Goal: Task Accomplishment & Management: Manage account settings

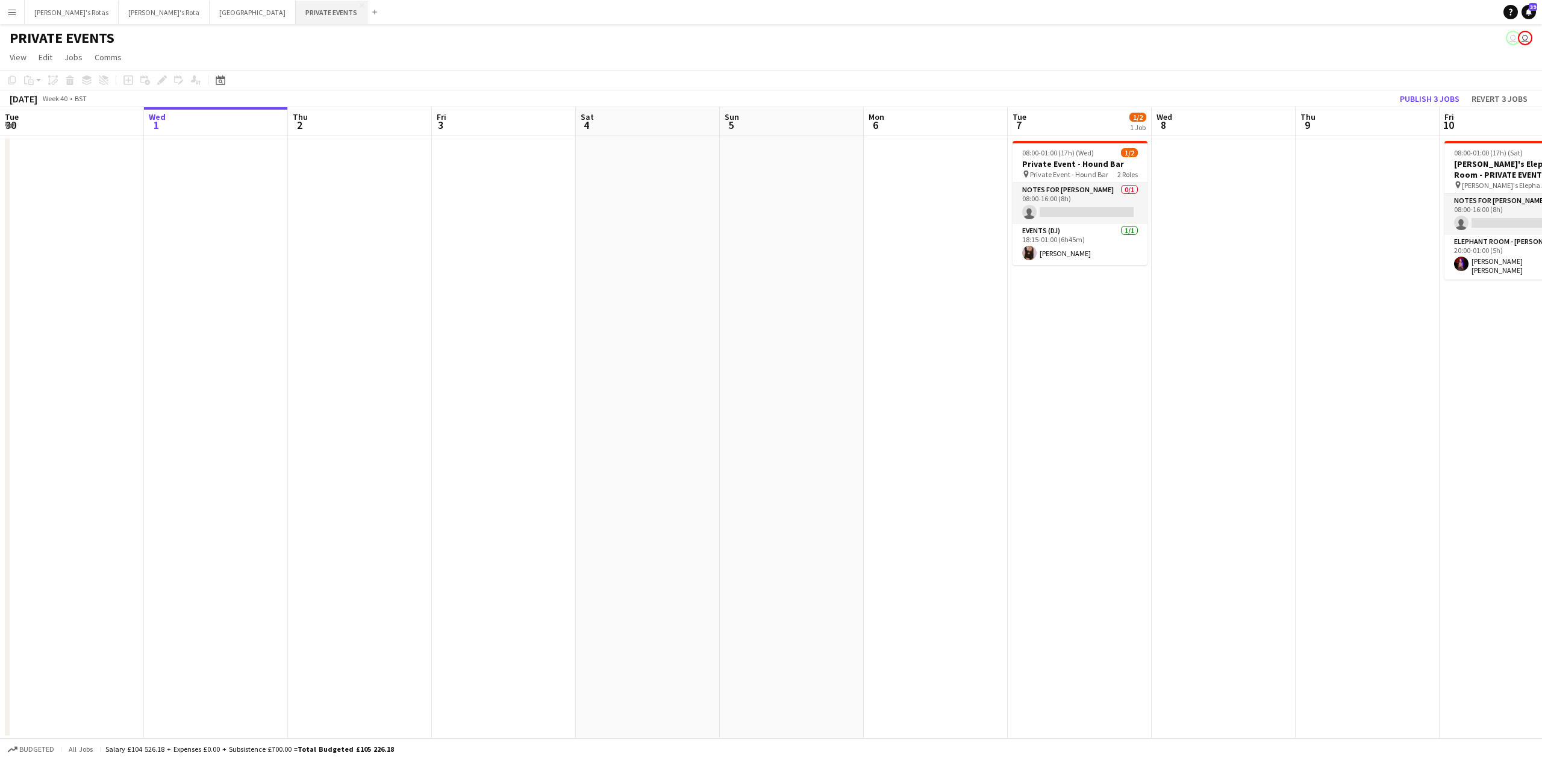
click at [296, 8] on button "PRIVATE EVENTS Close" at bounding box center [332, 12] width 72 height 23
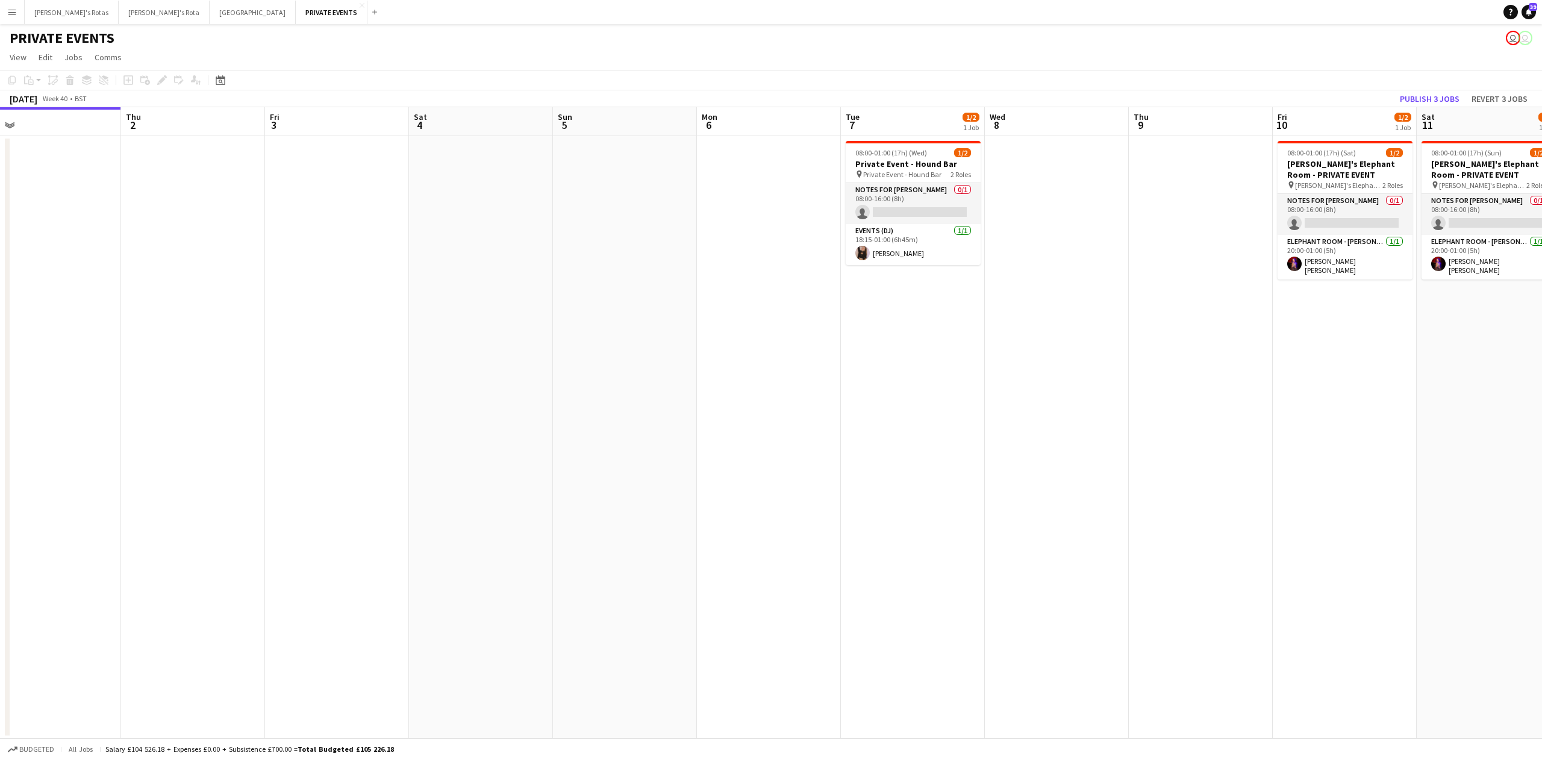
scroll to position [0, 426]
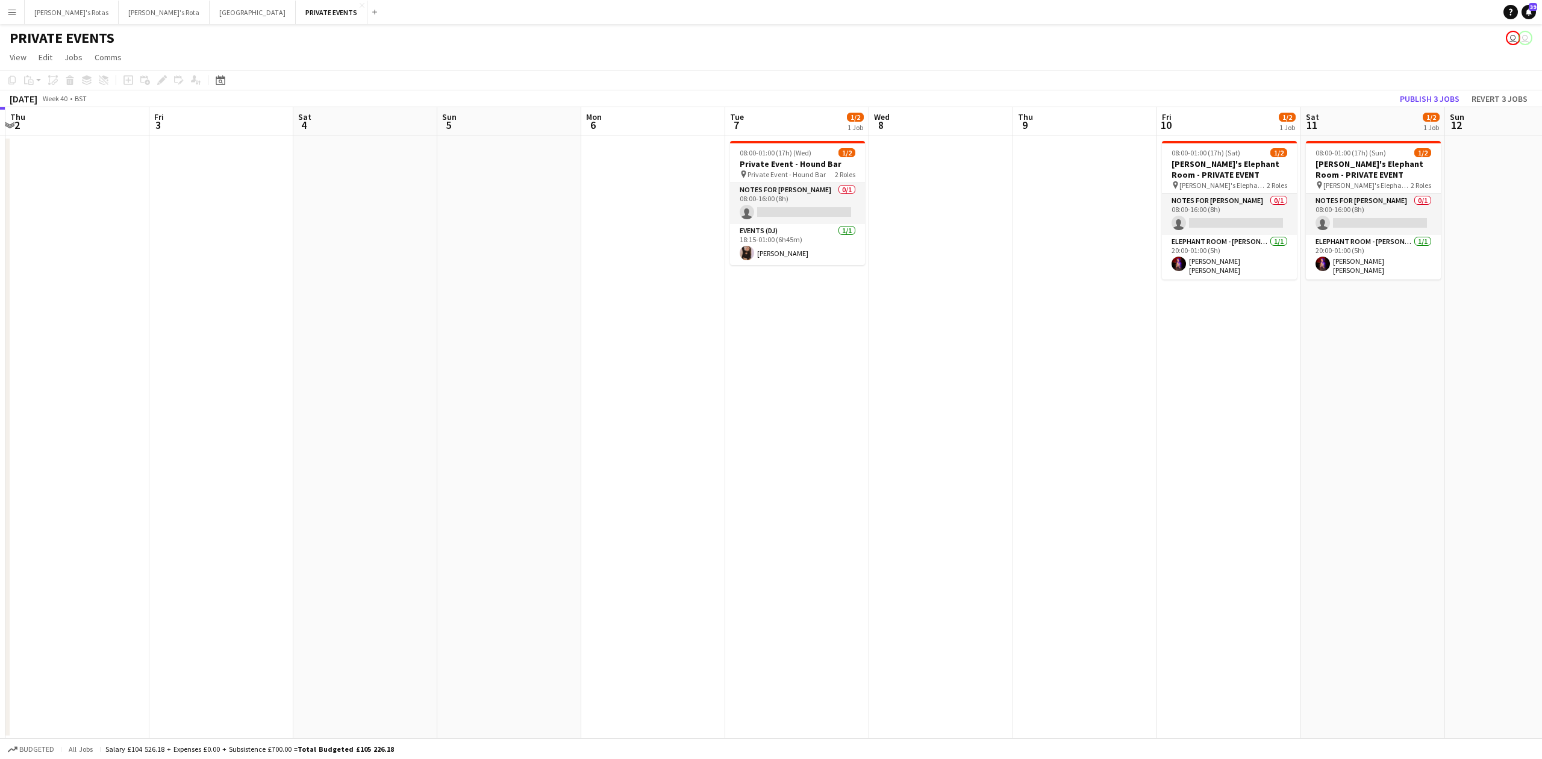
drag, startPoint x: 827, startPoint y: 205, endPoint x: 117, endPoint y: 282, distance: 714.2
click at [113, 284] on app-calendar-viewport "Mon 29 Tue 30 Wed 1 Thu 2 Fri 3 Sat 4 Sun 5 Mon 6 Tue 7 1/2 1 Job Wed 8 Thu 9 F…" at bounding box center [771, 422] width 1542 height 631
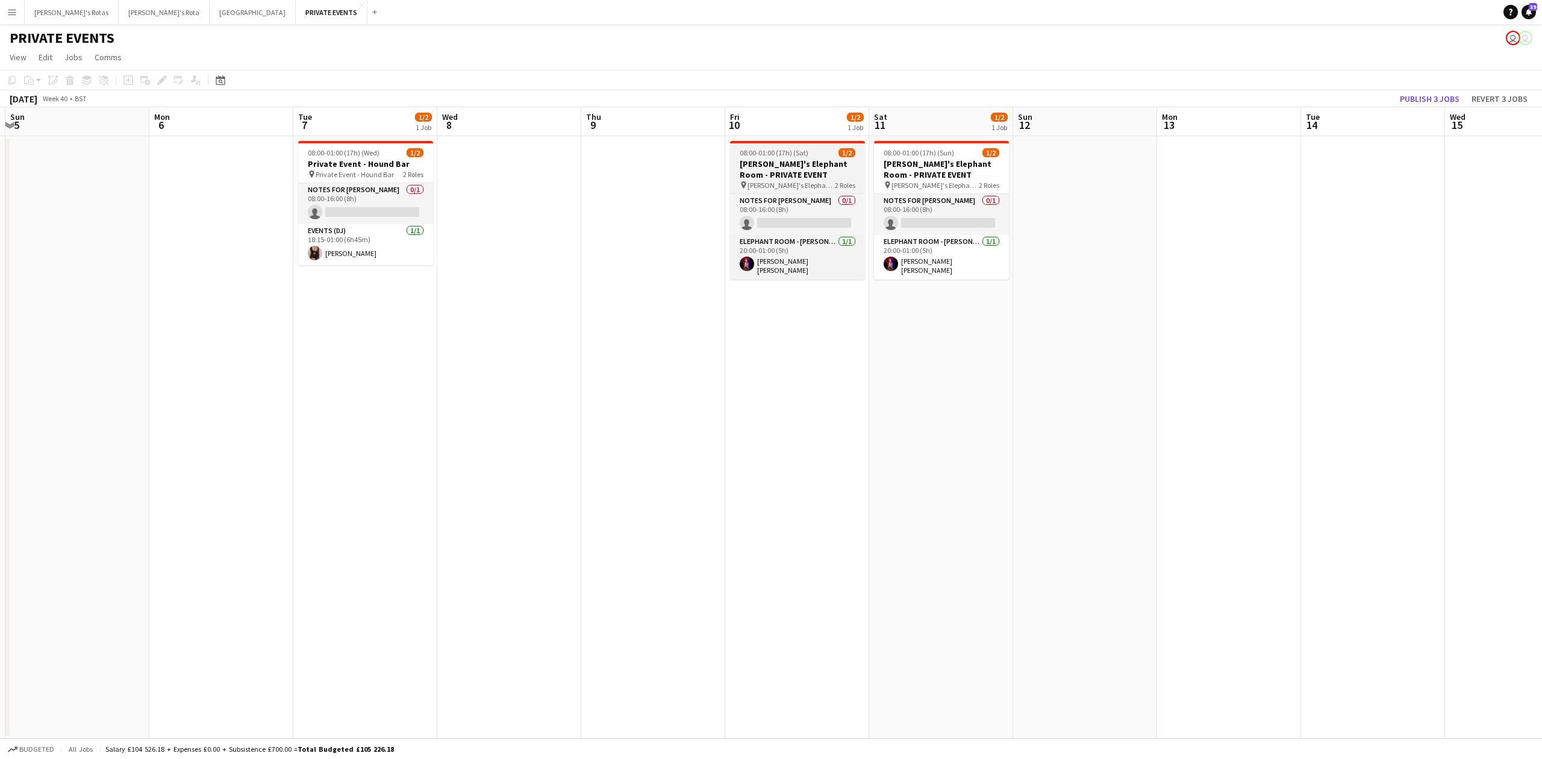
click at [800, 160] on h3 "[PERSON_NAME]'s Elephant Room - PRIVATE EVENT" at bounding box center [797, 169] width 135 height 22
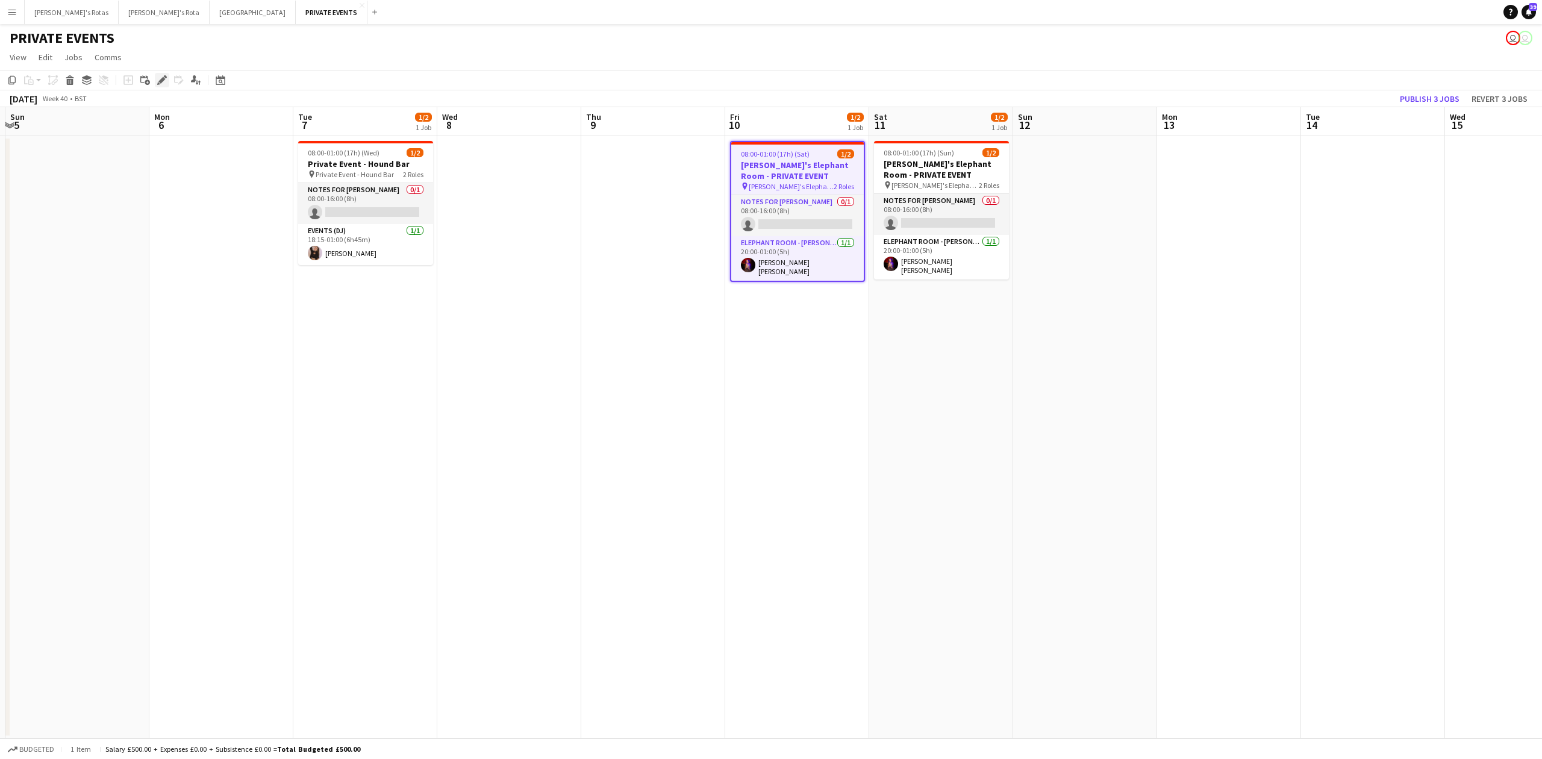
click at [162, 82] on icon at bounding box center [161, 80] width 7 height 7
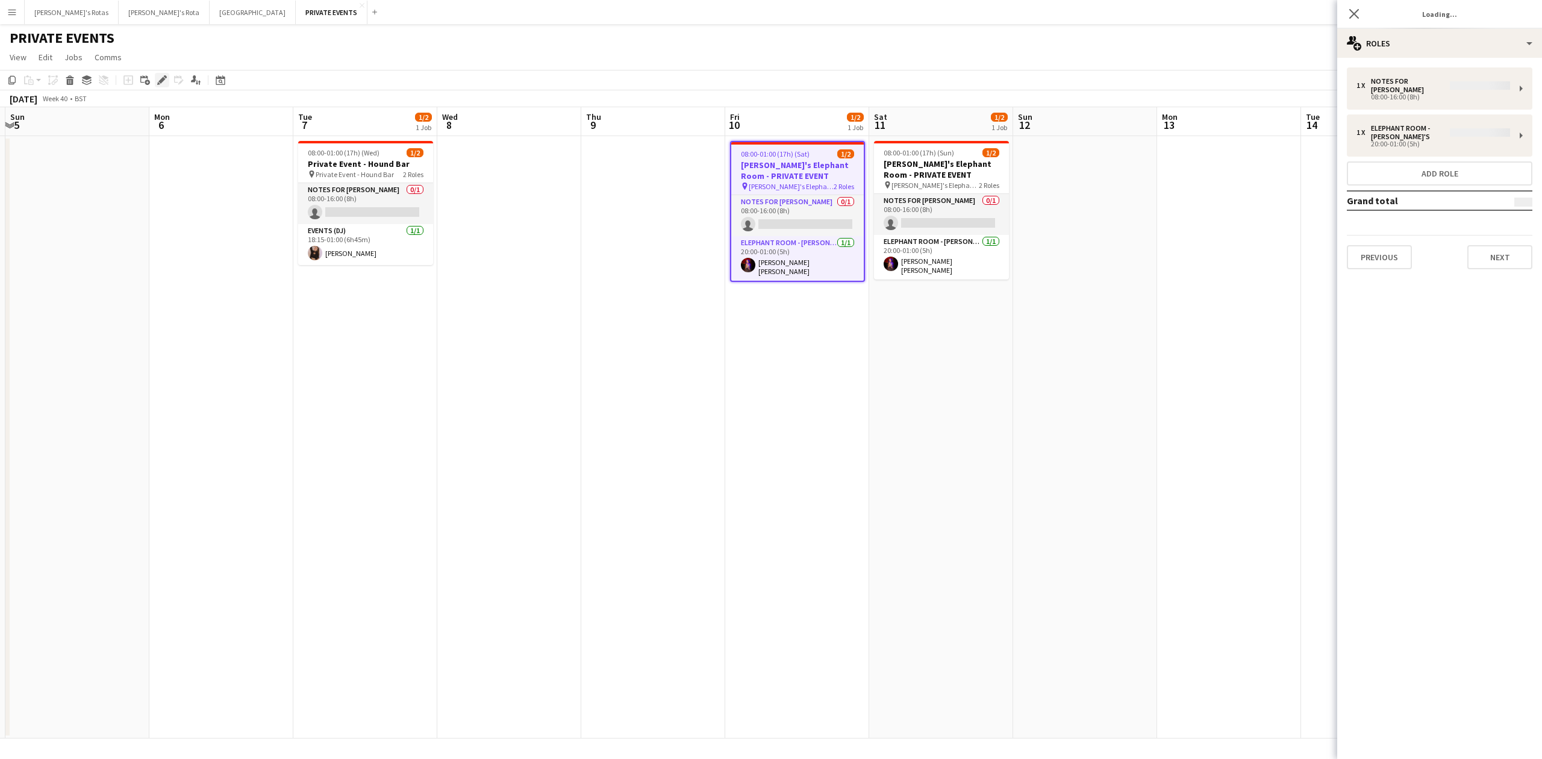
type input "**********"
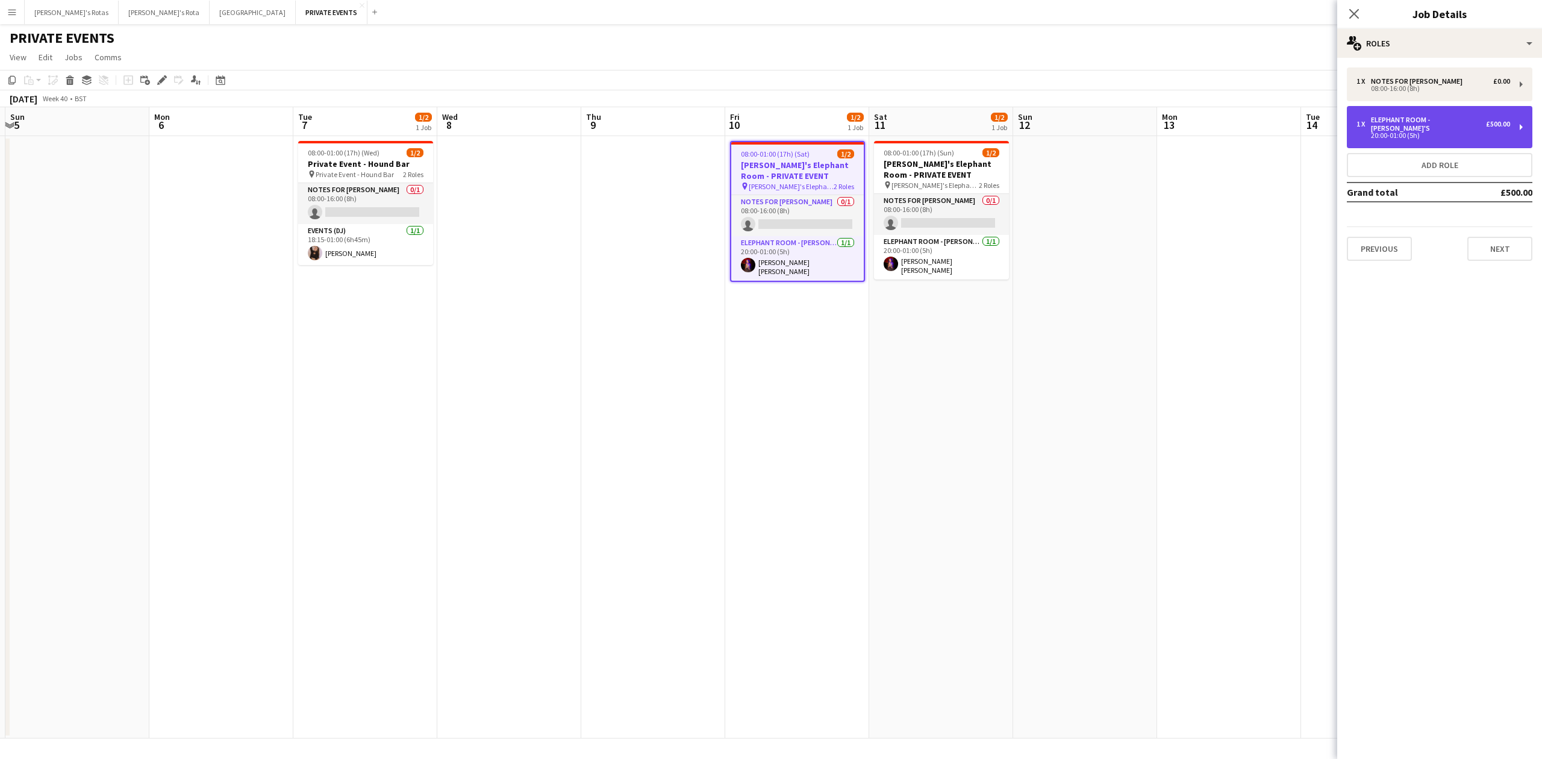
click at [1400, 132] on div "20:00-01:00 (5h)" at bounding box center [1433, 135] width 154 height 6
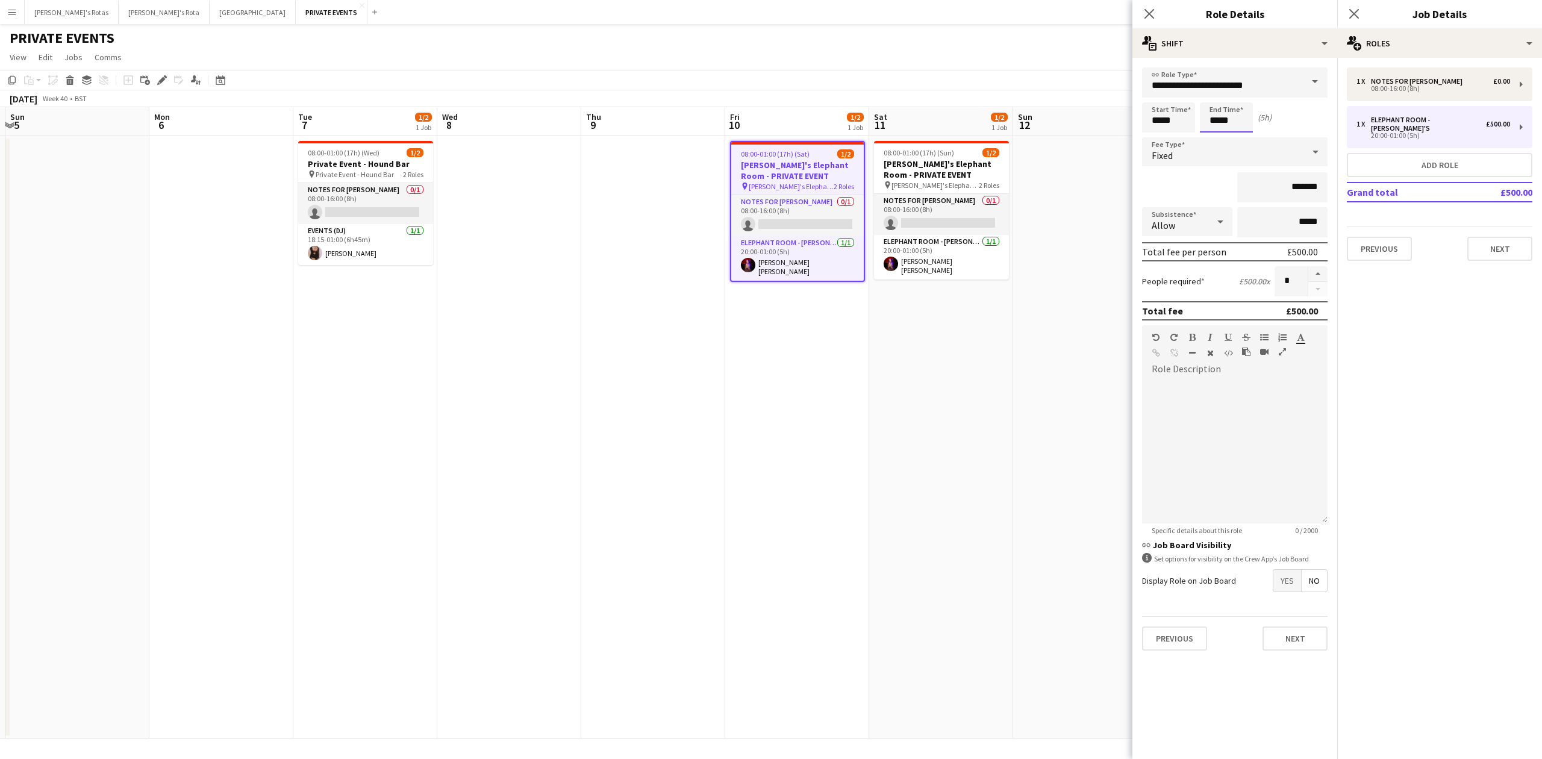
click at [1232, 116] on input "*****" at bounding box center [1226, 117] width 53 height 30
type input "*****"
click at [1212, 90] on div at bounding box center [1214, 96] width 24 height 12
click at [1492, 237] on button "Next" at bounding box center [1499, 249] width 65 height 24
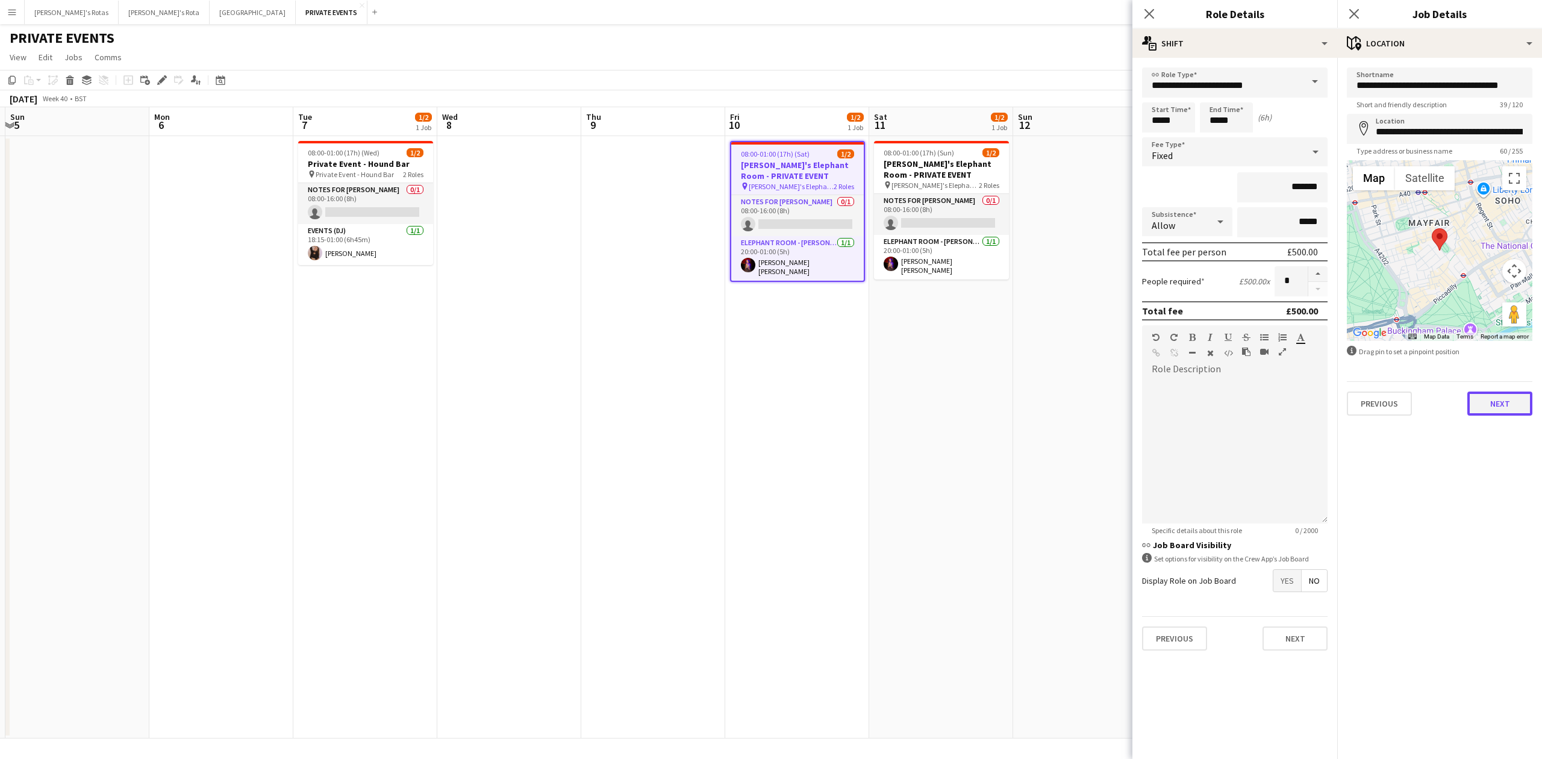
click at [1492, 396] on button "Next" at bounding box center [1499, 403] width 65 height 24
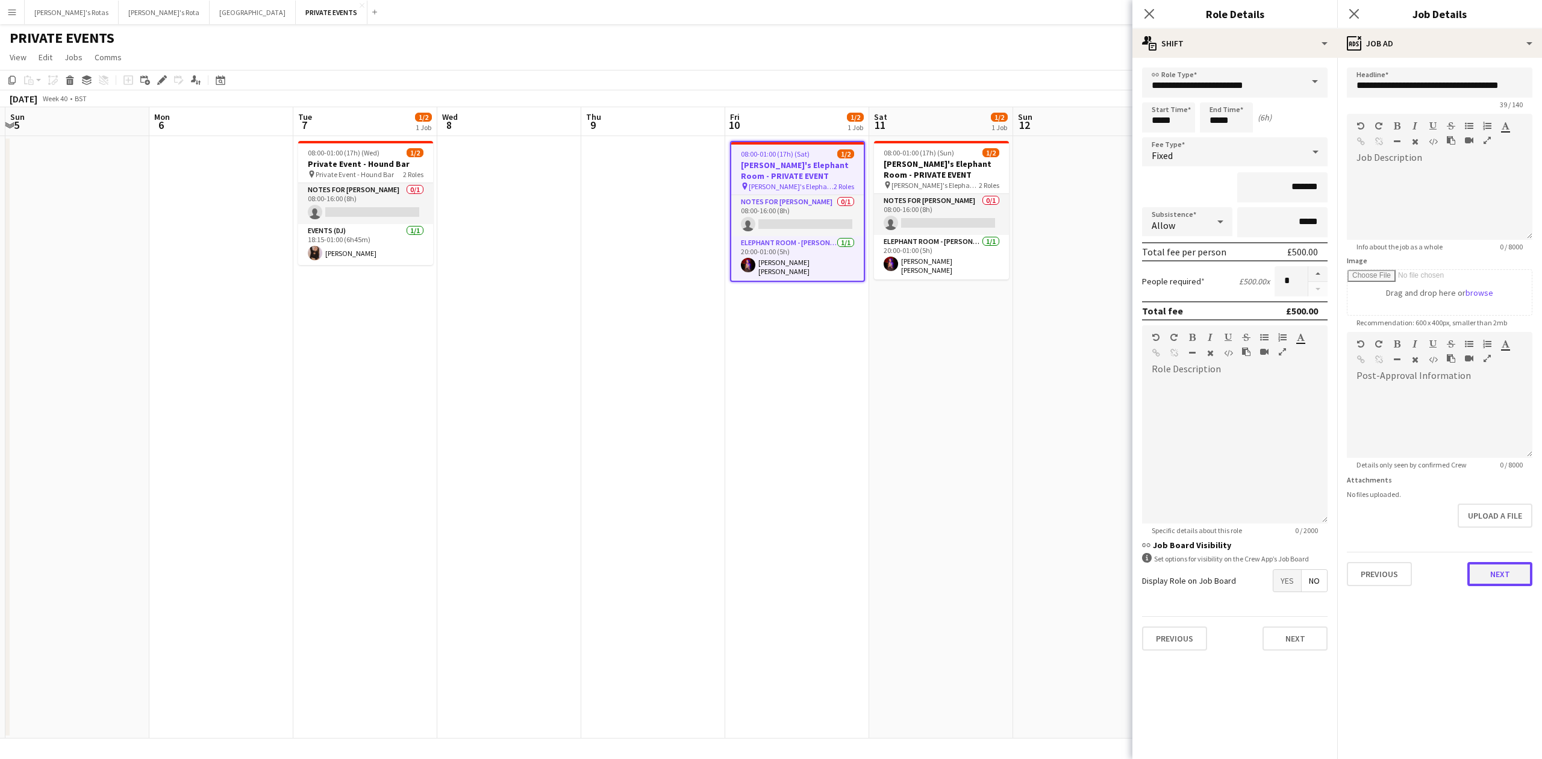
click at [1490, 569] on button "Next" at bounding box center [1499, 574] width 65 height 24
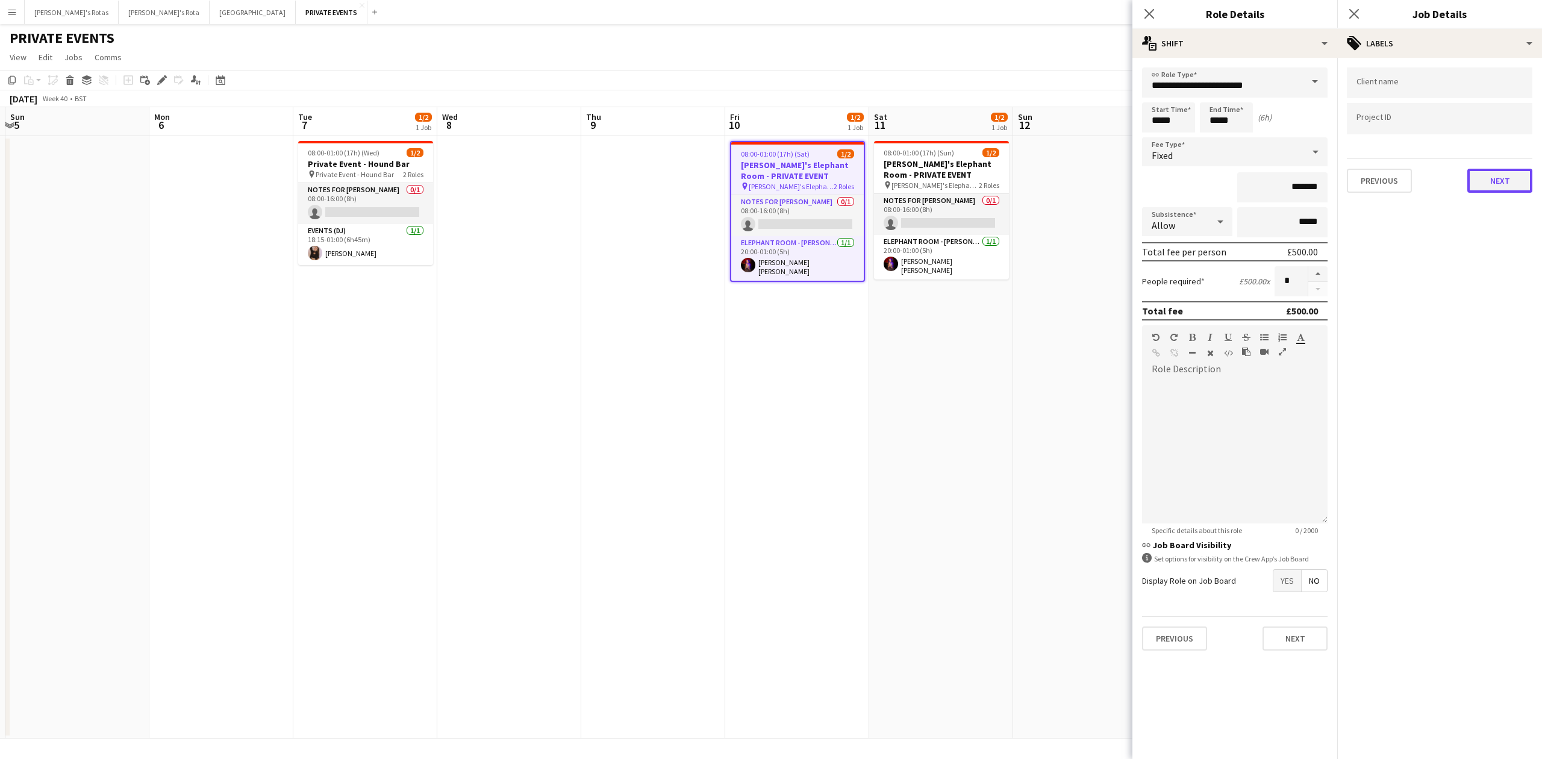
click at [1485, 177] on button "Next" at bounding box center [1499, 181] width 65 height 24
click at [1508, 229] on button "Next" at bounding box center [1499, 232] width 65 height 24
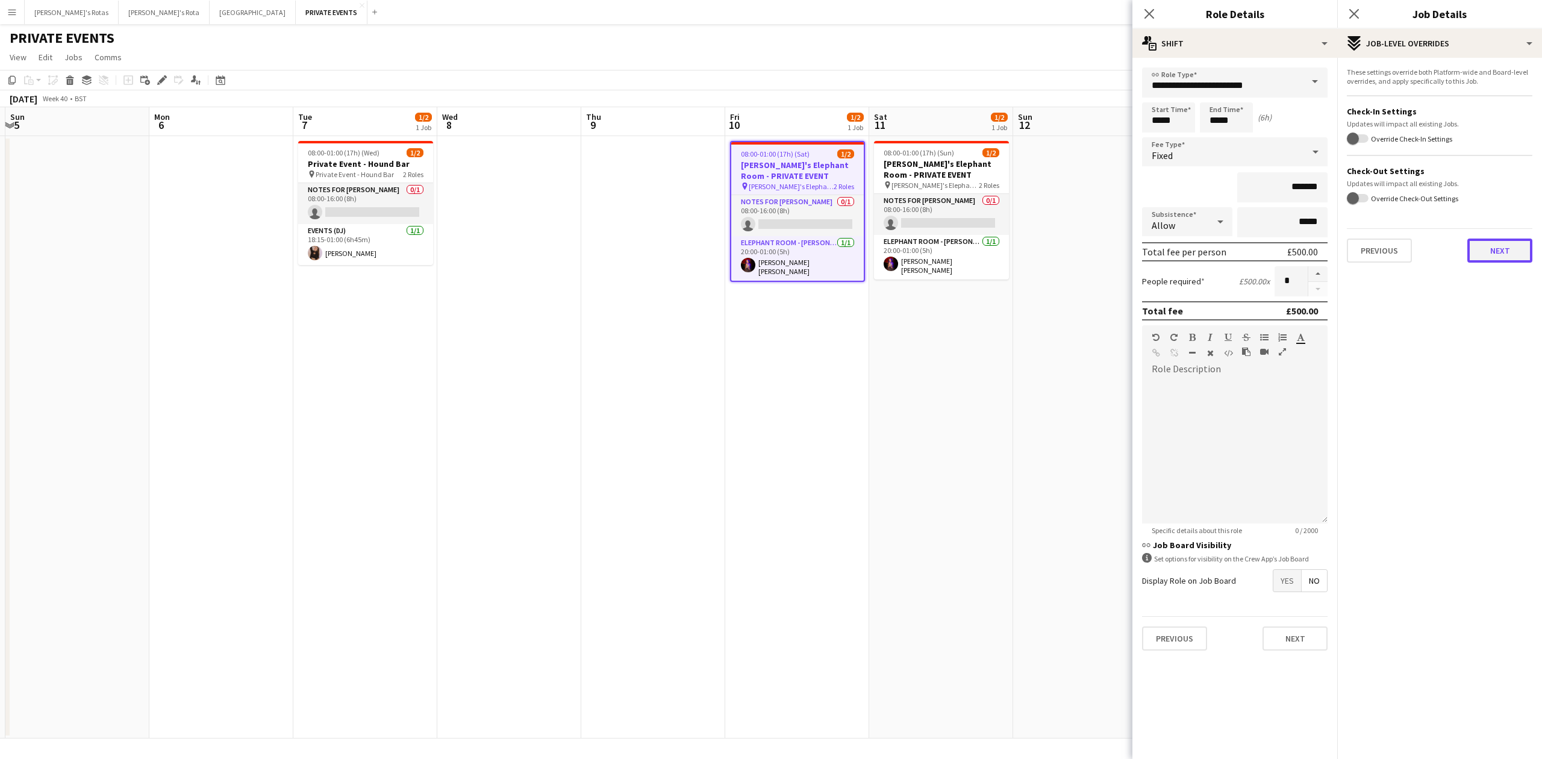
click at [1494, 245] on button "Next" at bounding box center [1499, 250] width 65 height 24
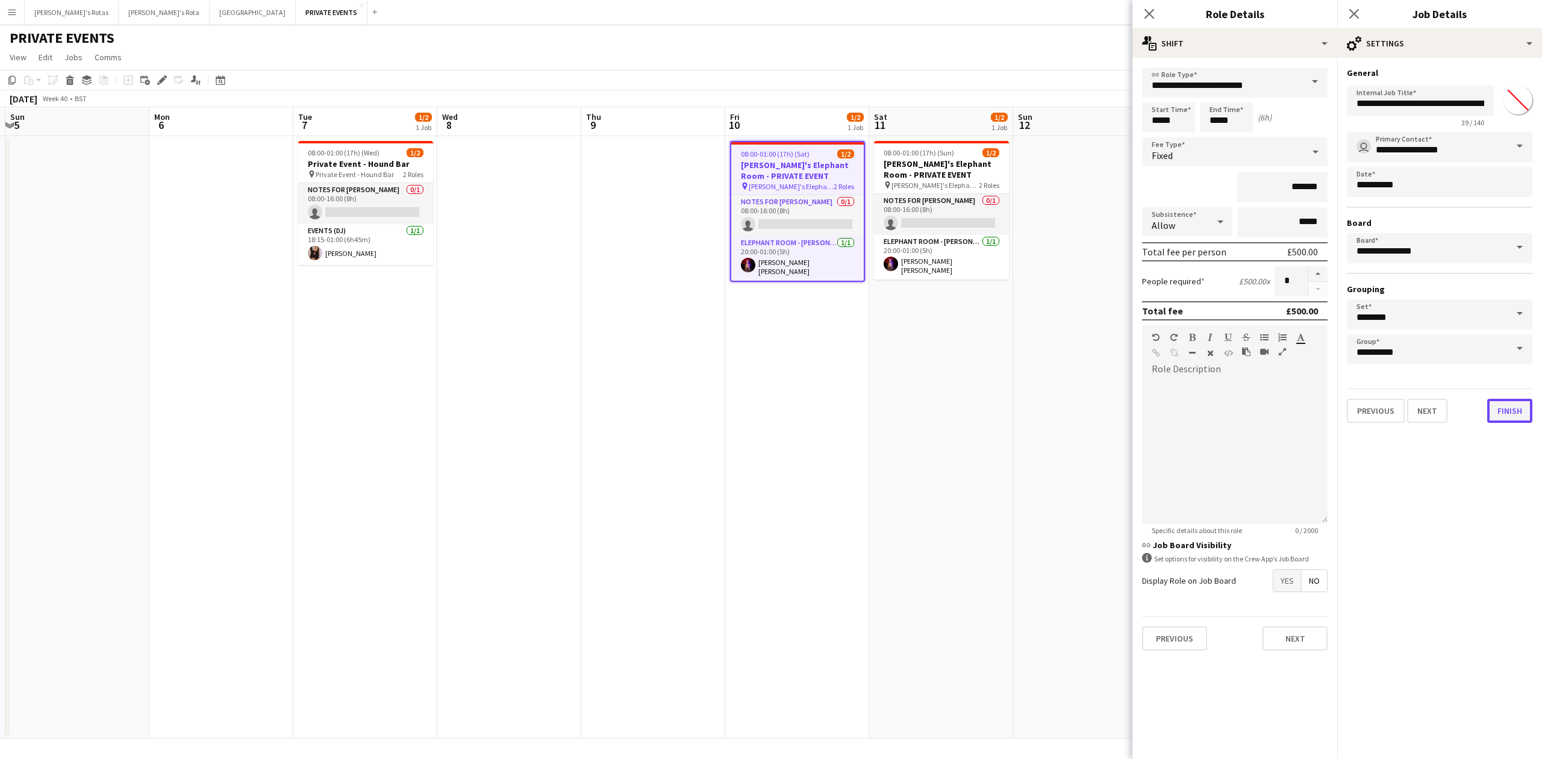
click at [1518, 407] on button "Finish" at bounding box center [1509, 411] width 45 height 24
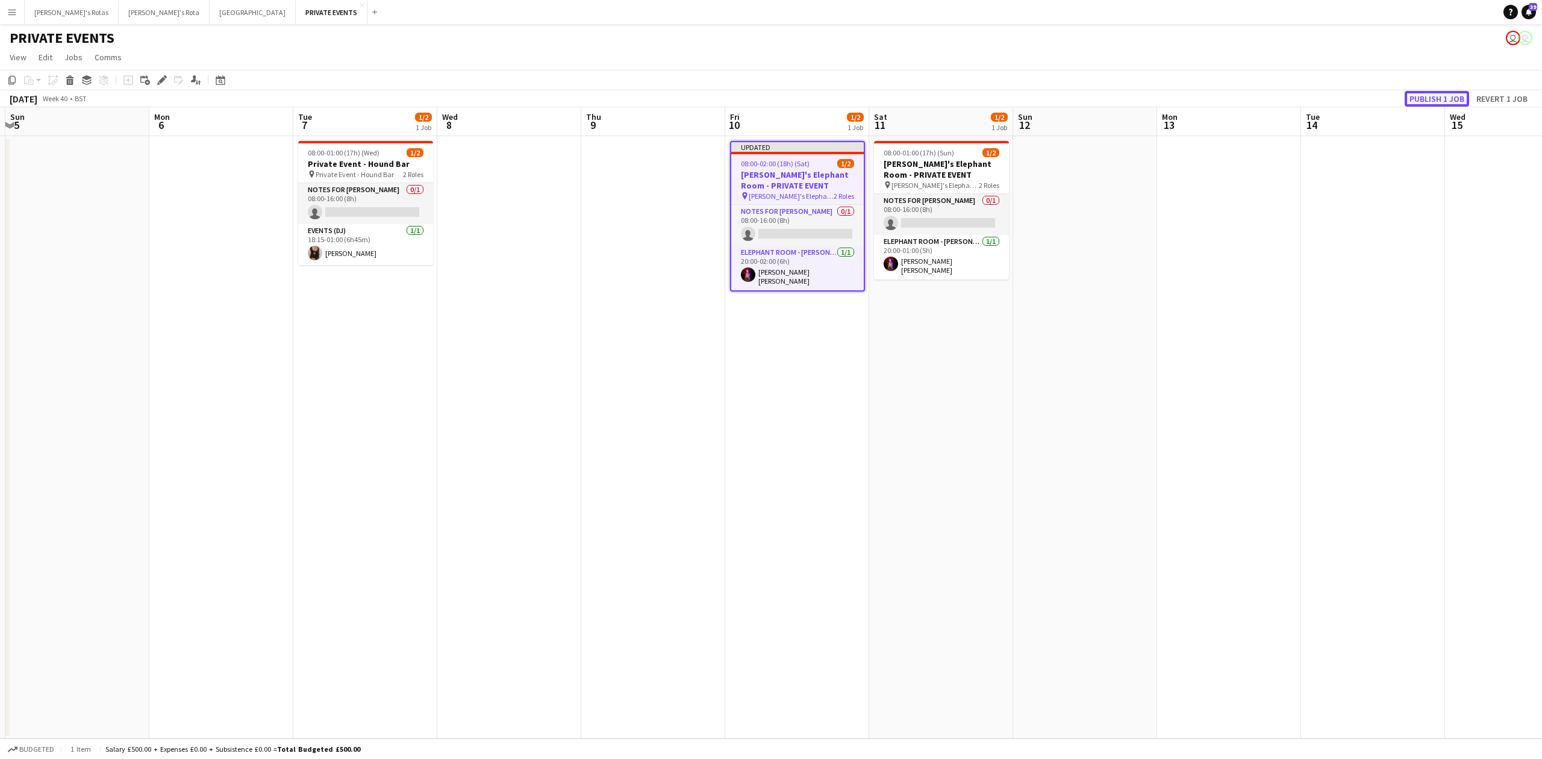
click at [1443, 94] on button "Publish 1 job" at bounding box center [1436, 99] width 64 height 16
click at [161, 79] on icon at bounding box center [161, 80] width 7 height 7
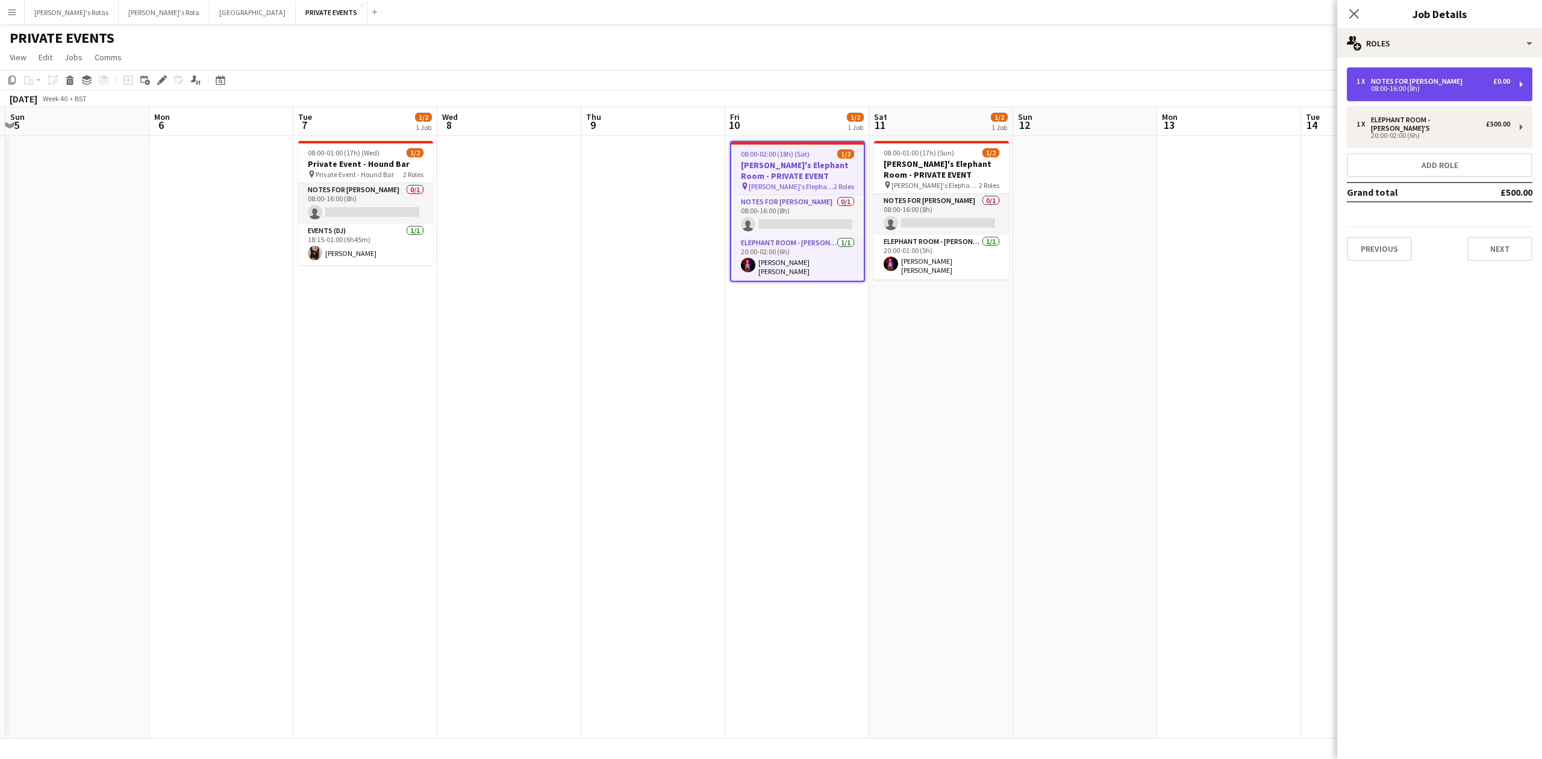
click at [1398, 88] on div "08:00-16:00 (8h)" at bounding box center [1433, 89] width 154 height 6
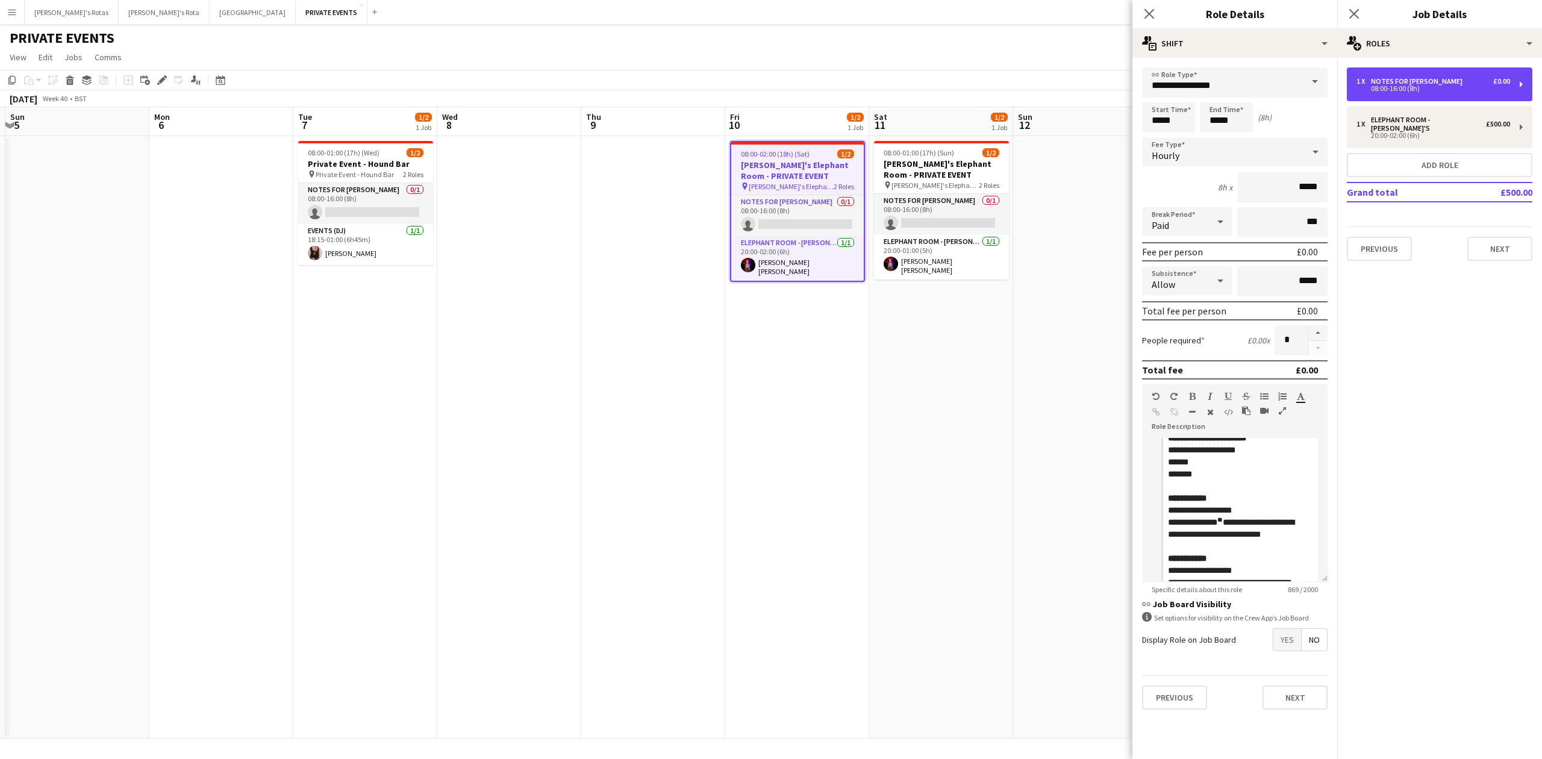
scroll to position [351, 0]
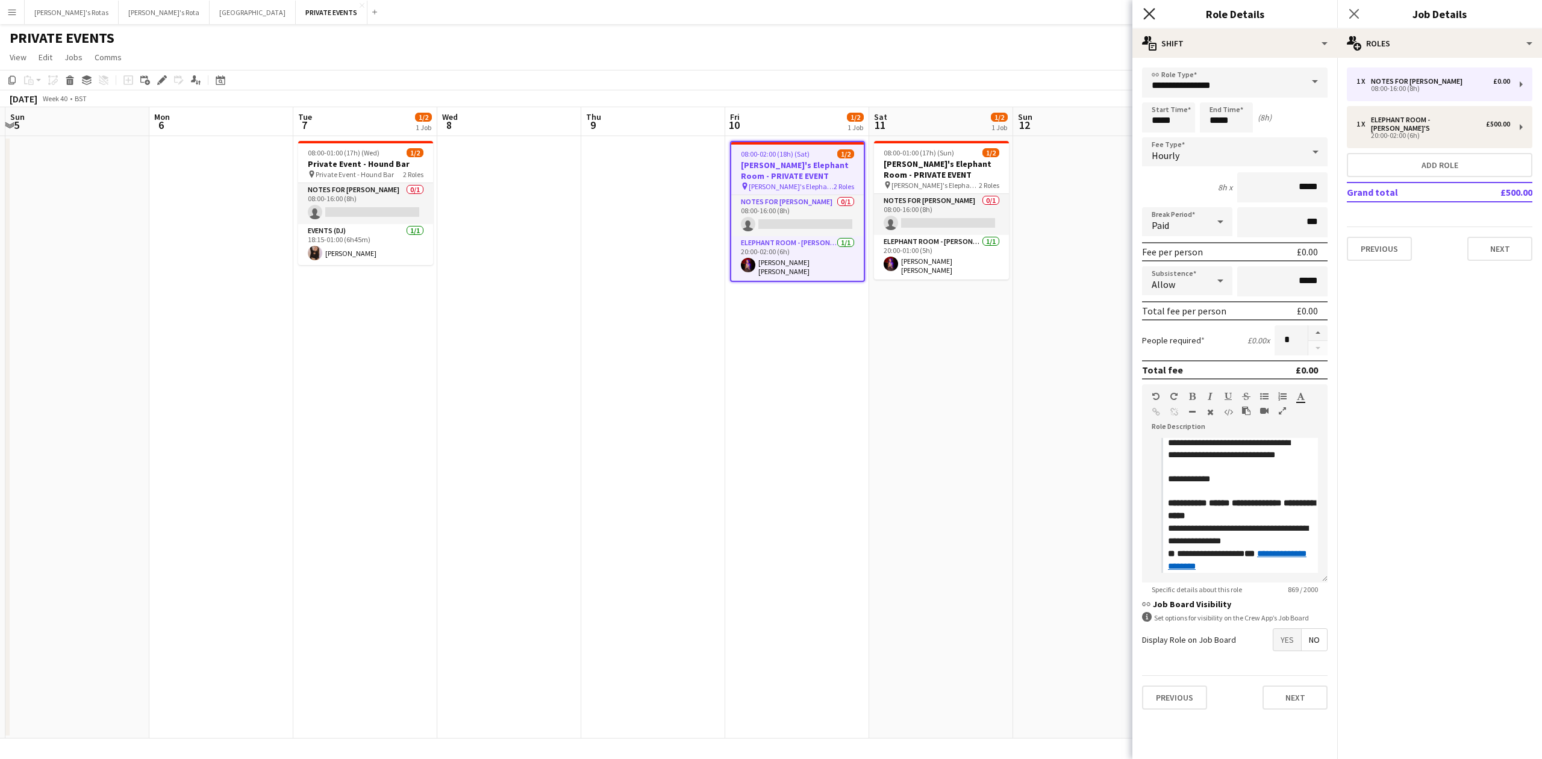
click at [1152, 17] on icon at bounding box center [1148, 13] width 11 height 11
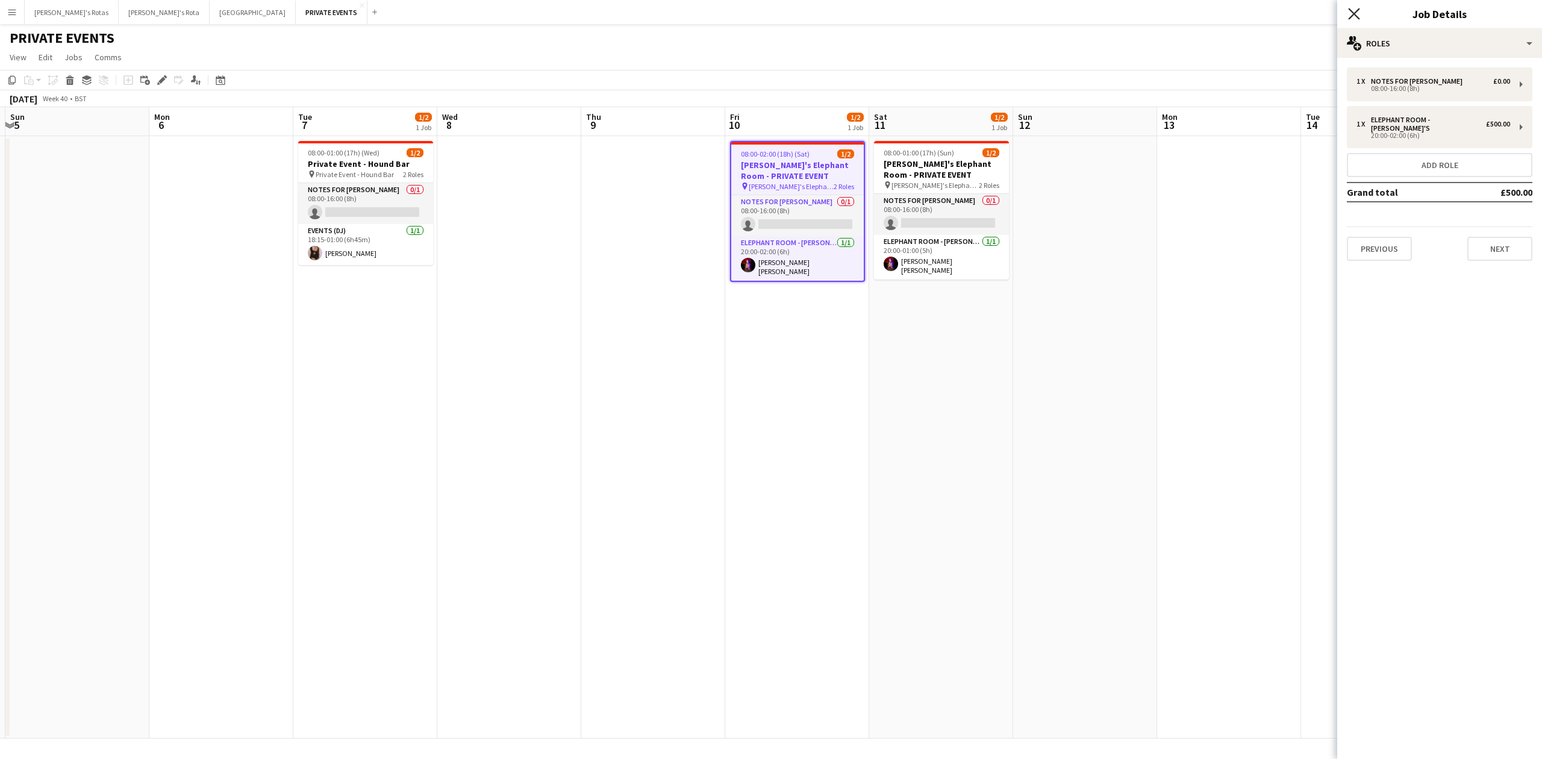
click at [1349, 15] on icon "Close pop-in" at bounding box center [1353, 13] width 11 height 11
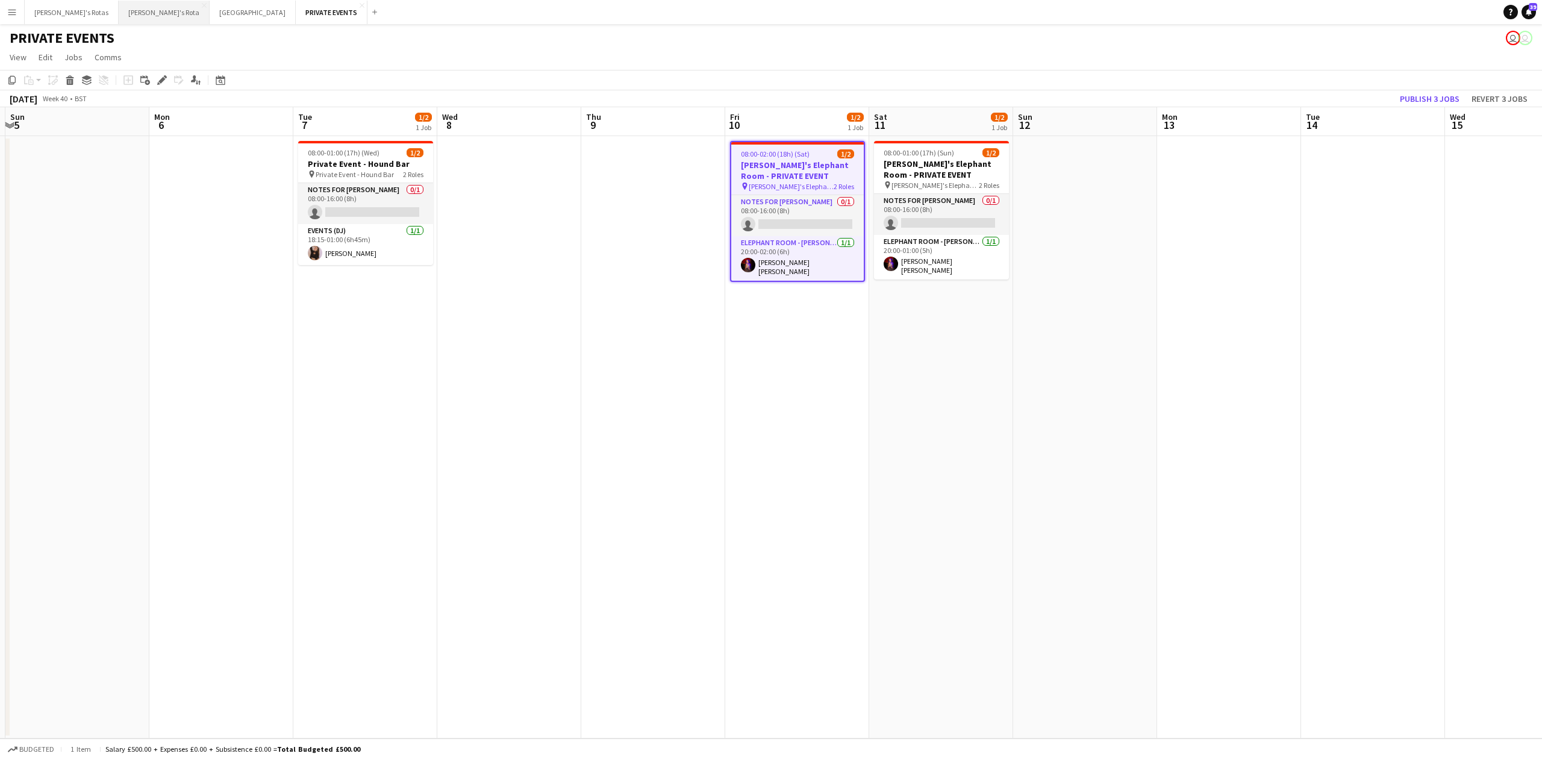
click at [119, 14] on button "[PERSON_NAME]'s Rota Close" at bounding box center [164, 12] width 91 height 23
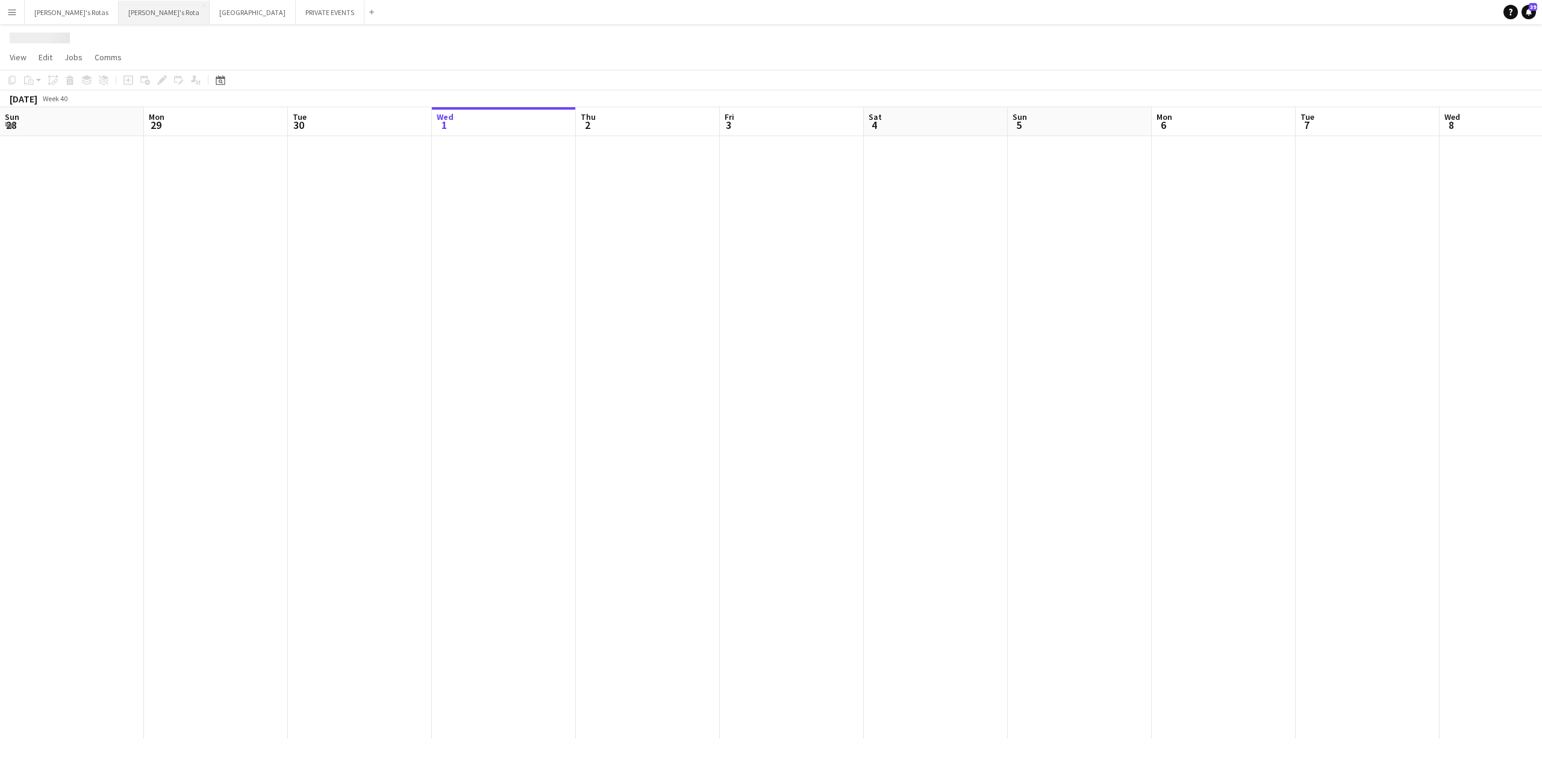
scroll to position [0, 288]
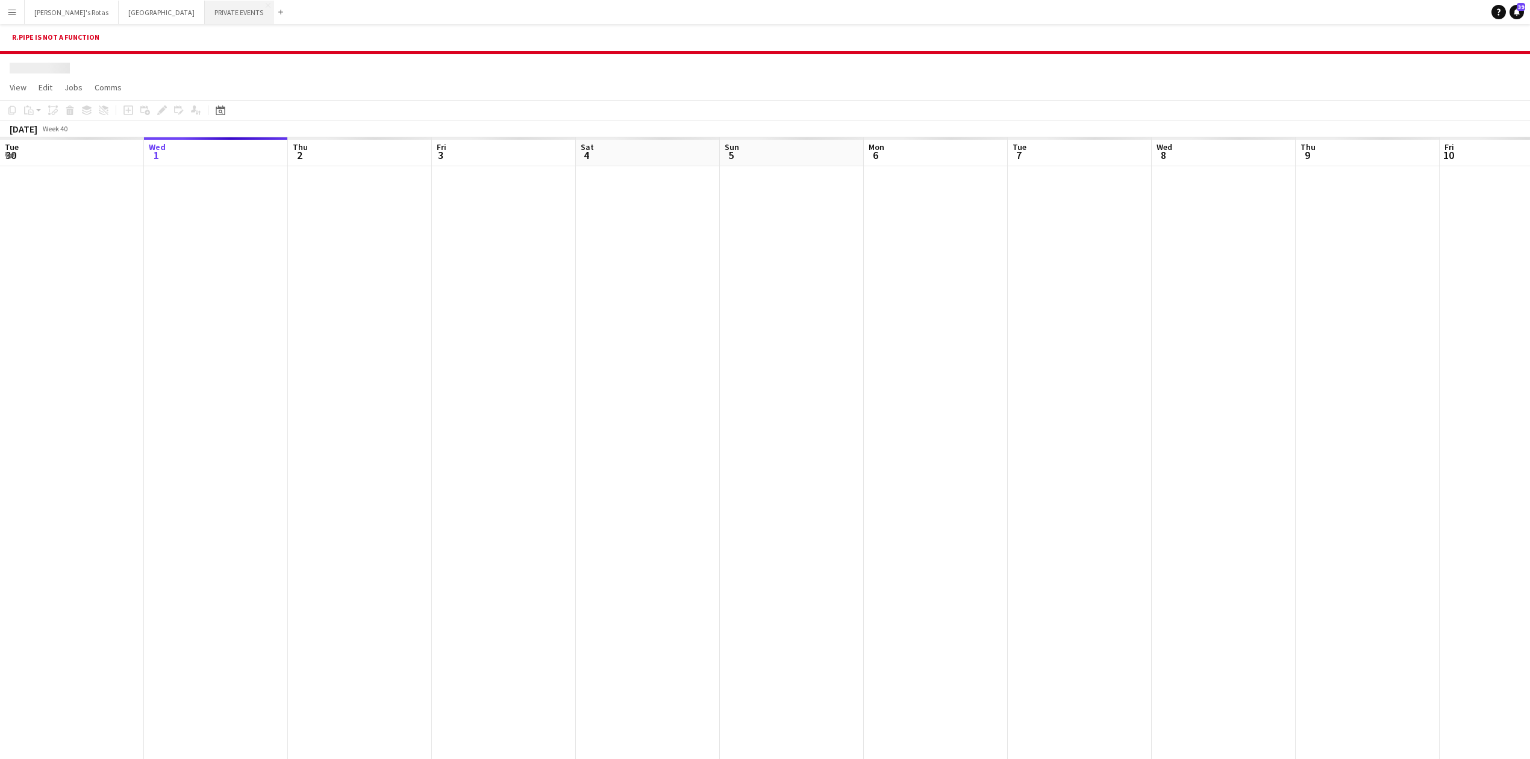
click at [205, 13] on button "PRIVATE EVENTS Close" at bounding box center [239, 12] width 69 height 23
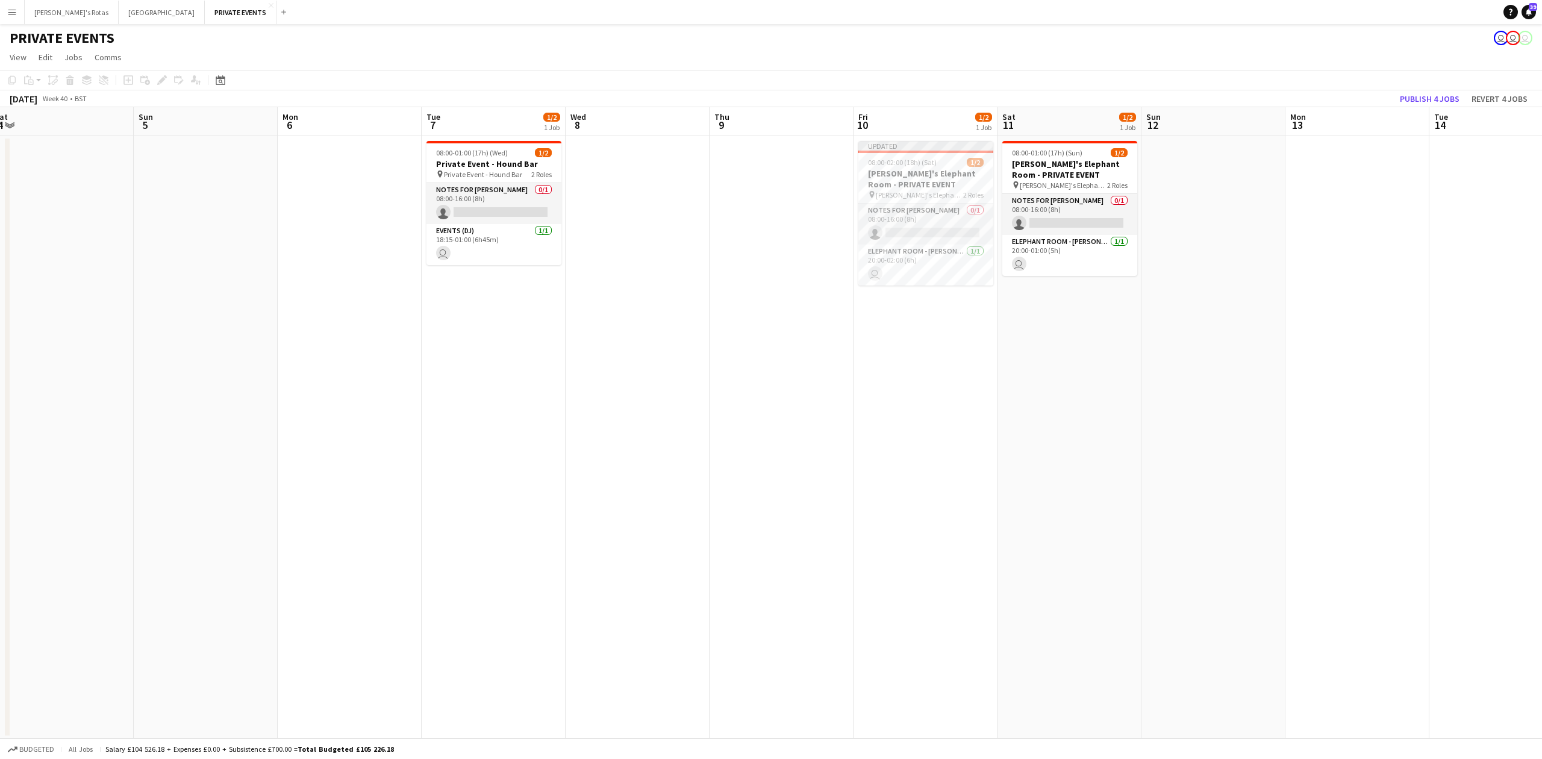
scroll to position [0, 448]
drag, startPoint x: 1150, startPoint y: 372, endPoint x: 602, endPoint y: 431, distance: 551.3
click at [602, 431] on app-calendar-viewport "Wed 1 Thu 2 Fri 3 Sat 4 Sun 5 Mon 6 Tue 7 1/2 1 Job Wed 8 Thu 9 Fri 10 1/2 1 Jo…" at bounding box center [771, 422] width 1542 height 631
click at [930, 179] on h3 "[PERSON_NAME]'s Elephant Room - PRIVATE EVENT" at bounding box center [919, 179] width 135 height 22
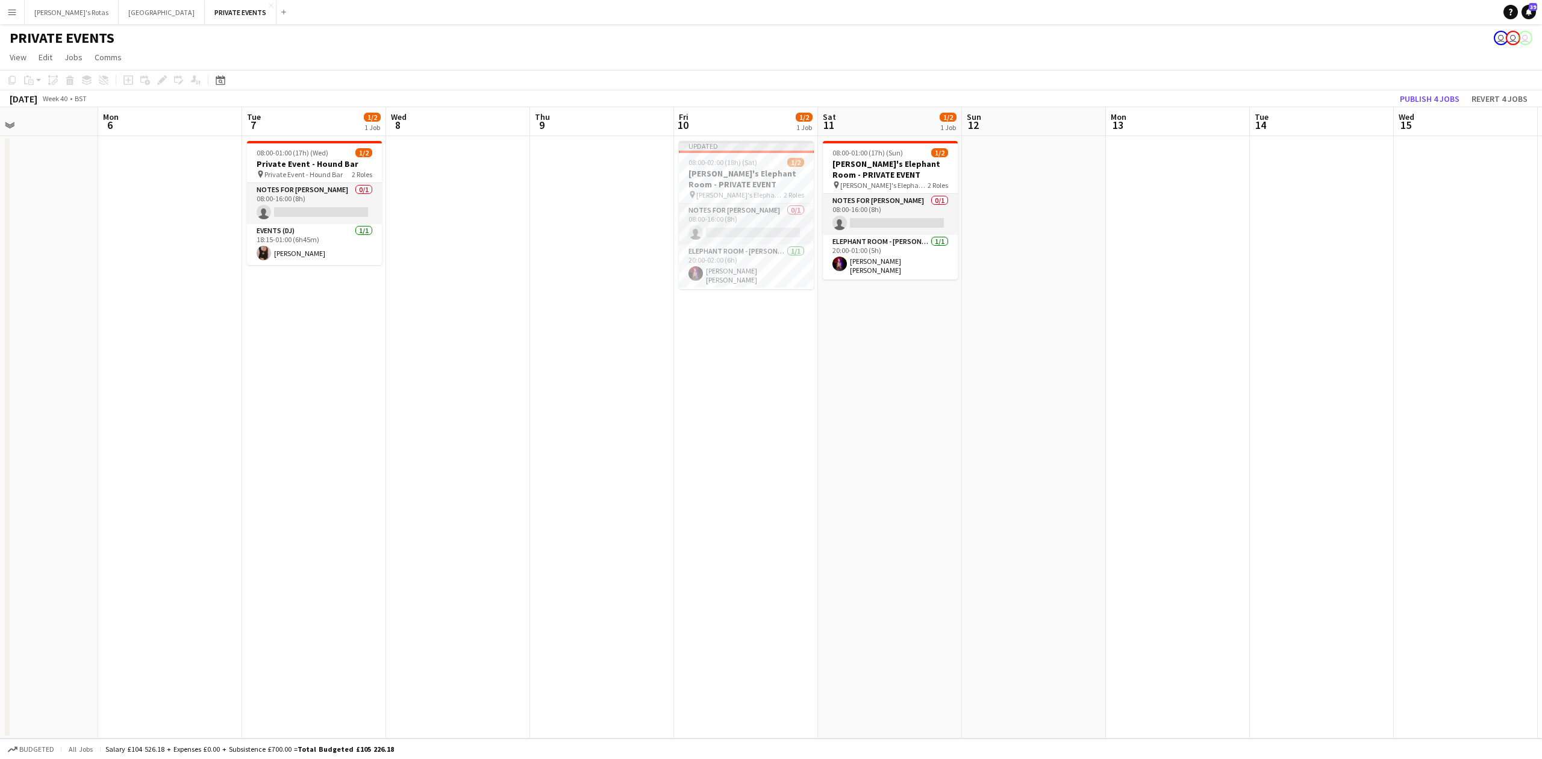
drag, startPoint x: 1289, startPoint y: 412, endPoint x: 461, endPoint y: 465, distance: 829.8
click at [461, 465] on app-calendar-viewport "Thu 2 Fri 3 Sat 4 Sun 5 Mon 6 Tue 7 1/2 1 Job Wed 8 Thu 9 Fri 10 1/2 1 Job Sat …" at bounding box center [771, 422] width 1542 height 631
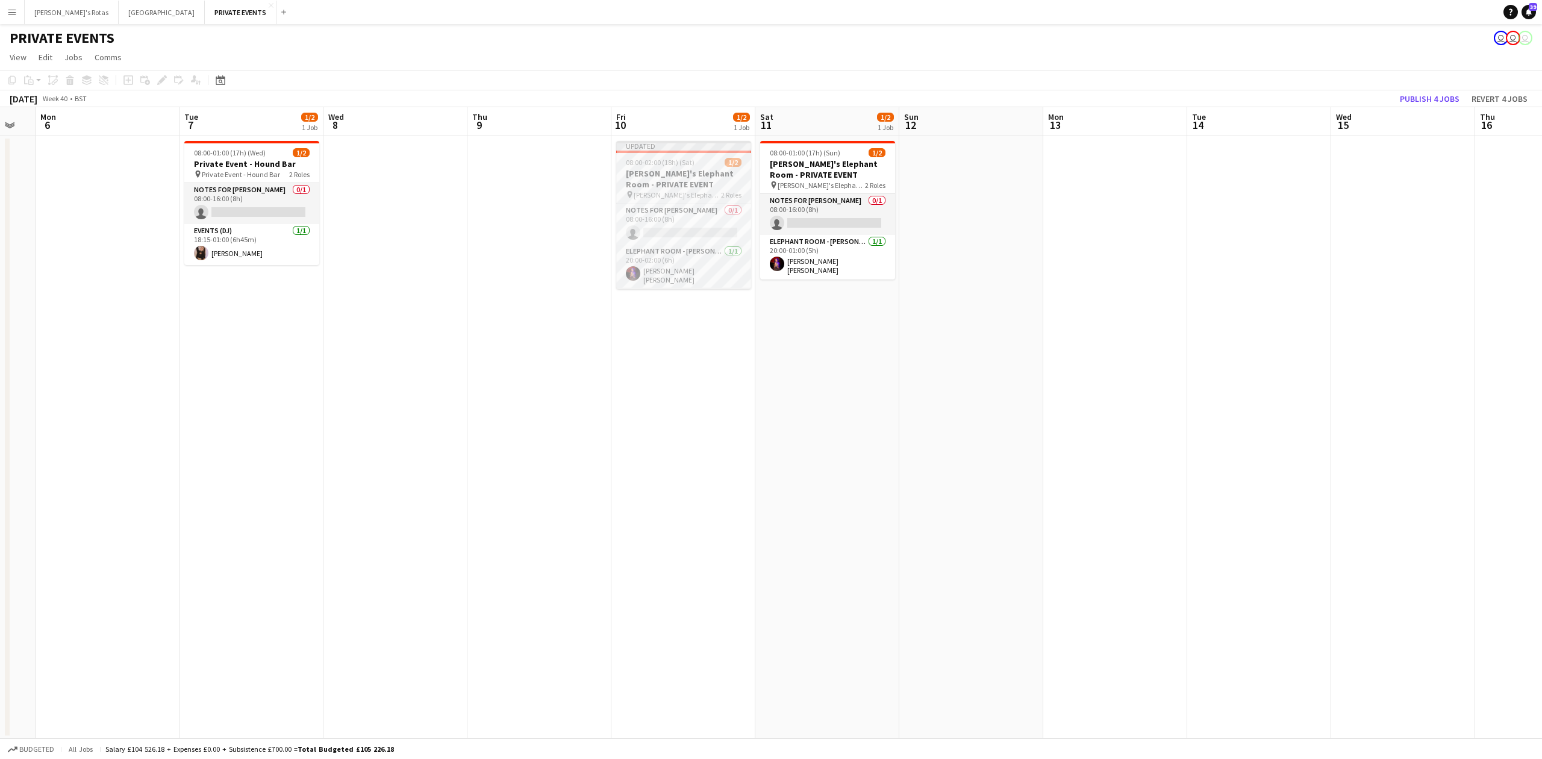
click at [694, 174] on h3 "[PERSON_NAME]'s Elephant Room - PRIVATE EVENT" at bounding box center [683, 179] width 135 height 22
click at [163, 82] on icon "Edit" at bounding box center [162, 80] width 10 height 10
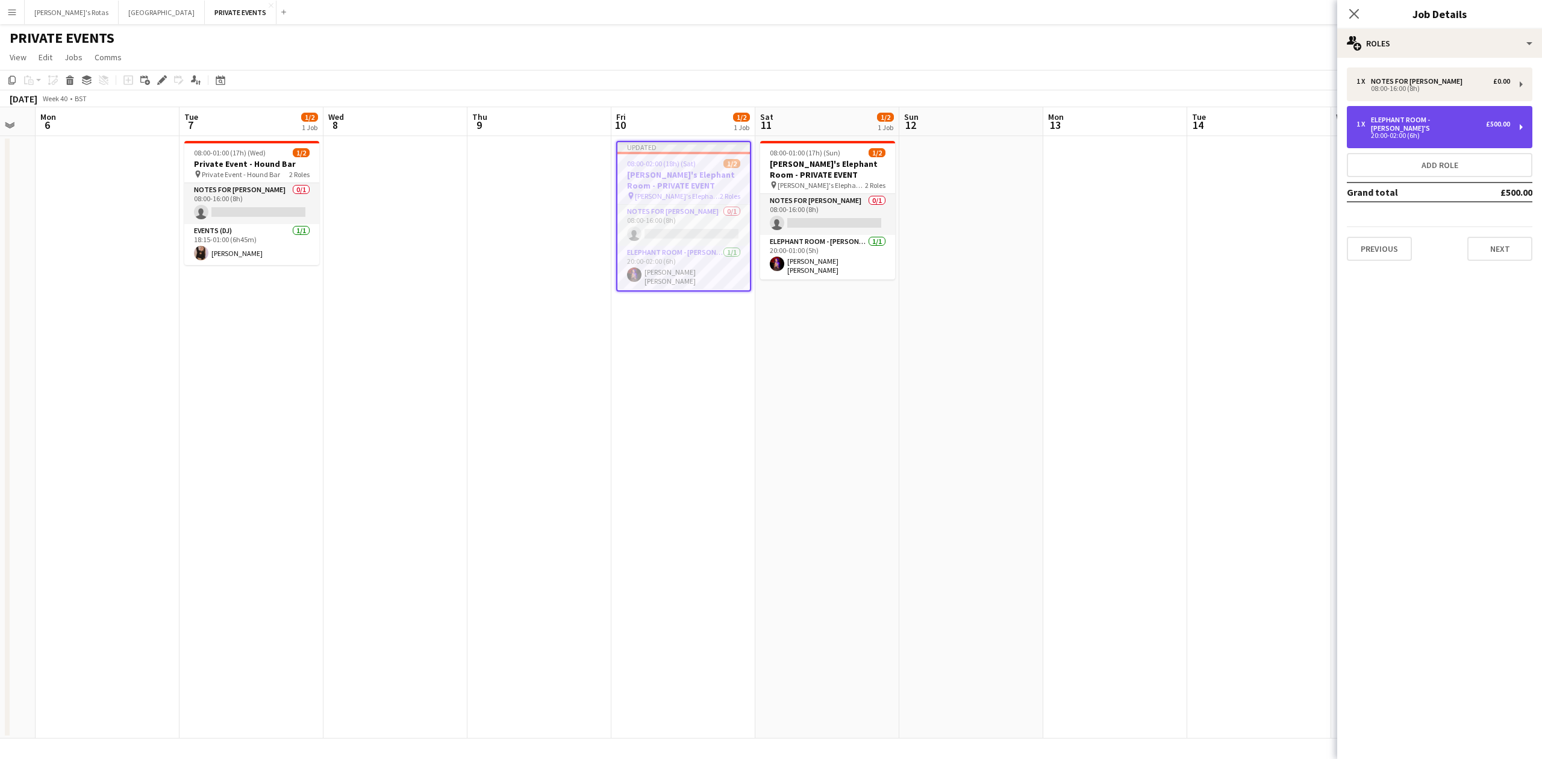
click at [1454, 118] on div "ELEPHANT ROOM - [PERSON_NAME]'S" at bounding box center [1428, 124] width 115 height 17
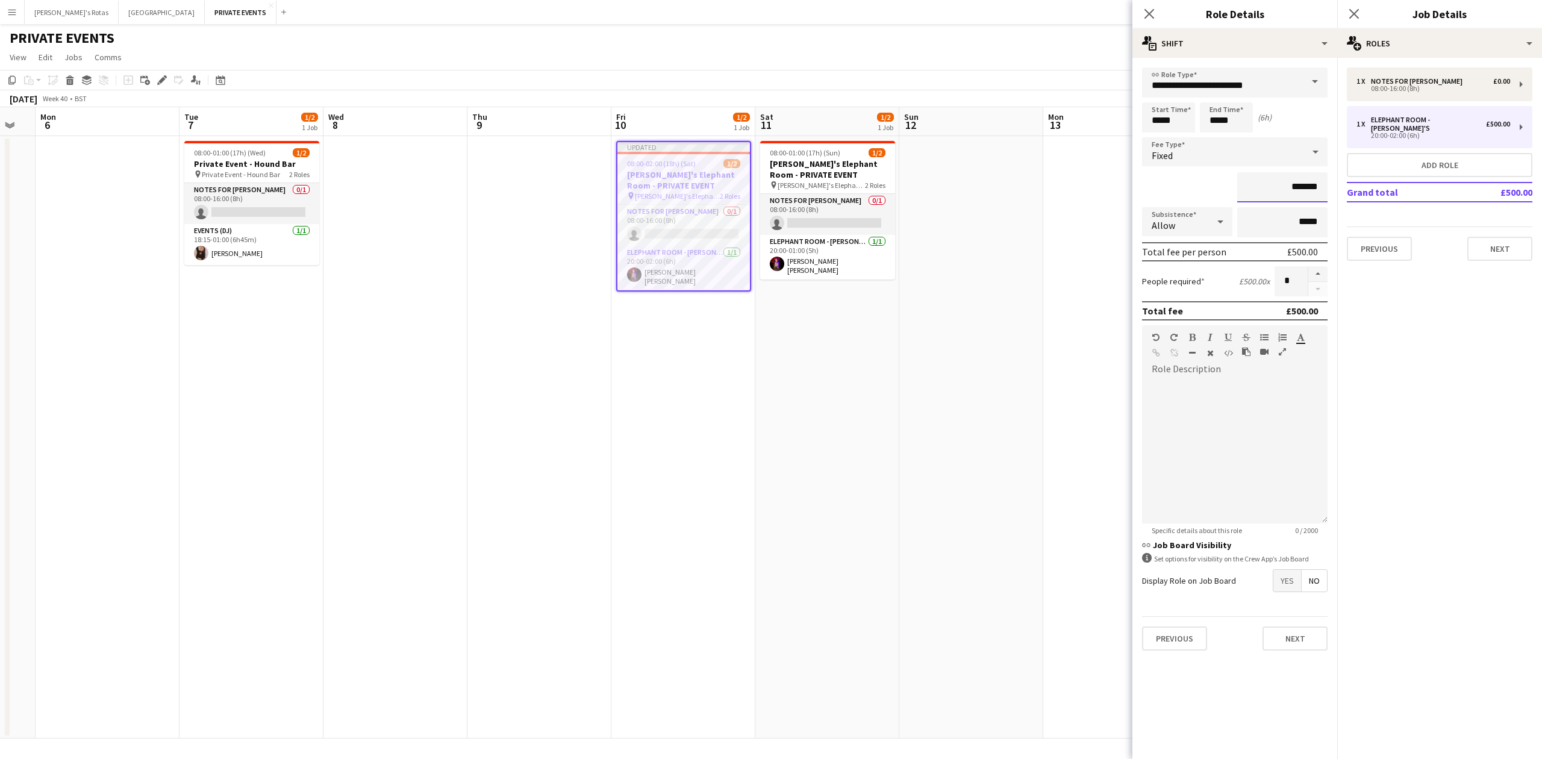
click at [1304, 181] on input "*******" at bounding box center [1282, 187] width 90 height 30
type input "*****"
click at [1486, 240] on button "Next" at bounding box center [1499, 249] width 65 height 24
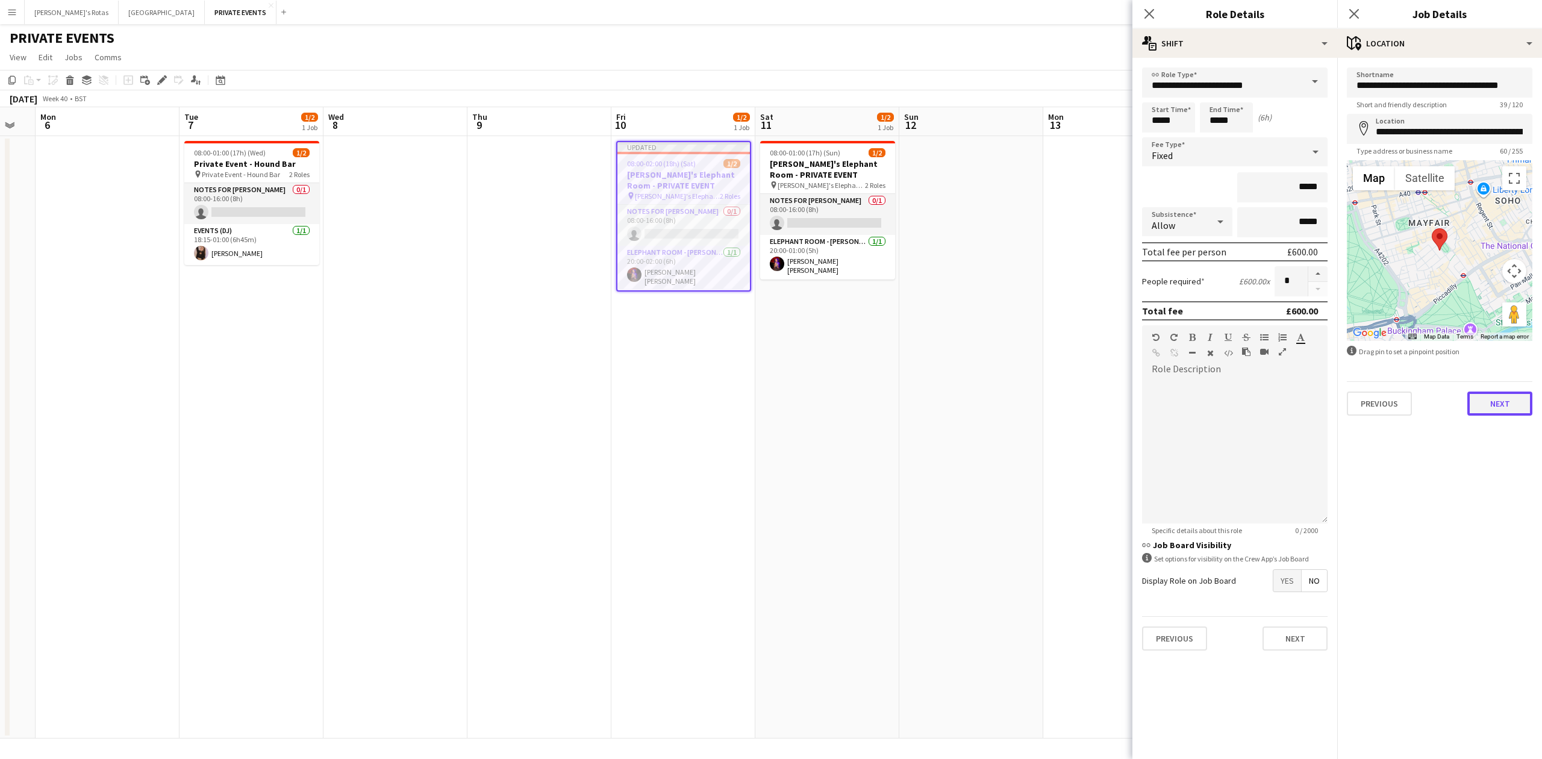
click at [1497, 401] on button "Next" at bounding box center [1499, 403] width 65 height 24
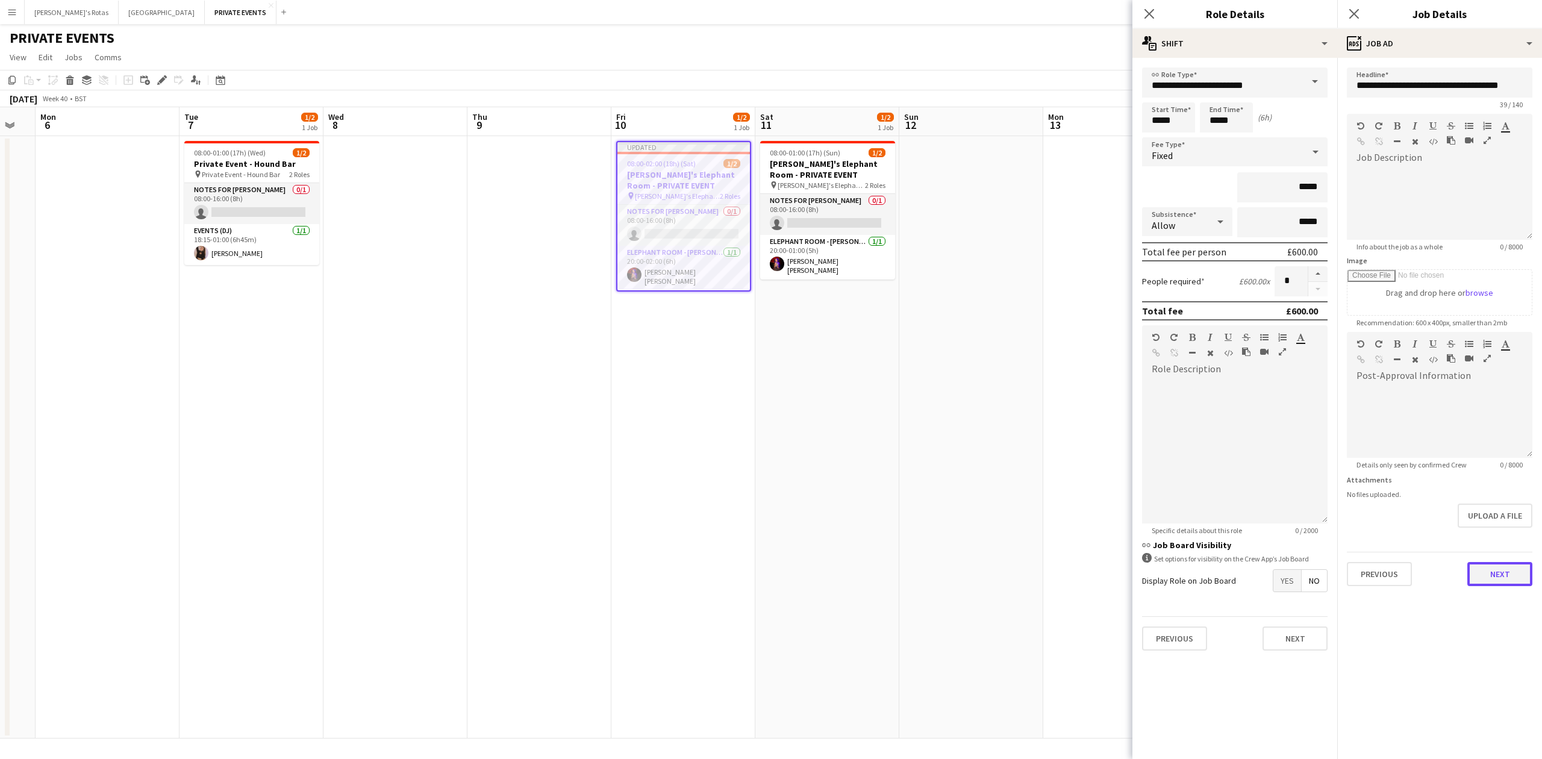
click at [1492, 567] on button "Next" at bounding box center [1499, 574] width 65 height 24
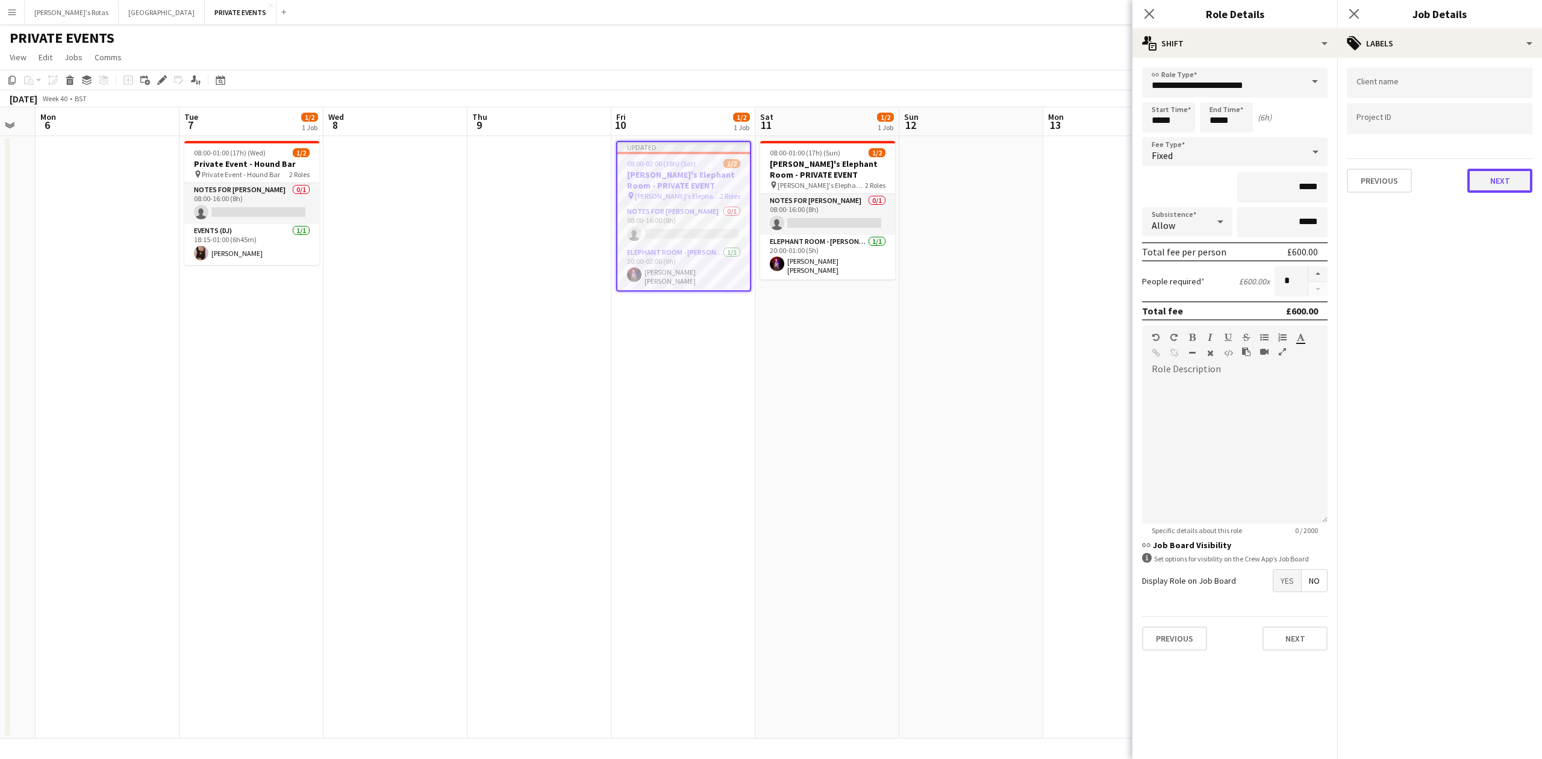
click at [1502, 175] on button "Next" at bounding box center [1499, 181] width 65 height 24
click at [1497, 232] on button "Next" at bounding box center [1499, 232] width 65 height 24
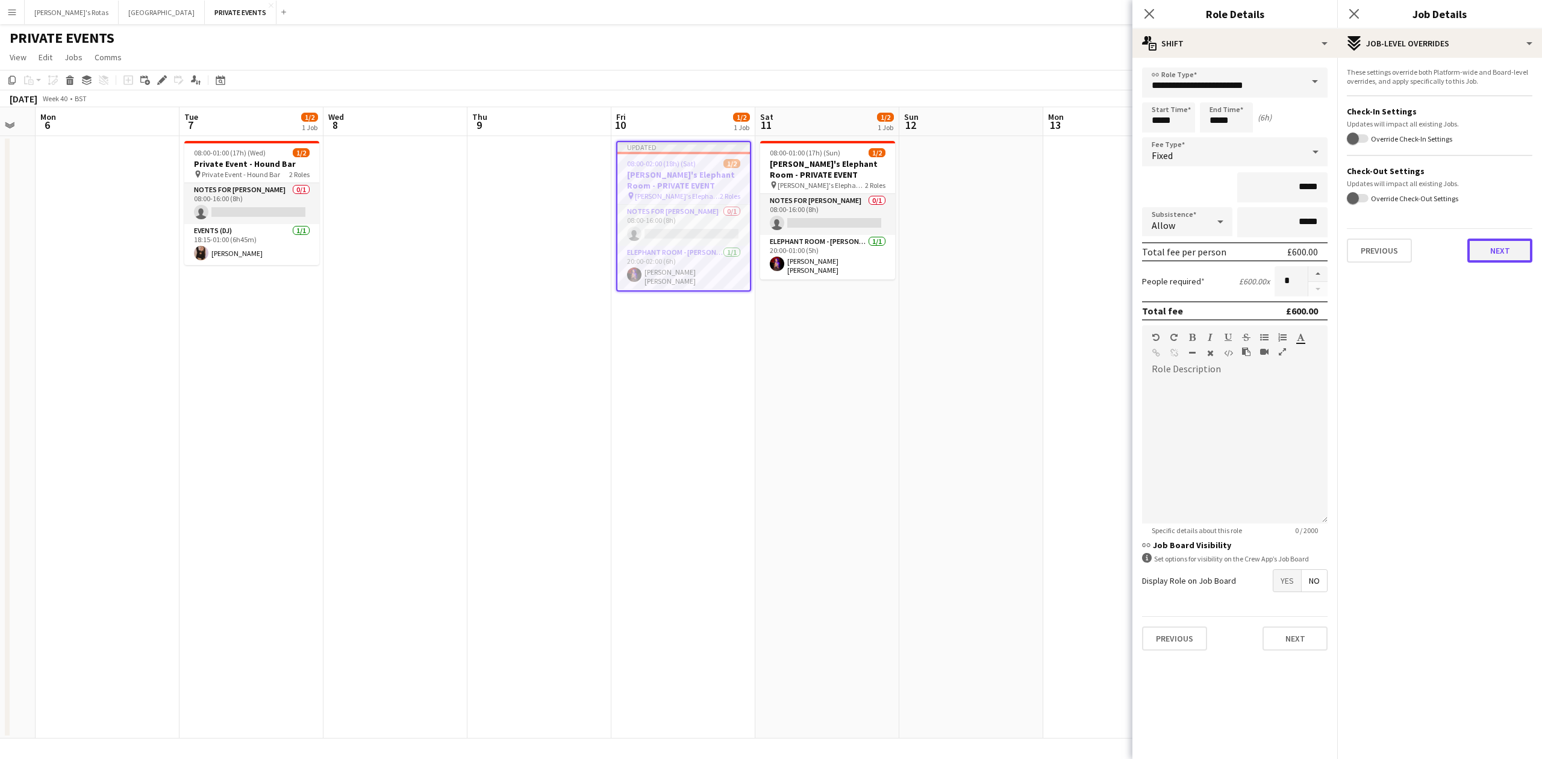
click at [1495, 246] on button "Next" at bounding box center [1499, 250] width 65 height 24
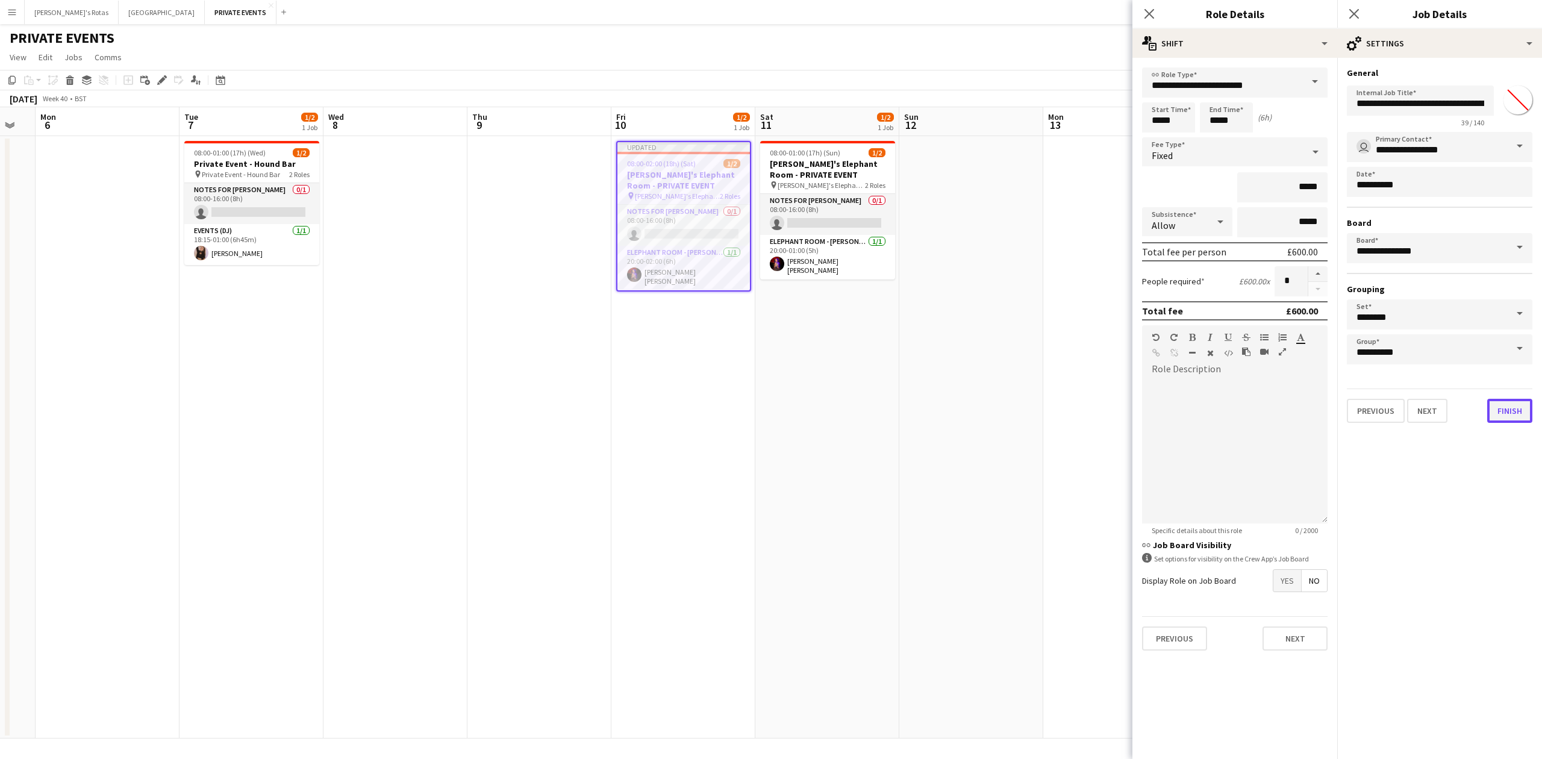
click at [1526, 406] on button "Finish" at bounding box center [1509, 411] width 45 height 24
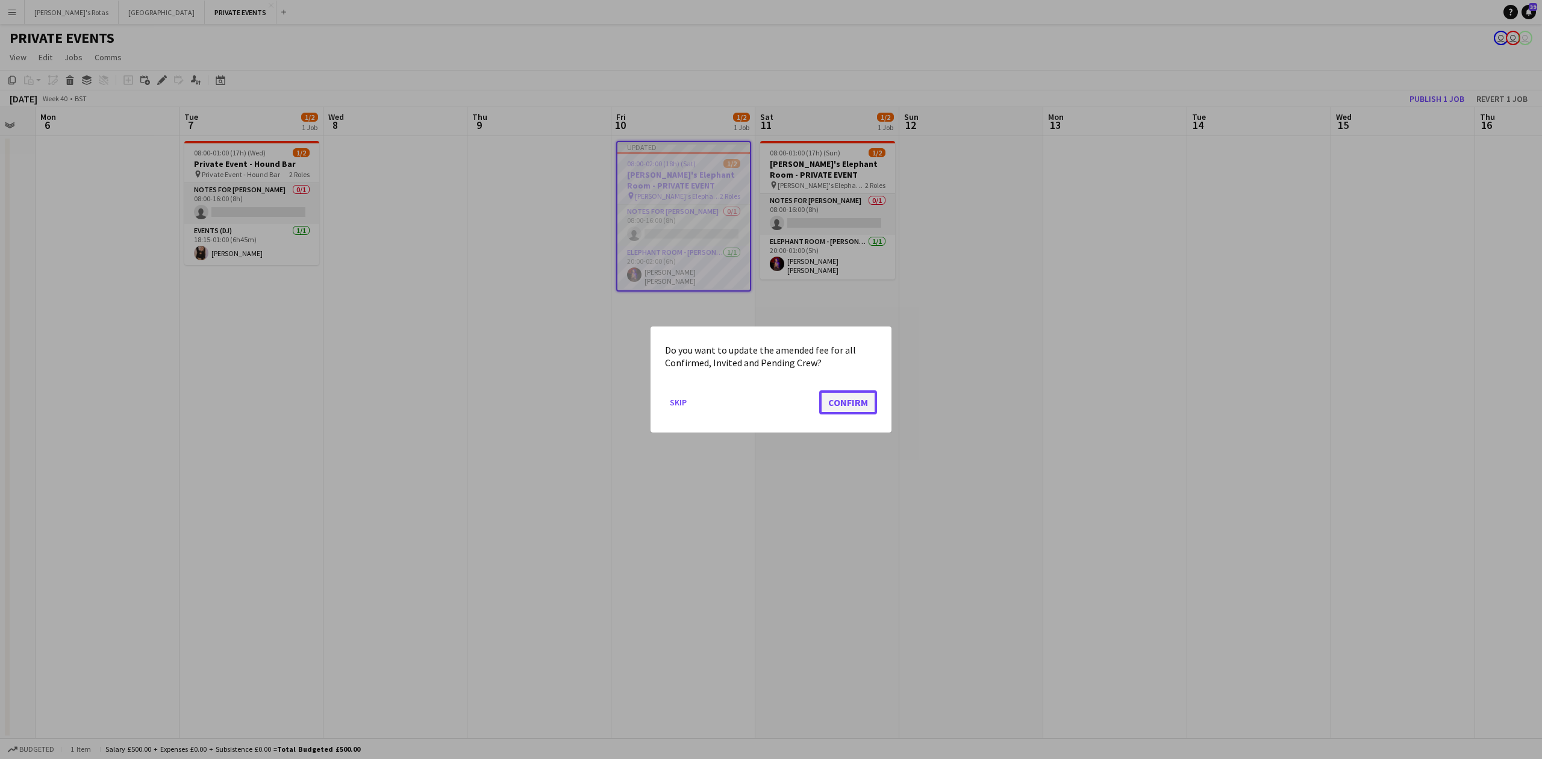
click at [856, 399] on button "Confirm" at bounding box center [848, 402] width 58 height 24
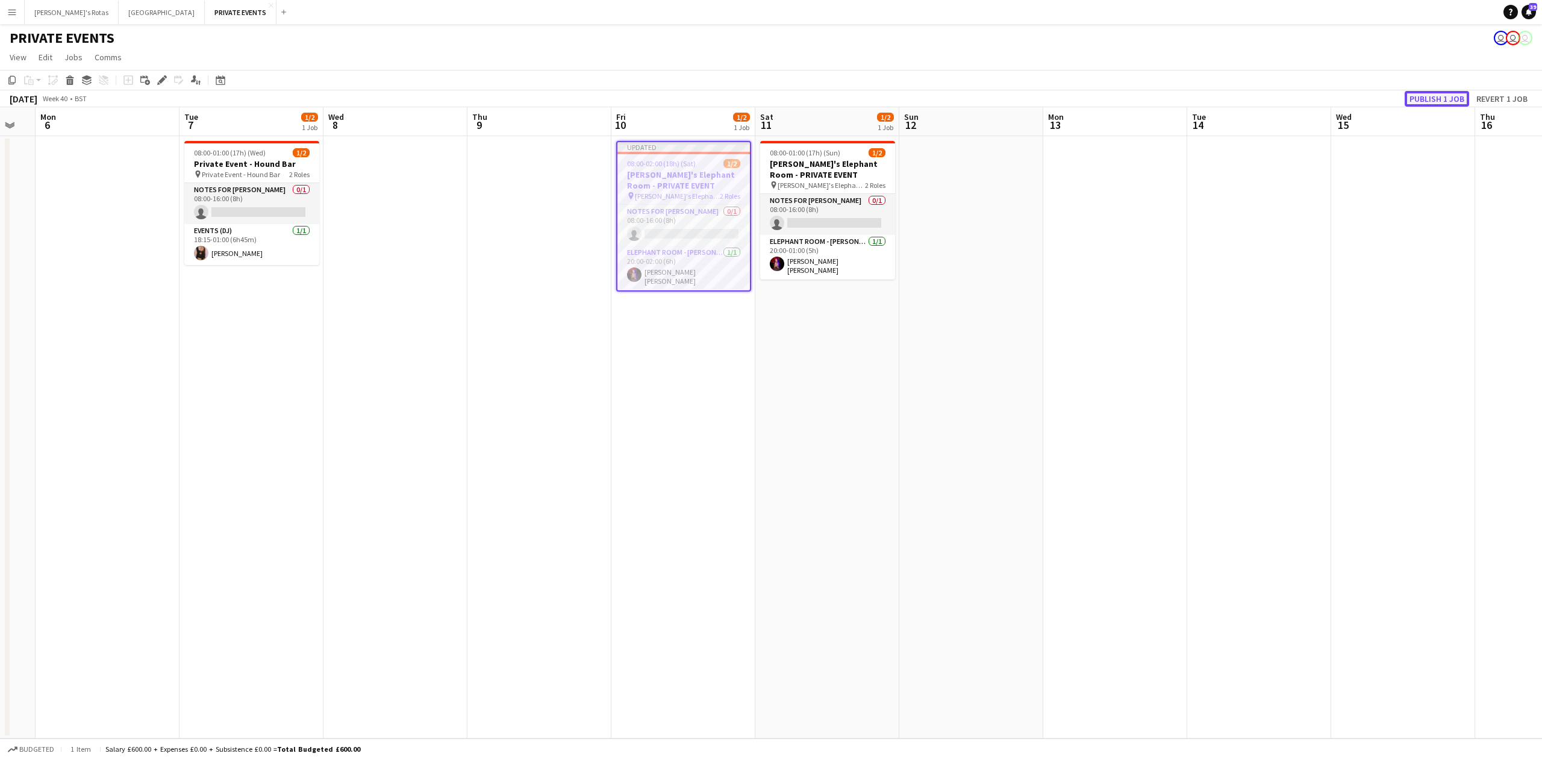
click at [1429, 95] on button "Publish 1 job" at bounding box center [1436, 99] width 64 height 16
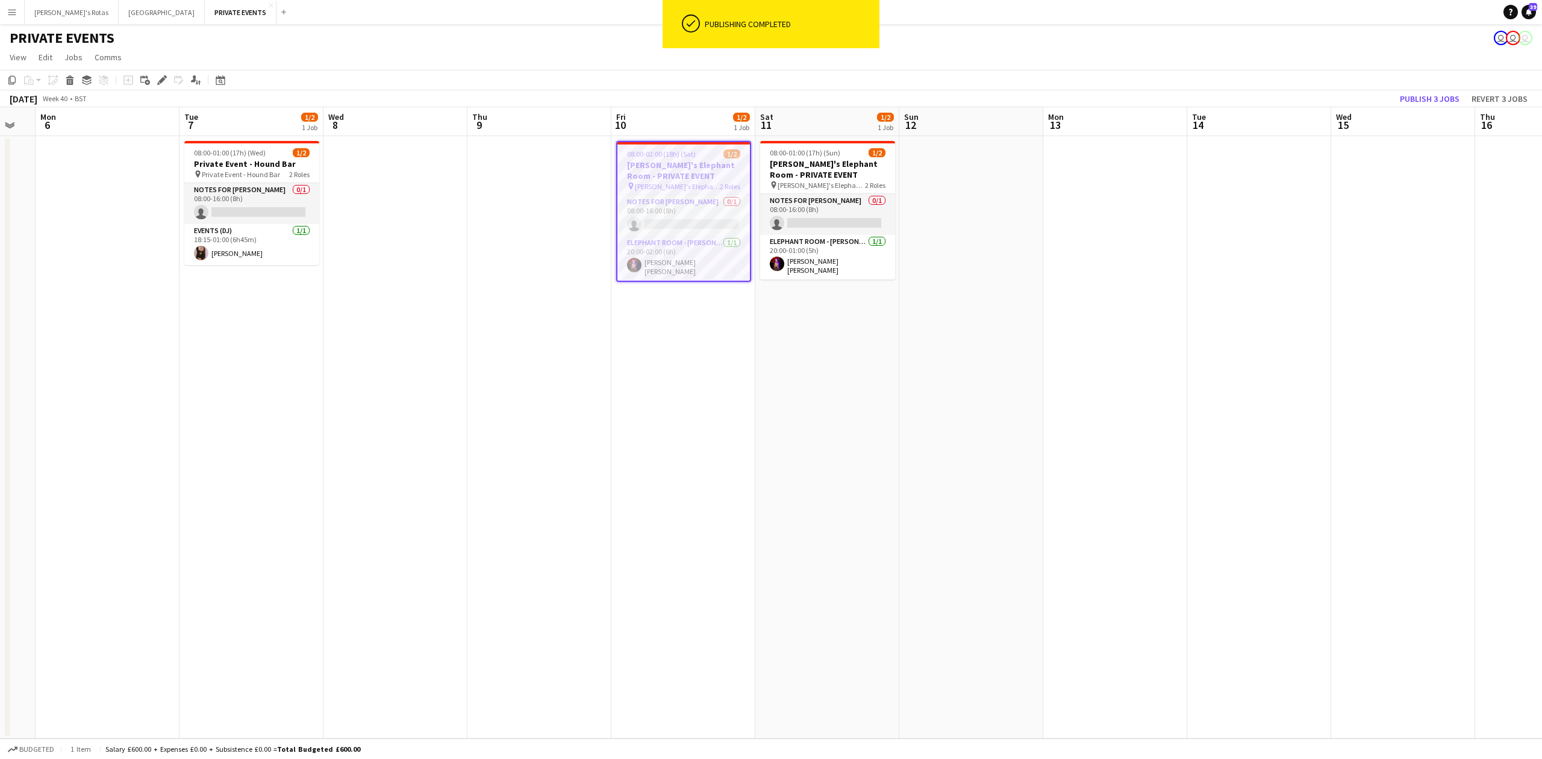
click at [682, 360] on app-date-cell "08:00-02:00 (18h) (Sat) 1/2 Annabel's Elephant Room - PRIVATE EVENT pin Annabel…" at bounding box center [683, 437] width 144 height 602
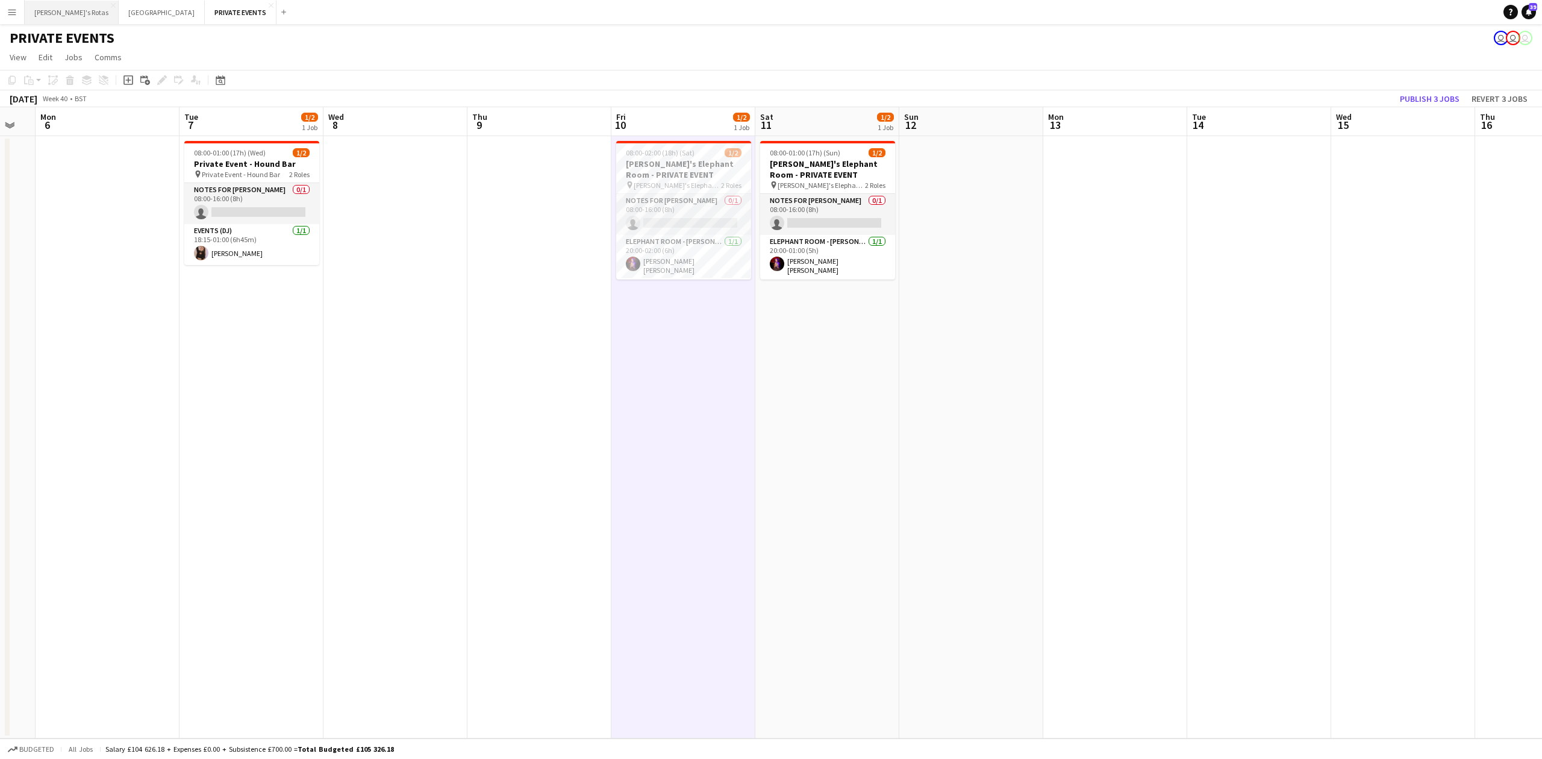
click at [61, 10] on button "Katie's Rotas Close" at bounding box center [72, 12] width 94 height 23
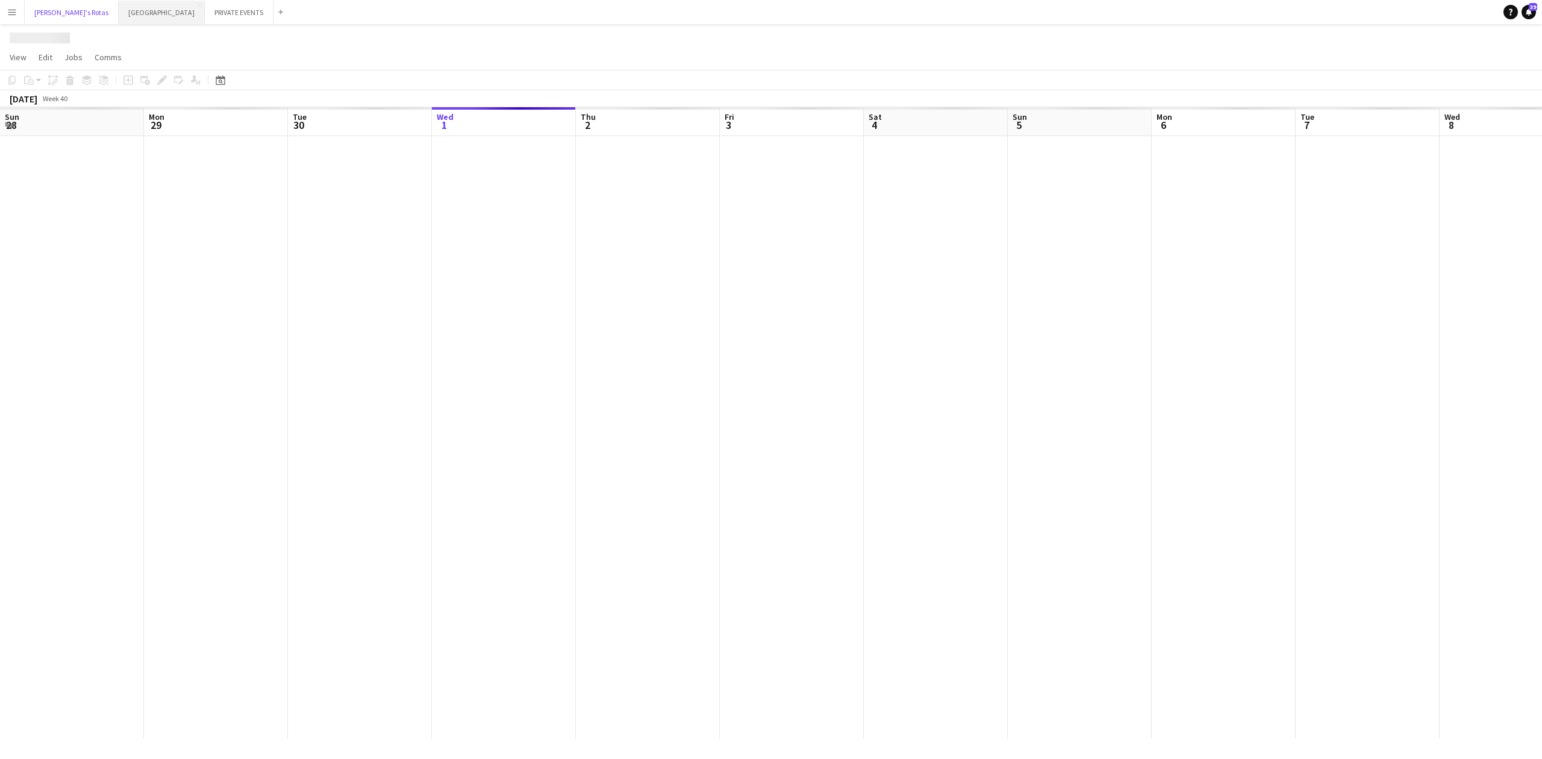
scroll to position [0, 288]
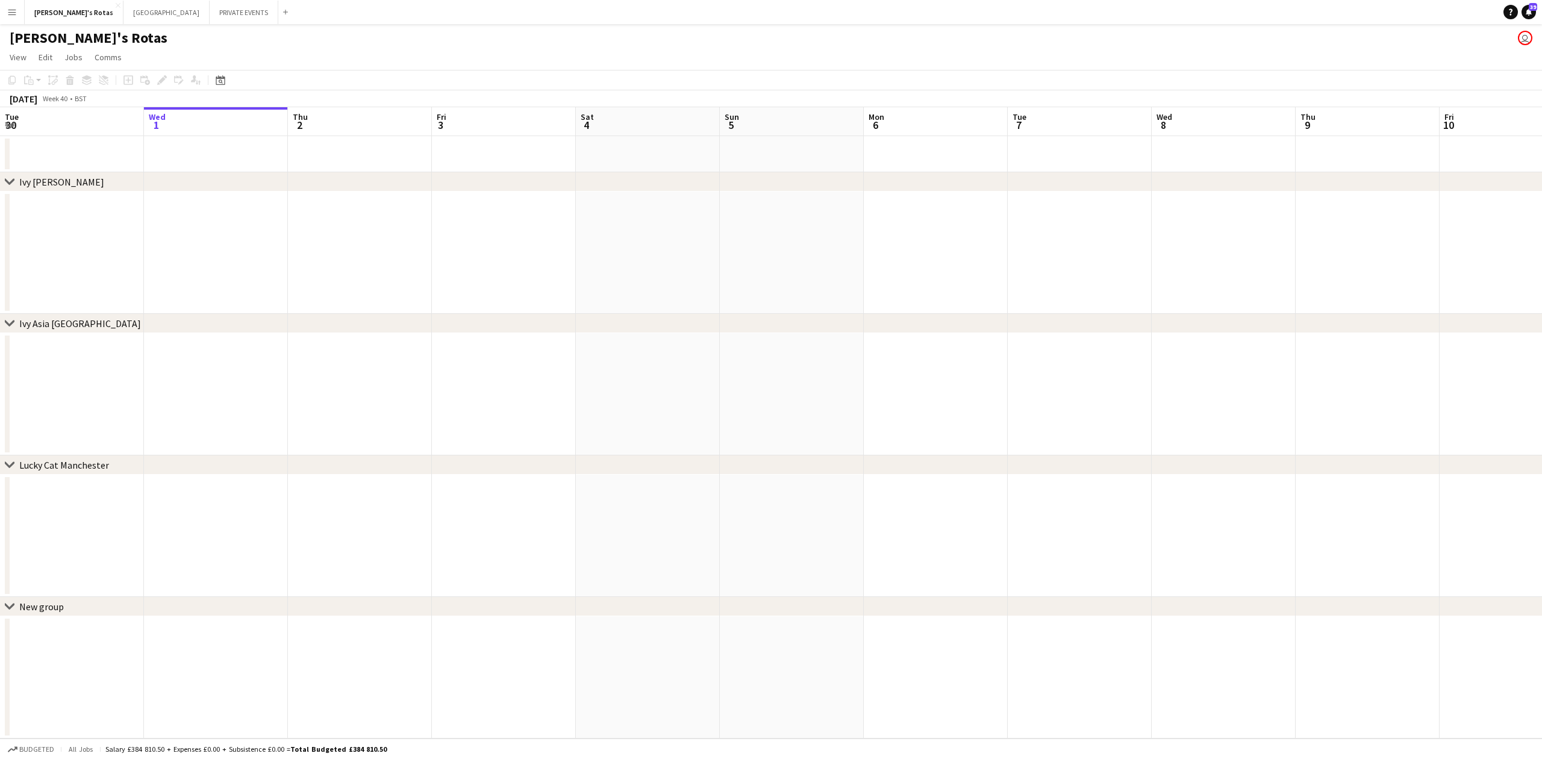
click at [18, 14] on button "Menu" at bounding box center [12, 12] width 24 height 24
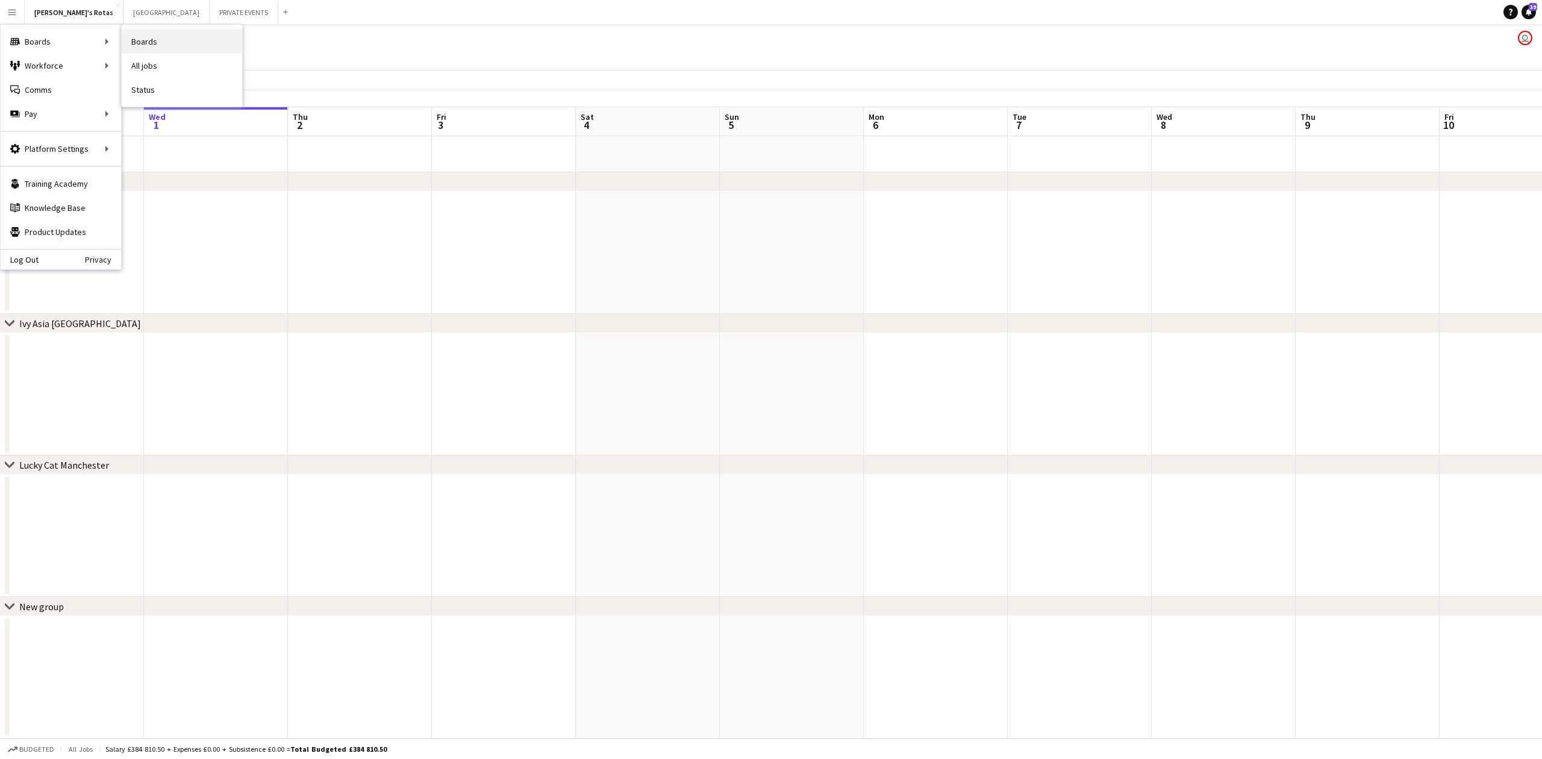
click at [155, 43] on link "Boards" at bounding box center [182, 42] width 120 height 24
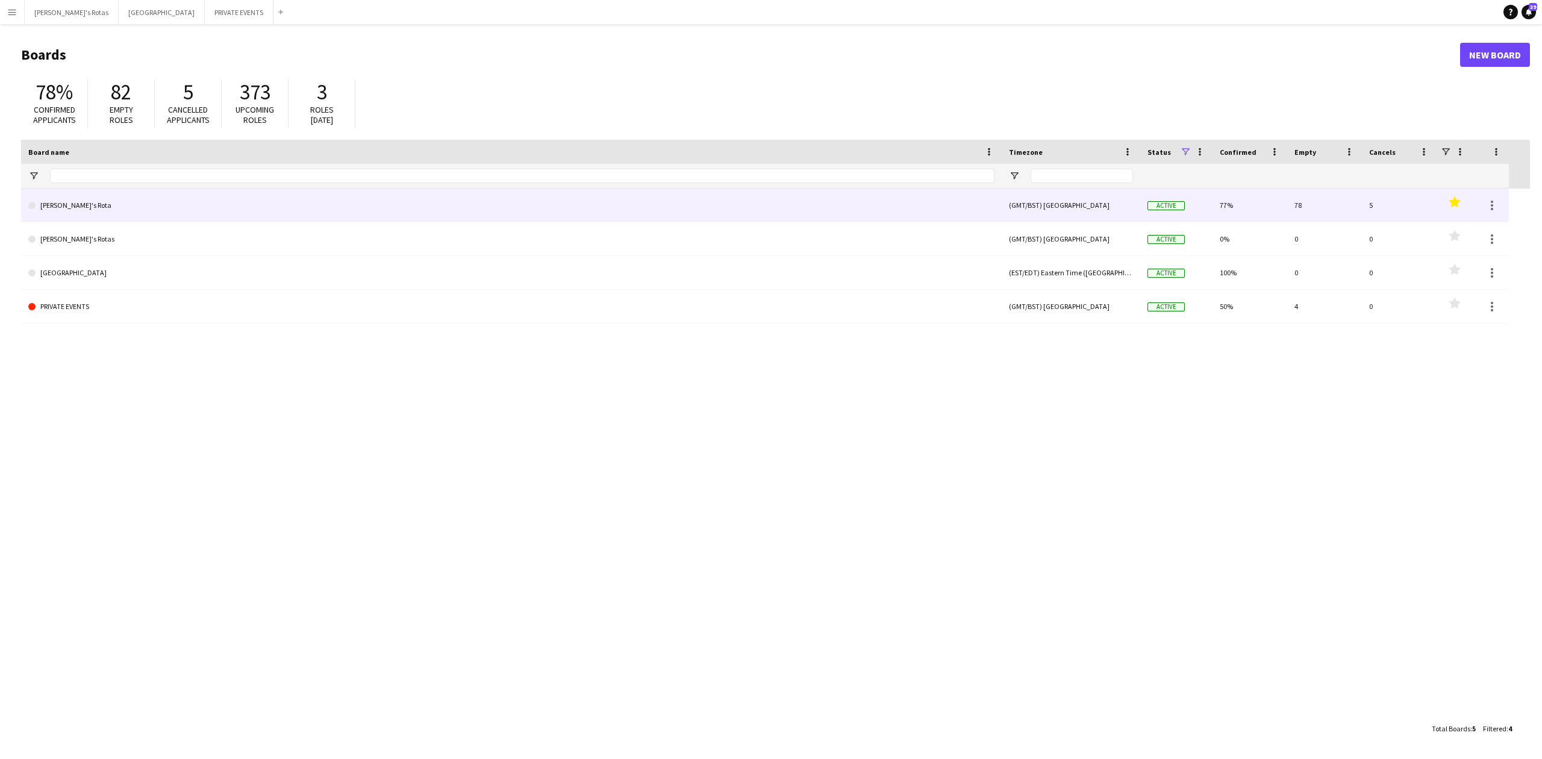
click at [79, 206] on link "[PERSON_NAME]'s Rota" at bounding box center [511, 206] width 966 height 34
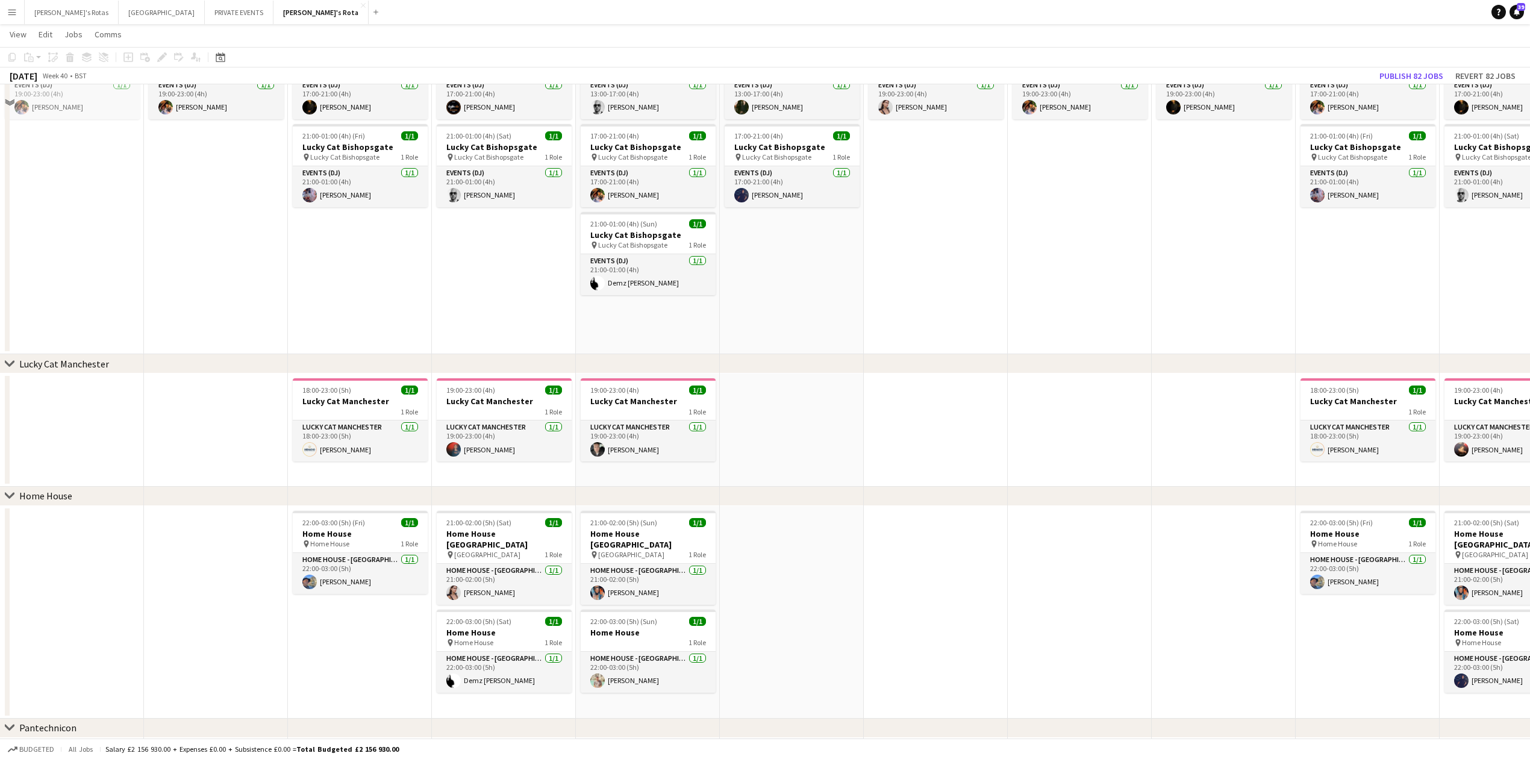
scroll to position [803, 0]
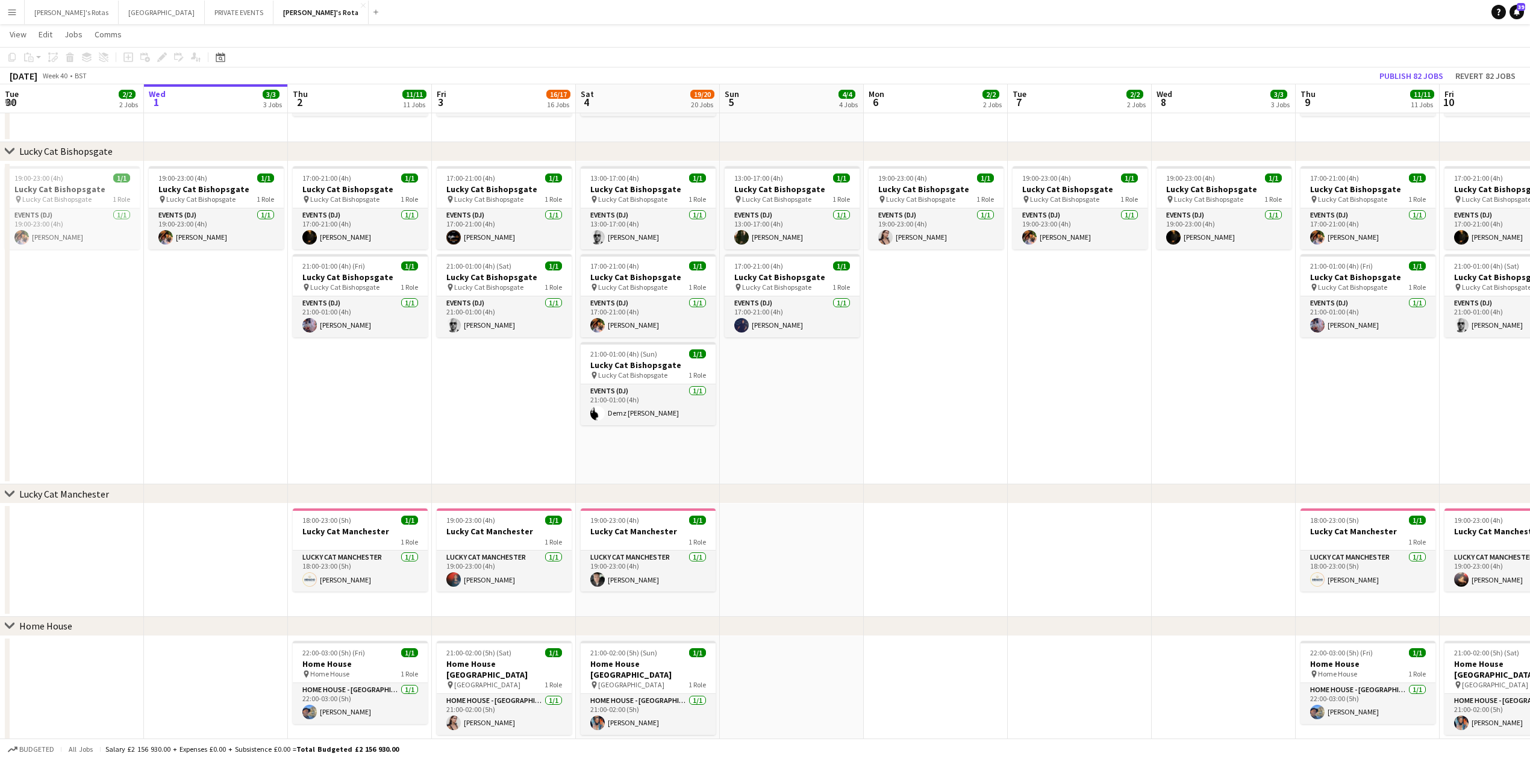
click at [403, 396] on app-date-cell "17:00-21:00 (4h) 1/1 Lucky Cat Bishopsgate pin Lucky Cat Bishopsgate 1 Role Eve…" at bounding box center [360, 322] width 144 height 323
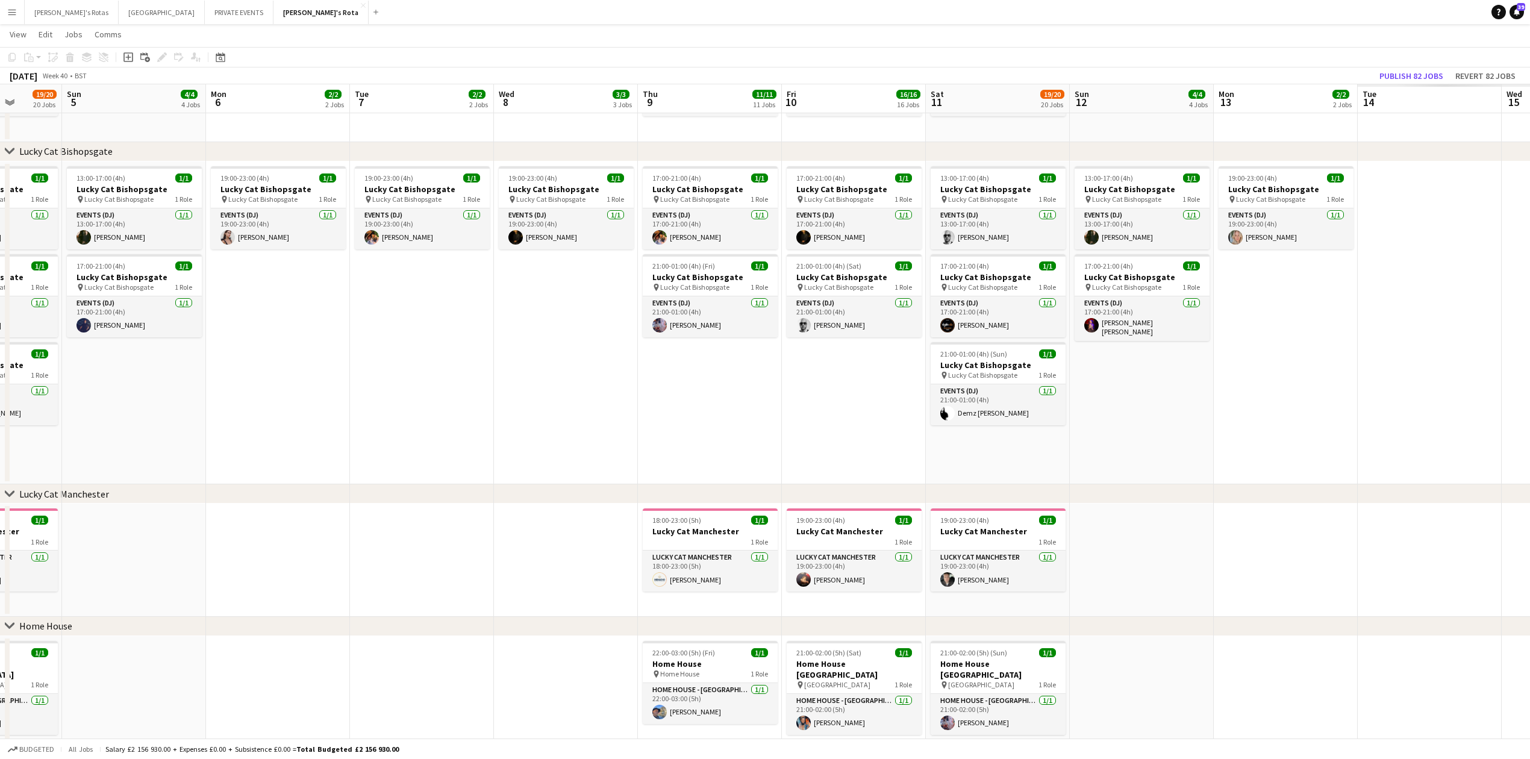
scroll to position [0, 441]
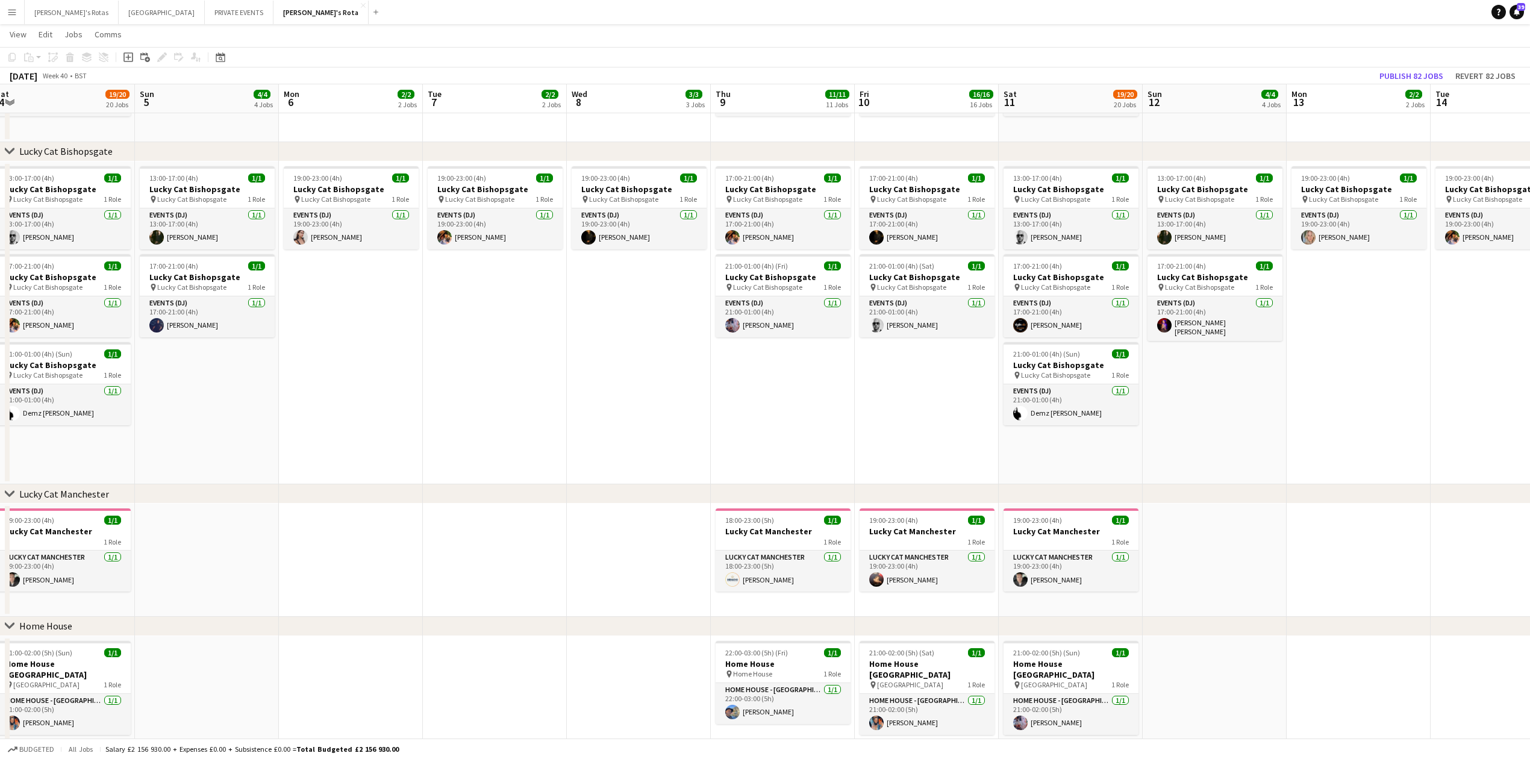
drag, startPoint x: 1174, startPoint y: 434, endPoint x: 625, endPoint y: 435, distance: 548.7
drag, startPoint x: 437, startPoint y: 396, endPoint x: 223, endPoint y: 394, distance: 213.8
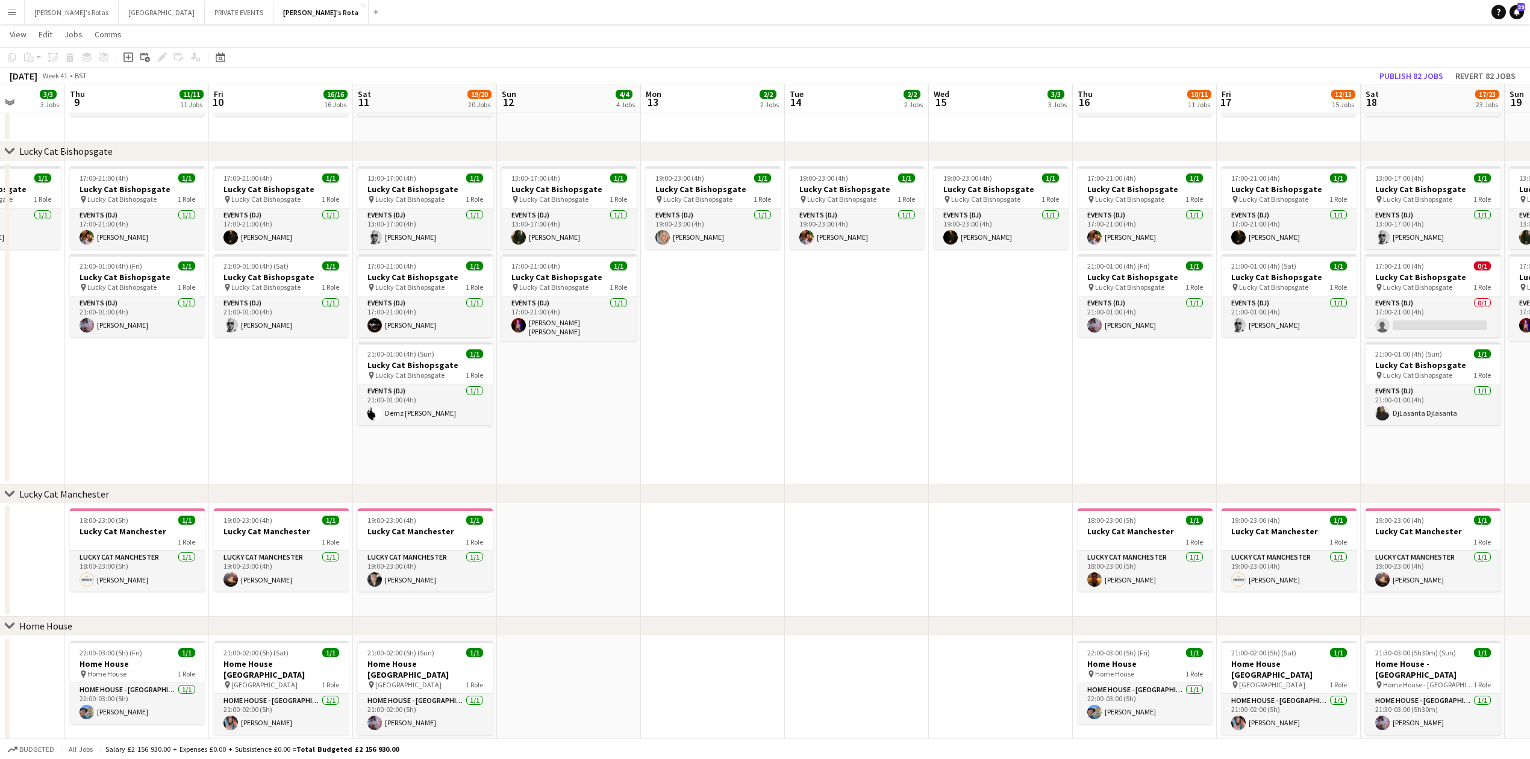
drag, startPoint x: 916, startPoint y: 408, endPoint x: 376, endPoint y: 429, distance: 540.0
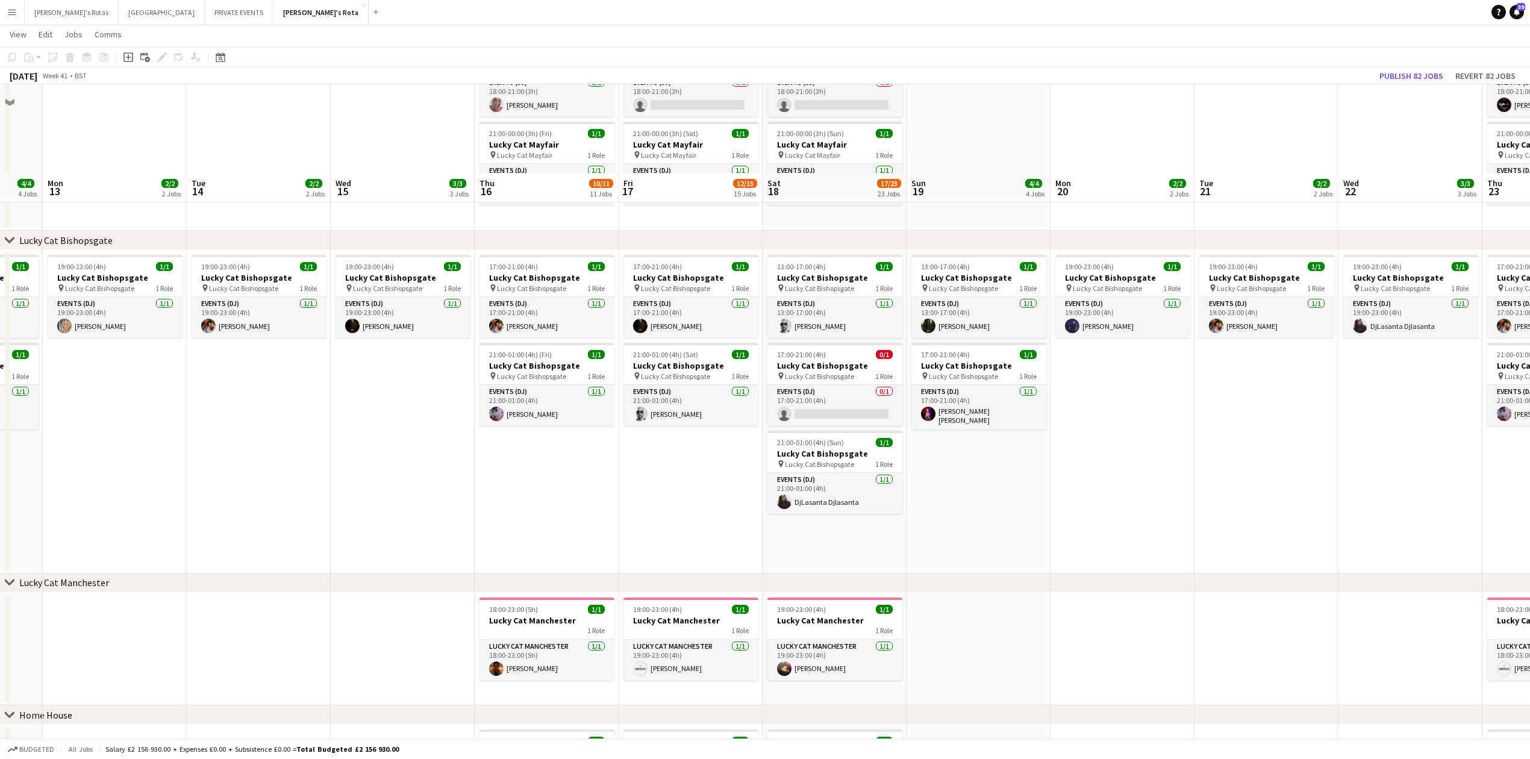
scroll to position [892, 0]
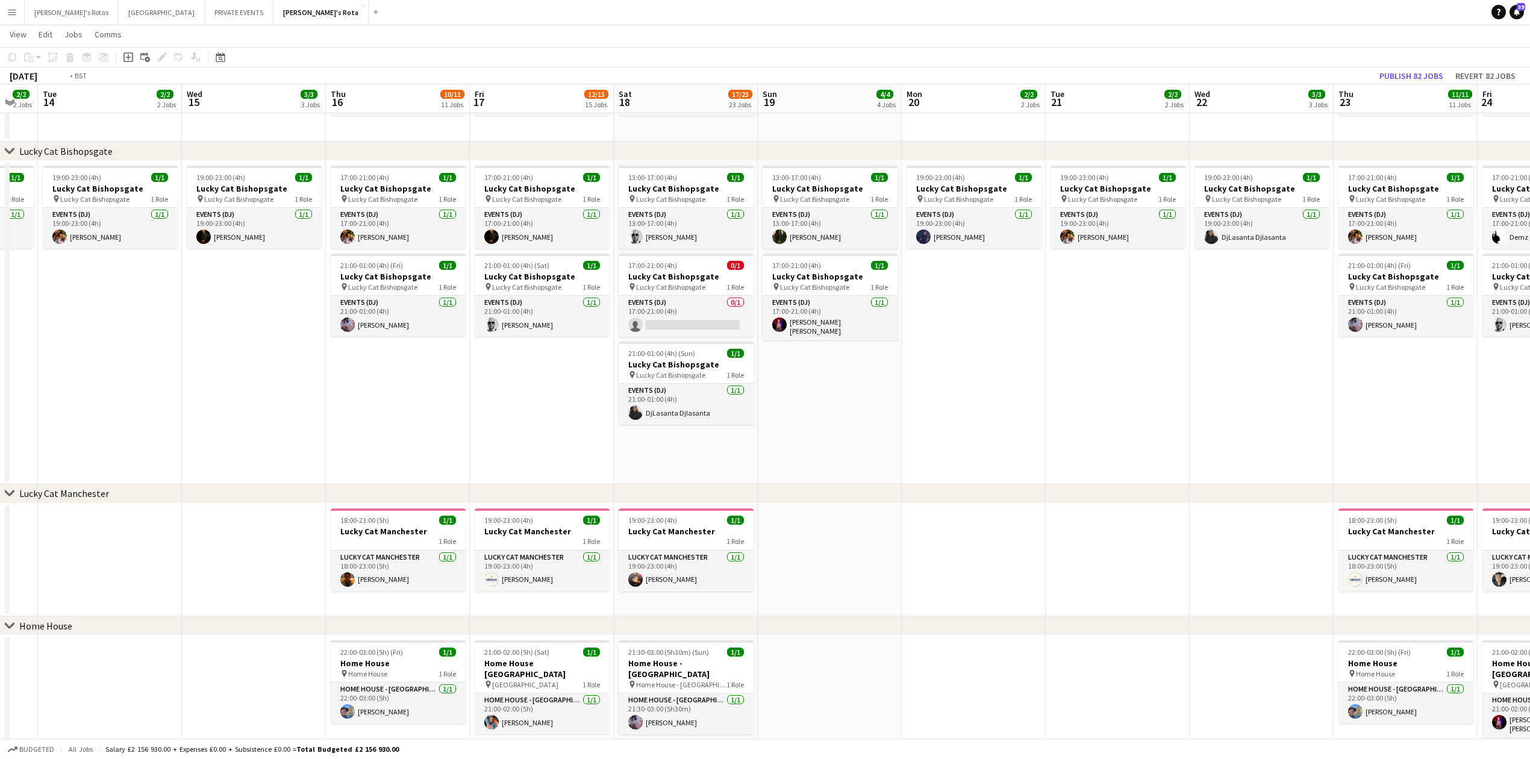
drag, startPoint x: 1050, startPoint y: 420, endPoint x: 400, endPoint y: 450, distance: 651.2
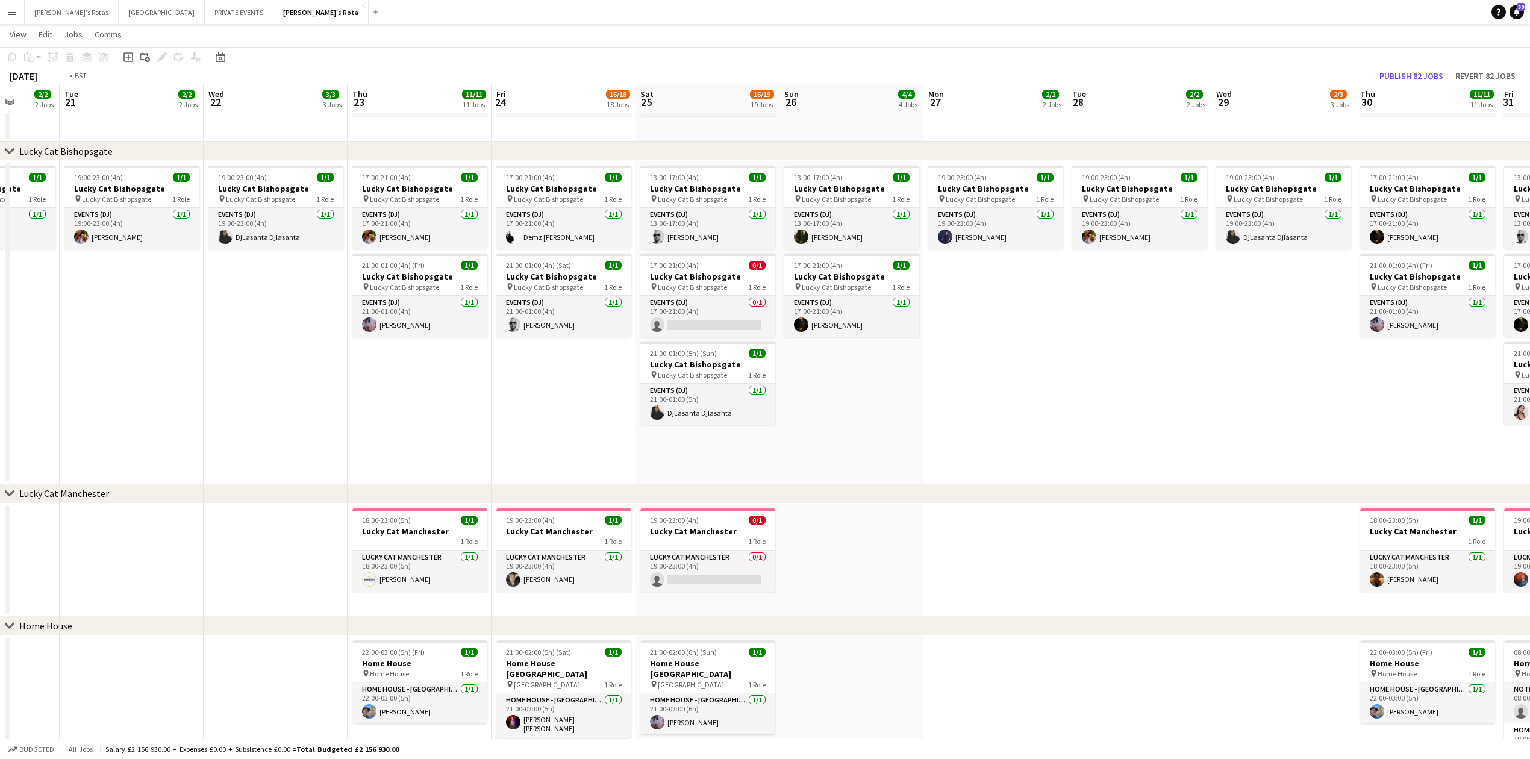
drag, startPoint x: 1039, startPoint y: 441, endPoint x: 157, endPoint y: 473, distance: 882.3
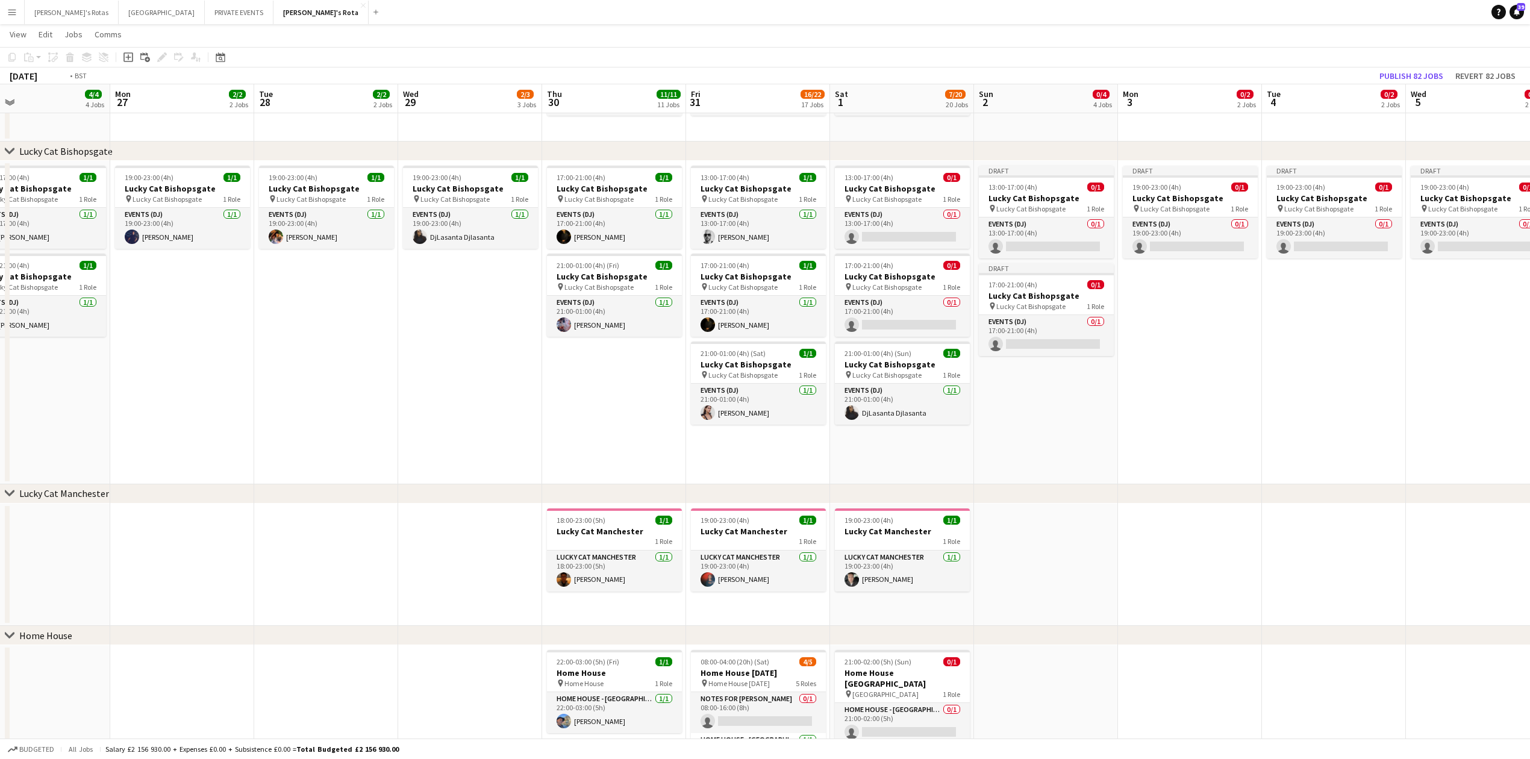
drag, startPoint x: 742, startPoint y: 432, endPoint x: 46, endPoint y: 440, distance: 696.3
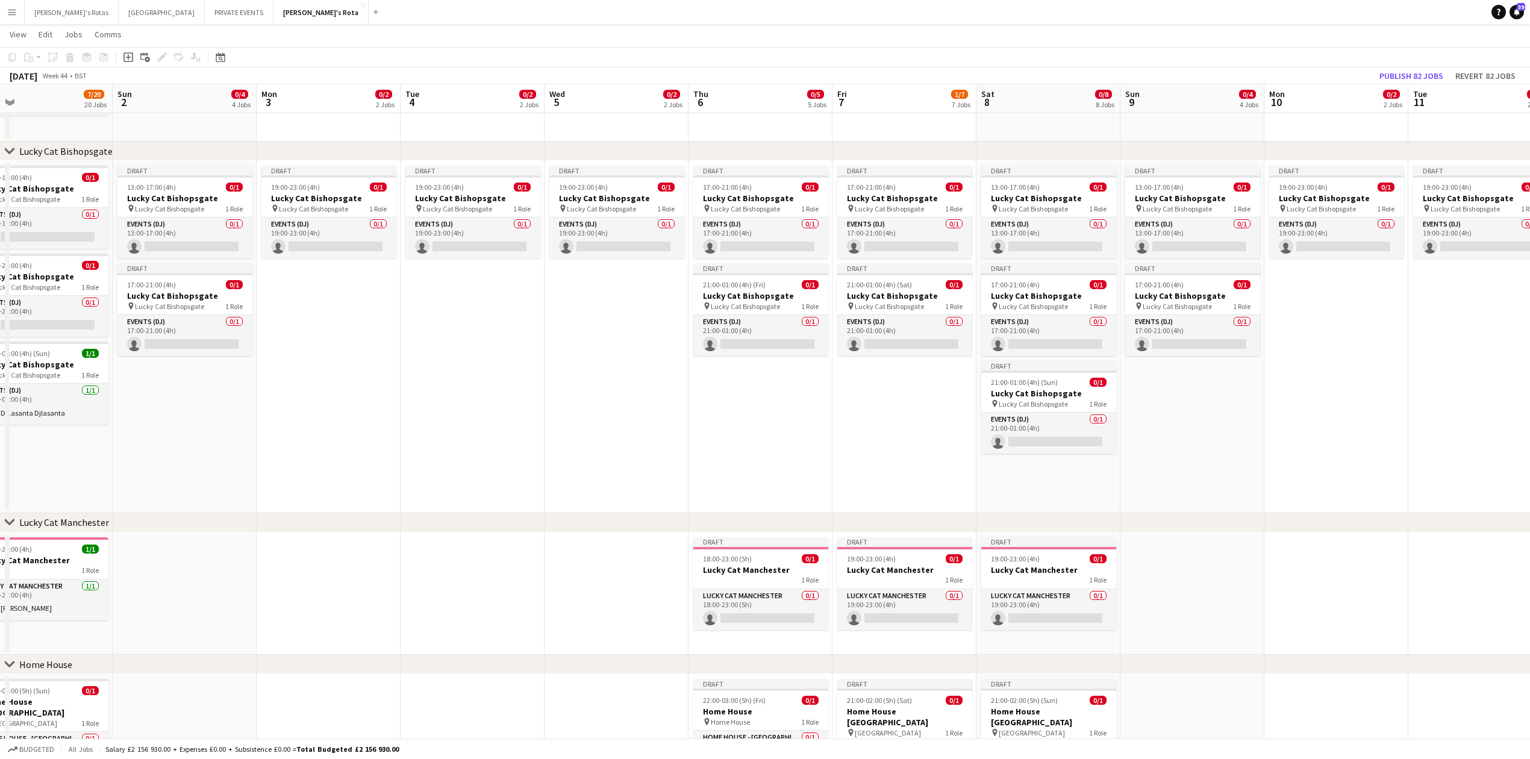
scroll to position [0, 465]
drag, startPoint x: 784, startPoint y: 458, endPoint x: 483, endPoint y: 478, distance: 301.2
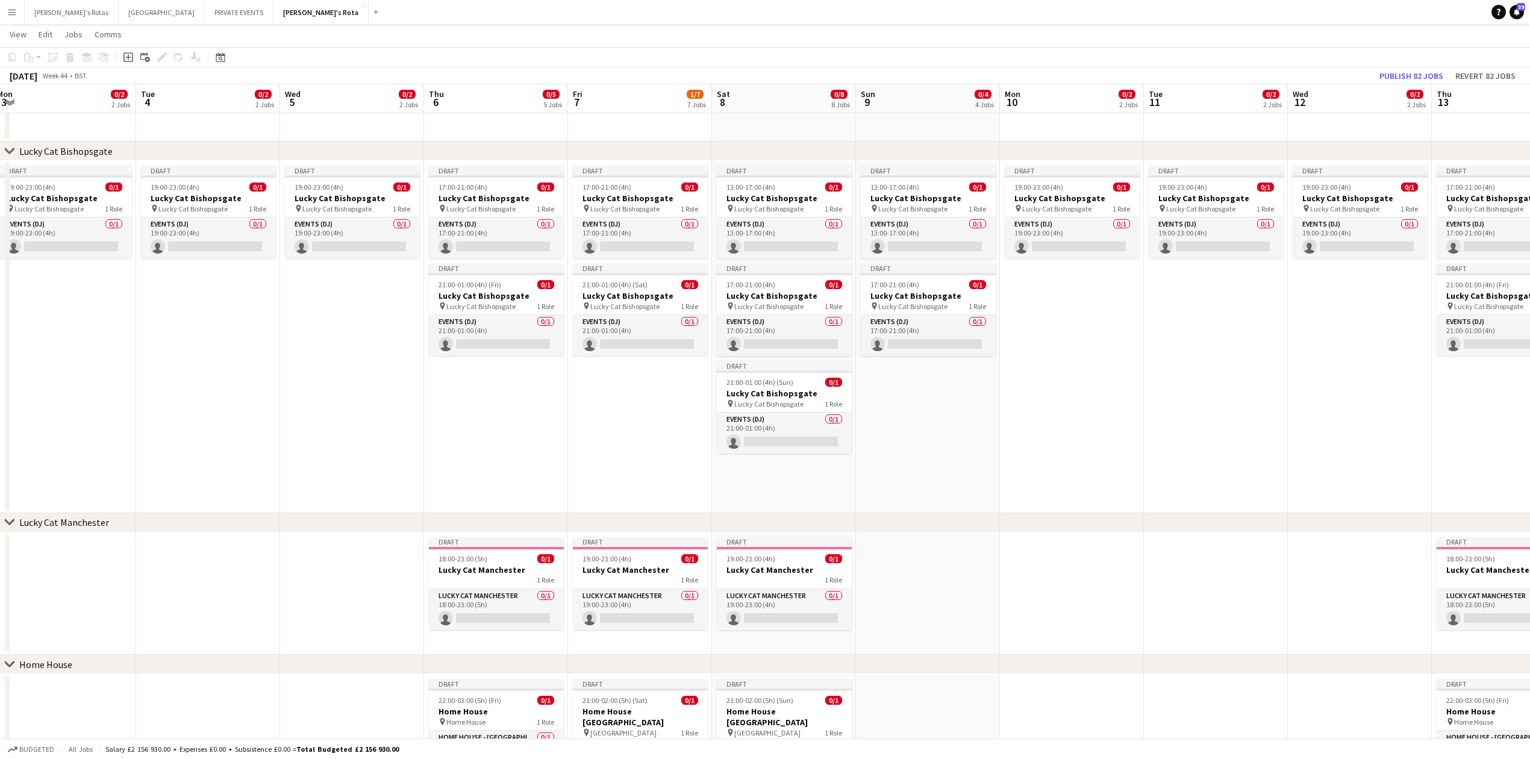
scroll to position [0, 391]
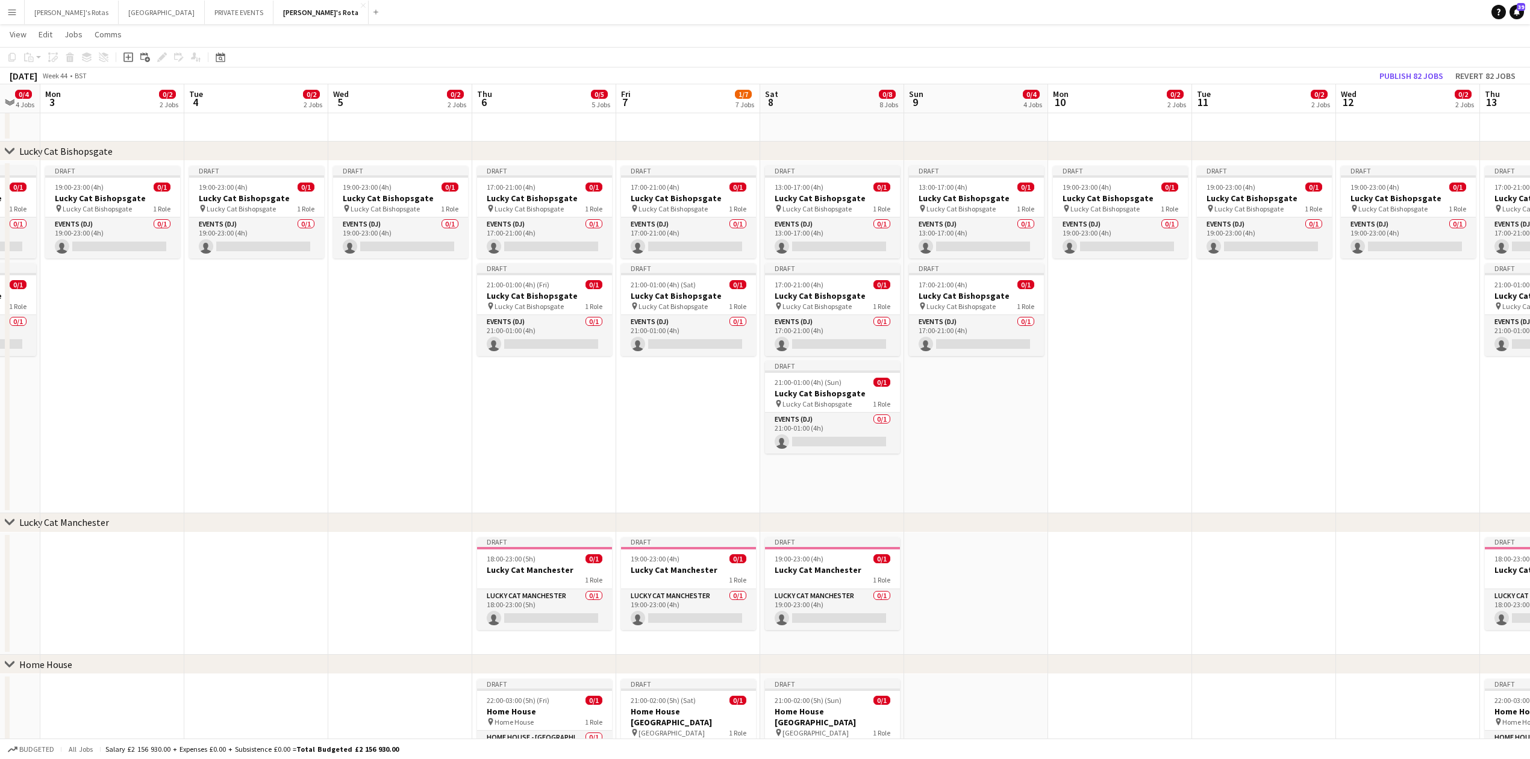
drag, startPoint x: 405, startPoint y: 461, endPoint x: 340, endPoint y: 457, distance: 64.6
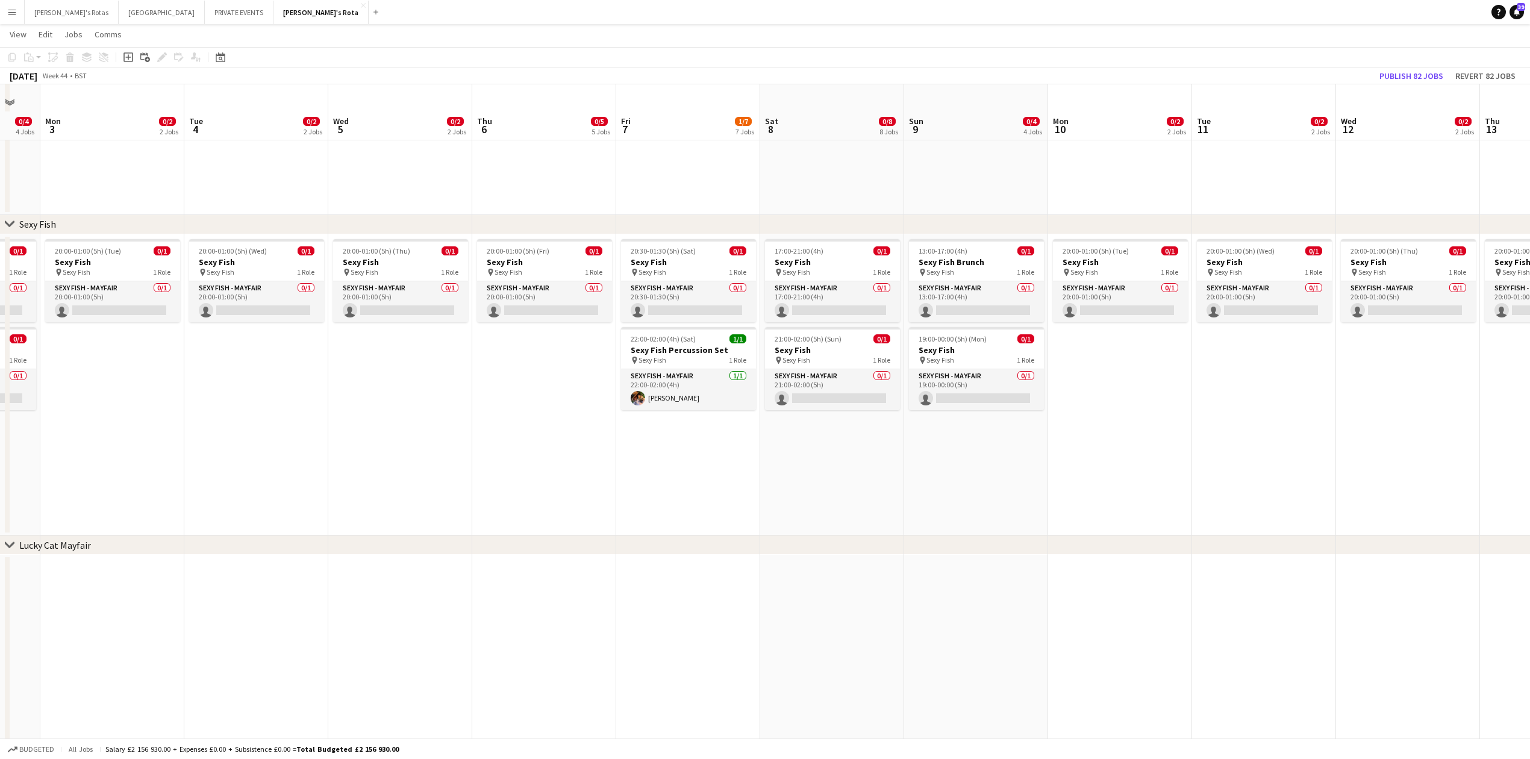
scroll to position [249, 0]
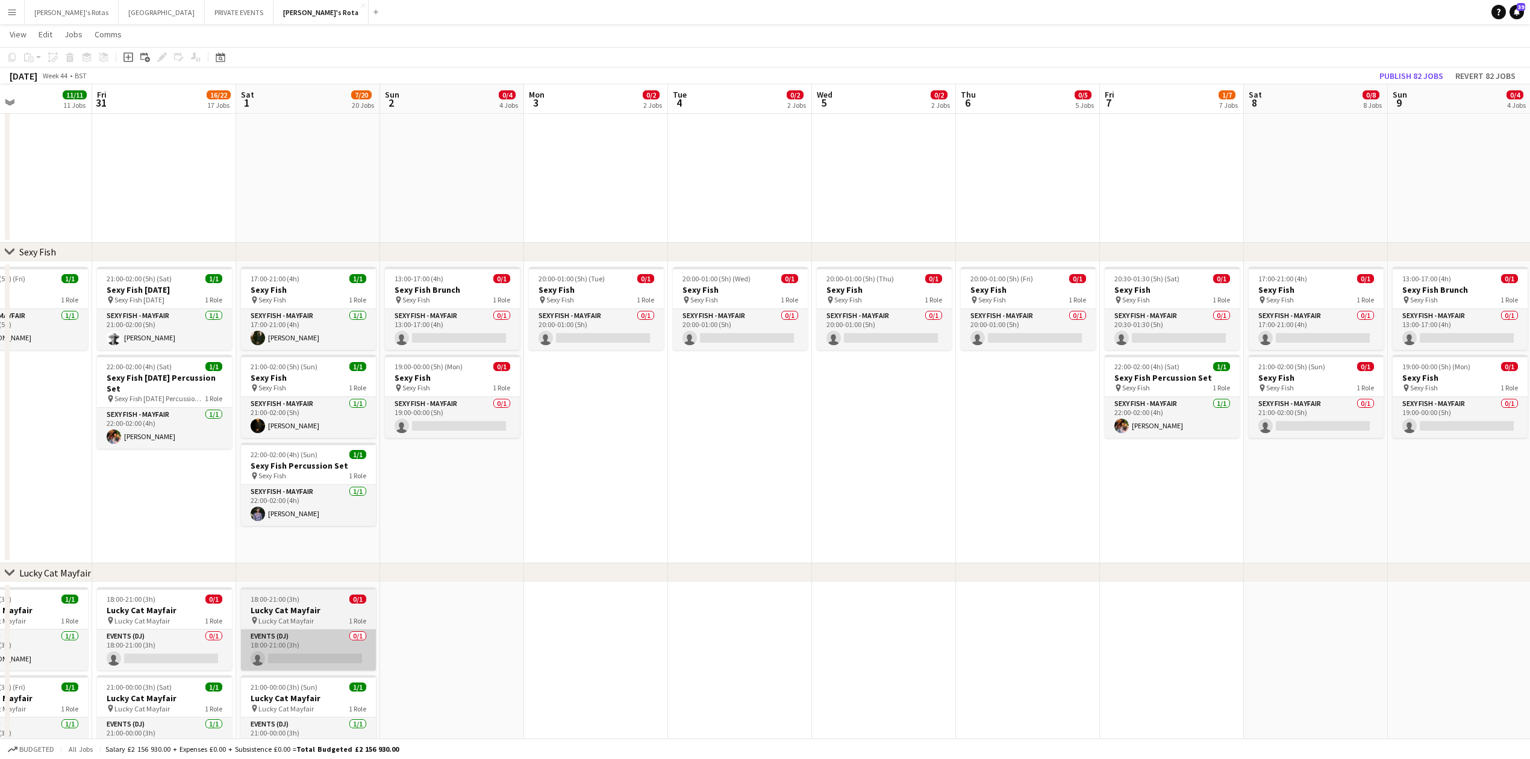
drag, startPoint x: 213, startPoint y: 632, endPoint x: 335, endPoint y: 669, distance: 128.1
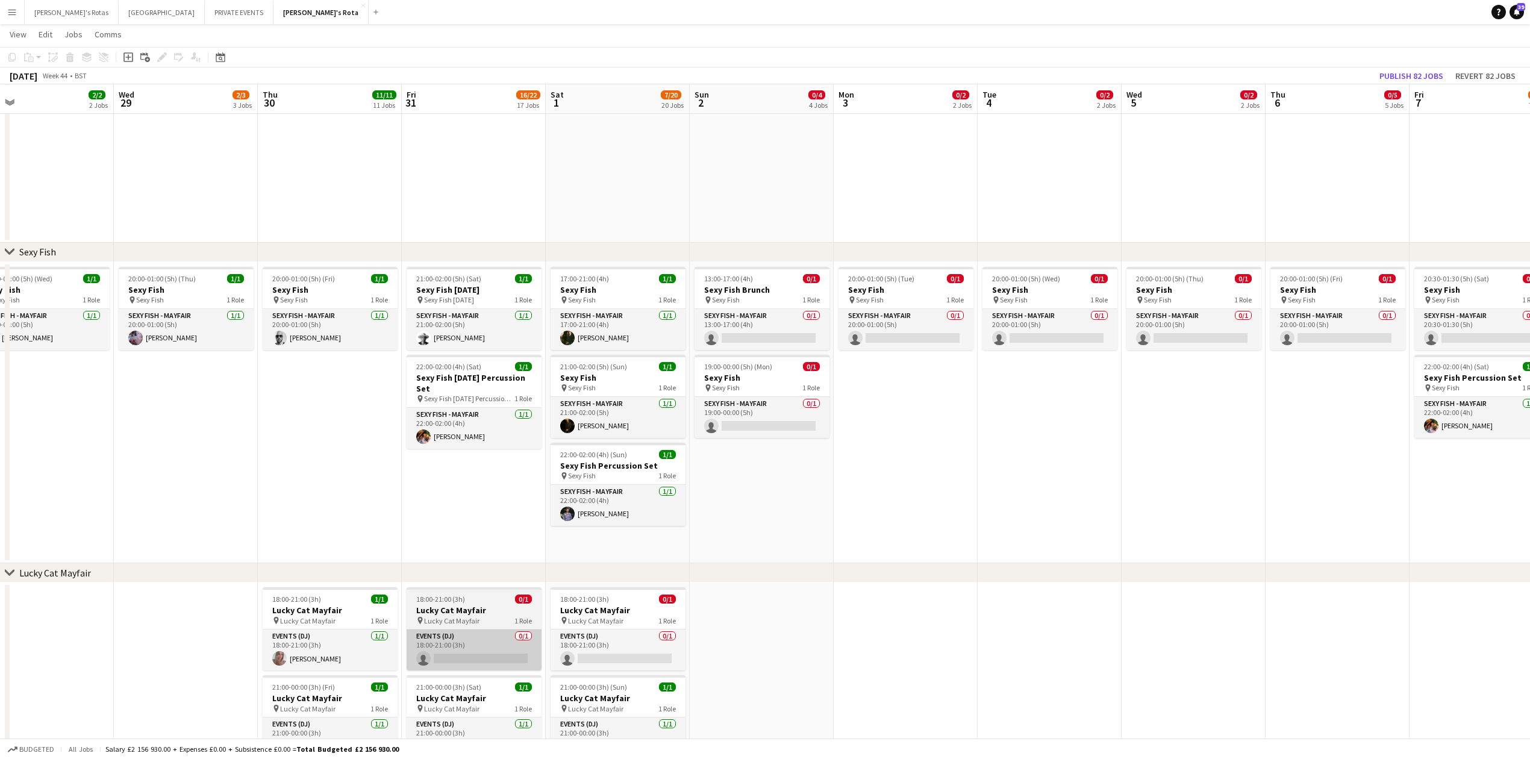
drag, startPoint x: 432, startPoint y: 660, endPoint x: 417, endPoint y: 630, distance: 33.7
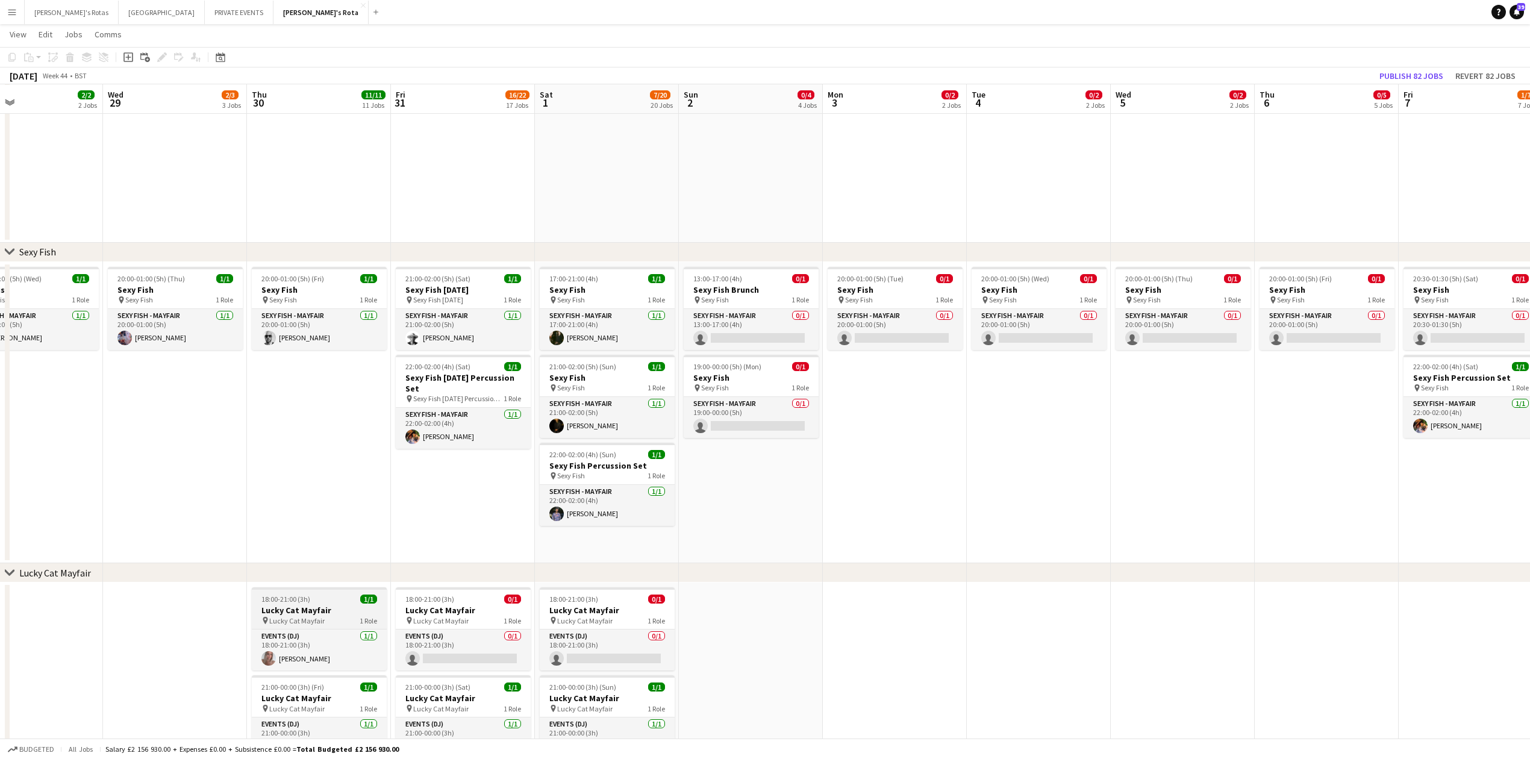
click at [289, 608] on h3 "Lucky Cat Mayfair" at bounding box center [319, 610] width 135 height 11
click at [571, 700] on h3 "Lucky Cat Mayfair" at bounding box center [607, 698] width 135 height 11
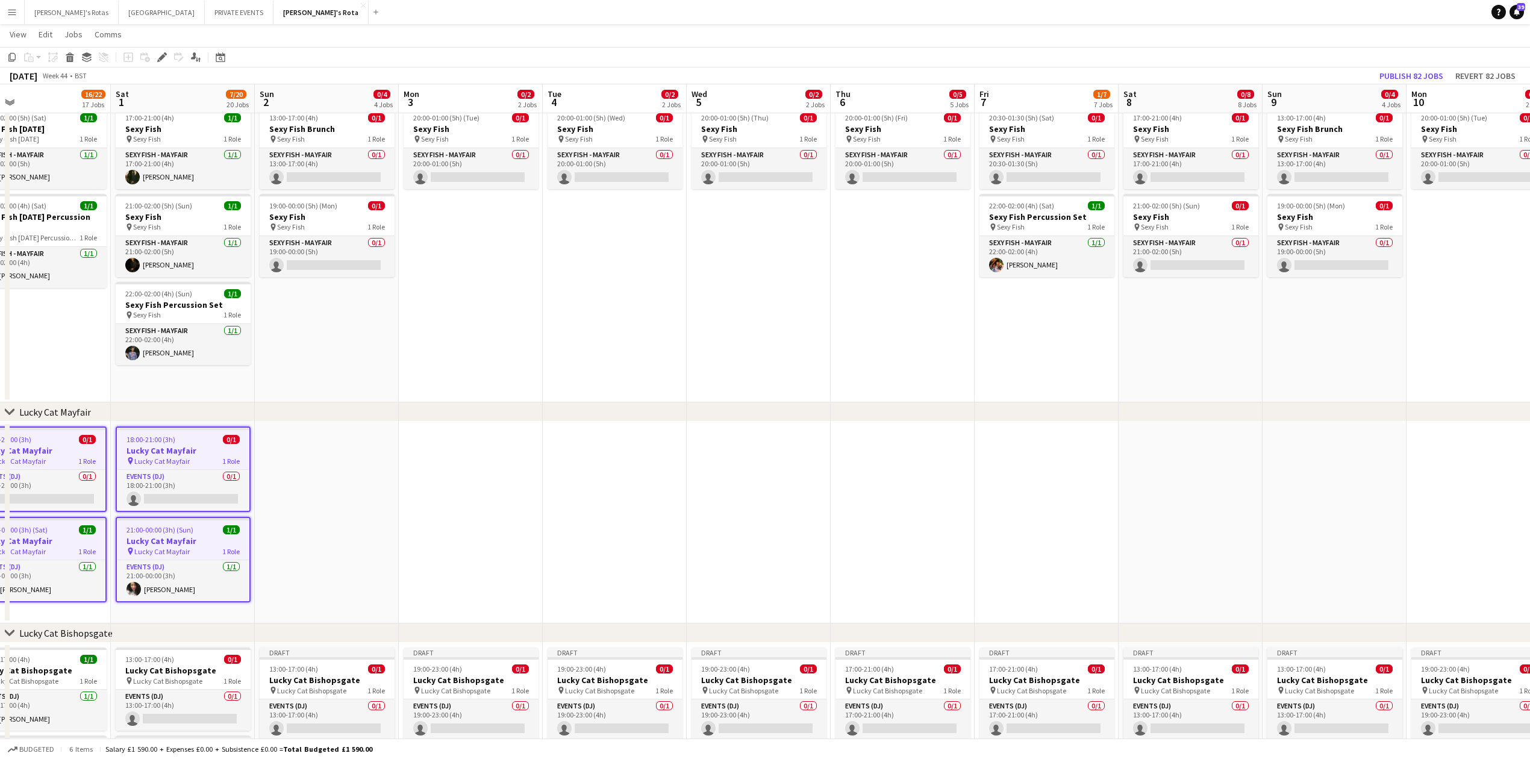
scroll to position [0, 479]
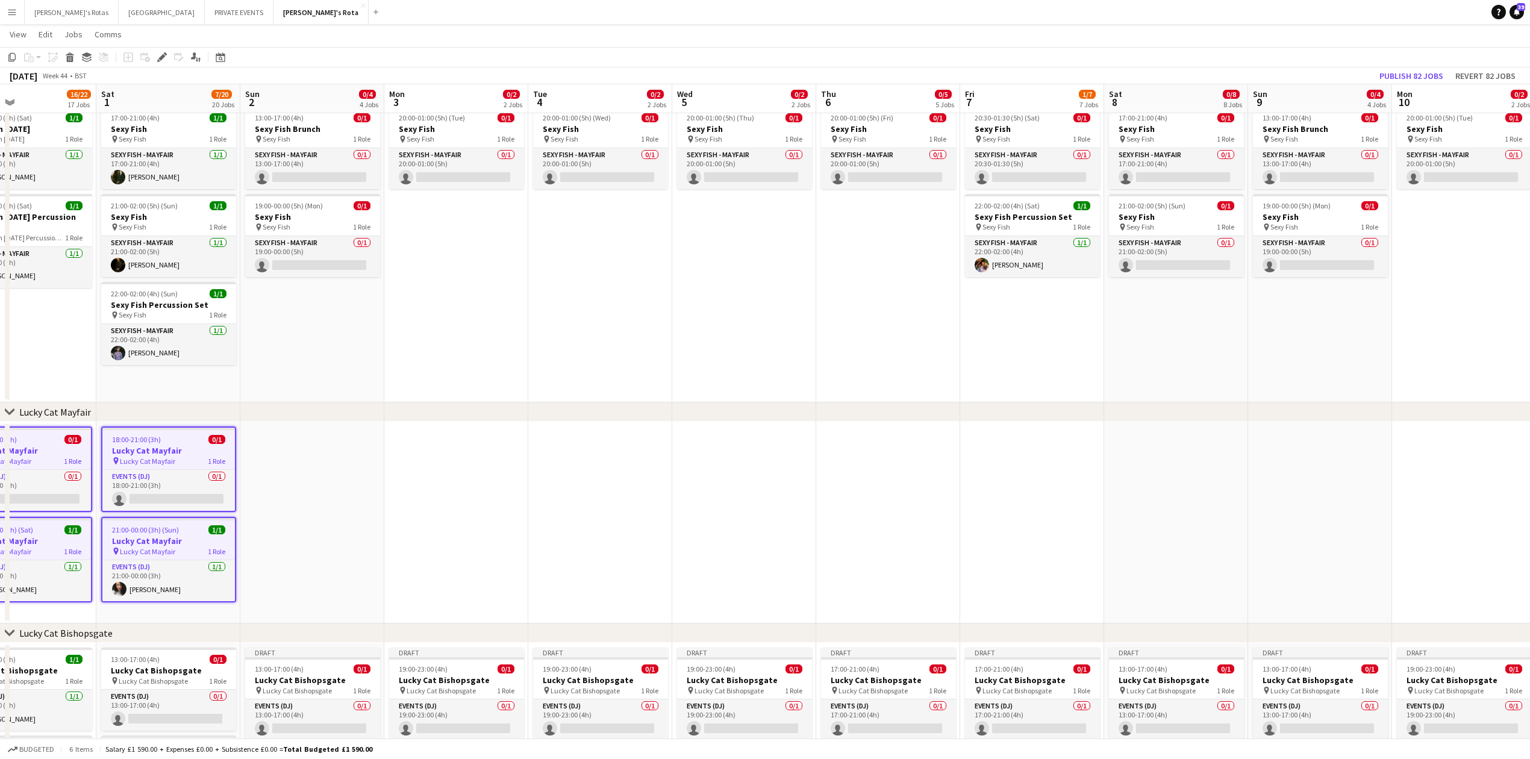
drag, startPoint x: 1042, startPoint y: 523, endPoint x: 460, endPoint y: 541, distance: 582.1
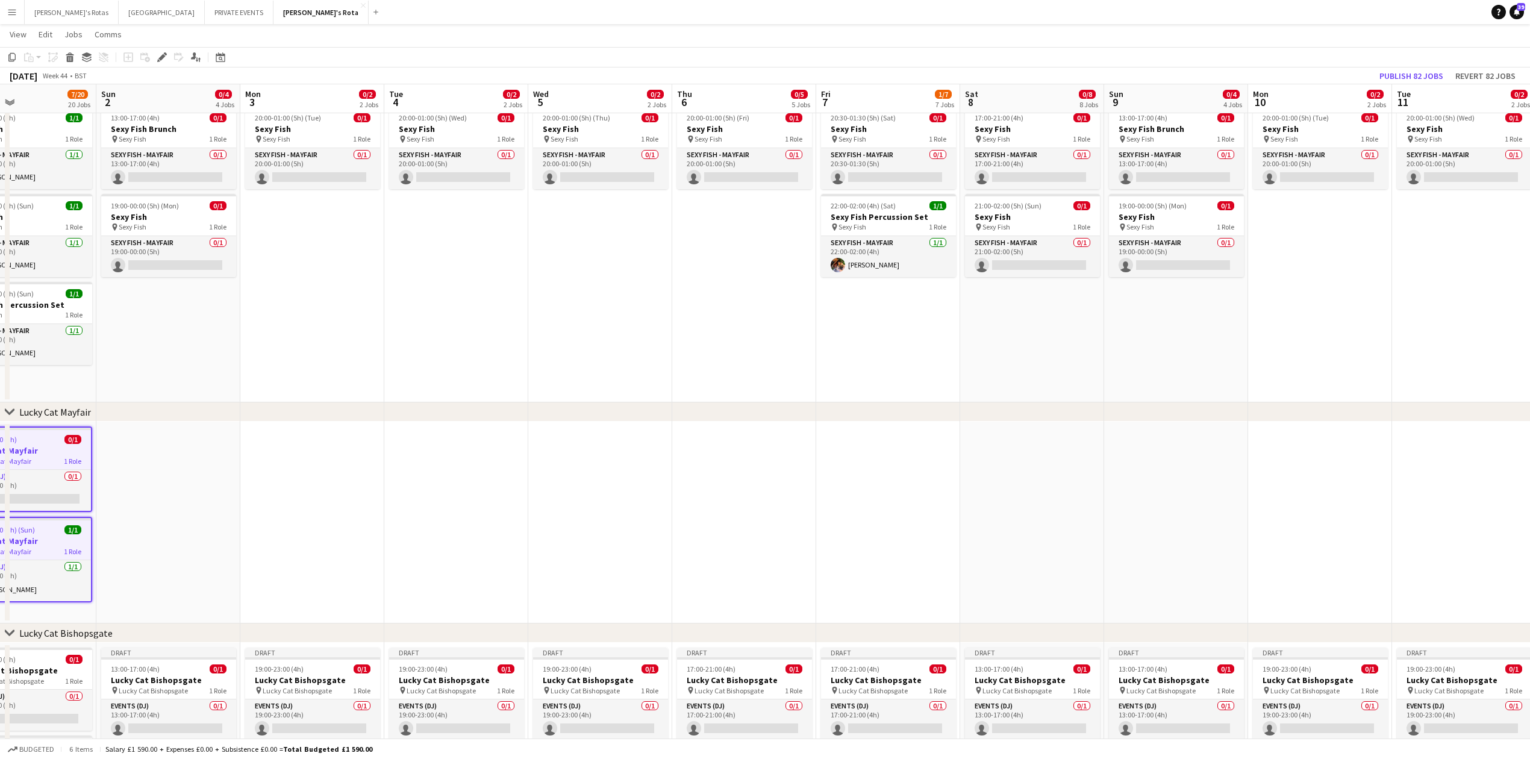
click at [768, 429] on app-date-cell at bounding box center [744, 523] width 144 height 202
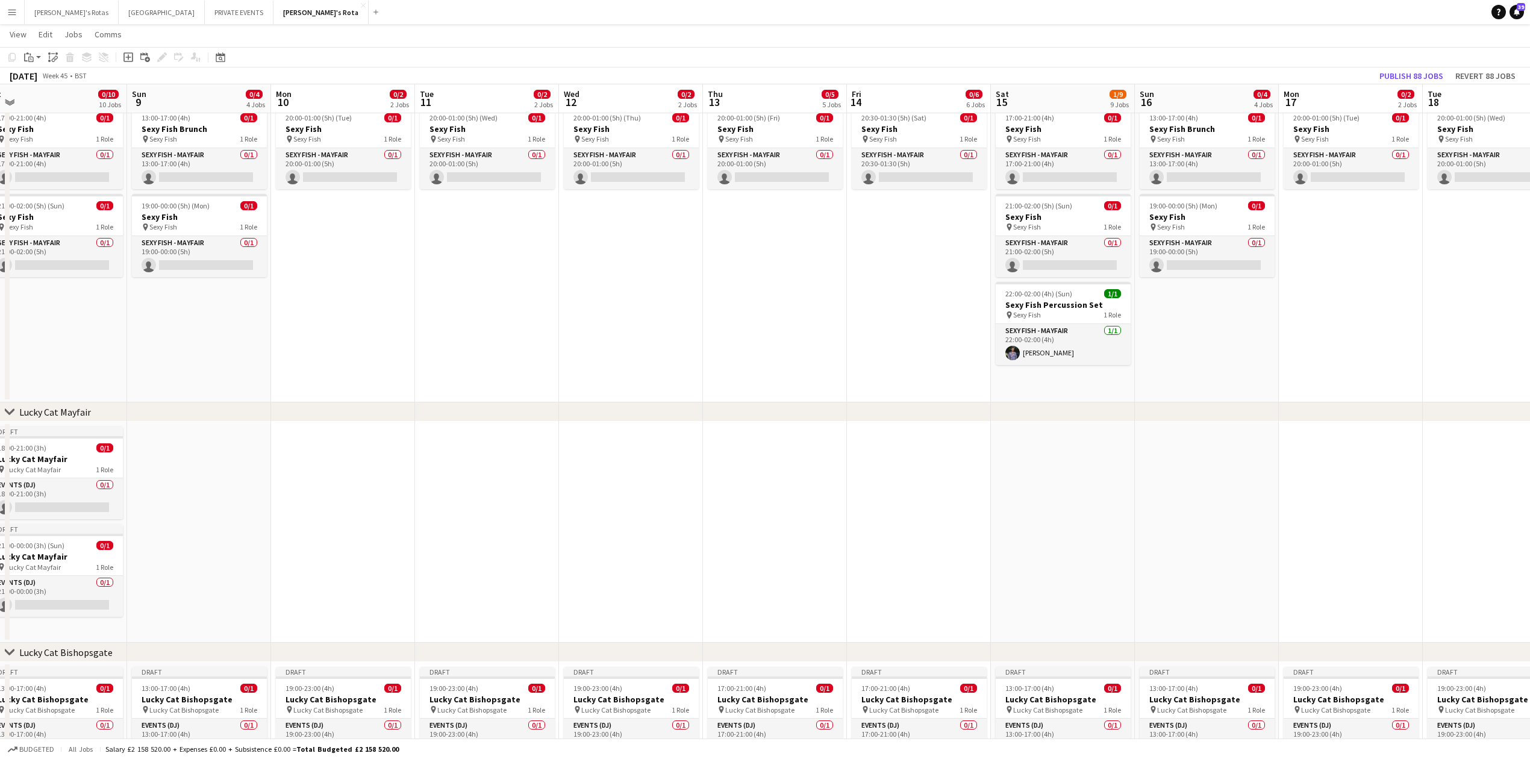
scroll to position [0, 487]
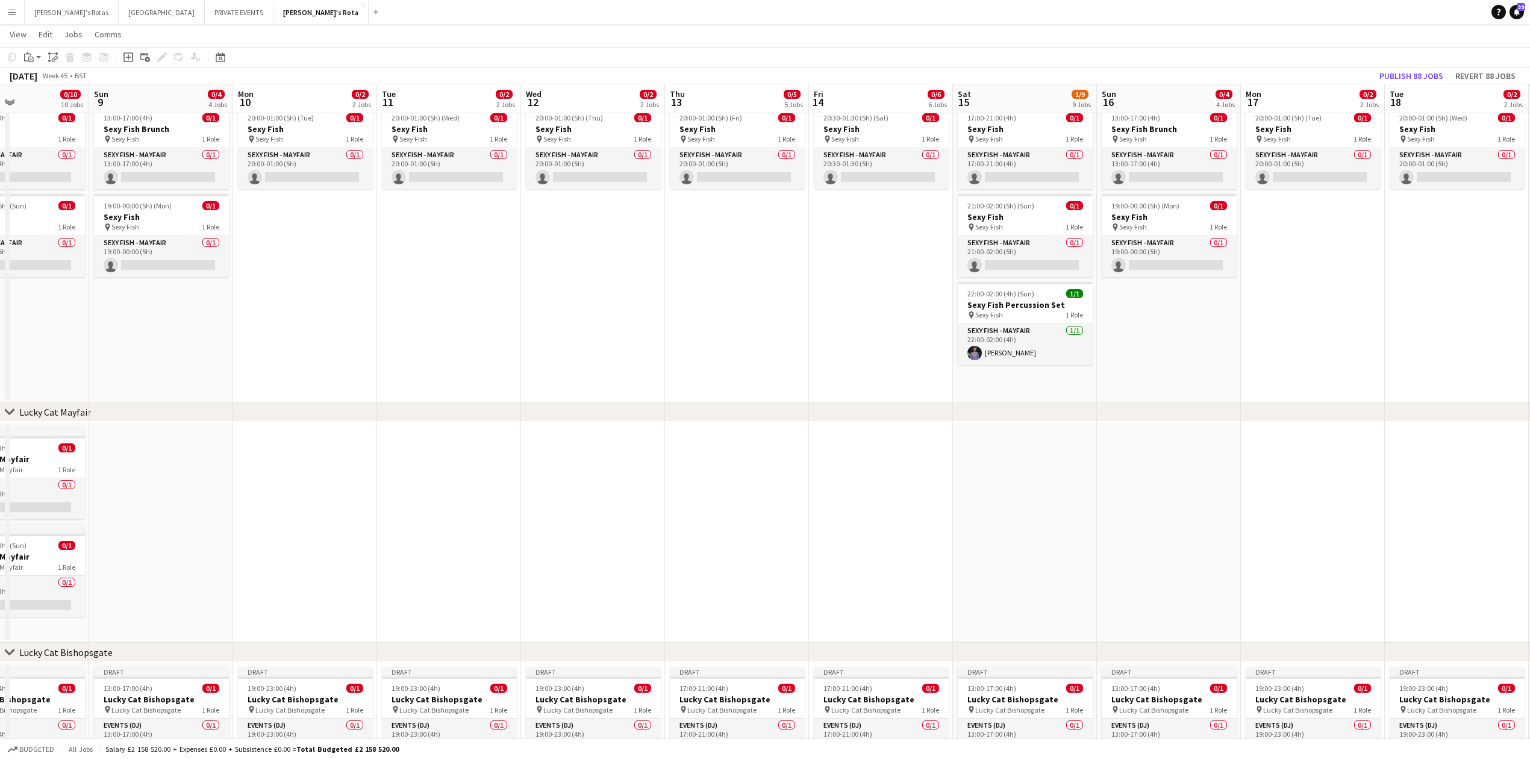
drag, startPoint x: 1097, startPoint y: 543, endPoint x: 304, endPoint y: 553, distance: 792.6
click at [709, 479] on app-date-cell at bounding box center [737, 532] width 144 height 221
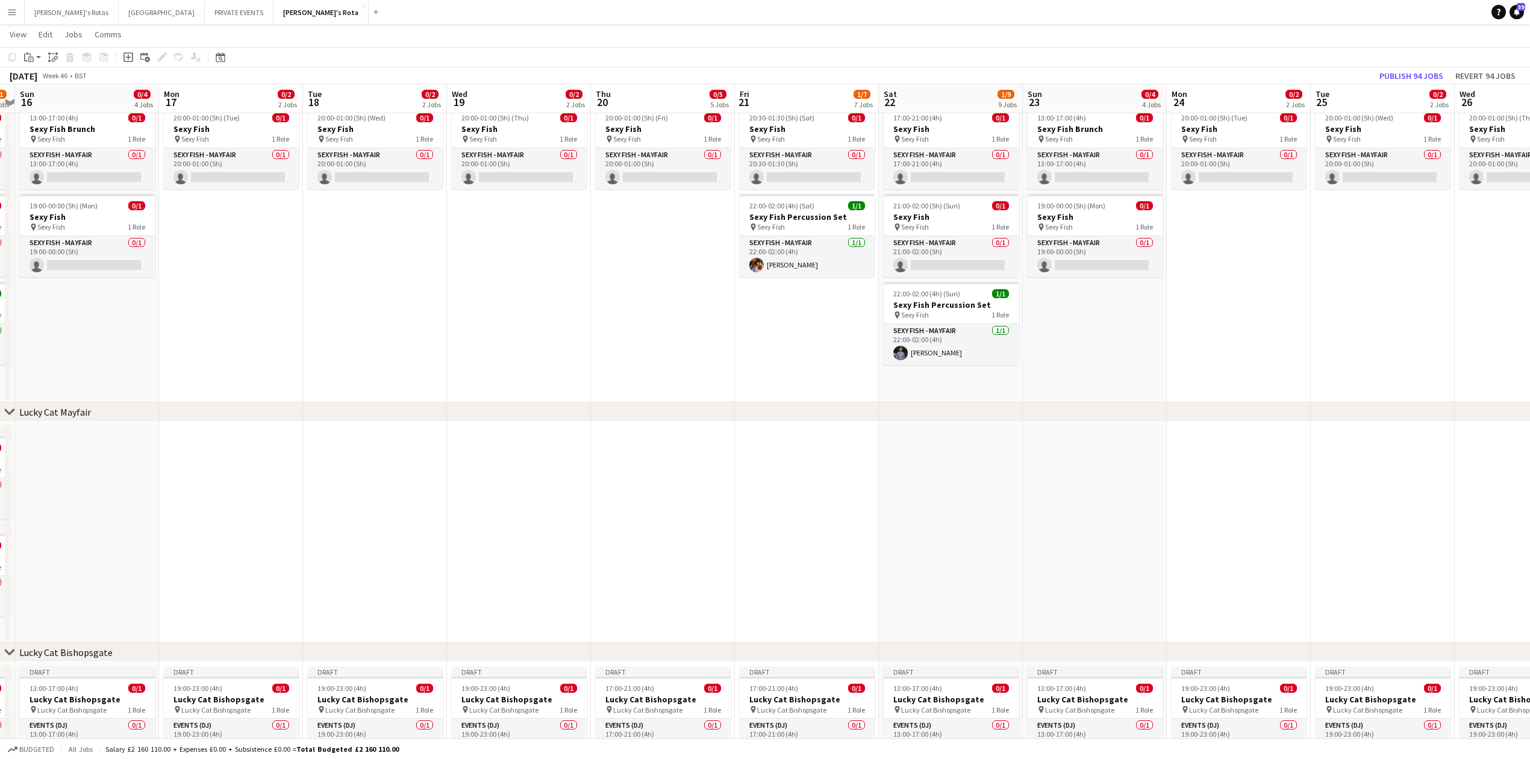
scroll to position [0, 448]
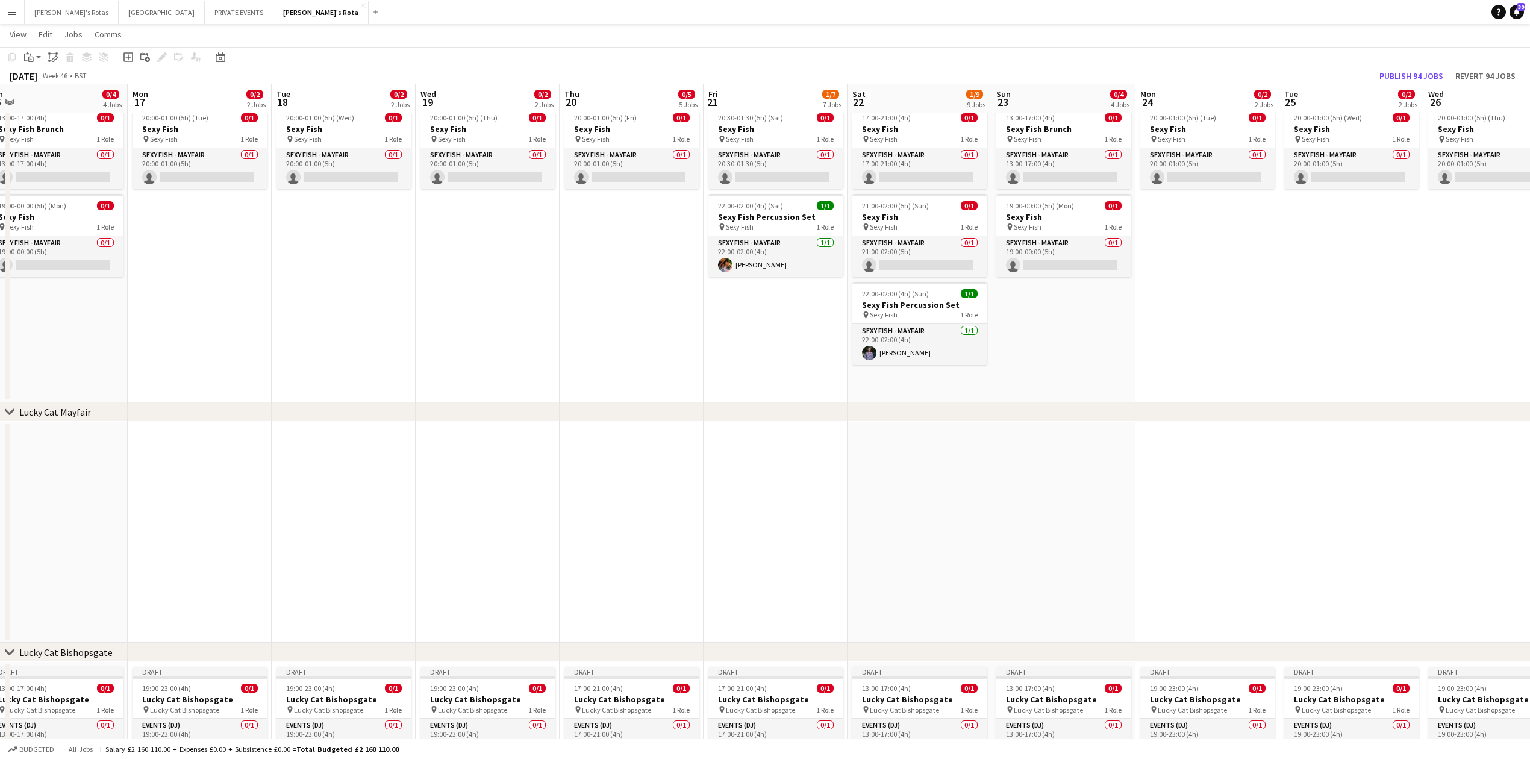
drag, startPoint x: 1406, startPoint y: 492, endPoint x: 293, endPoint y: 495, distance: 1113.0
click at [635, 447] on app-date-cell at bounding box center [632, 532] width 144 height 221
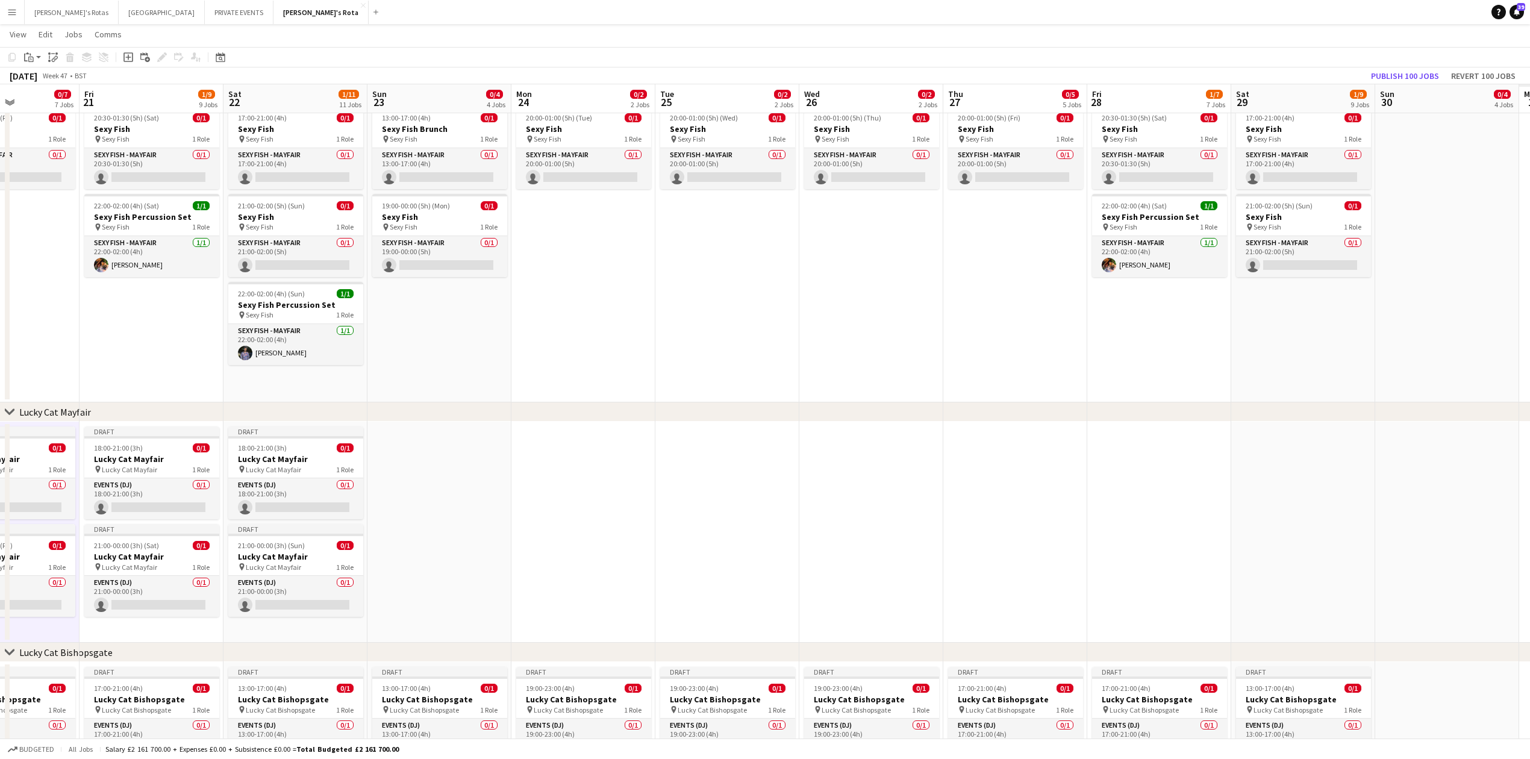
drag, startPoint x: 1232, startPoint y: 490, endPoint x: 304, endPoint y: 586, distance: 933.6
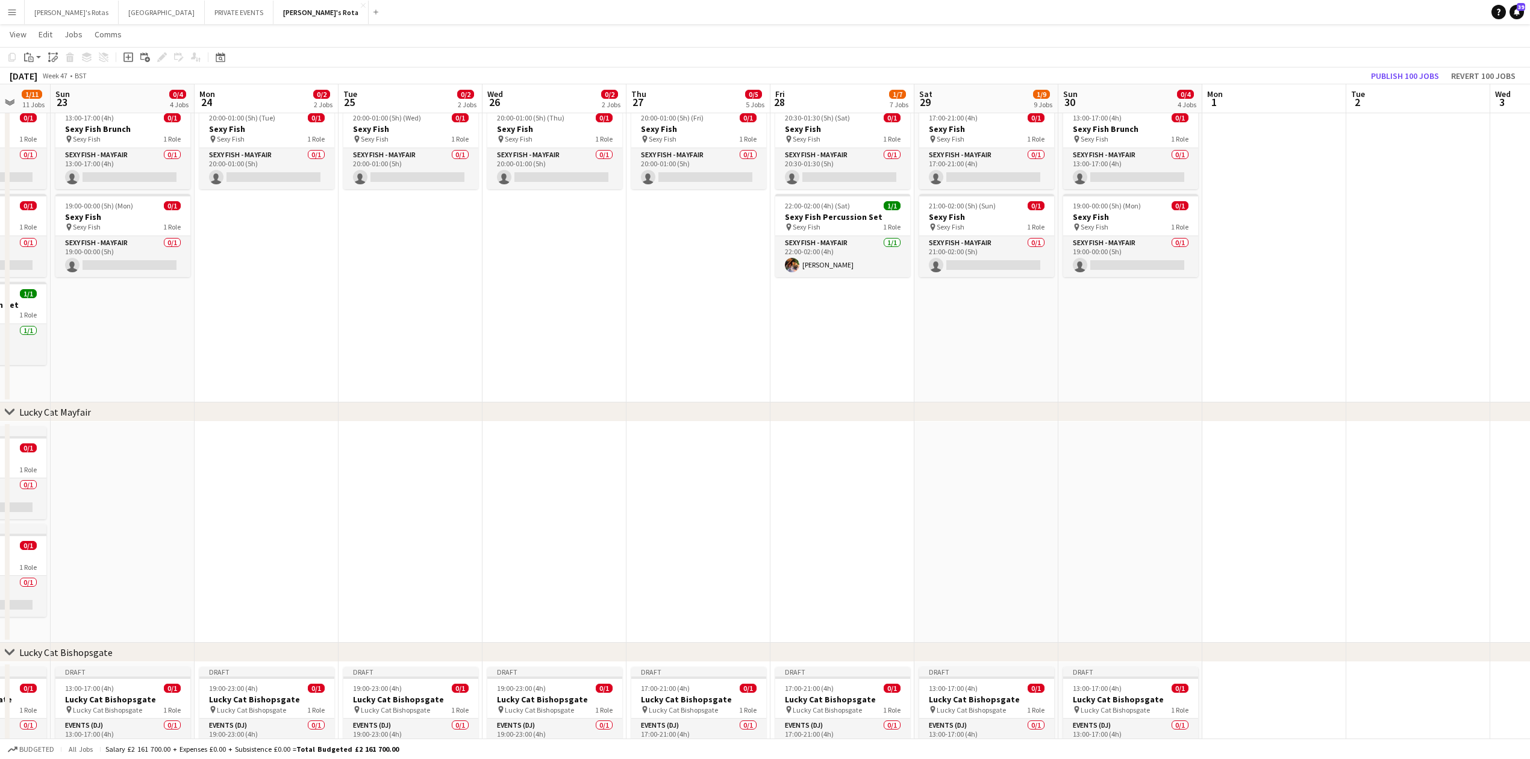
click at [701, 502] on app-date-cell at bounding box center [698, 532] width 144 height 221
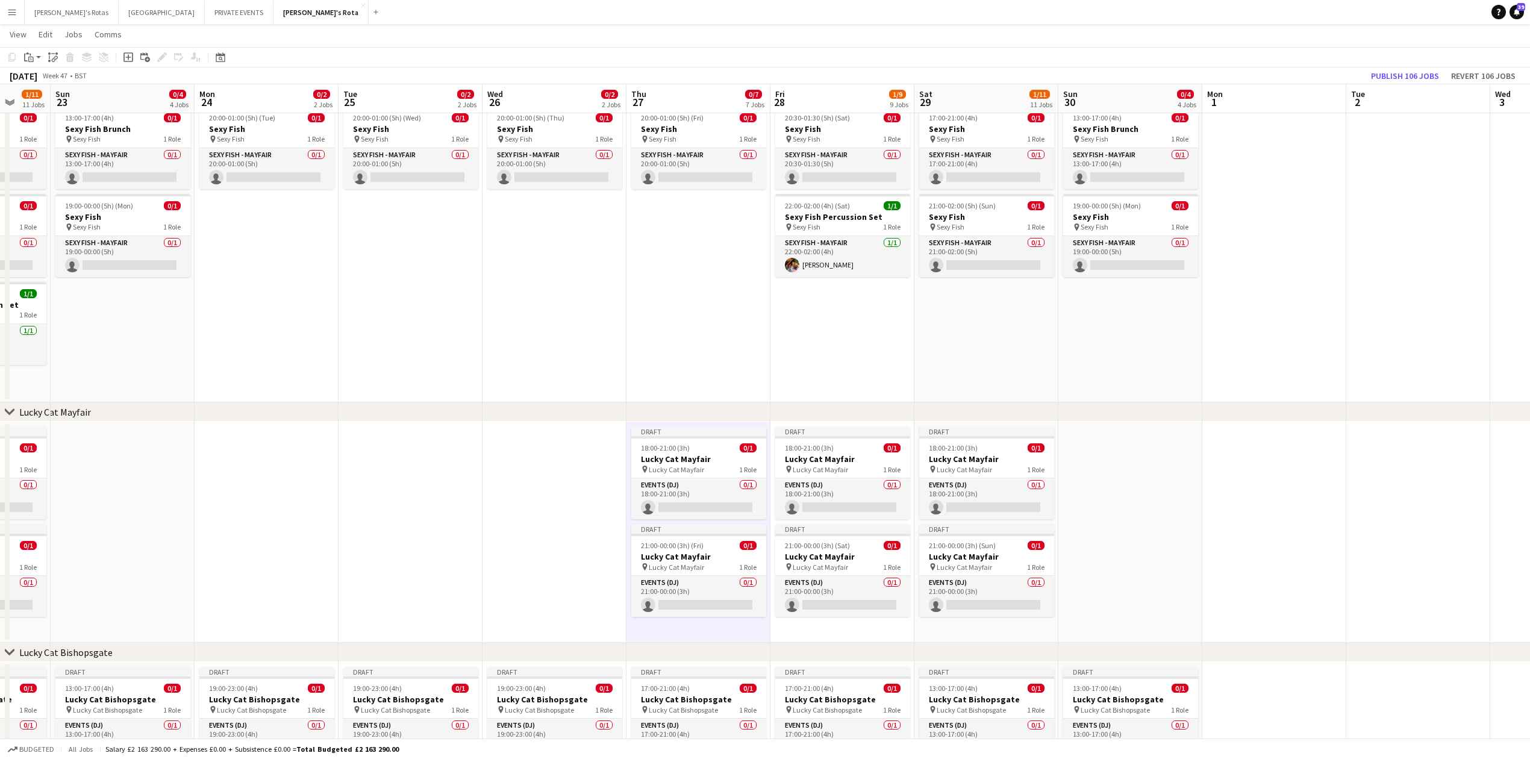
click at [239, 410] on div "chevron-right Lucky Cat Mayfair" at bounding box center [765, 411] width 1530 height 19
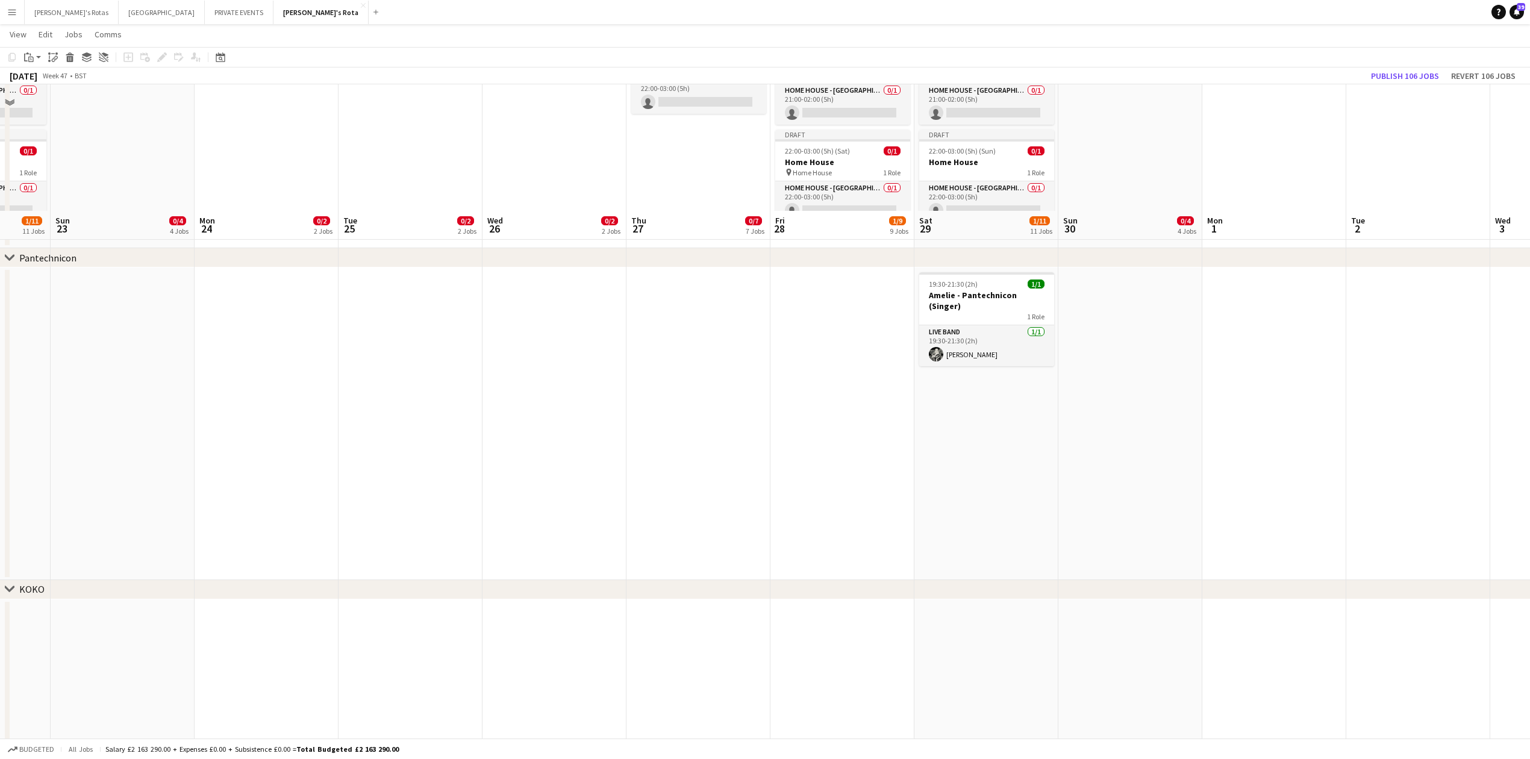
scroll to position [1695, 0]
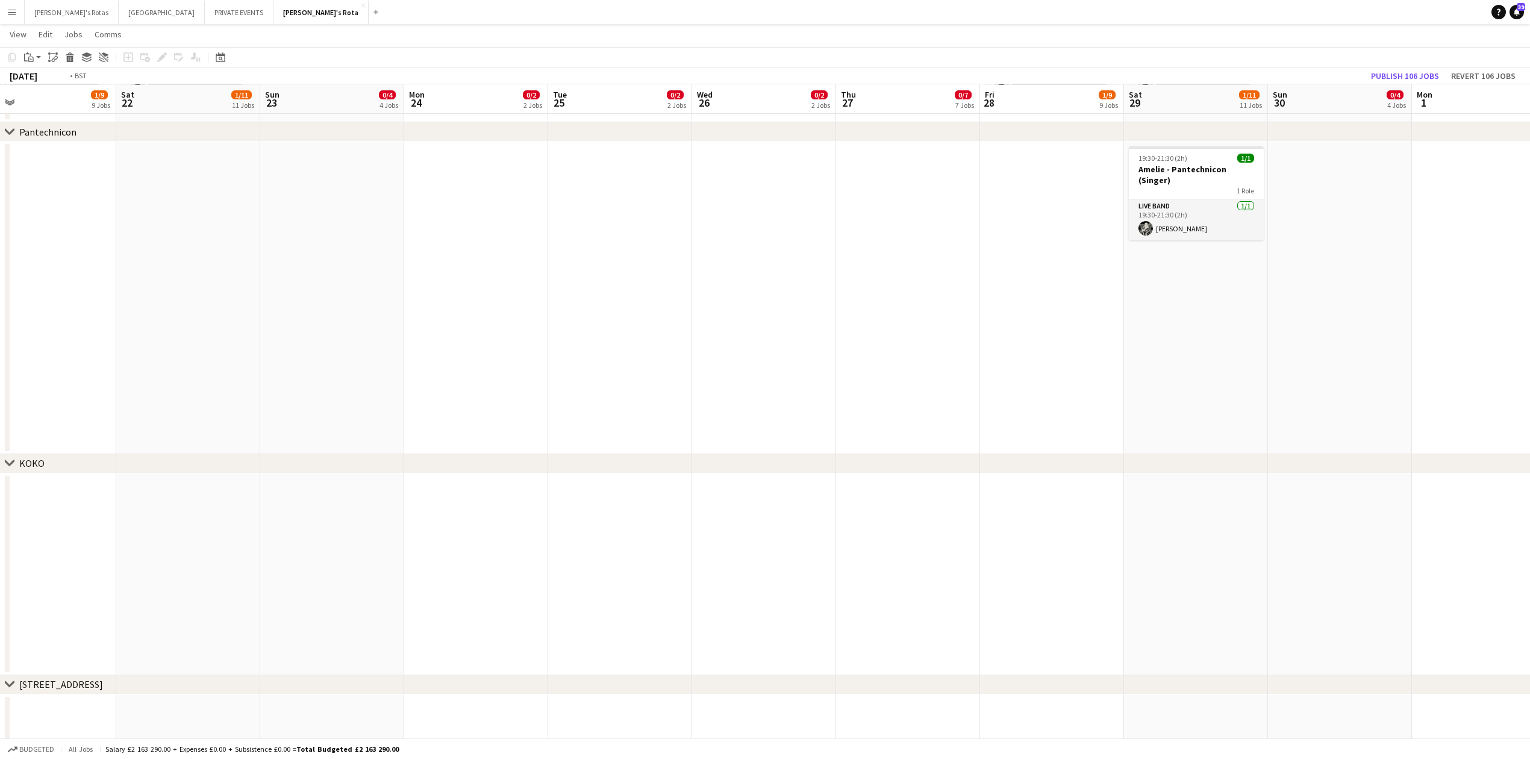
drag, startPoint x: 237, startPoint y: 276, endPoint x: 1188, endPoint y: 320, distance: 952.0
click at [1282, 313] on app-calendar-viewport "Thu 20 0/7 7 Jobs Fri 21 1/9 9 Jobs Sat 22 1/11 11 Jobs Sun 23 0/4 4 Jobs Mon 2…" at bounding box center [765, 337] width 1530 height 3970
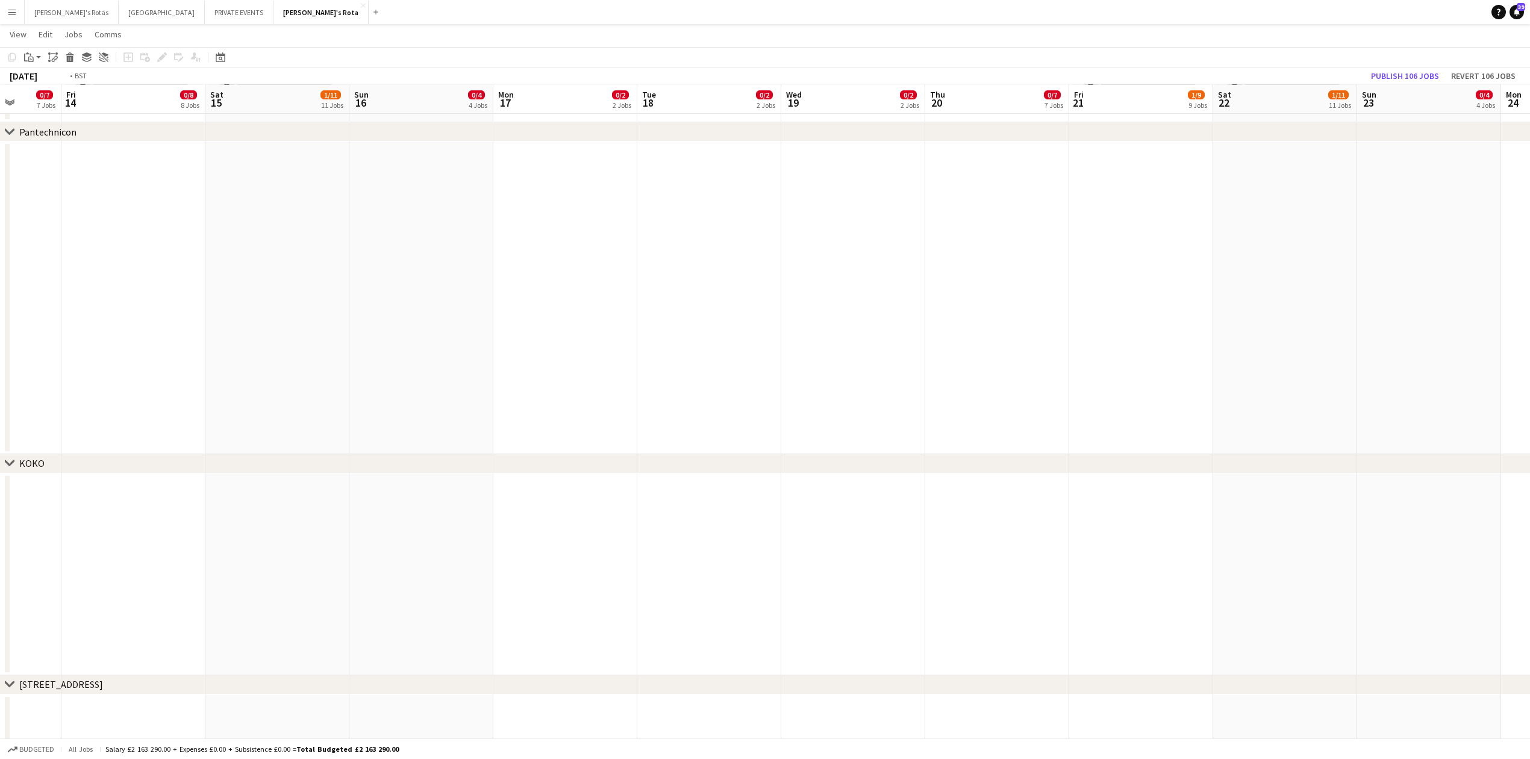
drag, startPoint x: 584, startPoint y: 389, endPoint x: 1067, endPoint y: 348, distance: 484.8
click at [1311, 343] on app-calendar-viewport "Wed 12 0/2 2 Jobs Thu 13 0/7 7 Jobs Fri 14 0/8 8 Jobs Sat 15 1/11 11 Jobs Sun 1…" at bounding box center [765, 337] width 1530 height 3970
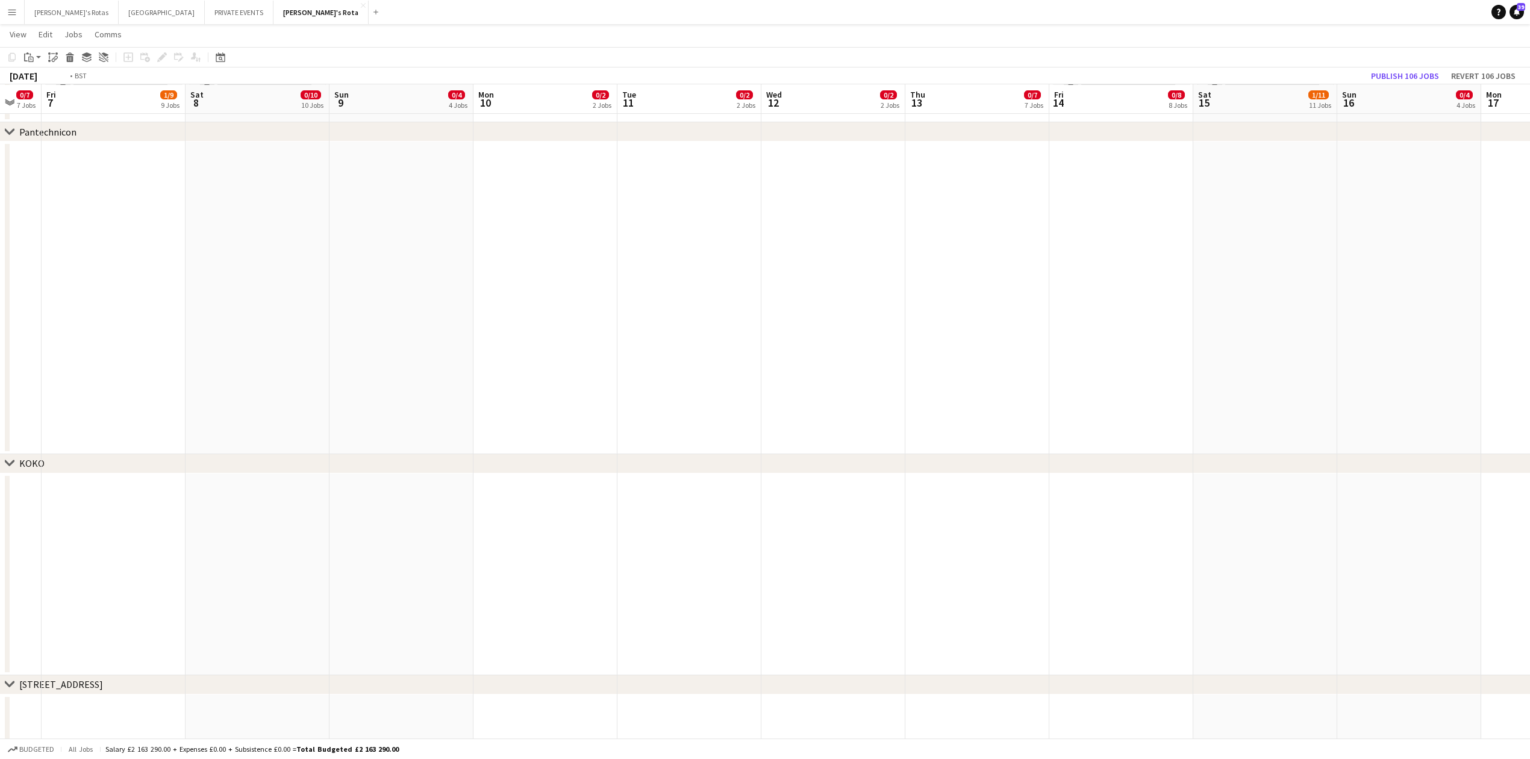
drag, startPoint x: 446, startPoint y: 364, endPoint x: 1010, endPoint y: 311, distance: 566.3
click at [1397, 289] on app-calendar-viewport "Thu 6 0/7 7 Jobs Fri 7 1/9 9 Jobs Sat 8 0/10 10 Jobs Sun 9 0/4 4 Jobs Mon 10 0/…" at bounding box center [765, 337] width 1530 height 3970
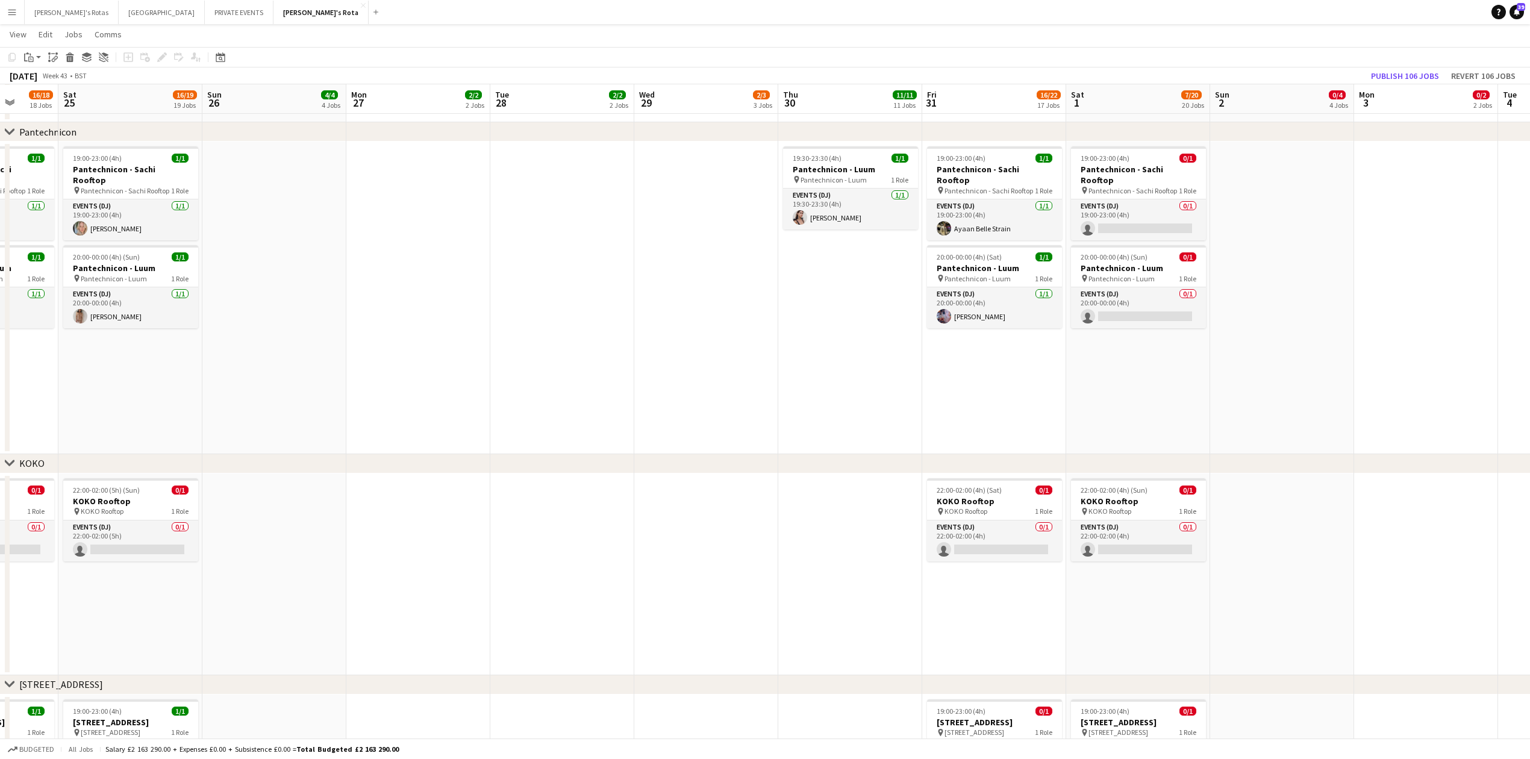
drag, startPoint x: 865, startPoint y: 340, endPoint x: 1215, endPoint y: 302, distance: 352.6
click at [1272, 306] on app-calendar-viewport "Fri 24 16/18 18 Jobs Sat 25 16/19 19 Jobs Sun 26 4/4 4 Jobs Mon 27 2/2 2 Jobs T…" at bounding box center [765, 337] width 1530 height 3970
click at [814, 159] on span "19:30-23:30 (4h)" at bounding box center [815, 158] width 49 height 9
click at [1139, 274] on span "Pantechnicon - Luum" at bounding box center [1120, 278] width 66 height 9
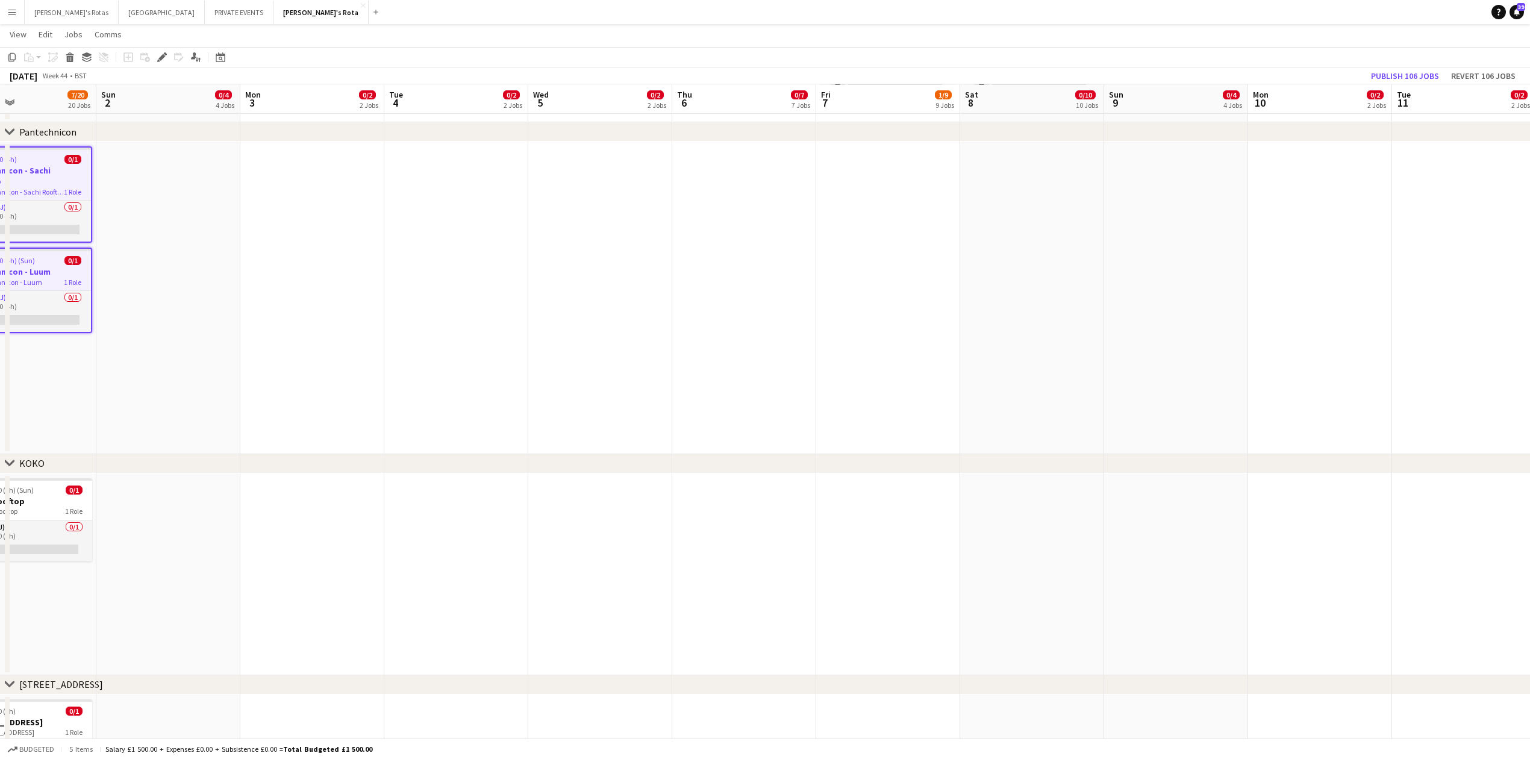
scroll to position [0, 348]
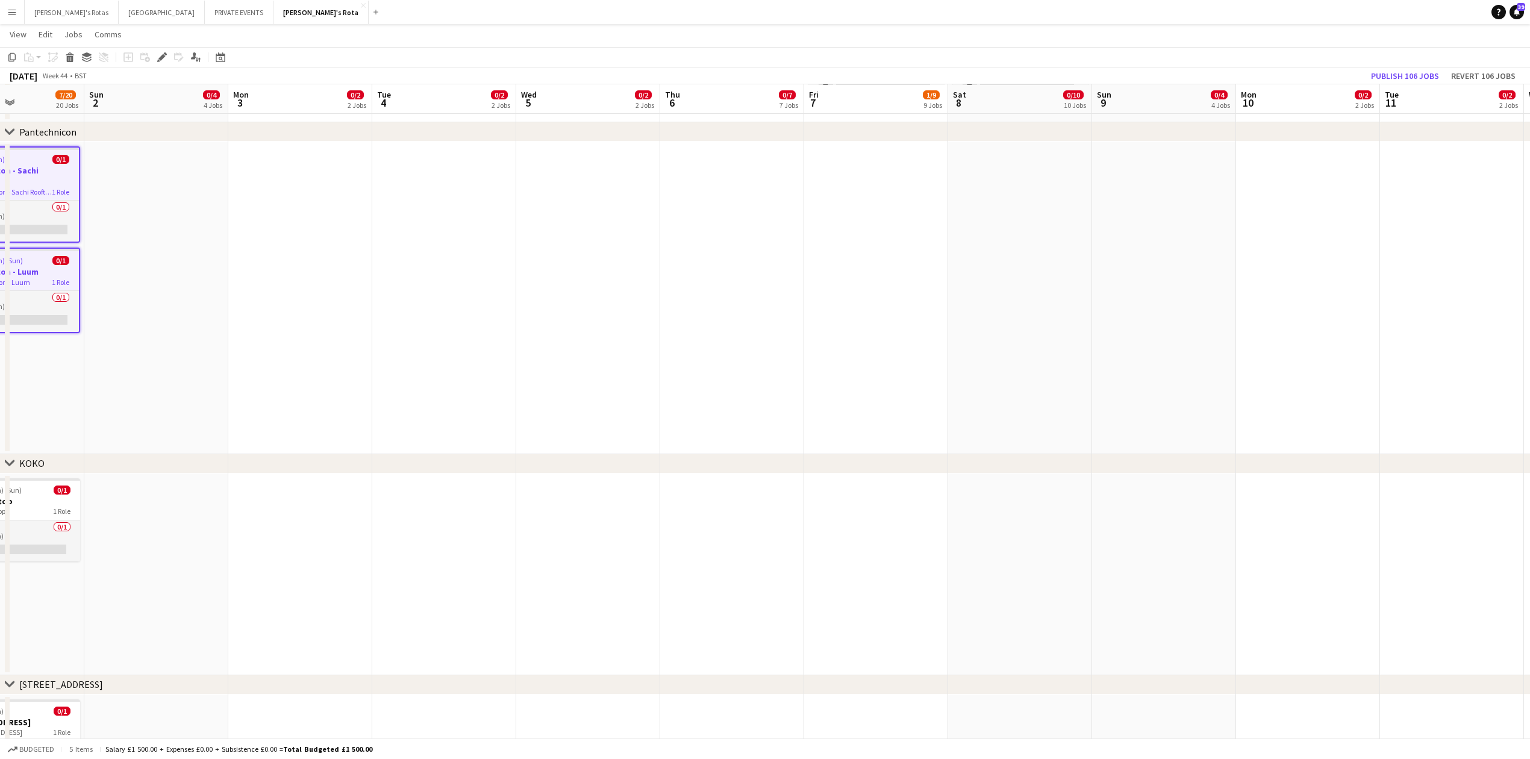
drag, startPoint x: 1474, startPoint y: 341, endPoint x: 391, endPoint y: 367, distance: 1083.2
click at [351, 379] on app-calendar-viewport "Thu 30 11/11 11 Jobs Fri 31 16/22 17 Jobs Sat 1 7/20 20 Jobs Sun 2 0/4 4 Jobs M…" at bounding box center [765, 337] width 1530 height 3970
click at [694, 190] on app-date-cell at bounding box center [732, 298] width 144 height 313
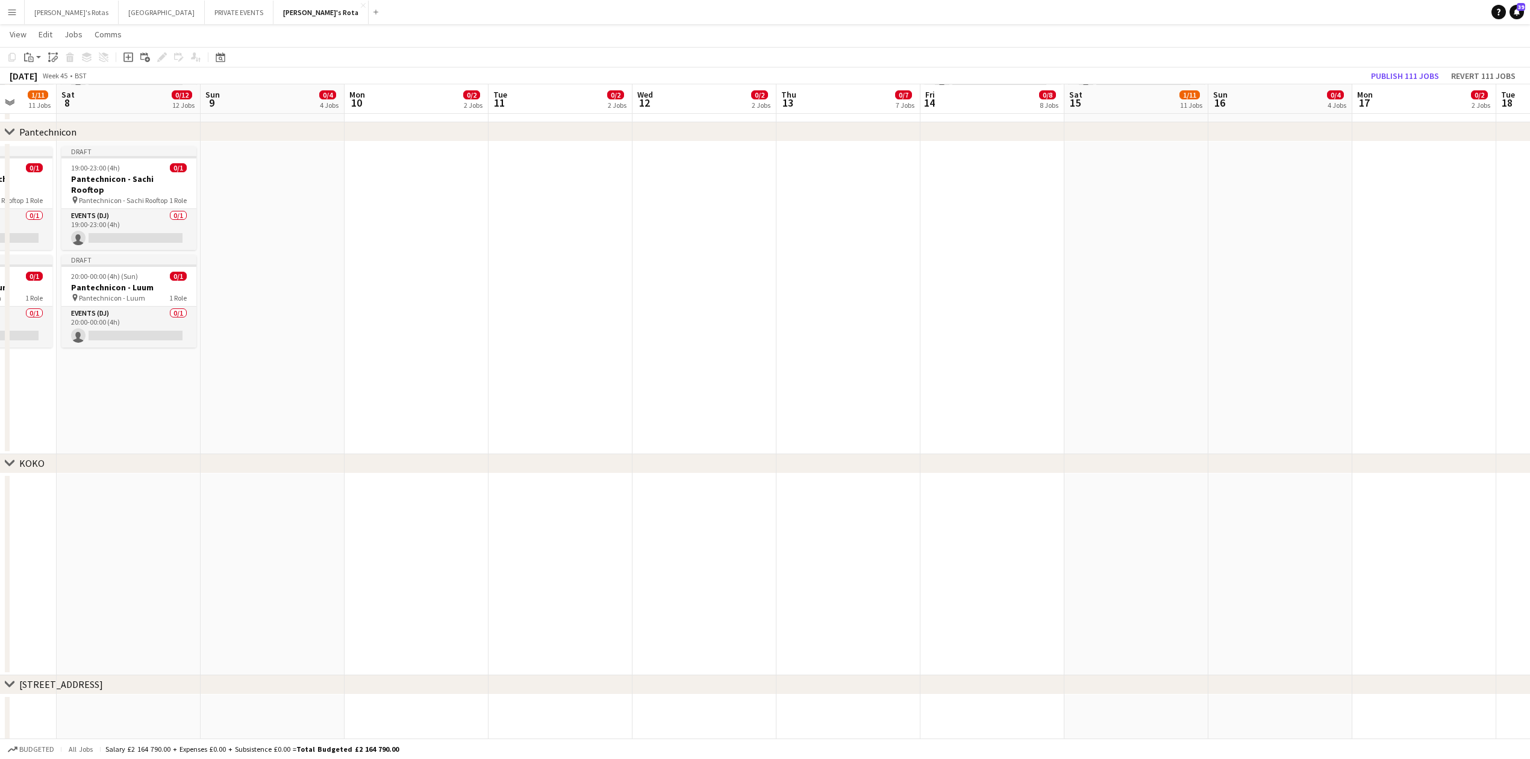
scroll to position [0, 490]
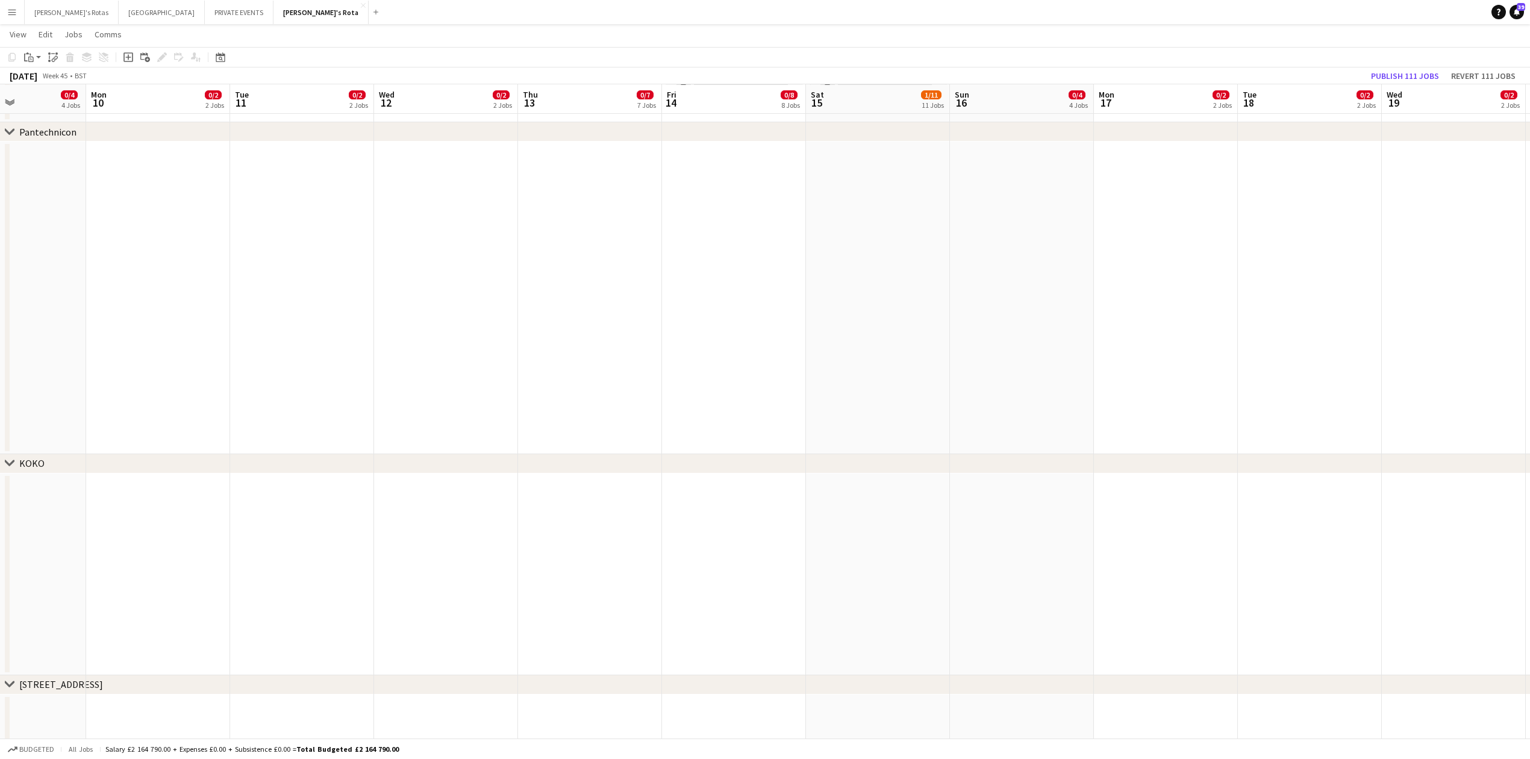
drag, startPoint x: 1357, startPoint y: 336, endPoint x: 207, endPoint y: 357, distance: 1149.9
click at [207, 357] on app-calendar-viewport "Thu 6 0/8 8 Jobs Fri 7 1/11 11 Jobs Sat 8 0/12 12 Jobs Sun 9 0/4 4 Jobs Mon 10 …" at bounding box center [765, 337] width 1530 height 3970
click at [579, 179] on app-date-cell at bounding box center [590, 298] width 144 height 313
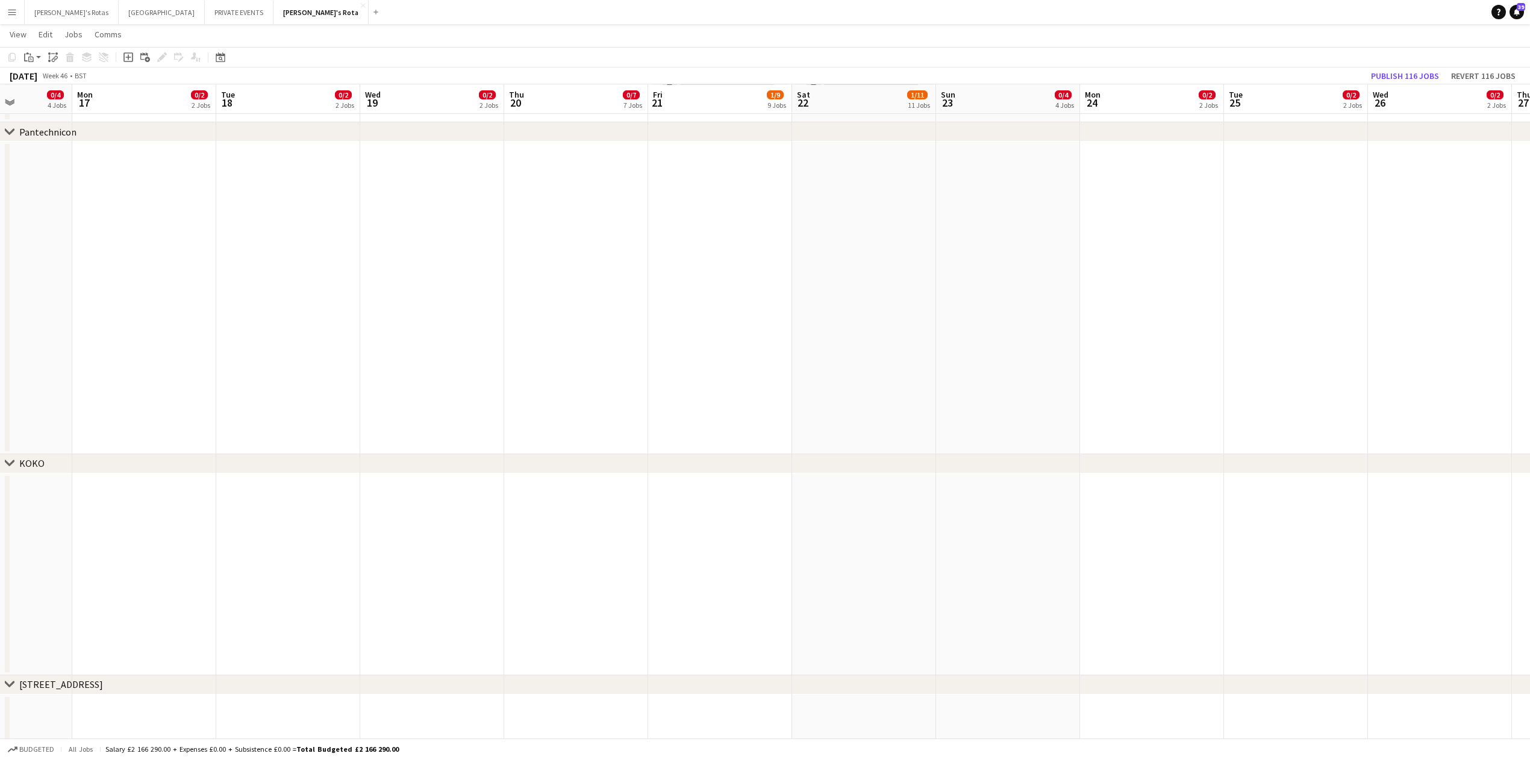
drag, startPoint x: 1266, startPoint y: 314, endPoint x: 246, endPoint y: 388, distance: 1022.9
click at [246, 388] on app-calendar-viewport "Thu 13 0/8 8 Jobs Fri 14 0/10 10 Jobs Sat 15 1/13 13 Jobs Sun 16 0/4 4 Jobs Mon…" at bounding box center [765, 337] width 1530 height 3970
click at [530, 193] on app-date-cell at bounding box center [577, 298] width 144 height 313
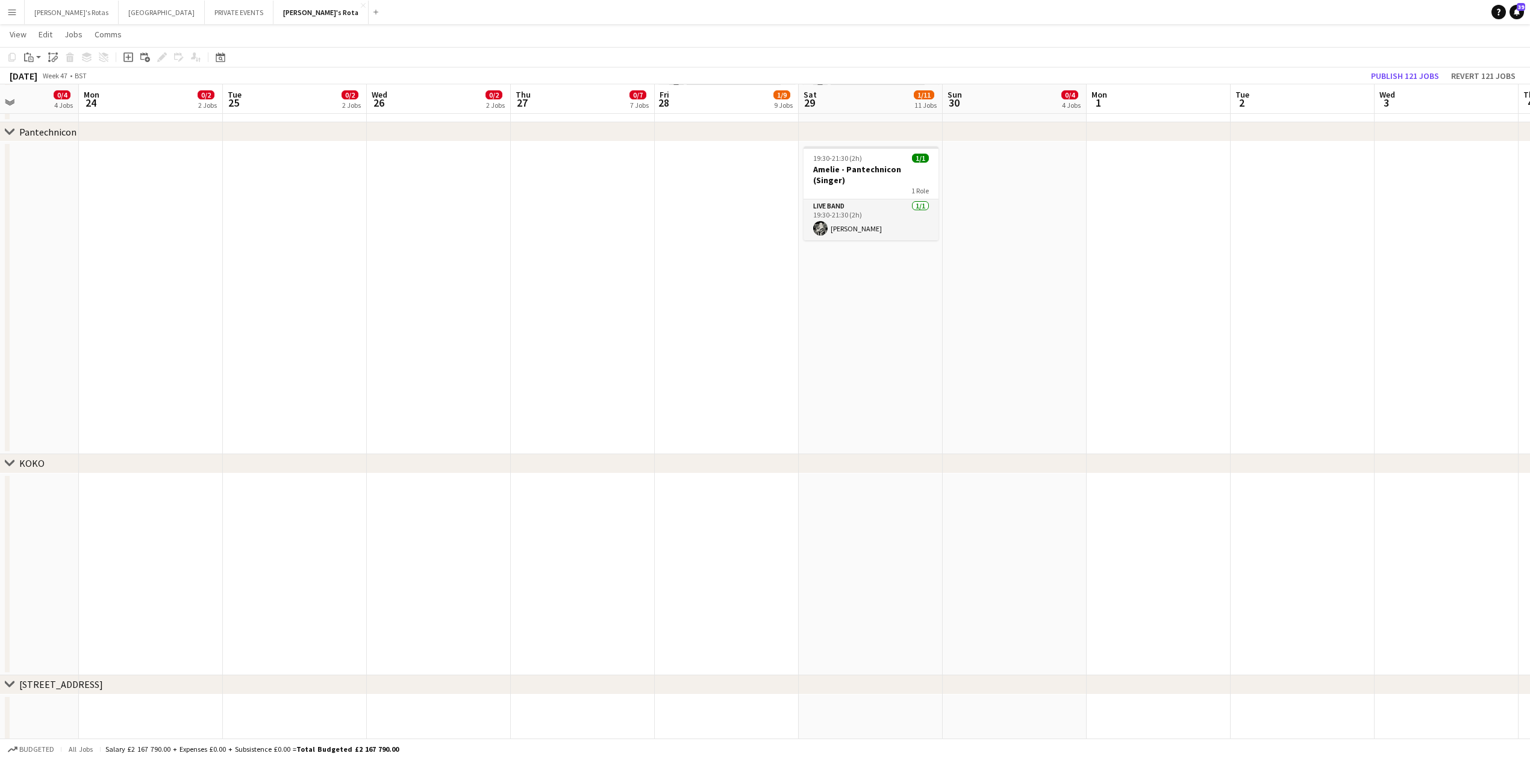
scroll to position [0, 526]
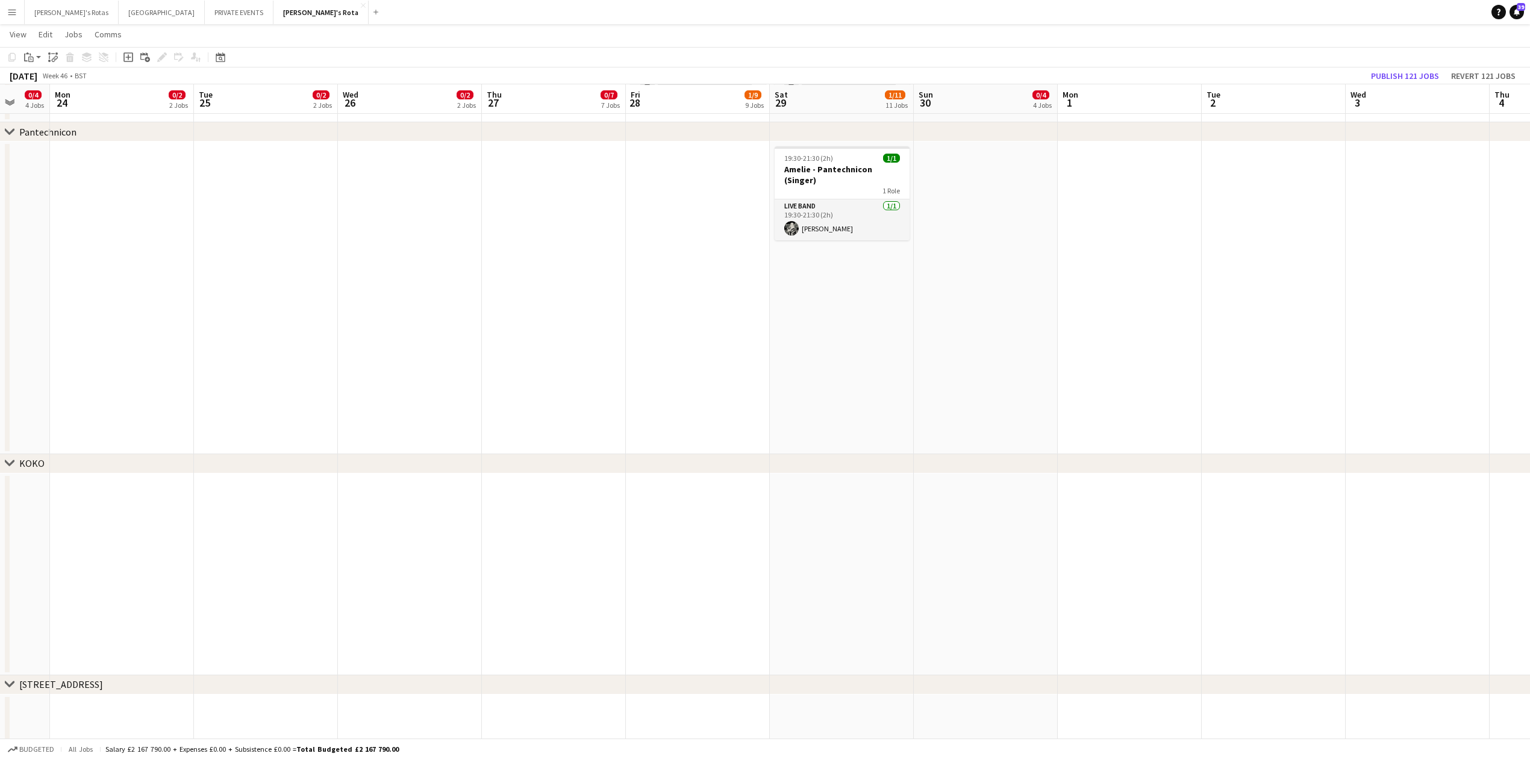
drag, startPoint x: 1258, startPoint y: 295, endPoint x: 333, endPoint y: 340, distance: 926.2
click at [333, 340] on app-calendar-viewport "Thu 20 0/8 8 Jobs Fri 21 1/11 11 Jobs Sat 22 1/13 13 Jobs Sun 23 0/4 4 Jobs Mon…" at bounding box center [765, 337] width 1530 height 3970
click at [508, 178] on app-date-cell at bounding box center [554, 298] width 144 height 313
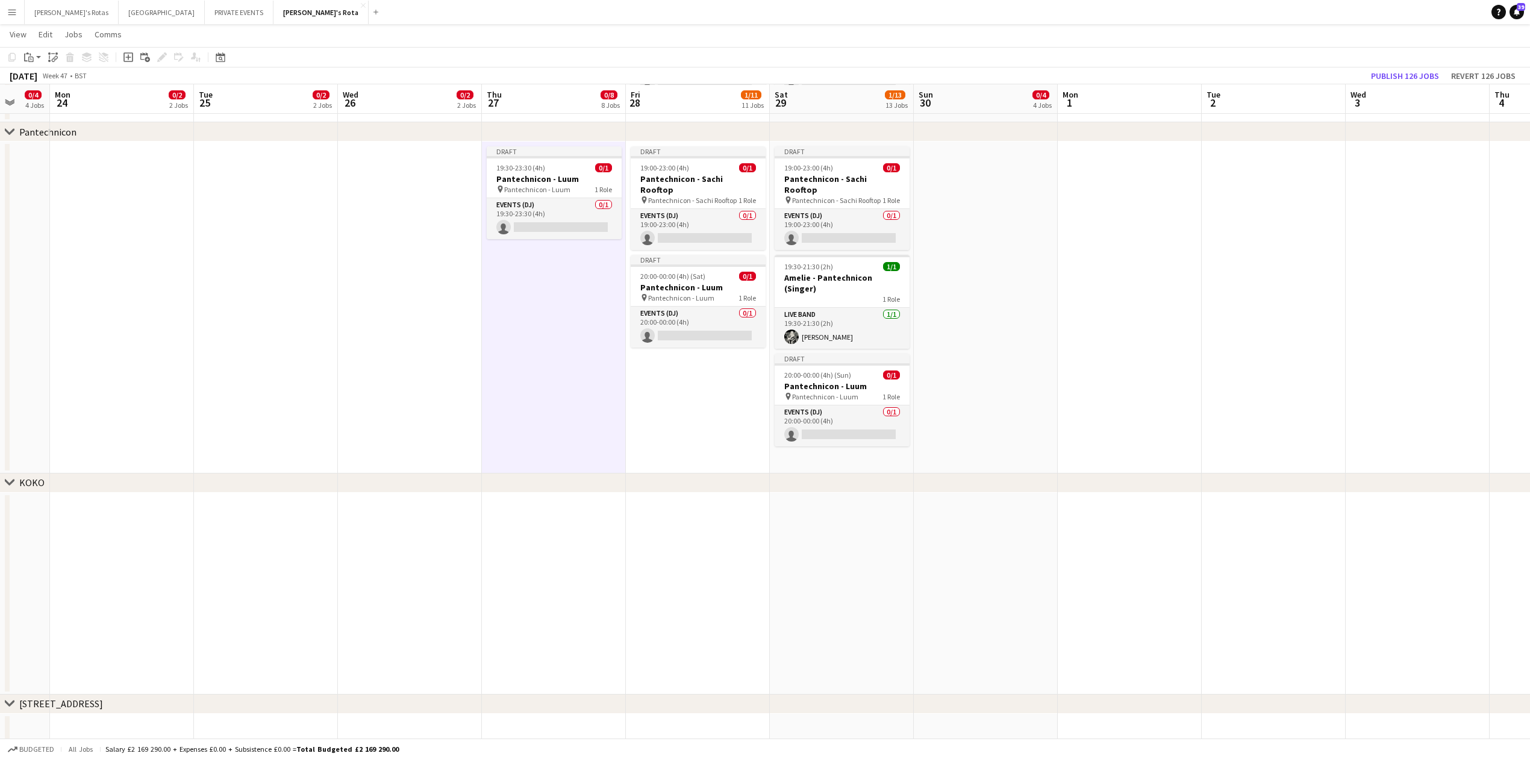
click at [297, 302] on app-date-cell at bounding box center [266, 308] width 144 height 332
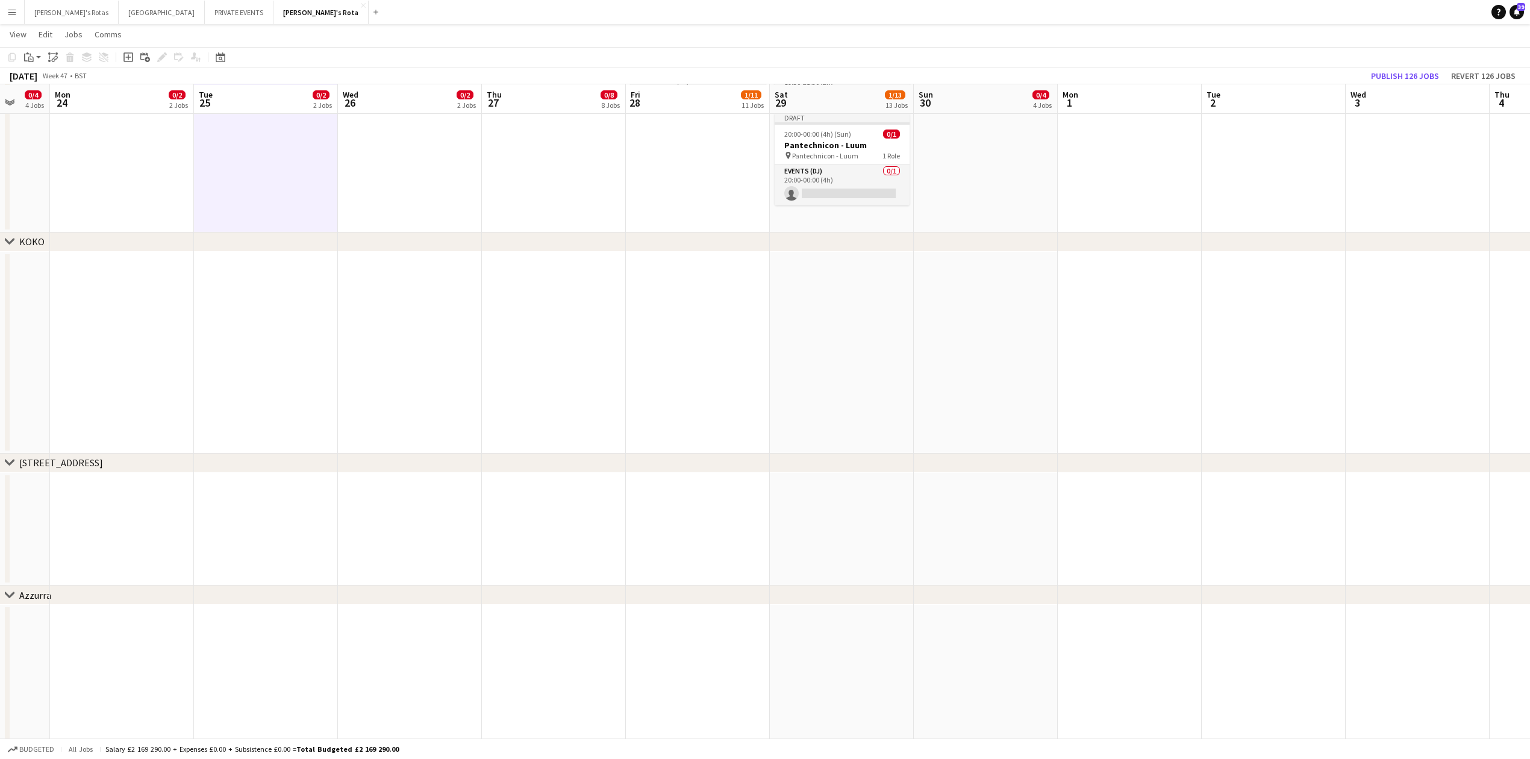
scroll to position [0, 0]
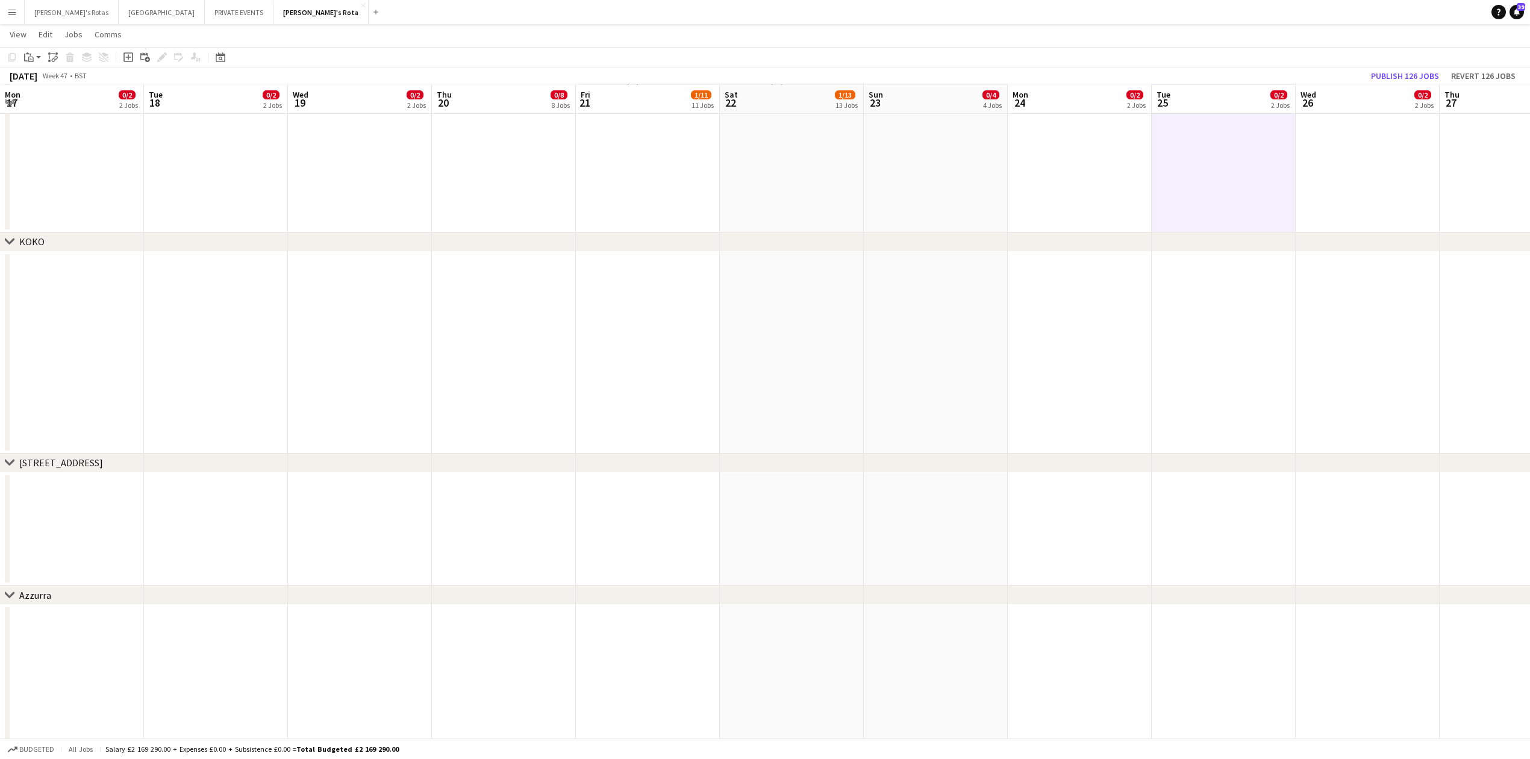
drag, startPoint x: 270, startPoint y: 390, endPoint x: 1373, endPoint y: 389, distance: 1102.8
click at [1441, 393] on app-calendar-viewport "Mon 17 0/2 2 Jobs Tue 18 0/2 2 Jobs Wed 19 0/2 2 Jobs Thu 20 0/8 8 Jobs Fri 21 …" at bounding box center [765, 105] width 1530 height 3989
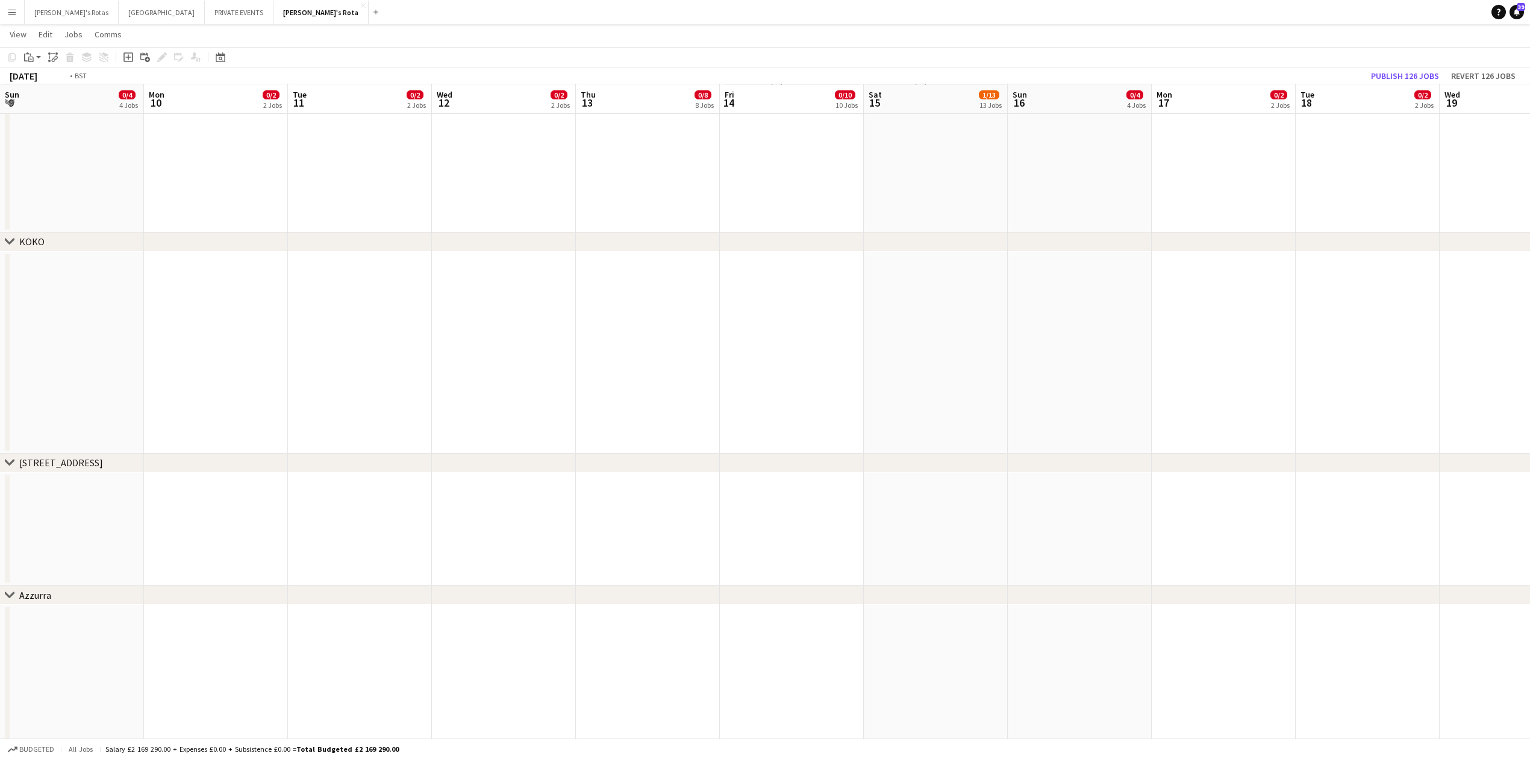
drag, startPoint x: 752, startPoint y: 398, endPoint x: 1455, endPoint y: 369, distance: 703.4
click at [1530, 370] on html "Menu Boards Boards Boards All jobs Status Workforce Workforce My Workforce Recr…" at bounding box center [765, 92] width 1530 height 4057
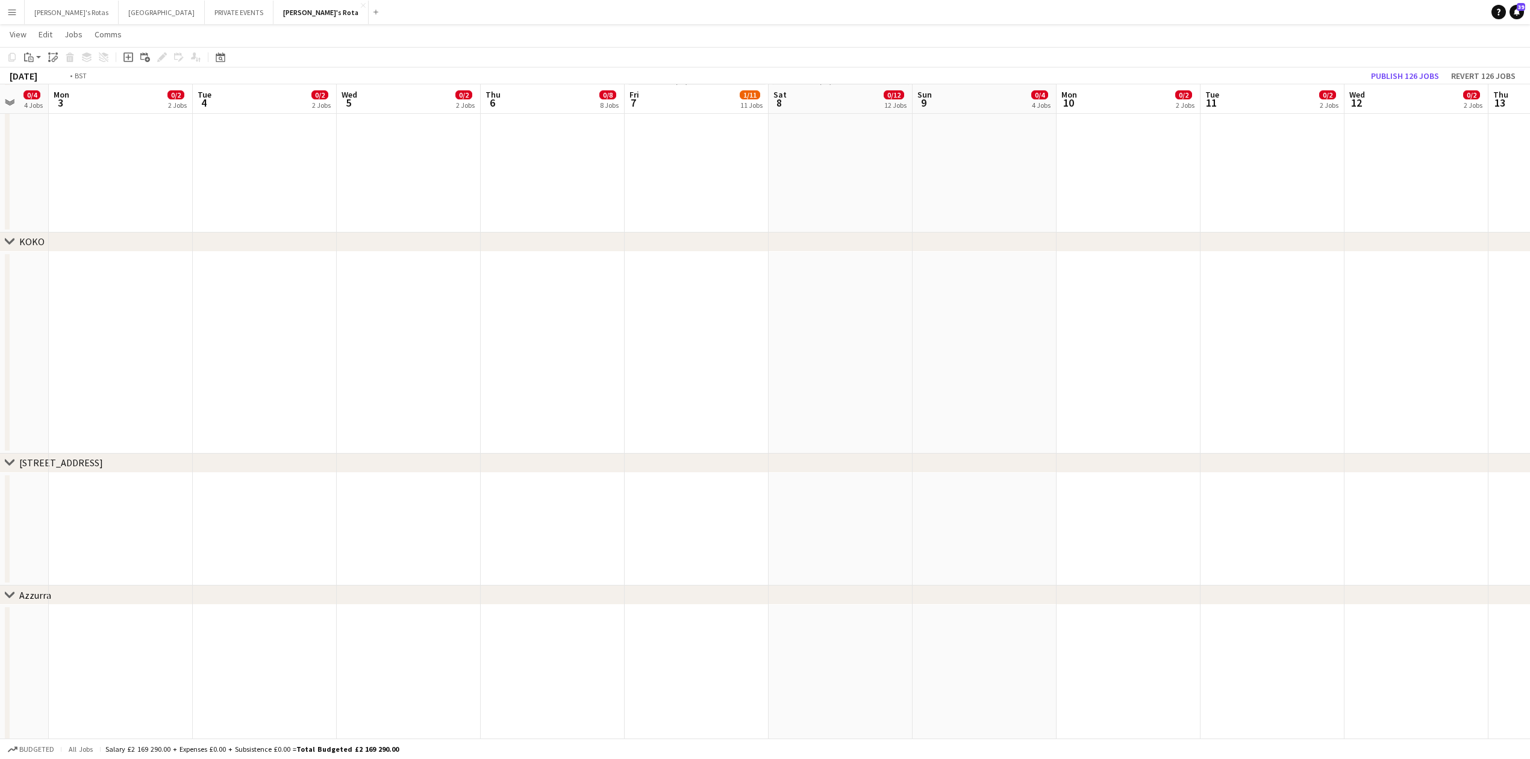
drag, startPoint x: 982, startPoint y: 384, endPoint x: 927, endPoint y: 377, distance: 54.7
click at [1314, 378] on app-calendar-viewport "Sun 2 0/4 4 Jobs Mon 3 0/2 2 Jobs Tue 4 0/2 2 Jobs Wed 5 0/2 2 Jobs Thu 6 0/8 8…" at bounding box center [765, 105] width 1530 height 3989
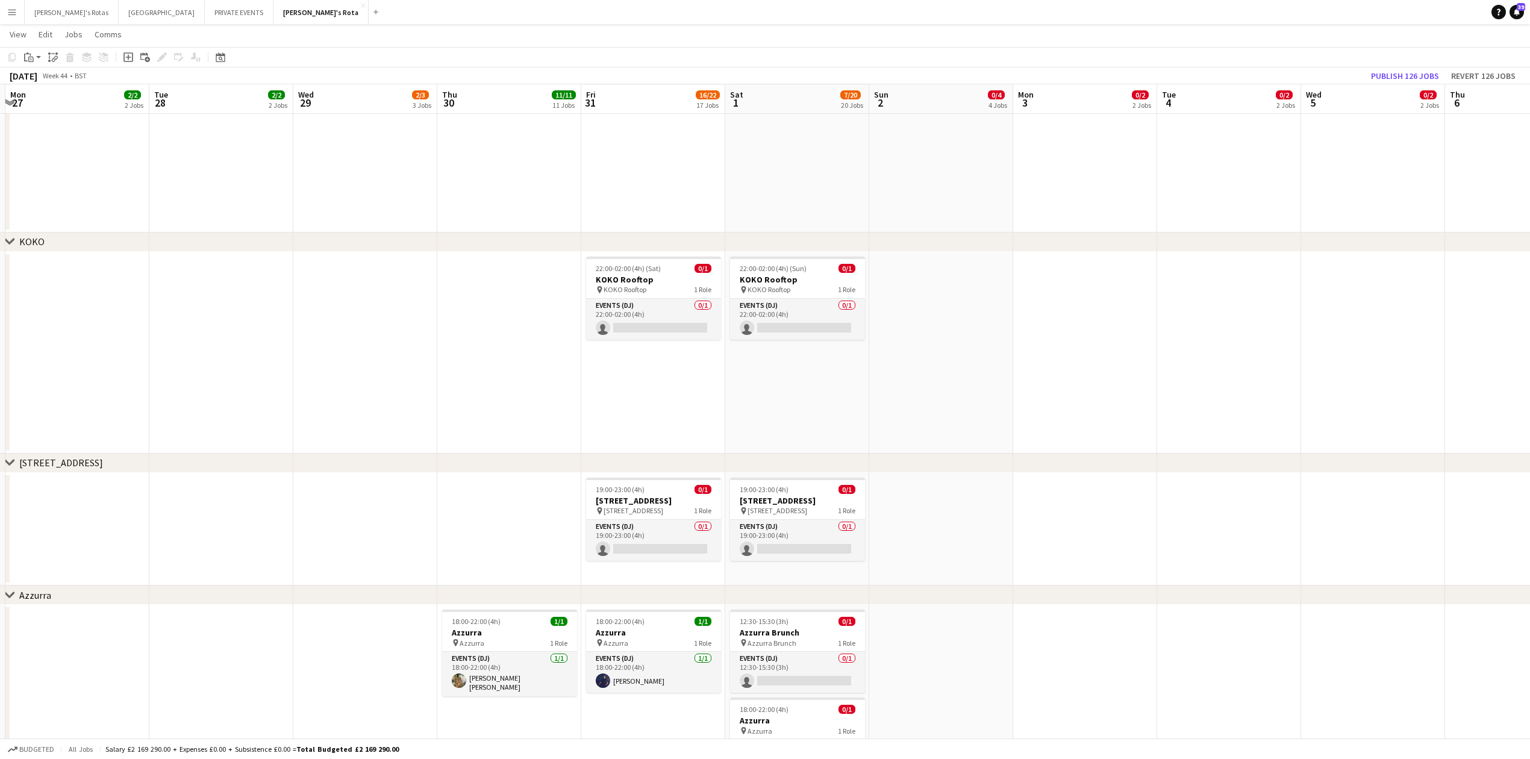
drag, startPoint x: 1316, startPoint y: 381, endPoint x: 764, endPoint y: 388, distance: 551.7
click at [1314, 381] on app-calendar-viewport "Sun 26 4/4 4 Jobs Mon 27 2/2 2 Jobs Tue 28 2/2 2 Jobs Wed 29 2/3 3 Jobs Thu 30 …" at bounding box center [765, 105] width 1530 height 3989
drag, startPoint x: 623, startPoint y: 269, endPoint x: 749, endPoint y: 276, distance: 126.7
click at [625, 269] on span "22:00-02:00 (4h) (Sat)" at bounding box center [625, 268] width 65 height 9
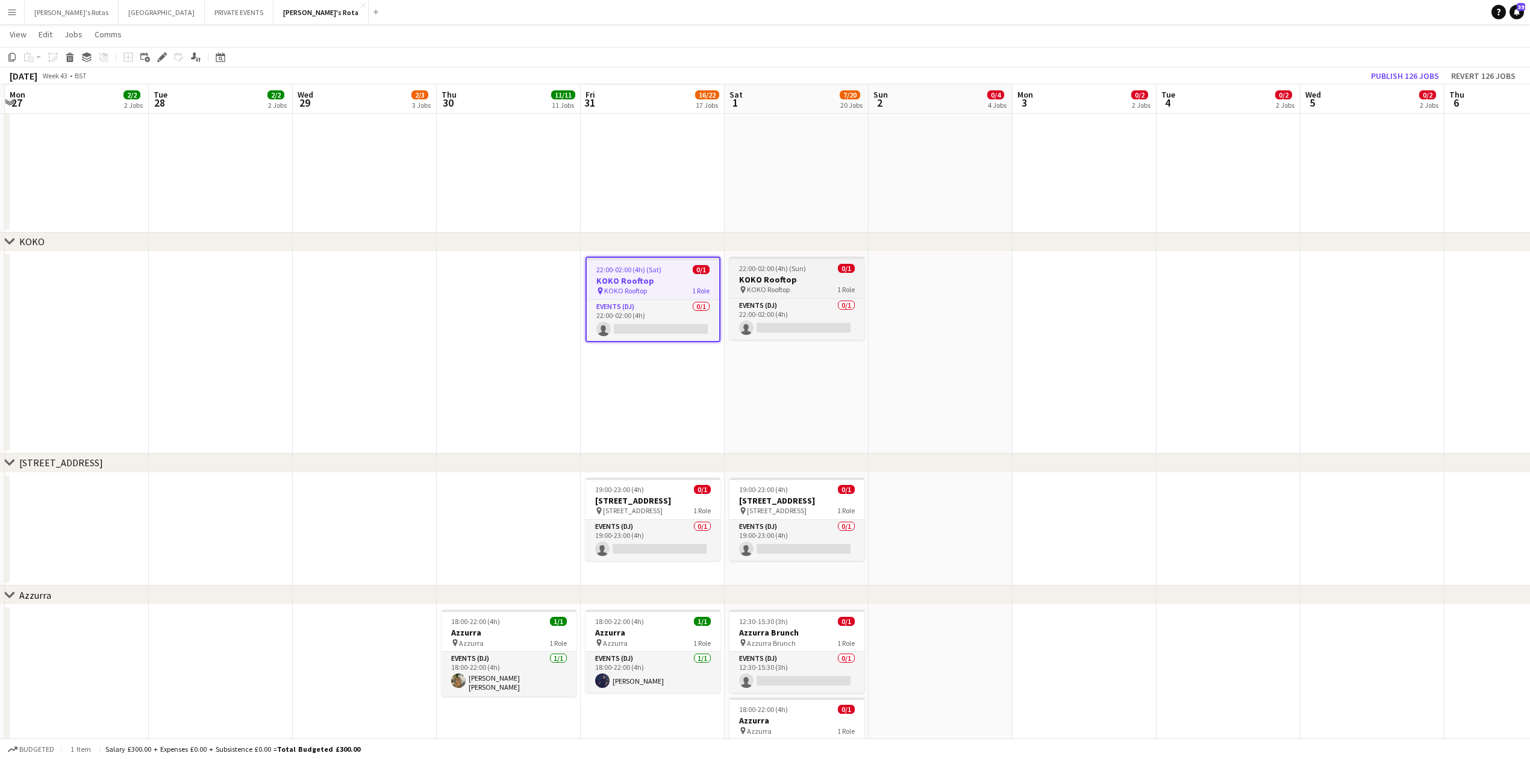
click at [807, 276] on h3 "KOKO Rooftop" at bounding box center [796, 279] width 135 height 11
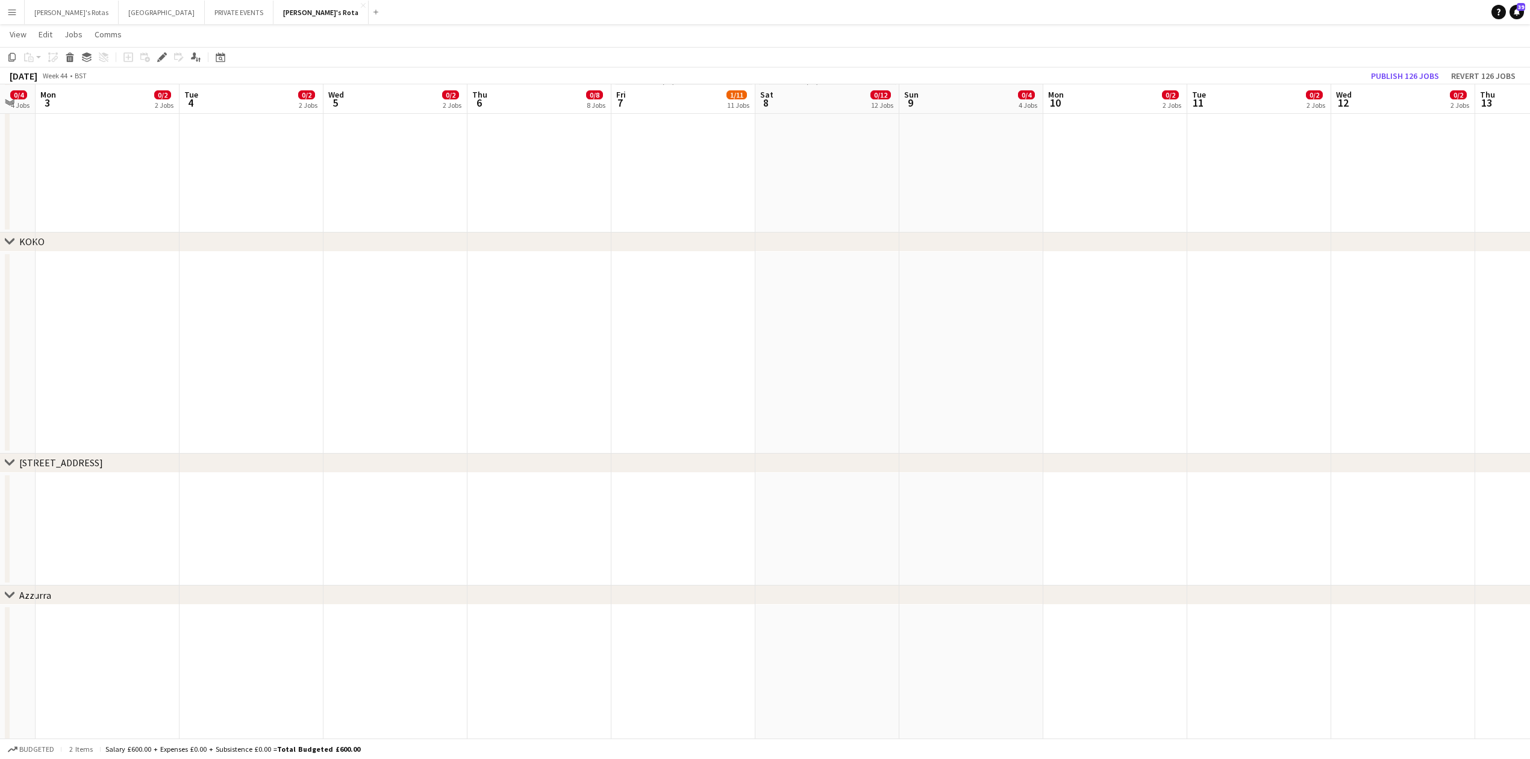
scroll to position [0, 512]
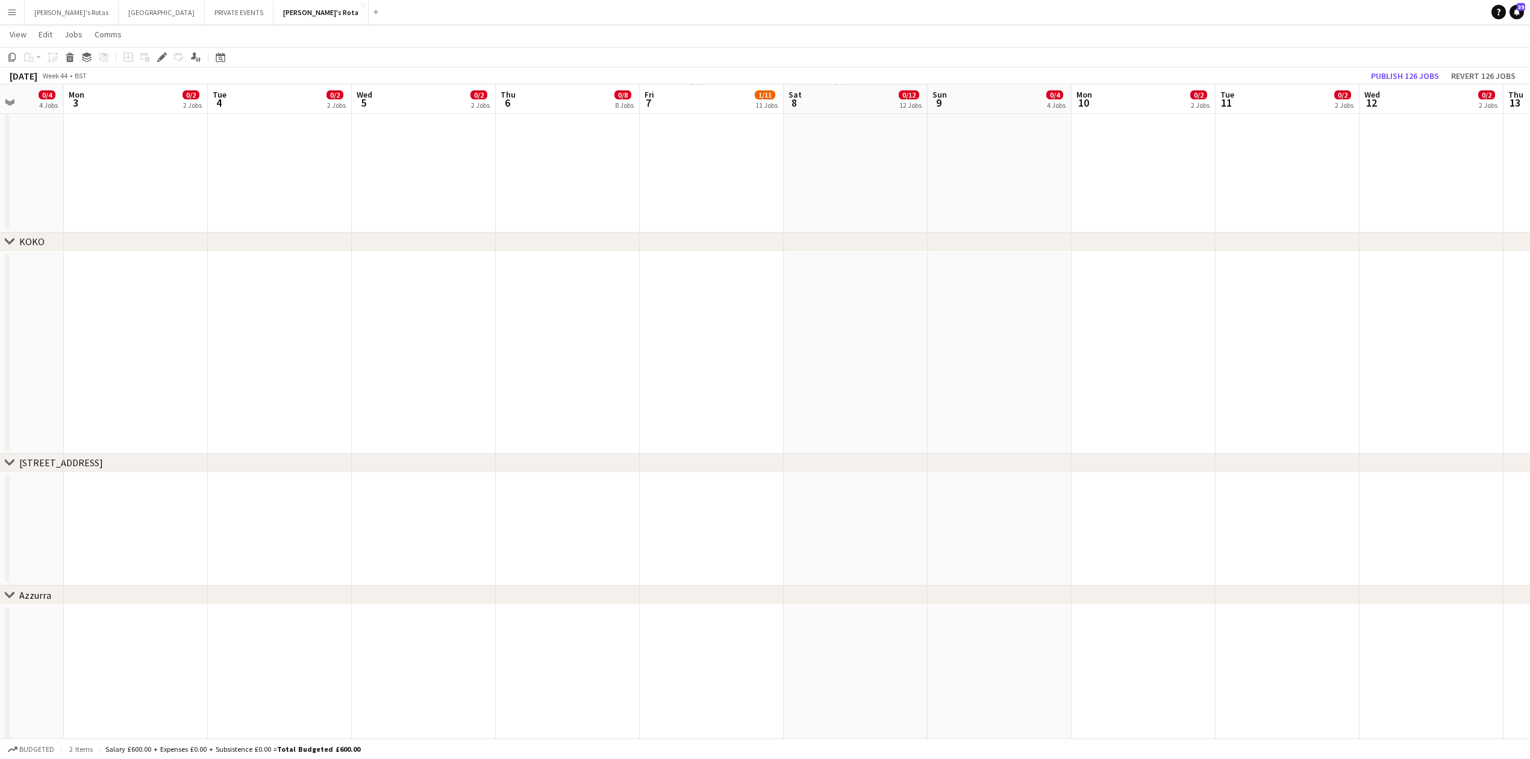
drag, startPoint x: 1118, startPoint y: 341, endPoint x: 169, endPoint y: 369, distance: 949.0
click at [169, 369] on app-calendar-viewport "Thu 30 11/11 11 Jobs Fri 31 16/22 17 Jobs Sat 1 7/20 20 Jobs Sun 2 0/4 4 Jobs M…" at bounding box center [765, 105] width 1530 height 3989
click at [704, 307] on app-date-cell at bounding box center [712, 353] width 144 height 202
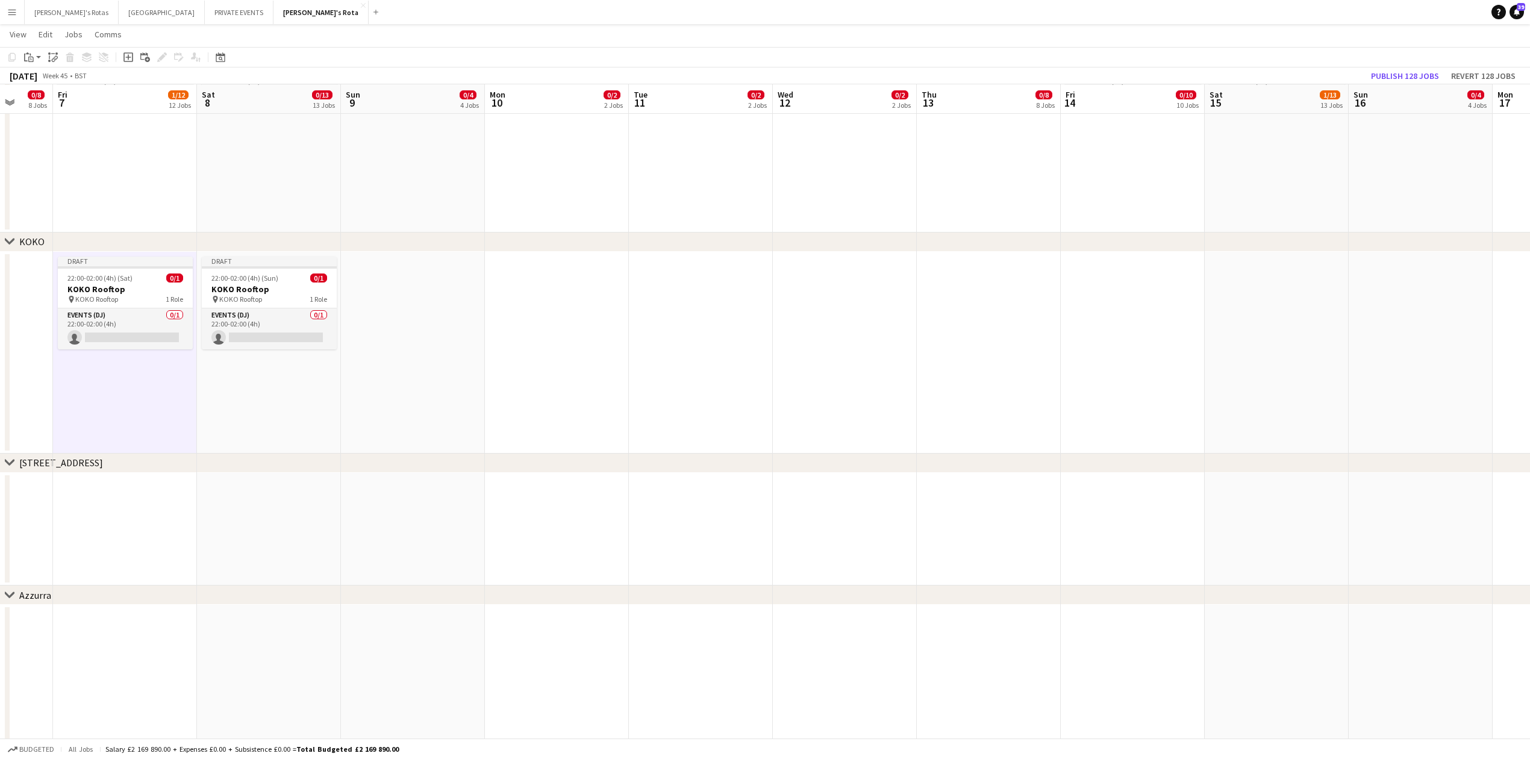
scroll to position [0, 480]
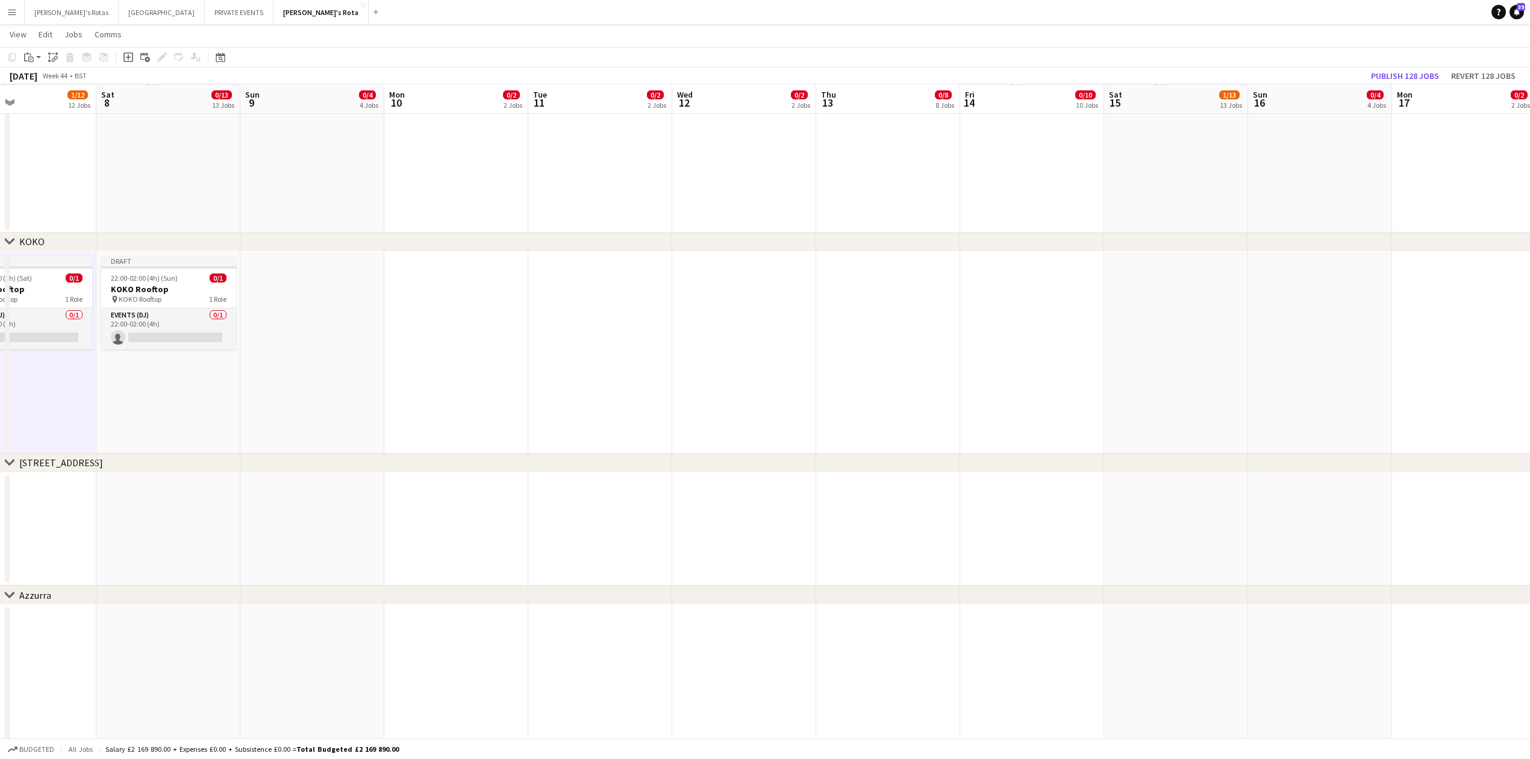
drag, startPoint x: 1211, startPoint y: 382, endPoint x: 577, endPoint y: 374, distance: 633.6
click at [546, 381] on app-calendar-viewport "Tue 4 0/2 2 Jobs Wed 5 0/2 2 Jobs Thu 6 0/8 8 Jobs Fri 7 1/12 12 Jobs Sat 8 0/1…" at bounding box center [765, 105] width 1530 height 3989
click at [1000, 299] on app-date-cell at bounding box center [1031, 353] width 144 height 202
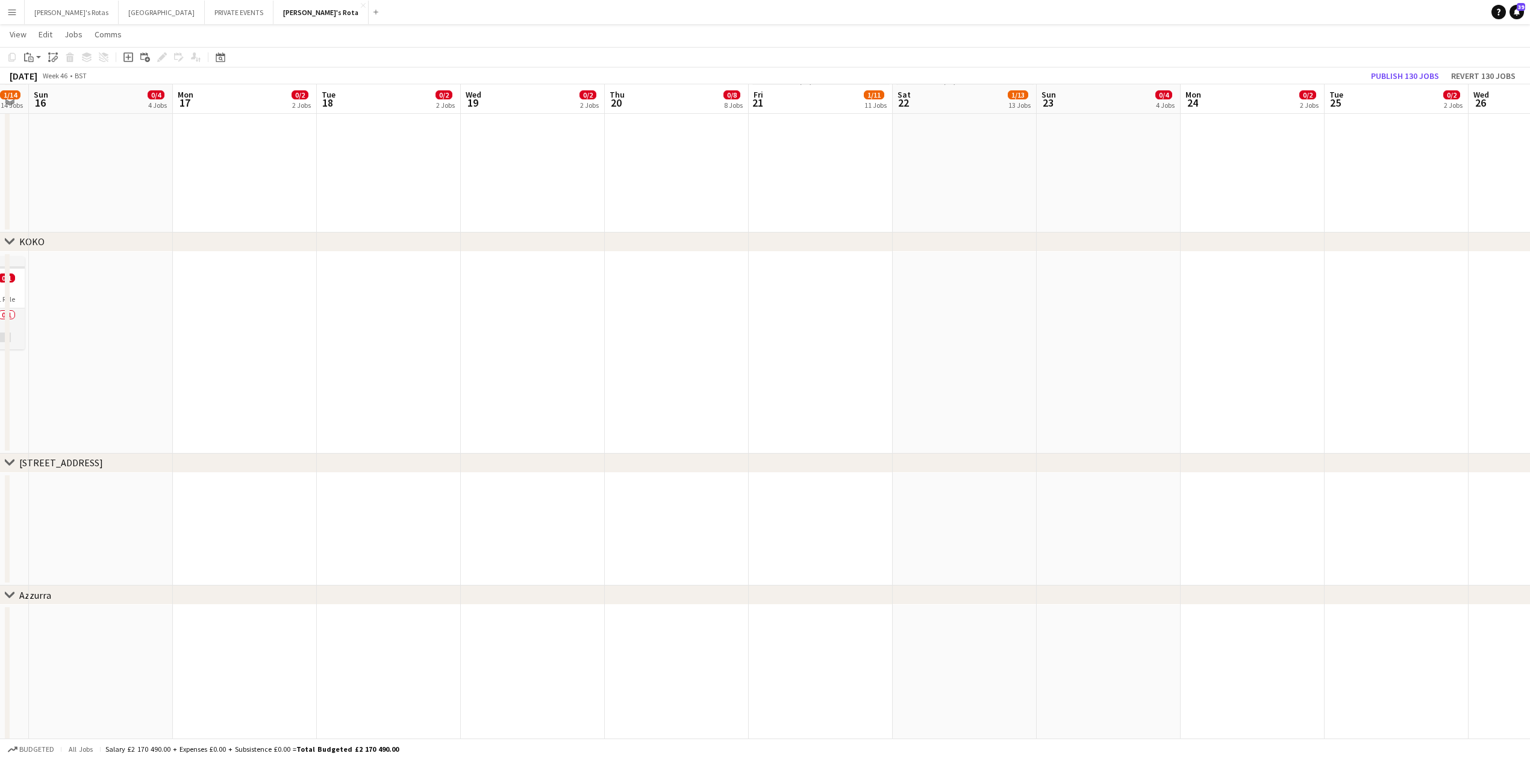
scroll to position [0, 491]
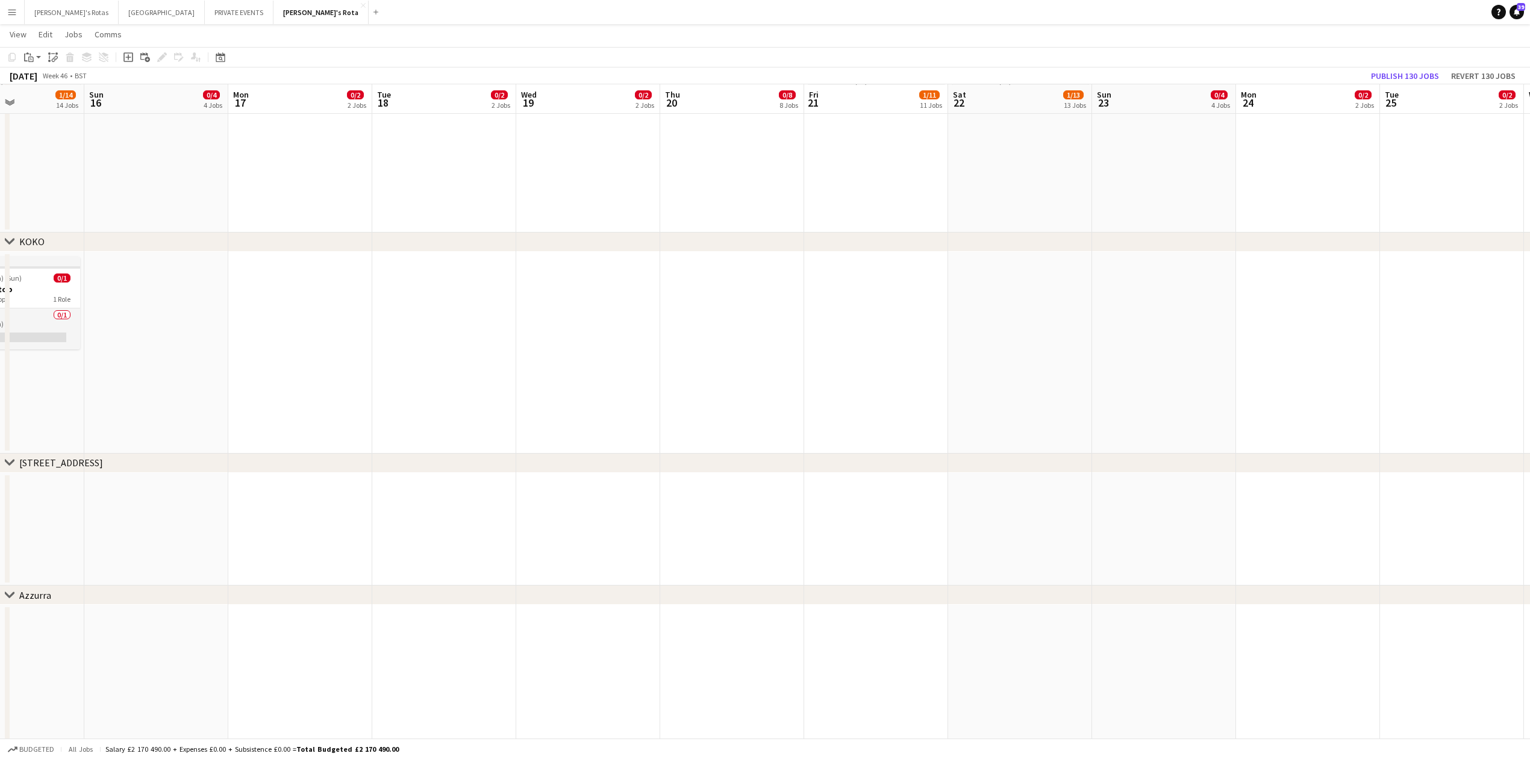
drag, startPoint x: 1350, startPoint y: 382, endPoint x: 363, endPoint y: 381, distance: 987.7
click at [188, 446] on app-calendar-viewport "Wed 12 0/2 2 Jobs Thu 13 0/8 8 Jobs Fri 14 0/11 11 Jobs Sat 15 1/14 14 Jobs Sun…" at bounding box center [765, 105] width 1530 height 3989
click at [848, 281] on app-date-cell at bounding box center [876, 353] width 144 height 202
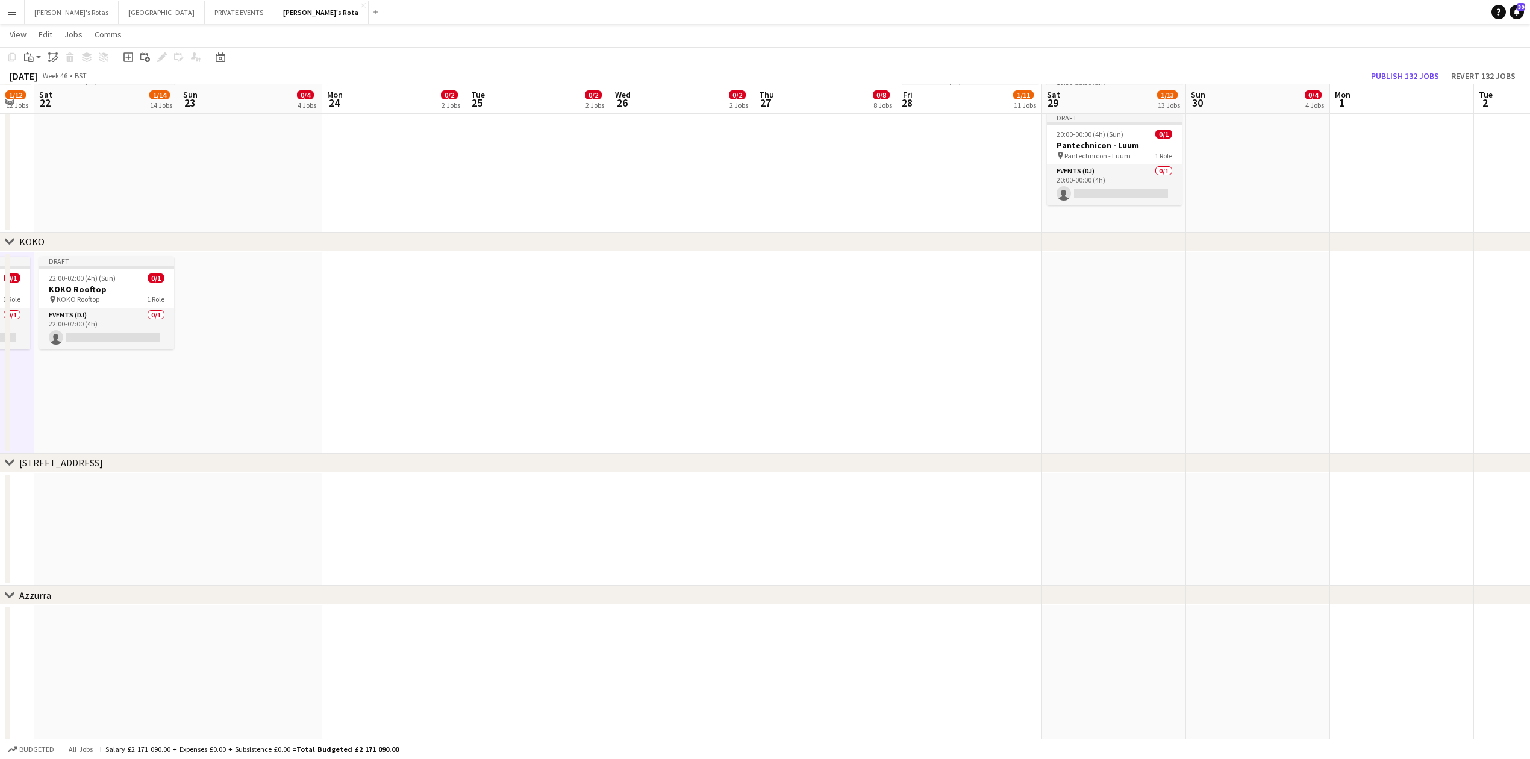
drag, startPoint x: 1276, startPoint y: 371, endPoint x: 362, endPoint y: 407, distance: 914.4
click at [362, 407] on app-calendar-viewport "Wed 19 0/2 2 Jobs Thu 20 0/8 8 Jobs Fri 21 1/12 12 Jobs Sat 22 1/14 14 Jobs Sun…" at bounding box center [765, 105] width 1530 height 3989
click at [958, 304] on app-date-cell at bounding box center [970, 353] width 144 height 202
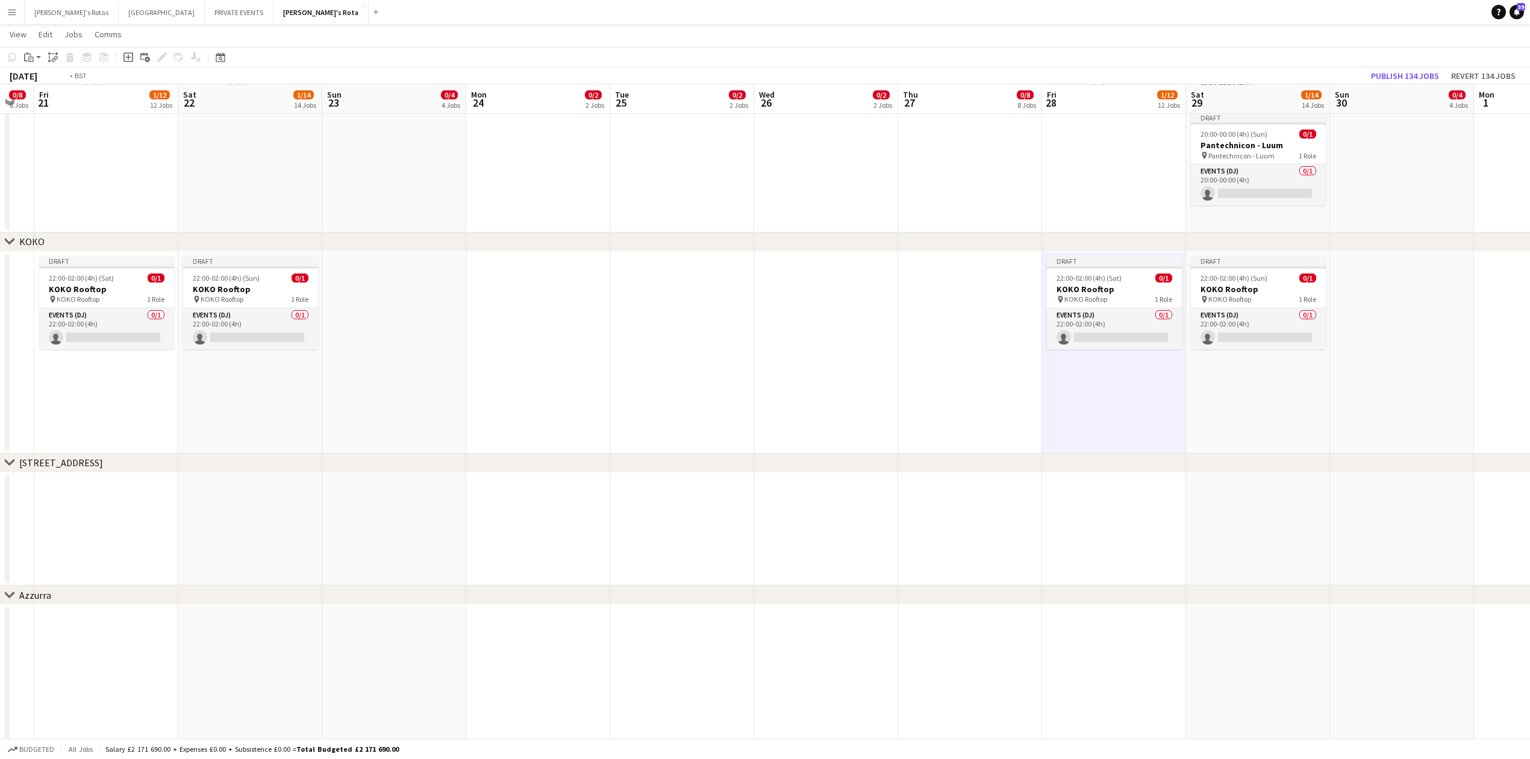
drag, startPoint x: 296, startPoint y: 482, endPoint x: 1099, endPoint y: 469, distance: 802.9
click at [1126, 479] on app-calendar-viewport "Tue 18 0/2 2 Jobs Wed 19 0/2 2 Jobs Thu 20 0/8 8 Jobs Fri 21 1/12 12 Jobs Sat 2…" at bounding box center [765, 105] width 1530 height 3989
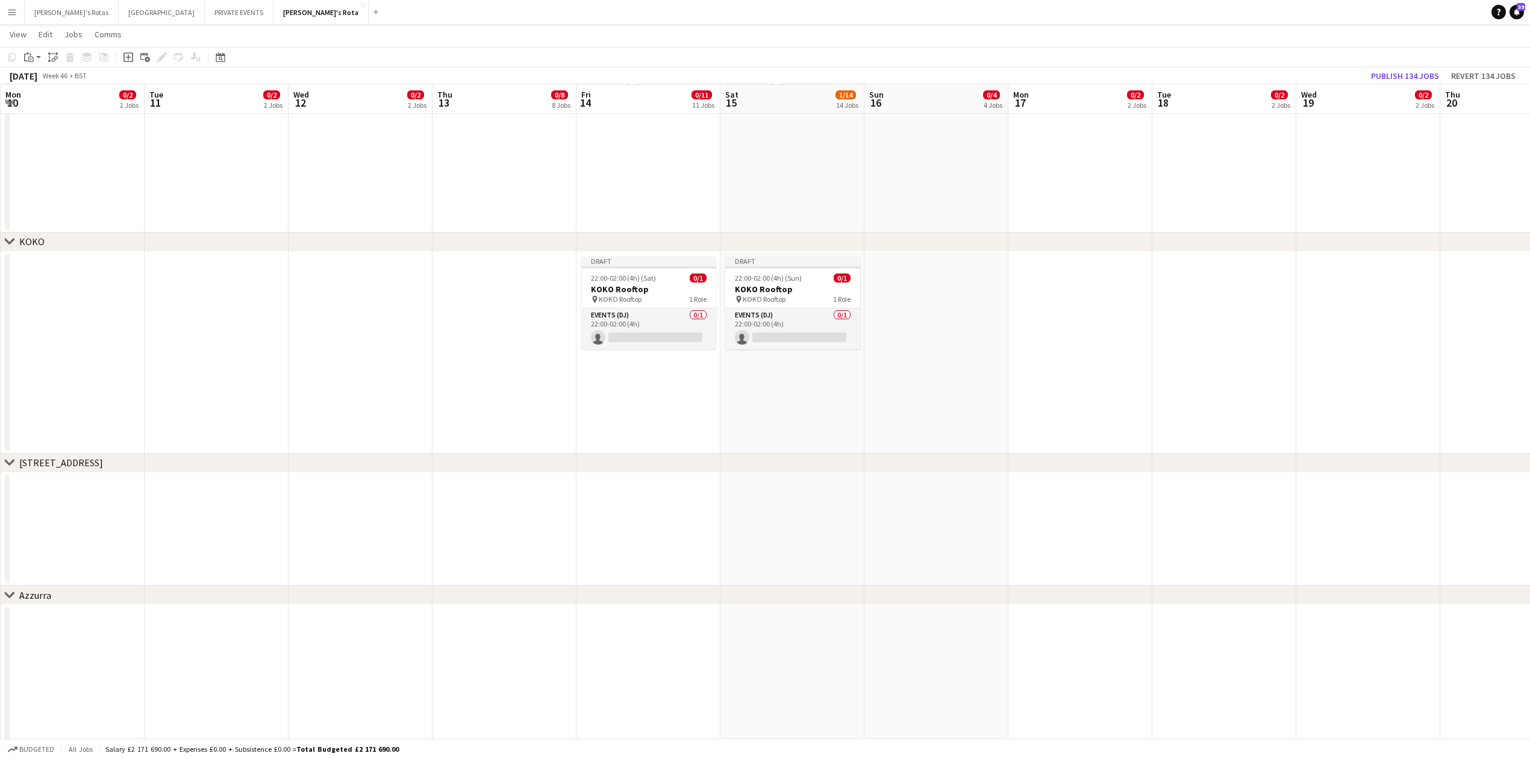
drag, startPoint x: 664, startPoint y: 508, endPoint x: 1000, endPoint y: 495, distance: 336.3
click at [1181, 501] on app-calendar-viewport "Sat 8 0/13 13 Jobs Sun 9 0/4 4 Jobs Mon 10 0/2 2 Jobs Tue 11 0/2 2 Jobs Wed 12 …" at bounding box center [765, 105] width 1530 height 3989
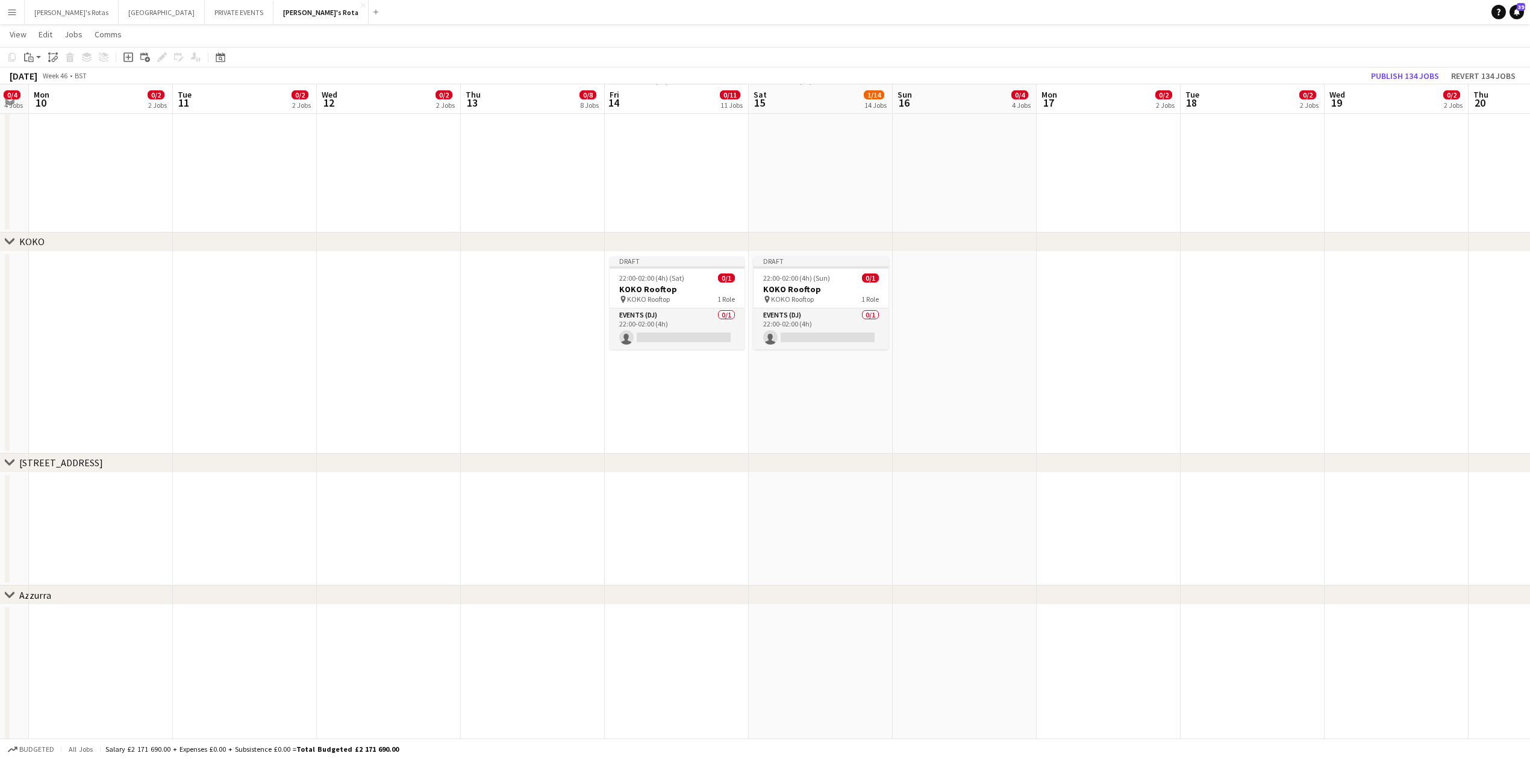
drag, startPoint x: 1208, startPoint y: 487, endPoint x: 1297, endPoint y: 485, distance: 89.8
click at [1297, 485] on app-calendar-viewport "Sat 8 0/13 13 Jobs Sun 9 0/4 4 Jobs Mon 10 0/2 2 Jobs Tue 11 0/2 2 Jobs Wed 12 …" at bounding box center [765, 105] width 1530 height 3989
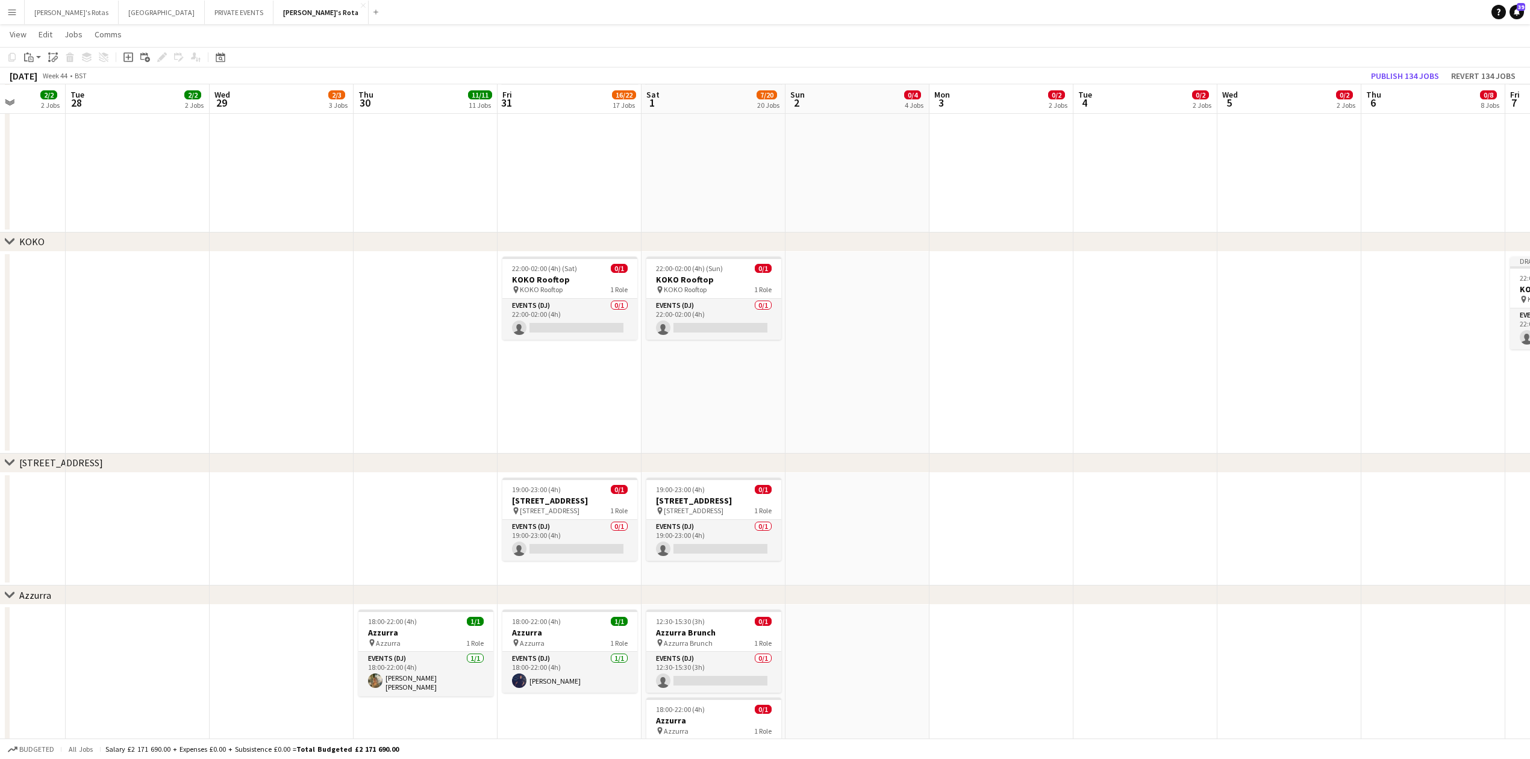
drag, startPoint x: 1094, startPoint y: 528, endPoint x: 1280, endPoint y: 526, distance: 185.5
click at [1280, 526] on app-calendar-viewport "Sun 26 4/4 4 Jobs Mon 27 2/2 2 Jobs Tue 28 2/2 2 Jobs Wed 29 2/3 3 Jobs Thu 30 …" at bounding box center [765, 105] width 1530 height 3989
click at [559, 482] on app-job-card "19:00-23:00 (4h) 0/1 45 Park Lane pin 45 Park Lane 1 Role Events (DJ) 0/1 19:00…" at bounding box center [569, 519] width 135 height 83
click at [711, 497] on h3 "[STREET_ADDRESS]" at bounding box center [713, 500] width 135 height 11
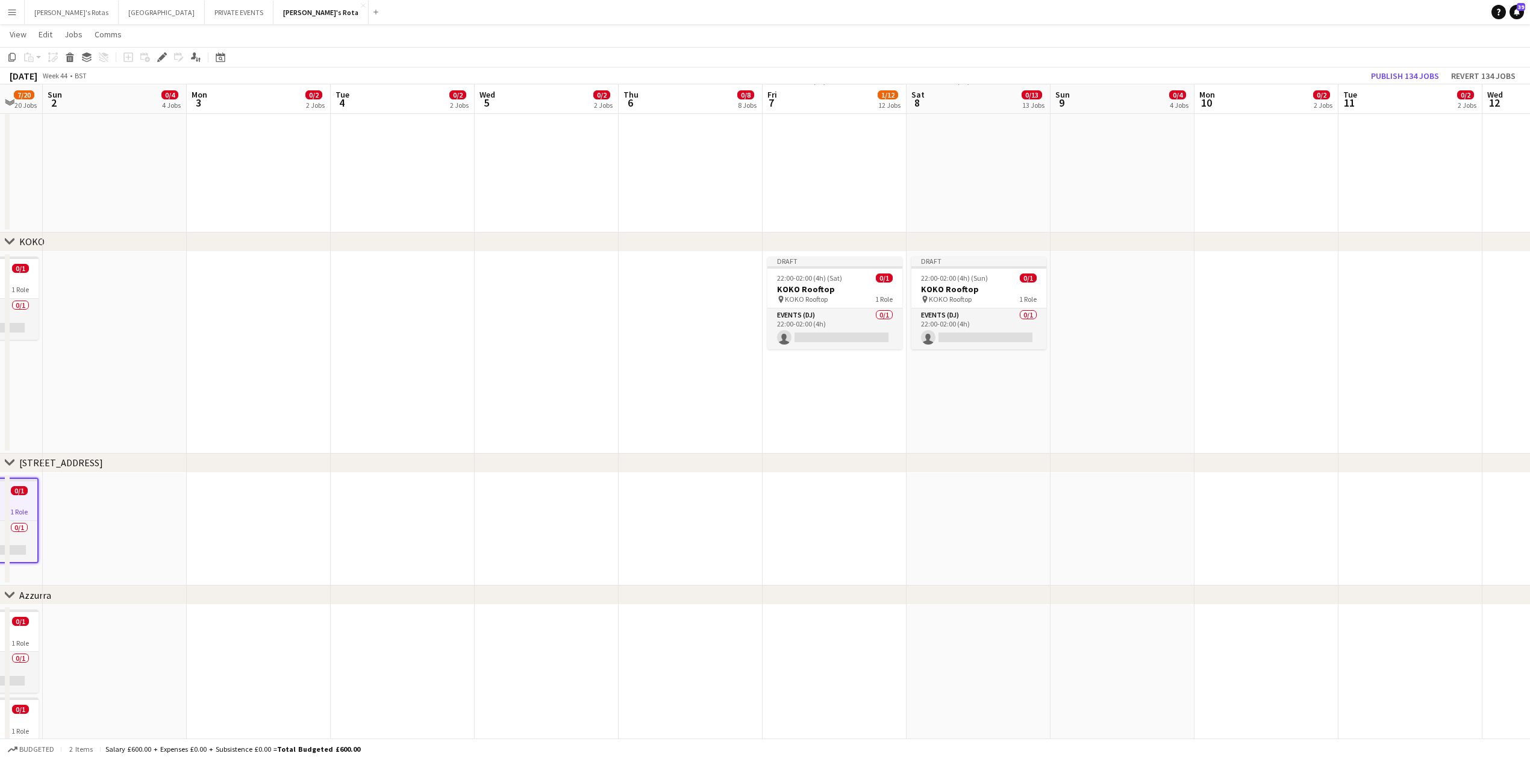
scroll to position [0, 395]
drag, startPoint x: 1084, startPoint y: 550, endPoint x: 458, endPoint y: 571, distance: 626.1
click at [458, 571] on app-calendar-viewport "Thu 30 11/11 11 Jobs Fri 31 16/22 17 Jobs Sat 1 7/20 20 Jobs Sun 2 0/4 4 Jobs M…" at bounding box center [765, 105] width 1530 height 3989
click at [852, 513] on app-date-cell at bounding box center [828, 529] width 144 height 113
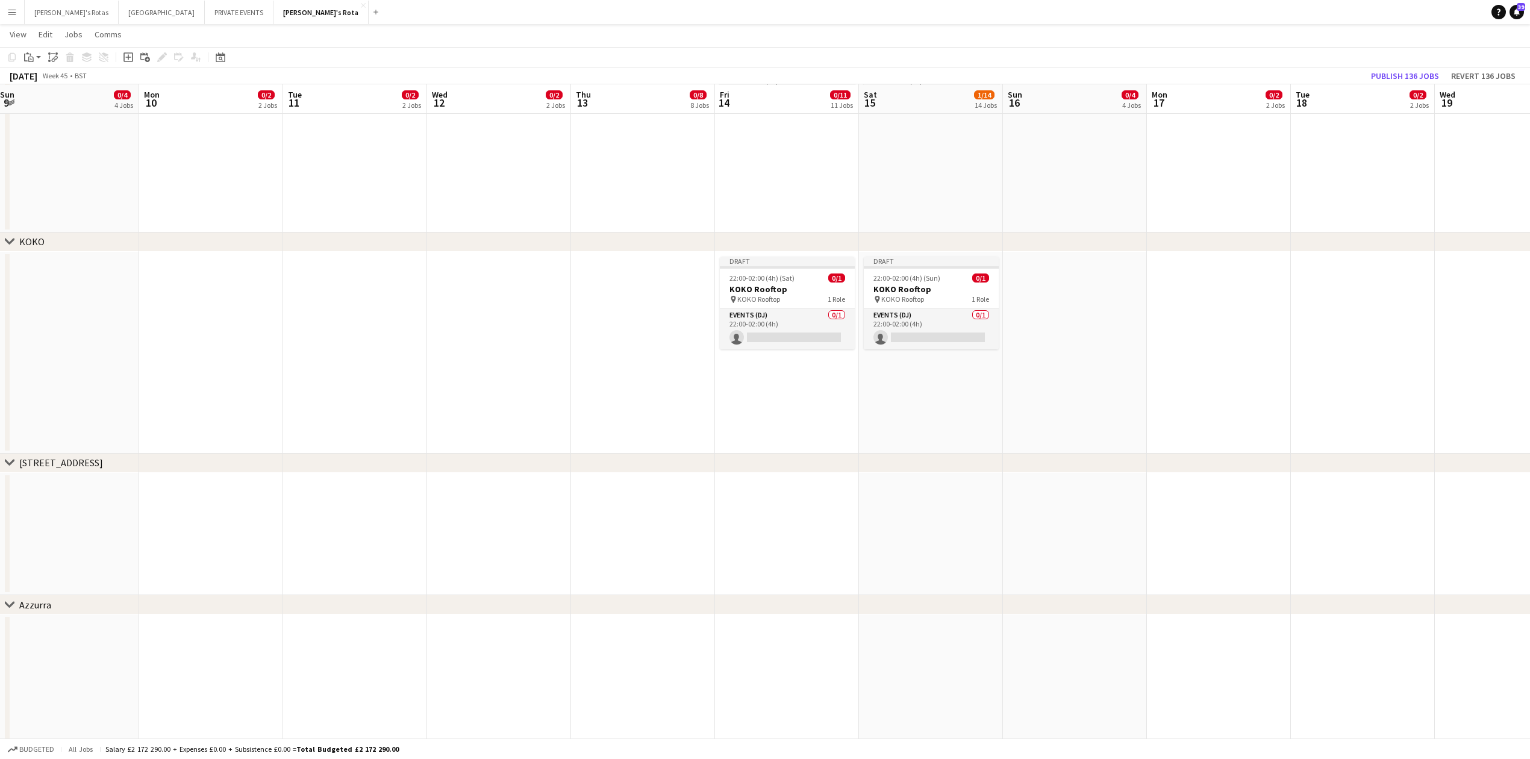
scroll to position [0, 396]
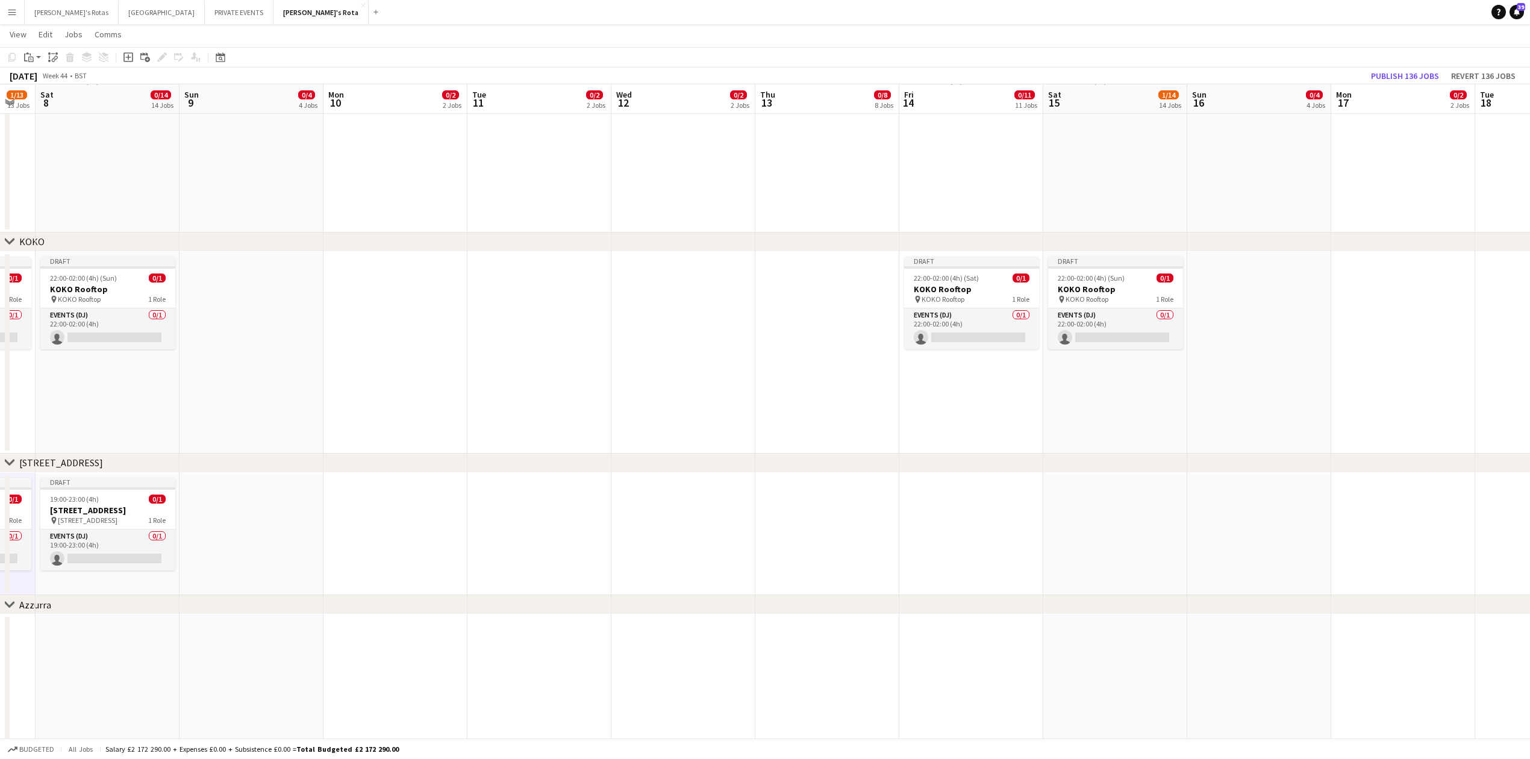
drag, startPoint x: 1420, startPoint y: 543, endPoint x: 556, endPoint y: 550, distance: 863.7
click at [556, 550] on app-calendar-viewport "Wed 5 0/2 2 Jobs Thu 6 0/8 8 Jobs Fri 7 1/13 13 Jobs Sat 8 0/14 14 Jobs Sun 9 0…" at bounding box center [765, 110] width 1530 height 3999
click at [966, 519] on app-date-cell at bounding box center [971, 534] width 144 height 123
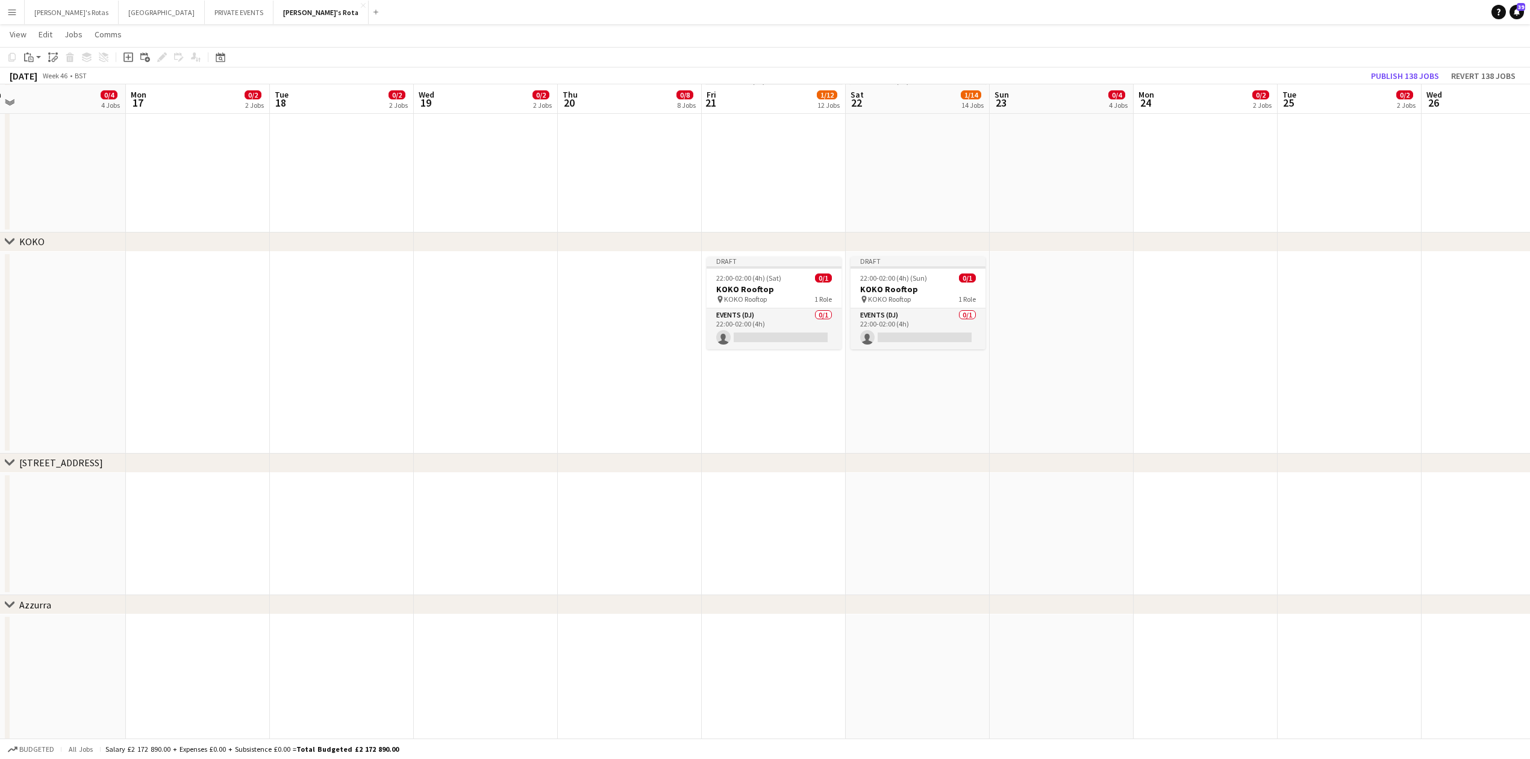
scroll to position [0, 531]
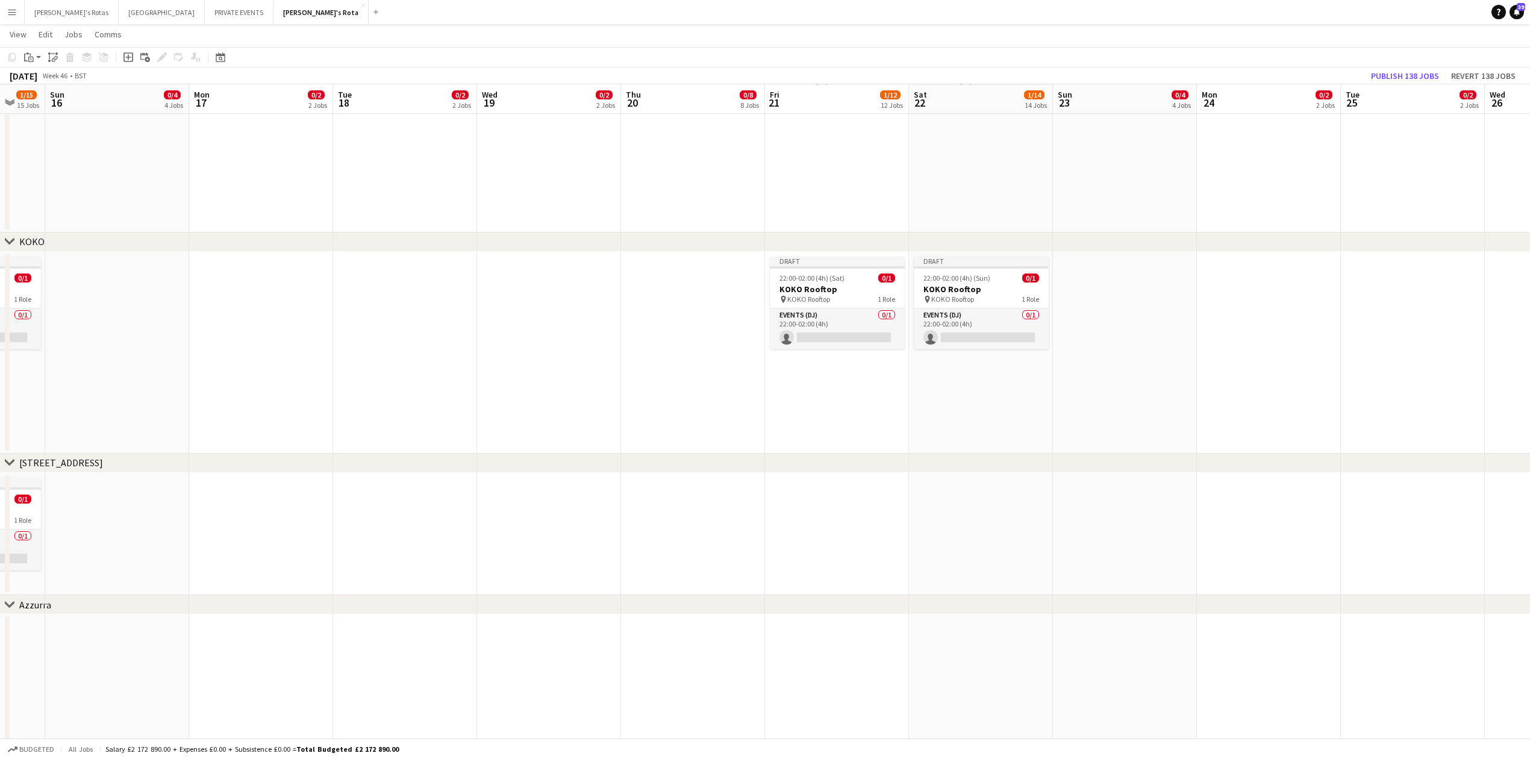
drag, startPoint x: 1343, startPoint y: 550, endPoint x: 242, endPoint y: 570, distance: 1101.7
click at [242, 570] on app-calendar-viewport "Wed 12 0/2 2 Jobs Thu 13 0/8 8 Jobs Fri 14 0/12 12 Jobs Sat 15 1/15 15 Jobs Sun…" at bounding box center [765, 110] width 1530 height 3999
click at [820, 505] on app-date-cell at bounding box center [837, 534] width 144 height 123
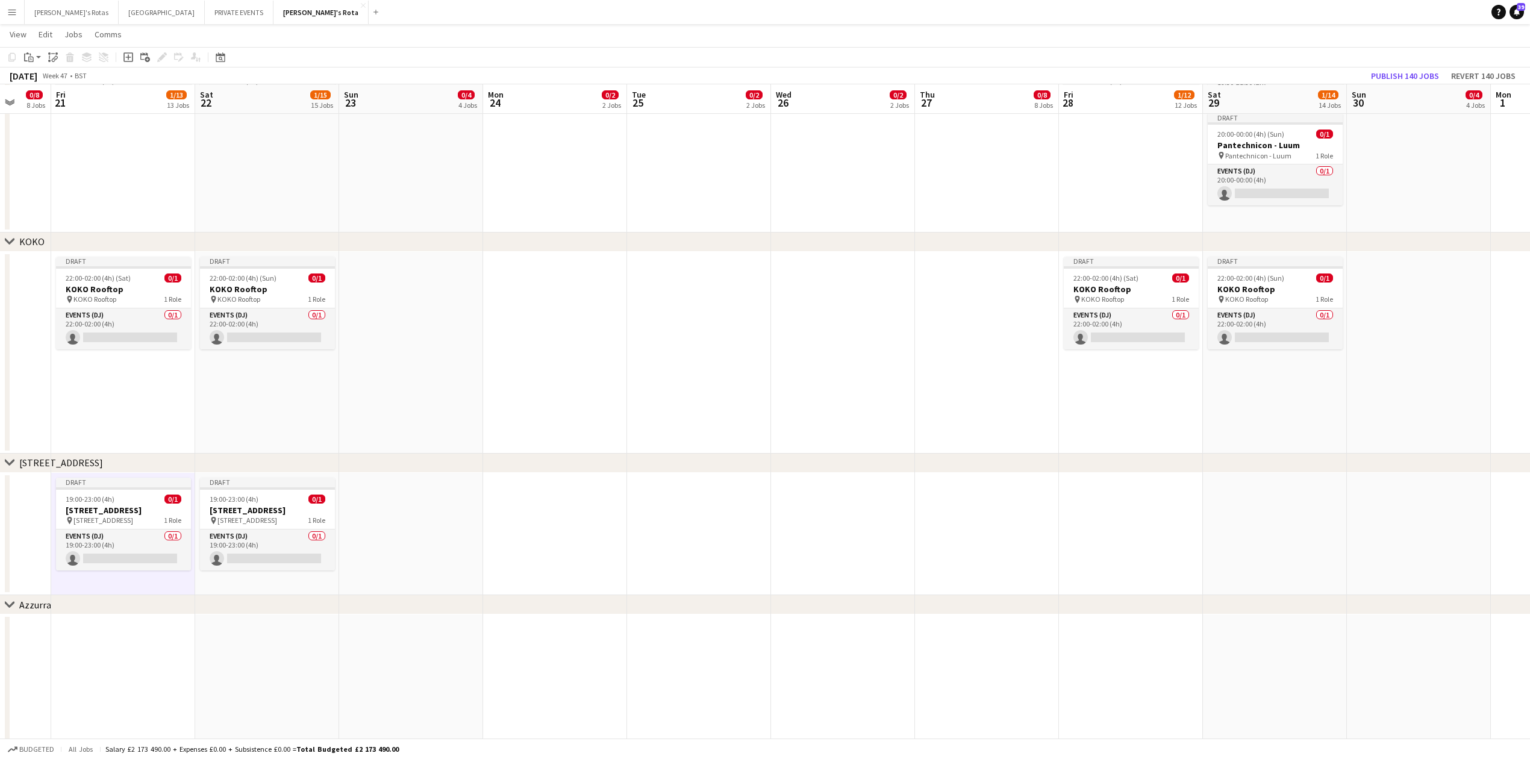
drag, startPoint x: 1372, startPoint y: 528, endPoint x: 413, endPoint y: 528, distance: 958.8
click at [360, 528] on app-calendar-viewport "Tue 18 0/2 2 Jobs Wed 19 0/2 2 Jobs Thu 20 0/8 8 Jobs Fri 21 1/13 13 Jobs Sat 2…" at bounding box center [765, 110] width 1530 height 3999
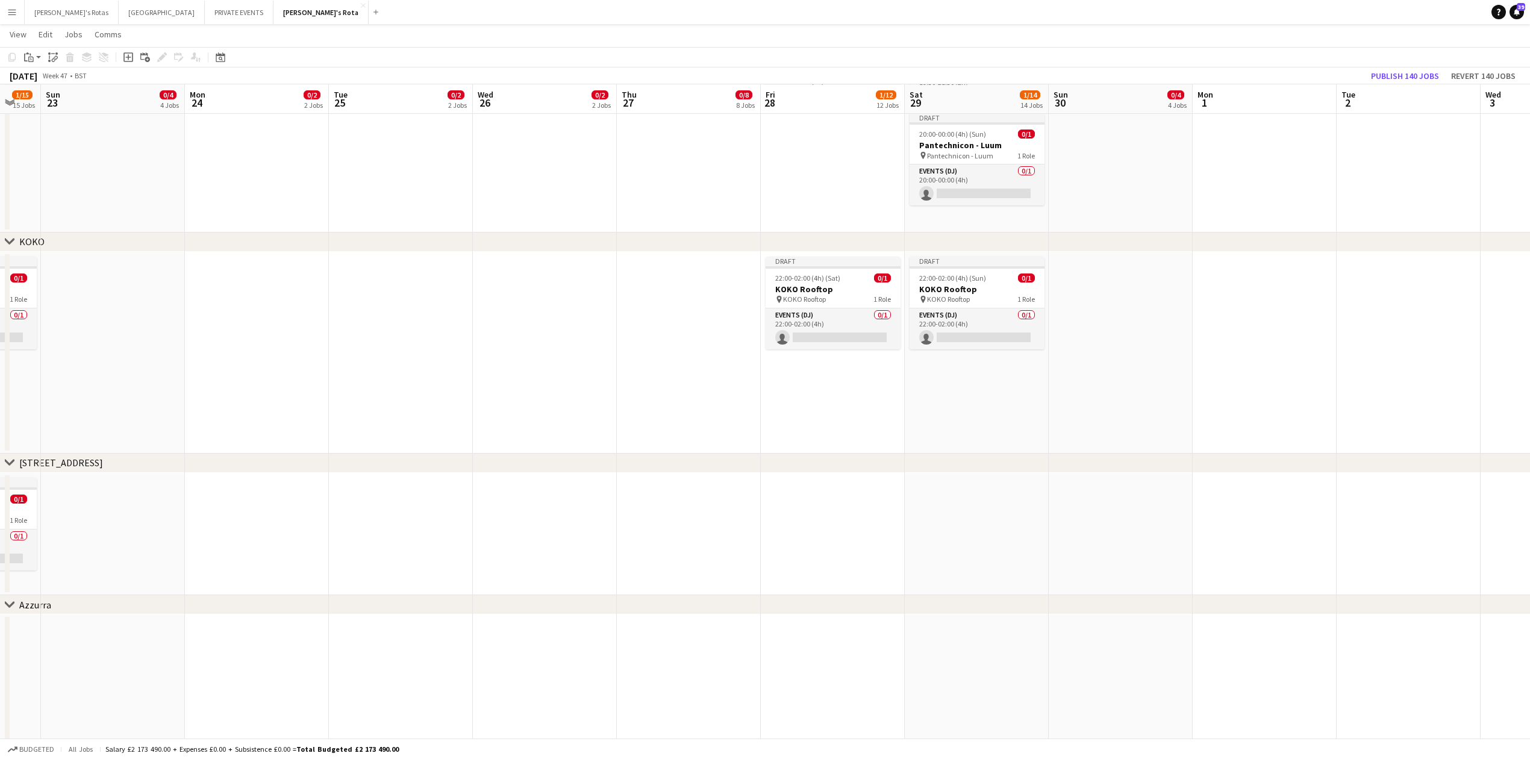
click at [858, 502] on app-date-cell at bounding box center [833, 534] width 144 height 123
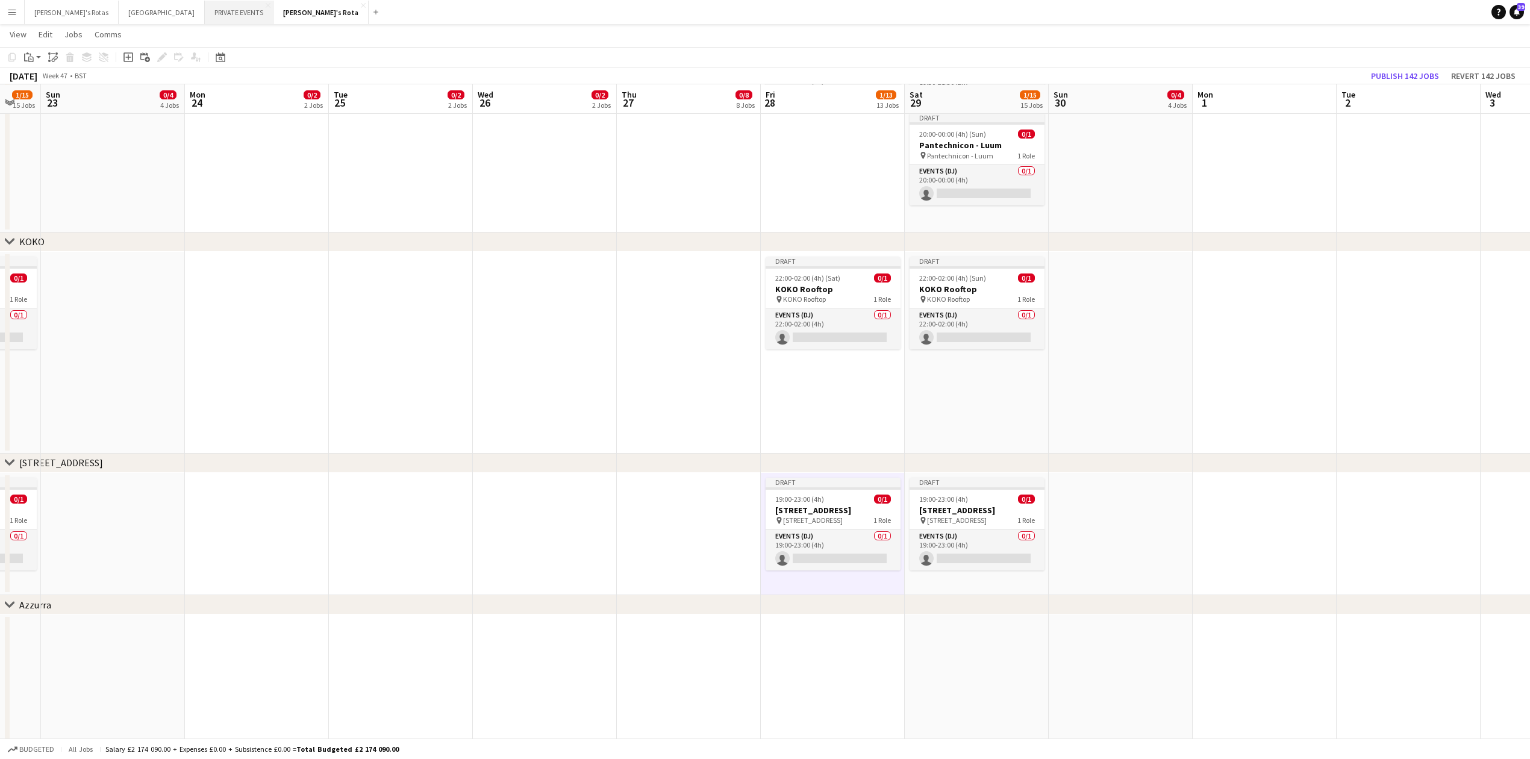
click at [205, 13] on button "PRIVATE EVENTS Close" at bounding box center [239, 12] width 69 height 23
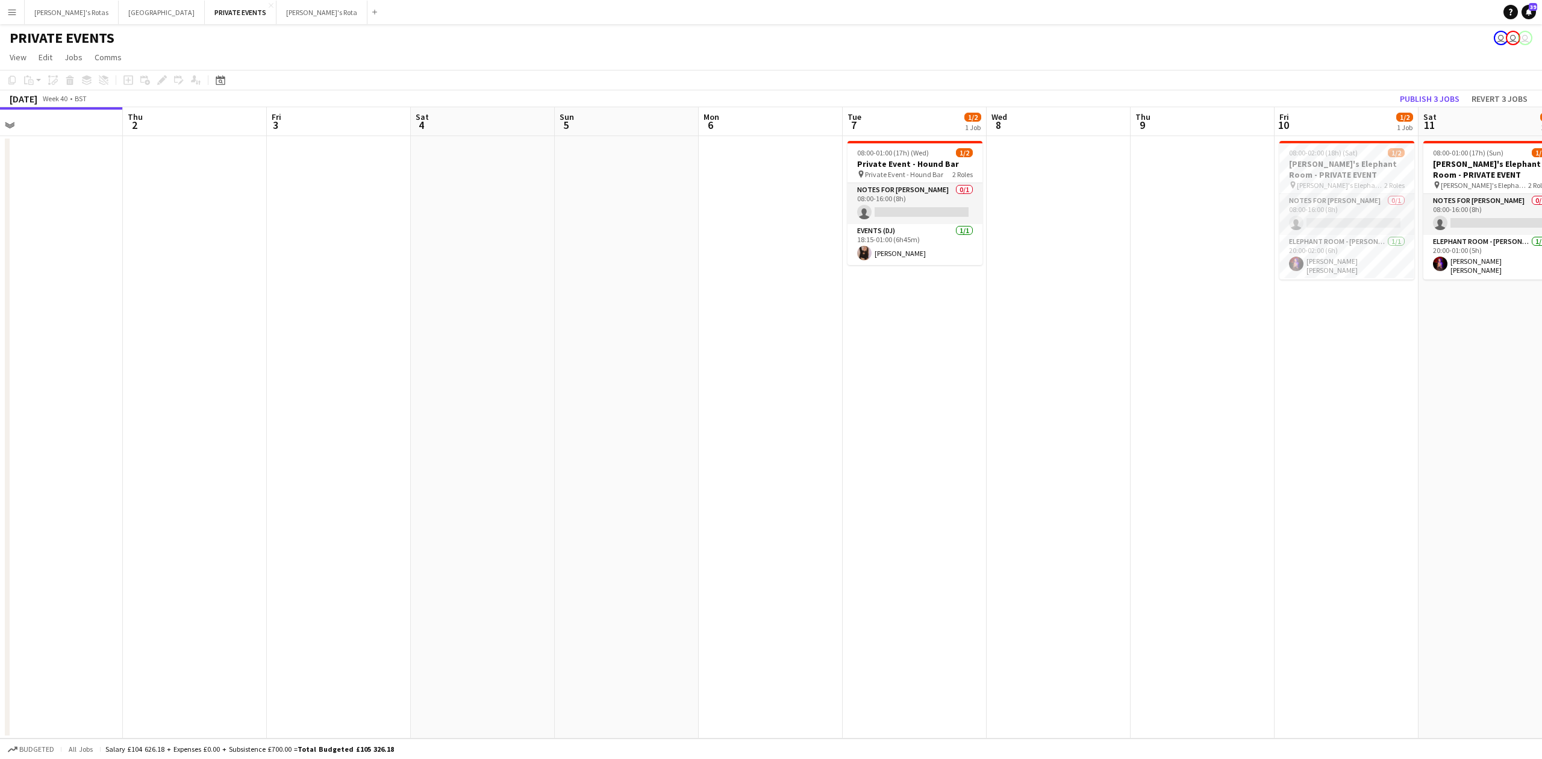
drag, startPoint x: 516, startPoint y: 193, endPoint x: 34, endPoint y: 215, distance: 481.7
click at [25, 215] on app-calendar-viewport "Sun 28 Mon 29 Tue 30 Wed 1 Thu 2 Fri 3 Sat 4 Sun 5 Mon 6 Tue 7 1/2 1 Job Wed 8 …" at bounding box center [771, 422] width 1542 height 631
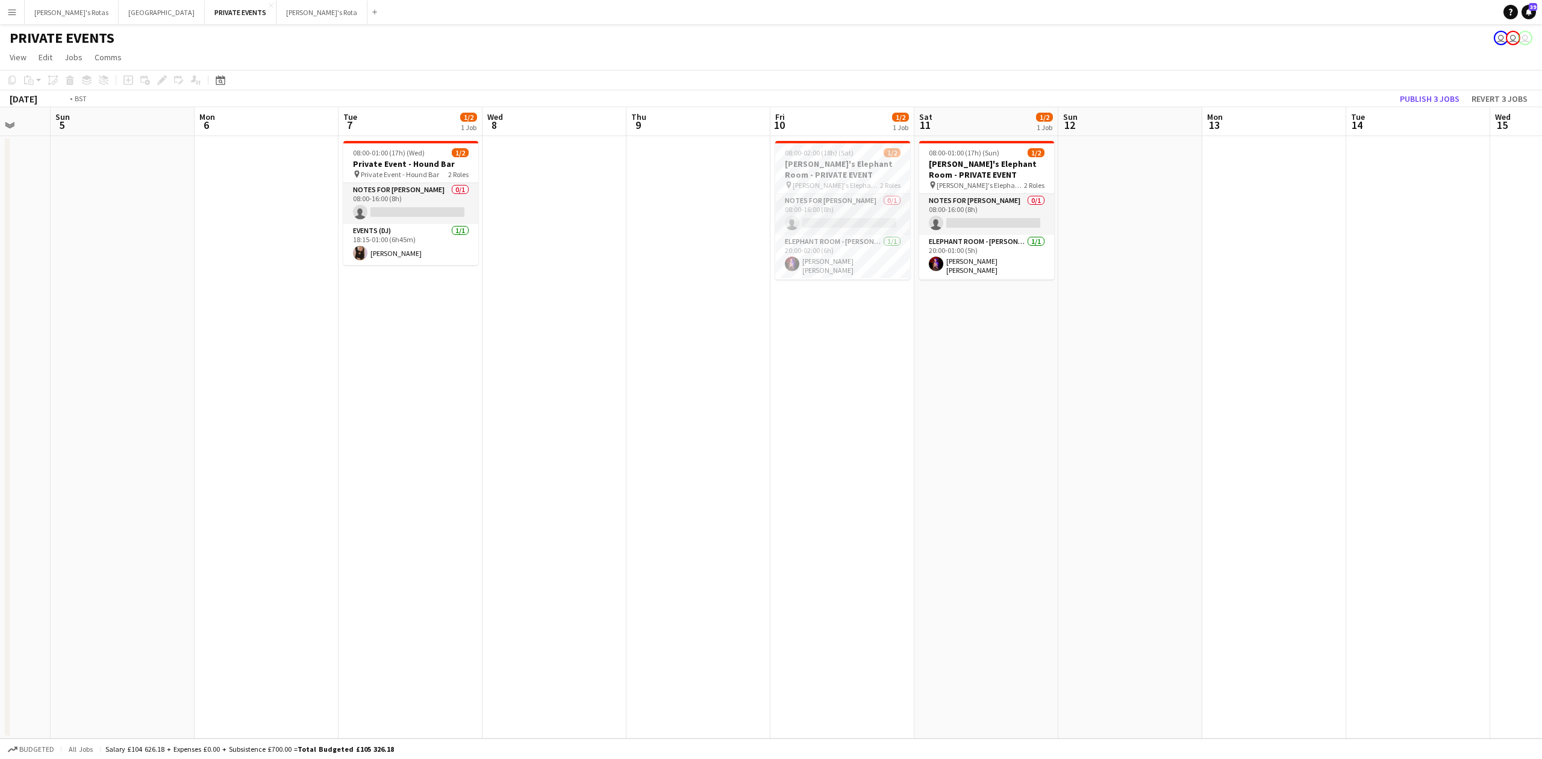
drag, startPoint x: 906, startPoint y: 261, endPoint x: 520, endPoint y: 282, distance: 386.0
click at [520, 282] on app-calendar-viewport "Thu 2 Fri 3 Sat 4 Sun 5 Mon 6 Tue 7 1/2 1 Job Wed 8 Thu 9 Fri 10 1/2 1 Job Sat …" at bounding box center [771, 422] width 1542 height 631
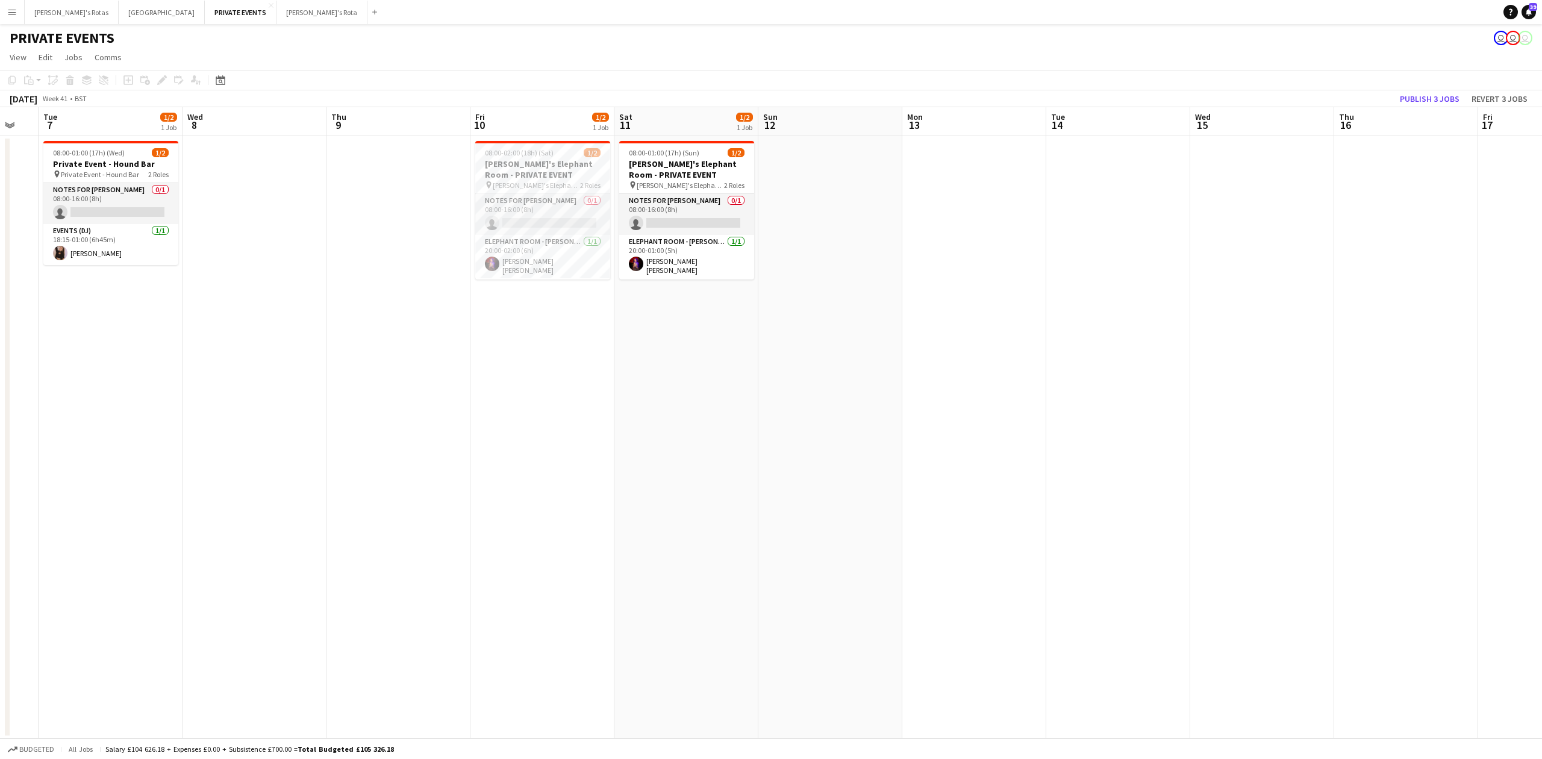
click at [989, 155] on app-date-cell at bounding box center [974, 437] width 144 height 602
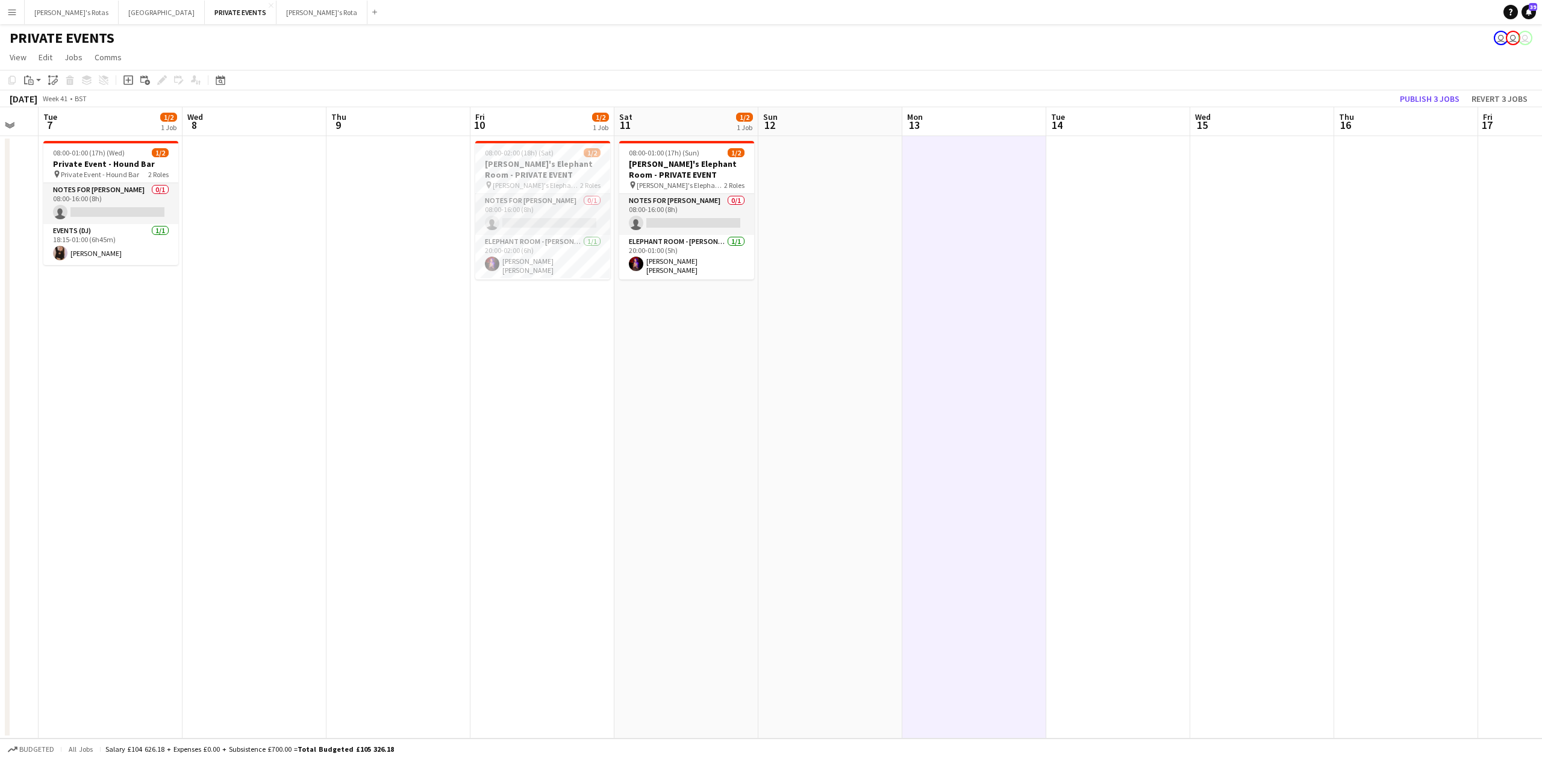
scroll to position [0, 395]
click at [124, 77] on icon at bounding box center [128, 80] width 10 height 10
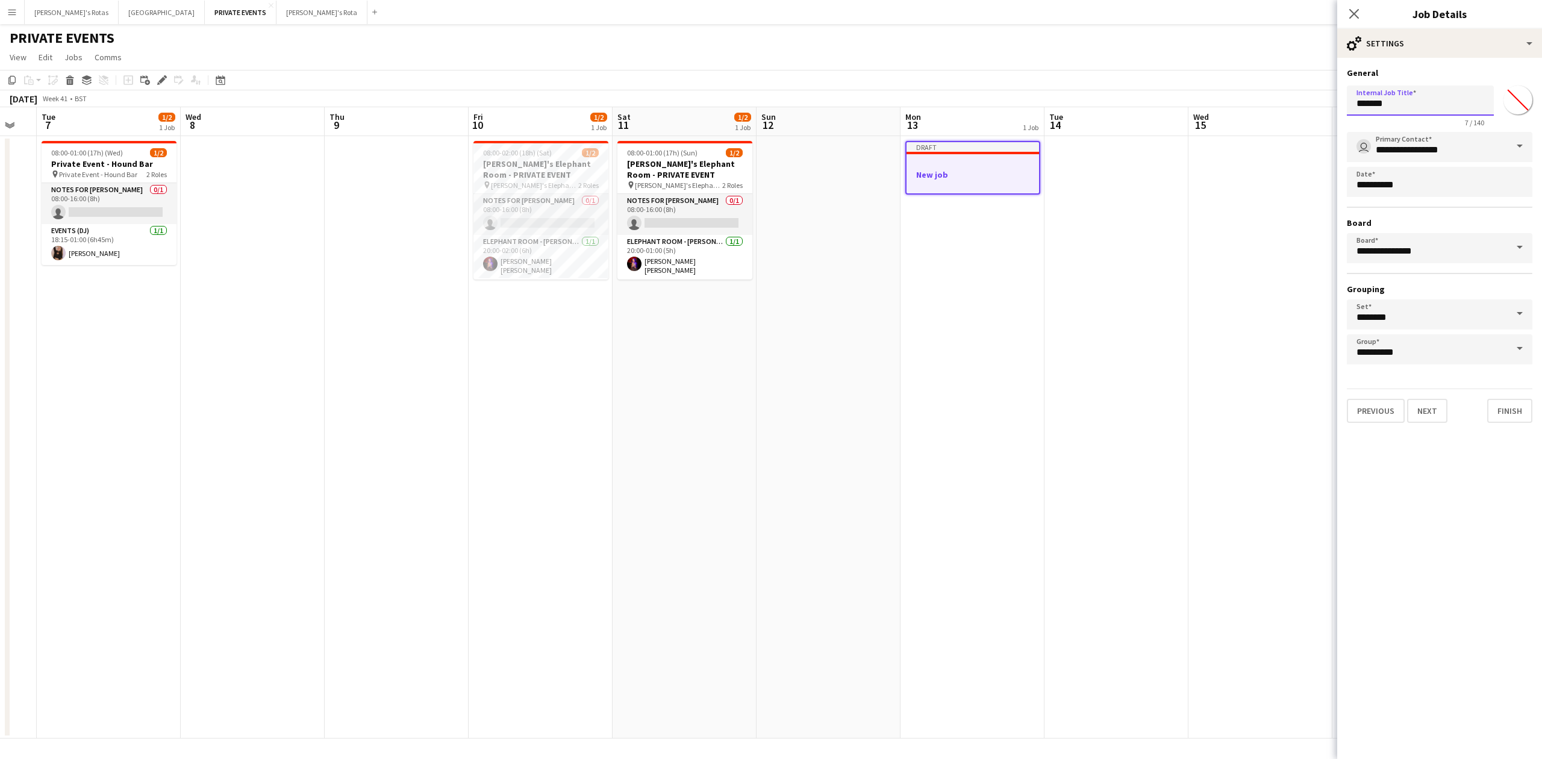
click at [1400, 104] on input "*******" at bounding box center [1420, 101] width 147 height 30
type input "**********"
click at [1435, 405] on button "Next" at bounding box center [1427, 411] width 40 height 24
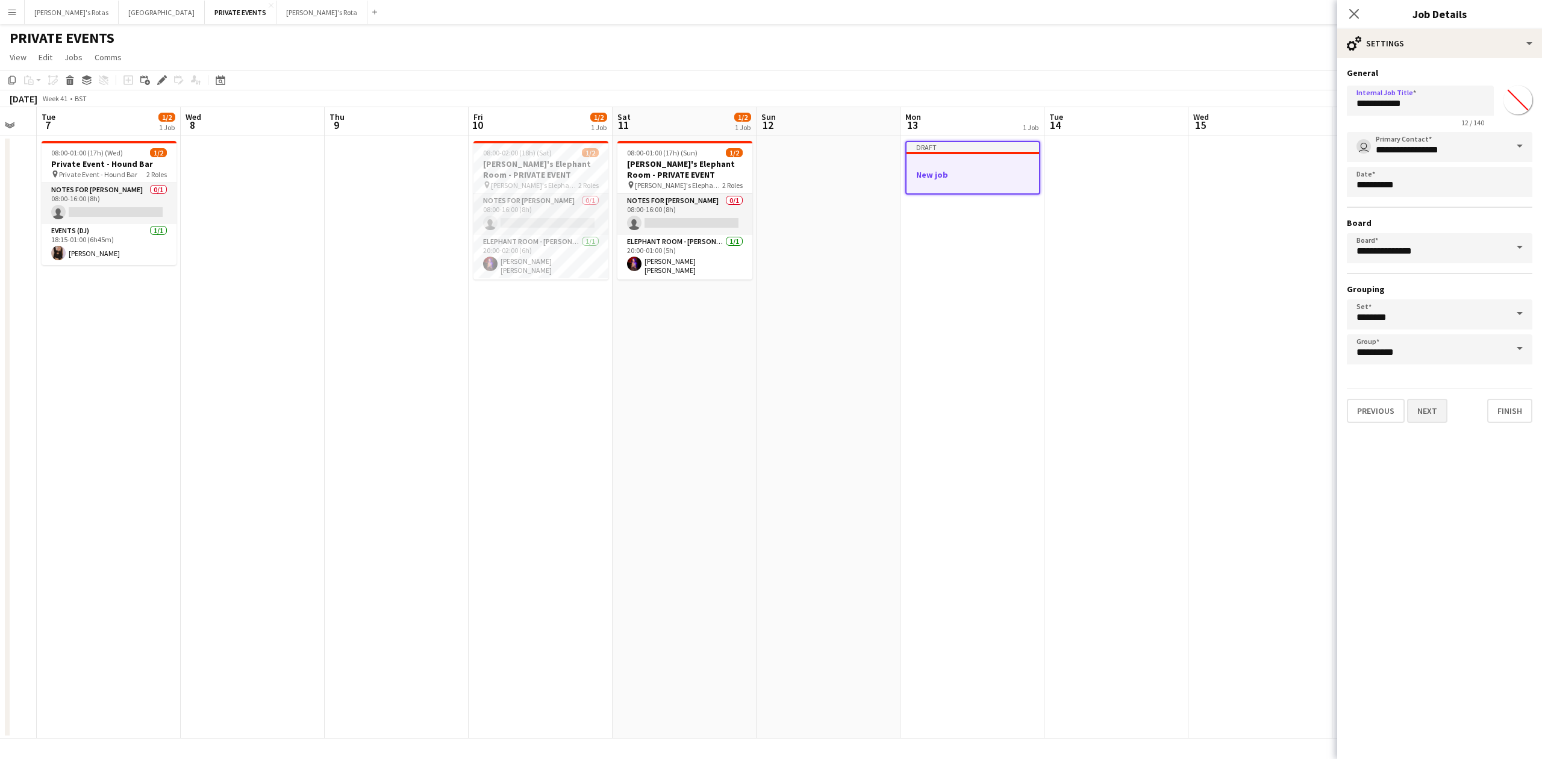
type input "*******"
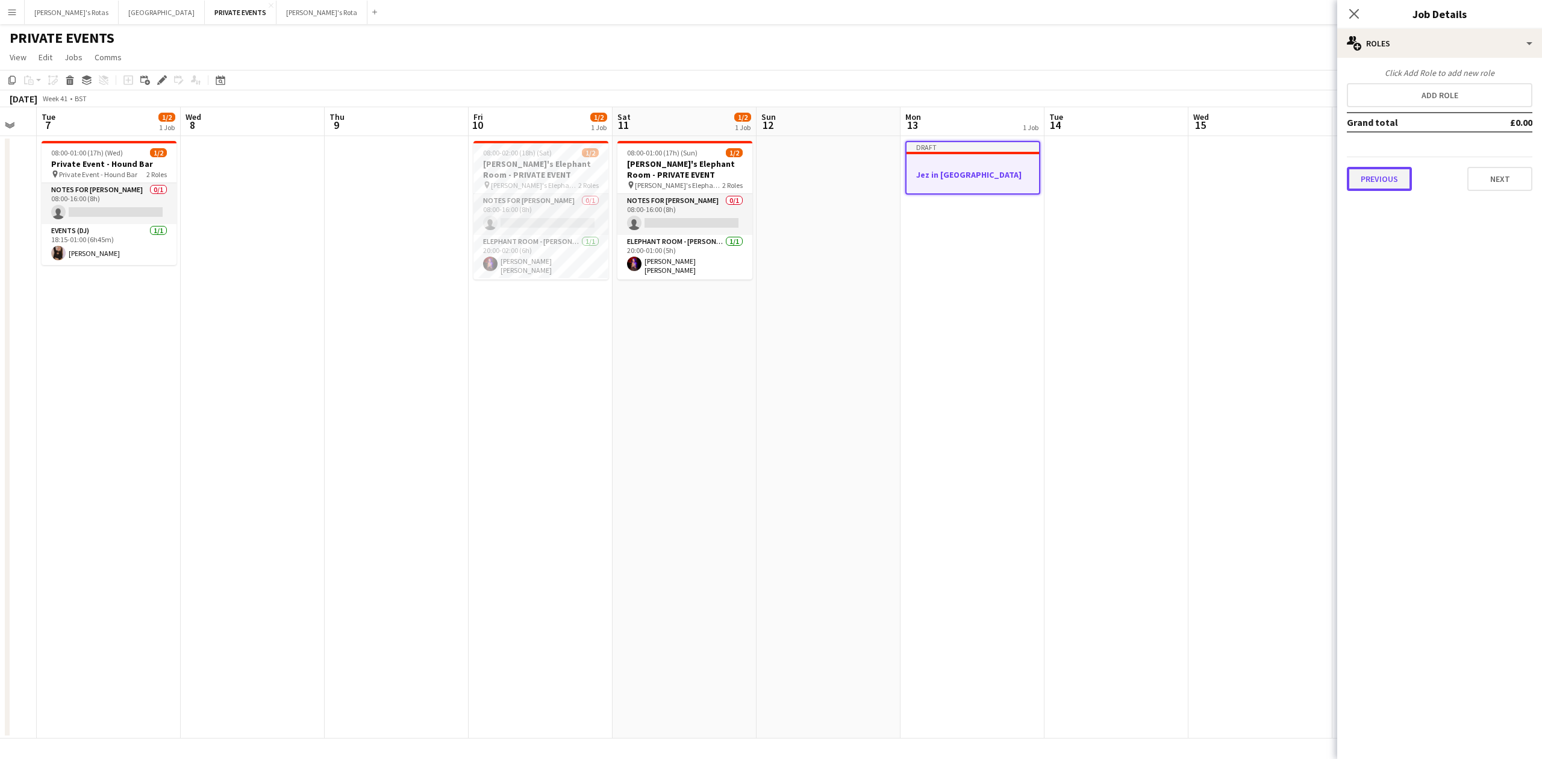
click at [1376, 178] on button "Previous" at bounding box center [1379, 179] width 65 height 24
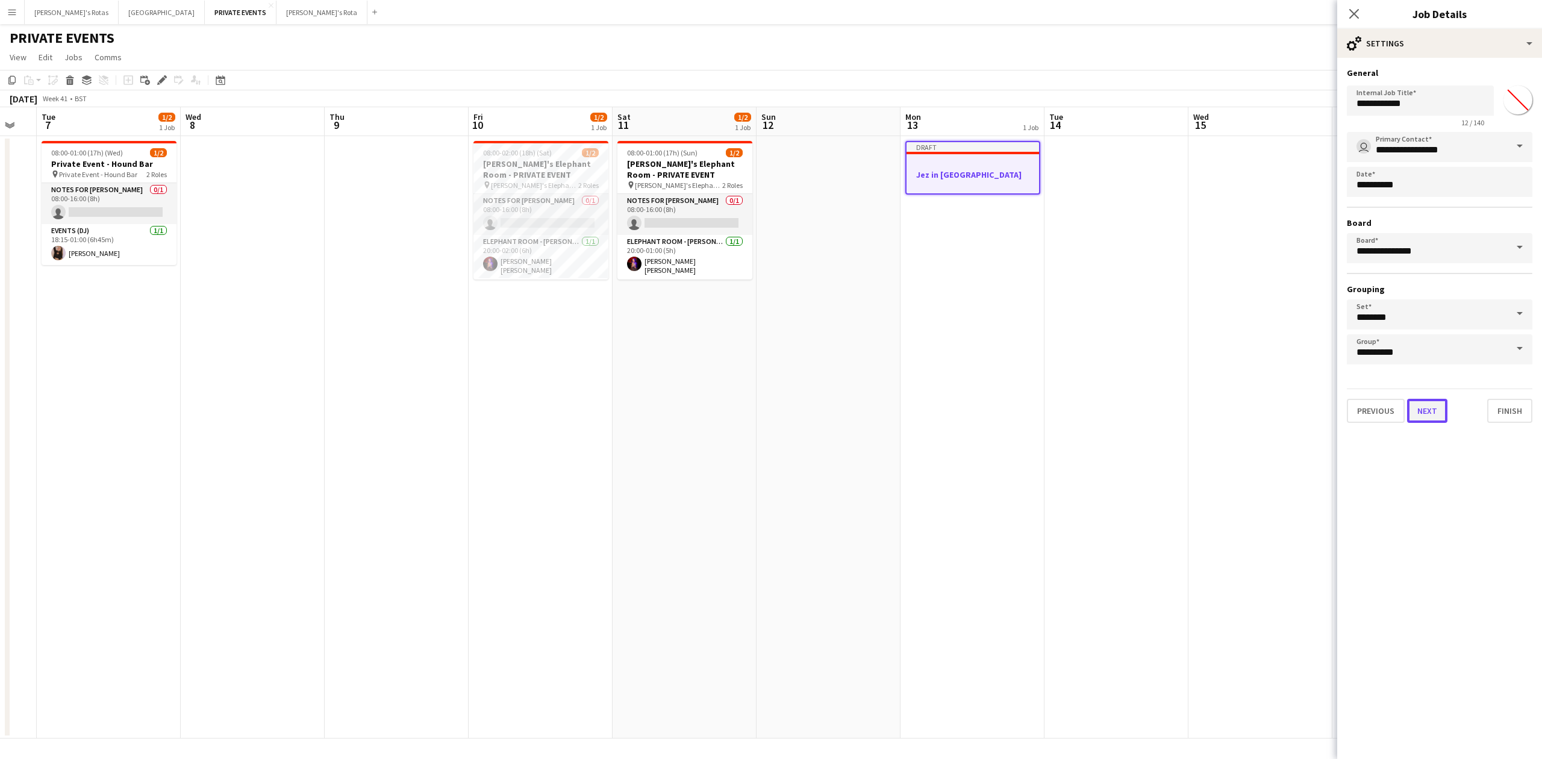
click at [1427, 400] on button "Next" at bounding box center [1427, 411] width 40 height 24
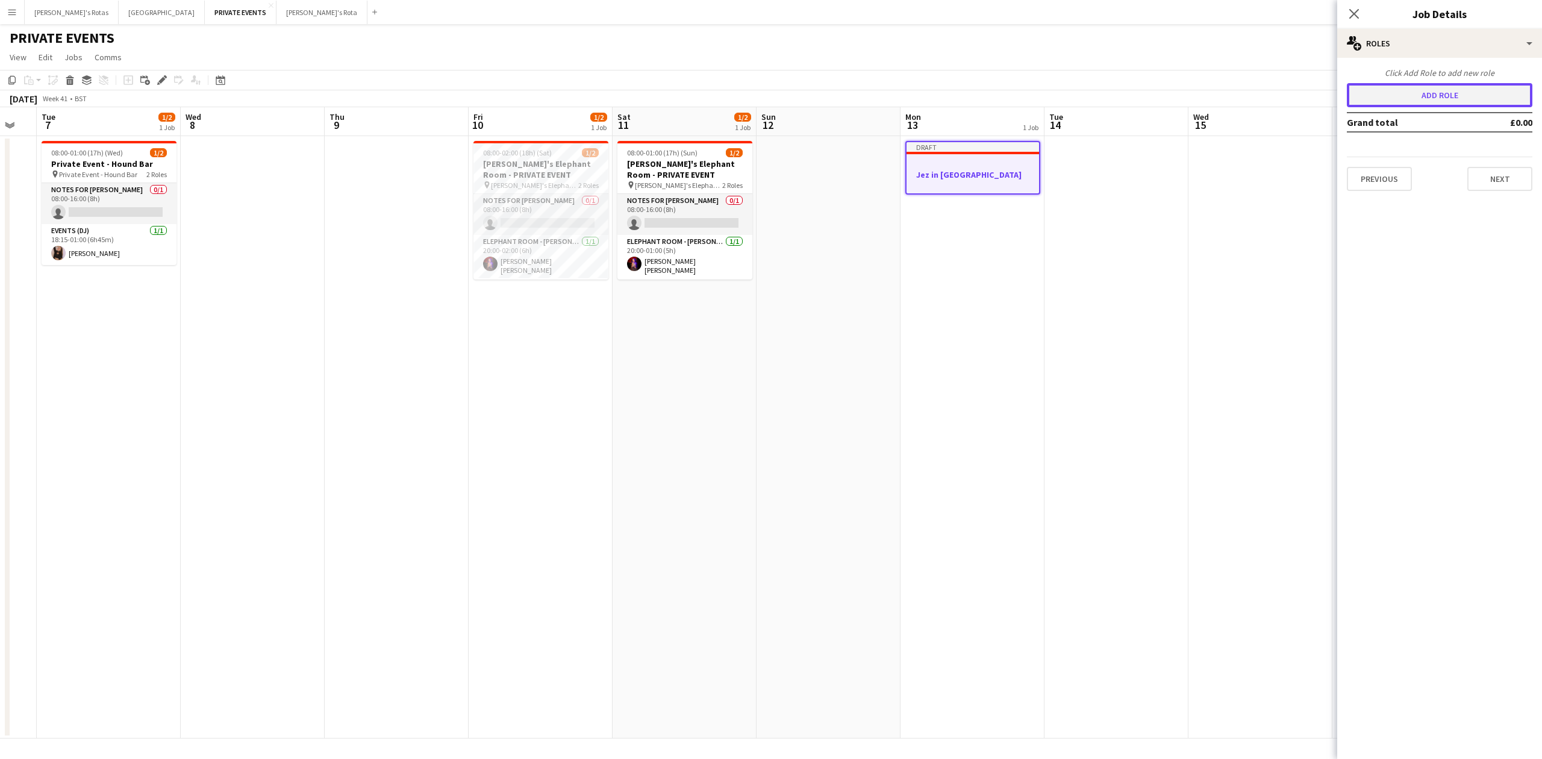
click at [1418, 87] on button "Add role" at bounding box center [1439, 95] width 185 height 24
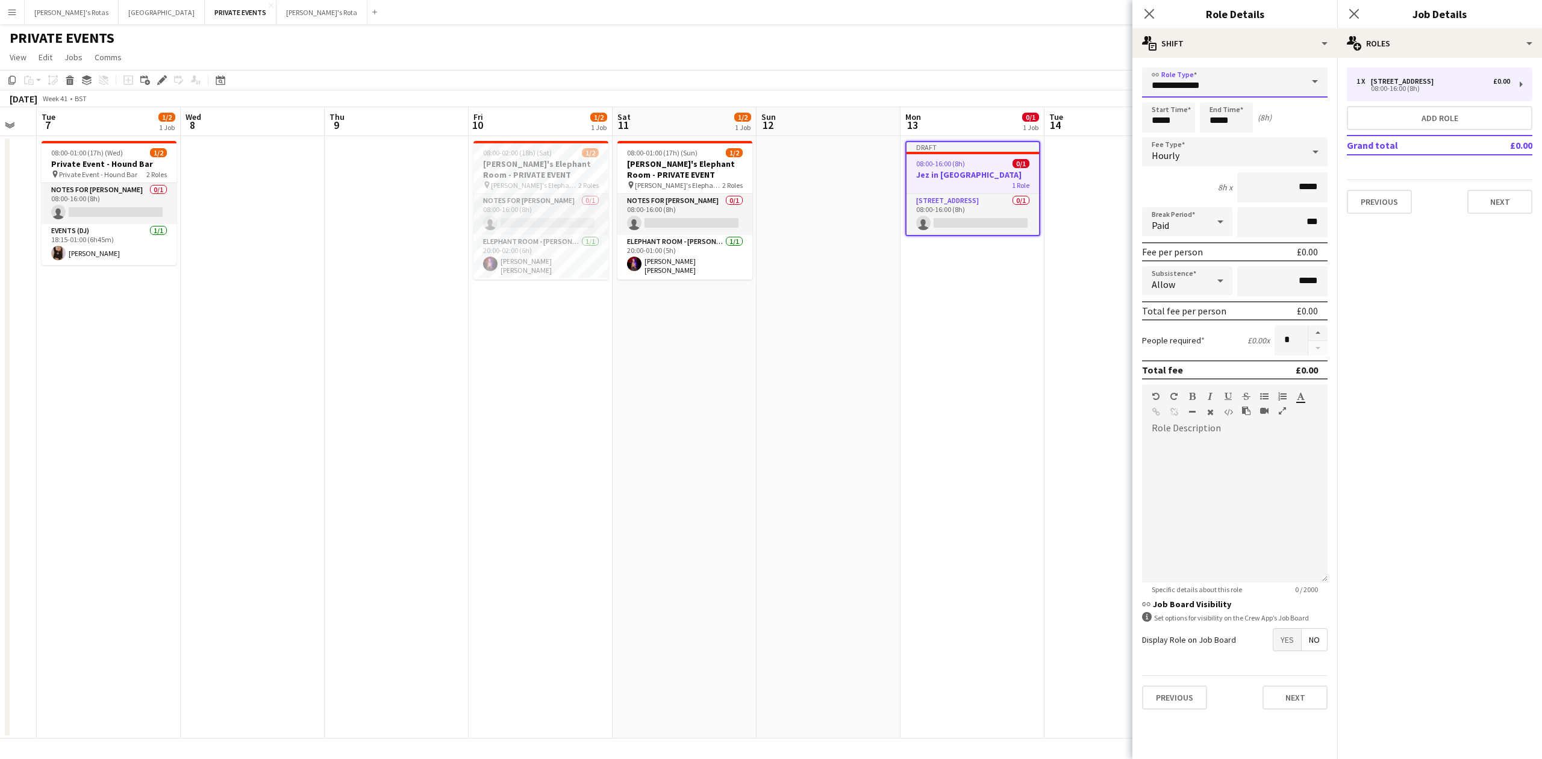
click at [1294, 83] on input "**********" at bounding box center [1234, 82] width 185 height 30
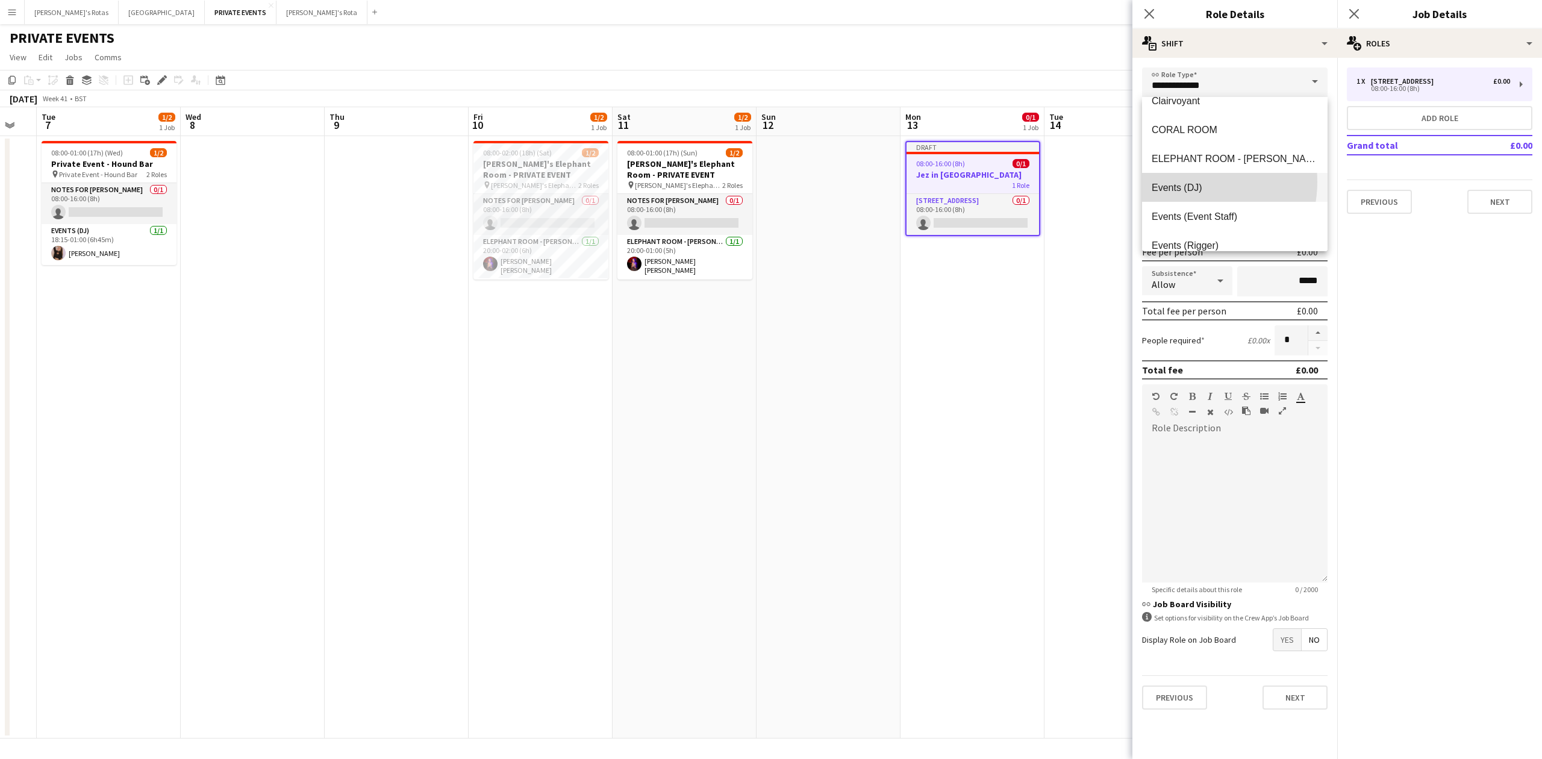
click at [1188, 182] on span "Events (DJ)" at bounding box center [1235, 187] width 166 height 11
type input "**********"
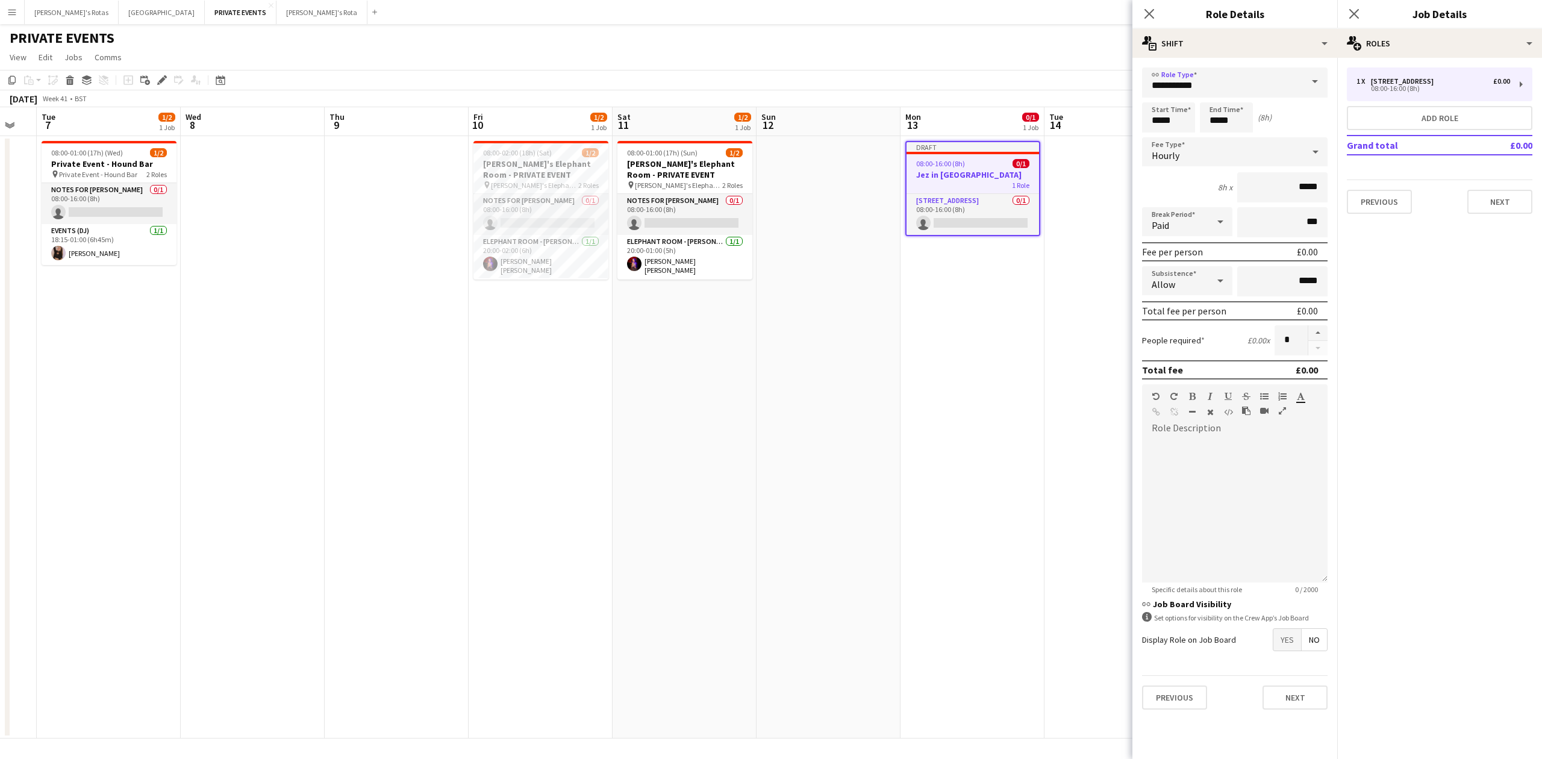
click at [1188, 152] on div "Hourly" at bounding box center [1222, 151] width 161 height 29
click at [1177, 217] on span "Fixed" at bounding box center [1235, 215] width 166 height 11
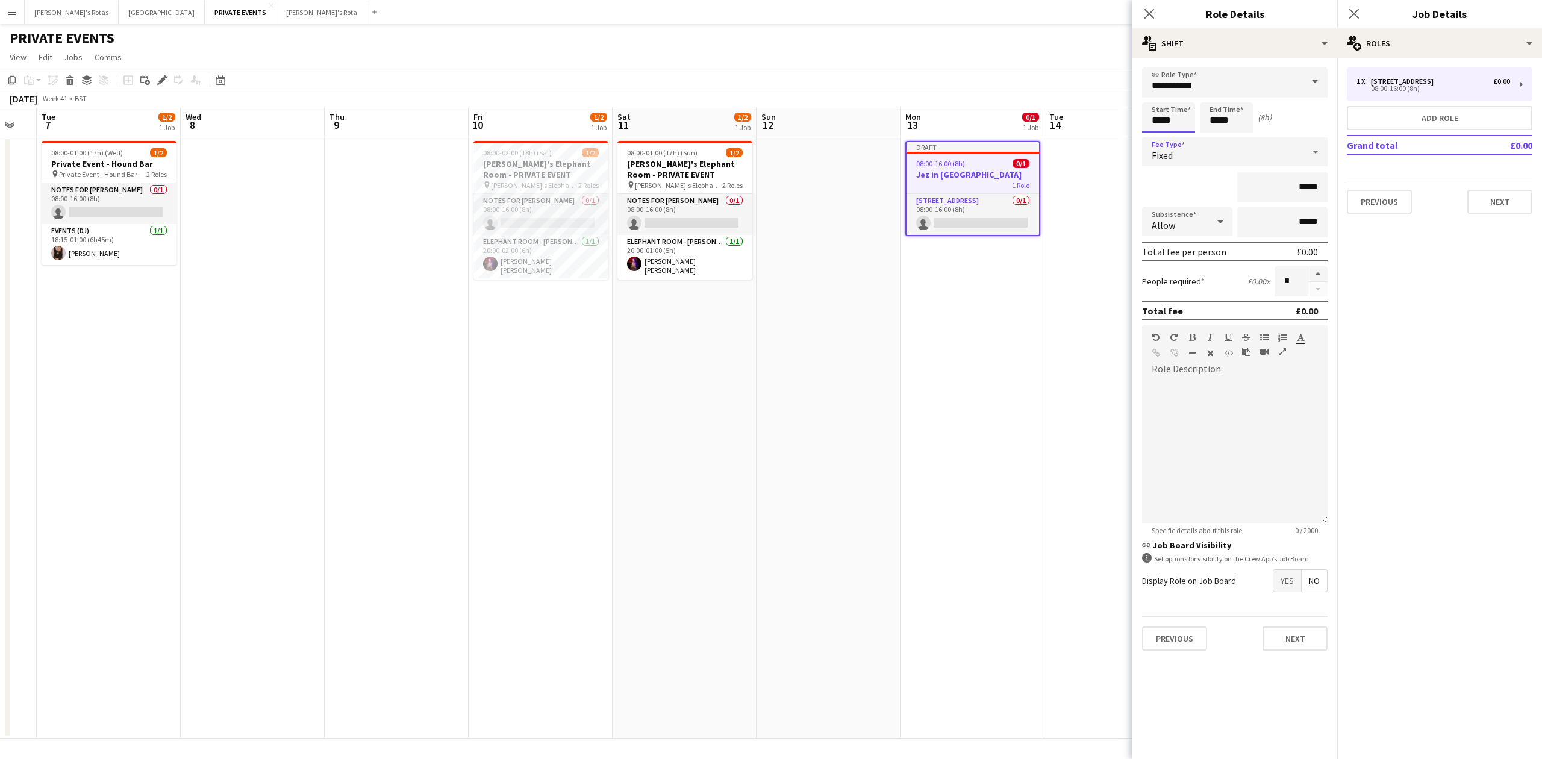
click at [1166, 114] on input "*****" at bounding box center [1168, 117] width 53 height 30
click at [1217, 112] on input "*****" at bounding box center [1226, 117] width 53 height 30
click at [1214, 138] on div at bounding box center [1214, 138] width 24 height 12
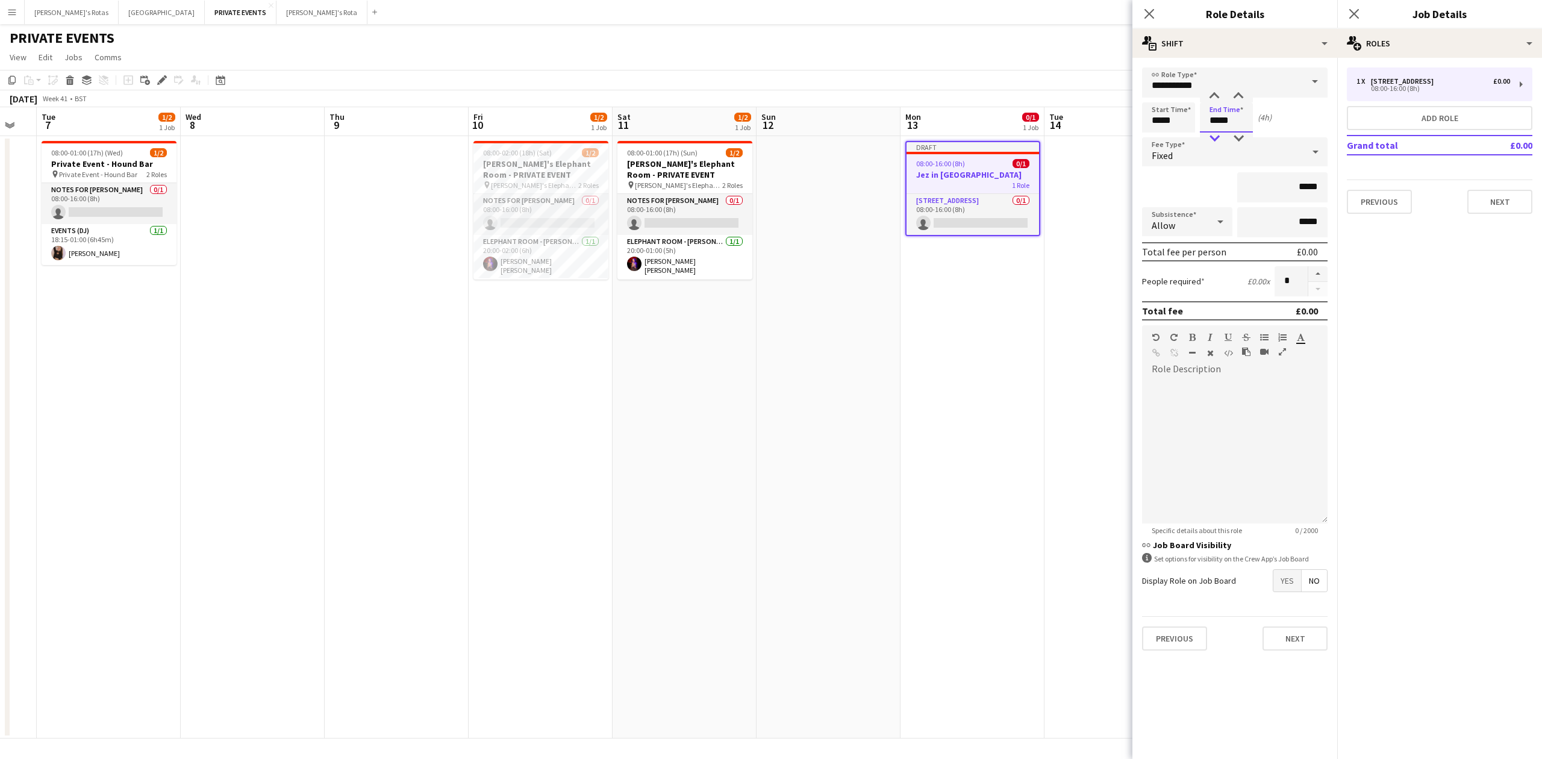
click at [1214, 138] on div at bounding box center [1214, 138] width 24 height 12
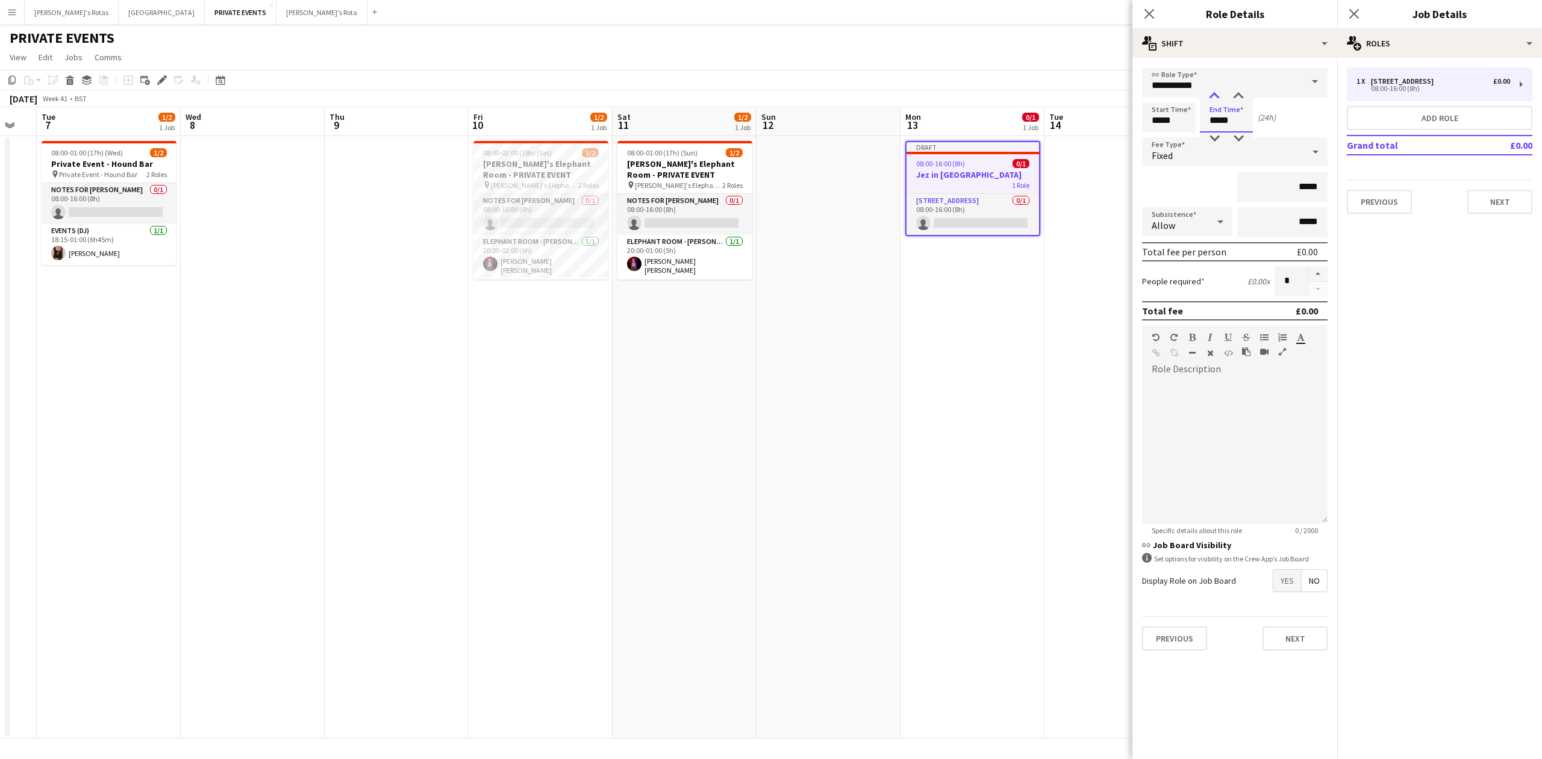
click at [1212, 90] on div at bounding box center [1214, 96] width 24 height 12
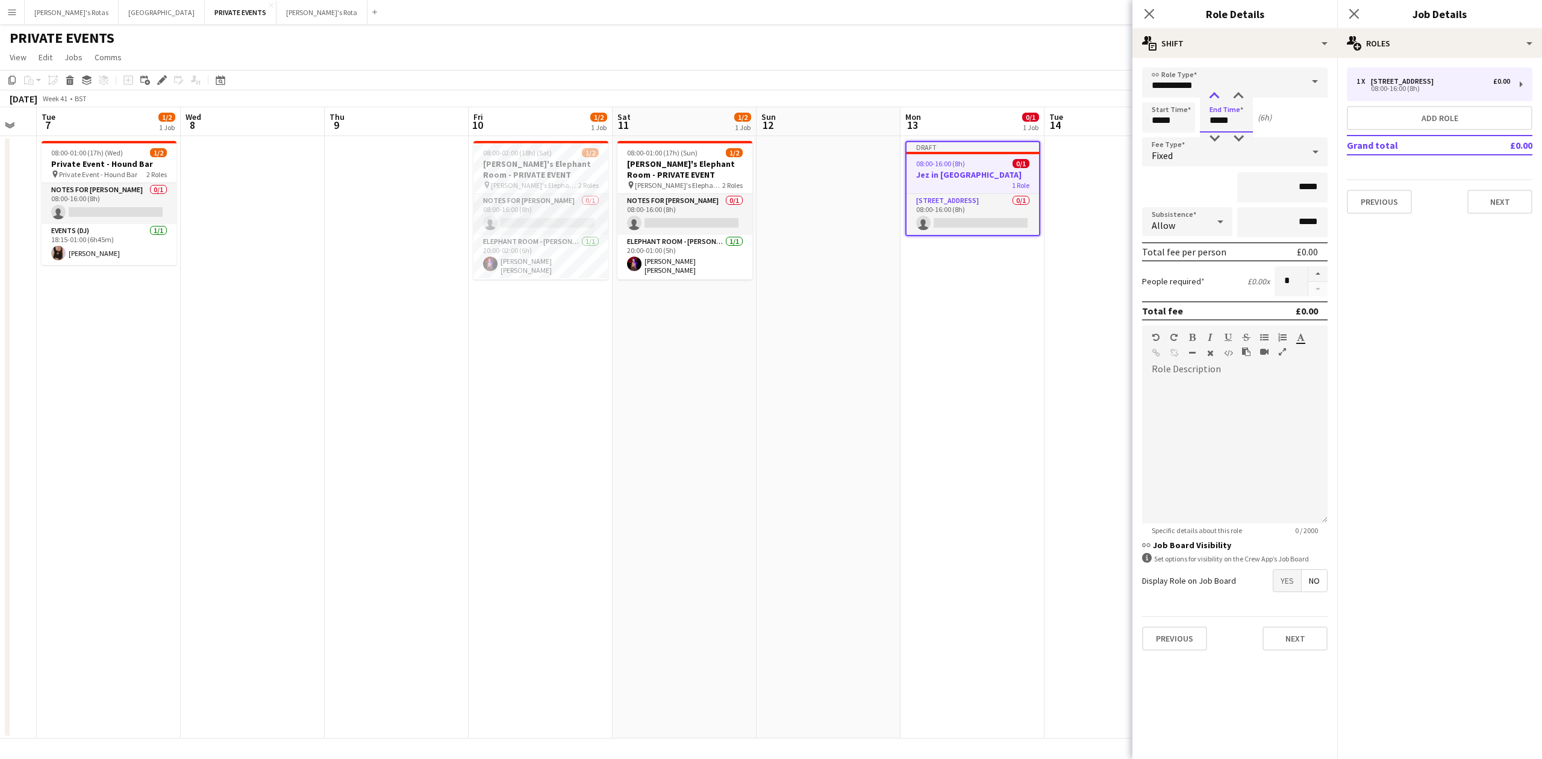
click at [1212, 90] on div at bounding box center [1214, 96] width 24 height 12
click at [1213, 90] on div at bounding box center [1214, 96] width 24 height 12
click at [1214, 90] on div at bounding box center [1214, 96] width 24 height 12
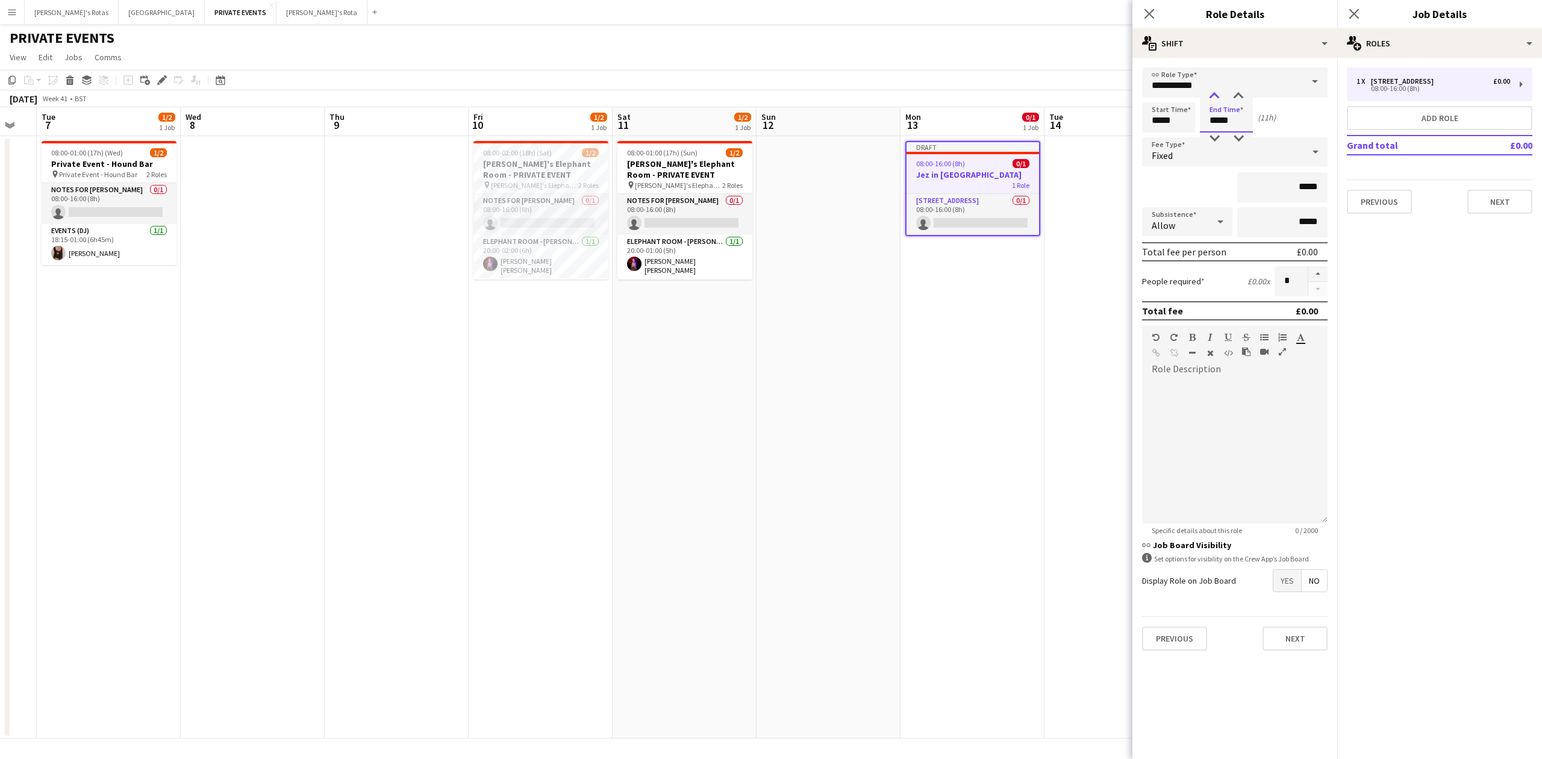
click at [1214, 90] on div at bounding box center [1214, 96] width 24 height 12
type input "*****"
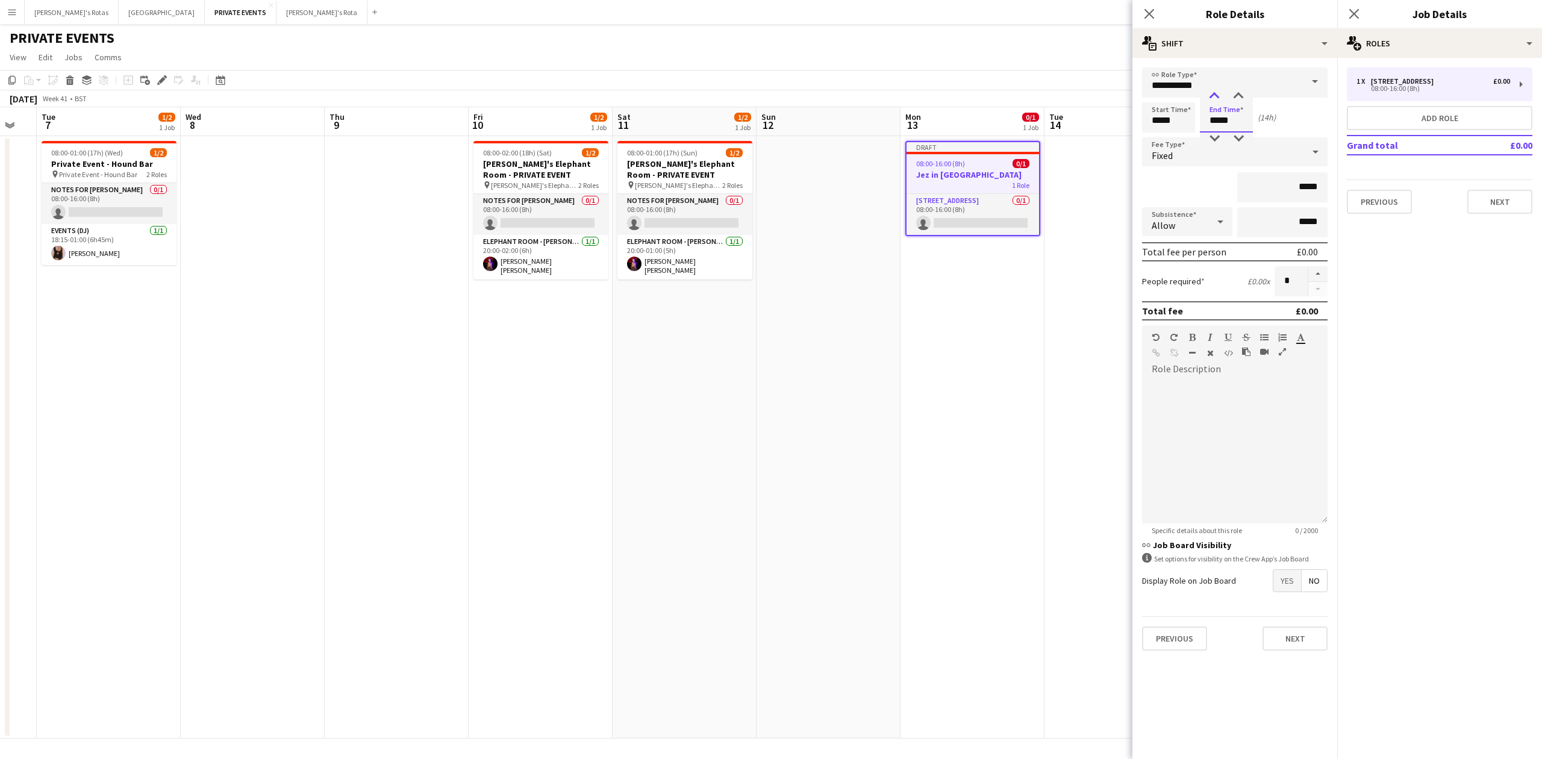
click at [1214, 90] on div at bounding box center [1214, 96] width 24 height 12
click at [1495, 199] on button "Next" at bounding box center [1499, 202] width 65 height 24
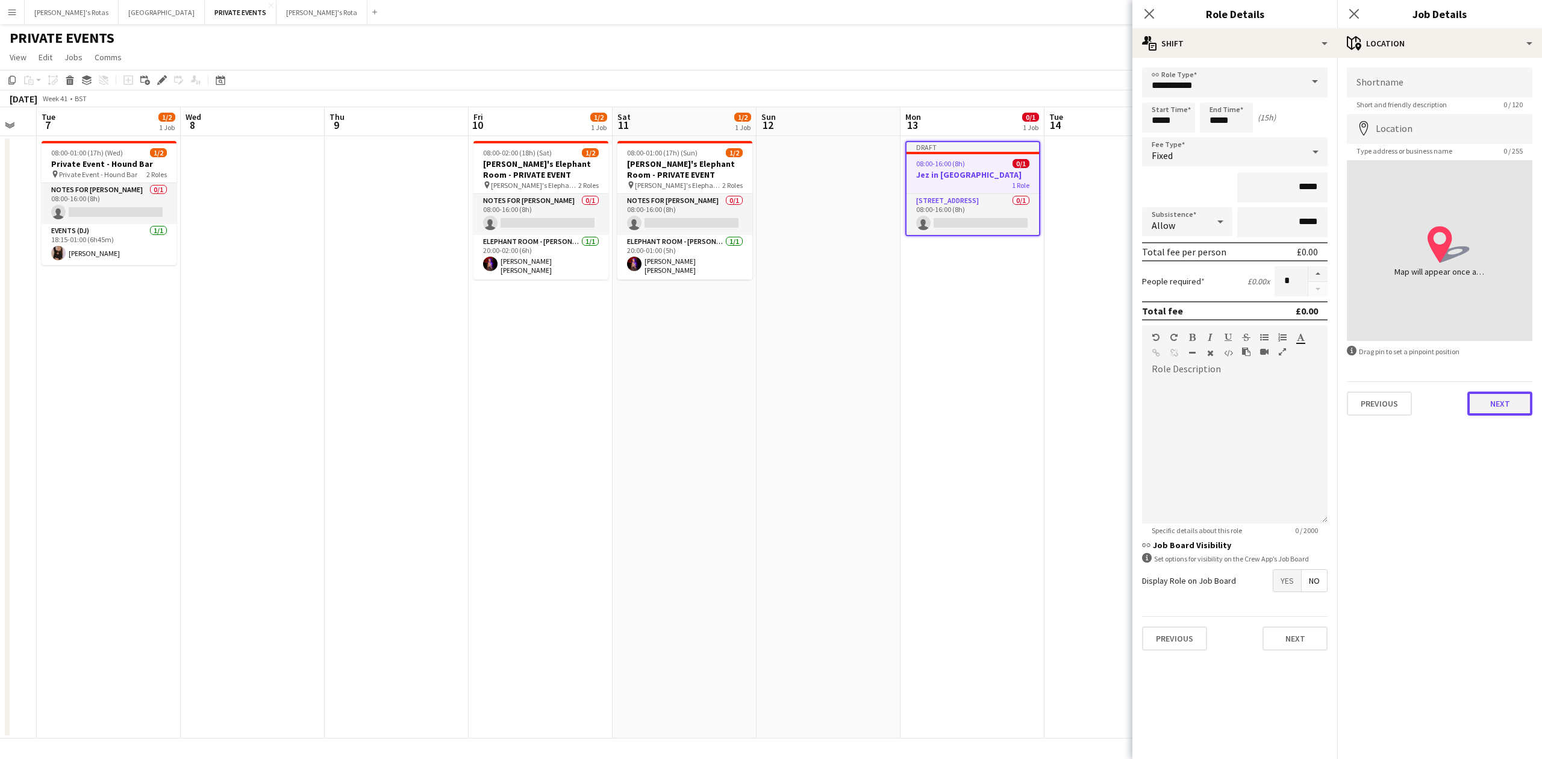
click at [1500, 406] on button "Next" at bounding box center [1499, 403] width 65 height 24
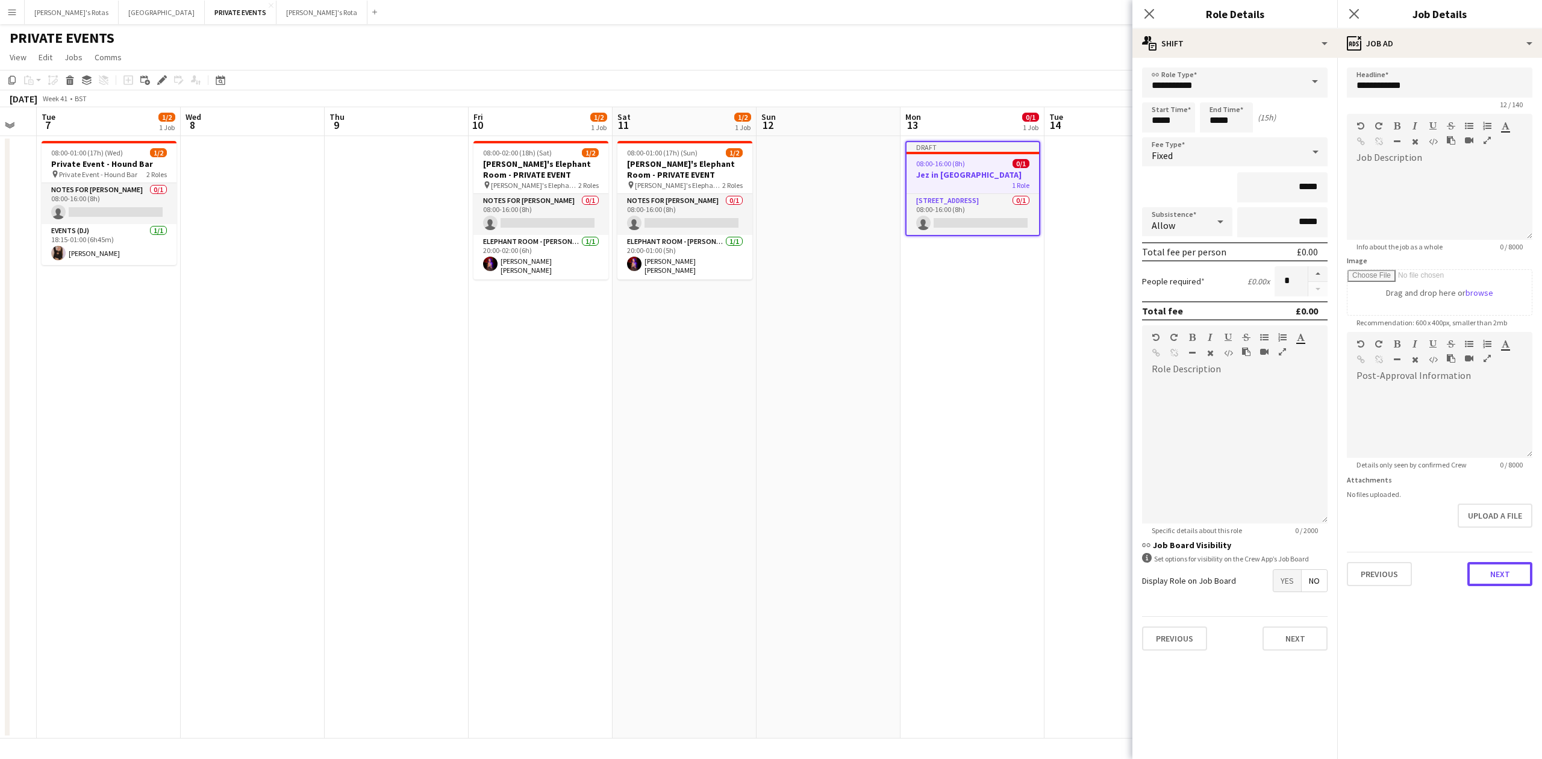
click at [1498, 570] on button "Next" at bounding box center [1499, 574] width 65 height 24
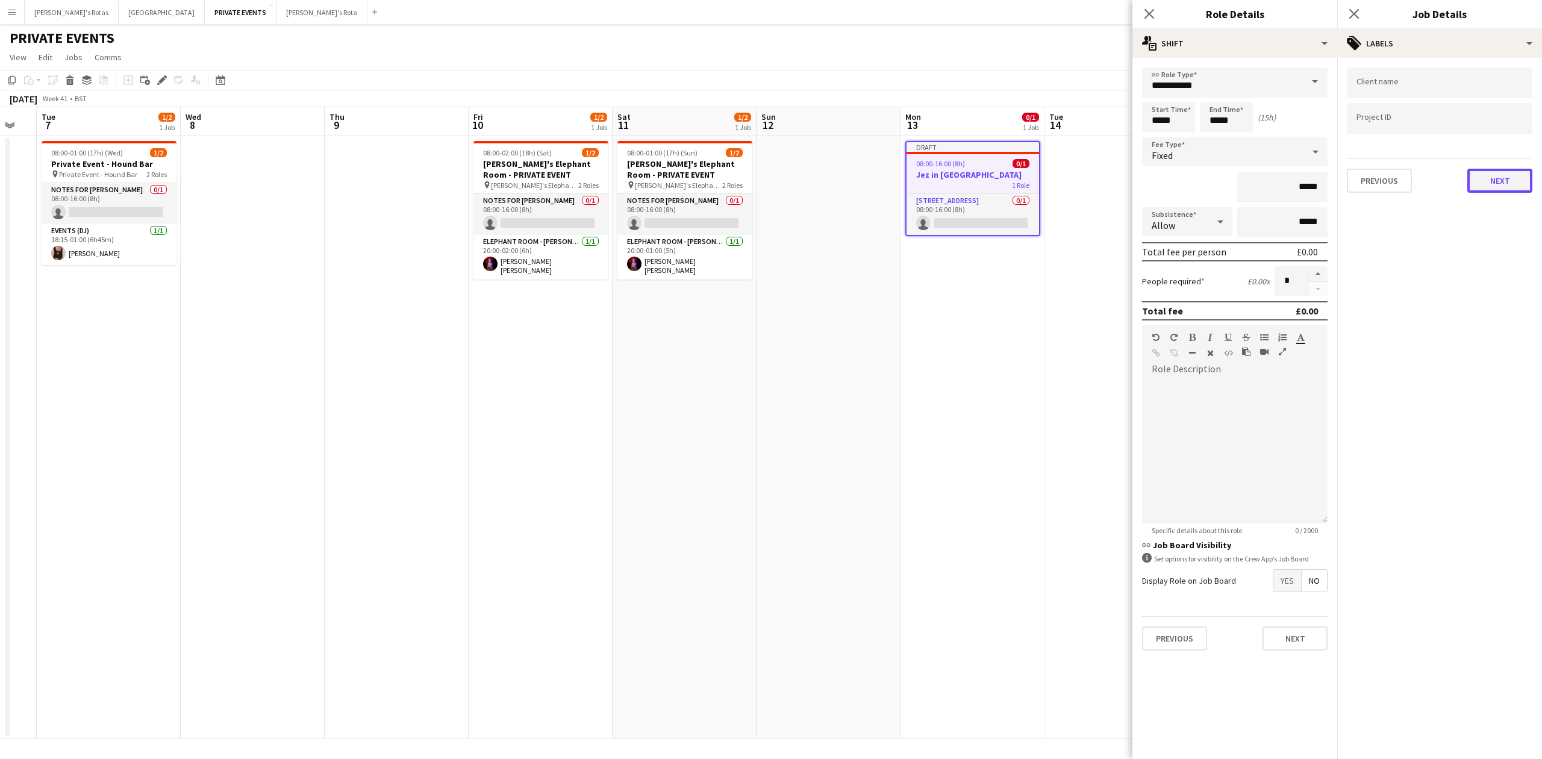
click at [1501, 185] on button "Next" at bounding box center [1499, 181] width 65 height 24
click at [1485, 114] on button "Next" at bounding box center [1499, 125] width 65 height 24
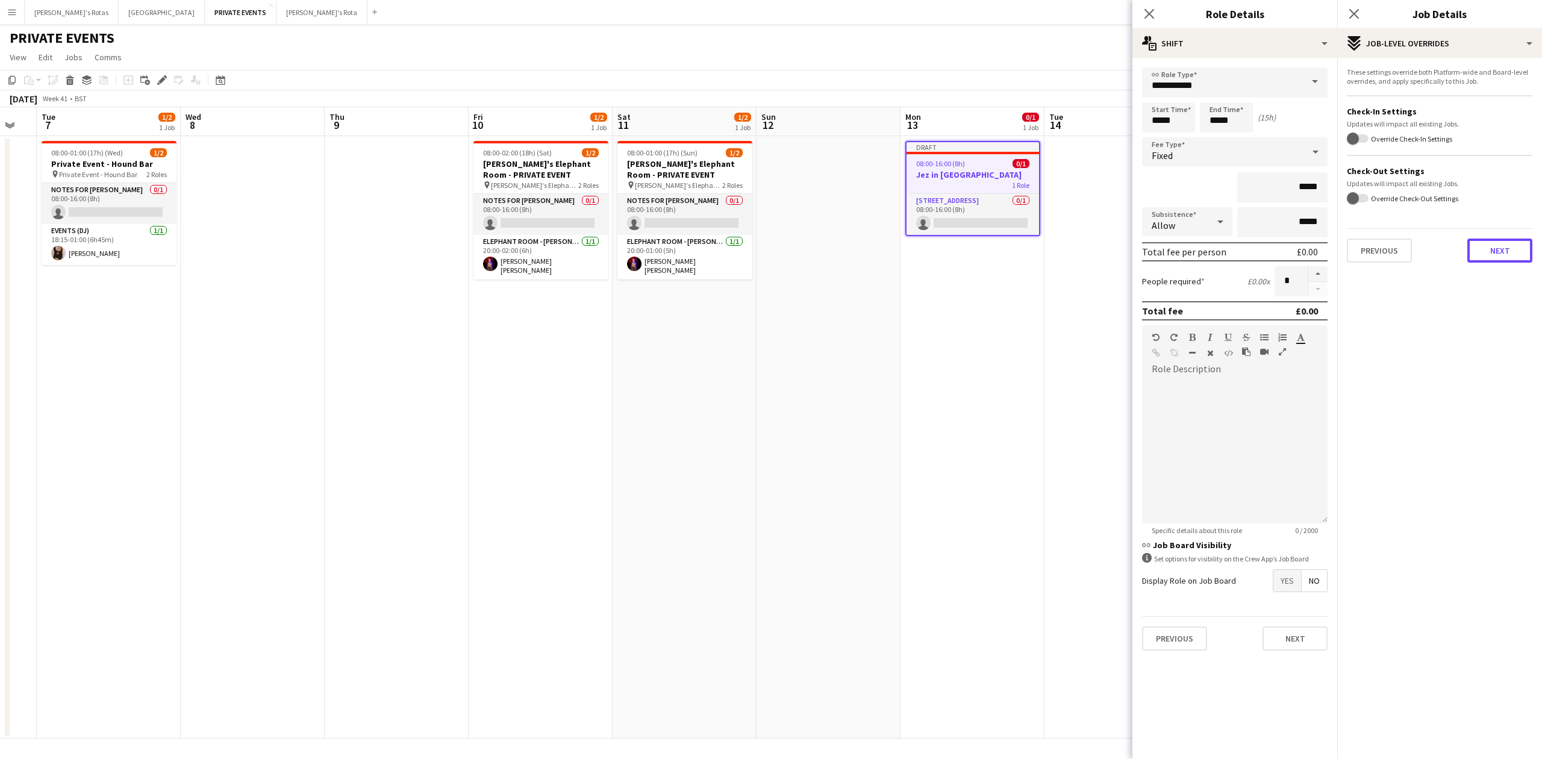
click at [1489, 254] on button "Next" at bounding box center [1499, 250] width 65 height 24
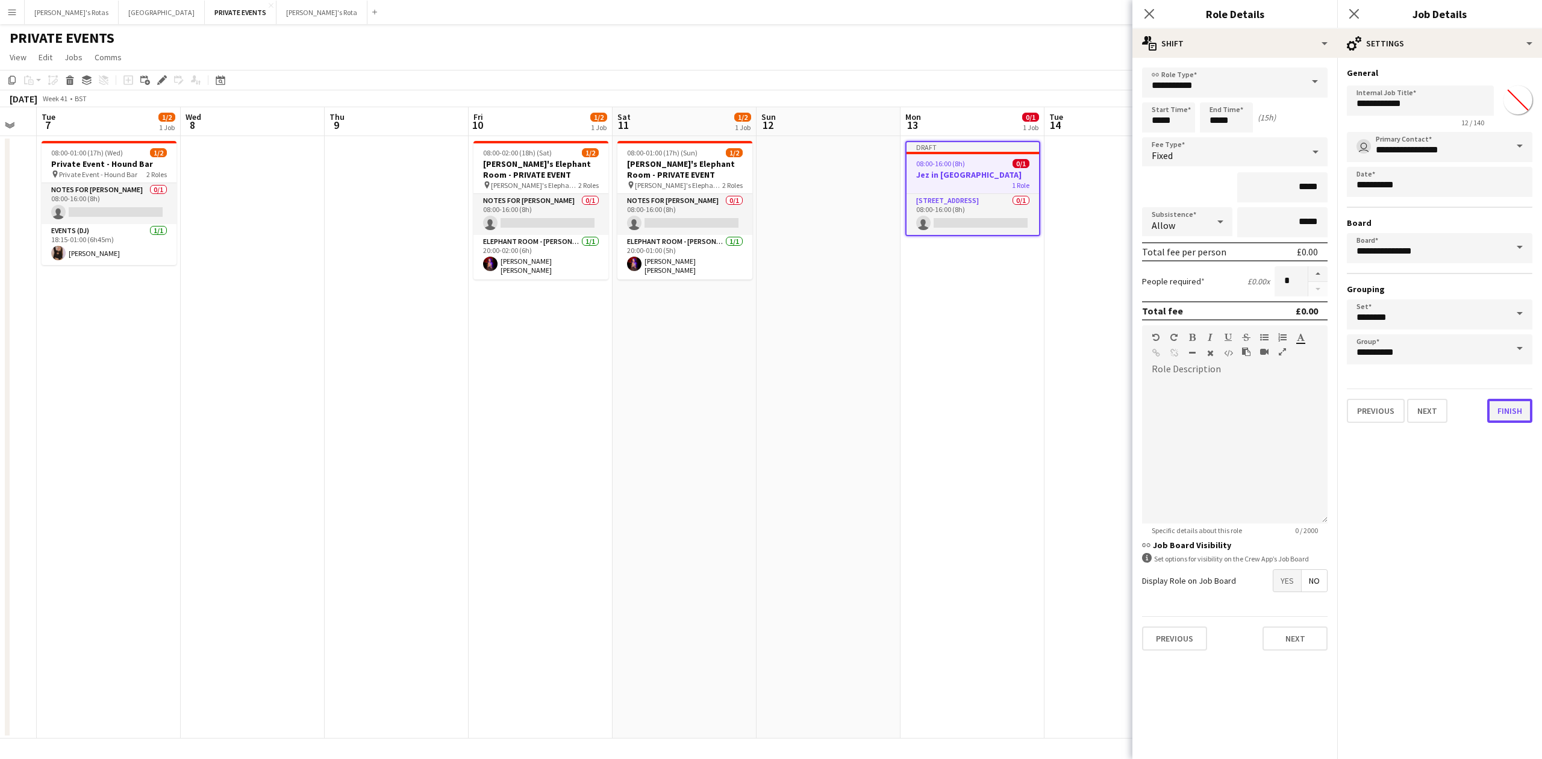
click at [1518, 407] on button "Finish" at bounding box center [1509, 411] width 45 height 24
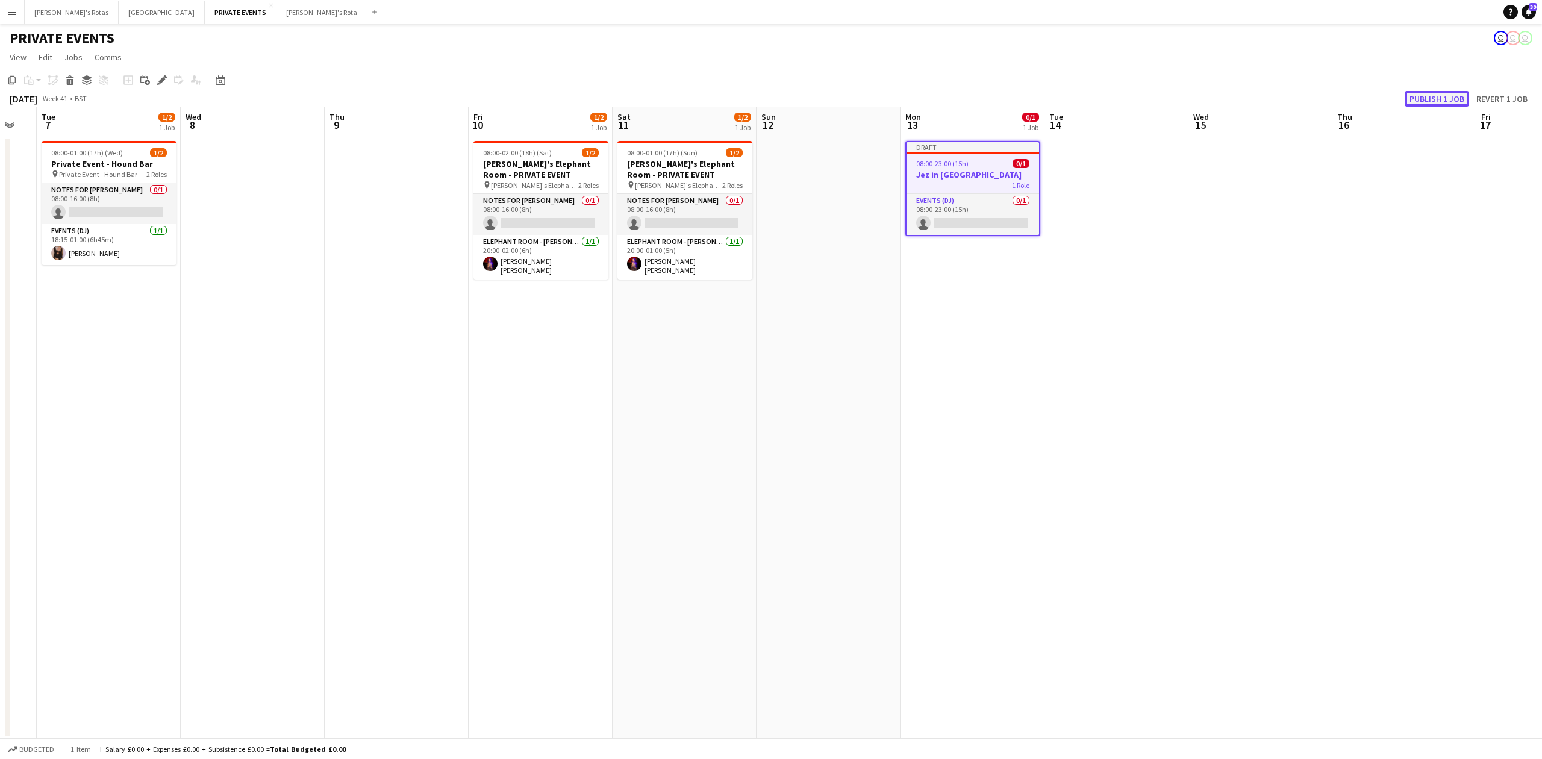
click at [1432, 102] on button "Publish 1 job" at bounding box center [1436, 99] width 64 height 16
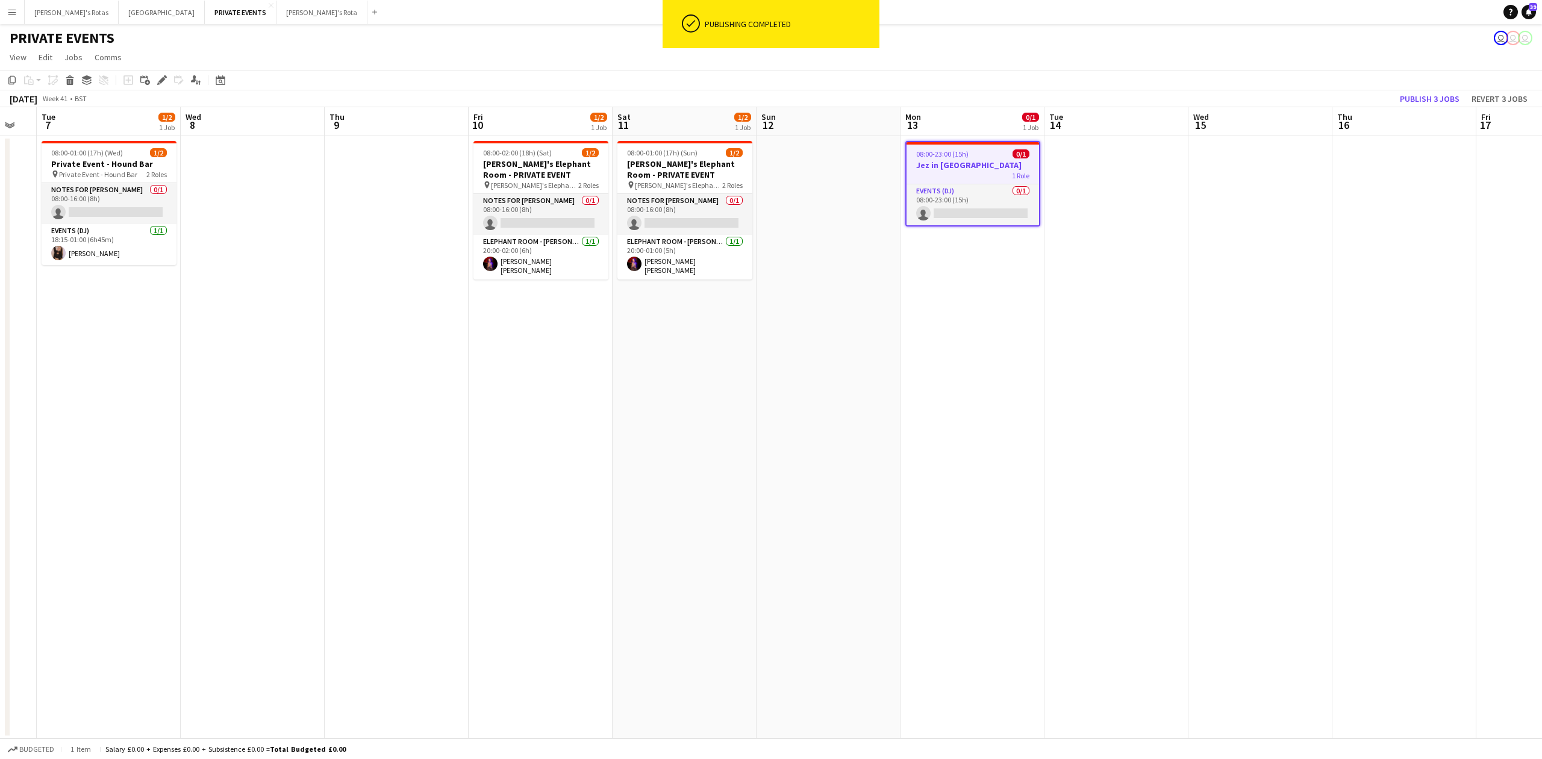
click at [1111, 164] on app-date-cell at bounding box center [1116, 437] width 144 height 602
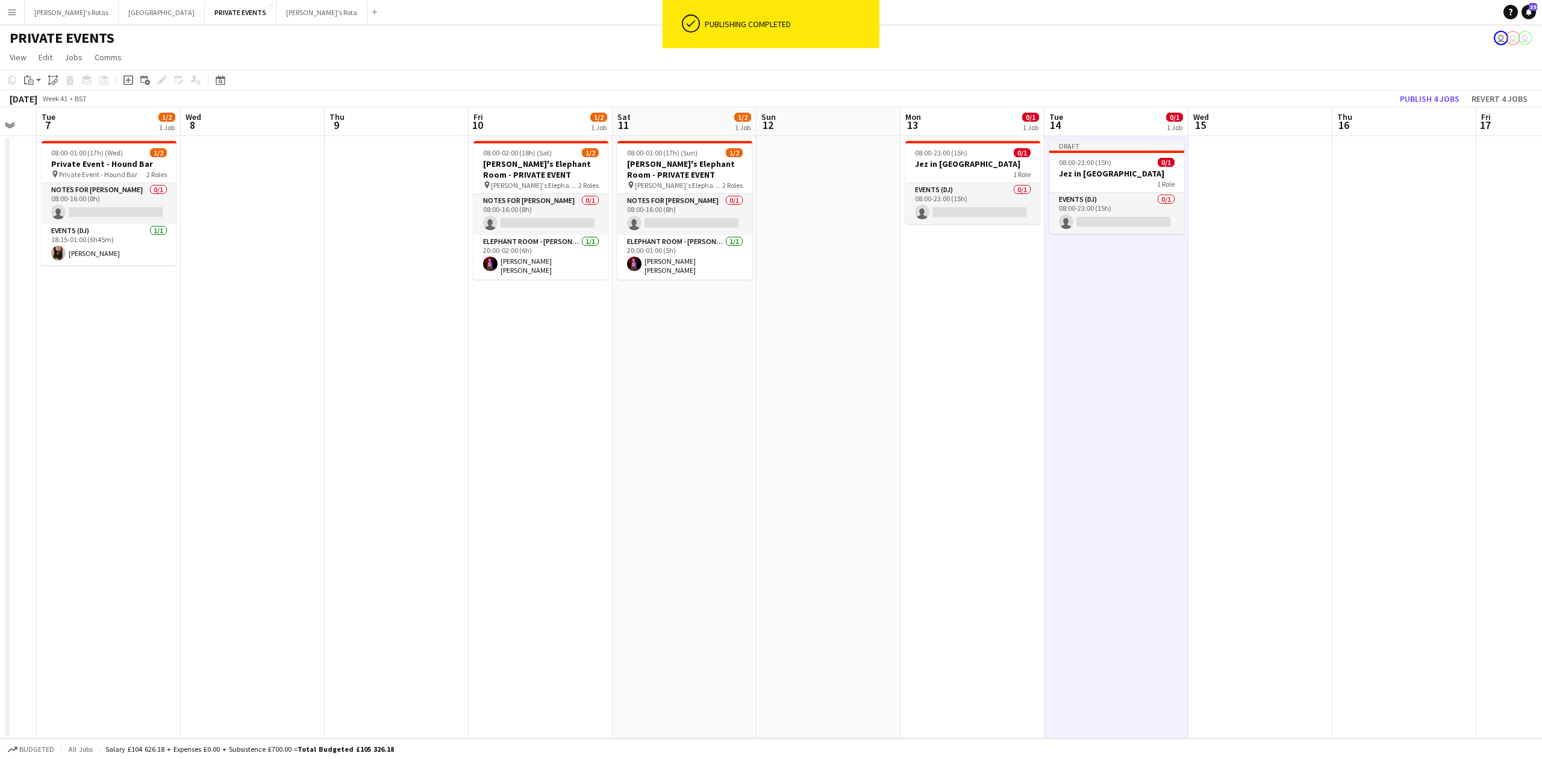
click at [1280, 185] on app-date-cell at bounding box center [1260, 437] width 144 height 602
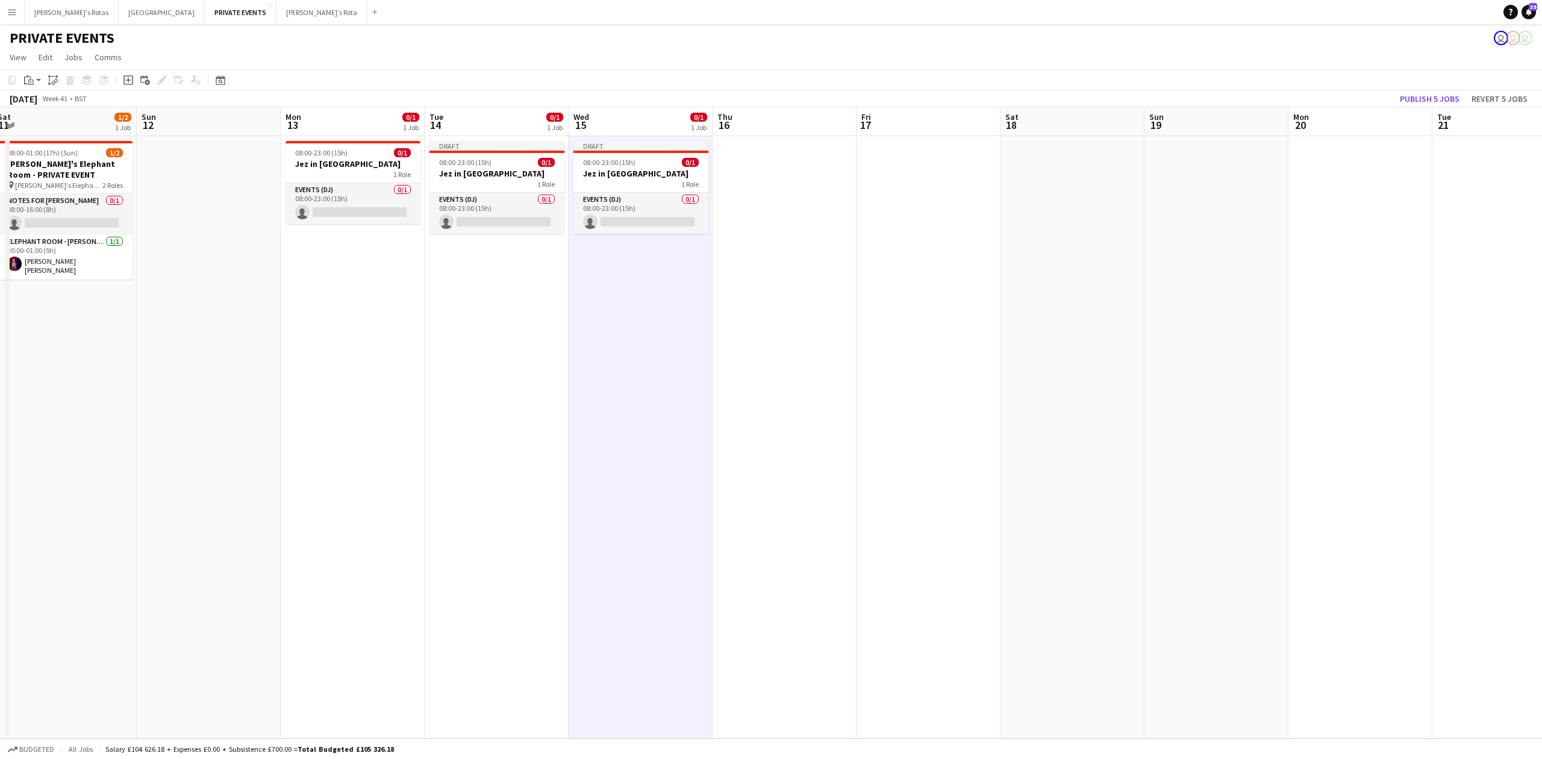
scroll to position [0, 413]
drag, startPoint x: 1372, startPoint y: 301, endPoint x: 647, endPoint y: 352, distance: 726.9
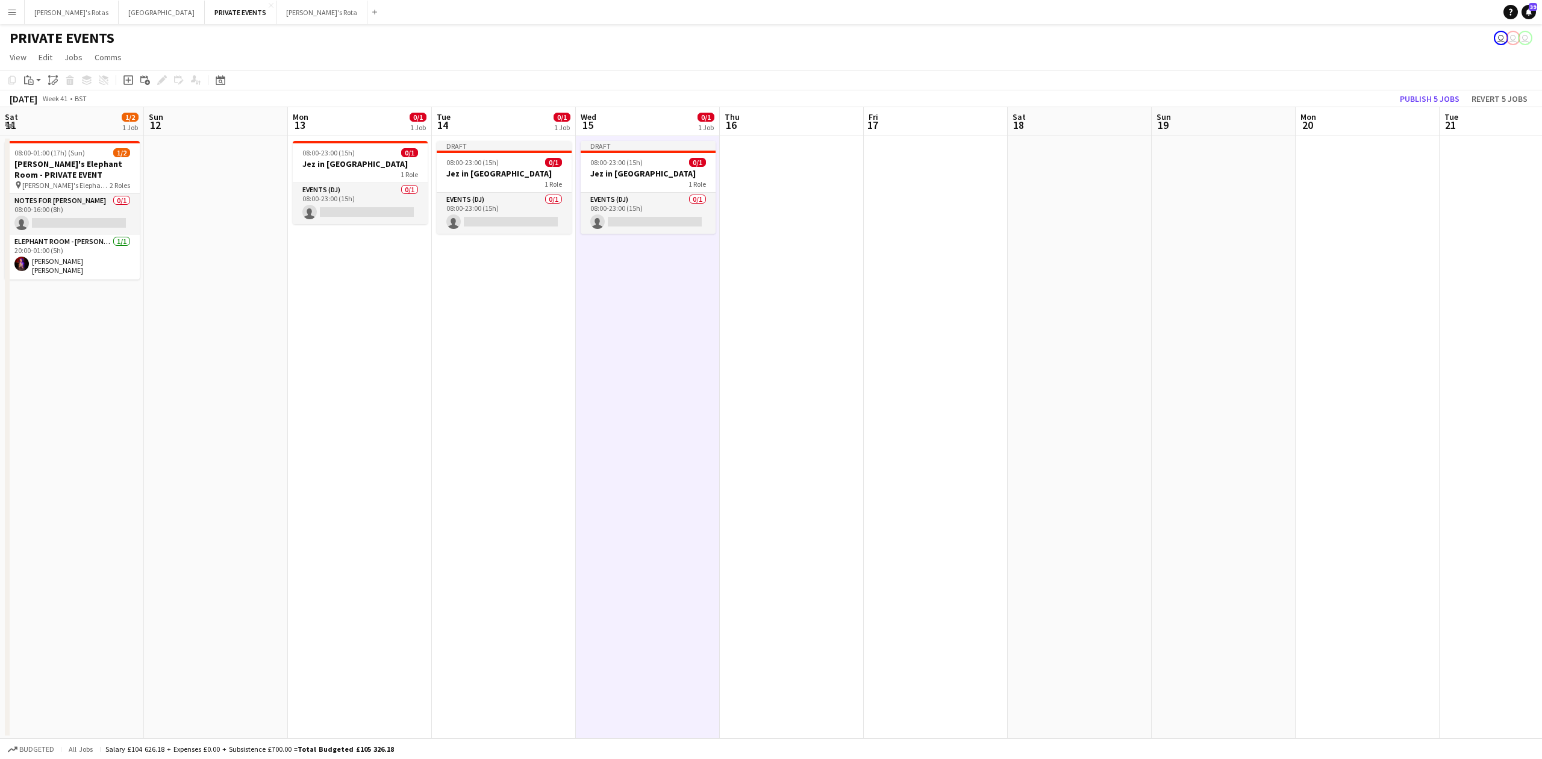
click at [647, 352] on app-calendar-viewport "Wed 8 Thu 9 Fri 10 1/2 1 Job Sat 11 1/2 1 Job Sun 12 Mon 13 0/1 1 Job Tue 14 0/…" at bounding box center [771, 422] width 1542 height 631
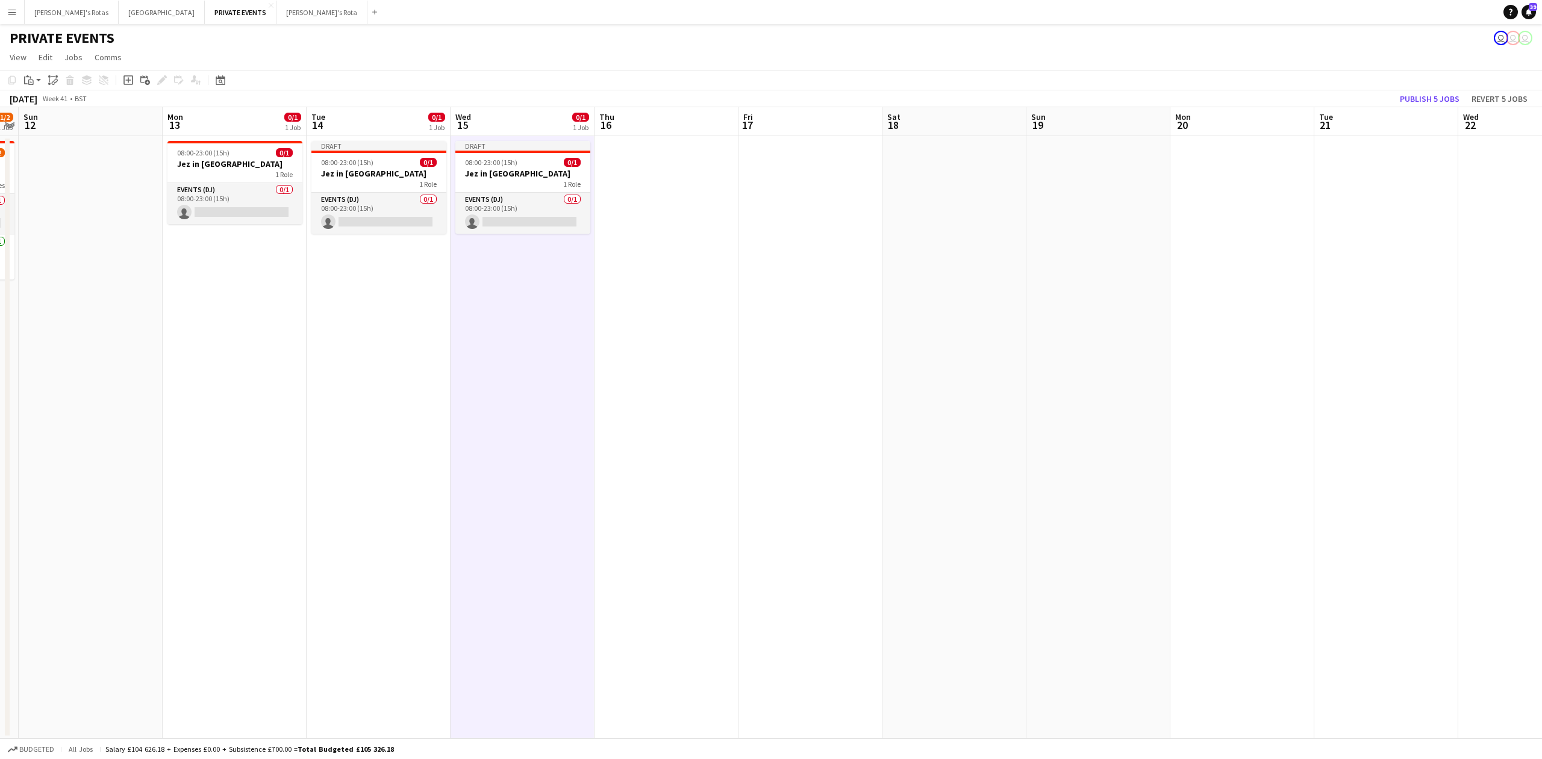
click at [670, 193] on app-date-cell at bounding box center [666, 437] width 144 height 602
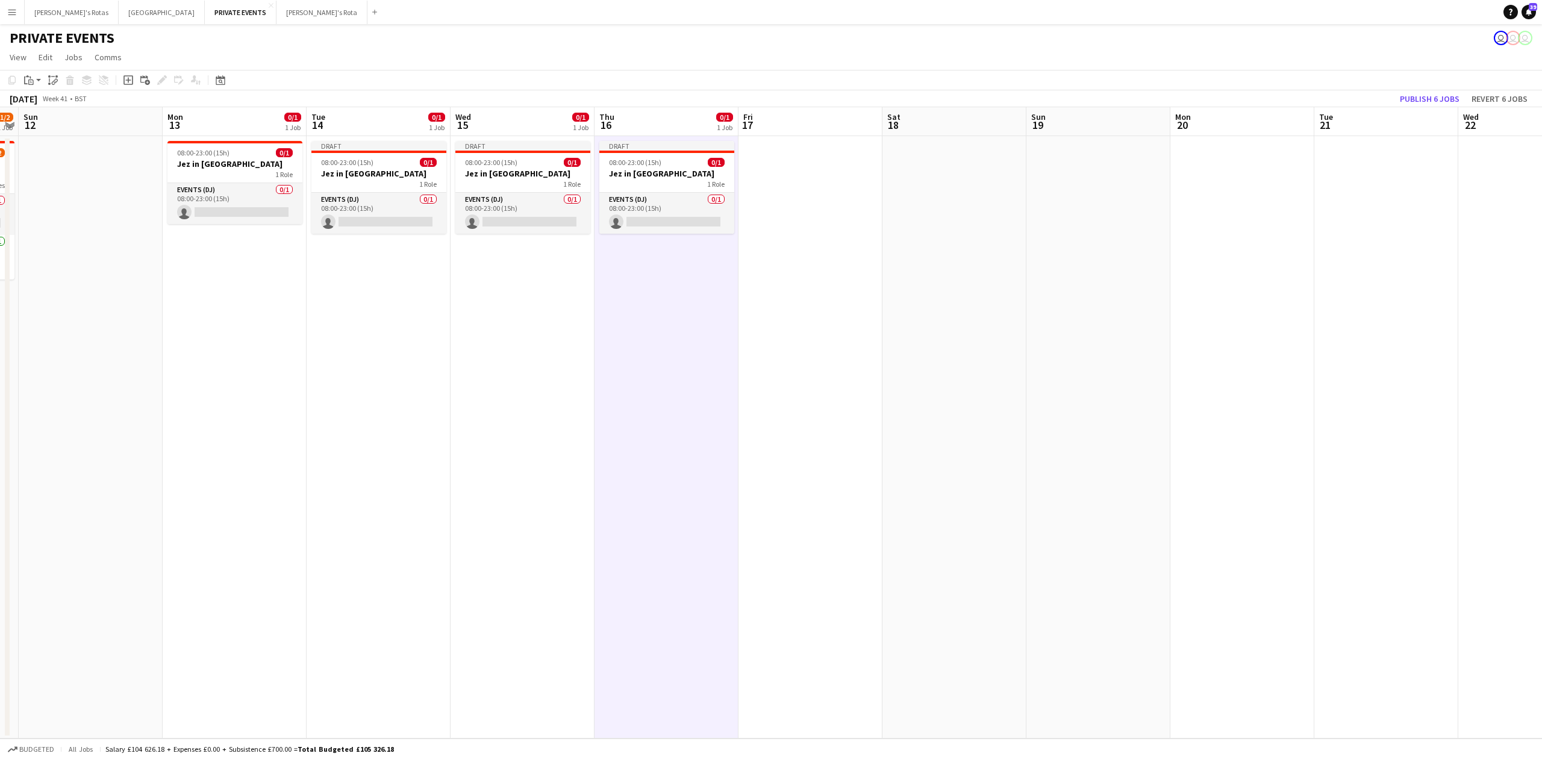
click at [774, 171] on app-date-cell at bounding box center [810, 437] width 144 height 602
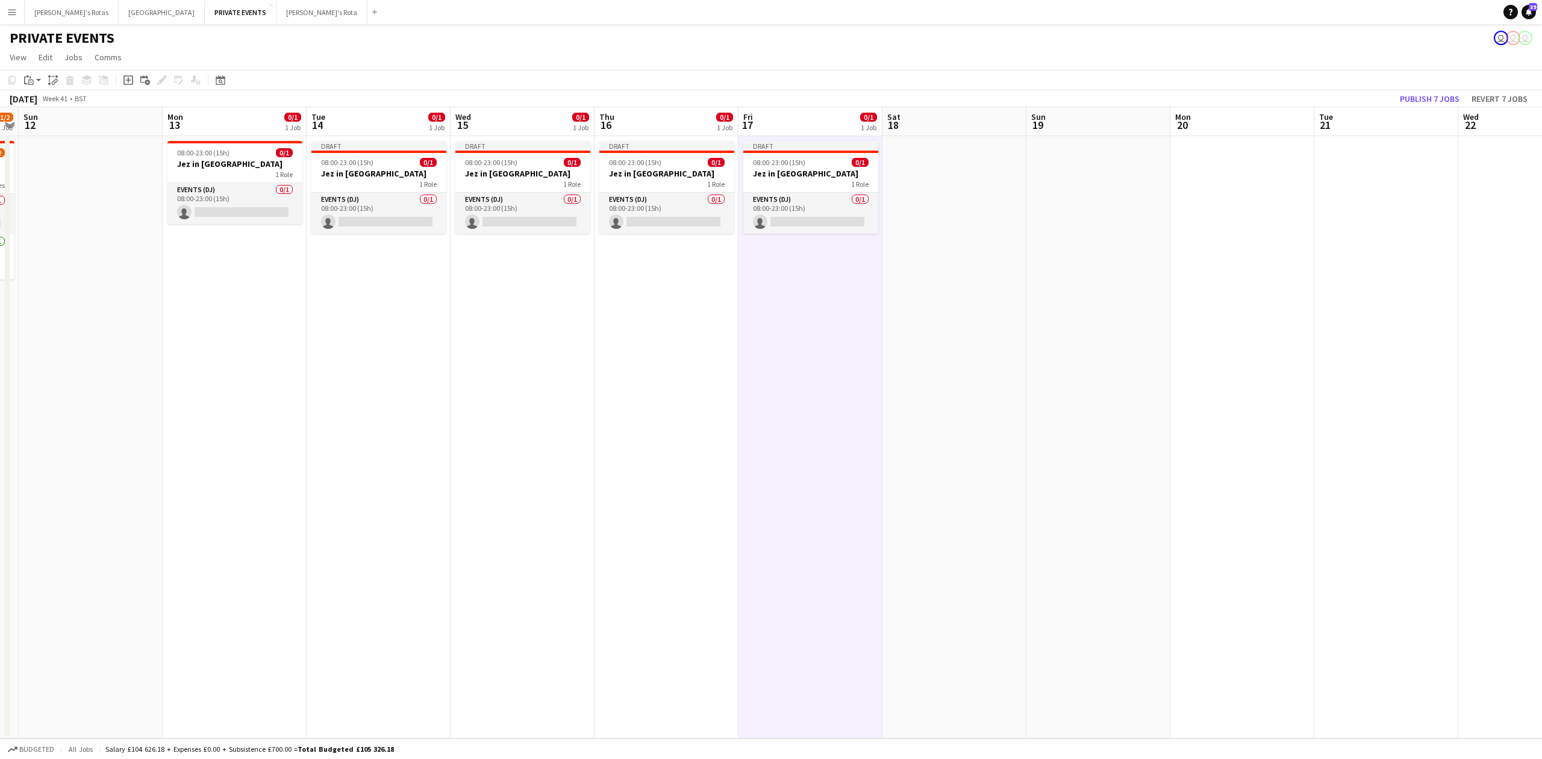
click at [952, 179] on app-date-cell at bounding box center [954, 437] width 144 height 602
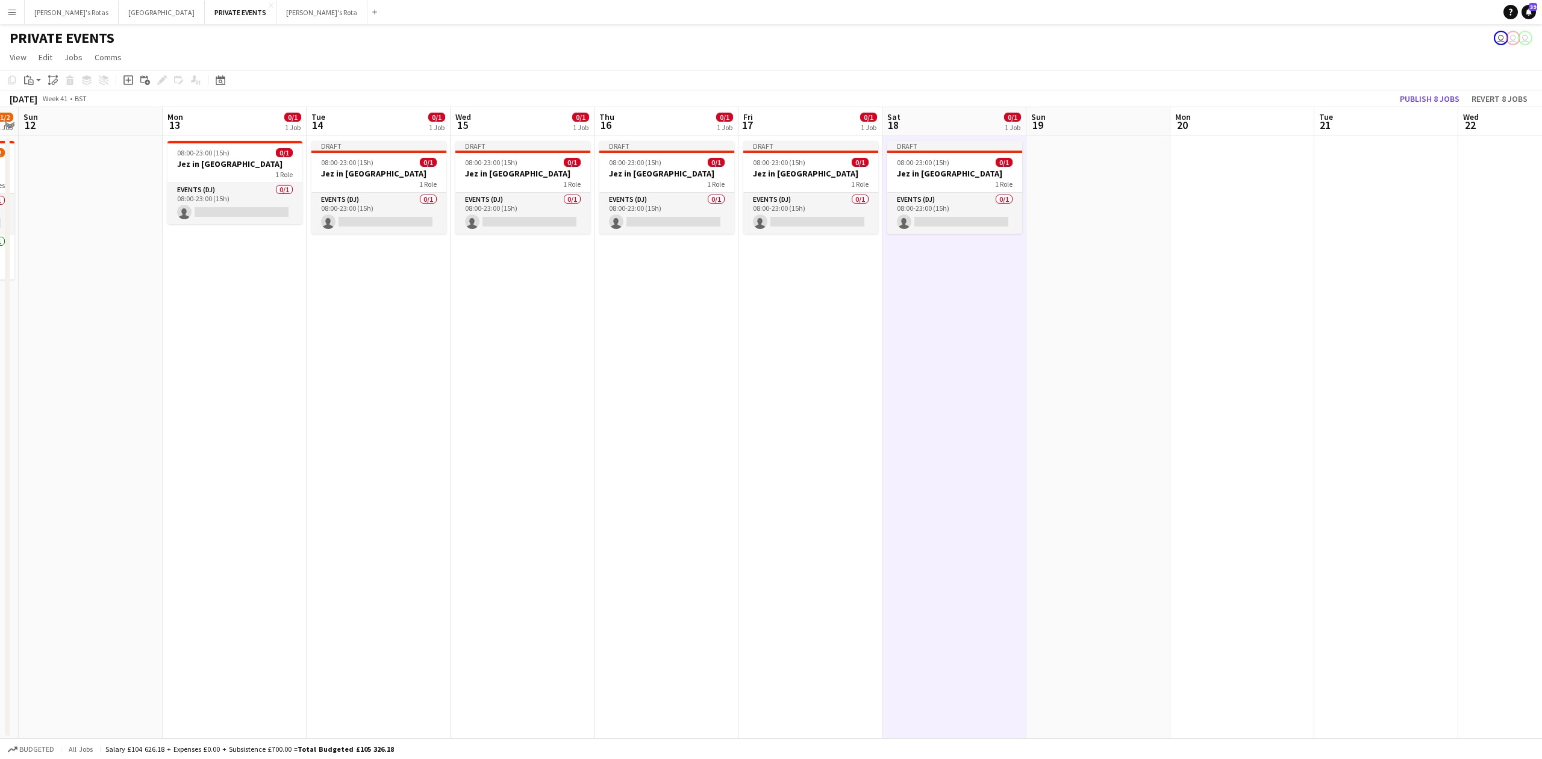
click at [1070, 203] on app-date-cell at bounding box center [1098, 437] width 144 height 602
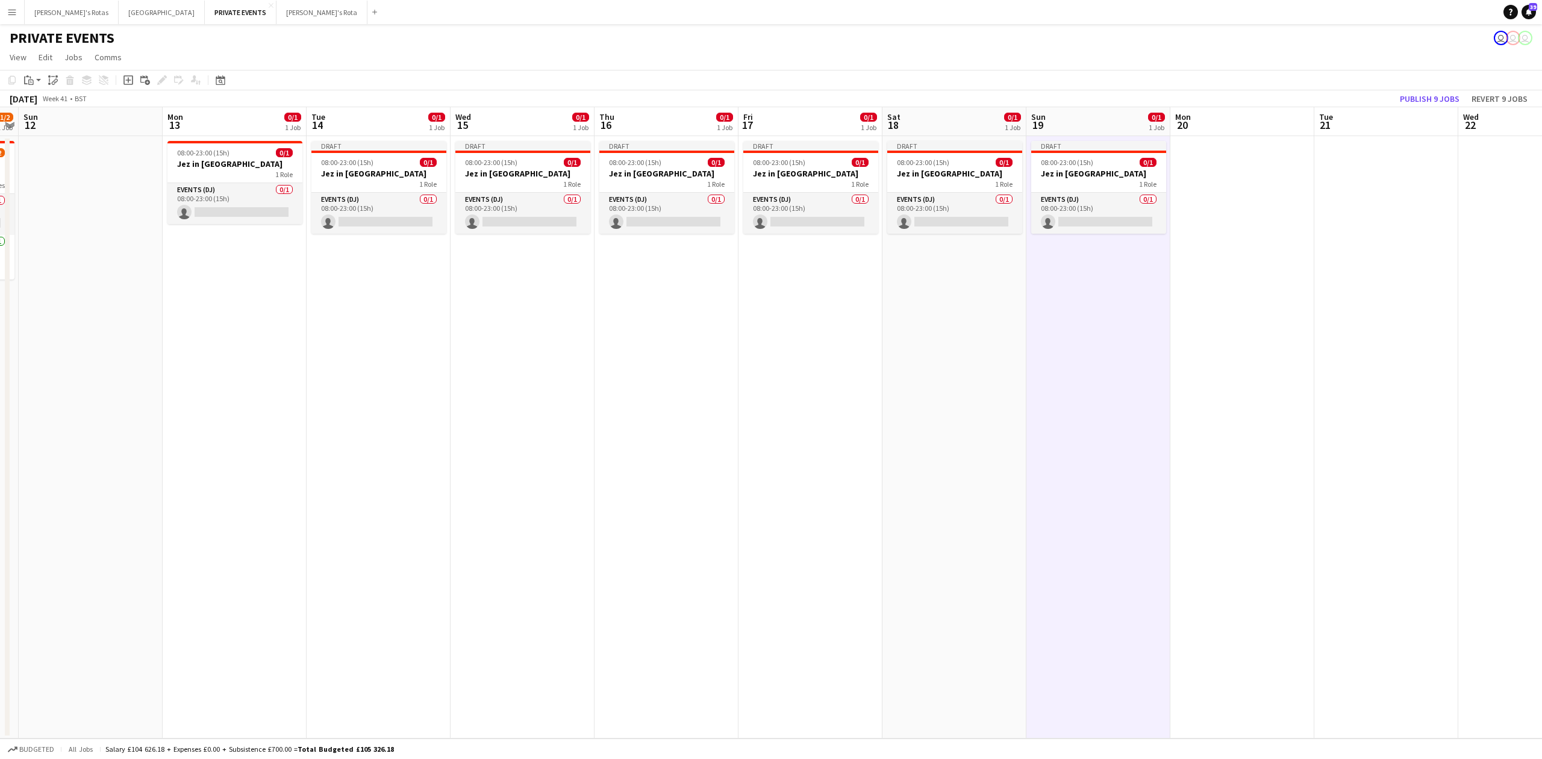
click at [1224, 191] on app-date-cell at bounding box center [1242, 437] width 144 height 602
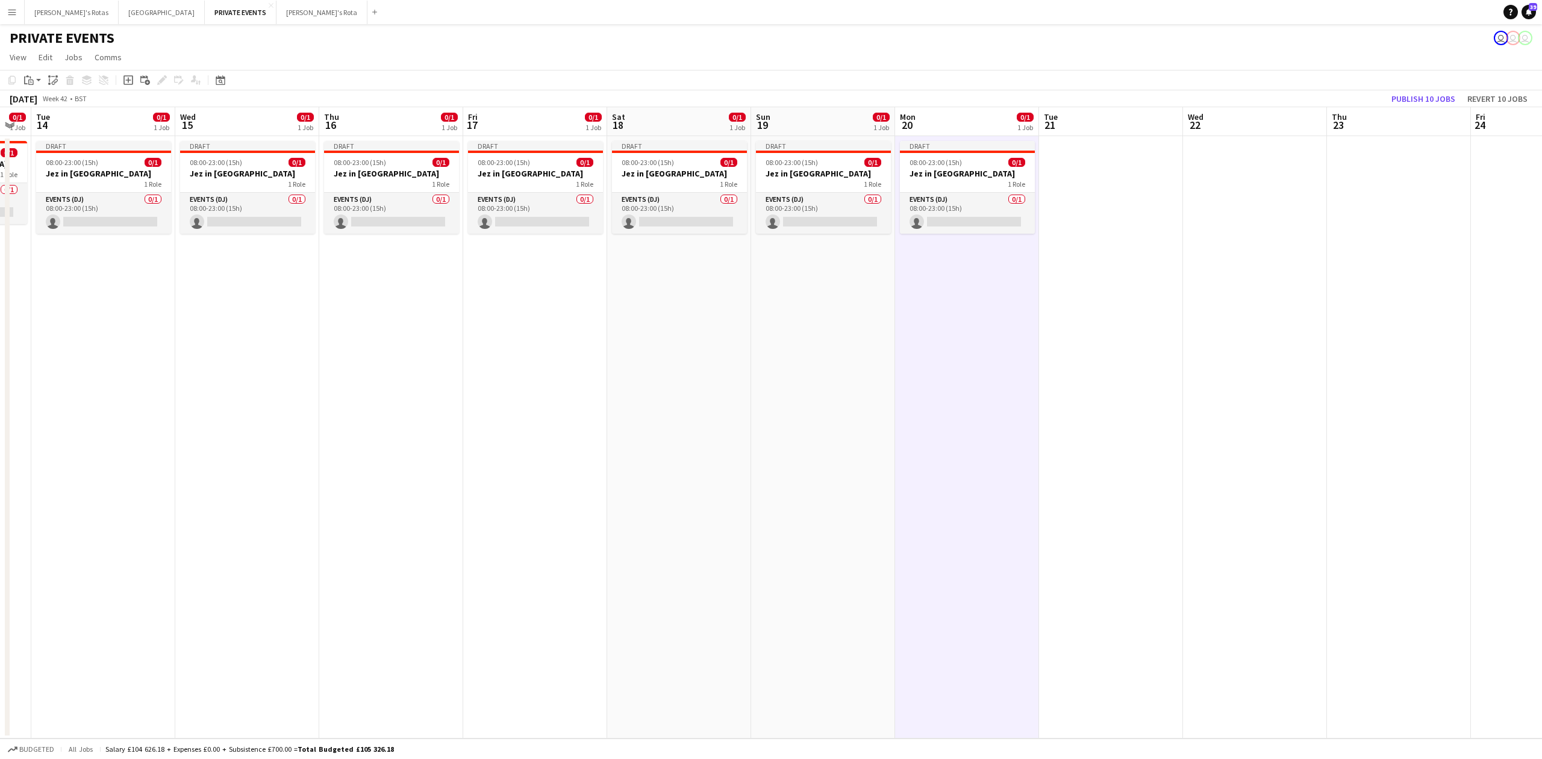
scroll to position [0, 314]
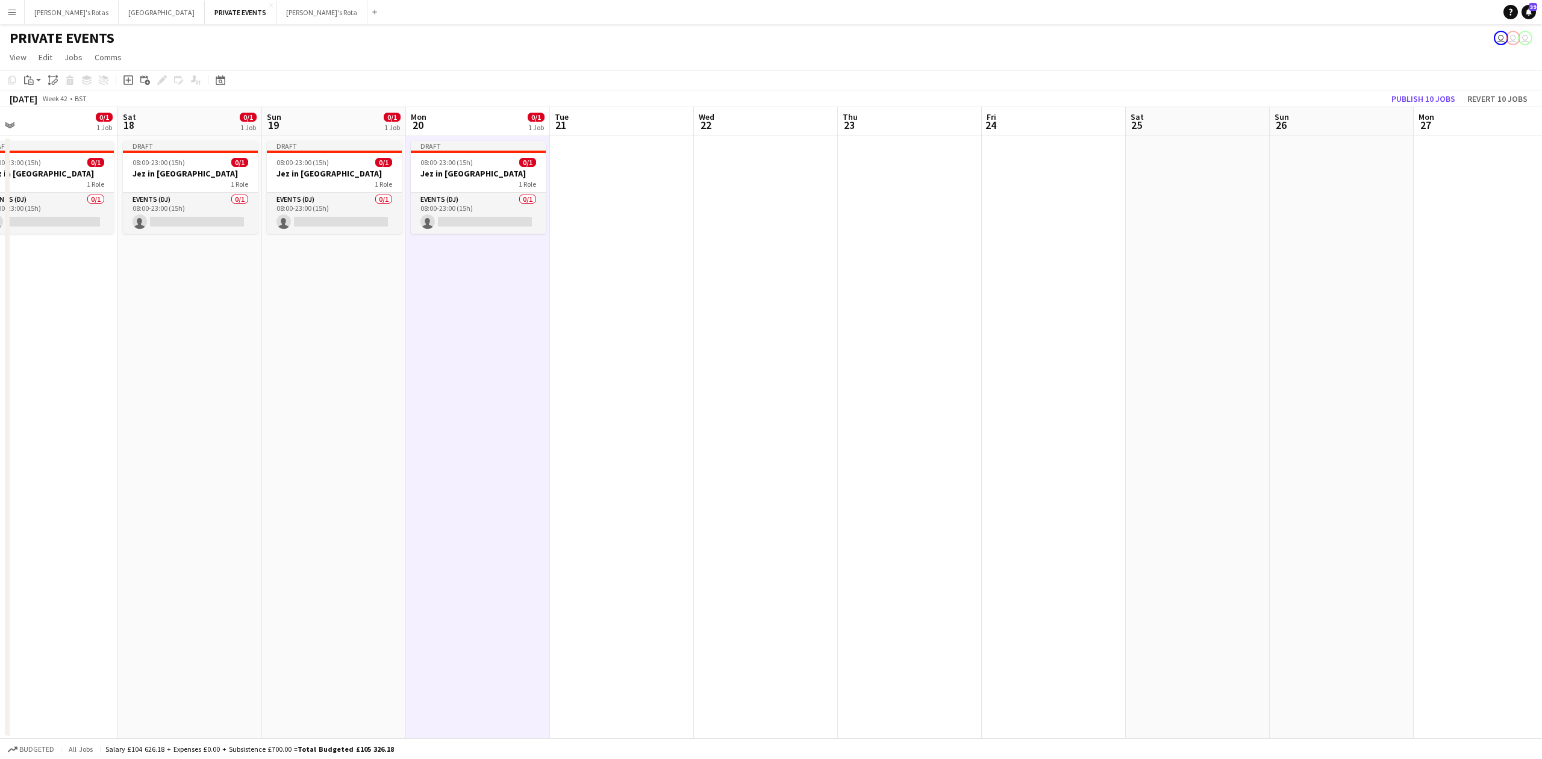
drag, startPoint x: 1371, startPoint y: 367, endPoint x: 608, endPoint y: 355, distance: 763.8
click at [608, 355] on app-calendar-viewport "Wed 15 0/1 1 Job Thu 16 0/1 1 Job Fri 17 0/1 1 Job Sat 18 0/1 1 Job Sun 19 0/1 …" at bounding box center [771, 422] width 1542 height 631
click at [624, 162] on app-date-cell at bounding box center [622, 437] width 144 height 602
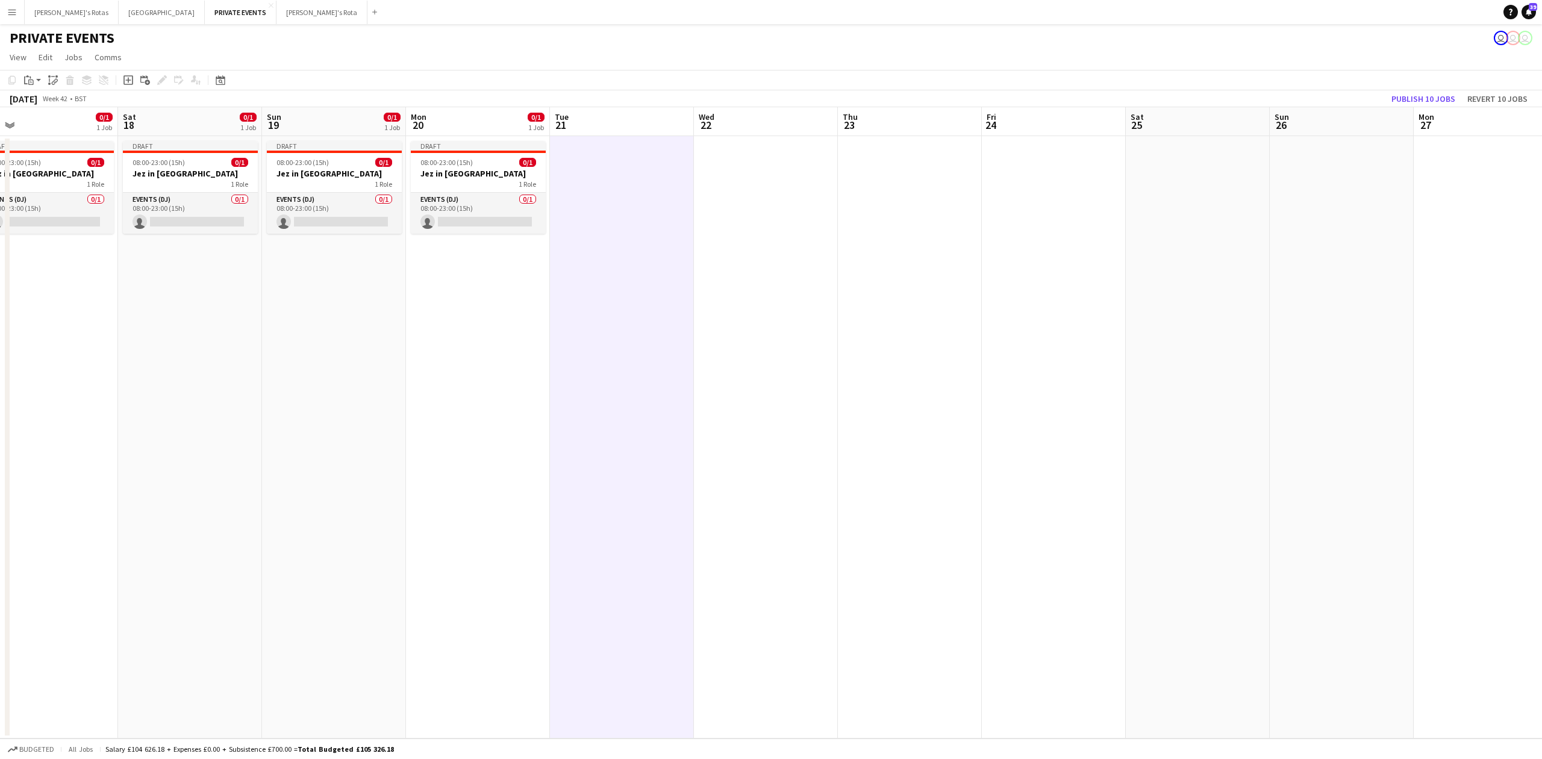
drag, startPoint x: 697, startPoint y: 206, endPoint x: 643, endPoint y: 187, distance: 57.0
drag, startPoint x: 643, startPoint y: 187, endPoint x: 603, endPoint y: 167, distance: 44.4
click at [603, 167] on app-date-cell at bounding box center [622, 437] width 144 height 602
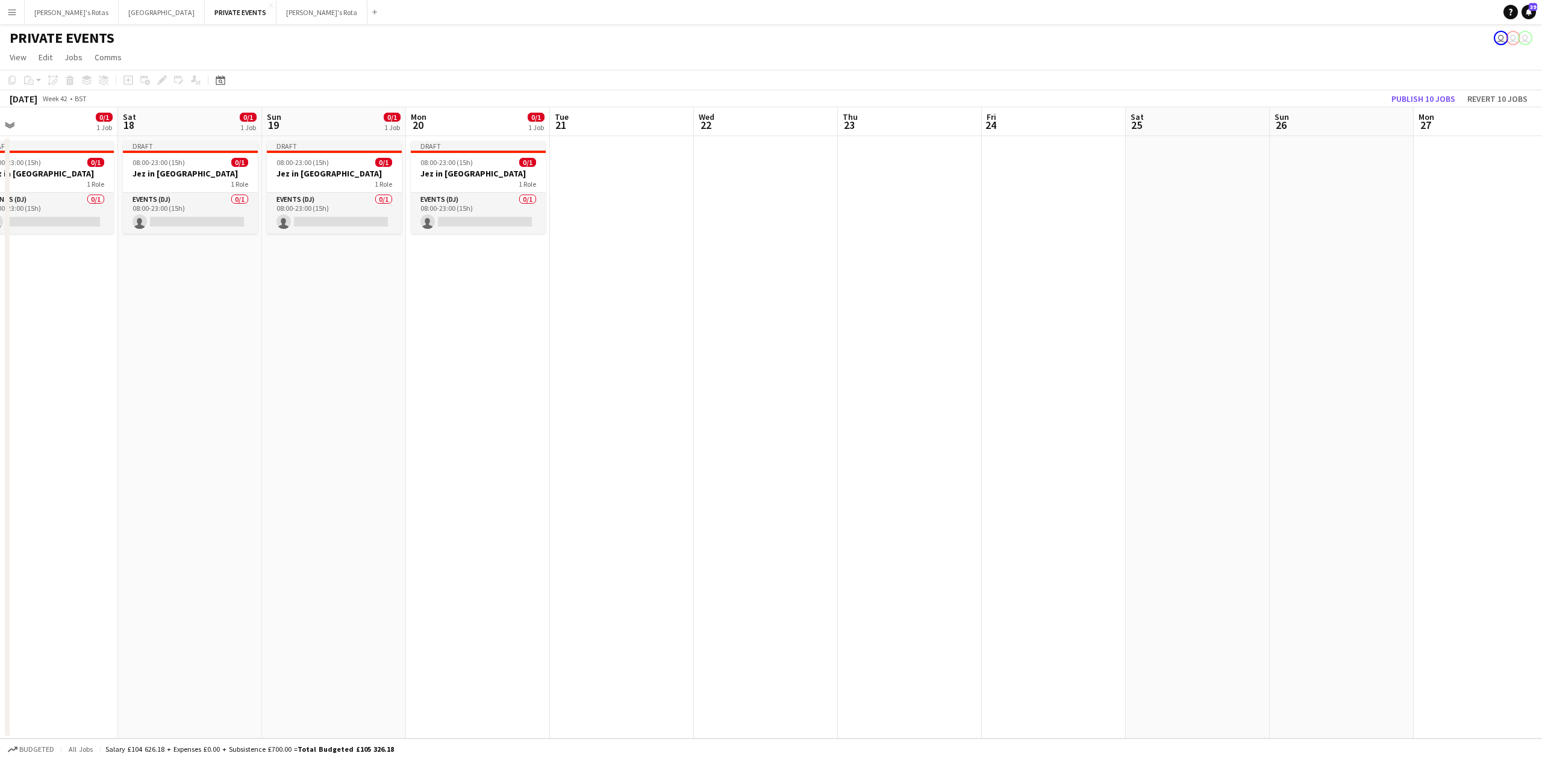
drag, startPoint x: 607, startPoint y: 187, endPoint x: 582, endPoint y: 220, distance: 41.7
click at [581, 220] on app-date-cell at bounding box center [622, 437] width 144 height 602
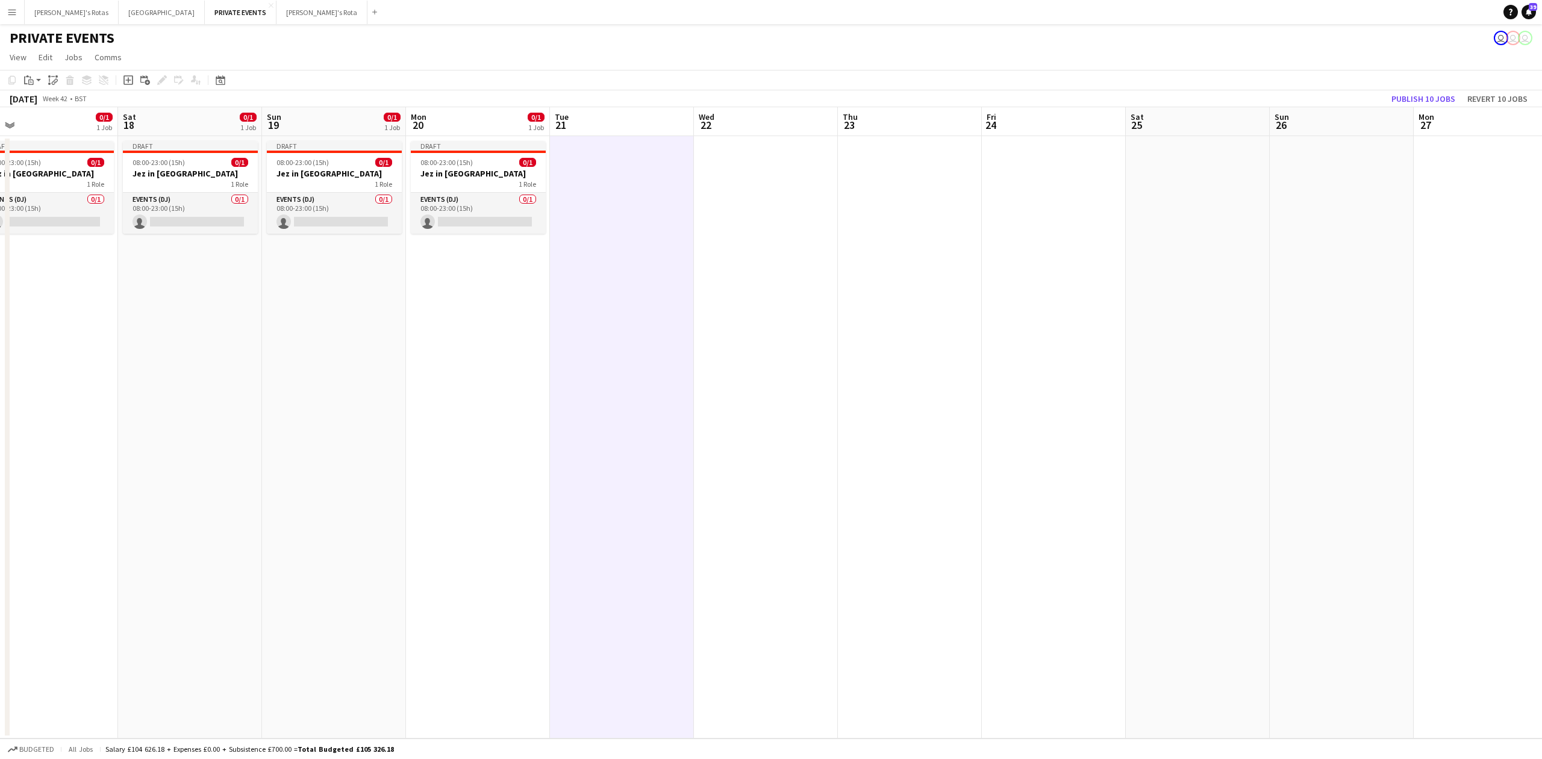
drag, startPoint x: 597, startPoint y: 190, endPoint x: 591, endPoint y: 162, distance: 28.9
drag, startPoint x: 591, startPoint y: 162, endPoint x: 27, endPoint y: 79, distance: 570.3
click at [27, 79] on icon "Paste" at bounding box center [29, 80] width 10 height 10
click at [39, 82] on app-action-btn "Paste" at bounding box center [33, 80] width 22 height 14
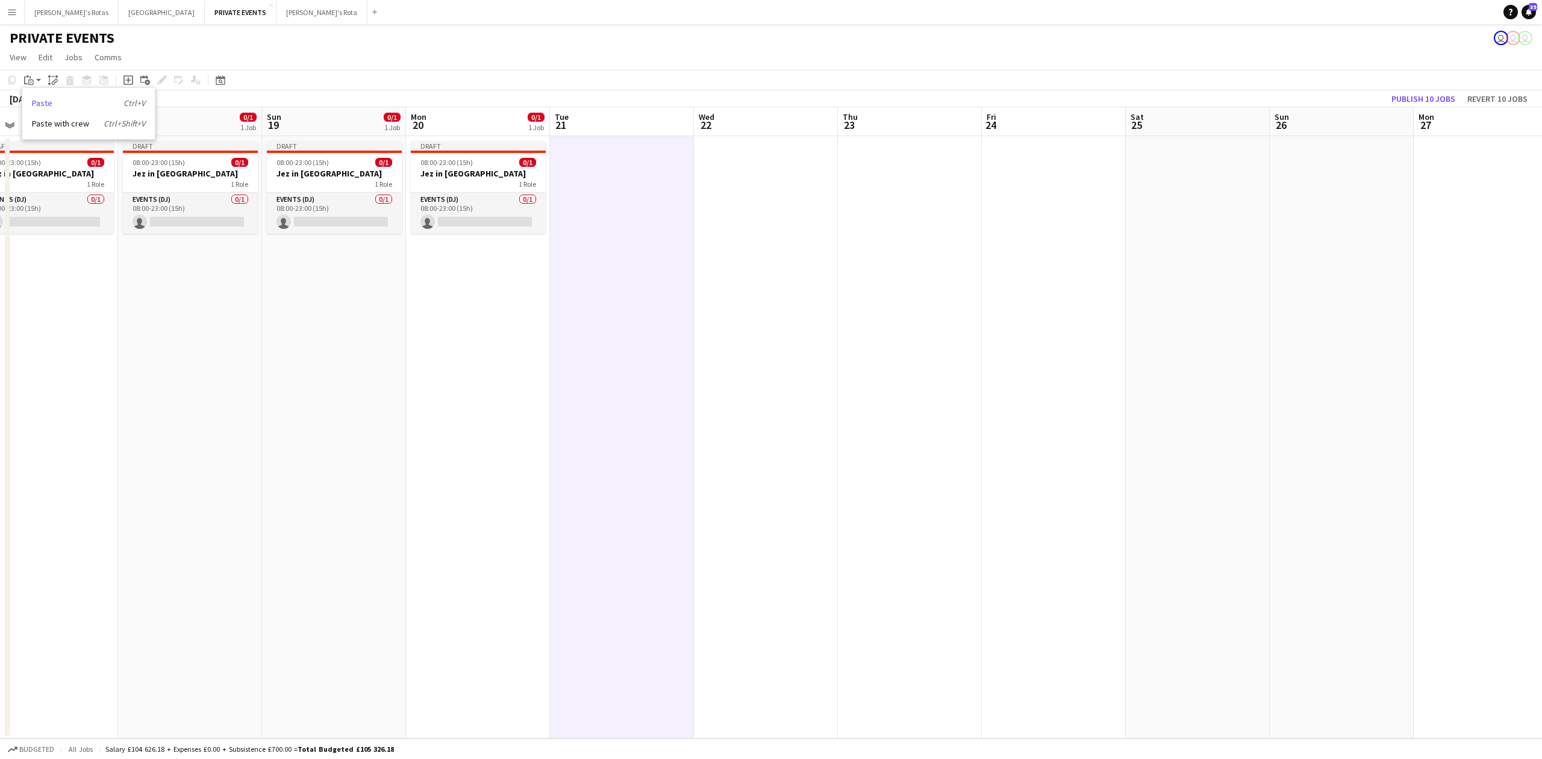
click at [34, 99] on link "Paste Ctrl+V" at bounding box center [88, 103] width 113 height 11
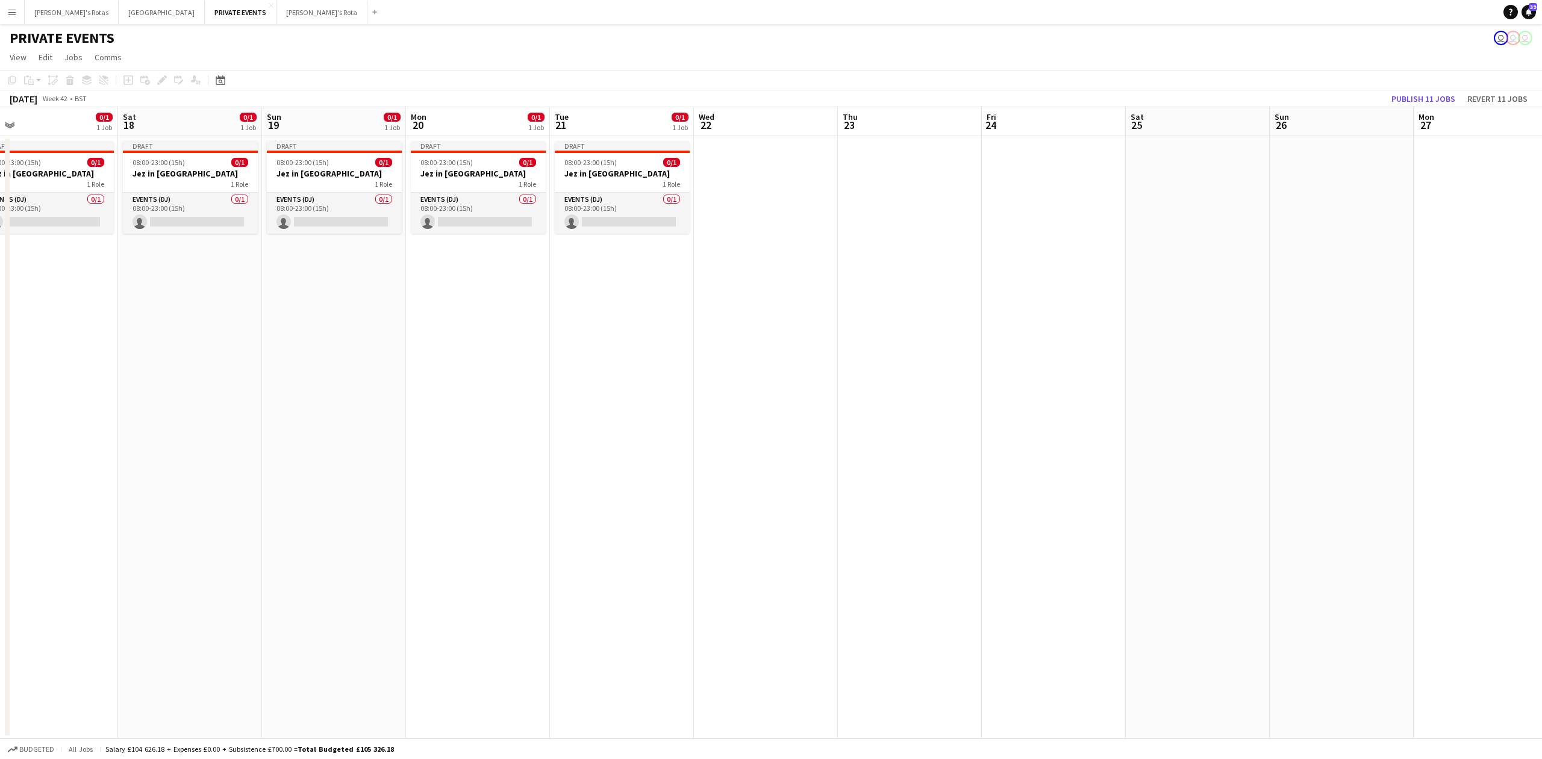
click at [778, 169] on app-date-cell at bounding box center [766, 437] width 144 height 602
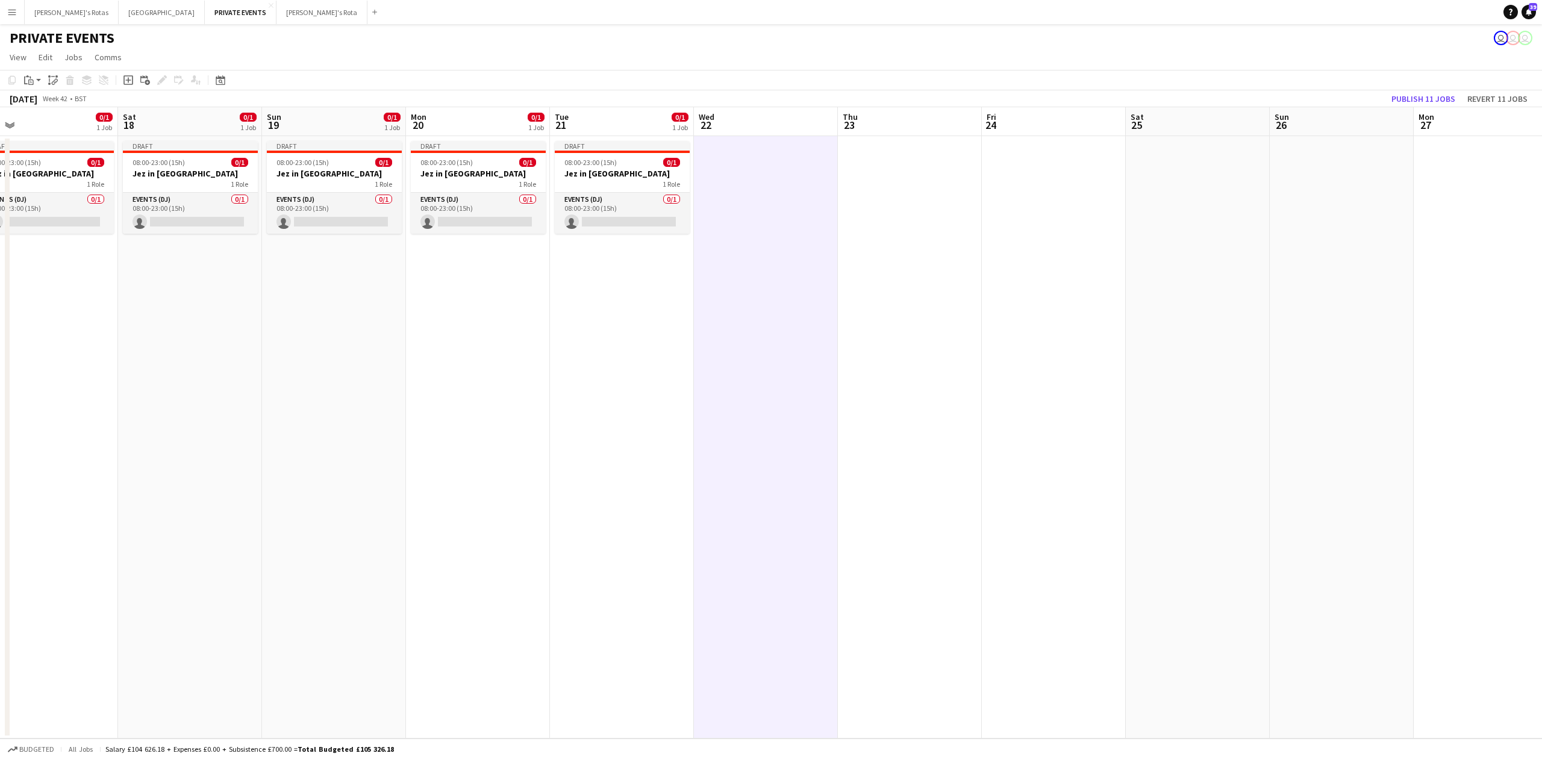
click at [908, 185] on app-date-cell at bounding box center [910, 437] width 144 height 602
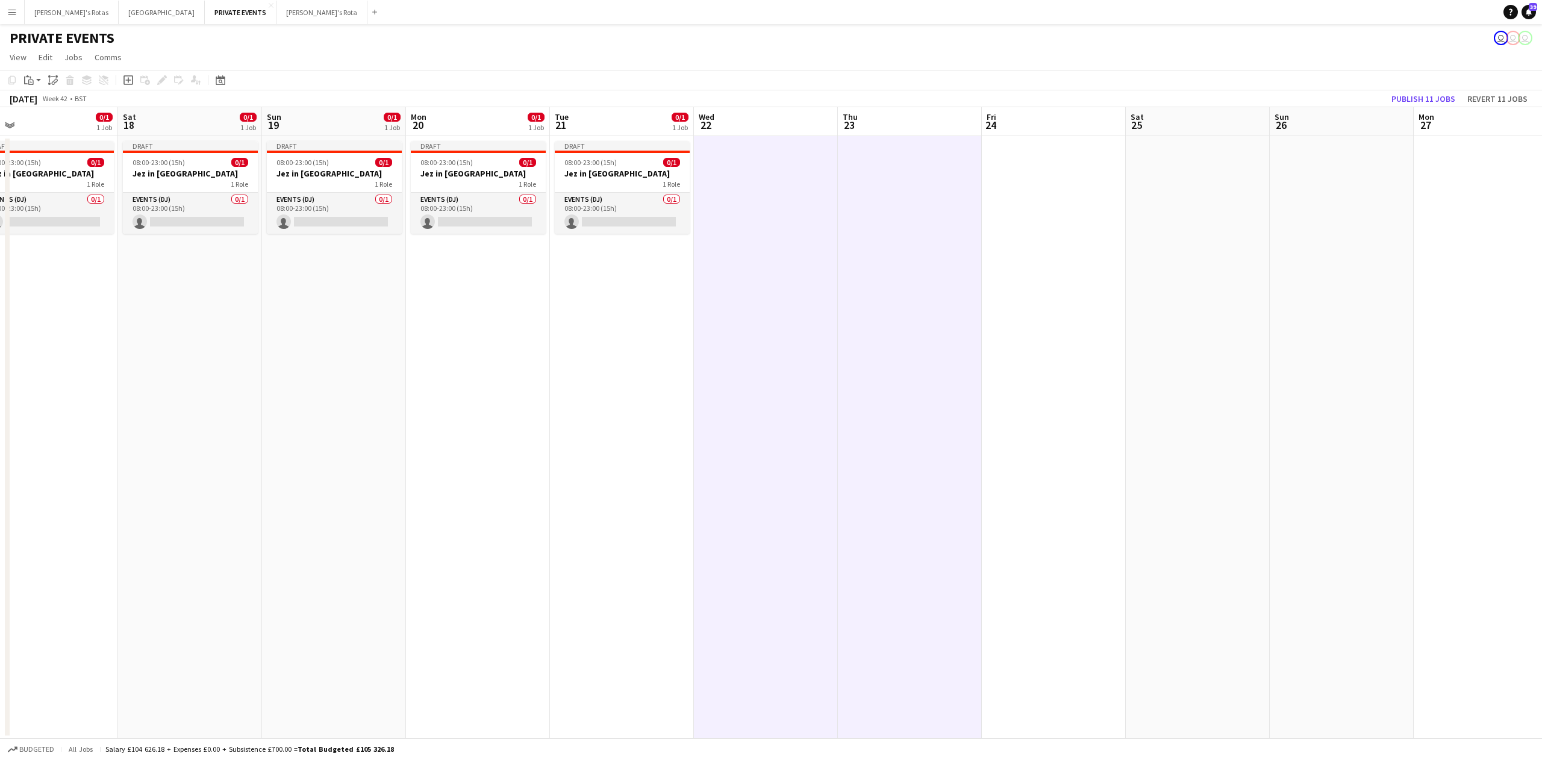
drag, startPoint x: 1019, startPoint y: 196, endPoint x: 1051, endPoint y: 196, distance: 31.9
click at [1035, 196] on app-calendar-viewport "Wed 15 0/1 1 Job Thu 16 0/1 1 Job Fri 17 0/1 1 Job Sat 18 0/1 1 Job Sun 19 0/1 …" at bounding box center [771, 422] width 1542 height 631
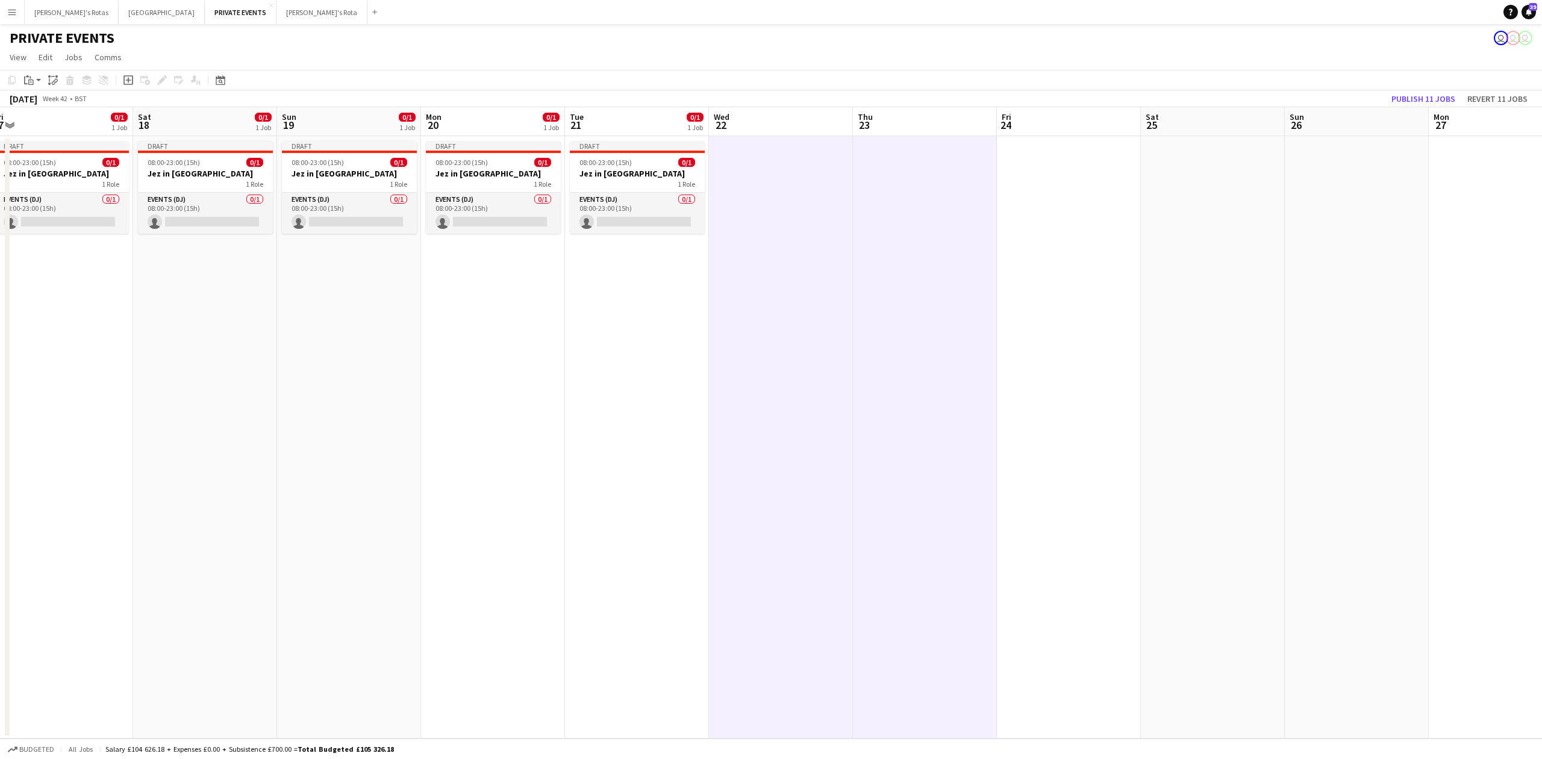
drag, startPoint x: 1166, startPoint y: 186, endPoint x: 1289, endPoint y: 185, distance: 123.5
click at [1170, 186] on app-calendar-viewport "Wed 15 0/1 1 Job Thu 16 0/1 1 Job Fri 17 0/1 1 Job Sat 18 0/1 1 Job Sun 19 0/1 …" at bounding box center [771, 422] width 1542 height 631
drag, startPoint x: 1338, startPoint y: 192, endPoint x: 1451, endPoint y: 187, distance: 113.3
click at [1340, 192] on app-date-cell at bounding box center [1360, 437] width 144 height 602
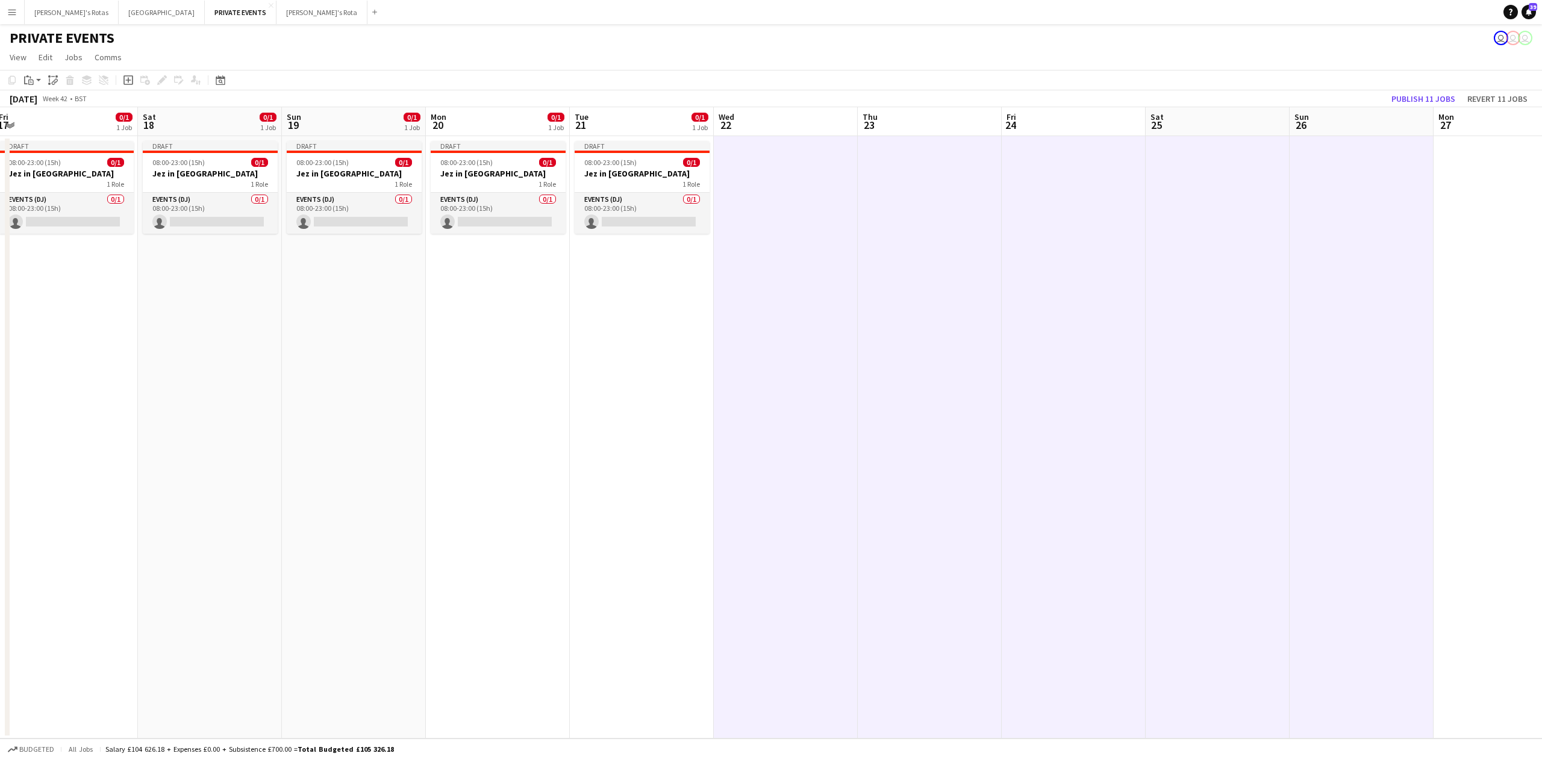
click at [1468, 185] on app-date-cell at bounding box center [1505, 437] width 144 height 602
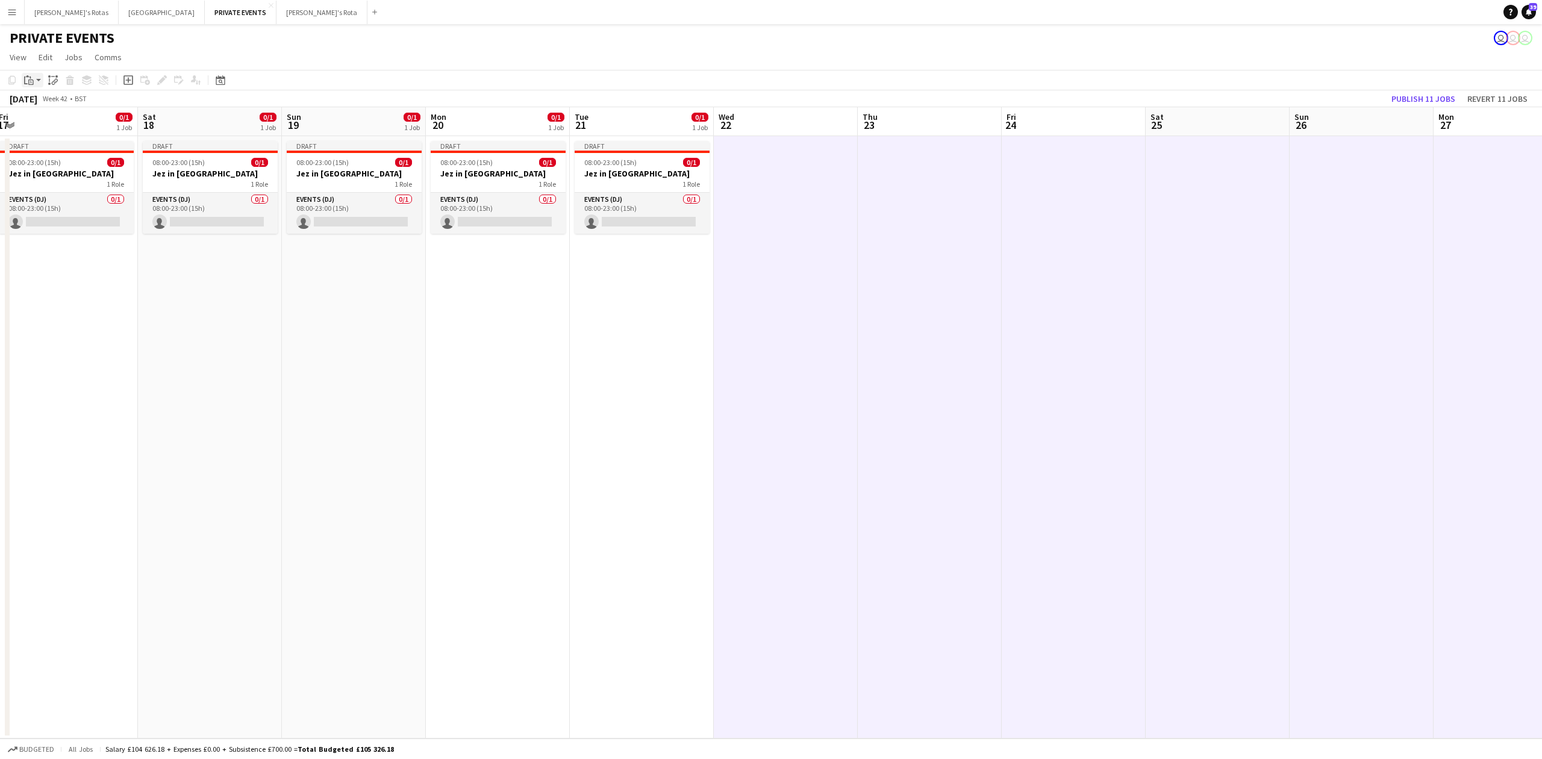
click at [36, 81] on app-action-btn "Paste" at bounding box center [33, 80] width 22 height 14
click at [39, 104] on link "Paste Ctrl+V" at bounding box center [88, 103] width 113 height 11
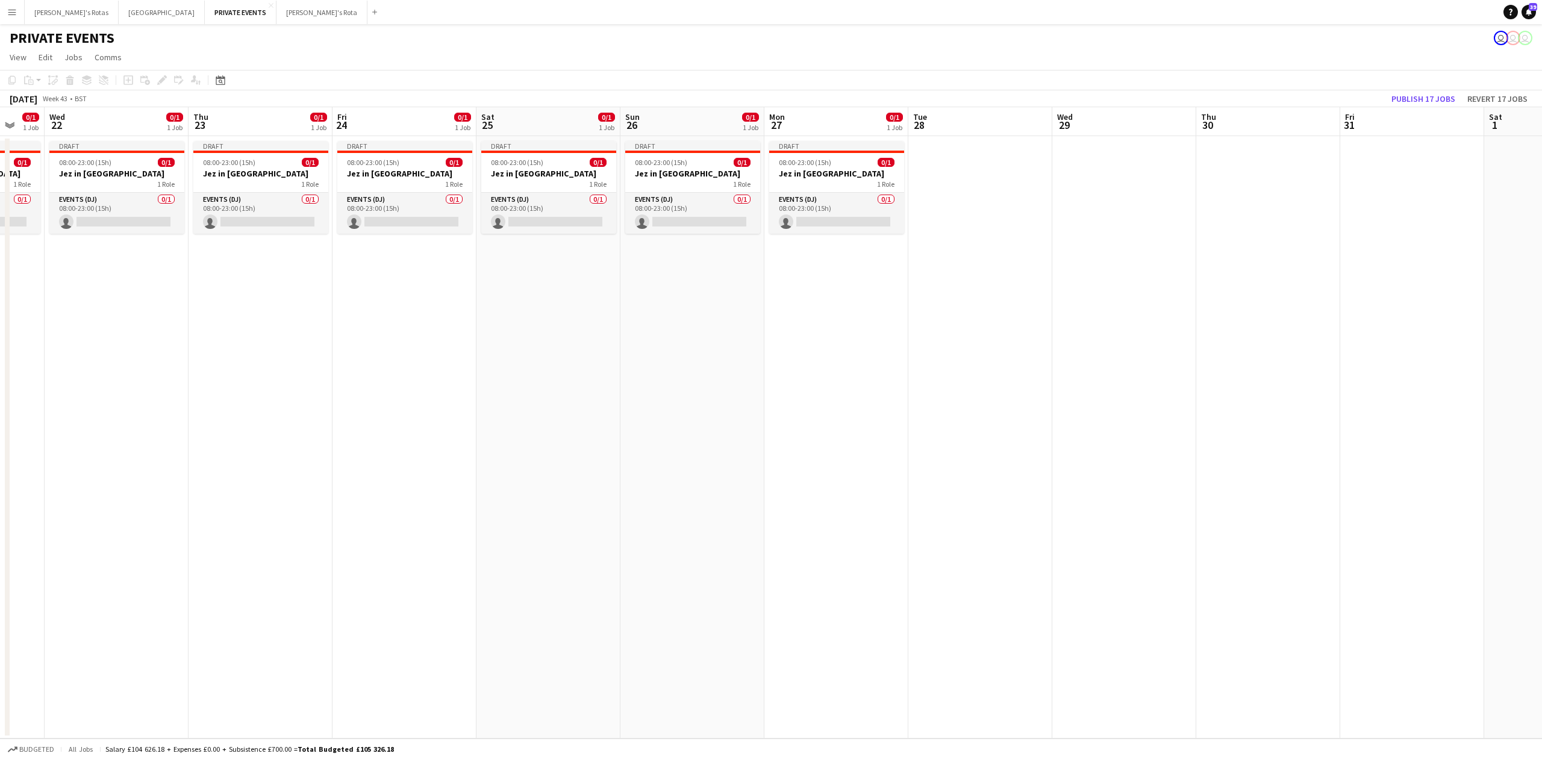
scroll to position [0, 459]
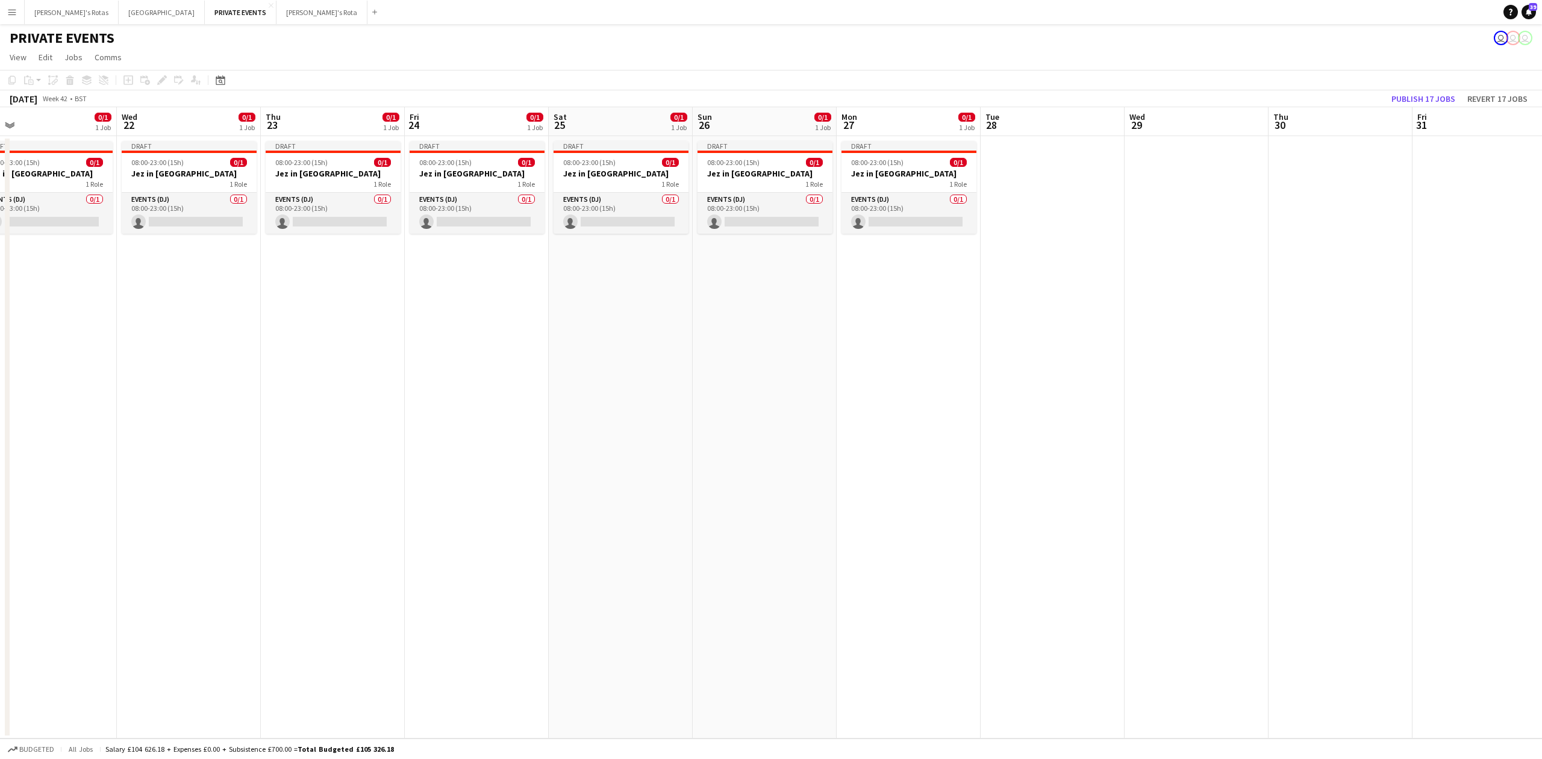
drag, startPoint x: 1270, startPoint y: 307, endPoint x: 97, endPoint y: 366, distance: 1174.7
click at [97, 366] on app-calendar-viewport "Sat 18 0/1 1 Job Sun 19 0/1 1 Job Mon 20 0/1 1 Job Tue 21 0/1 1 Job Wed 22 0/1 …" at bounding box center [771, 422] width 1542 height 631
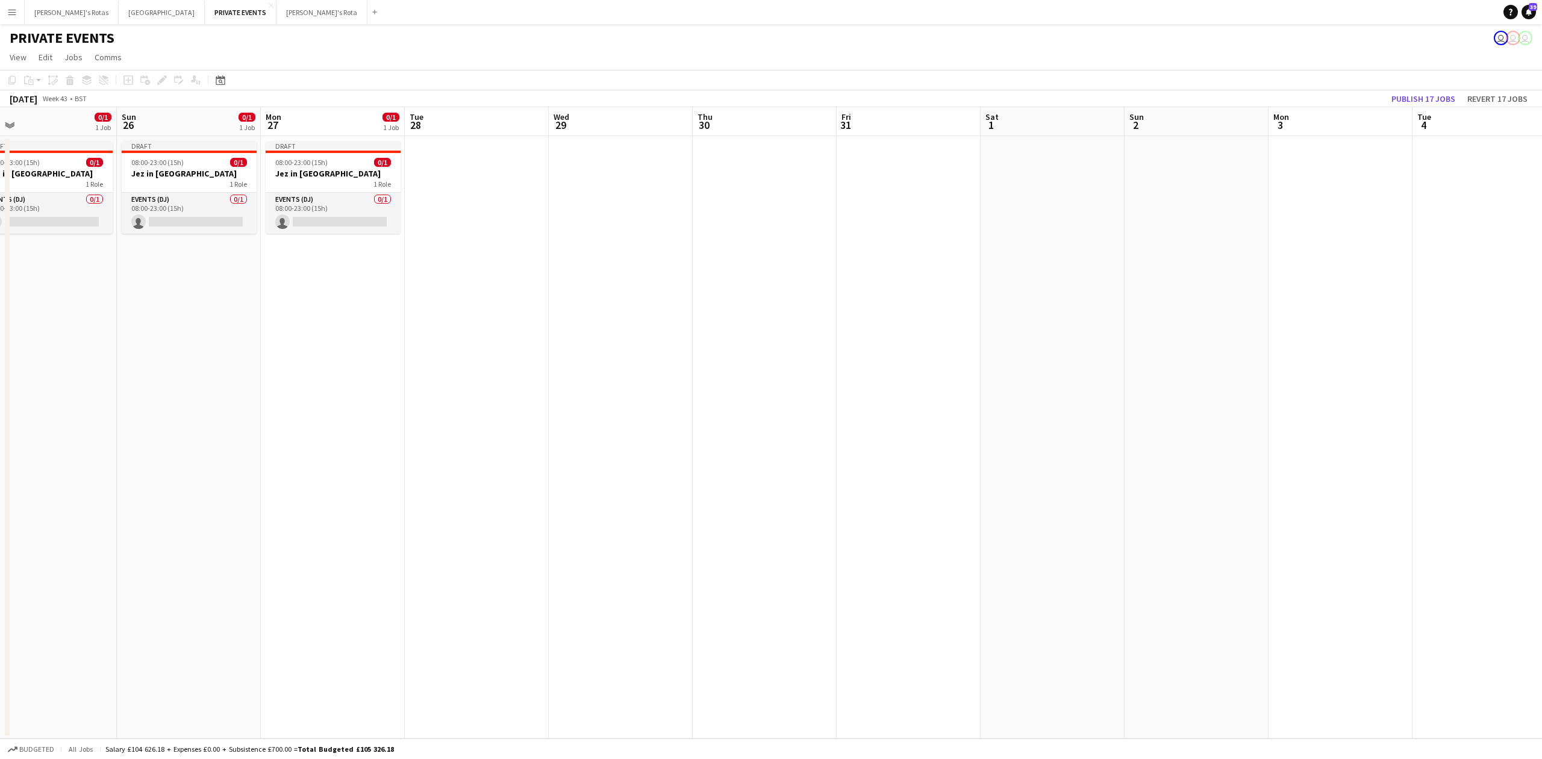
click at [460, 171] on app-date-cell at bounding box center [477, 437] width 144 height 602
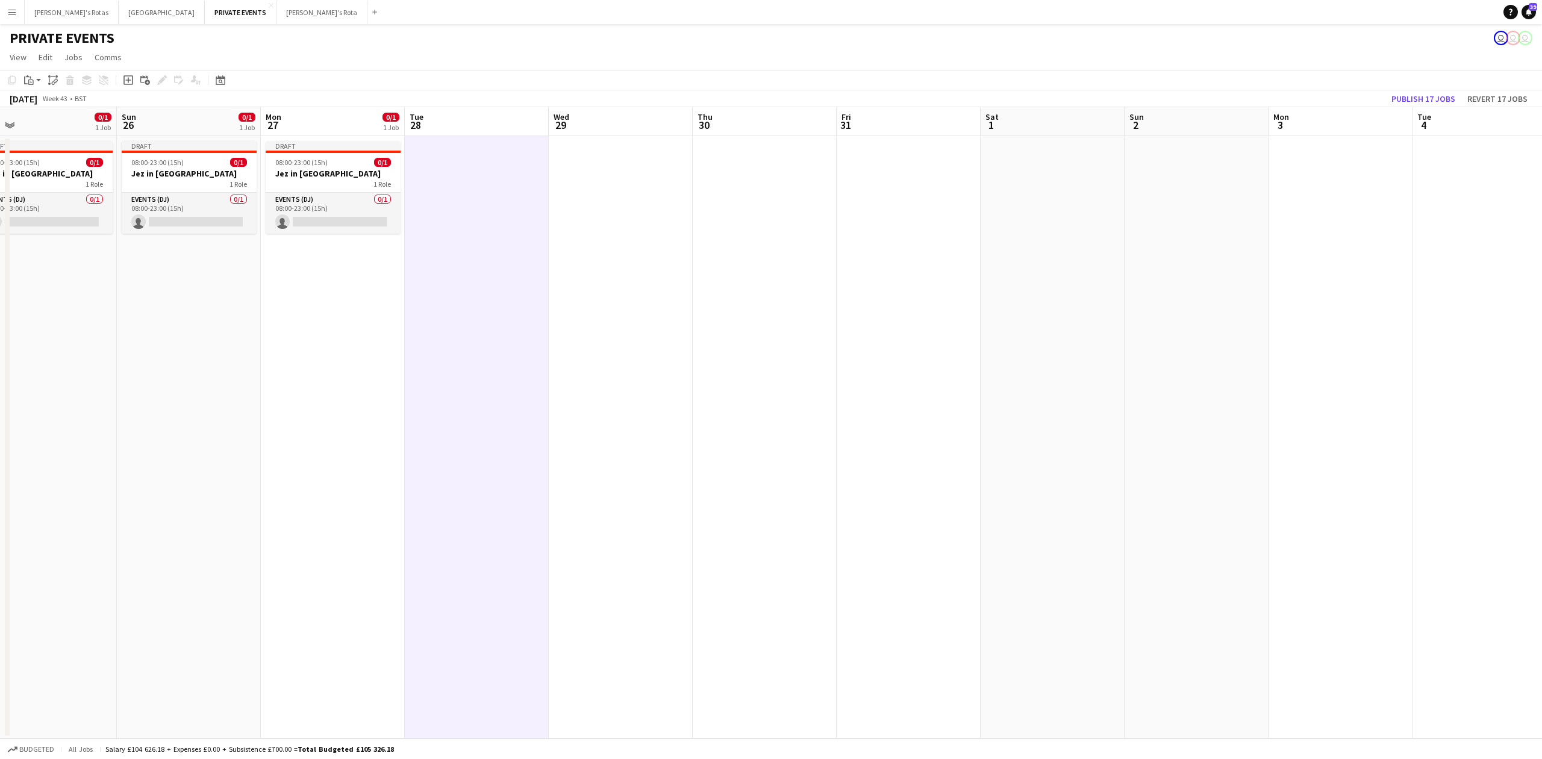
click at [1338, 167] on app-date-cell at bounding box center [1340, 437] width 144 height 602
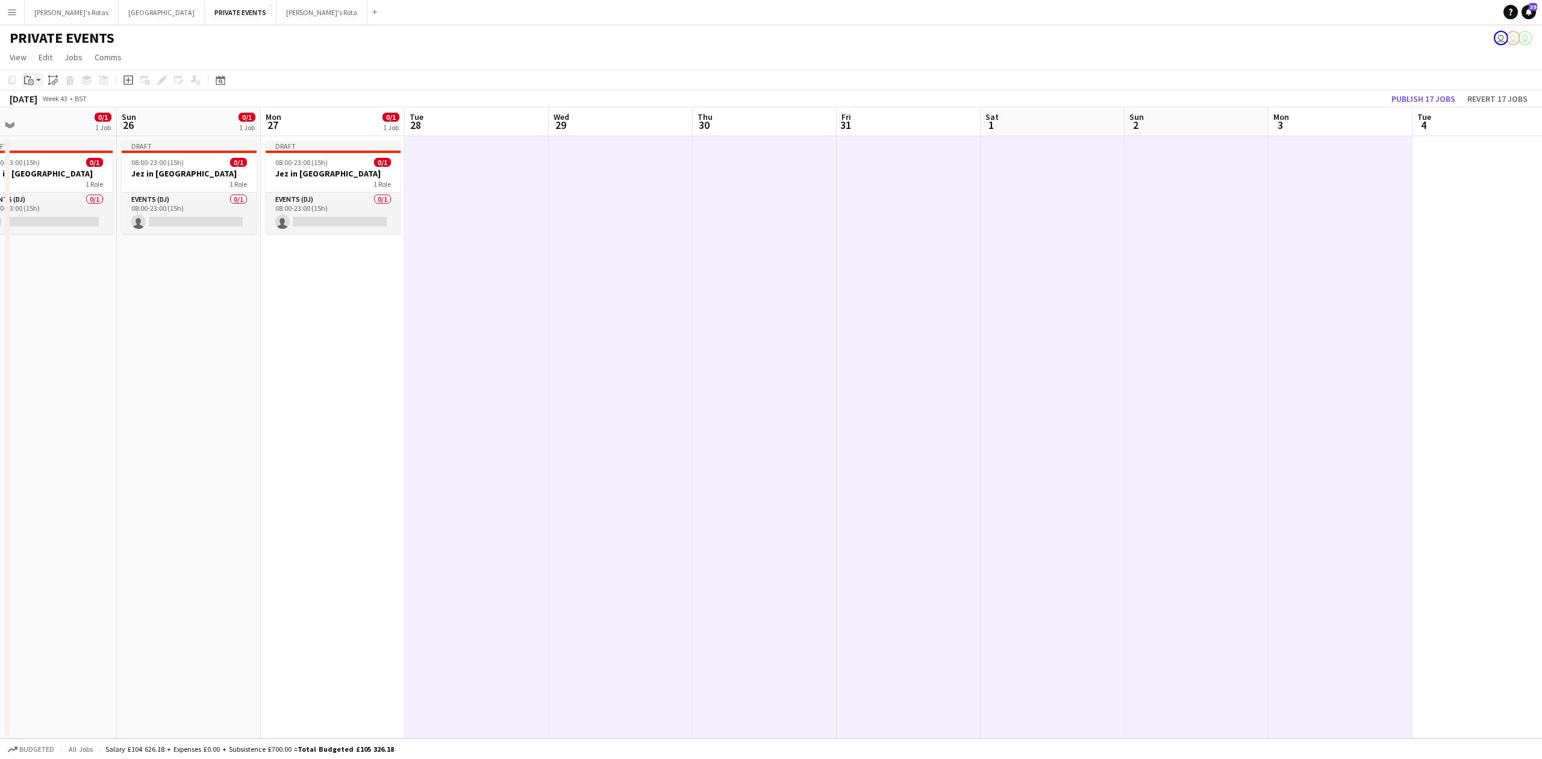
click at [37, 78] on app-action-btn "Paste" at bounding box center [33, 80] width 22 height 14
click at [59, 105] on link "Paste Ctrl+V" at bounding box center [88, 103] width 113 height 11
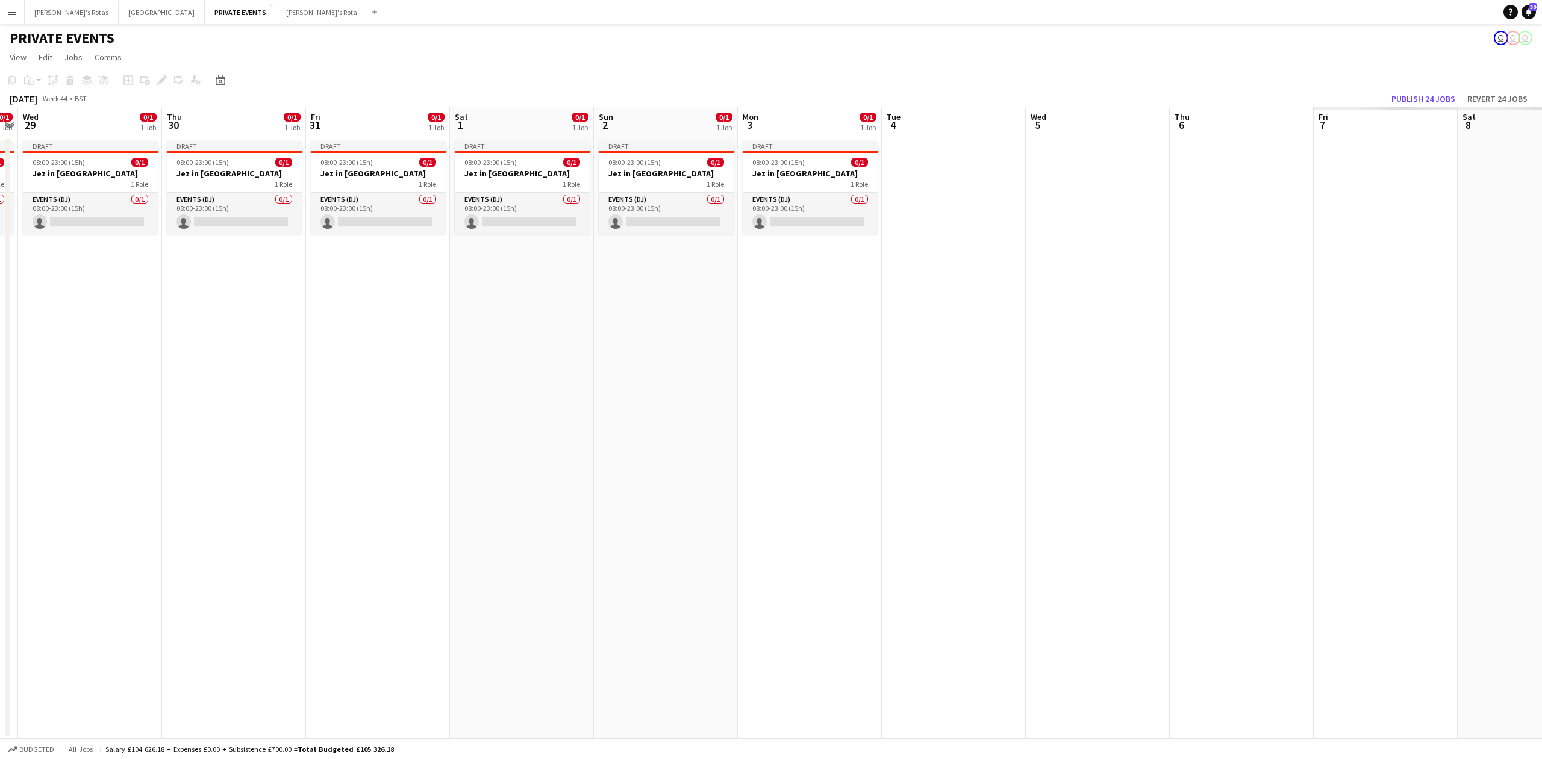
drag, startPoint x: 1121, startPoint y: 374, endPoint x: 122, endPoint y: 401, distance: 999.5
click at [121, 401] on app-calendar-viewport "Sun 26 0/1 1 Job Mon 27 0/1 1 Job Tue 28 0/1 1 Job Wed 29 0/1 1 Job Thu 30 0/1 …" at bounding box center [771, 422] width 1542 height 631
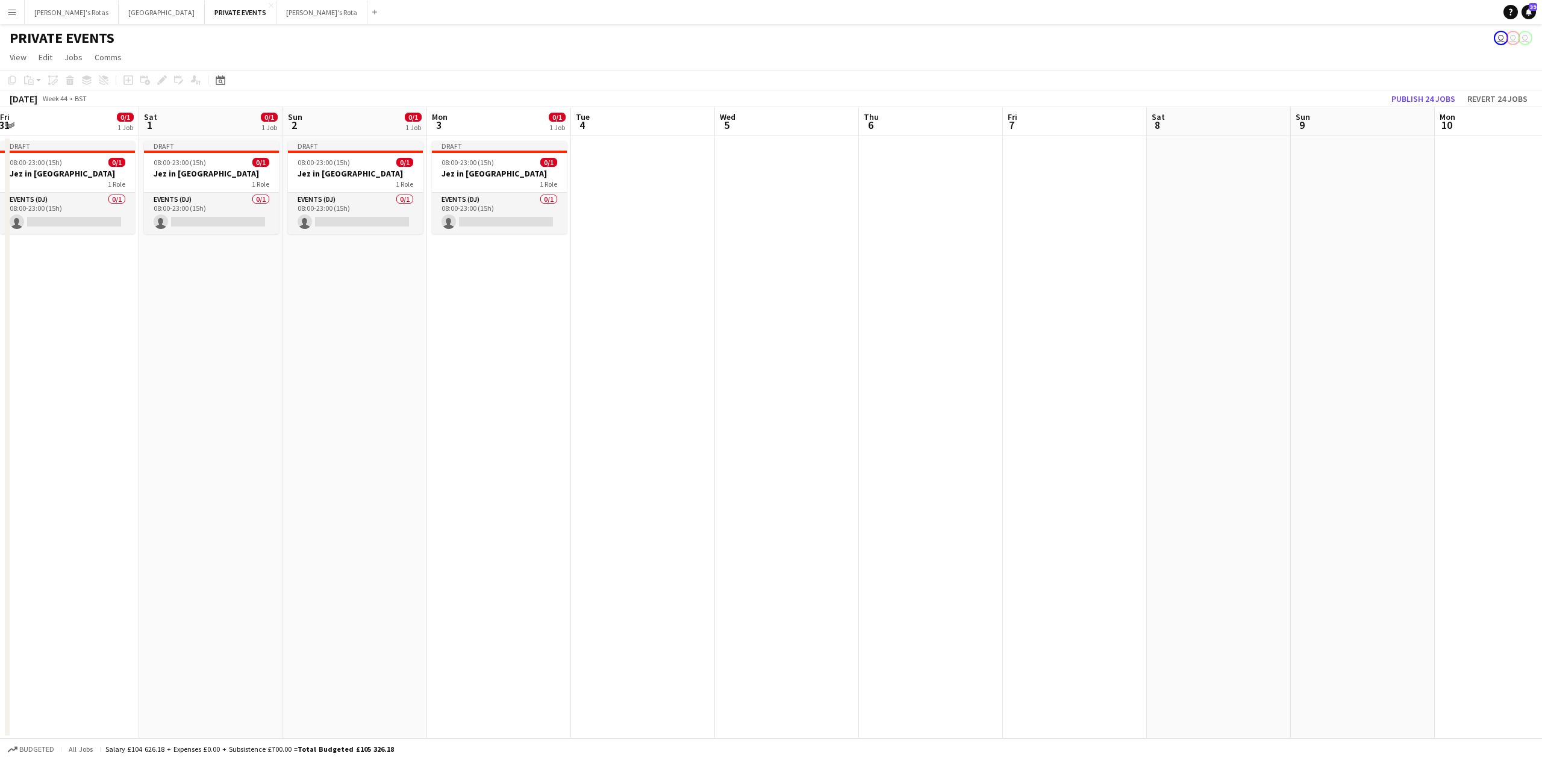
drag, startPoint x: 253, startPoint y: 355, endPoint x: 584, endPoint y: 326, distance: 331.9
click at [584, 326] on app-calendar-viewport "Wed 29 0/1 1 Job Thu 30 0/1 1 Job Fri 31 0/1 1 Job Sat 1 0/1 1 Job Sun 2 0/1 1 …" at bounding box center [771, 422] width 1542 height 631
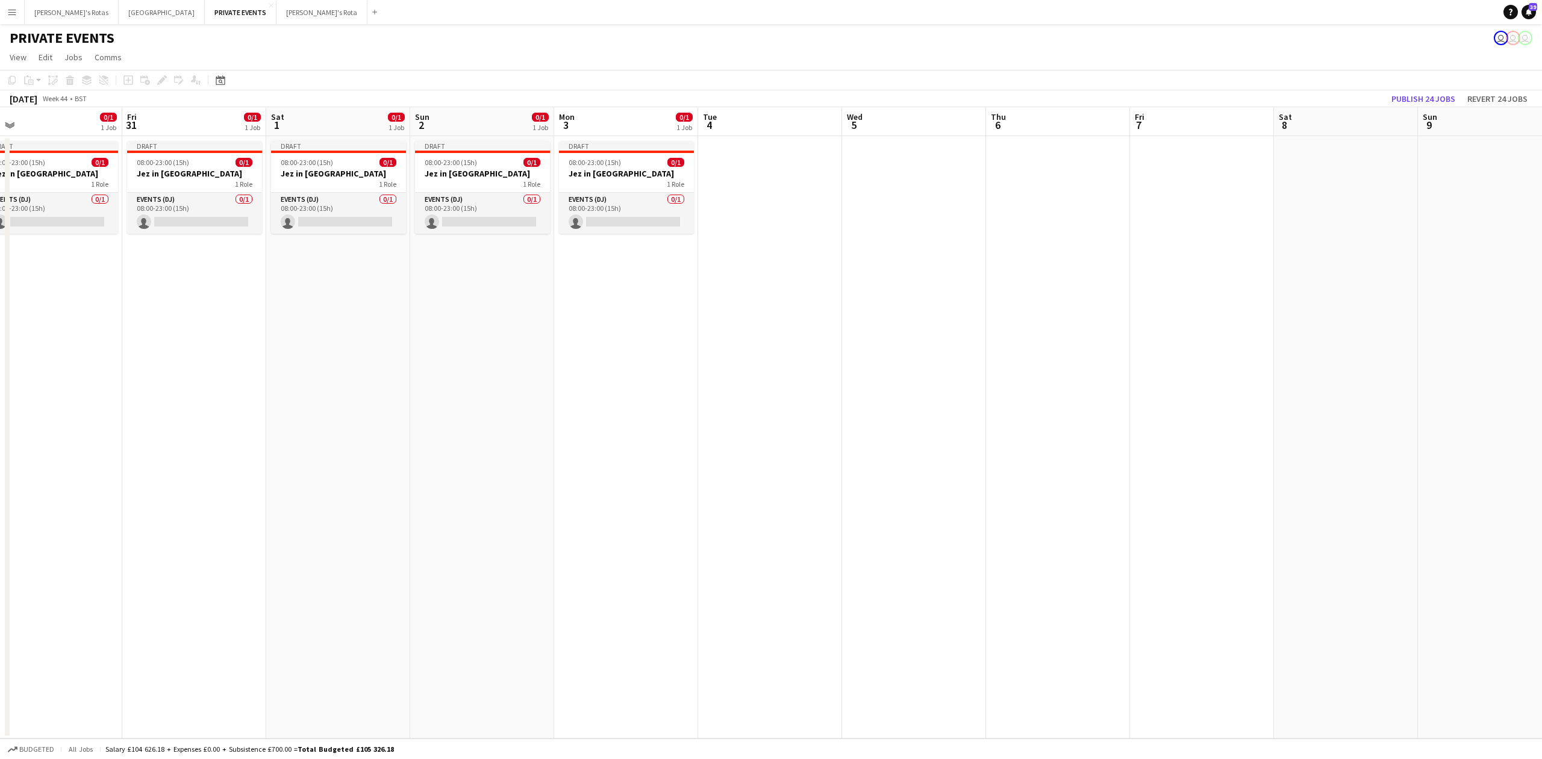
click at [744, 164] on app-date-cell at bounding box center [770, 437] width 144 height 602
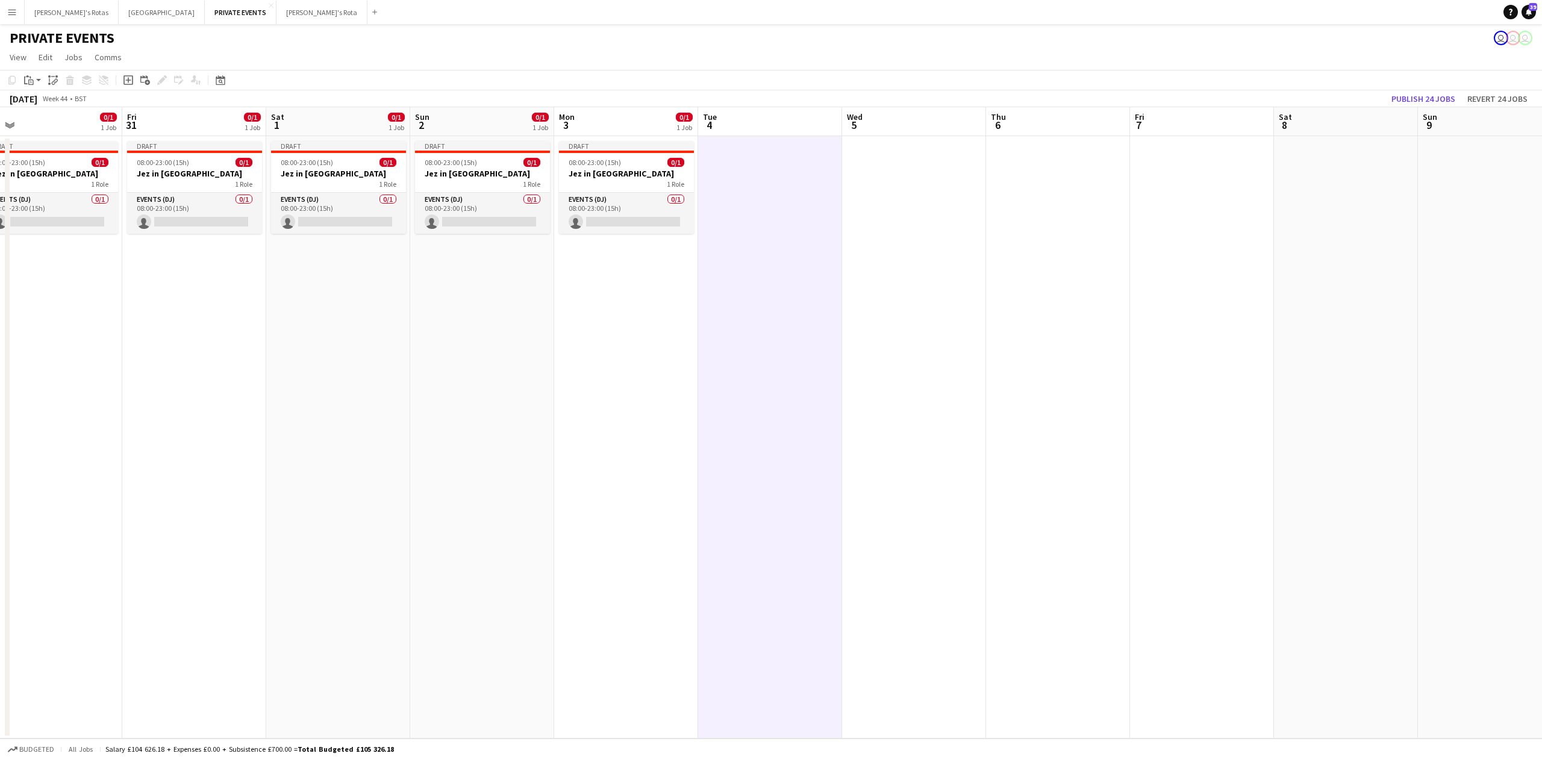
click at [1444, 181] on app-date-cell at bounding box center [1490, 437] width 144 height 602
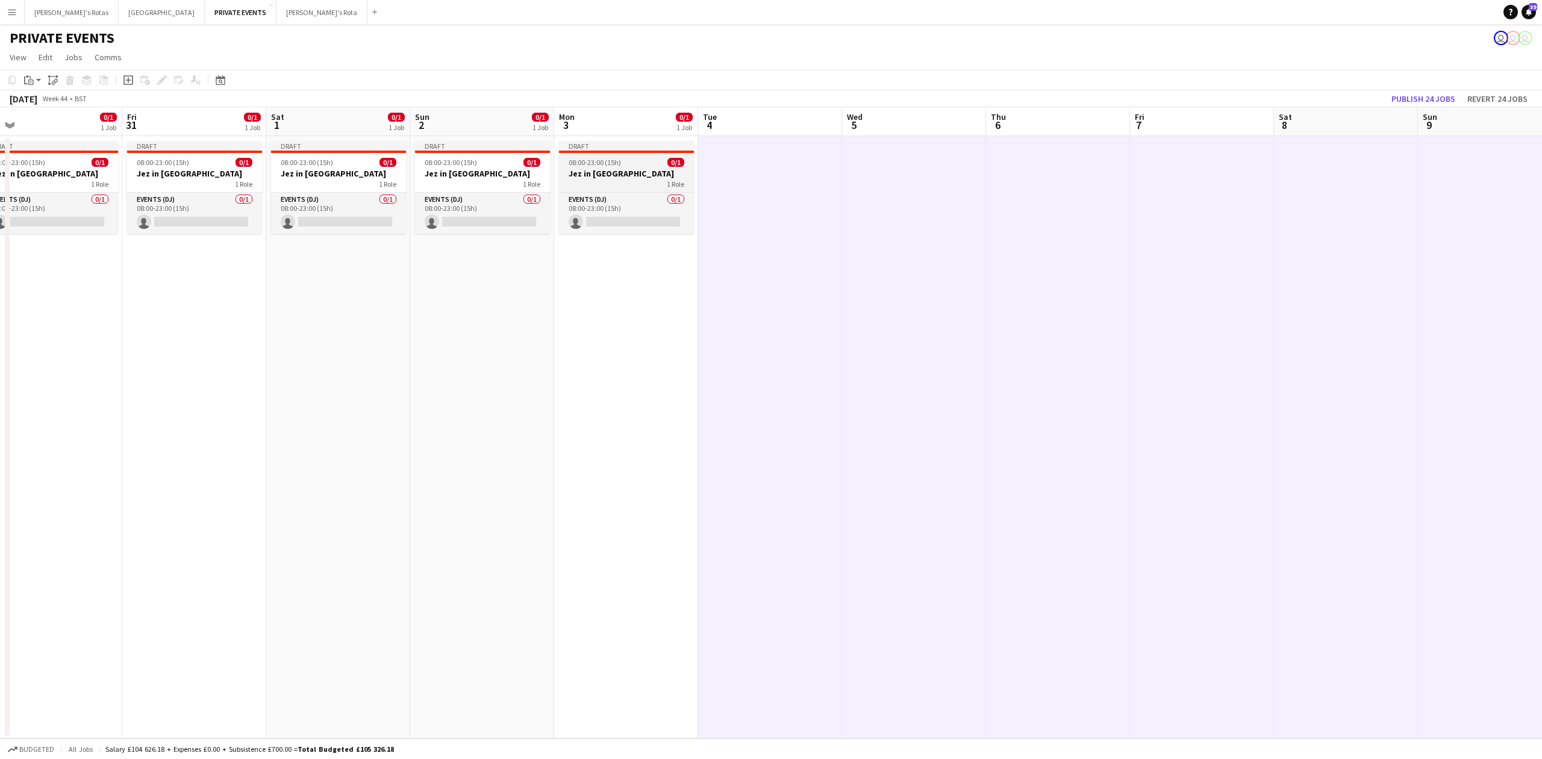
click at [600, 161] on span "08:00-23:00 (15h)" at bounding box center [595, 162] width 52 height 9
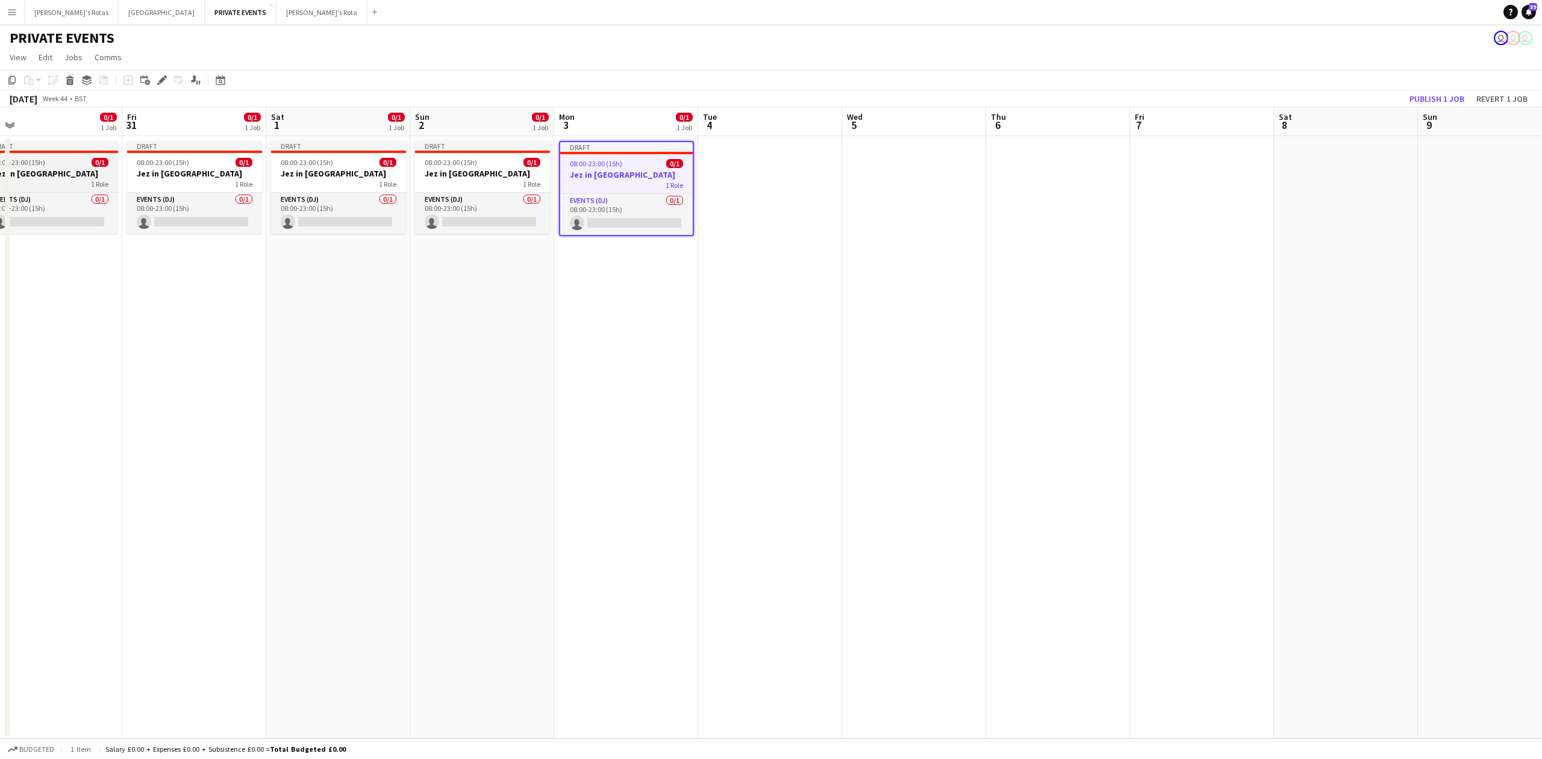
click at [48, 174] on h3 "Jez in [GEOGRAPHIC_DATA]" at bounding box center [50, 173] width 135 height 11
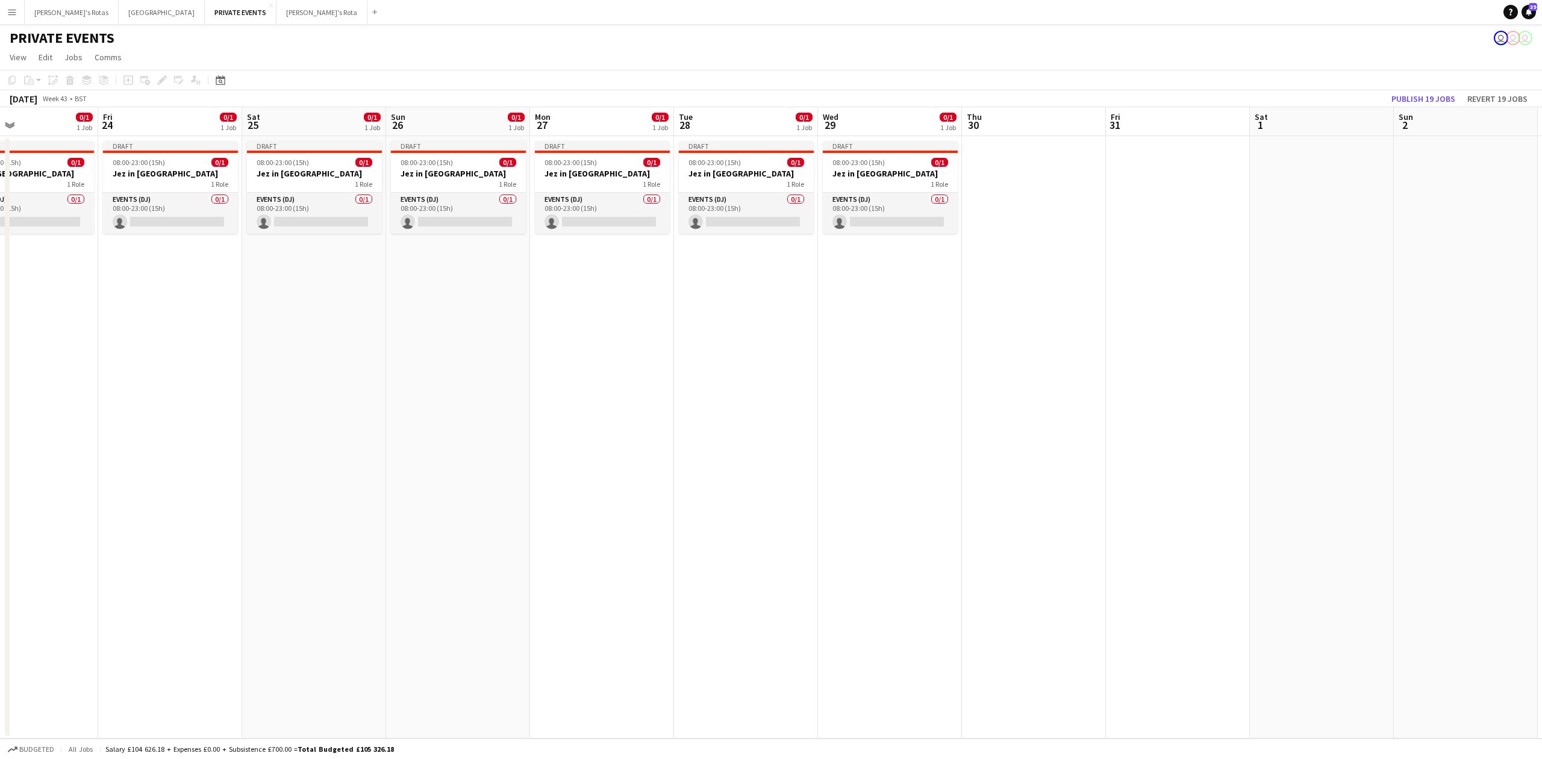
scroll to position [0, 290]
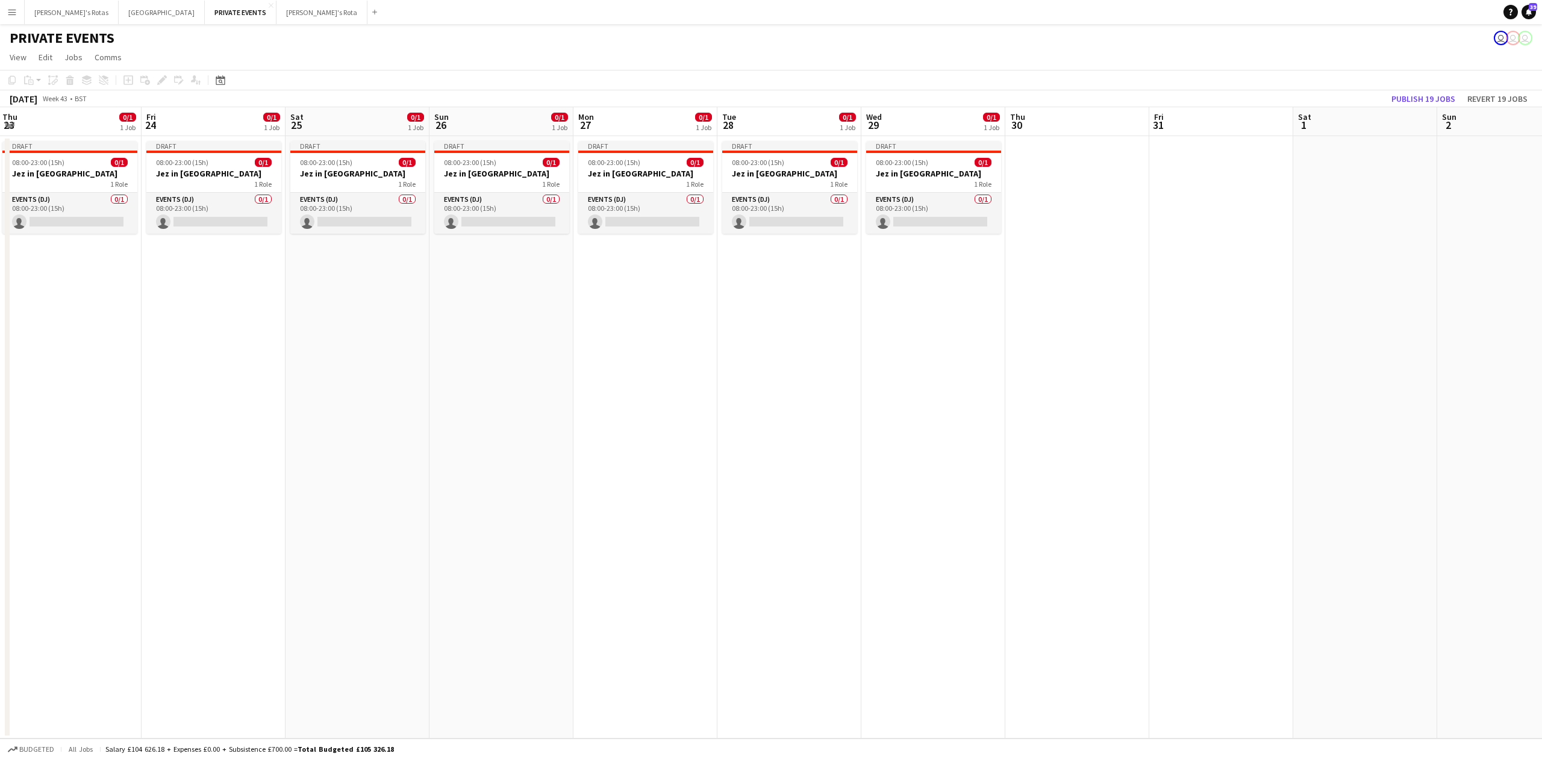
drag, startPoint x: 153, startPoint y: 396, endPoint x: 1253, endPoint y: 355, distance: 1100.5
click at [1306, 393] on app-calendar-viewport "Tue 21 0/1 1 Job Wed 22 0/1 1 Job Thu 23 0/1 1 Job Fri 24 0/1 1 Job Sat 25 0/1 …" at bounding box center [771, 422] width 1542 height 631
drag, startPoint x: 1053, startPoint y: 185, endPoint x: 1023, endPoint y: 184, distance: 30.8
click at [1053, 186] on div "1 Role" at bounding box center [1077, 184] width 135 height 10
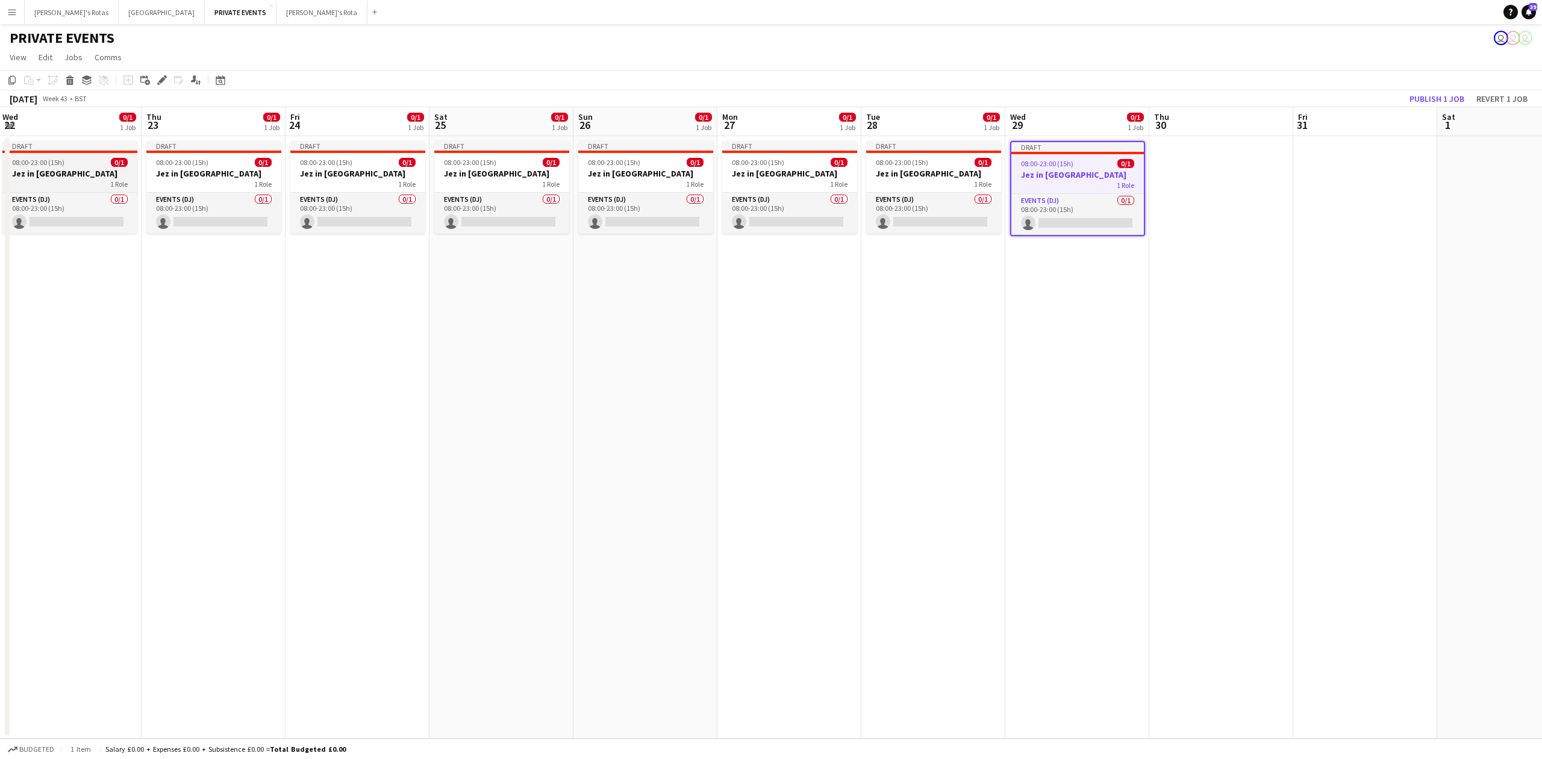
click at [70, 188] on div "1 Role" at bounding box center [69, 184] width 135 height 10
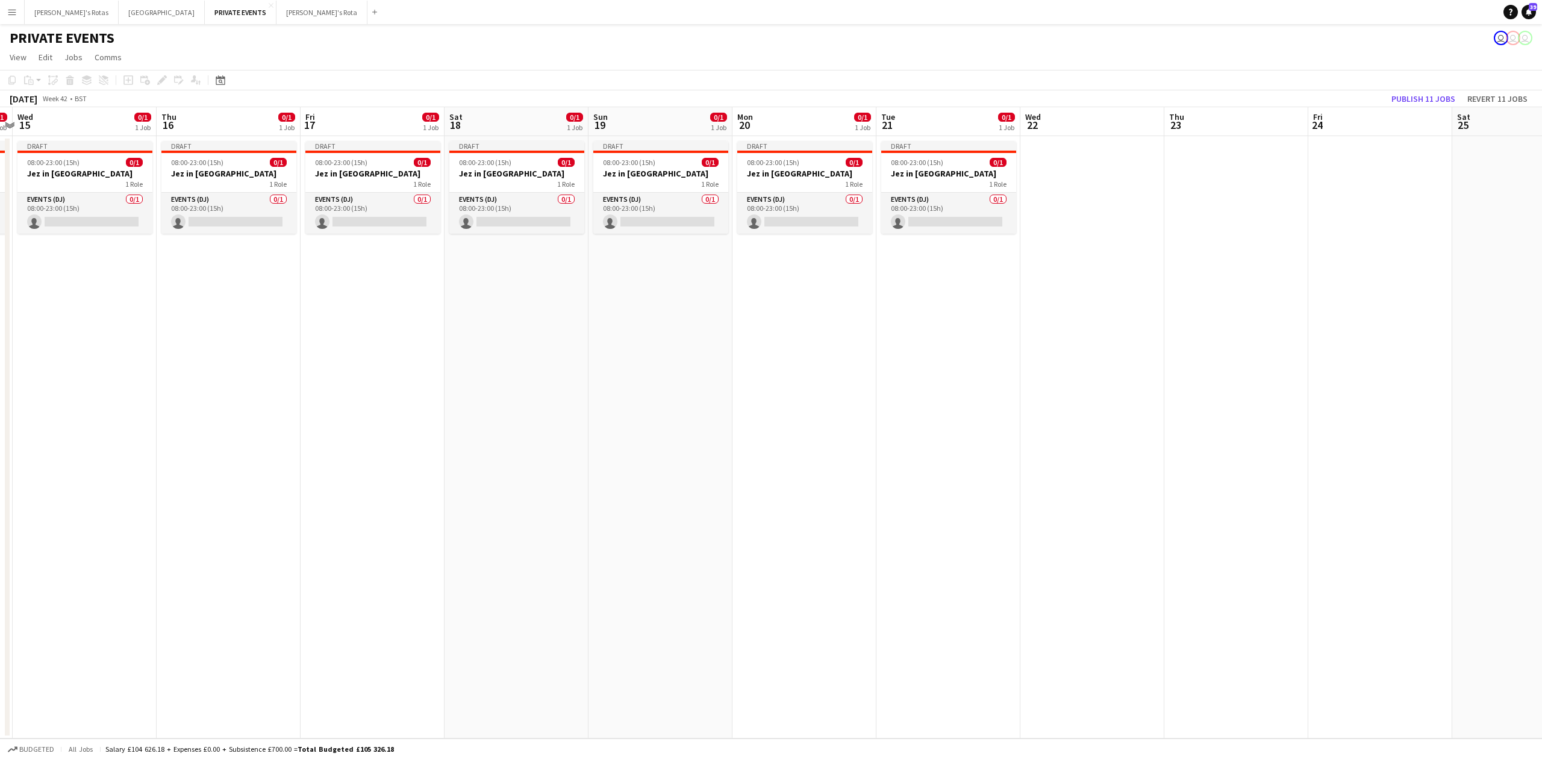
drag, startPoint x: 273, startPoint y: 398, endPoint x: 1318, endPoint y: 363, distance: 1046.1
click at [1427, 381] on app-calendar-viewport "Mon 13 0/1 1 Job Tue 14 0/1 1 Job Wed 15 0/1 1 Job Thu 16 0/1 1 Job Fri 17 0/1 …" at bounding box center [771, 422] width 1542 height 631
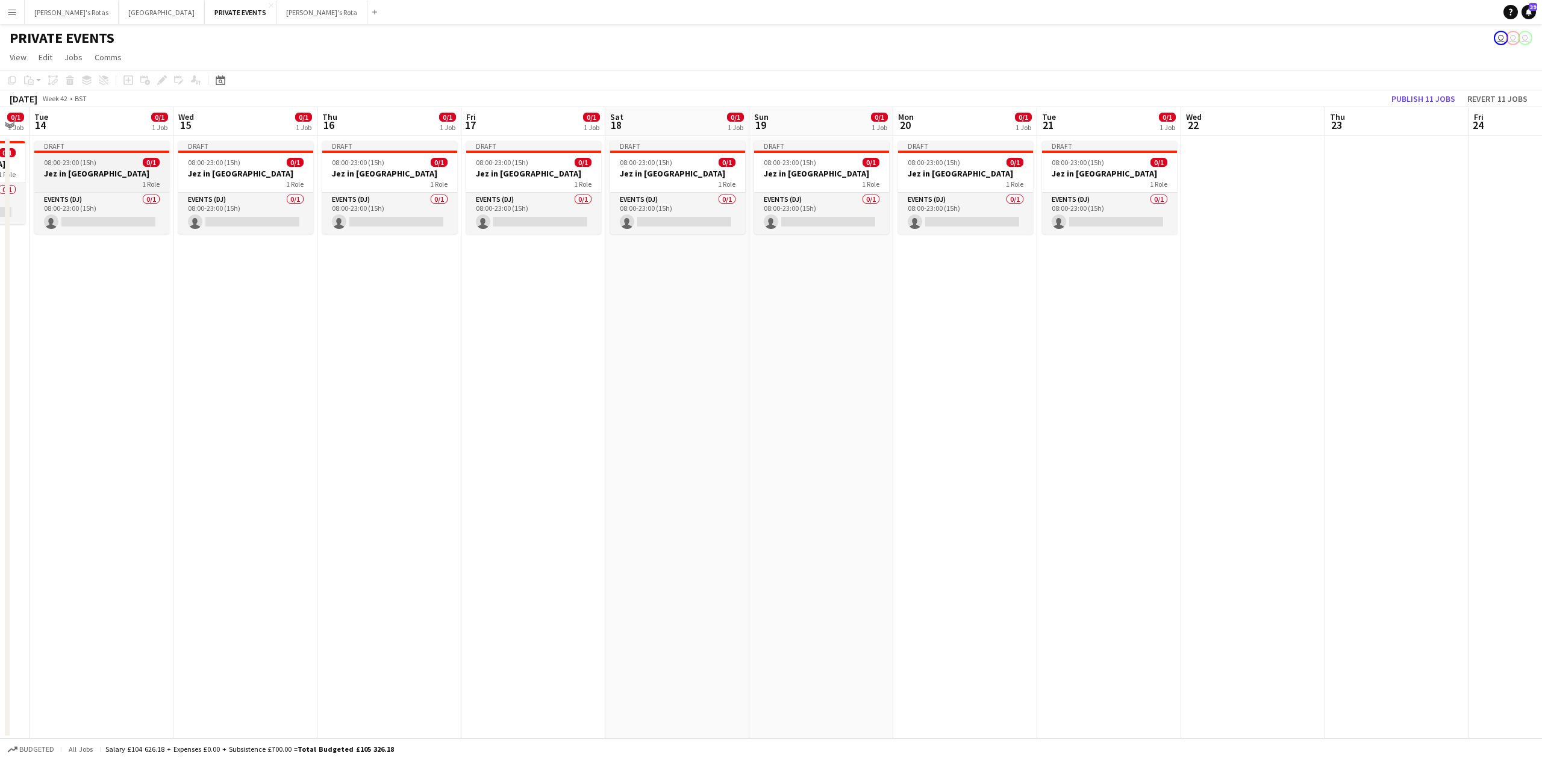
click at [95, 189] on app-job-card "Draft 08:00-23:00 (15h) 0/1 Jez in Saudi 1 Role Events (DJ) 0/1 08:00-23:00 (15…" at bounding box center [101, 187] width 135 height 93
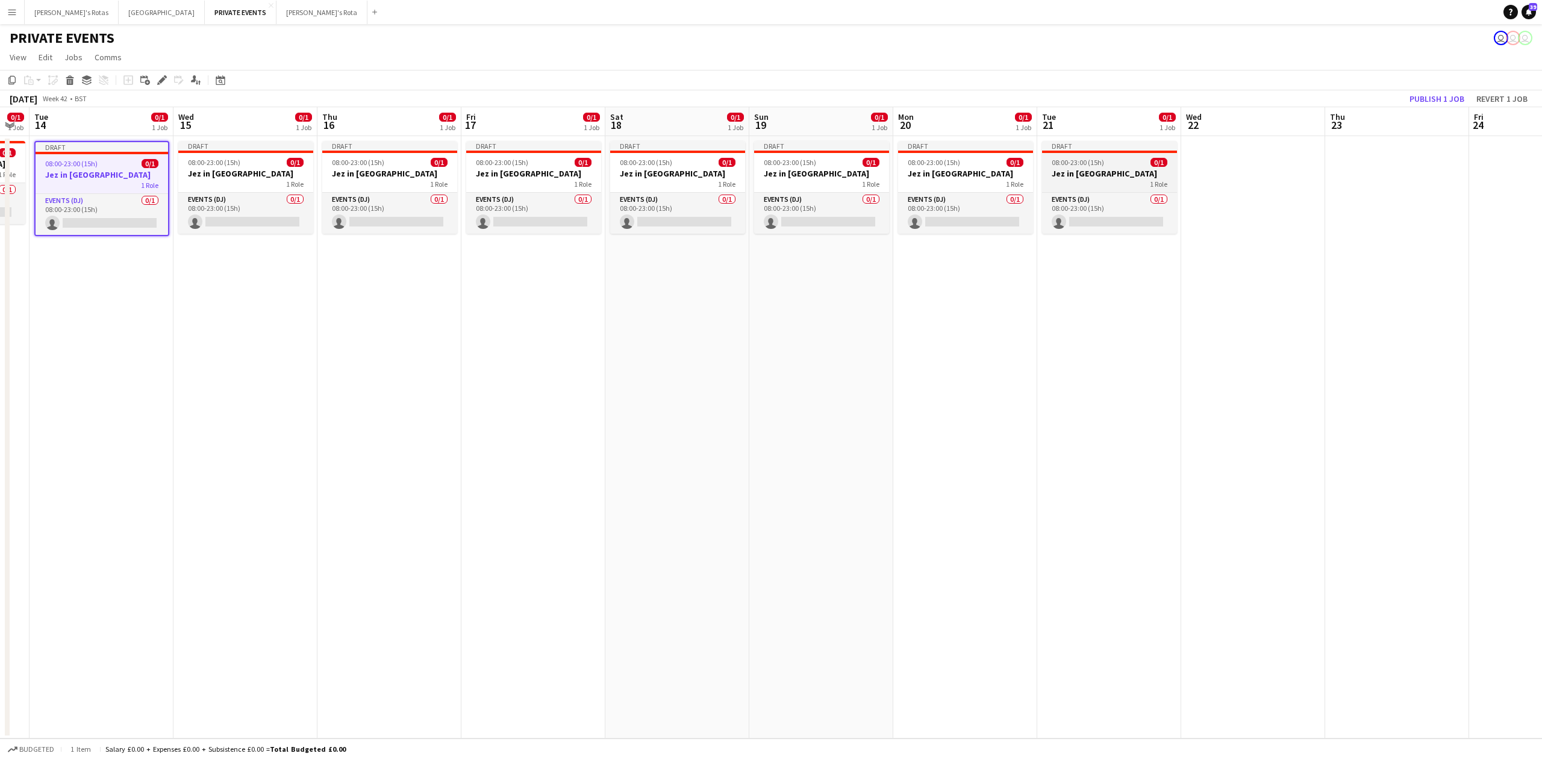
click at [1109, 166] on div "08:00-23:00 (15h) 0/1" at bounding box center [1109, 162] width 135 height 9
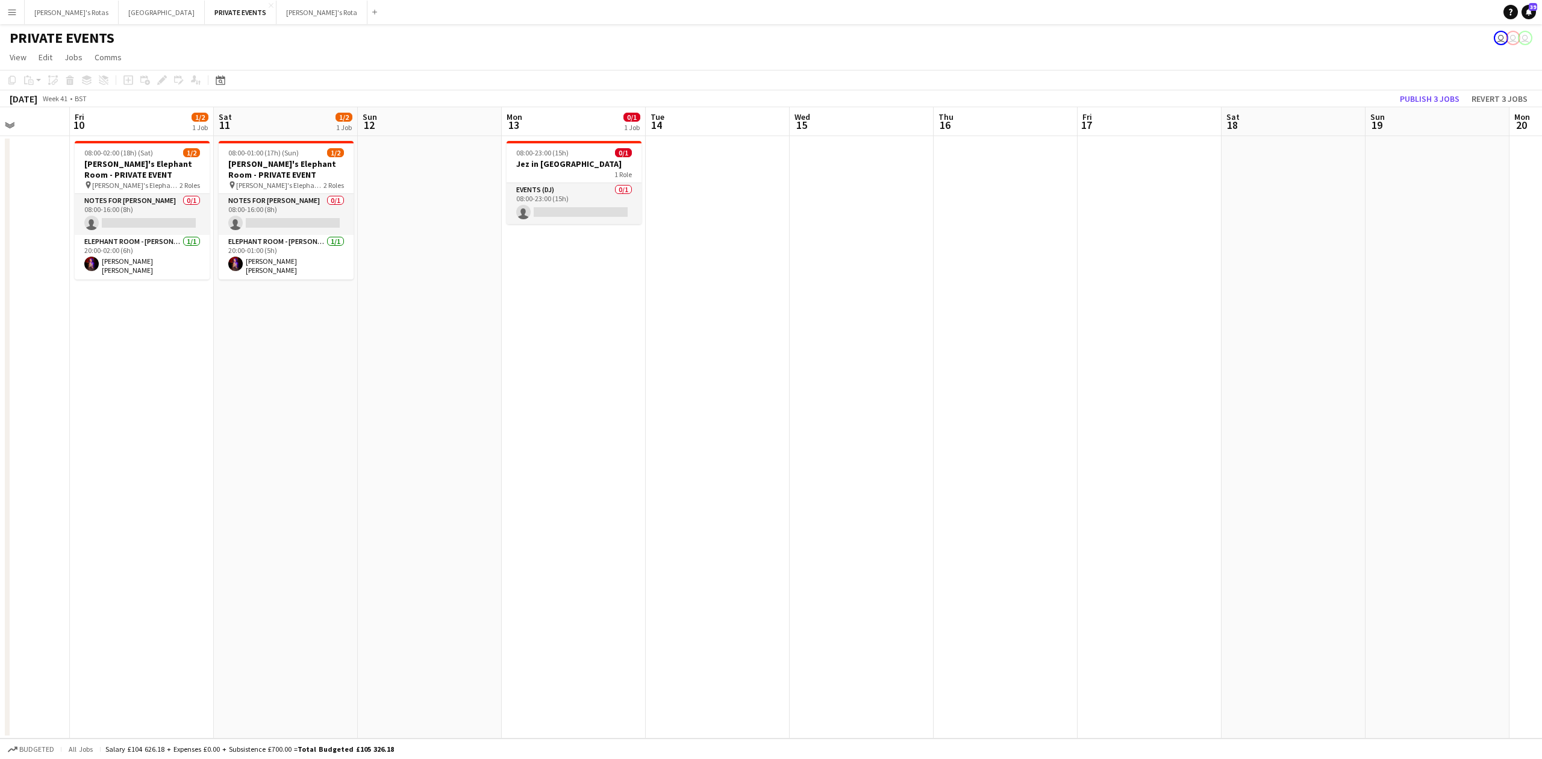
drag, startPoint x: 1064, startPoint y: 431, endPoint x: 1541, endPoint y: 422, distance: 477.1
click at [1541, 422] on app-calendar-viewport "Tue 7 1/2 1 Job Wed 8 Thu 9 Fri 10 1/2 1 Job Sat 11 1/2 1 Job Sun 12 Mon 13 0/1…" at bounding box center [771, 422] width 1542 height 631
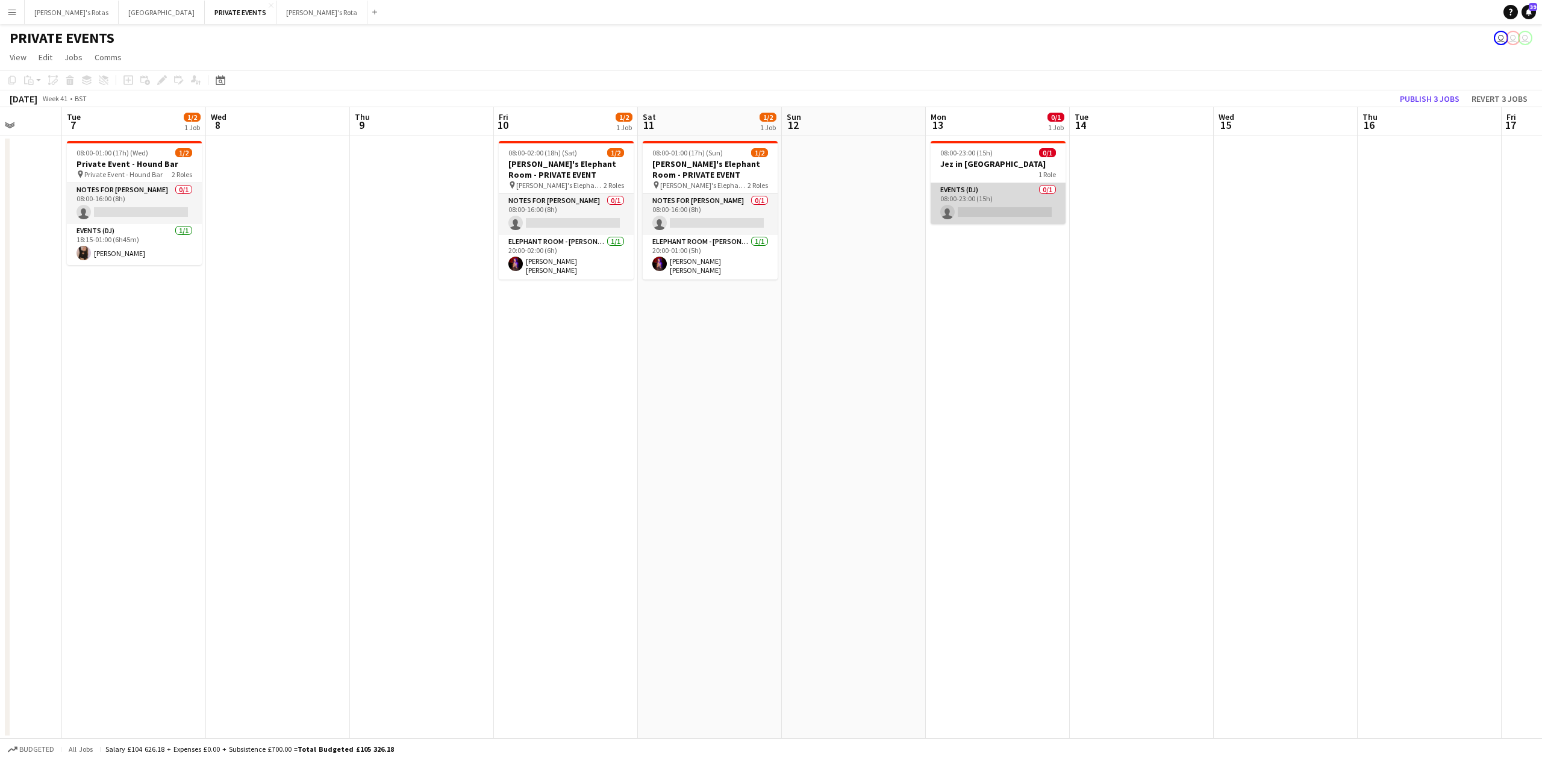
click at [991, 189] on app-card-role "Events (DJ) 0/1 08:00-23:00 (15h) single-neutral-actions" at bounding box center [998, 203] width 135 height 41
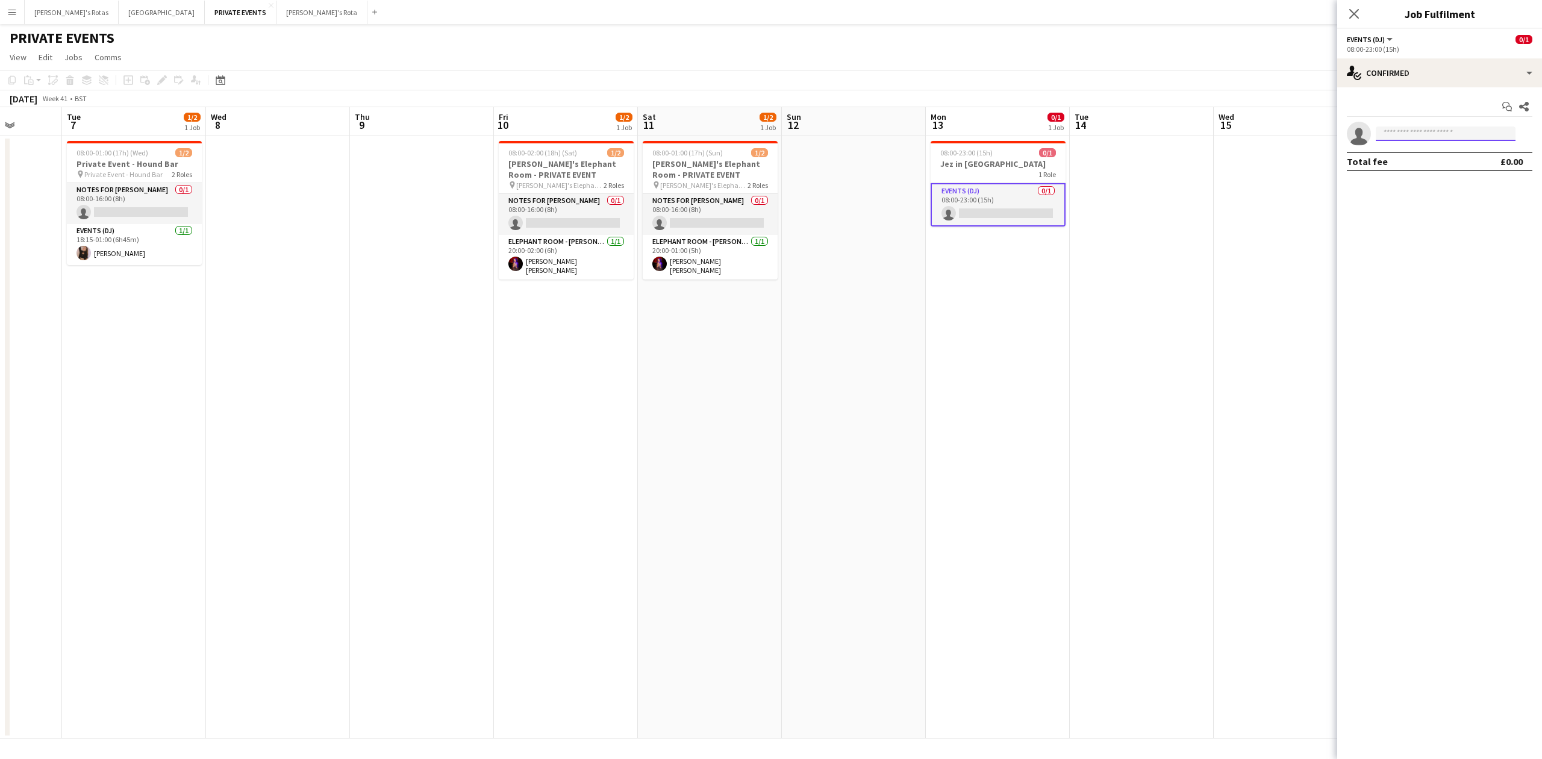
click at [1395, 130] on input at bounding box center [1446, 133] width 140 height 14
type input "***"
click at [1420, 169] on span "[PHONE_NUMBER]" at bounding box center [1445, 171] width 120 height 10
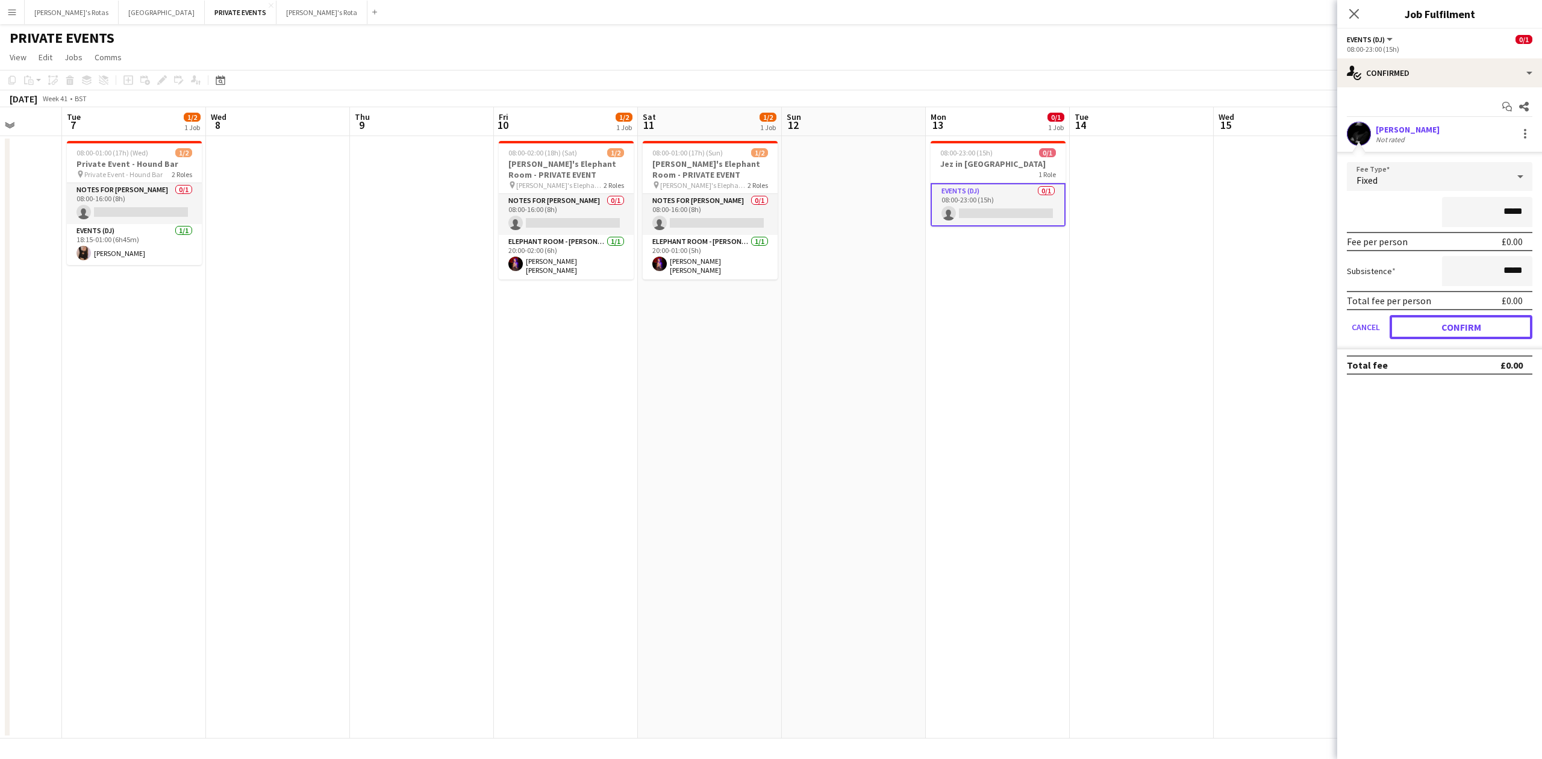
drag, startPoint x: 1437, startPoint y: 328, endPoint x: 1427, endPoint y: 292, distance: 37.6
click at [1438, 328] on button "Confirm" at bounding box center [1460, 327] width 143 height 24
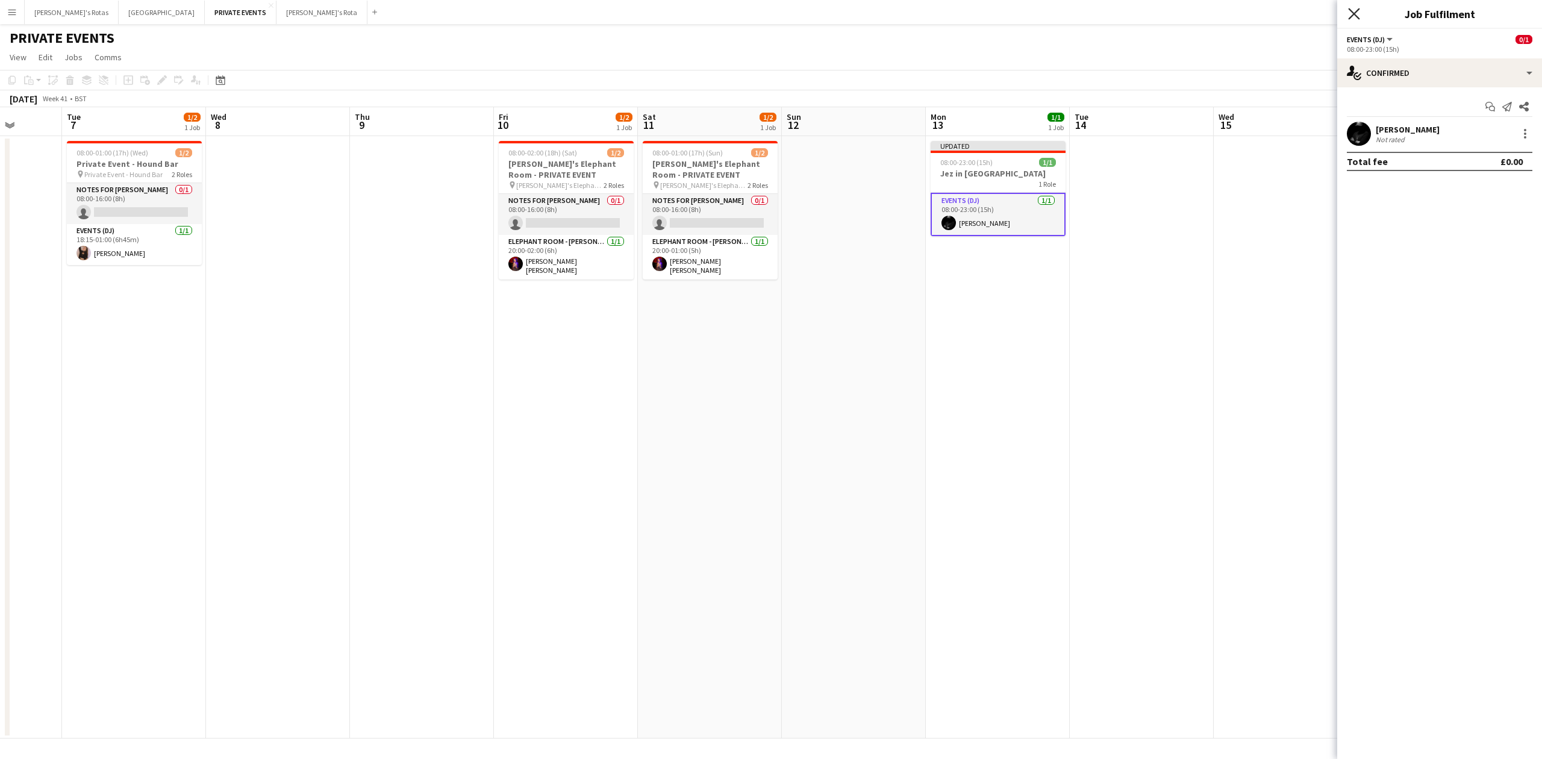
click at [1350, 12] on icon at bounding box center [1353, 13] width 11 height 11
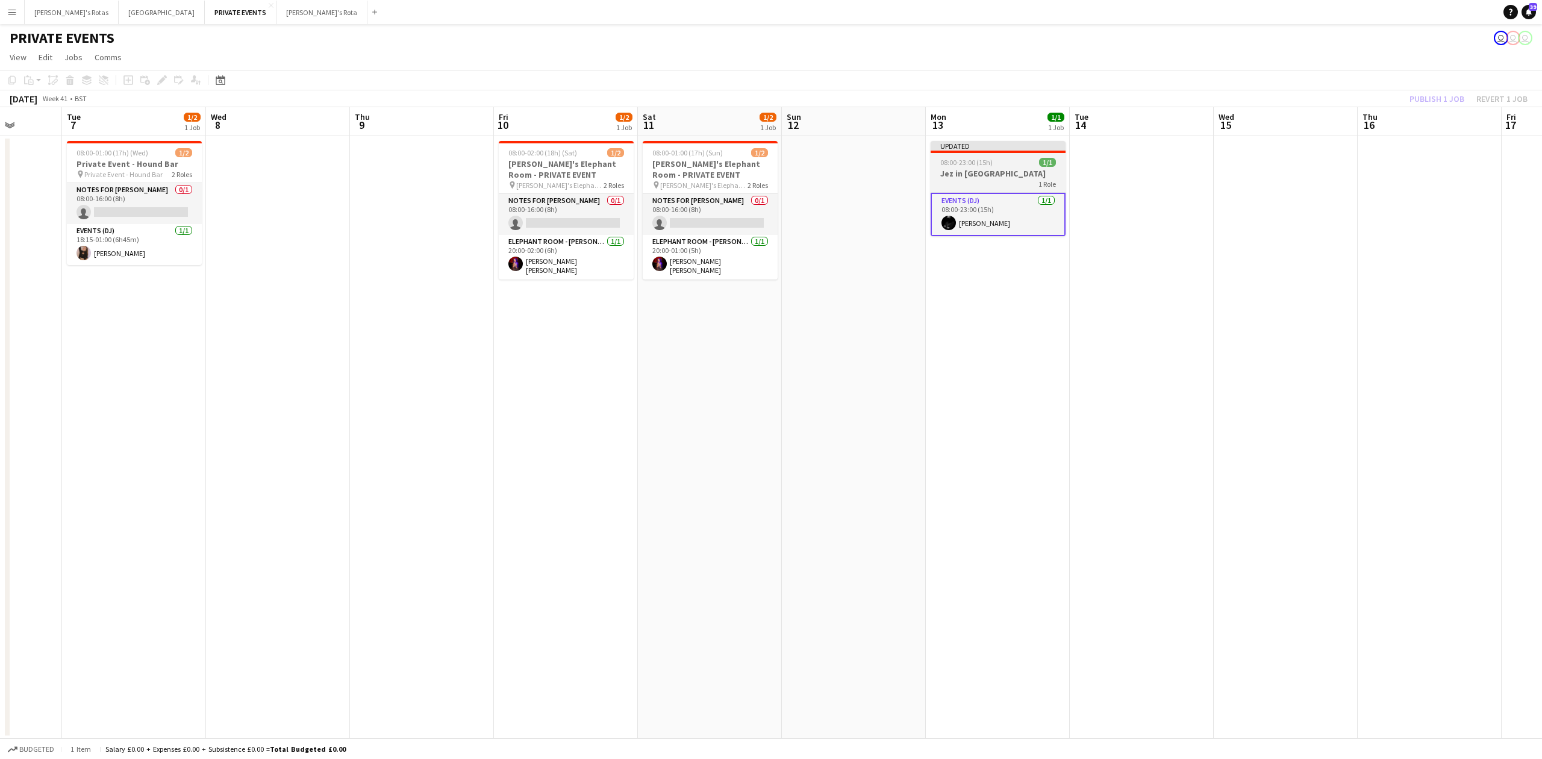
click at [1003, 170] on h3 "Jez in [GEOGRAPHIC_DATA]" at bounding box center [998, 173] width 135 height 11
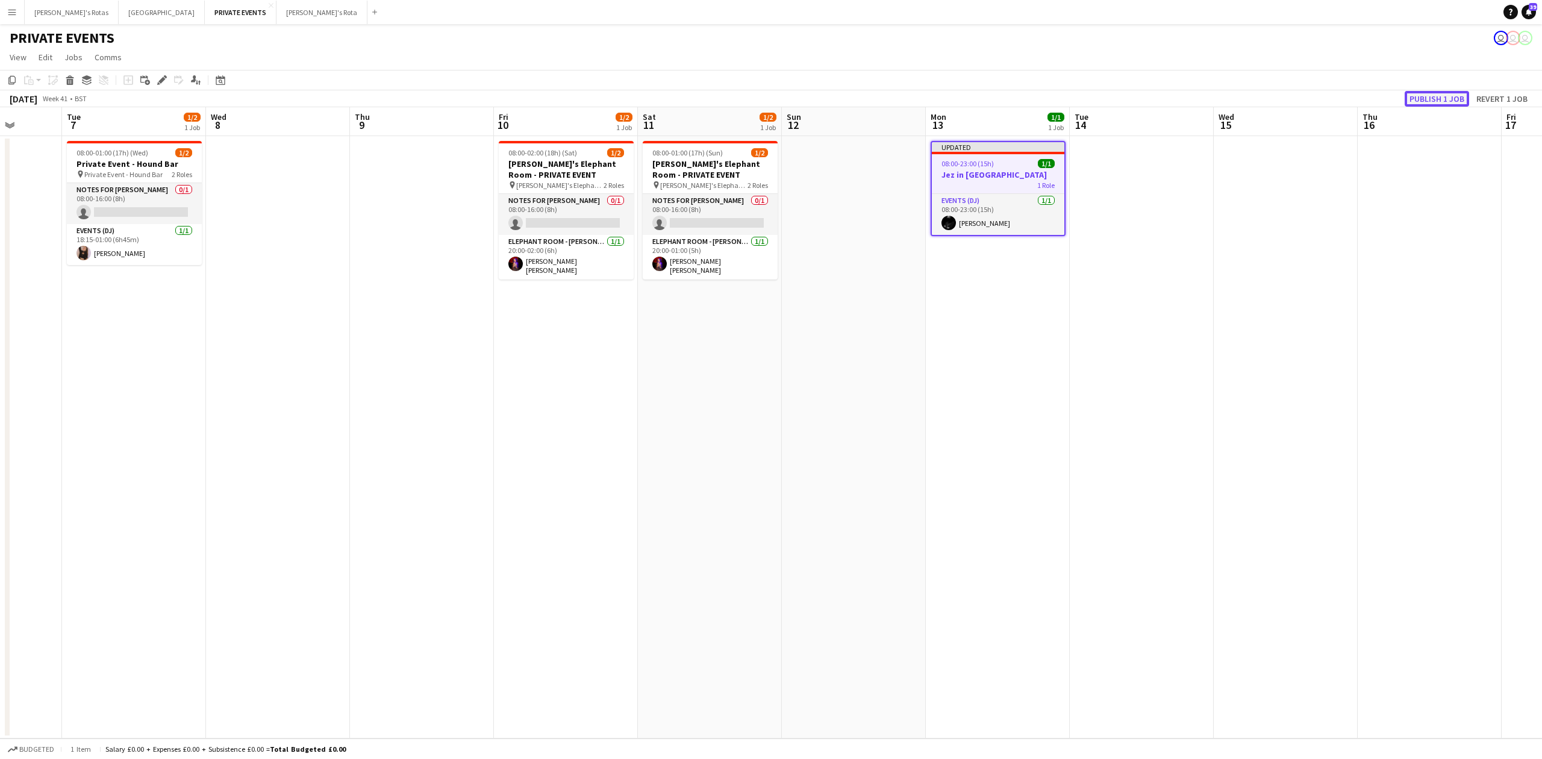
click at [1433, 101] on button "Publish 1 job" at bounding box center [1436, 99] width 64 height 16
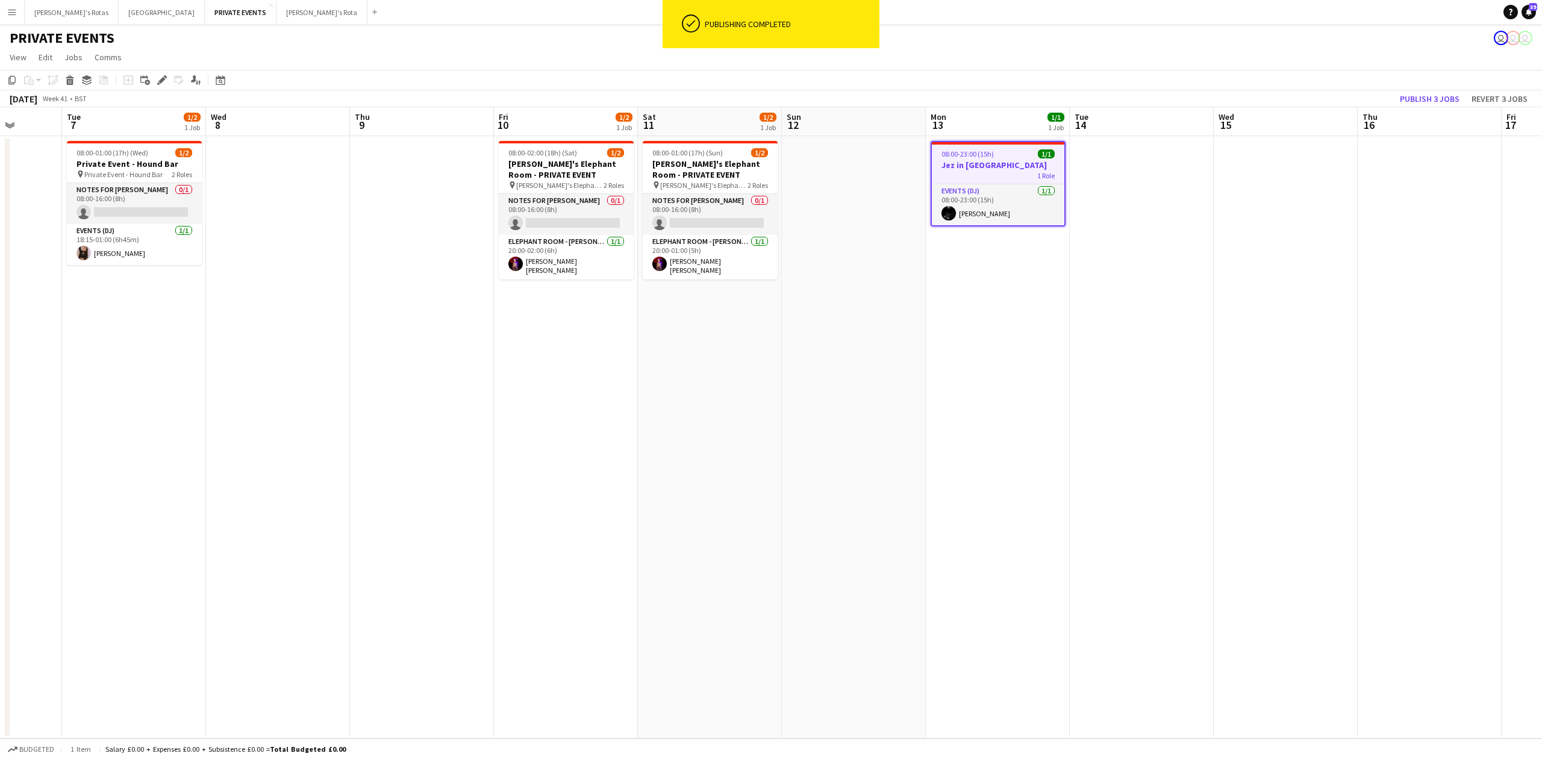
click at [999, 161] on h3 "Jez in [GEOGRAPHIC_DATA]" at bounding box center [998, 165] width 132 height 11
click at [997, 158] on h3 "Jez in [GEOGRAPHIC_DATA]" at bounding box center [998, 163] width 135 height 11
click at [1093, 155] on app-date-cell at bounding box center [1142, 437] width 144 height 602
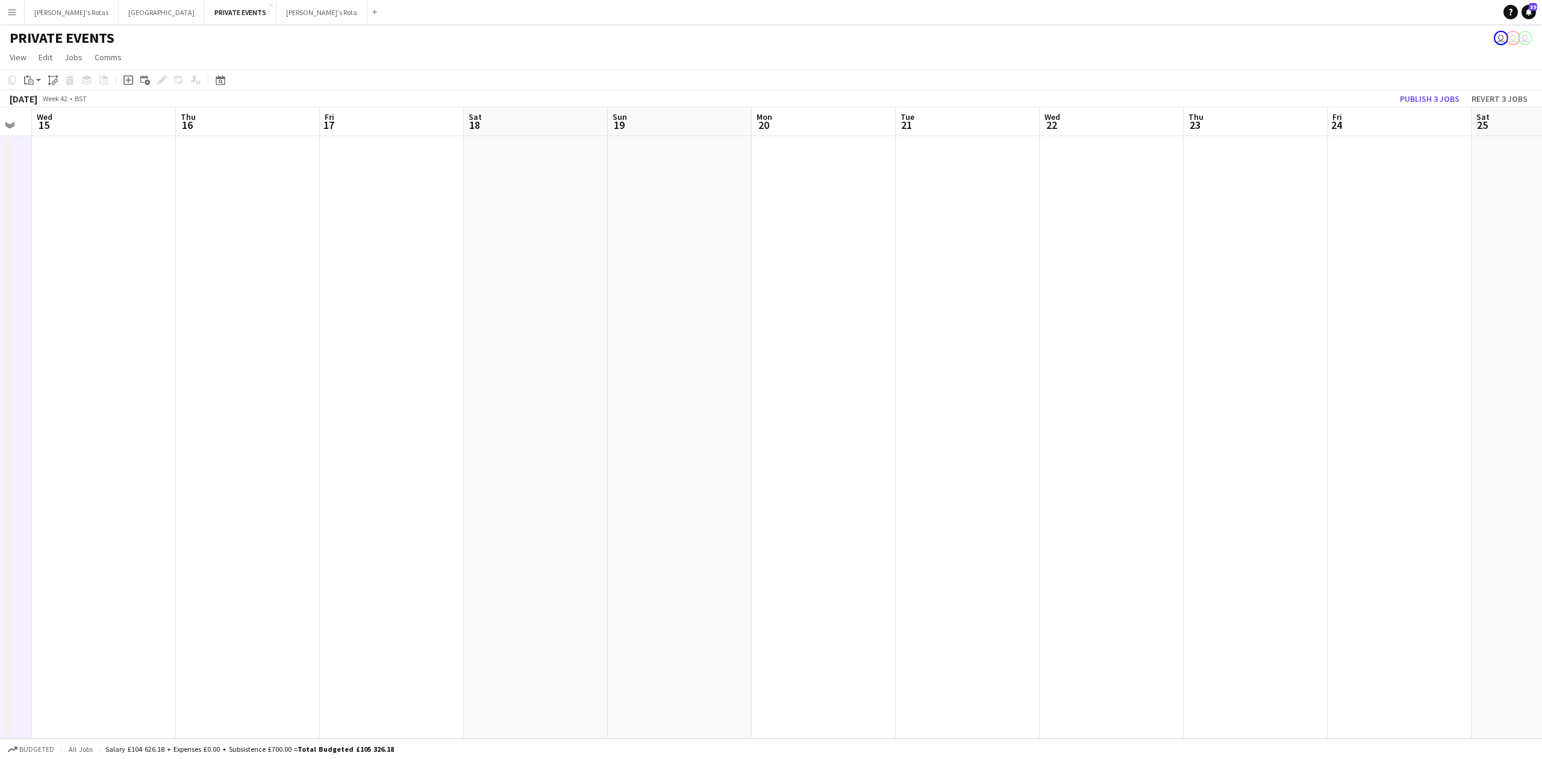
scroll to position [0, 454]
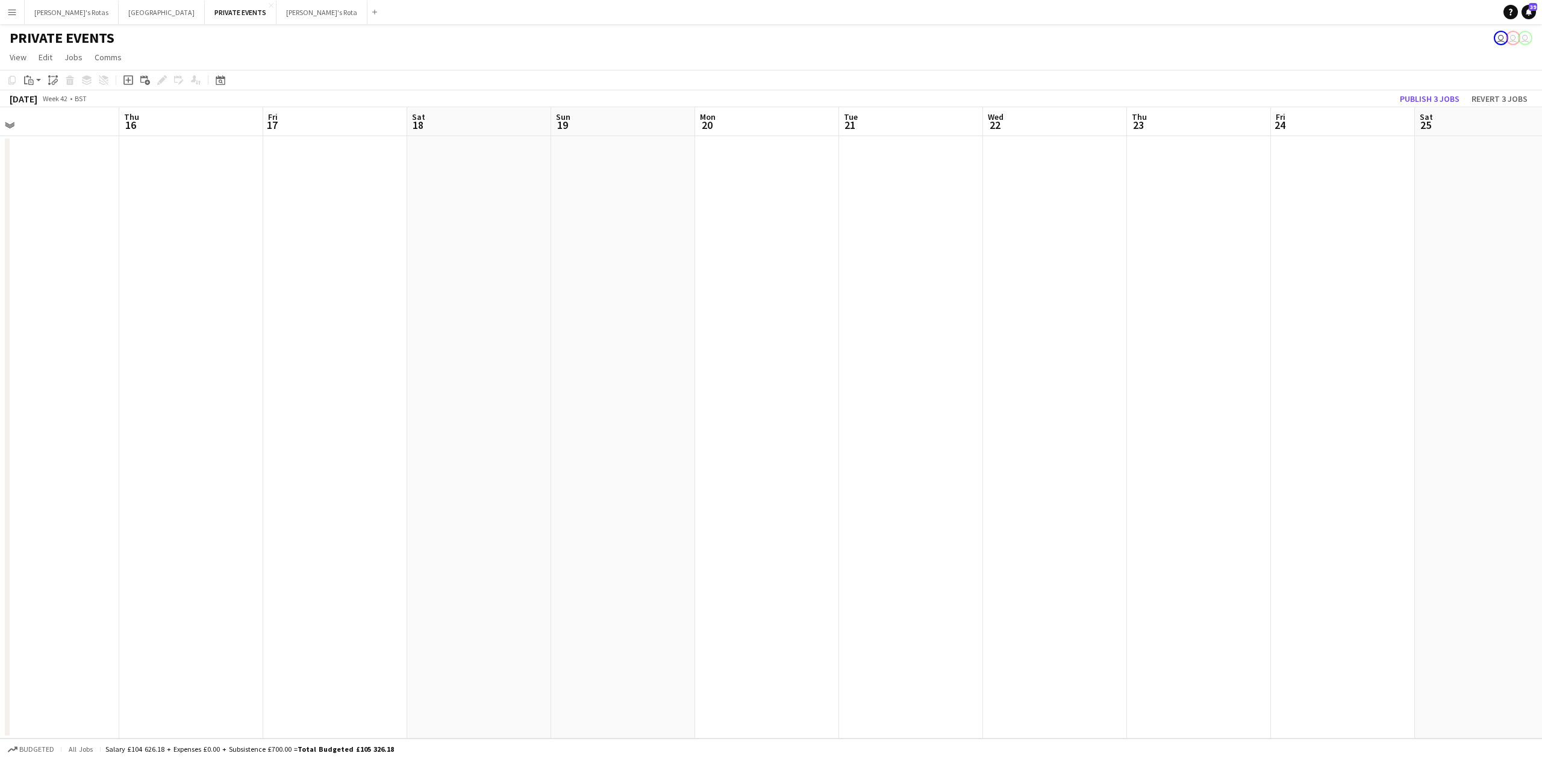
drag, startPoint x: 1333, startPoint y: 390, endPoint x: 231, endPoint y: 429, distance: 1102.8
click at [98, 446] on app-calendar-viewport "Sun 12 Mon 13 1/1 1 Job Tue 14 Wed 15 Thu 16 Fri 17 Sat 18 Sun 19 Mon 20 Tue 21…" at bounding box center [771, 422] width 1542 height 631
click at [988, 164] on app-date-cell at bounding box center [1057, 437] width 144 height 602
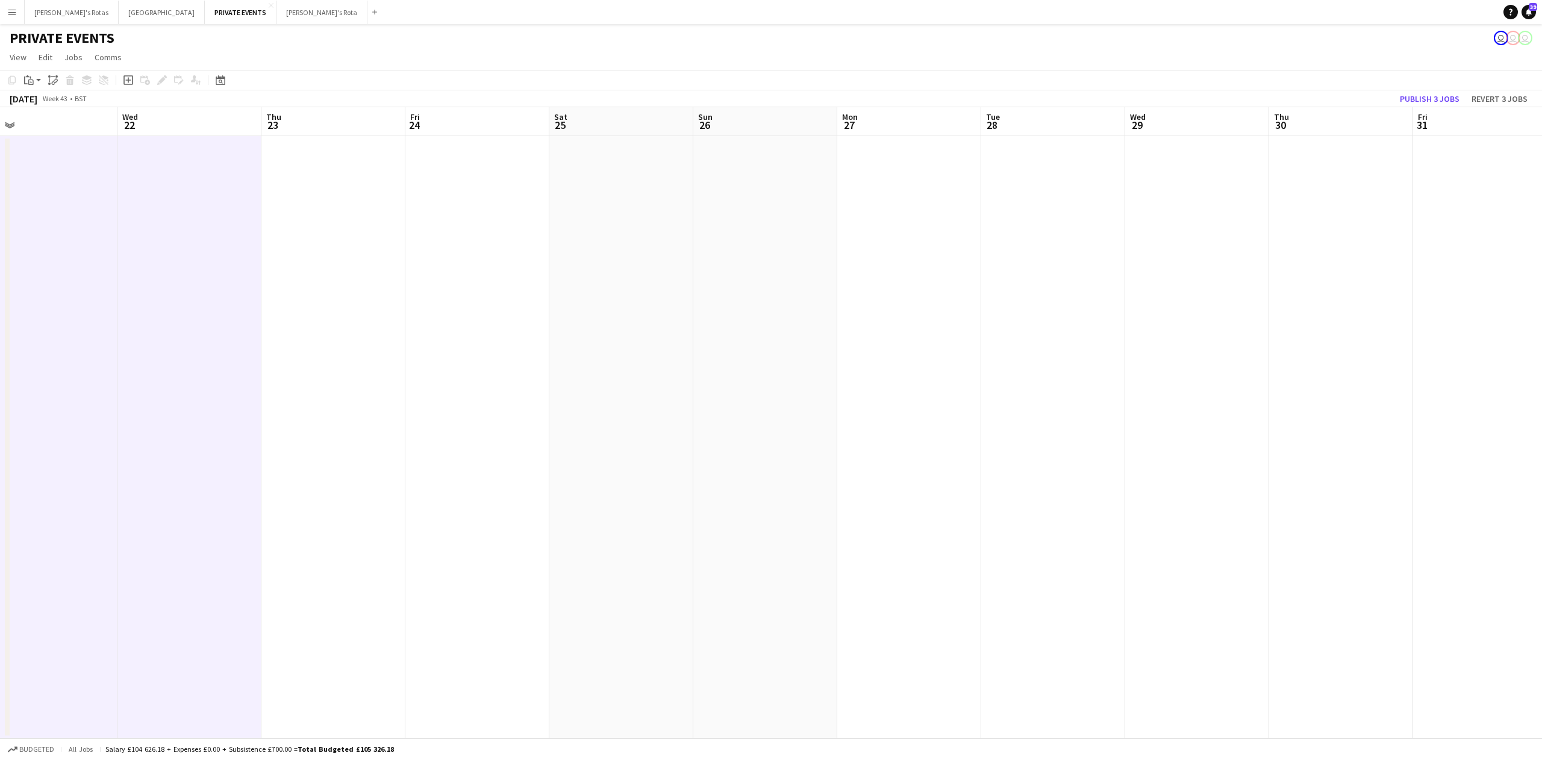
drag, startPoint x: 1388, startPoint y: 275, endPoint x: 488, endPoint y: 441, distance: 915.7
click at [488, 441] on app-calendar-viewport "Sat 18 Sun 19 Mon 20 Tue 21 Wed 22 Thu 23 Fri 24 Sat 25 Sun 26 Mon 27 Tue 28 We…" at bounding box center [771, 422] width 1542 height 631
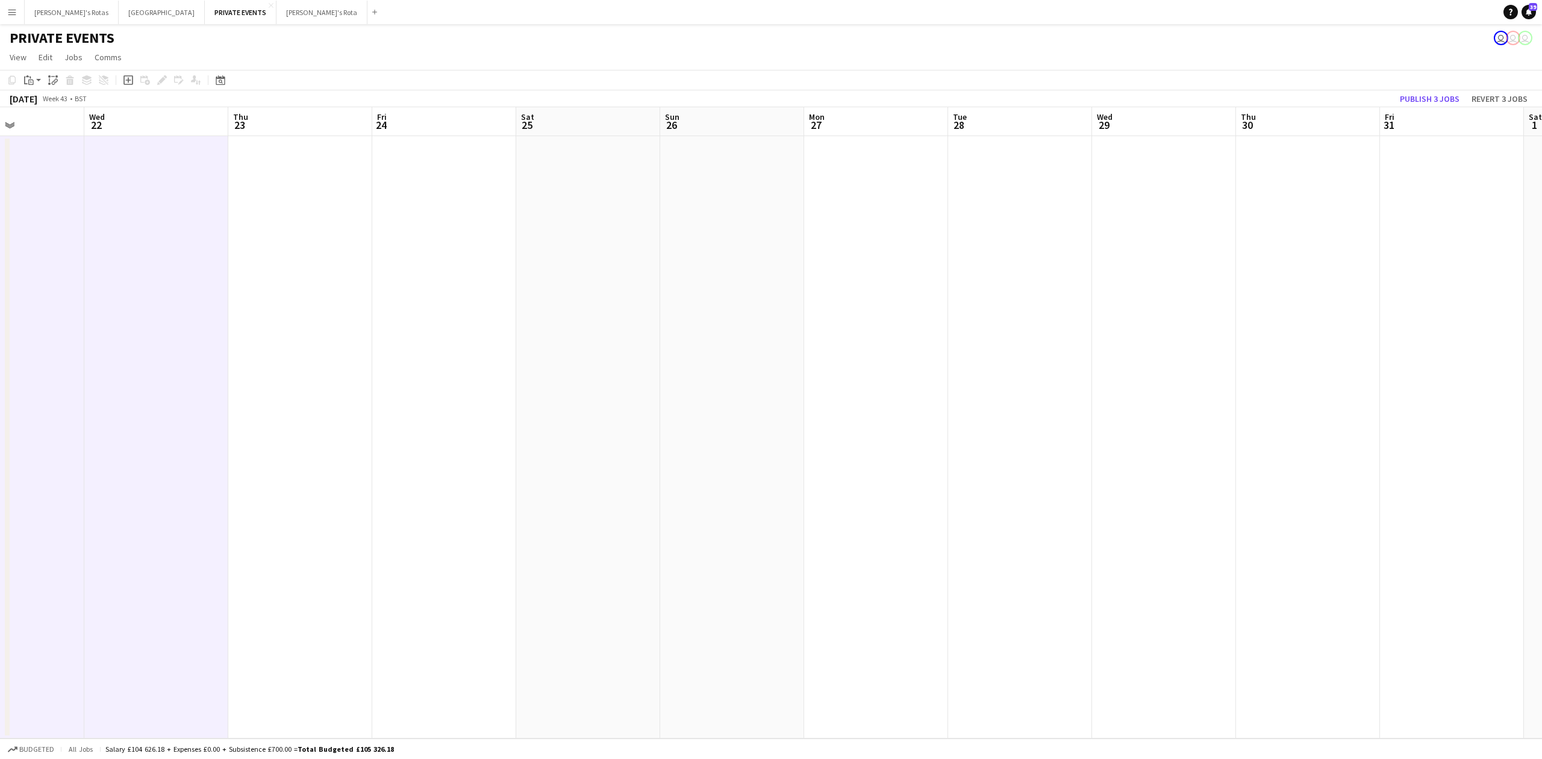
click at [1181, 169] on app-date-cell at bounding box center [1164, 437] width 144 height 602
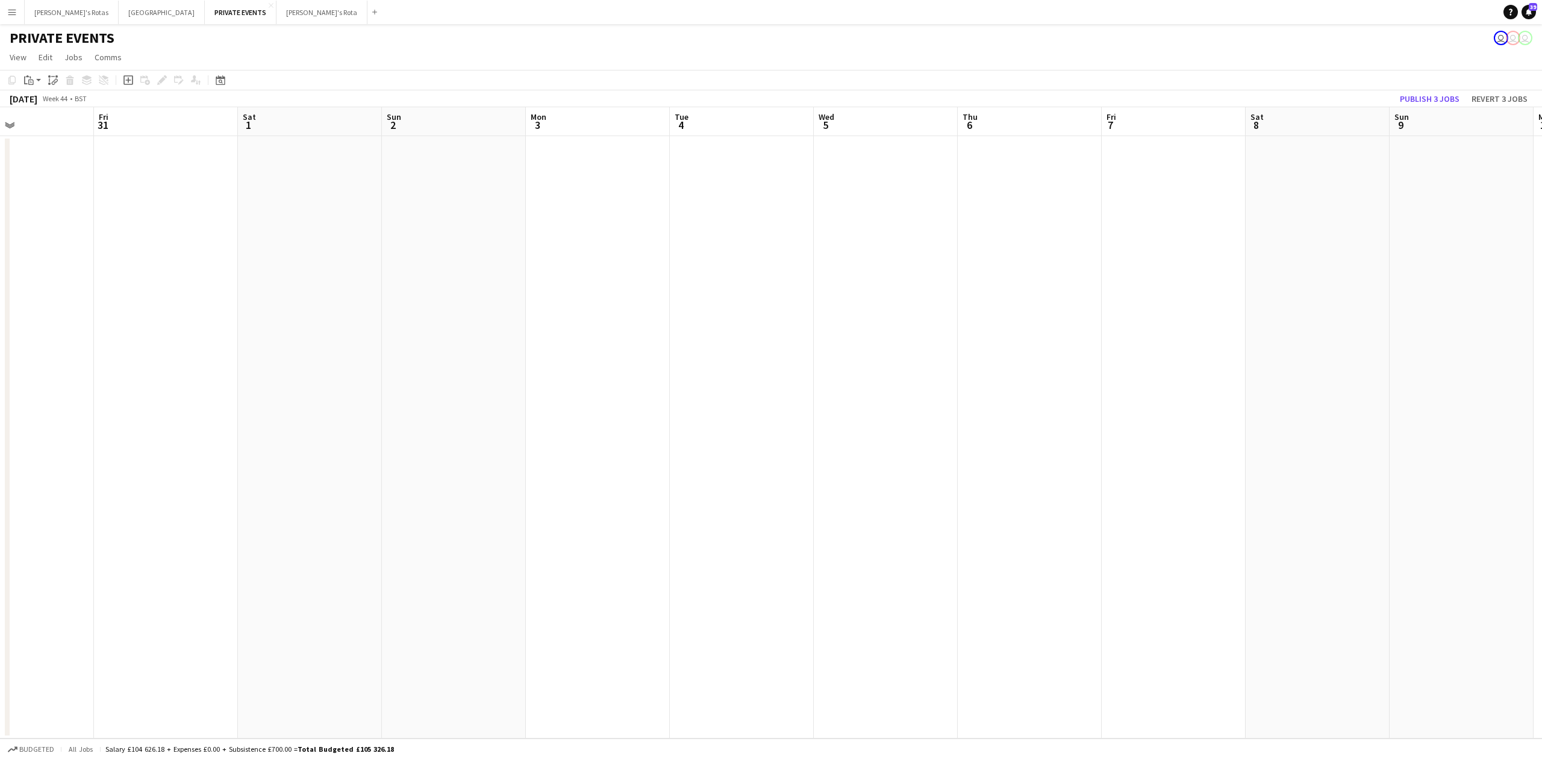
scroll to position [0, 410]
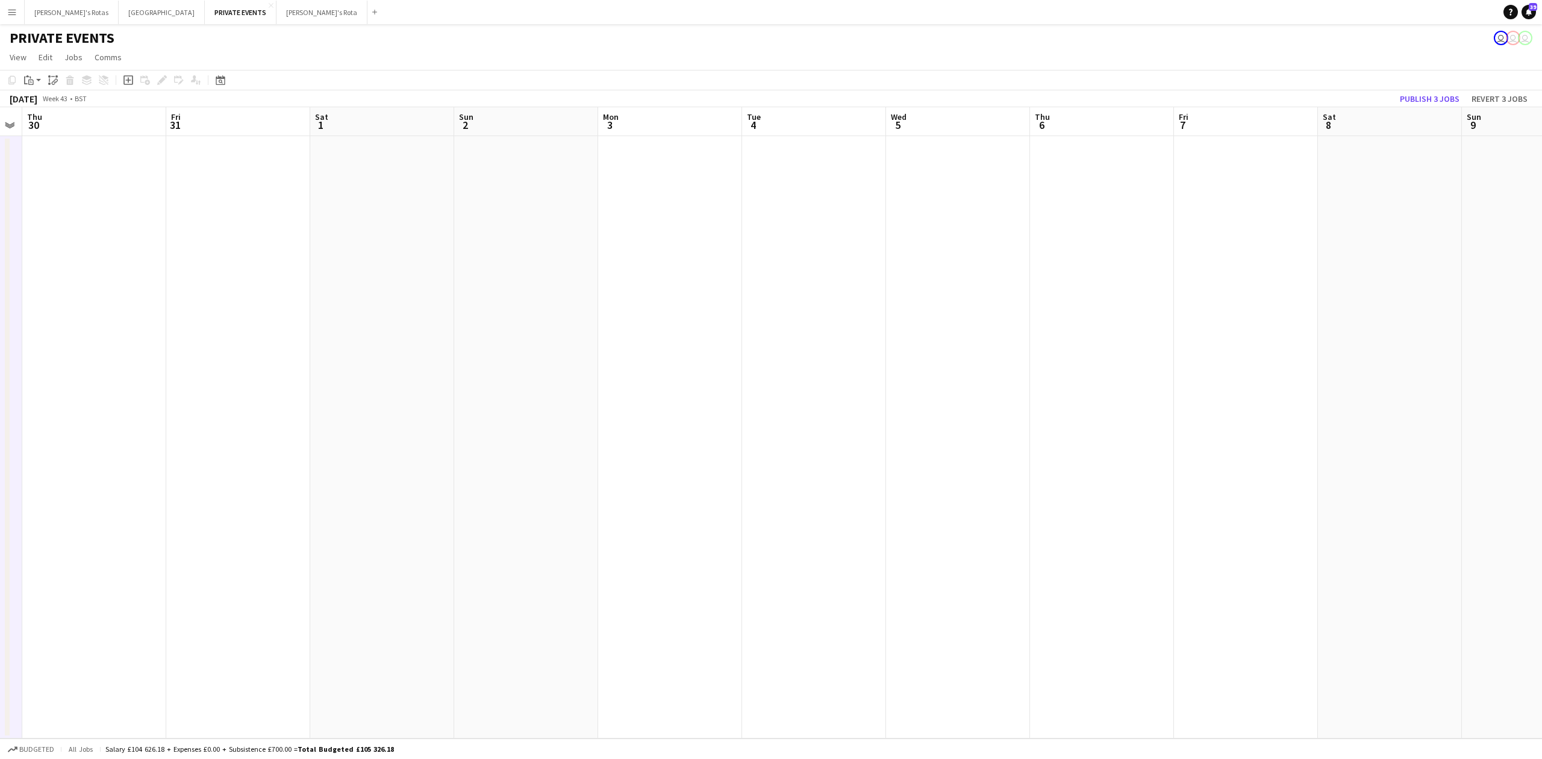
drag, startPoint x: 1541, startPoint y: 467, endPoint x: 307, endPoint y: 595, distance: 1240.0
click at [182, 634] on app-calendar-viewport "Mon 27 Tue 28 Wed 29 Thu 30 Fri 31 Sat 1 Sun 2 Mon 3 Tue 4 Wed 5 Thu 6 Fri 7 Sa…" at bounding box center [771, 422] width 1542 height 631
click at [1215, 208] on app-date-cell at bounding box center [1246, 437] width 144 height 602
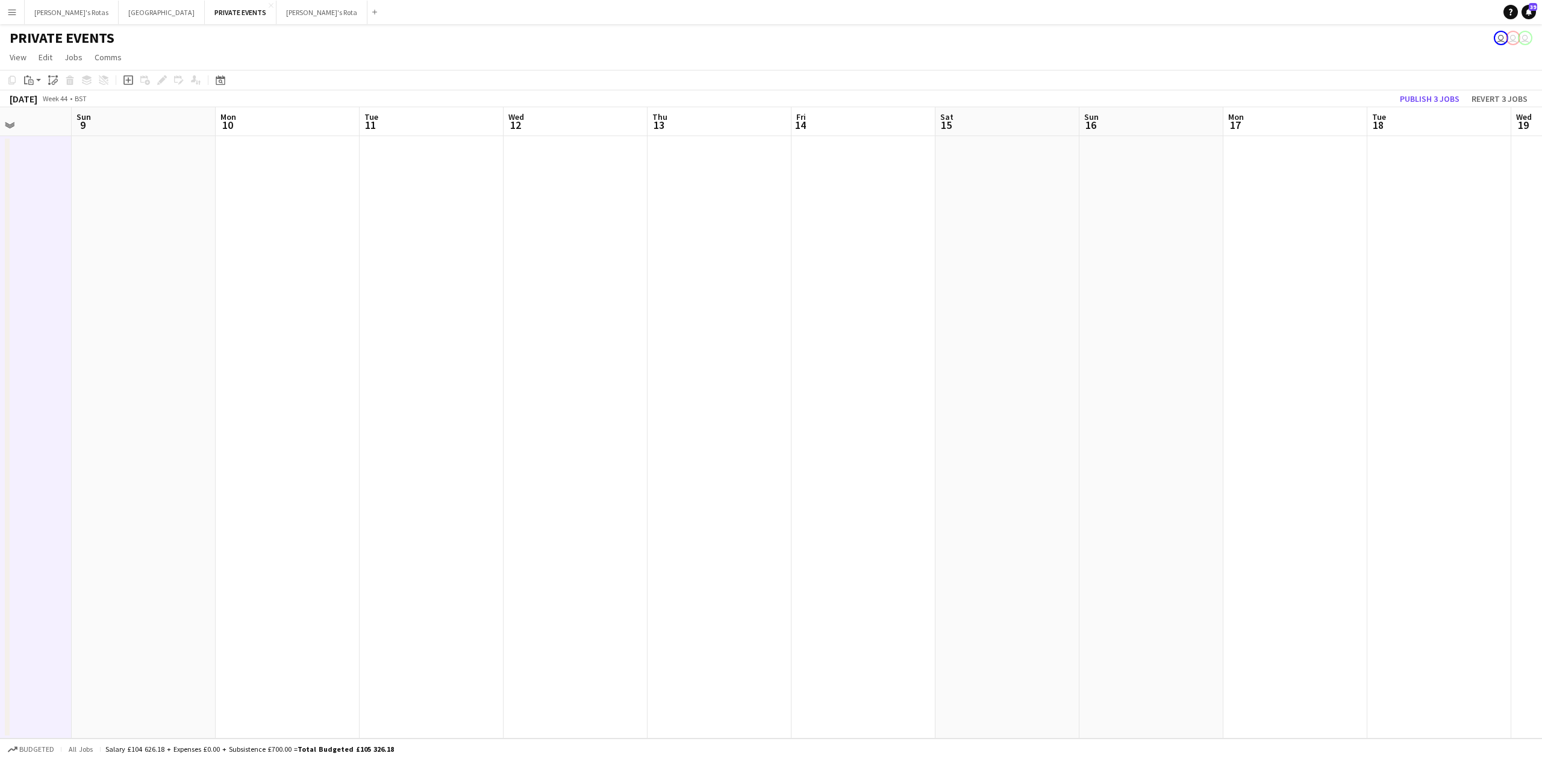
drag, startPoint x: 1361, startPoint y: 495, endPoint x: 112, endPoint y: 541, distance: 1249.9
click at [112, 541] on app-calendar-viewport "Thu 6 Fri 7 Sat 8 Sun 9 Mon 10 Tue 11 Wed 12 Thu 13 Fri 14 Sat 15 Sun 16 Mon 17…" at bounding box center [771, 422] width 1542 height 631
click at [724, 169] on app-date-cell at bounding box center [717, 437] width 144 height 602
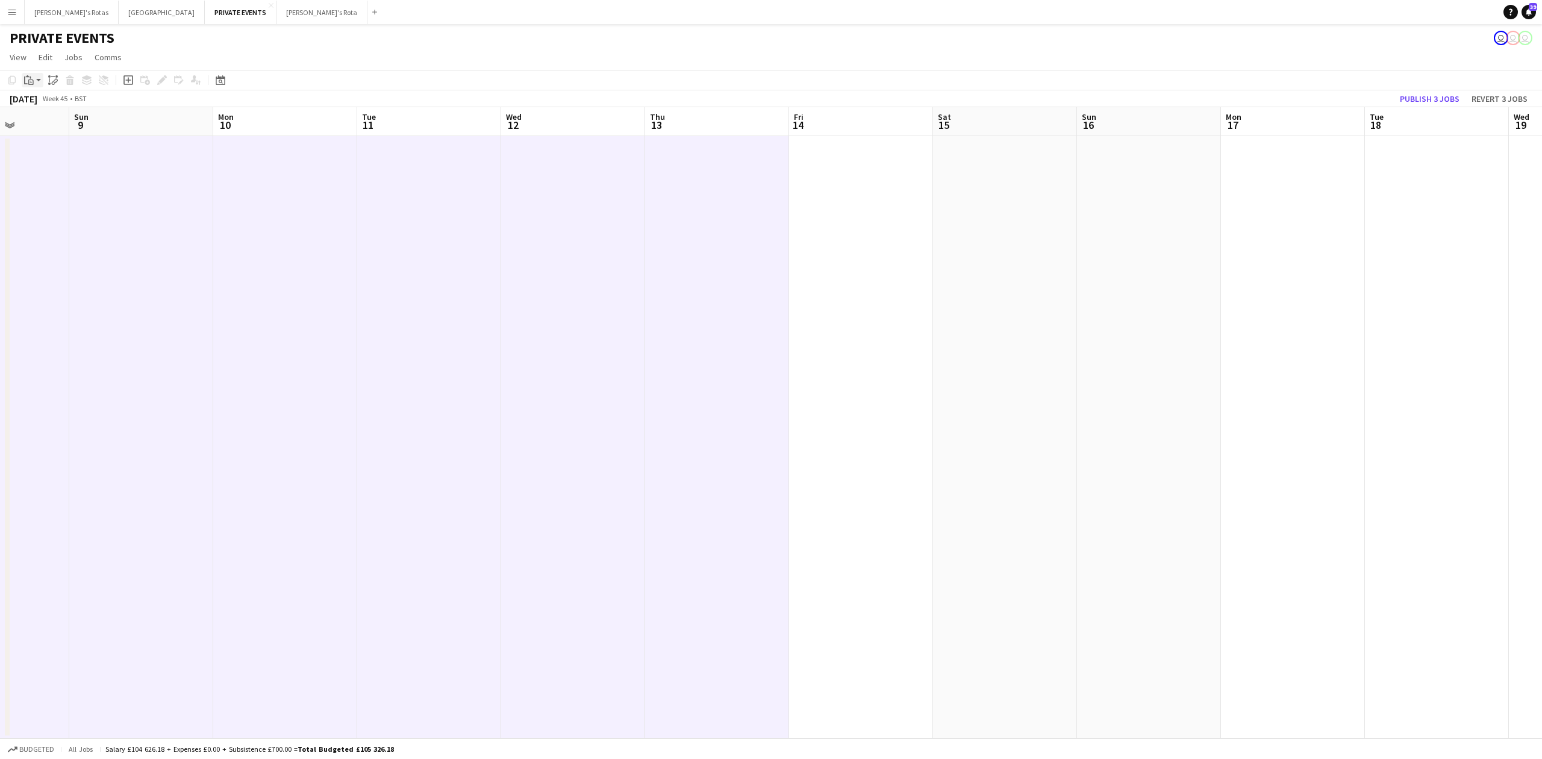
click at [40, 77] on app-action-btn "Paste" at bounding box center [33, 80] width 22 height 14
click at [49, 126] on link "Paste with crew Ctrl+Shift+V" at bounding box center [88, 123] width 113 height 11
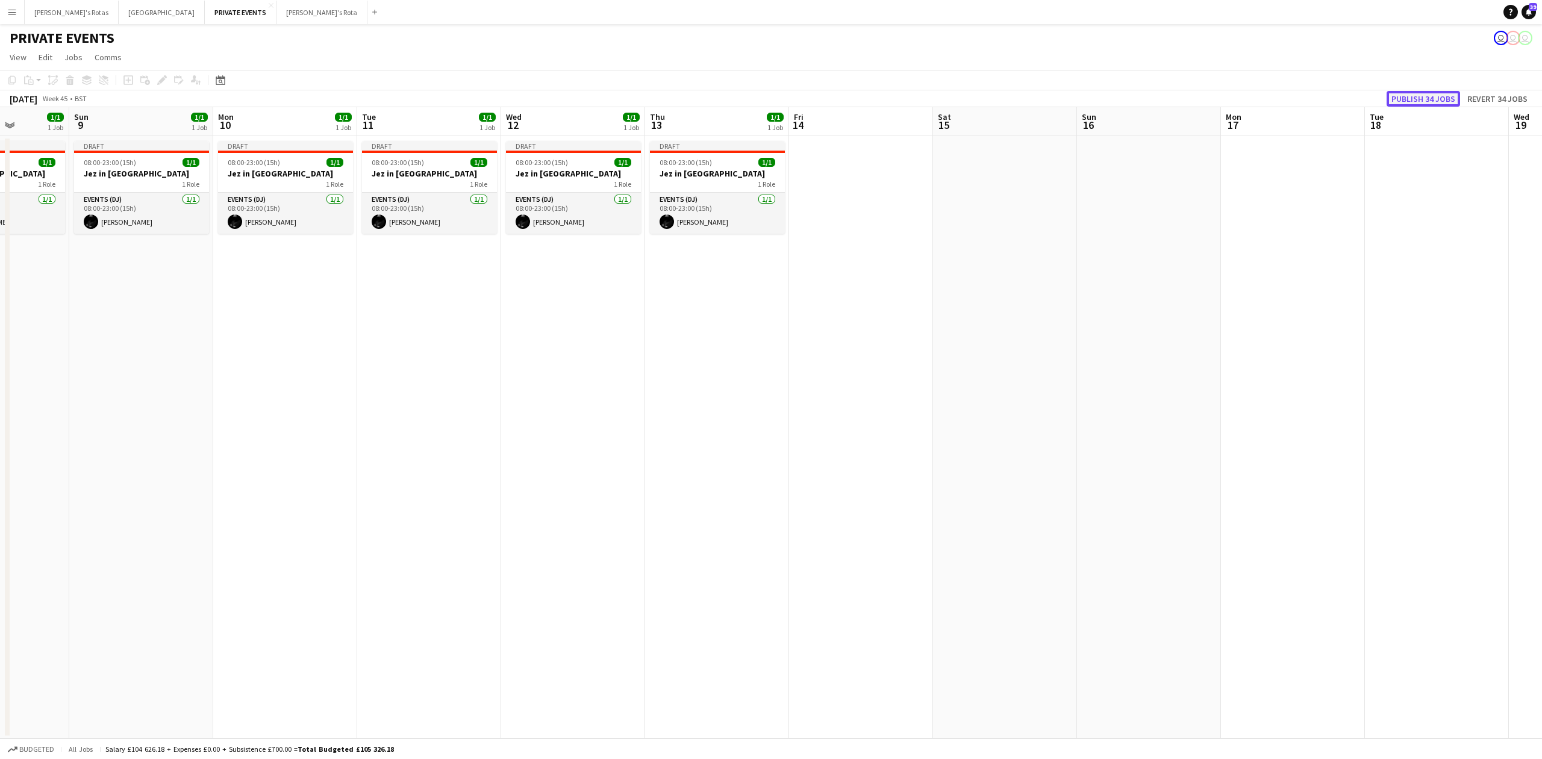
click at [1429, 92] on button "Publish 34 jobs" at bounding box center [1422, 99] width 73 height 16
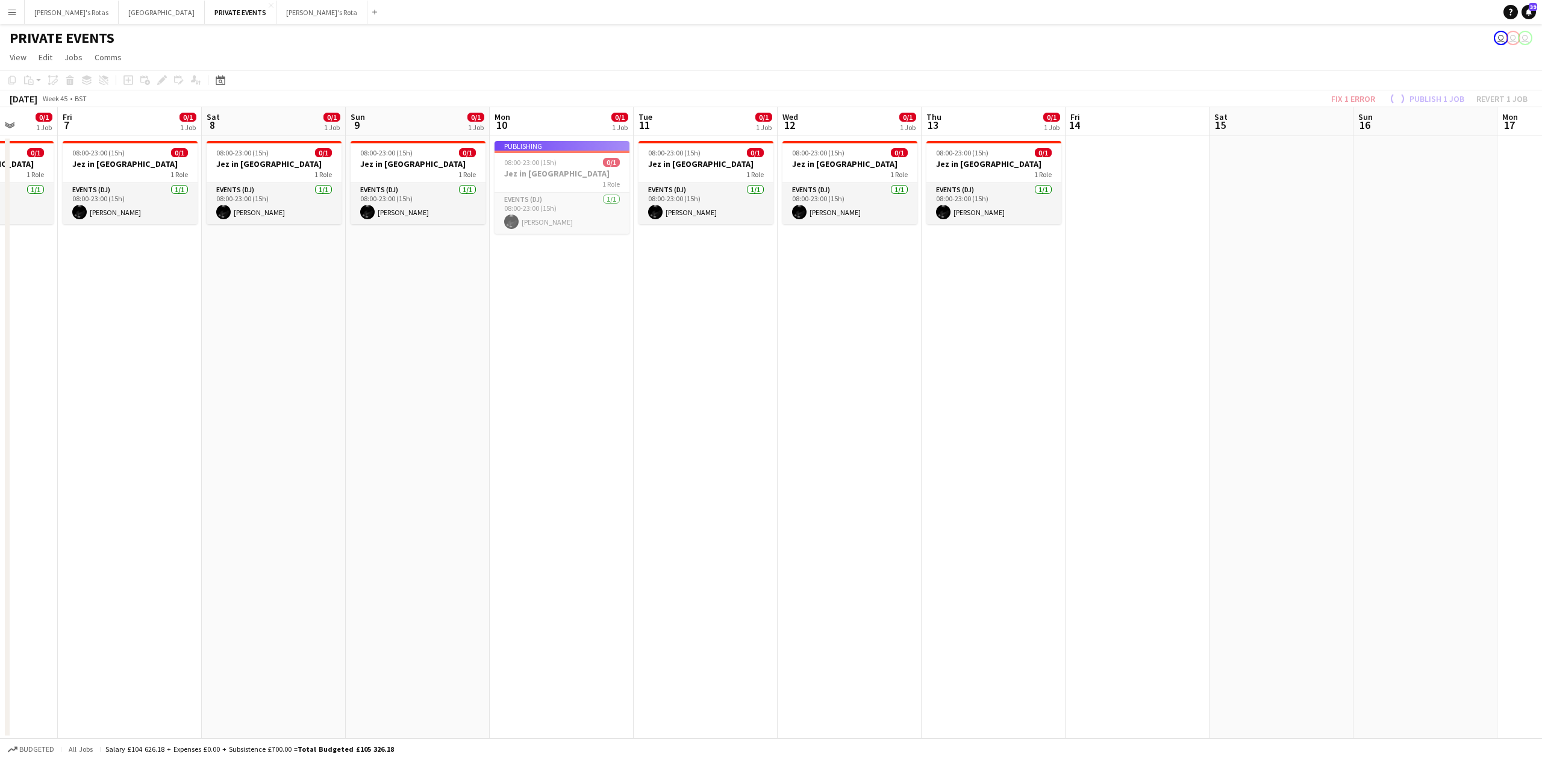
drag, startPoint x: 458, startPoint y: 331, endPoint x: 702, endPoint y: 331, distance: 243.9
click at [702, 331] on app-calendar-viewport "Wed 5 0/1 1 Job Thu 6 0/1 1 Job Fri 7 0/1 1 Job Sat 8 0/1 1 Job Sun 9 0/1 1 Job…" at bounding box center [771, 422] width 1542 height 631
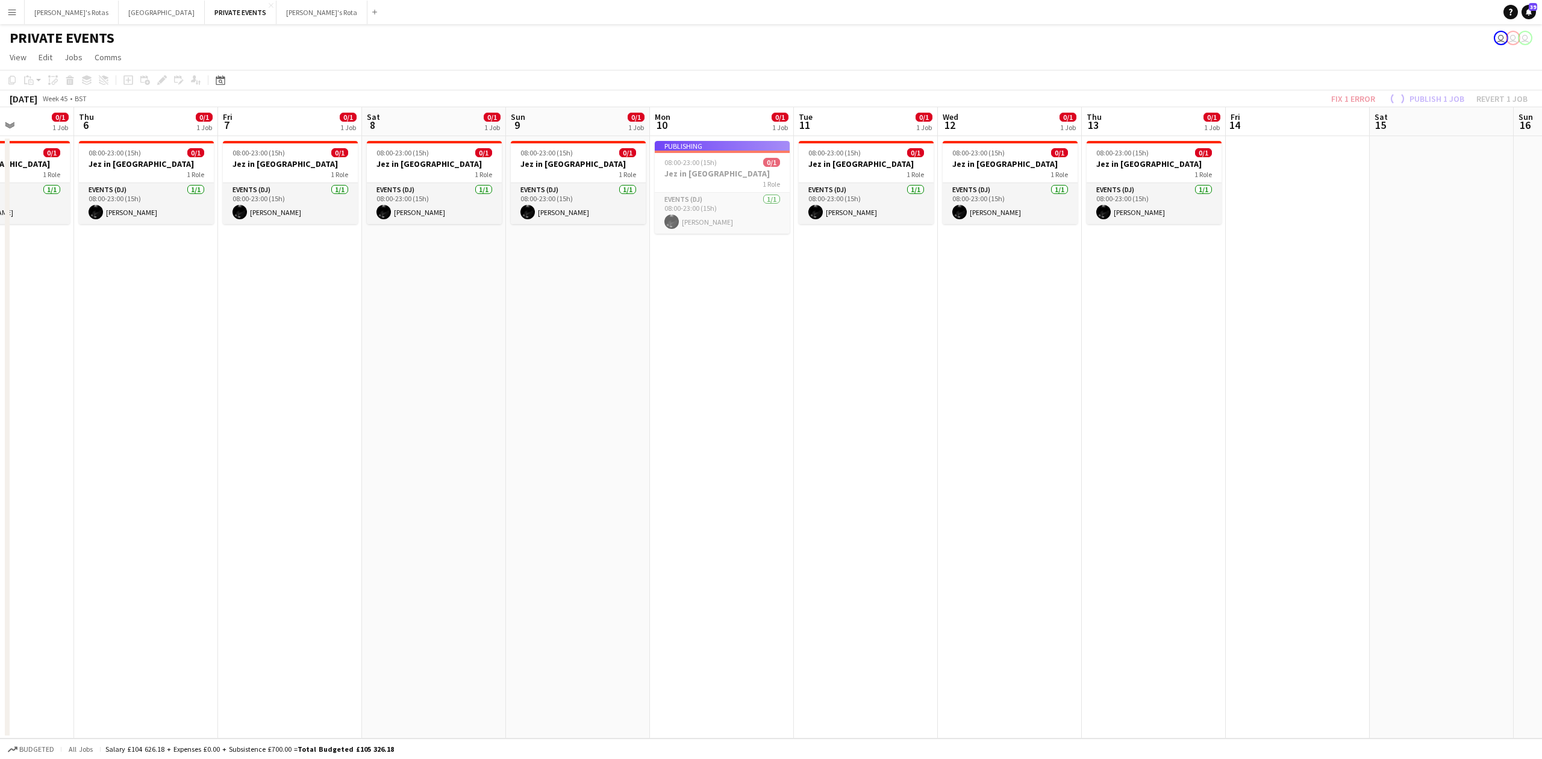
drag, startPoint x: 49, startPoint y: 11, endPoint x: 3, endPoint y: 12, distance: 45.8
click at [3, 12] on button "Menu" at bounding box center [12, 12] width 24 height 24
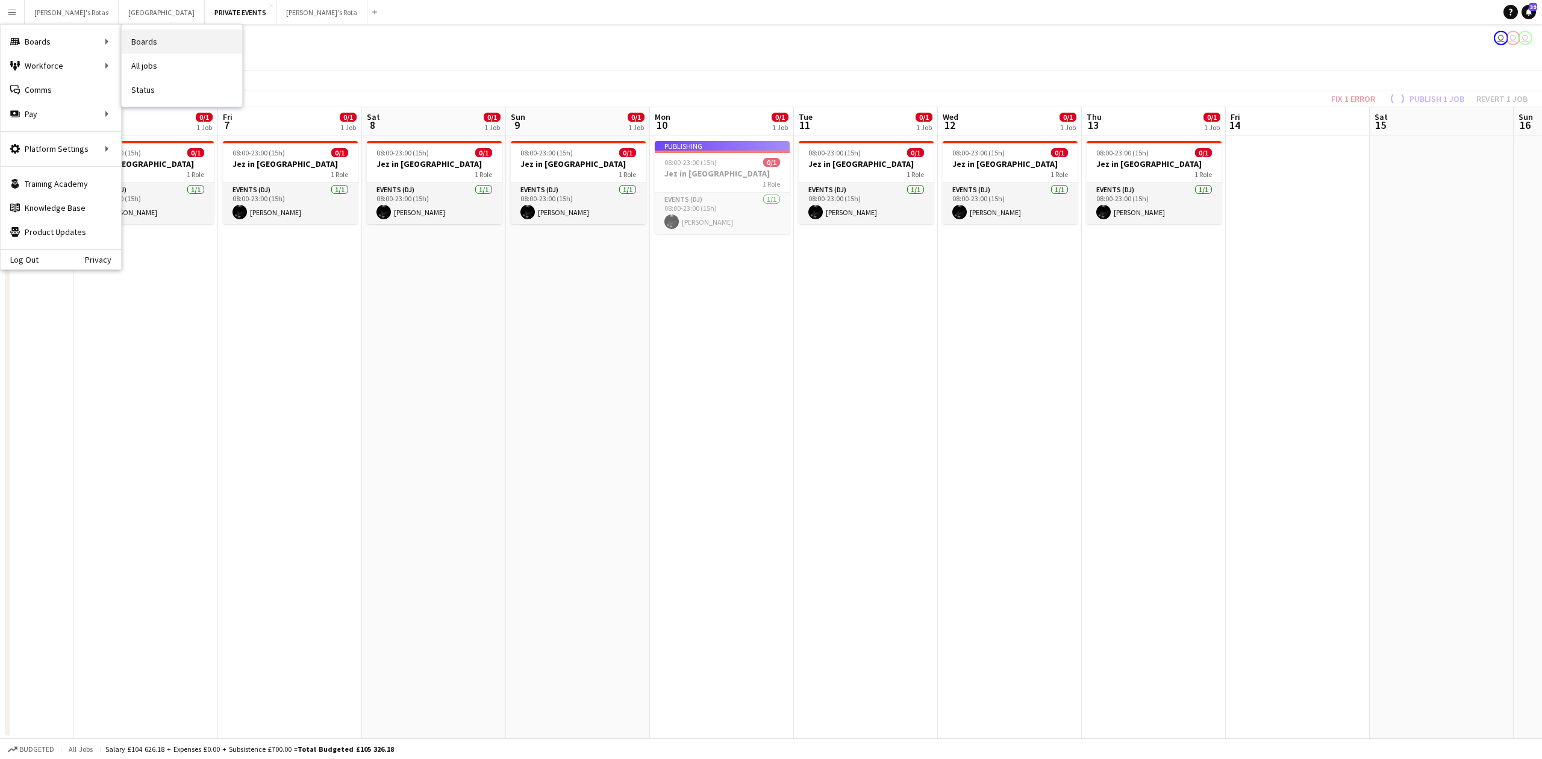
click at [154, 43] on link "Boards" at bounding box center [182, 42] width 120 height 24
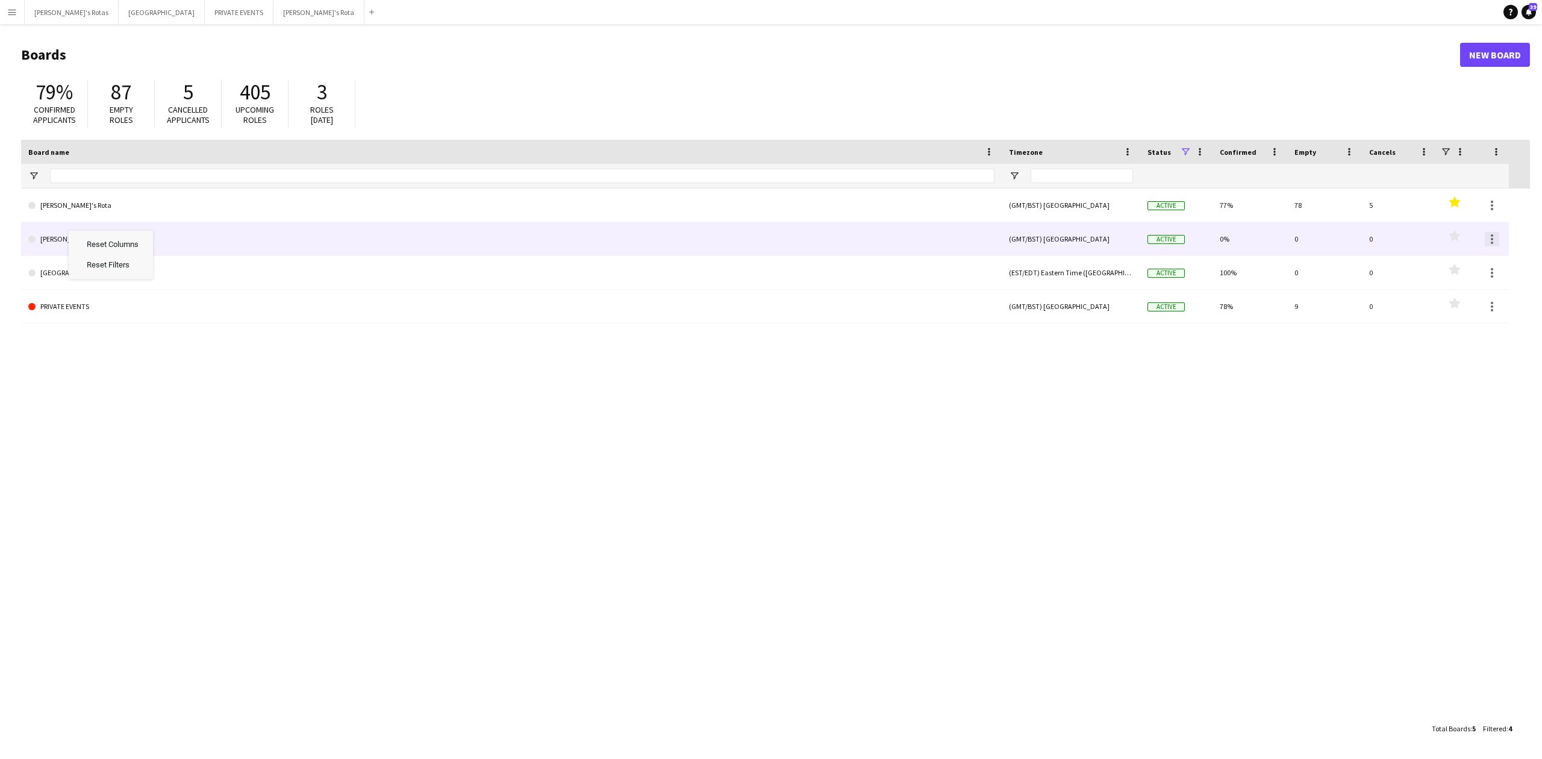
click at [1492, 234] on div at bounding box center [1492, 235] width 2 height 2
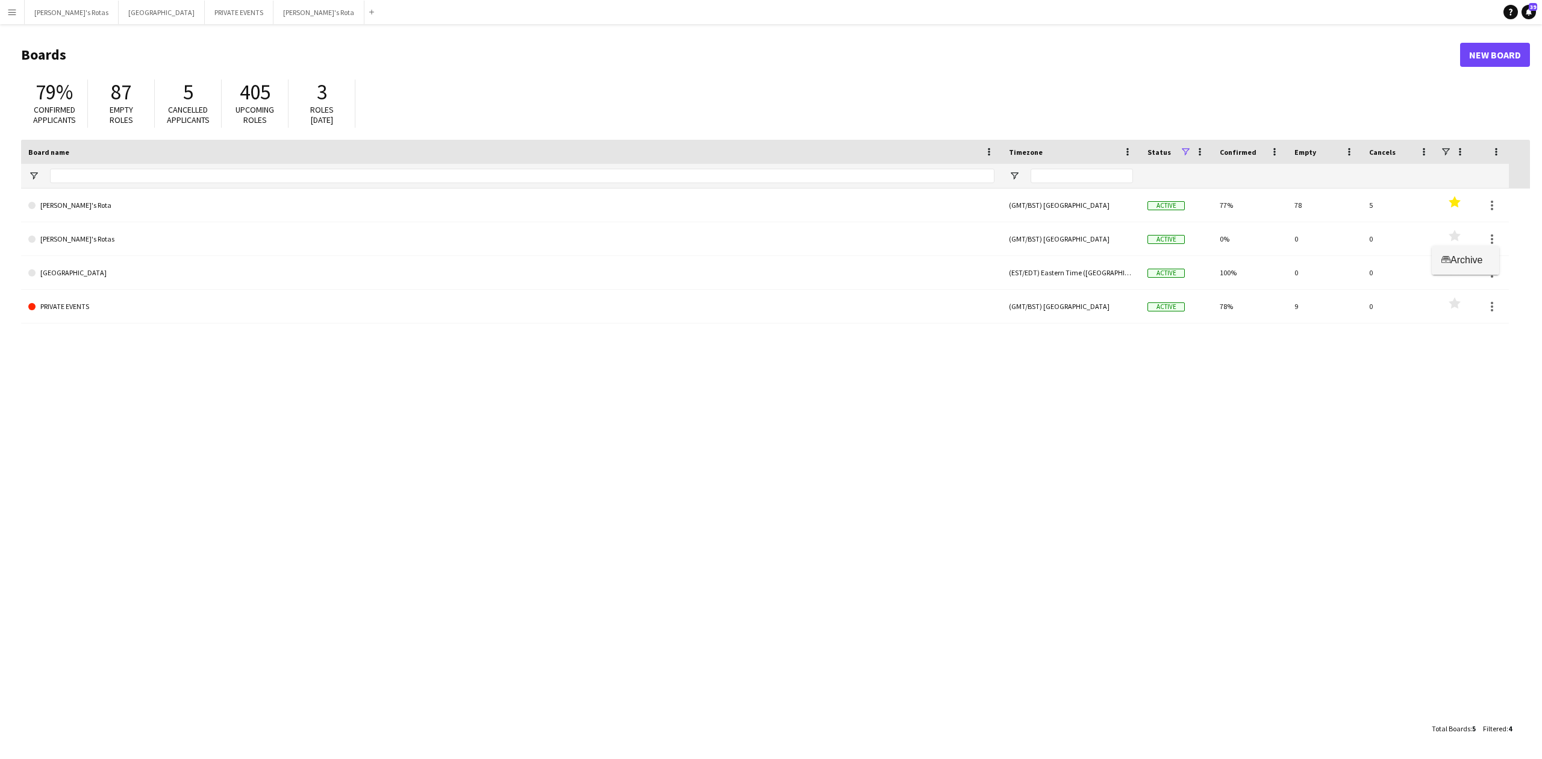
click at [1484, 252] on button "Archive Archive" at bounding box center [1465, 260] width 67 height 29
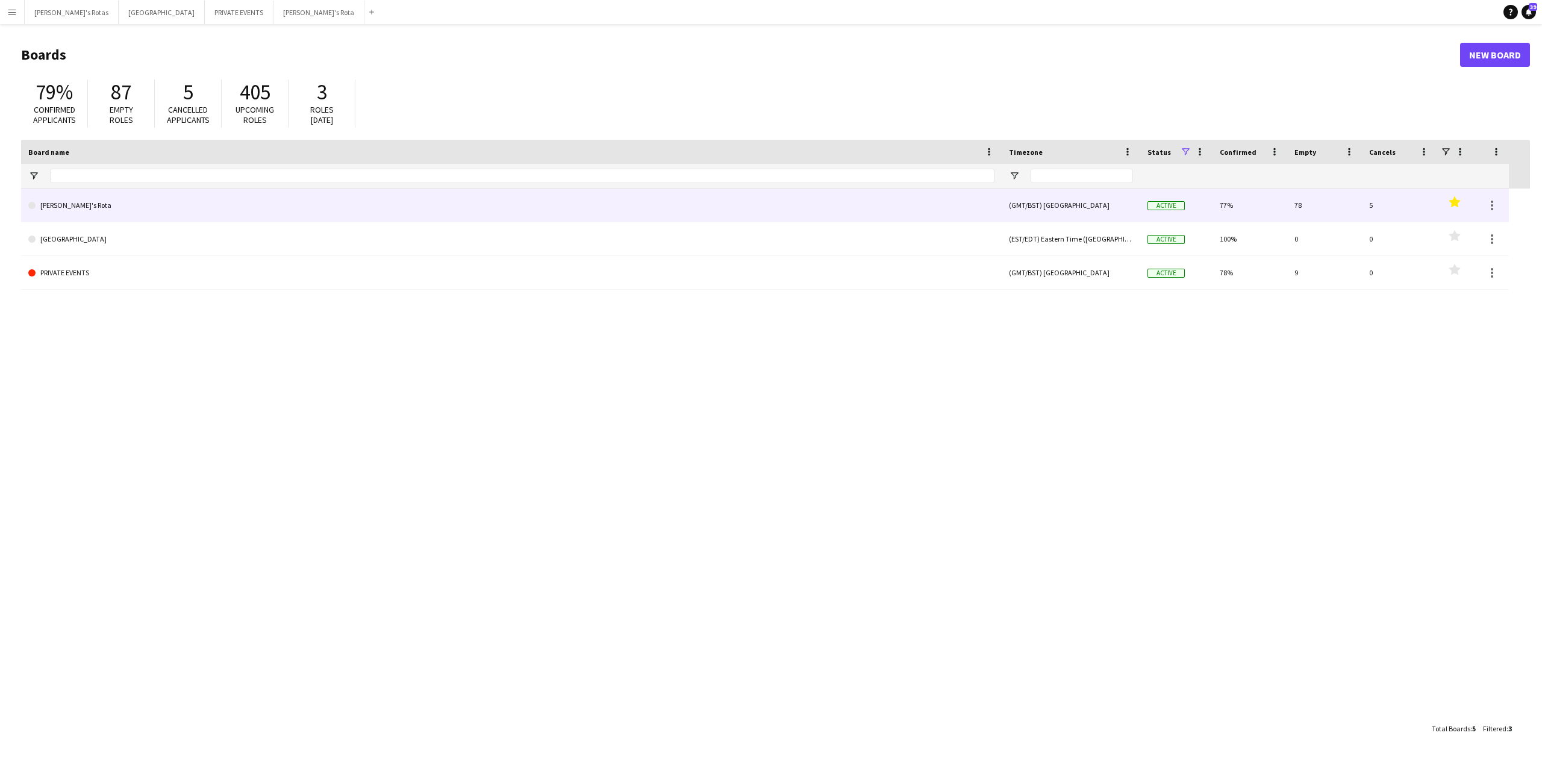
click at [98, 212] on link "[PERSON_NAME]'s Rota" at bounding box center [511, 206] width 966 height 34
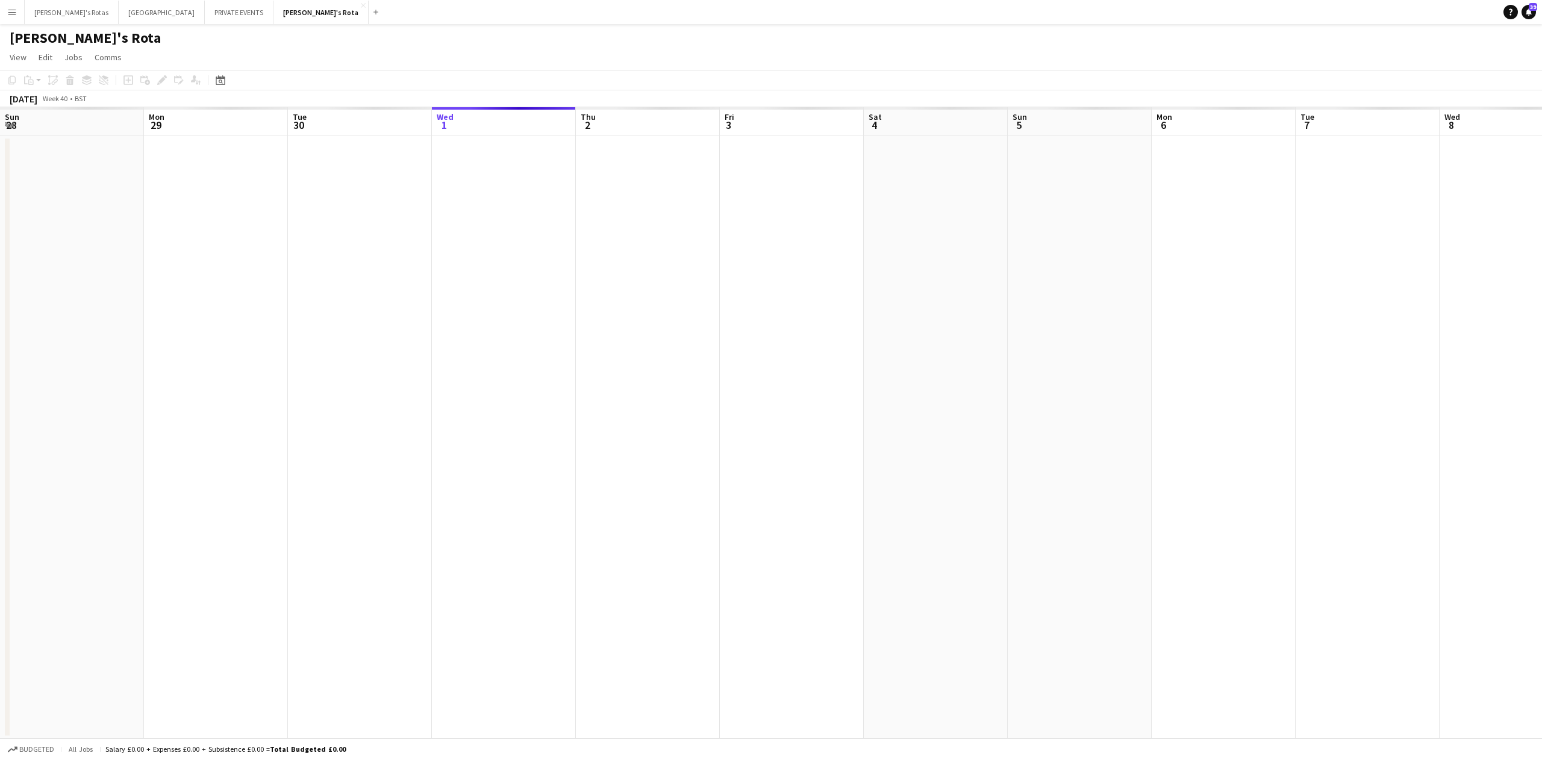
scroll to position [0, 288]
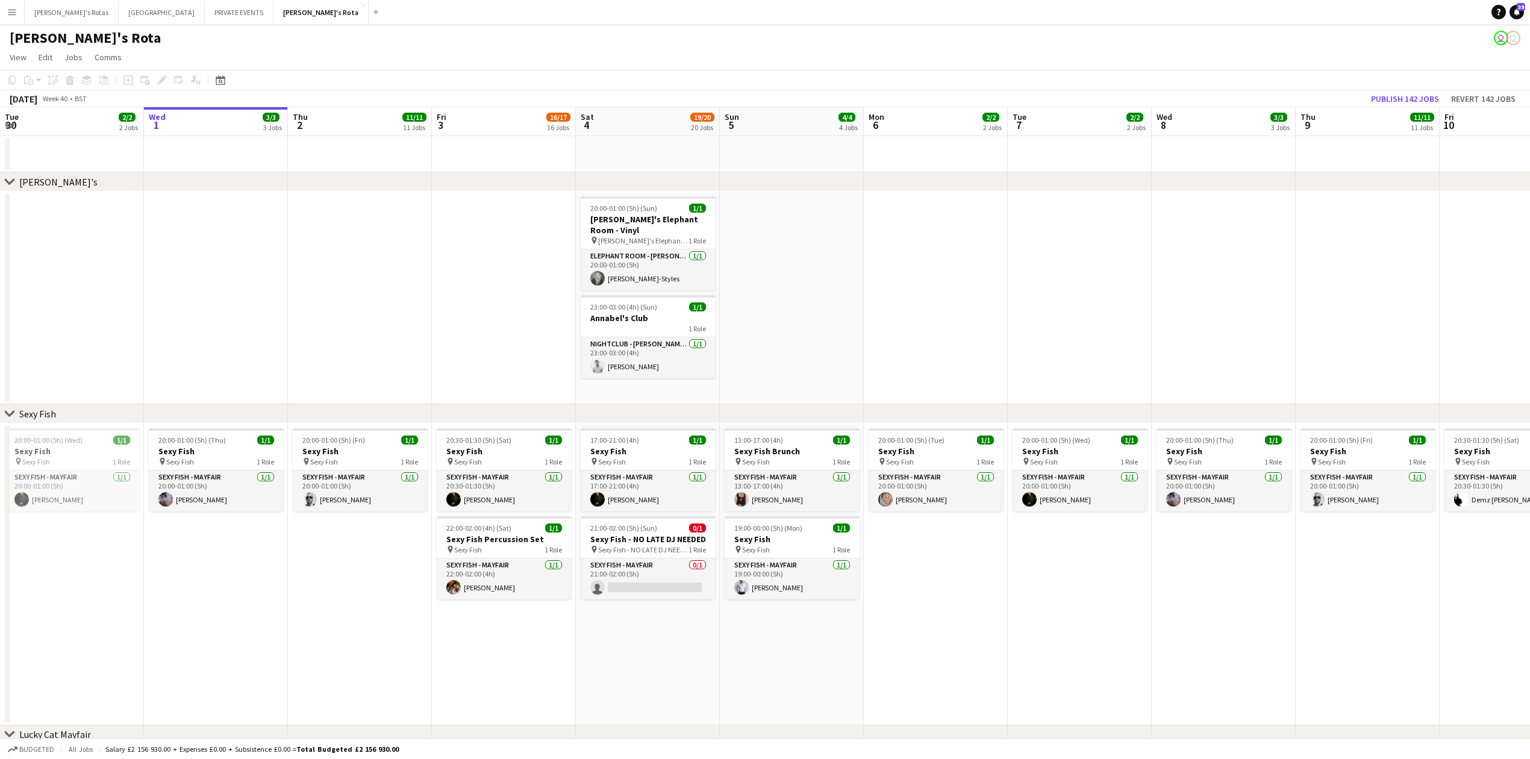
drag, startPoint x: 61, startPoint y: 15, endPoint x: 22, endPoint y: 17, distance: 39.8
click at [22, 17] on button "Menu" at bounding box center [12, 12] width 24 height 24
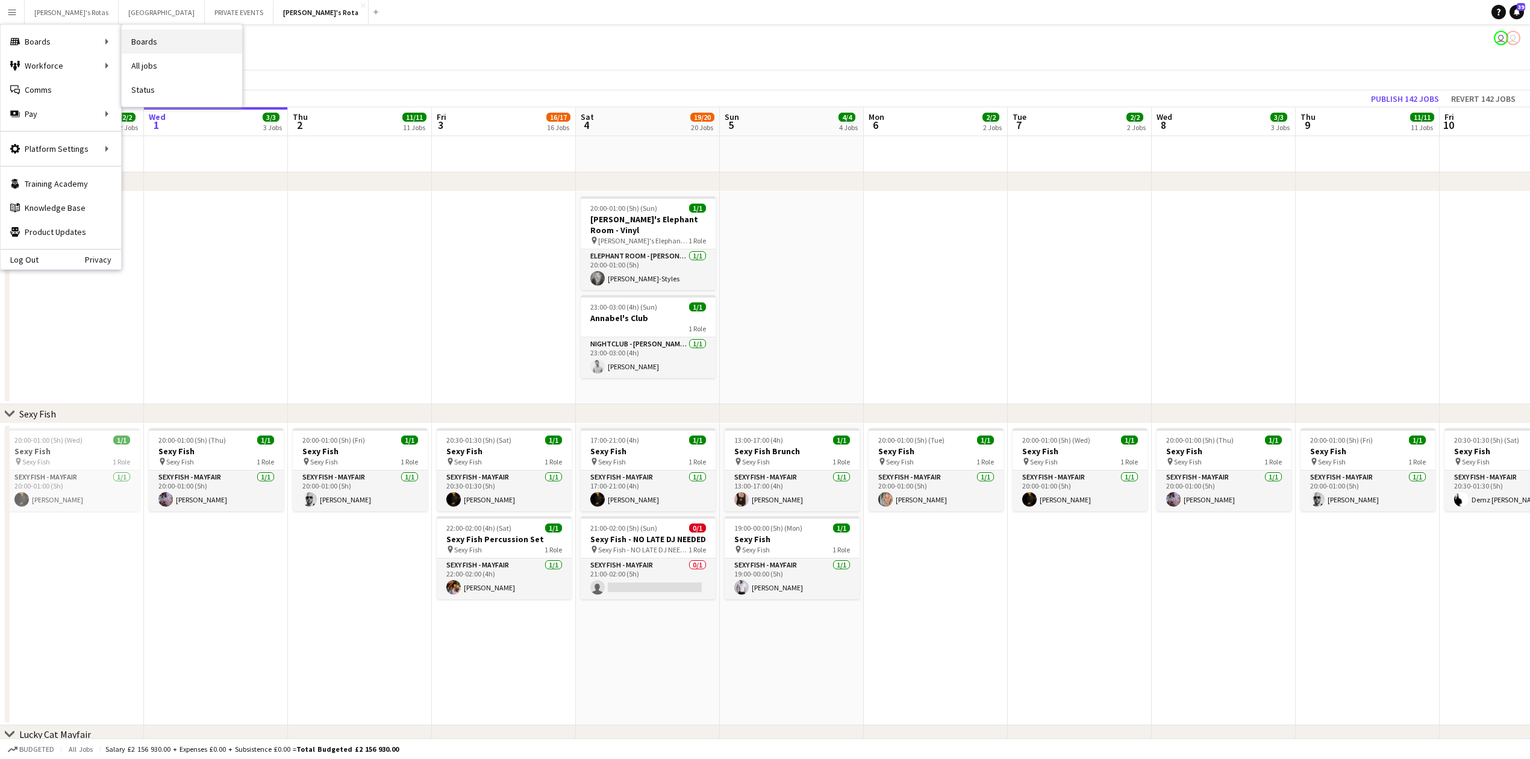
click at [164, 43] on link "Boards" at bounding box center [182, 42] width 120 height 24
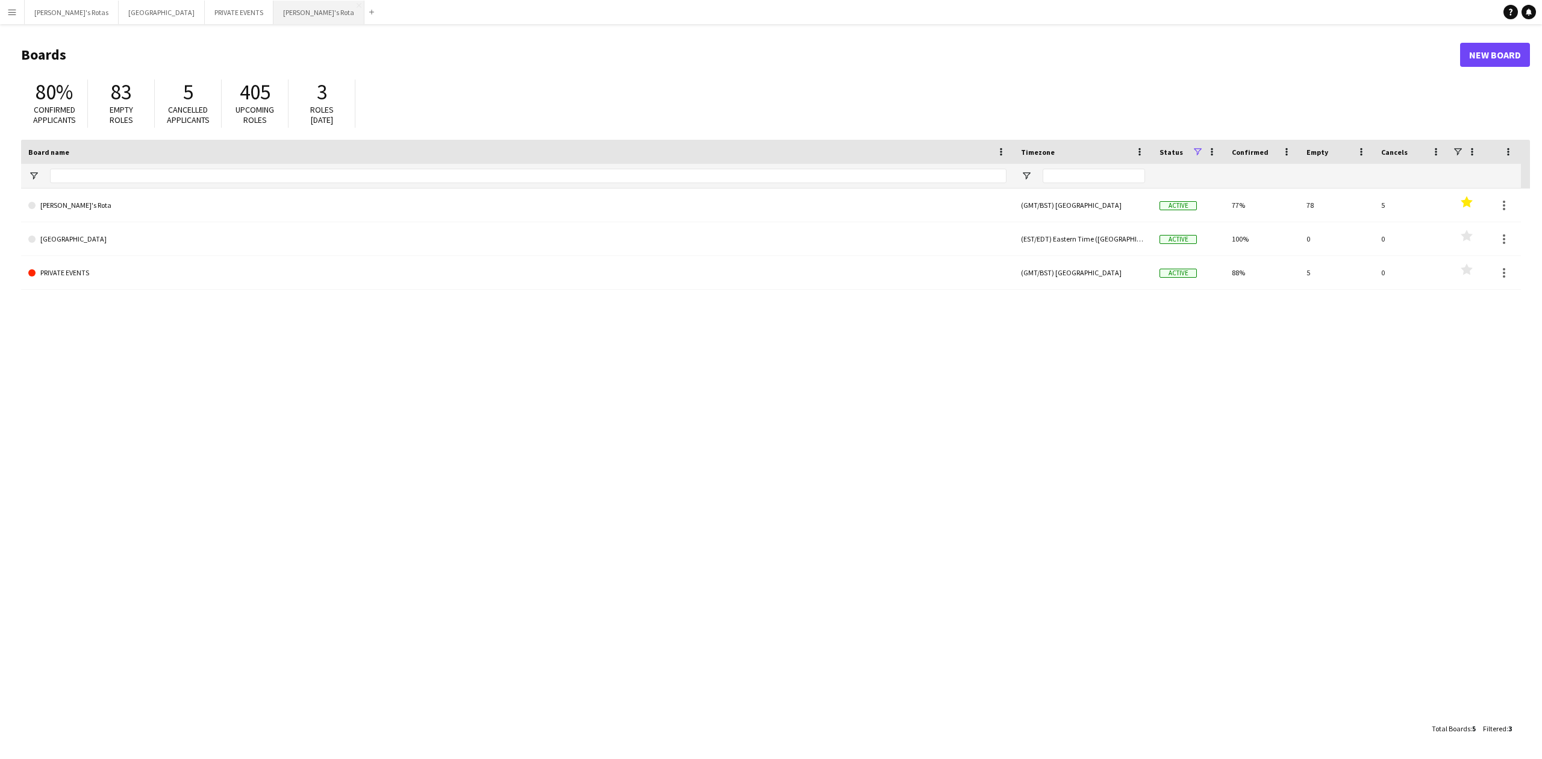
click at [273, 17] on button "[PERSON_NAME]'s Rota Close" at bounding box center [318, 12] width 91 height 23
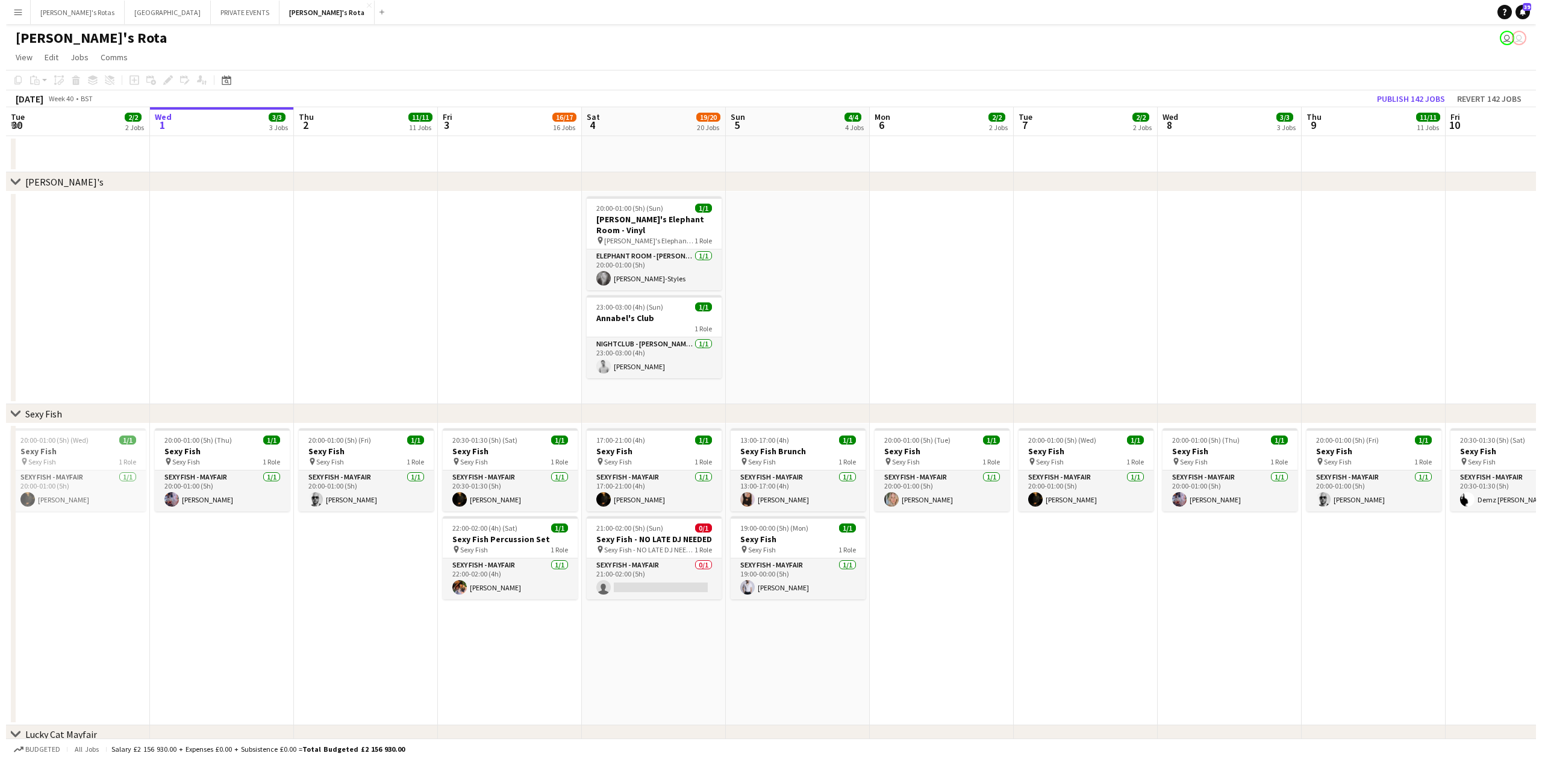
scroll to position [0, 413]
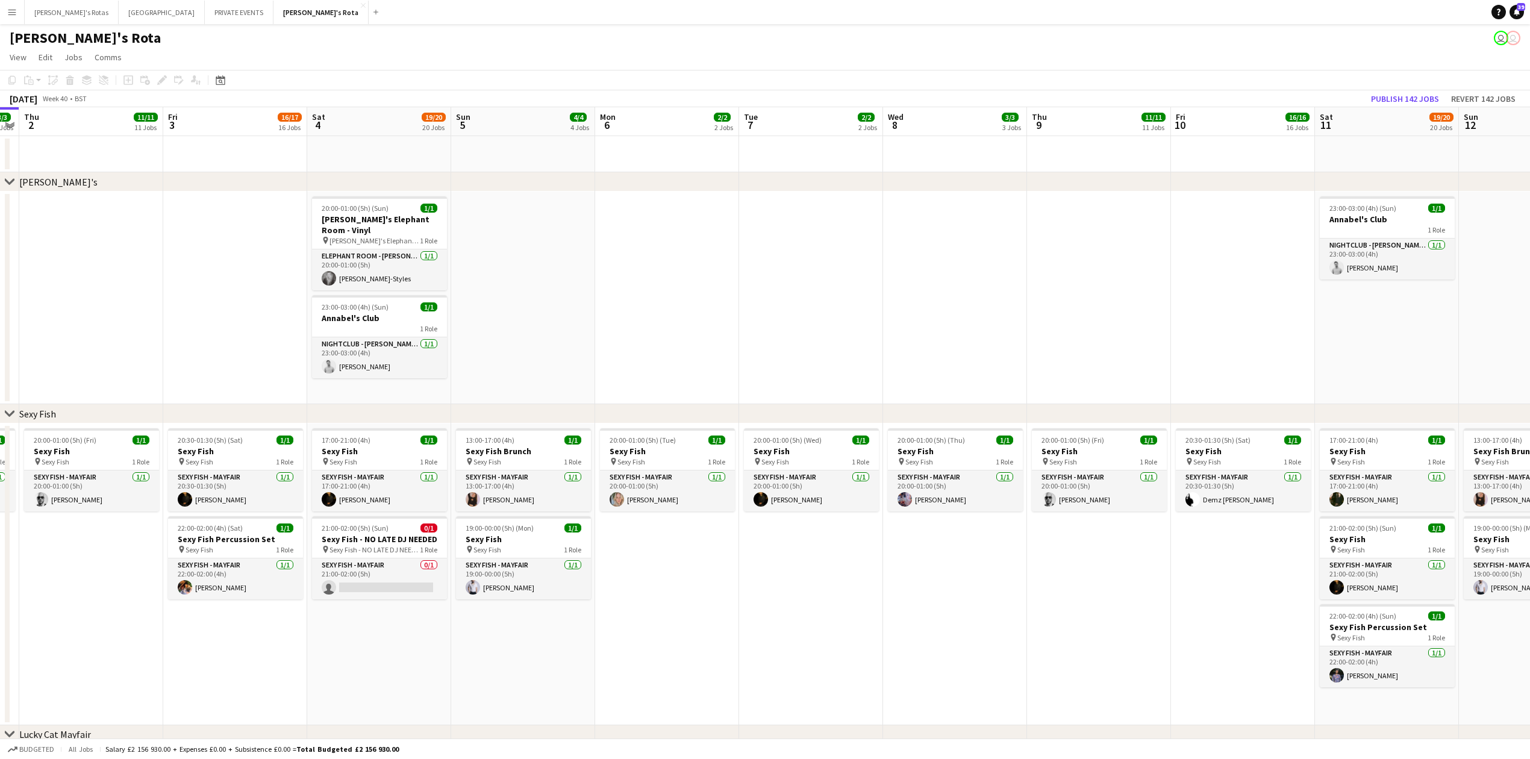
drag, startPoint x: 343, startPoint y: 234, endPoint x: 75, endPoint y: 251, distance: 268.5
click at [205, 2] on button "PRIVATE EVENTS Close" at bounding box center [239, 12] width 69 height 23
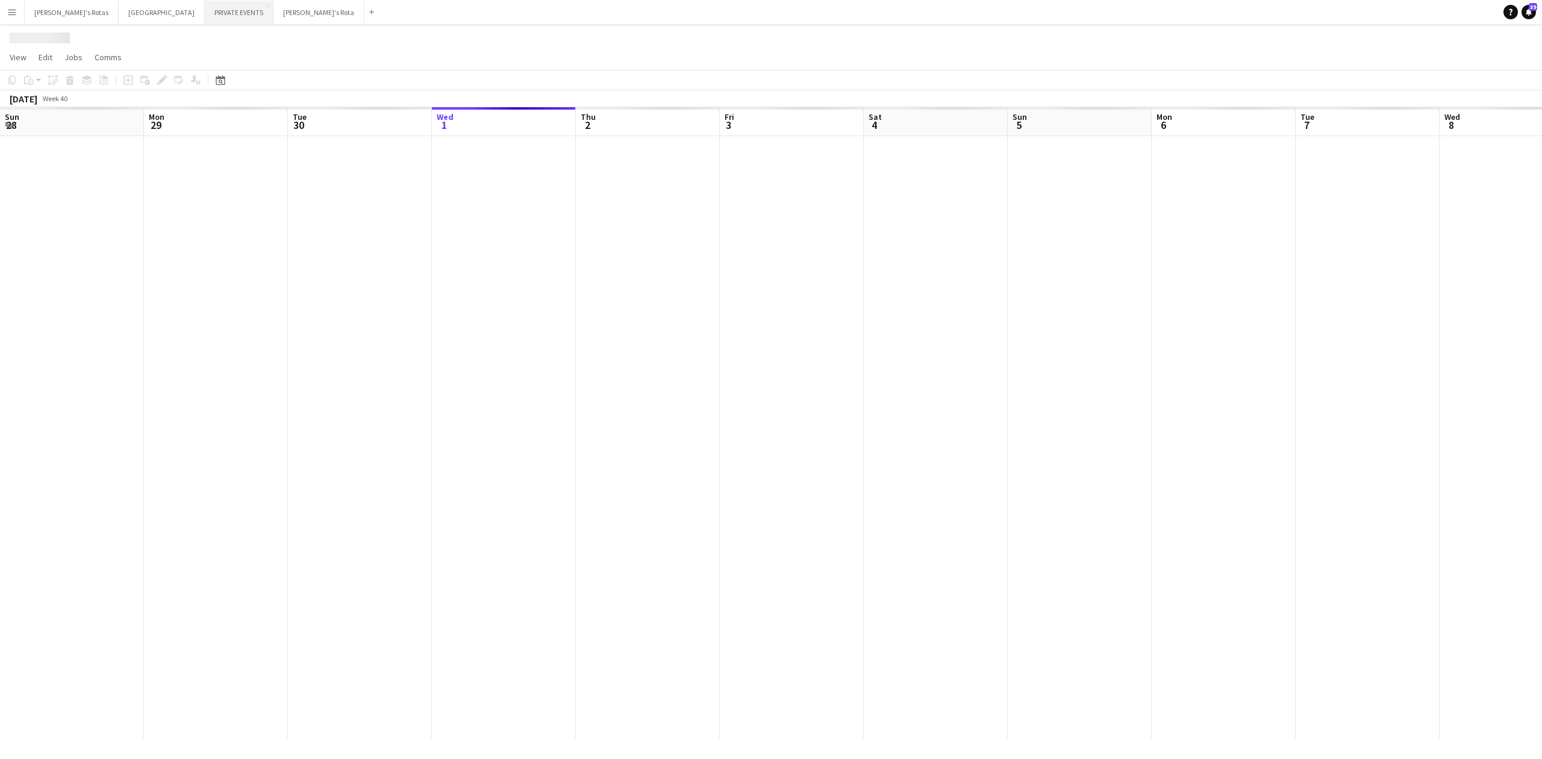
scroll to position [0, 288]
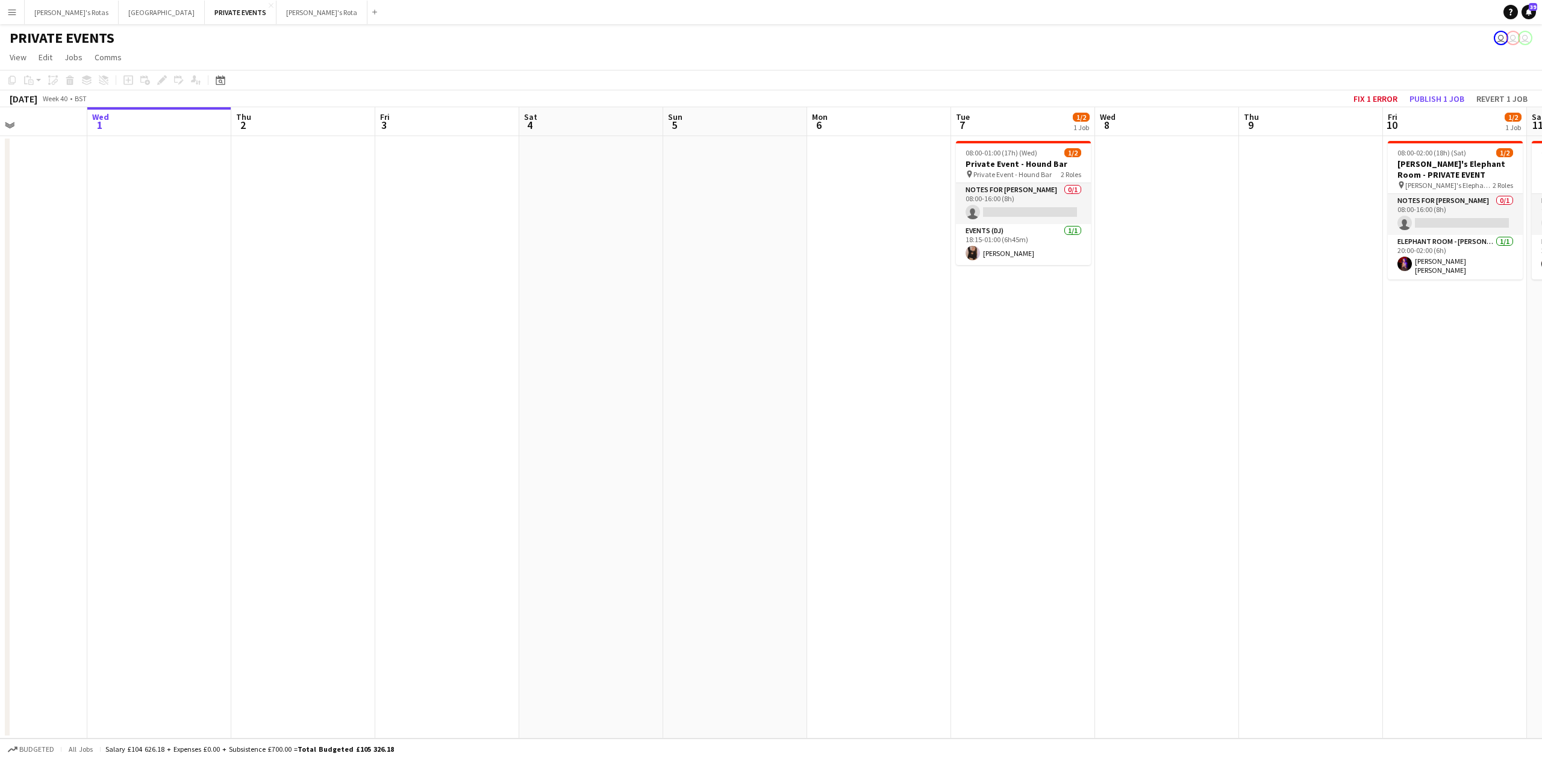
drag, startPoint x: 973, startPoint y: 290, endPoint x: 245, endPoint y: 333, distance: 730.0
click at [245, 333] on app-calendar-viewport "Sun 28 Mon 29 Tue 30 Wed 1 Thu 2 Fri 3 Sat 4 Sun 5 Mon 6 Tue 7 1/2 1 Job Wed 8 …" at bounding box center [771, 422] width 1542 height 631
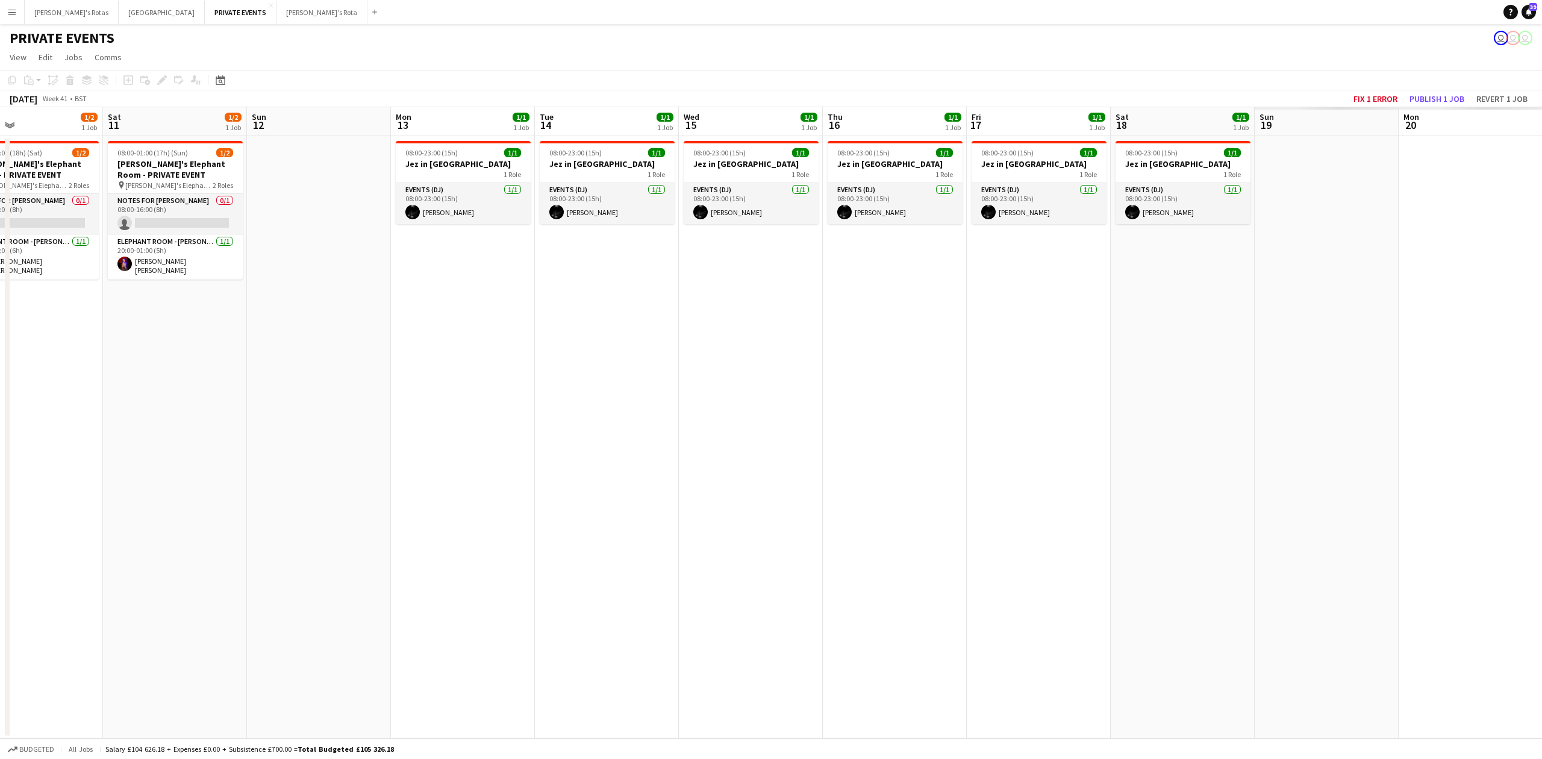
drag, startPoint x: 656, startPoint y: 367, endPoint x: 107, endPoint y: 432, distance: 553.1
click at [108, 432] on app-calendar-viewport "Tue 7 1/2 1 Job Wed 8 Thu 9 Fri 10 1/2 1 Job Sat 11 1/2 1 Job Sun 12 Mon 13 1/1…" at bounding box center [771, 422] width 1542 height 631
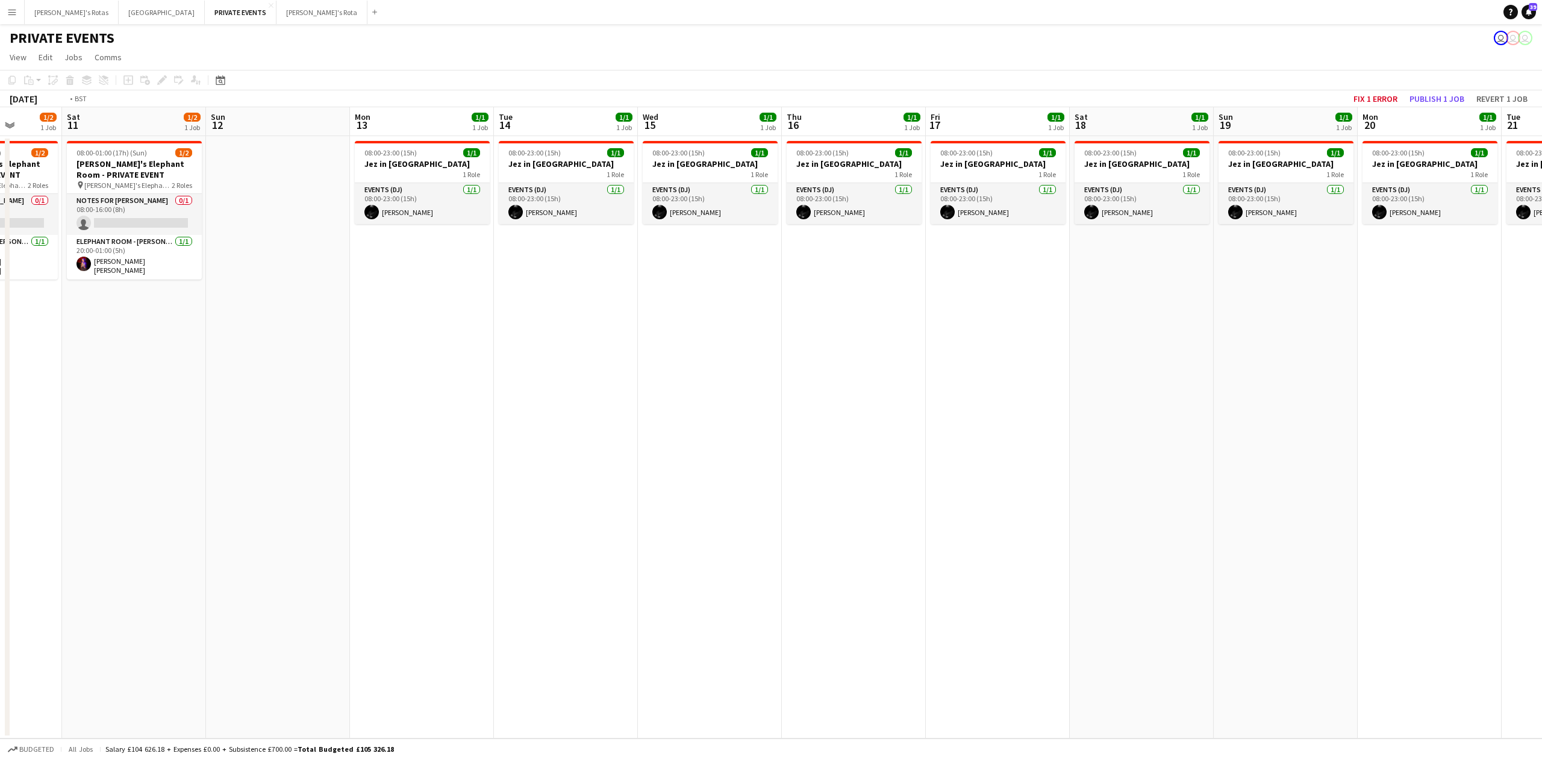
drag, startPoint x: 766, startPoint y: 379, endPoint x: 82, endPoint y: 475, distance: 690.9
click at [112, 466] on app-calendar-viewport "Tue 7 1/2 1 Job Wed 8 Thu 9 Fri 10 1/2 1 Job Sat 11 1/2 1 Job Sun 12 Mon 13 1/1…" at bounding box center [771, 422] width 1542 height 631
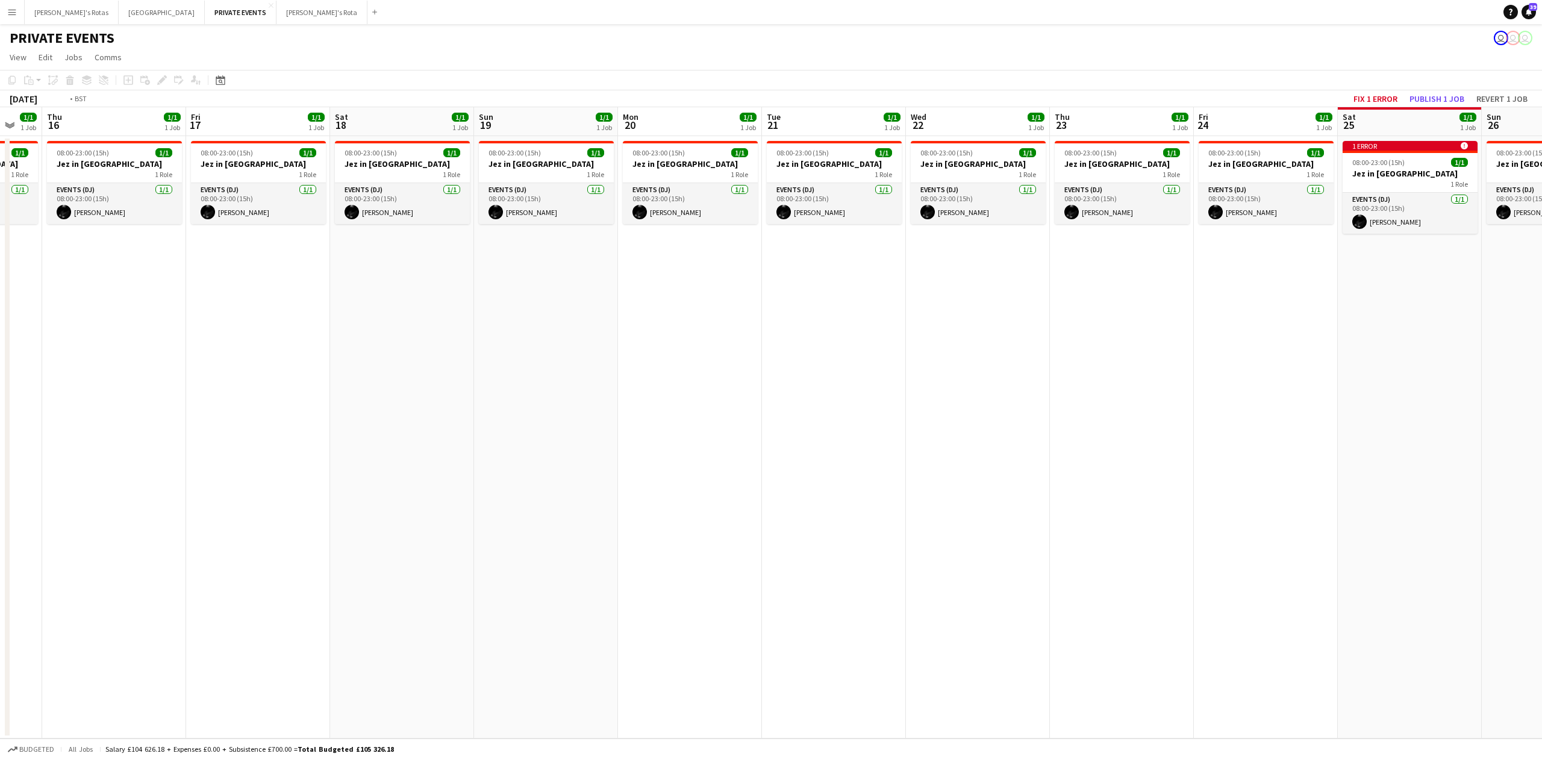
drag, startPoint x: 448, startPoint y: 455, endPoint x: 0, endPoint y: 531, distance: 454.5
click at [0, 528] on app-calendar-viewport "Mon 13 1/1 1 Job Tue 14 1/1 1 Job Wed 15 1/1 1 Job Thu 16 1/1 1 Job Fri 17 1/1 …" at bounding box center [771, 422] width 1542 height 631
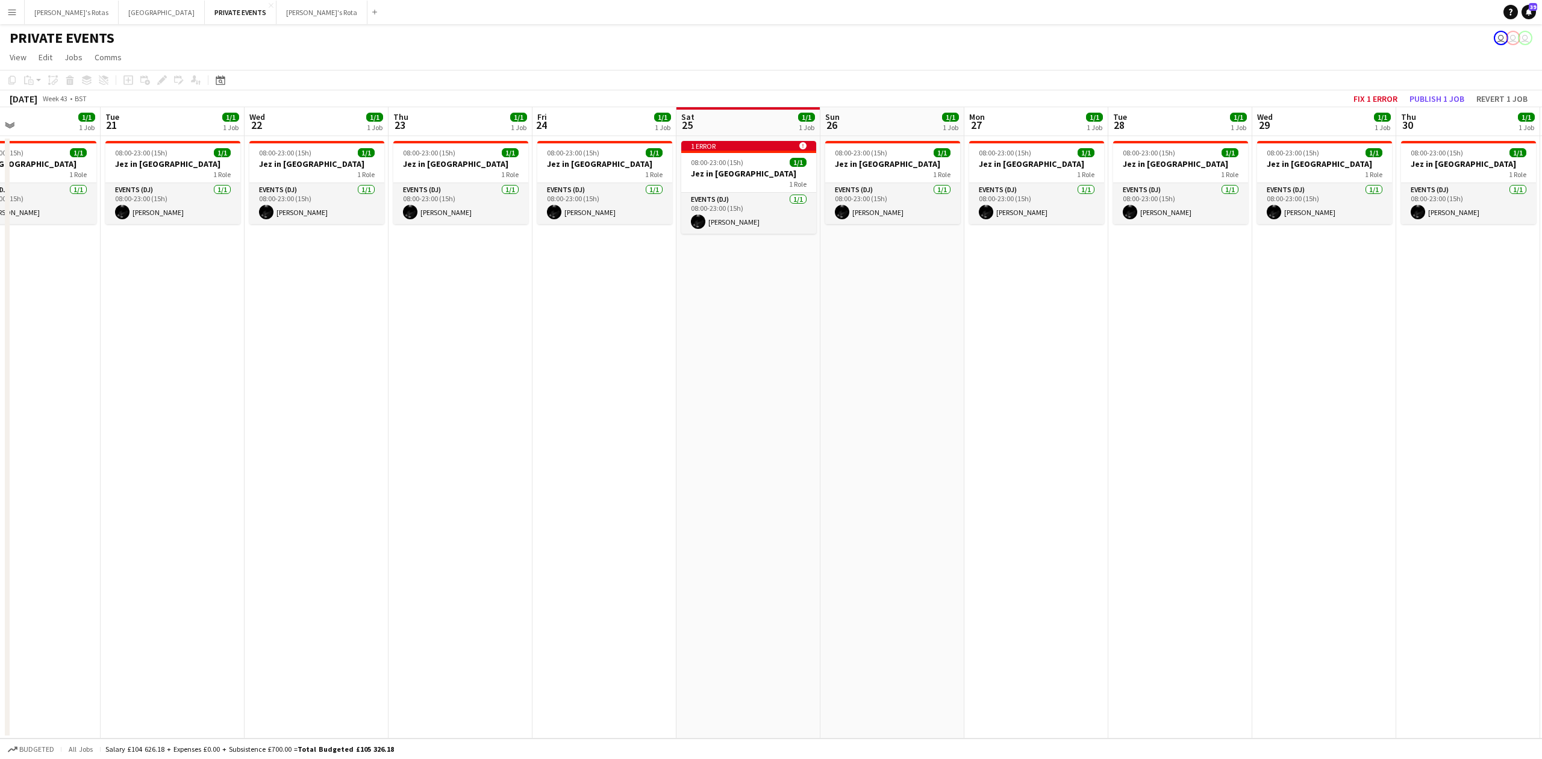
click at [620, 475] on app-date-cell "08:00-23:00 (15h) 1/1 Jez in Saudi 1 Role Events (DJ) [DATE] 08:00-23:00 (15h) …" at bounding box center [604, 437] width 144 height 602
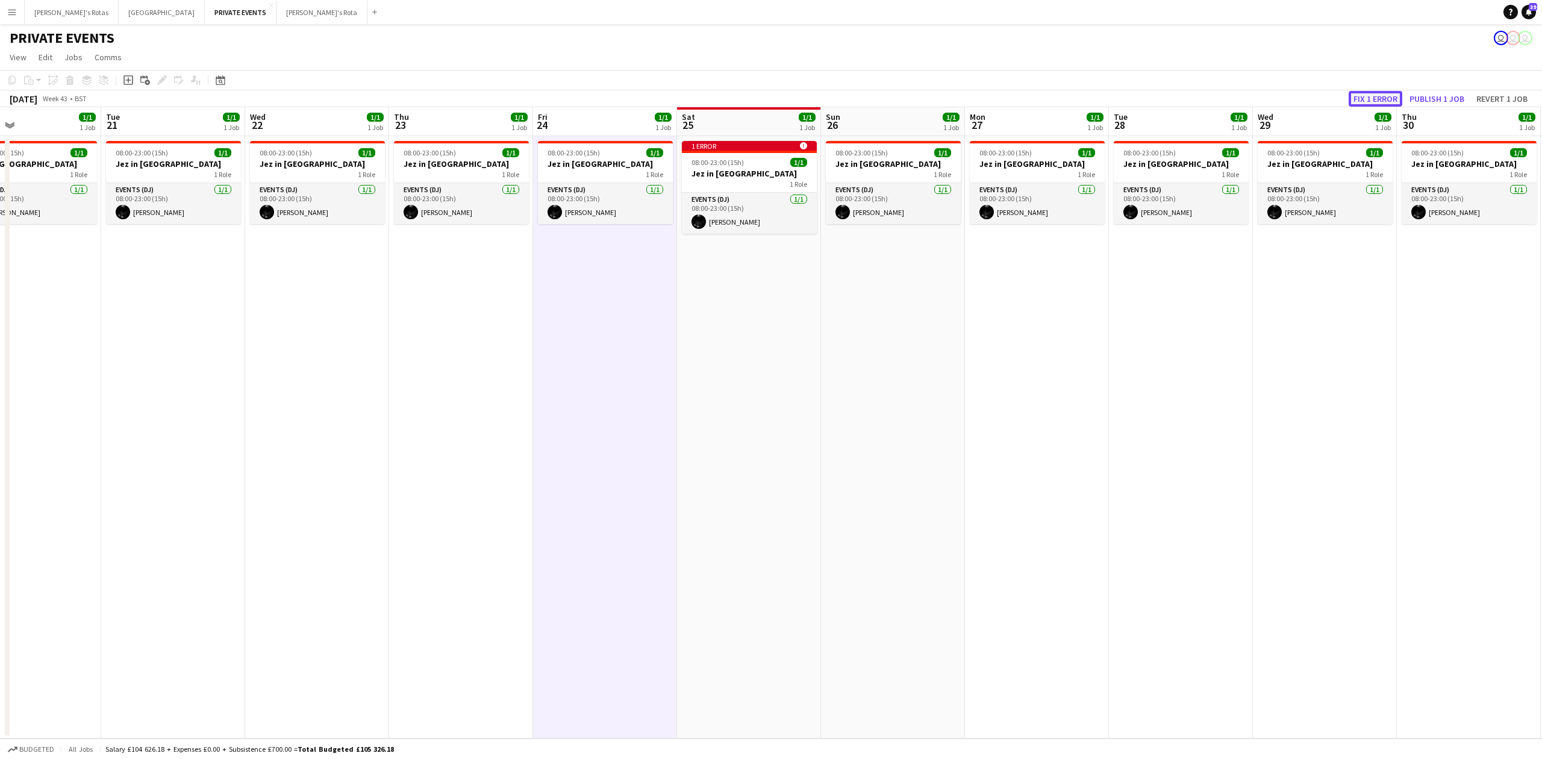
click at [1384, 95] on button "Fix 1 error" at bounding box center [1375, 99] width 54 height 16
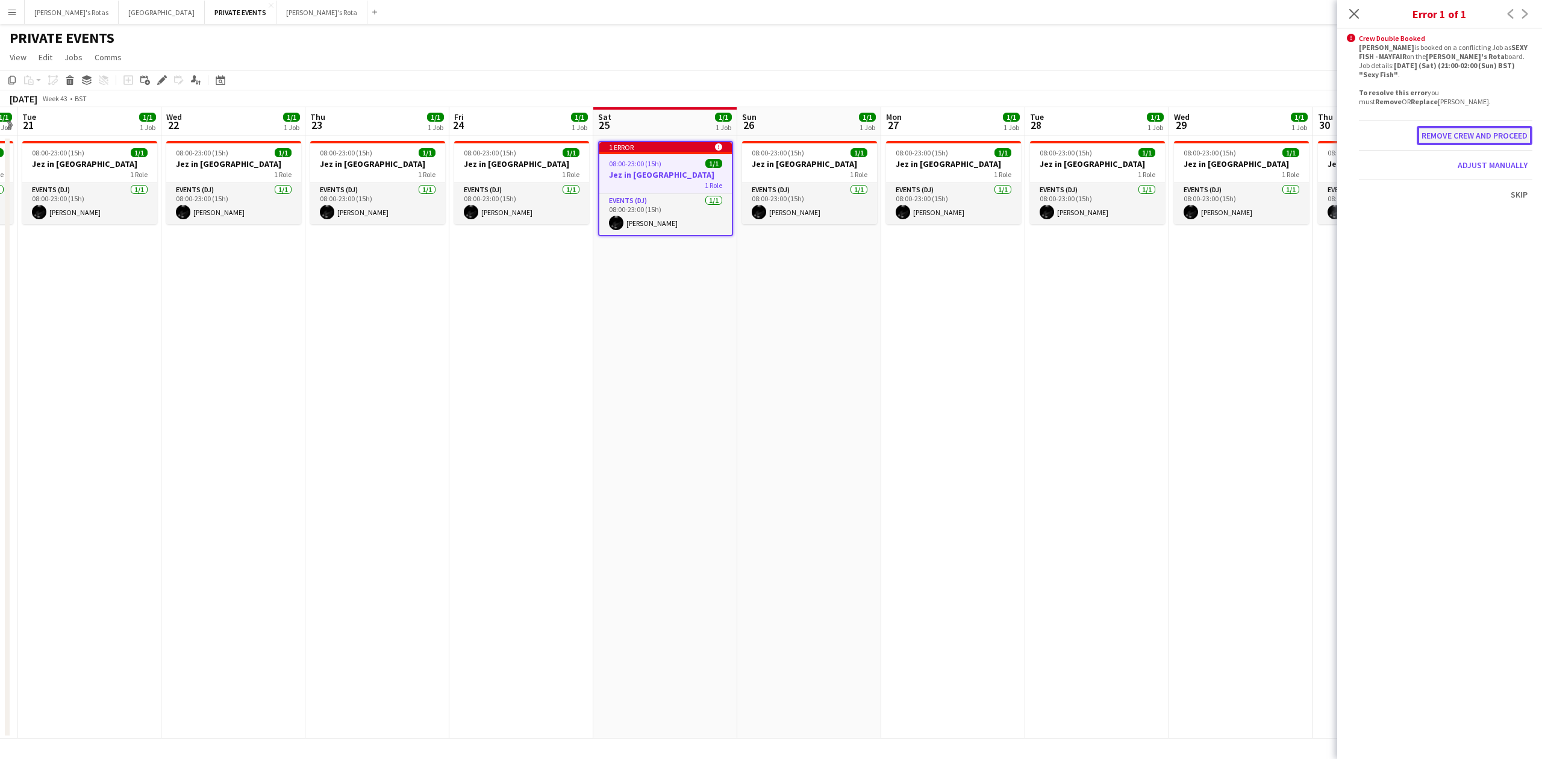
click at [1466, 128] on button "Remove crew and proceed" at bounding box center [1475, 135] width 116 height 19
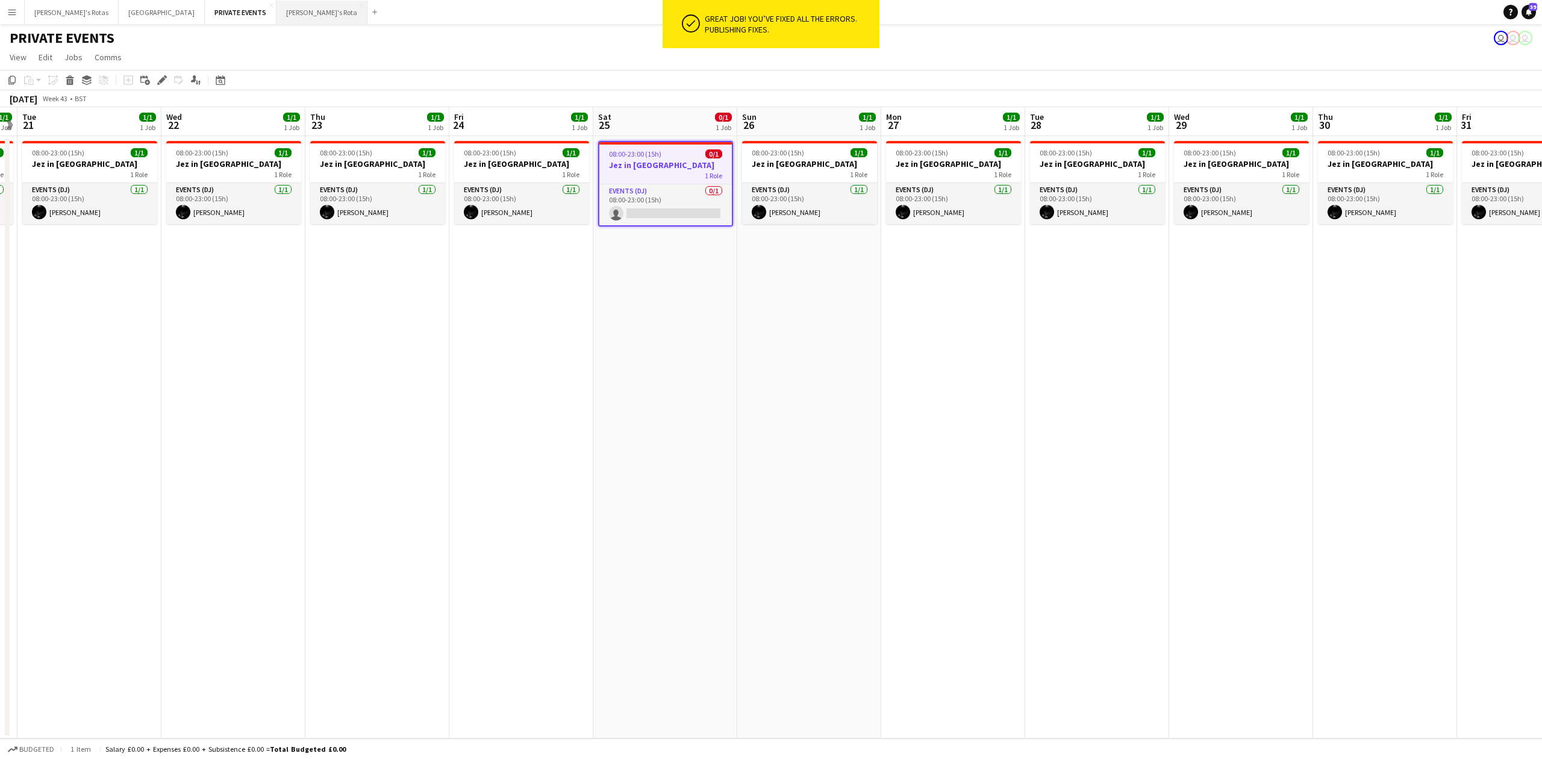
click at [276, 7] on button "[PERSON_NAME]'s Rota Close" at bounding box center [321, 12] width 91 height 23
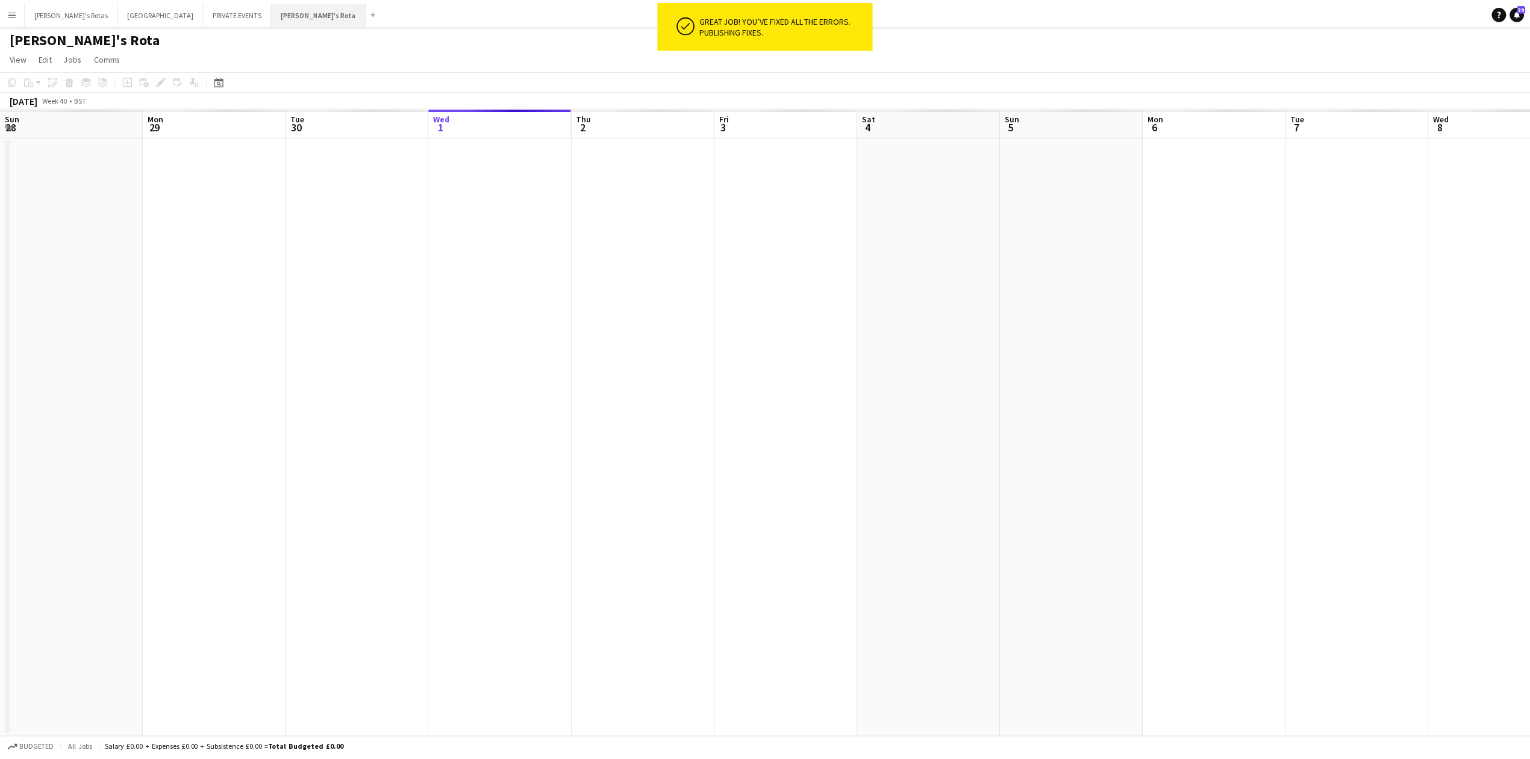
scroll to position [0, 288]
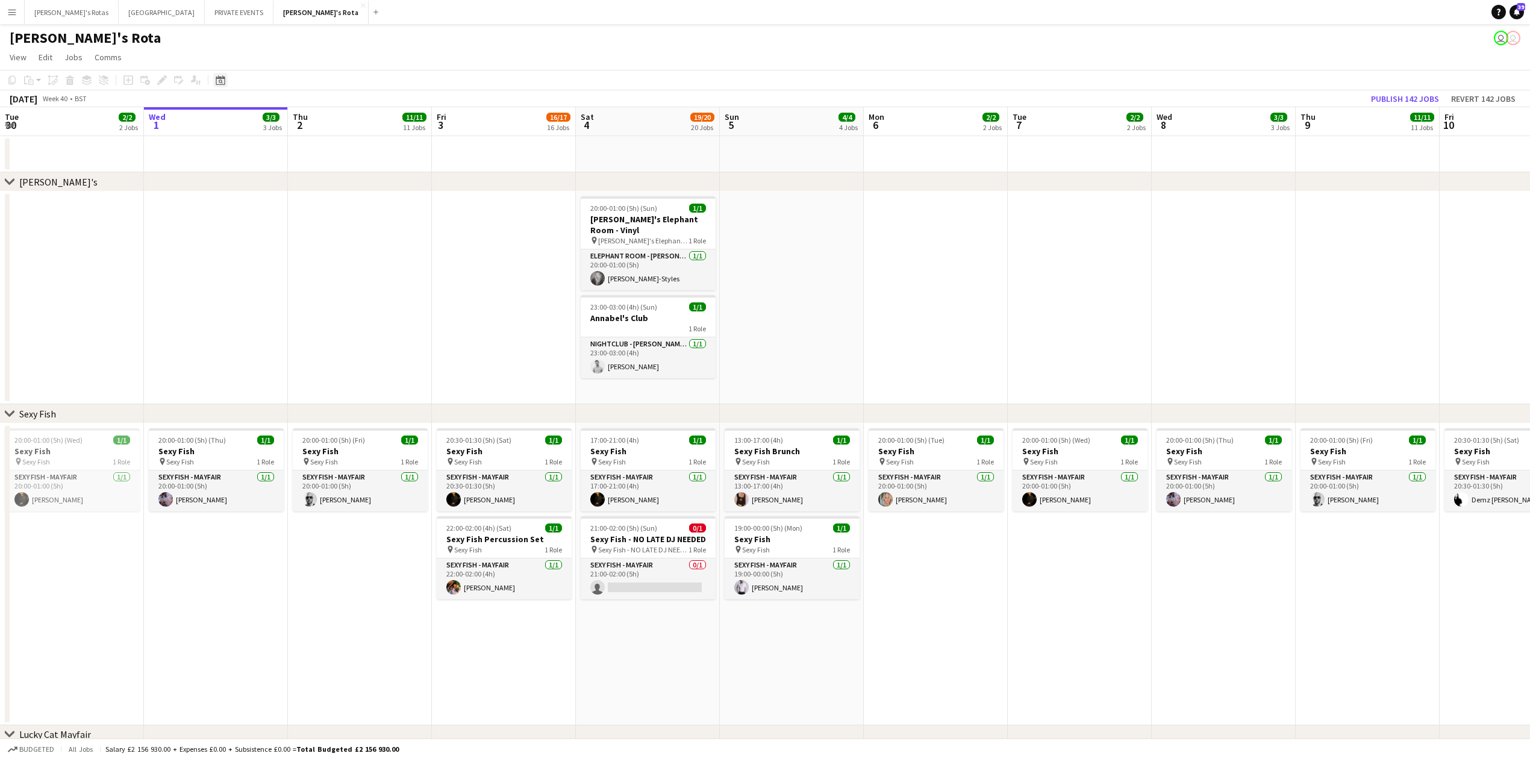
click at [217, 80] on icon "Date picker" at bounding box center [221, 80] width 10 height 10
click at [323, 119] on span "Next month" at bounding box center [318, 122] width 24 height 24
click at [292, 119] on span "Previous month" at bounding box center [294, 122] width 24 height 24
drag, startPoint x: 309, startPoint y: 226, endPoint x: 302, endPoint y: 228, distance: 6.7
click at [302, 228] on tr "20 21 22 23 24 25 26" at bounding box center [270, 231] width 111 height 16
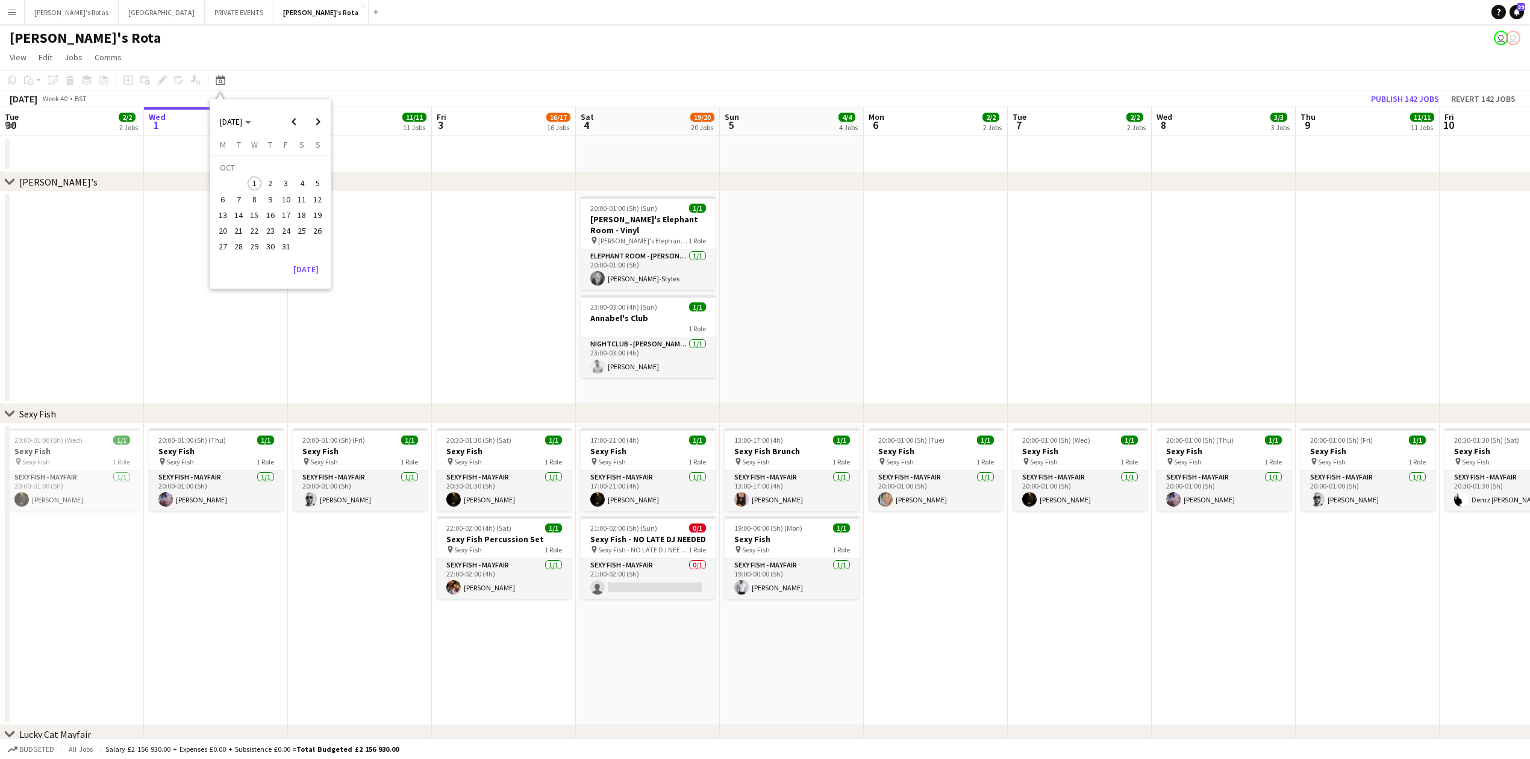
click at [302, 228] on span "25" at bounding box center [302, 230] width 14 height 14
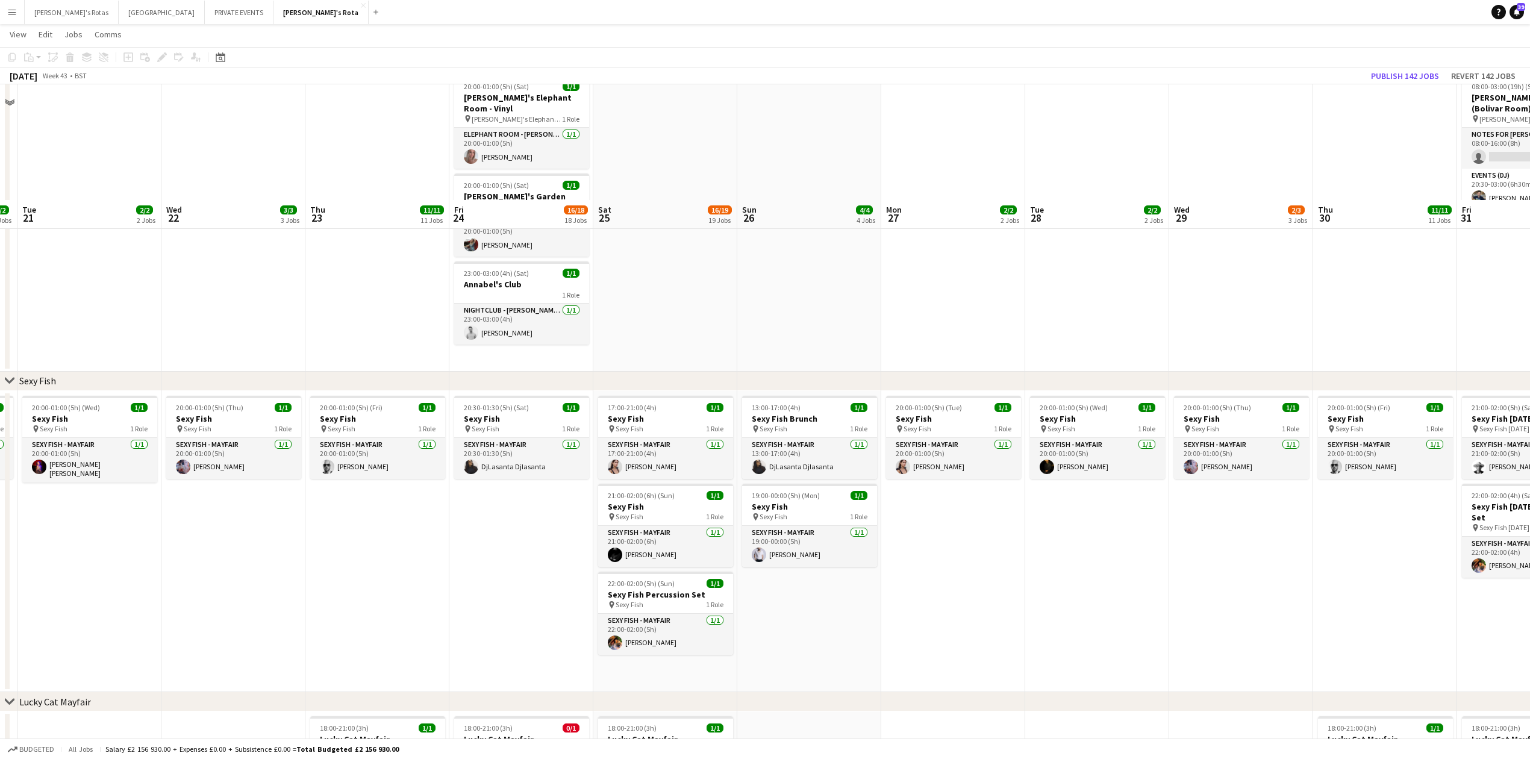
scroll to position [241, 0]
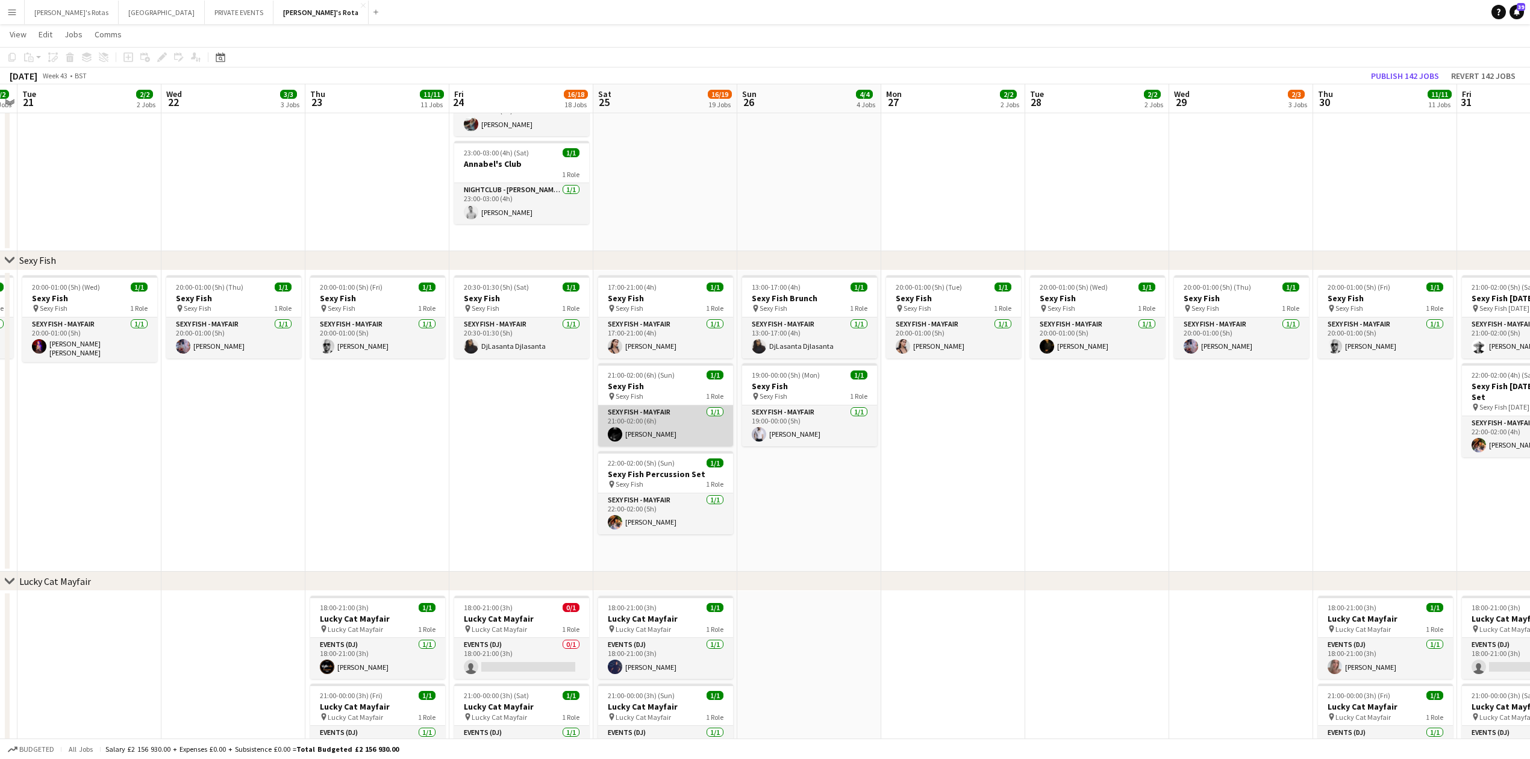
click at [643, 423] on app-card-role "SEXY FISH - MAYFAIR [DATE] 21:00-02:00 (6h) [PERSON_NAME]" at bounding box center [665, 425] width 135 height 41
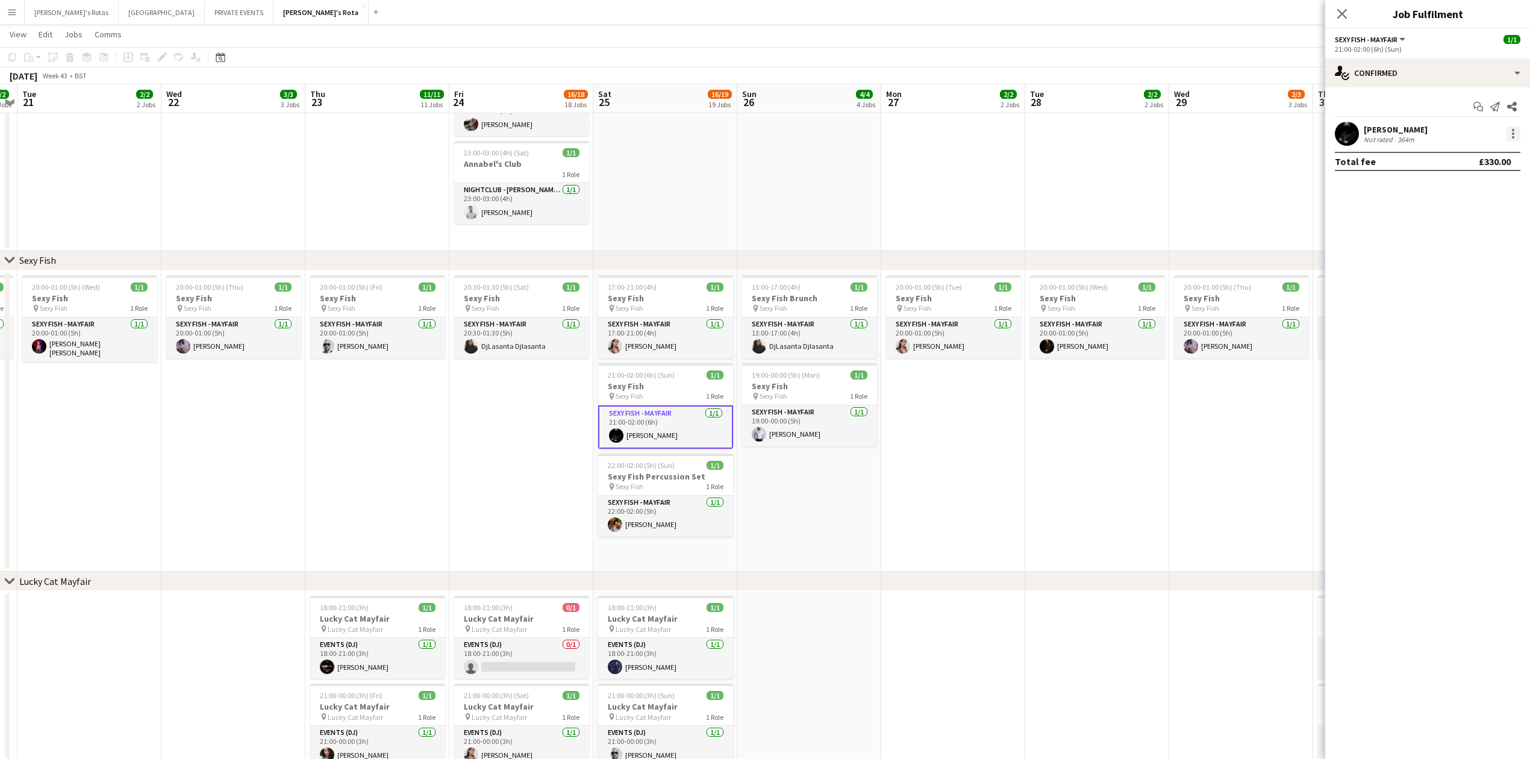
click at [1513, 130] on div at bounding box center [1513, 130] width 2 height 2
click at [1480, 268] on span "Remove" at bounding box center [1473, 271] width 75 height 11
click at [1340, 17] on icon at bounding box center [1341, 13] width 11 height 11
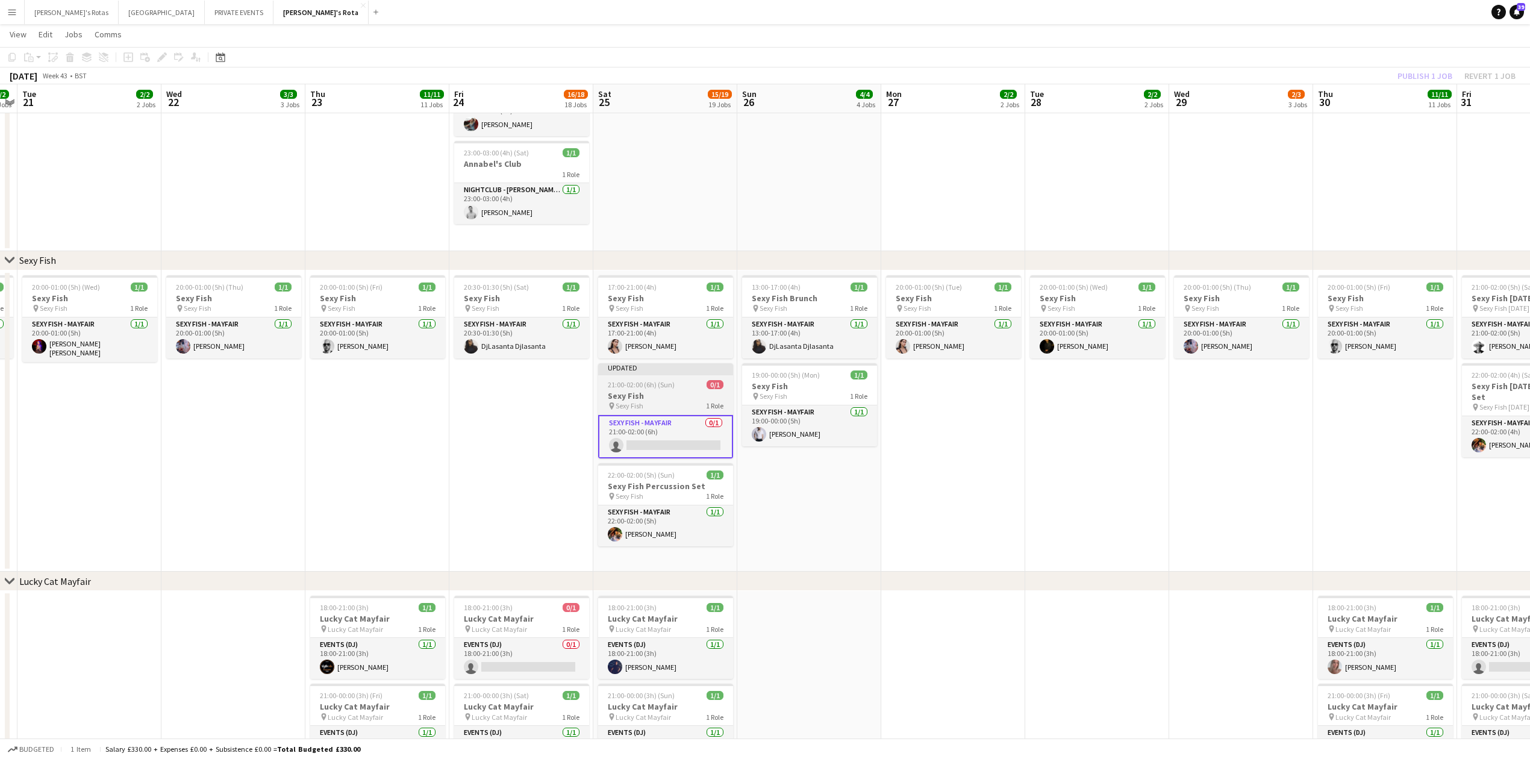
click at [639, 405] on span "Sexy Fish" at bounding box center [630, 405] width 28 height 9
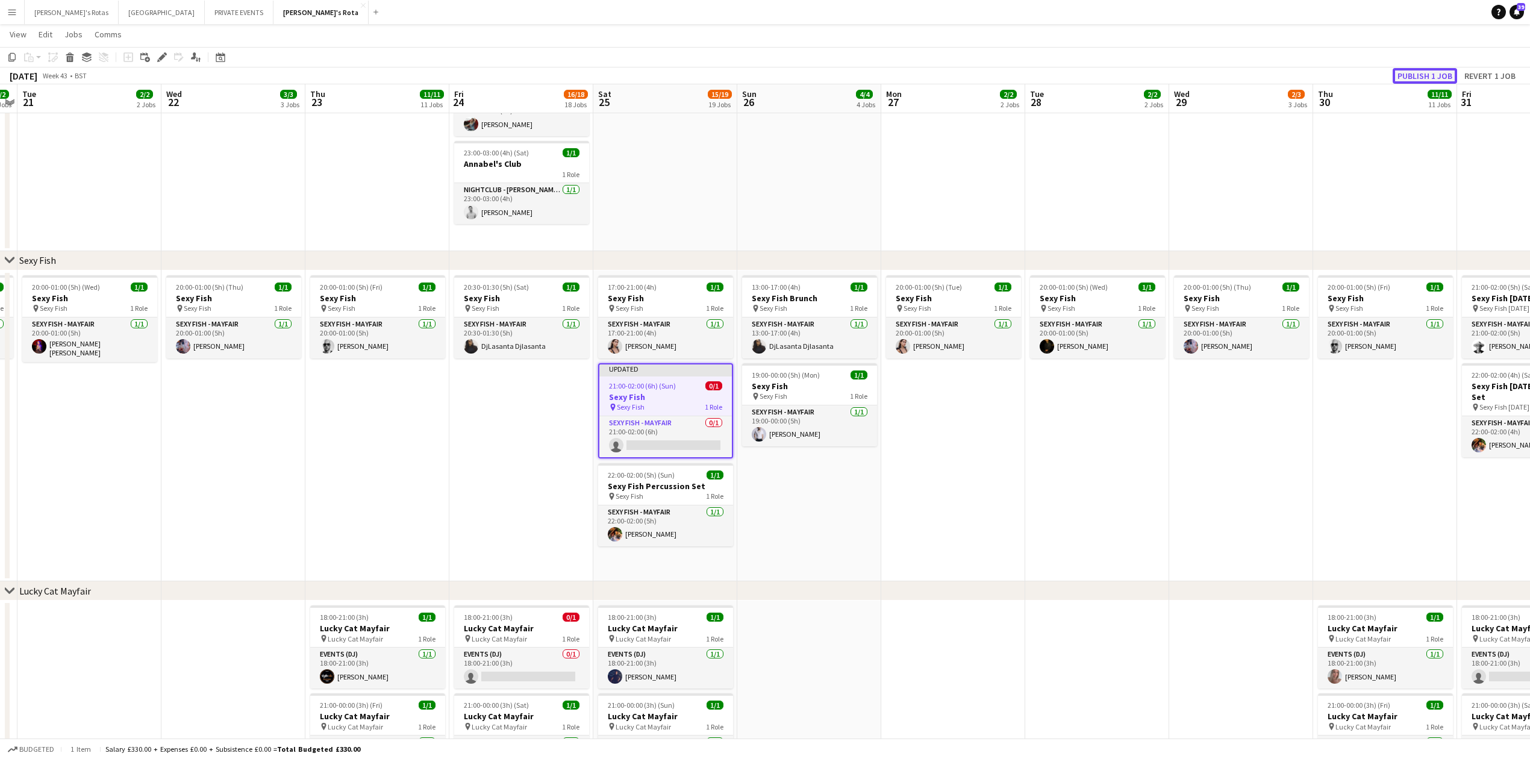
click at [1425, 69] on button "Publish 1 job" at bounding box center [1424, 76] width 64 height 16
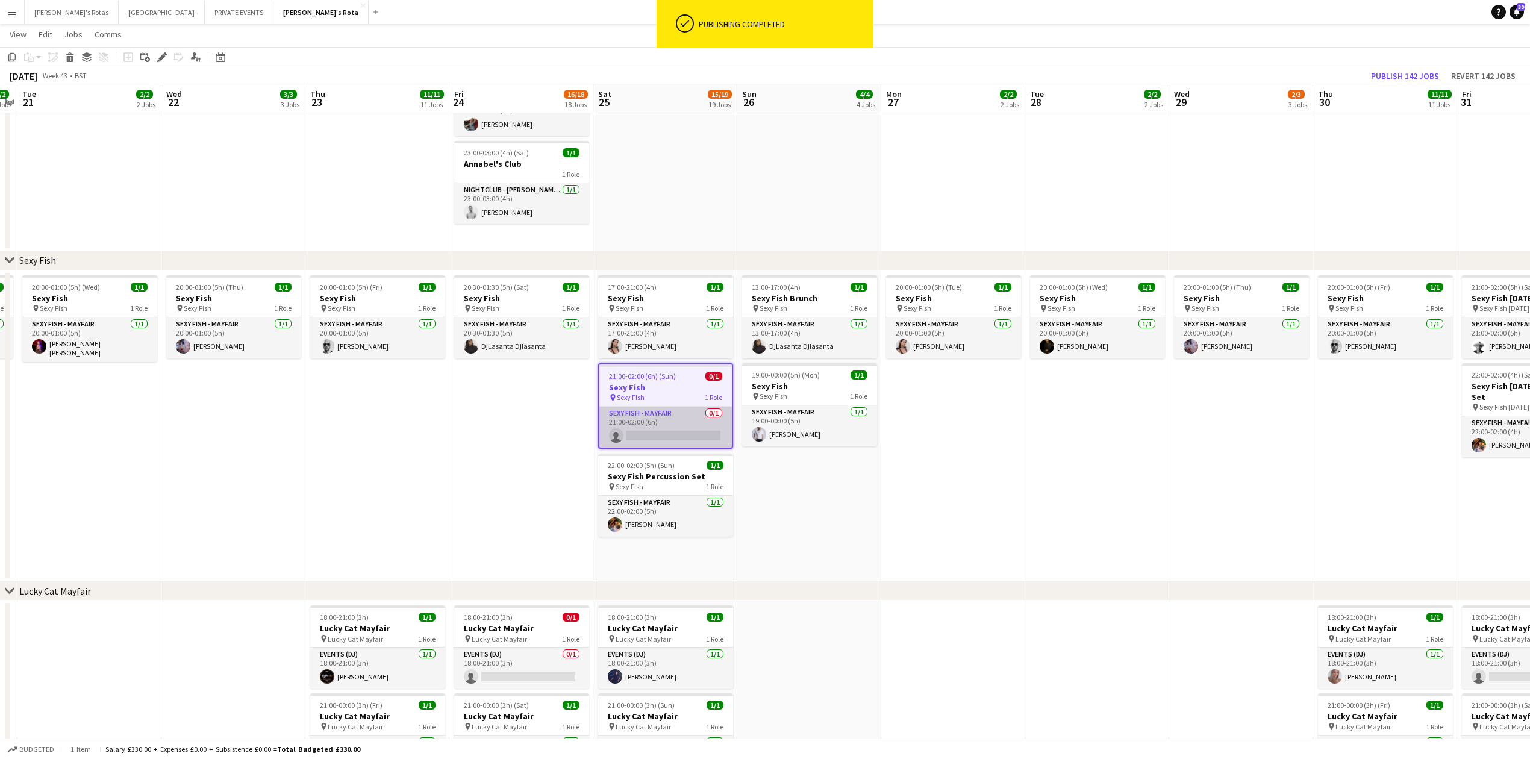
click at [620, 423] on app-card-role "SEXY FISH - MAYFAIR 0/1 21:00-02:00 (6h) single-neutral-actions" at bounding box center [665, 427] width 132 height 41
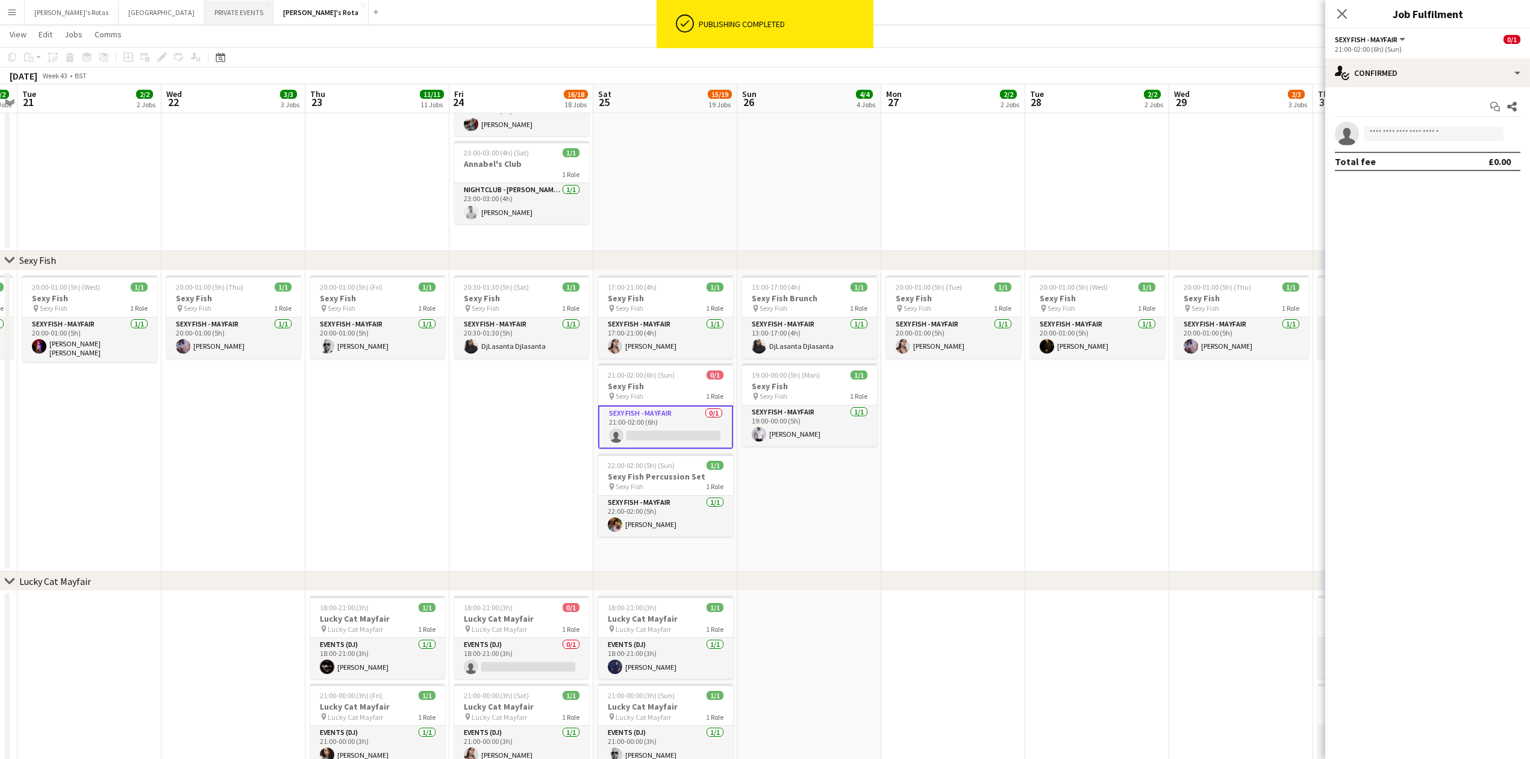
click at [205, 17] on button "PRIVATE EVENTS Close" at bounding box center [239, 12] width 69 height 23
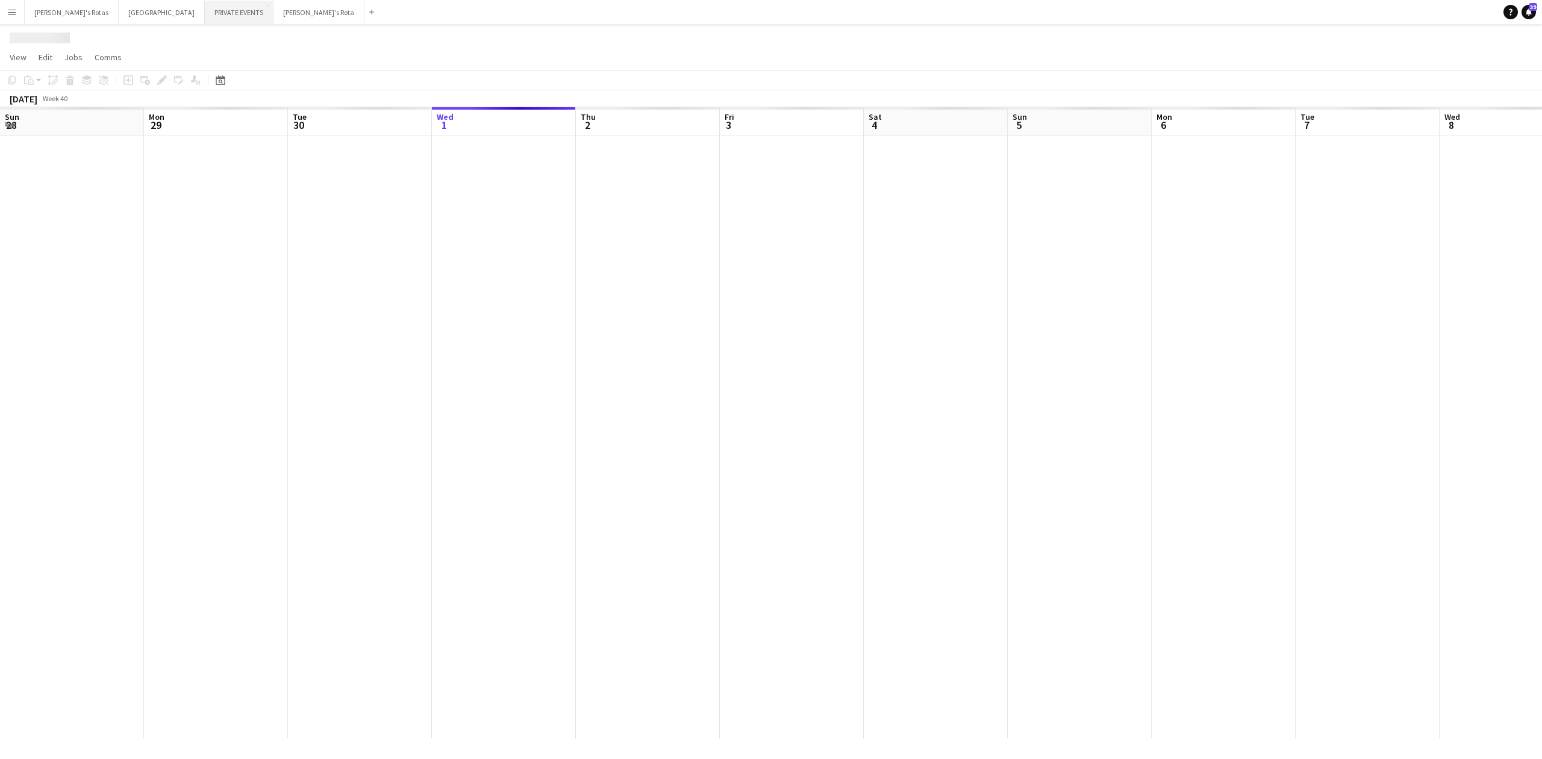
scroll to position [0, 288]
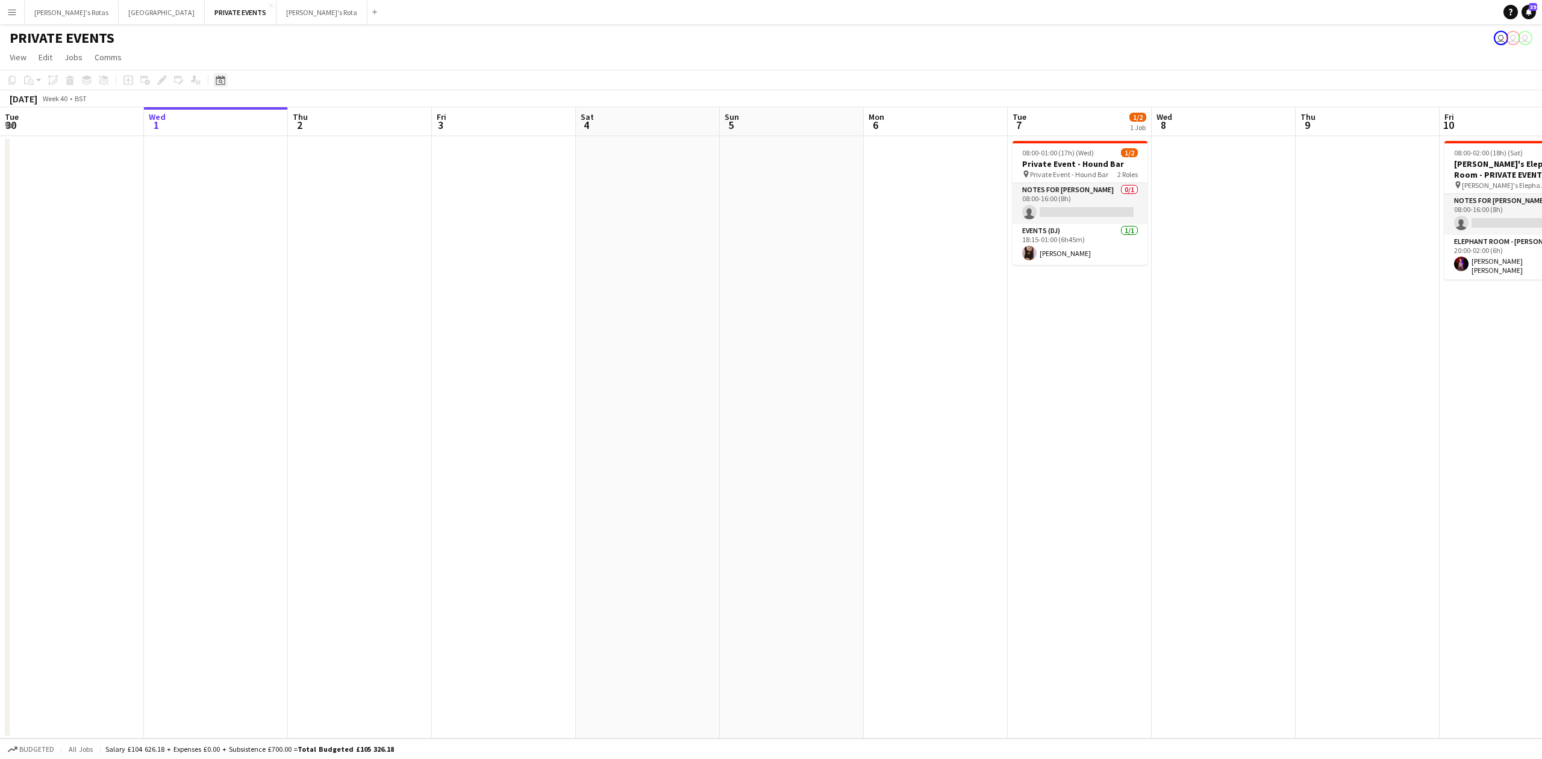
click at [213, 79] on div "Date picker" at bounding box center [220, 80] width 14 height 14
click at [296, 231] on span "25" at bounding box center [302, 230] width 14 height 14
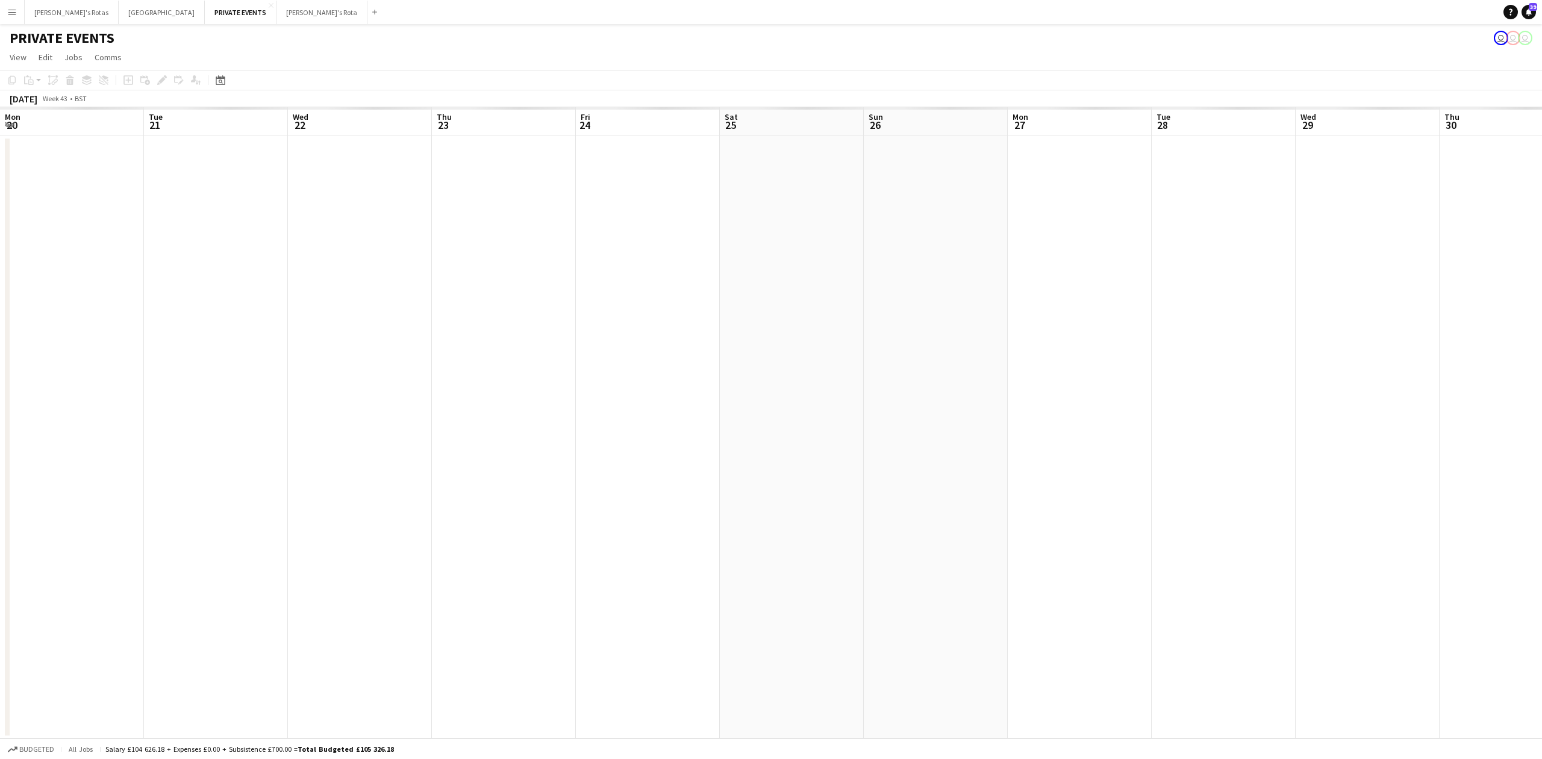
scroll to position [0, 414]
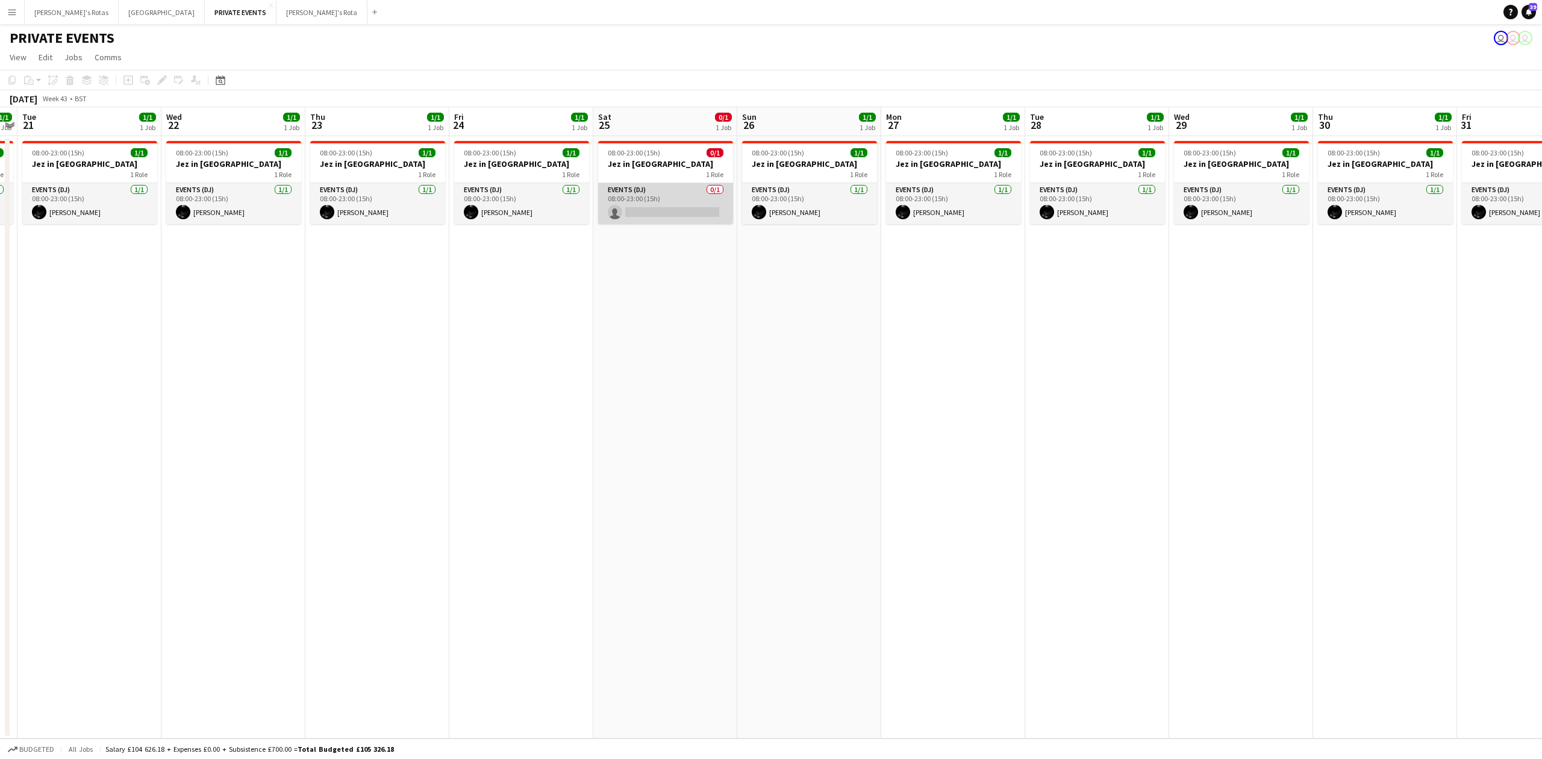
click at [685, 208] on app-card-role "Events (DJ) 0/1 08:00-23:00 (15h) single-neutral-actions" at bounding box center [665, 203] width 135 height 41
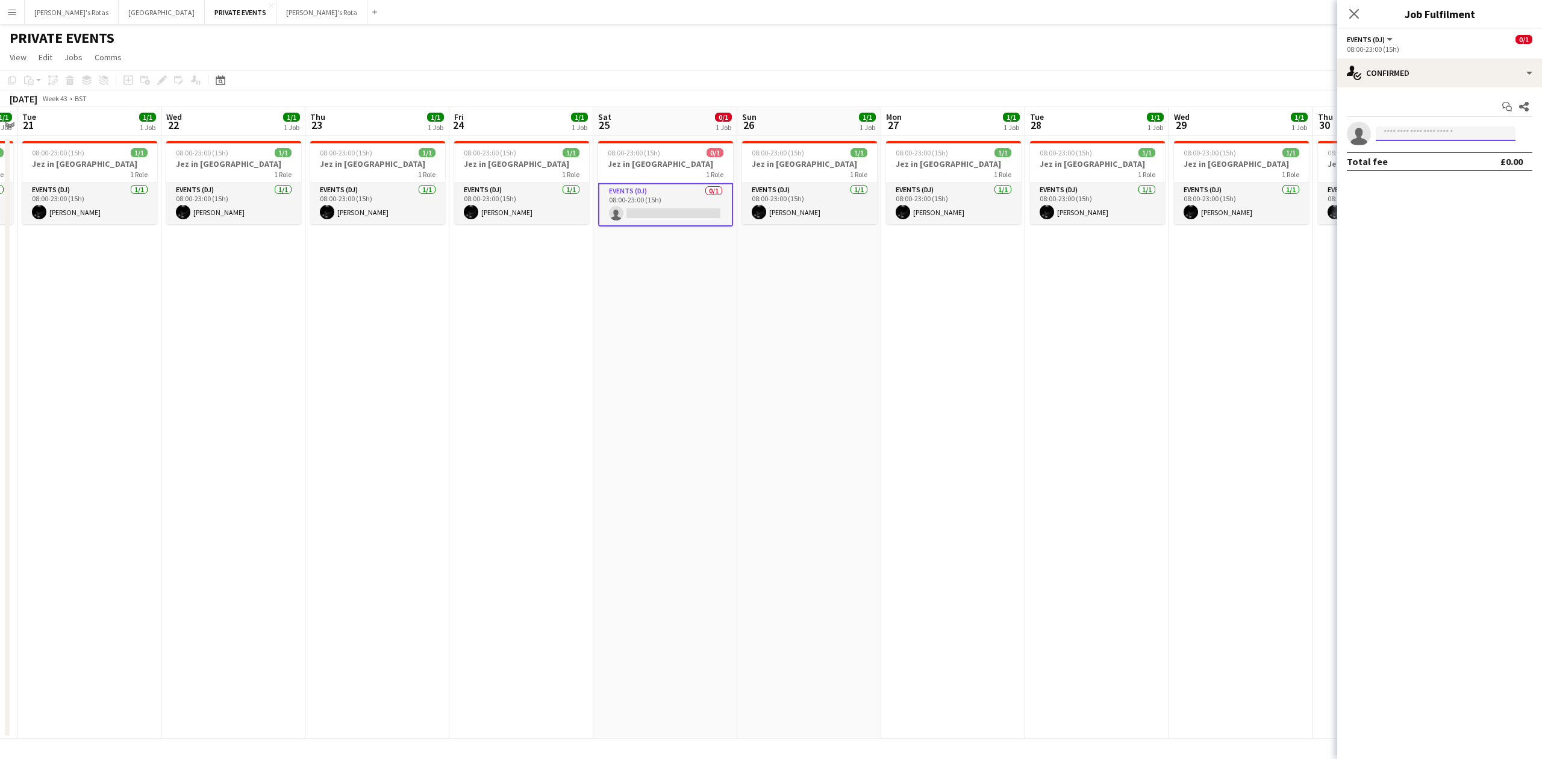
click at [1377, 138] on input at bounding box center [1446, 133] width 140 height 14
type input "***"
click at [1418, 161] on span "[EMAIL_ADDRESS][DOMAIN_NAME]" at bounding box center [1445, 162] width 120 height 10
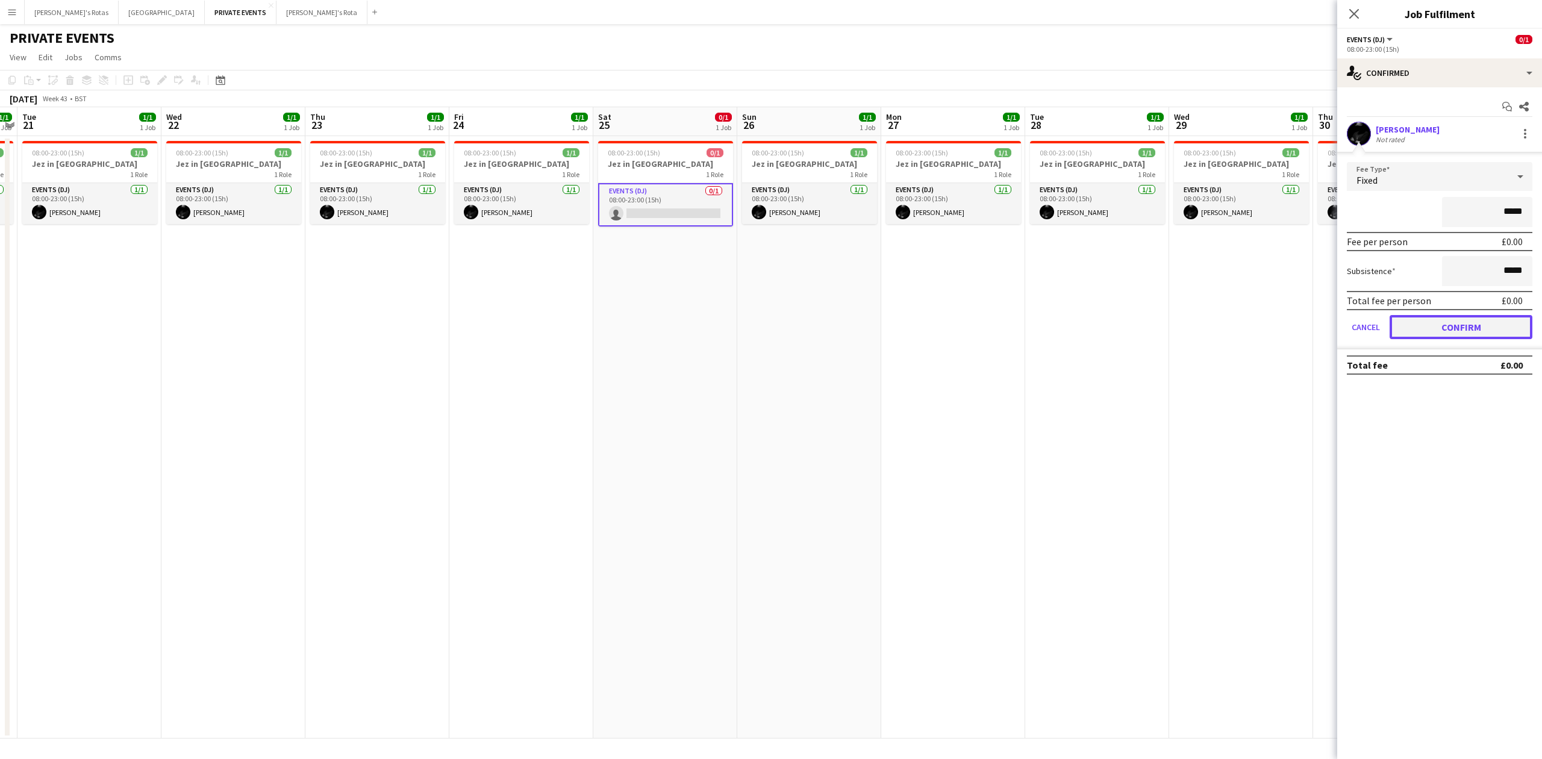
click at [1451, 331] on button "Confirm" at bounding box center [1460, 327] width 143 height 24
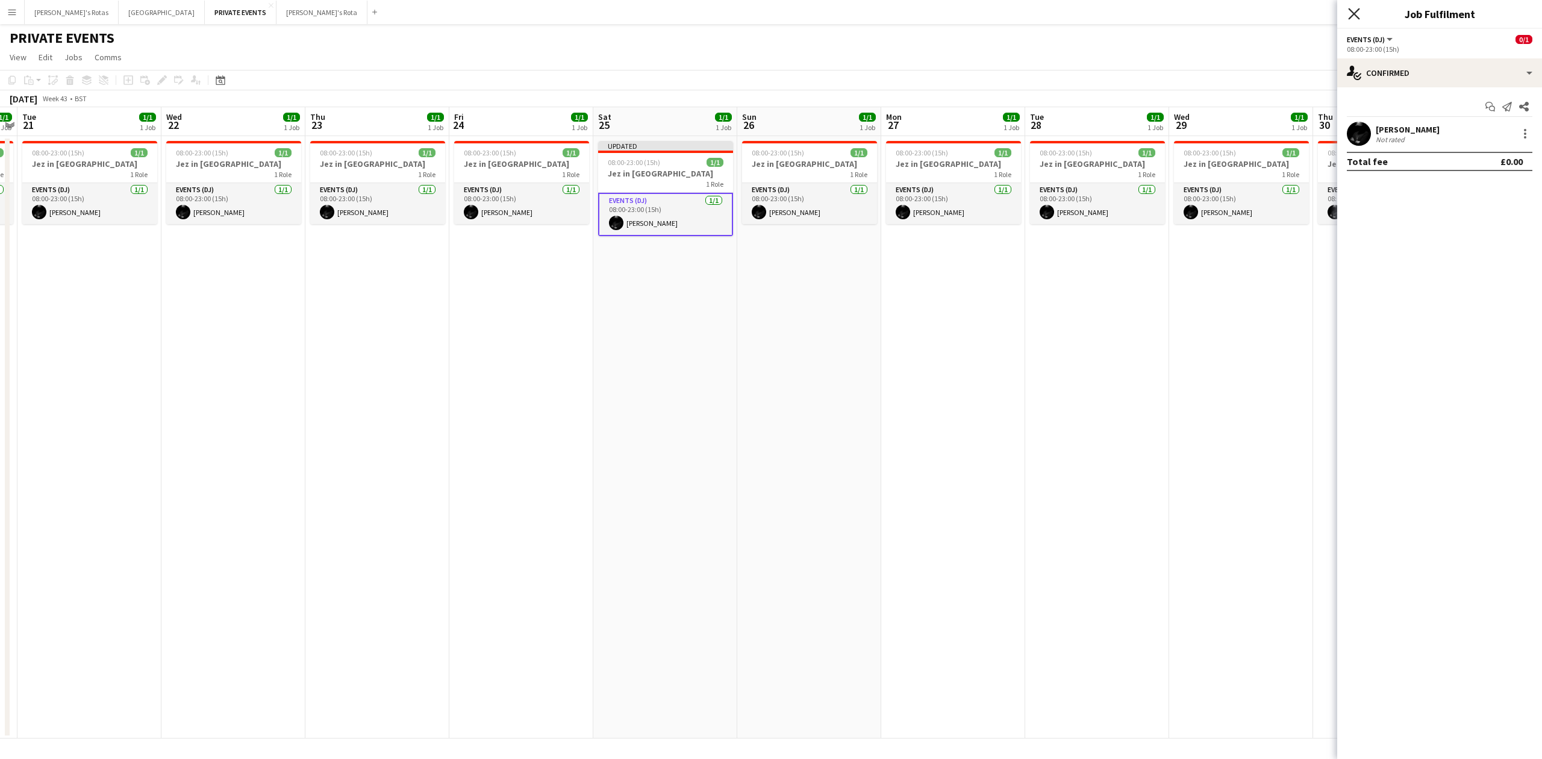
click at [1359, 13] on icon "Close pop-in" at bounding box center [1353, 13] width 11 height 11
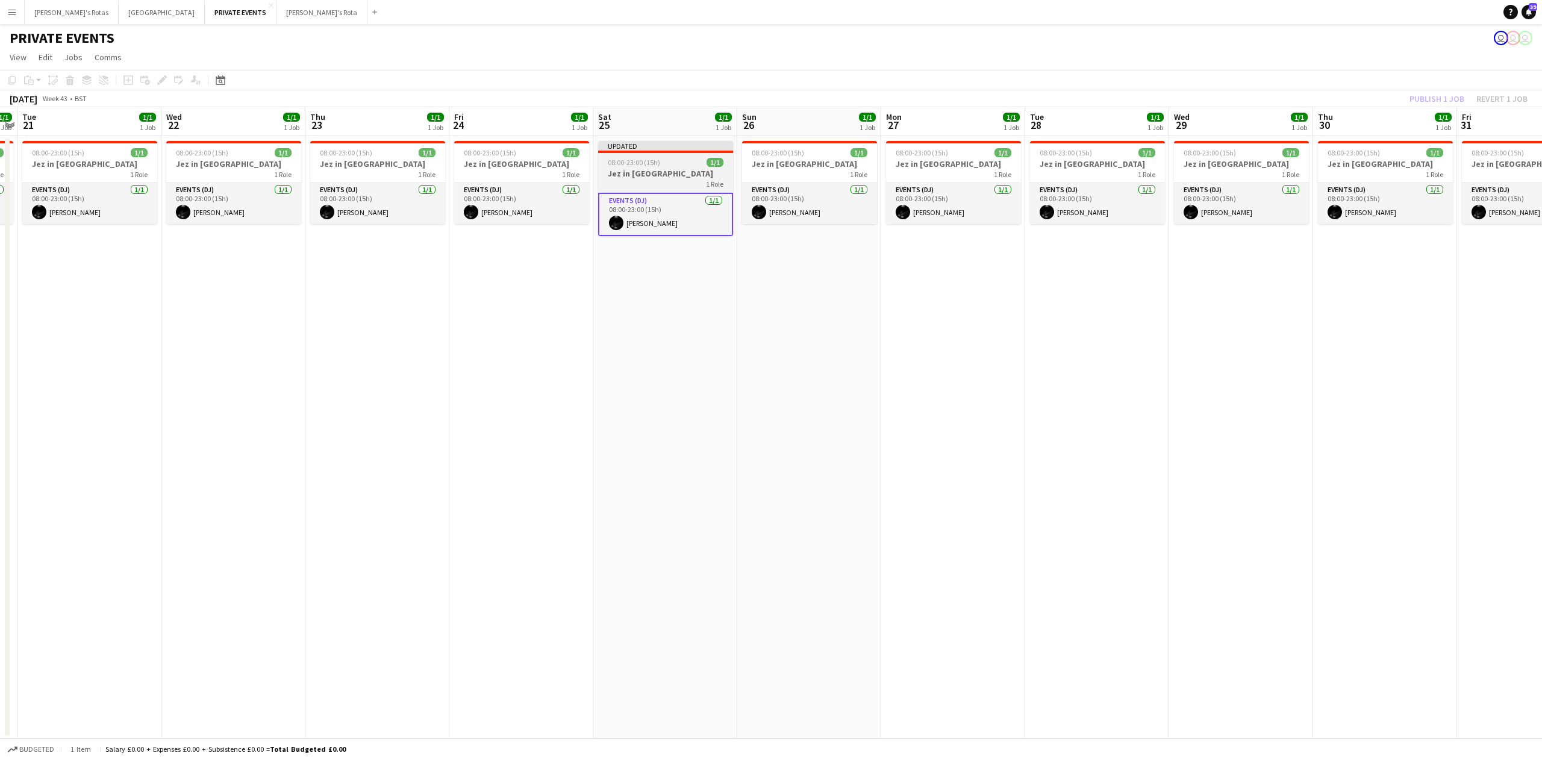
click at [699, 148] on div "Updated" at bounding box center [665, 146] width 135 height 10
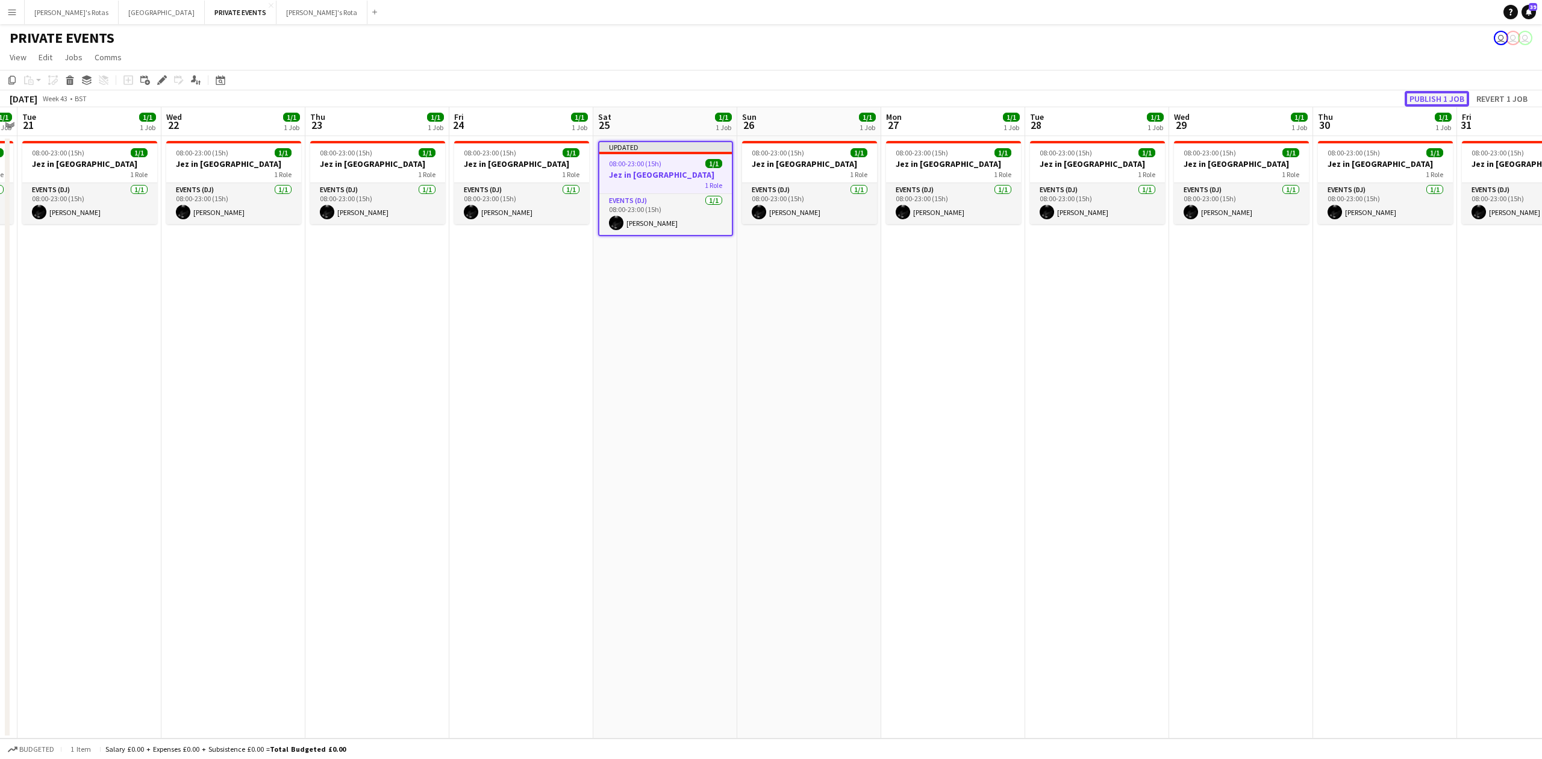
click at [1412, 104] on button "Publish 1 job" at bounding box center [1436, 99] width 64 height 16
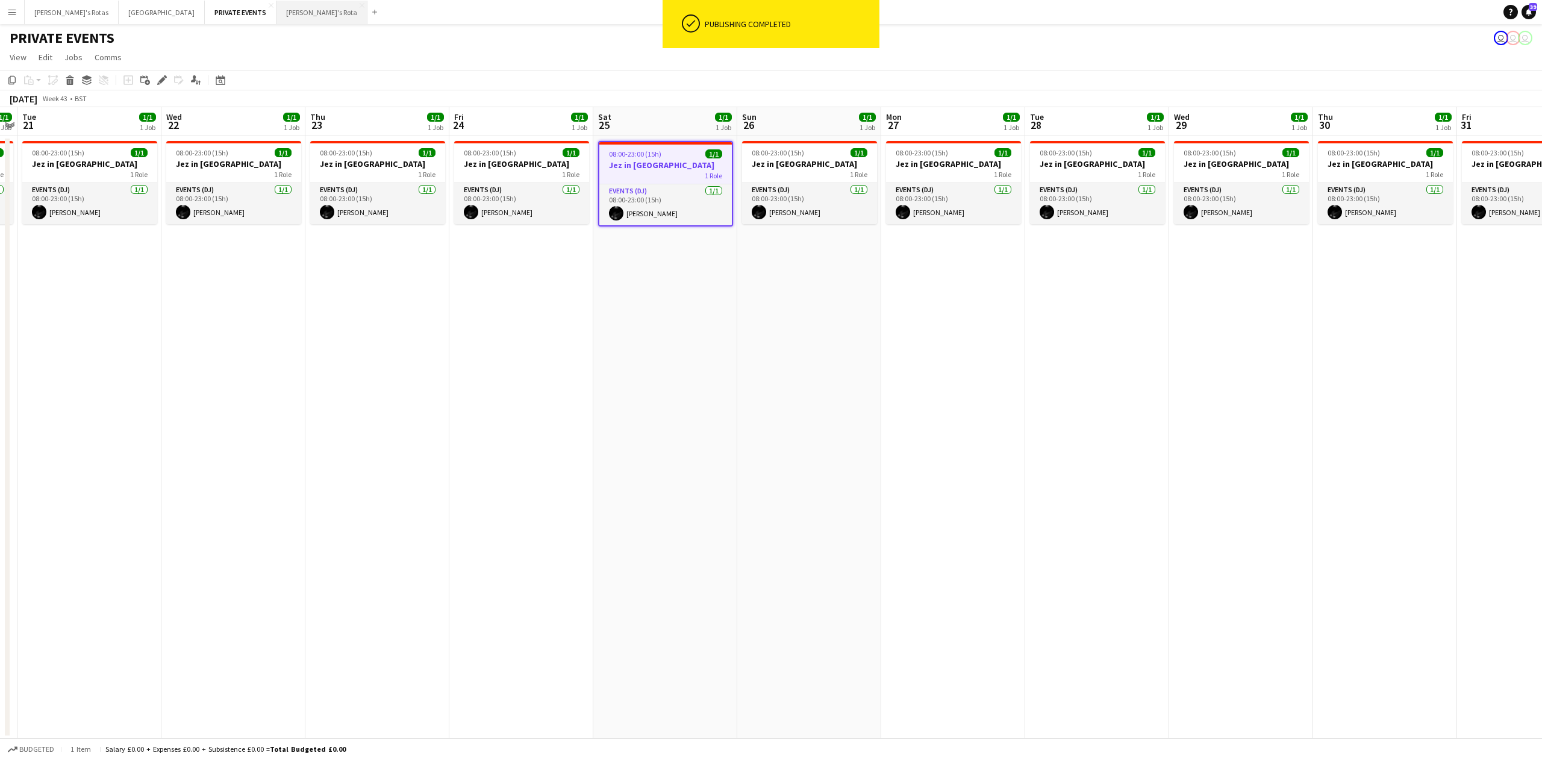
click at [276, 3] on button "[PERSON_NAME]'s Rota Close" at bounding box center [321, 12] width 91 height 23
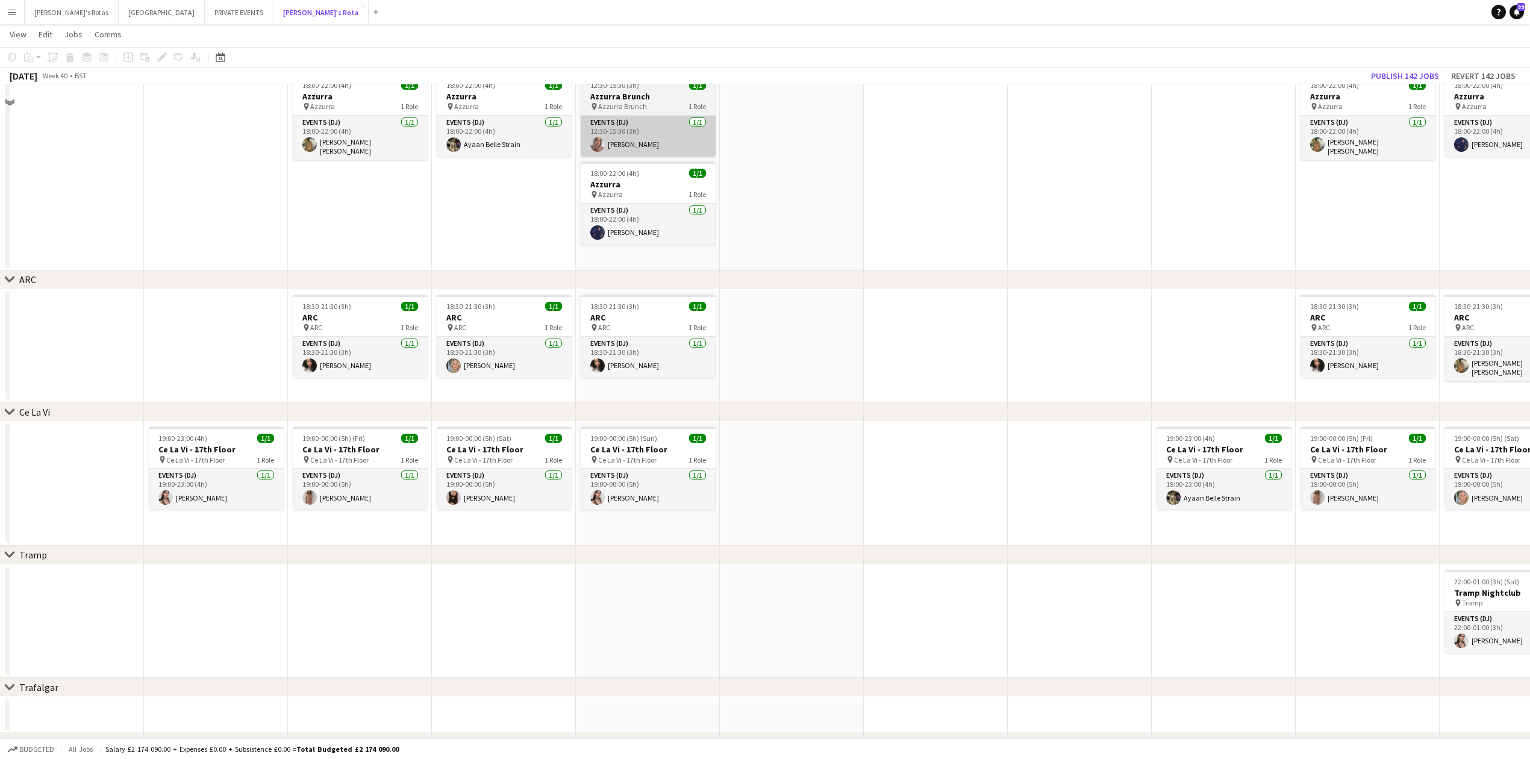
scroll to position [2168, 0]
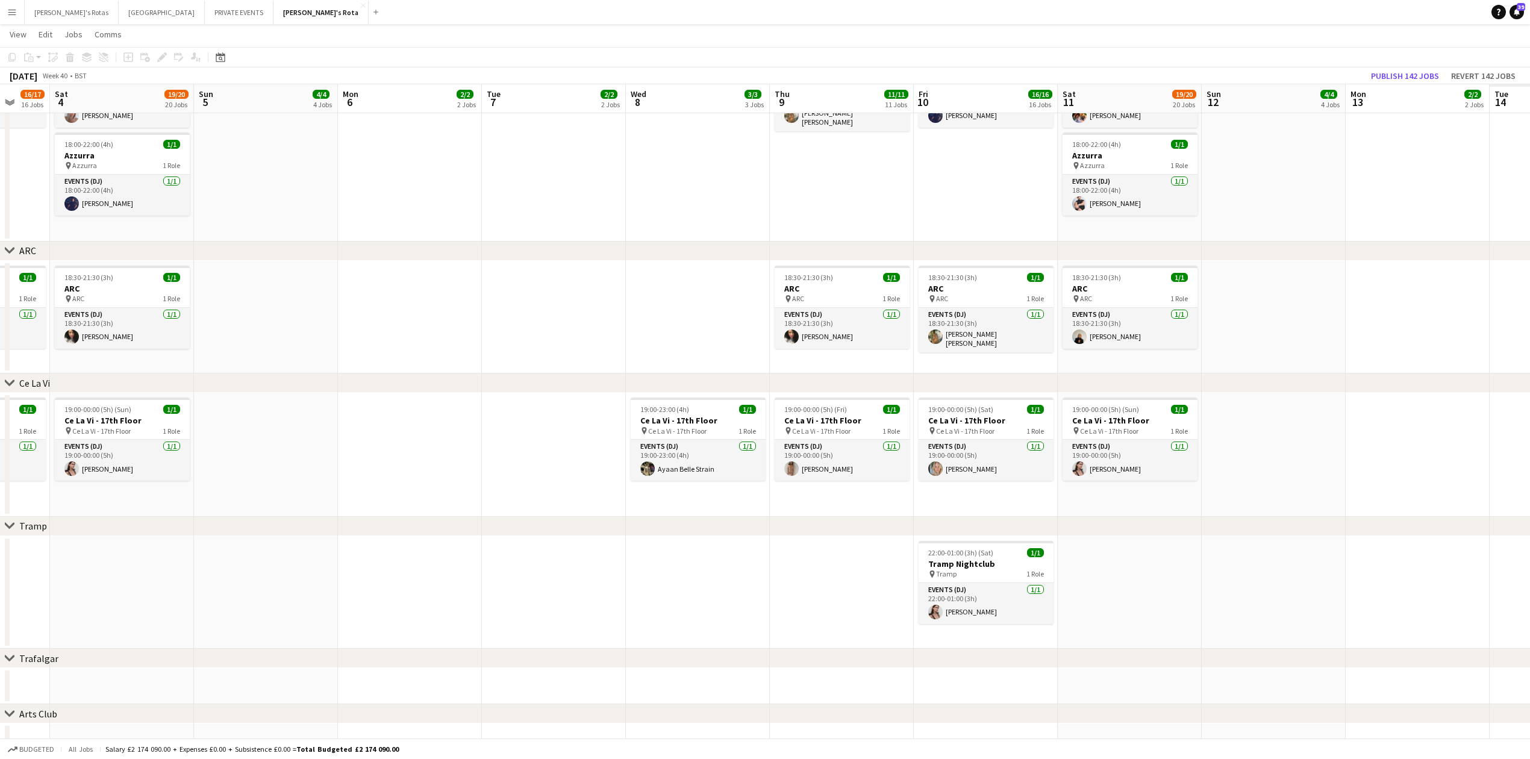
drag, startPoint x: 709, startPoint y: 302, endPoint x: 492, endPoint y: 313, distance: 217.1
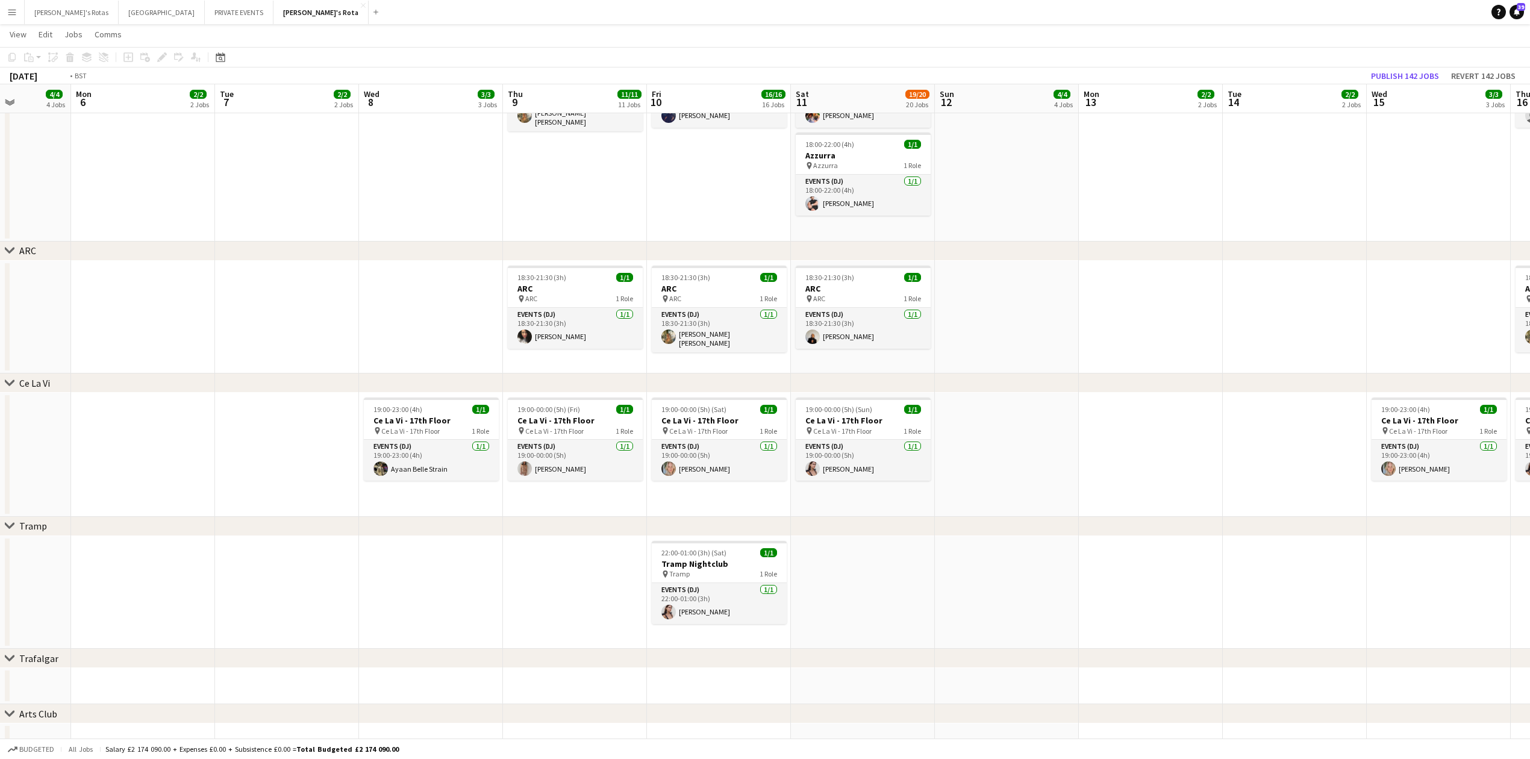
drag, startPoint x: 1229, startPoint y: 243, endPoint x: 402, endPoint y: 307, distance: 829.3
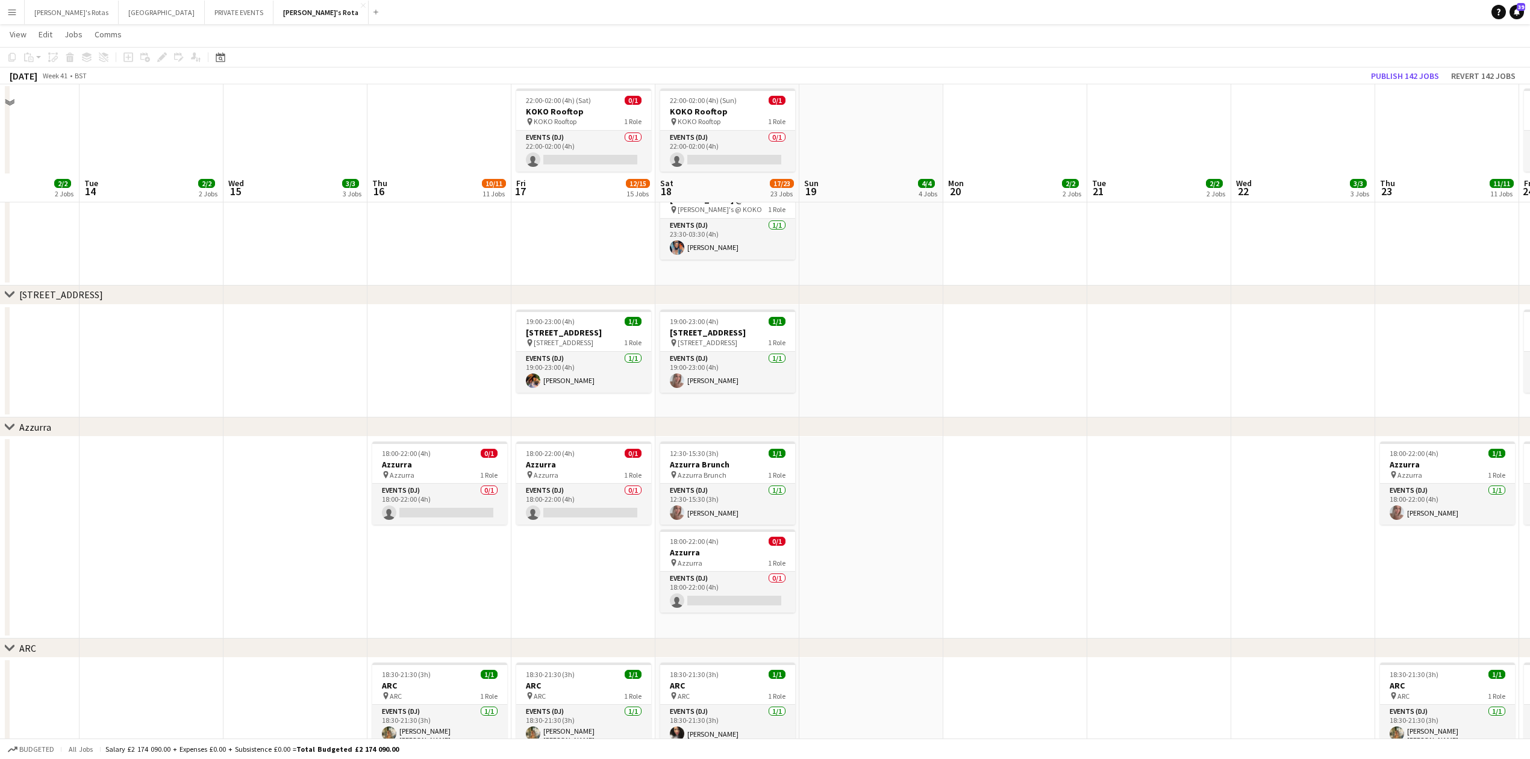
scroll to position [2096, 0]
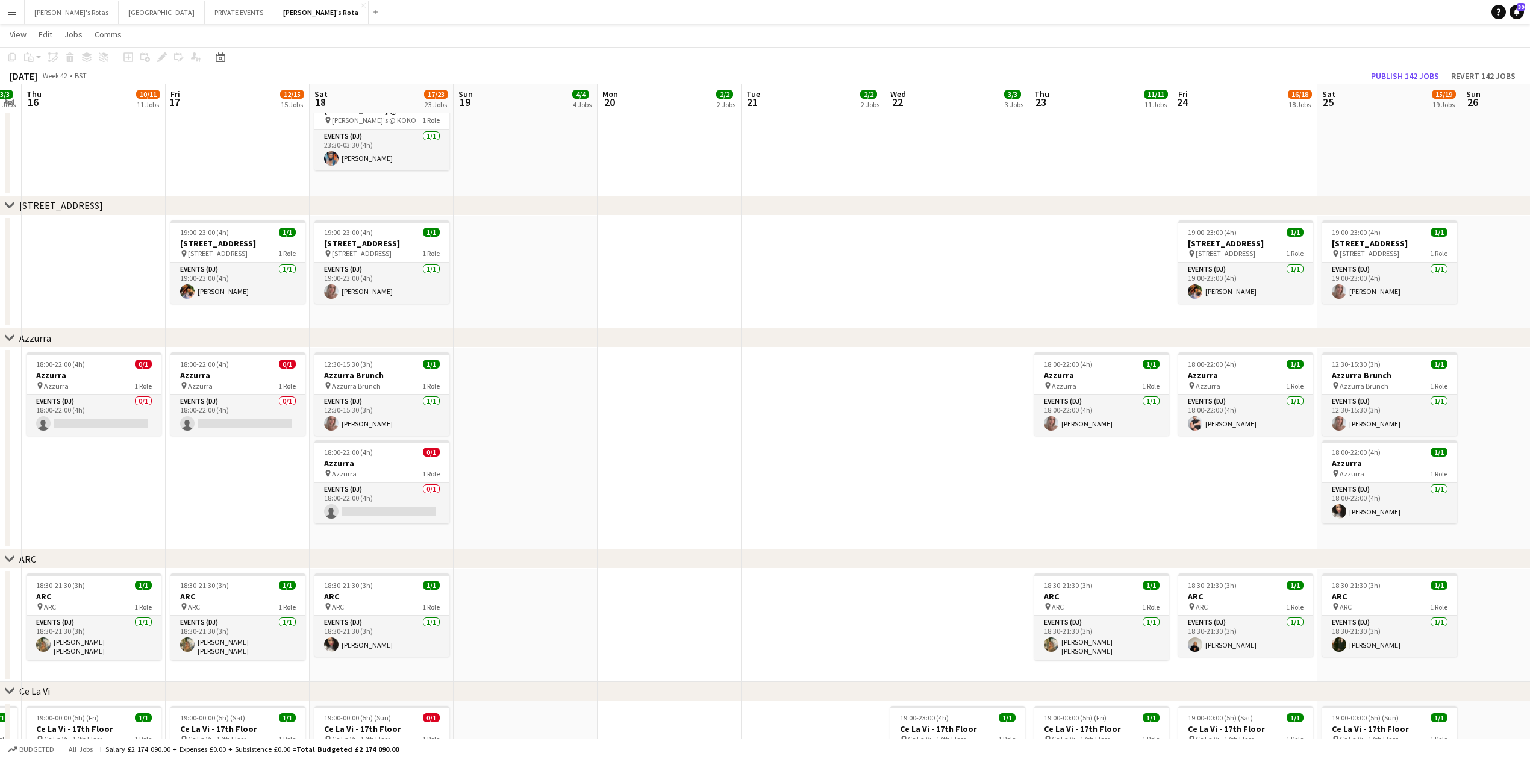
drag, startPoint x: 641, startPoint y: 248, endPoint x: 0, endPoint y: 271, distance: 641.8
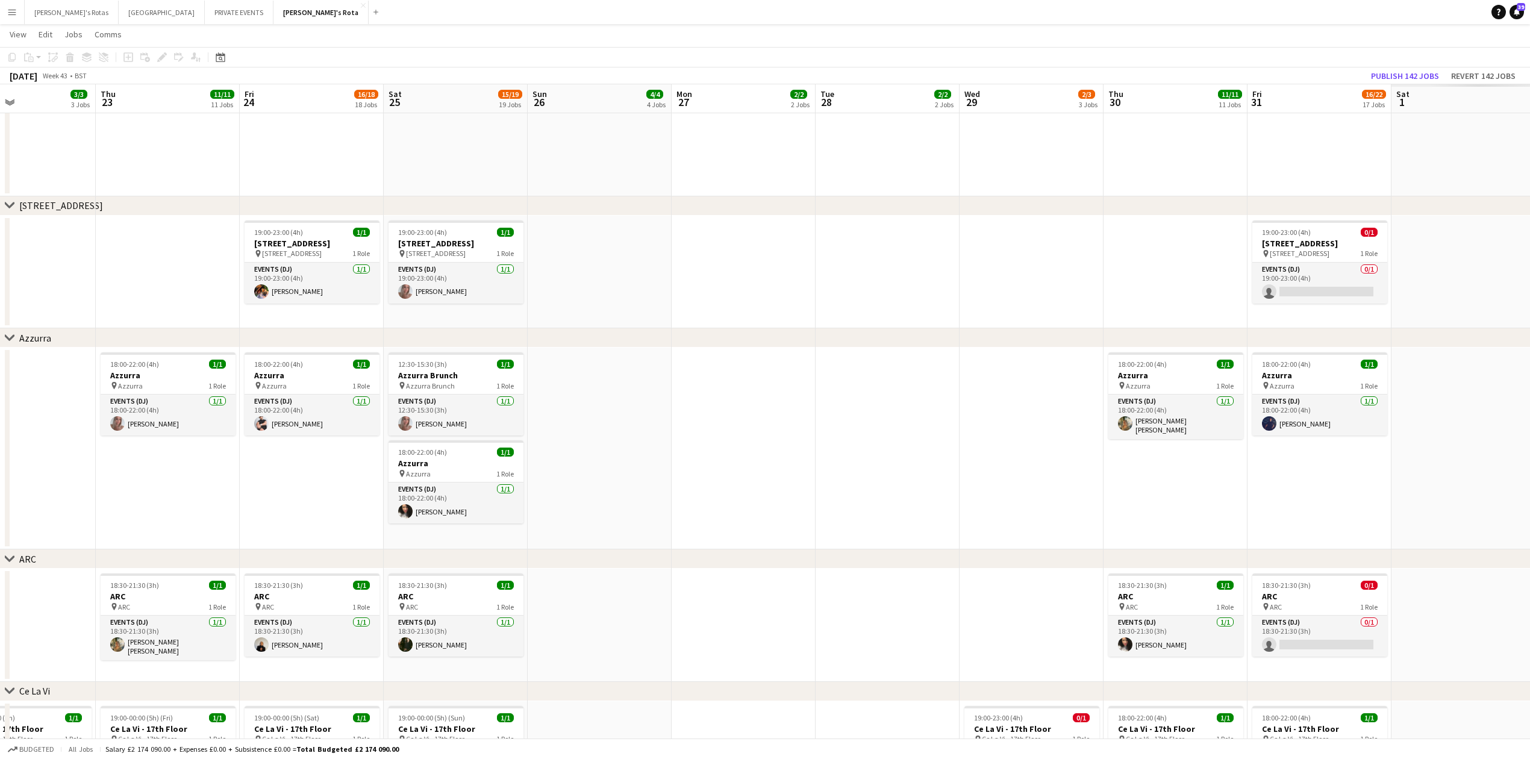
drag, startPoint x: 820, startPoint y: 263, endPoint x: 107, endPoint y: 270, distance: 712.5
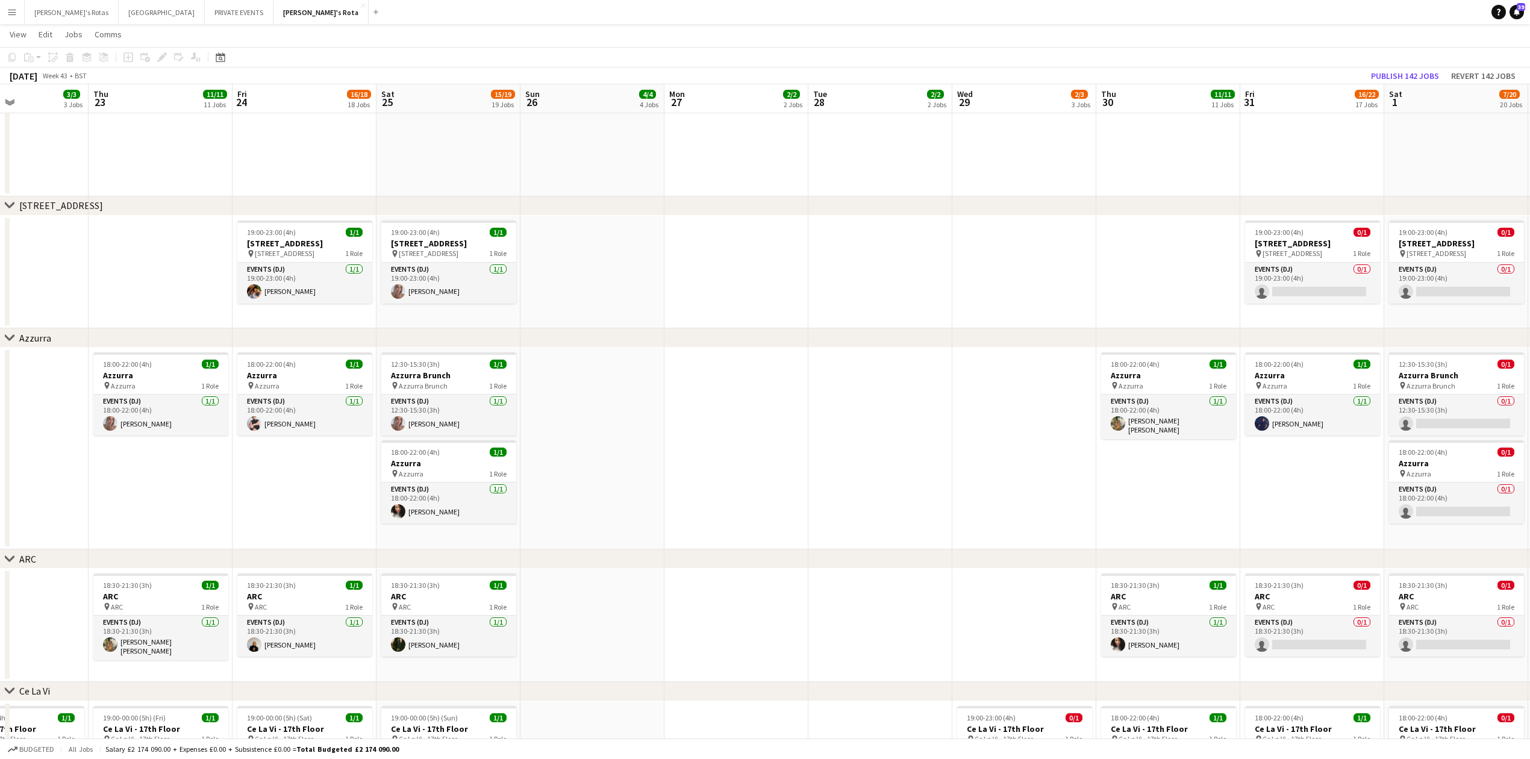
drag, startPoint x: 1111, startPoint y: 319, endPoint x: 340, endPoint y: 319, distance: 770.9
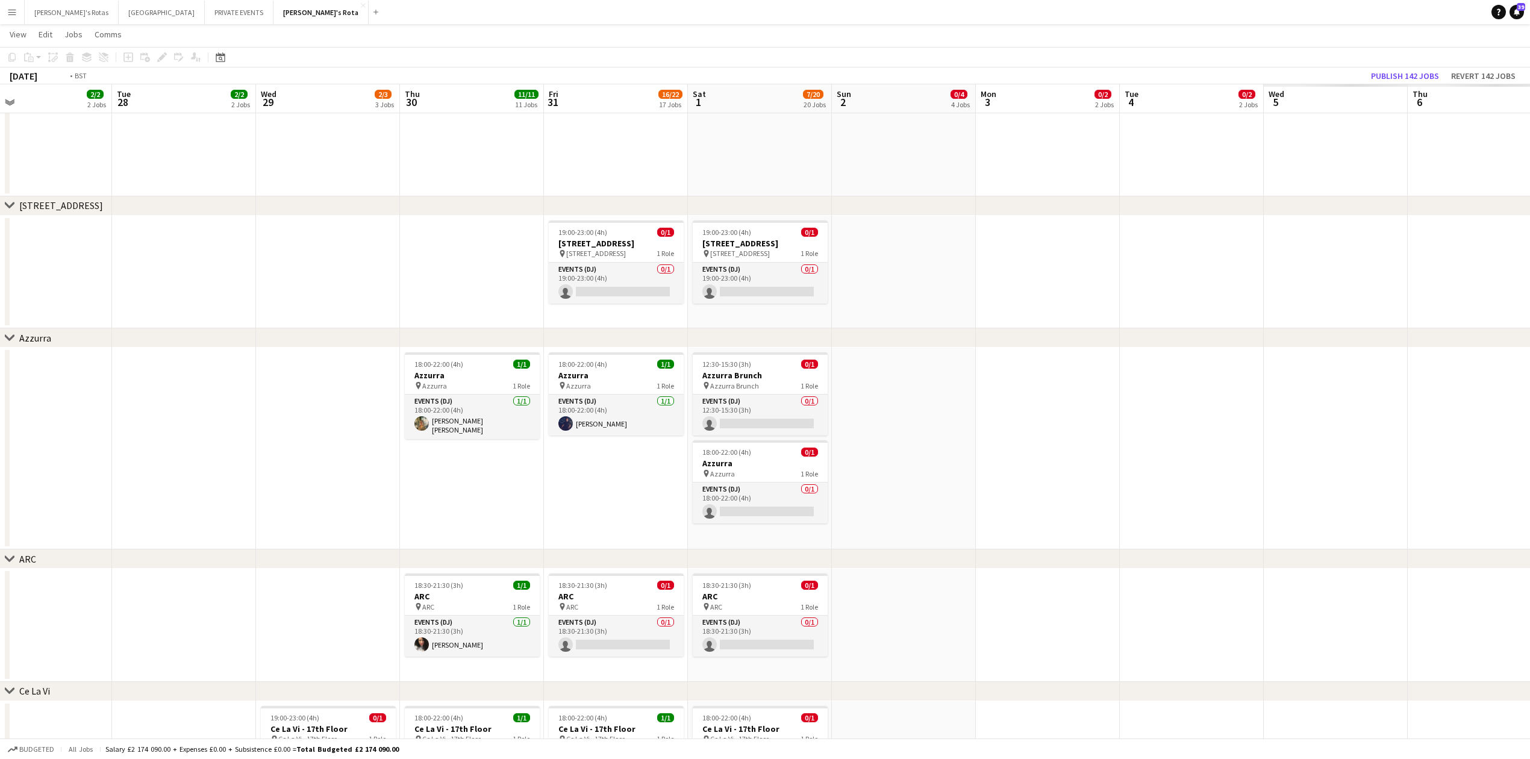
drag, startPoint x: 960, startPoint y: 304, endPoint x: 137, endPoint y: 305, distance: 822.7
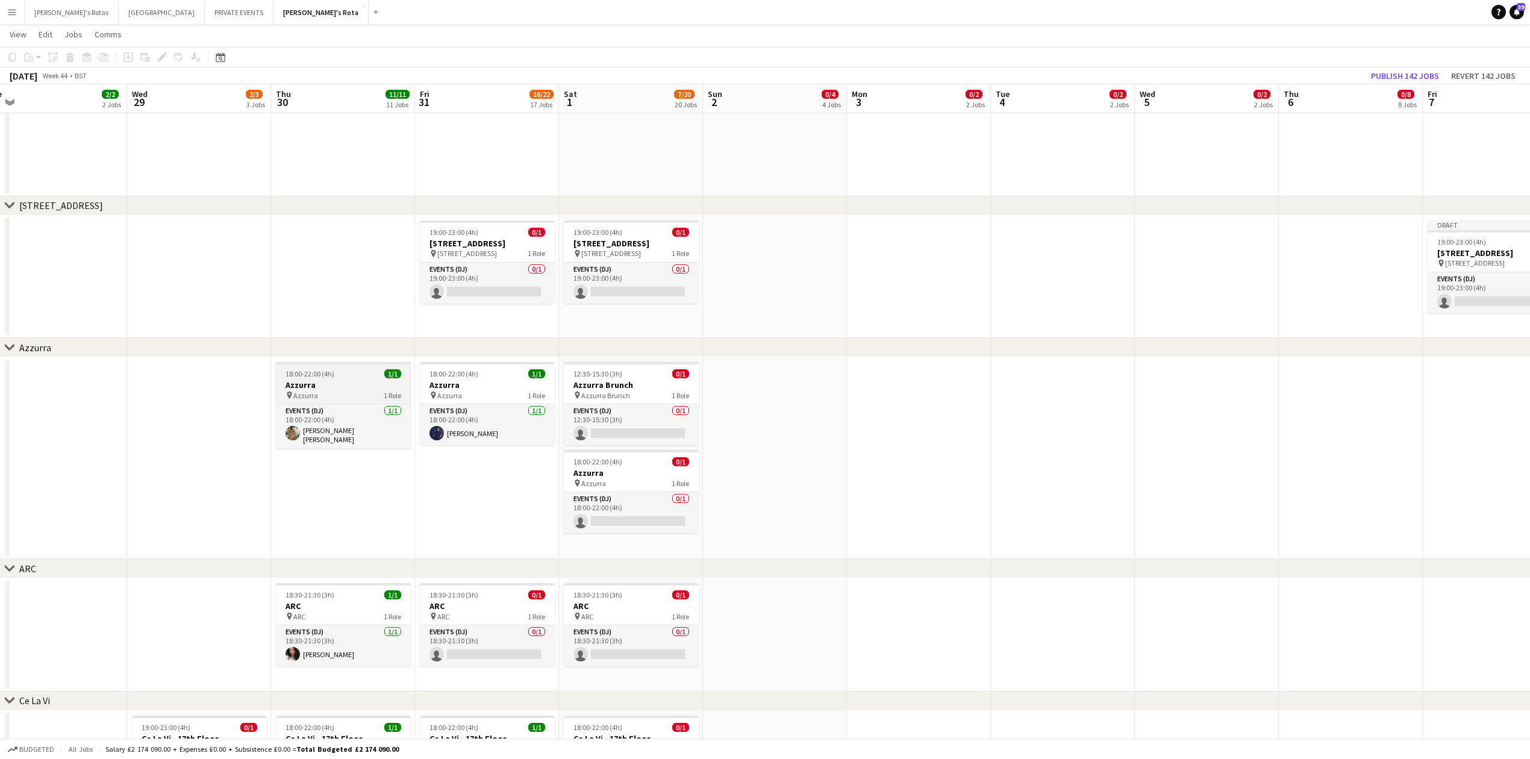
click at [341, 382] on h3 "Azzurra" at bounding box center [343, 384] width 135 height 11
click at [613, 463] on span "18:00-22:00 (4h)" at bounding box center [597, 461] width 49 height 9
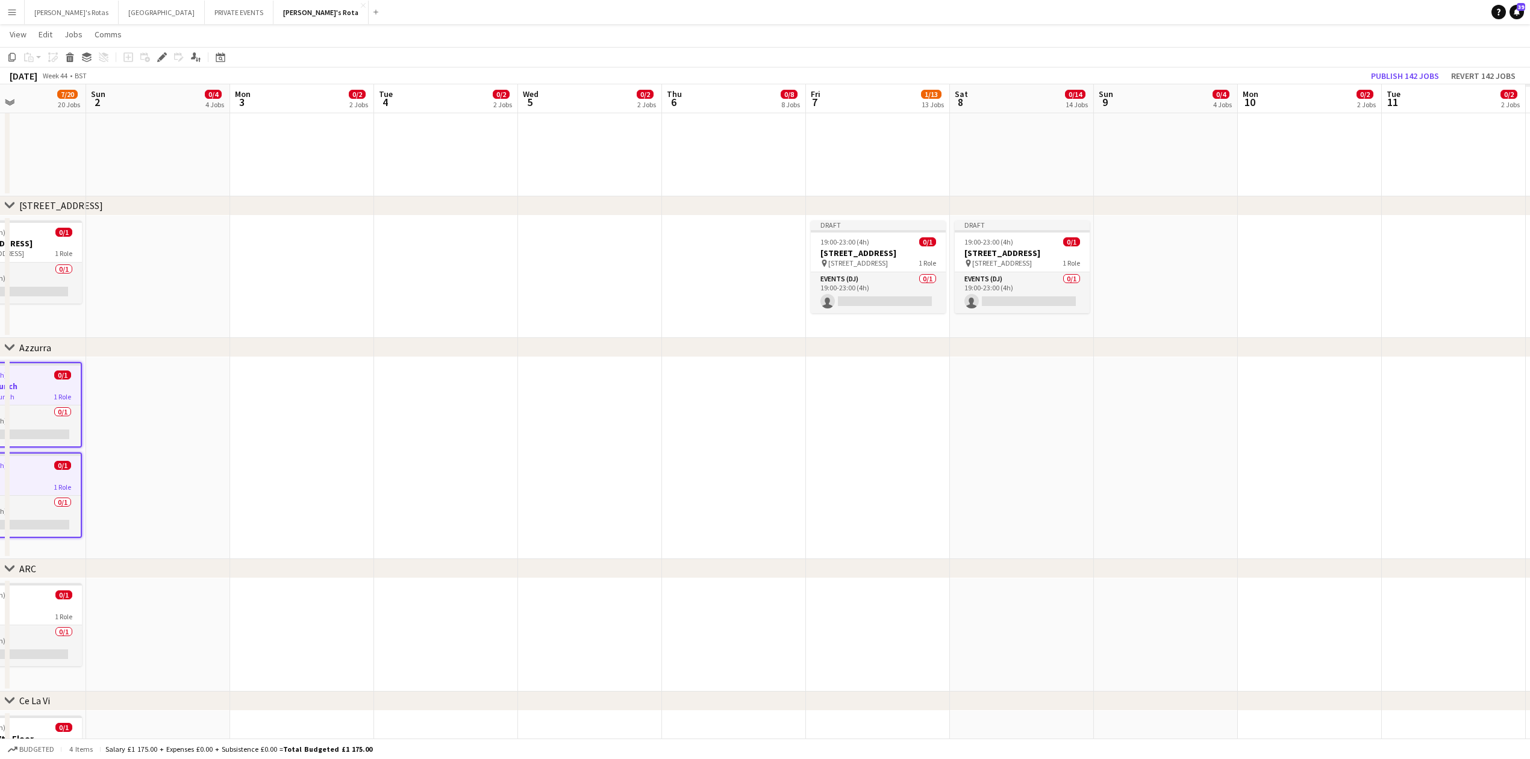
scroll to position [0, 461]
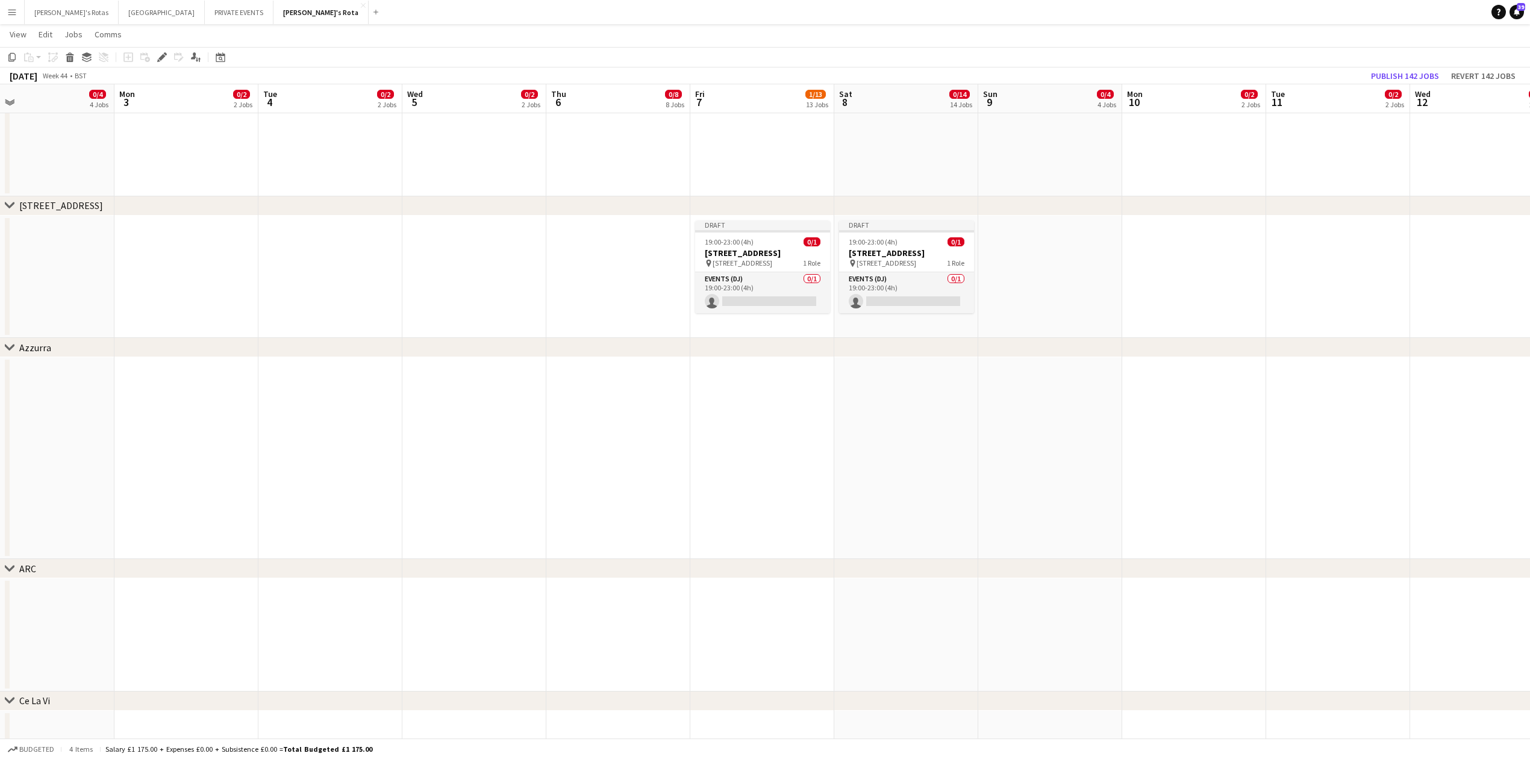
drag, startPoint x: 1159, startPoint y: 399, endPoint x: 426, endPoint y: 408, distance: 732.4
click at [606, 382] on app-date-cell at bounding box center [618, 458] width 144 height 202
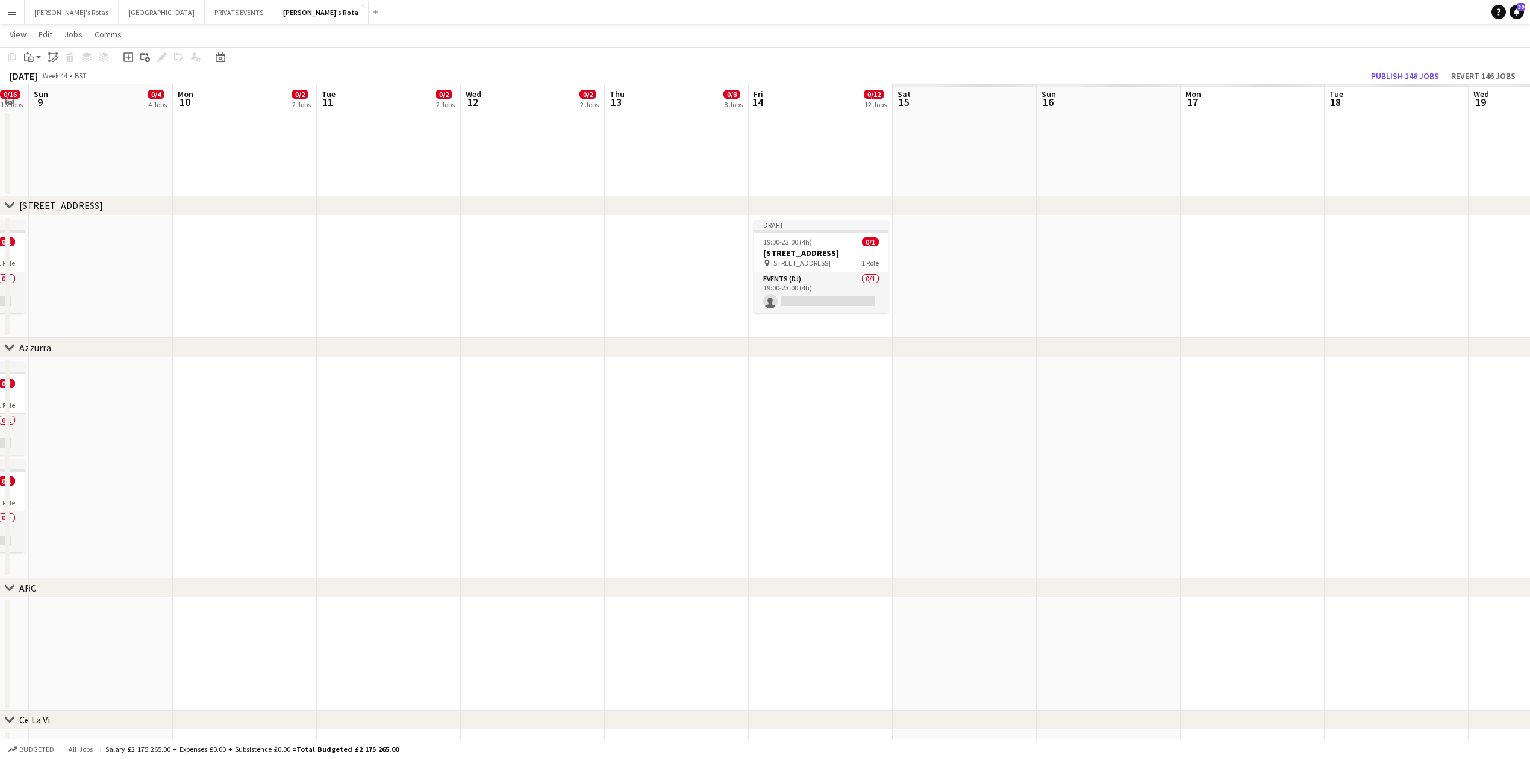
drag, startPoint x: 1318, startPoint y: 439, endPoint x: 517, endPoint y: 458, distance: 801.8
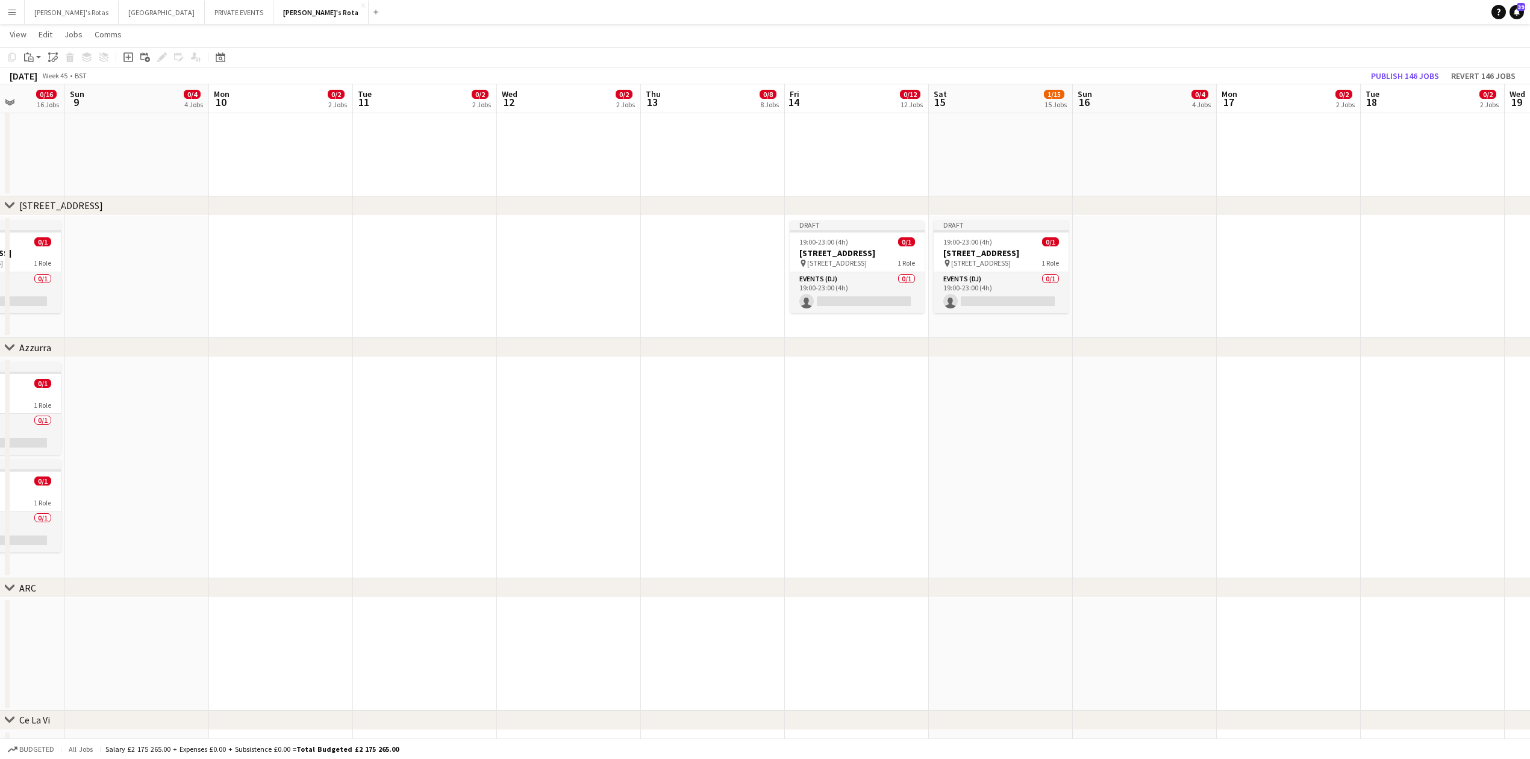
click at [678, 385] on app-date-cell at bounding box center [713, 467] width 144 height 221
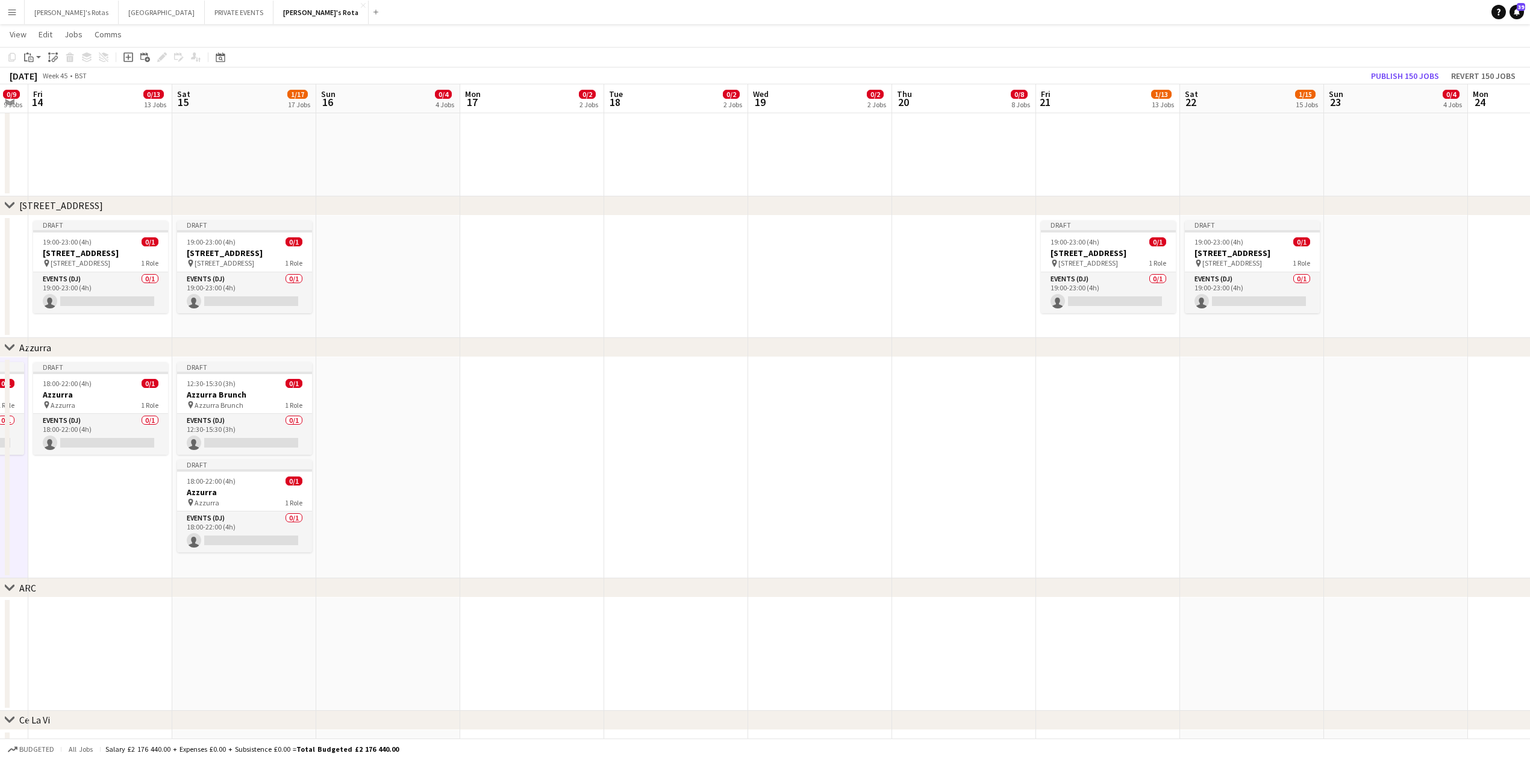
drag, startPoint x: 1111, startPoint y: 463, endPoint x: 499, endPoint y: 444, distance: 612.8
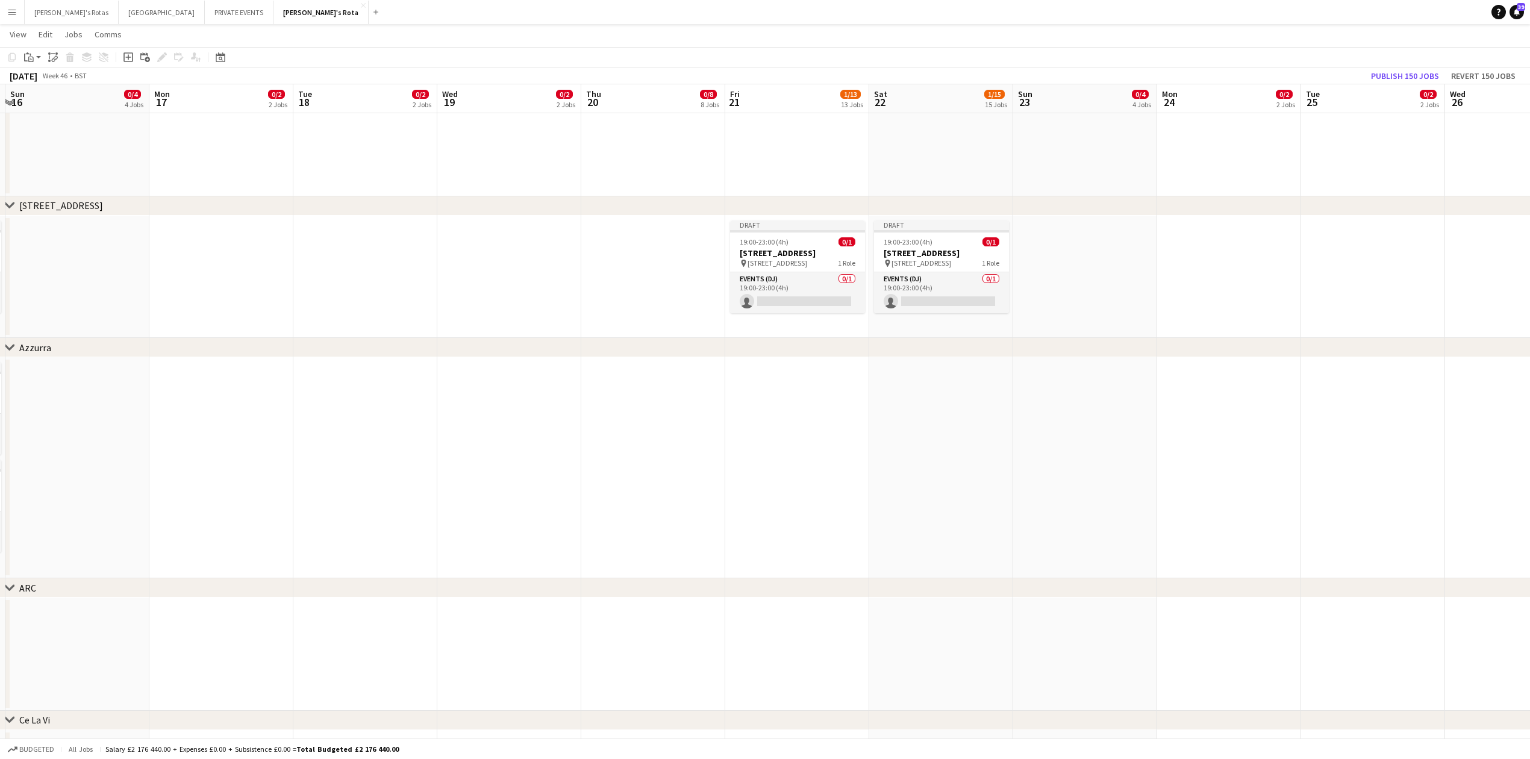
click at [678, 384] on app-date-cell at bounding box center [653, 467] width 144 height 221
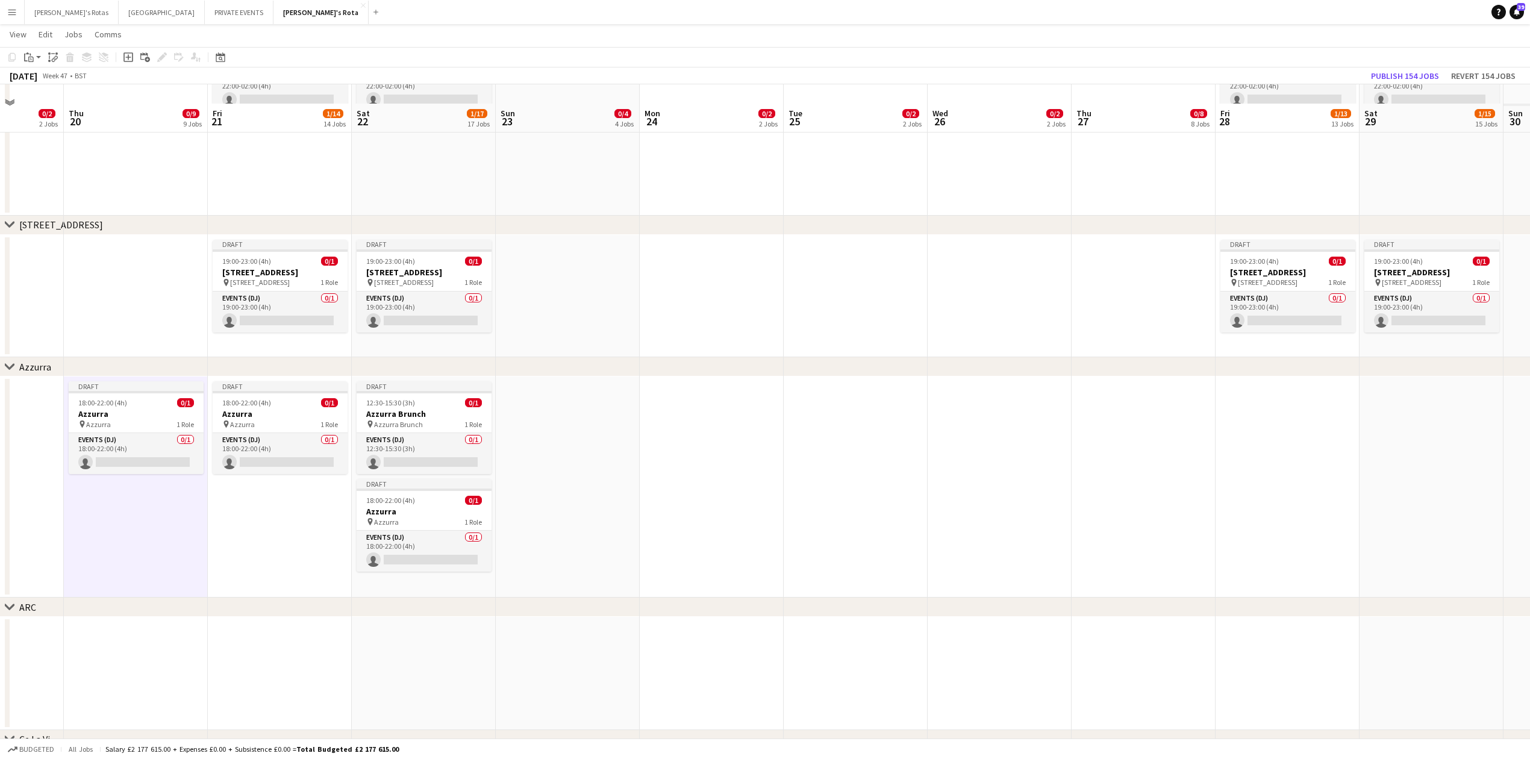
scroll to position [2193, 0]
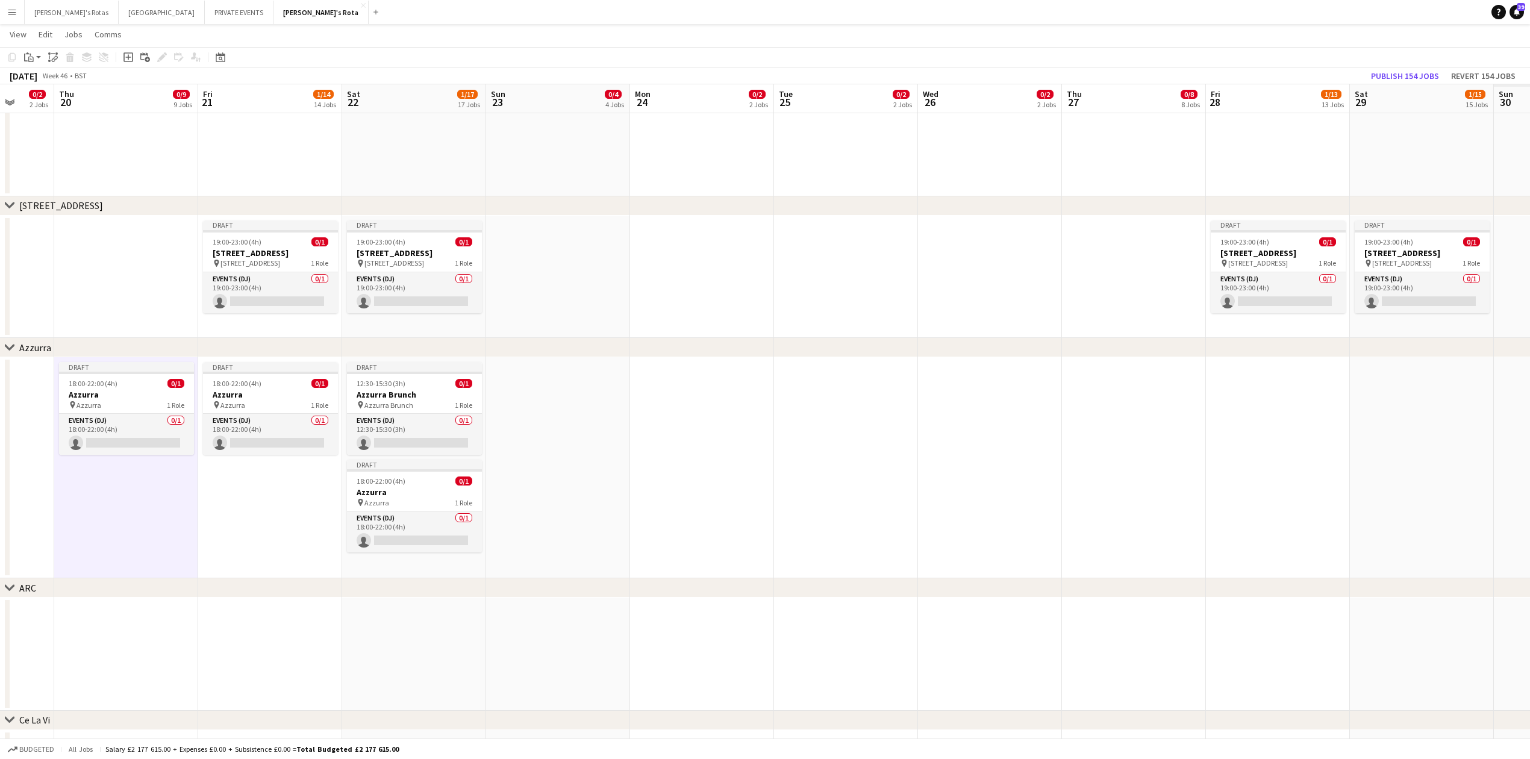
drag, startPoint x: 1467, startPoint y: 424, endPoint x: 482, endPoint y: 426, distance: 985.3
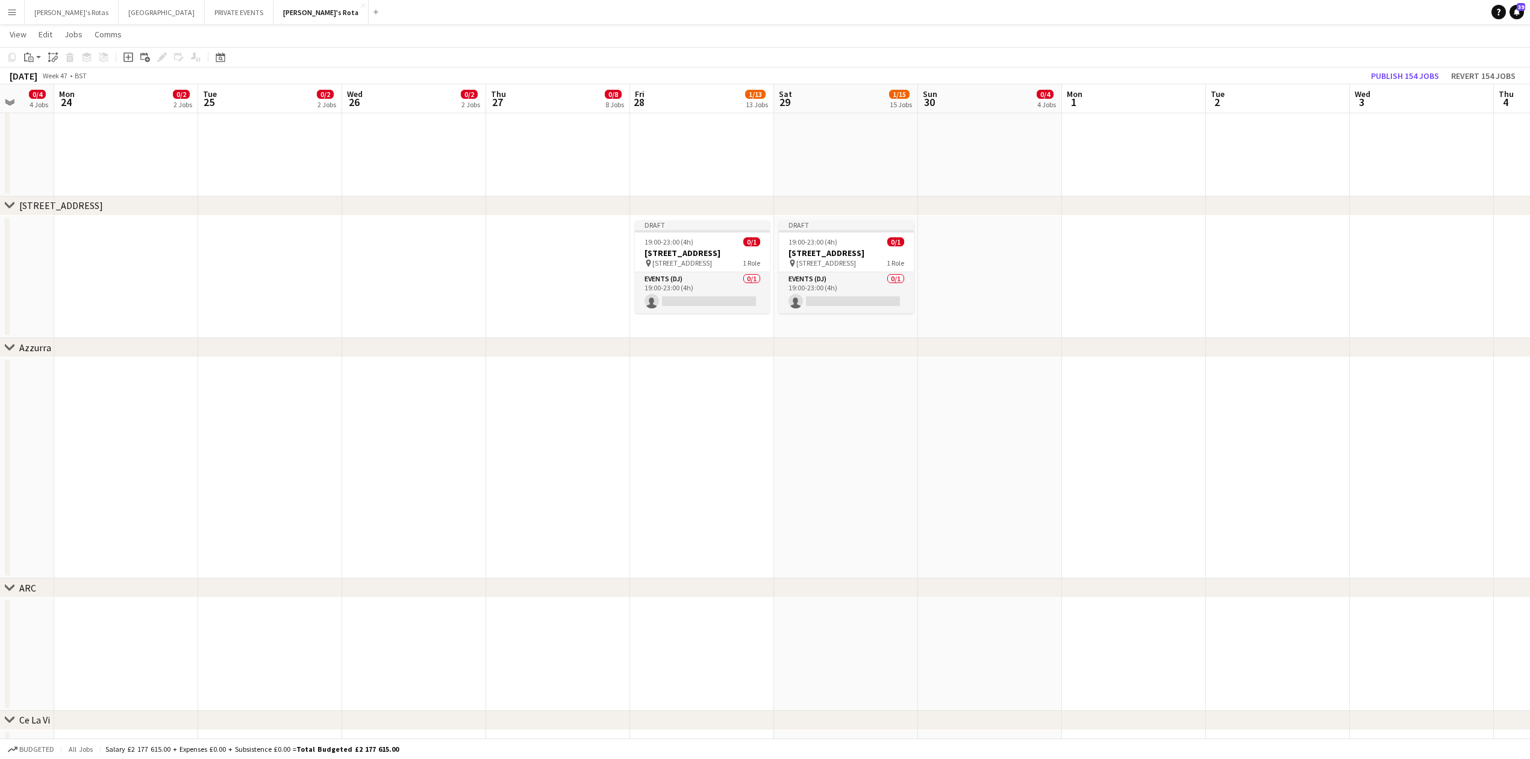
scroll to position [0, 407]
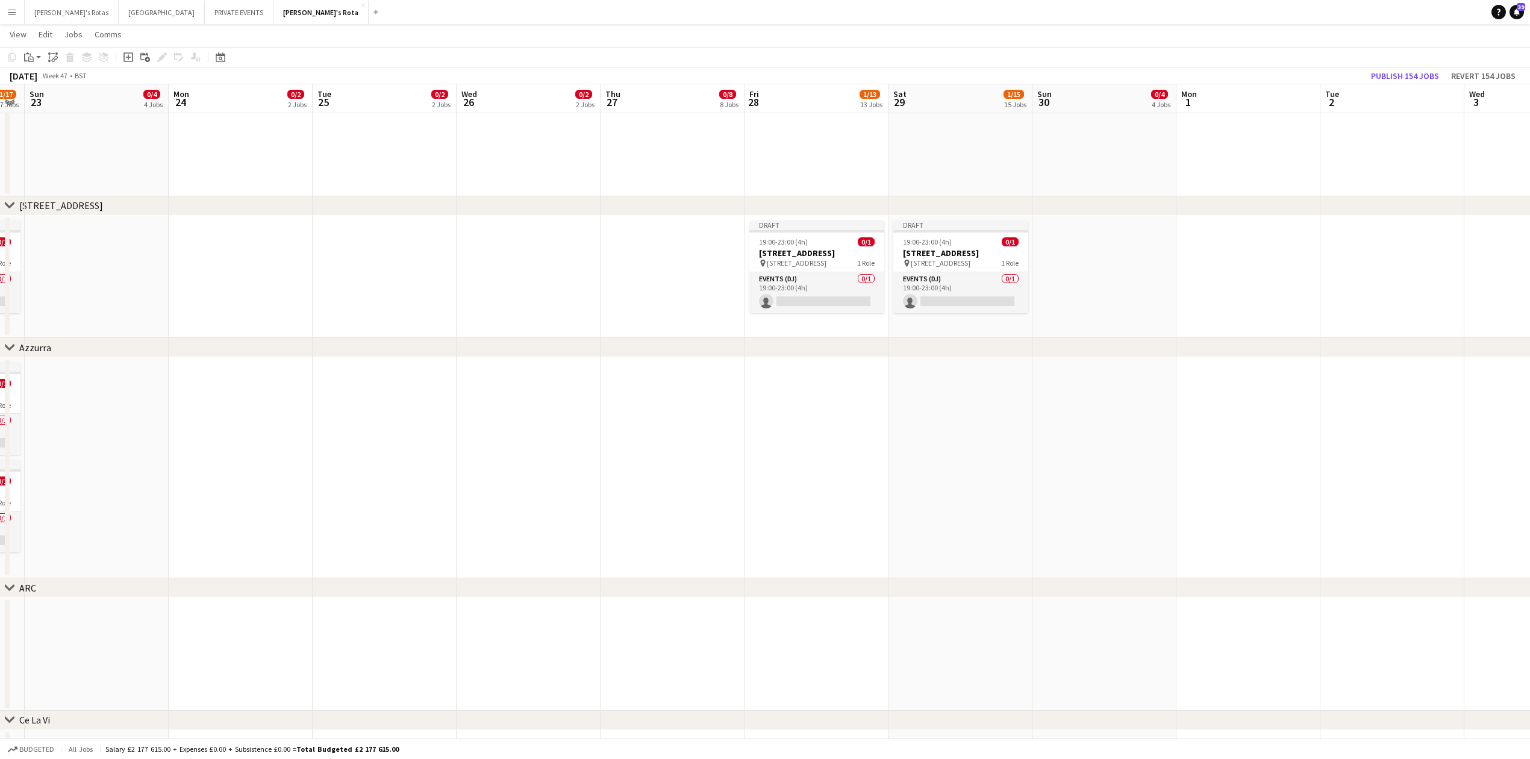
click at [677, 378] on app-date-cell at bounding box center [672, 467] width 144 height 221
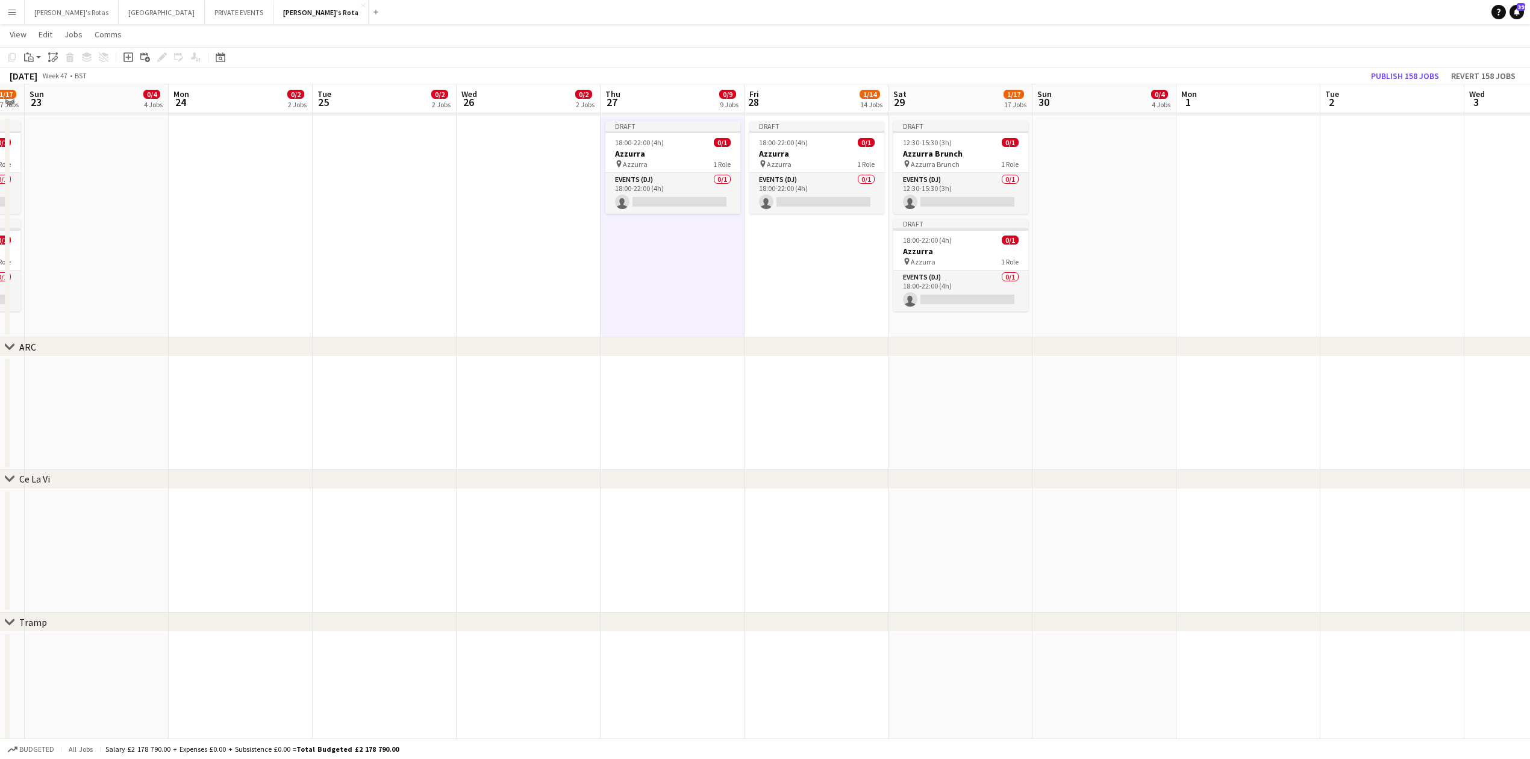
scroll to position [0, 0]
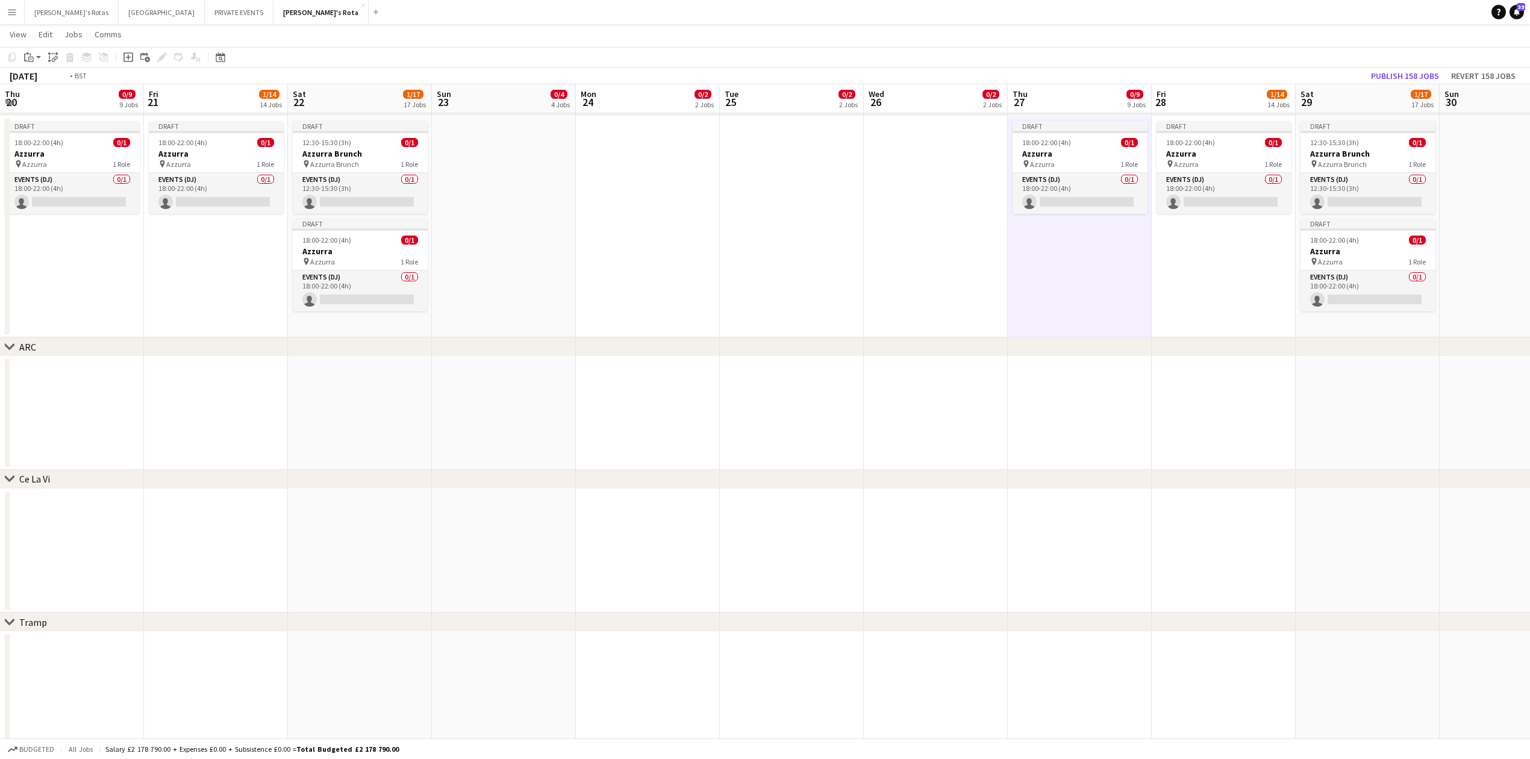
drag, startPoint x: 86, startPoint y: 408, endPoint x: 1215, endPoint y: 420, distance: 1129.3
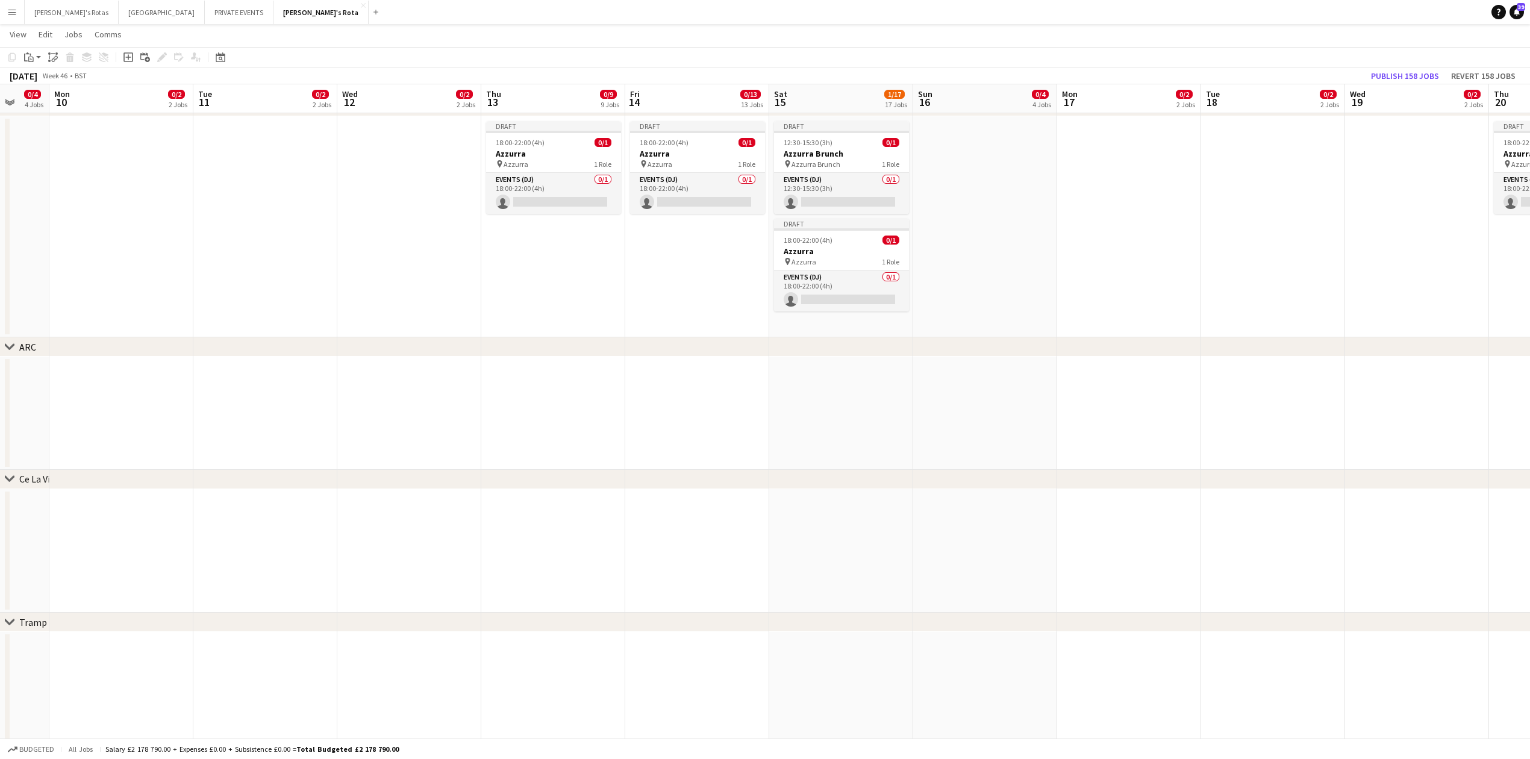
drag, startPoint x: 629, startPoint y: 449, endPoint x: 1112, endPoint y: 437, distance: 483.2
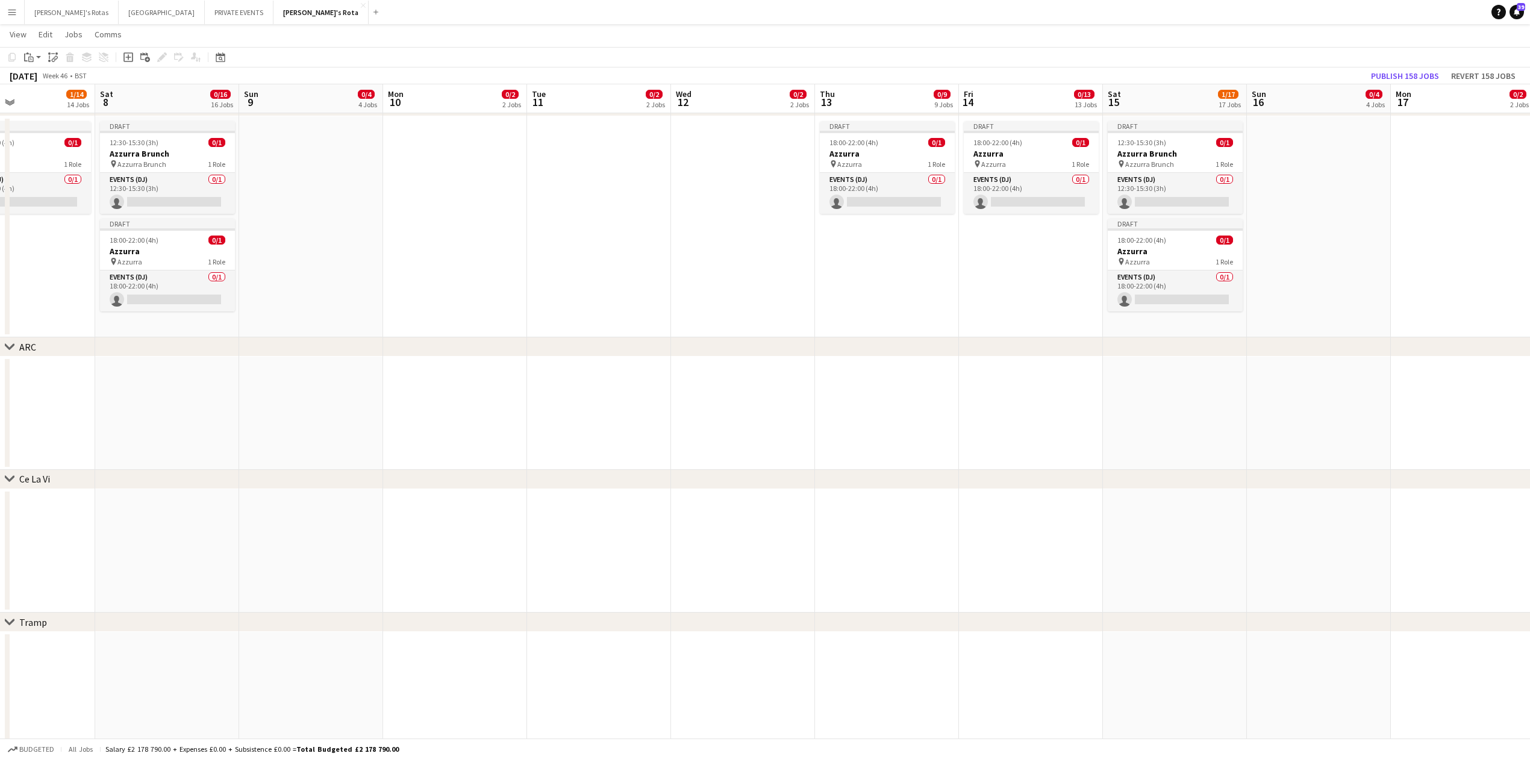
drag, startPoint x: 480, startPoint y: 444, endPoint x: 959, endPoint y: 441, distance: 478.8
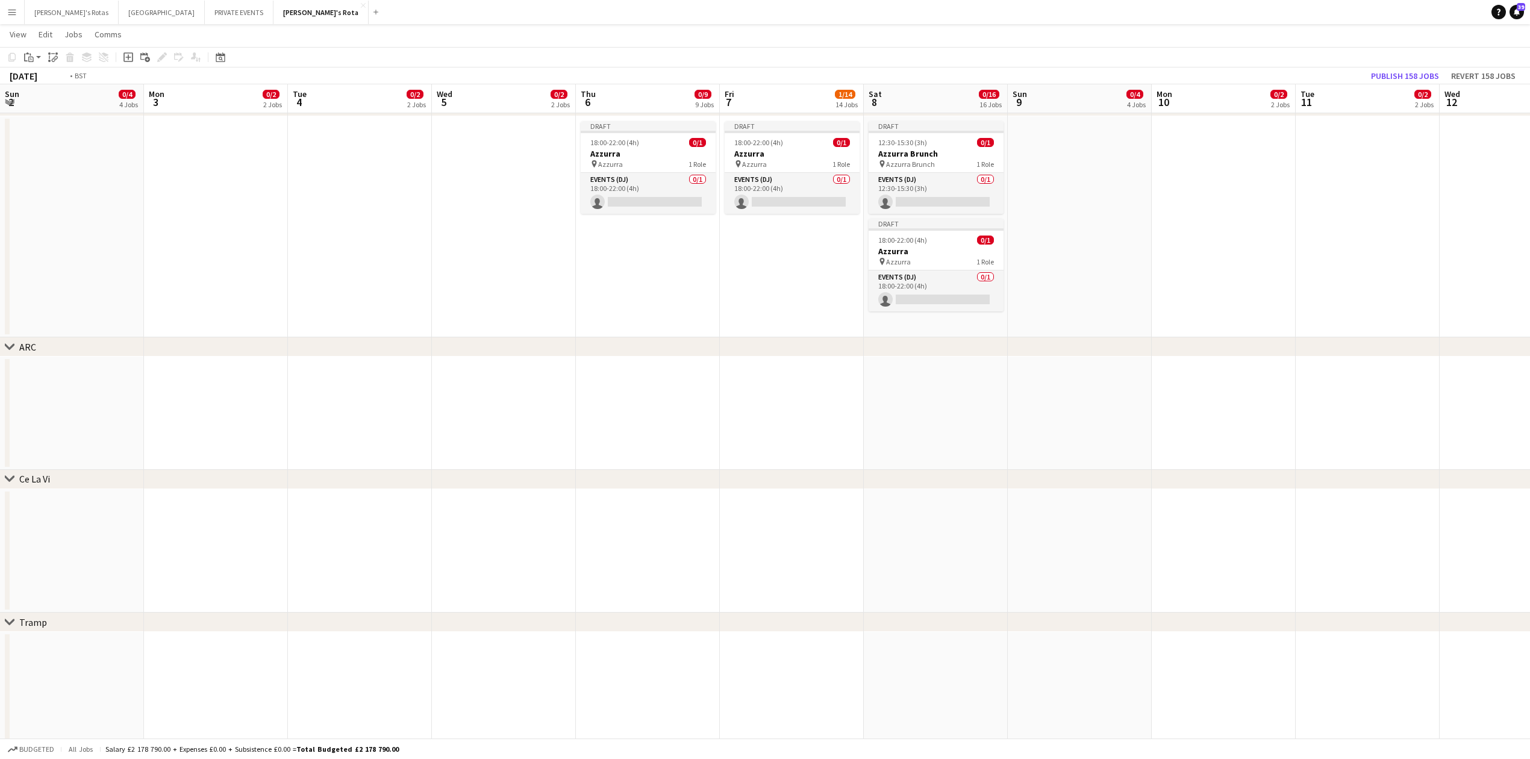
drag, startPoint x: 379, startPoint y: 454, endPoint x: 1089, endPoint y: 399, distance: 712.8
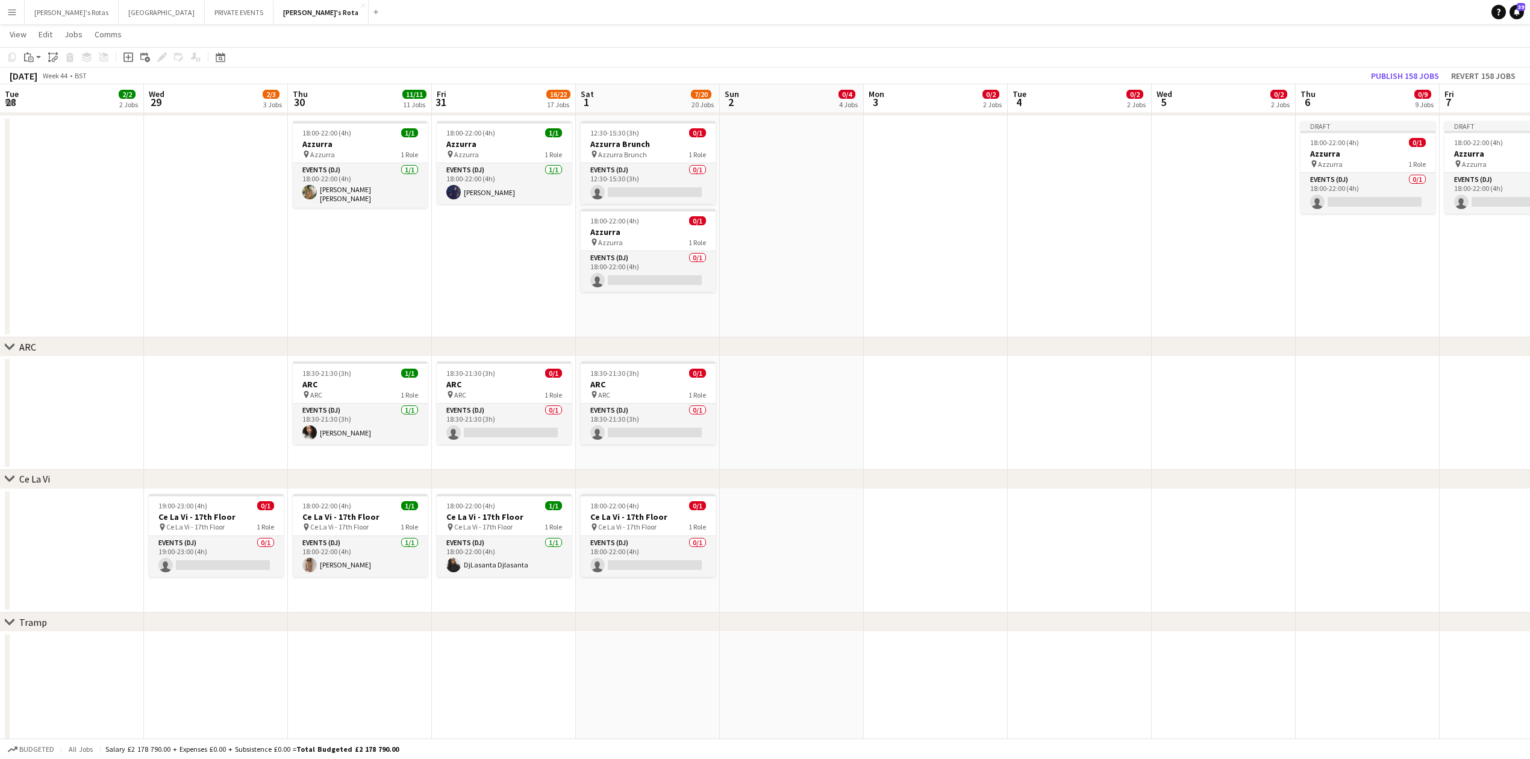
scroll to position [0, 288]
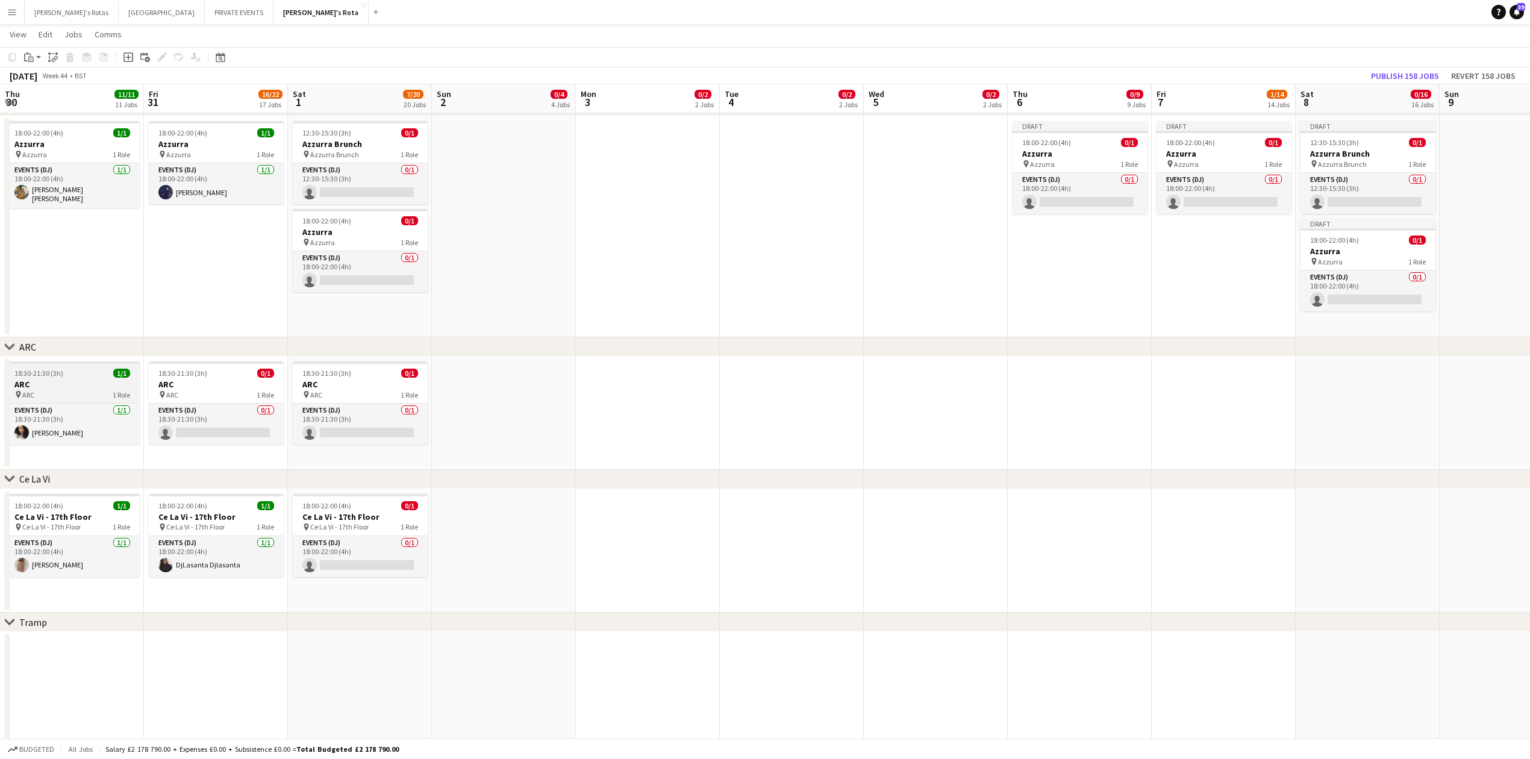
click at [61, 376] on div "18:30-21:30 (3h) 1/1" at bounding box center [72, 373] width 135 height 9
click at [340, 384] on h3 "ARC" at bounding box center [360, 384] width 135 height 11
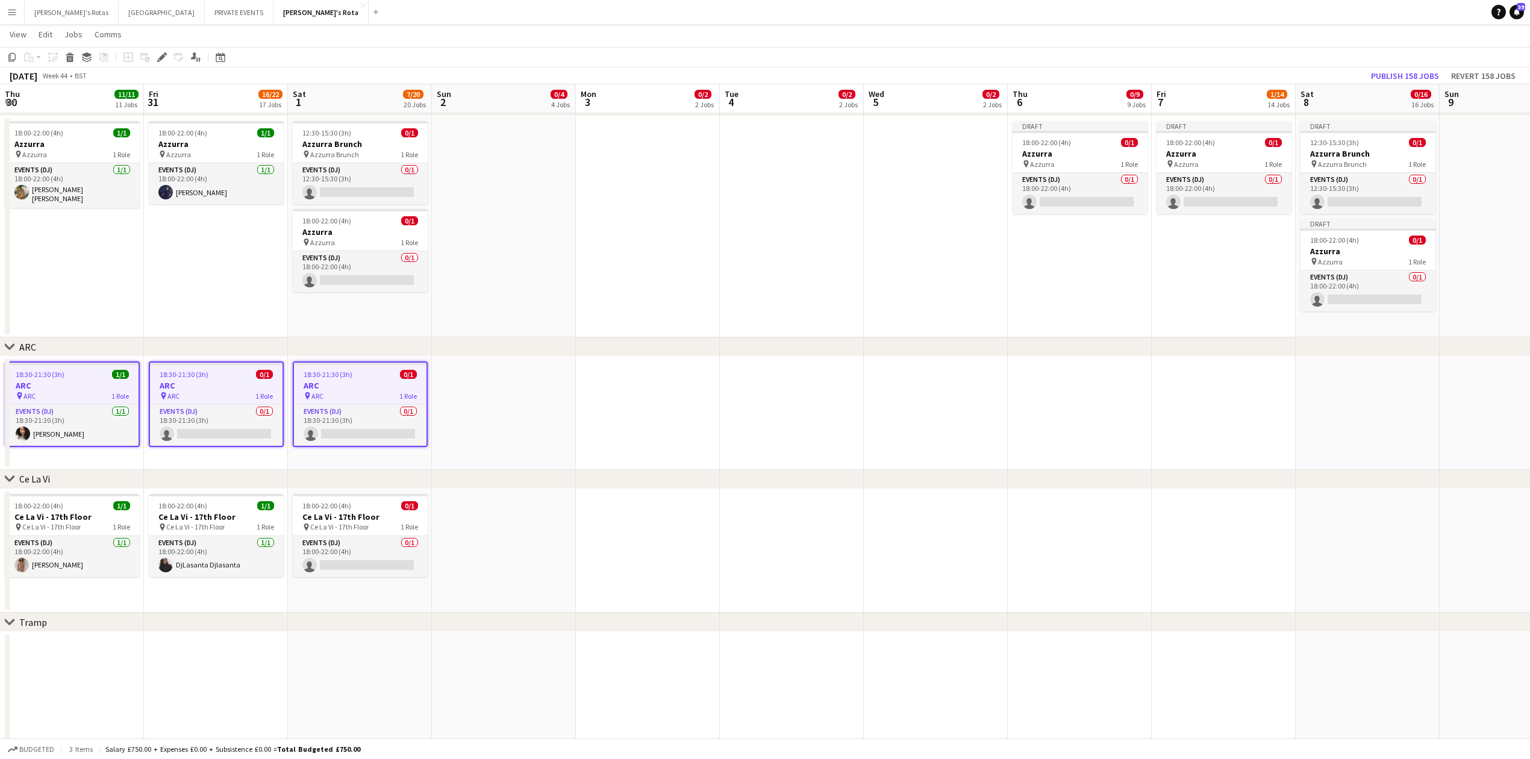
click at [1046, 404] on app-date-cell at bounding box center [1080, 413] width 144 height 113
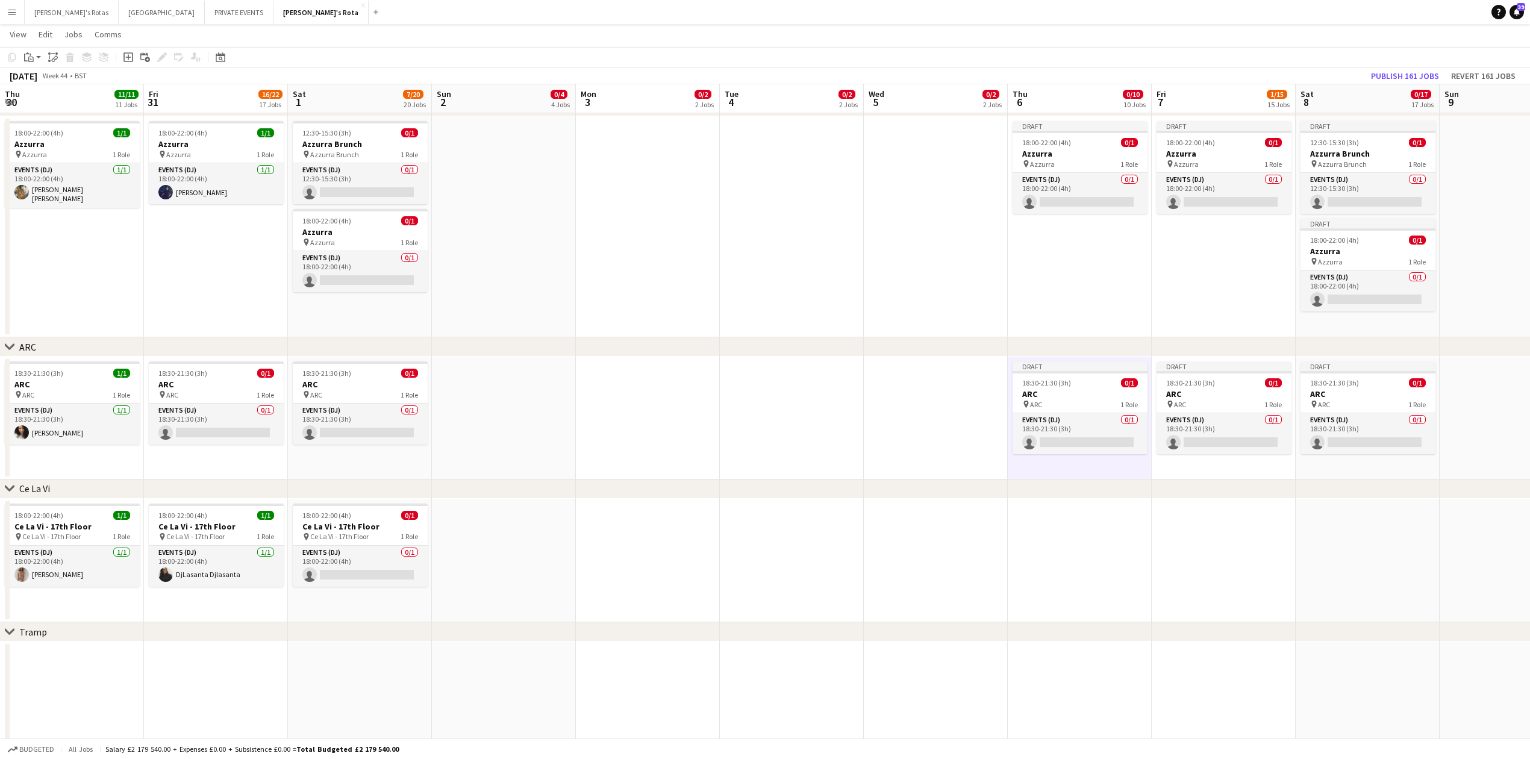
scroll to position [2434, 0]
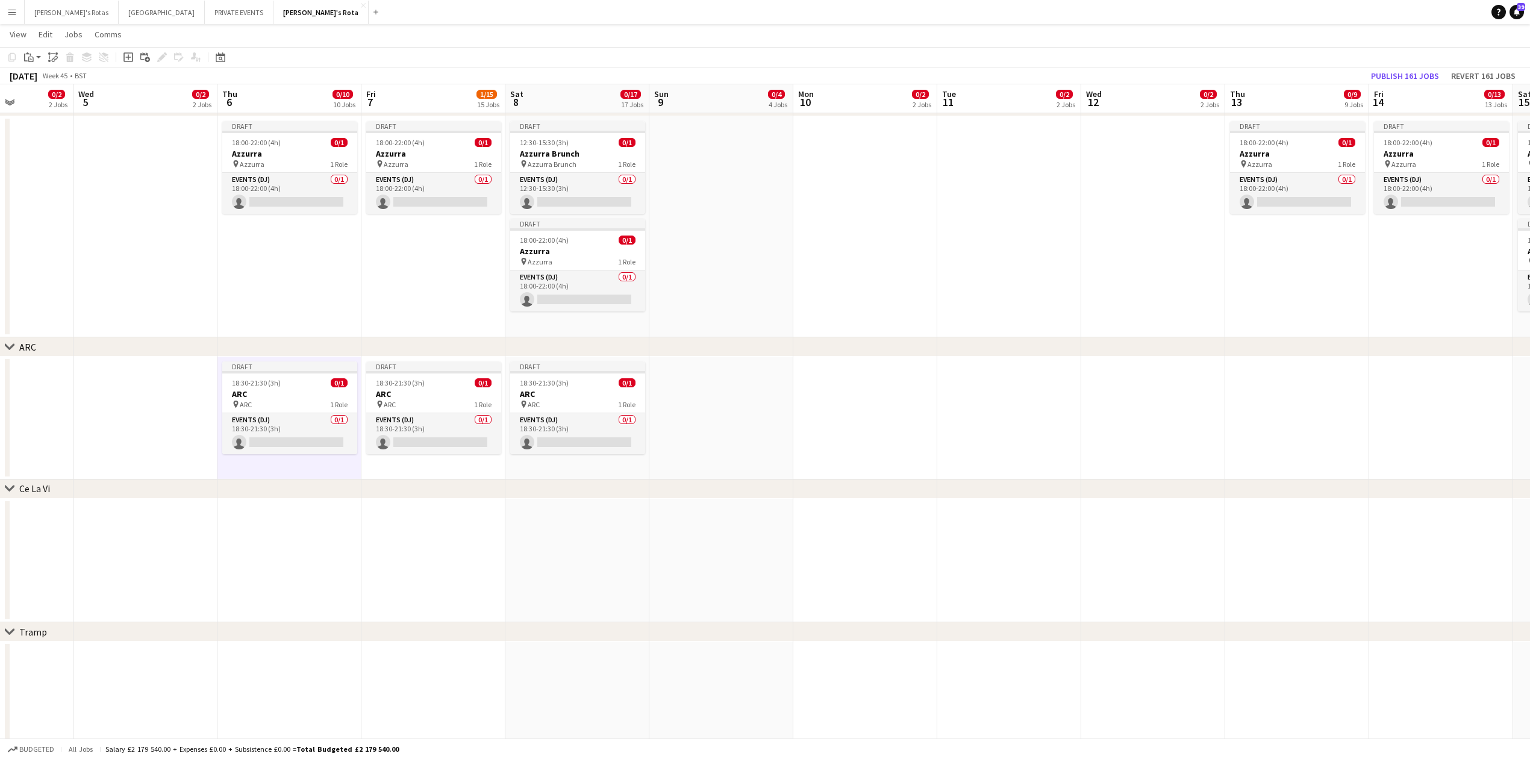
drag, startPoint x: 1192, startPoint y: 622, endPoint x: 42, endPoint y: 623, distance: 1150.3
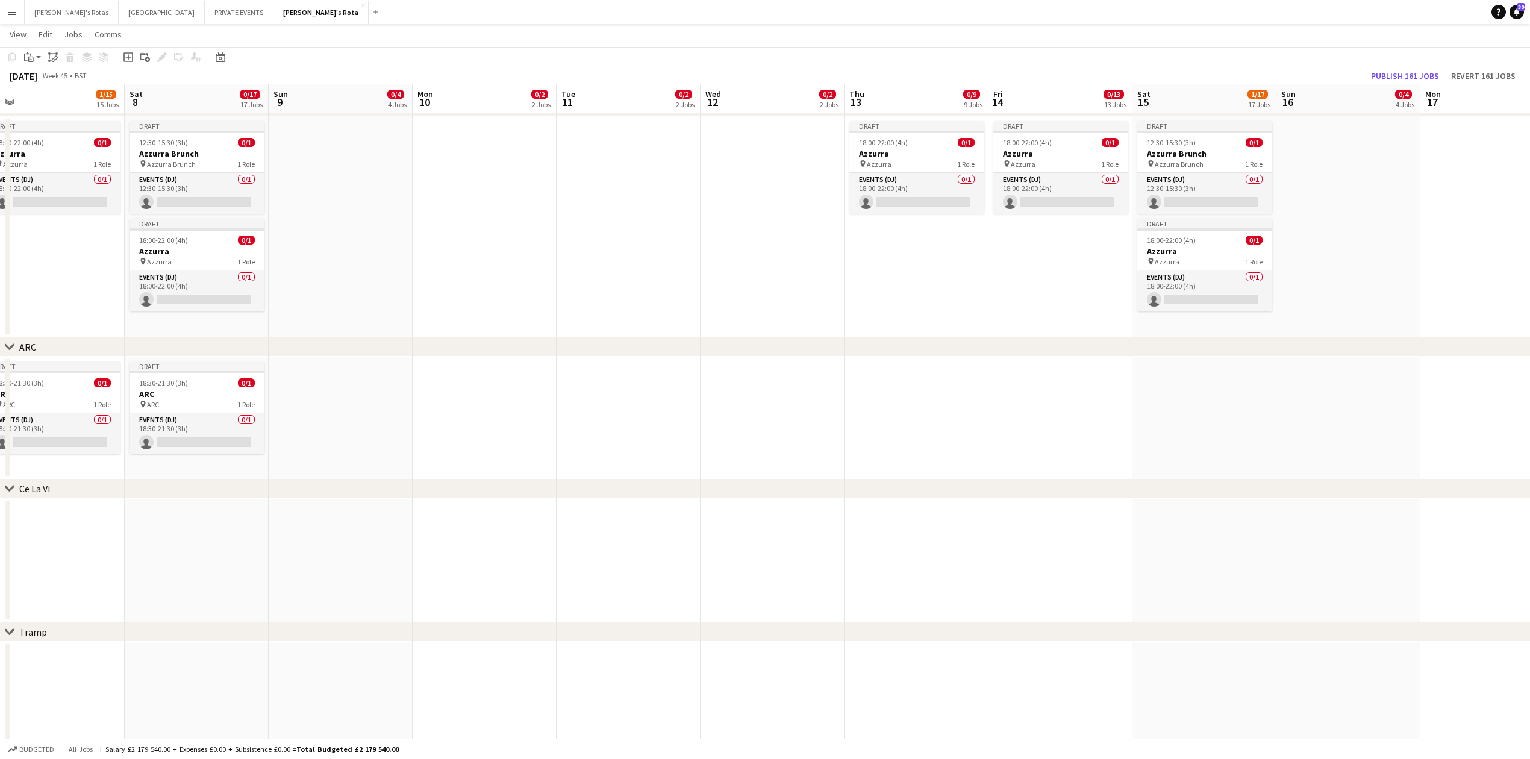
scroll to position [0, 509]
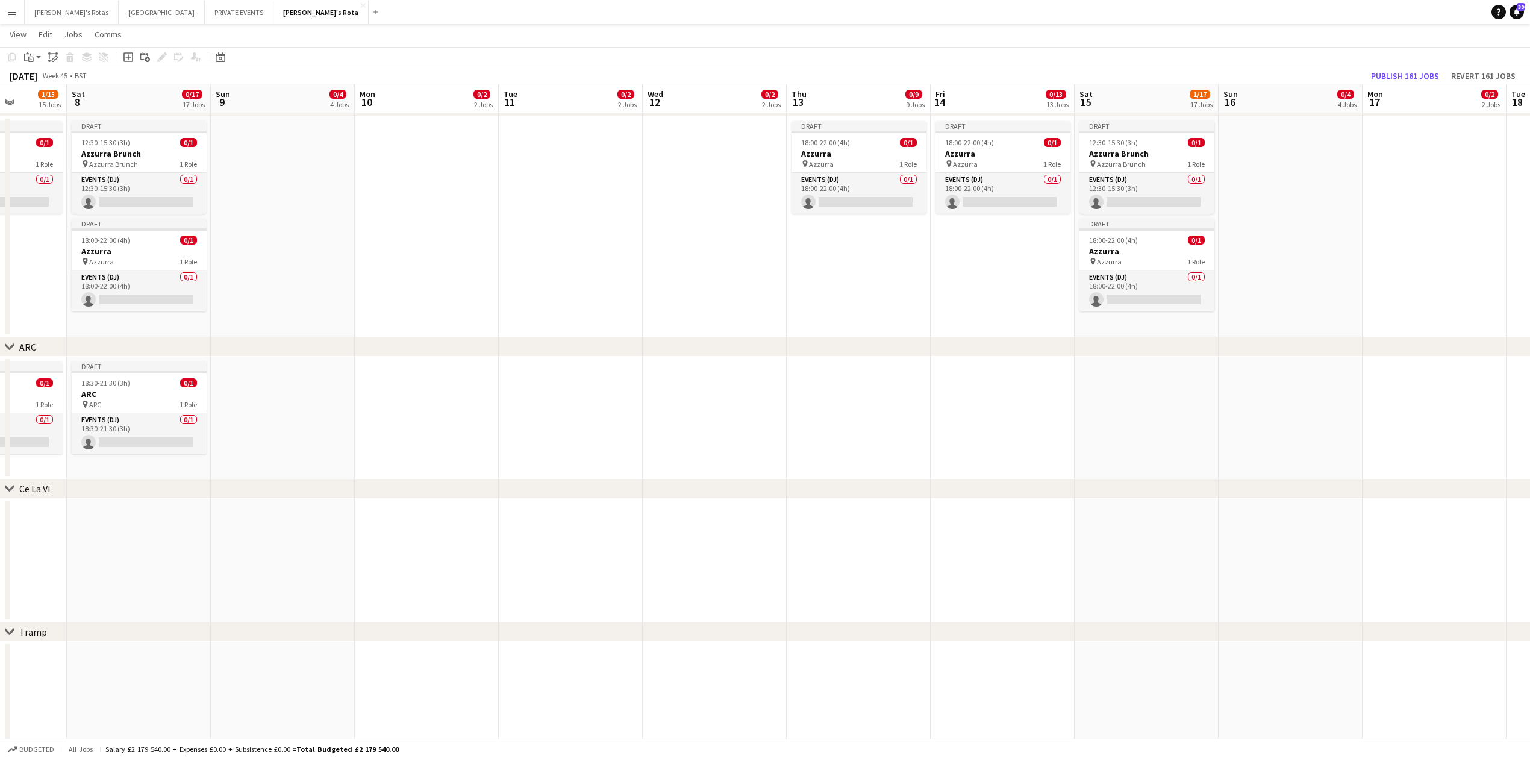
drag, startPoint x: 1108, startPoint y: 396, endPoint x: 778, endPoint y: 424, distance: 331.2
click at [863, 393] on app-date-cell at bounding box center [859, 418] width 144 height 123
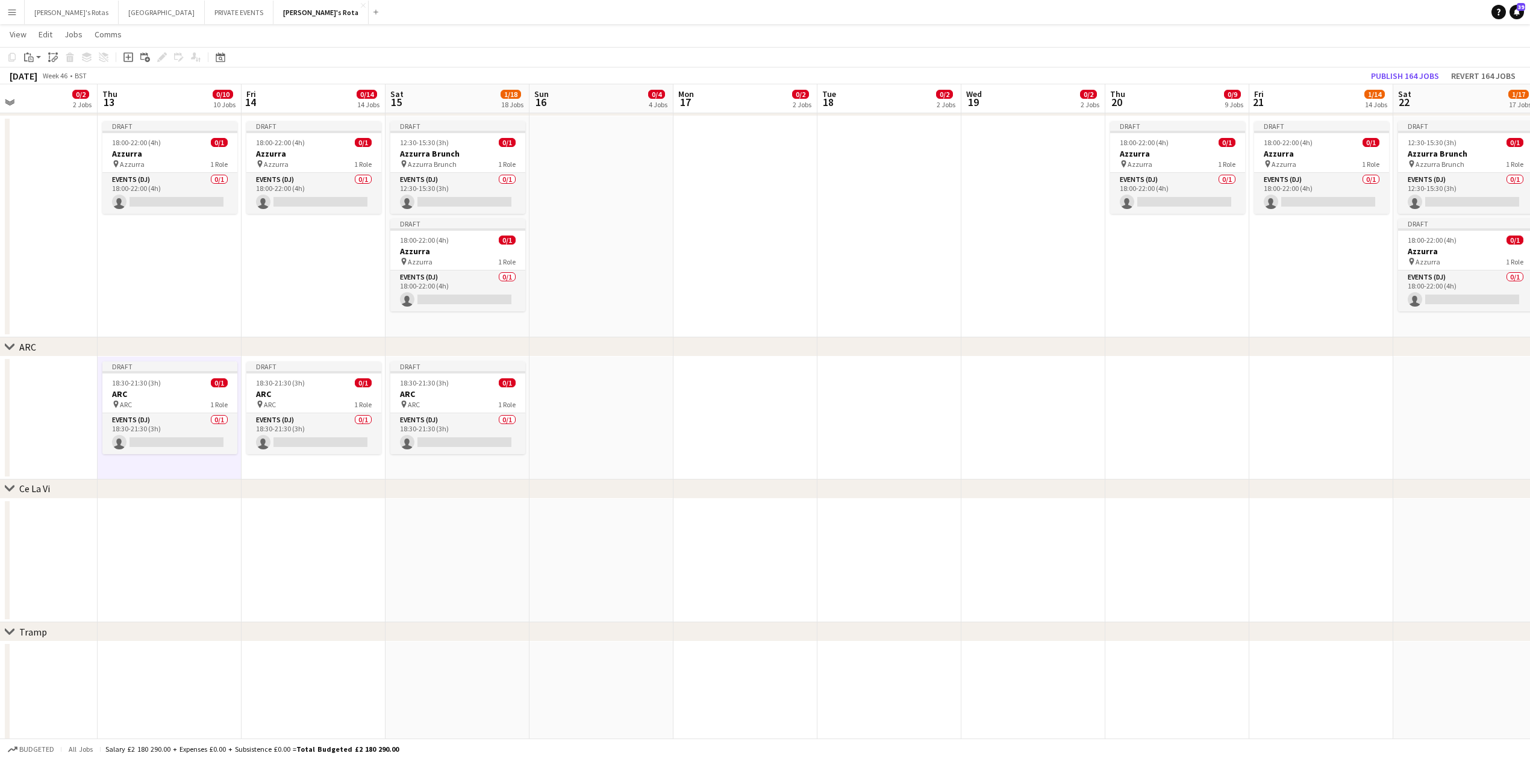
drag, startPoint x: 767, startPoint y: 600, endPoint x: 37, endPoint y: 601, distance: 729.9
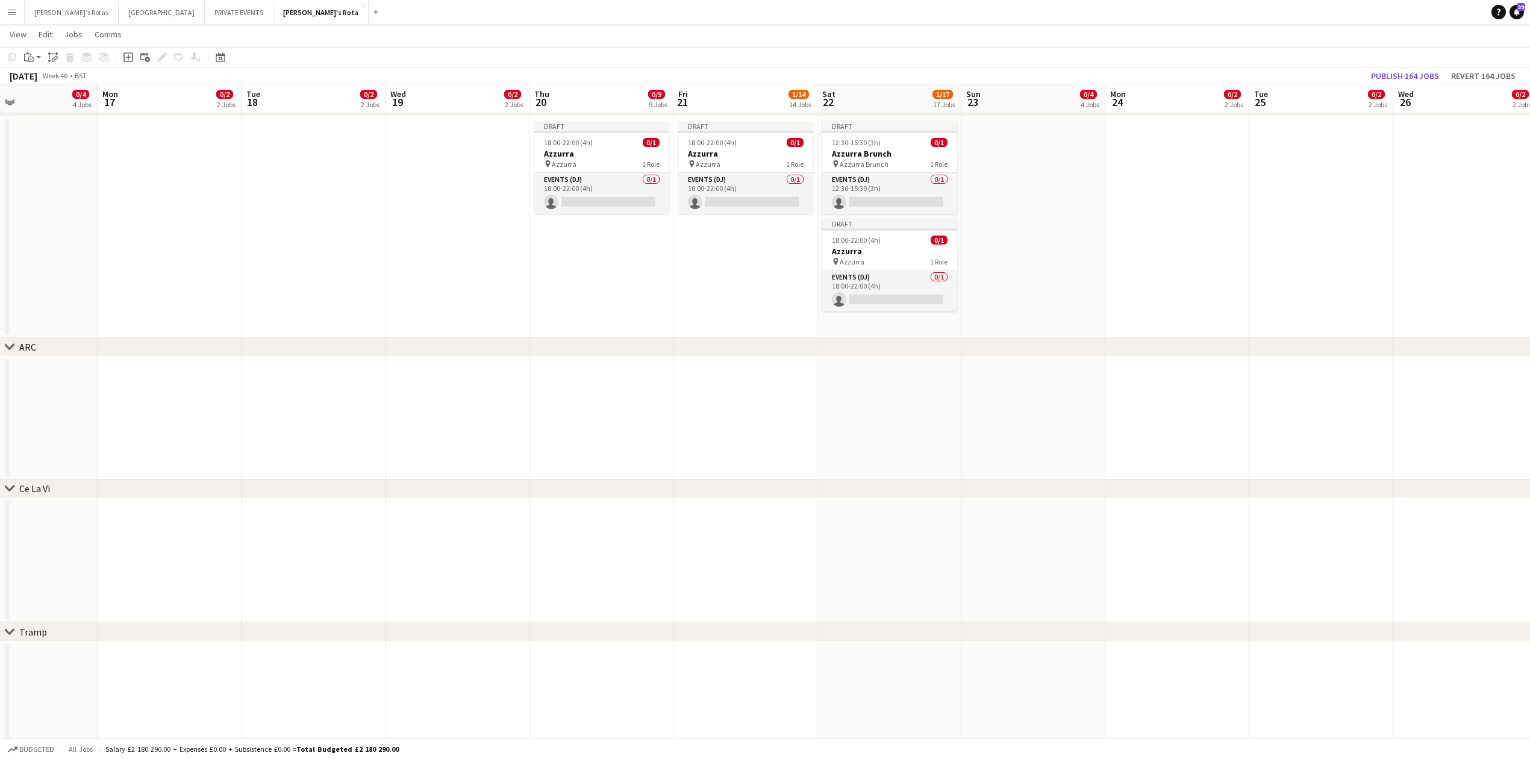
click at [581, 384] on app-date-cell at bounding box center [601, 418] width 144 height 123
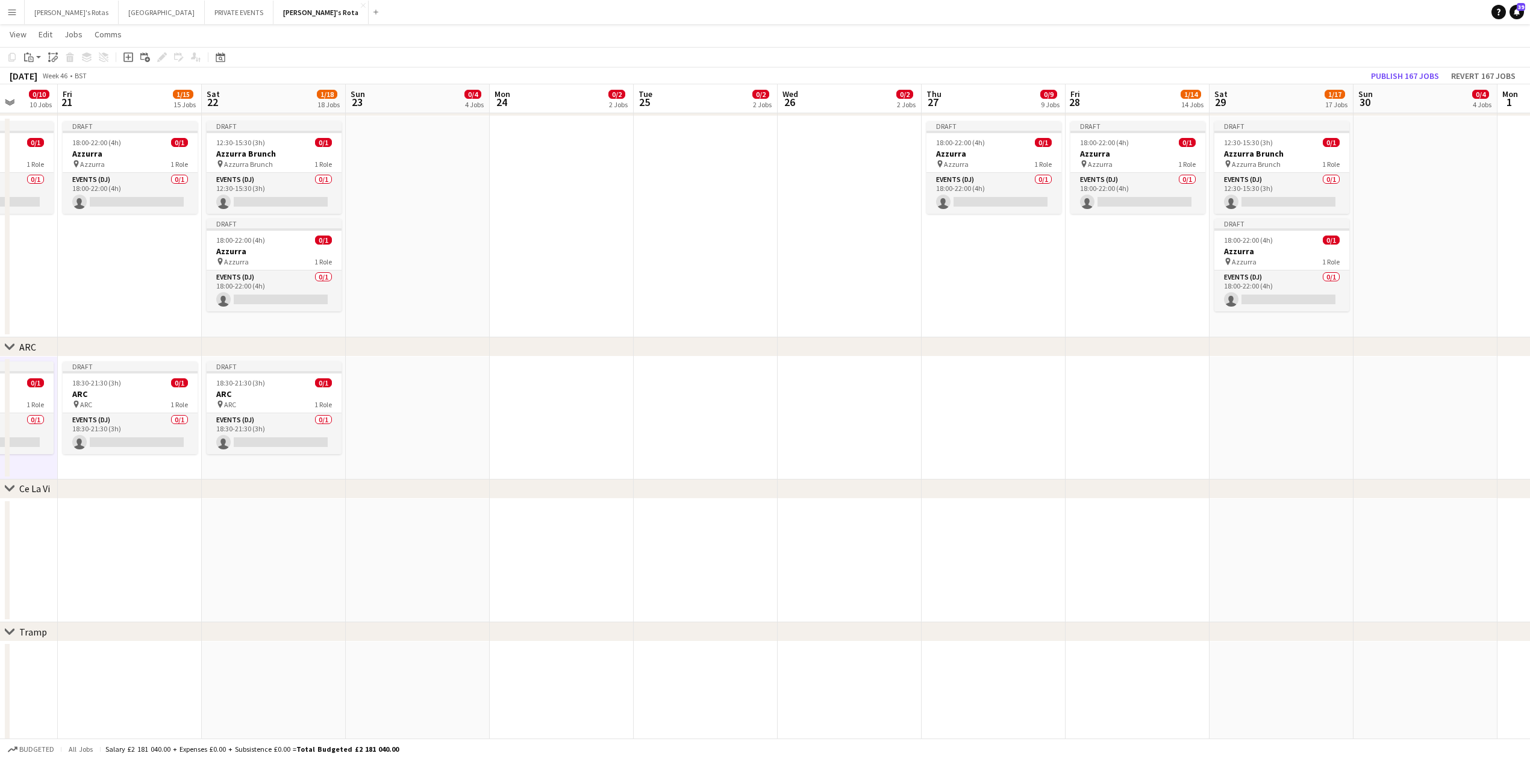
drag, startPoint x: 1165, startPoint y: 534, endPoint x: 384, endPoint y: 541, distance: 780.6
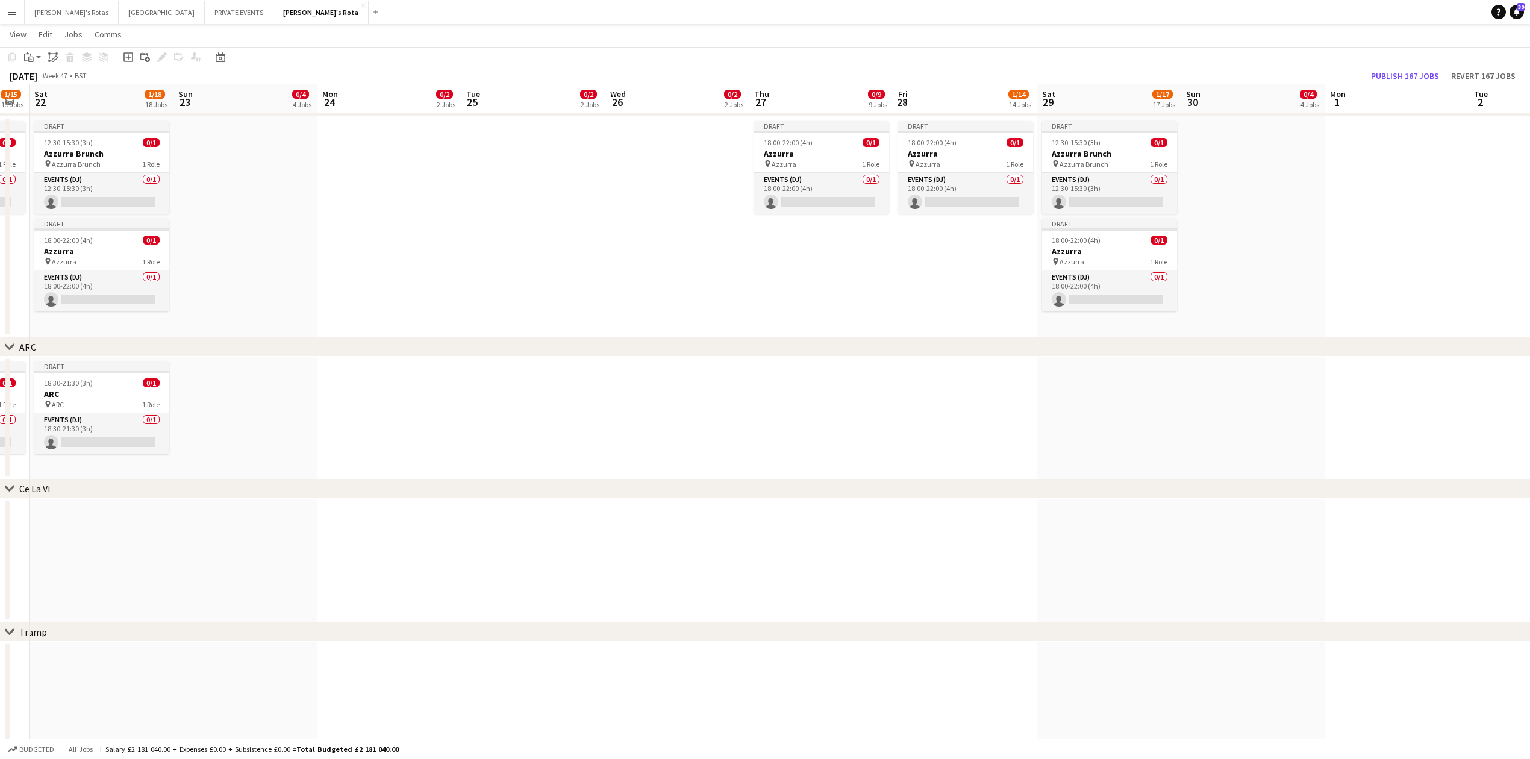
click at [840, 387] on app-date-cell at bounding box center [821, 418] width 144 height 123
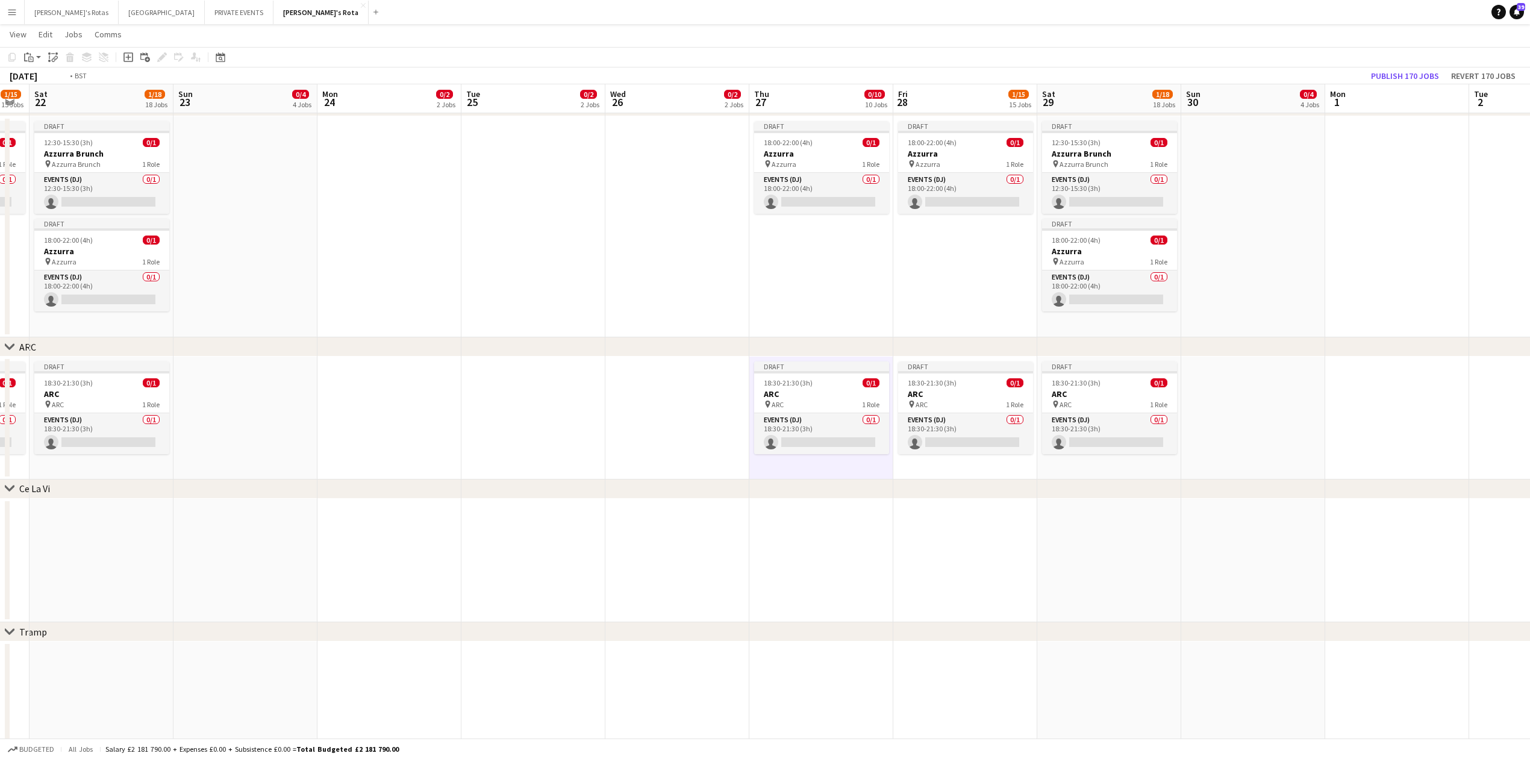
scroll to position [0, 0]
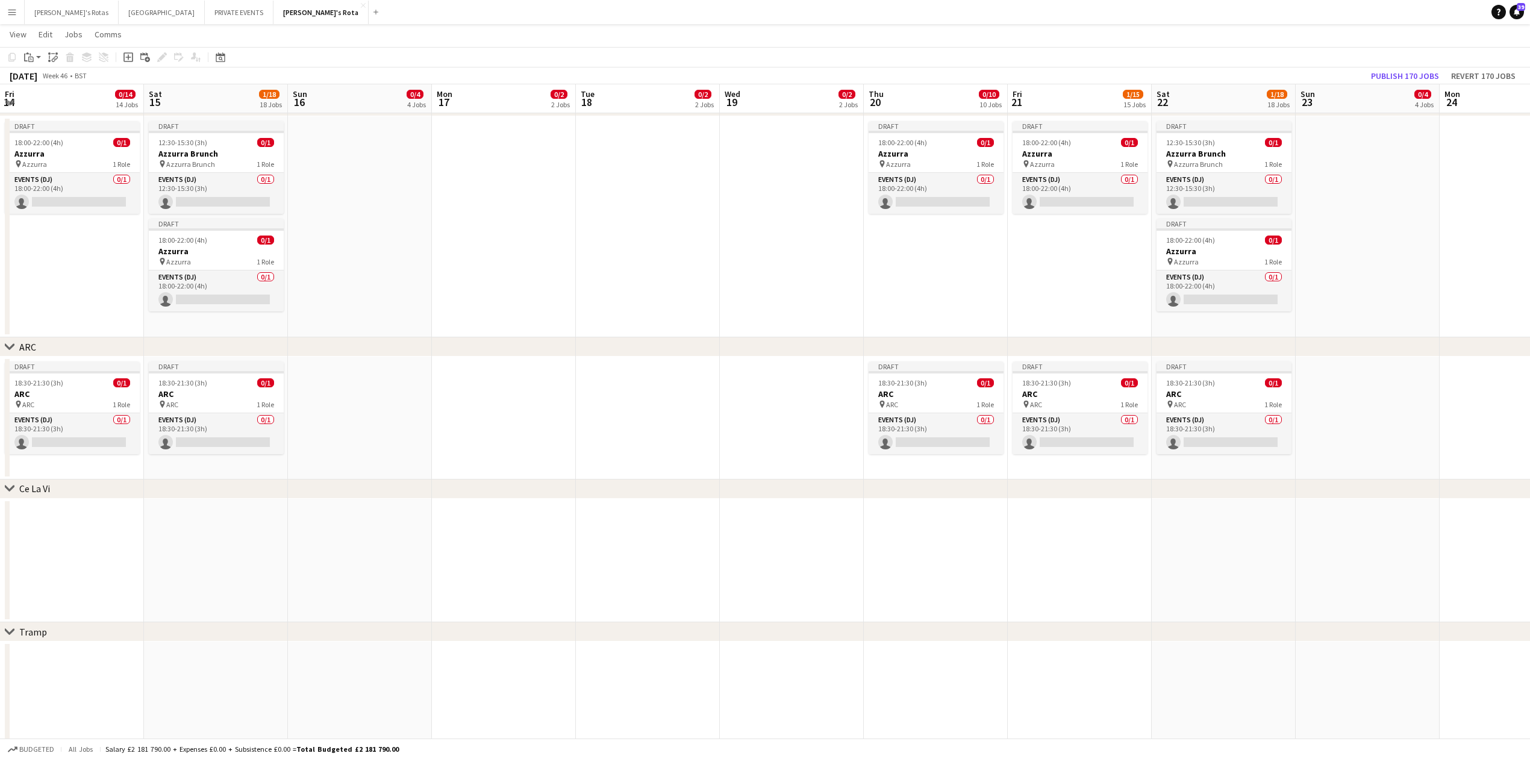
drag, startPoint x: 193, startPoint y: 547, endPoint x: 756, endPoint y: 554, distance: 563.2
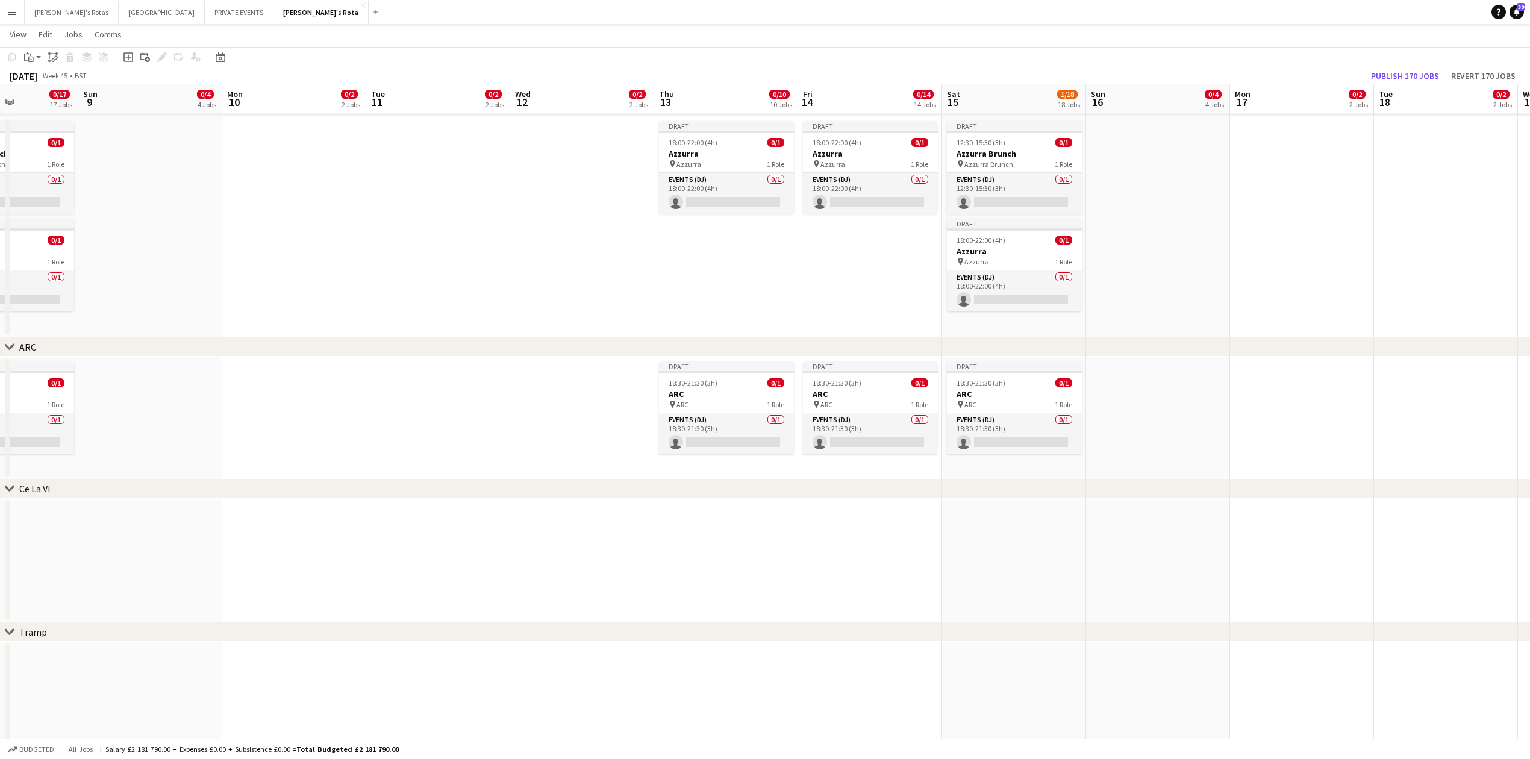
drag, startPoint x: 366, startPoint y: 553, endPoint x: 1033, endPoint y: 552, distance: 667.3
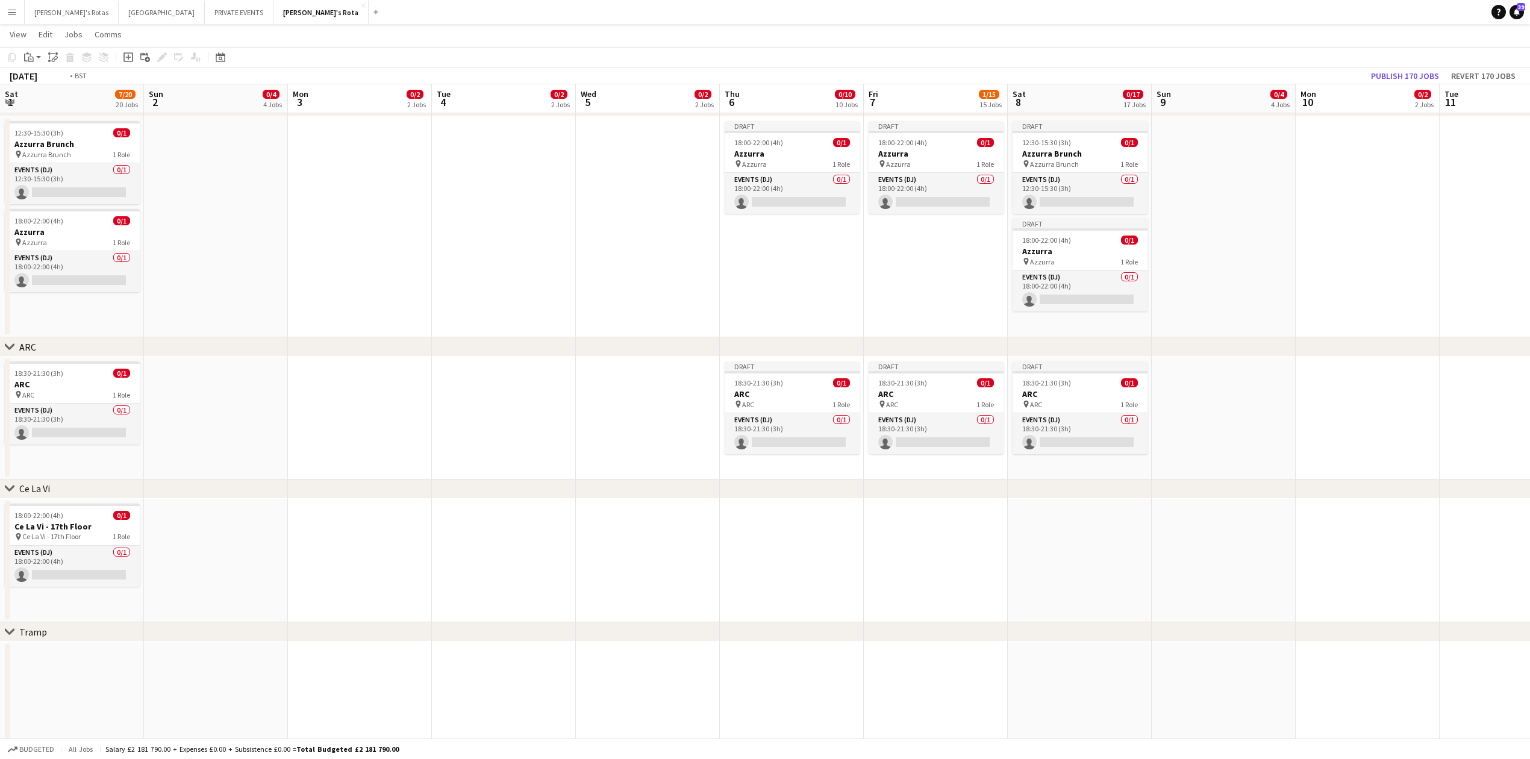
drag, startPoint x: 1270, startPoint y: 542, endPoint x: 646, endPoint y: 553, distance: 623.4
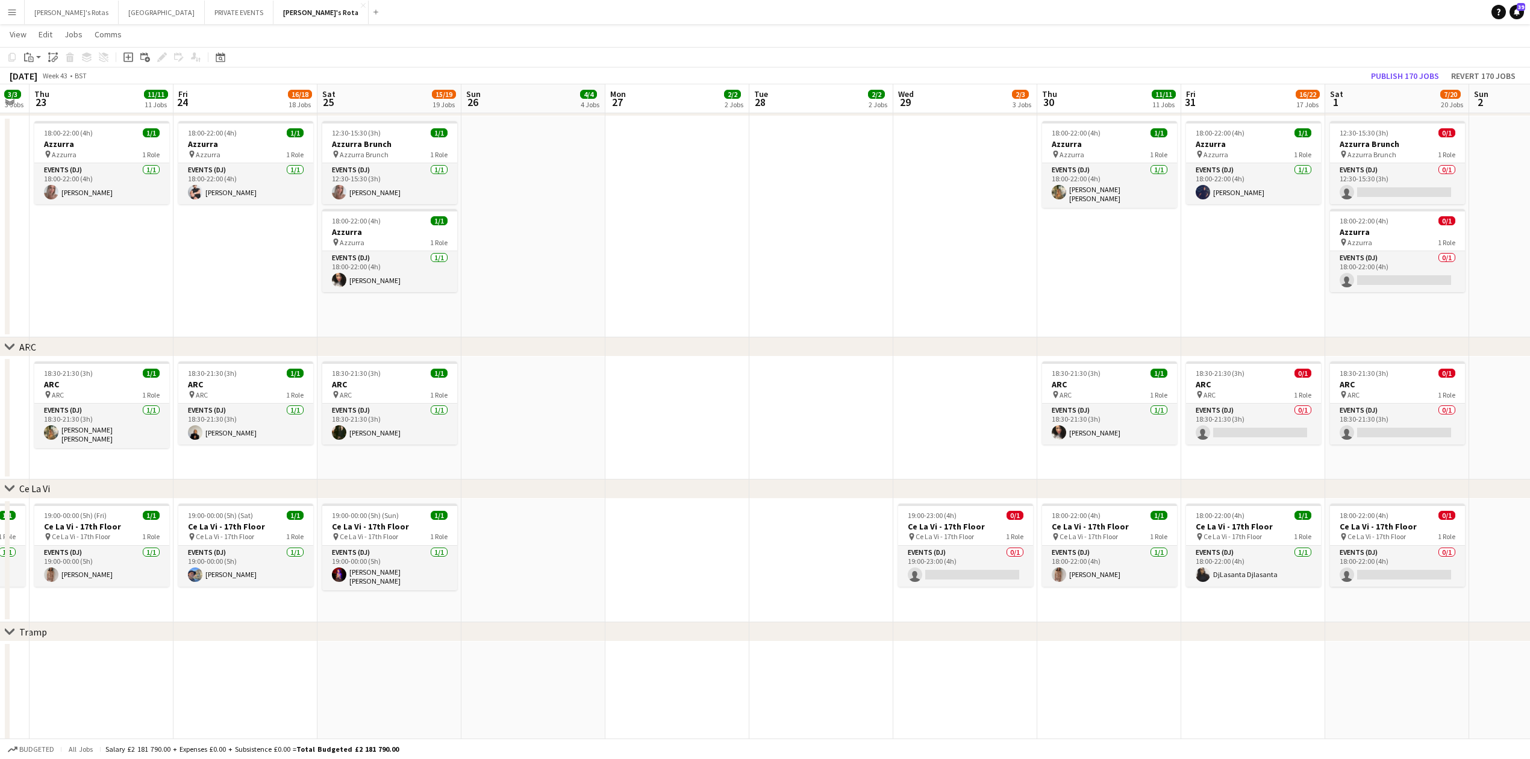
drag, startPoint x: 251, startPoint y: 559, endPoint x: 1195, endPoint y: 556, distance: 944.4
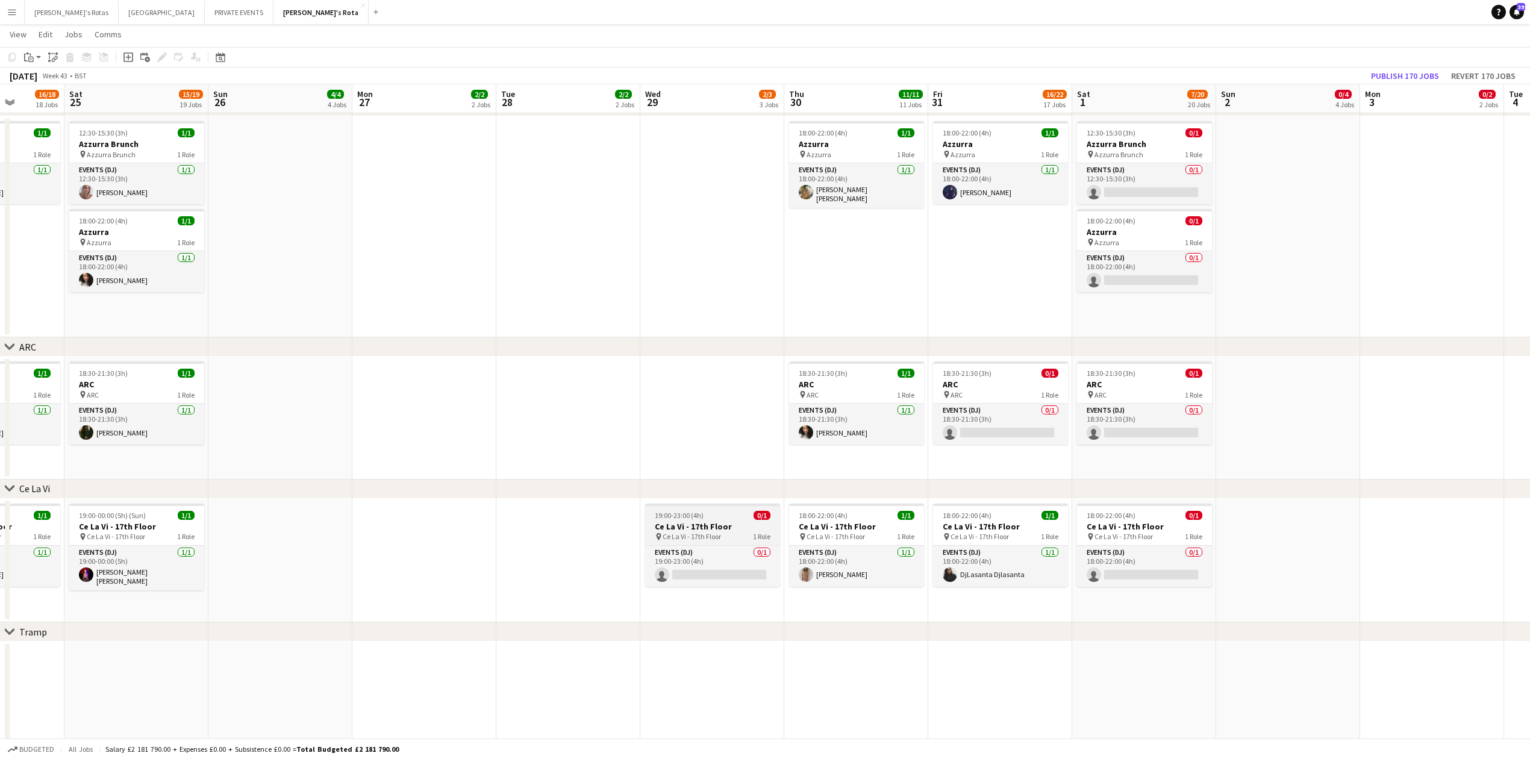
click at [691, 526] on h3 "Ce La Vi - 17th Floor" at bounding box center [712, 526] width 135 height 11
click at [1102, 528] on h3 "Ce La Vi - 17th Floor" at bounding box center [1144, 526] width 135 height 11
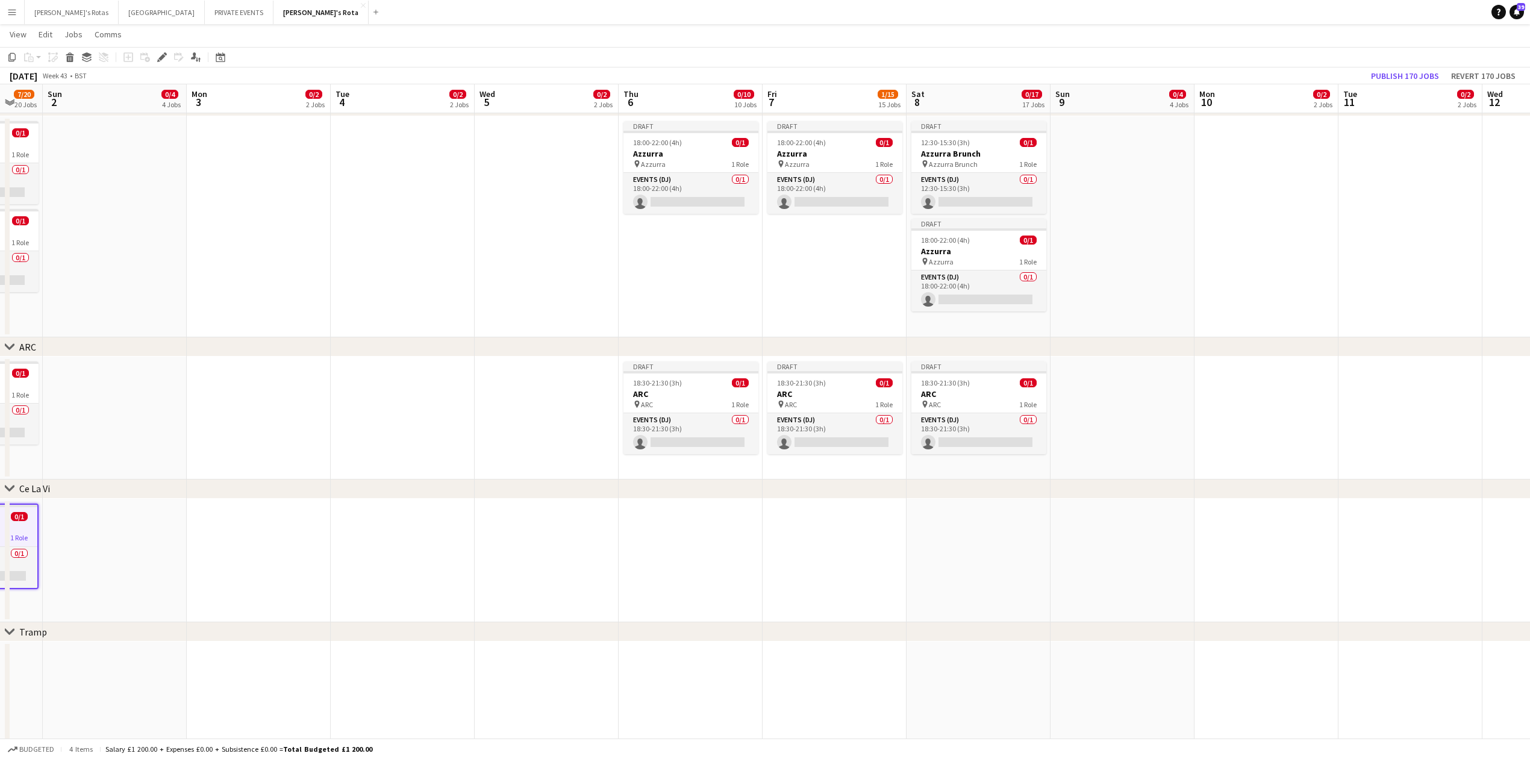
drag, startPoint x: 1445, startPoint y: 561, endPoint x: 272, endPoint y: 610, distance: 1174.2
click at [528, 531] on app-date-cell at bounding box center [547, 561] width 144 height 124
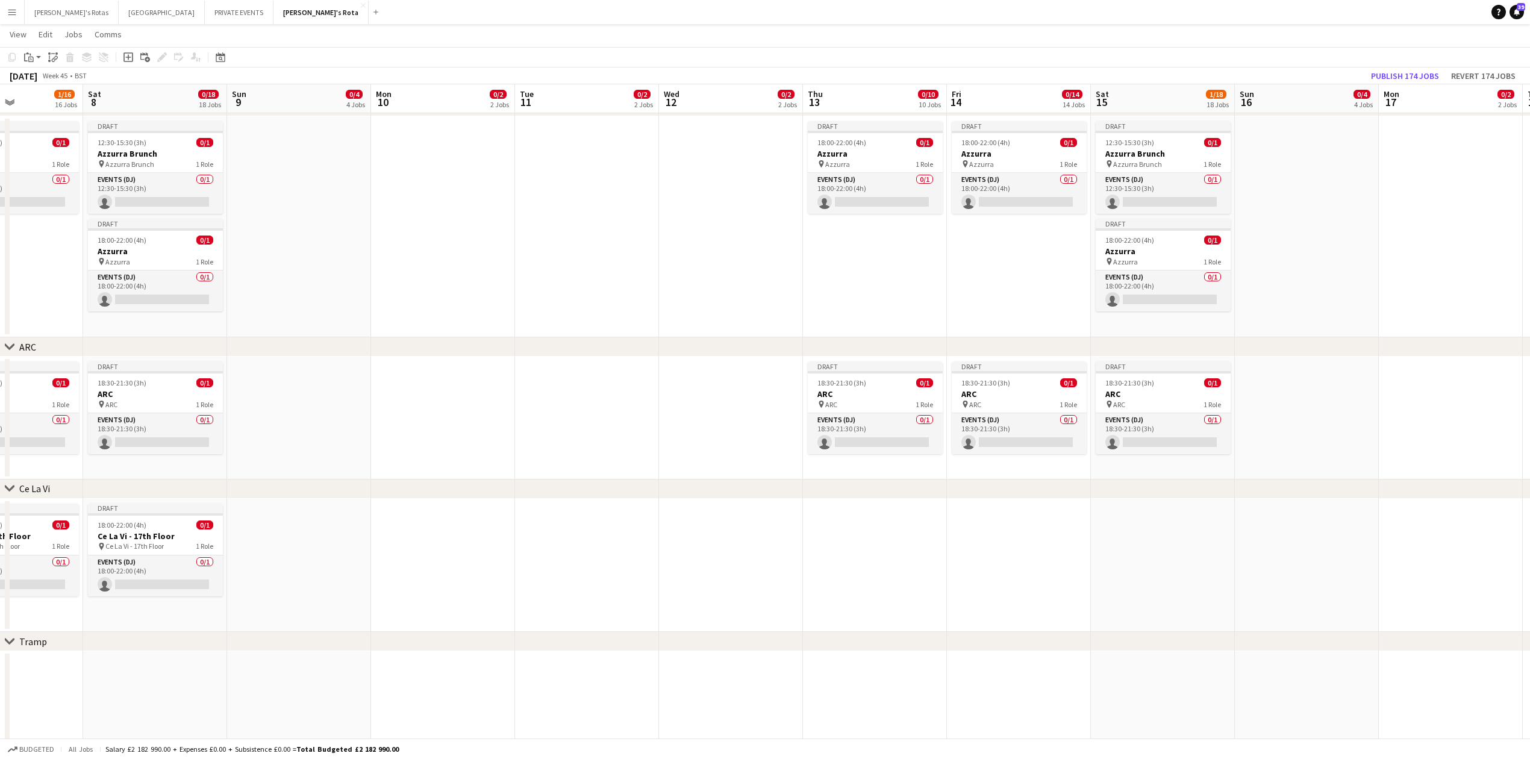
drag, startPoint x: 1254, startPoint y: 548, endPoint x: 536, endPoint y: 552, distance: 717.9
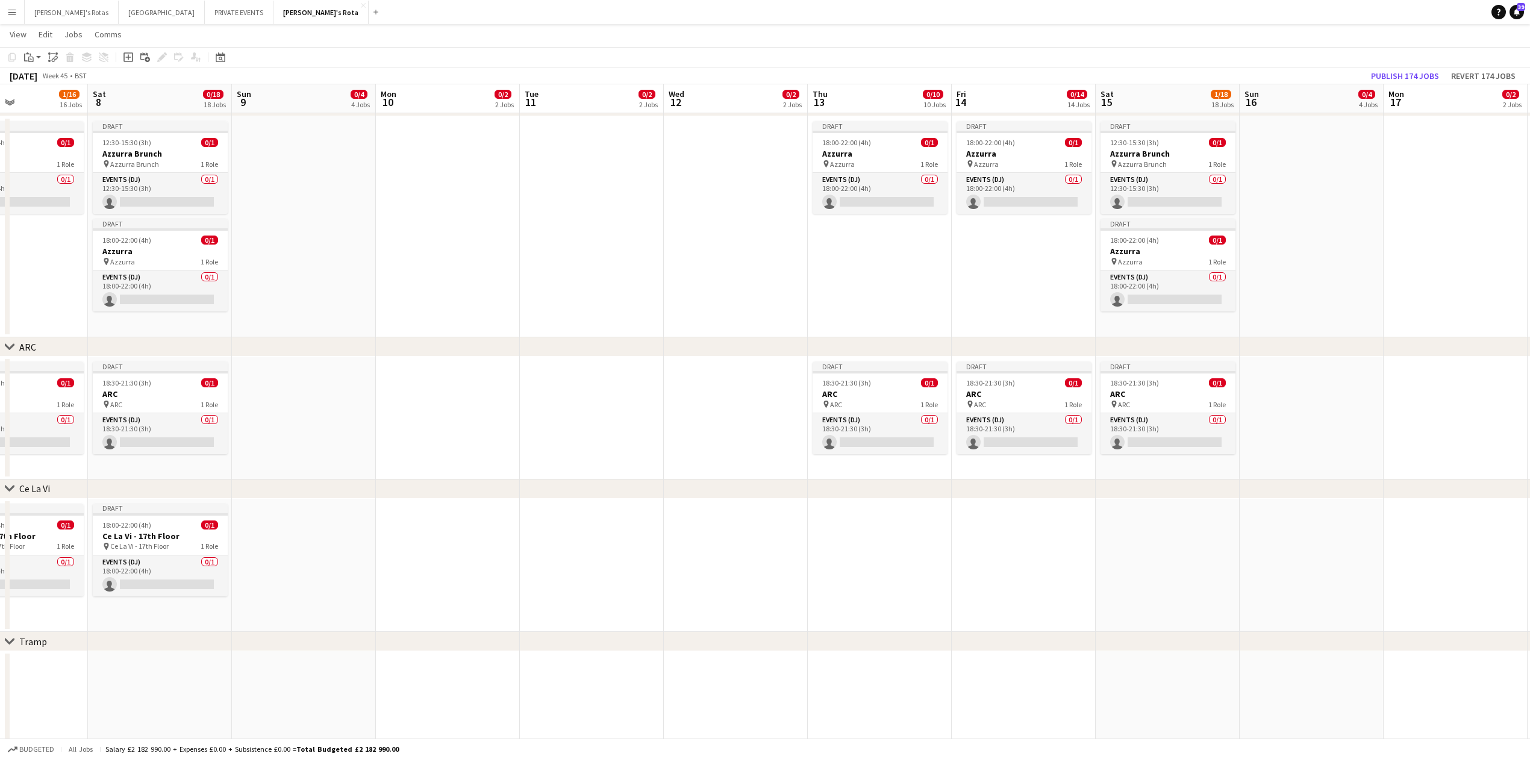
click at [726, 526] on app-date-cell at bounding box center [736, 566] width 144 height 134
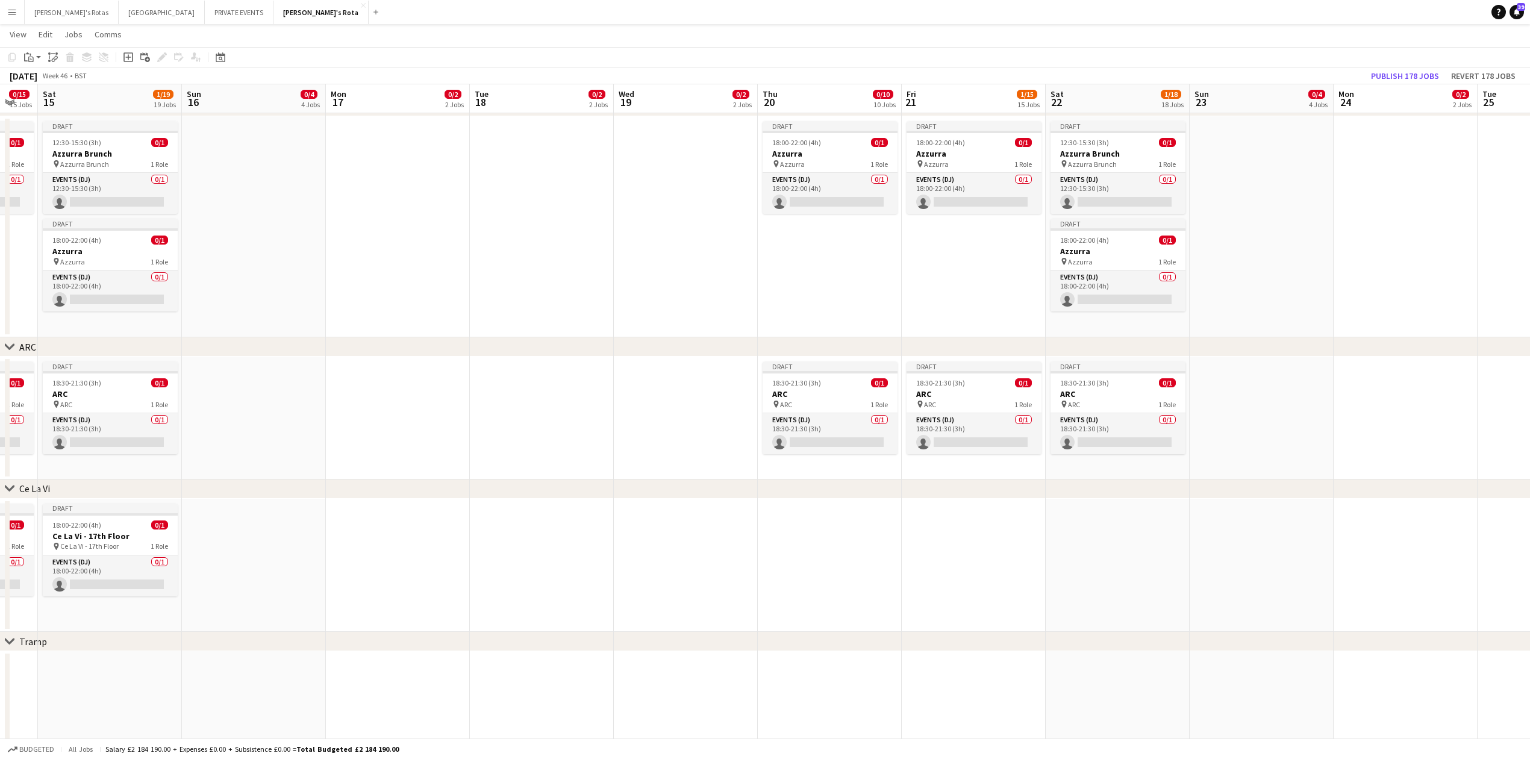
scroll to position [0, 411]
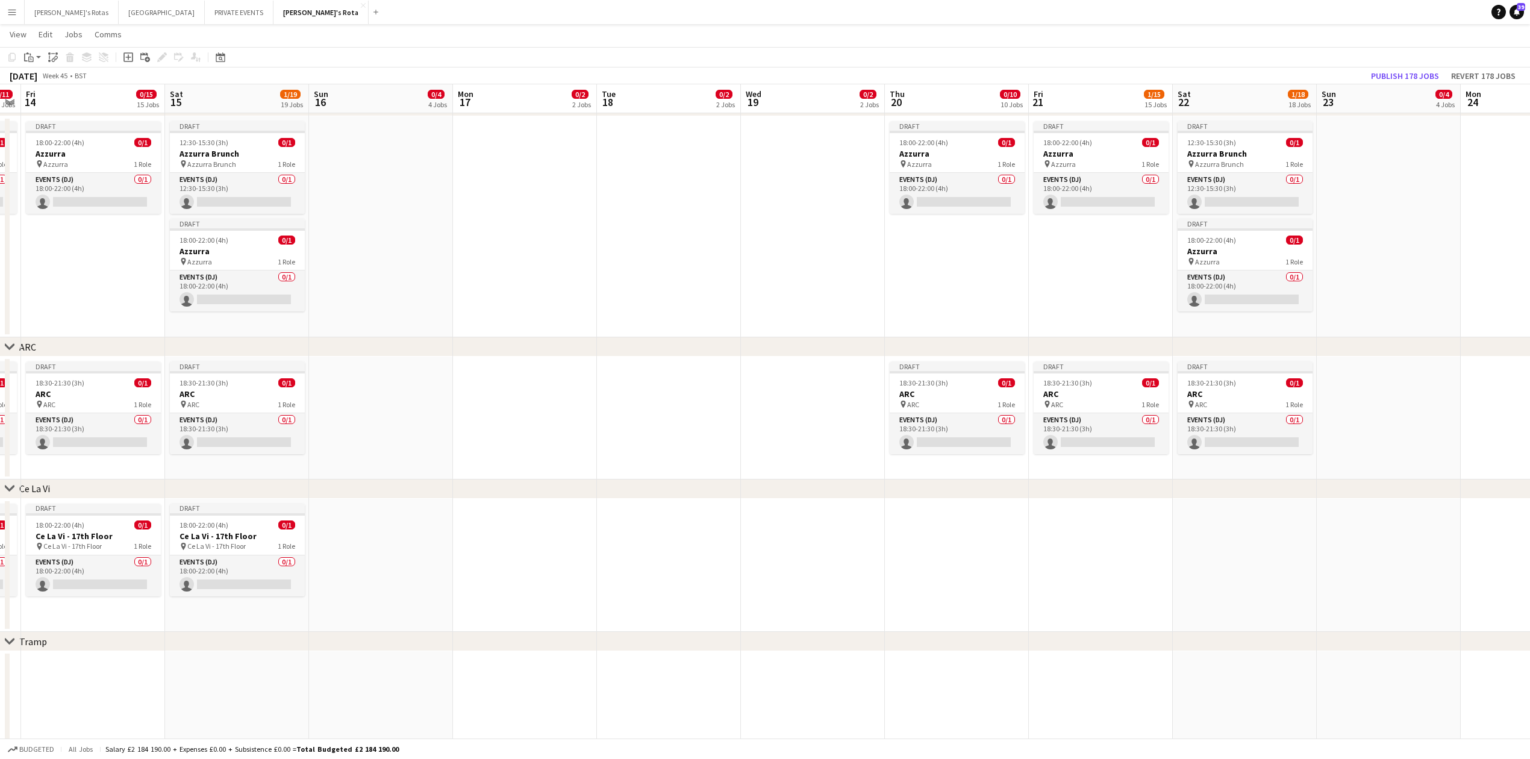
drag, startPoint x: 1001, startPoint y: 556, endPoint x: 291, endPoint y: 564, distance: 709.5
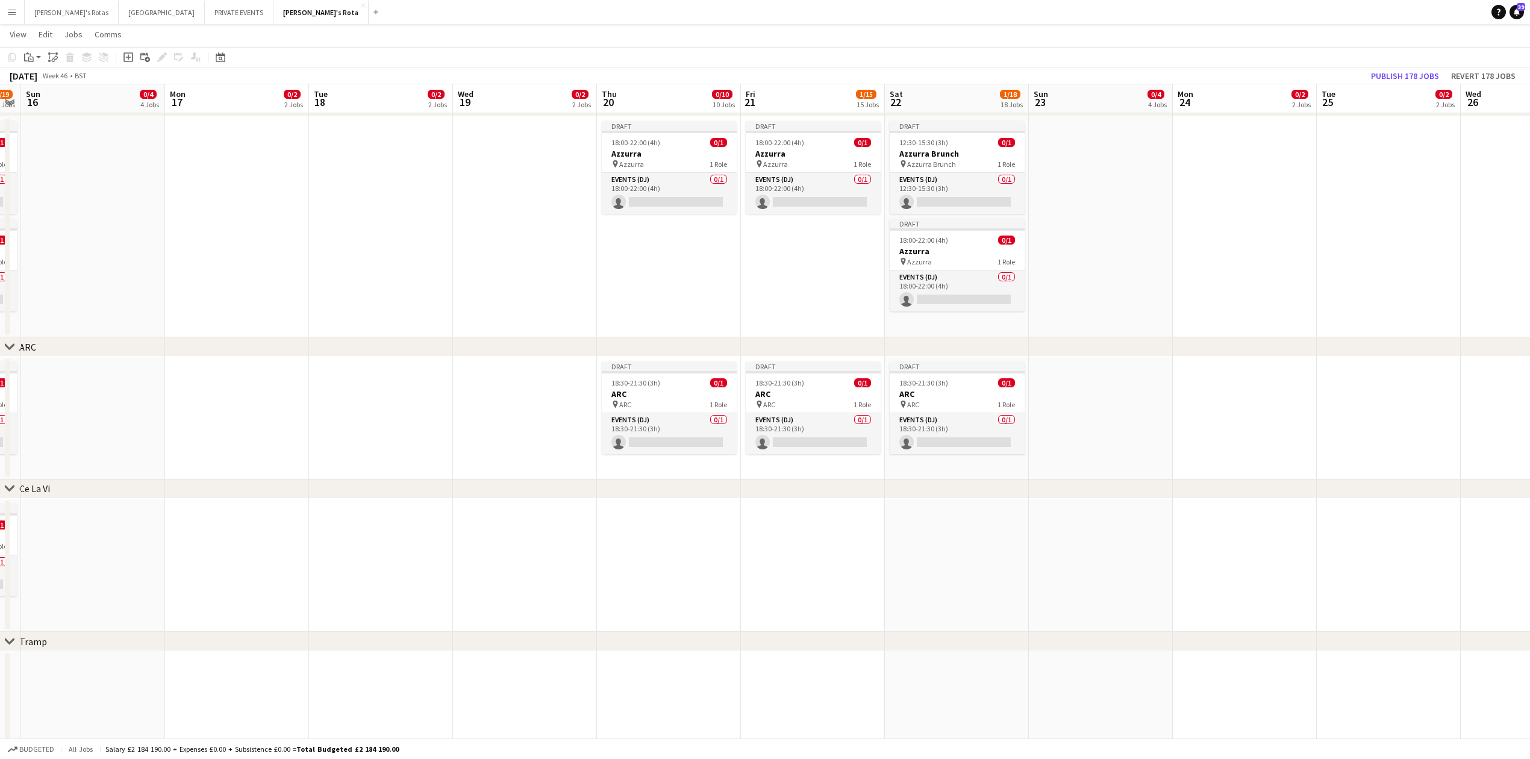
click at [499, 523] on app-date-cell at bounding box center [525, 566] width 144 height 134
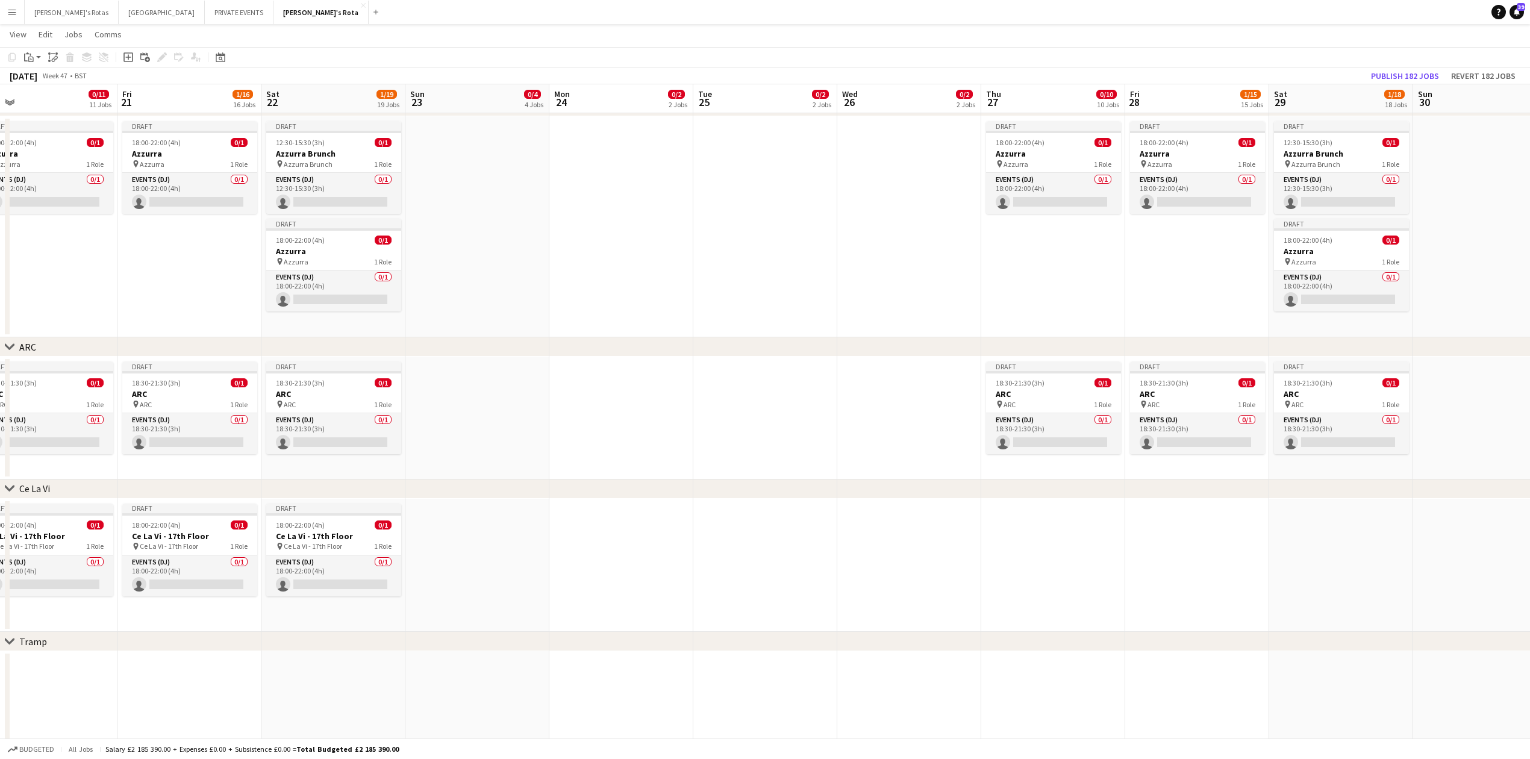
scroll to position [0, 393]
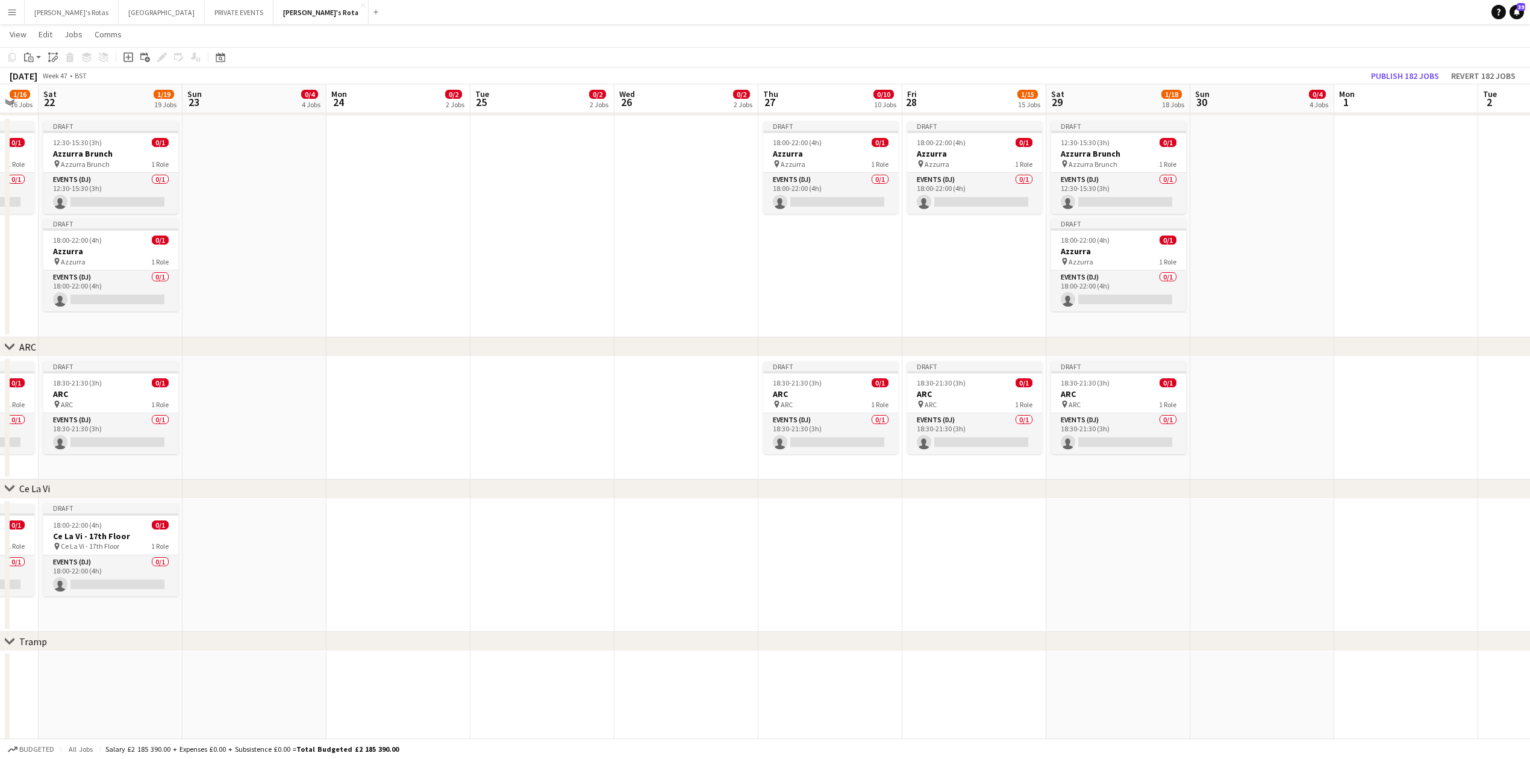
drag, startPoint x: 1439, startPoint y: 559, endPoint x: 594, endPoint y: 622, distance: 847.9
click at [713, 531] on app-date-cell at bounding box center [686, 566] width 144 height 134
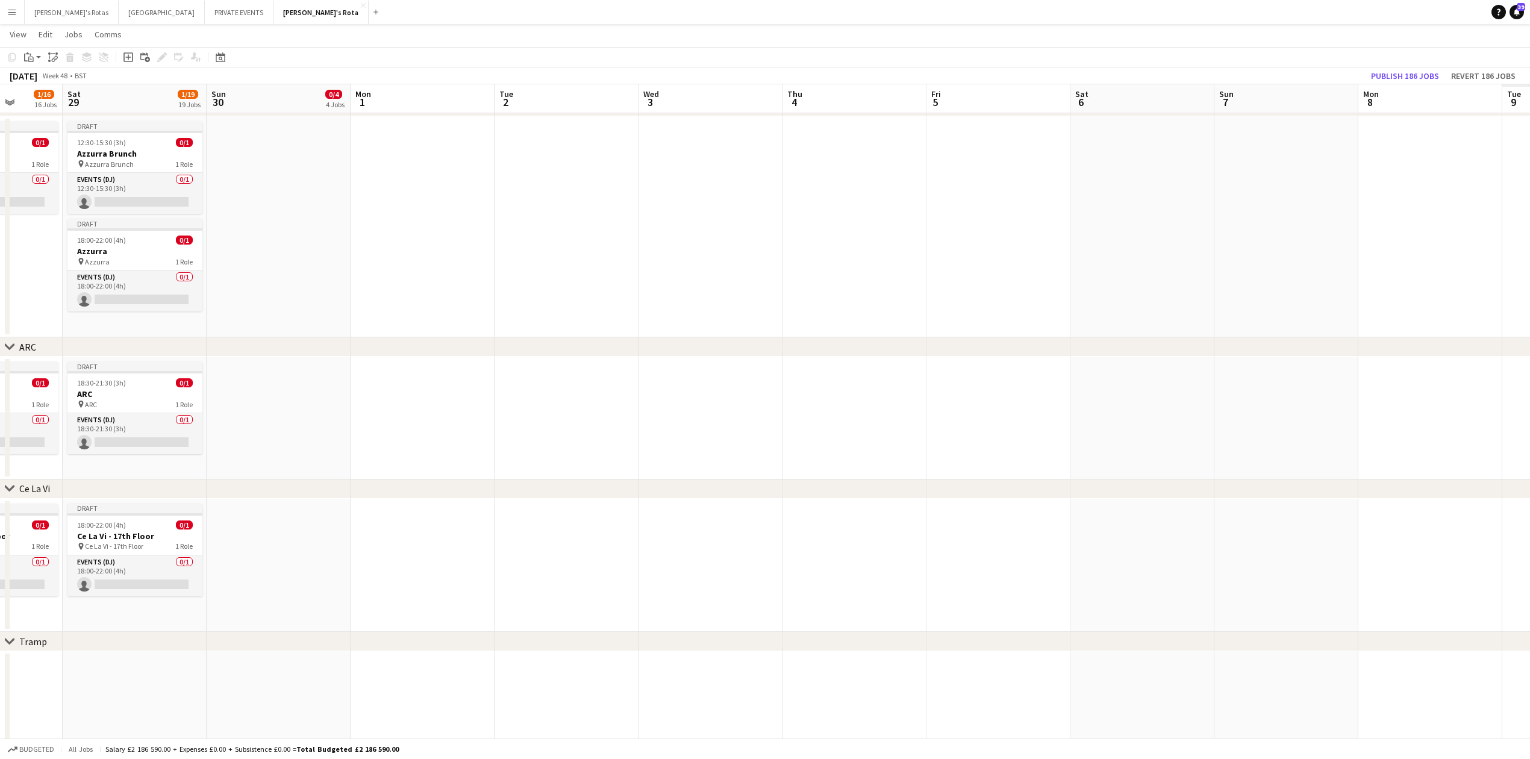
drag, startPoint x: 1378, startPoint y: 540, endPoint x: 423, endPoint y: 581, distance: 956.1
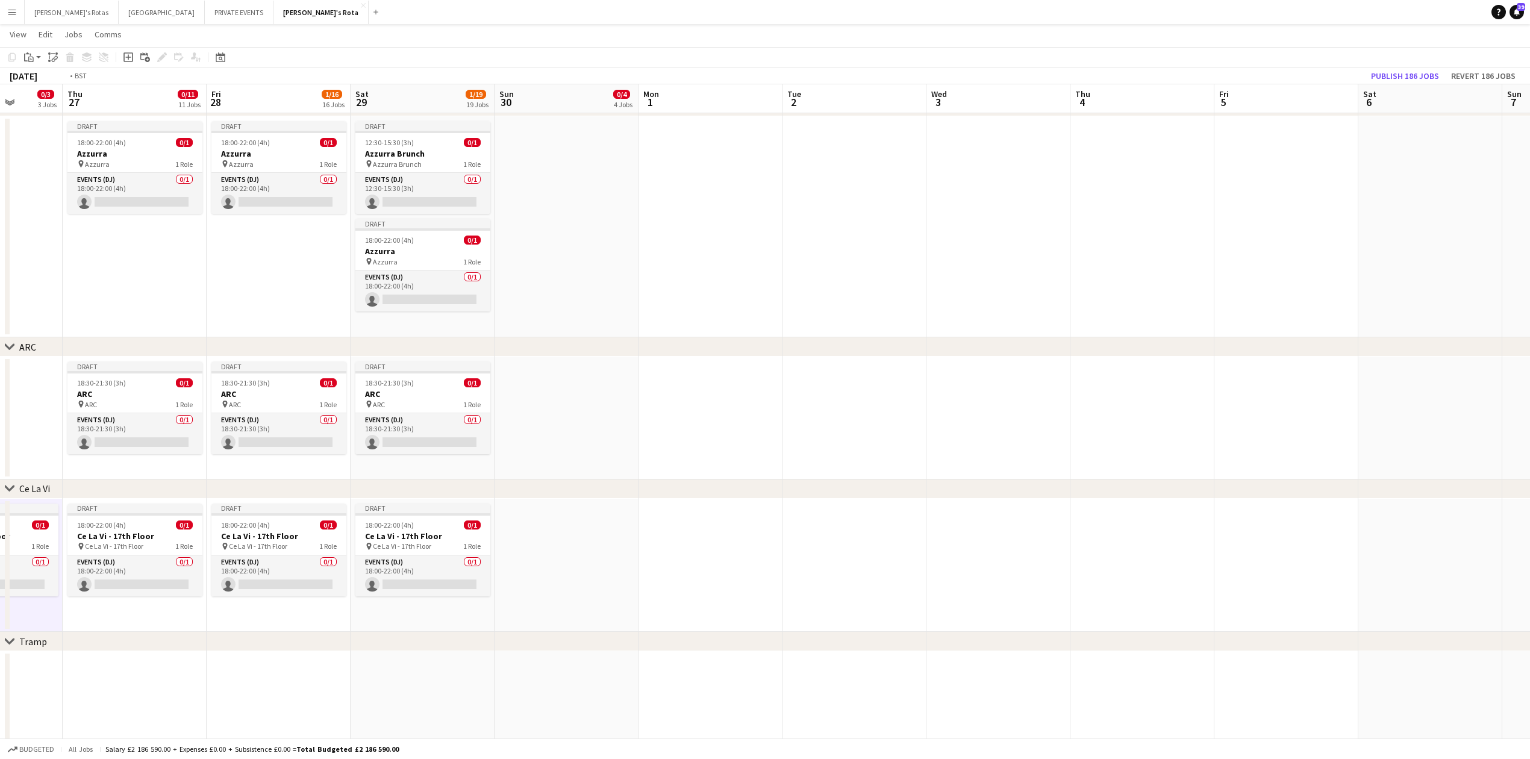
drag, startPoint x: 377, startPoint y: 536, endPoint x: 1328, endPoint y: 449, distance: 954.9
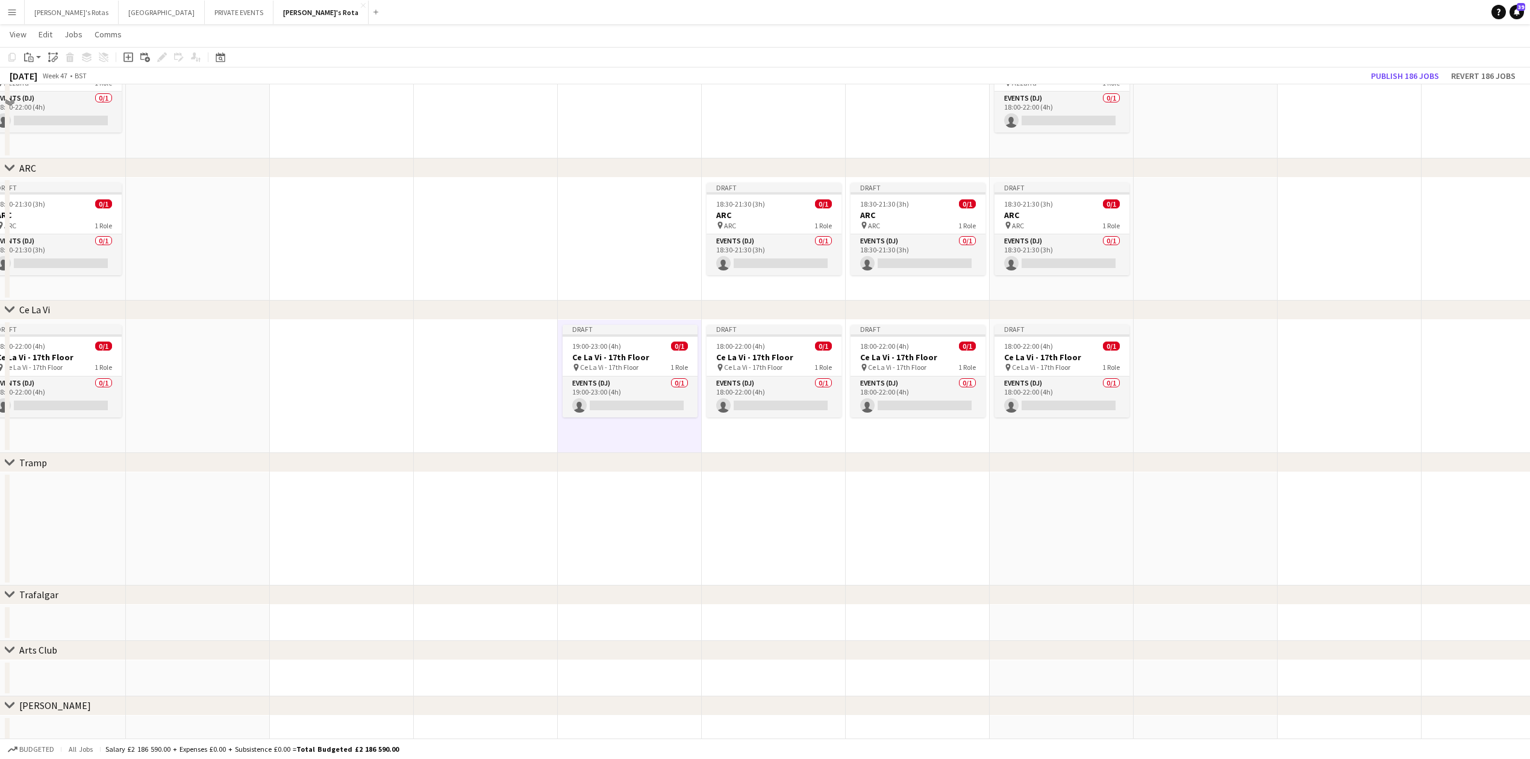
scroll to position [2675, 0]
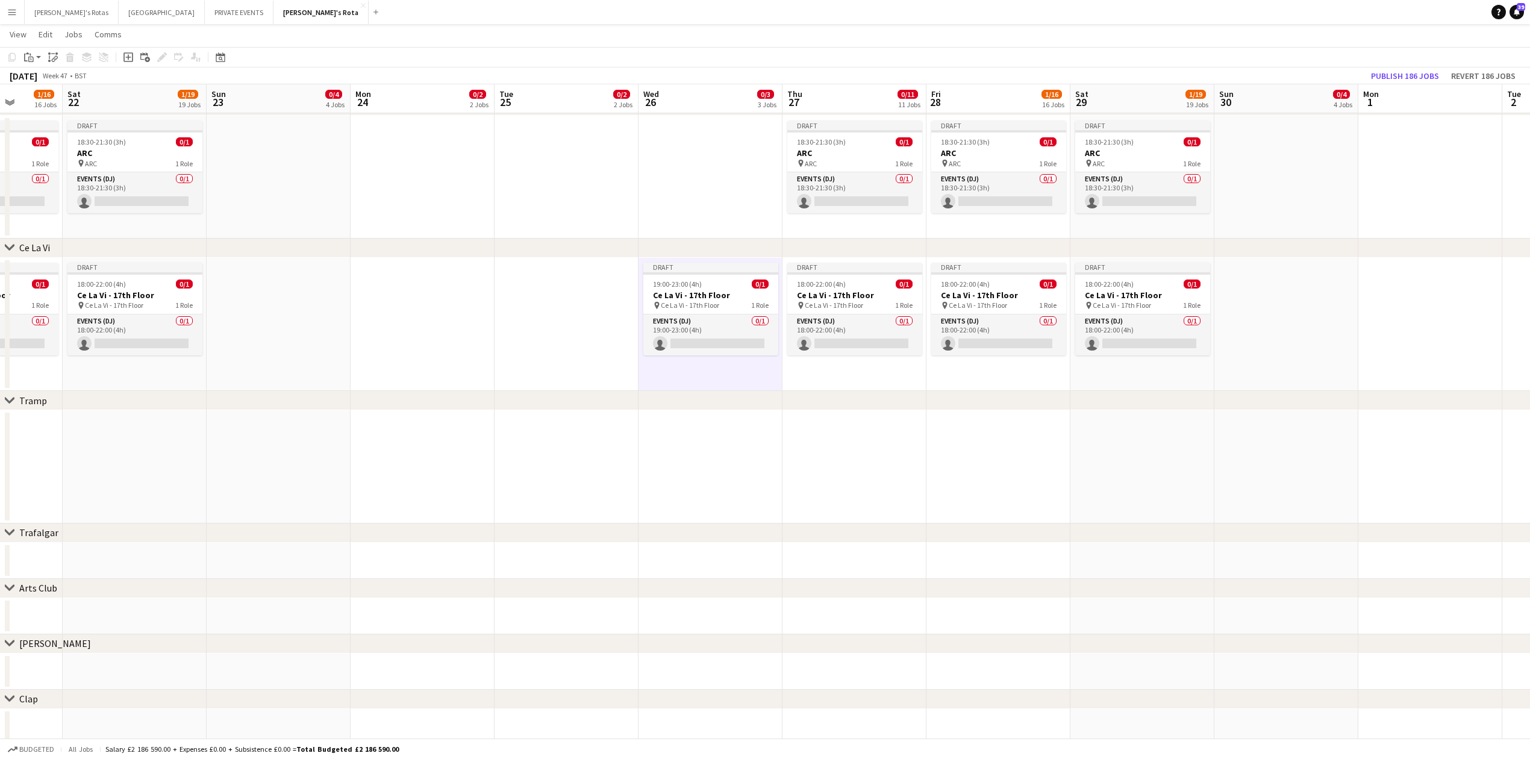
drag, startPoint x: 254, startPoint y: 495, endPoint x: 791, endPoint y: 484, distance: 537.3
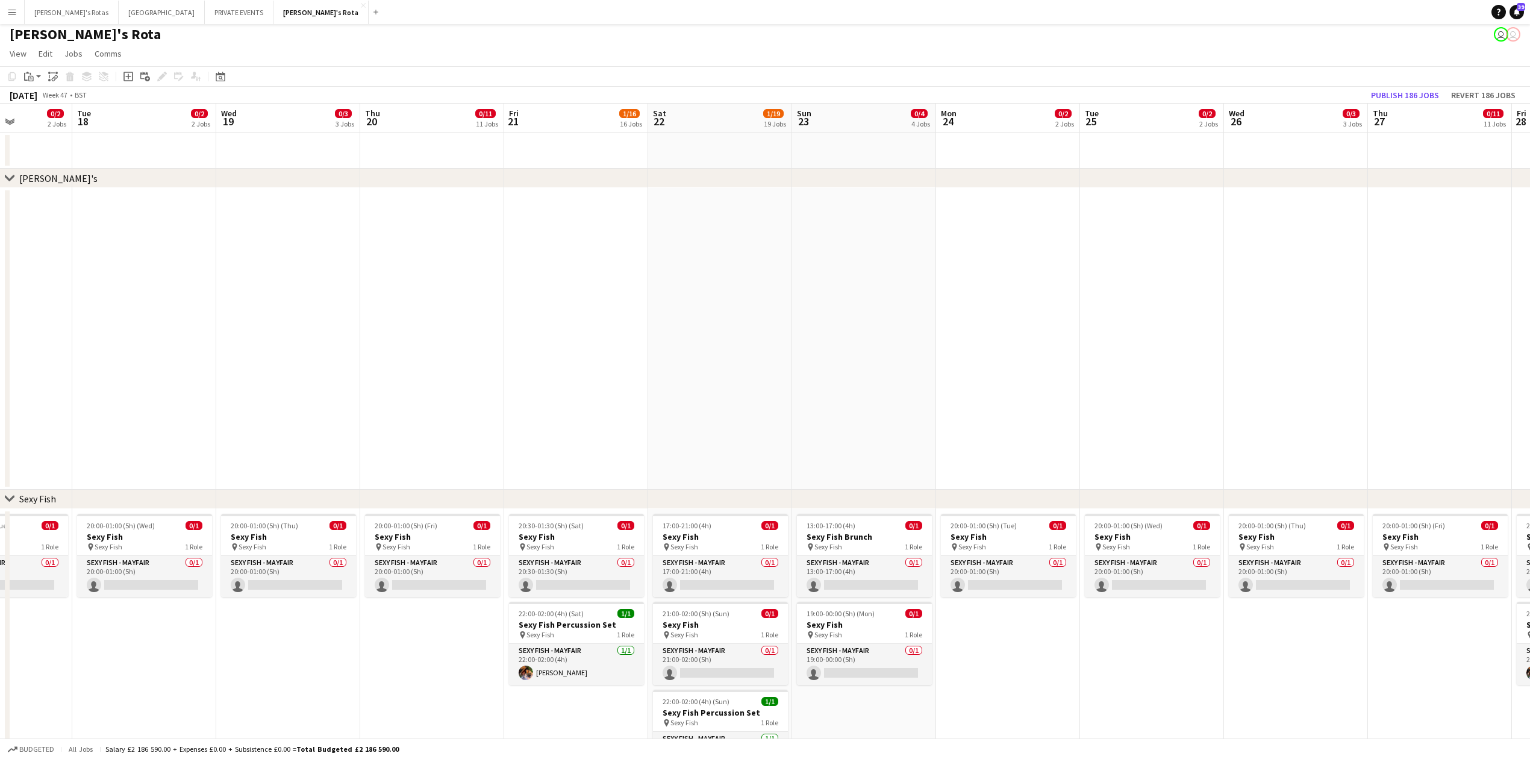
scroll to position [0, 0]
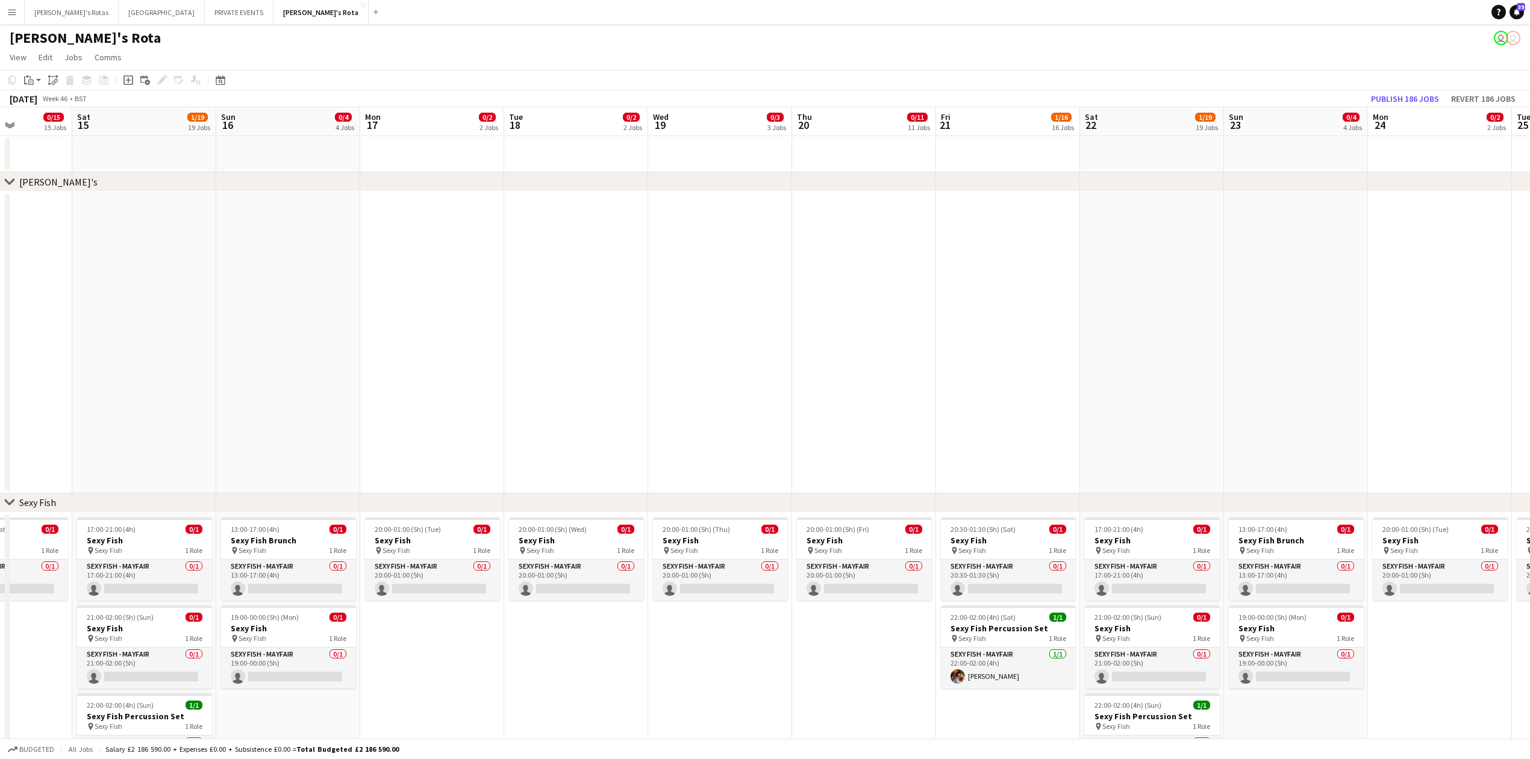
drag, startPoint x: 690, startPoint y: 278, endPoint x: 500, endPoint y: 326, distance: 196.2
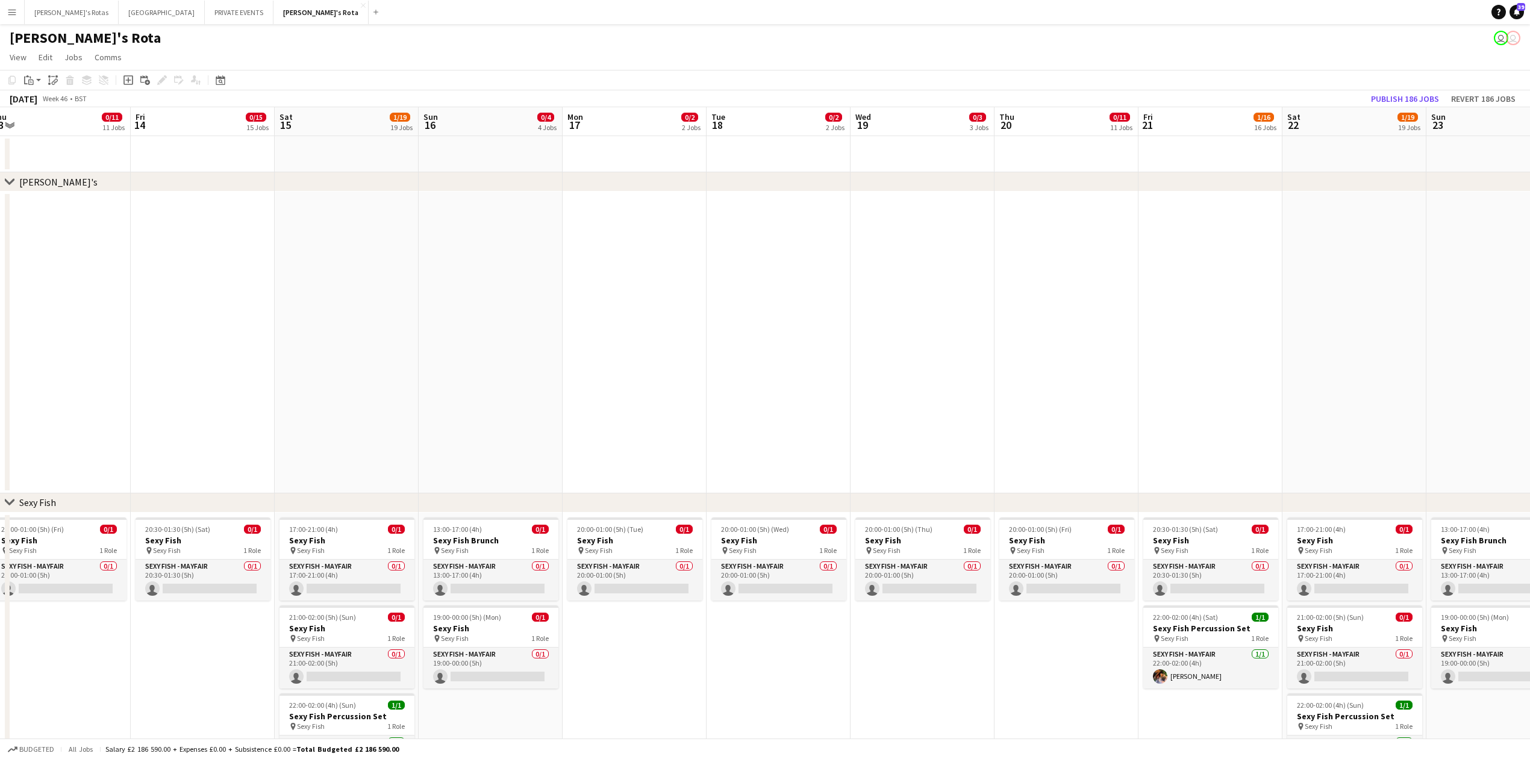
drag, startPoint x: 512, startPoint y: 338, endPoint x: 909, endPoint y: 325, distance: 397.1
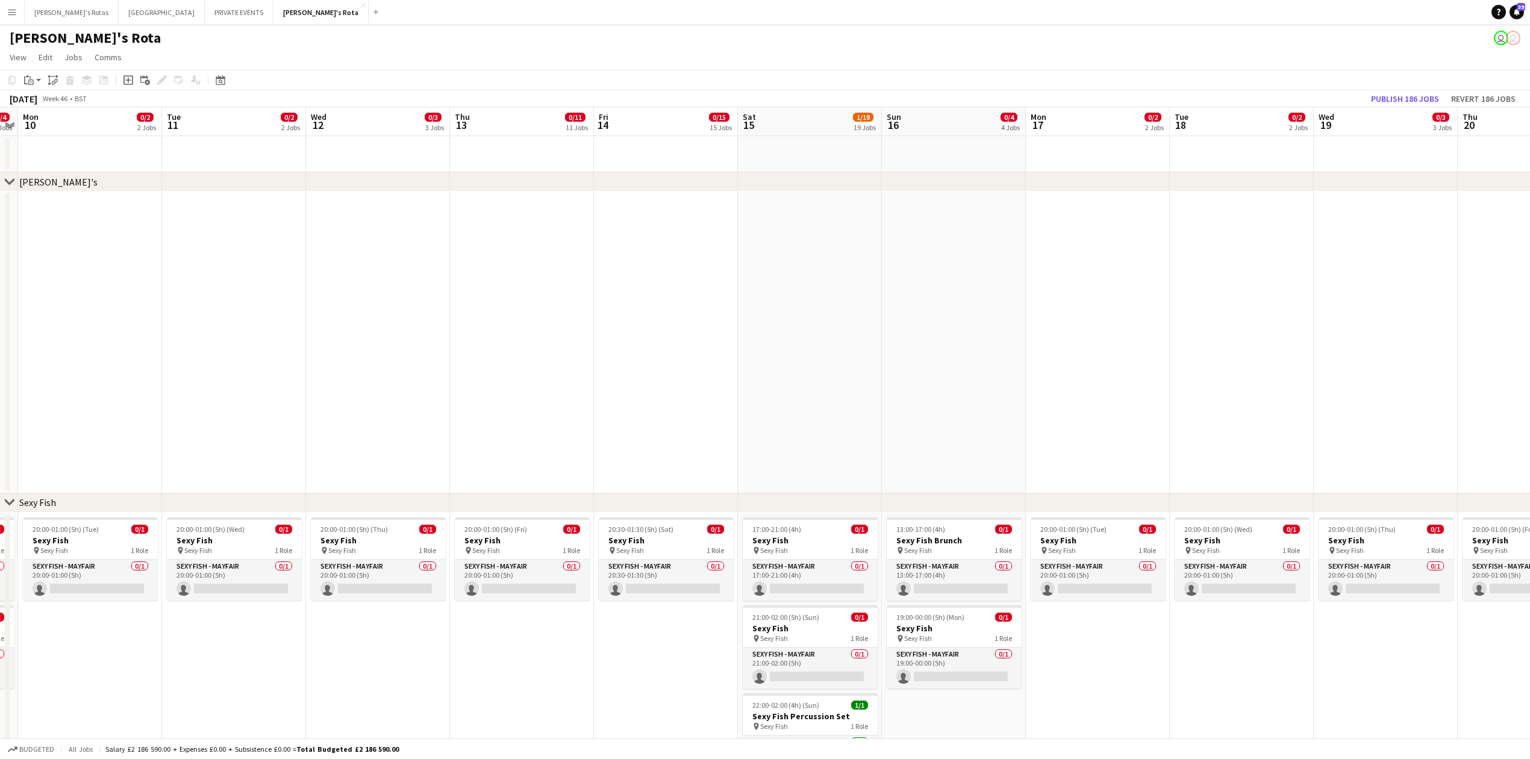
drag, startPoint x: 552, startPoint y: 360, endPoint x: 526, endPoint y: 336, distance: 35.0
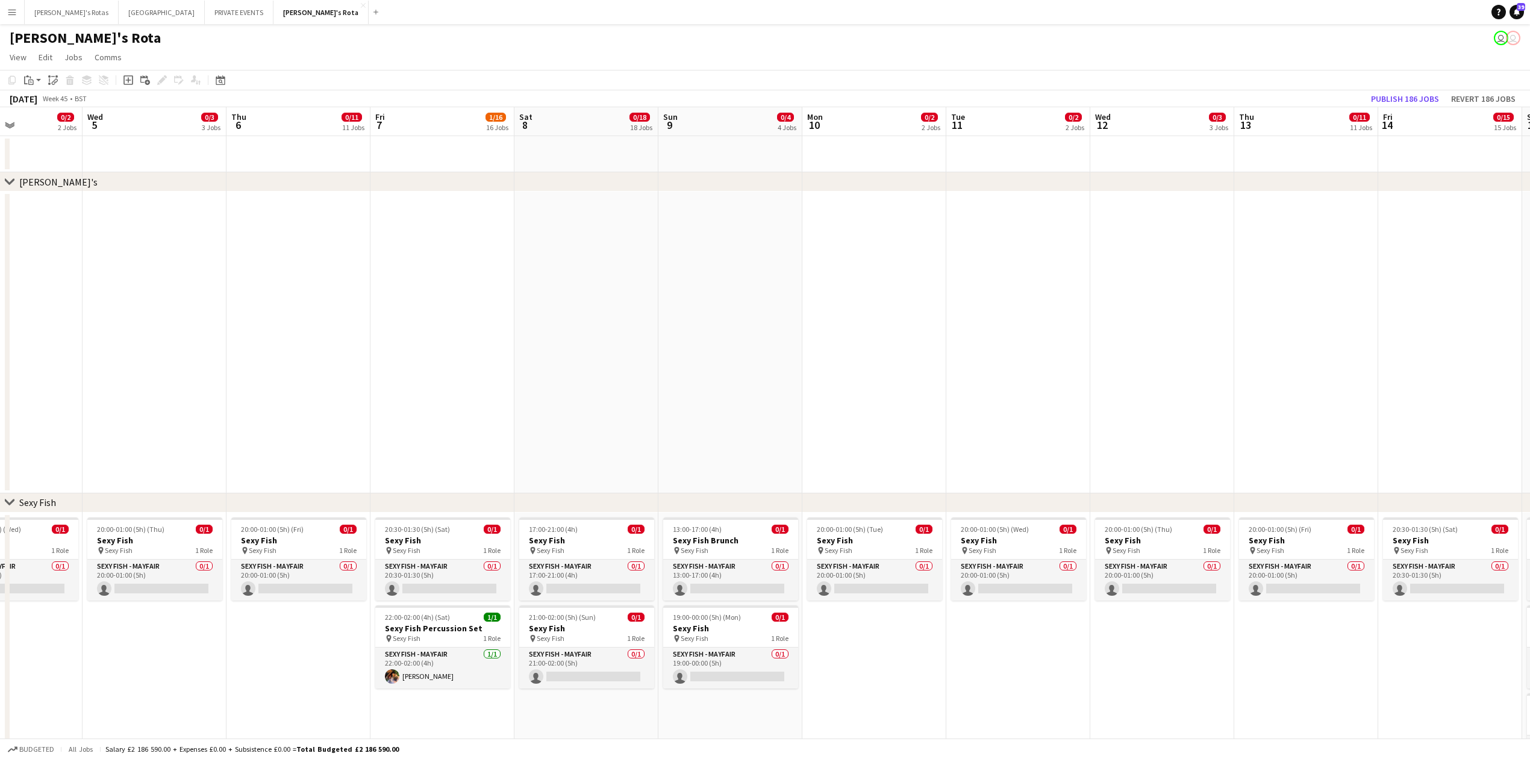
drag, startPoint x: 497, startPoint y: 352, endPoint x: 844, endPoint y: 308, distance: 349.1
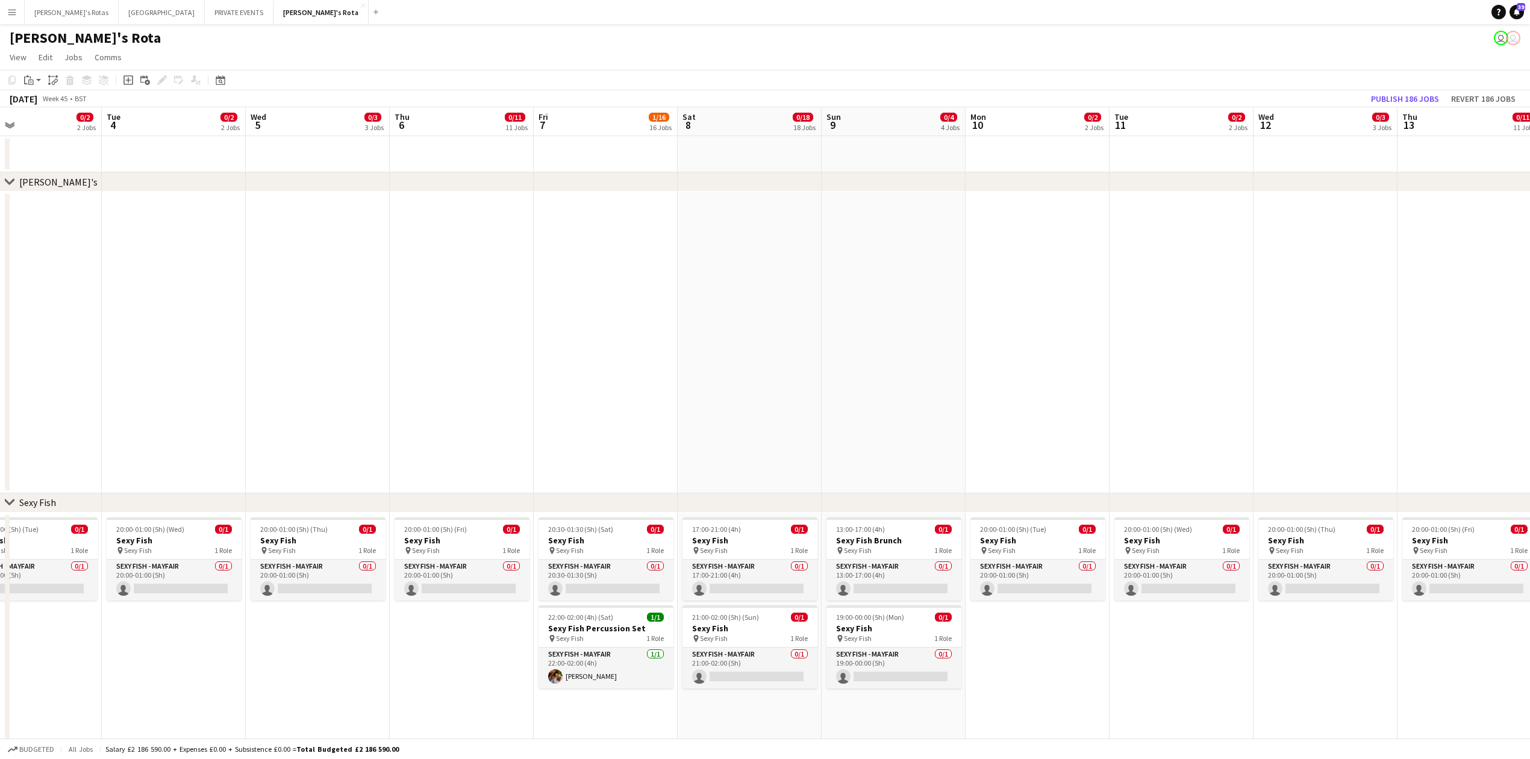
click at [272, 320] on app-date-cell at bounding box center [318, 343] width 144 height 302
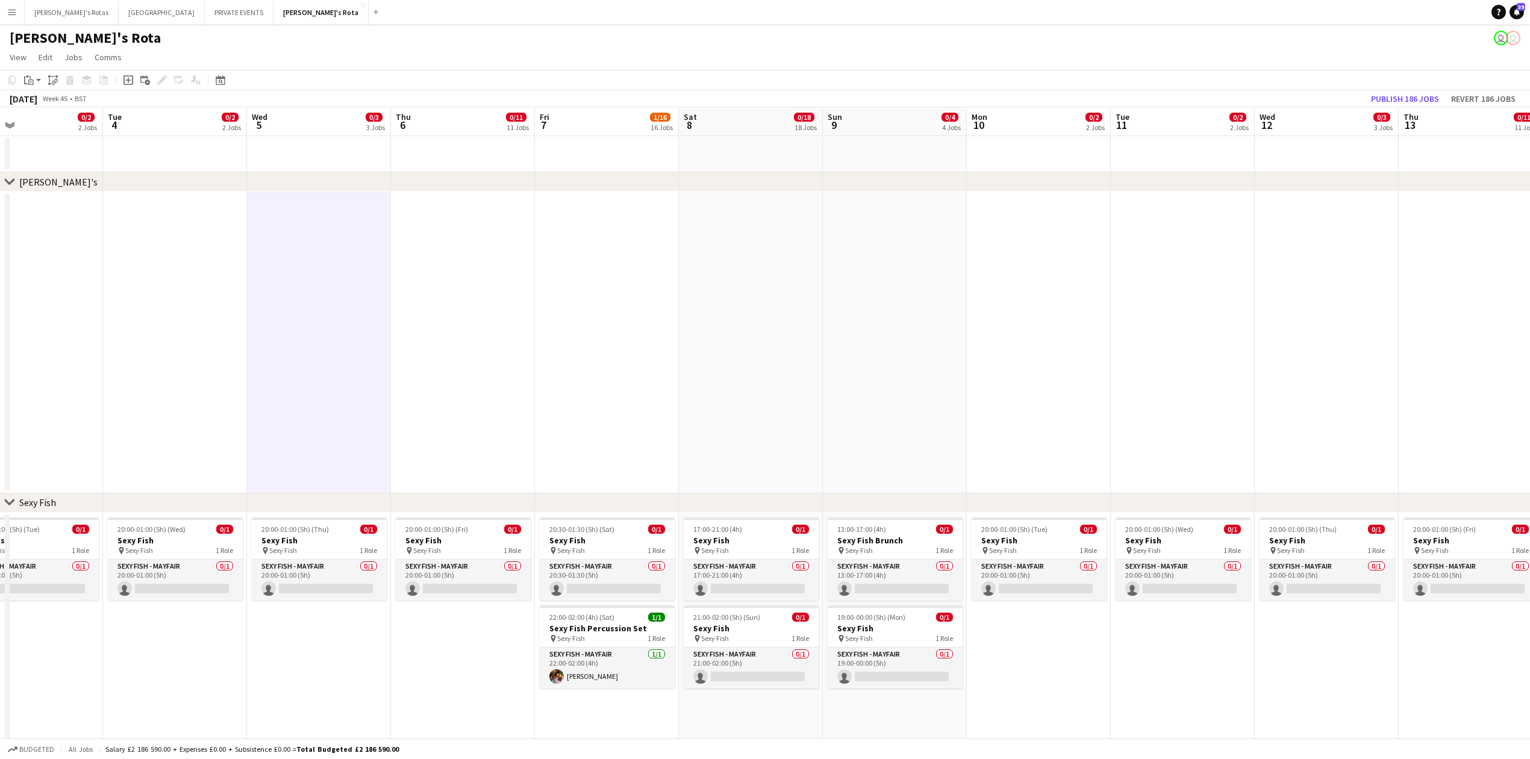
click at [455, 326] on app-date-cell at bounding box center [463, 343] width 144 height 302
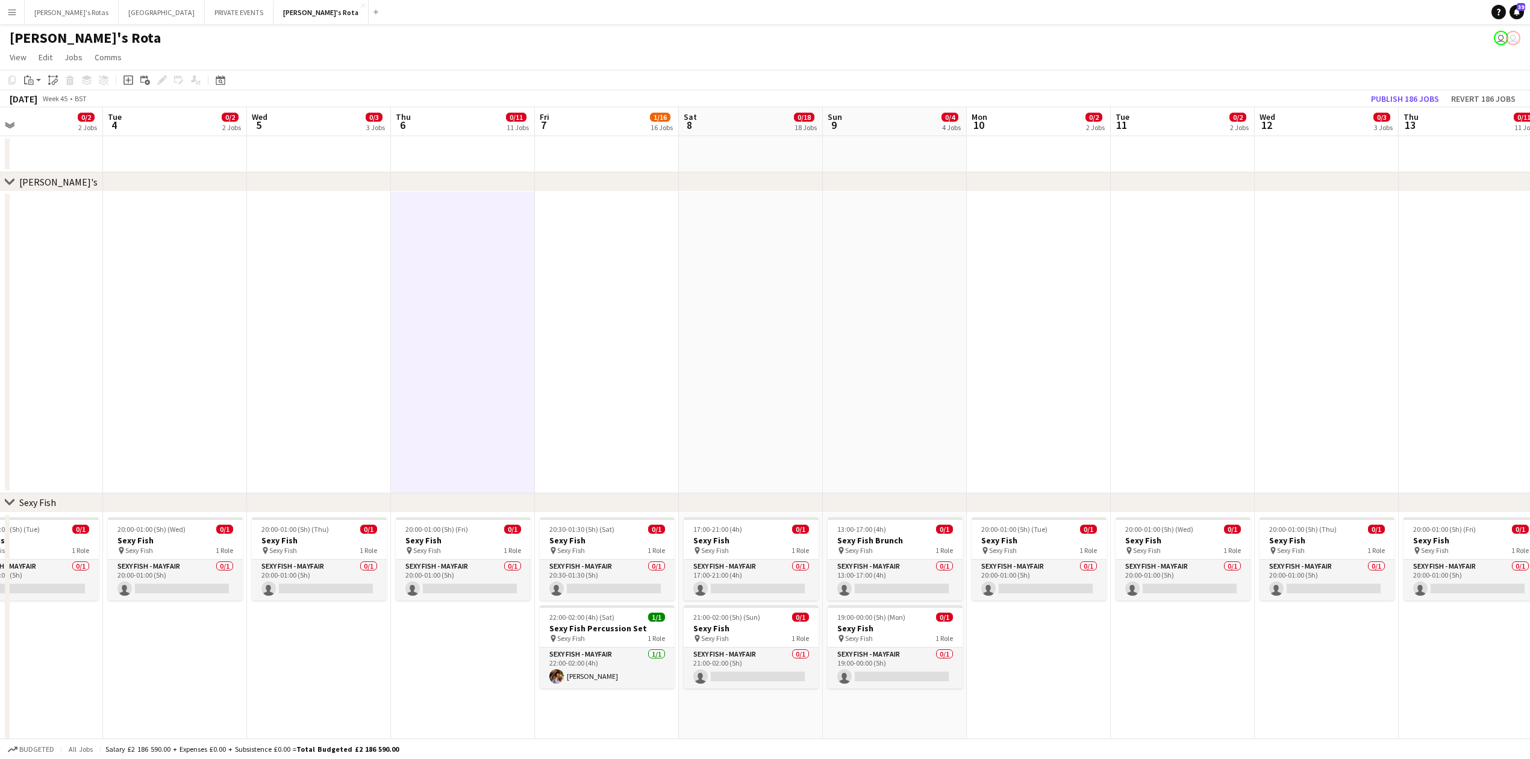
click at [343, 384] on app-date-cell at bounding box center [319, 343] width 144 height 302
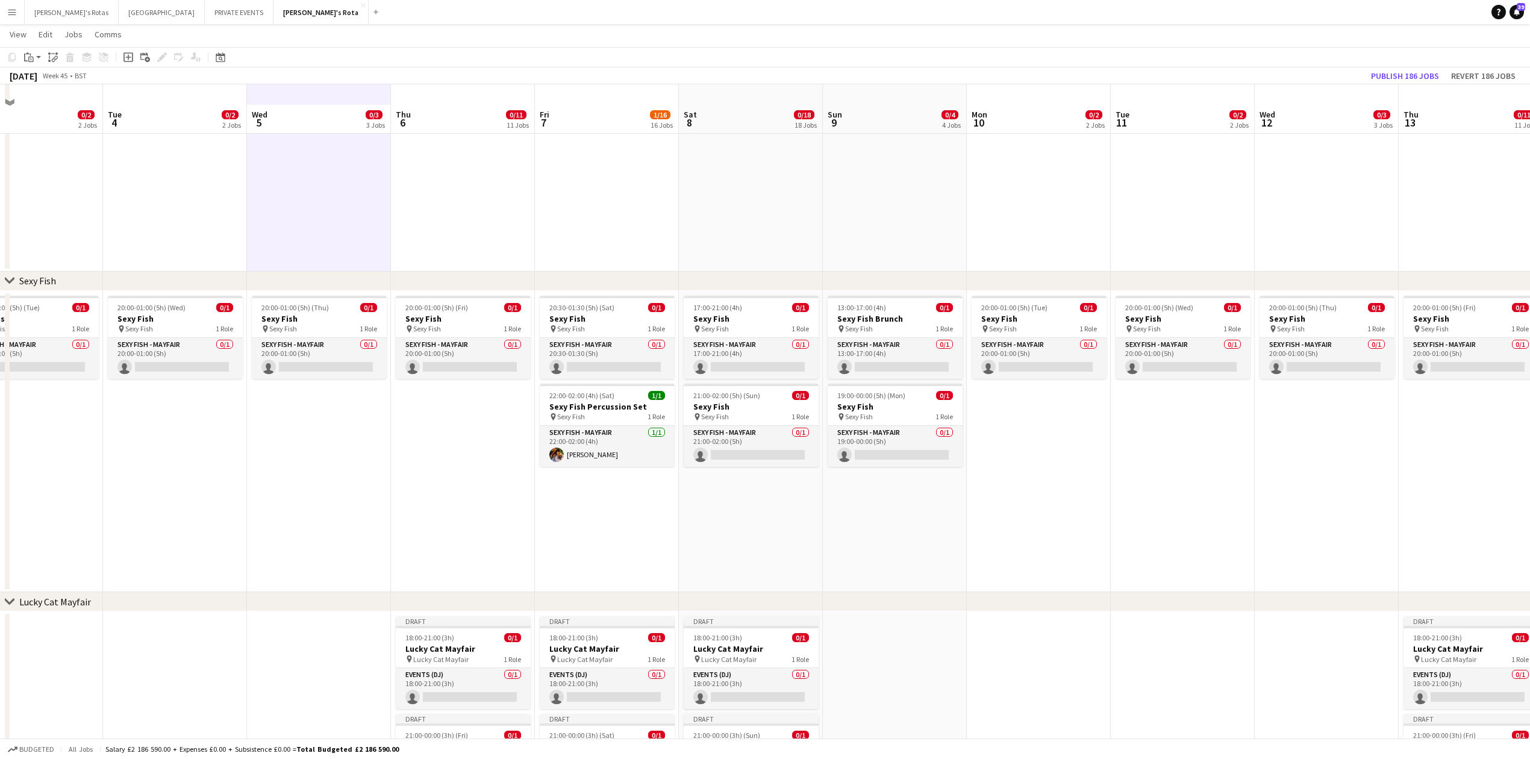
scroll to position [241, 0]
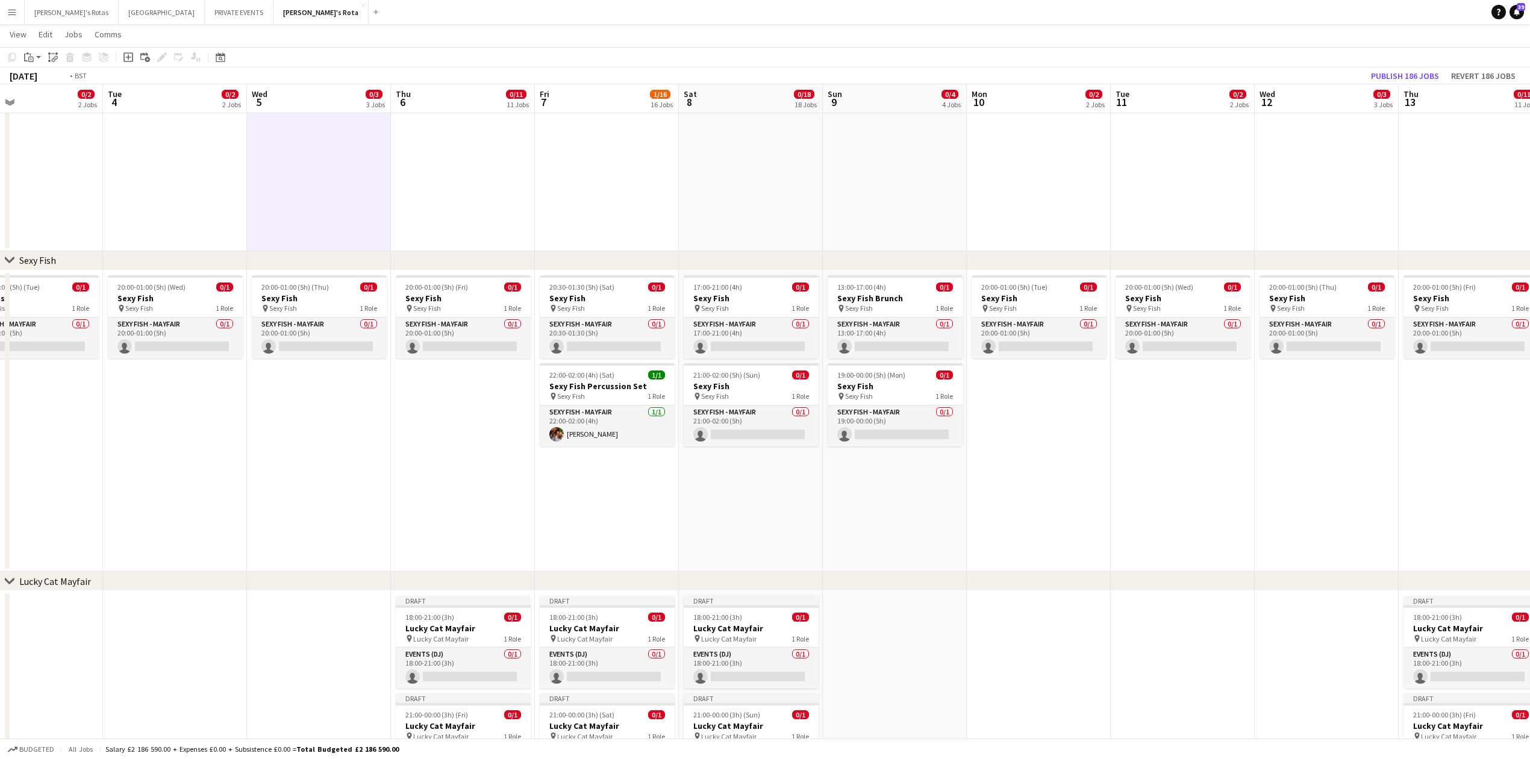
drag, startPoint x: 489, startPoint y: 470, endPoint x: 535, endPoint y: 468, distance: 45.8
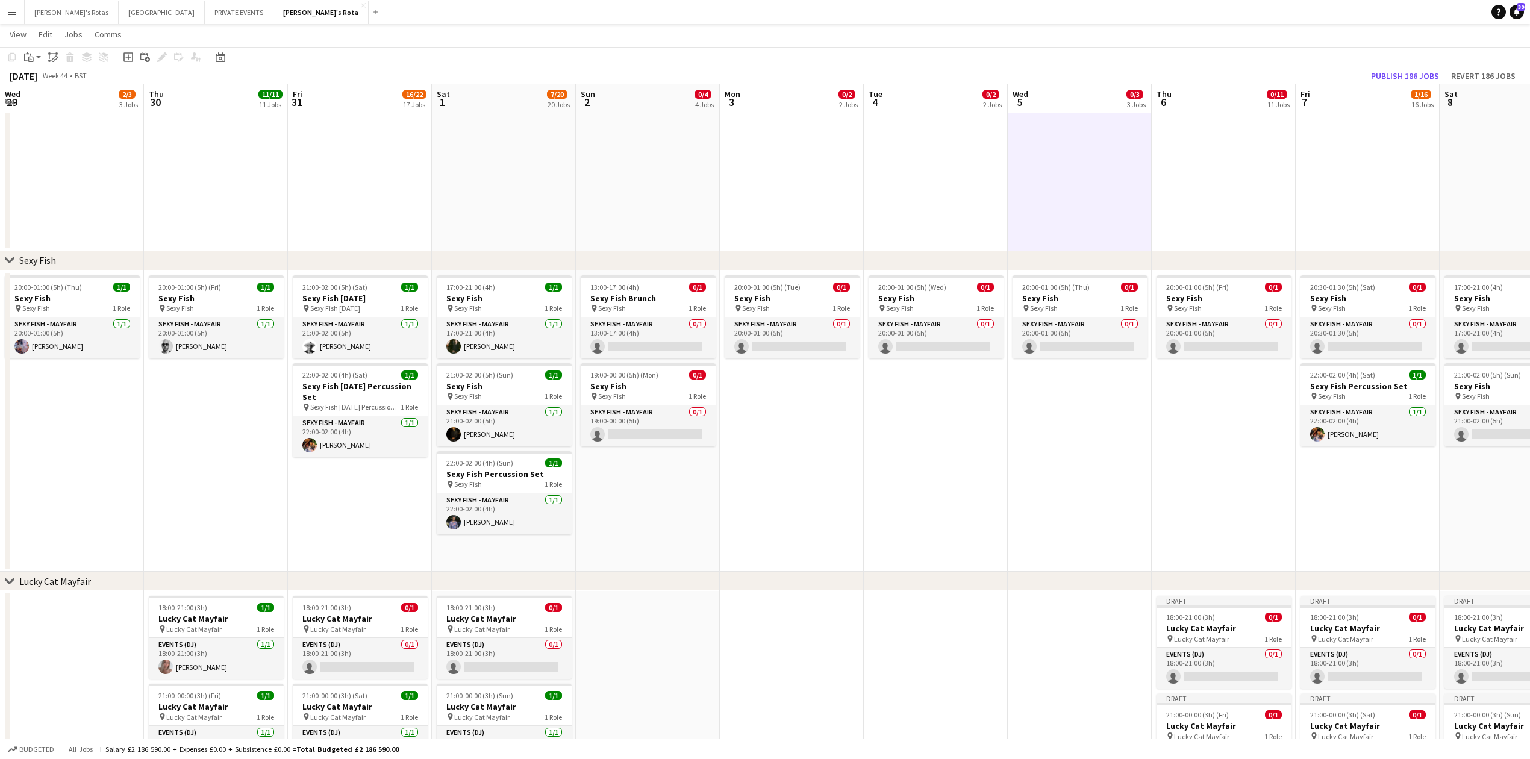
drag, startPoint x: 469, startPoint y: 494, endPoint x: 731, endPoint y: 475, distance: 262.7
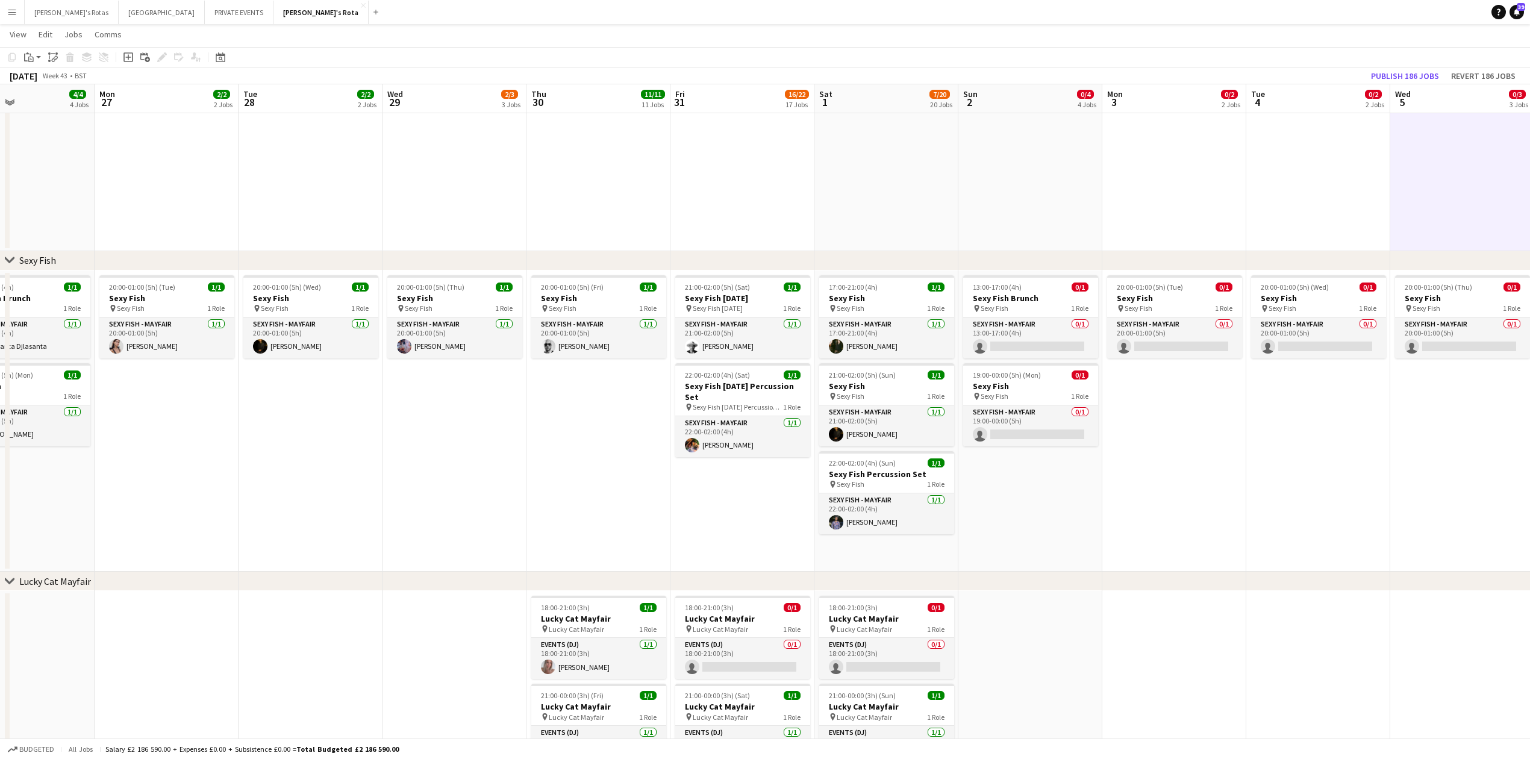
drag, startPoint x: 176, startPoint y: 430, endPoint x: 772, endPoint y: 410, distance: 596.0
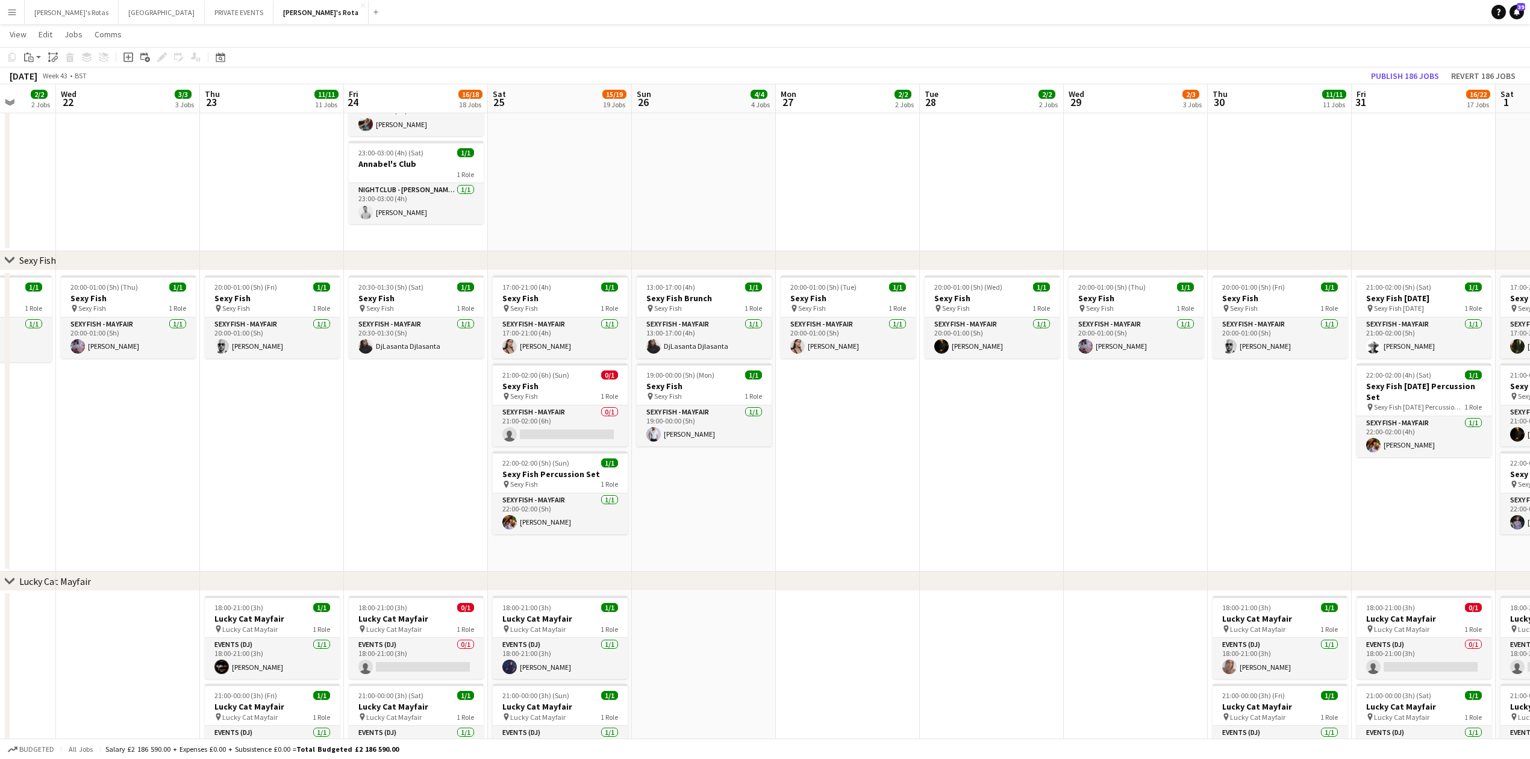
drag, startPoint x: 552, startPoint y: 410, endPoint x: 890, endPoint y: 390, distance: 339.0
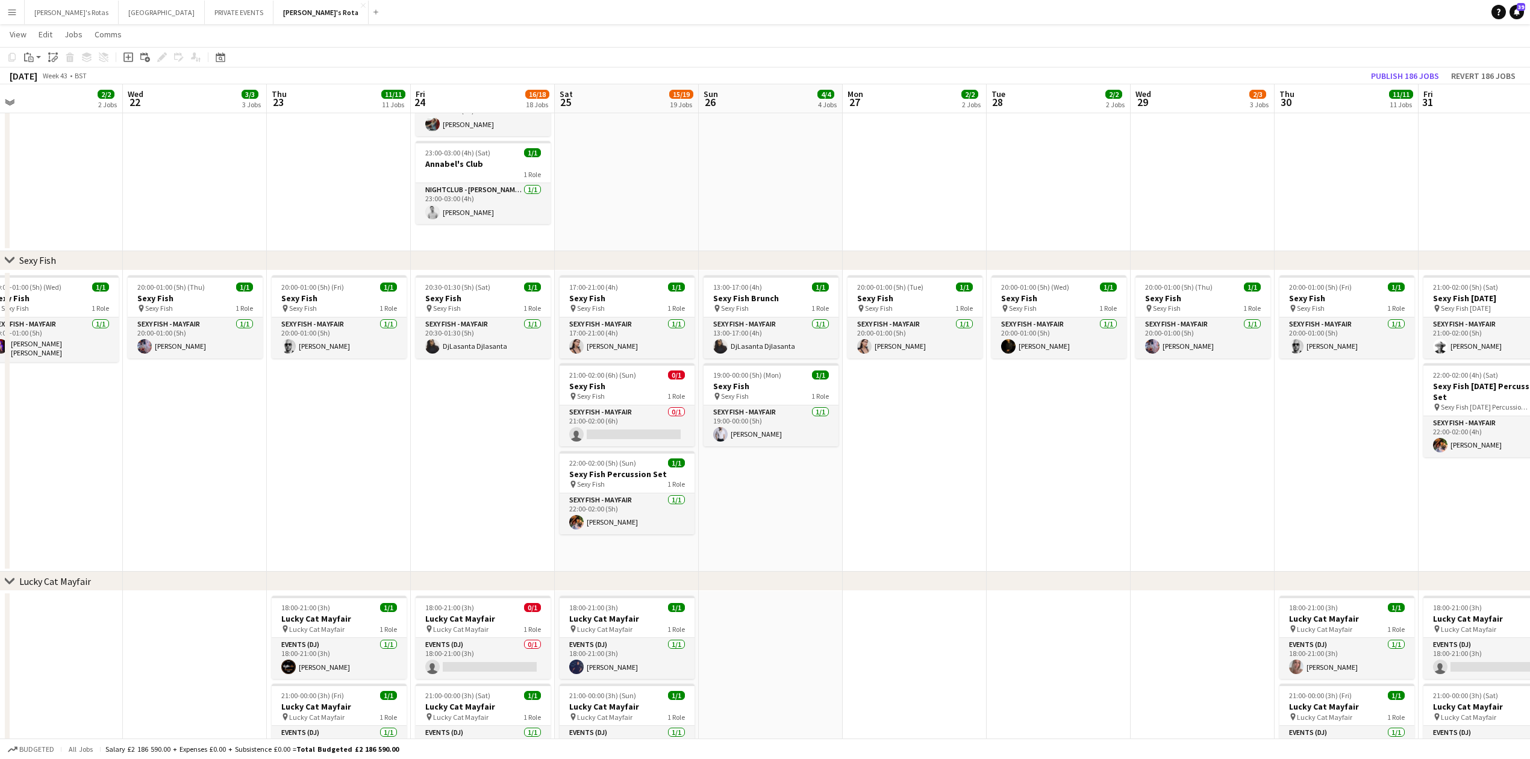
drag, startPoint x: 275, startPoint y: 434, endPoint x: 470, endPoint y: 431, distance: 195.2
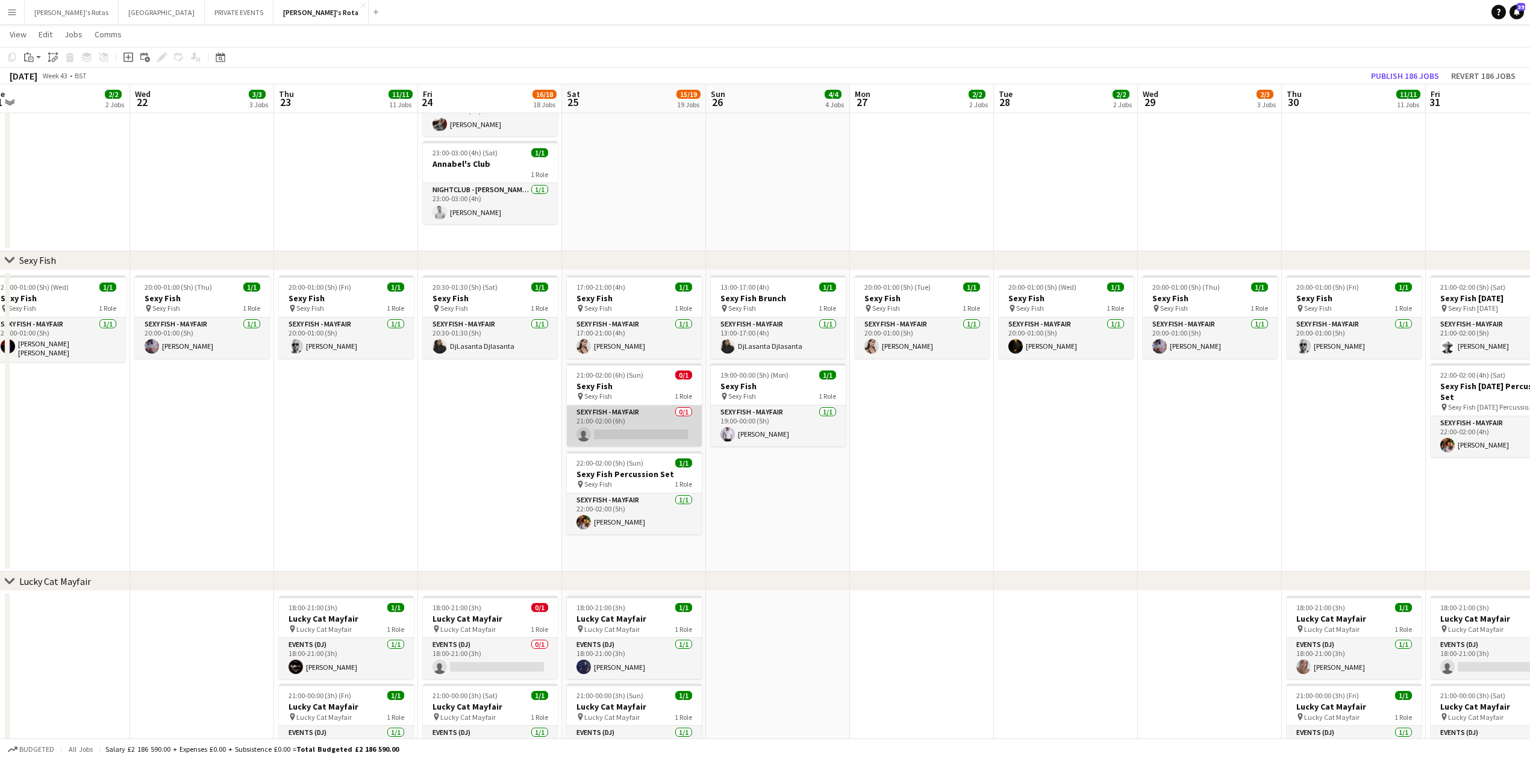
click at [583, 427] on app-card-role "SEXY FISH - MAYFAIR 0/1 21:00-02:00 (6h) single-neutral-actions" at bounding box center [634, 425] width 135 height 41
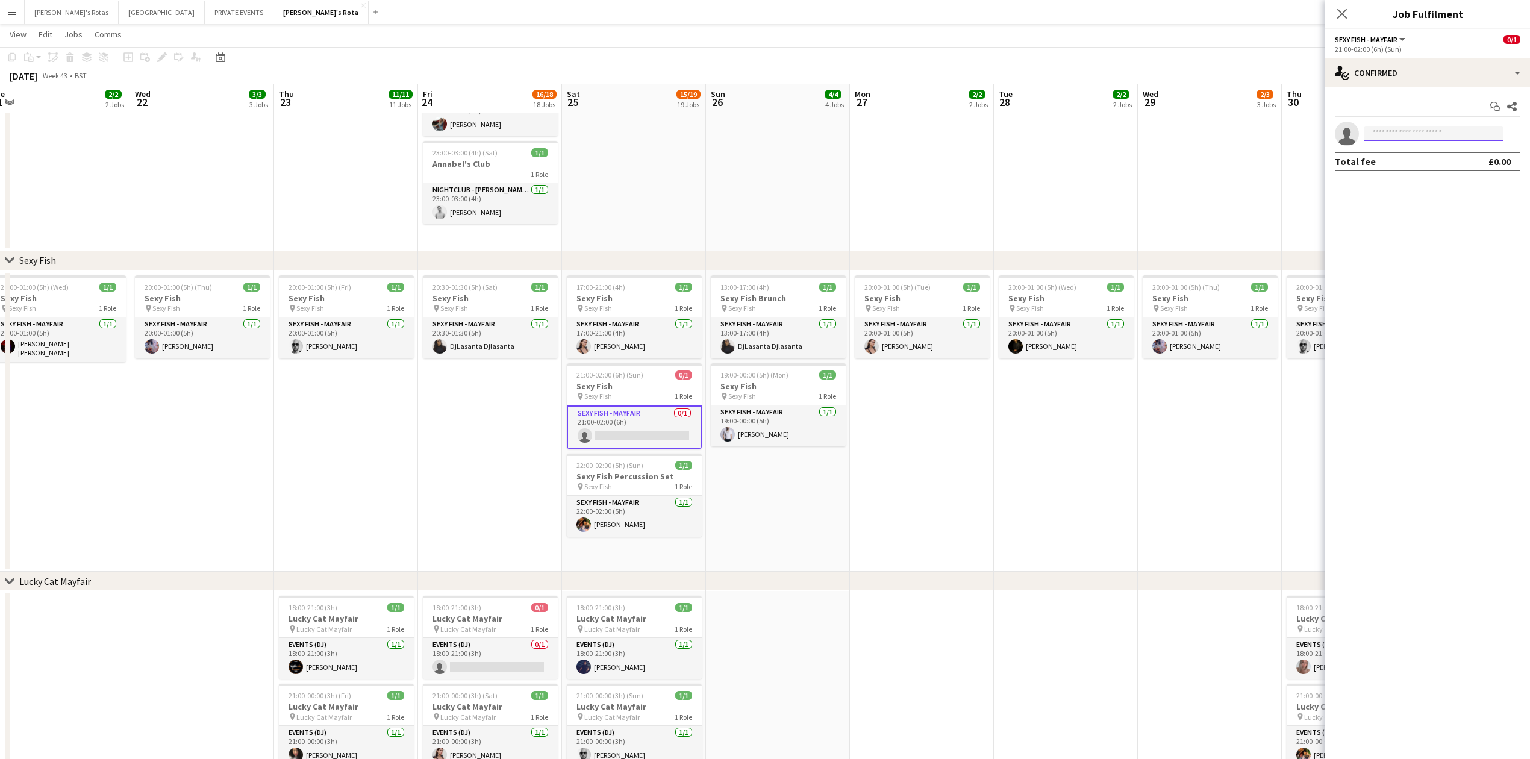
click at [1410, 137] on input at bounding box center [1434, 133] width 140 height 14
type input "*"
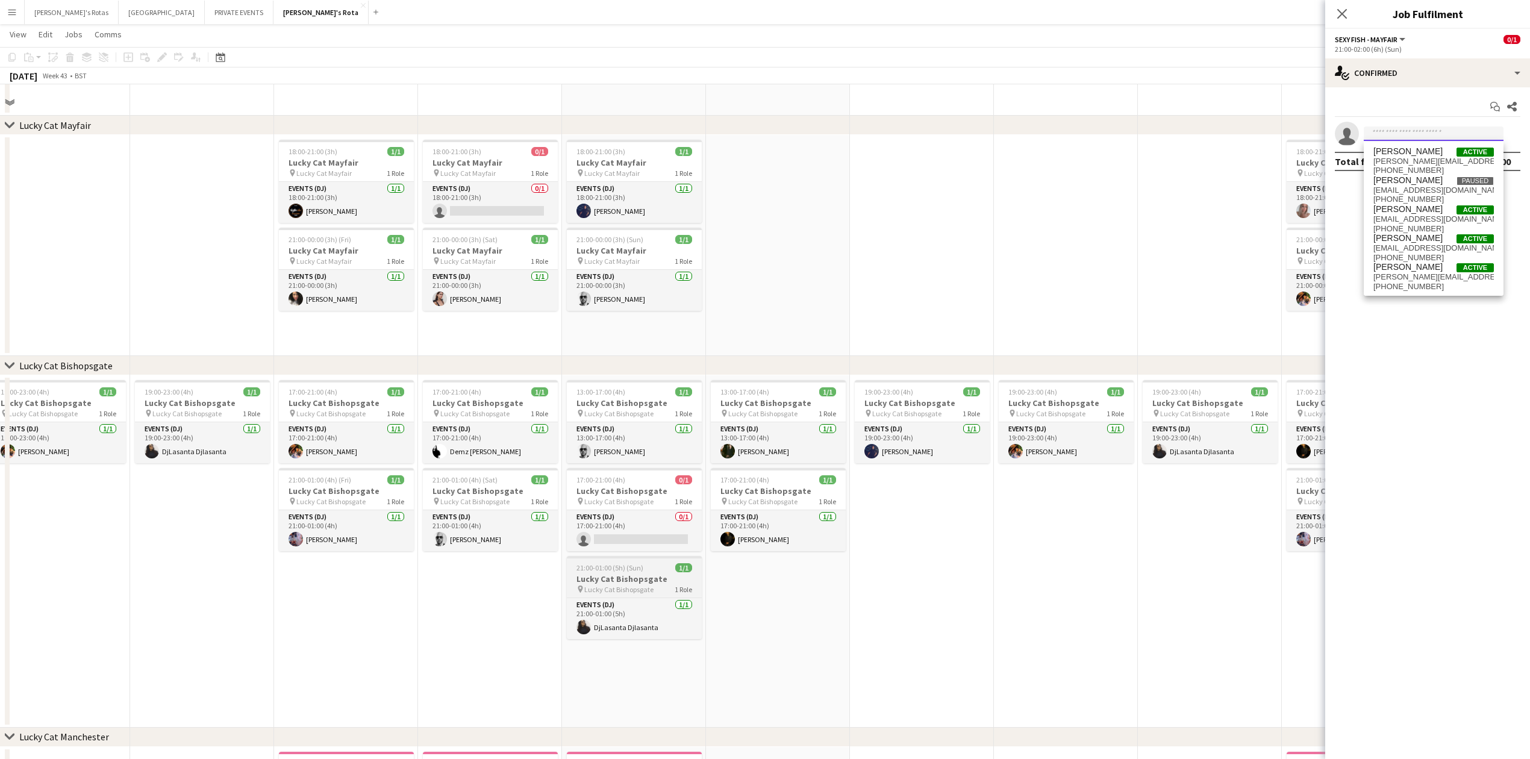
scroll to position [723, 0]
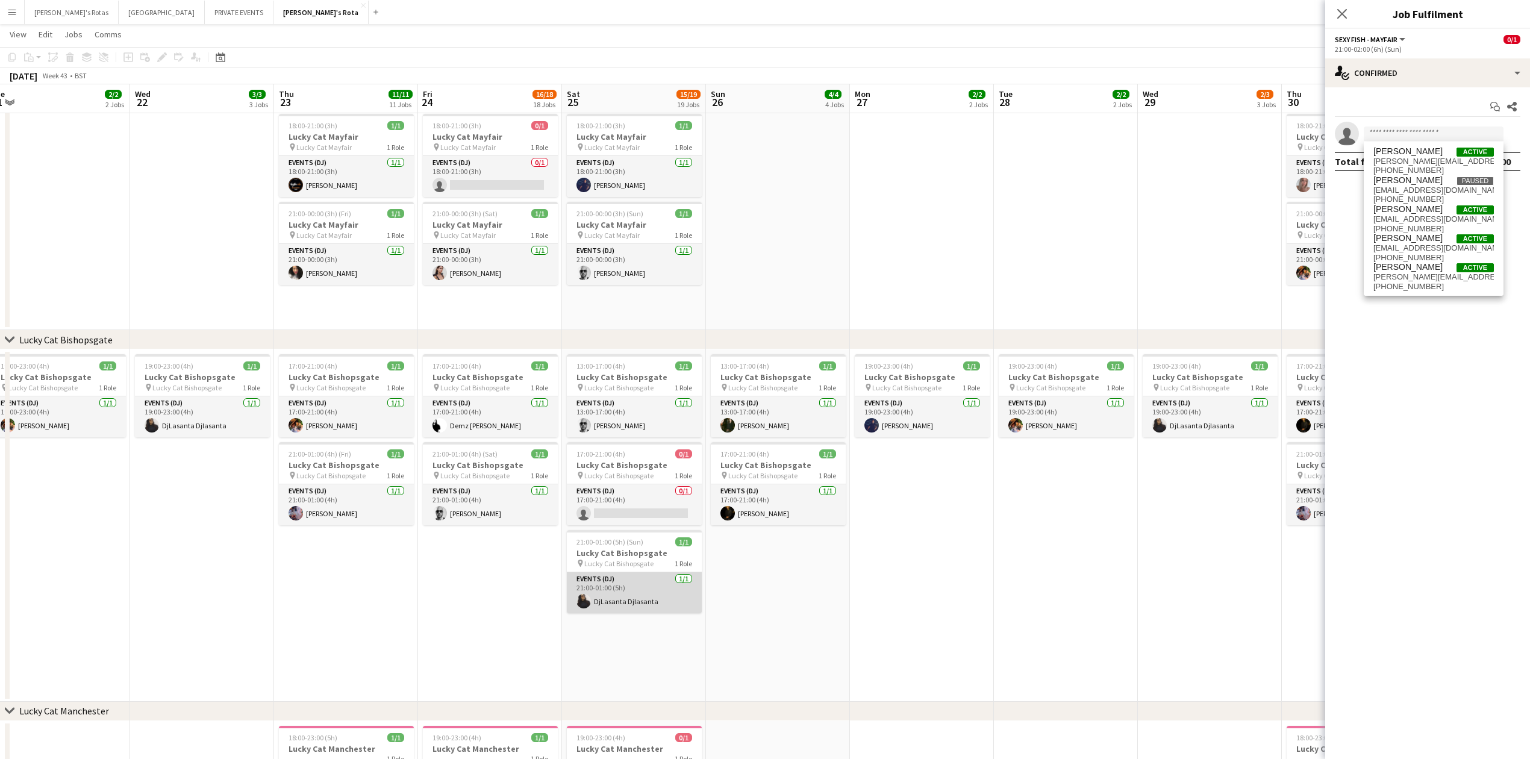
click at [644, 594] on app-card-role "Events (DJ) [DATE] 21:00-01:00 (5h) DjLasanta Djlasanta" at bounding box center [634, 592] width 135 height 41
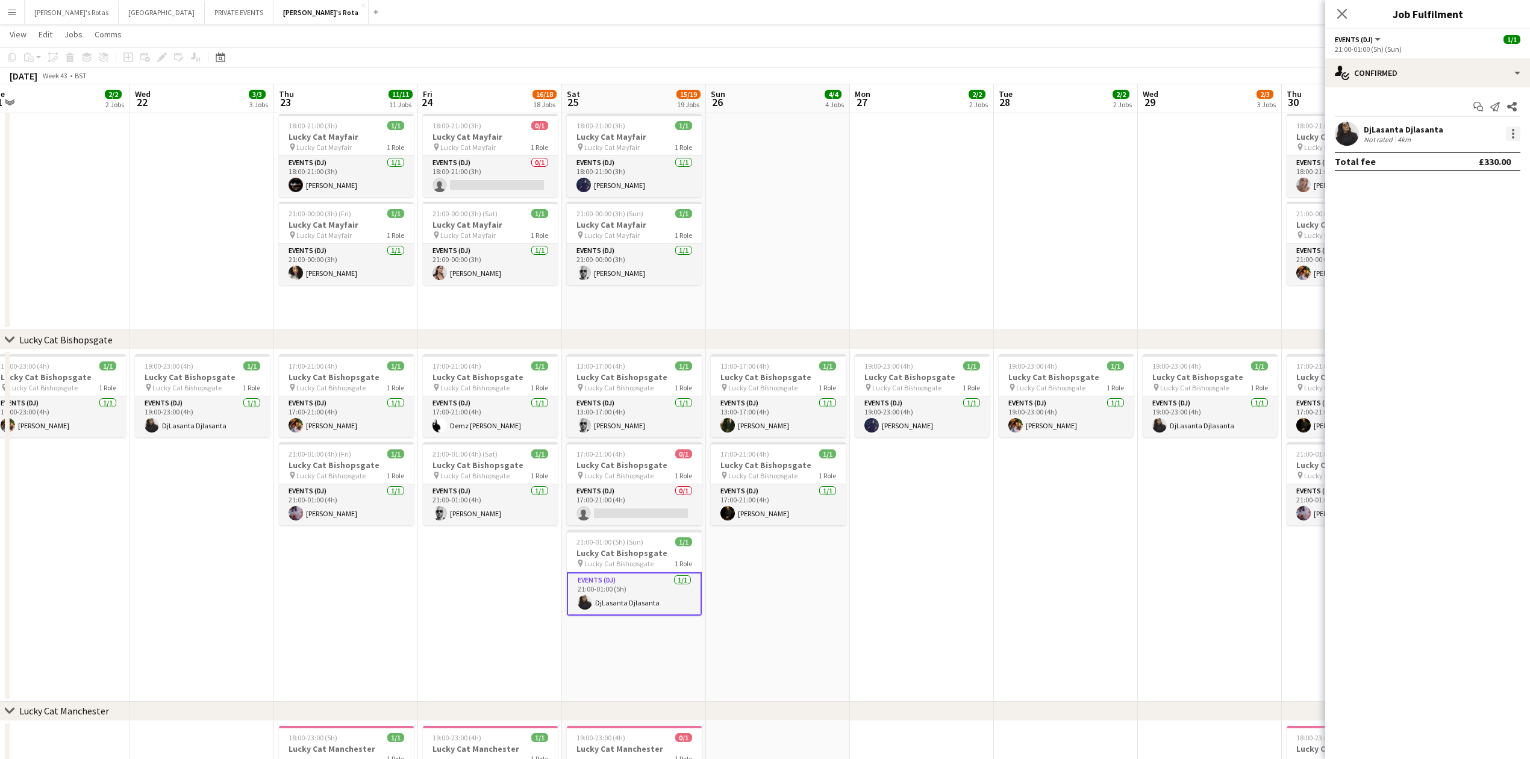
click at [1513, 132] on div at bounding box center [1513, 133] width 2 height 2
click at [1462, 273] on span "Remove" at bounding box center [1454, 271] width 36 height 10
click at [1339, 15] on icon "Close pop-in" at bounding box center [1341, 13] width 11 height 11
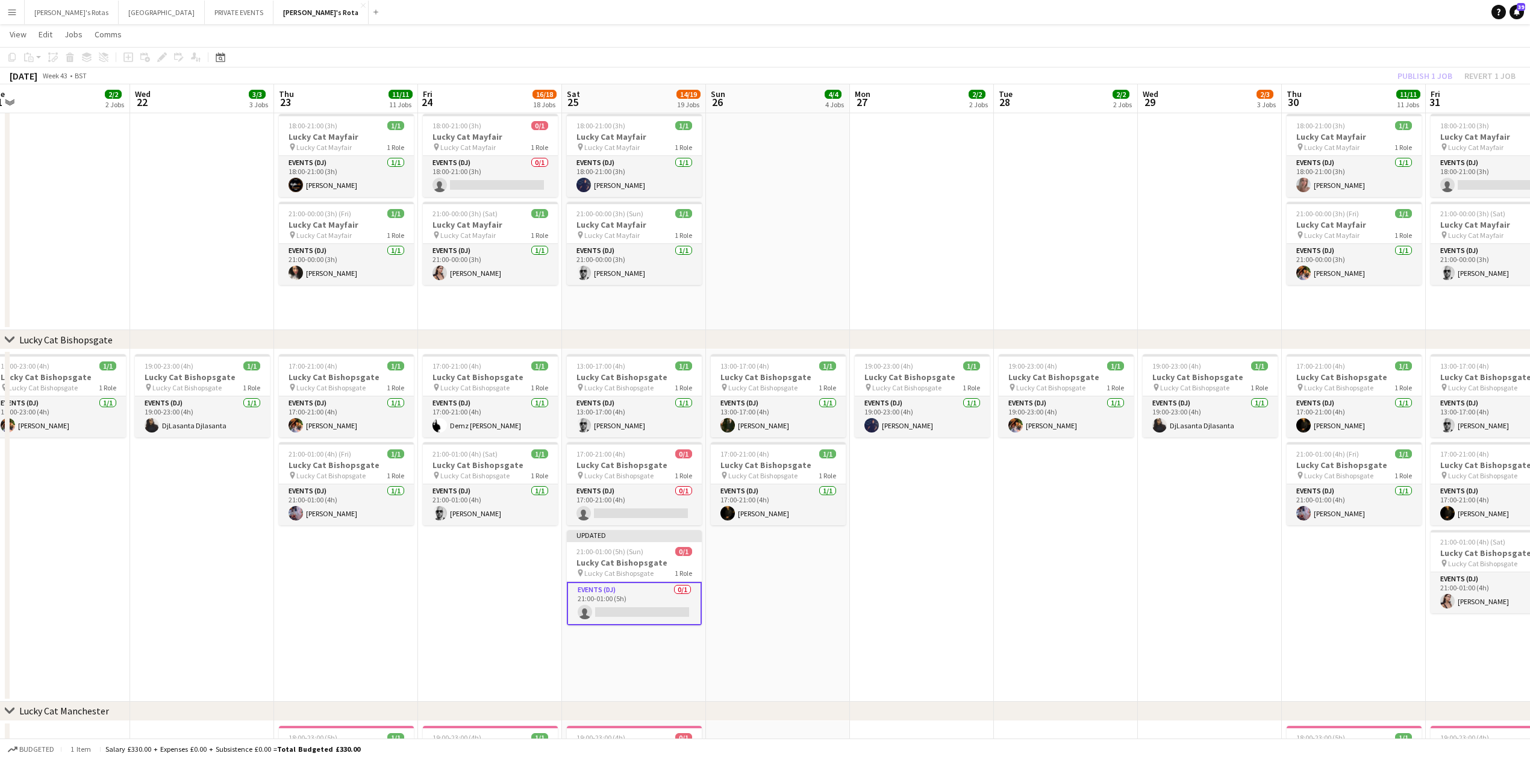
click at [634, 602] on app-card-role "Events (DJ) 0/1 21:00-01:00 (5h) single-neutral-actions" at bounding box center [634, 603] width 135 height 43
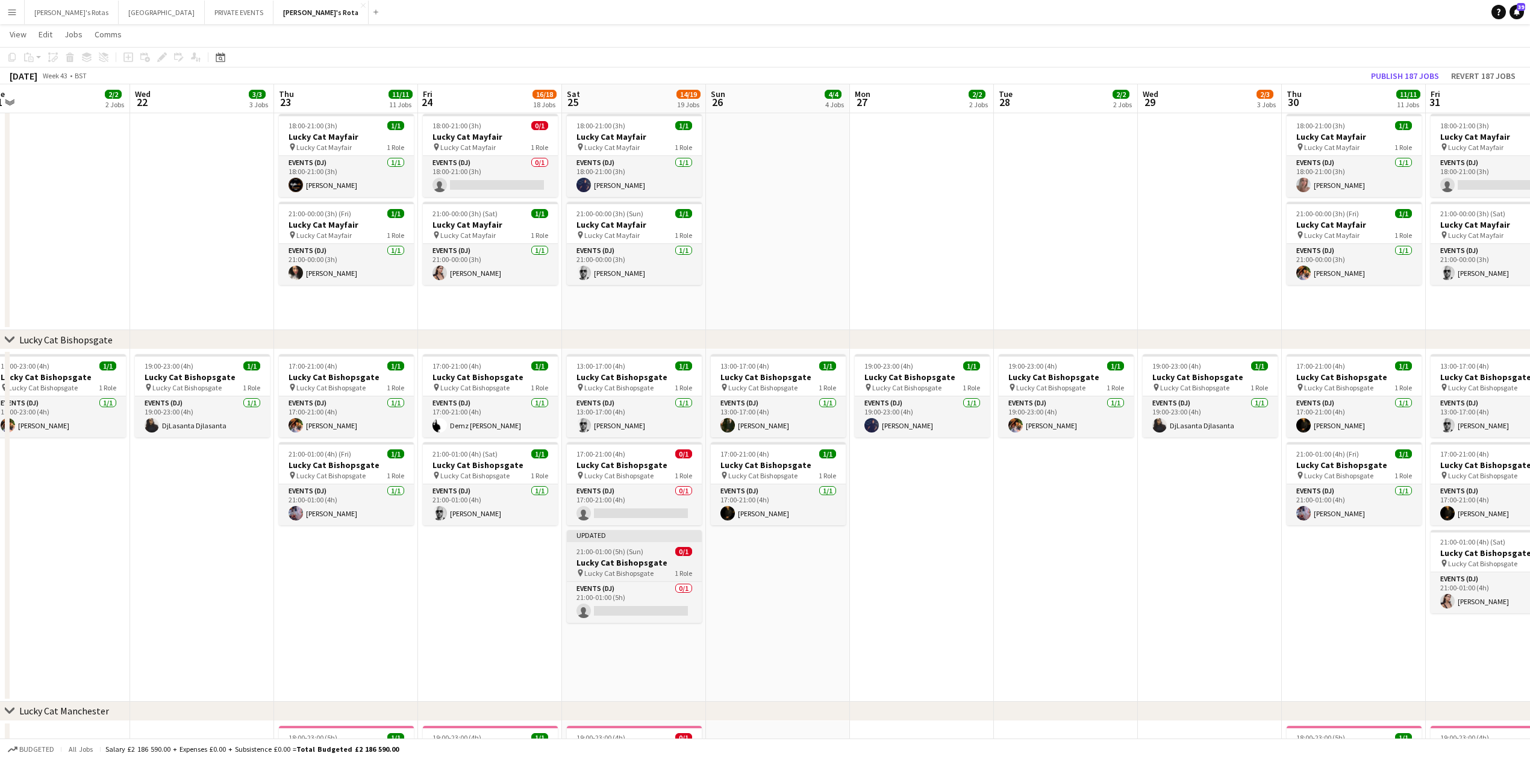
click at [636, 567] on h3 "Lucky Cat Bishopsgate" at bounding box center [634, 562] width 135 height 11
click at [1427, 71] on button "Publish 1 job" at bounding box center [1424, 76] width 64 height 16
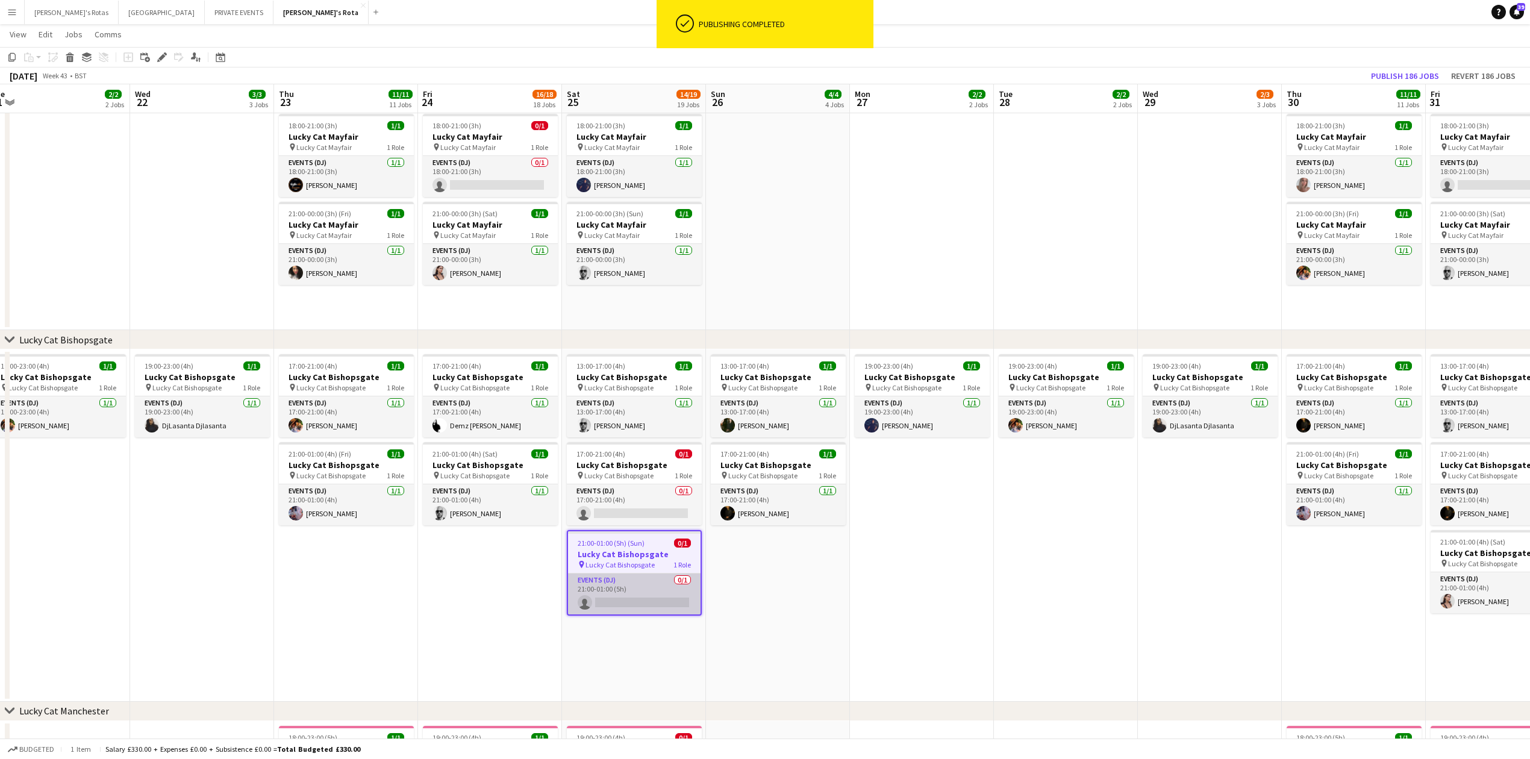
click at [605, 605] on app-card-role "Events (DJ) 0/1 21:00-01:00 (5h) single-neutral-actions" at bounding box center [634, 593] width 132 height 41
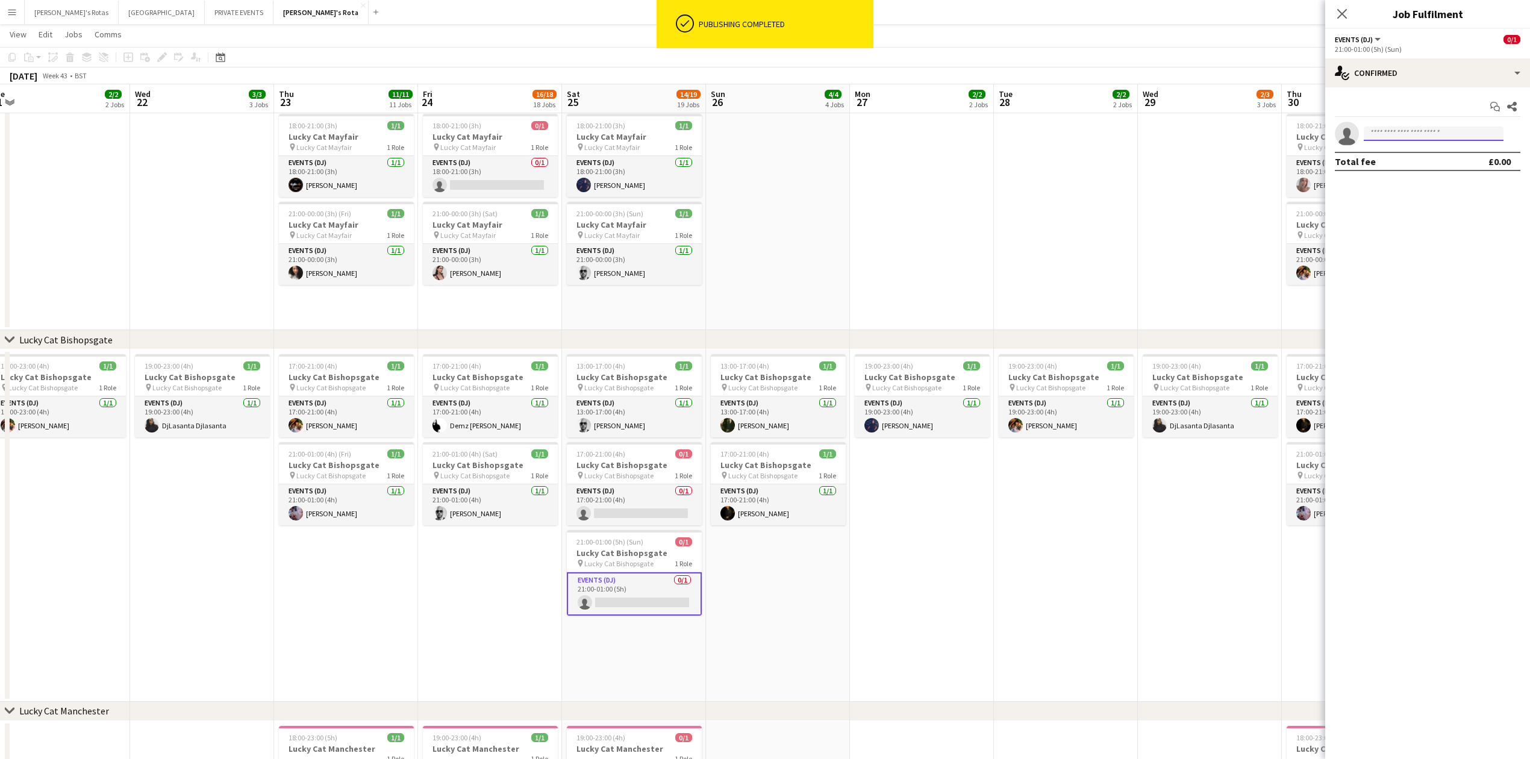
click at [1395, 130] on input at bounding box center [1434, 133] width 140 height 14
click at [1394, 131] on input at bounding box center [1434, 133] width 140 height 14
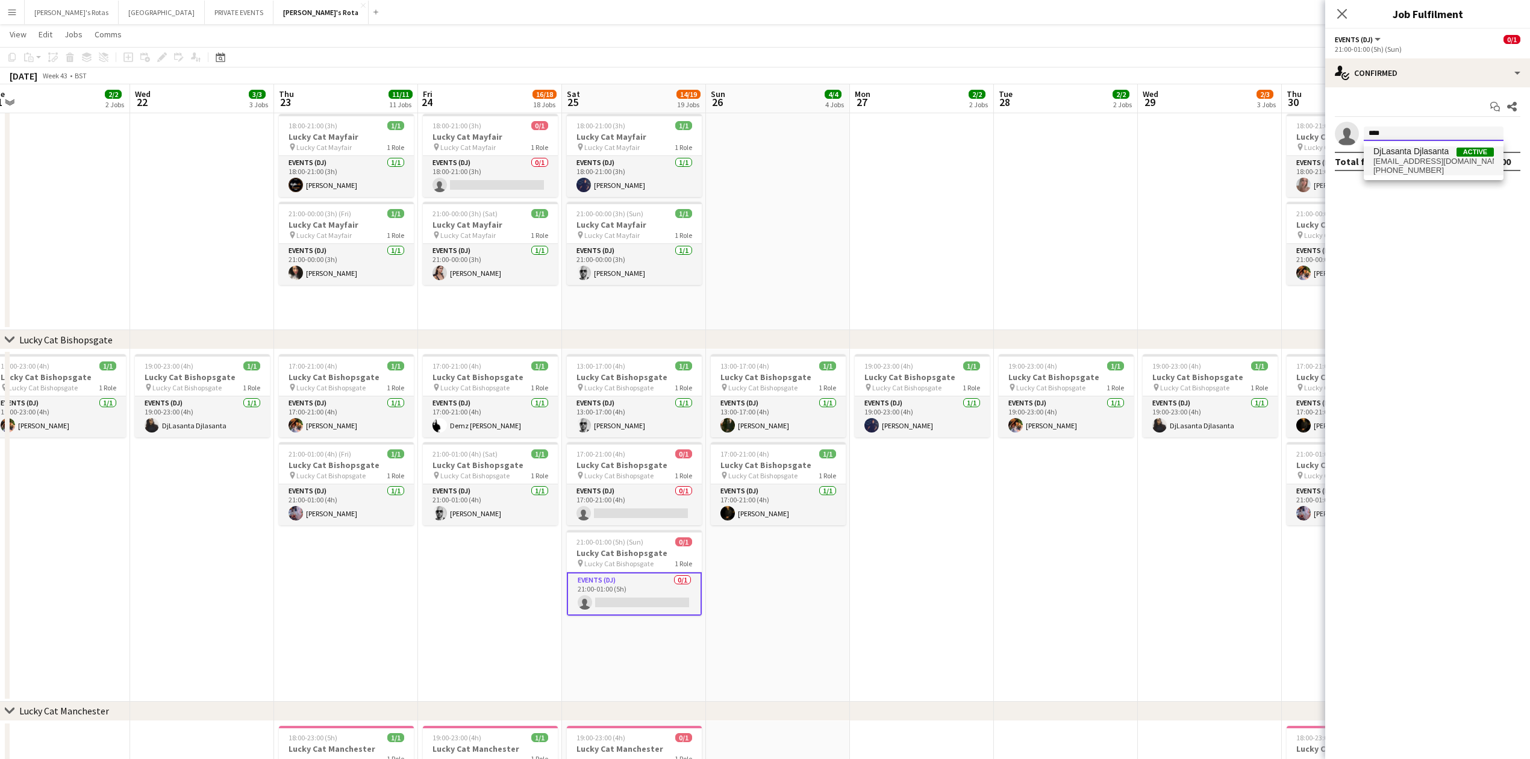
type input "****"
click at [1403, 162] on span "[EMAIL_ADDRESS][DOMAIN_NAME]" at bounding box center [1433, 162] width 120 height 10
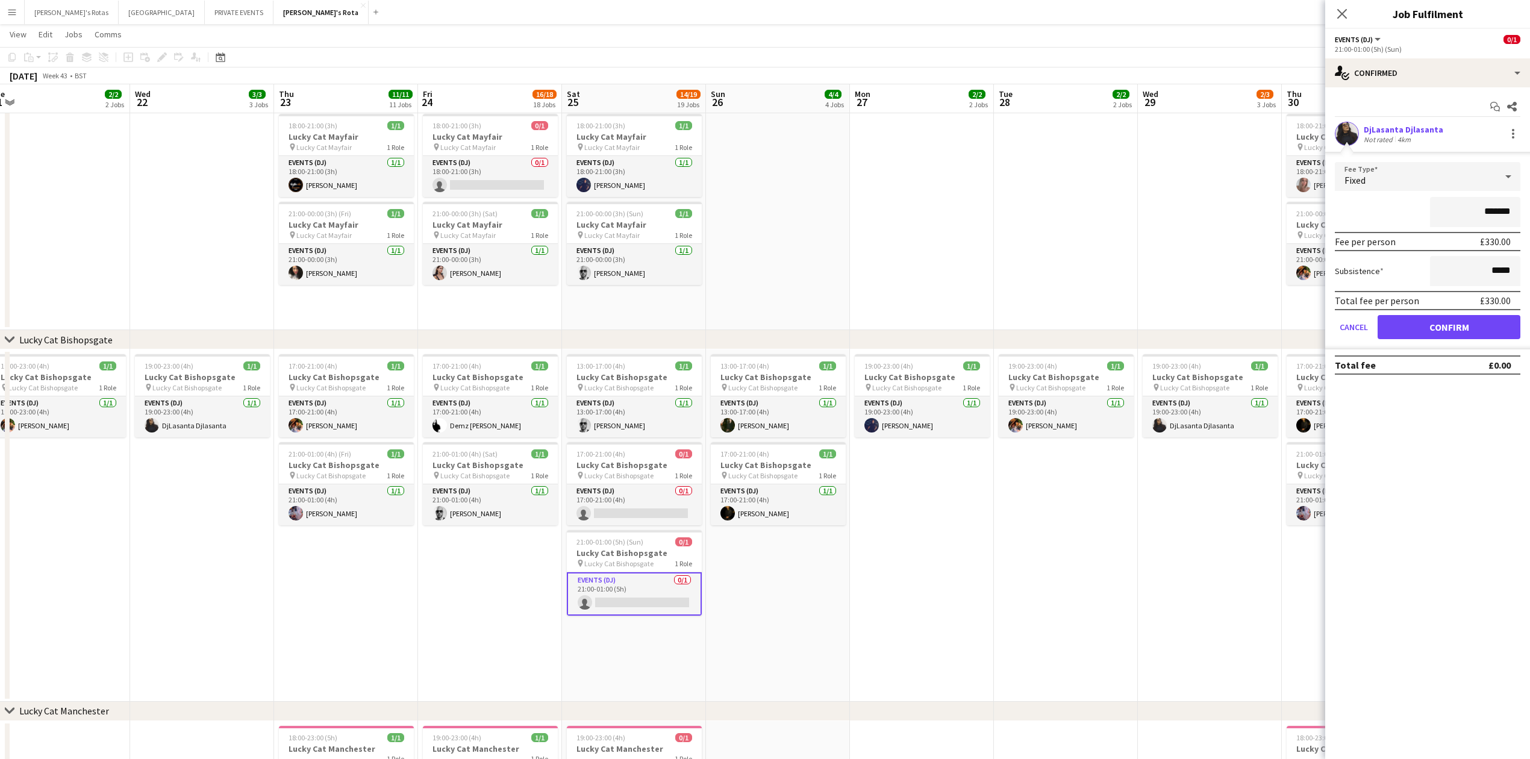
click at [1480, 342] on form "Fee Type Fixed ******* Fee per person £330.00 Subsistence ***** Total fee per p…" at bounding box center [1427, 255] width 205 height 187
drag, startPoint x: 1451, startPoint y: 309, endPoint x: 1453, endPoint y: 330, distance: 21.2
click at [1451, 316] on form "Fee Type Fixed ******* Fee per person £330.00 Subsistence ***** Total fee per p…" at bounding box center [1427, 255] width 205 height 187
click at [1453, 330] on button "Confirm" at bounding box center [1448, 327] width 143 height 24
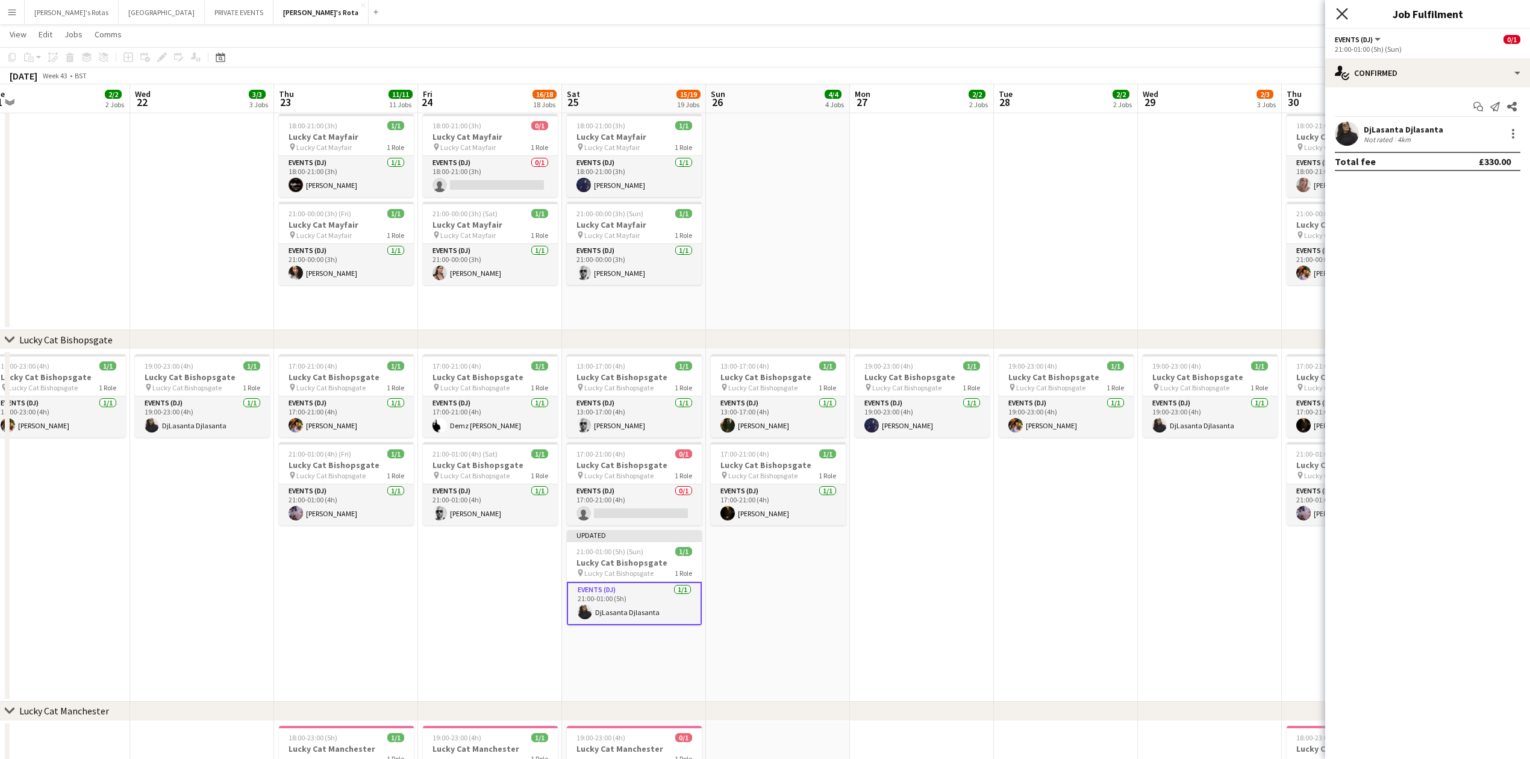
click at [1339, 16] on icon at bounding box center [1341, 13] width 11 height 11
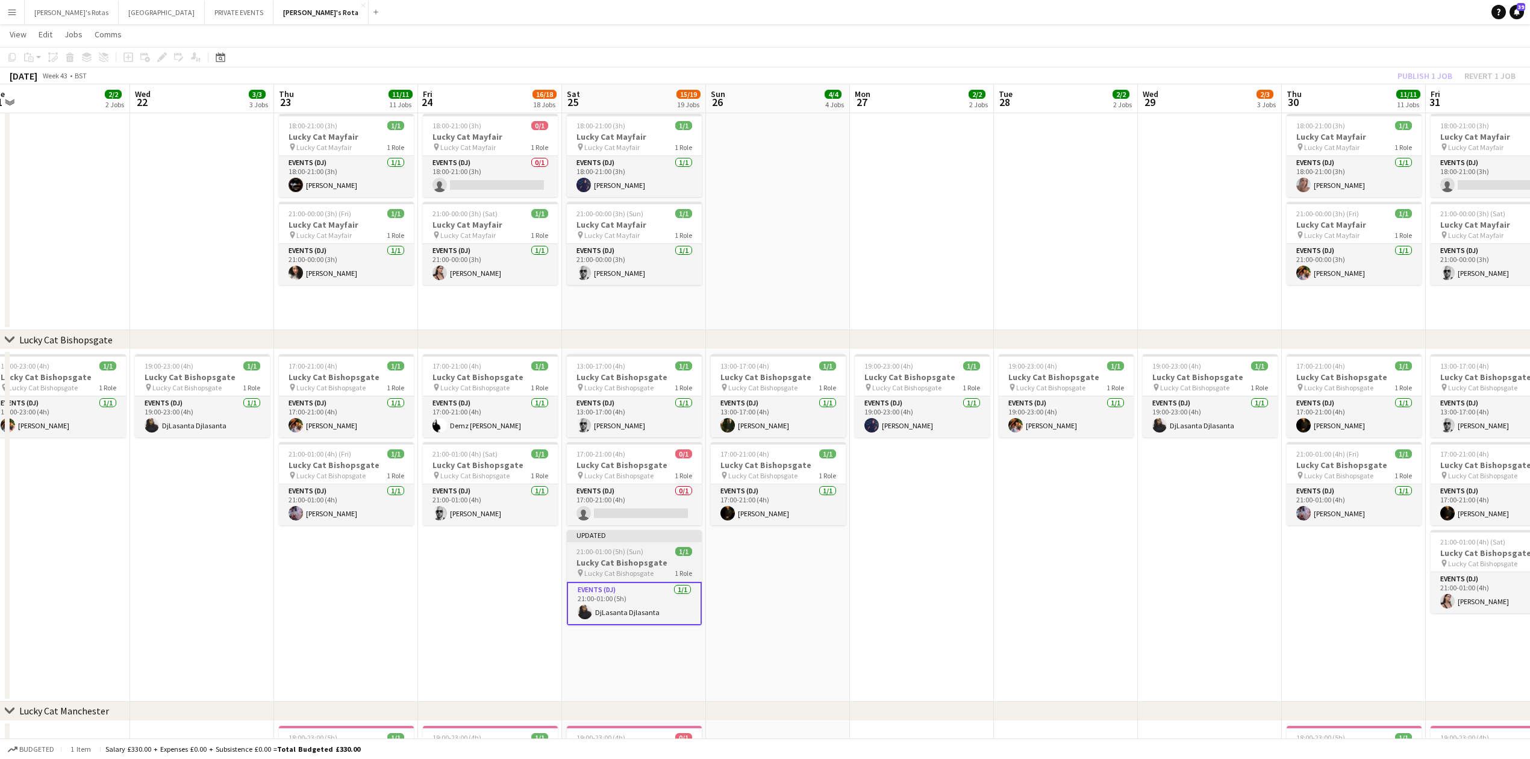
click at [637, 547] on app-job-card "Updated 21:00-01:00 (5h) (Sun) 1/1 Lucky Cat Bishopsgate pin Lucky Cat Bishopsg…" at bounding box center [634, 577] width 135 height 95
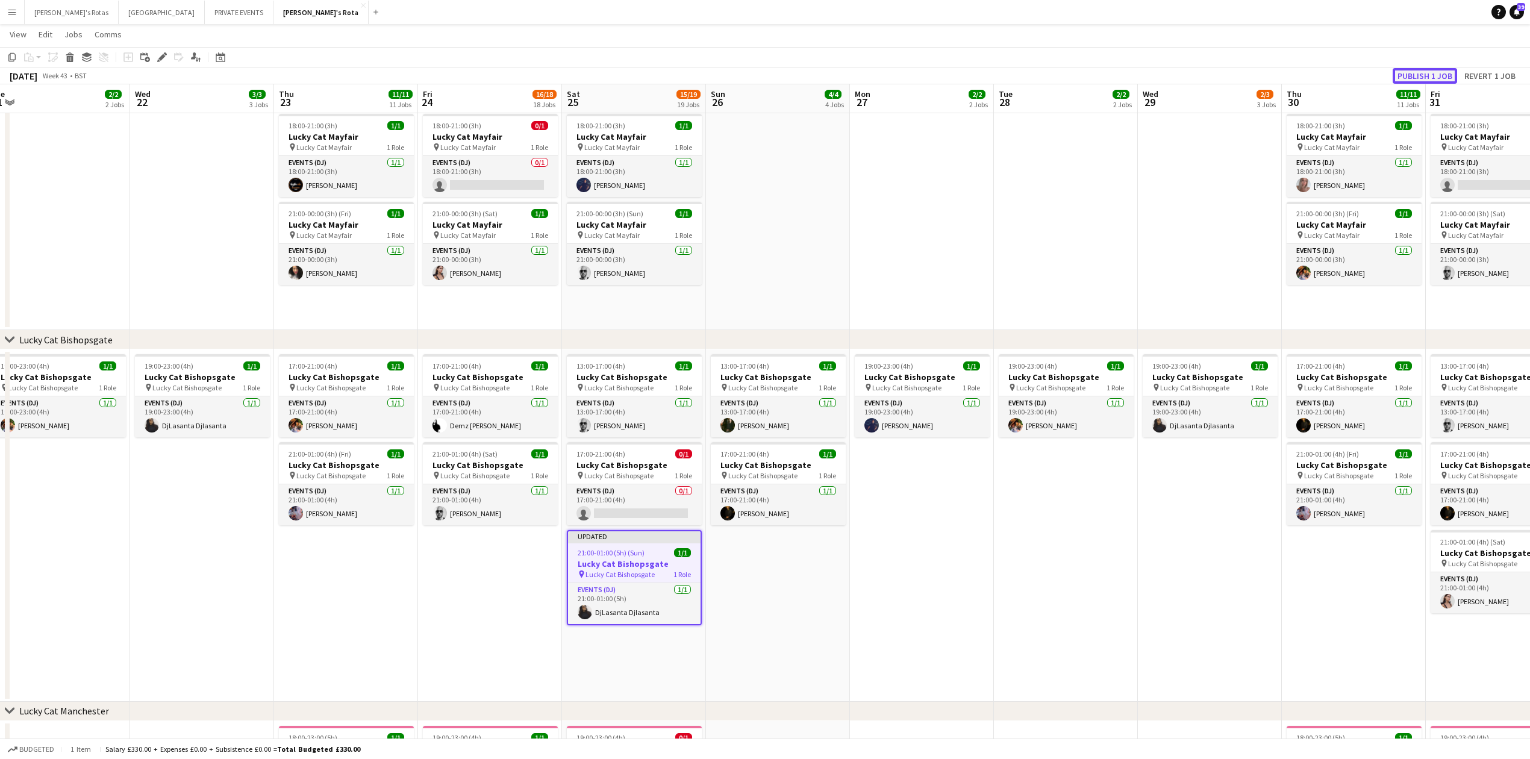
click at [1407, 72] on button "Publish 1 job" at bounding box center [1424, 76] width 64 height 16
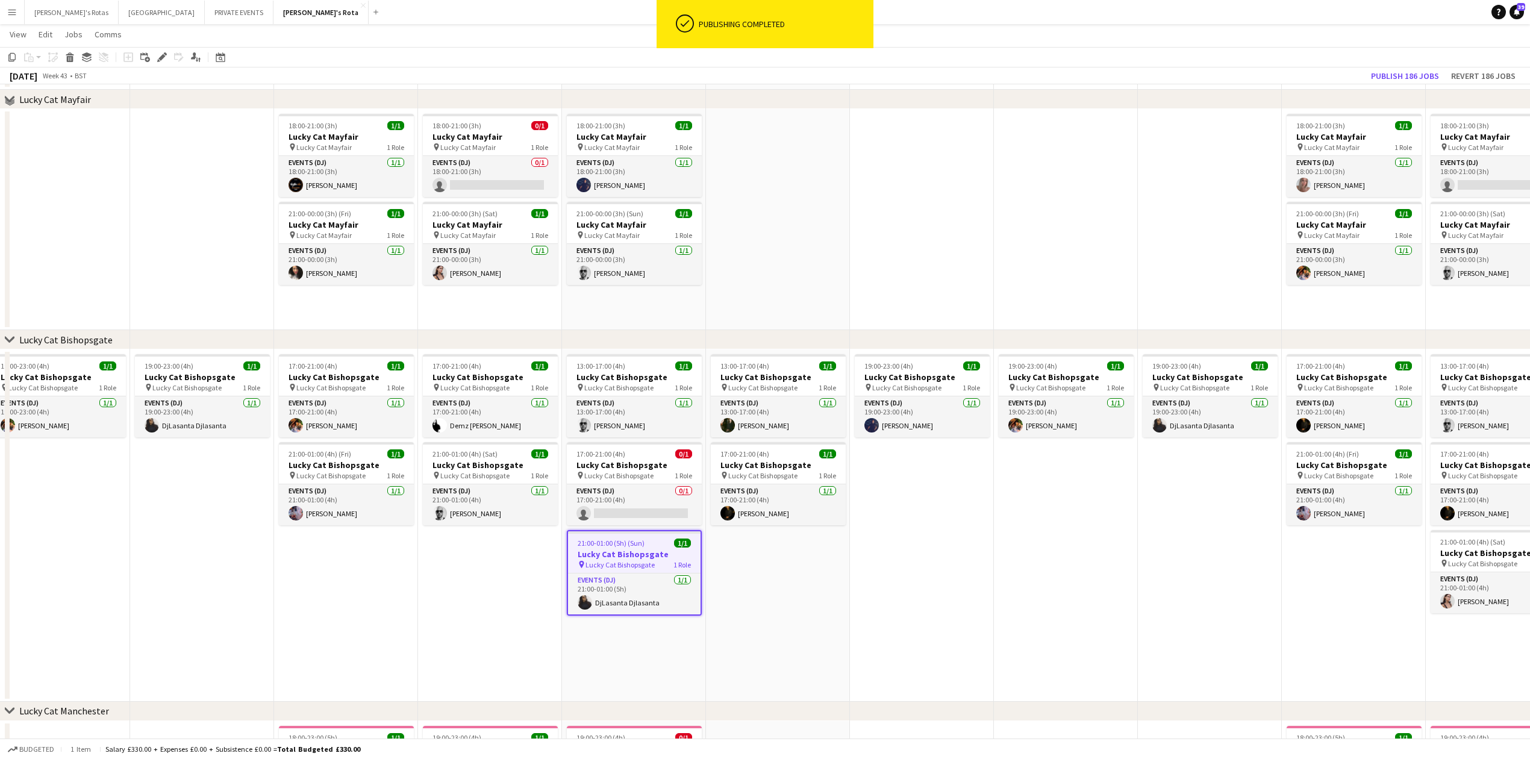
scroll to position [401, 0]
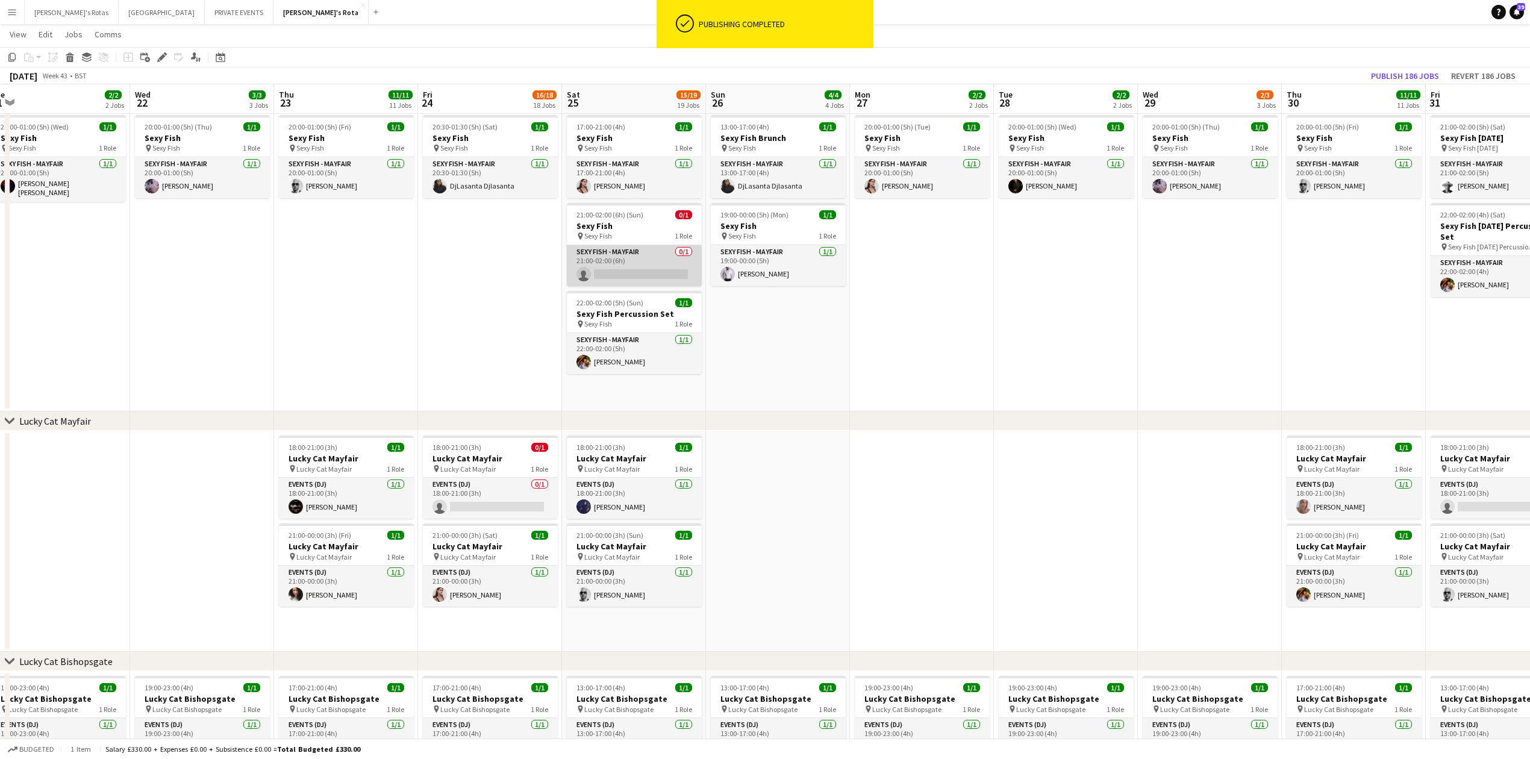
click at [603, 264] on app-card-role "SEXY FISH - MAYFAIR 0/1 21:00-02:00 (6h) single-neutral-actions" at bounding box center [634, 265] width 135 height 41
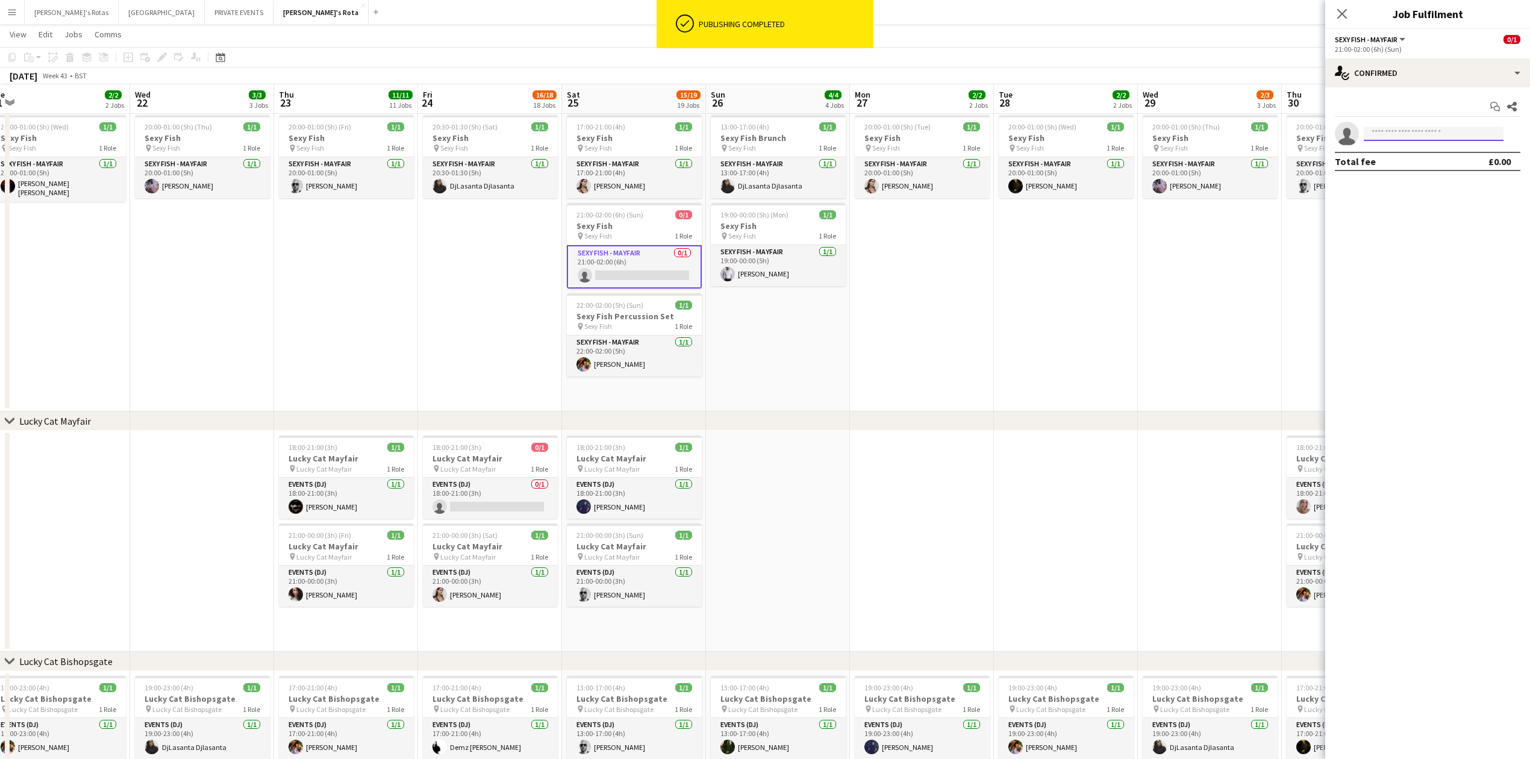
click at [1404, 134] on input at bounding box center [1434, 133] width 140 height 14
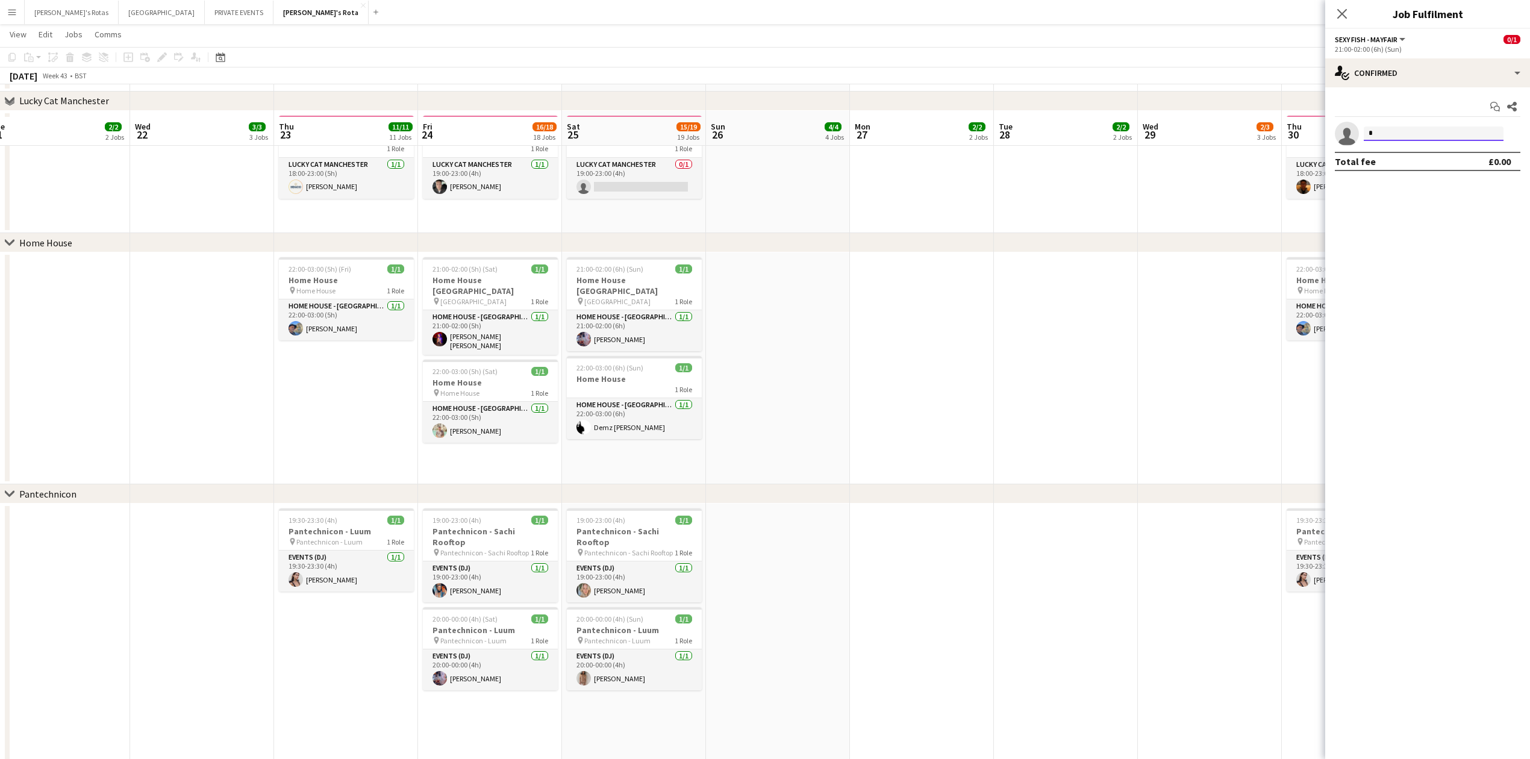
scroll to position [1365, 0]
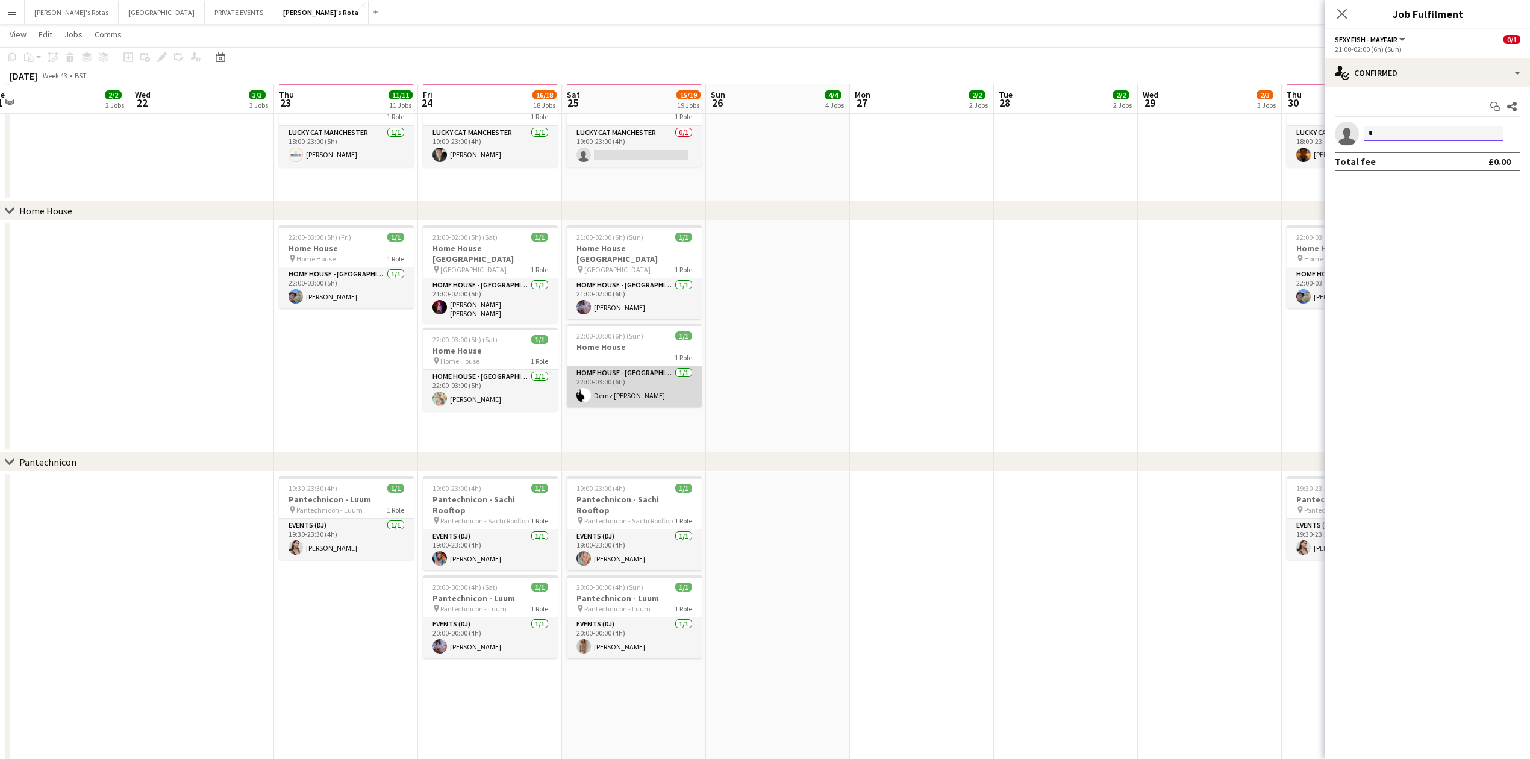
type input "*"
click at [608, 382] on app-card-role "HOME HOUSE - [GEOGRAPHIC_DATA] [DATE] 22:00-03:00 (6h) Demz [PERSON_NAME]" at bounding box center [634, 386] width 135 height 41
click at [1518, 133] on div at bounding box center [1513, 133] width 14 height 14
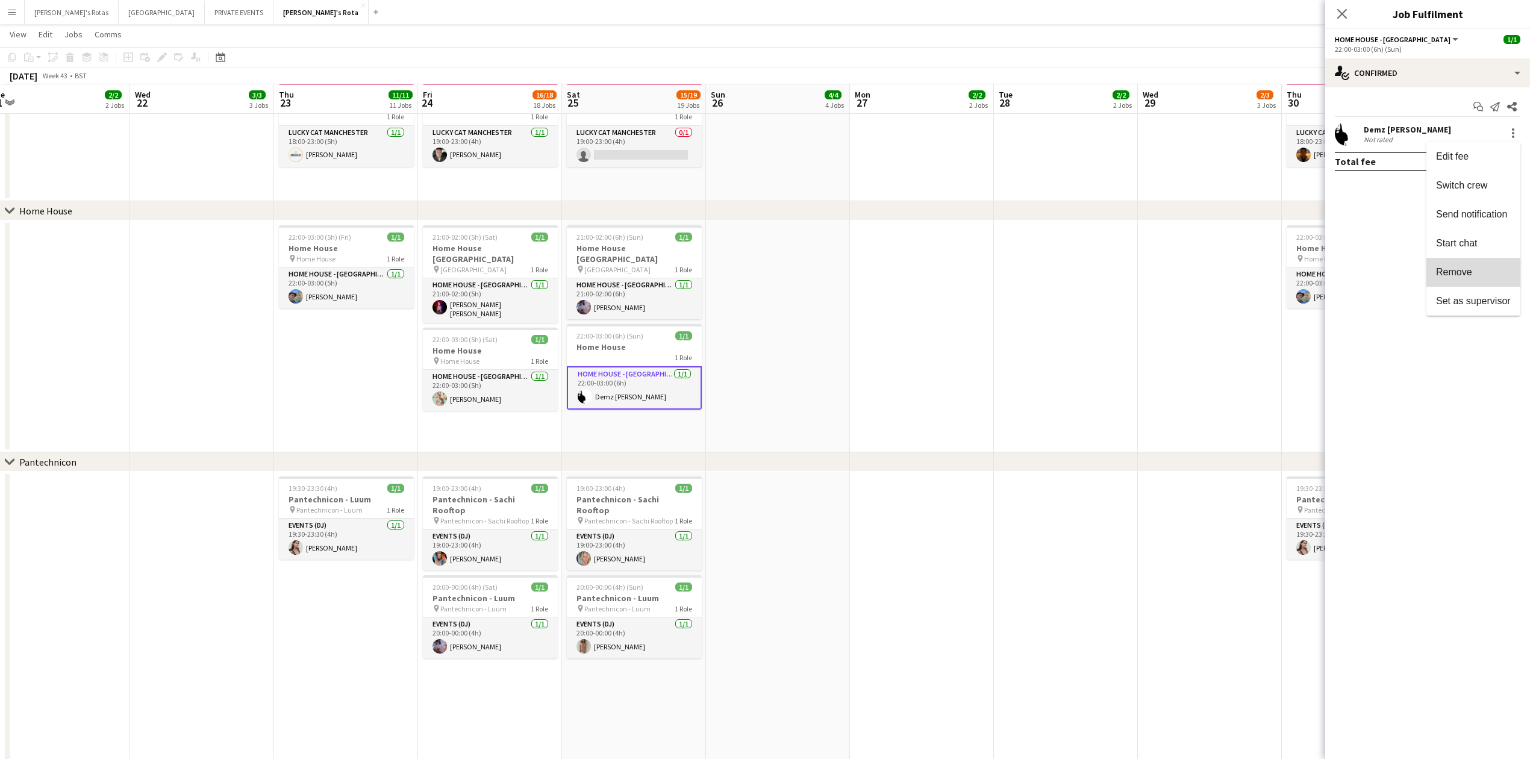
click at [1477, 273] on span "Remove" at bounding box center [1473, 271] width 75 height 11
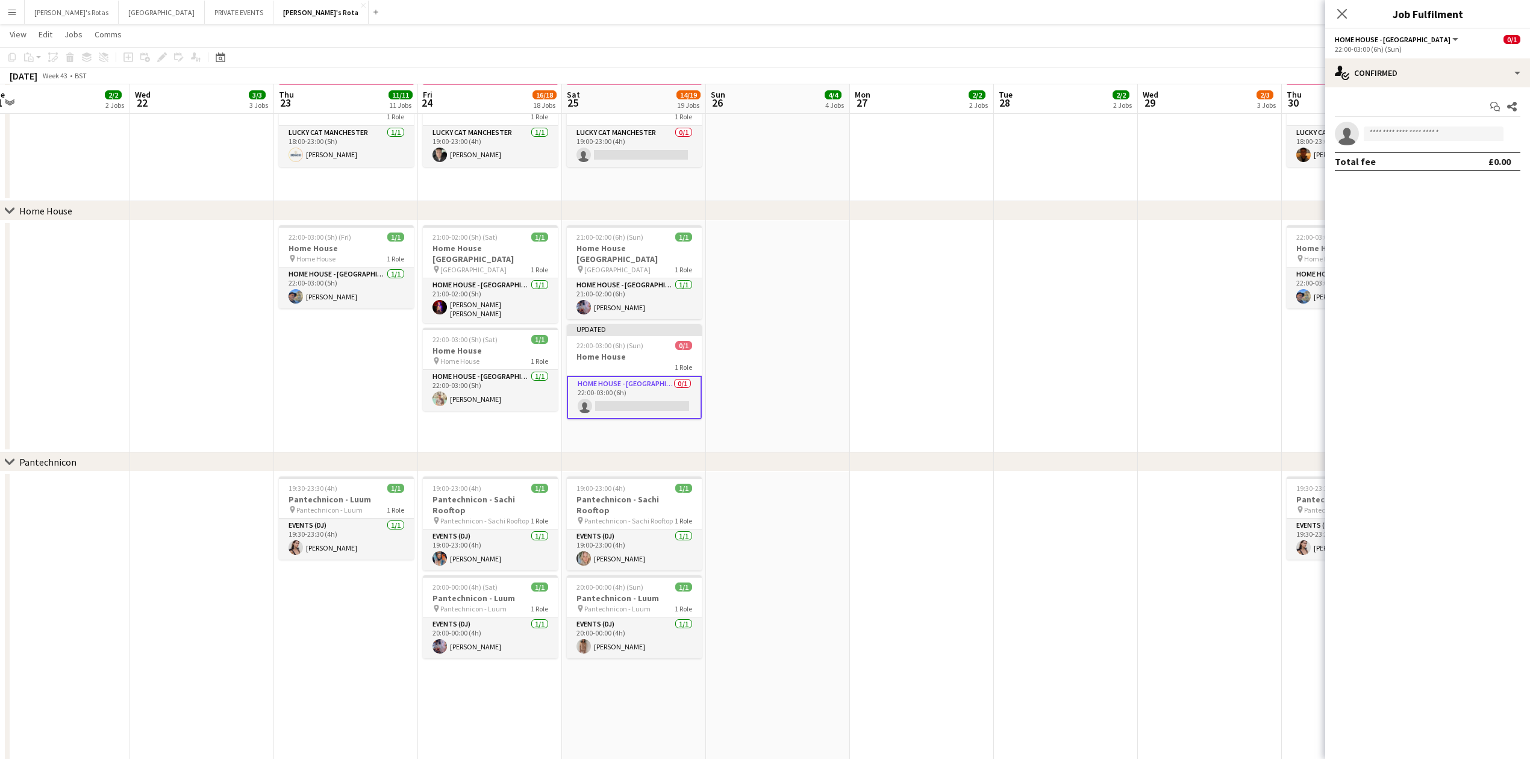
drag, startPoint x: 1345, startPoint y: 11, endPoint x: 1261, endPoint y: 75, distance: 105.3
click at [1343, 12] on icon at bounding box center [1342, 14] width 10 height 10
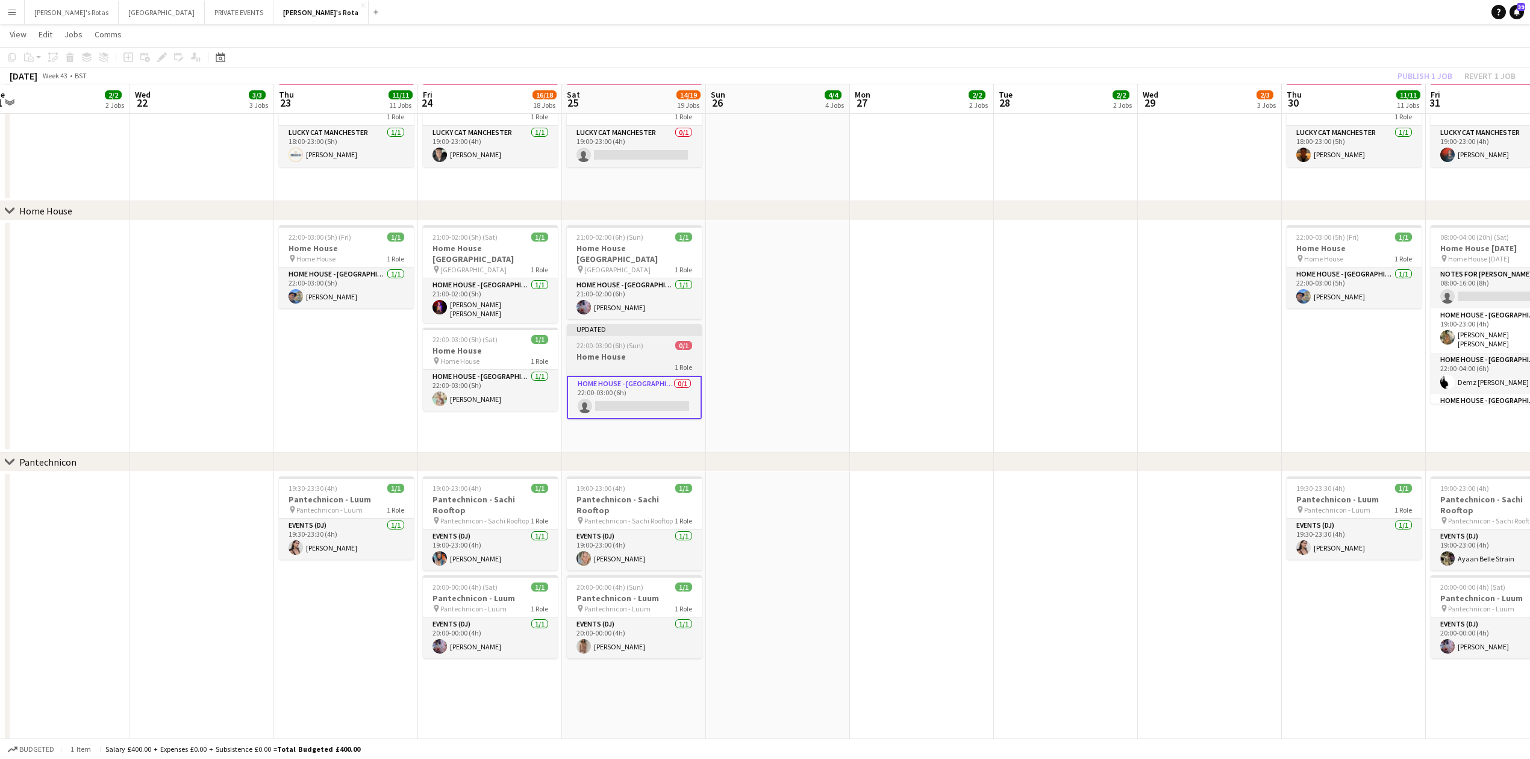
drag, startPoint x: 612, startPoint y: 365, endPoint x: 632, endPoint y: 361, distance: 20.8
click at [617, 364] on app-calendar-viewport "Sun 19 4/4 4 Jobs Mon 20 2/2 2 Jobs Tue 21 2/2 2 Jobs Wed 22 3/3 3 Jobs Thu 23 …" at bounding box center [765, 701] width 1530 height 4038
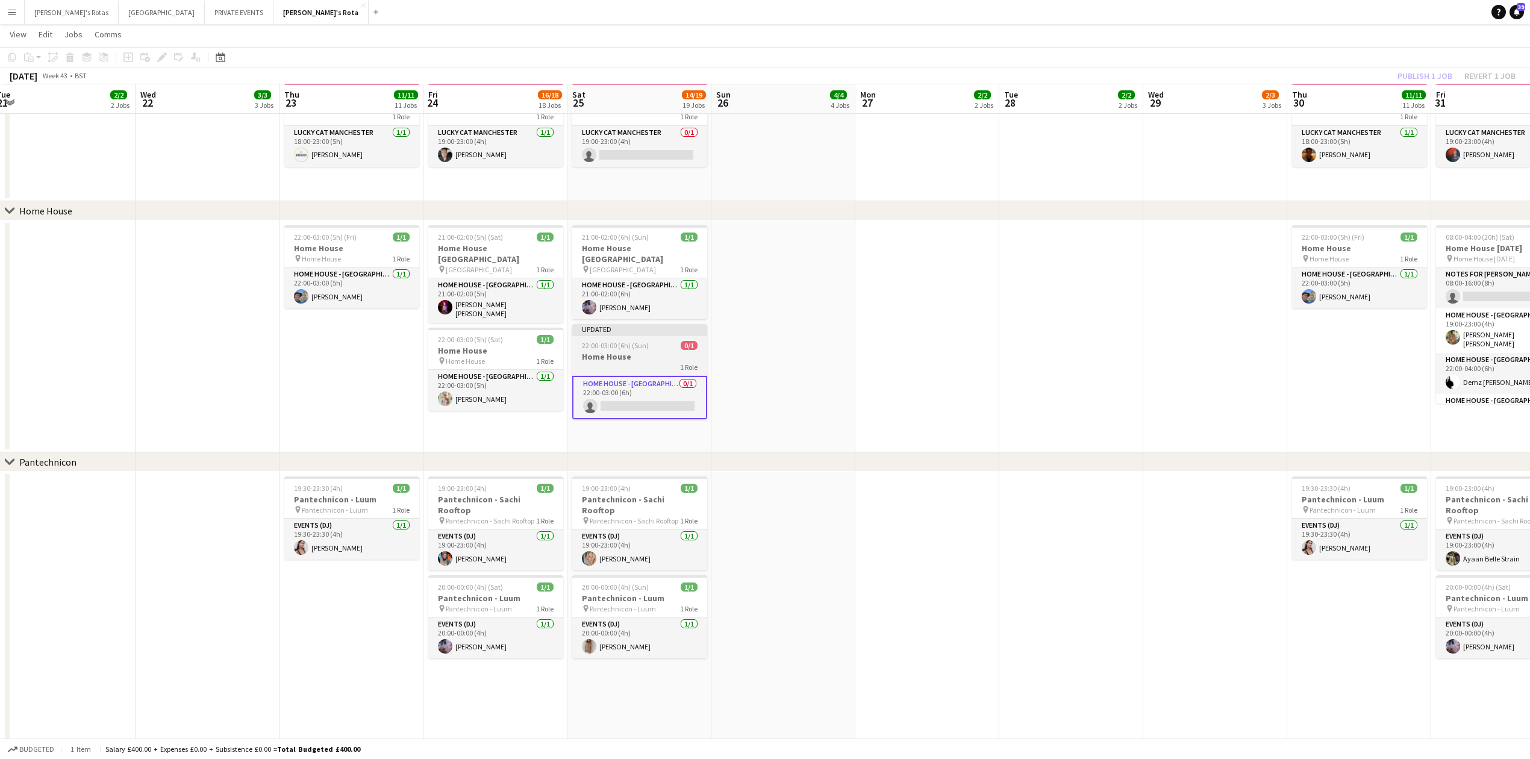
click at [616, 350] on span "22:00-03:00 (6h) (Sun)" at bounding box center [615, 345] width 67 height 9
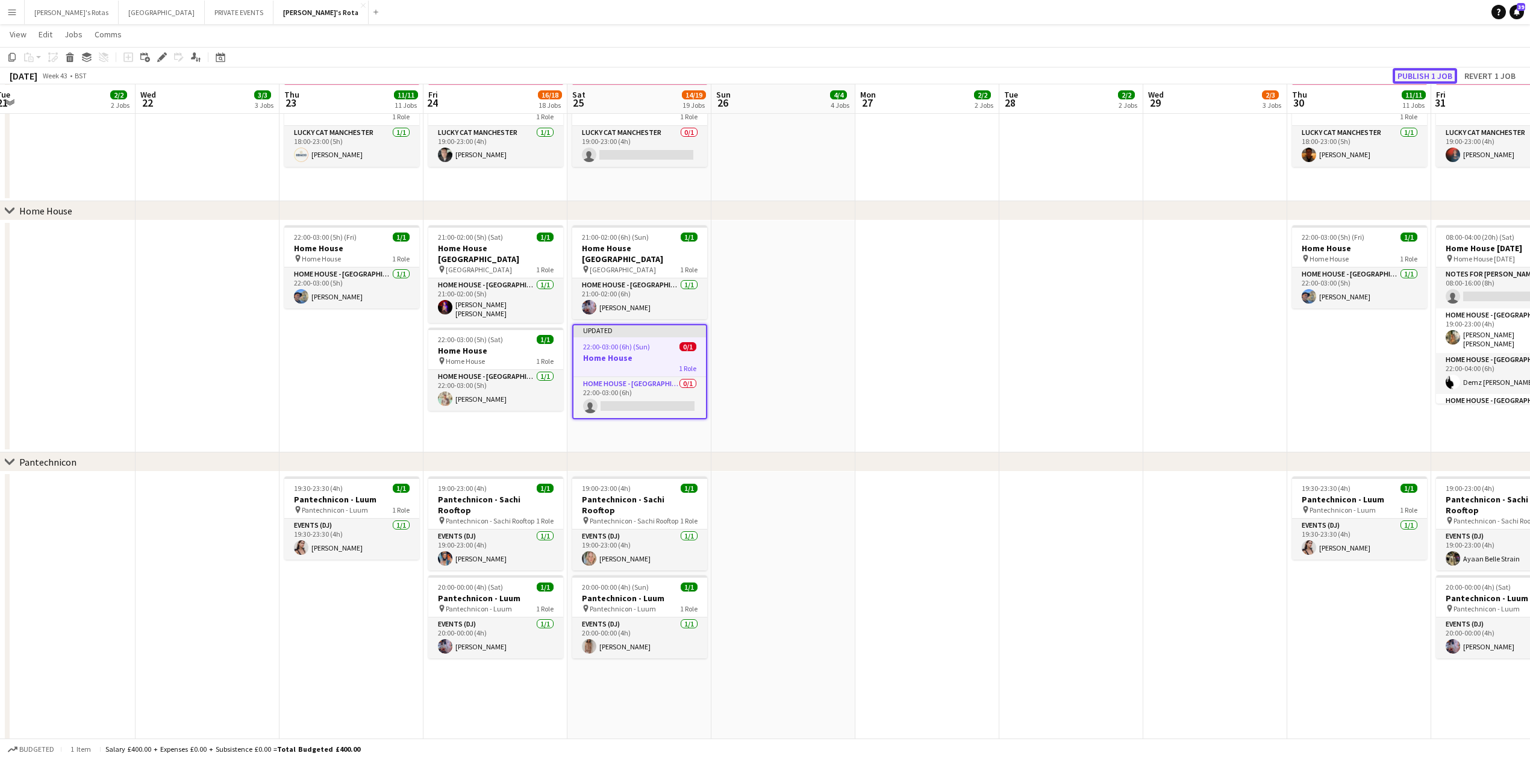
click at [1409, 70] on button "Publish 1 job" at bounding box center [1424, 76] width 64 height 16
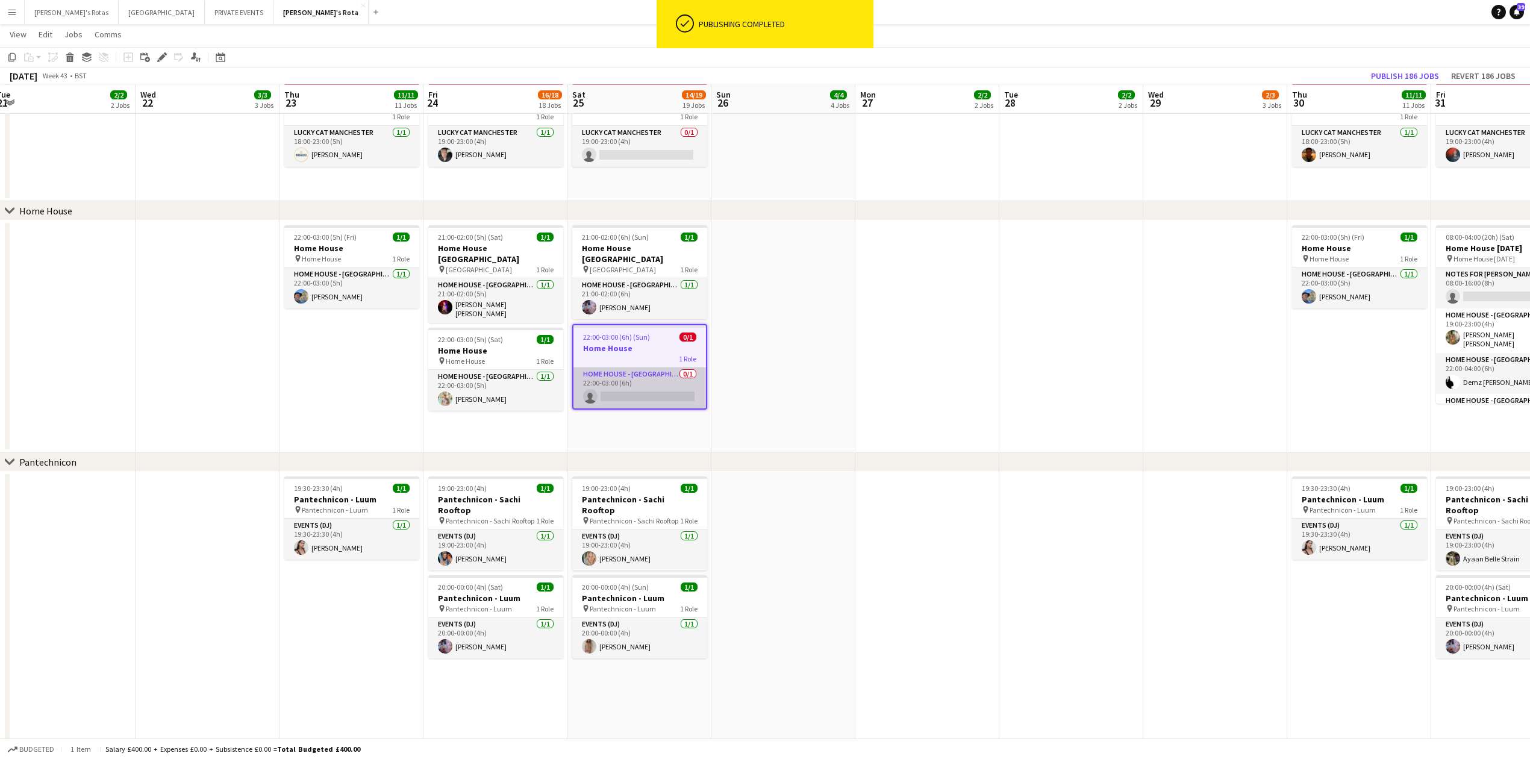
click at [626, 395] on app-card-role "HOME HOUSE - MARYLEBONE 0/1 22:00-03:00 (6h) single-neutral-actions" at bounding box center [639, 387] width 132 height 41
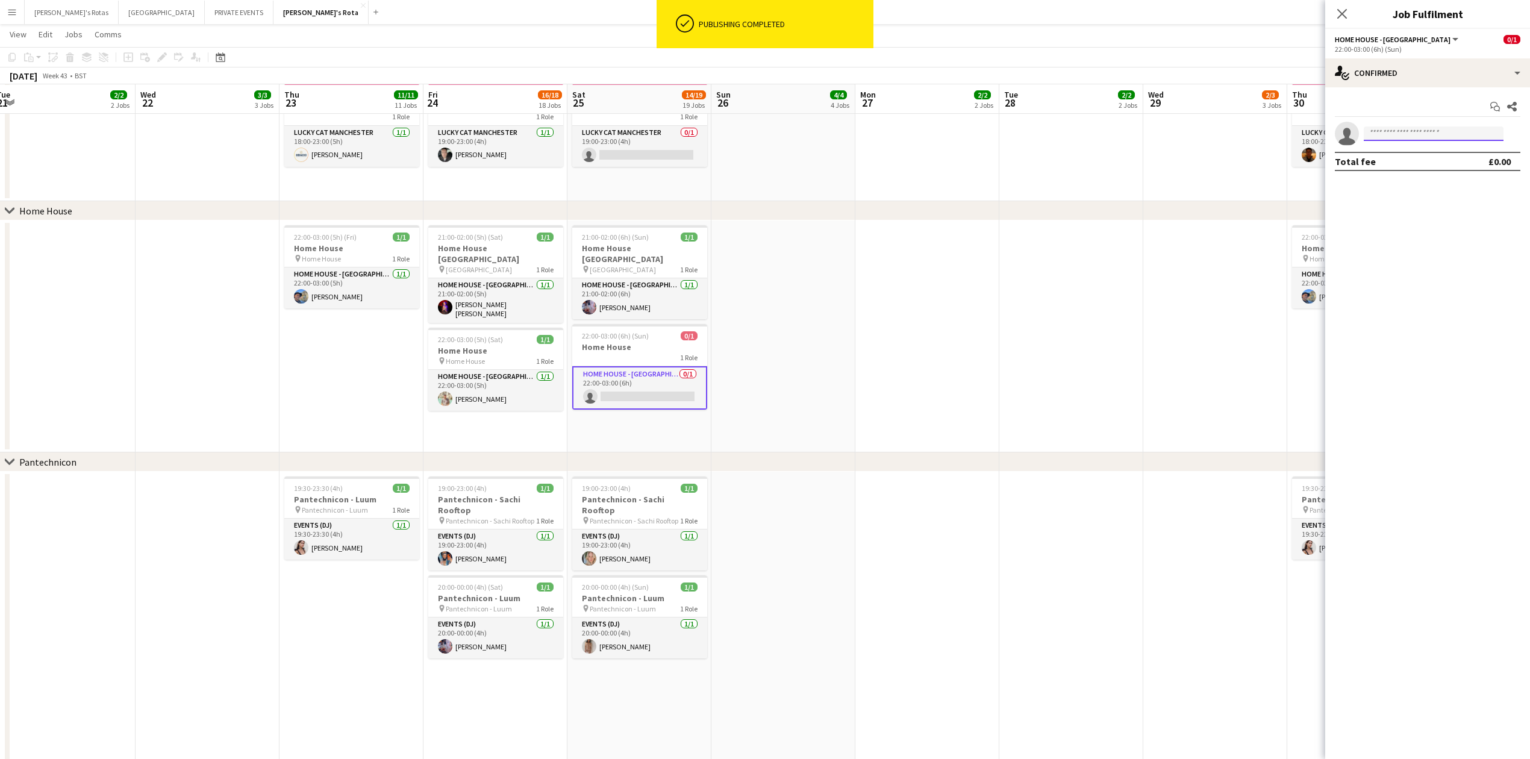
click at [1426, 134] on input at bounding box center [1434, 133] width 140 height 14
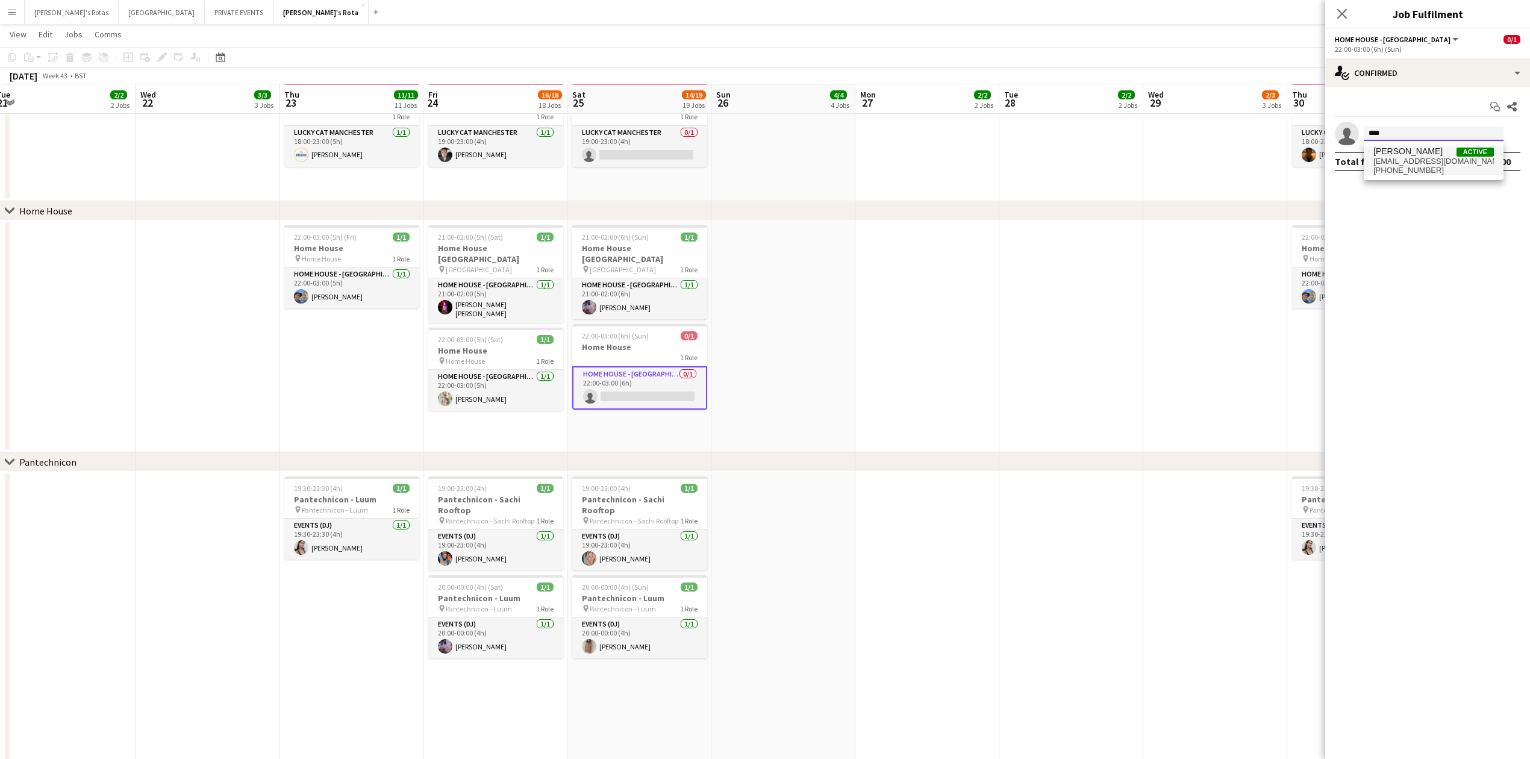
type input "****"
click at [1414, 172] on span "[PHONE_NUMBER]" at bounding box center [1433, 171] width 120 height 10
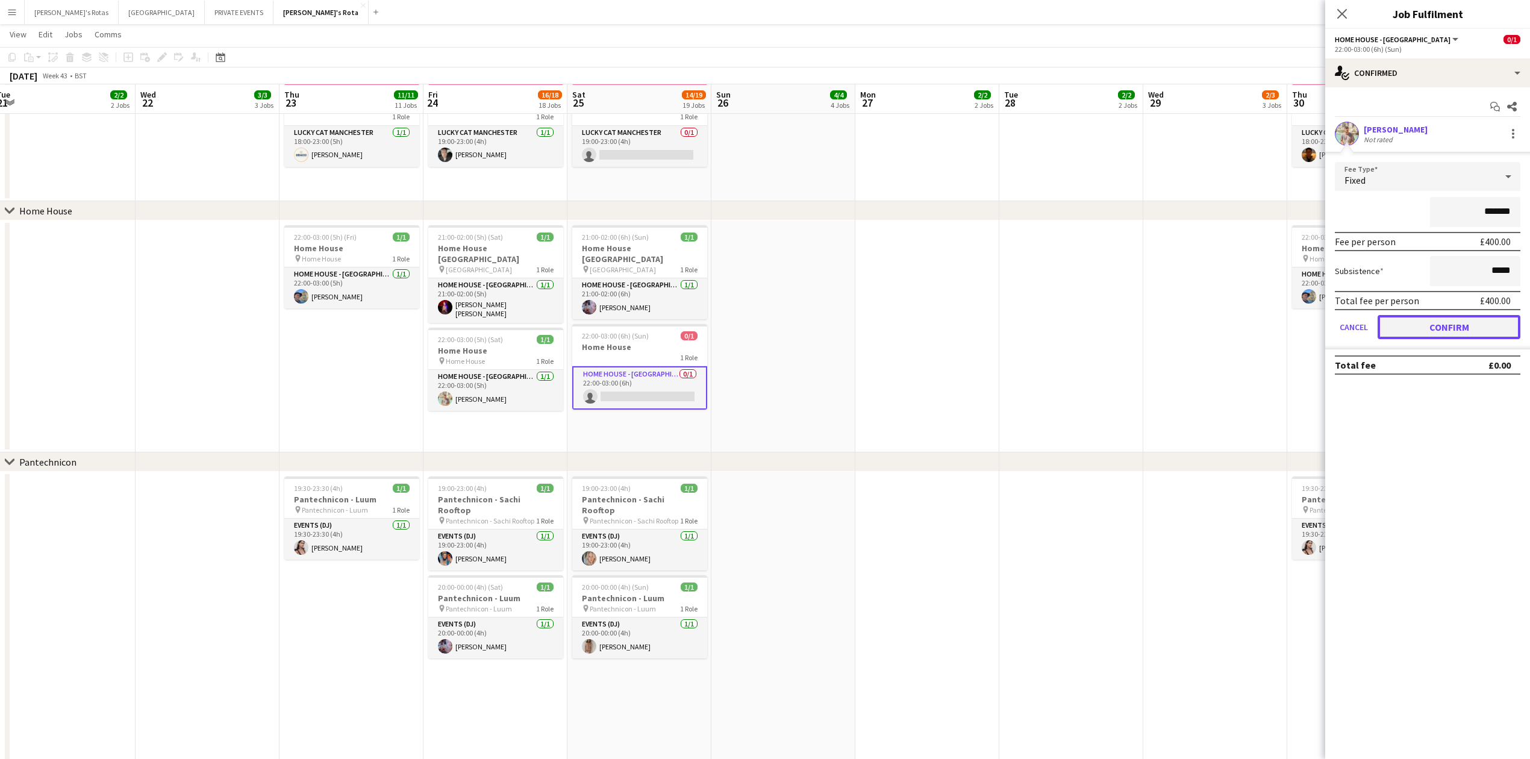
drag, startPoint x: 1444, startPoint y: 325, endPoint x: 1372, endPoint y: 131, distance: 207.5
click at [1442, 317] on button "Confirm" at bounding box center [1448, 327] width 143 height 24
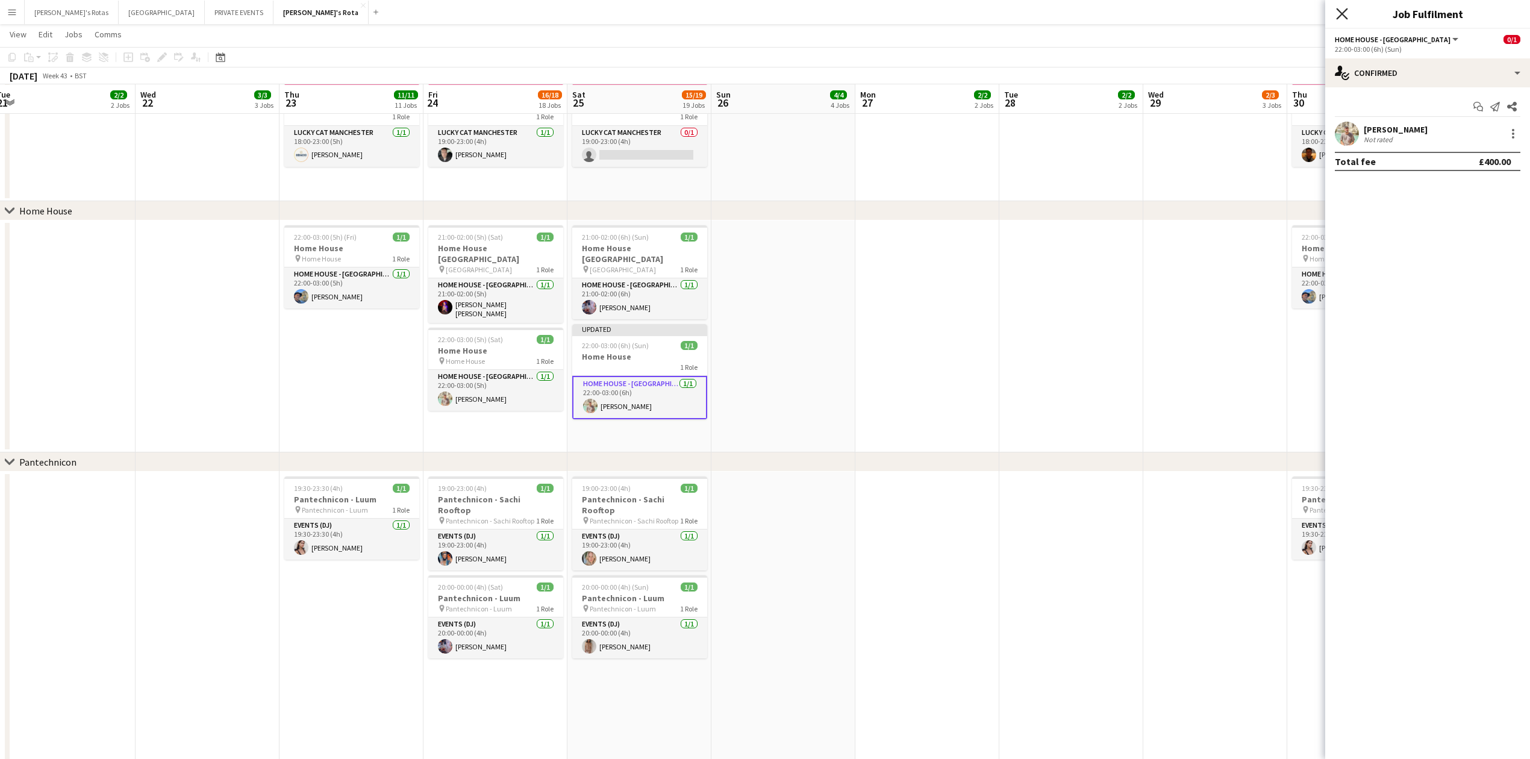
click at [1344, 17] on icon at bounding box center [1341, 13] width 11 height 11
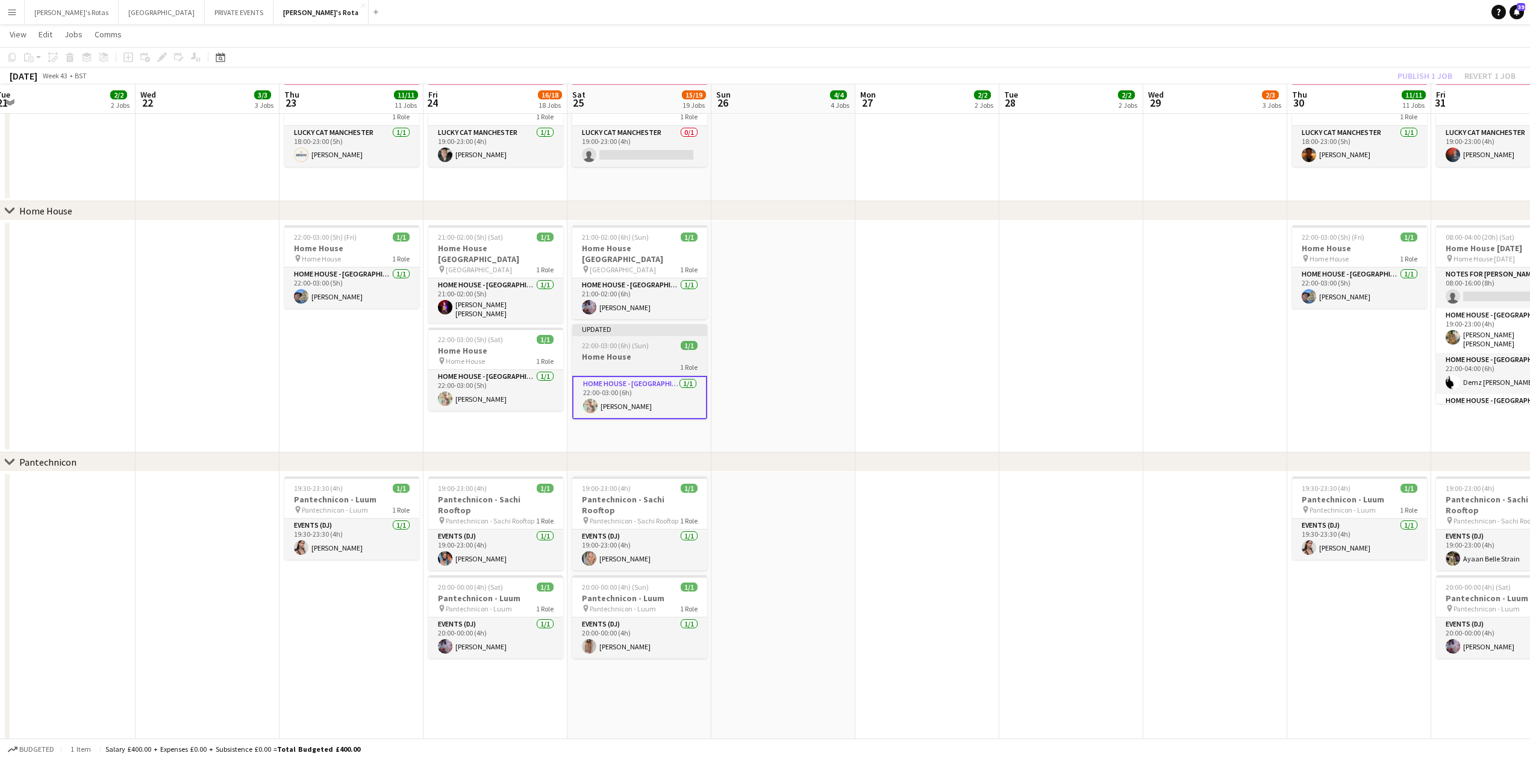
click at [641, 333] on div "Updated" at bounding box center [639, 329] width 135 height 10
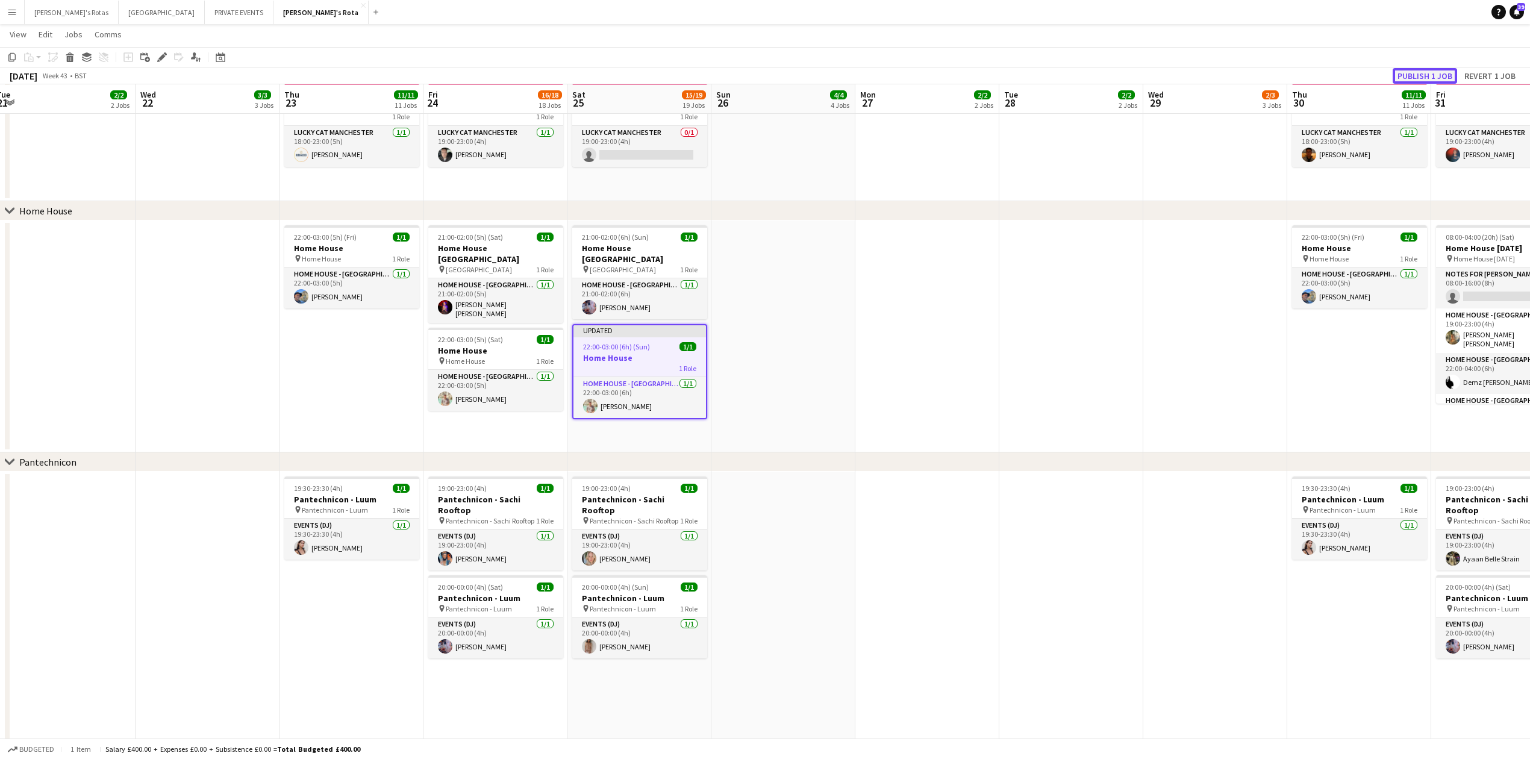
click at [1424, 76] on button "Publish 1 job" at bounding box center [1424, 76] width 64 height 16
click at [508, 395] on app-card-role "HOME HOUSE - [GEOGRAPHIC_DATA] [DATE] 22:00-03:00 (5h) [PERSON_NAME]" at bounding box center [495, 390] width 135 height 41
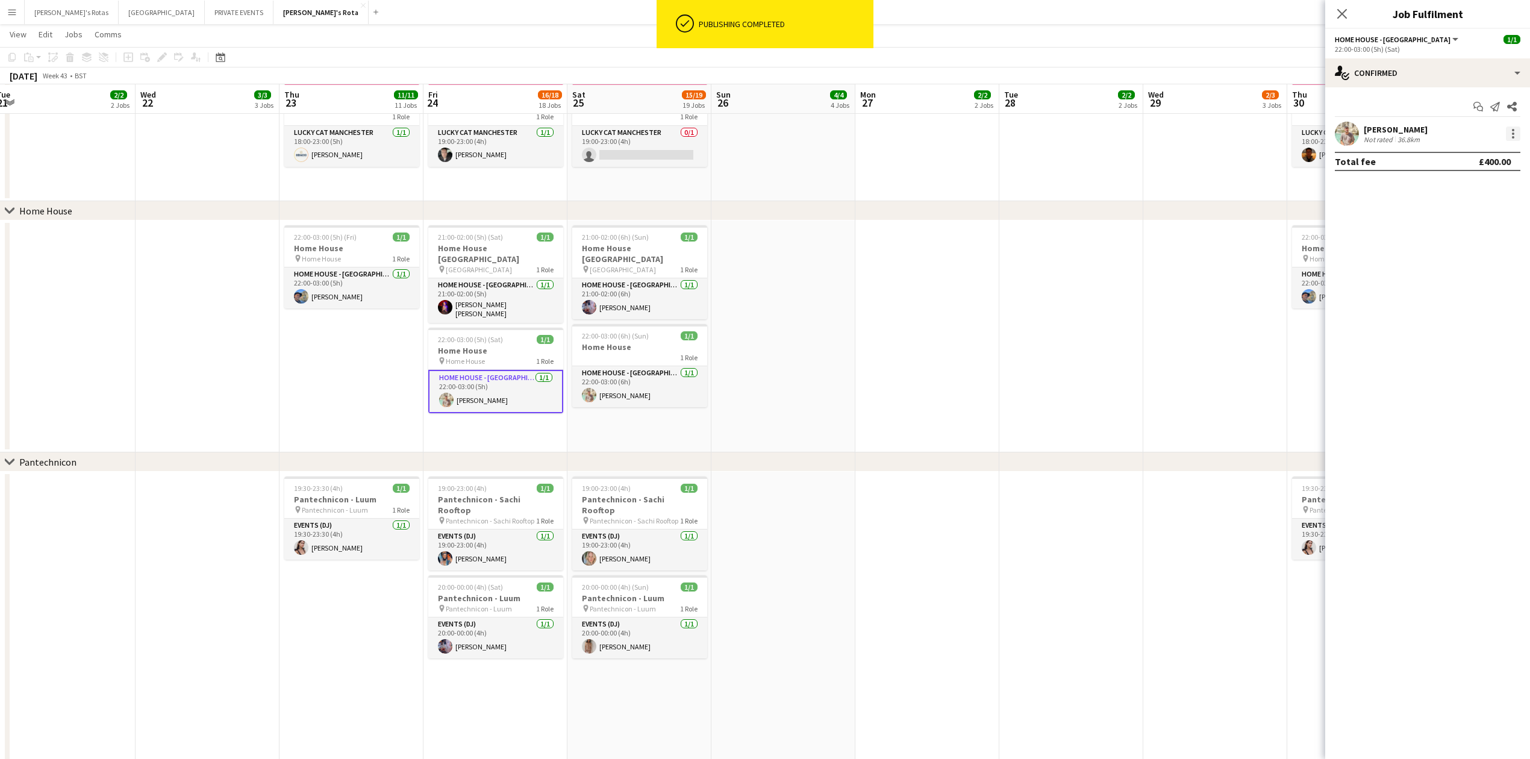
click at [1513, 135] on div at bounding box center [1513, 133] width 2 height 2
click at [1441, 268] on span "Remove" at bounding box center [1454, 271] width 36 height 10
click at [1397, 136] on input at bounding box center [1434, 133] width 140 height 14
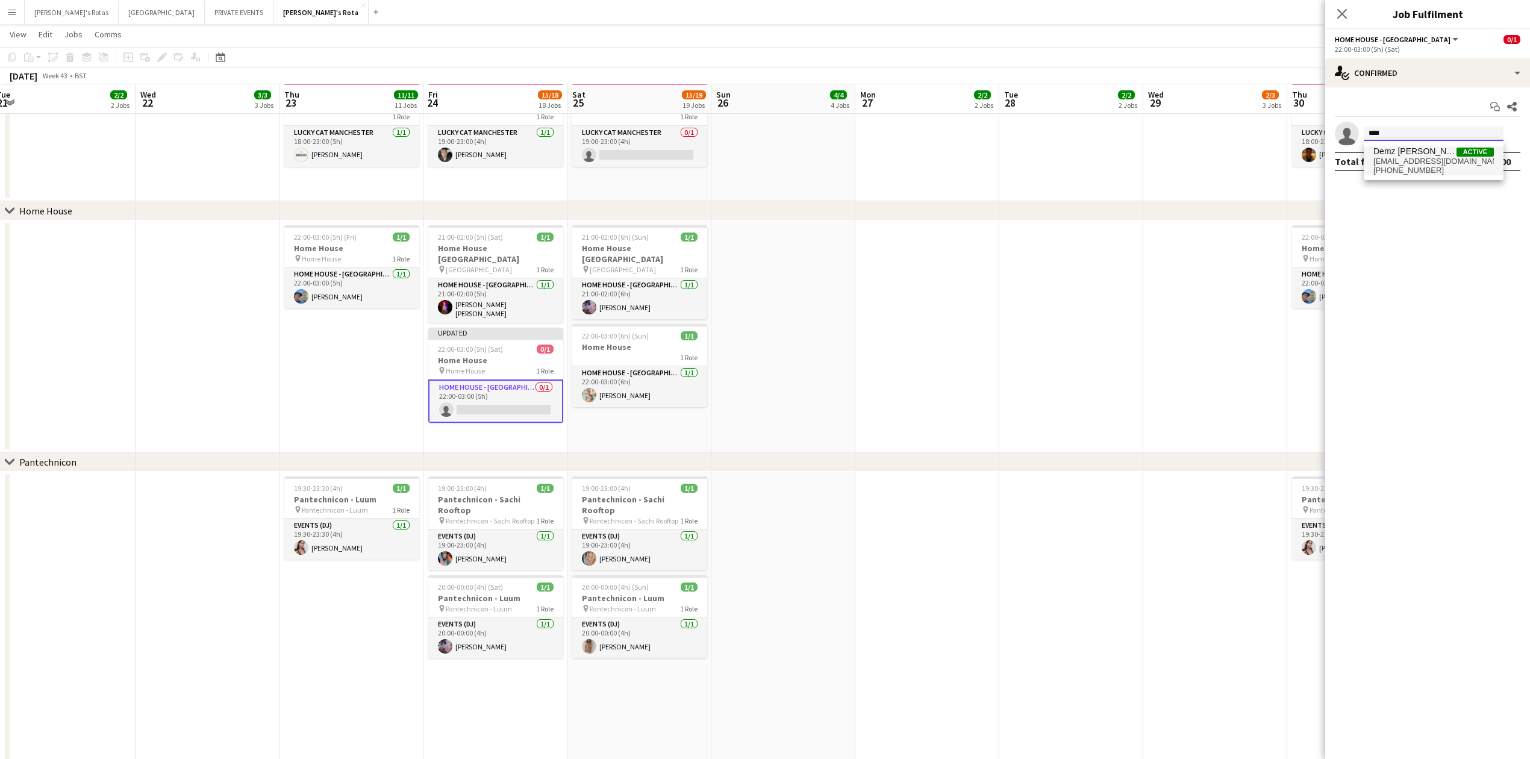
type input "****"
click at [1393, 160] on span "[EMAIL_ADDRESS][DOMAIN_NAME]" at bounding box center [1433, 162] width 120 height 10
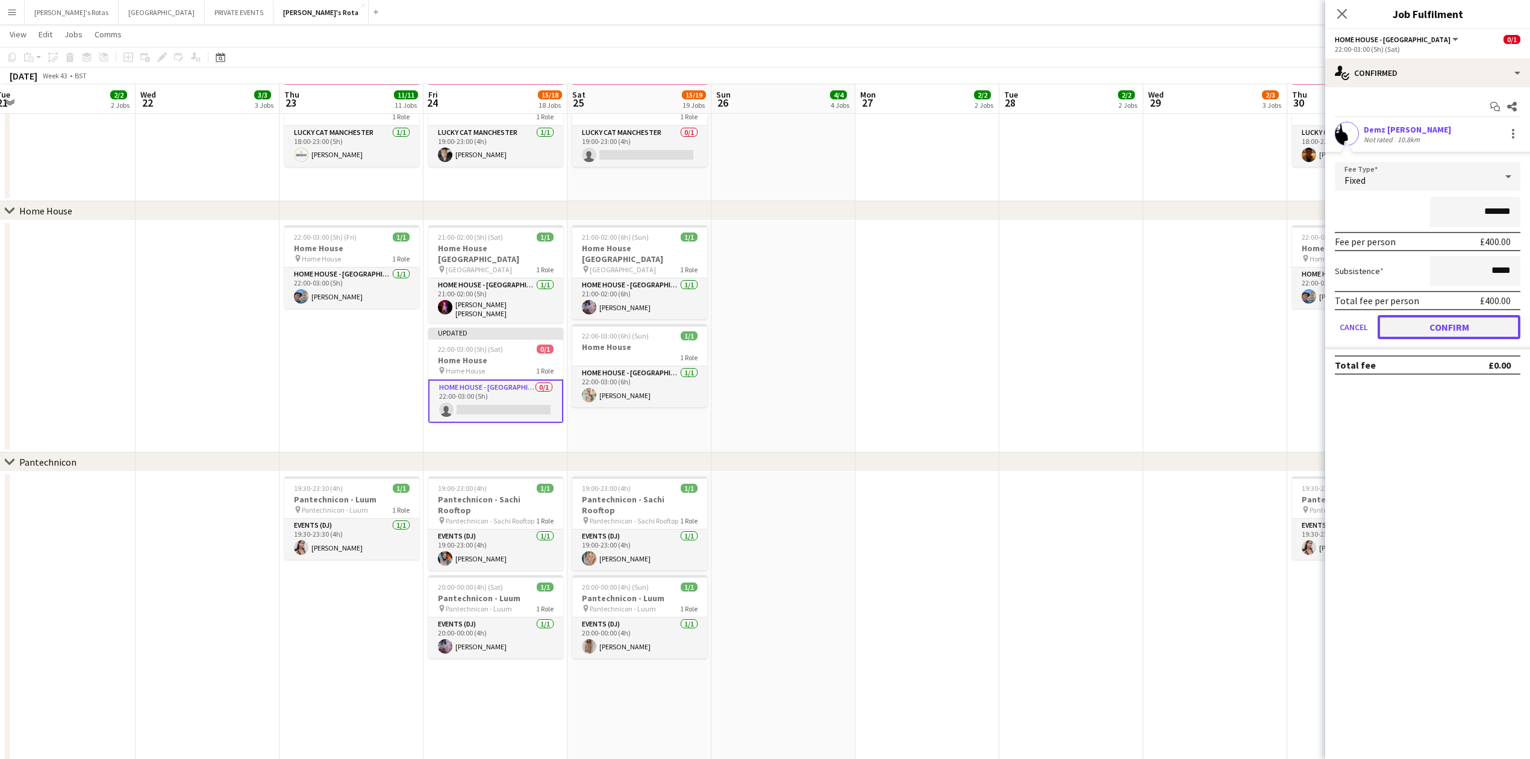
click at [1477, 319] on button "Confirm" at bounding box center [1448, 327] width 143 height 24
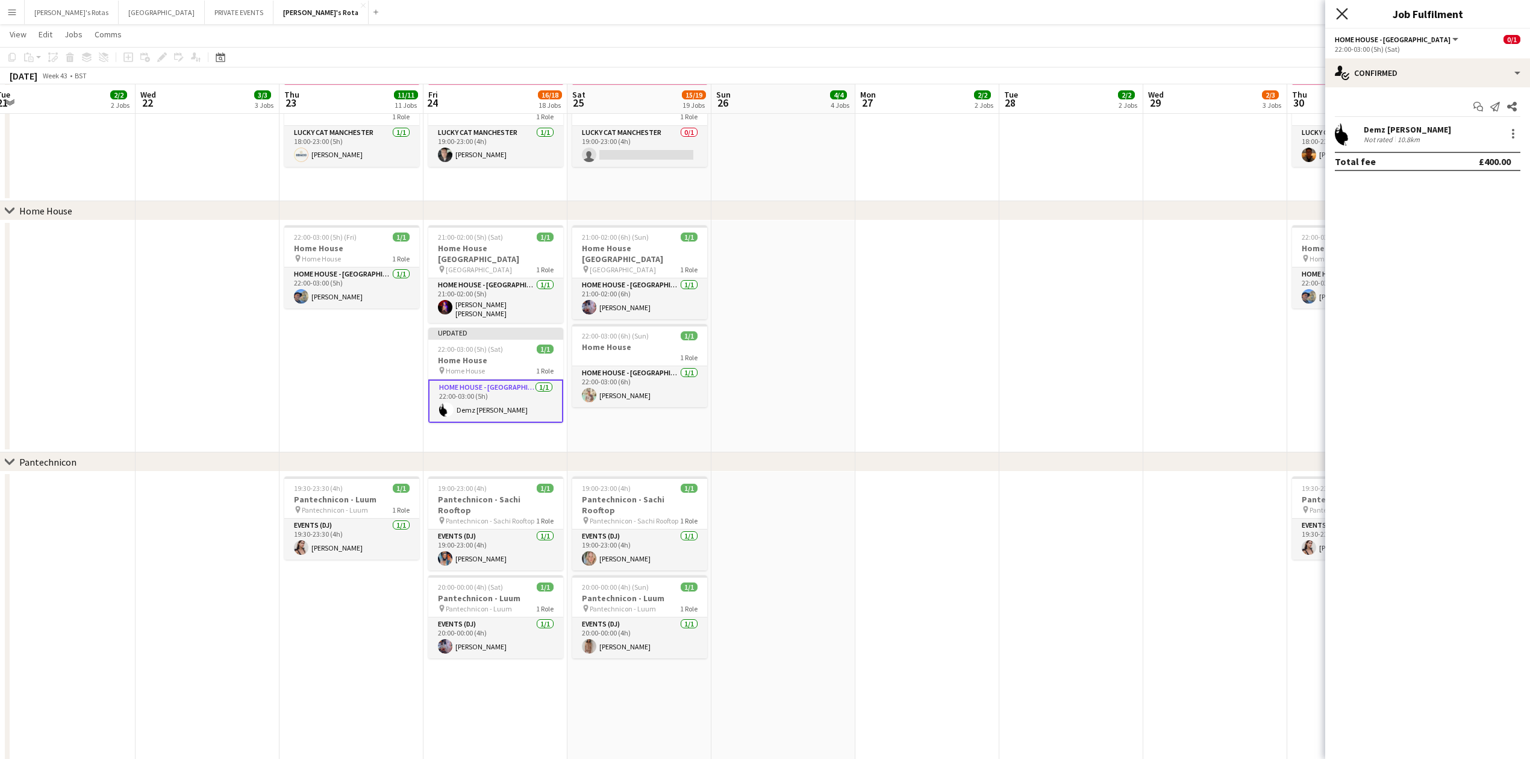
click at [1342, 13] on icon "Close pop-in" at bounding box center [1341, 13] width 11 height 11
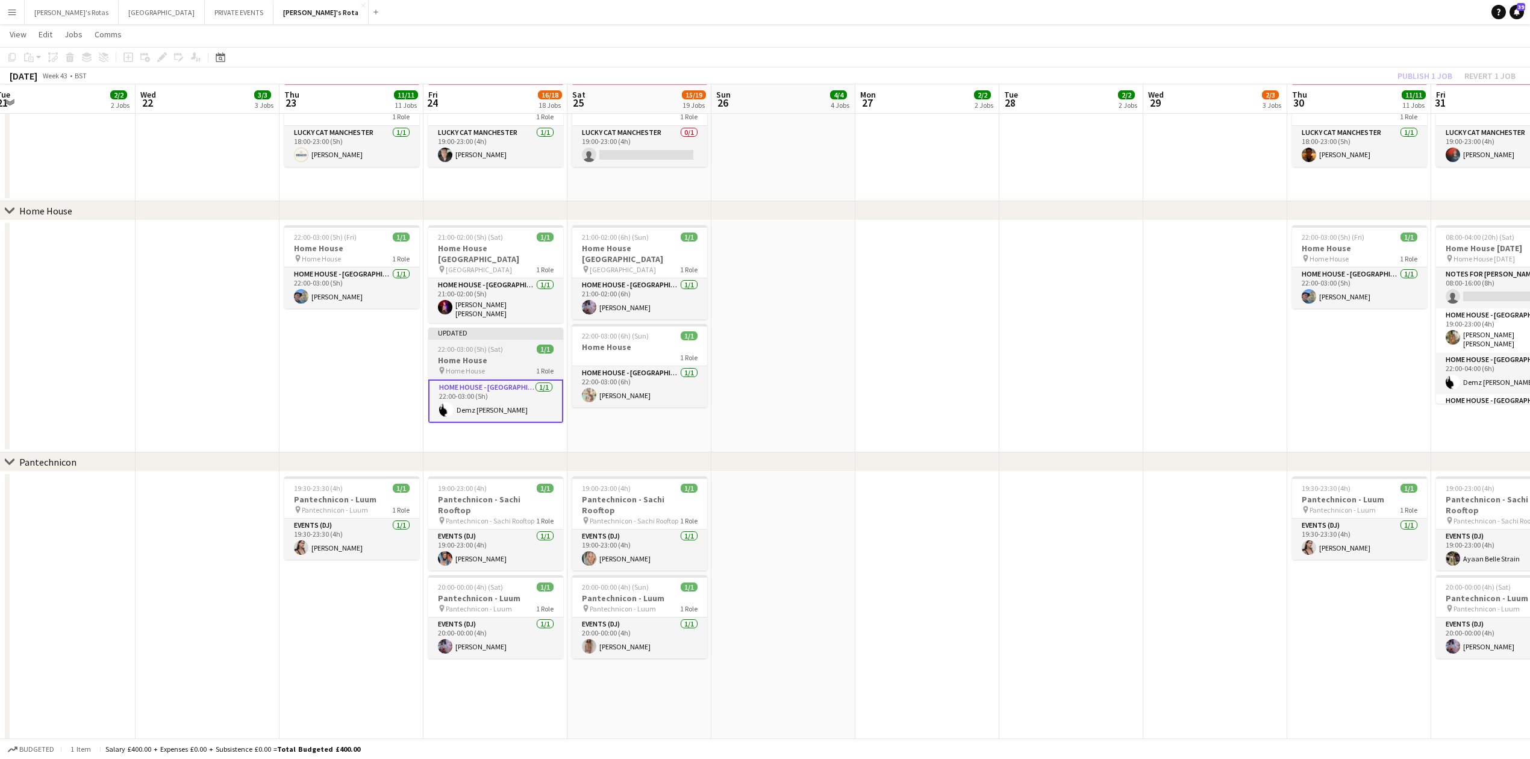
click at [489, 359] on h3 "Home House" at bounding box center [495, 360] width 135 height 11
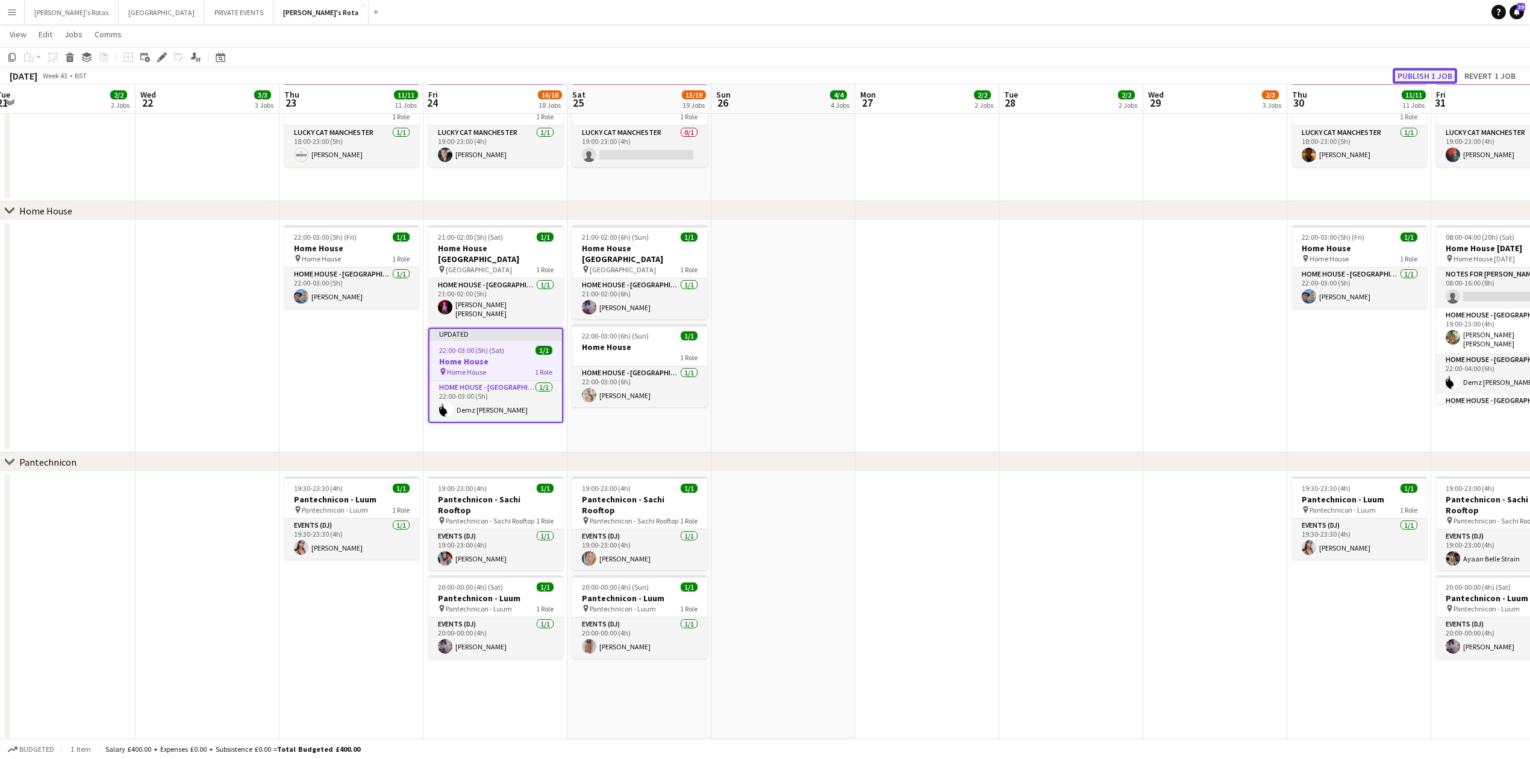
click at [1419, 75] on button "Publish 1 job" at bounding box center [1424, 76] width 64 height 16
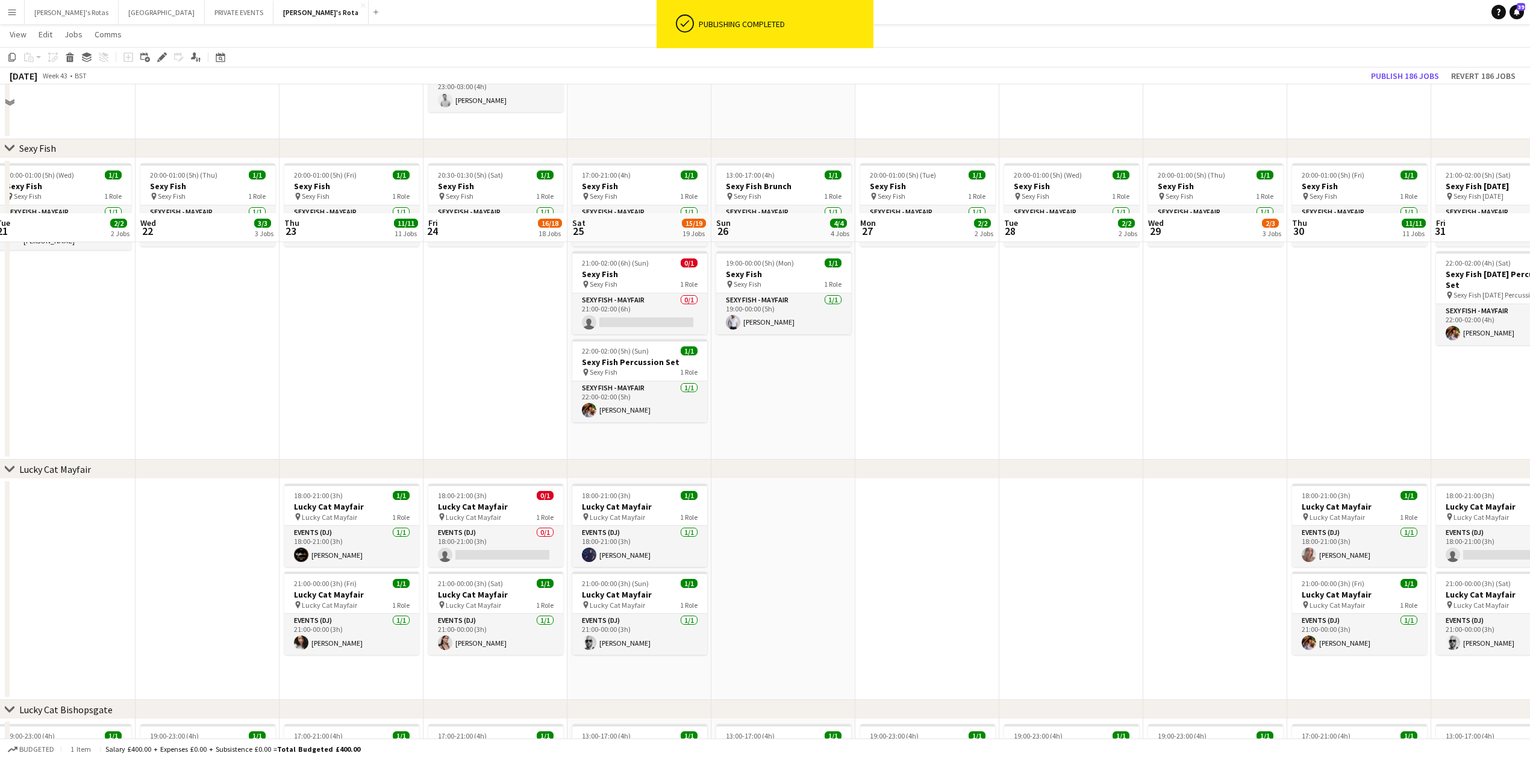
scroll to position [160, 0]
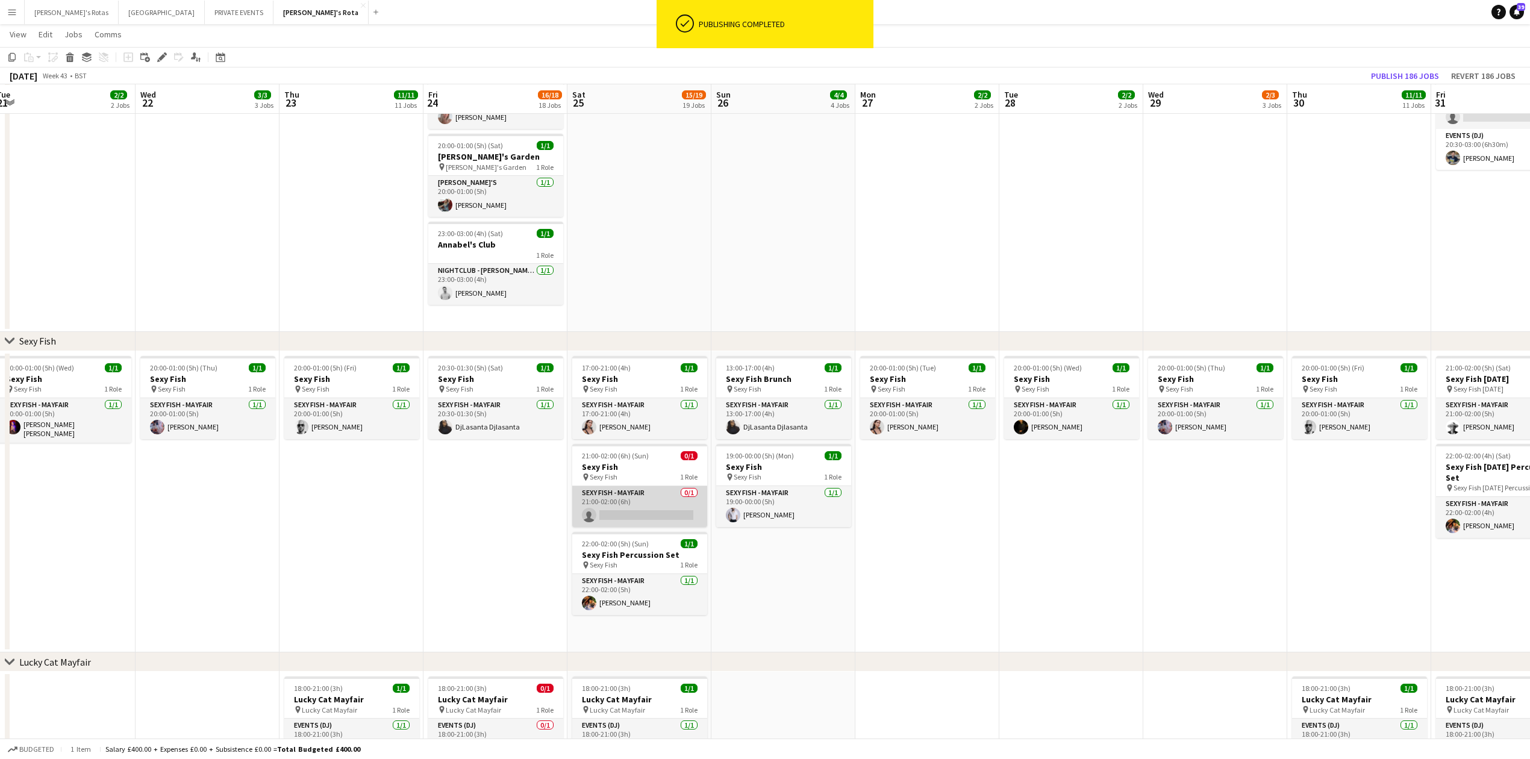
click at [627, 508] on app-card-role "SEXY FISH - MAYFAIR 0/1 21:00-02:00 (6h) single-neutral-actions" at bounding box center [639, 506] width 135 height 41
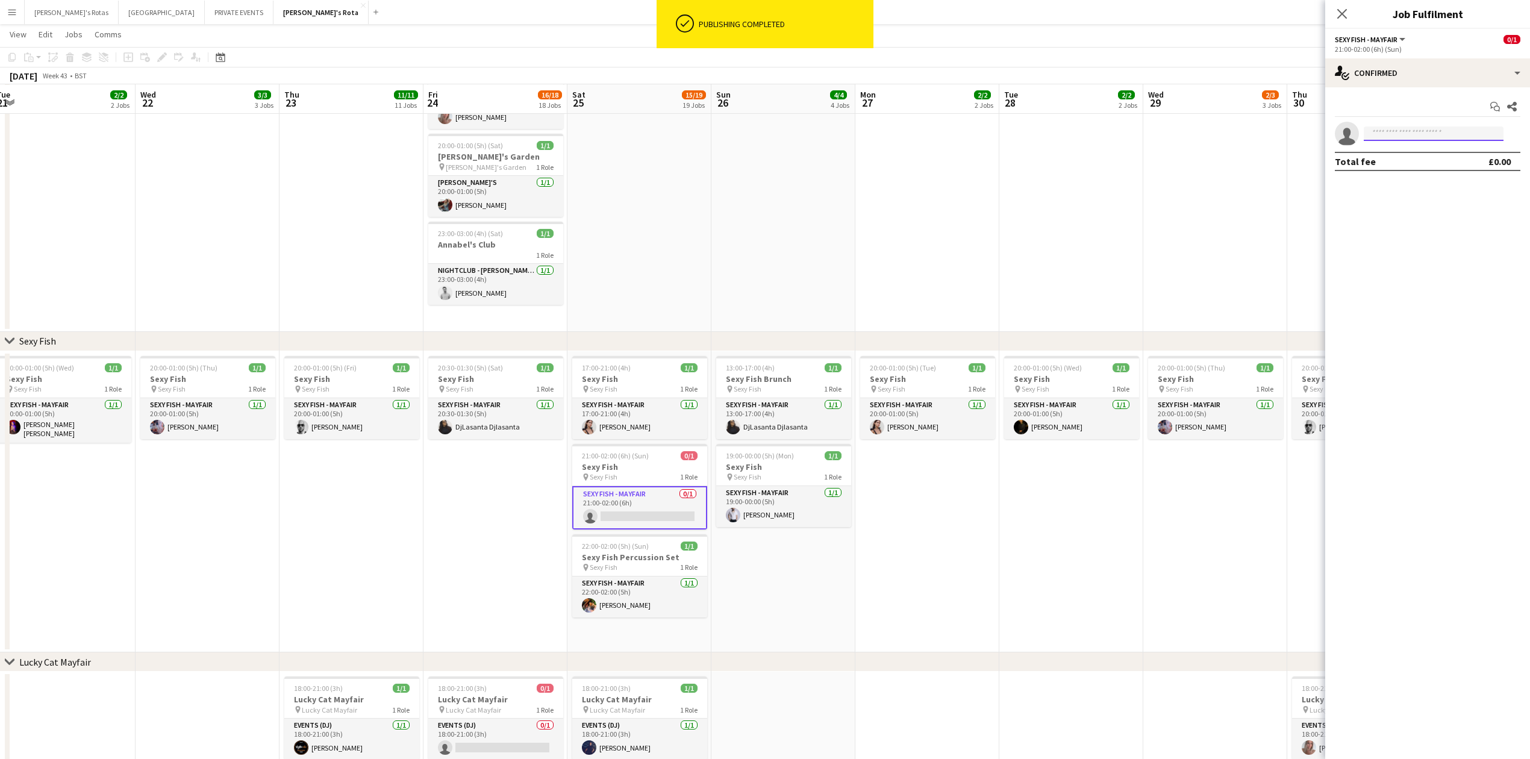
click at [1409, 135] on input at bounding box center [1434, 133] width 140 height 14
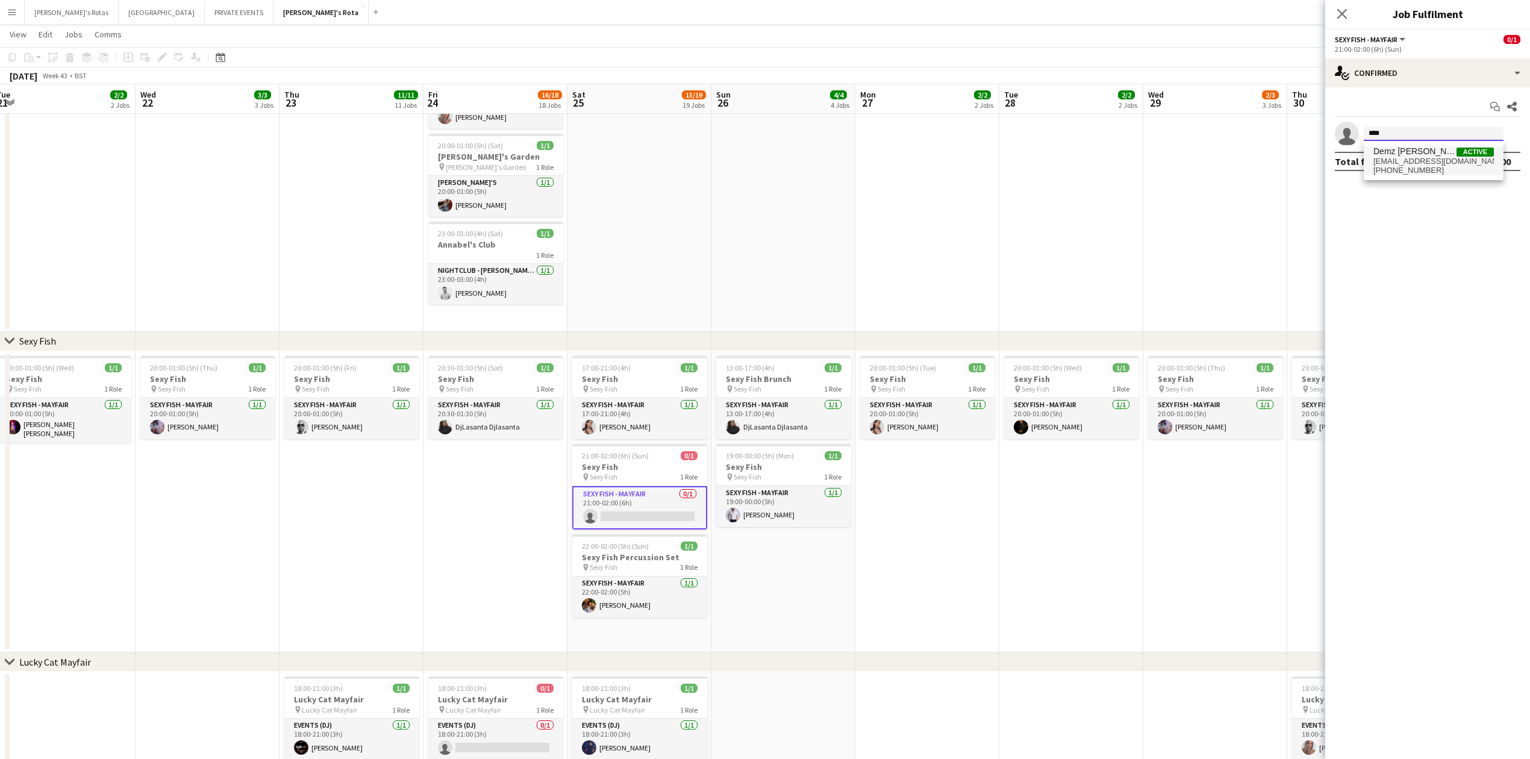
type input "****"
click at [1405, 164] on span "[EMAIL_ADDRESS][DOMAIN_NAME]" at bounding box center [1433, 162] width 120 height 10
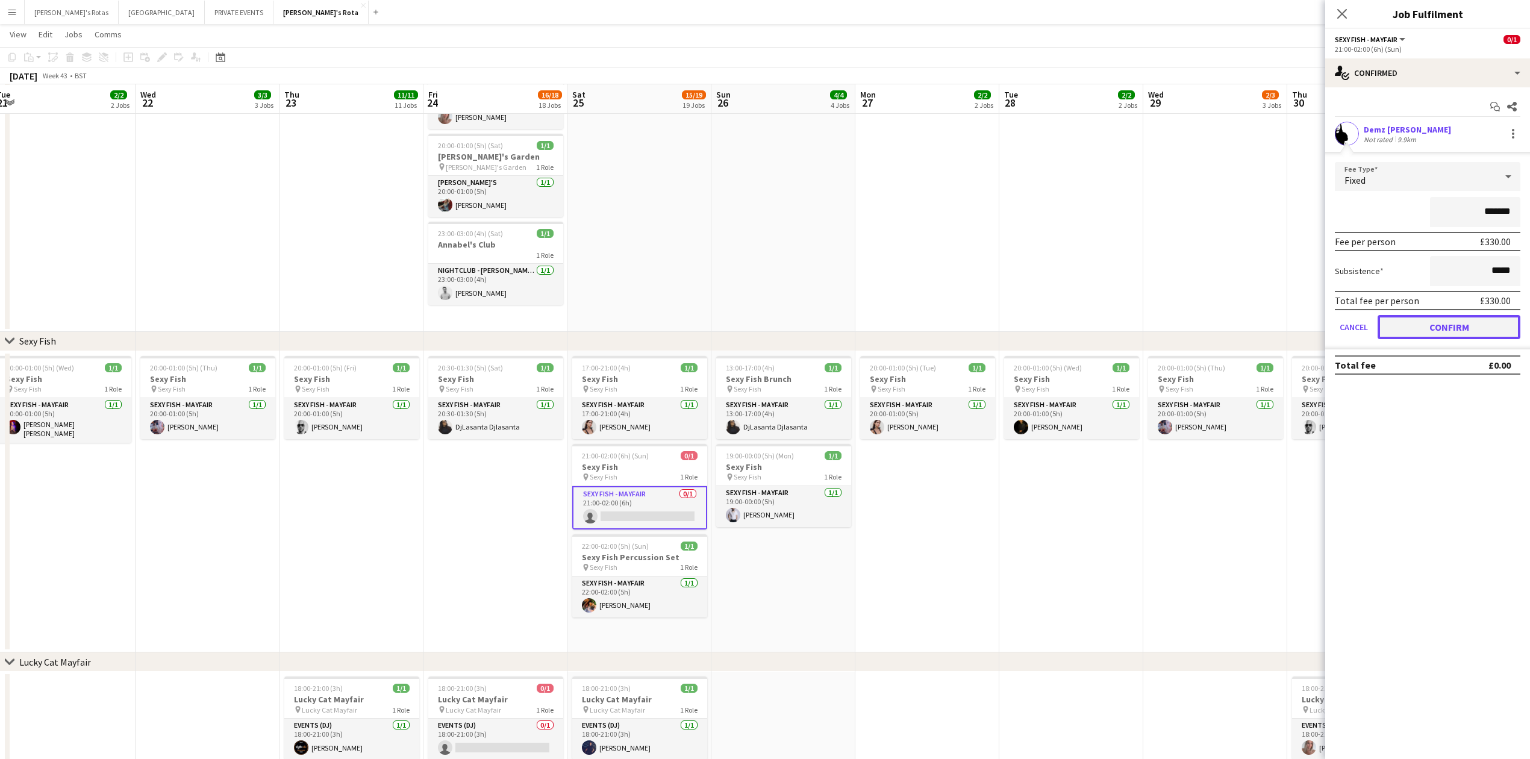
click at [1426, 321] on button "Confirm" at bounding box center [1448, 327] width 143 height 24
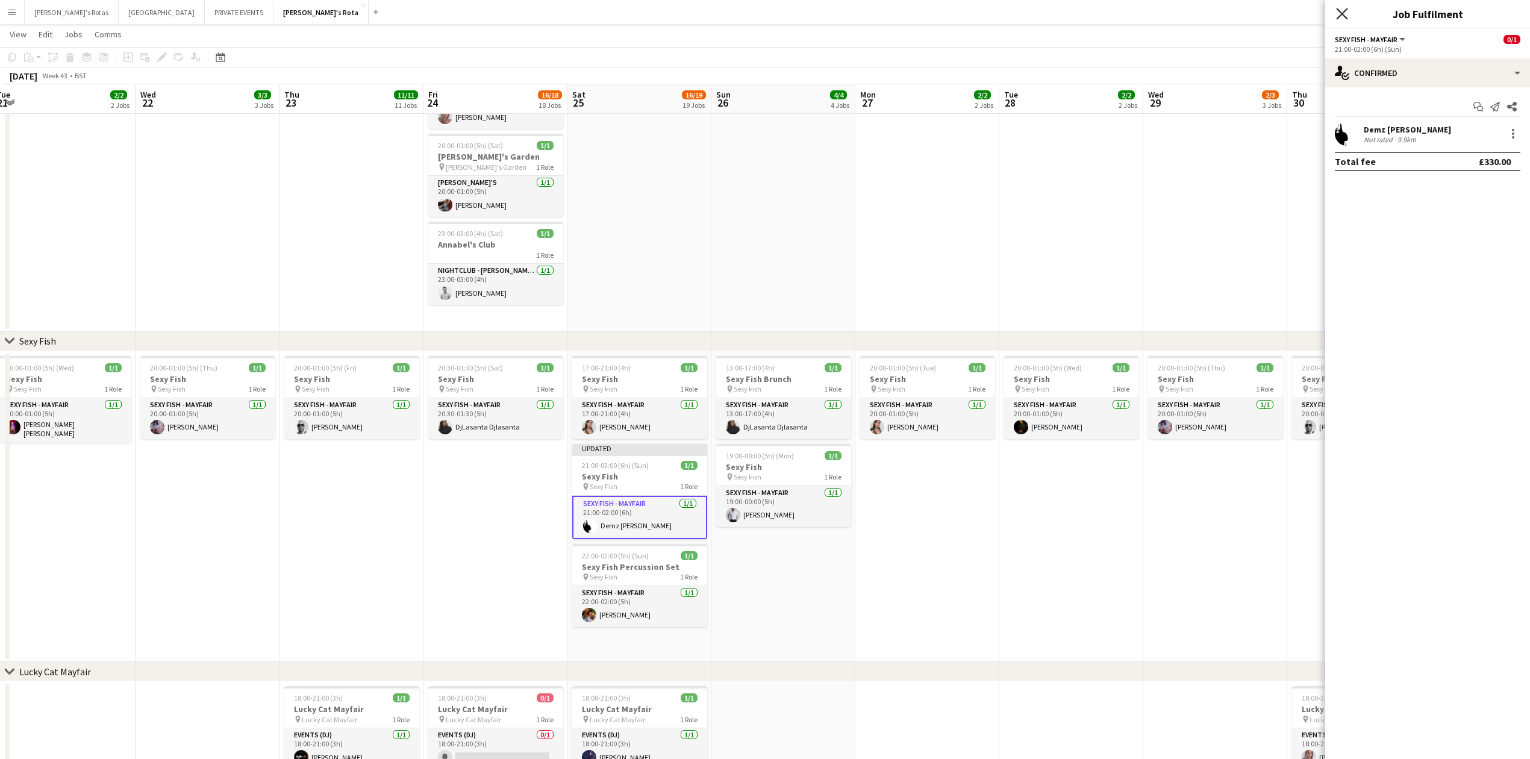
click at [1337, 17] on icon "Close pop-in" at bounding box center [1341, 13] width 11 height 11
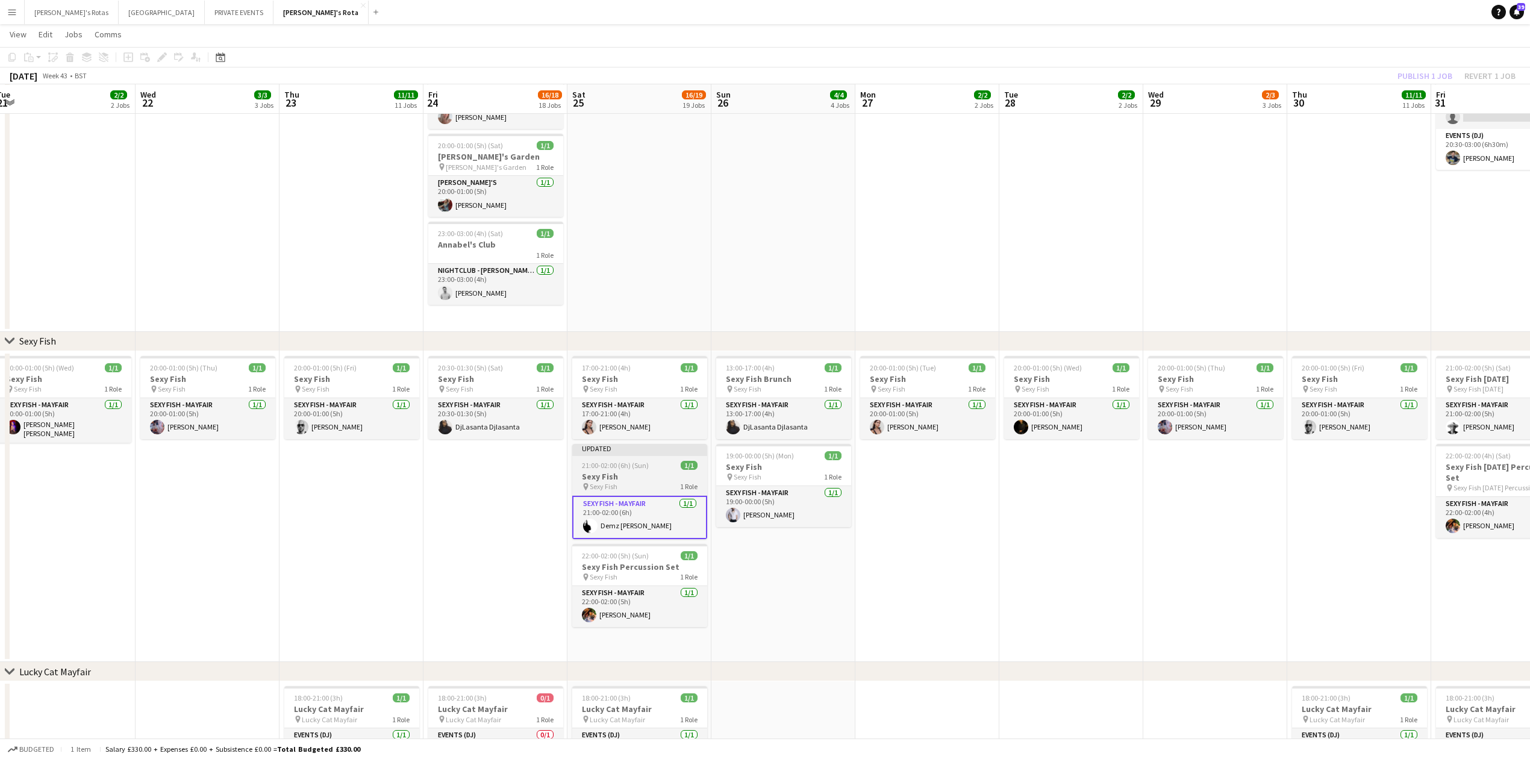
click at [646, 477] on h3 "Sexy Fish" at bounding box center [639, 476] width 135 height 11
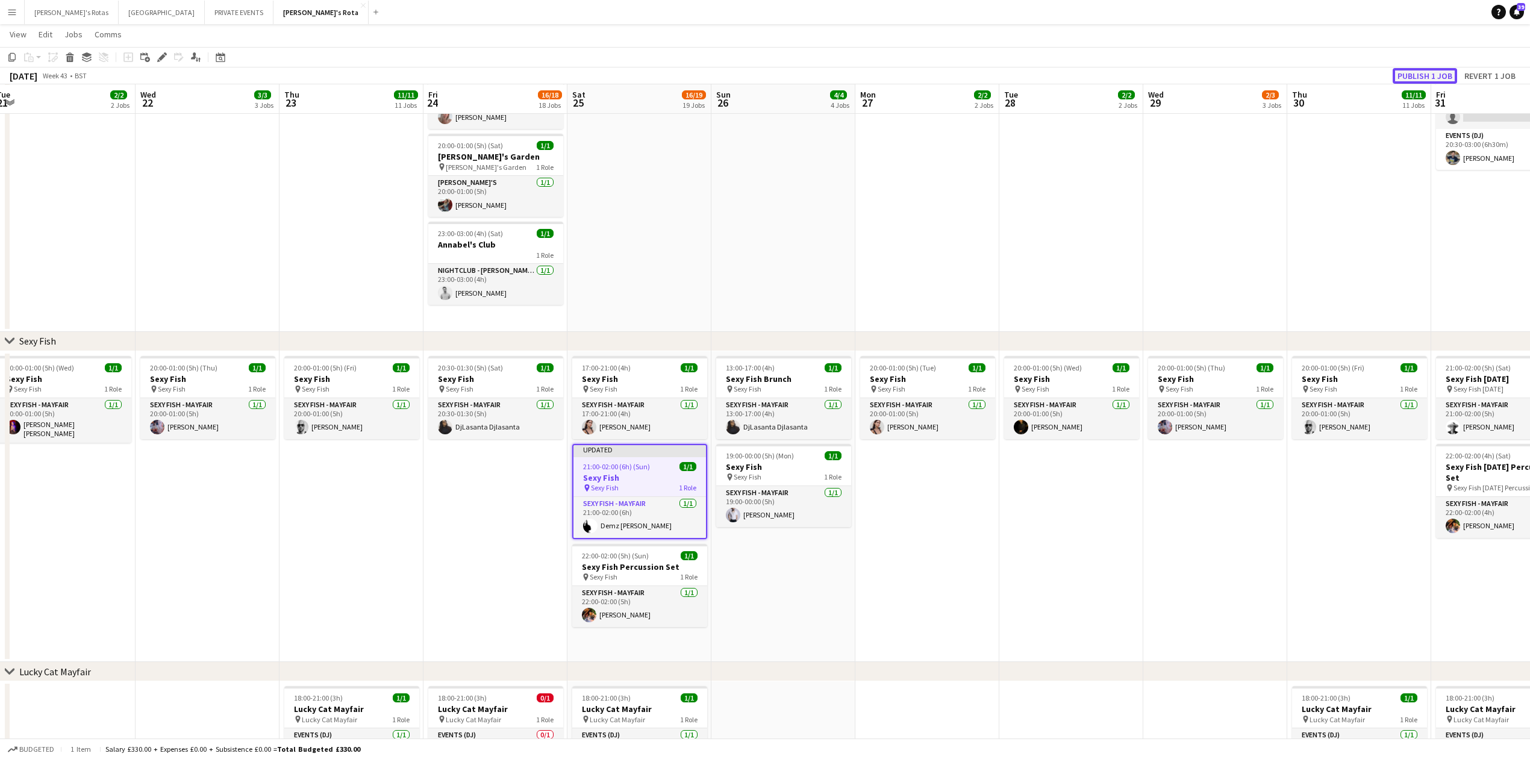
click at [1412, 77] on button "Publish 1 job" at bounding box center [1424, 76] width 64 height 16
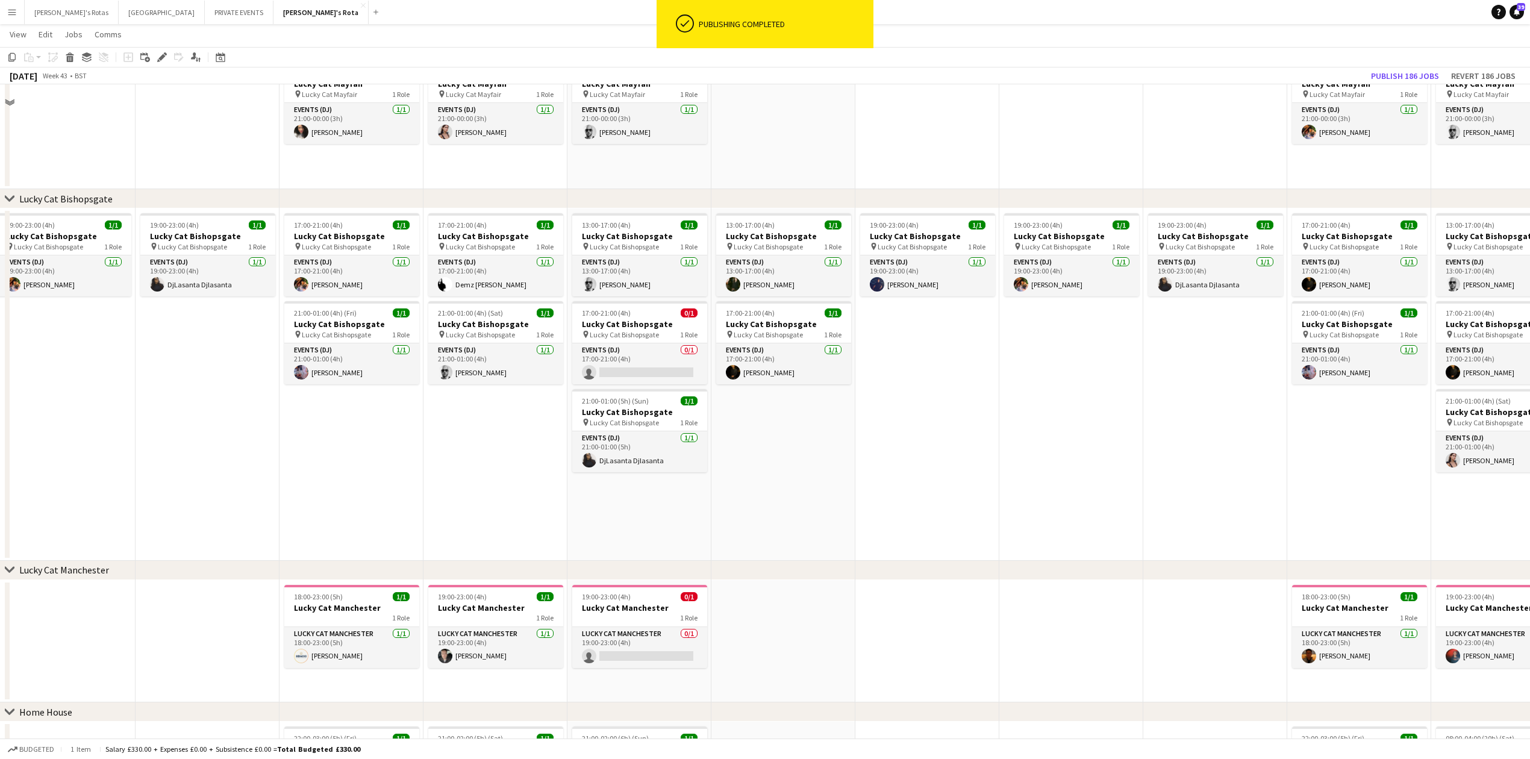
scroll to position [1124, 0]
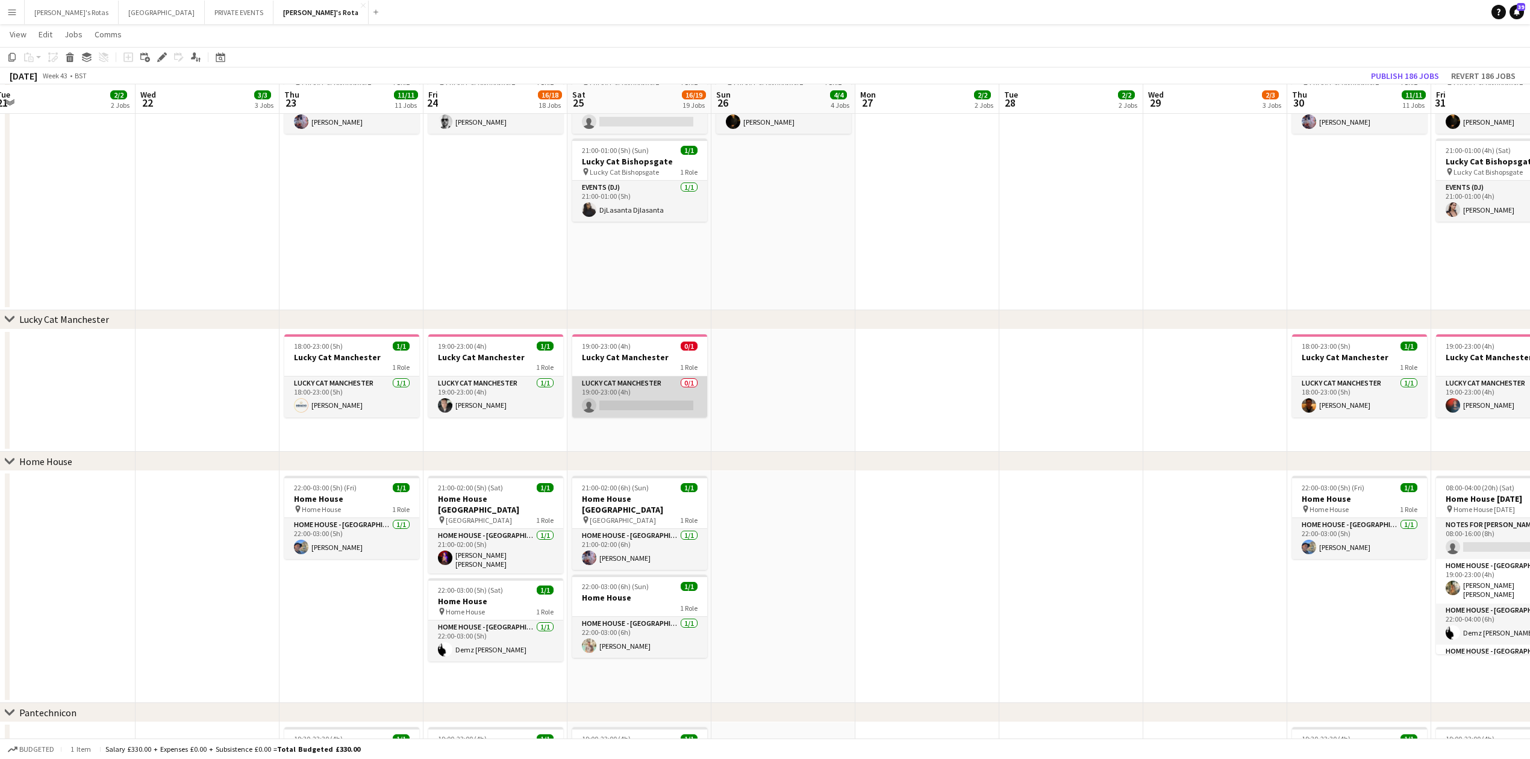
click at [647, 405] on app-card-role "Lucky Cat Manchester 0/1 19:00-23:00 (4h) single-neutral-actions" at bounding box center [639, 396] width 135 height 41
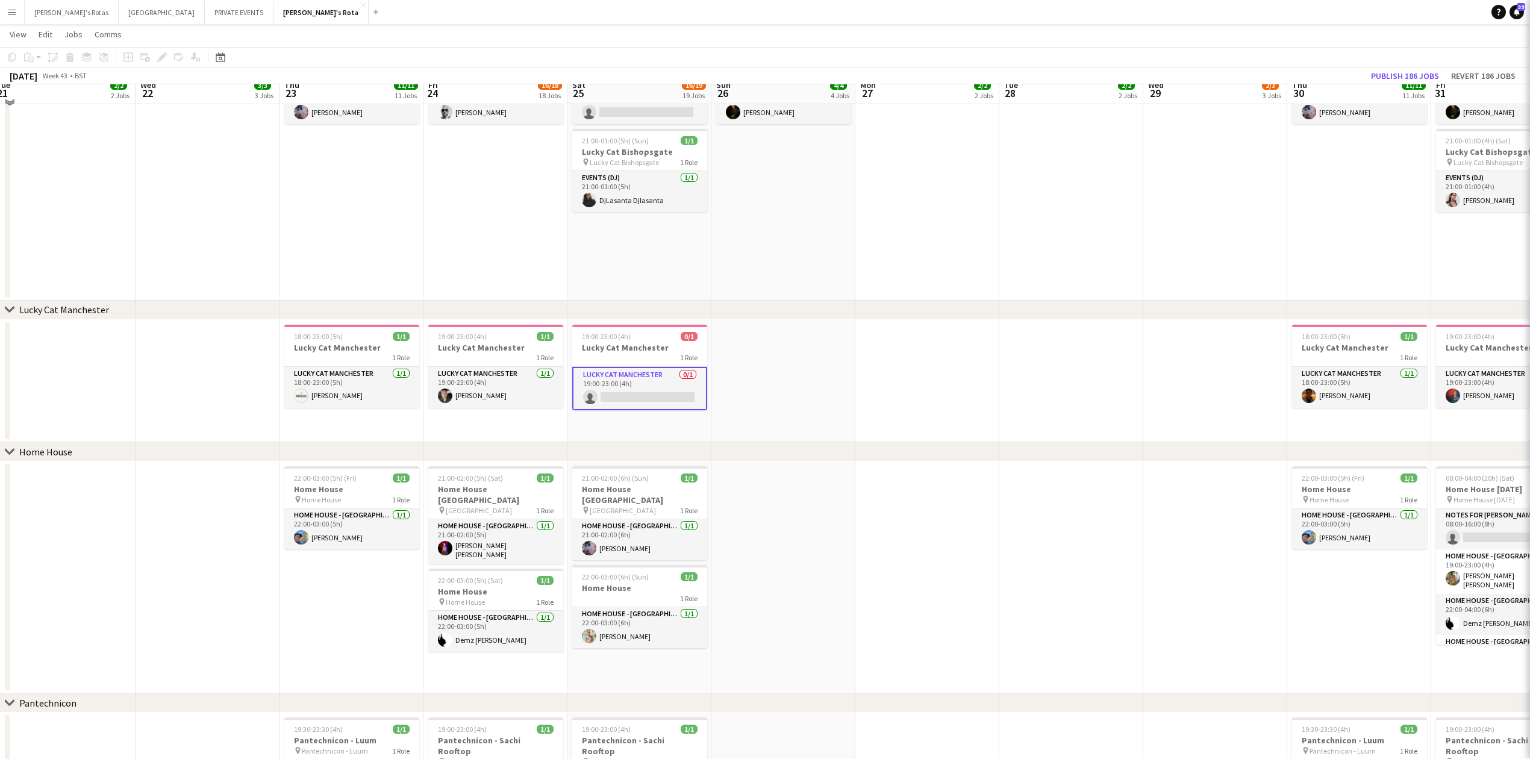
scroll to position [1114, 0]
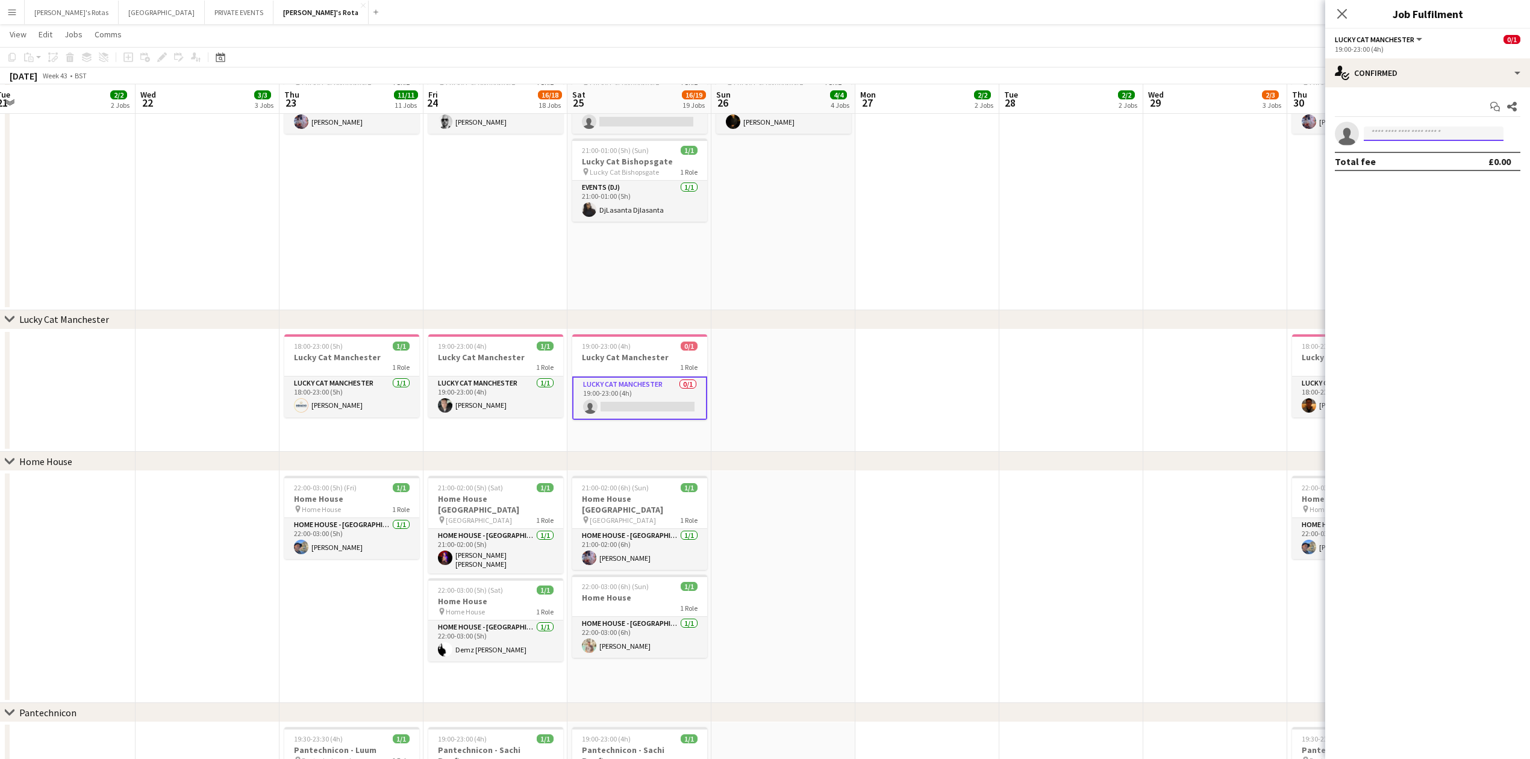
click at [1405, 130] on input at bounding box center [1434, 133] width 140 height 14
type input "***"
click at [1408, 152] on span "[PERSON_NAME]" at bounding box center [1407, 151] width 69 height 10
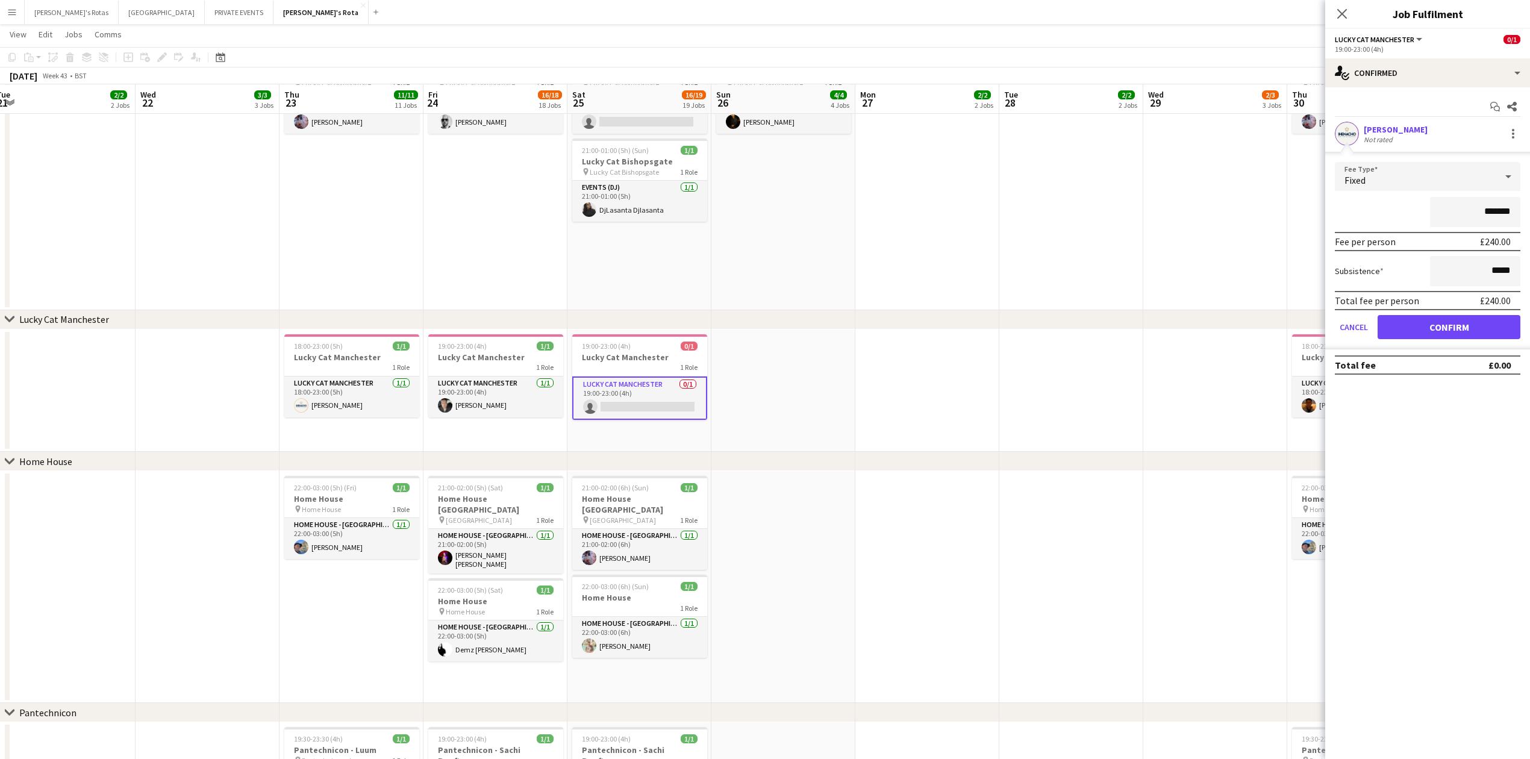
drag, startPoint x: 1436, startPoint y: 316, endPoint x: 1442, endPoint y: 326, distance: 11.6
click at [1436, 319] on form "Fee Type Fixed ******* Fee per person £240.00 Subsistence ***** Total fee per p…" at bounding box center [1427, 255] width 205 height 187
drag, startPoint x: 1444, startPoint y: 326, endPoint x: 1361, endPoint y: 237, distance: 121.5
click at [1444, 328] on button "Confirm" at bounding box center [1448, 327] width 143 height 24
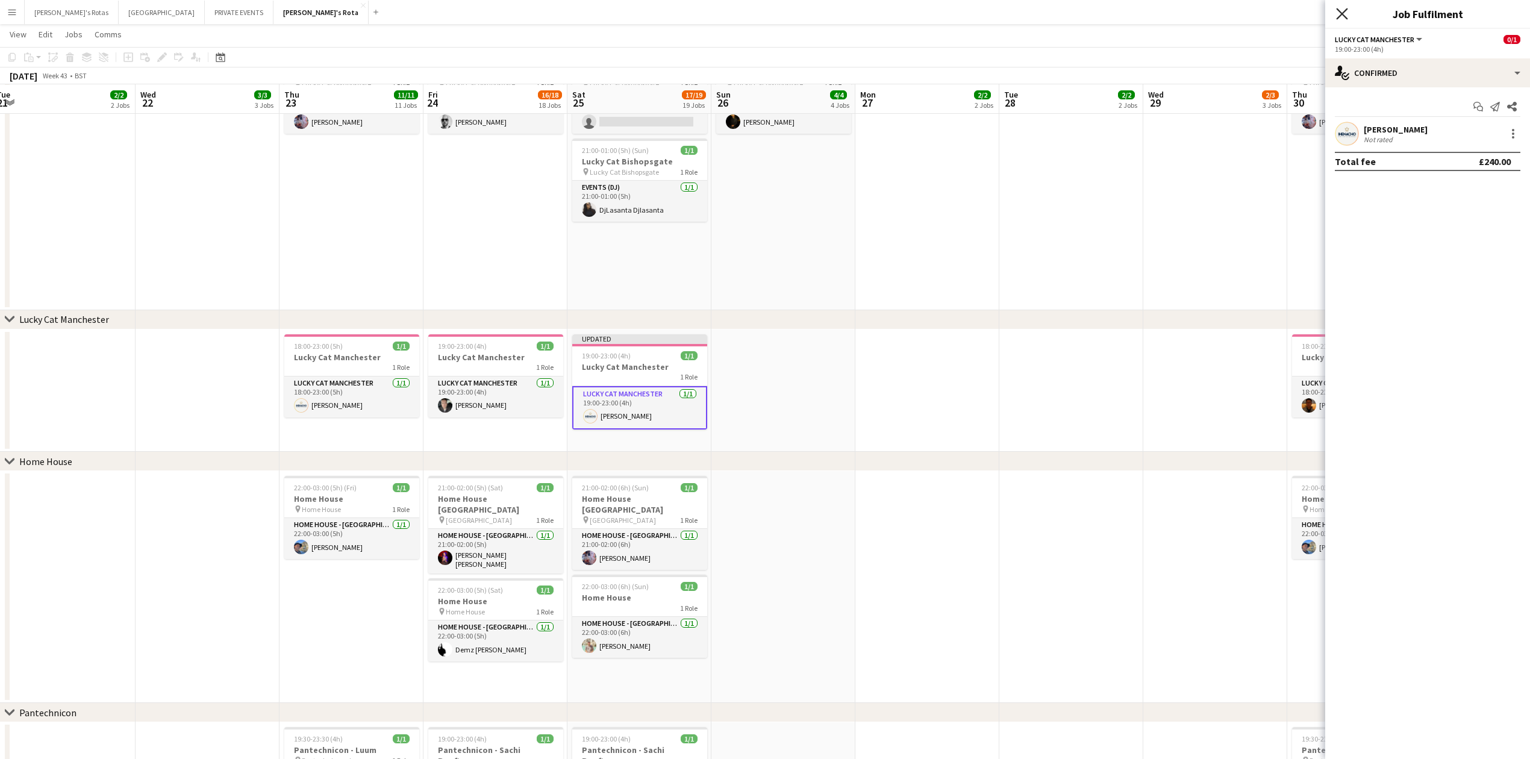
click at [1339, 13] on icon "Close pop-in" at bounding box center [1341, 13] width 11 height 11
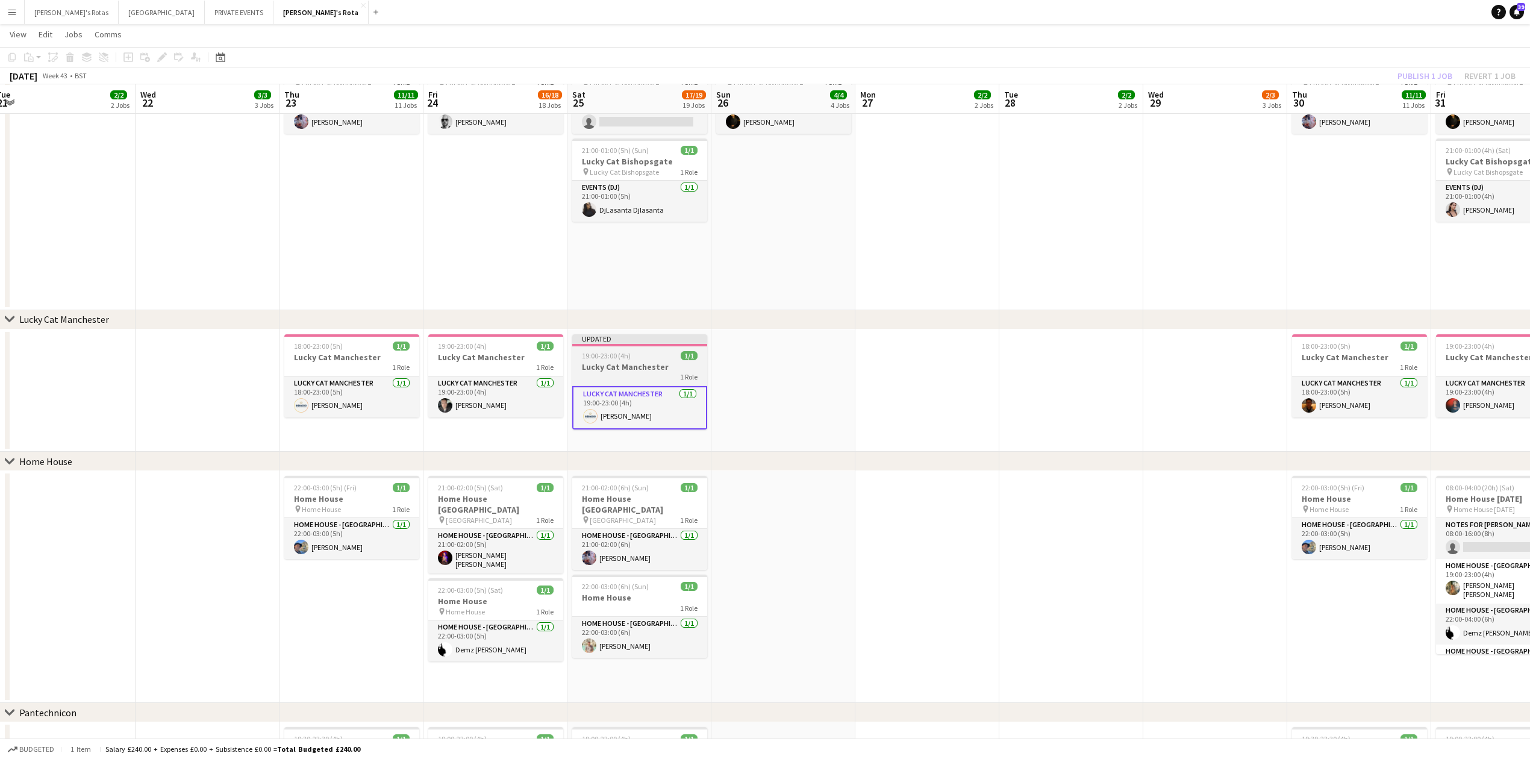
click at [616, 355] on span "19:00-23:00 (4h)" at bounding box center [606, 355] width 49 height 9
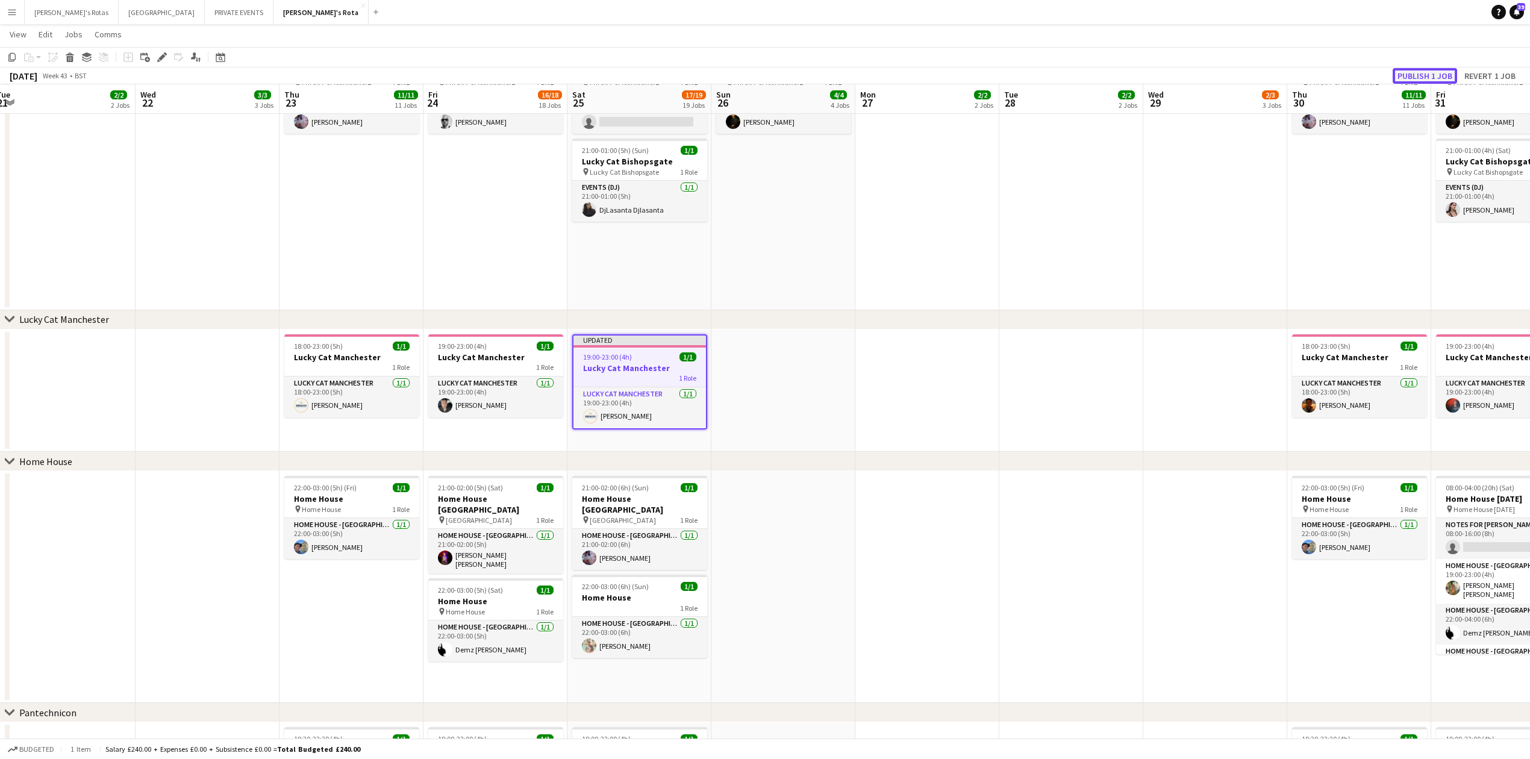
click at [1422, 75] on button "Publish 1 job" at bounding box center [1424, 76] width 64 height 16
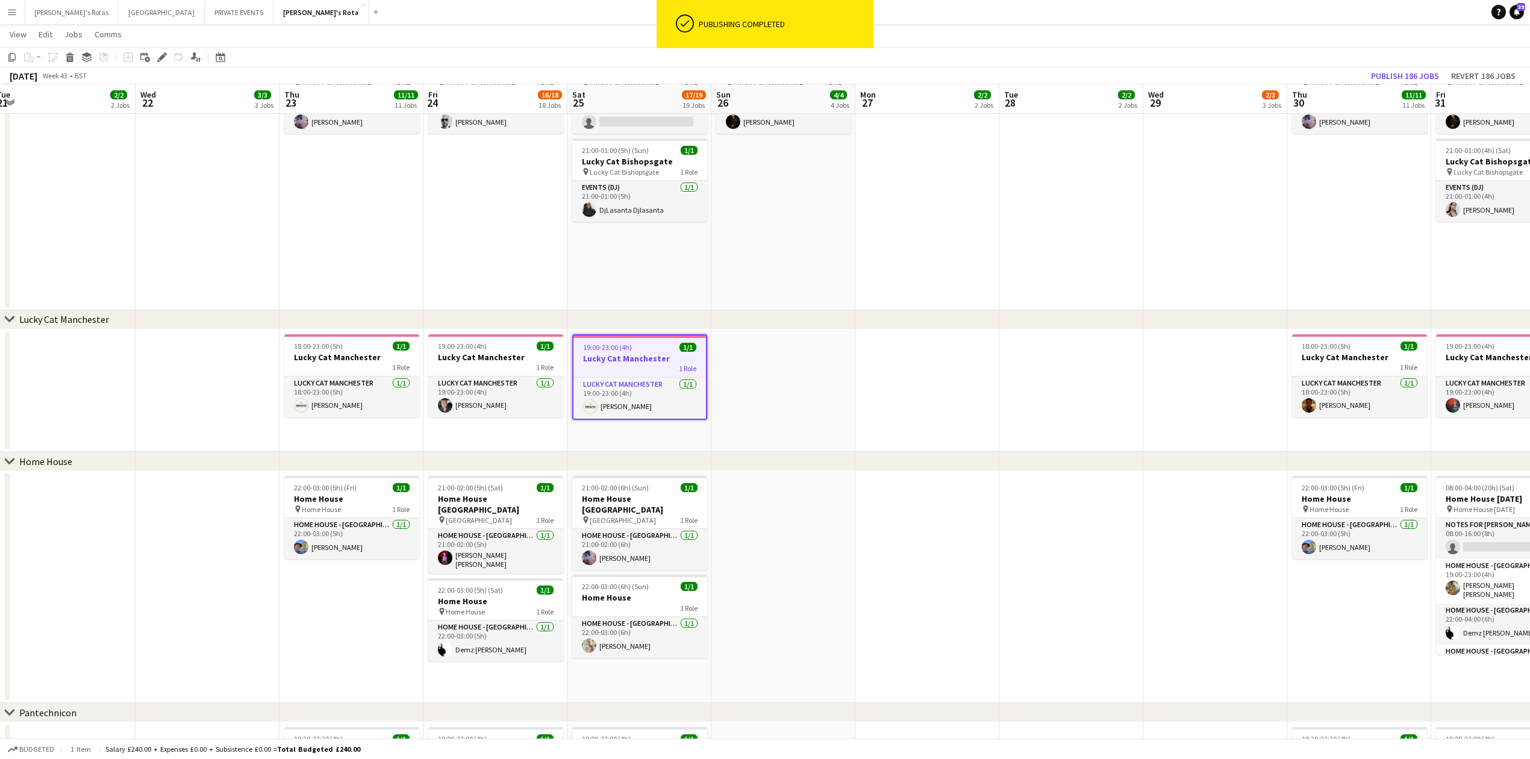
drag, startPoint x: 1100, startPoint y: 469, endPoint x: 496, endPoint y: 454, distance: 603.6
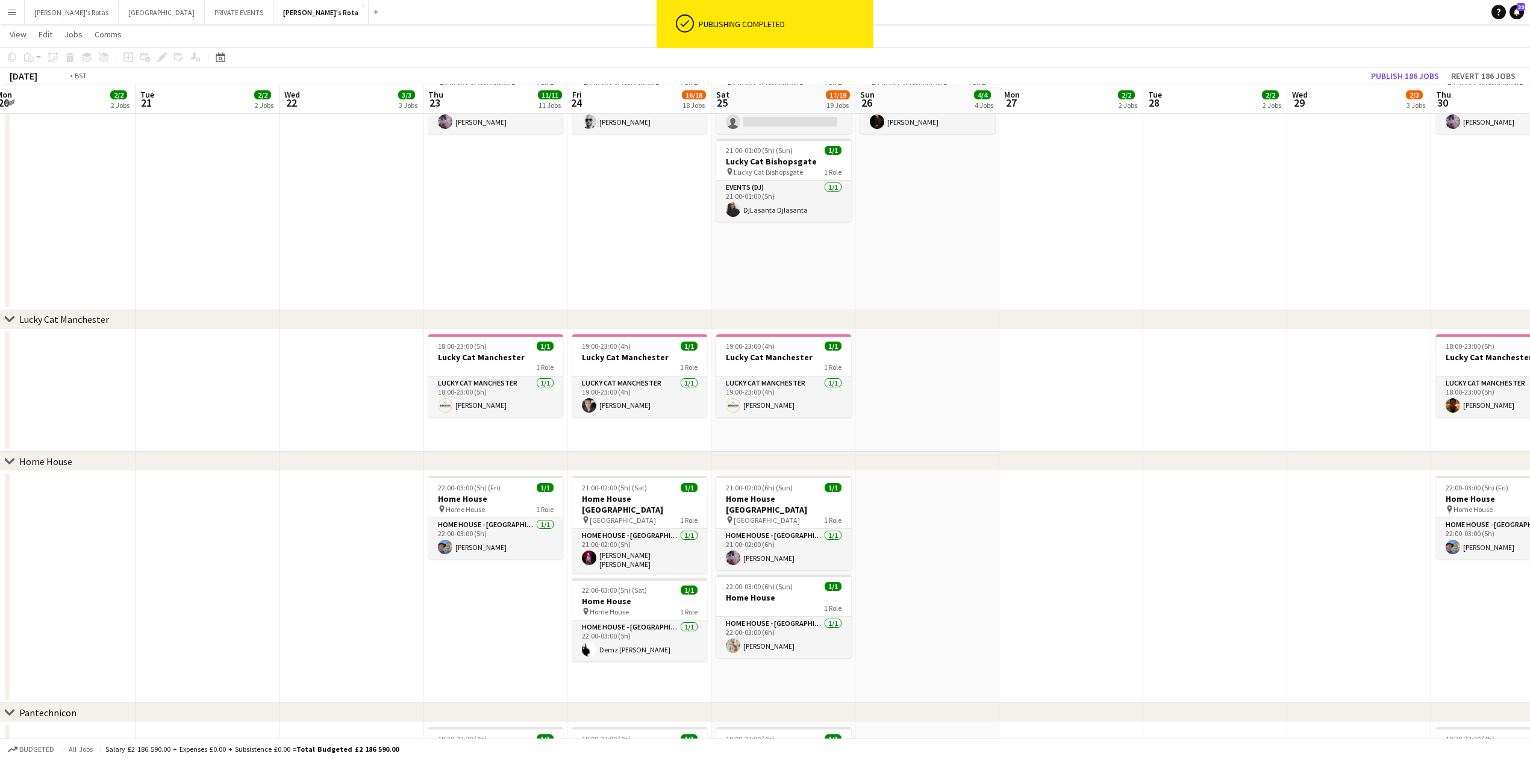
drag, startPoint x: 1043, startPoint y: 372, endPoint x: 1444, endPoint y: 370, distance: 400.5
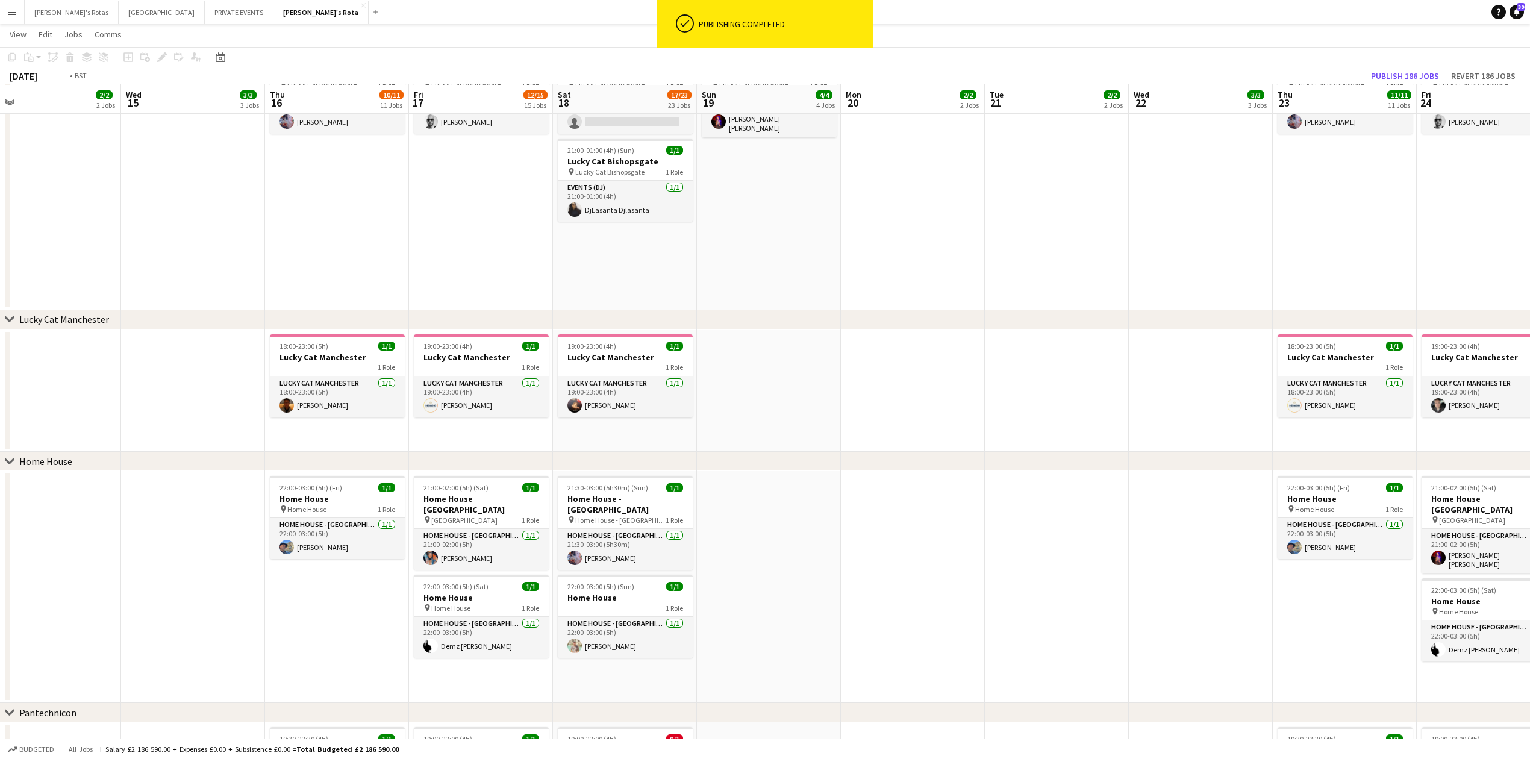
drag, startPoint x: 456, startPoint y: 448, endPoint x: 1359, endPoint y: 412, distance: 904.1
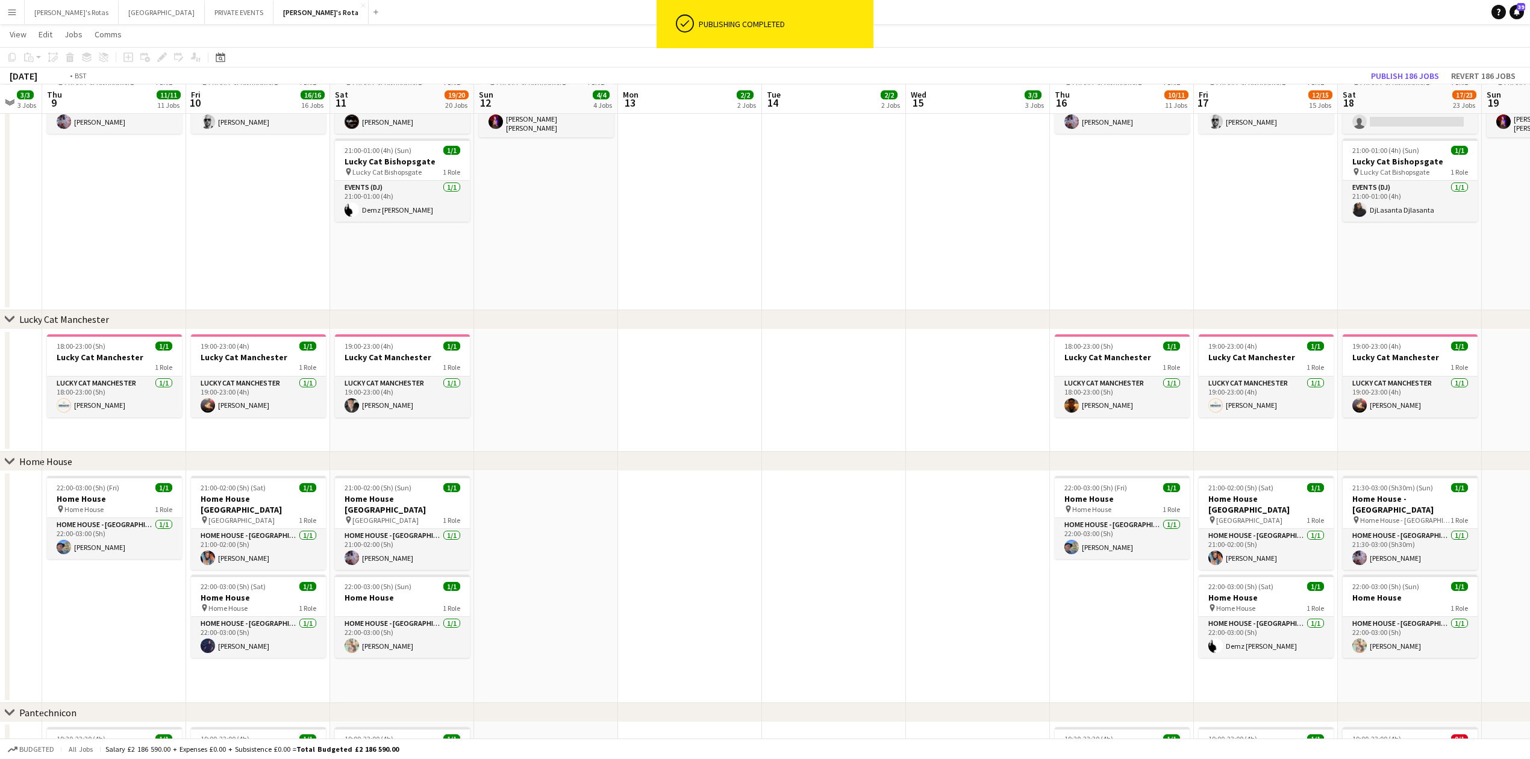
drag, startPoint x: 574, startPoint y: 401, endPoint x: 1403, endPoint y: 399, distance: 828.7
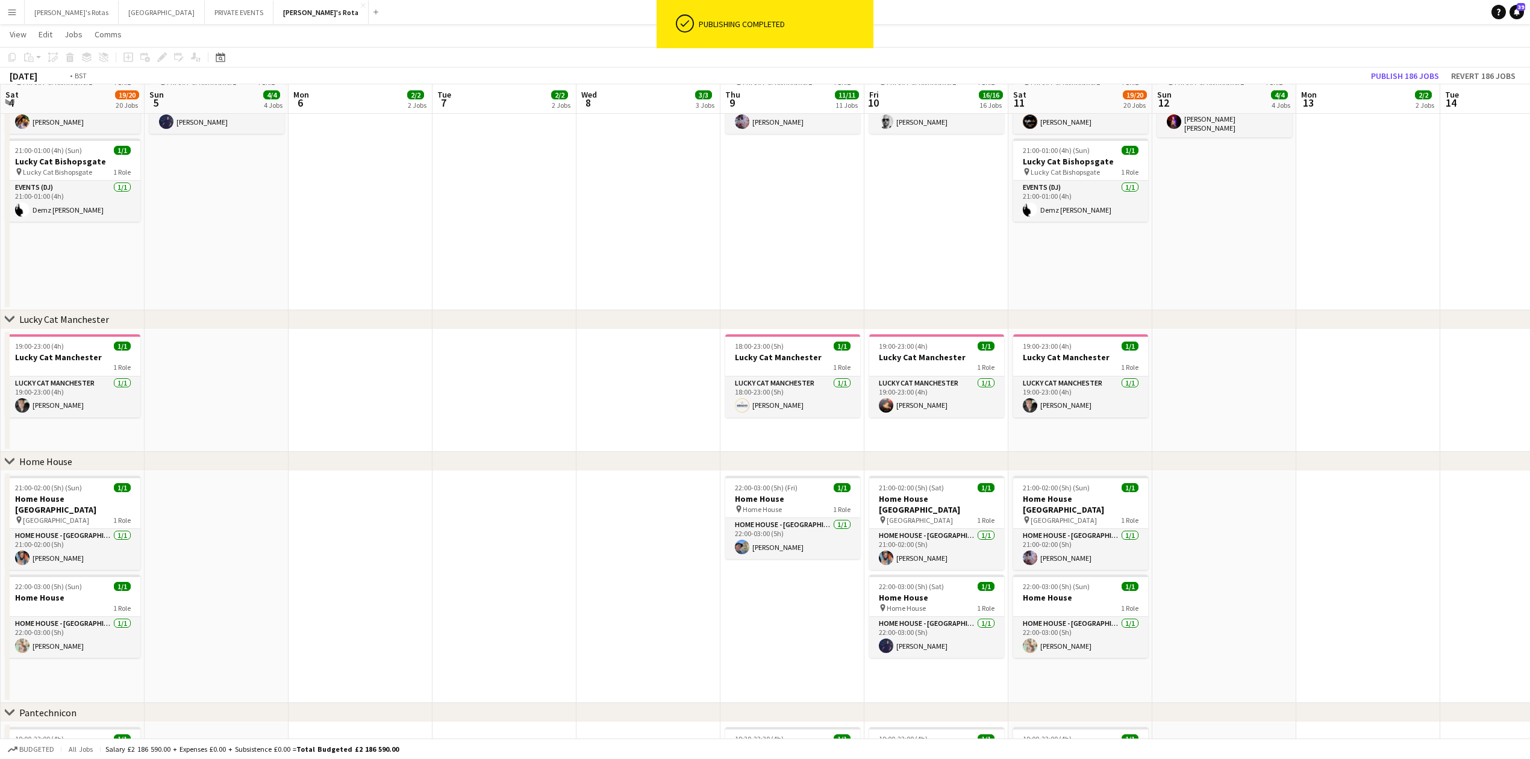
drag, startPoint x: 289, startPoint y: 382, endPoint x: 1359, endPoint y: 367, distance: 1069.7
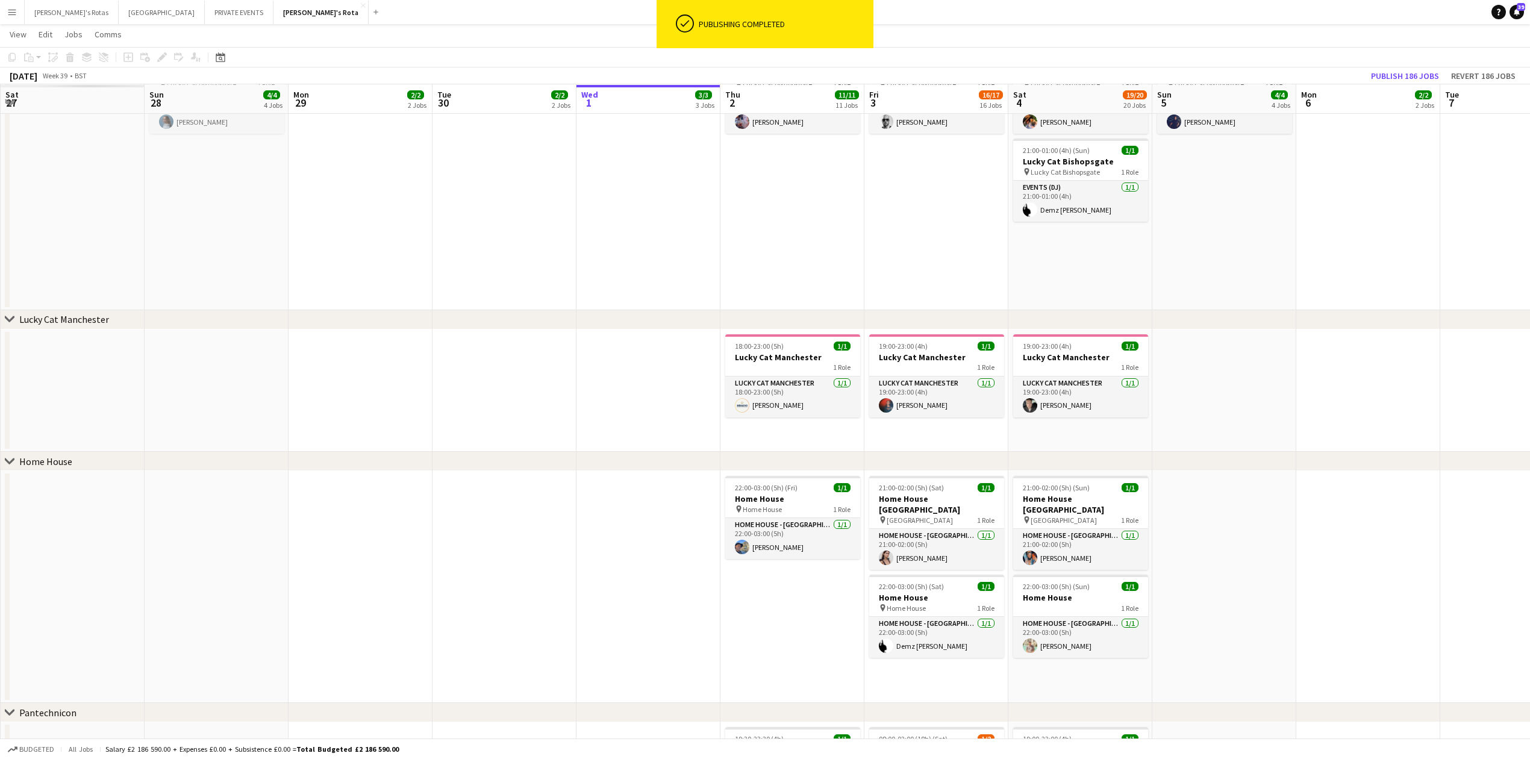
scroll to position [0, 323]
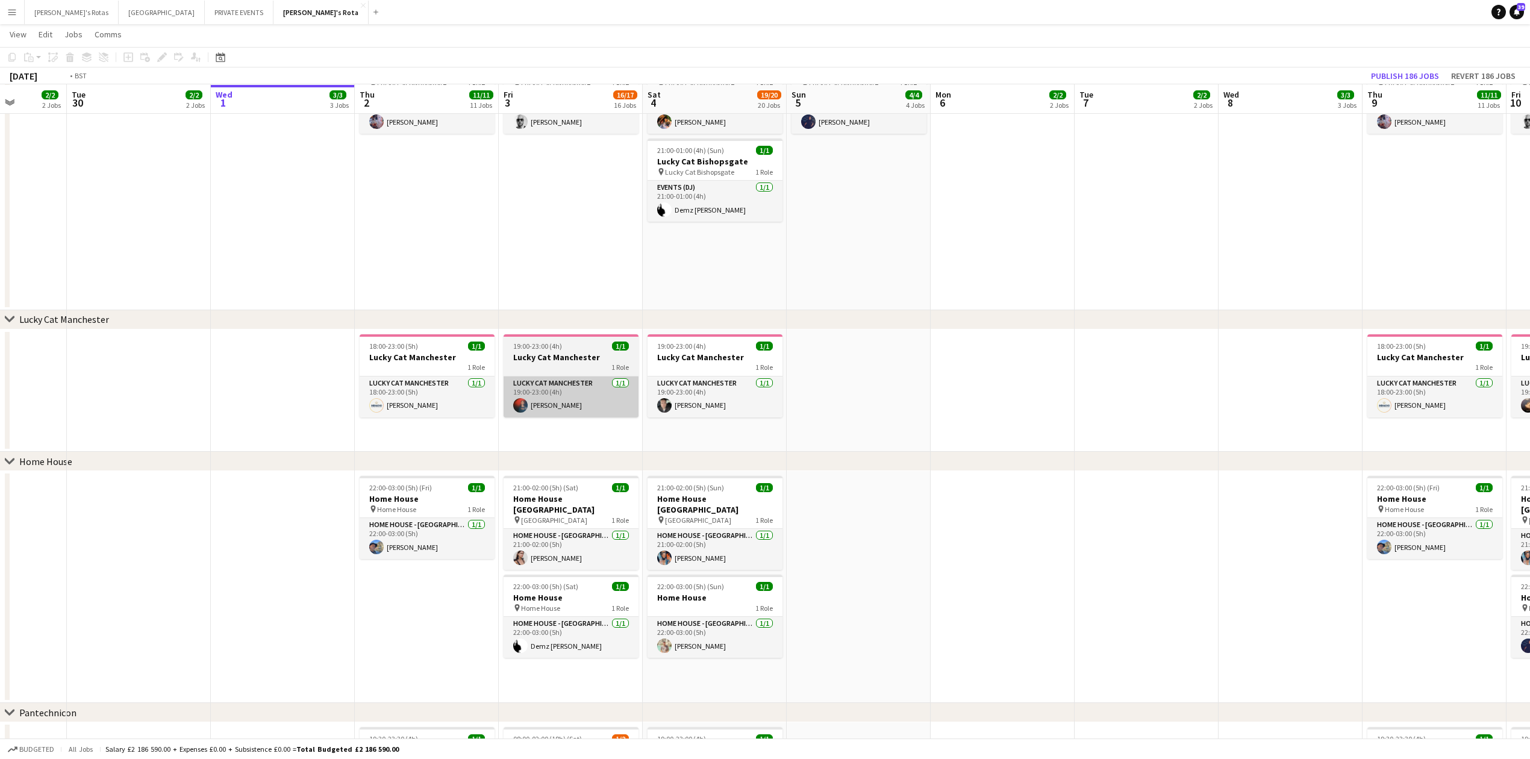
drag, startPoint x: 647, startPoint y: 388, endPoint x: 254, endPoint y: 383, distance: 393.3
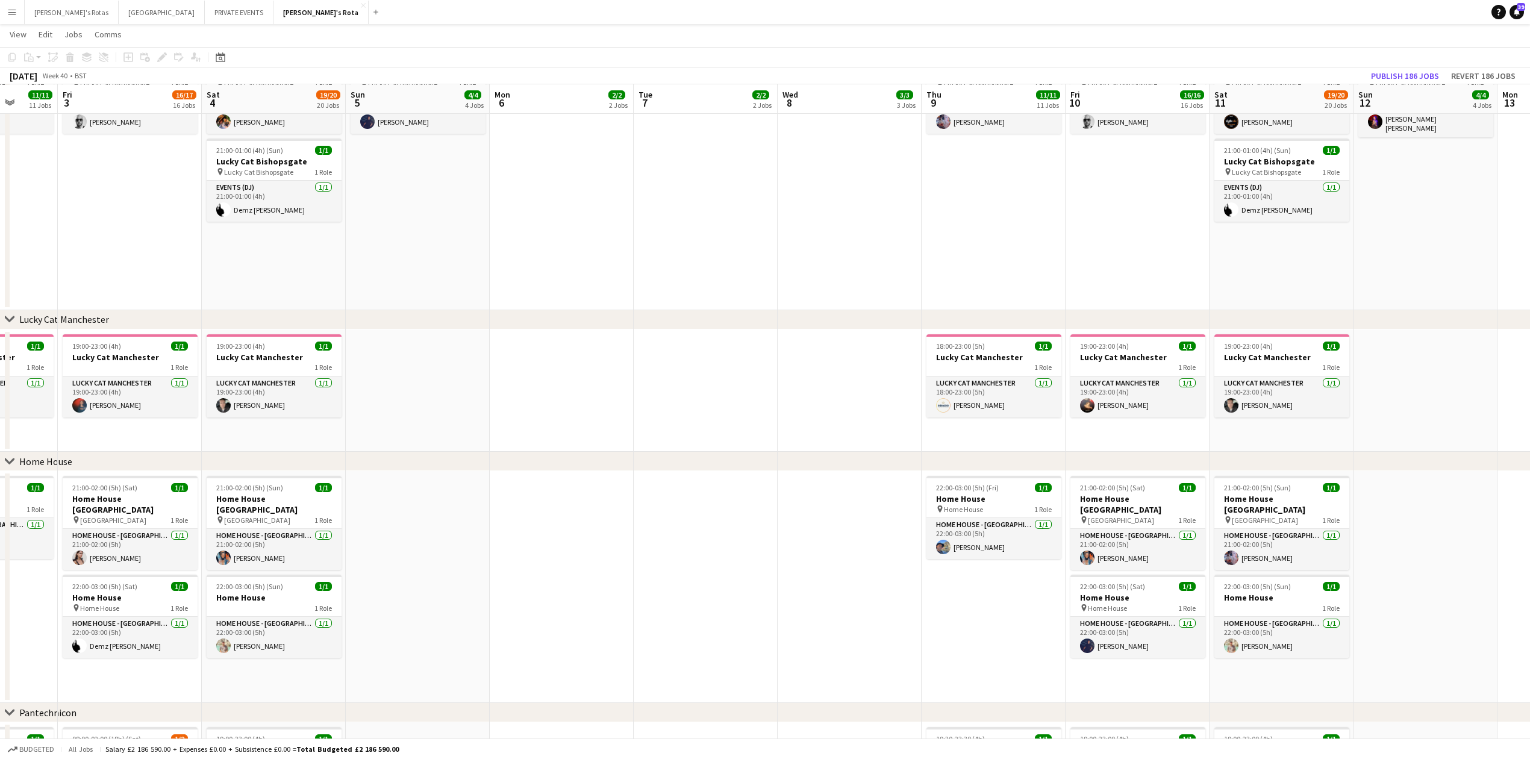
drag, startPoint x: 767, startPoint y: 379, endPoint x: 424, endPoint y: 387, distance: 342.8
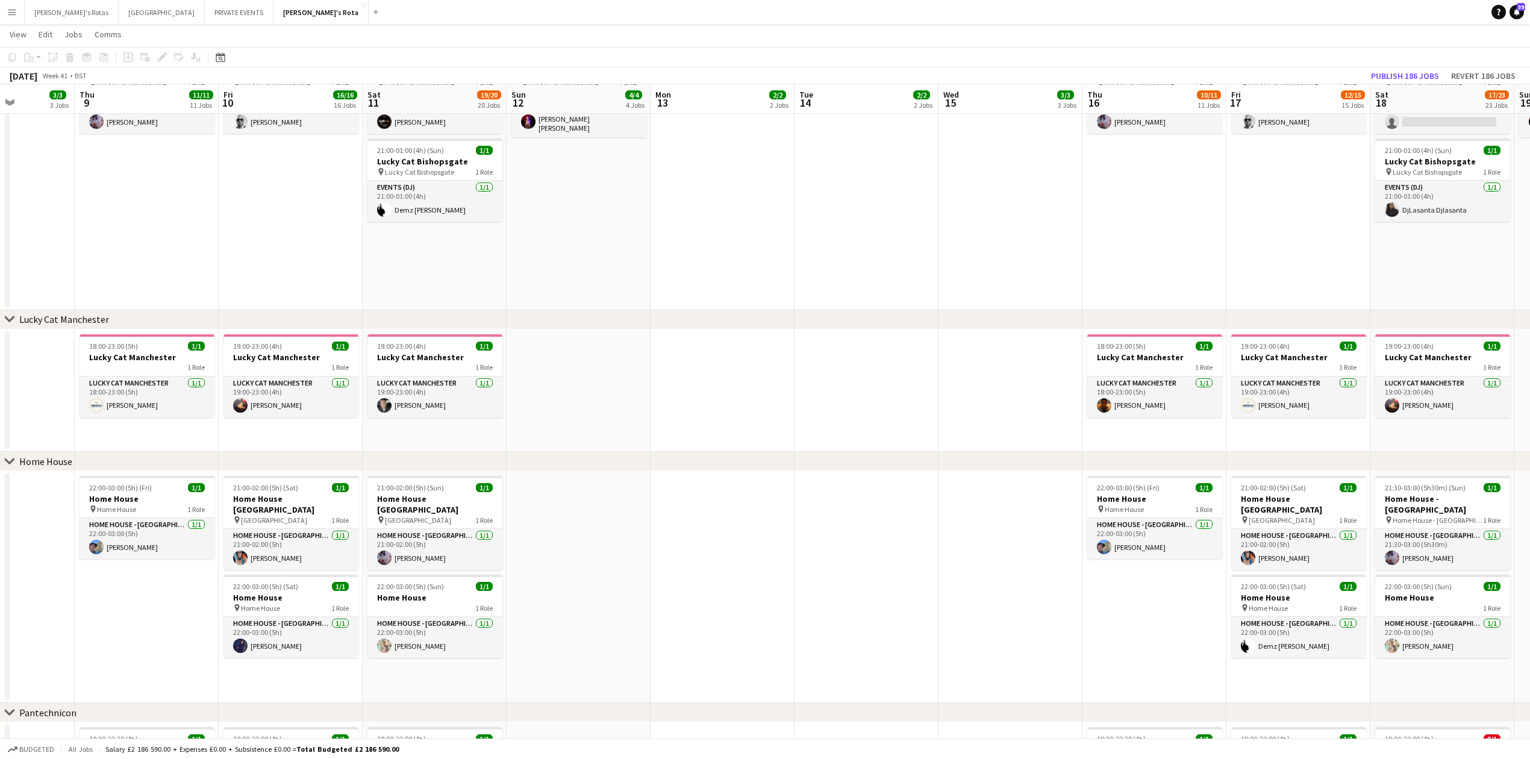
scroll to position [0, 502]
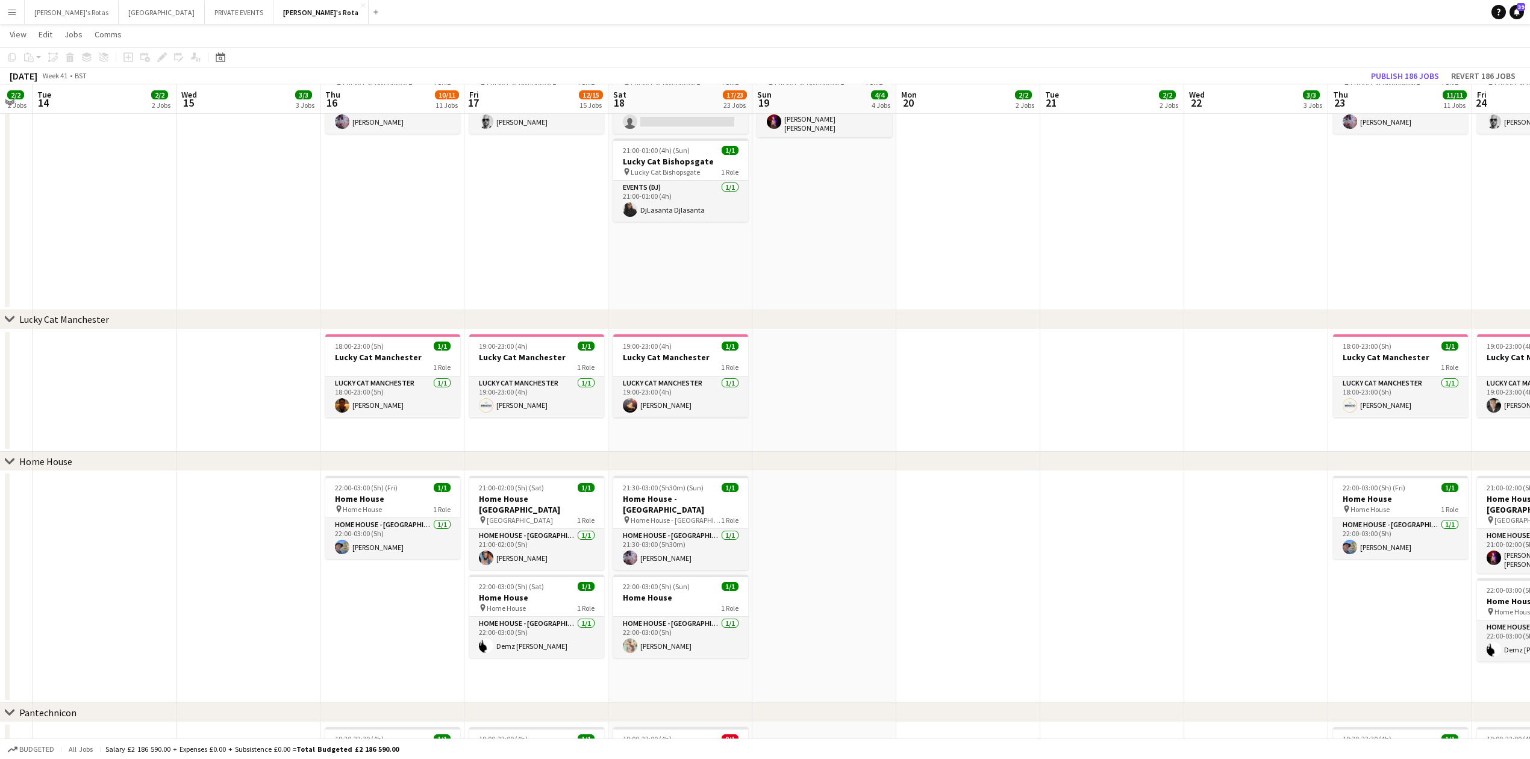
drag, startPoint x: 1336, startPoint y: 374, endPoint x: 363, endPoint y: 383, distance: 973.3
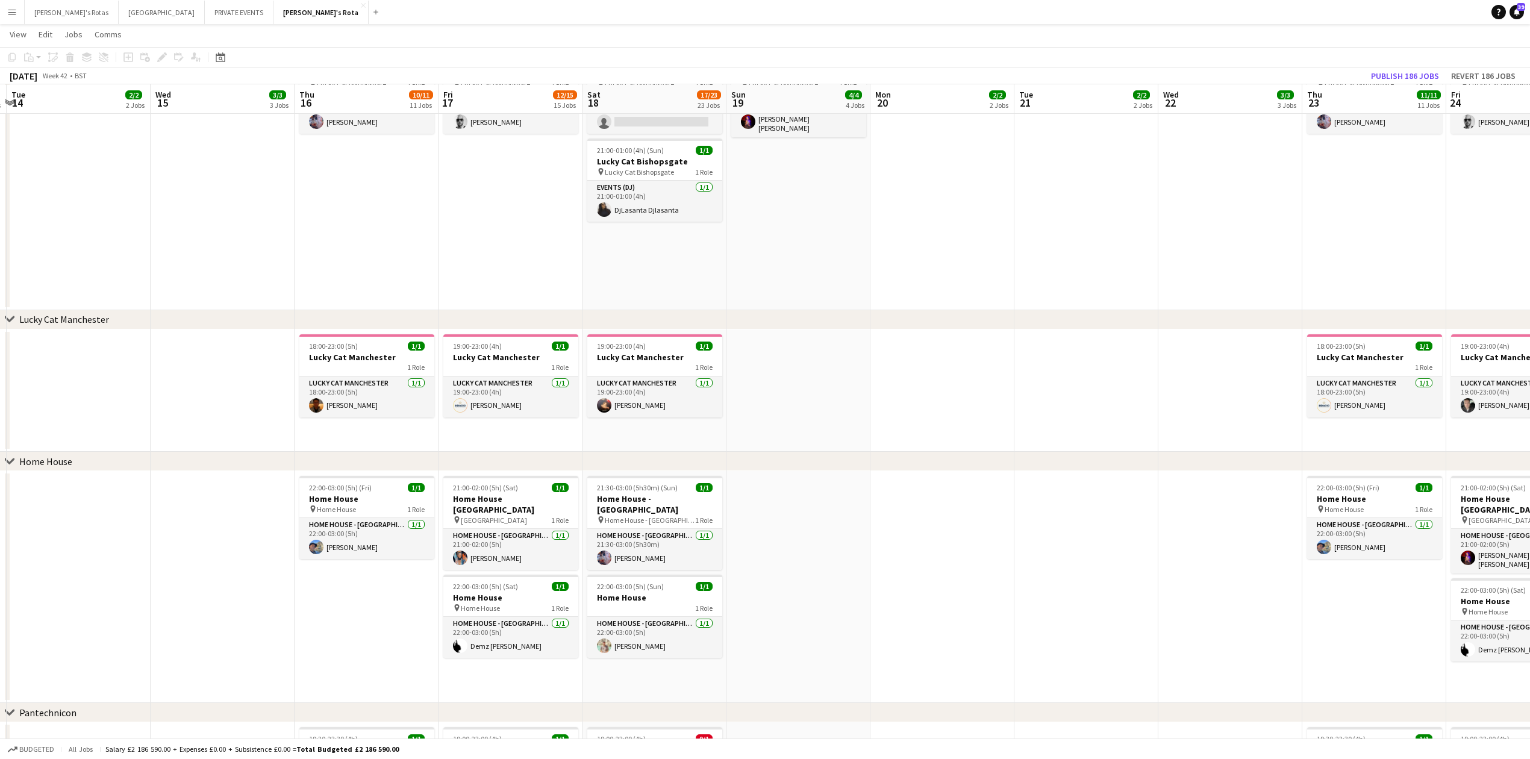
drag, startPoint x: 1180, startPoint y: 382, endPoint x: 379, endPoint y: 408, distance: 802.0
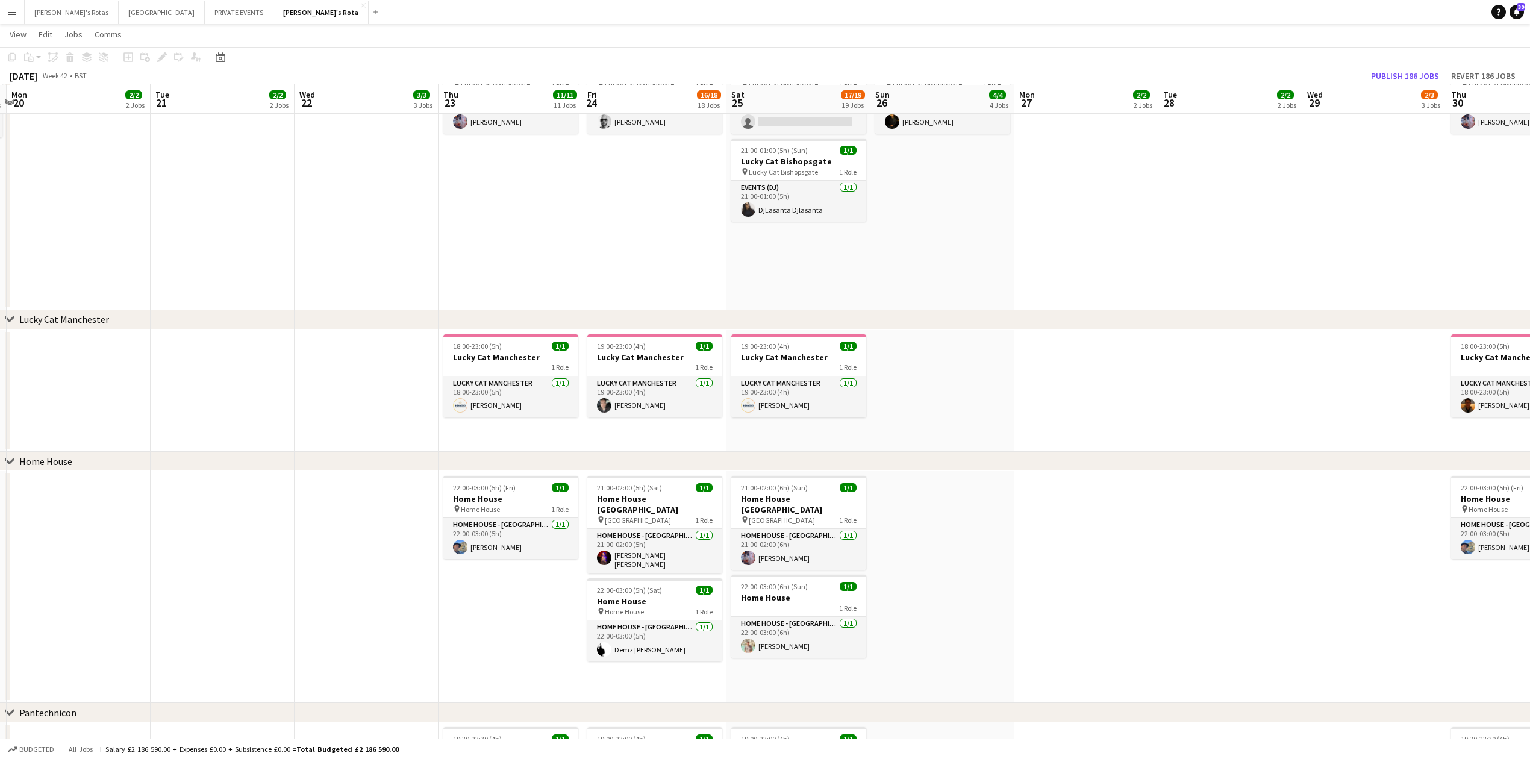
scroll to position [0, 419]
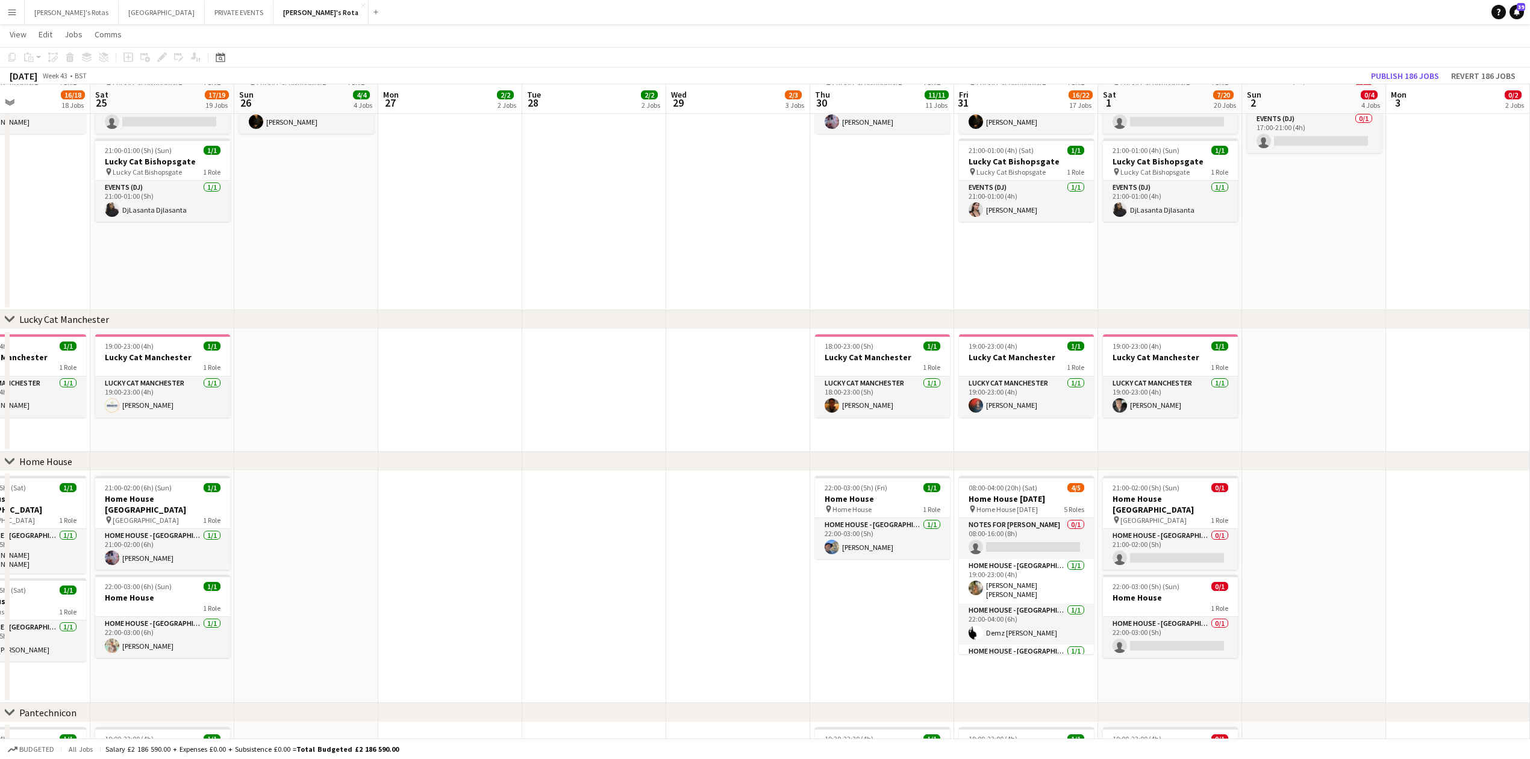
drag, startPoint x: 1164, startPoint y: 373, endPoint x: 536, endPoint y: 390, distance: 627.8
drag, startPoint x: 574, startPoint y: 376, endPoint x: 378, endPoint y: 391, distance: 196.3
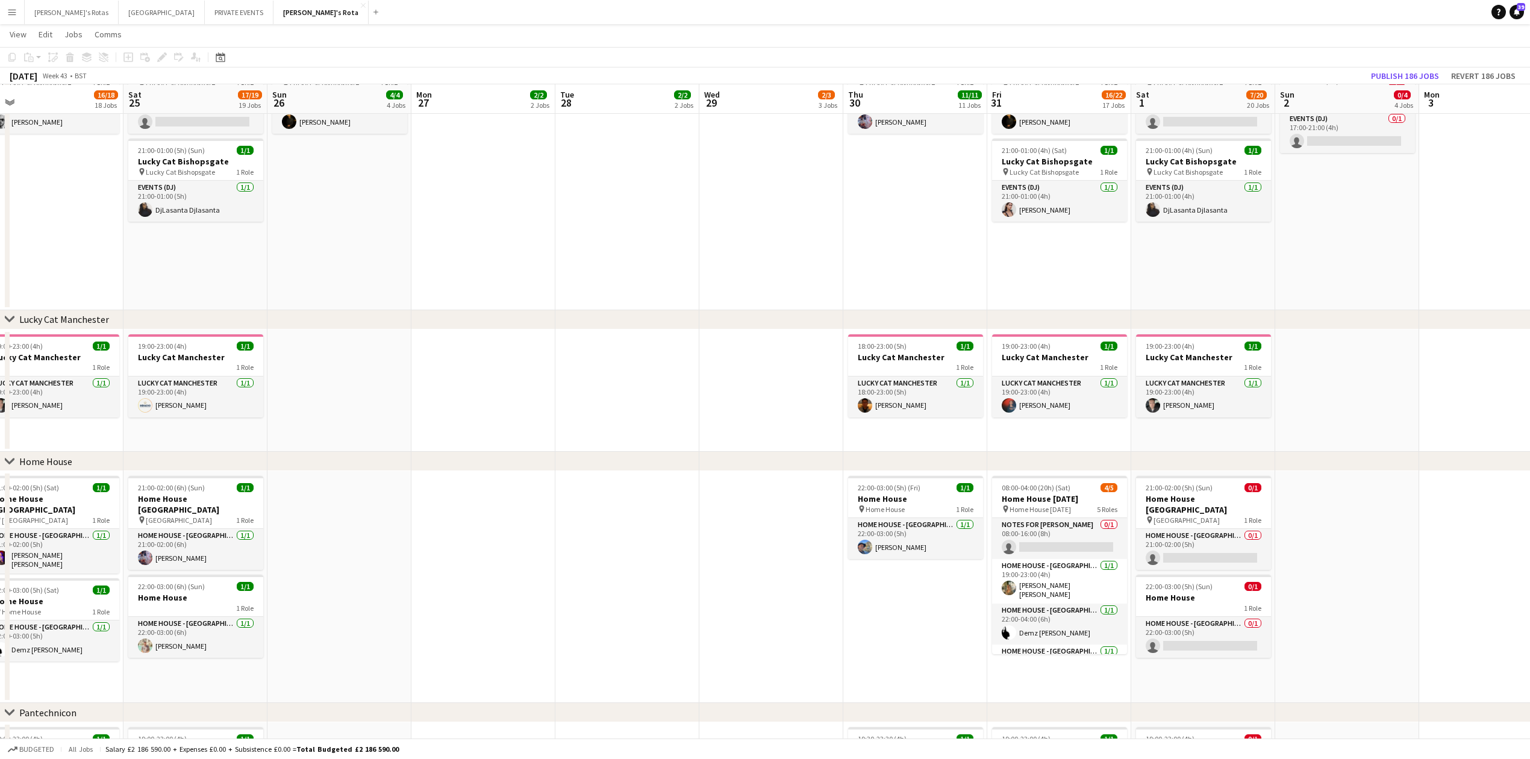
drag, startPoint x: 429, startPoint y: 391, endPoint x: 1077, endPoint y: 344, distance: 650.3
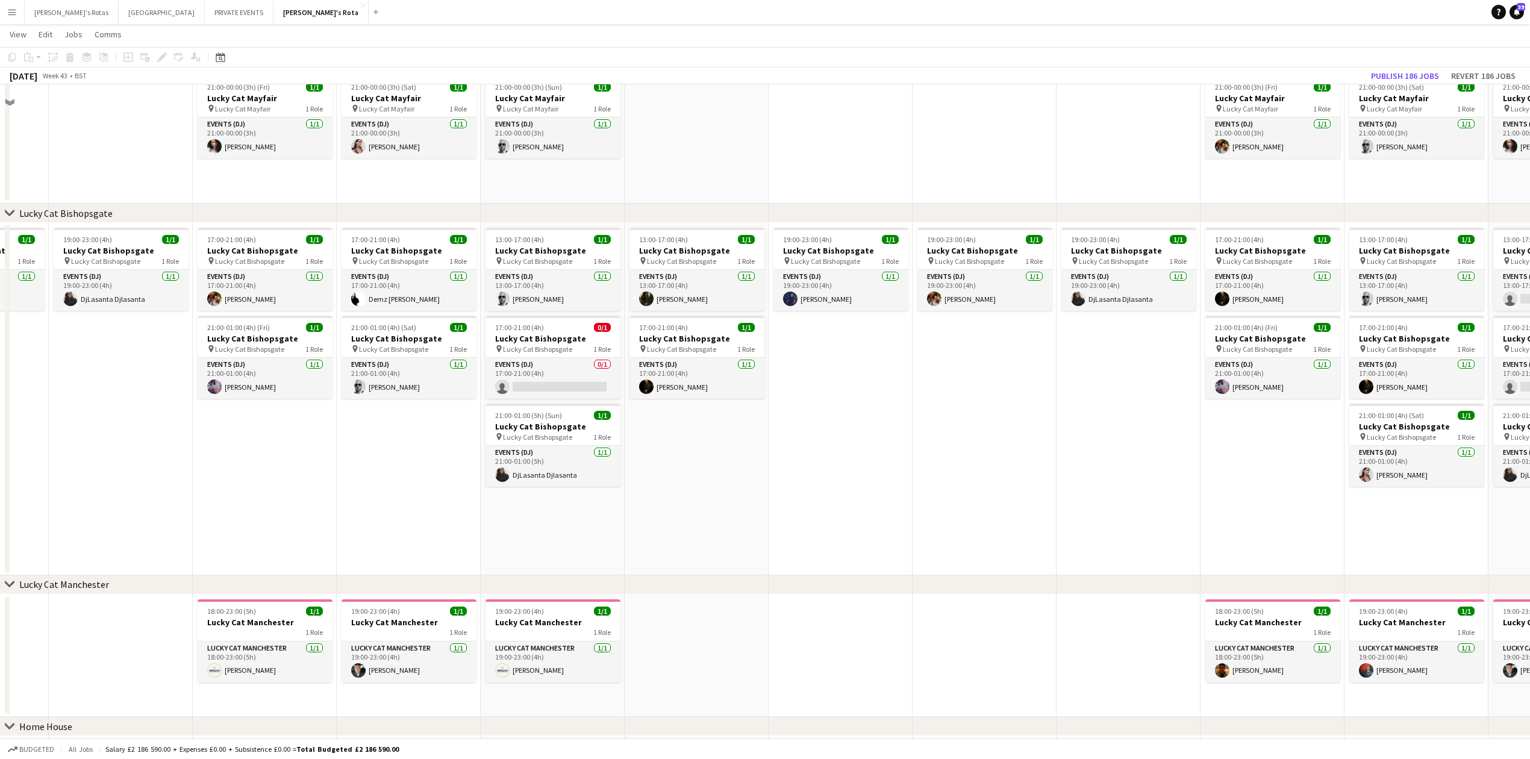
scroll to position [793, 0]
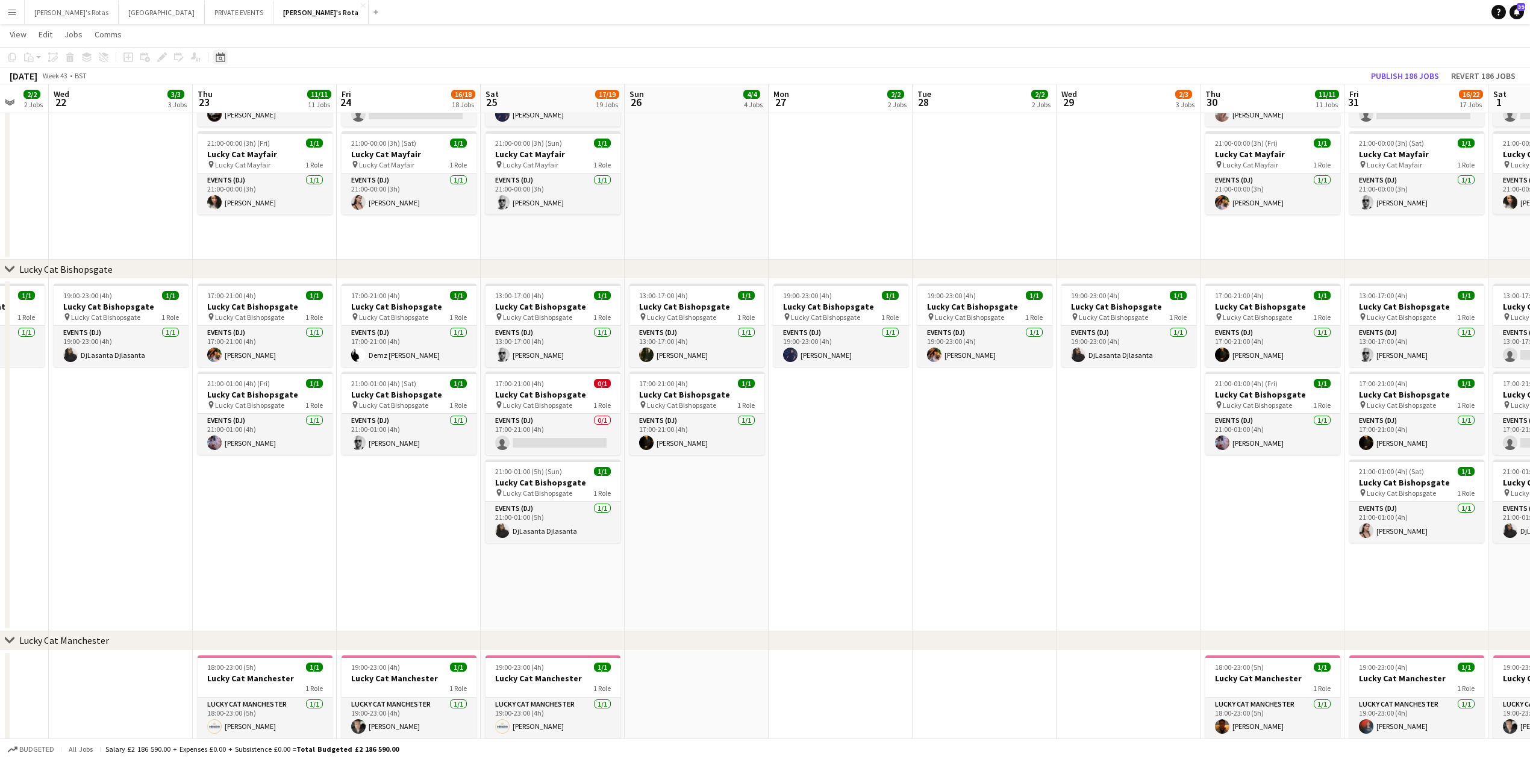
click at [225, 52] on div "Date picker" at bounding box center [220, 57] width 14 height 14
click at [310, 240] on button "[DATE]" at bounding box center [305, 245] width 35 height 19
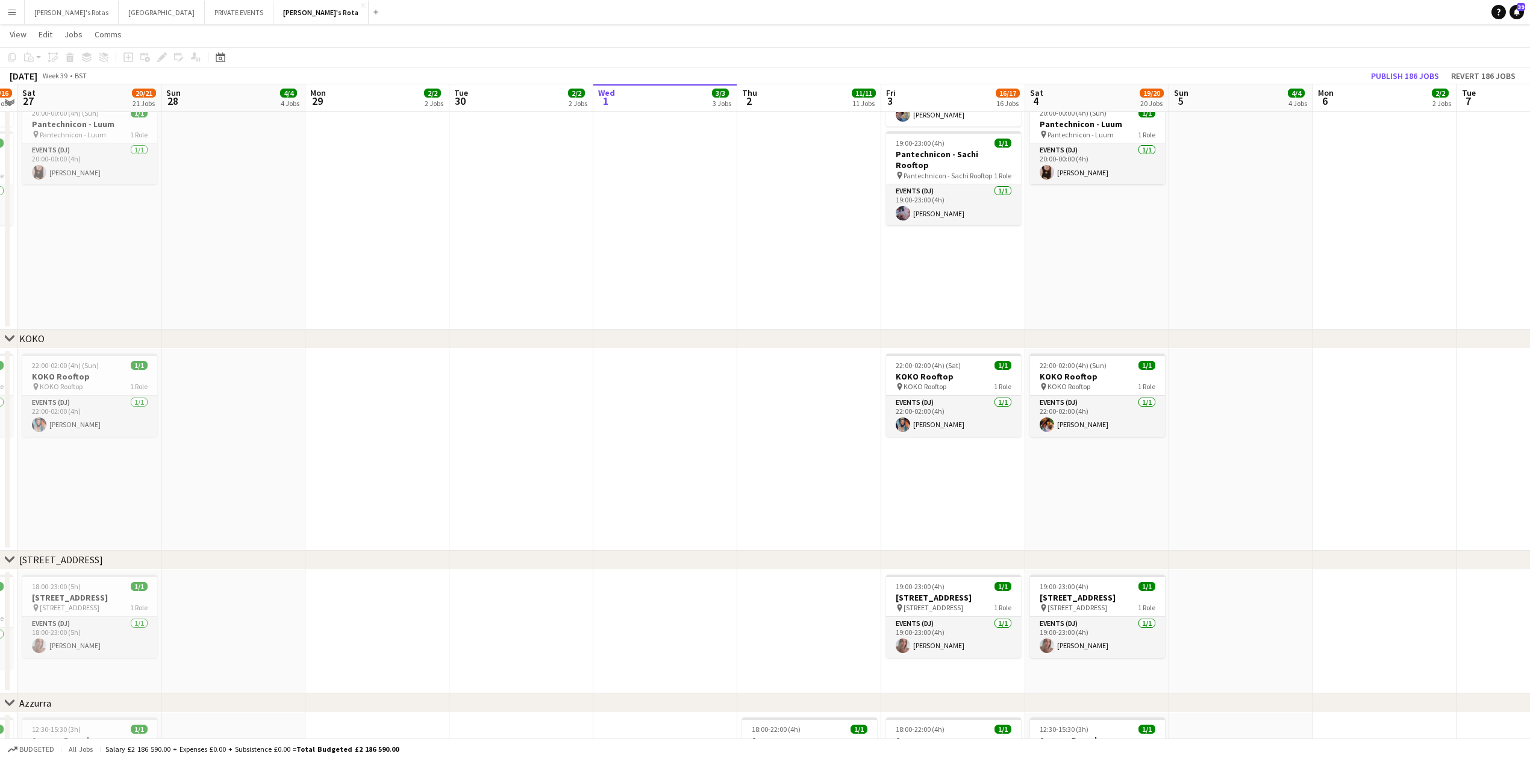
scroll to position [1837, 0]
drag, startPoint x: 1126, startPoint y: 269, endPoint x: 543, endPoint y: 302, distance: 584.0
click at [162, 319] on app-calendar-viewport "Wed 24 5/5 5 Jobs Thu 25 15/18 14 Jobs Fri 26 14/16 15 Jobs Sat 27 20/21 21 Job…" at bounding box center [765, 273] width 1530 height 4126
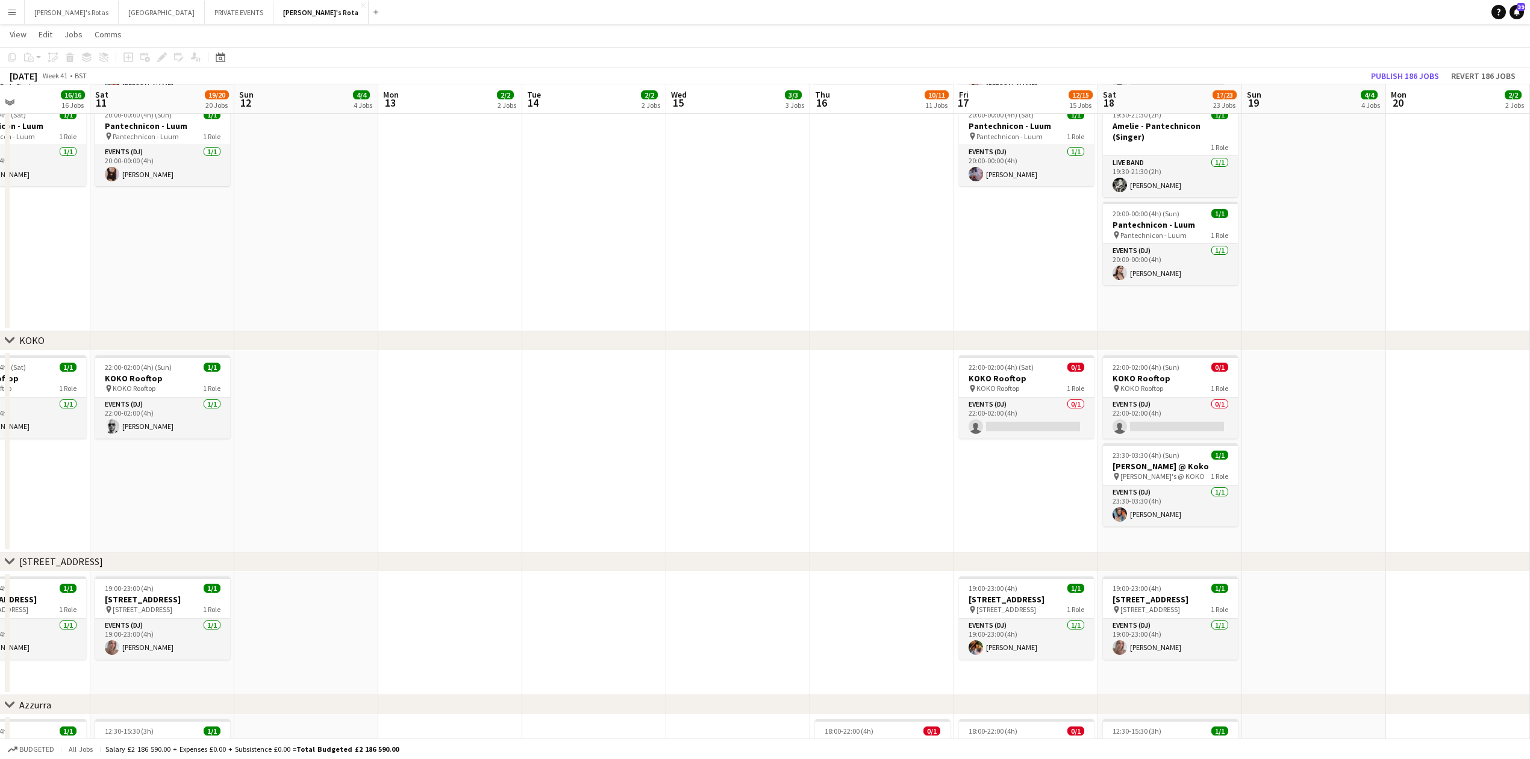
drag, startPoint x: 1027, startPoint y: 290, endPoint x: 1017, endPoint y: 322, distance: 33.5
click at [0, 383] on app-calendar-viewport "Sun 5 4/4 4 Jobs Mon 6 2/2 2 Jobs Tue 7 2/2 2 Jobs Wed 8 3/3 3 Jobs Thu 9 11/11…" at bounding box center [765, 273] width 1530 height 4126
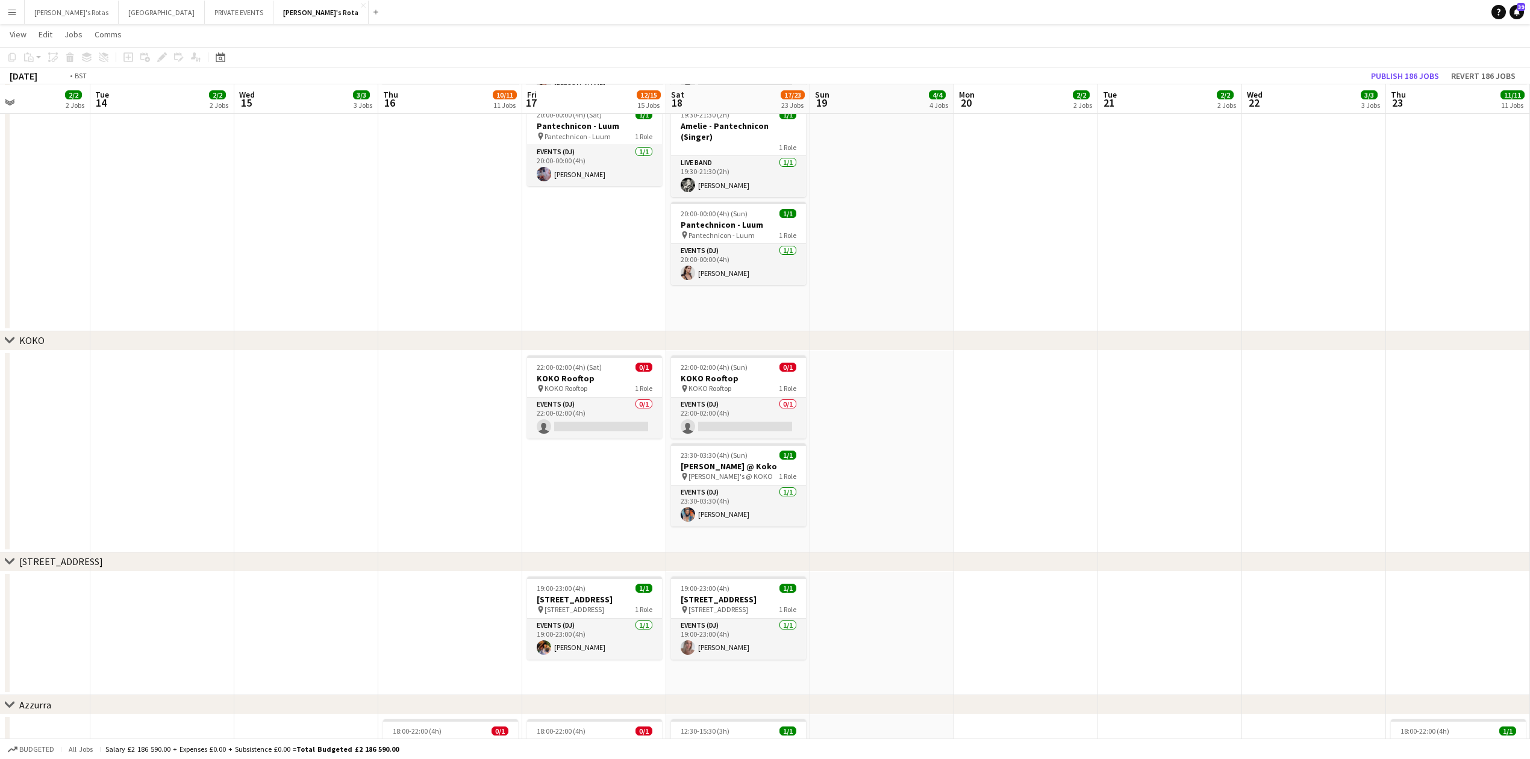
drag, startPoint x: 1147, startPoint y: 309, endPoint x: 190, endPoint y: 397, distance: 960.5
click at [0, 407] on app-calendar-viewport "Wed 8 3/3 3 Jobs Thu 9 11/11 11 Jobs Fri 10 16/16 16 Jobs Sat 11 19/20 20 Jobs …" at bounding box center [765, 273] width 1530 height 4126
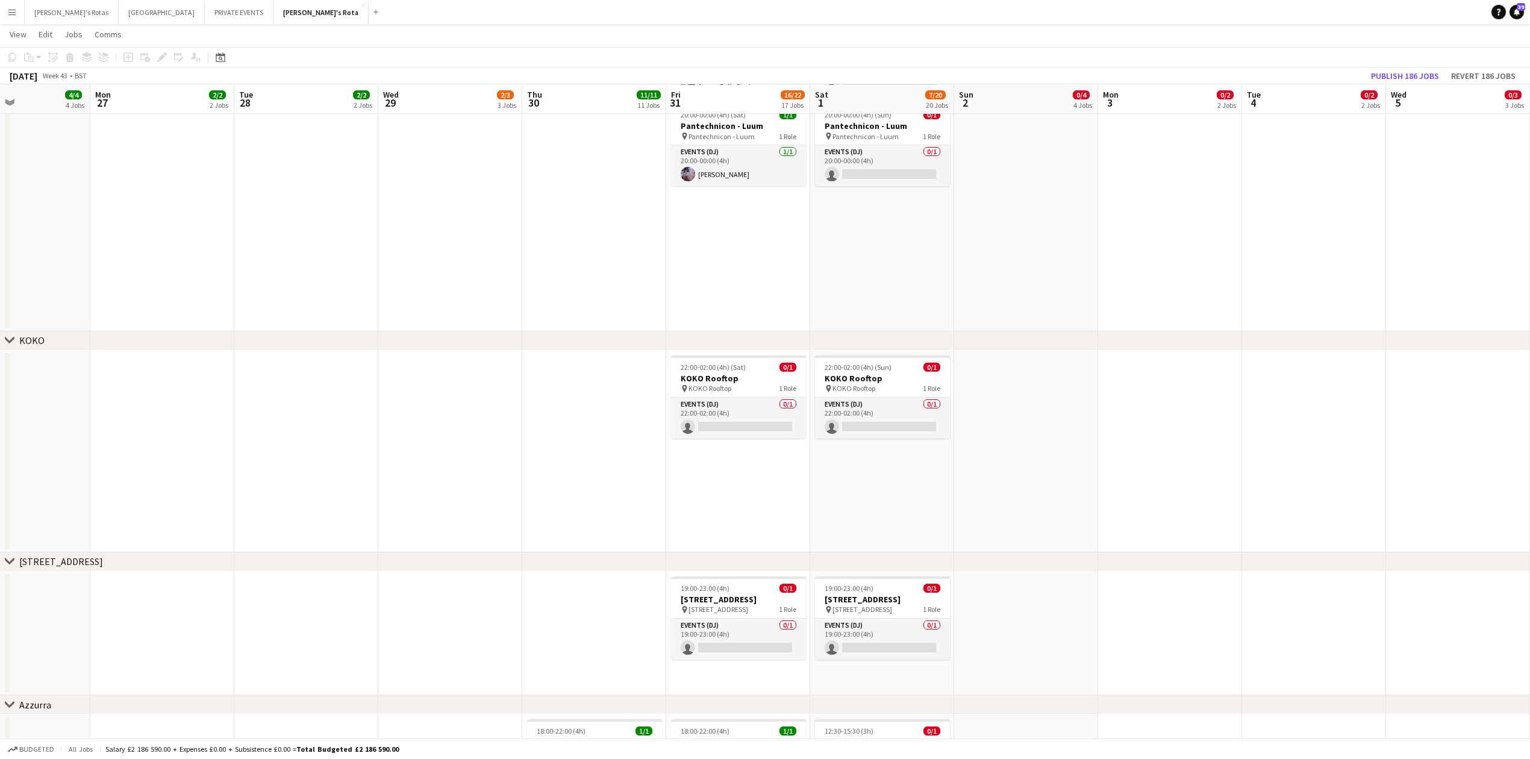
drag, startPoint x: 311, startPoint y: 336, endPoint x: 469, endPoint y: 333, distance: 157.2
click at [0, 359] on app-calendar-viewport "Tue 21 2/2 2 Jobs Wed 22 3/3 3 Jobs Thu 23 11/11 11 Jobs Fri 24 16/18 18 Jobs S…" at bounding box center [765, 273] width 1530 height 4126
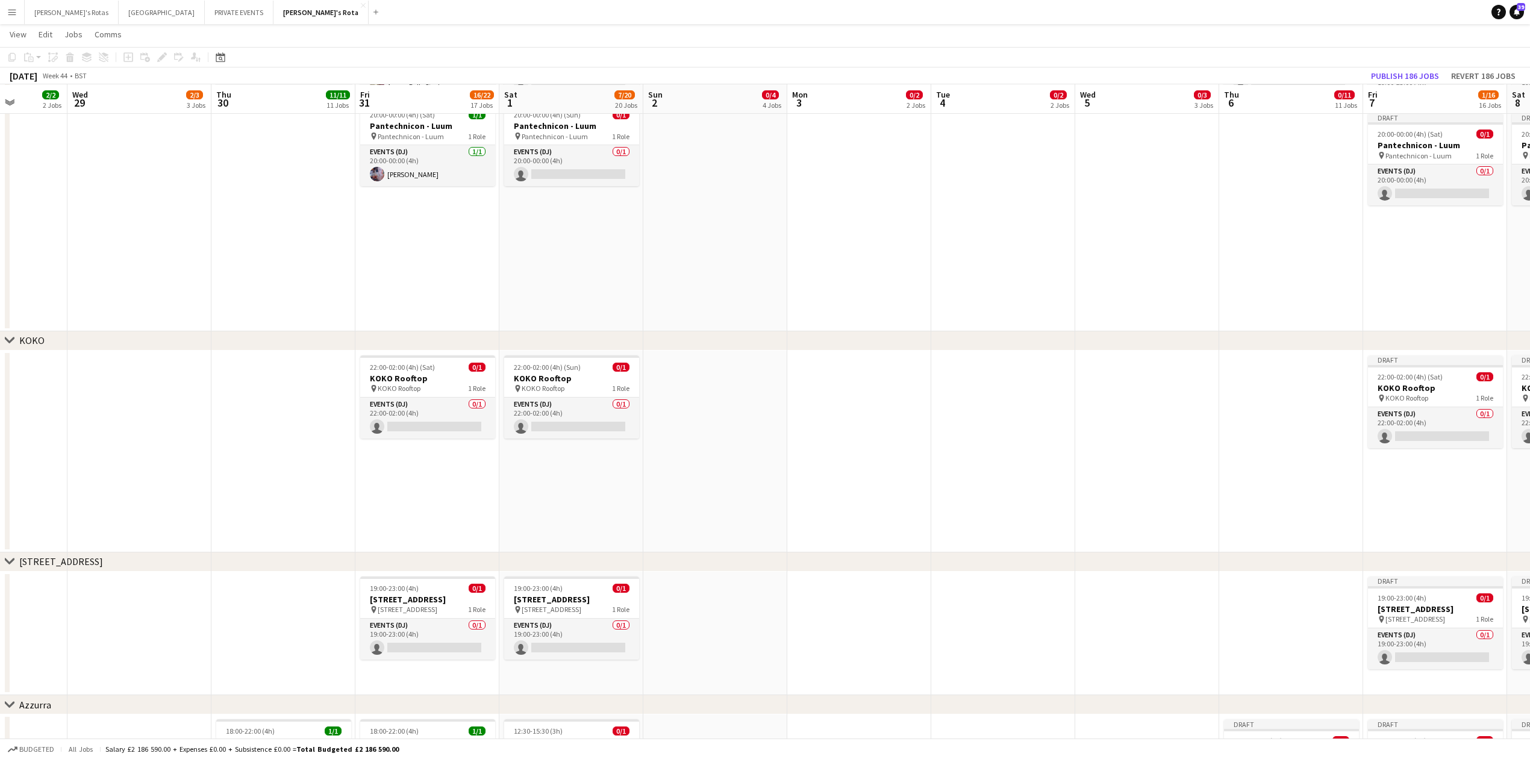
drag, startPoint x: 1222, startPoint y: 255, endPoint x: 323, endPoint y: 326, distance: 901.4
click at [323, 326] on app-calendar-viewport "Sat 25 17/19 19 Jobs Sun 26 4/4 4 Jobs Mon 27 2/2 2 Jobs Tue 28 2/2 2 Jobs Wed …" at bounding box center [765, 273] width 1530 height 4126
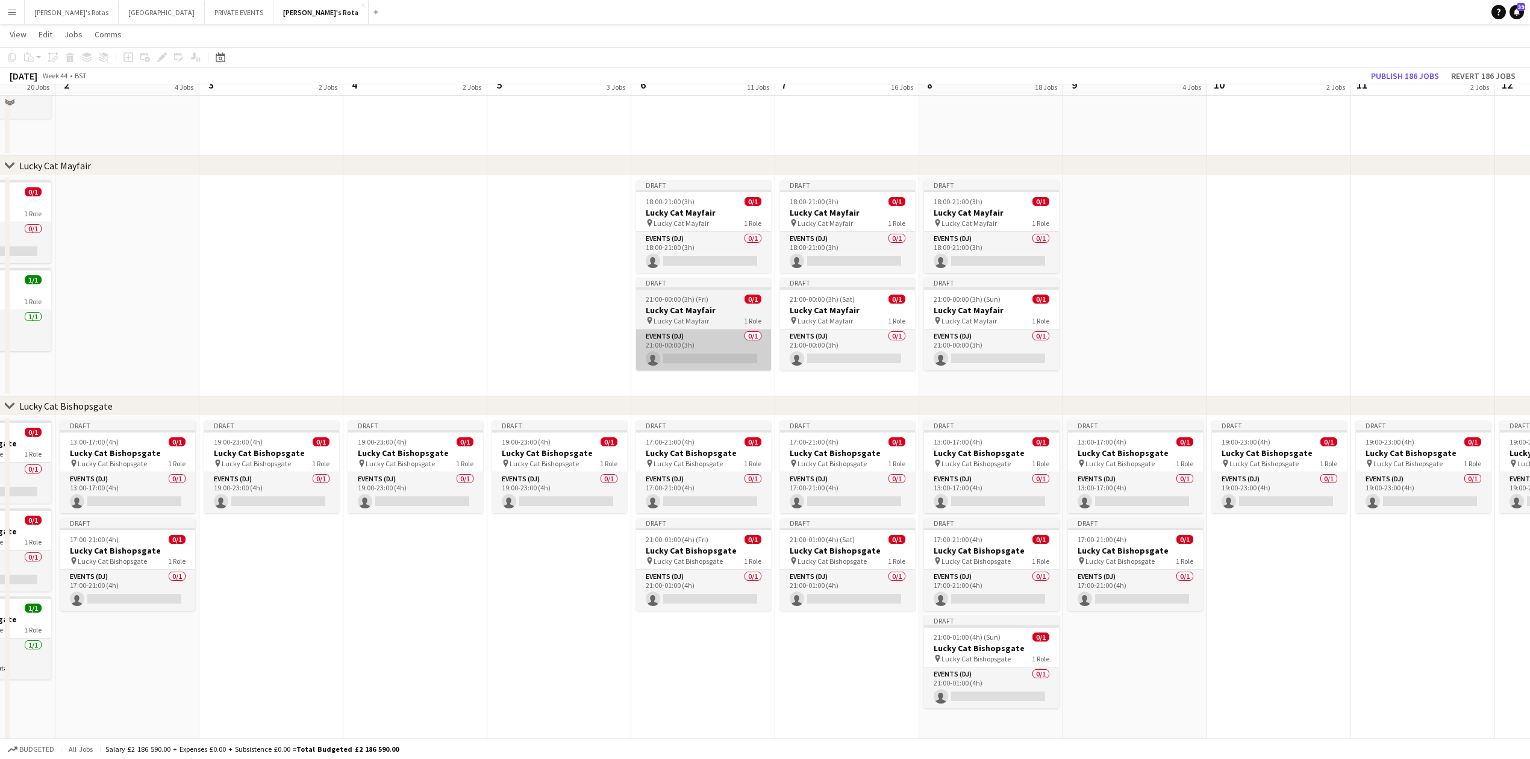
scroll to position [632, 0]
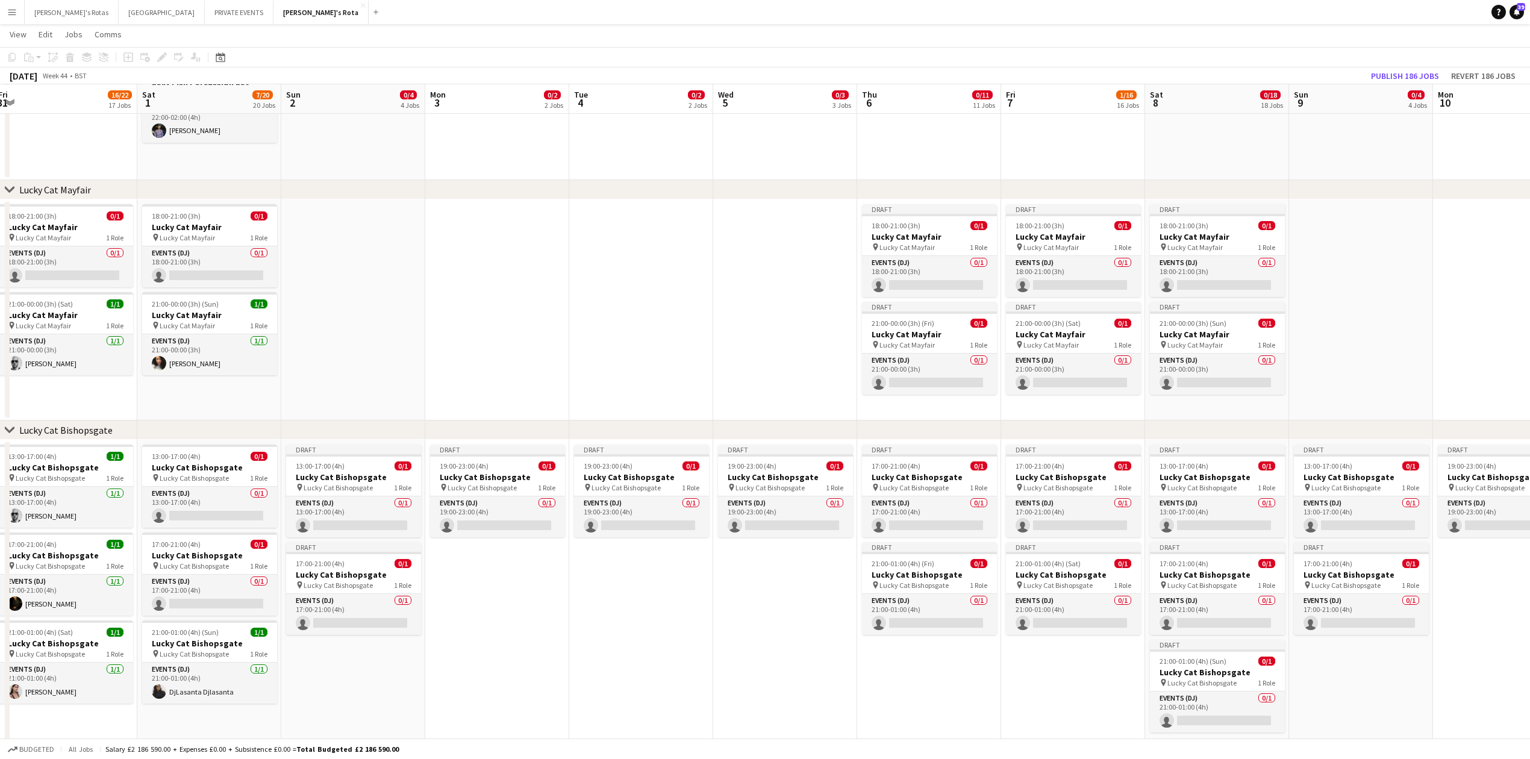
drag, startPoint x: 334, startPoint y: 323, endPoint x: 560, endPoint y: 325, distance: 225.9
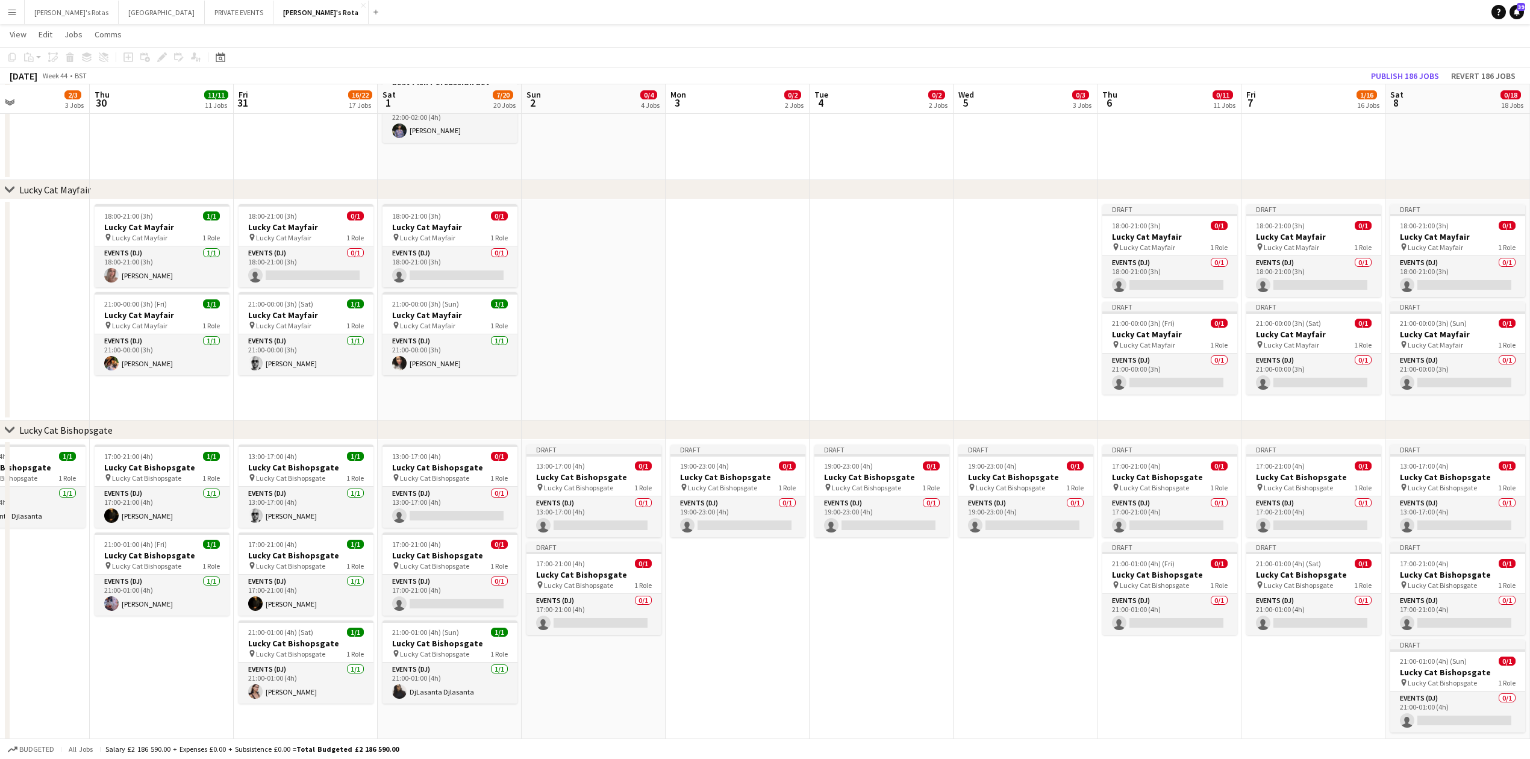
drag, startPoint x: 663, startPoint y: 299, endPoint x: 669, endPoint y: 304, distance: 6.9
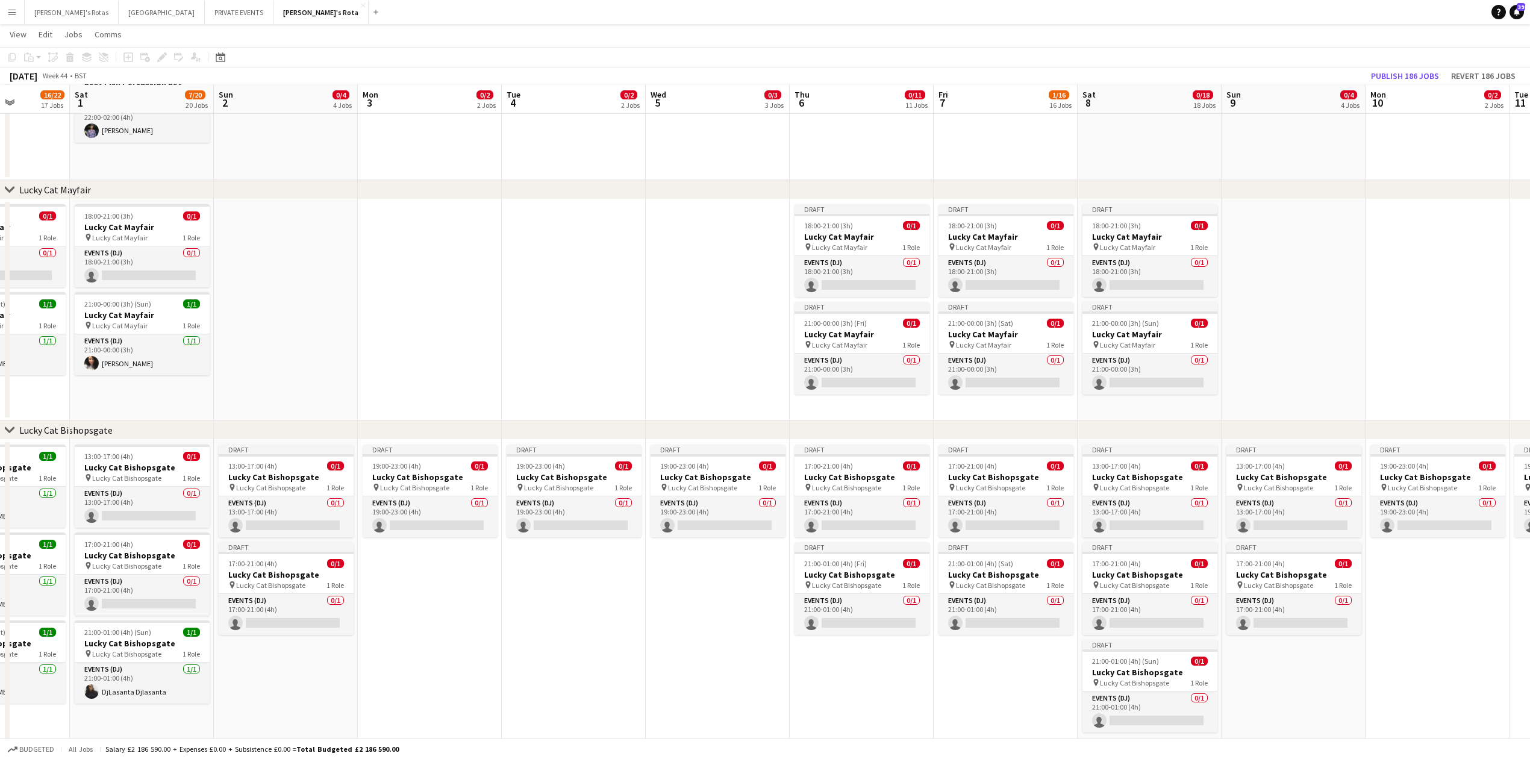
scroll to position [0, 425]
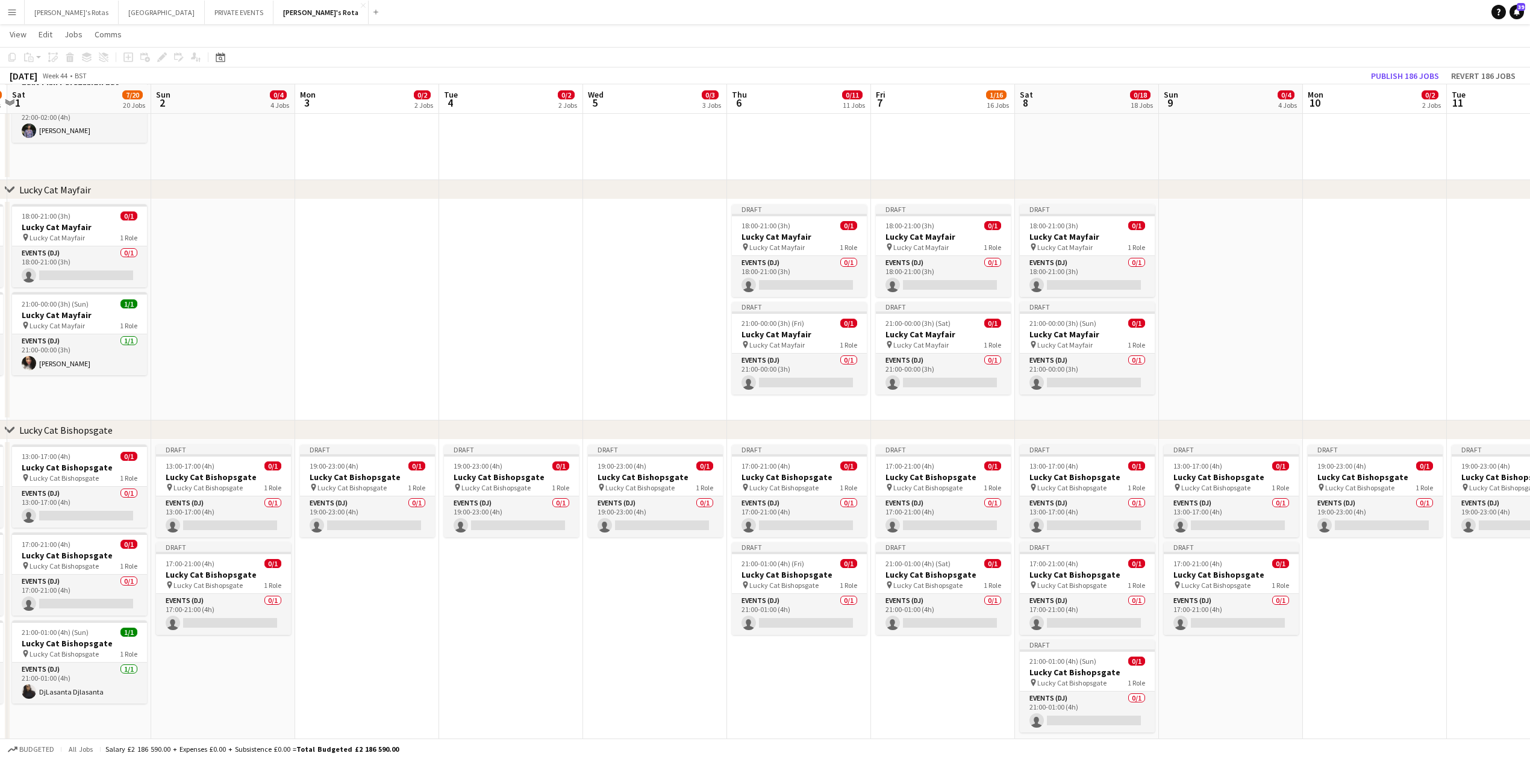
drag, startPoint x: 914, startPoint y: 325, endPoint x: 522, endPoint y: 344, distance: 392.5
click at [787, 372] on app-card-role "Events (DJ) 0/1 21:00-00:00 (3h) single-neutral-actions" at bounding box center [799, 374] width 135 height 41
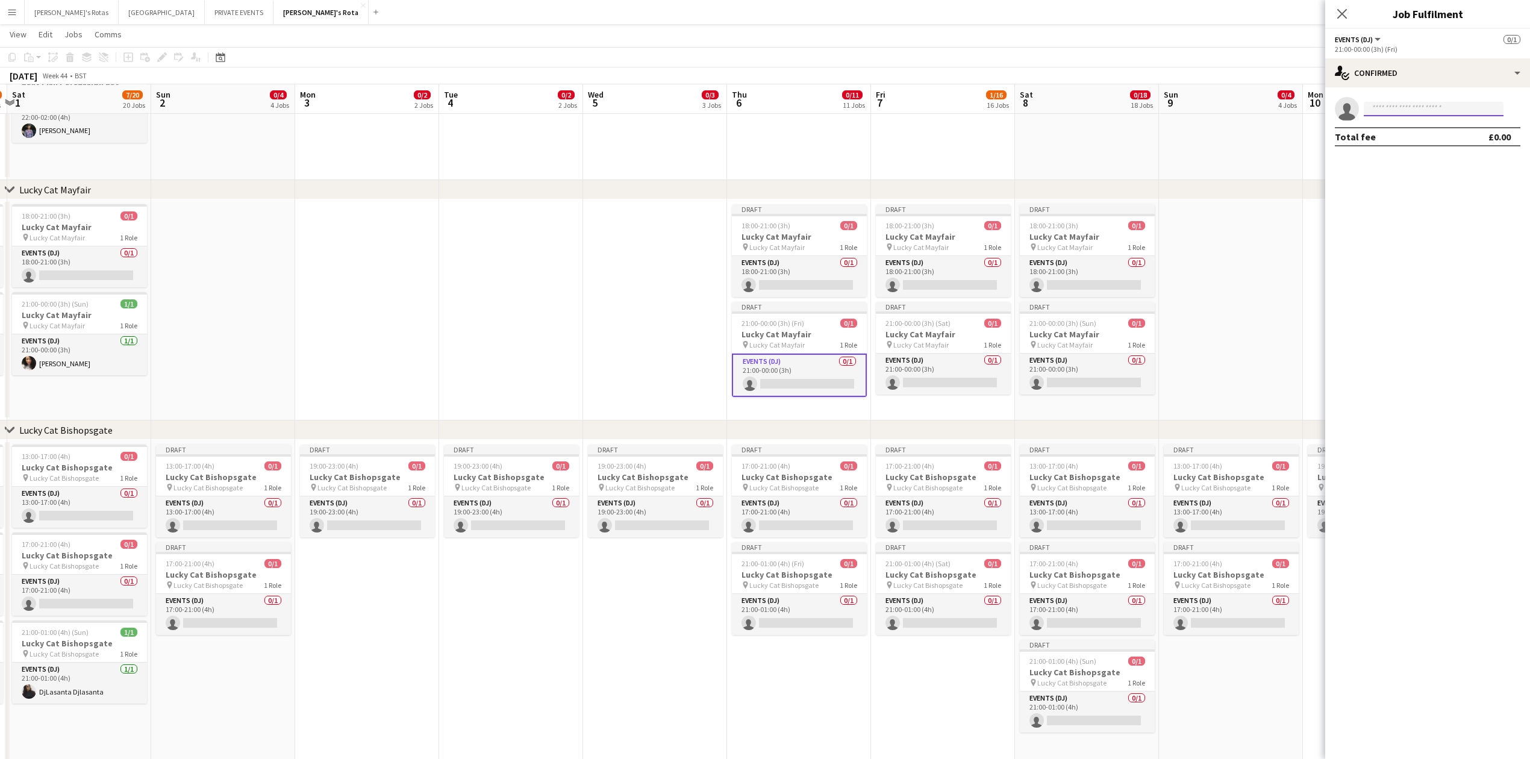
click at [1393, 104] on input at bounding box center [1434, 109] width 140 height 14
type input "******"
click at [1391, 133] on span "[EMAIL_ADDRESS][DOMAIN_NAME]" at bounding box center [1433, 136] width 120 height 10
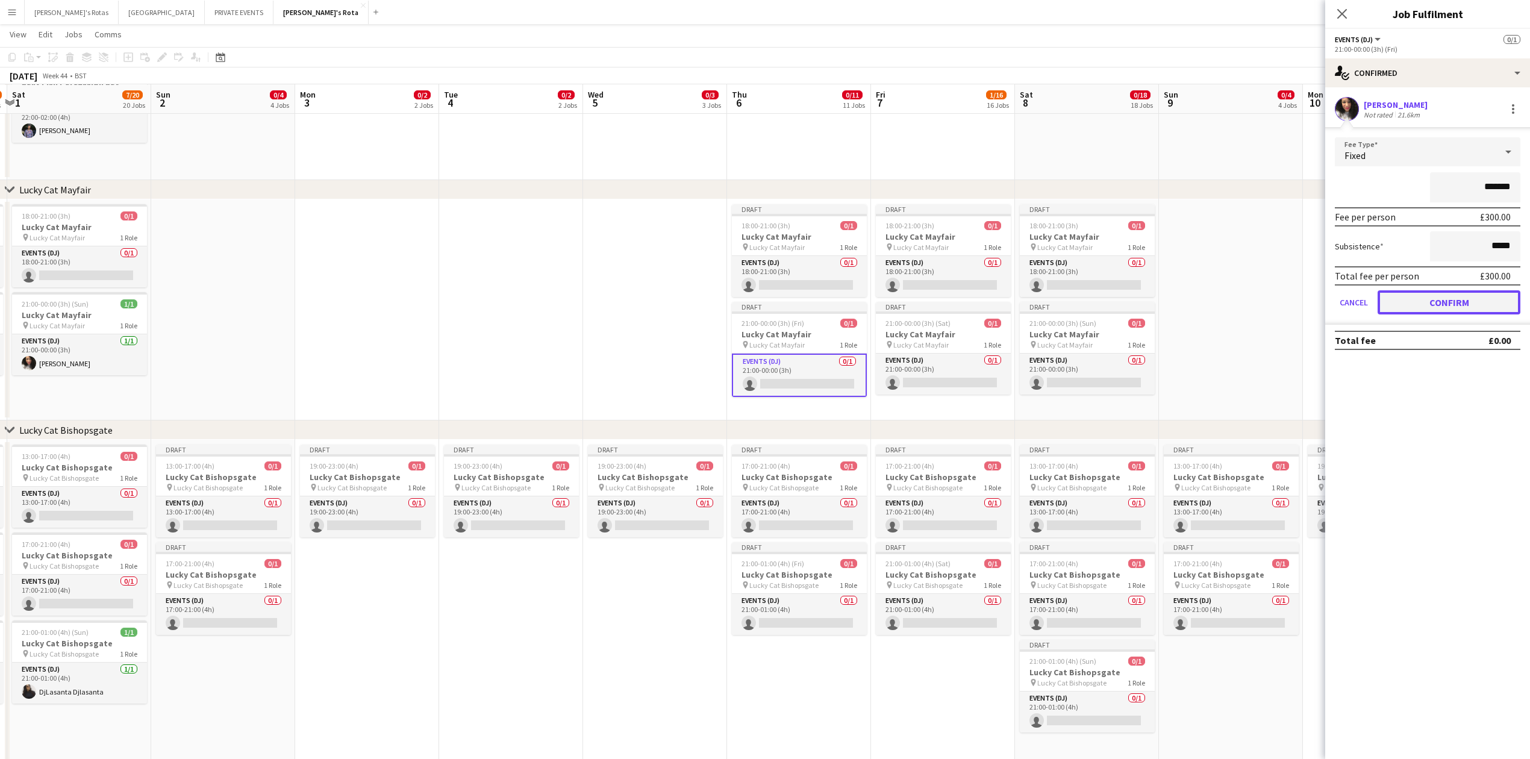
click at [1437, 296] on button "Confirm" at bounding box center [1448, 302] width 143 height 24
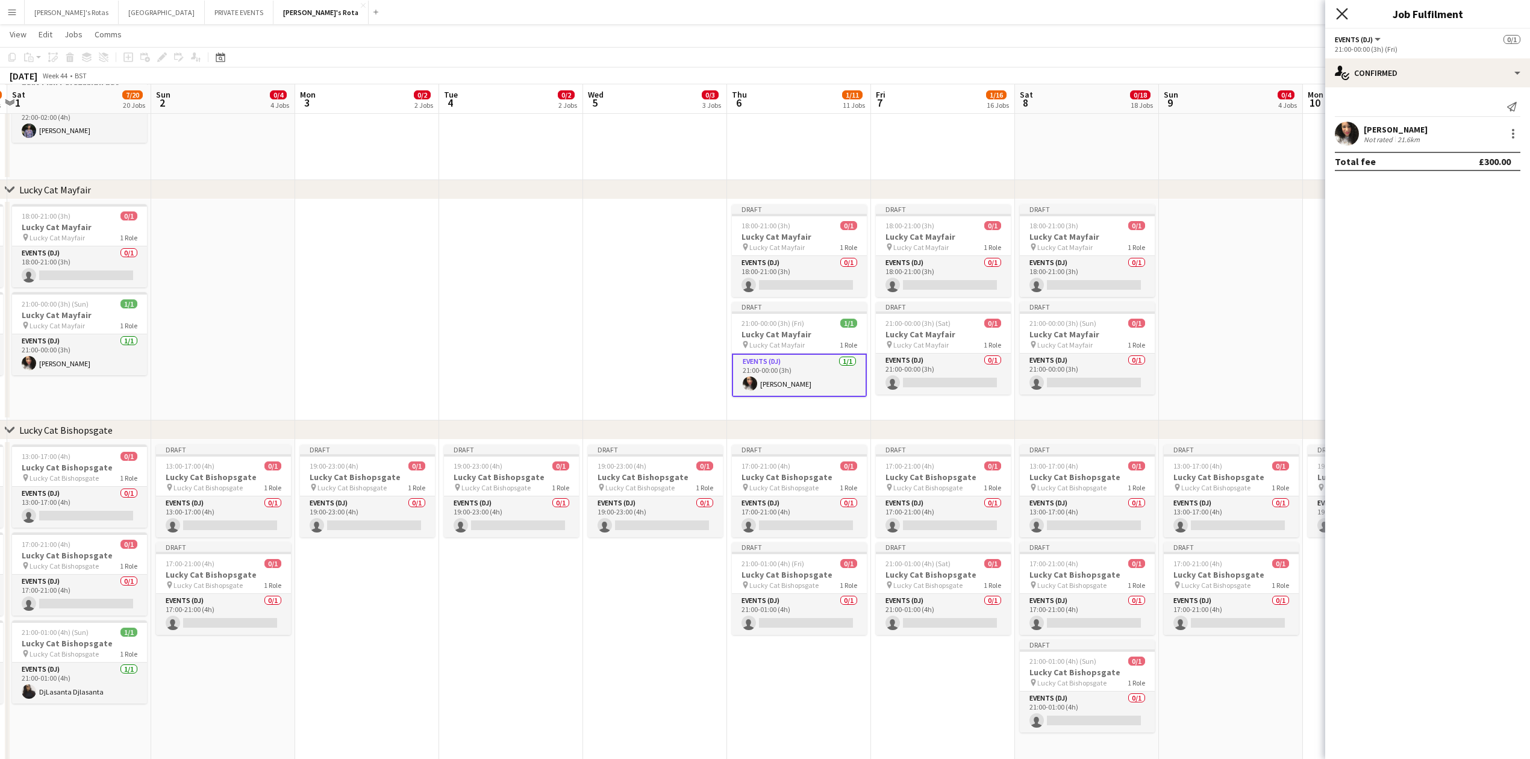
click at [1342, 17] on icon "Close pop-in" at bounding box center [1341, 13] width 11 height 11
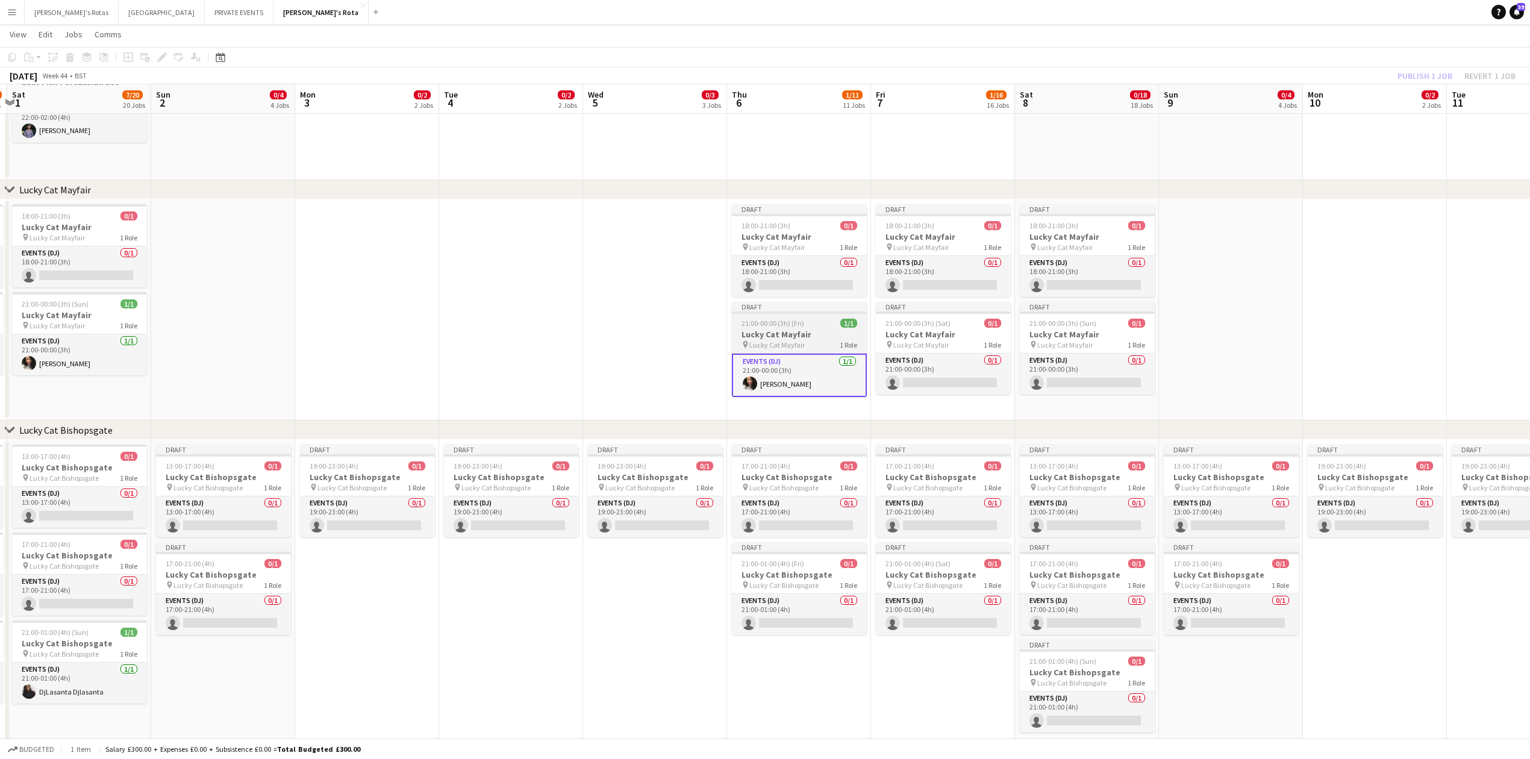
click at [781, 335] on h3 "Lucky Cat Mayfair" at bounding box center [799, 334] width 135 height 11
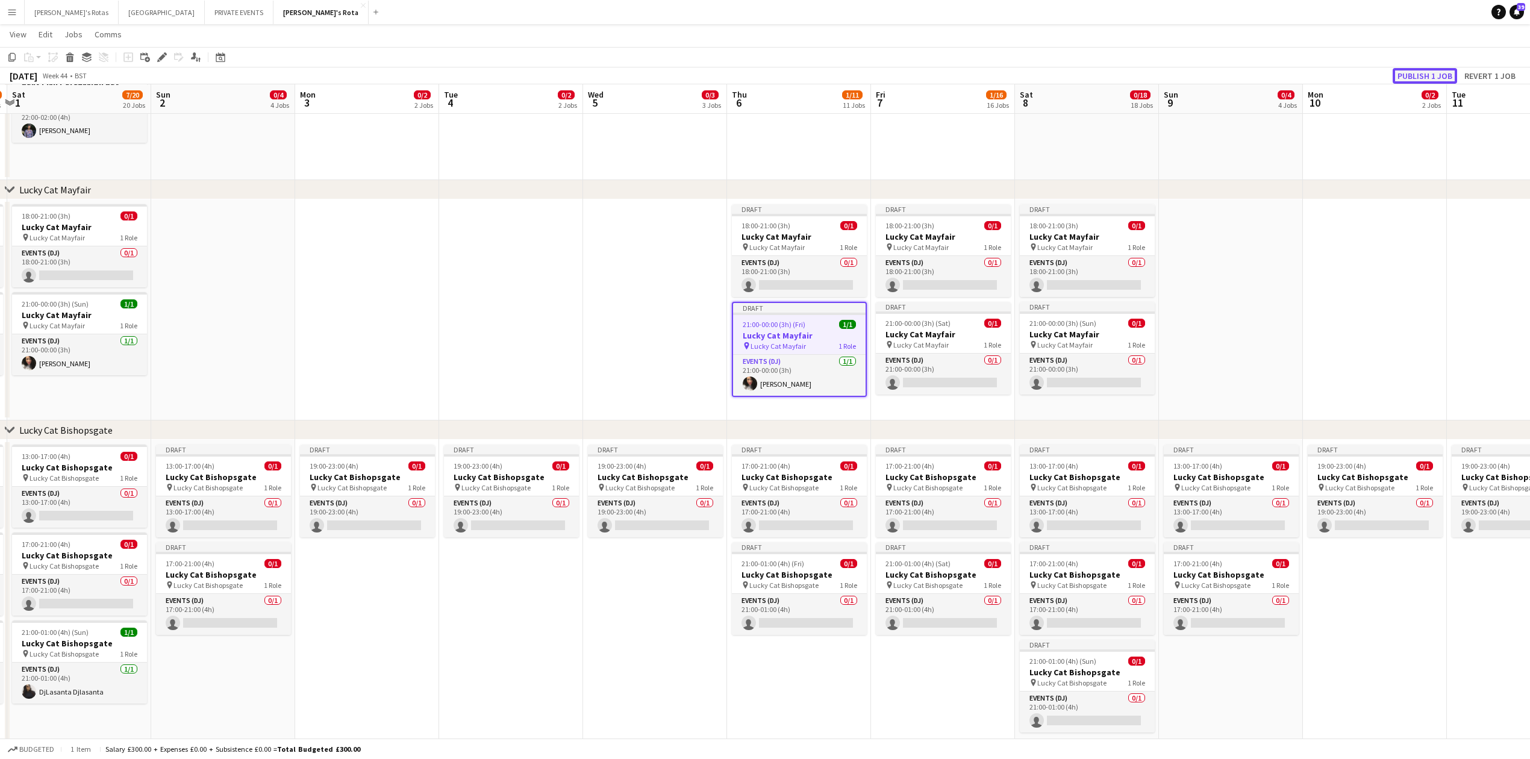
click at [1417, 75] on button "Publish 1 job" at bounding box center [1424, 76] width 64 height 16
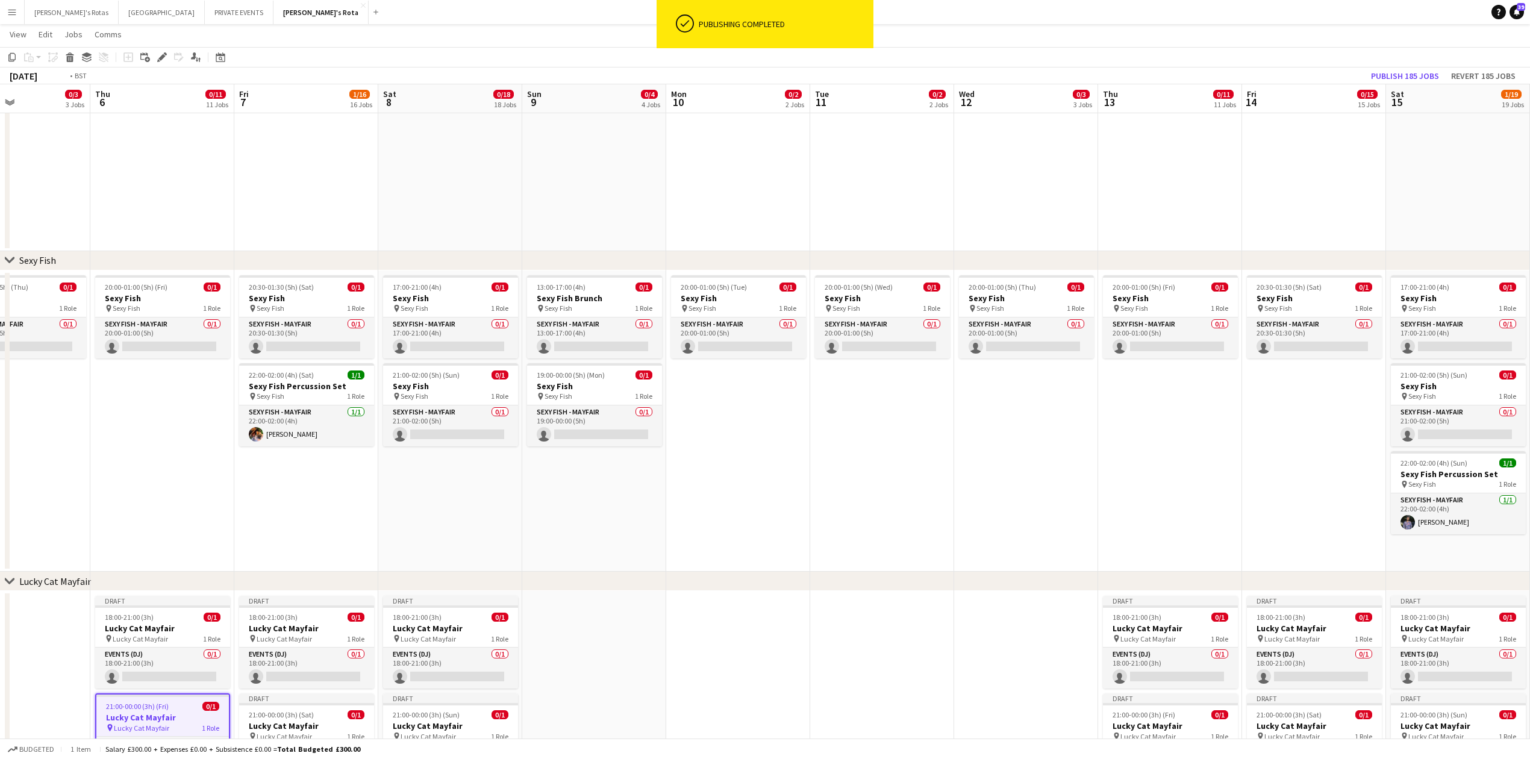
scroll to position [0, 395]
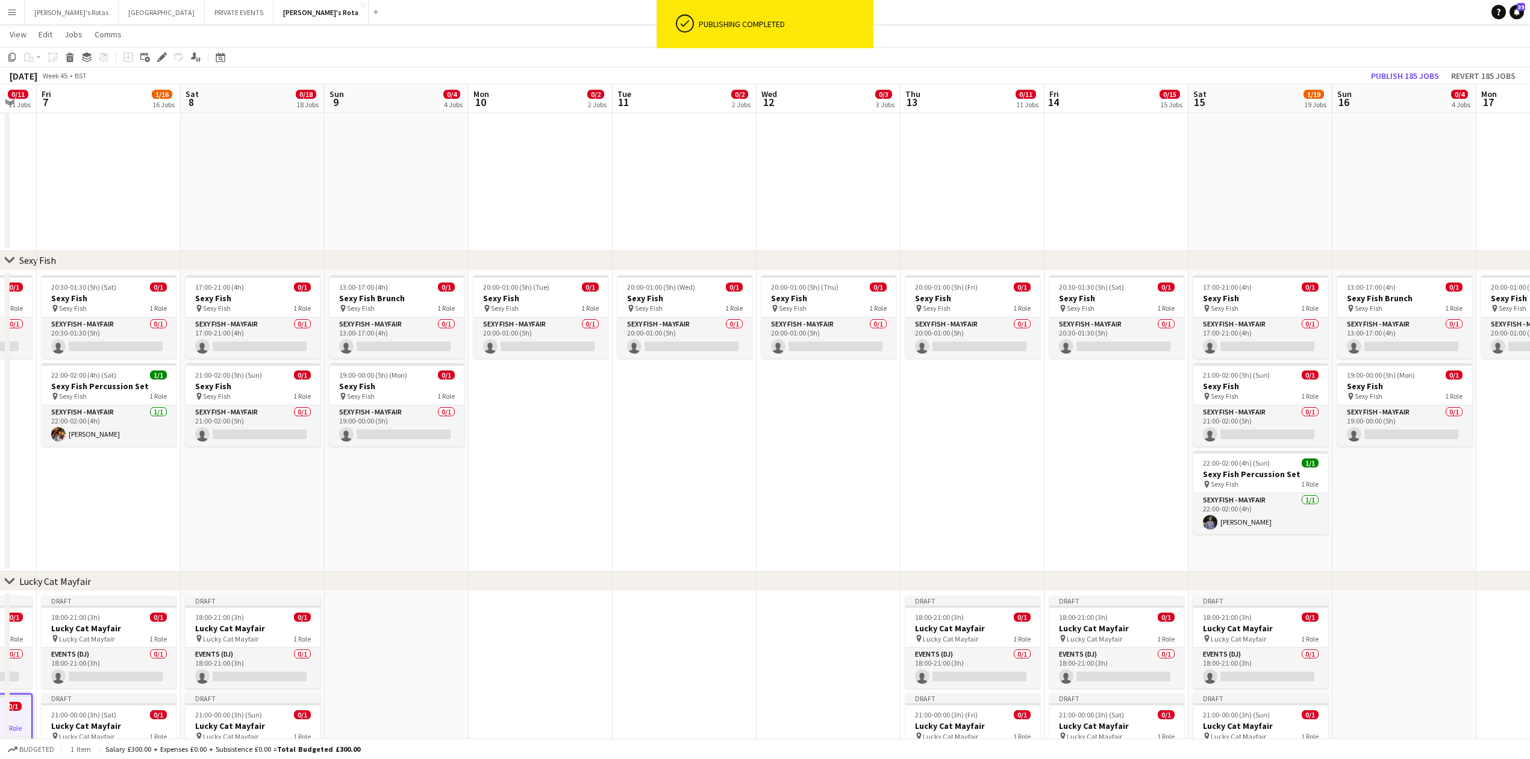
drag, startPoint x: 1330, startPoint y: 131, endPoint x: 496, endPoint y: 196, distance: 836.1
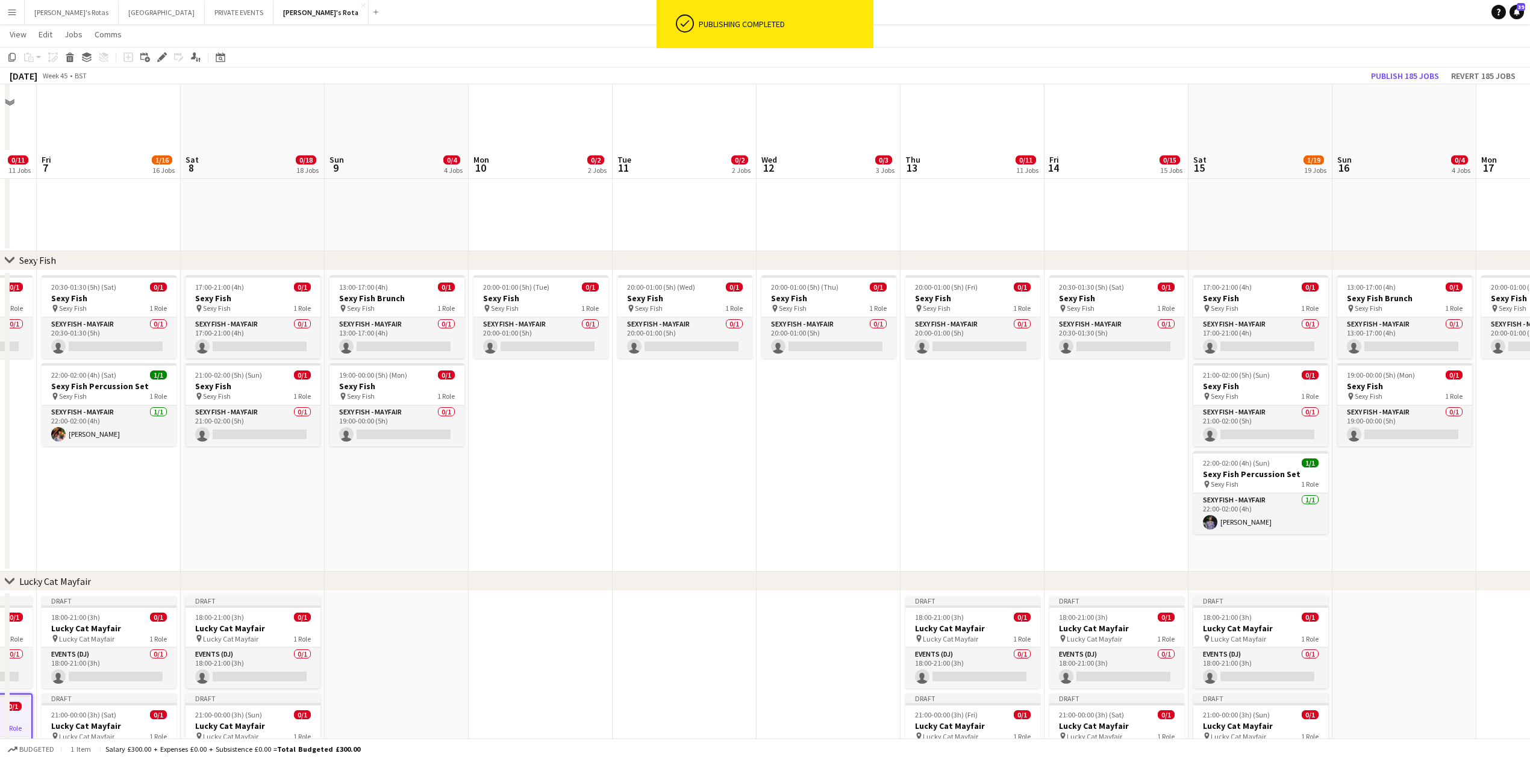
scroll to position [562, 0]
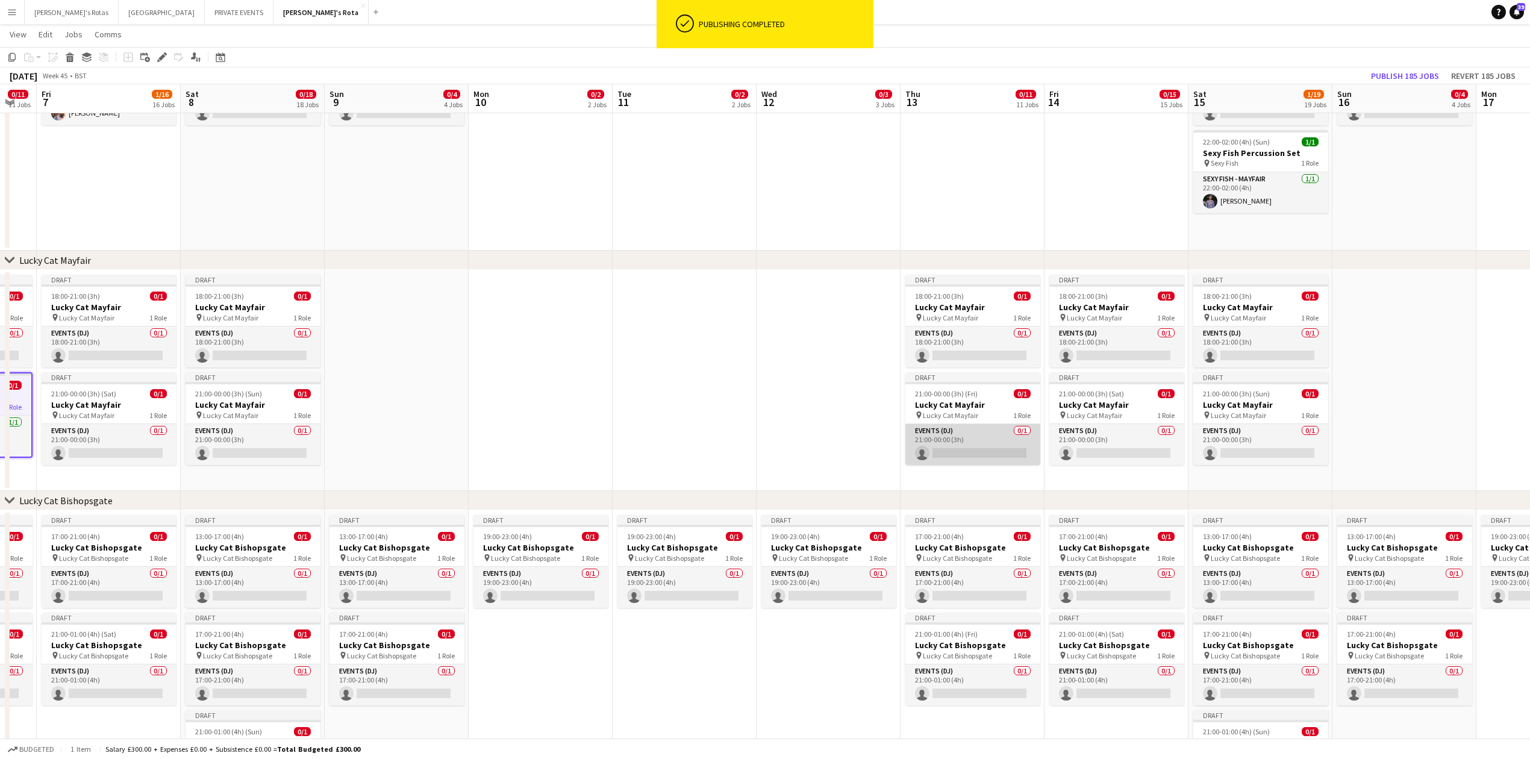
click at [952, 434] on app-card-role "Events (DJ) 0/1 21:00-00:00 (3h) single-neutral-actions" at bounding box center [972, 444] width 135 height 41
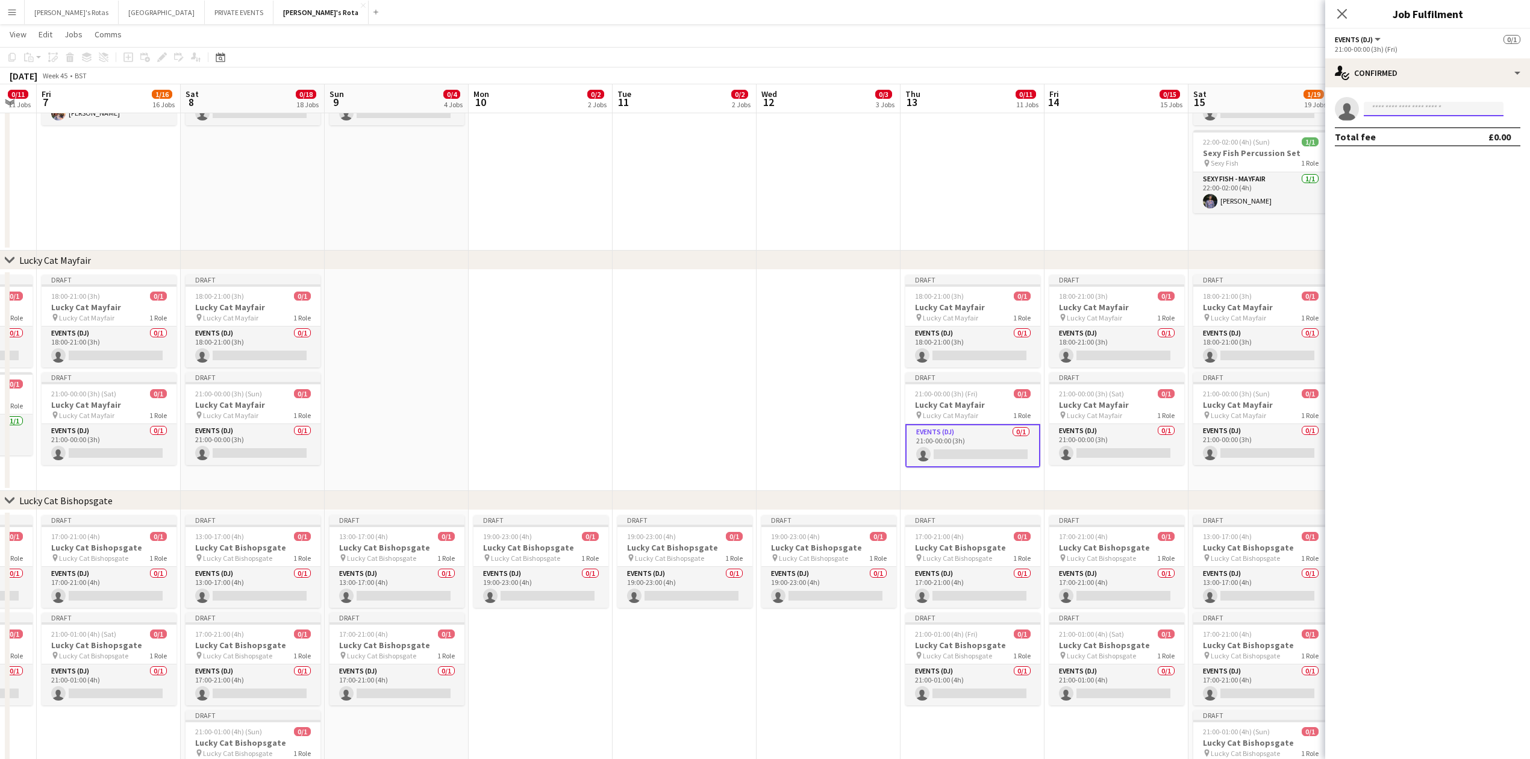
click at [1388, 109] on input at bounding box center [1434, 109] width 140 height 14
type input "******"
click at [1389, 140] on span "[EMAIL_ADDRESS][DOMAIN_NAME]" at bounding box center [1433, 136] width 120 height 10
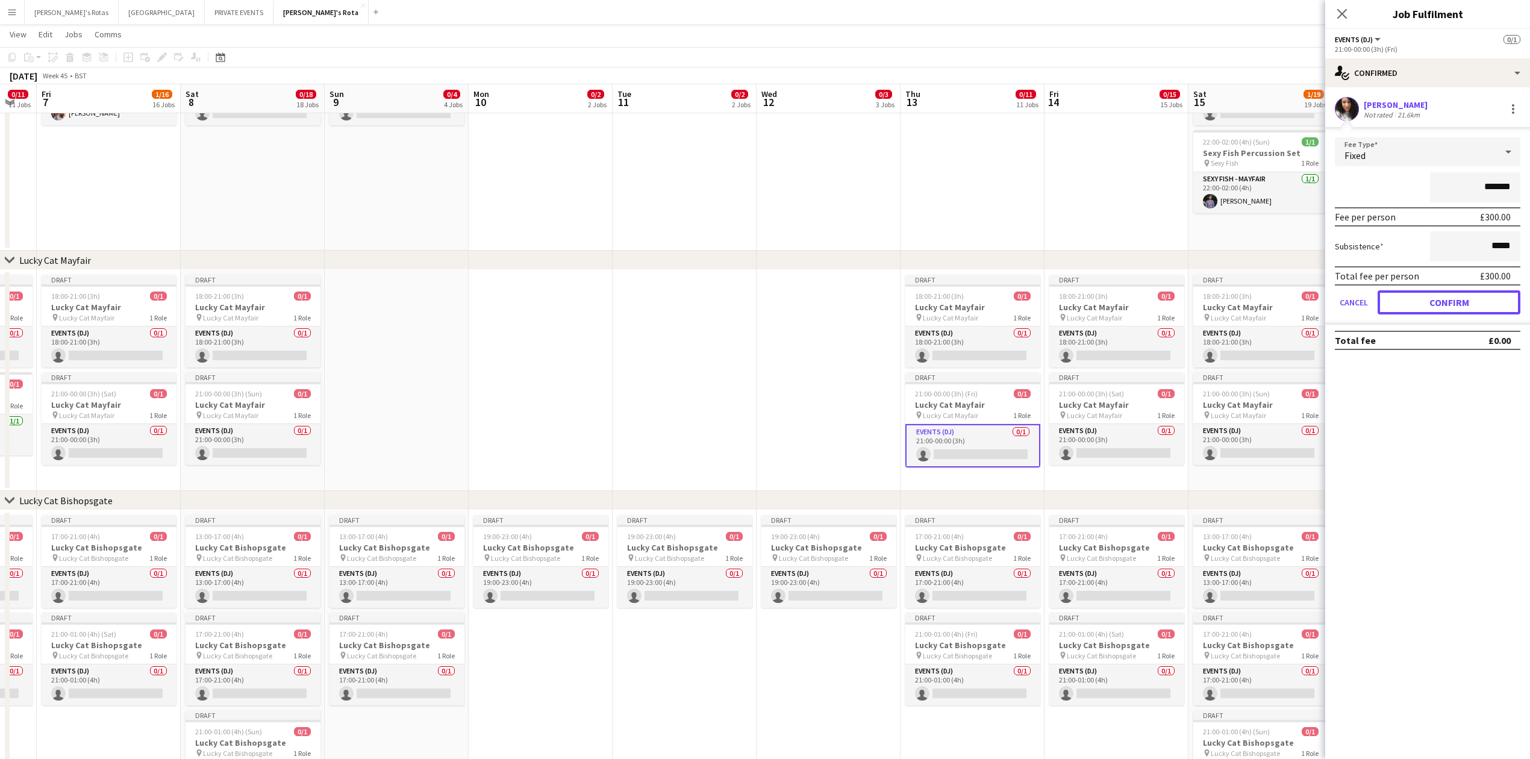
drag, startPoint x: 1429, startPoint y: 304, endPoint x: 1407, endPoint y: 258, distance: 49.8
click at [1429, 302] on button "Confirm" at bounding box center [1448, 302] width 143 height 24
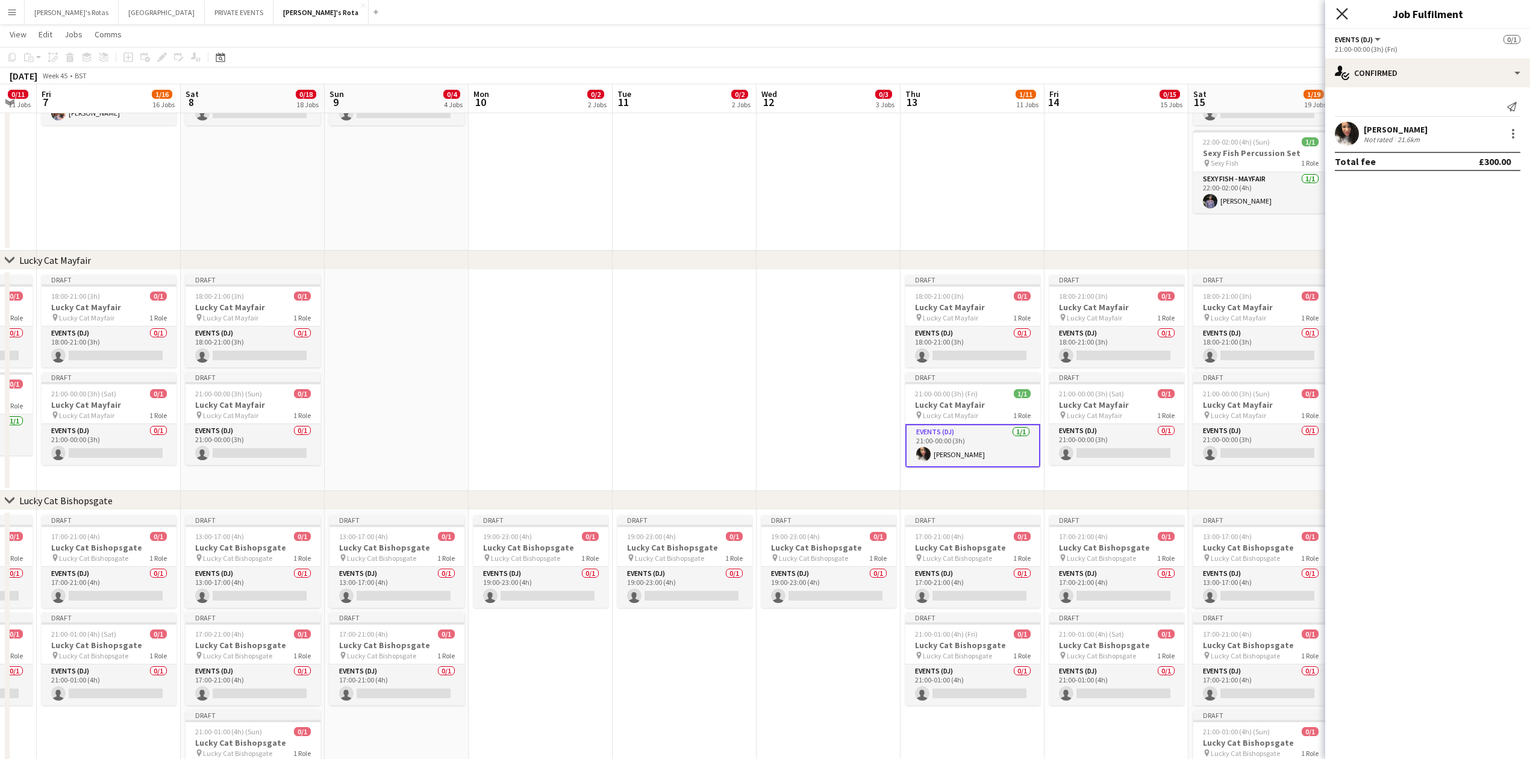
click at [1342, 12] on icon "Close pop-in" at bounding box center [1341, 13] width 11 height 11
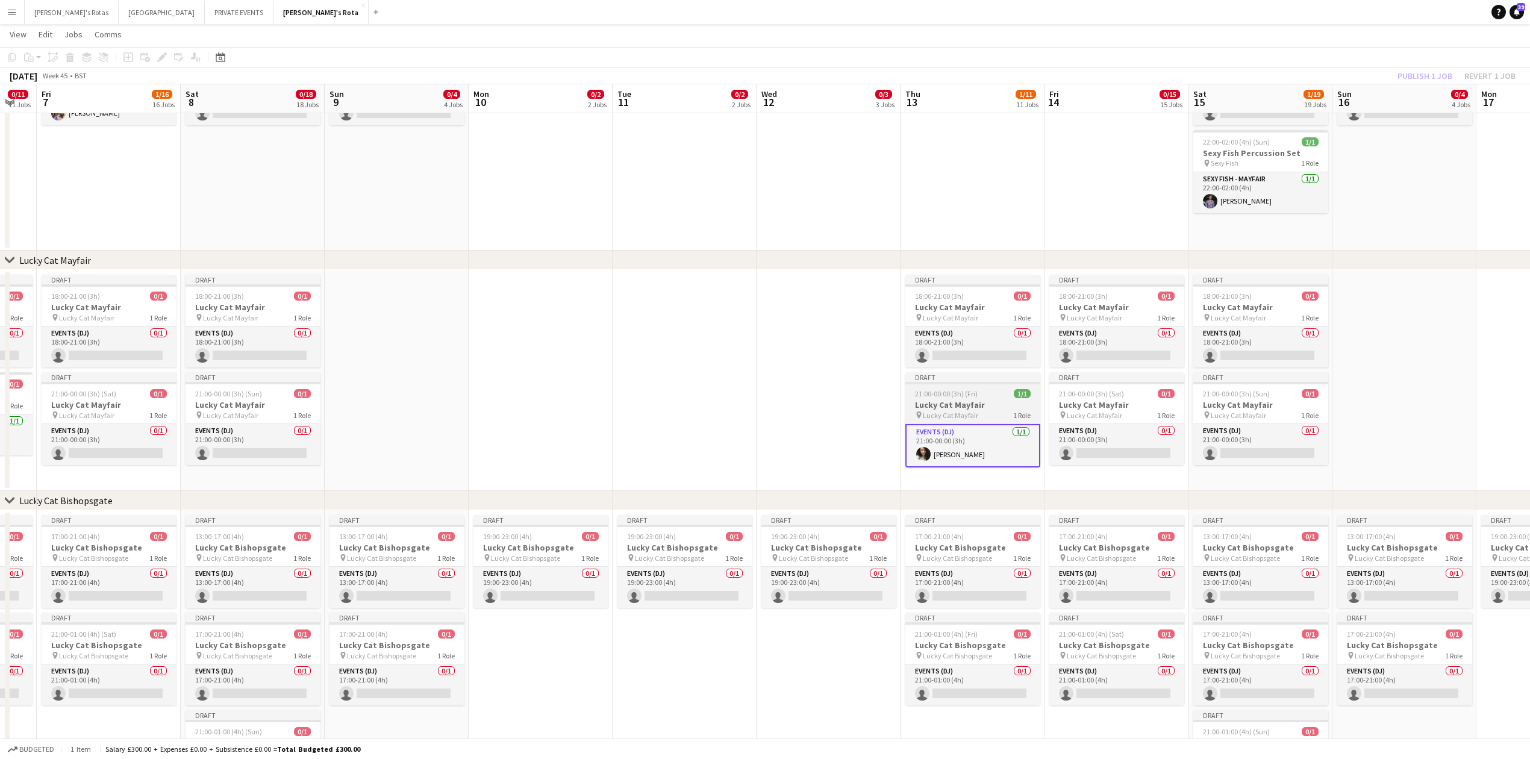
click at [974, 401] on h3 "Lucky Cat Mayfair" at bounding box center [972, 404] width 135 height 11
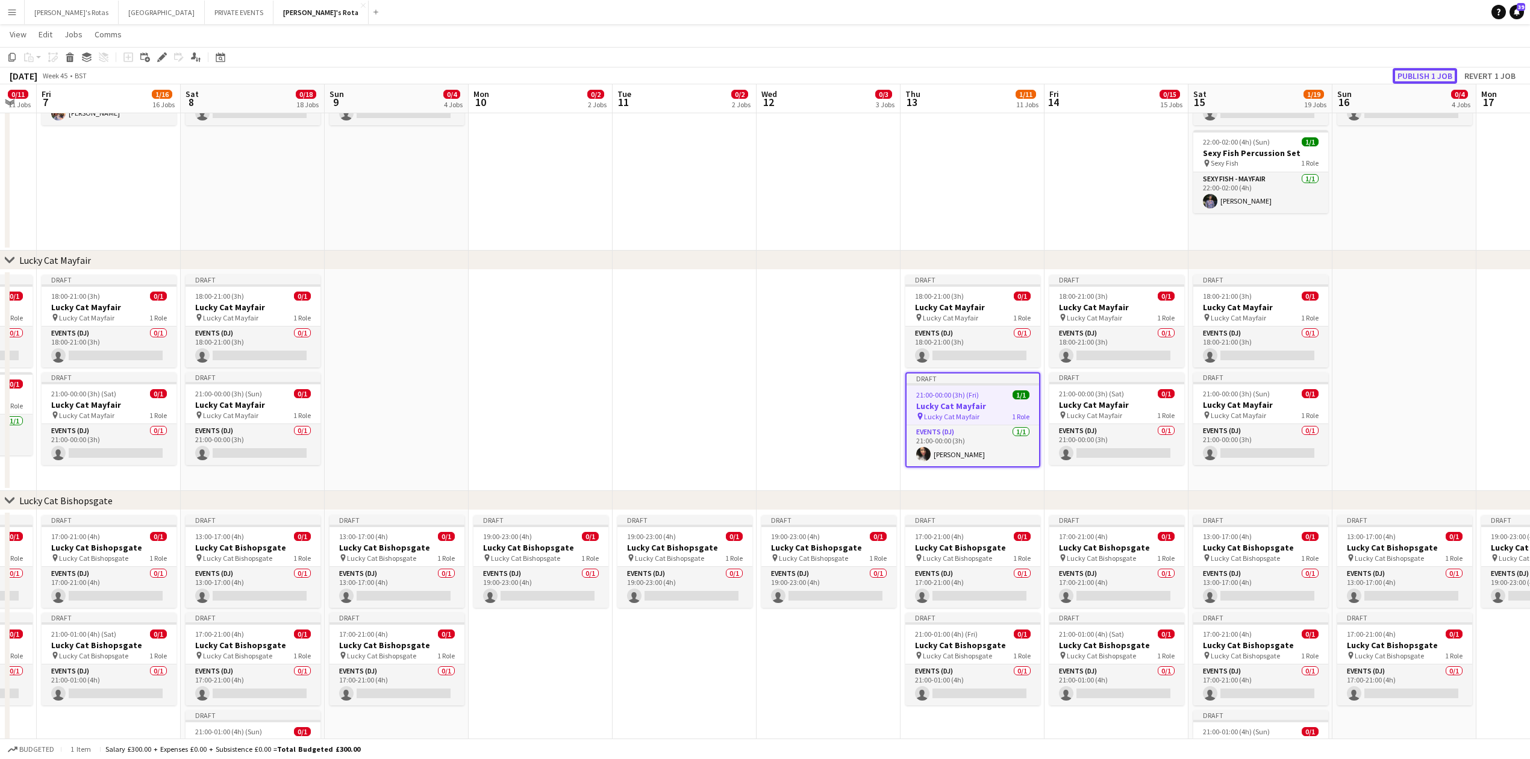
click at [1433, 79] on button "Publish 1 job" at bounding box center [1424, 76] width 64 height 16
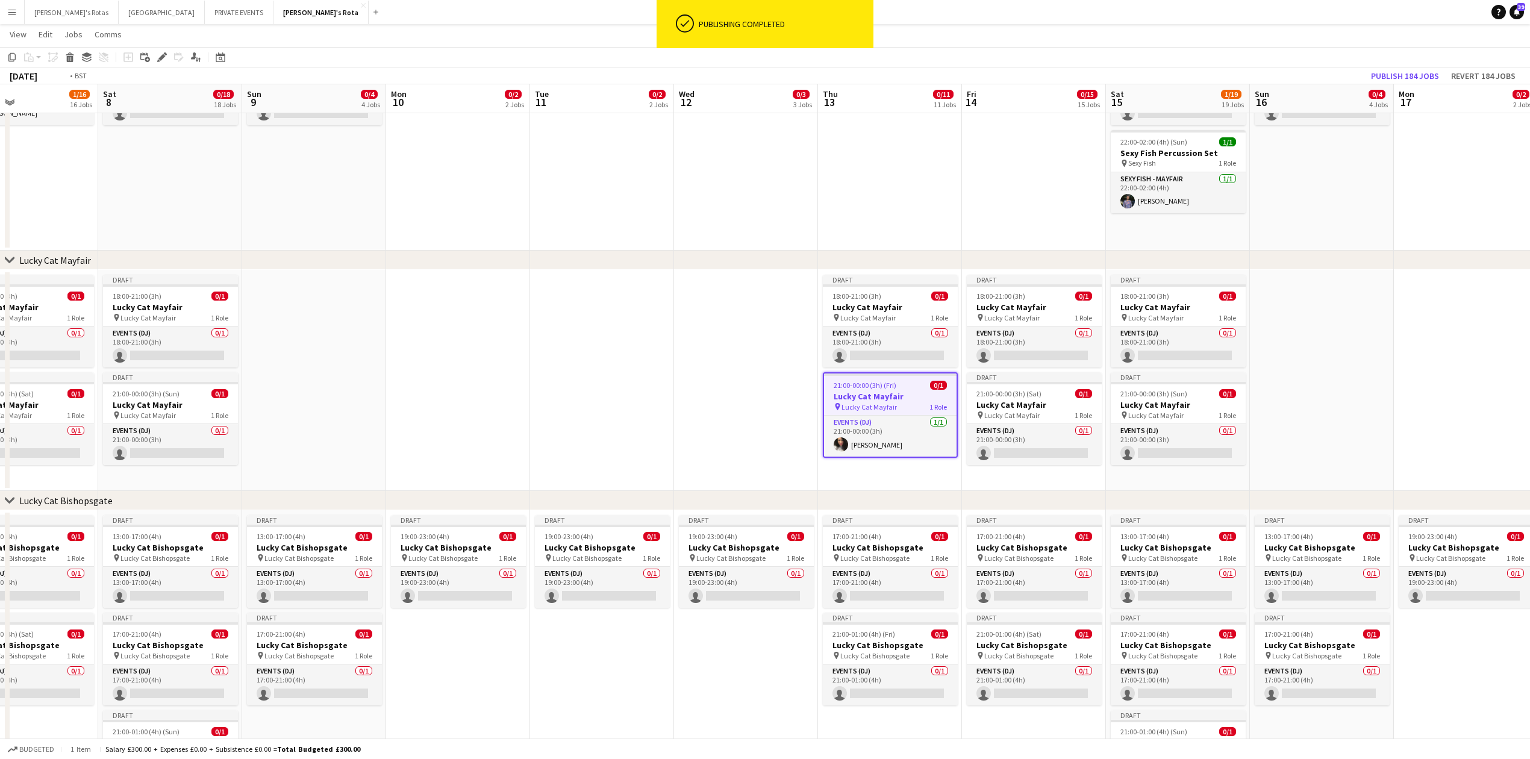
drag, startPoint x: 803, startPoint y: 321, endPoint x: 217, endPoint y: 343, distance: 586.4
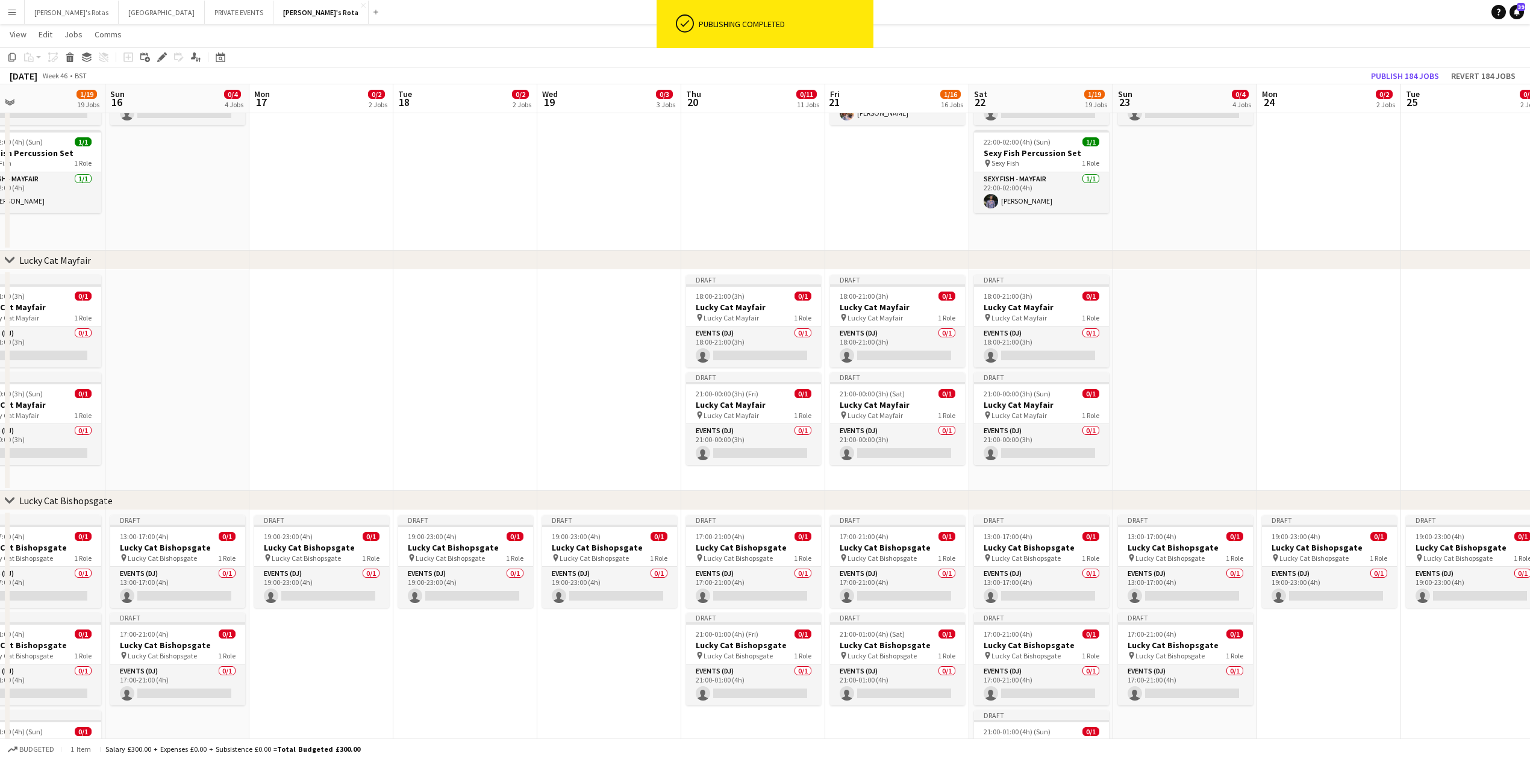
scroll to position [0, 530]
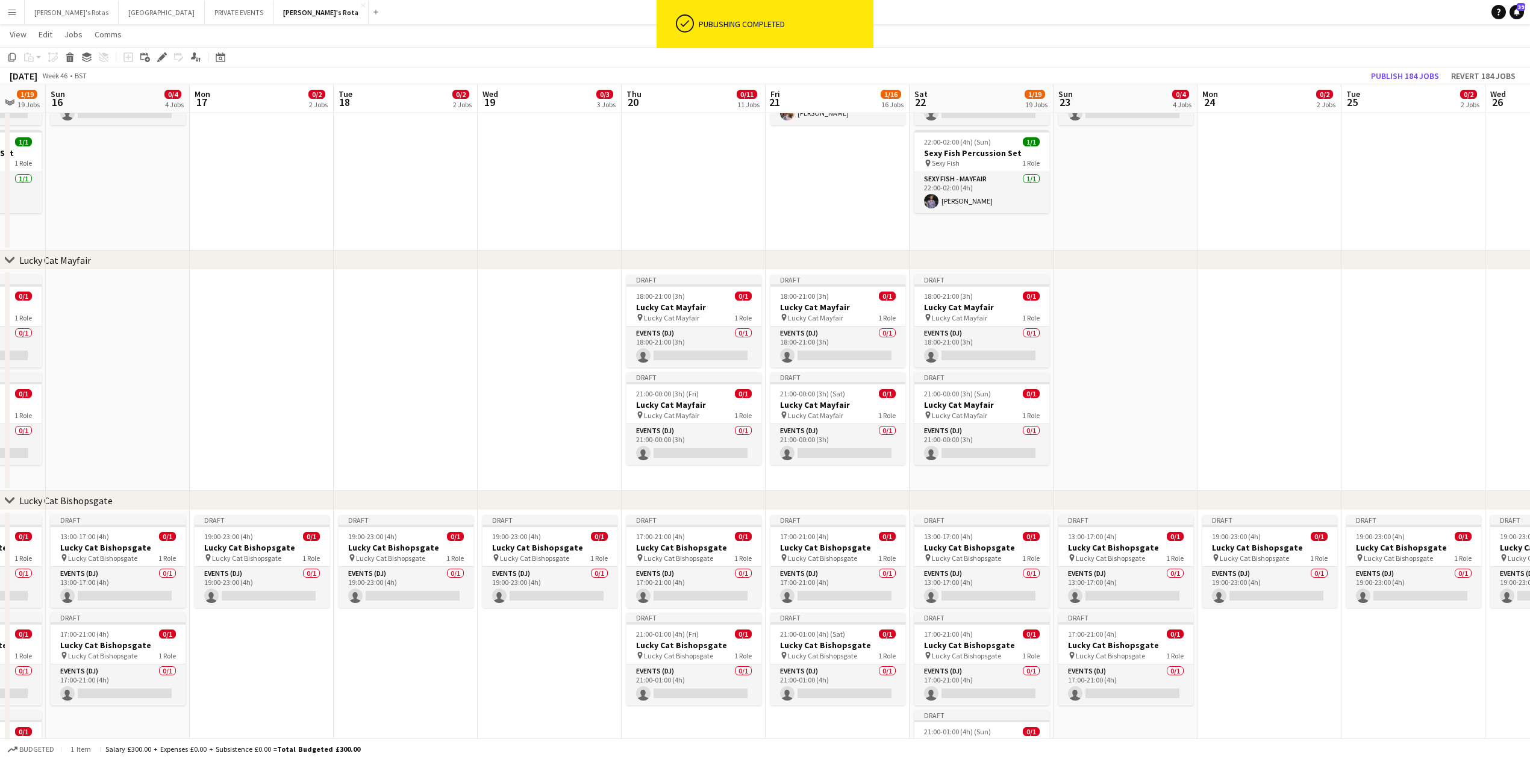
drag, startPoint x: 1124, startPoint y: 323, endPoint x: 489, endPoint y: 337, distance: 634.9
click at [721, 454] on app-card-role "Events (DJ) 0/1 21:00-00:00 (3h) single-neutral-actions" at bounding box center [693, 444] width 135 height 41
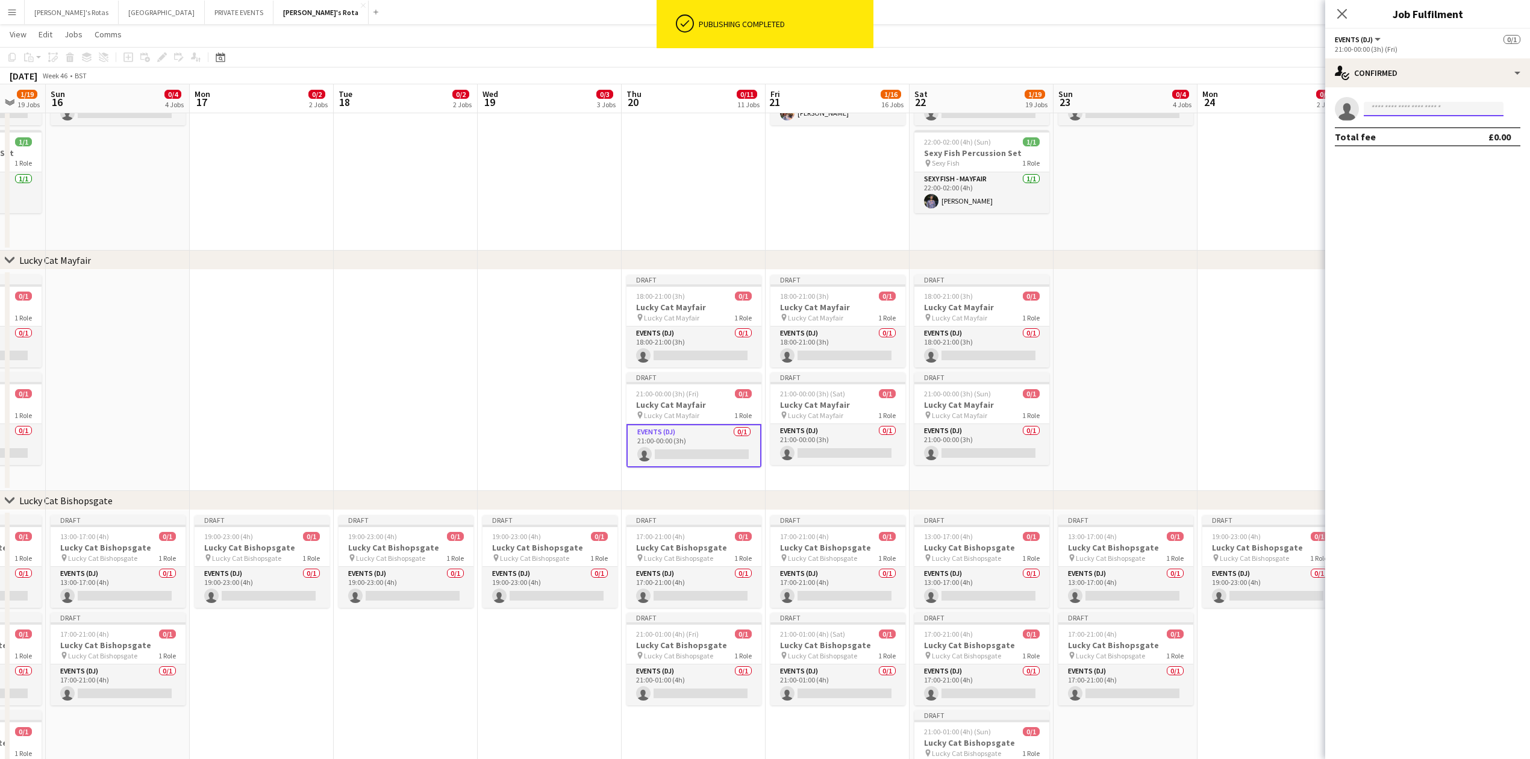
click at [1432, 107] on input at bounding box center [1434, 109] width 140 height 14
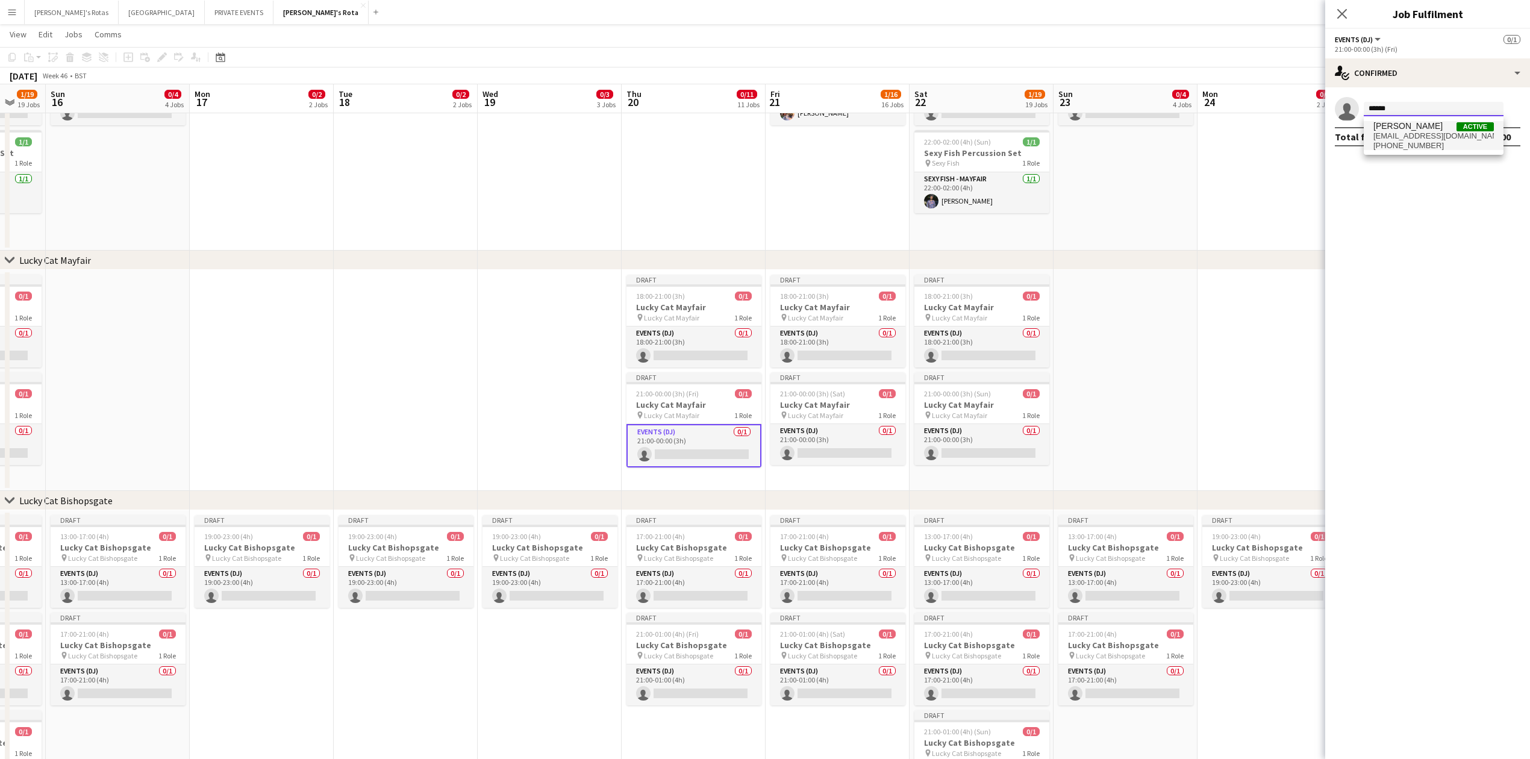
type input "******"
click at [1424, 135] on span "[EMAIL_ADDRESS][DOMAIN_NAME]" at bounding box center [1433, 136] width 120 height 10
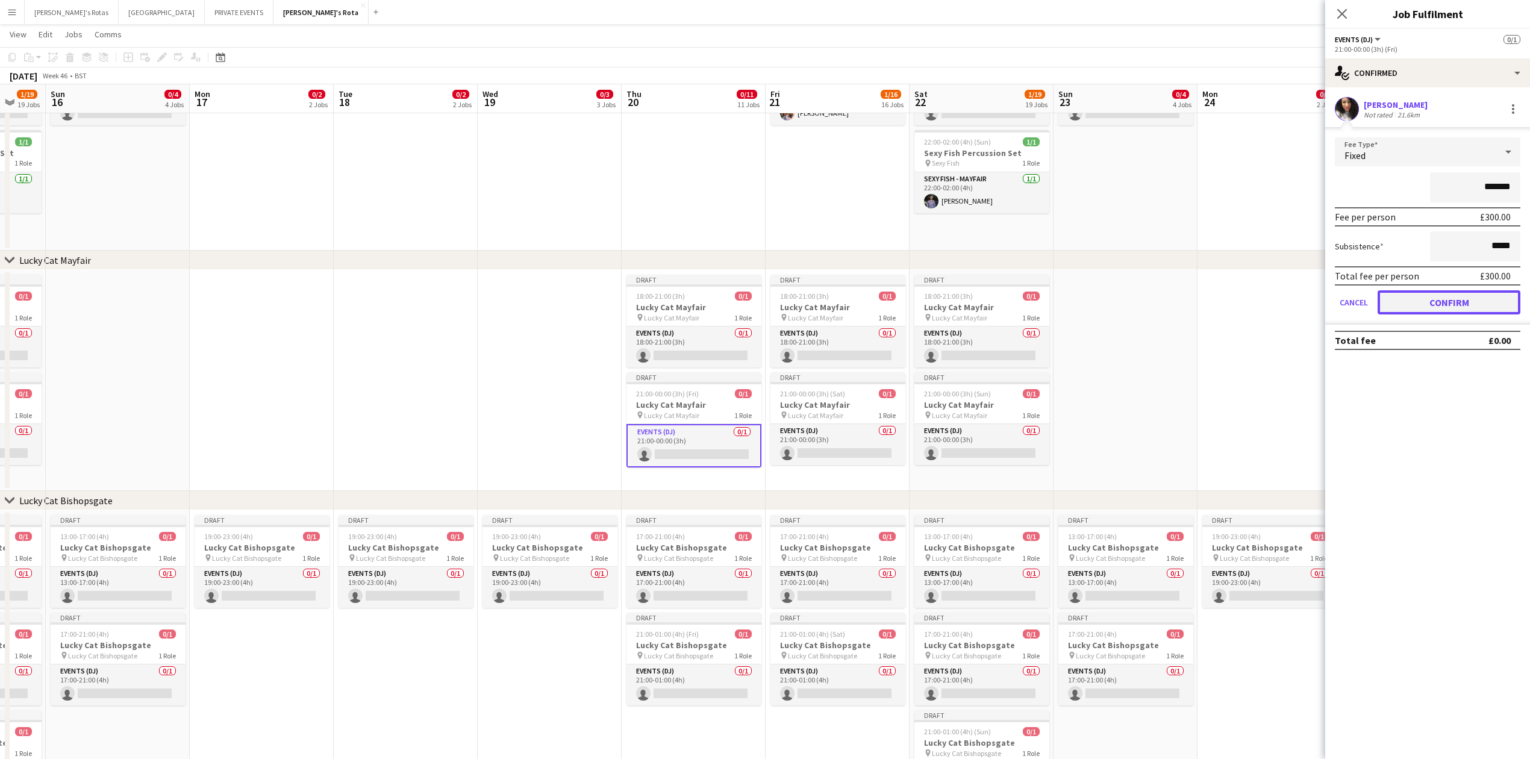
drag, startPoint x: 1455, startPoint y: 299, endPoint x: 1405, endPoint y: 220, distance: 93.4
click at [1454, 298] on button "Confirm" at bounding box center [1448, 302] width 143 height 24
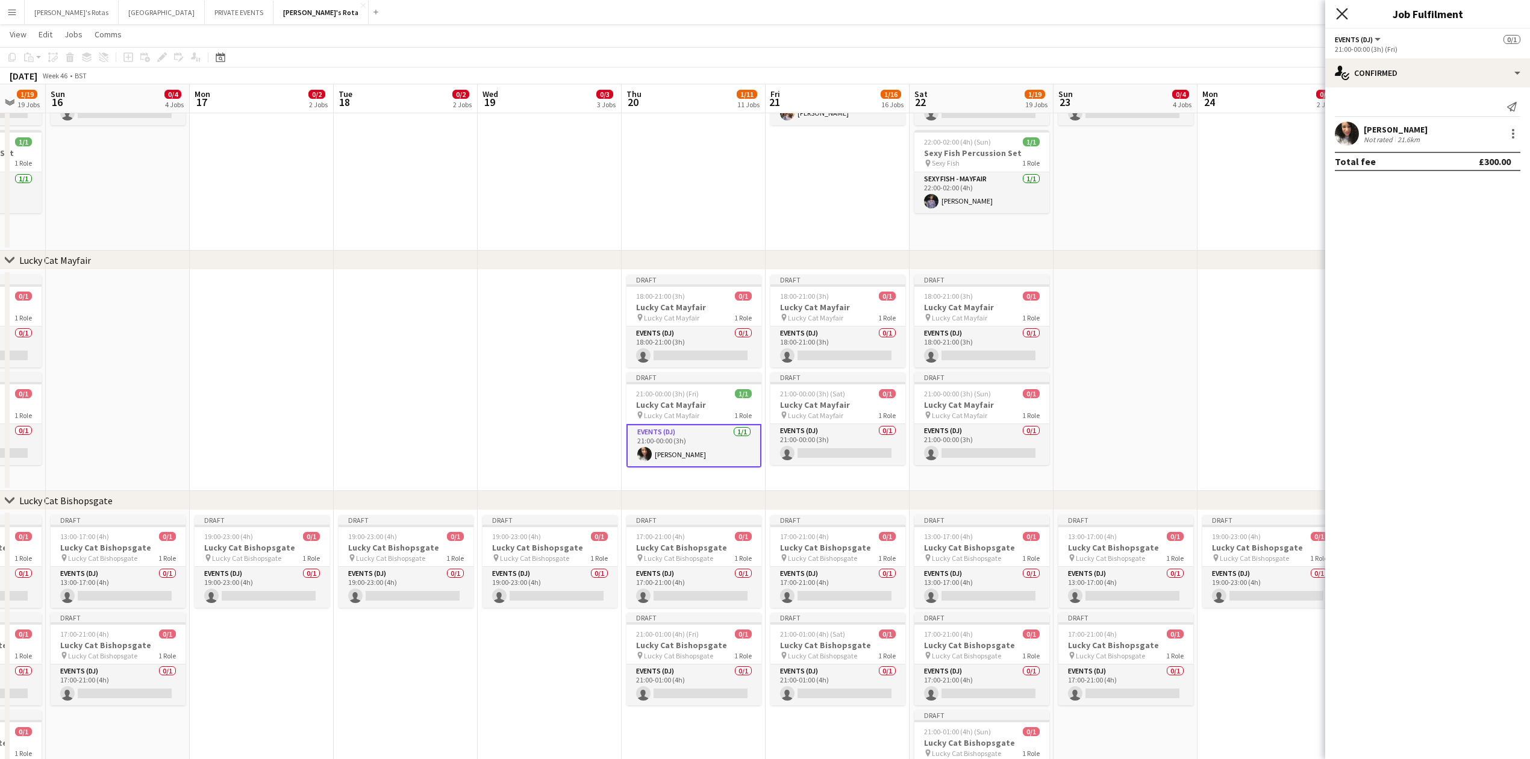
click at [1338, 15] on icon "Close pop-in" at bounding box center [1341, 13] width 11 height 11
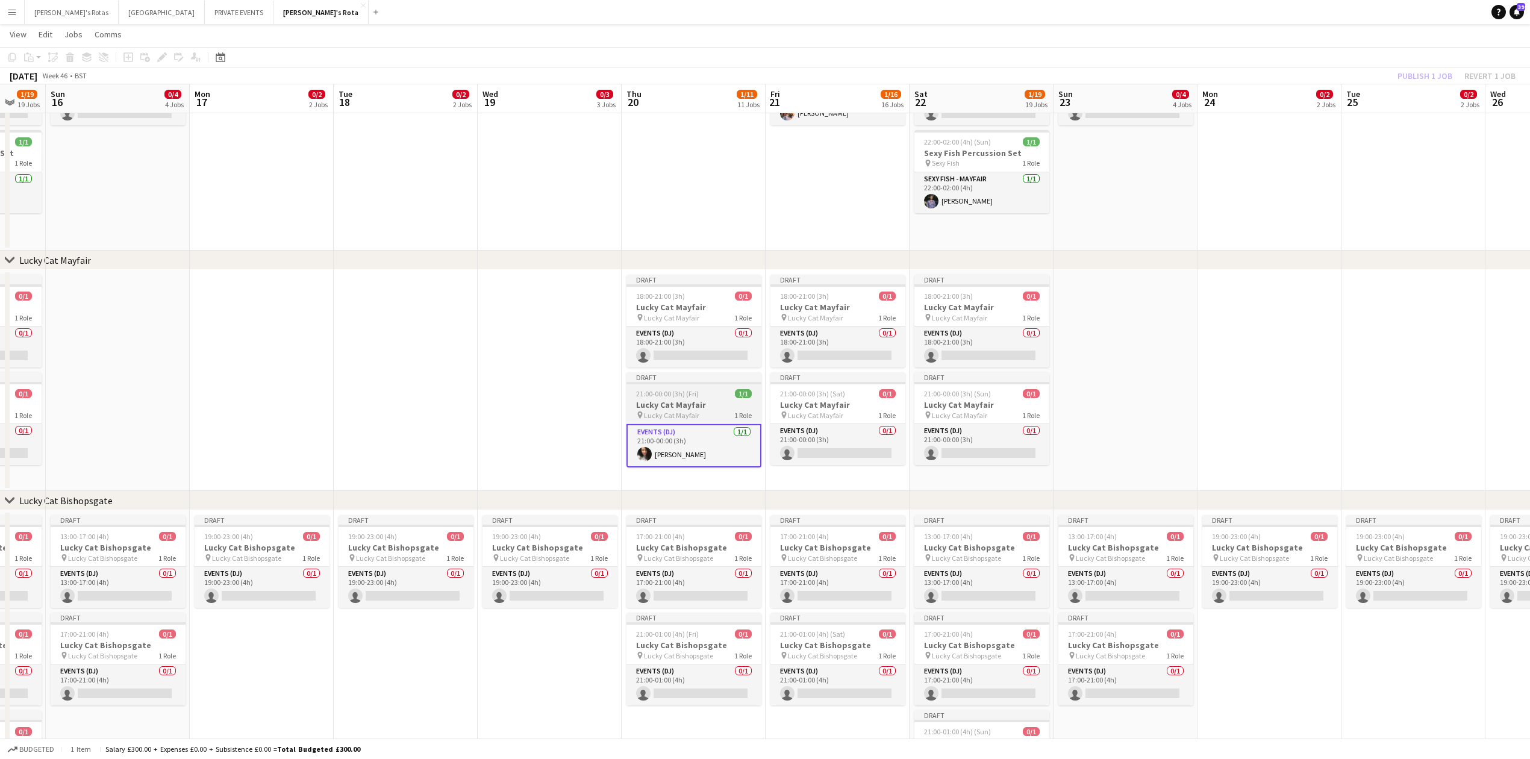
click at [641, 407] on h3 "Lucky Cat Mayfair" at bounding box center [693, 404] width 135 height 11
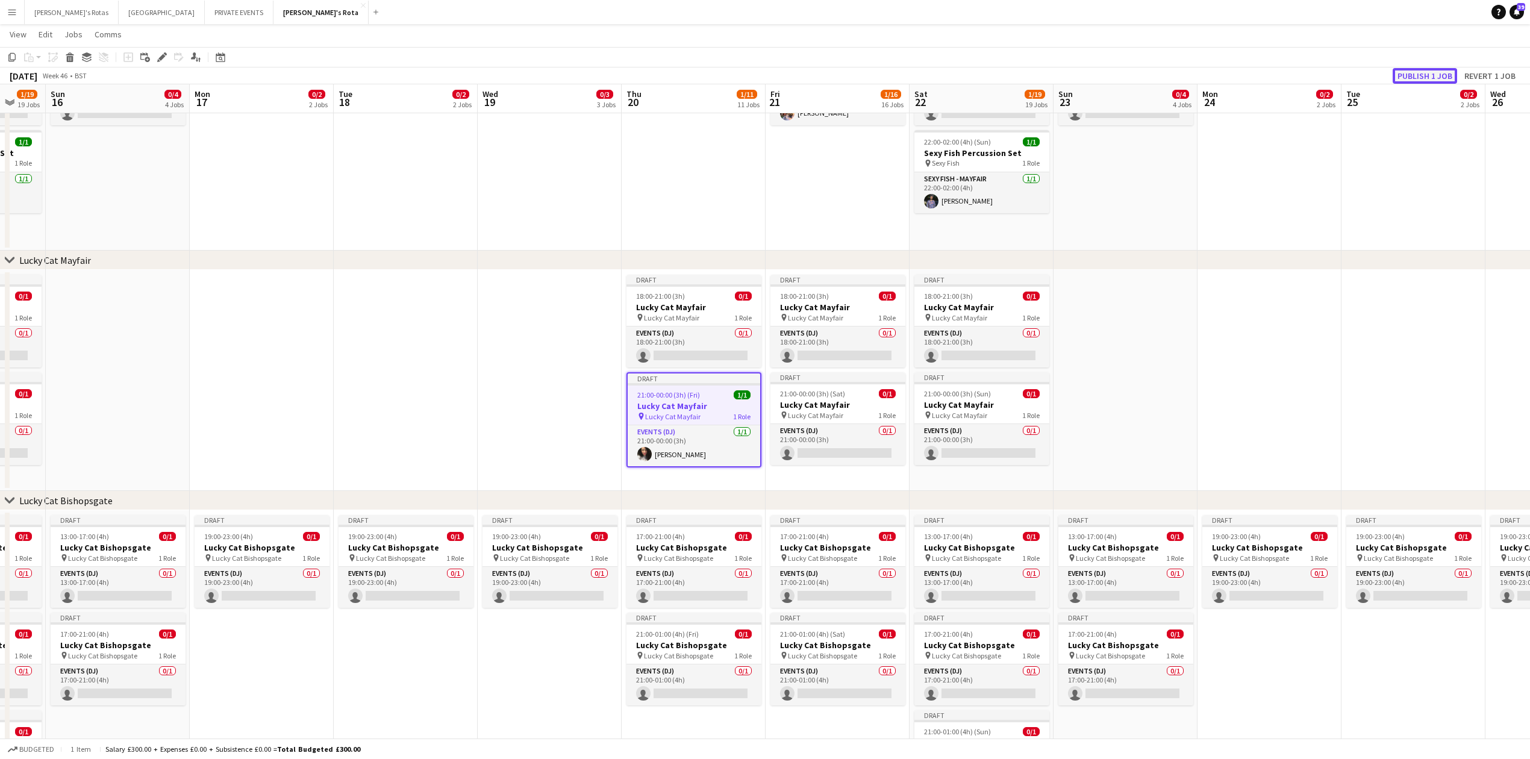
click at [1417, 77] on button "Publish 1 job" at bounding box center [1424, 76] width 64 height 16
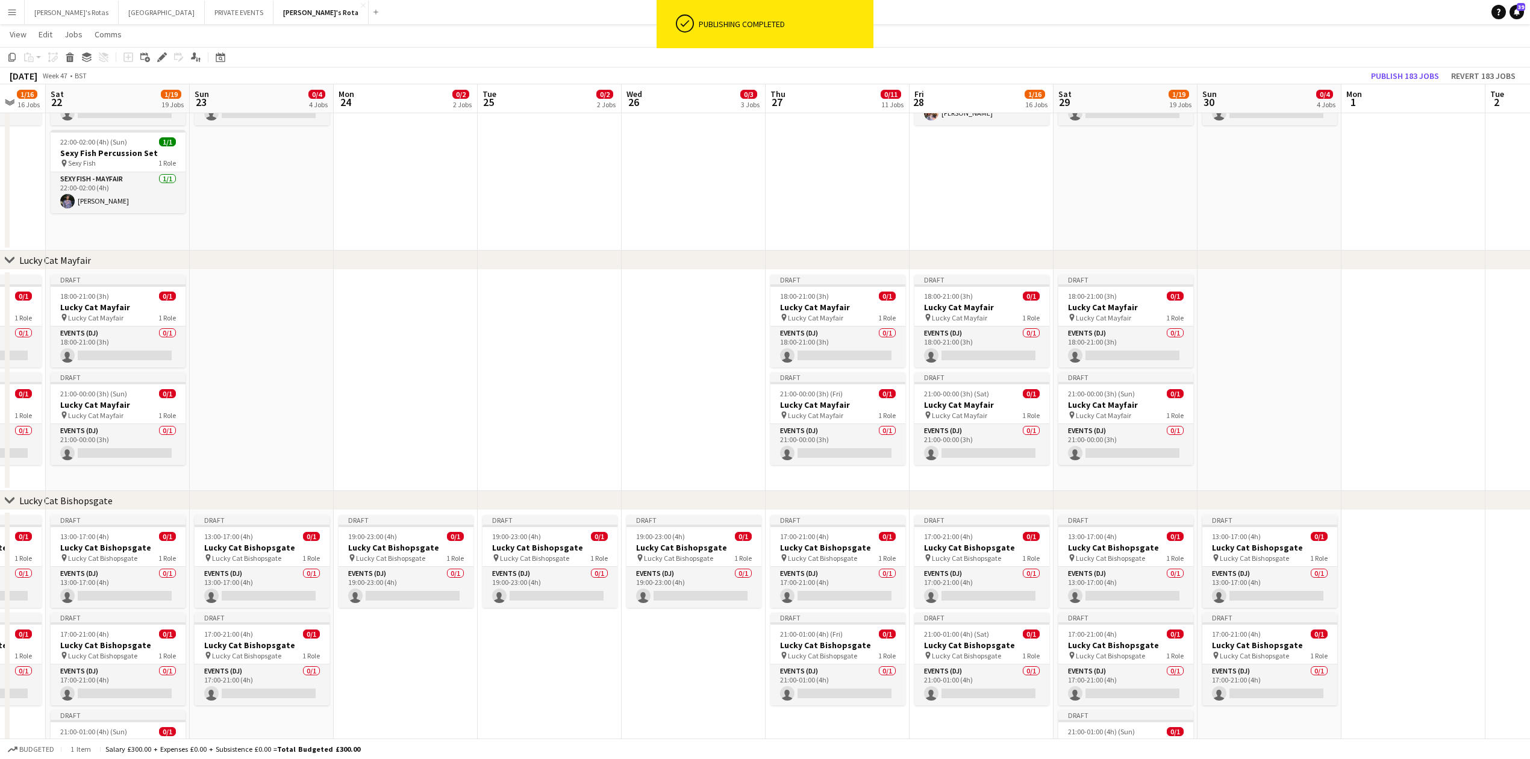
scroll to position [0, 528]
drag, startPoint x: 1431, startPoint y: 429, endPoint x: 569, endPoint y: 473, distance: 863.0
click at [890, 442] on app-card-role "Events (DJ) 0/1 21:00-00:00 (3h) single-neutral-actions" at bounding box center [839, 444] width 135 height 41
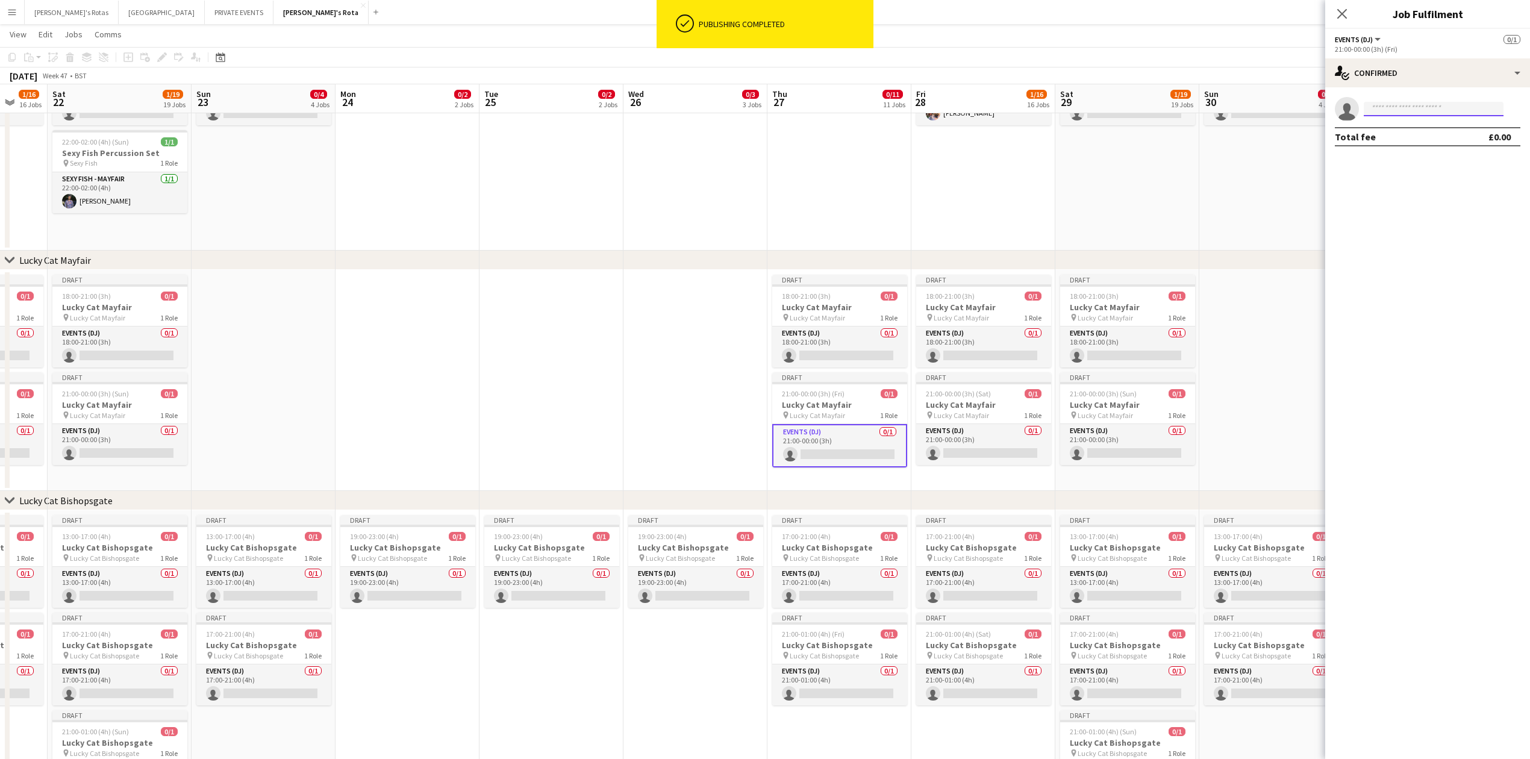
click at [1414, 108] on input at bounding box center [1434, 109] width 140 height 14
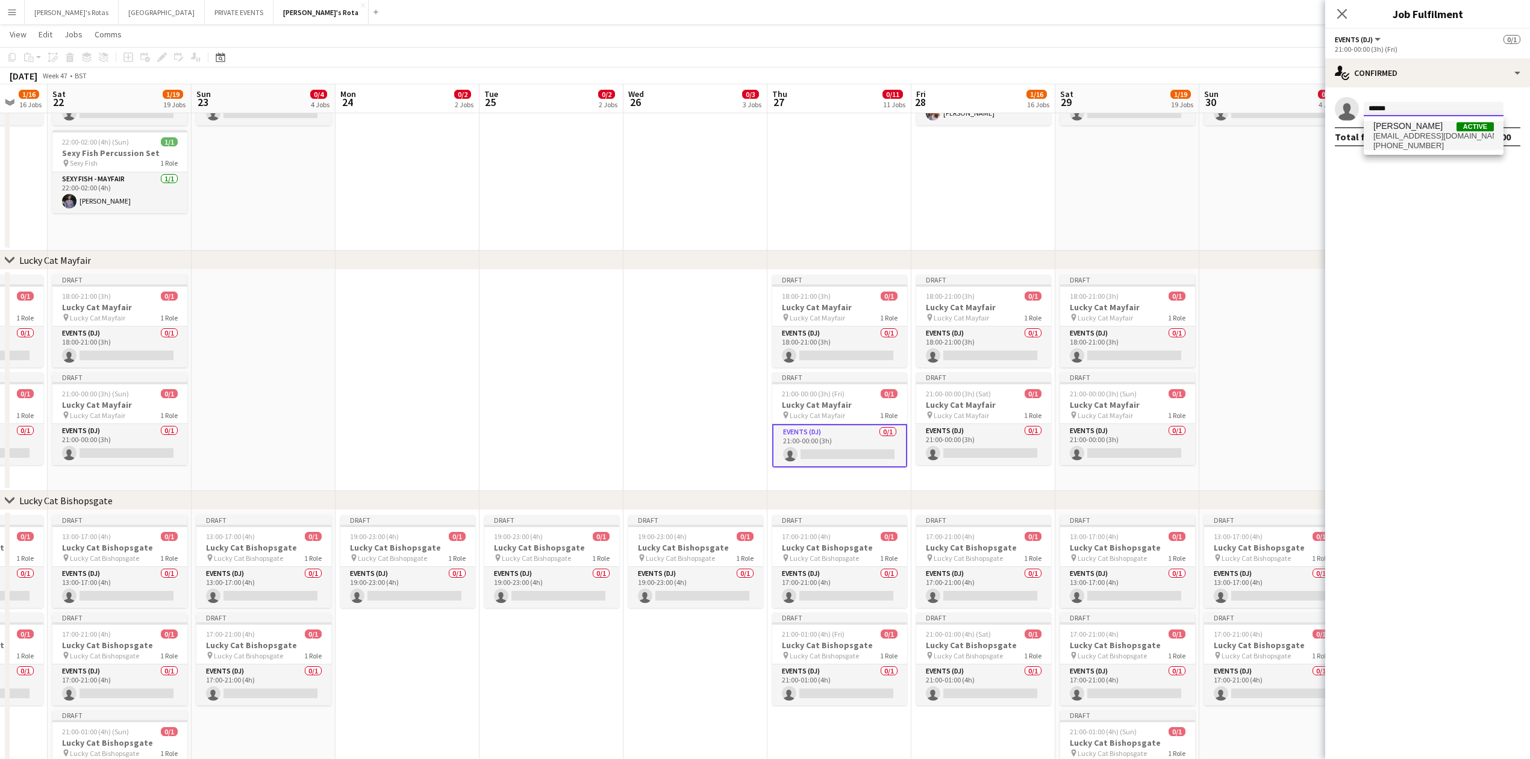
type input "******"
click at [1405, 146] on span "[PHONE_NUMBER]" at bounding box center [1433, 146] width 120 height 10
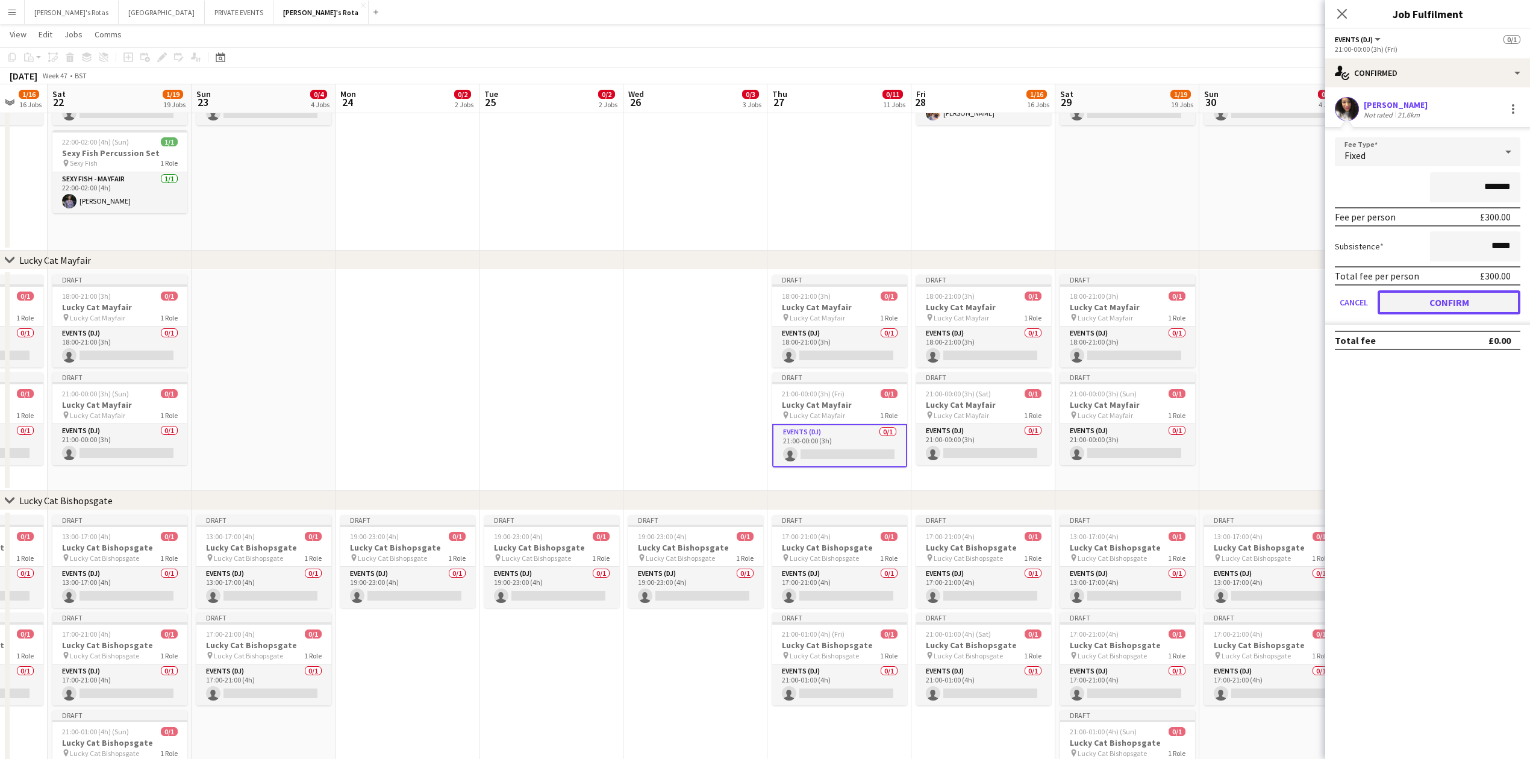
click at [1425, 299] on button "Confirm" at bounding box center [1448, 302] width 143 height 24
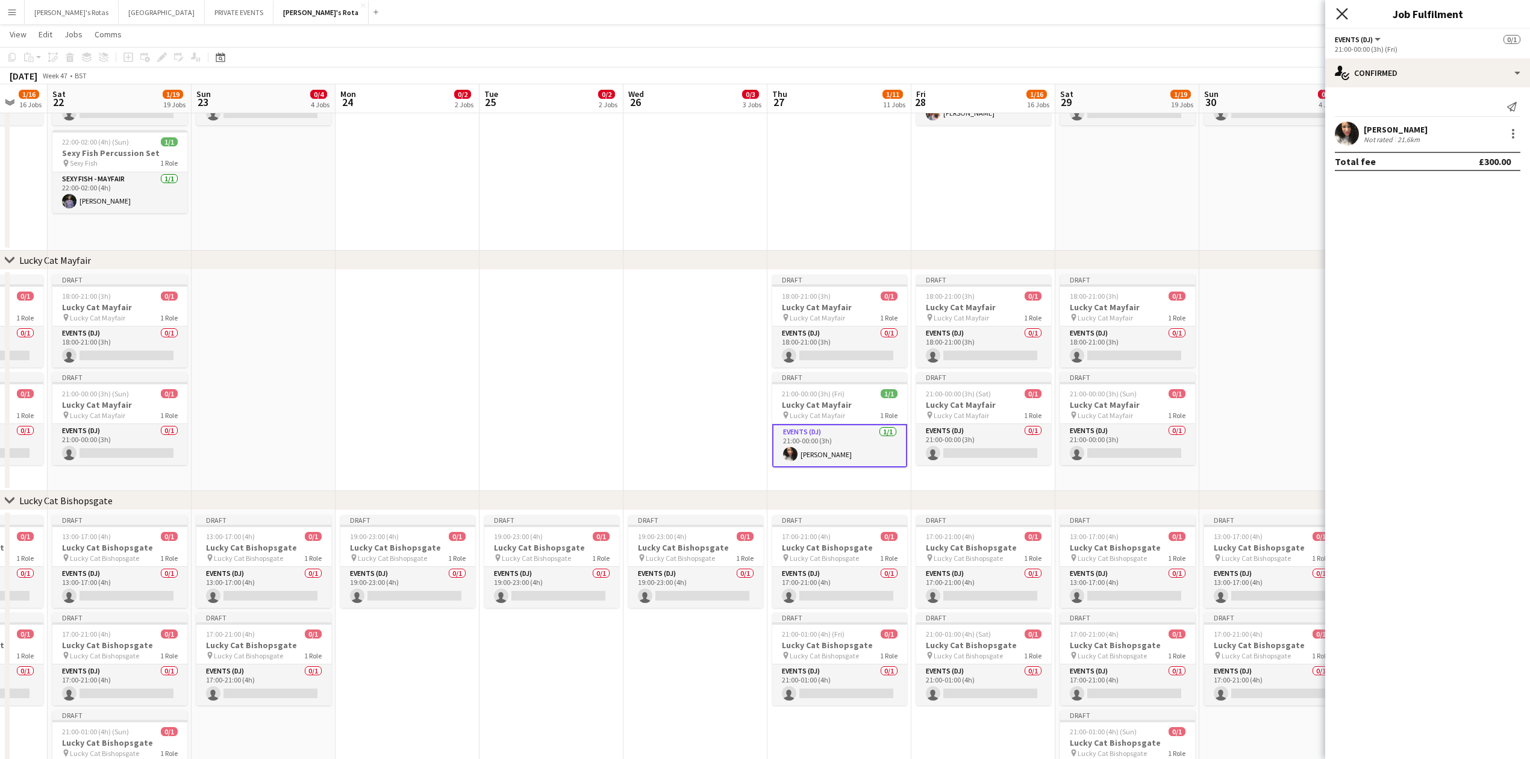
click at [1338, 8] on icon "Close pop-in" at bounding box center [1341, 13] width 11 height 11
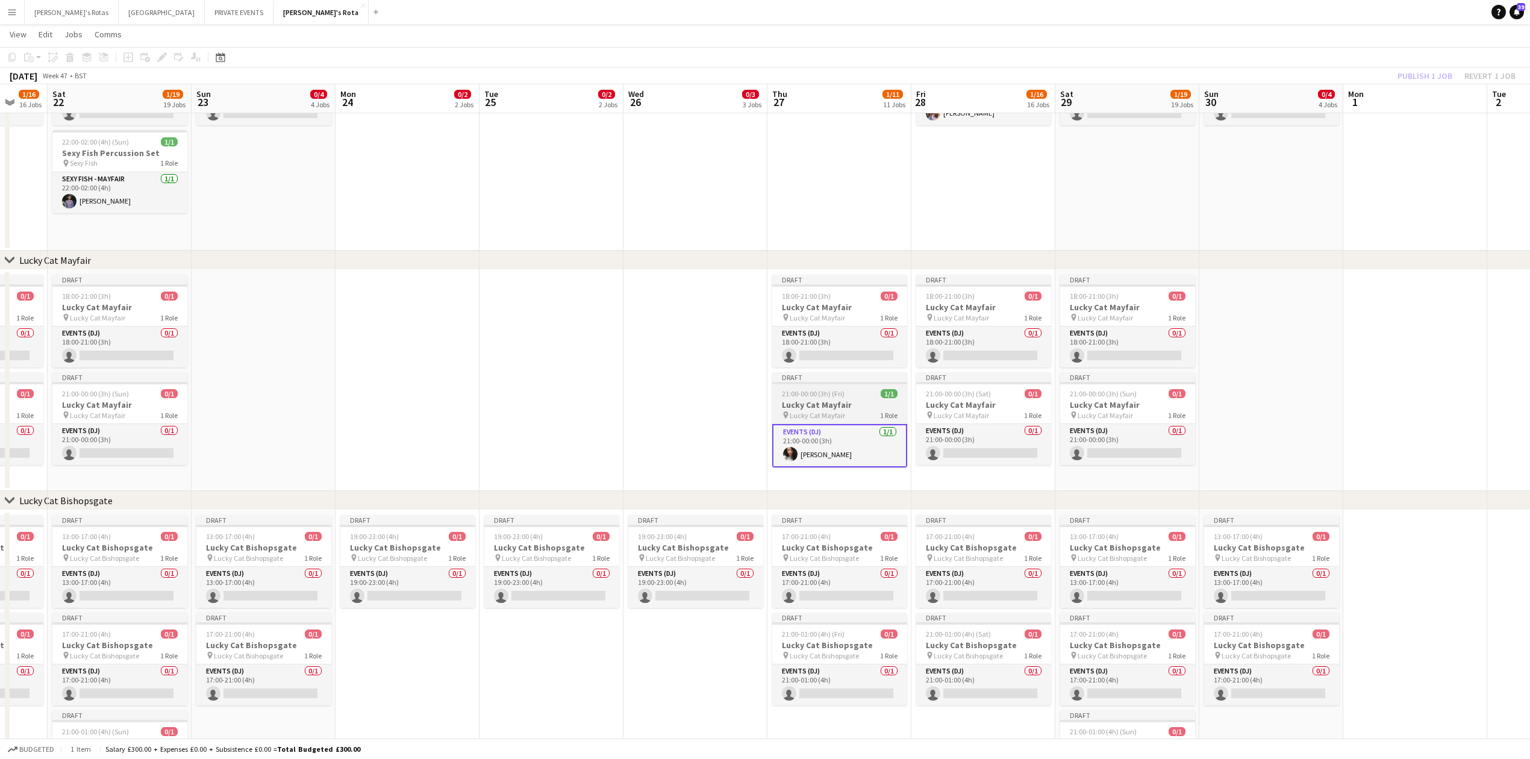
click at [830, 398] on span "21:00-00:00 (3h) (Fri)" at bounding box center [813, 393] width 63 height 9
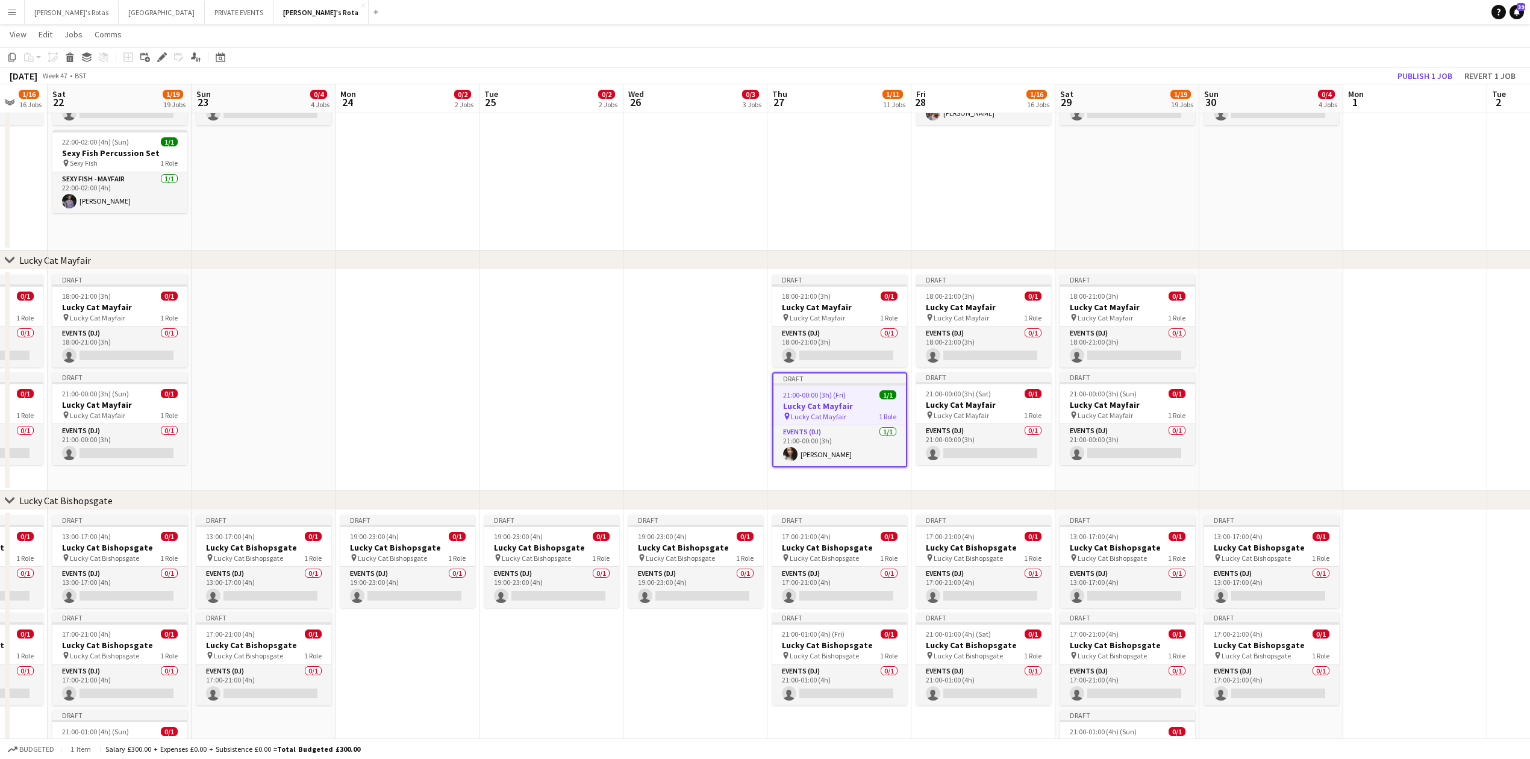
click at [1424, 66] on app-toolbar "Copy Paste Paste Ctrl+V Paste with crew Ctrl+Shift+V Paste linked Job [GEOGRAPH…" at bounding box center [765, 57] width 1530 height 20
click at [1423, 277] on app-date-cell at bounding box center [1415, 380] width 144 height 221
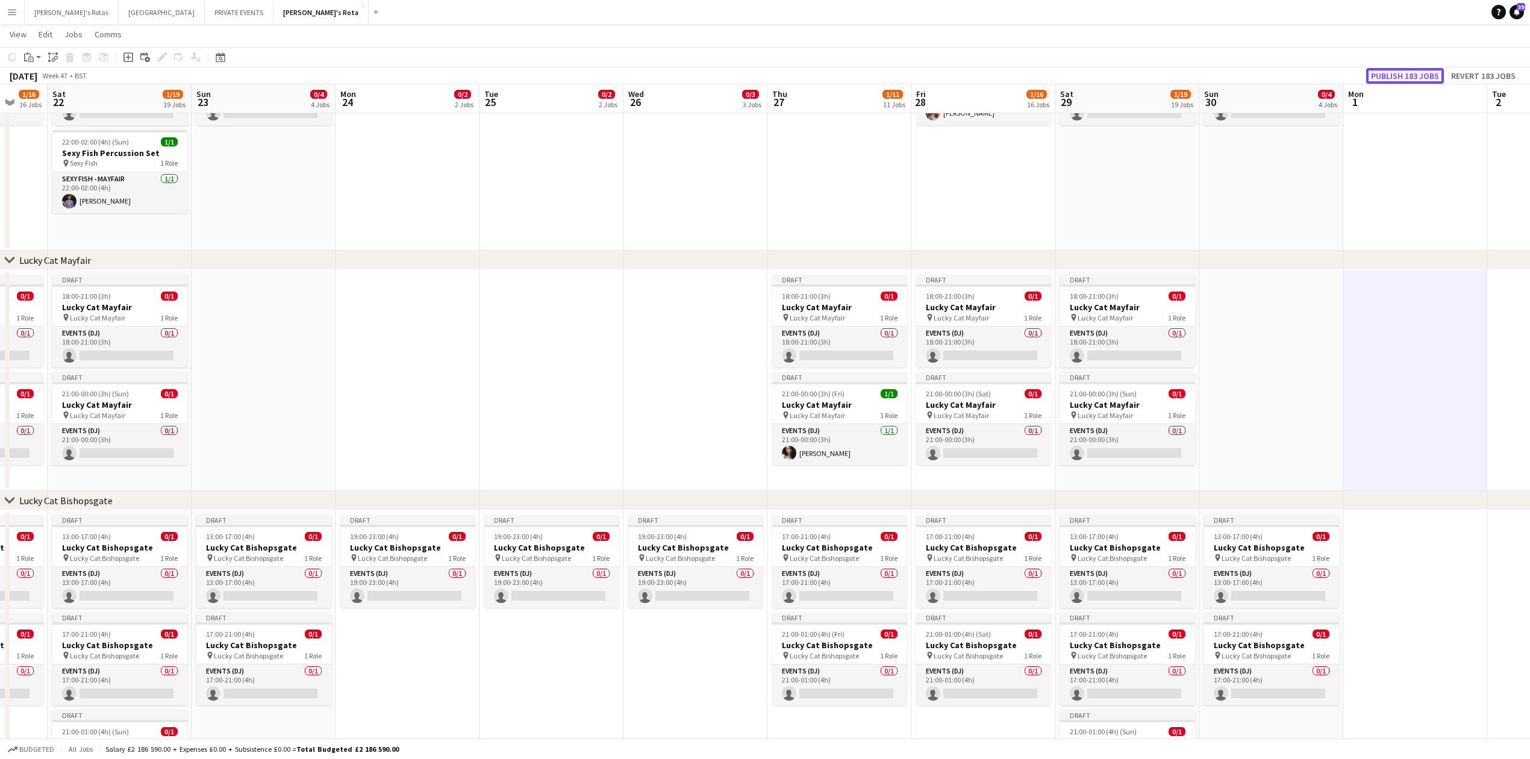
click at [1385, 70] on button "Publish 183 jobs" at bounding box center [1405, 76] width 78 height 16
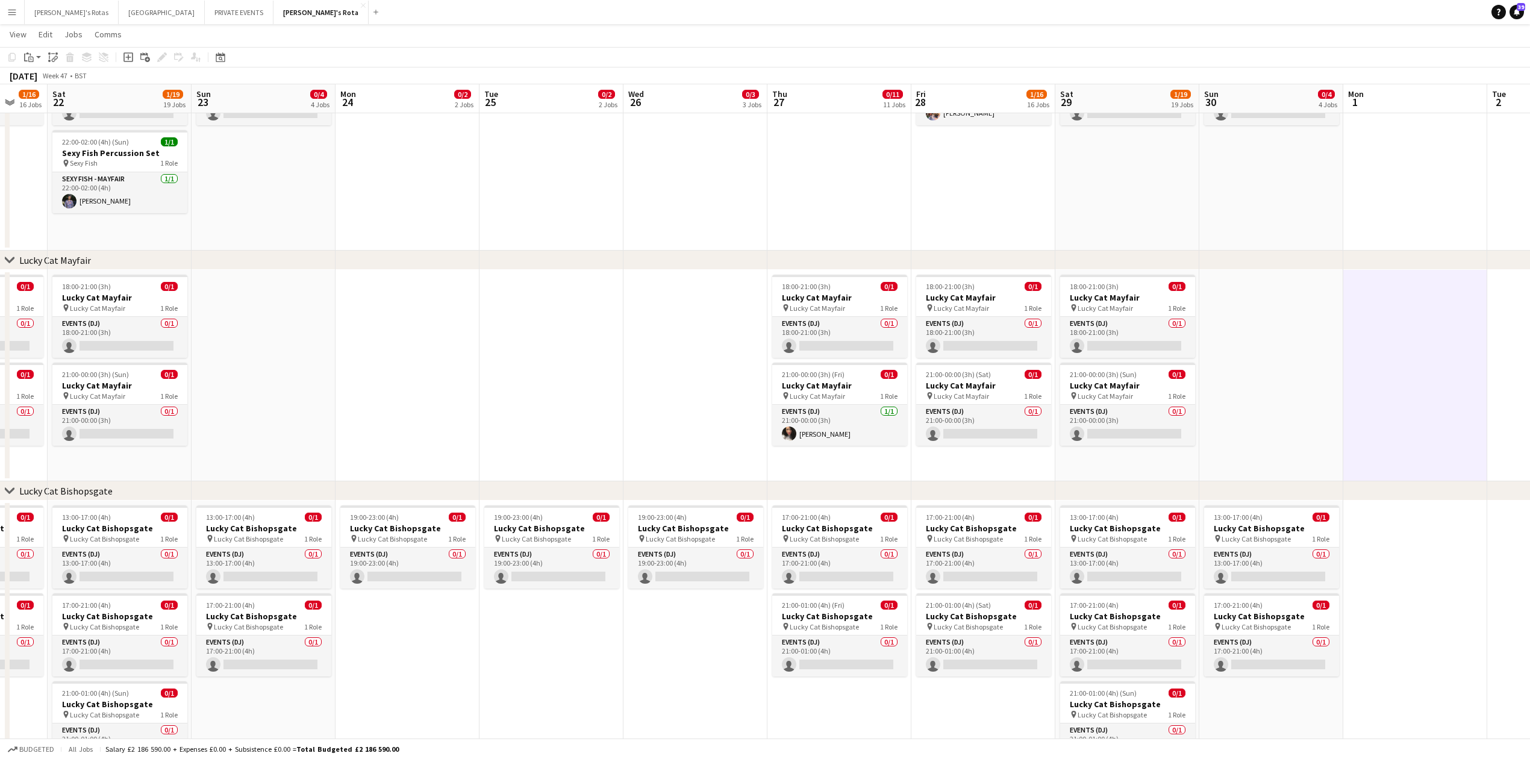
click at [447, 364] on app-date-cell at bounding box center [407, 375] width 144 height 211
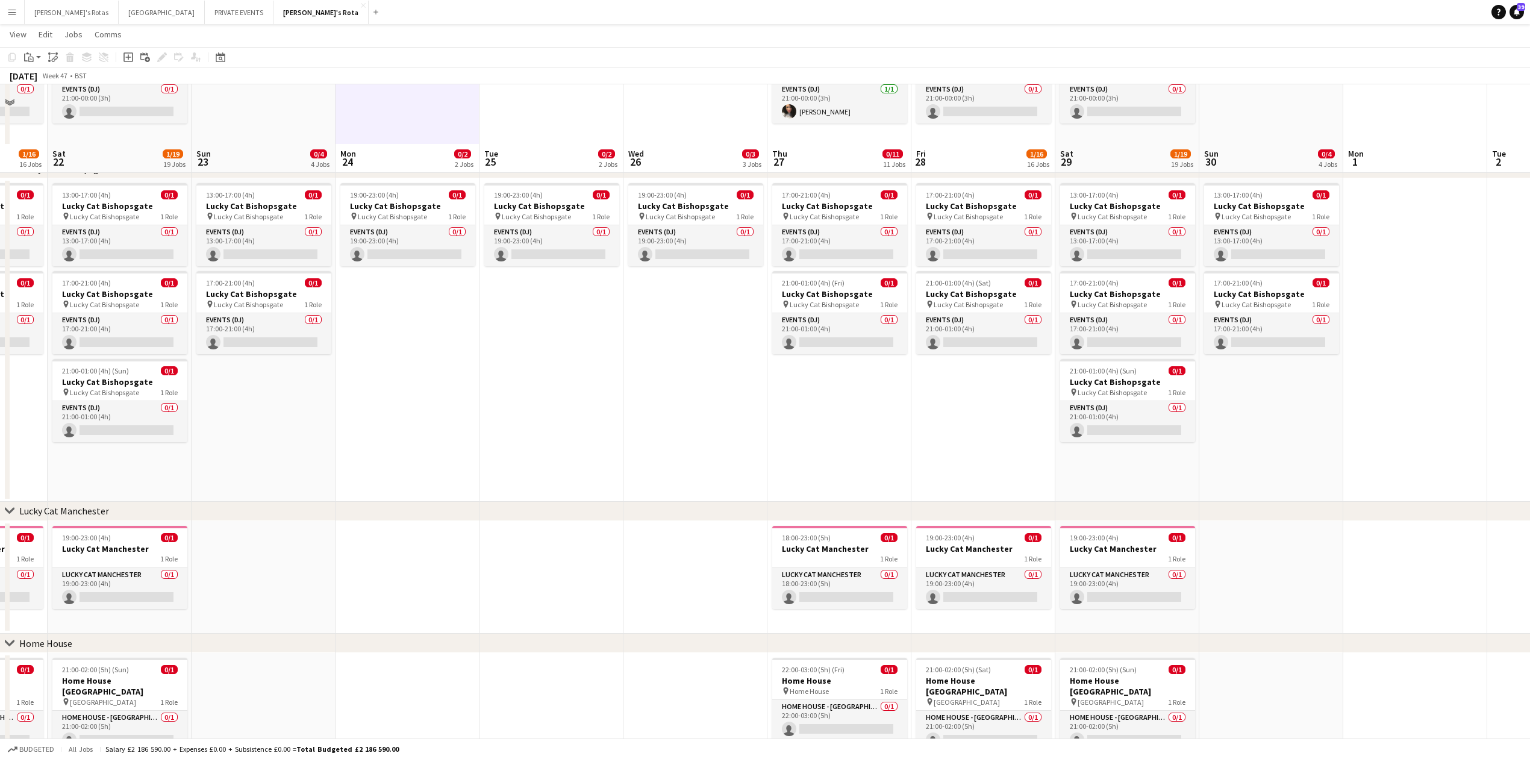
scroll to position [964, 0]
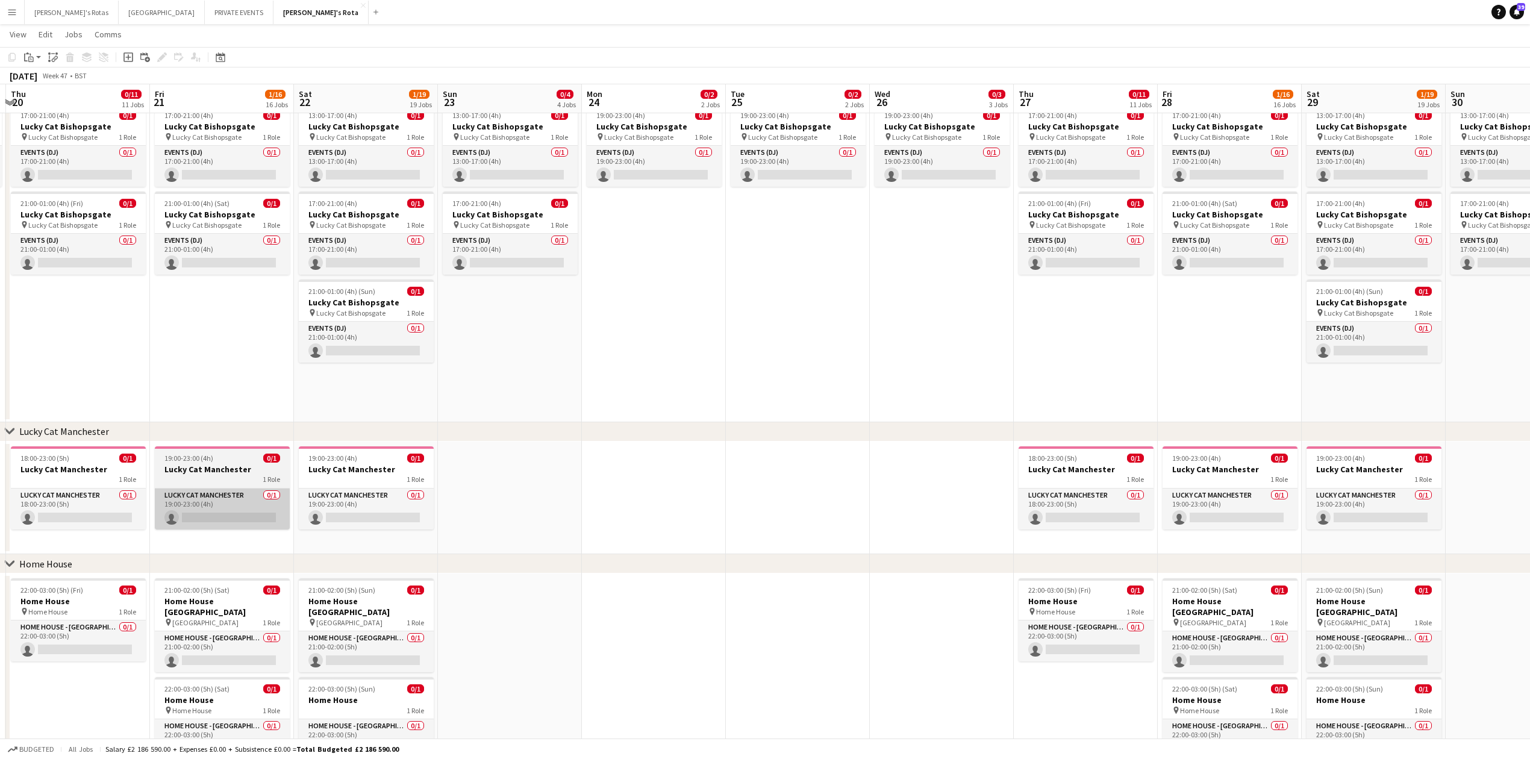
drag, startPoint x: 369, startPoint y: 448, endPoint x: 619, endPoint y: 488, distance: 253.1
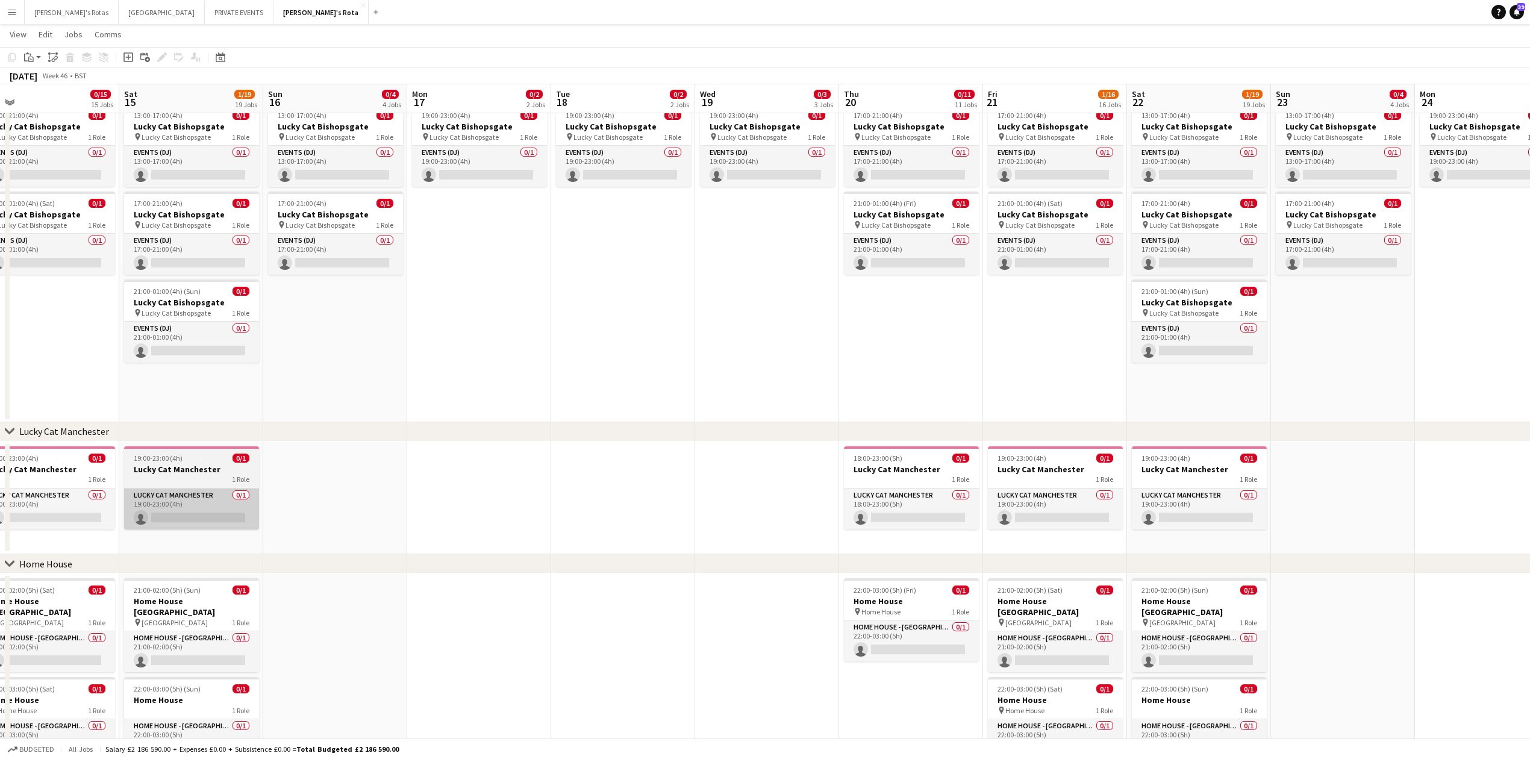
drag, startPoint x: 173, startPoint y: 495, endPoint x: 364, endPoint y: 507, distance: 190.7
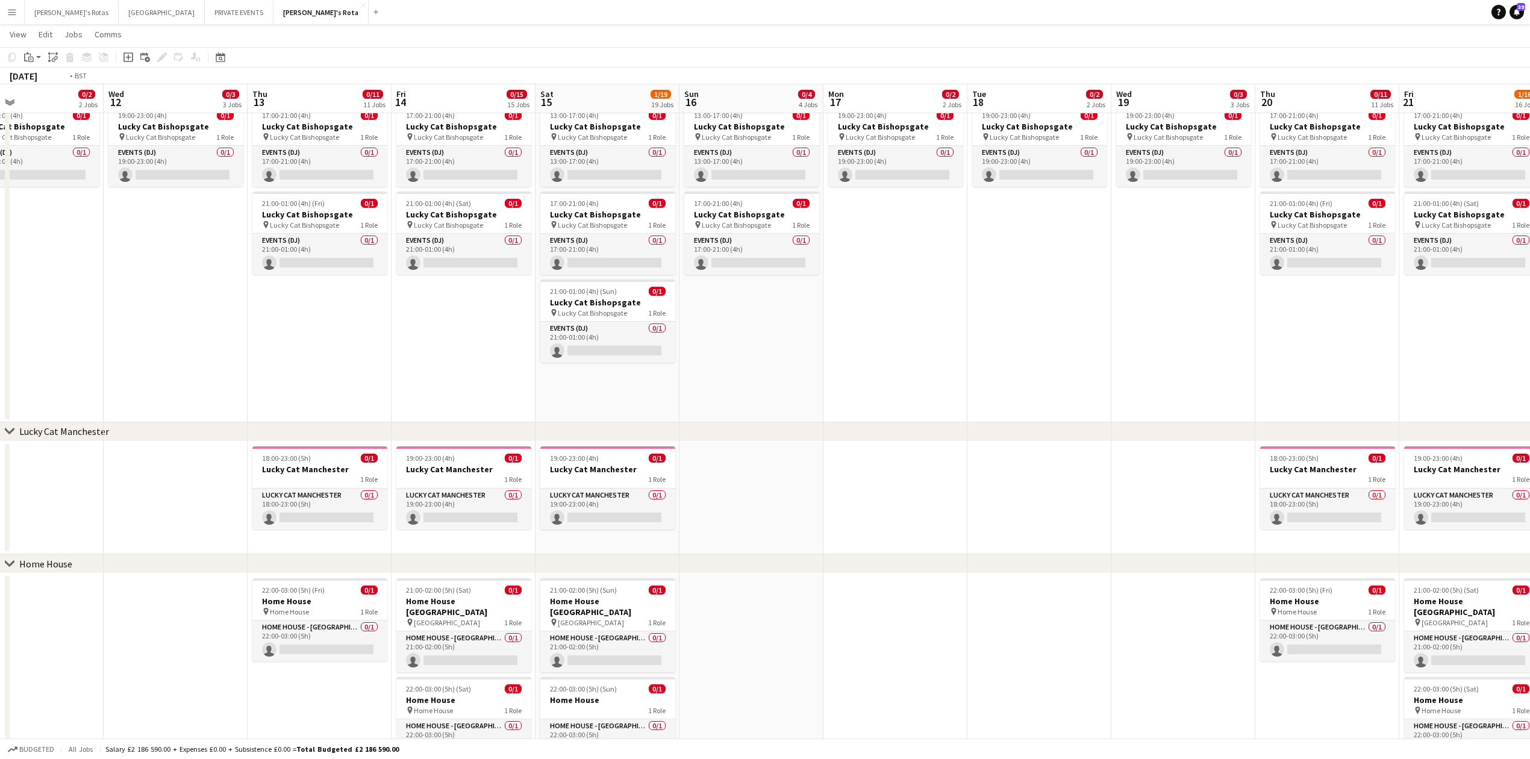
drag, startPoint x: 161, startPoint y: 407, endPoint x: 952, endPoint y: 413, distance: 790.8
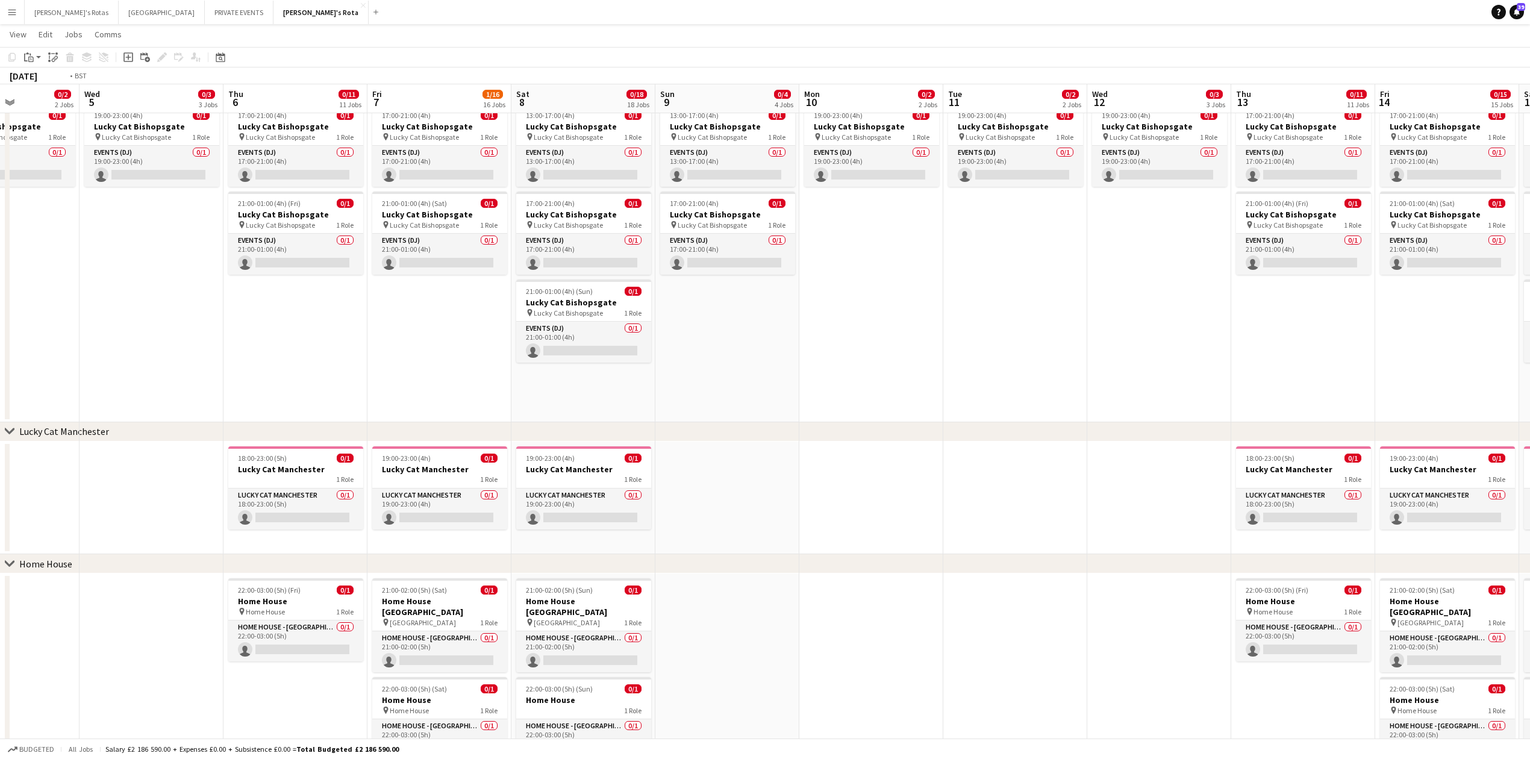
scroll to position [0, 267]
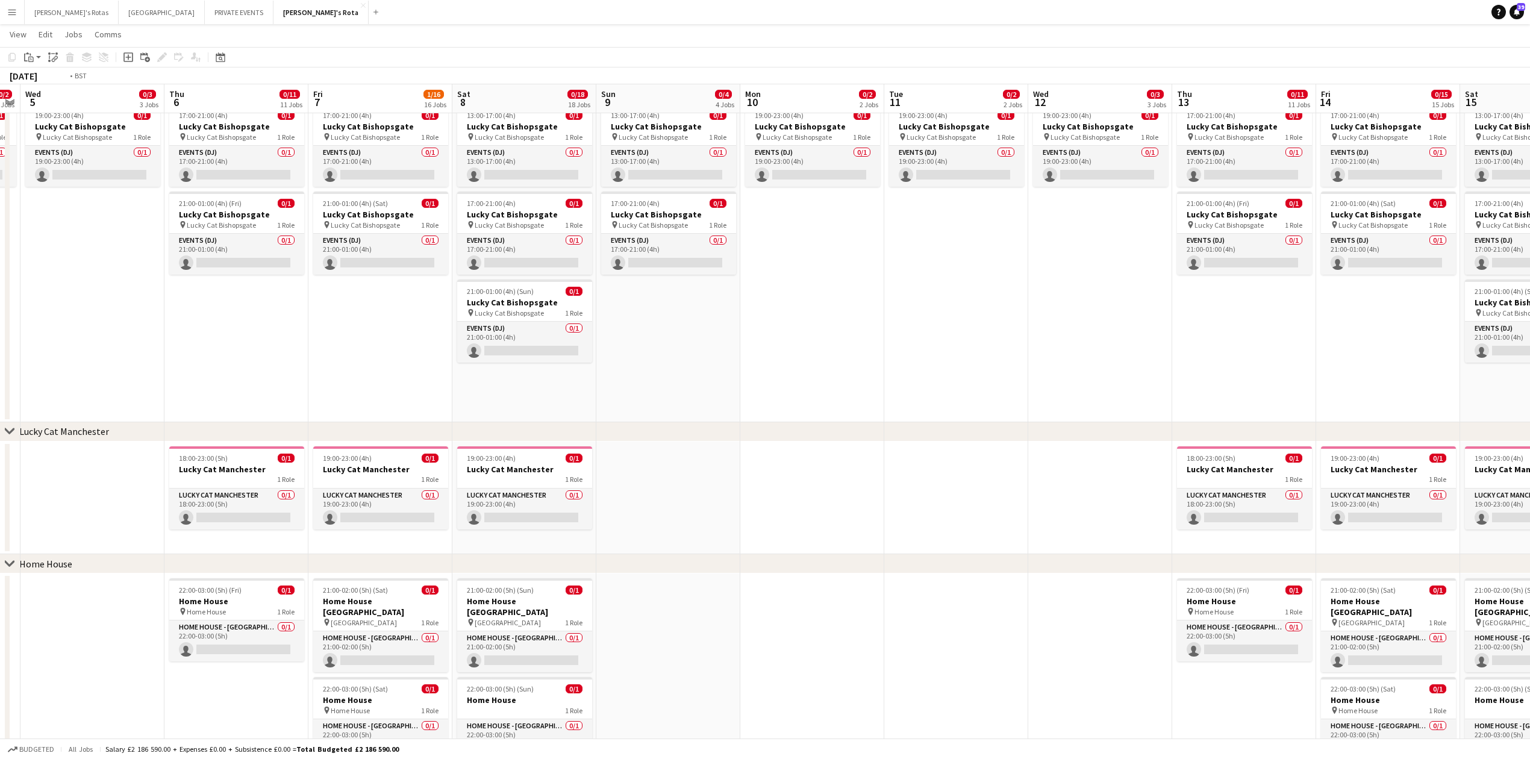
drag, startPoint x: 451, startPoint y: 510, endPoint x: 1133, endPoint y: 499, distance: 682.4
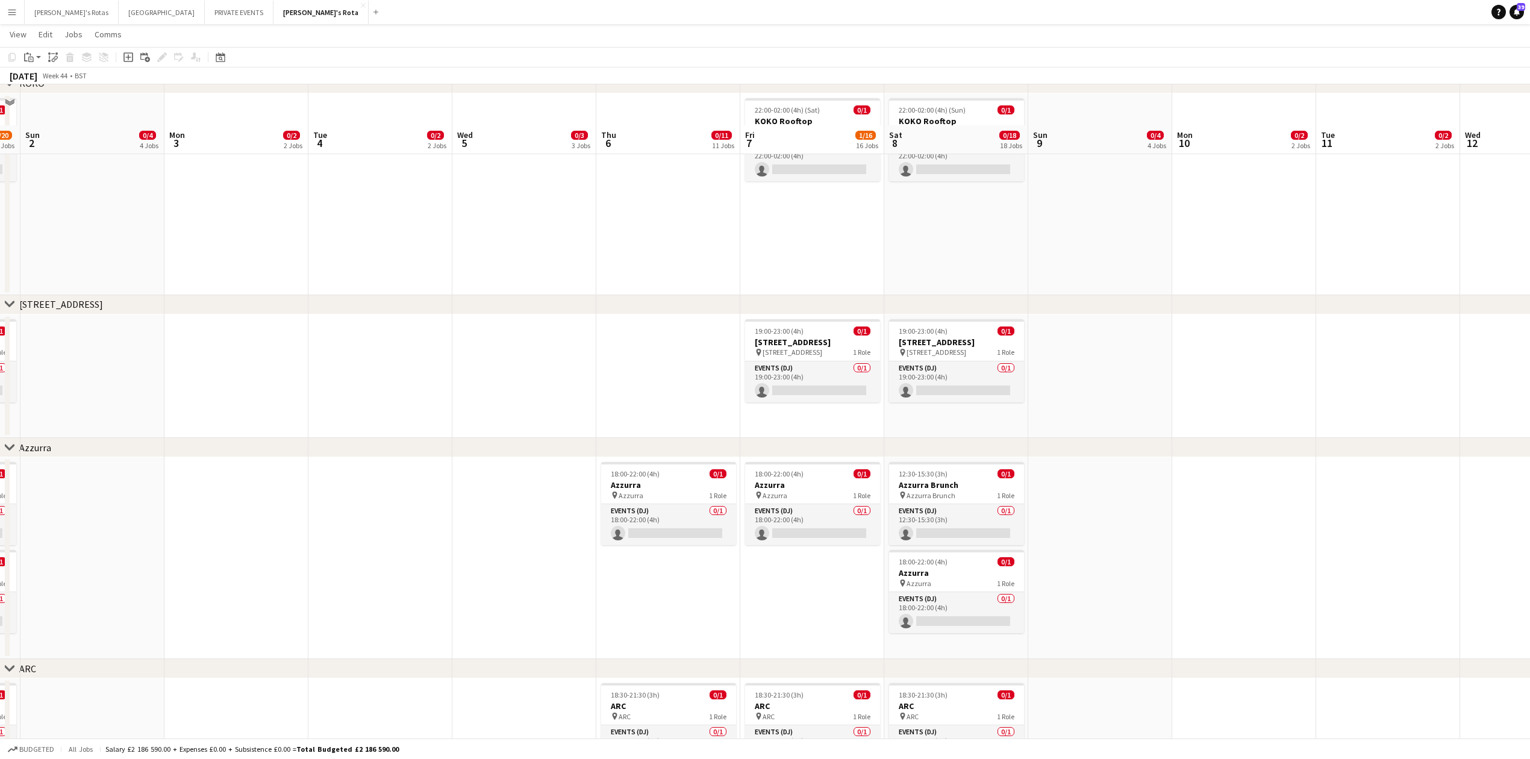
scroll to position [2168, 0]
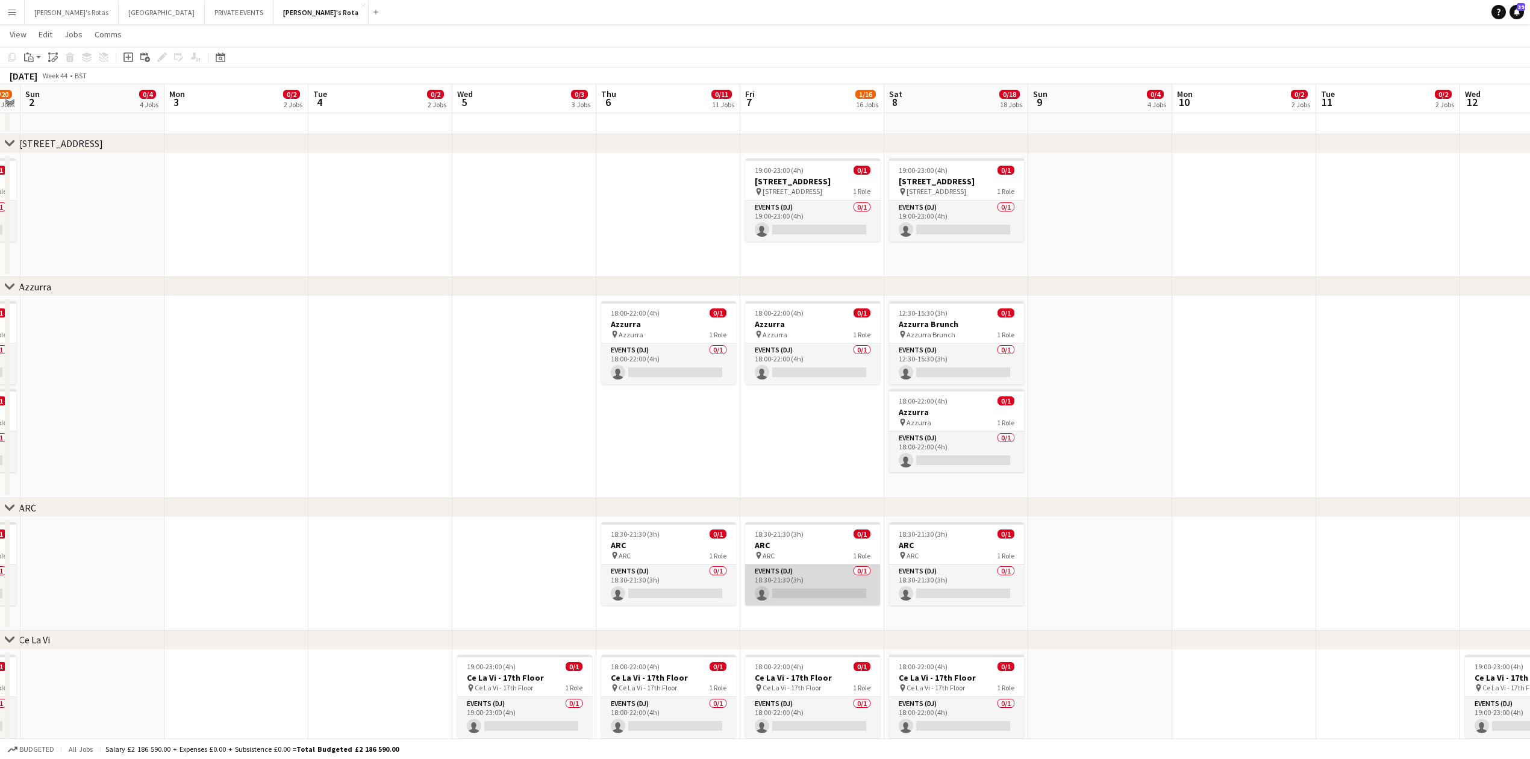
click at [807, 589] on app-card-role "Events (DJ) 0/1 18:30-21:30 (3h) single-neutral-actions" at bounding box center [812, 584] width 135 height 41
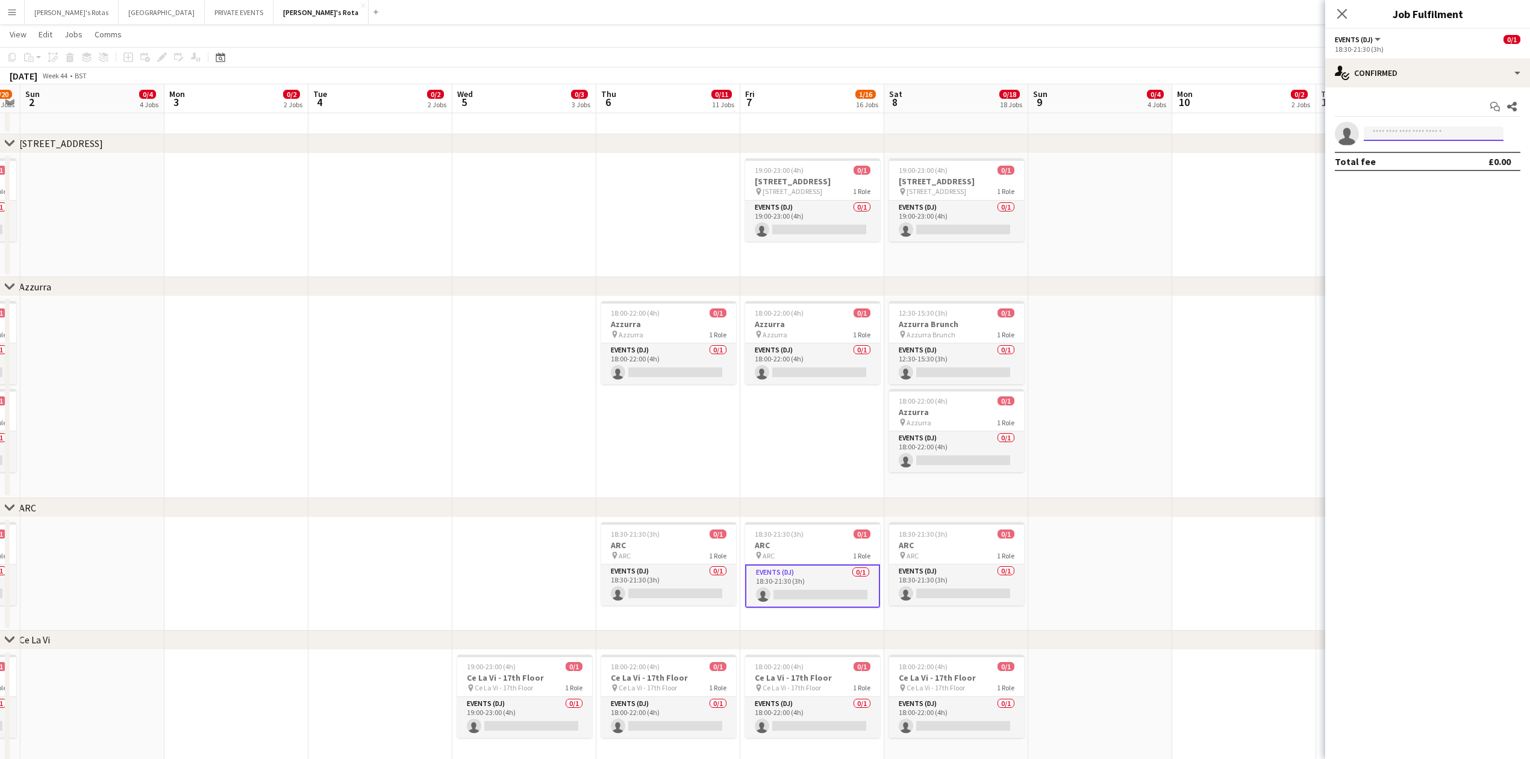
click at [1432, 135] on input at bounding box center [1434, 133] width 140 height 14
type input "******"
click at [1431, 155] on span "[PERSON_NAME] Active" at bounding box center [1433, 151] width 120 height 10
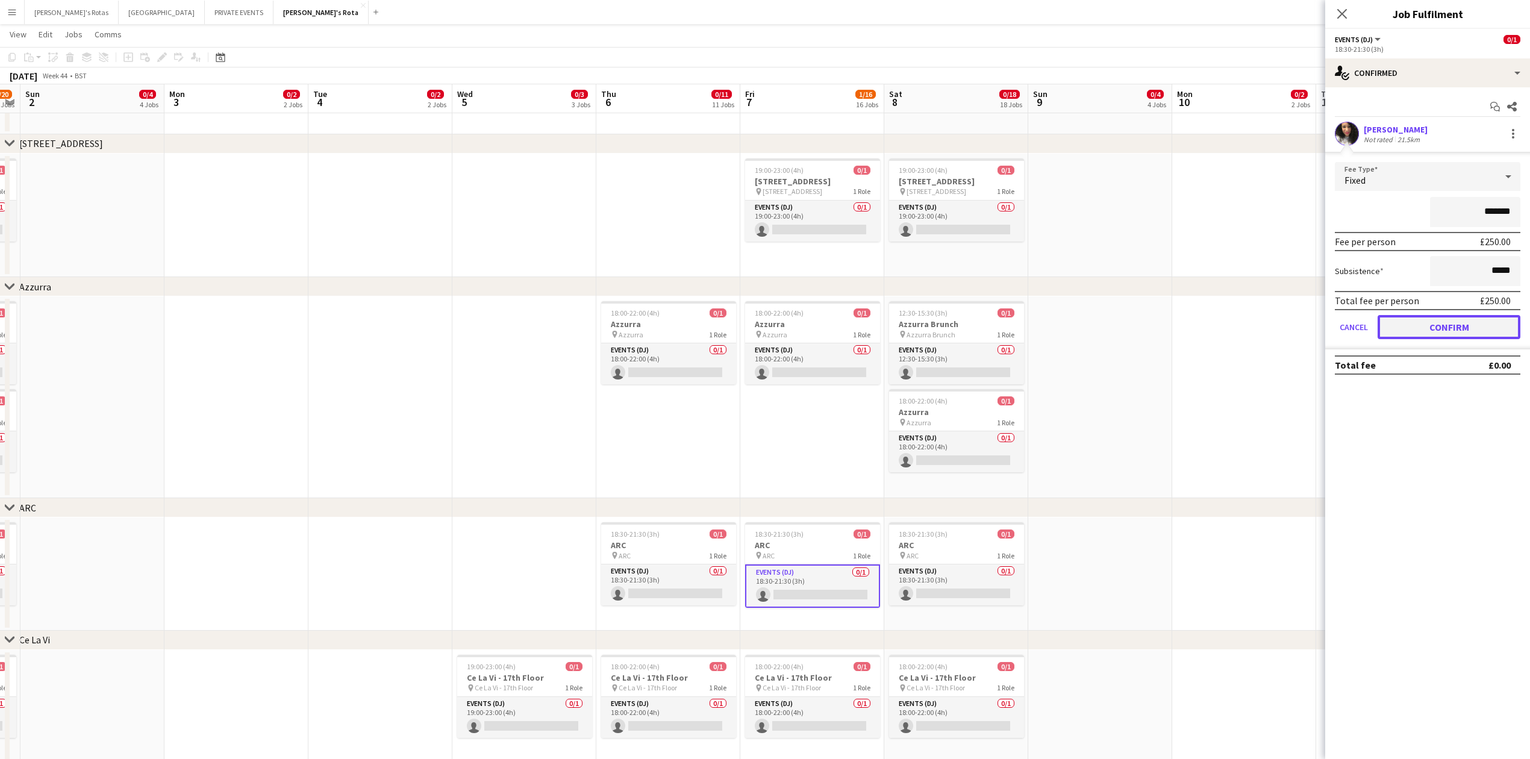
click at [1449, 319] on button "Confirm" at bounding box center [1448, 327] width 143 height 24
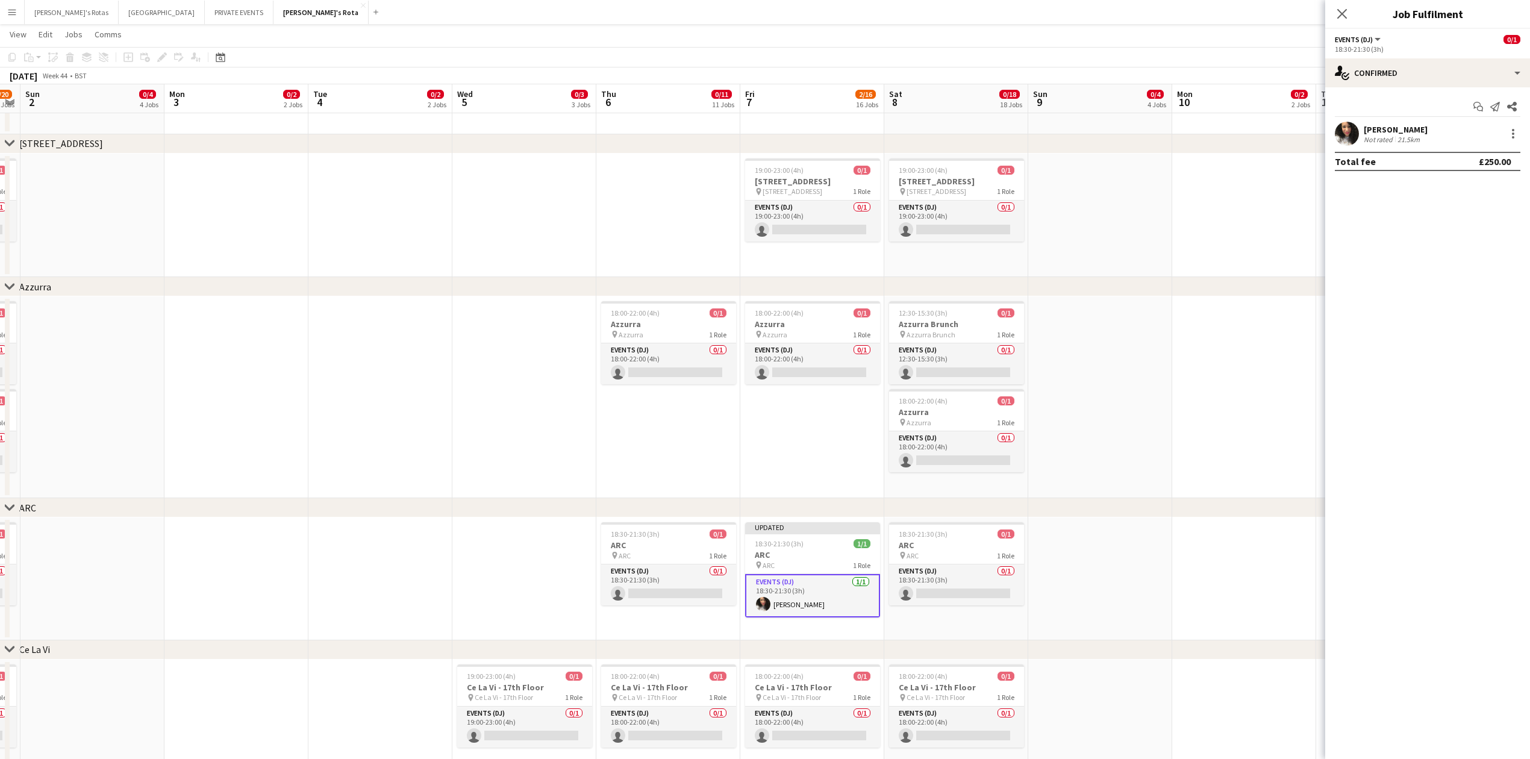
click at [1339, 13] on icon "Close pop-in" at bounding box center [1342, 14] width 10 height 10
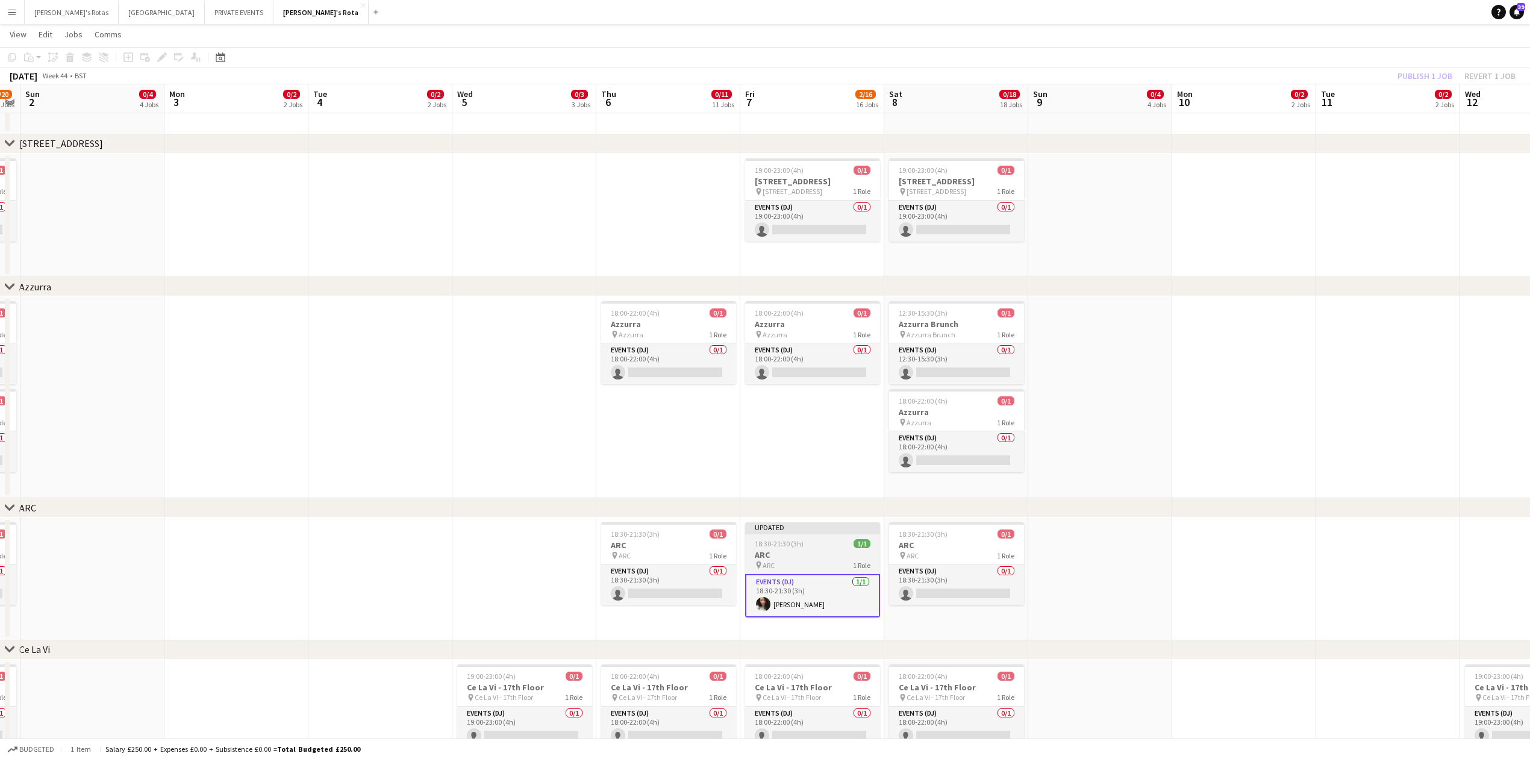
click at [805, 546] on div "18:30-21:30 (3h) 1/1" at bounding box center [812, 543] width 135 height 9
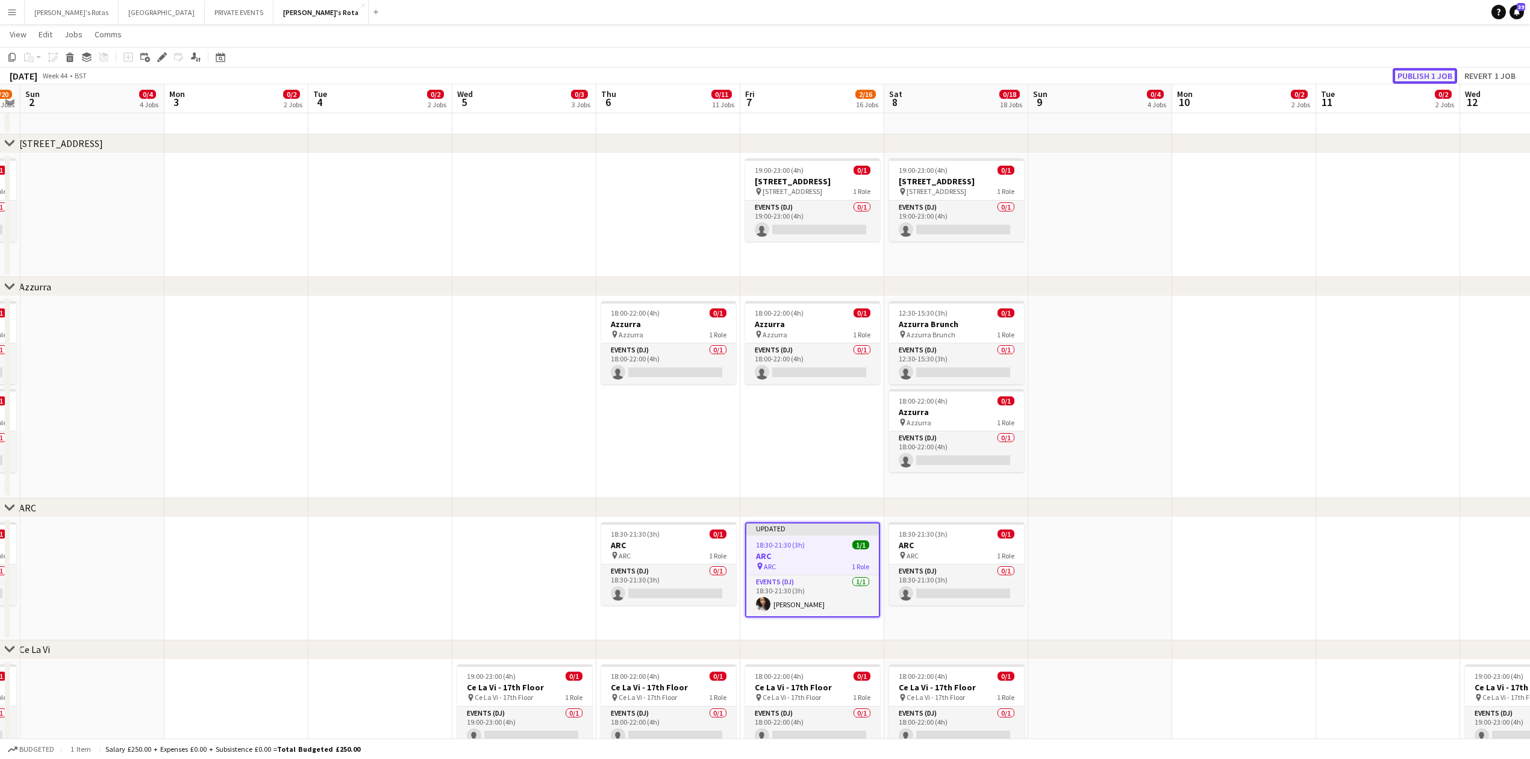
click at [1429, 70] on button "Publish 1 job" at bounding box center [1424, 76] width 64 height 16
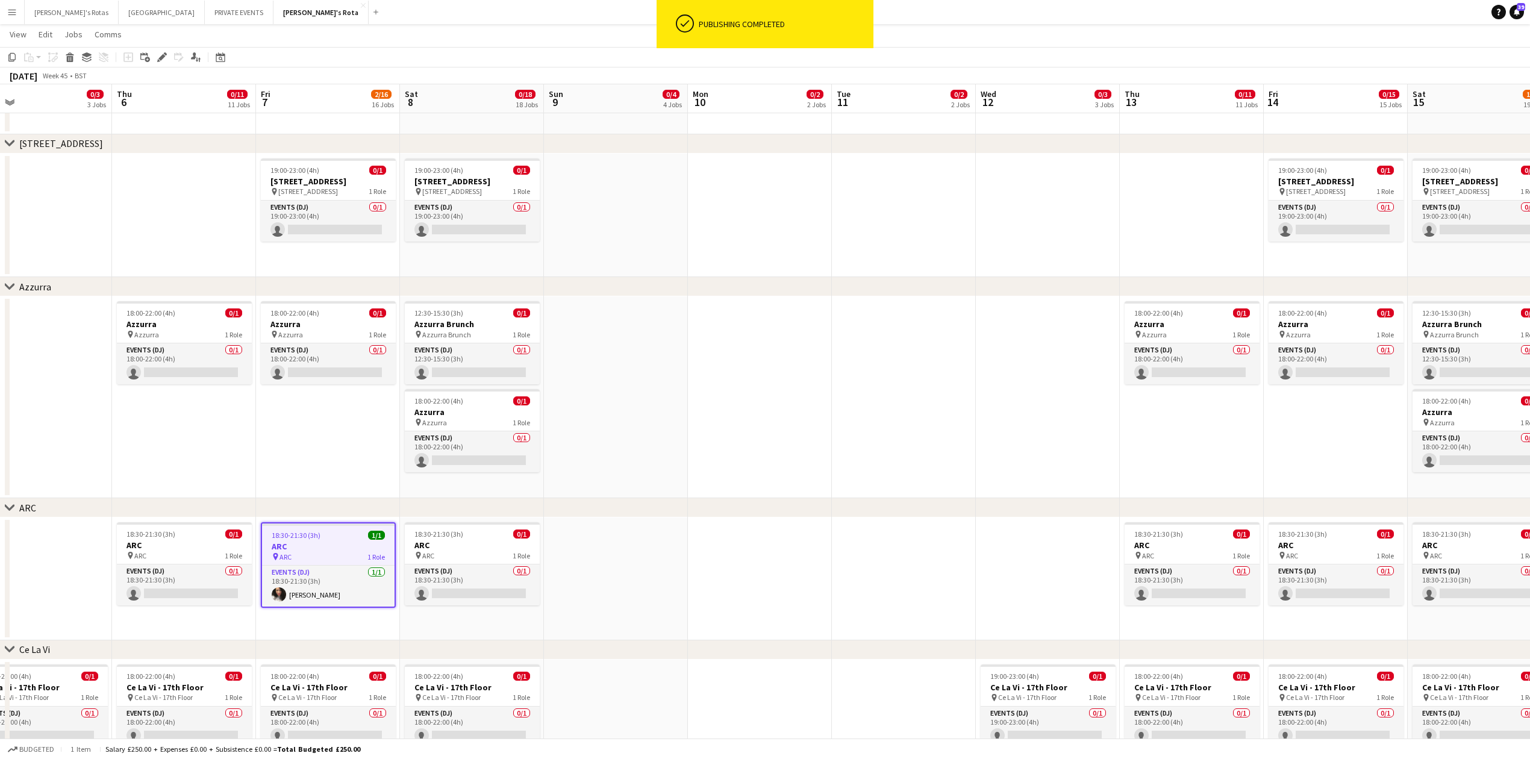
drag, startPoint x: 1390, startPoint y: 542, endPoint x: 829, endPoint y: 564, distance: 561.7
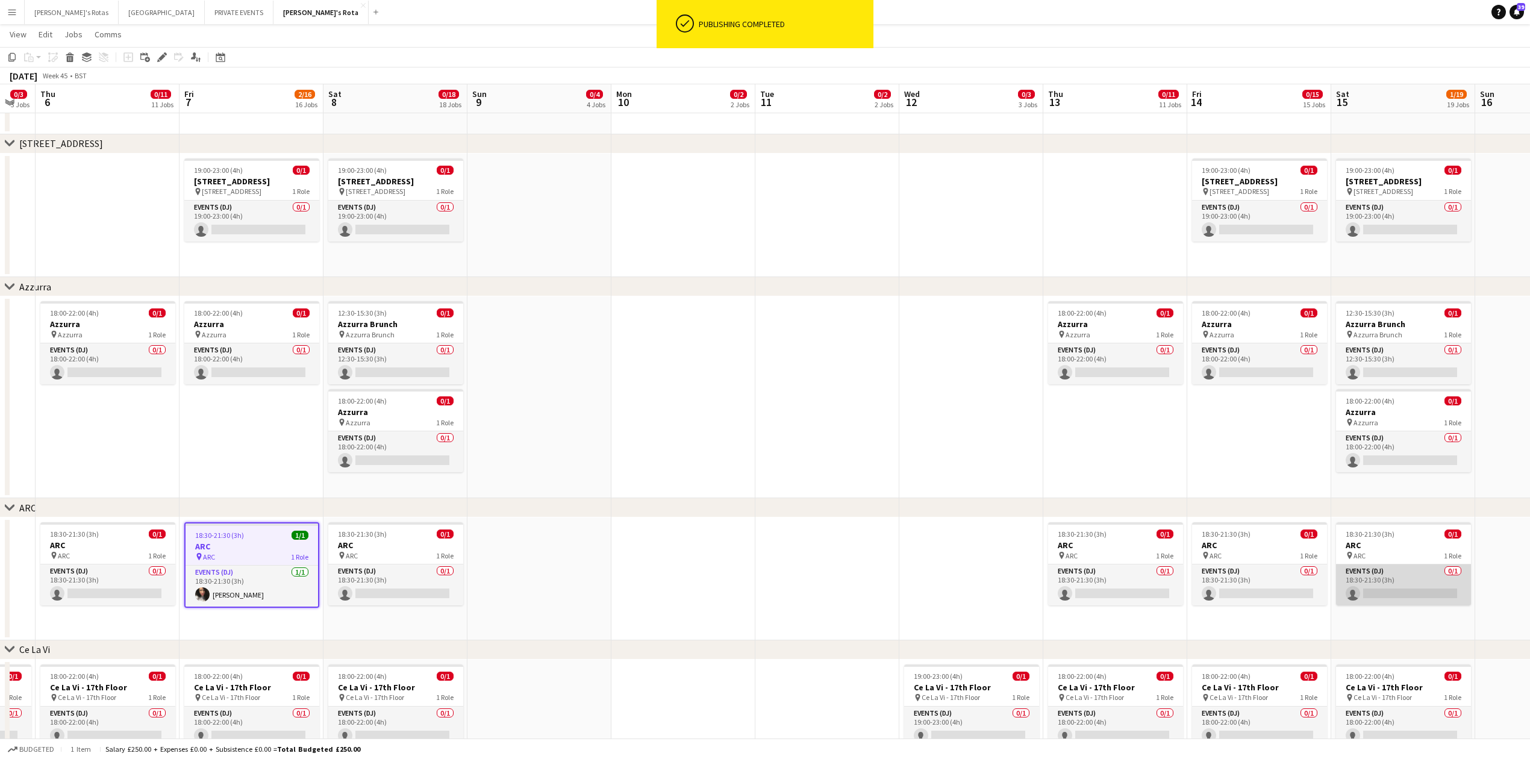
click at [1350, 573] on app-card-role "Events (DJ) 0/1 18:30-21:30 (3h) single-neutral-actions" at bounding box center [1403, 584] width 135 height 41
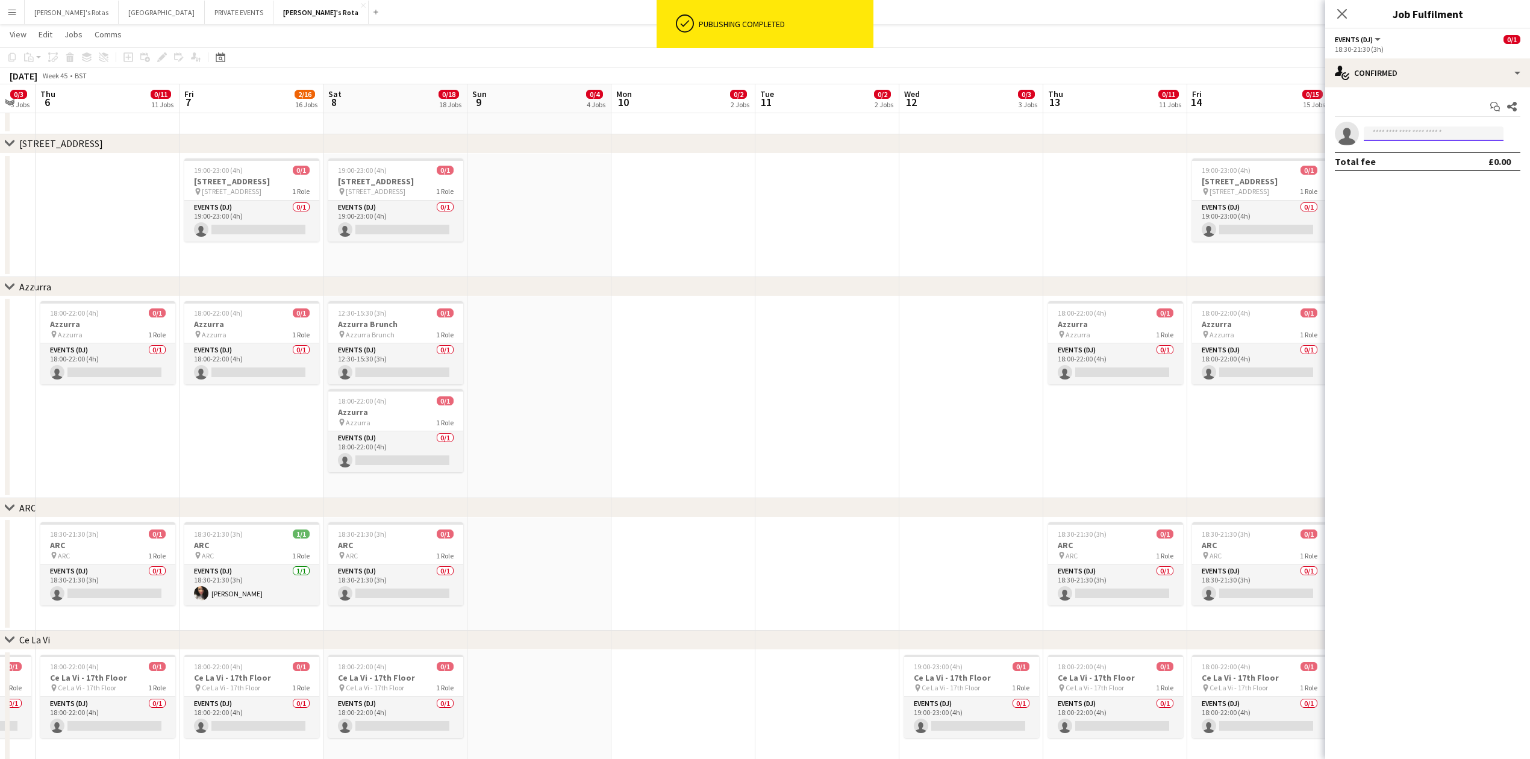
click at [1397, 132] on input at bounding box center [1434, 133] width 140 height 14
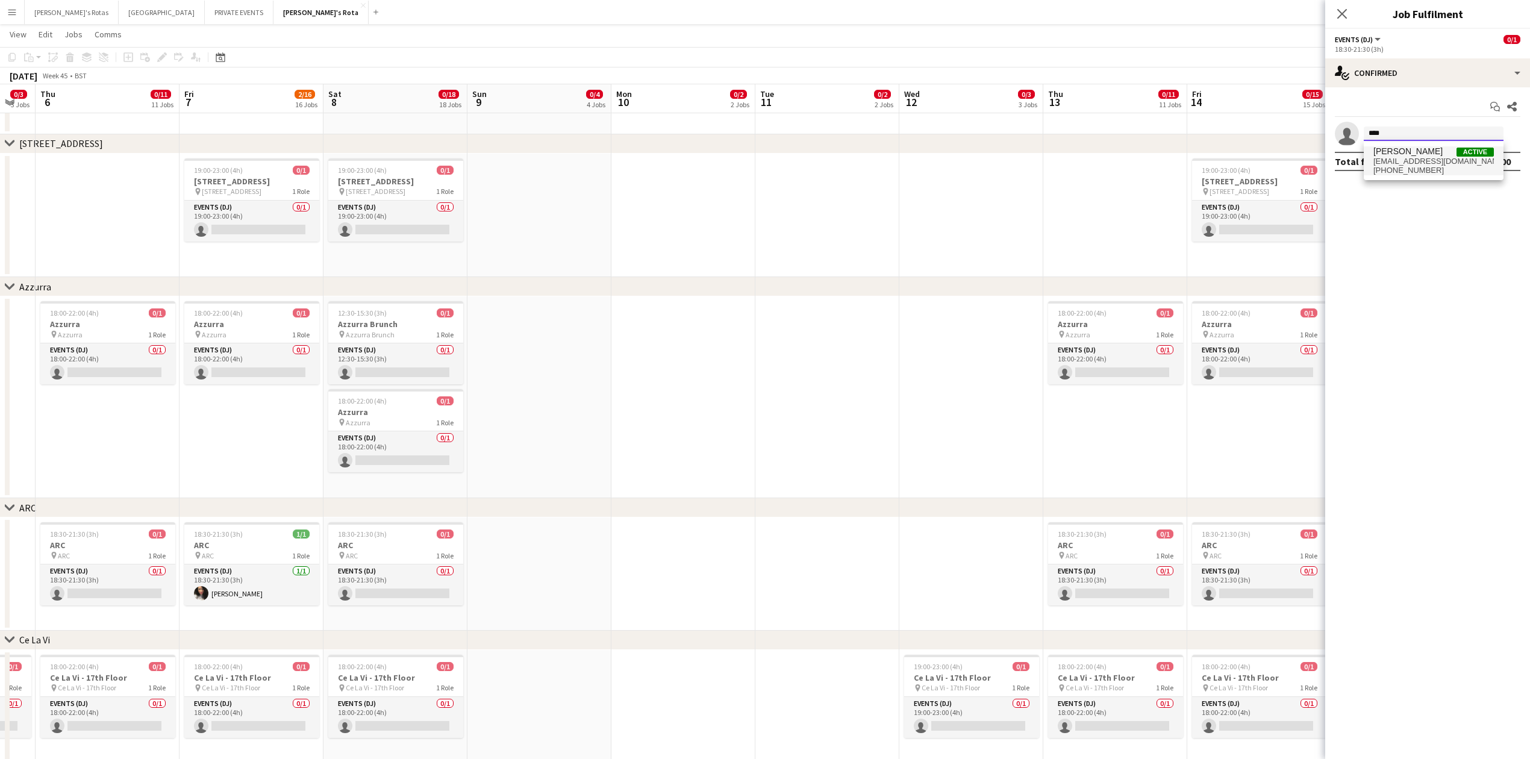
type input "****"
click at [1410, 155] on span "[PERSON_NAME]" at bounding box center [1407, 151] width 69 height 10
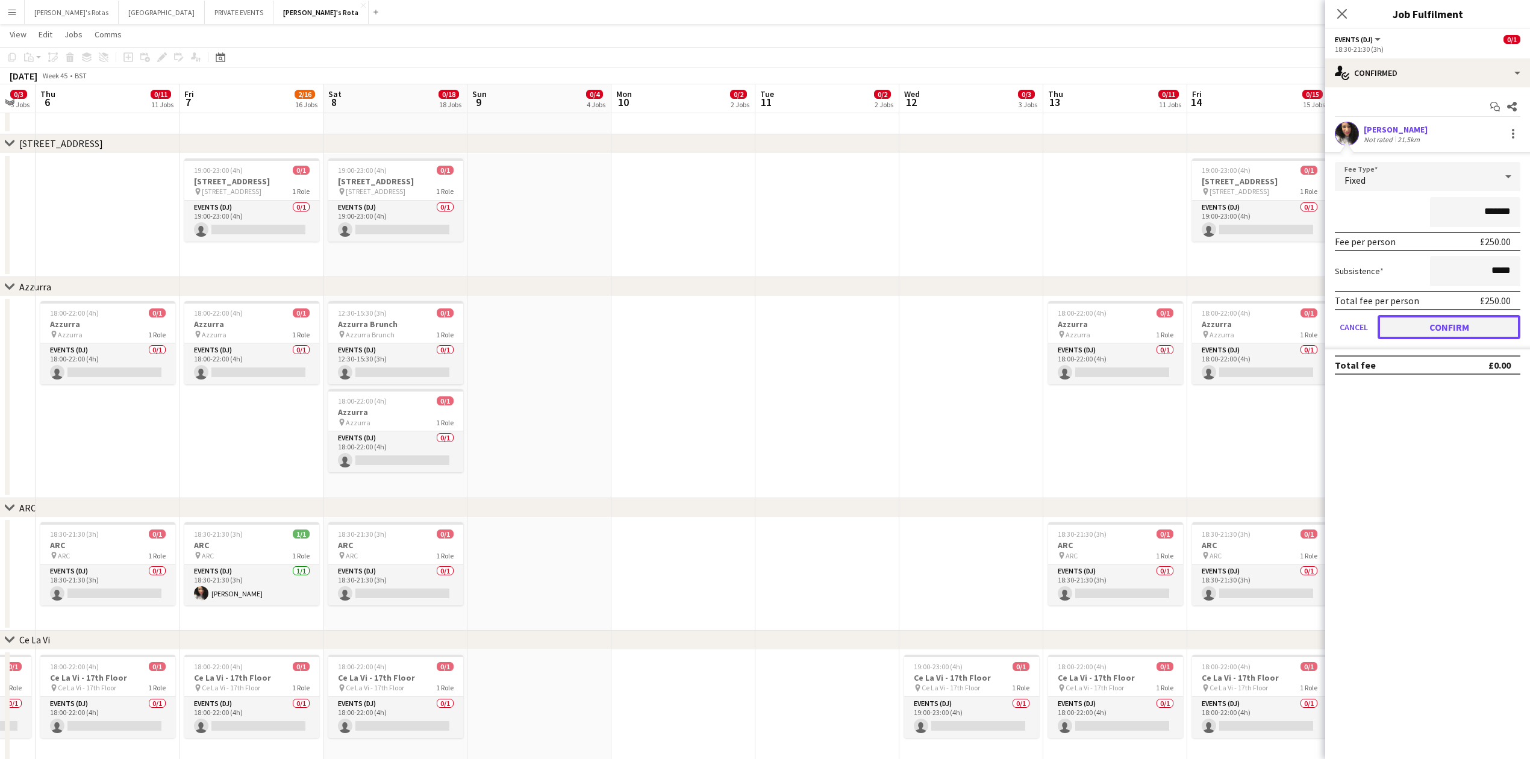
click at [1451, 323] on button "Confirm" at bounding box center [1448, 327] width 143 height 24
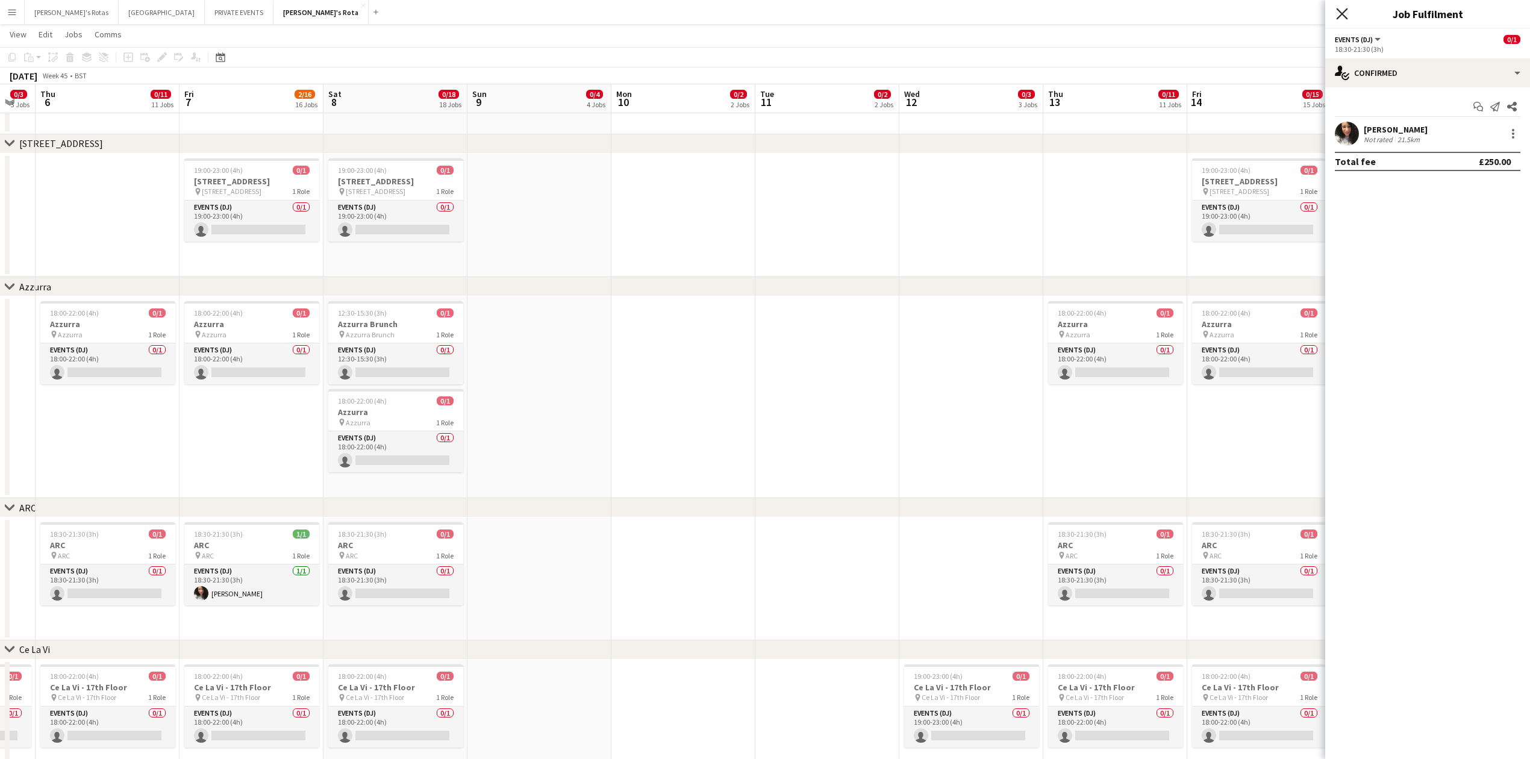
click at [1345, 19] on icon "Close pop-in" at bounding box center [1341, 13] width 11 height 11
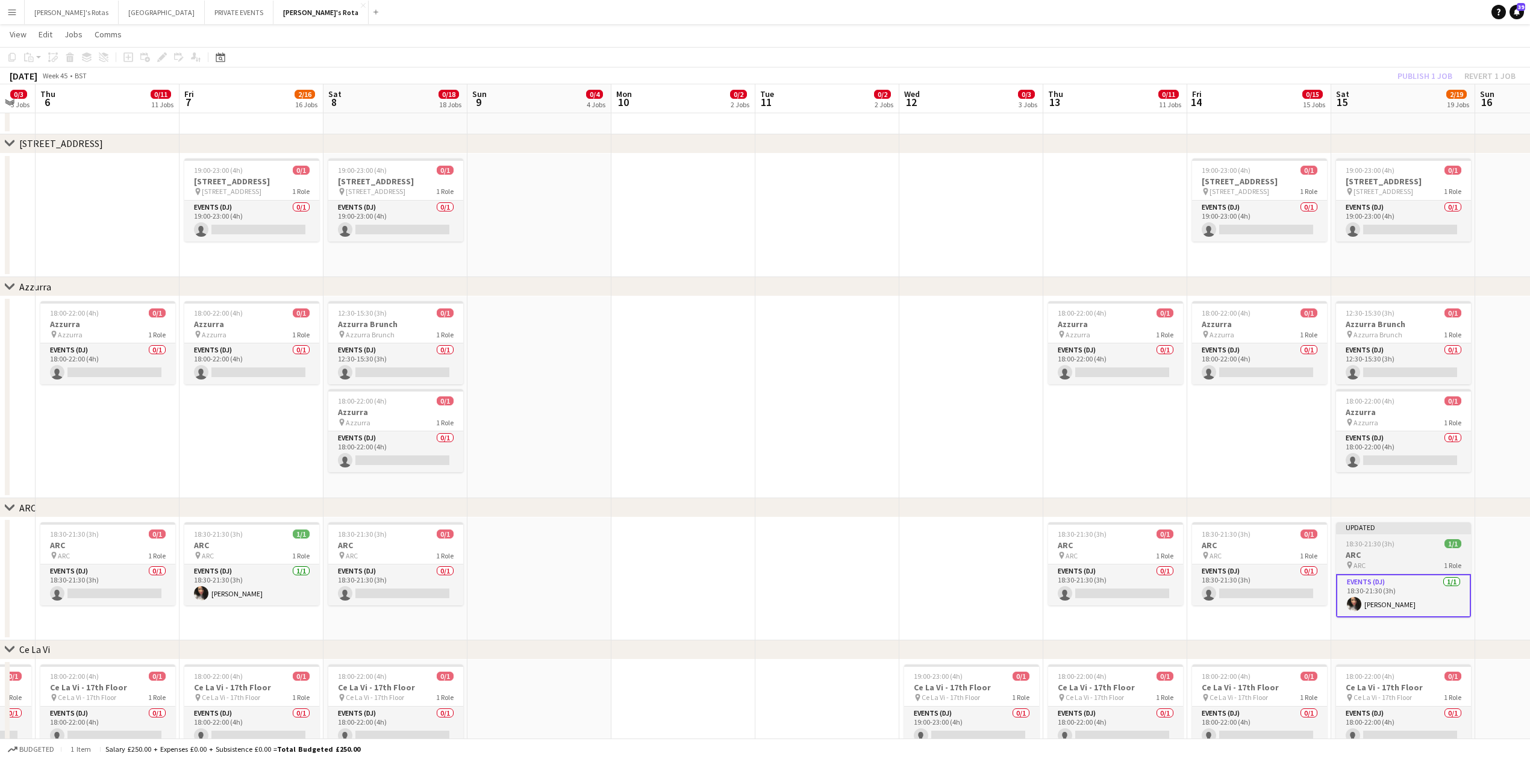
click at [1413, 552] on h3 "ARC" at bounding box center [1403, 554] width 135 height 11
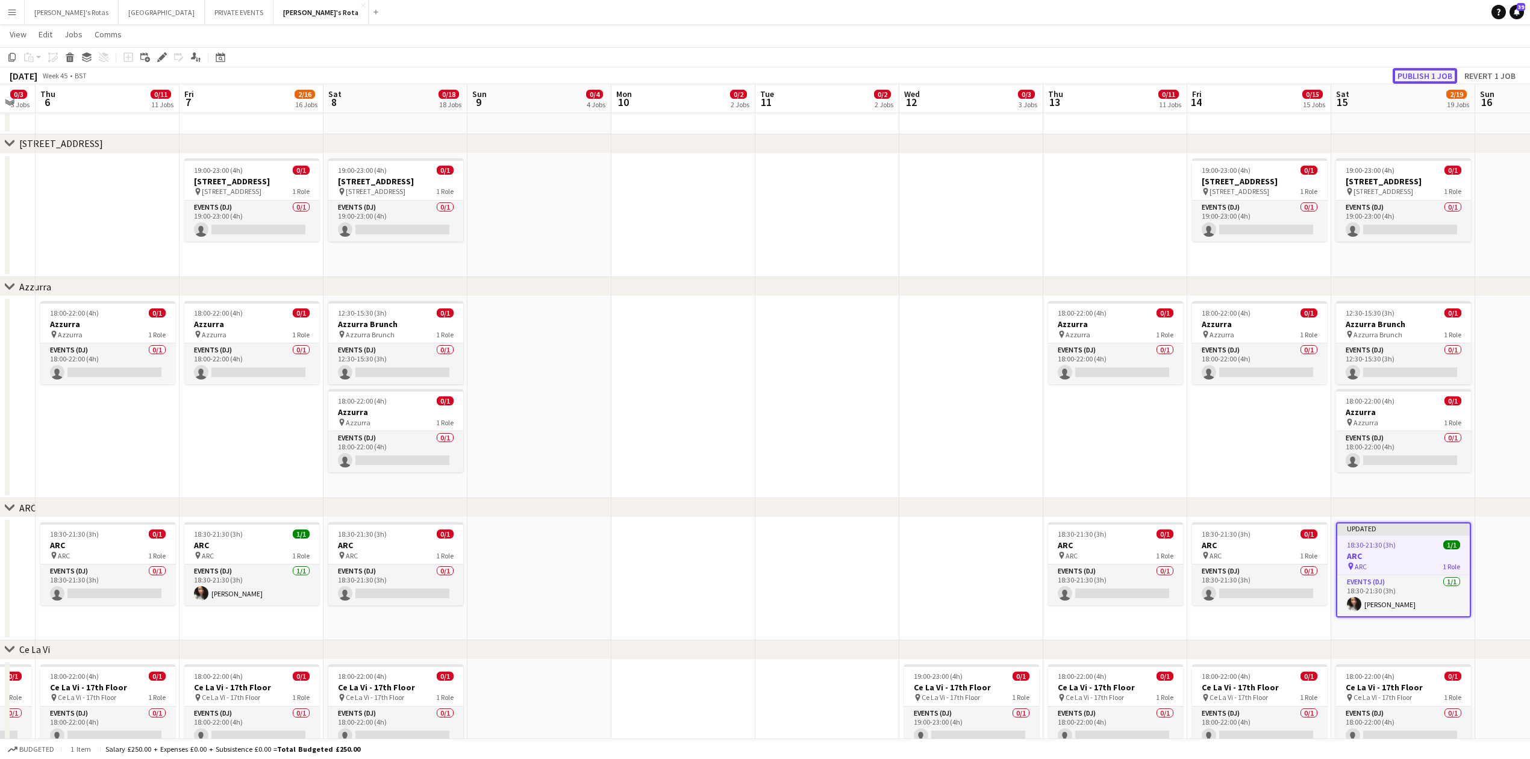
click at [1429, 73] on button "Publish 1 job" at bounding box center [1424, 76] width 64 height 16
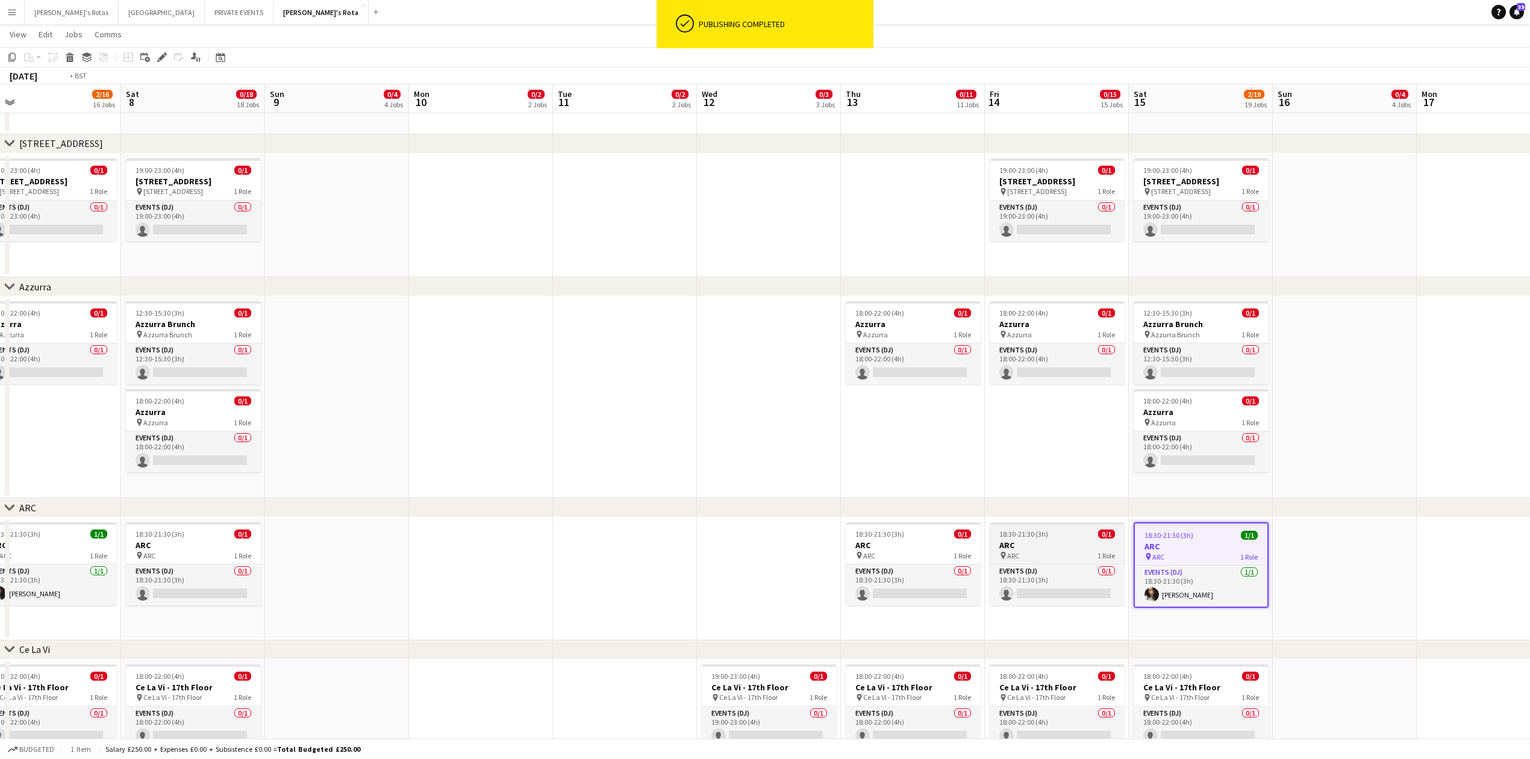
drag, startPoint x: 1116, startPoint y: 456, endPoint x: 463, endPoint y: 536, distance: 657.8
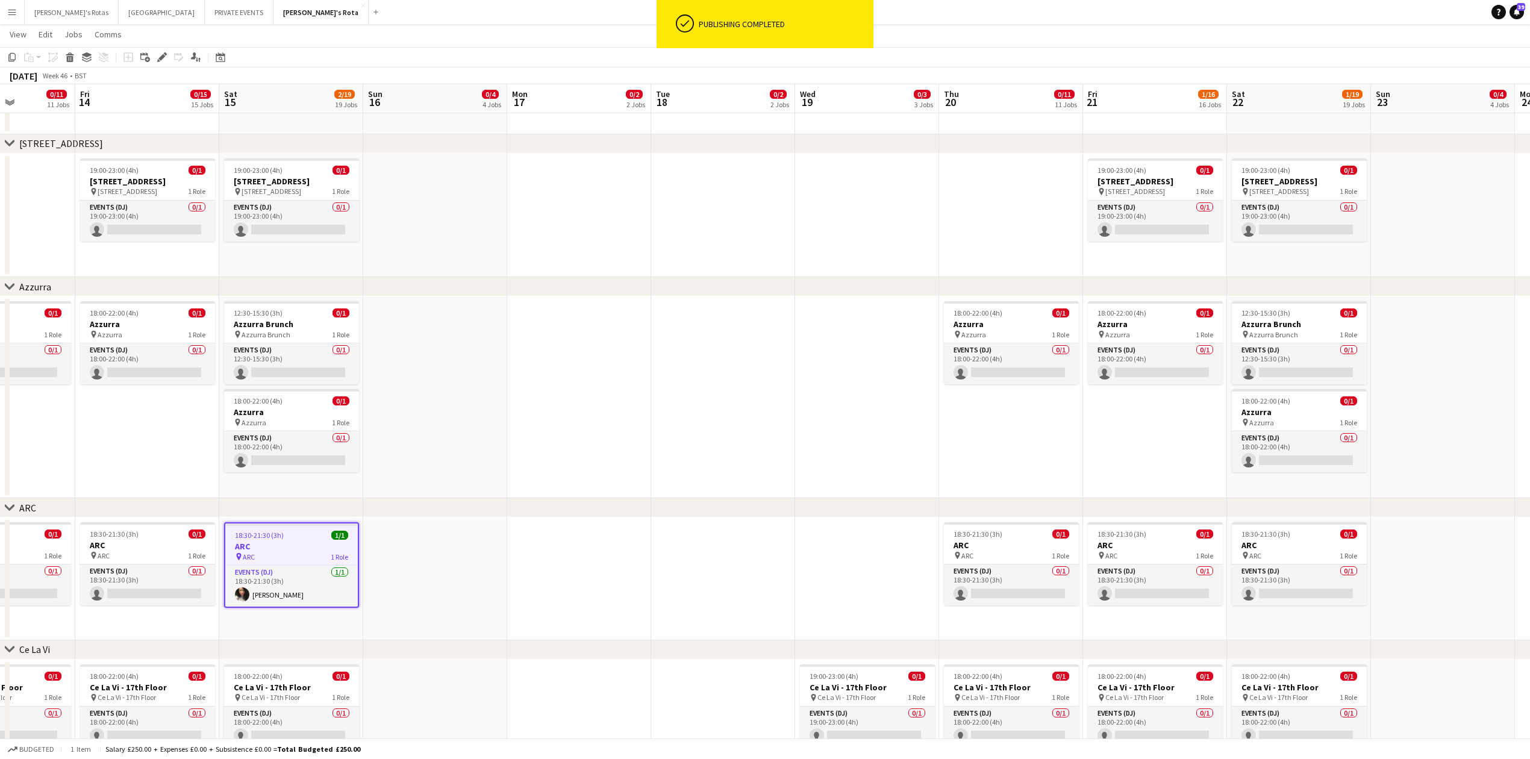
scroll to position [0, 399]
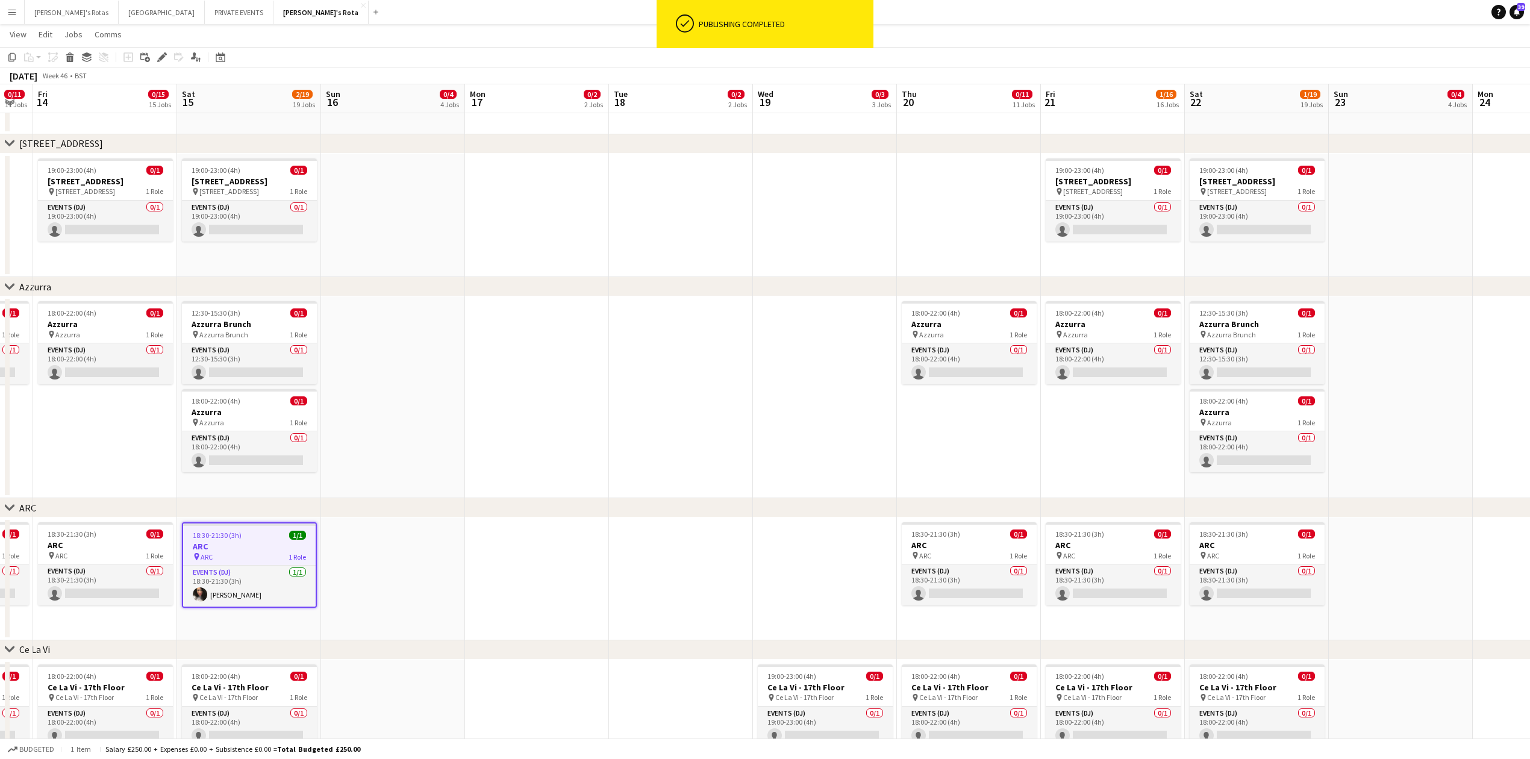
drag, startPoint x: 1002, startPoint y: 576, endPoint x: 672, endPoint y: 603, distance: 331.2
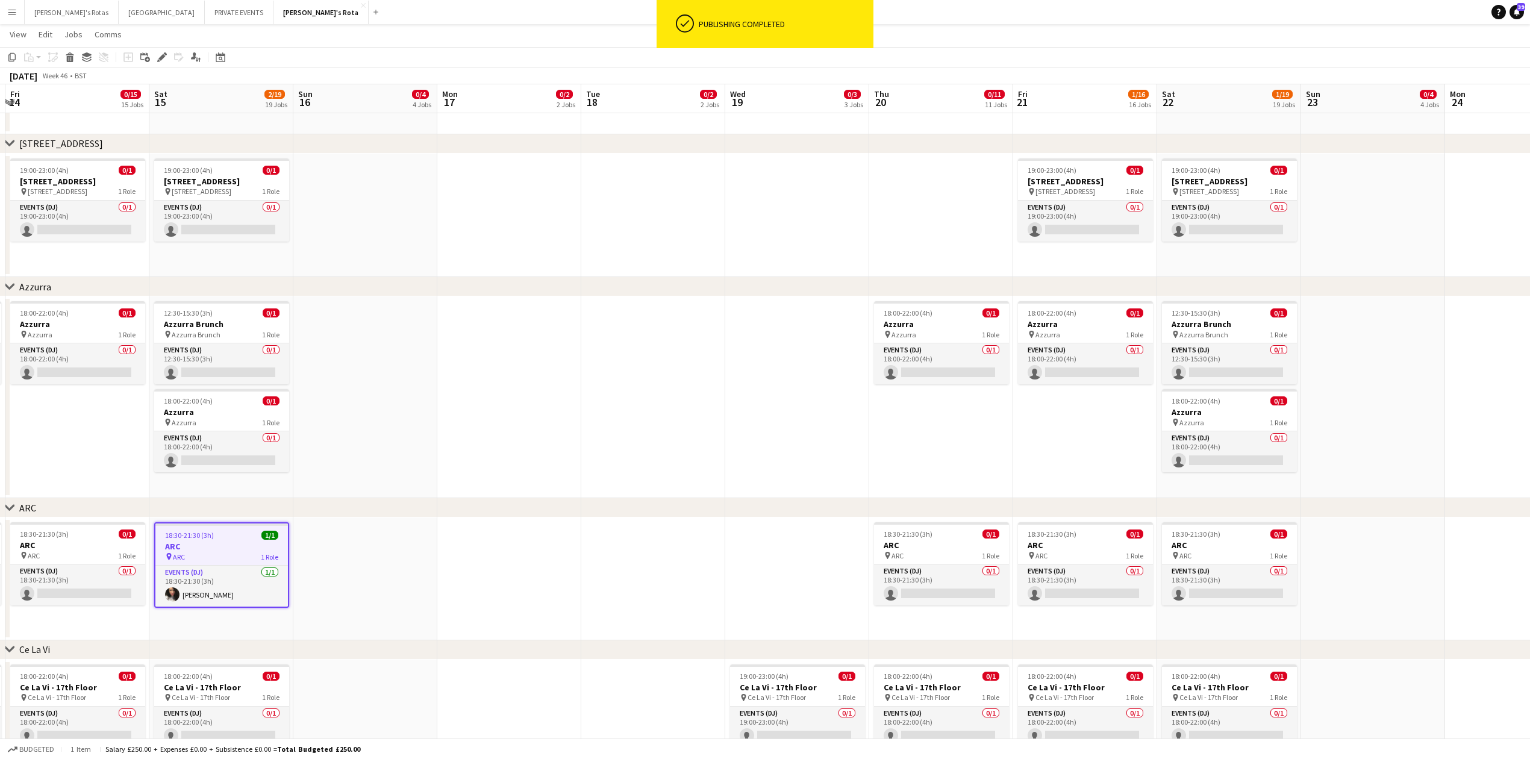
scroll to position [0, 444]
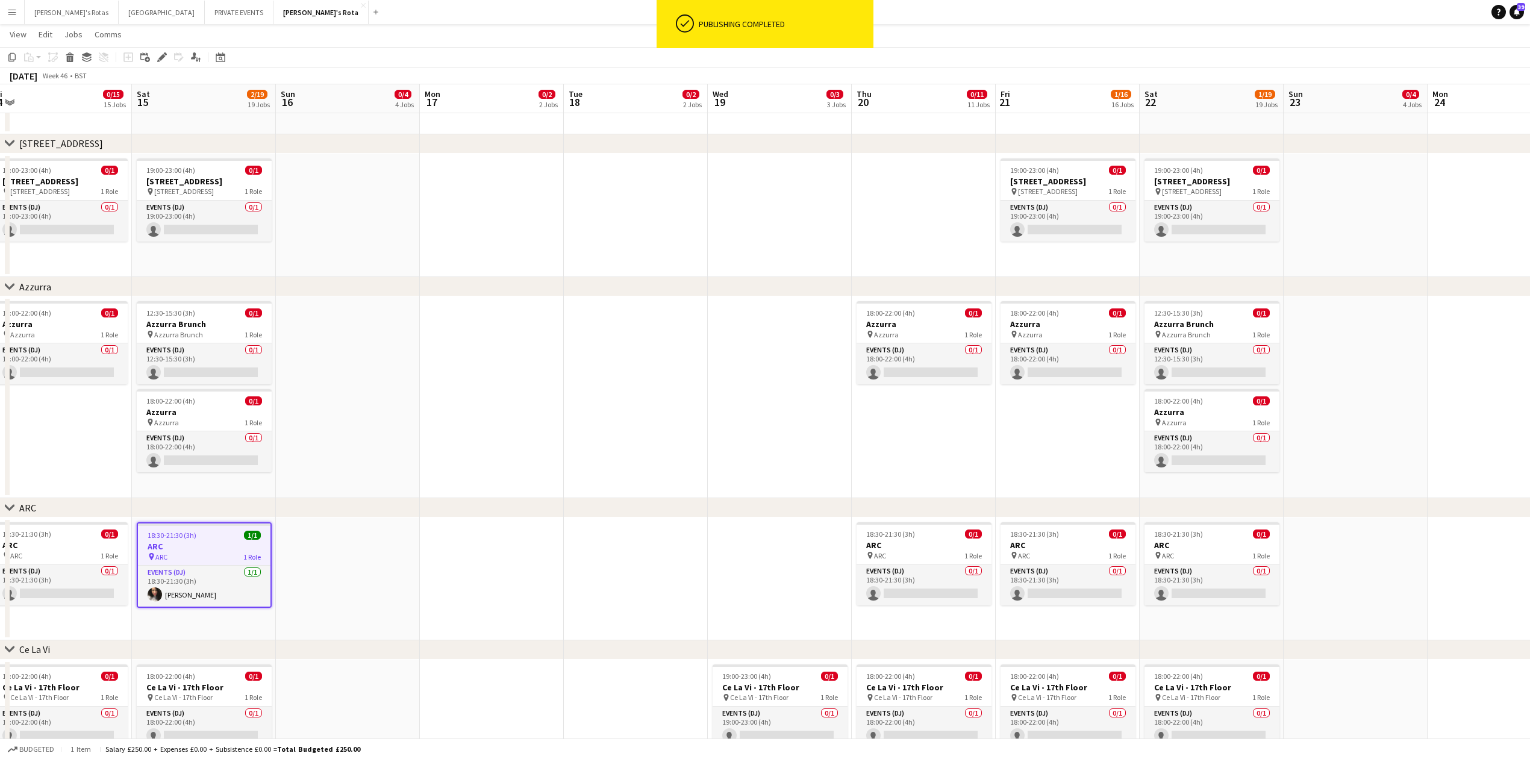
drag, startPoint x: 772, startPoint y: 574, endPoint x: 309, endPoint y: 589, distance: 463.4
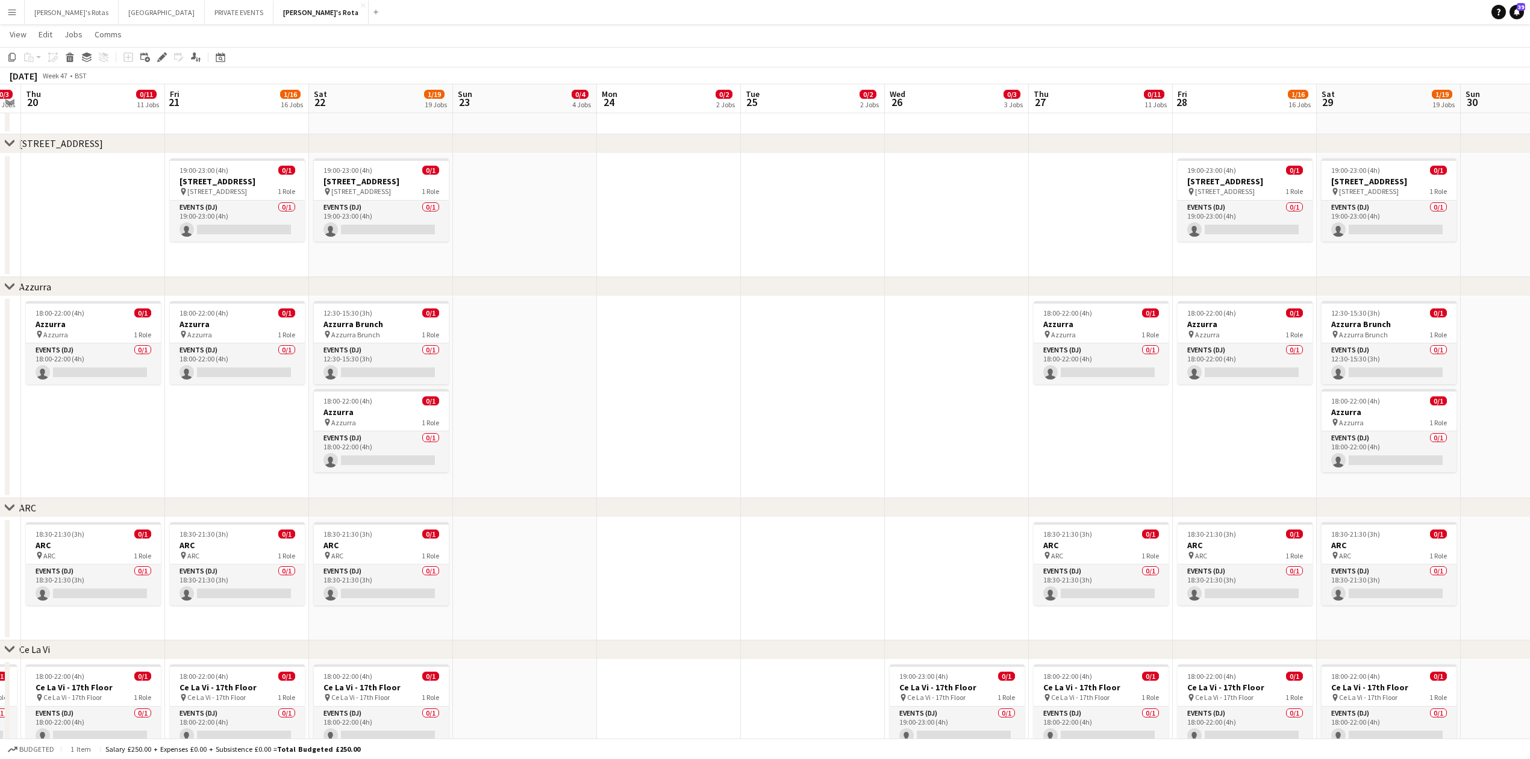
scroll to position [0, 347]
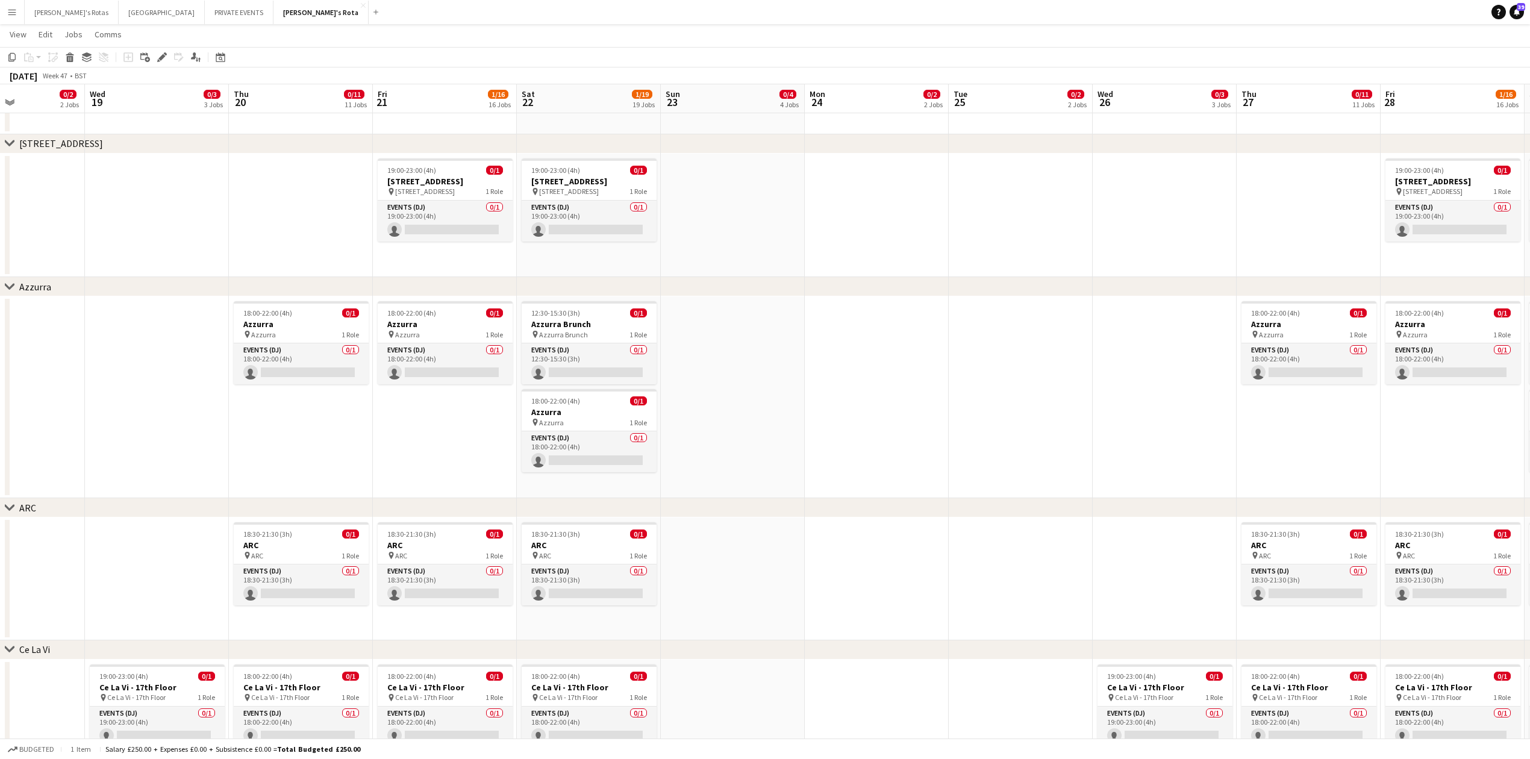
drag, startPoint x: 1186, startPoint y: 552, endPoint x: 677, endPoint y: 583, distance: 509.9
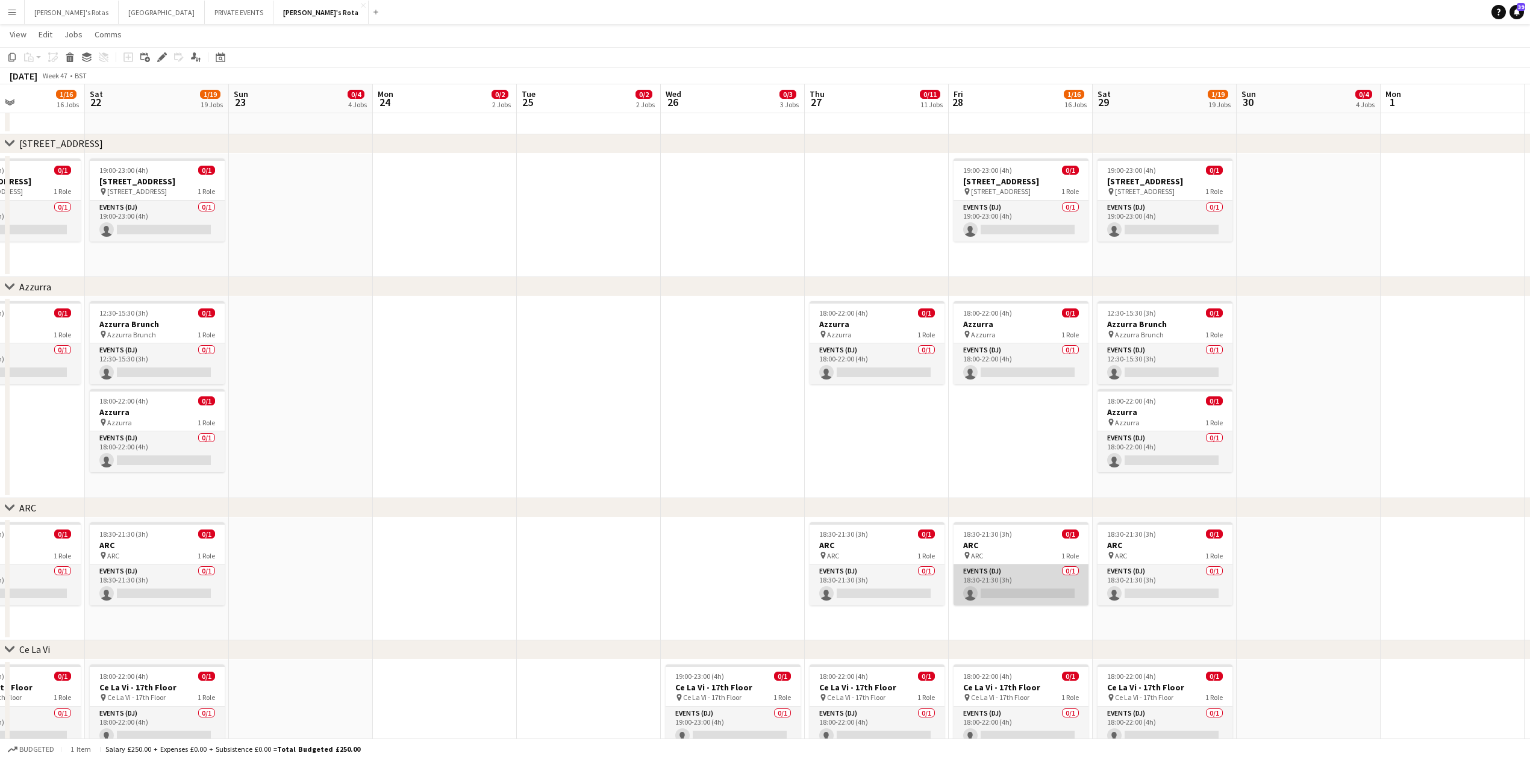
click at [1019, 579] on app-card-role "Events (DJ) 0/1 18:30-21:30 (3h) single-neutral-actions" at bounding box center [1020, 584] width 135 height 41
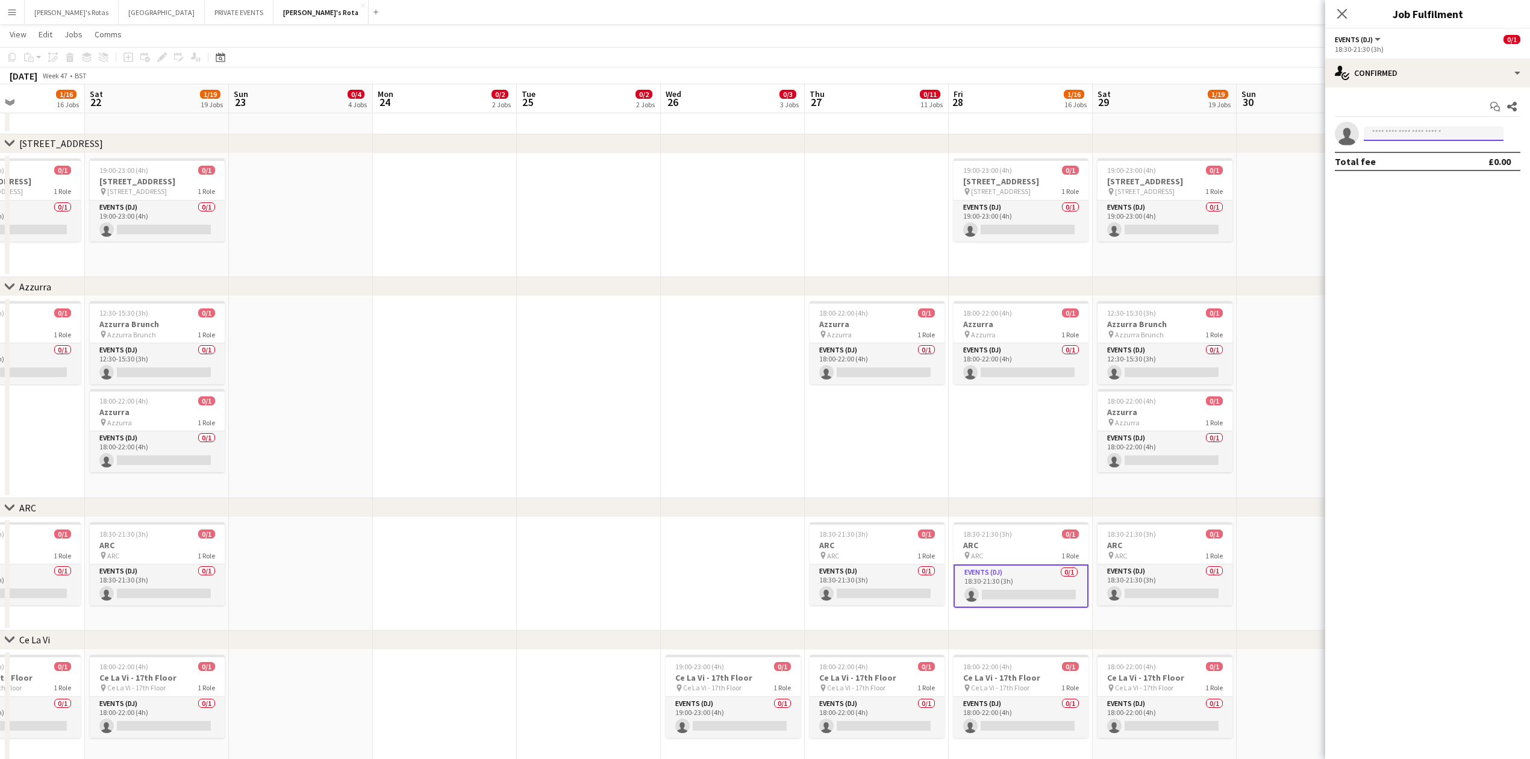
click at [1423, 138] on input at bounding box center [1434, 133] width 140 height 14
type input "******"
click at [1425, 162] on span "[EMAIL_ADDRESS][DOMAIN_NAME]" at bounding box center [1433, 162] width 120 height 10
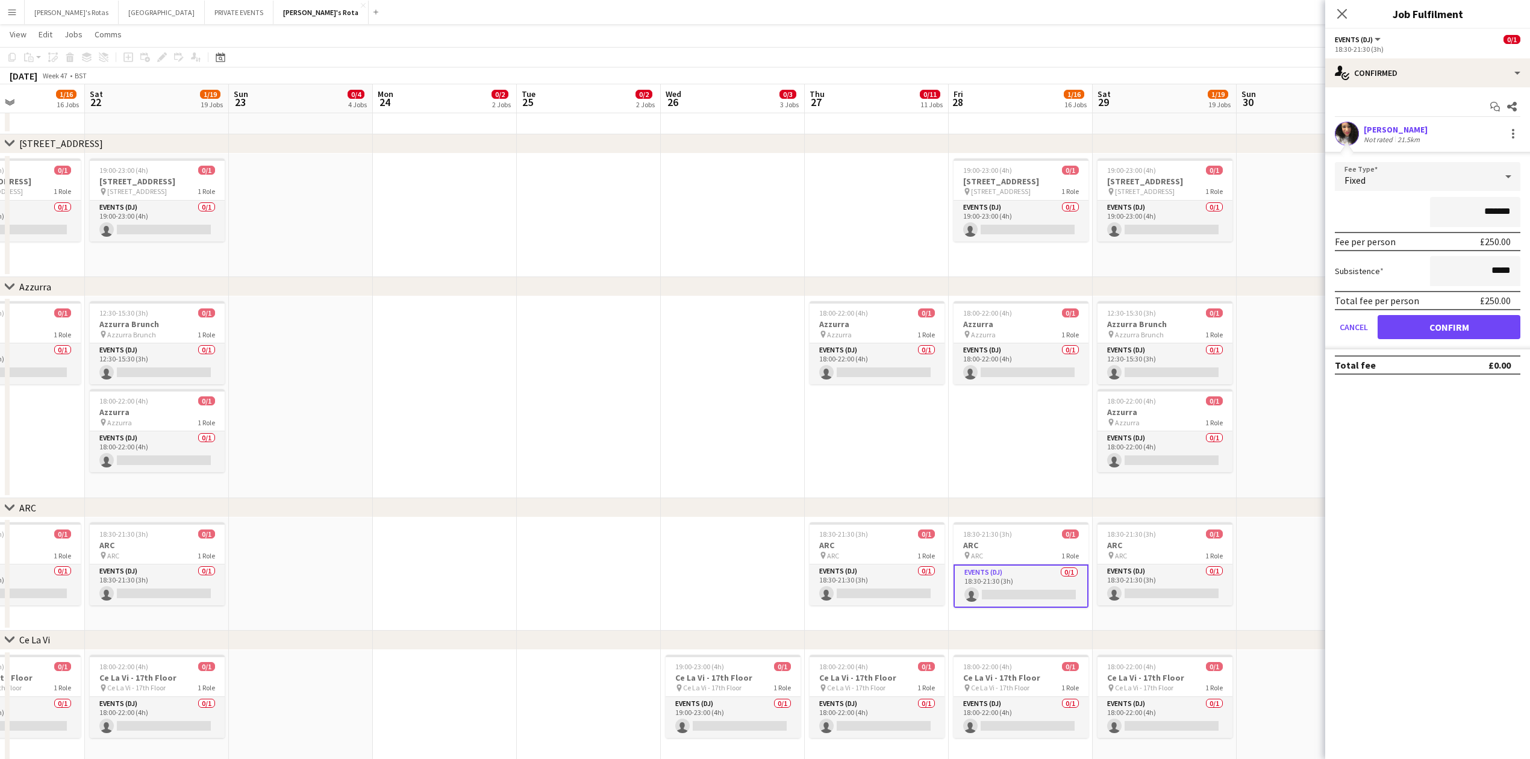
click at [1446, 343] on form "Fee Type Fixed ******* Fee per person £250.00 Subsistence ***** Total fee per p…" at bounding box center [1427, 255] width 205 height 187
click at [1444, 316] on button "Confirm" at bounding box center [1448, 327] width 143 height 24
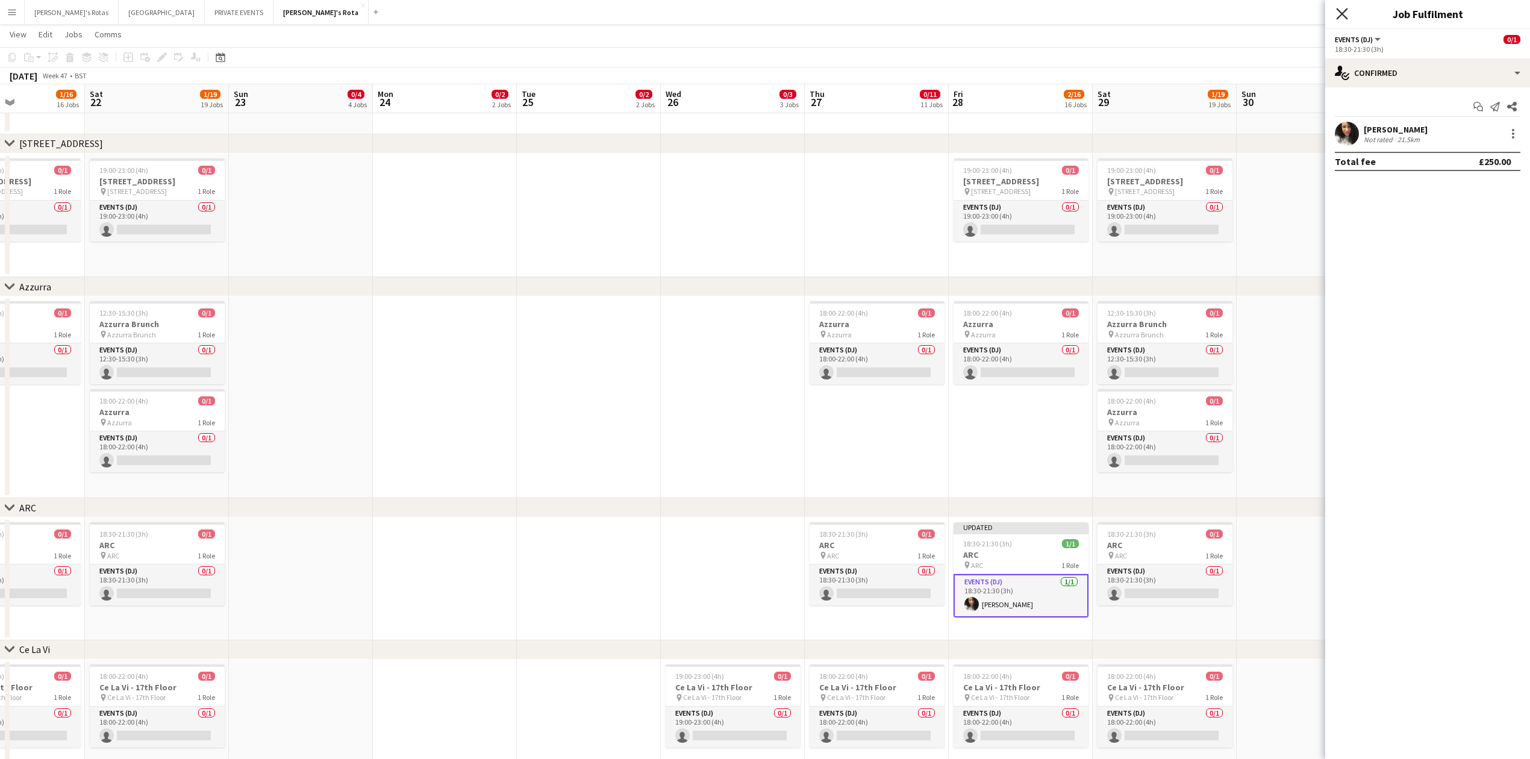
click at [1338, 13] on icon "Close pop-in" at bounding box center [1341, 13] width 11 height 11
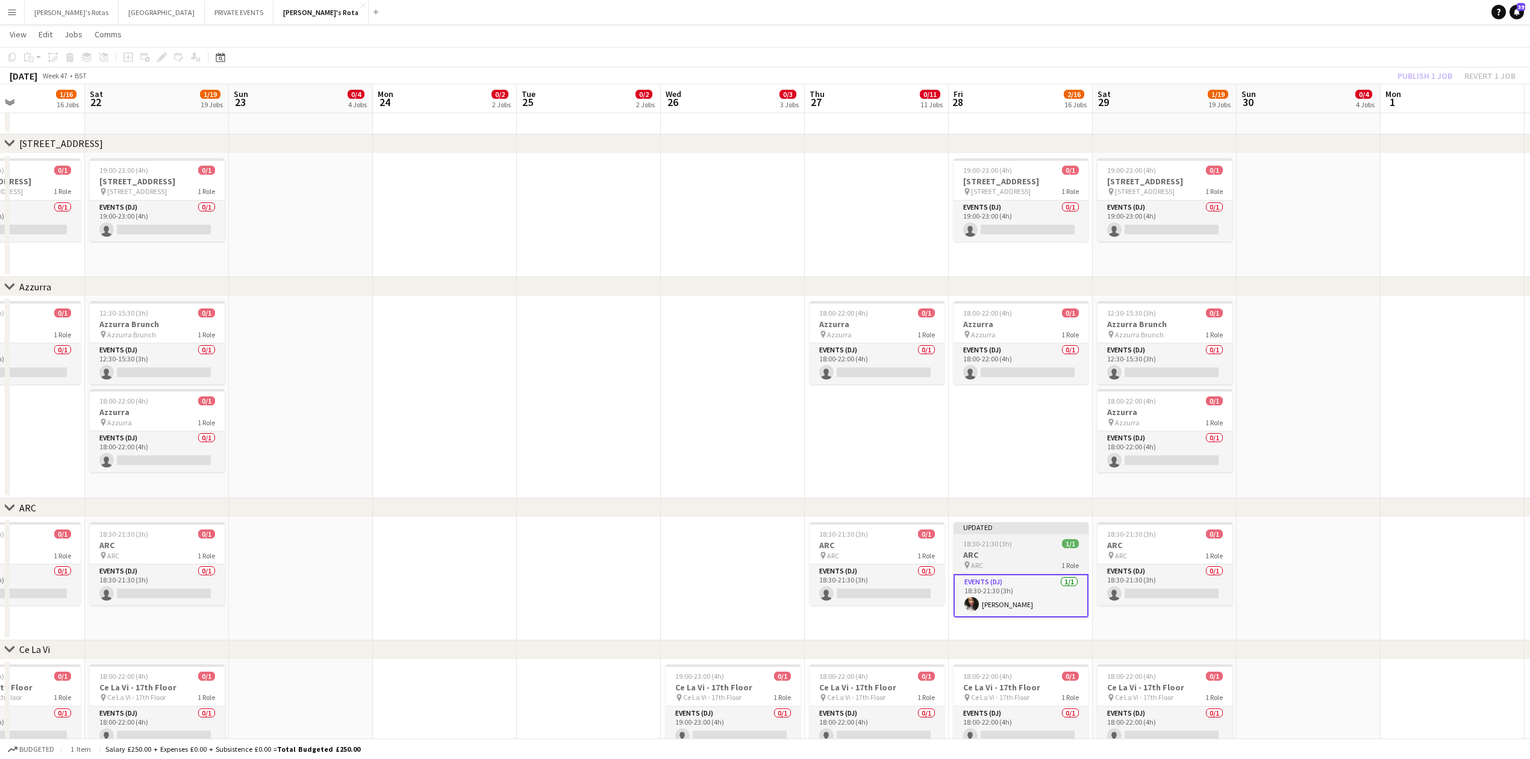
click at [1015, 552] on h3 "ARC" at bounding box center [1020, 554] width 135 height 11
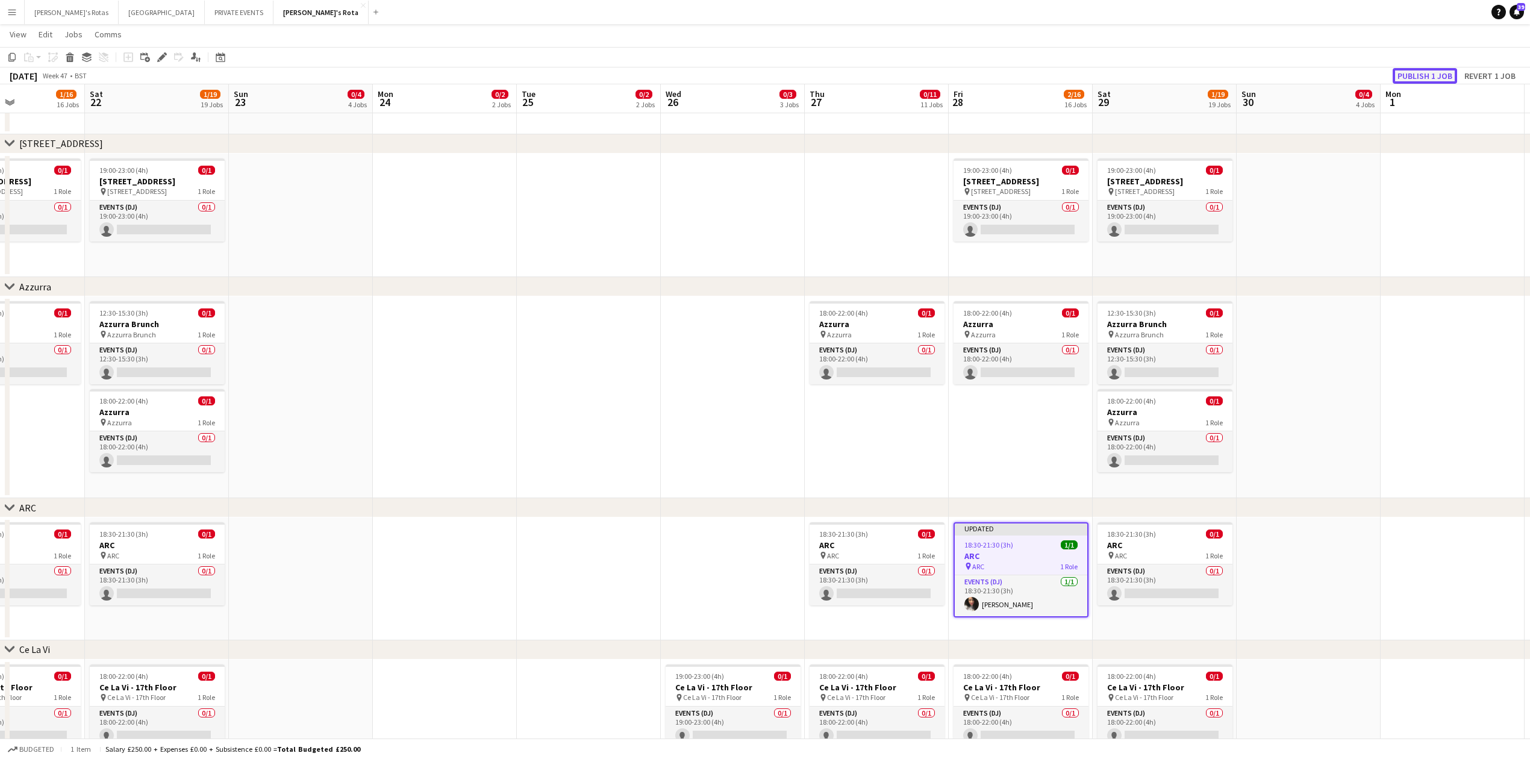
click at [1417, 77] on button "Publish 1 job" at bounding box center [1424, 76] width 64 height 16
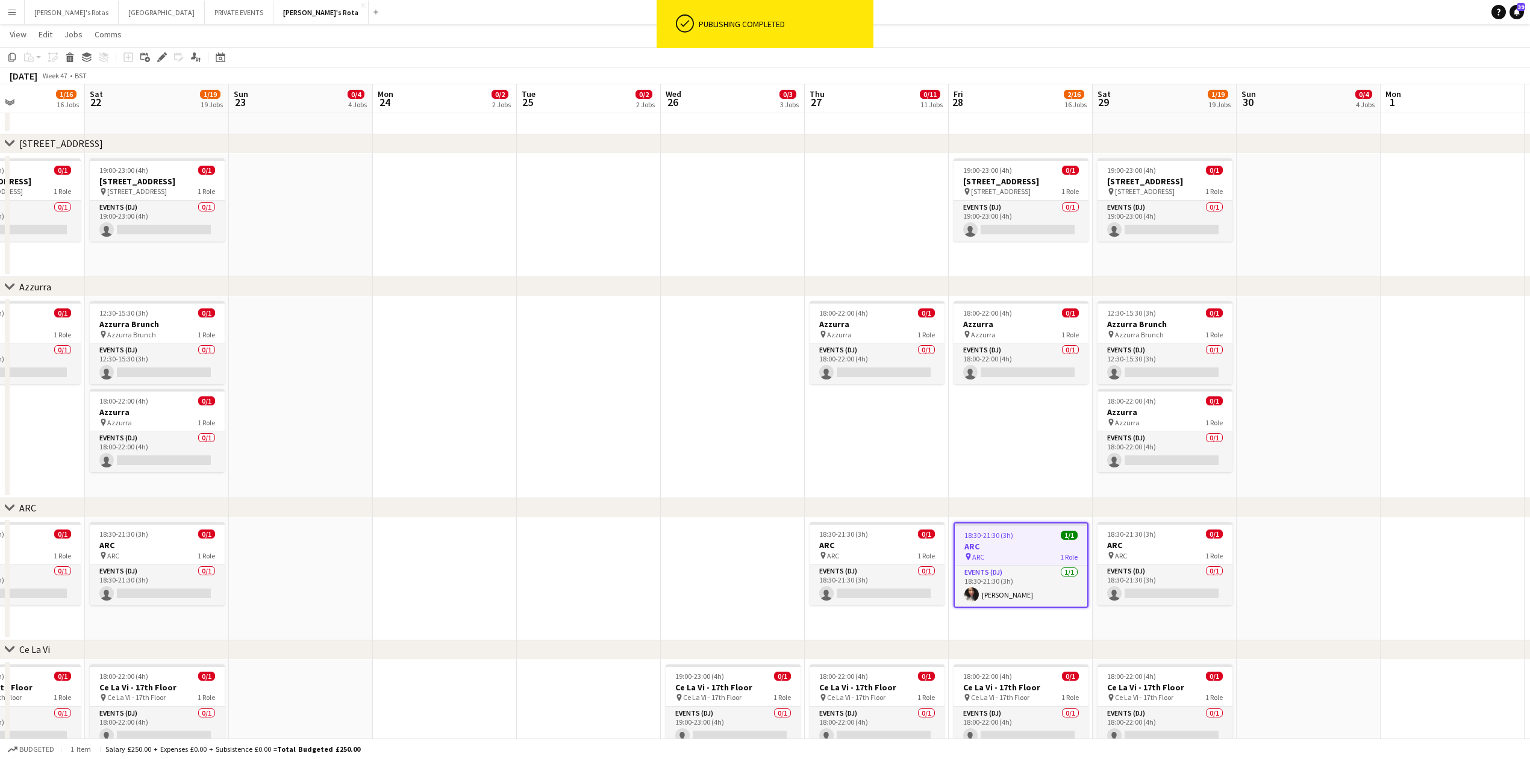
click at [605, 424] on app-date-cell at bounding box center [589, 397] width 144 height 202
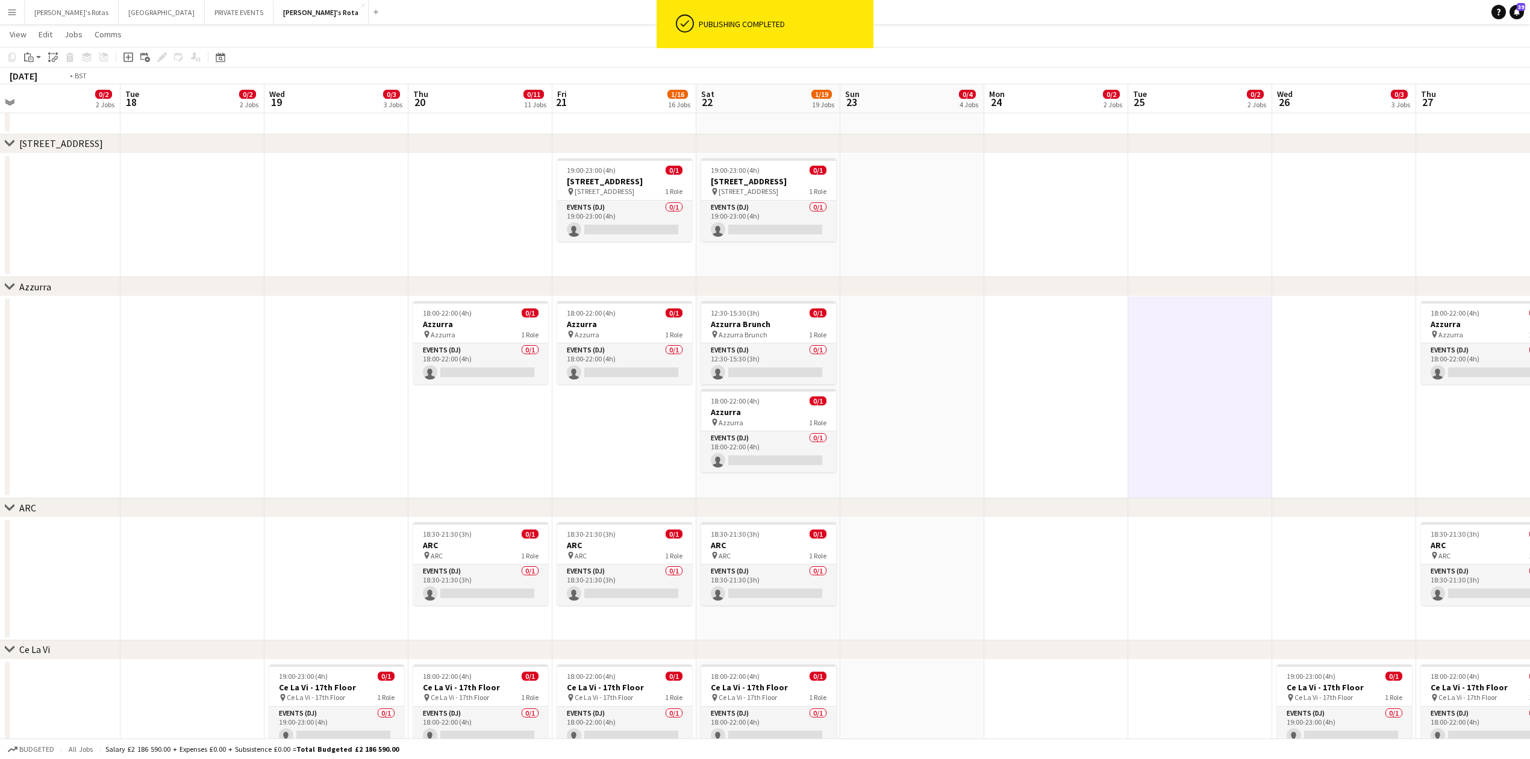
drag, startPoint x: 687, startPoint y: 394, endPoint x: 1296, endPoint y: 397, distance: 608.9
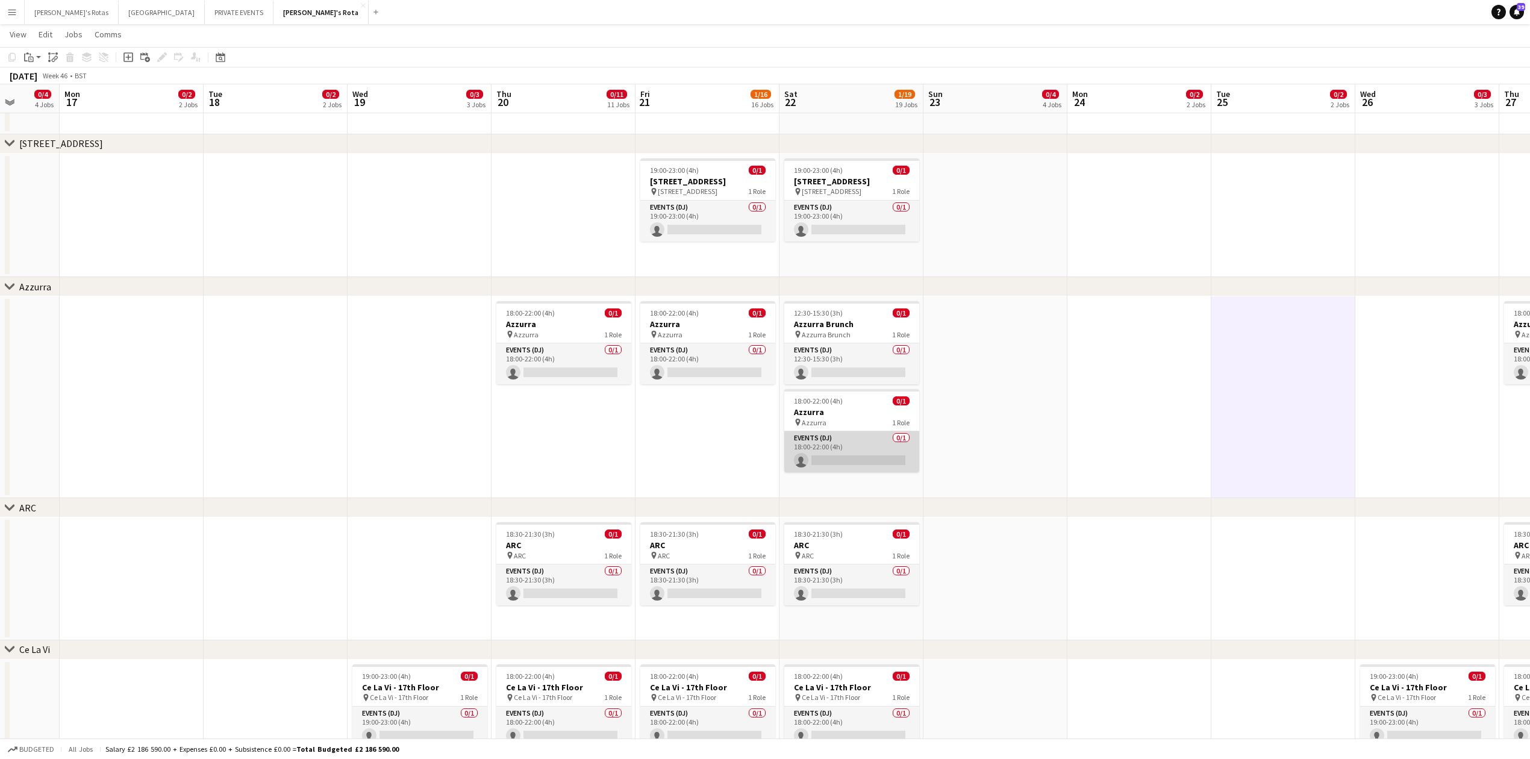
click at [820, 450] on app-card-role "Events (DJ) 0/1 18:00-22:00 (4h) single-neutral-actions" at bounding box center [851, 451] width 135 height 41
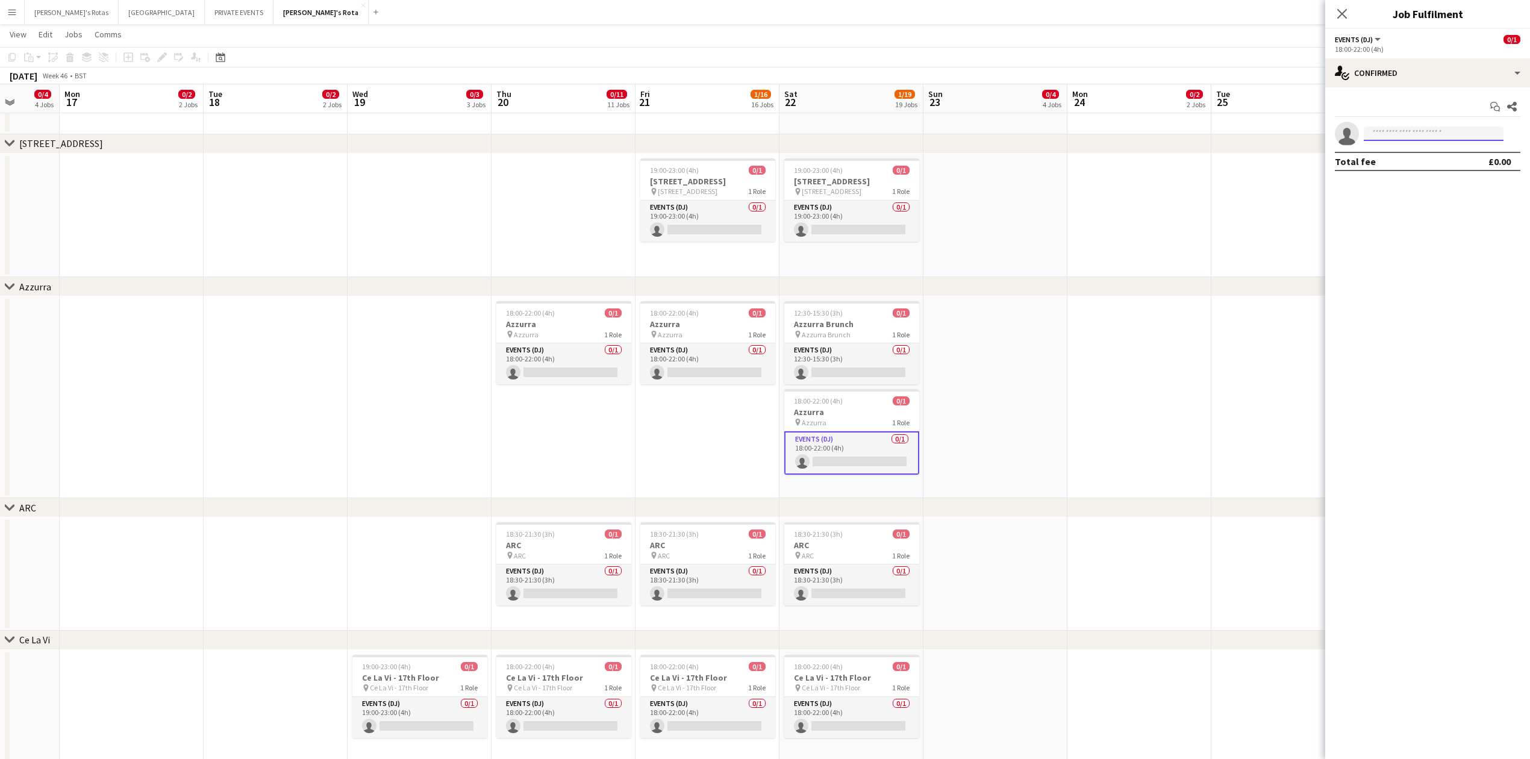
click at [1425, 133] on input at bounding box center [1434, 133] width 140 height 14
type input "******"
click at [1425, 162] on span "[EMAIL_ADDRESS][DOMAIN_NAME]" at bounding box center [1433, 162] width 120 height 10
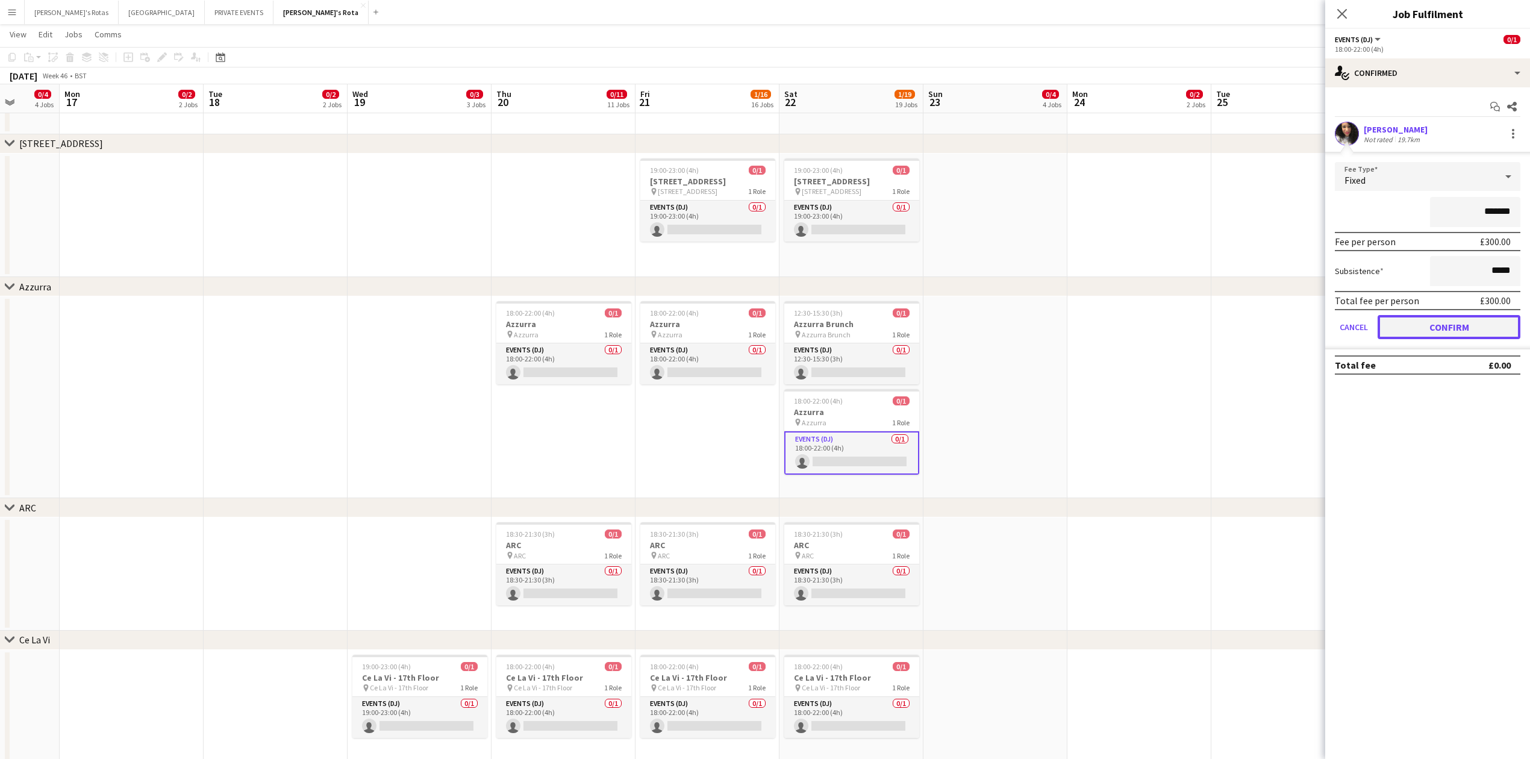
click at [1455, 326] on button "Confirm" at bounding box center [1448, 327] width 143 height 24
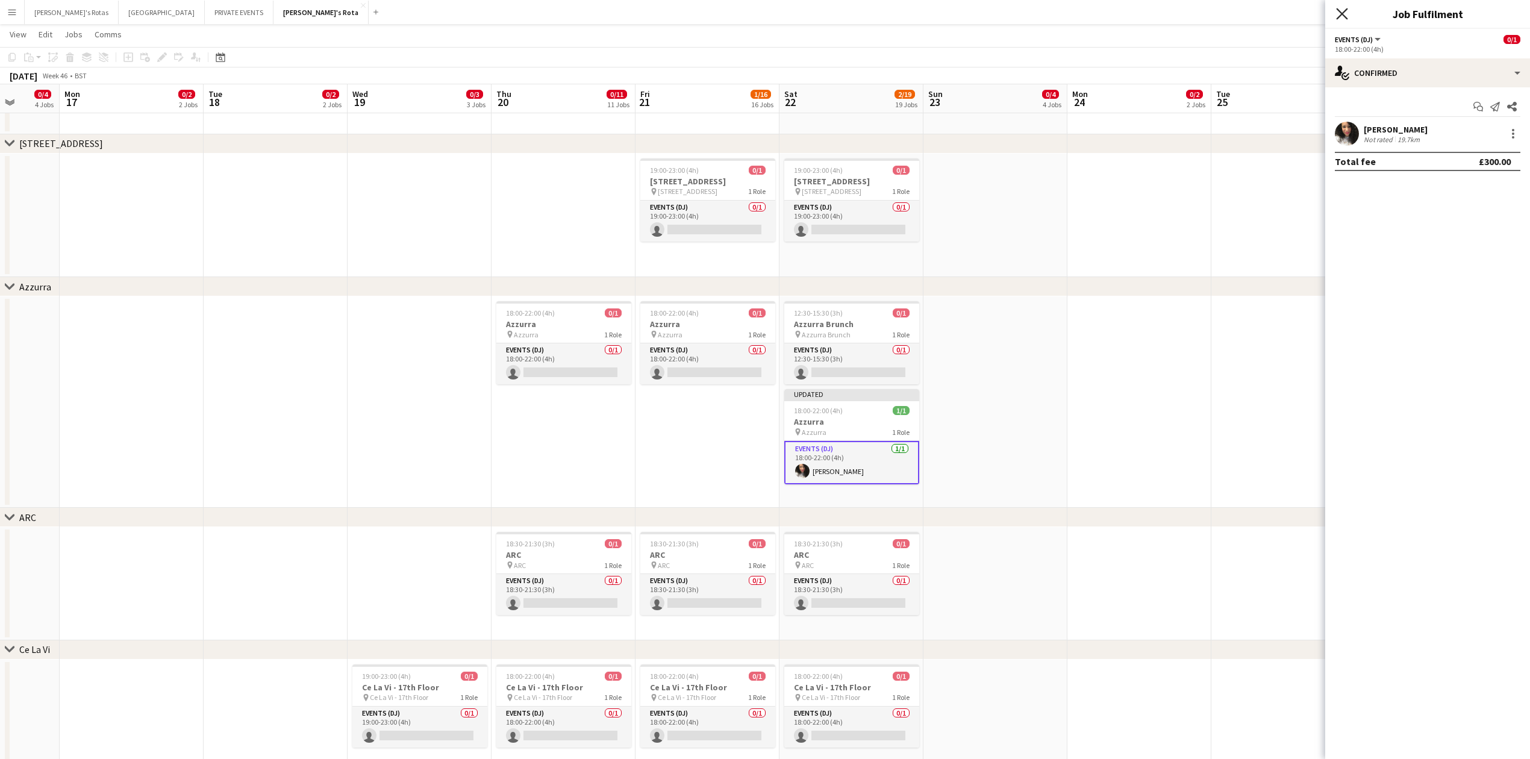
click at [1341, 13] on icon at bounding box center [1341, 13] width 11 height 11
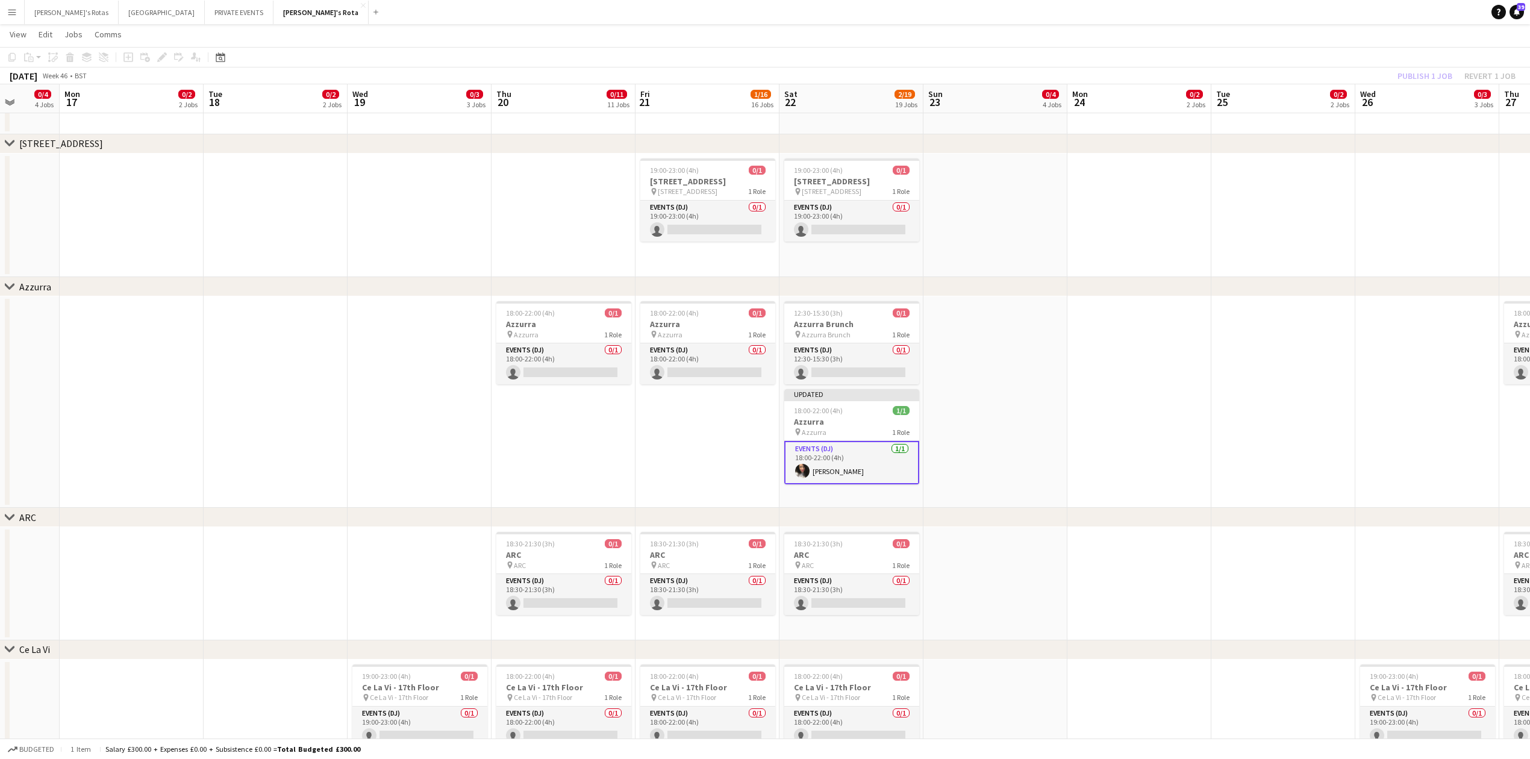
click at [862, 424] on h3 "Azzurra" at bounding box center [847, 421] width 135 height 11
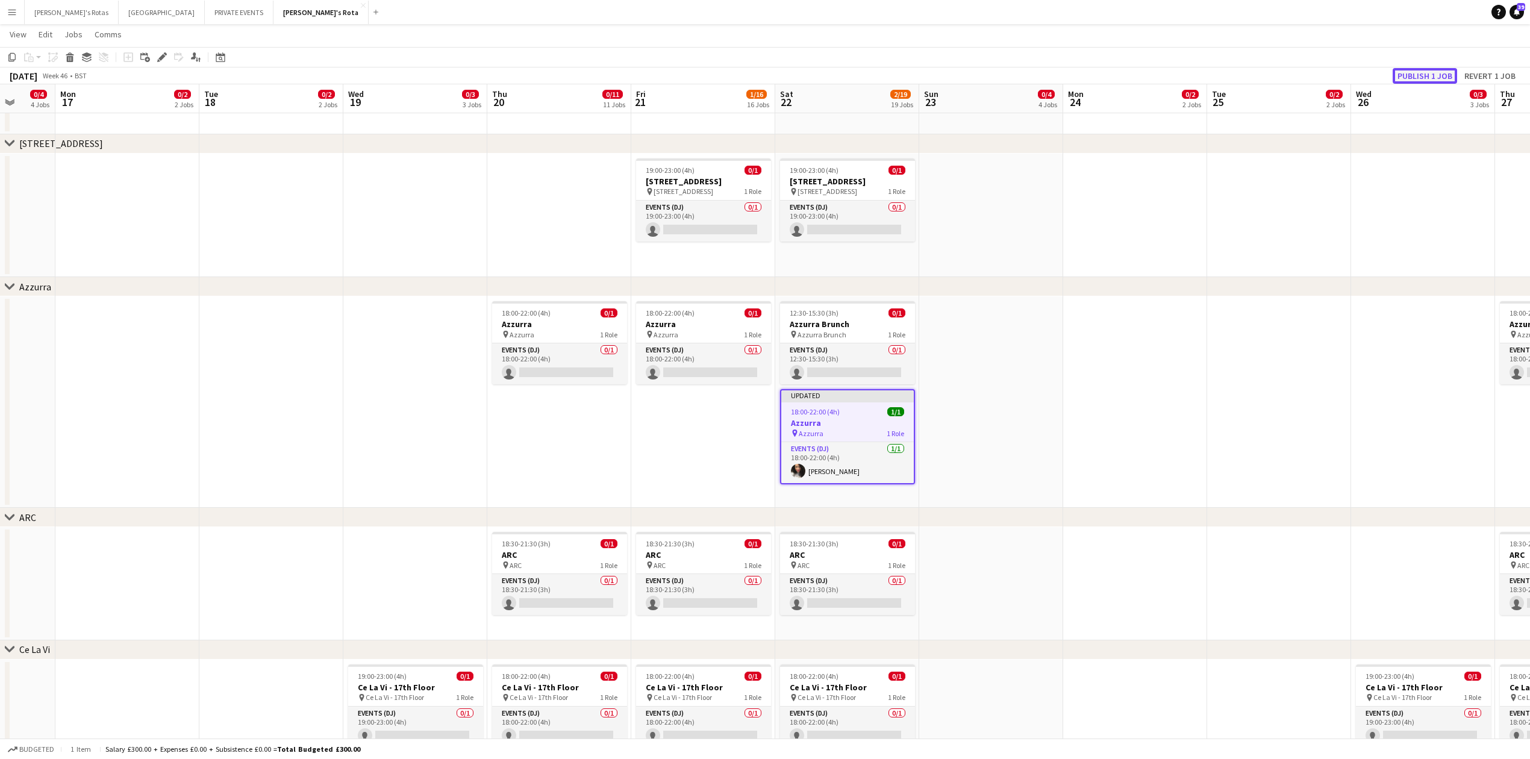
click at [1403, 72] on button "Publish 1 job" at bounding box center [1424, 76] width 64 height 16
click at [322, 256] on app-date-cell at bounding box center [271, 216] width 144 height 124
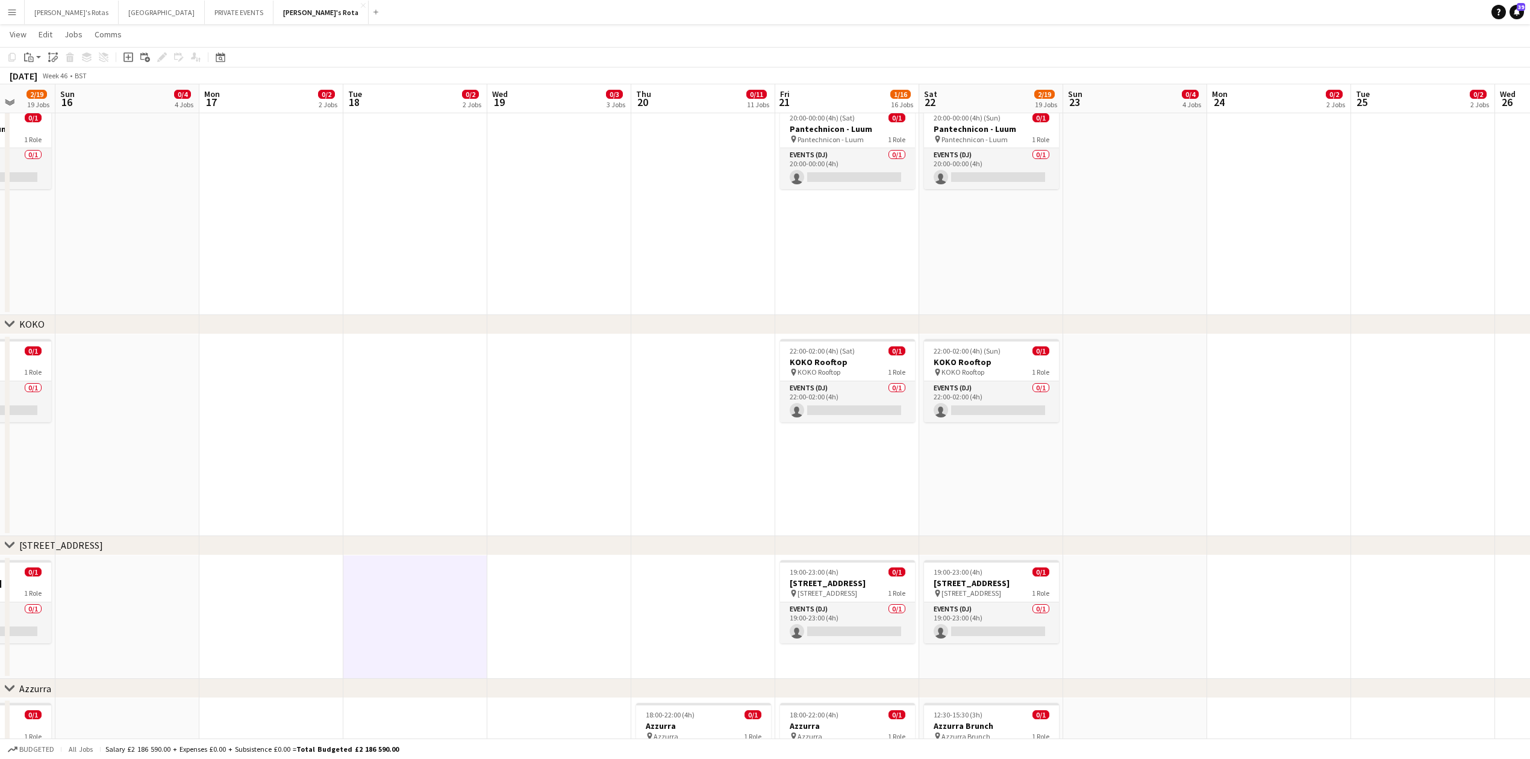
scroll to position [0, 0]
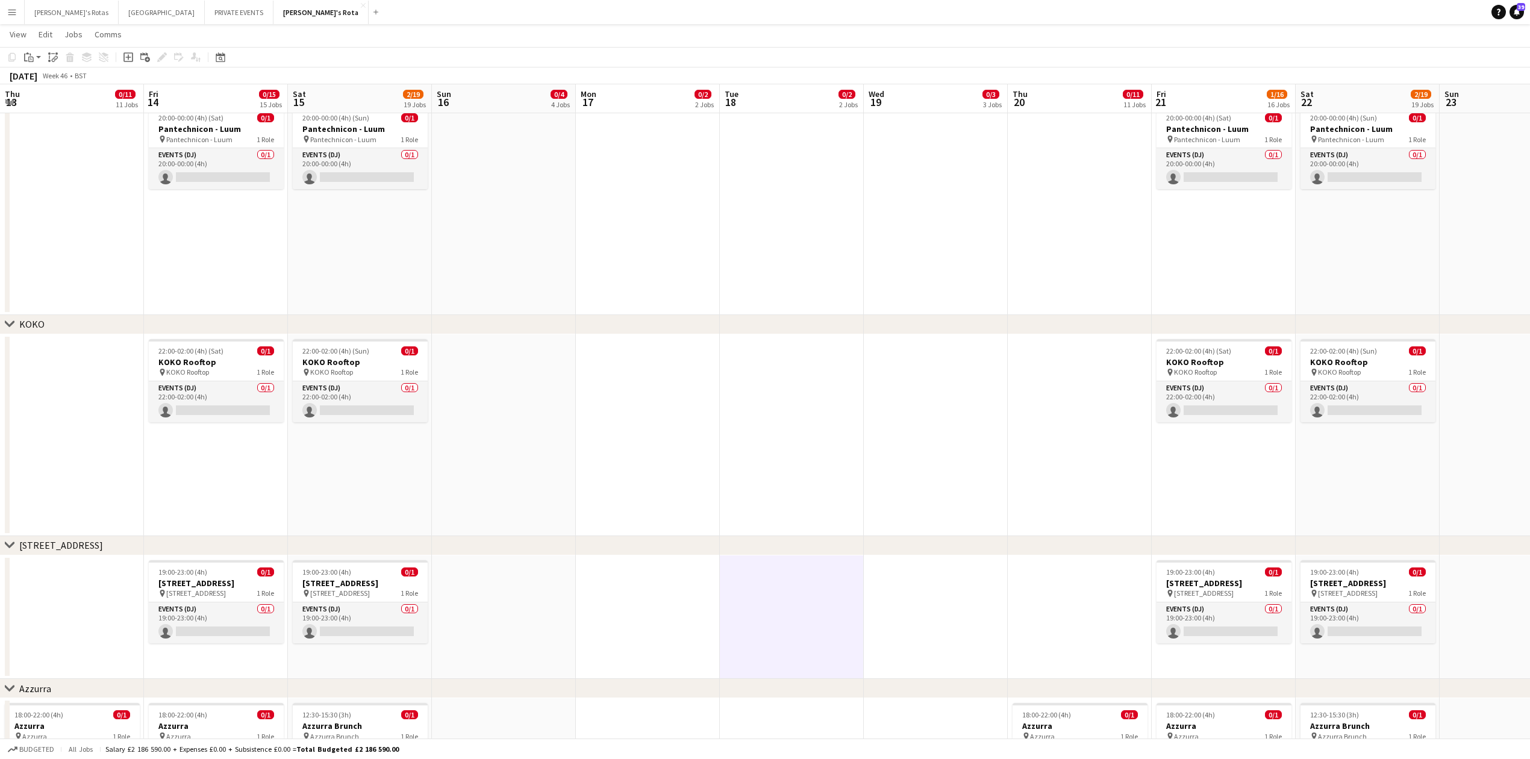
drag, startPoint x: 373, startPoint y: 275, endPoint x: 1176, endPoint y: 196, distance: 806.1
click at [1205, 198] on app-calendar-viewport "Thu 13 0/11 11 Jobs Fri 14 0/15 15 Jobs Sat 15 2/19 19 Jobs Sun 16 0/4 4 Jobs M…" at bounding box center [765, 290] width 1530 height 4001
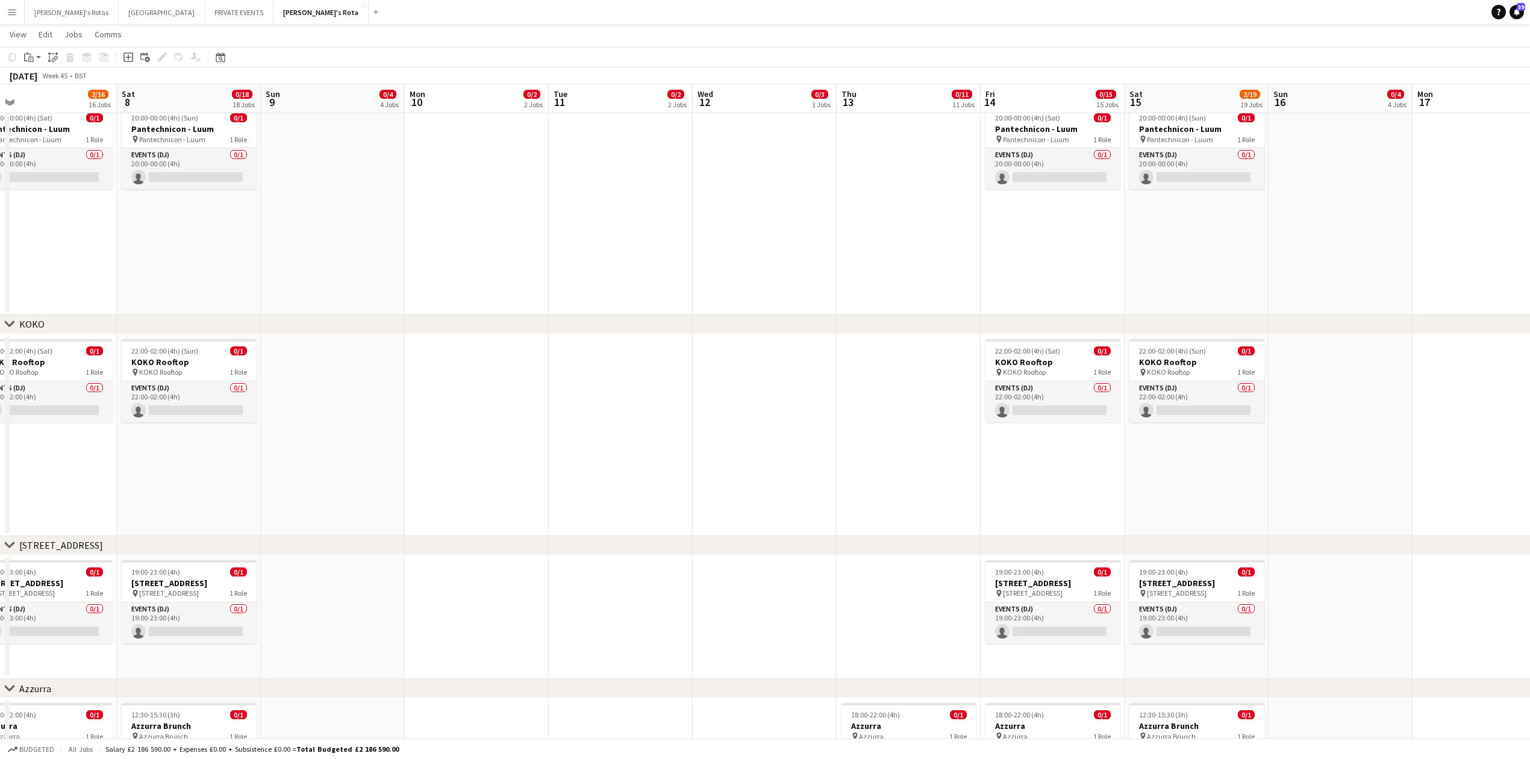
drag, startPoint x: 313, startPoint y: 243, endPoint x: 1241, endPoint y: 173, distance: 930.1
click at [1301, 178] on app-calendar-viewport "Thu 6 0/11 11 Jobs Fri 7 2/16 16 Jobs Sat 8 0/18 18 Jobs Sun 9 0/4 4 Jobs Mon 1…" at bounding box center [765, 290] width 1530 height 4001
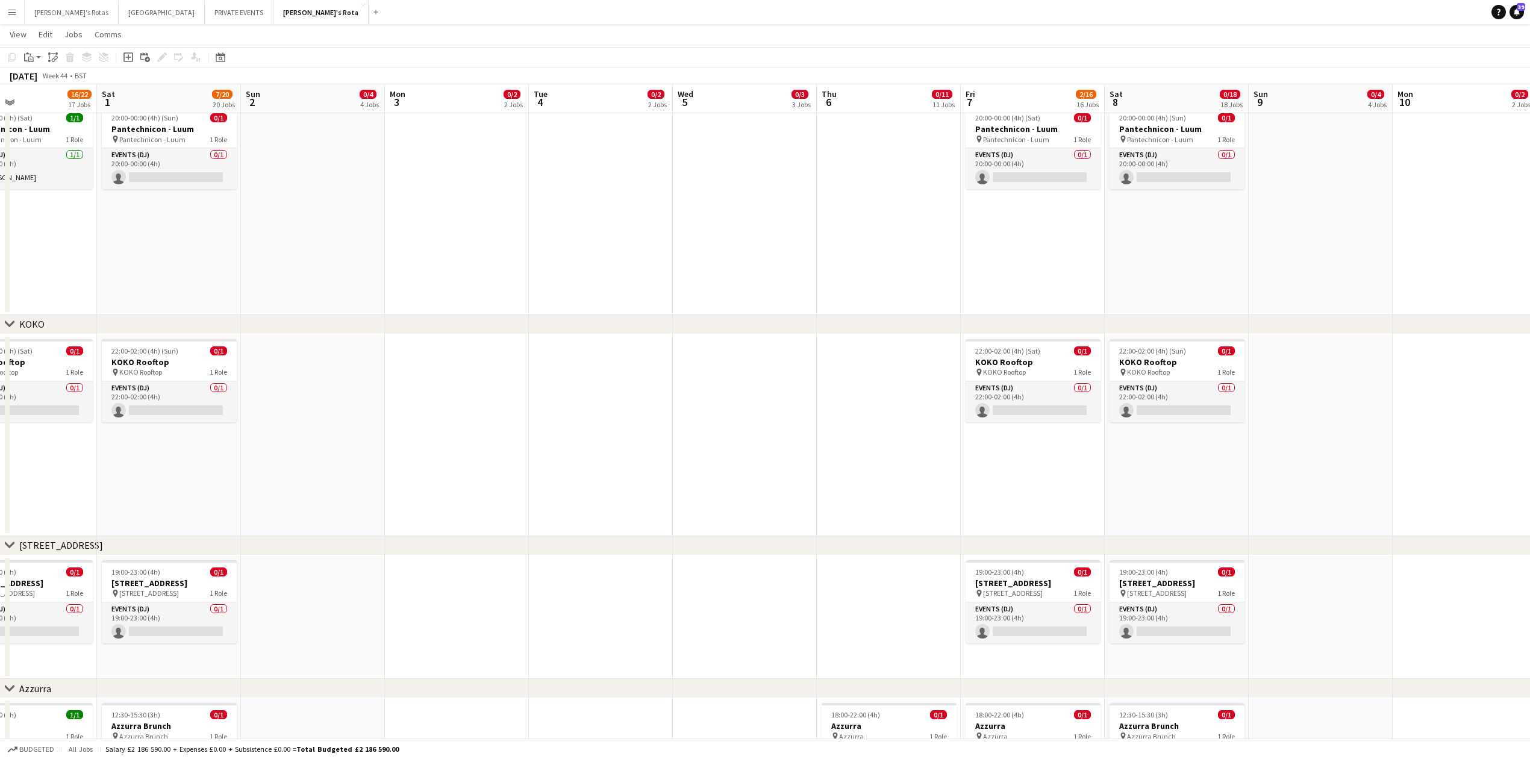
drag, startPoint x: 293, startPoint y: 253, endPoint x: 1376, endPoint y: 179, distance: 1085.4
click at [1374, 179] on app-calendar-viewport "Thu 30 11/11 11 Jobs Fri 31 16/22 17 Jobs Sat 1 7/20 20 Jobs Sun 2 0/4 4 Jobs M…" at bounding box center [765, 290] width 1530 height 4001
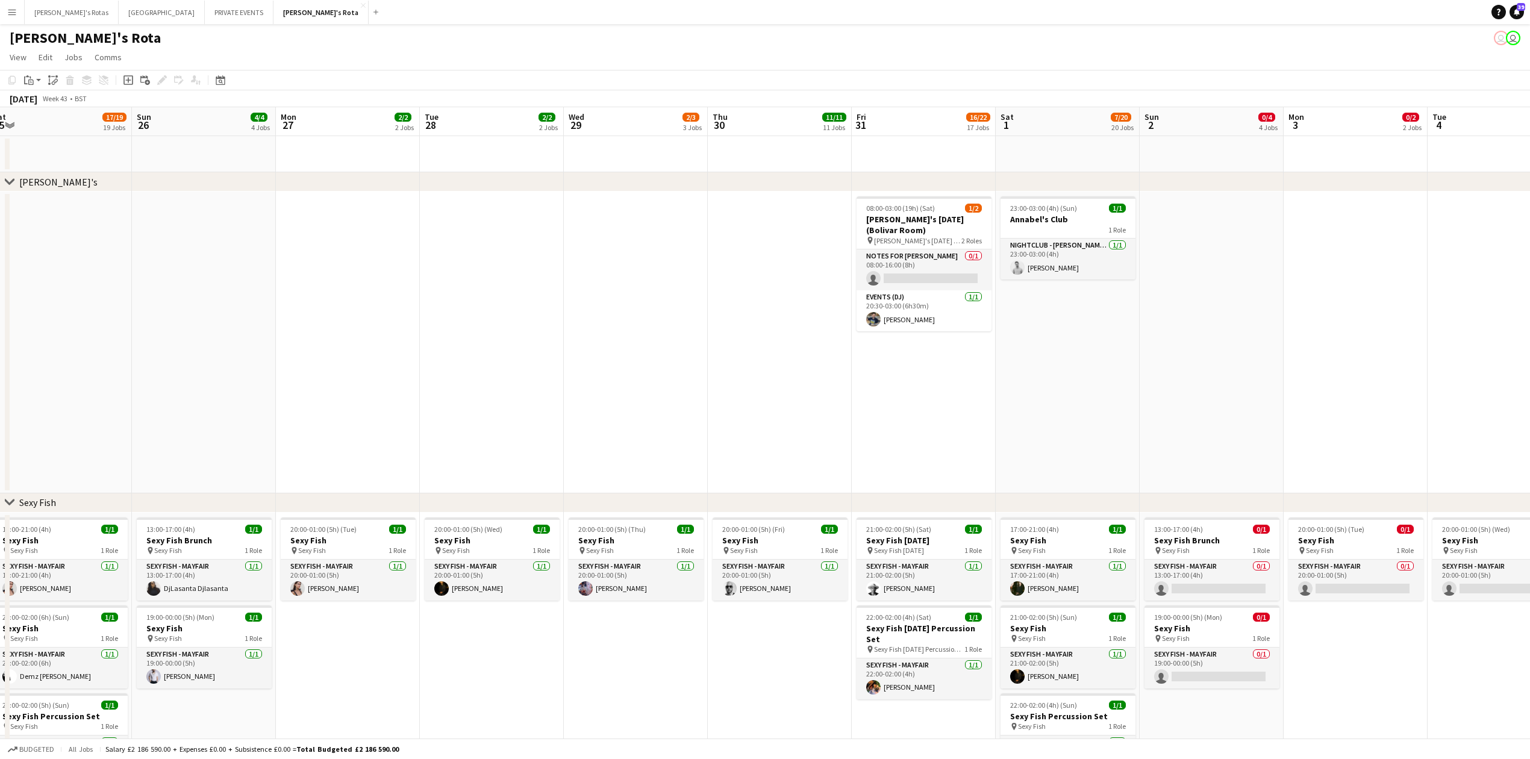
drag, startPoint x: 694, startPoint y: 401, endPoint x: 743, endPoint y: 410, distance: 49.7
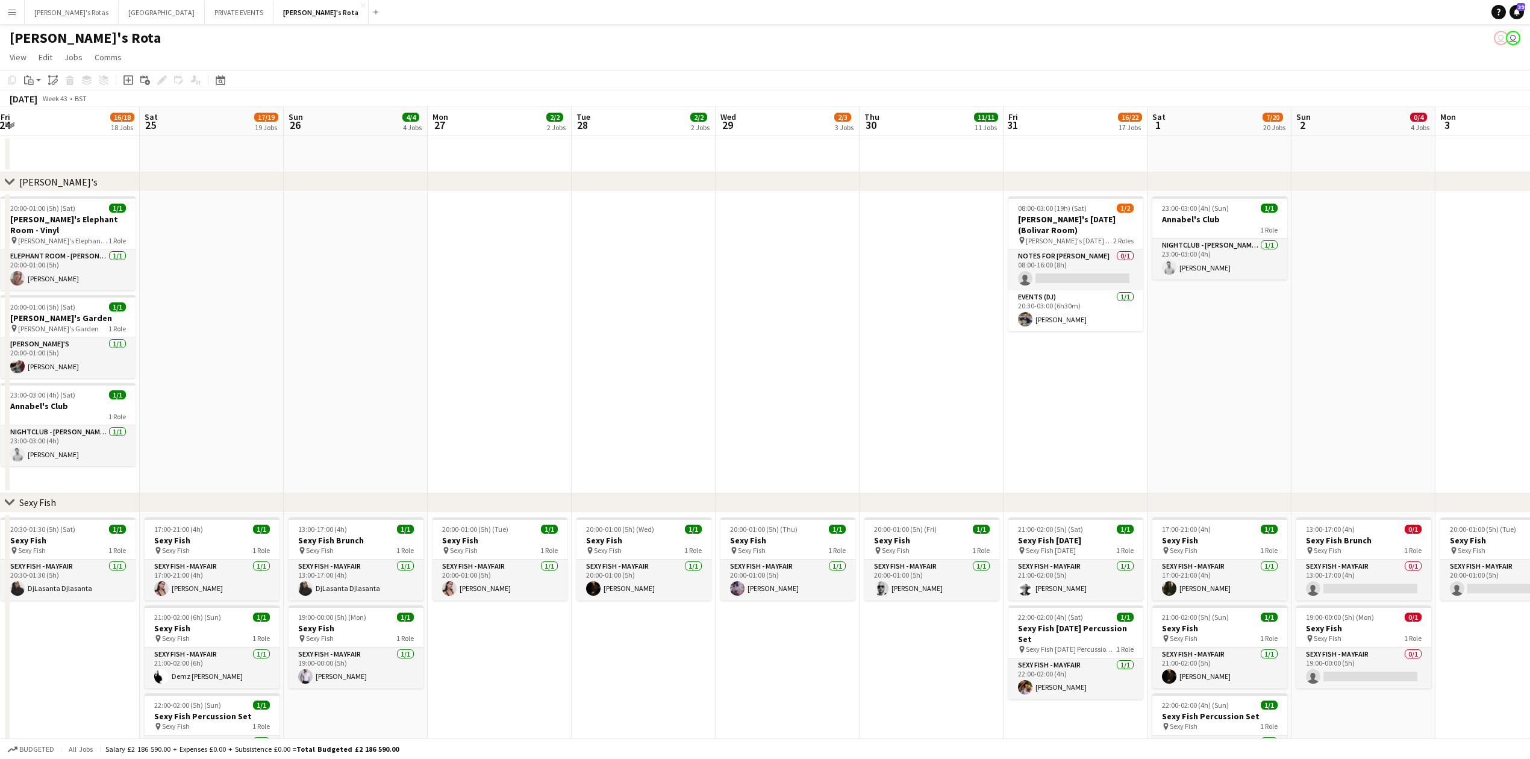
drag, startPoint x: 407, startPoint y: 372, endPoint x: 1001, endPoint y: 434, distance: 597.1
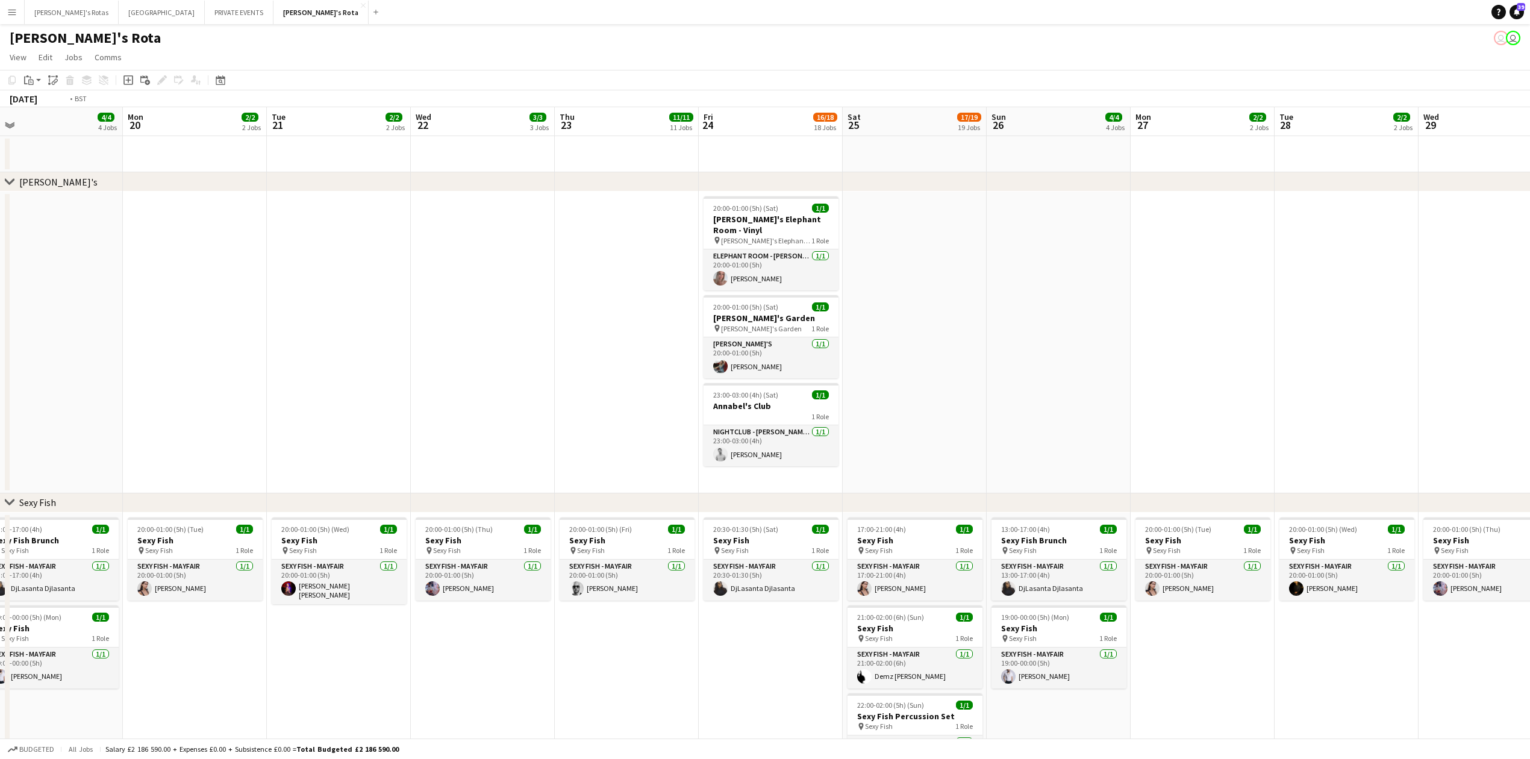
drag, startPoint x: 218, startPoint y: 435, endPoint x: 929, endPoint y: 491, distance: 712.9
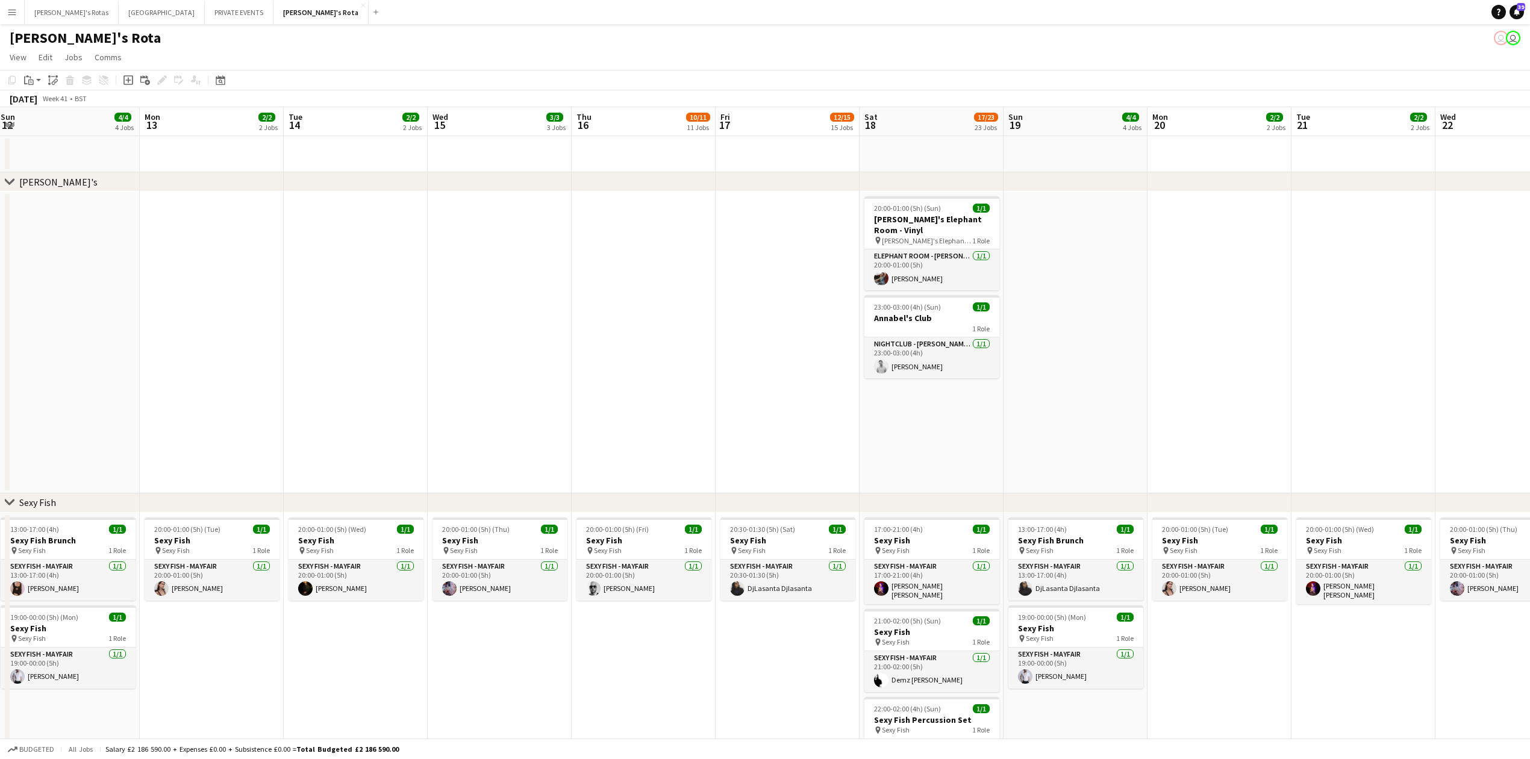
drag, startPoint x: 712, startPoint y: 458, endPoint x: 1473, endPoint y: 429, distance: 761.2
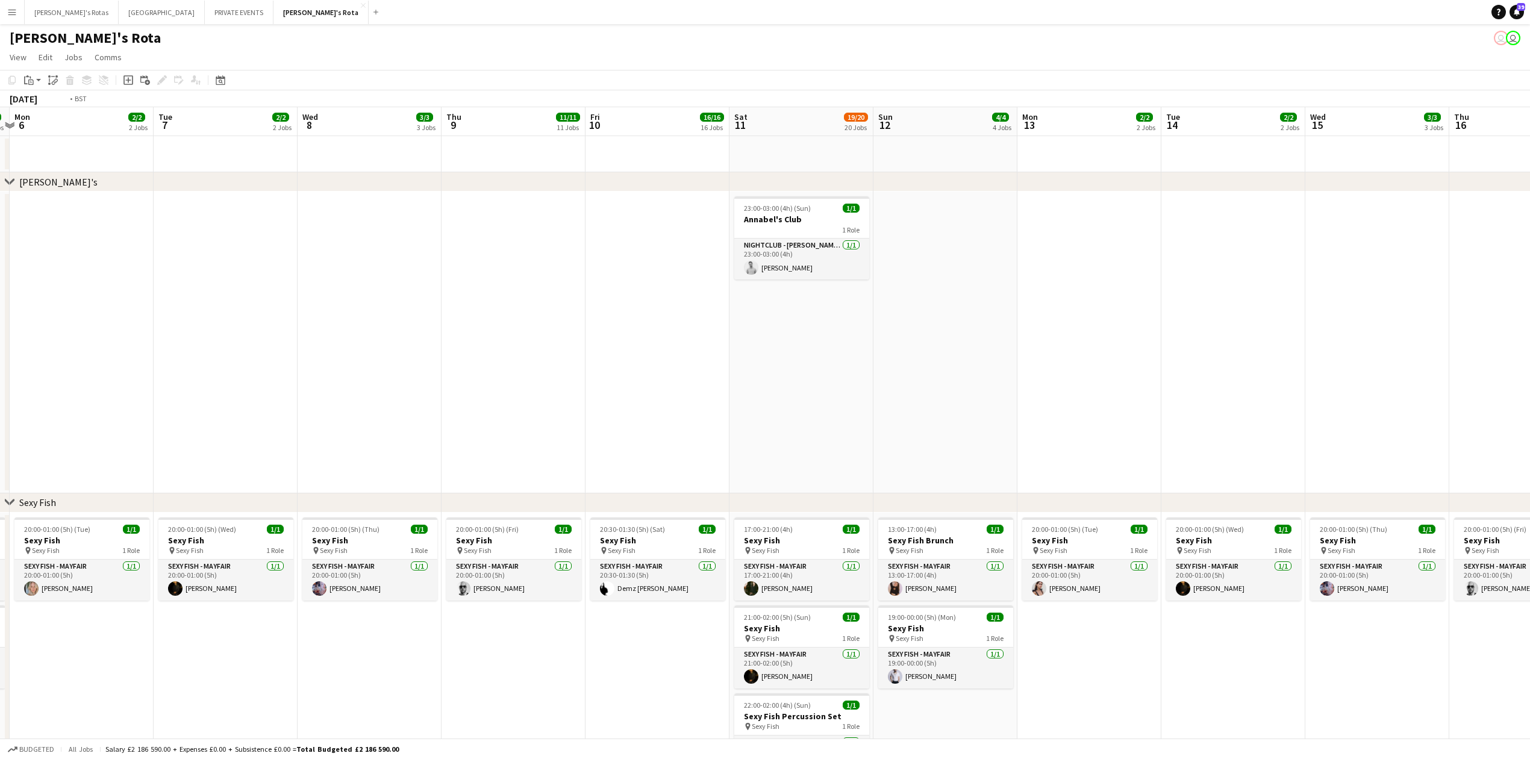
drag, startPoint x: 725, startPoint y: 436, endPoint x: 1441, endPoint y: 391, distance: 717.5
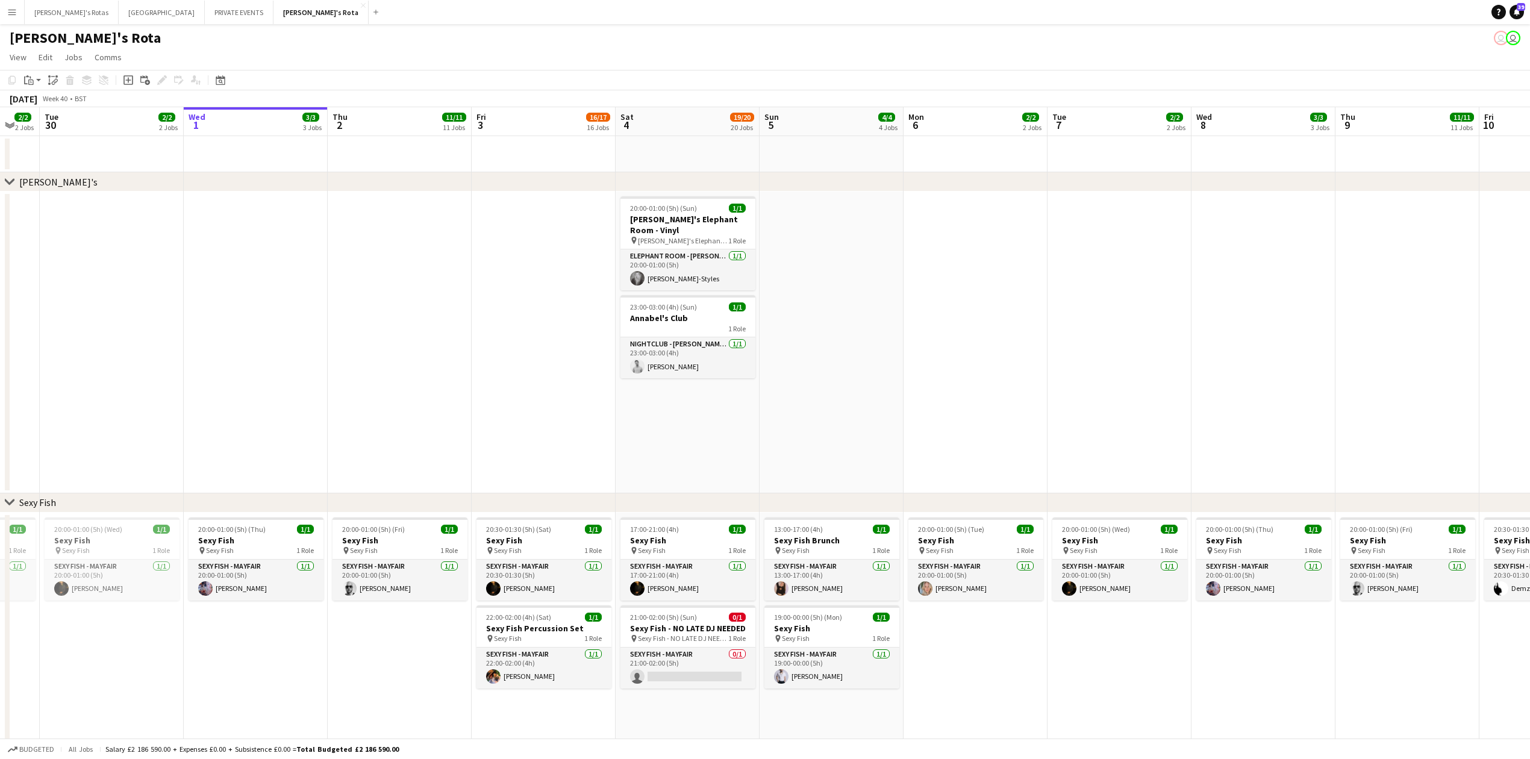
drag, startPoint x: 647, startPoint y: 418, endPoint x: 1200, endPoint y: 404, distance: 553.7
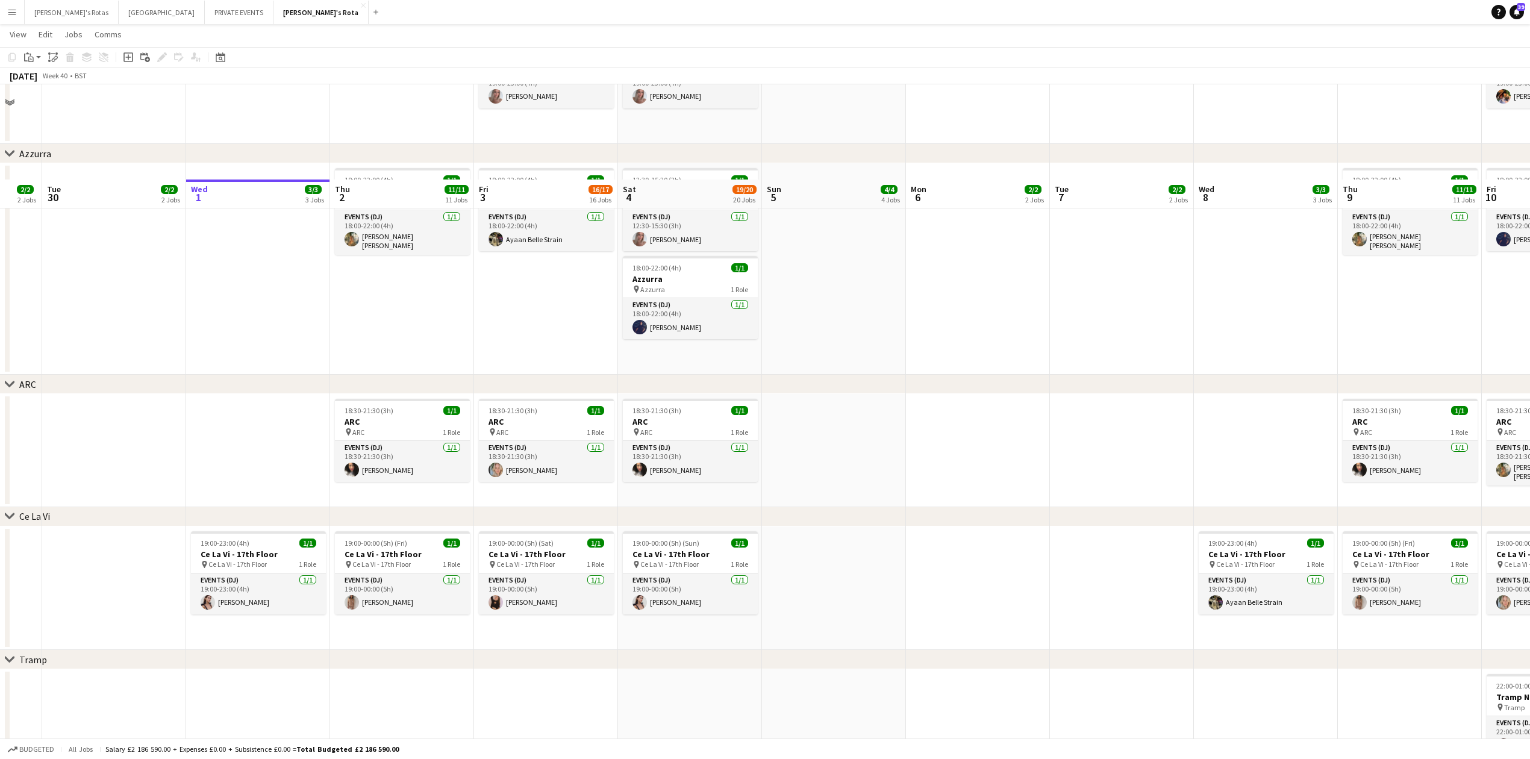
scroll to position [2409, 0]
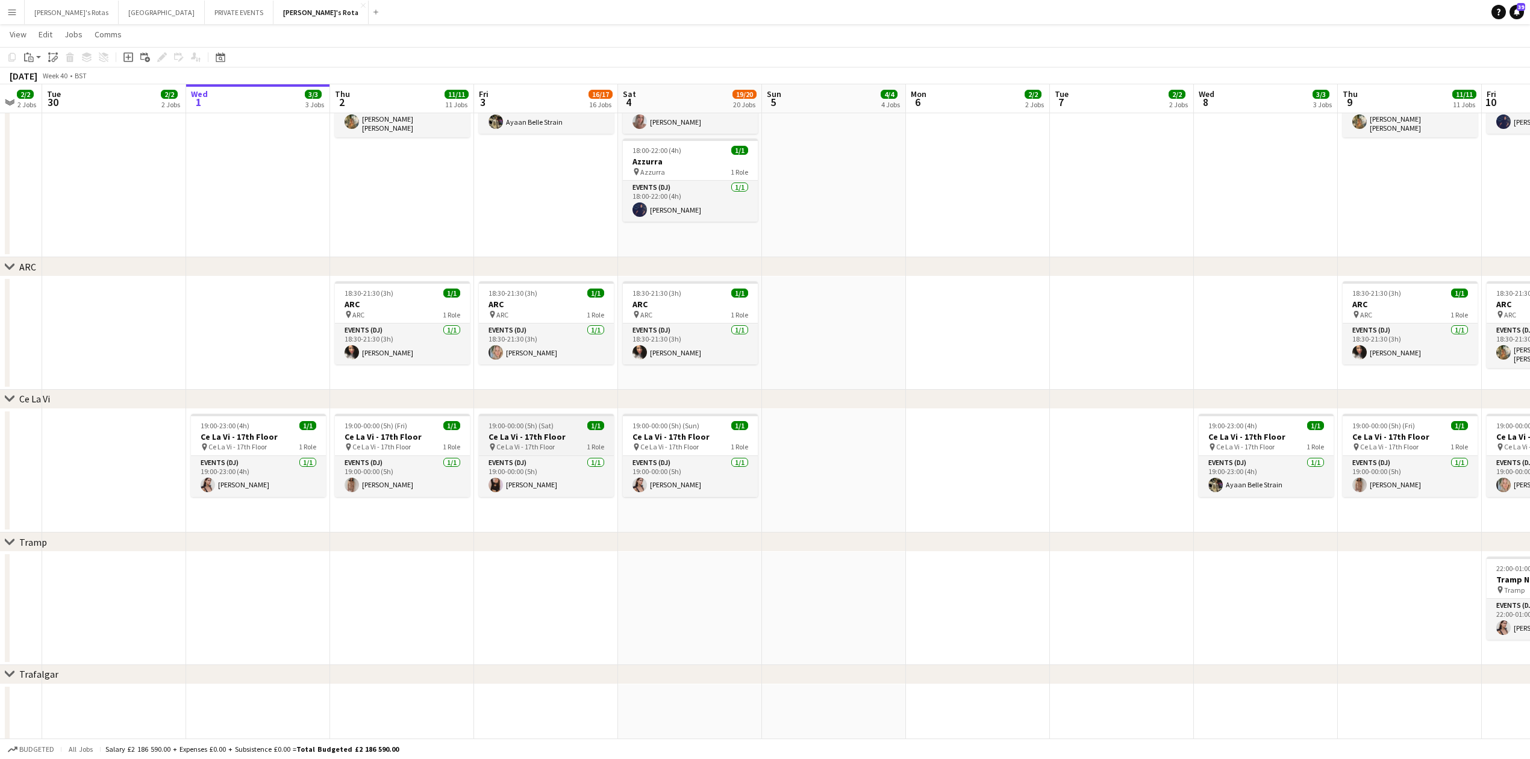
drag, startPoint x: 1209, startPoint y: 399, endPoint x: 599, endPoint y: 437, distance: 611.9
drag, startPoint x: 1152, startPoint y: 276, endPoint x: 366, endPoint y: 376, distance: 792.3
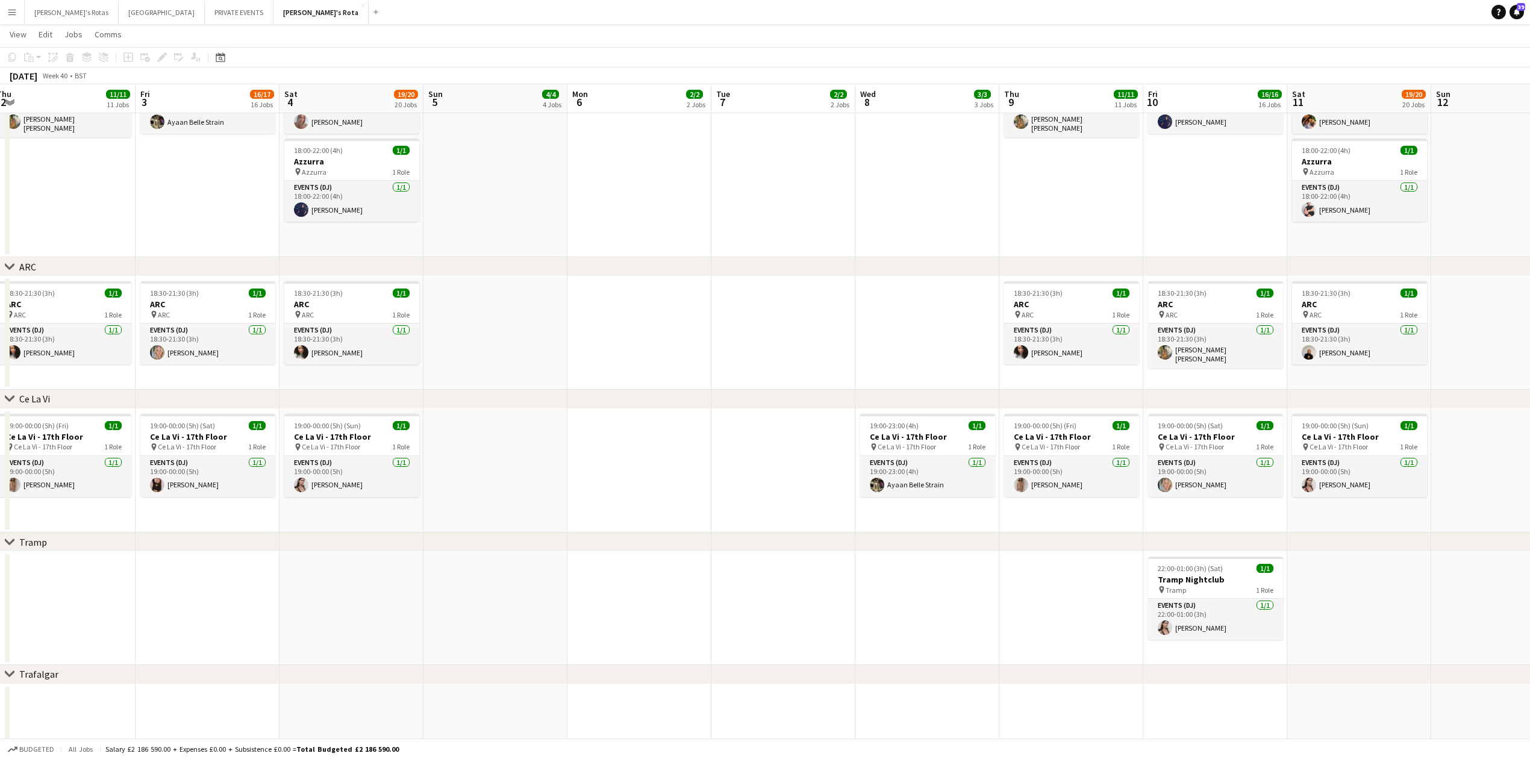
drag, startPoint x: 894, startPoint y: 338, endPoint x: 377, endPoint y: 354, distance: 517.6
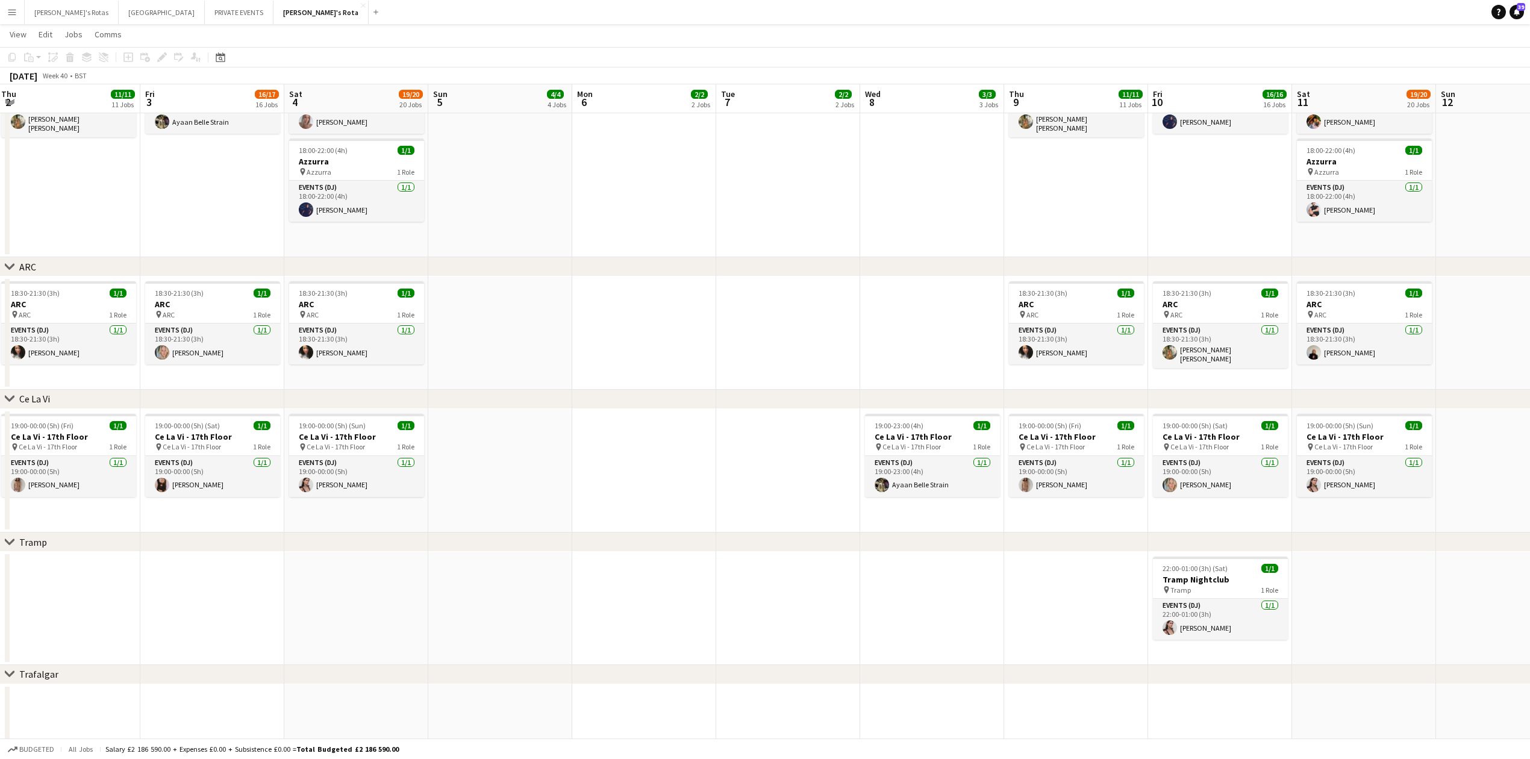
drag, startPoint x: 341, startPoint y: 165, endPoint x: 878, endPoint y: 113, distance: 539.1
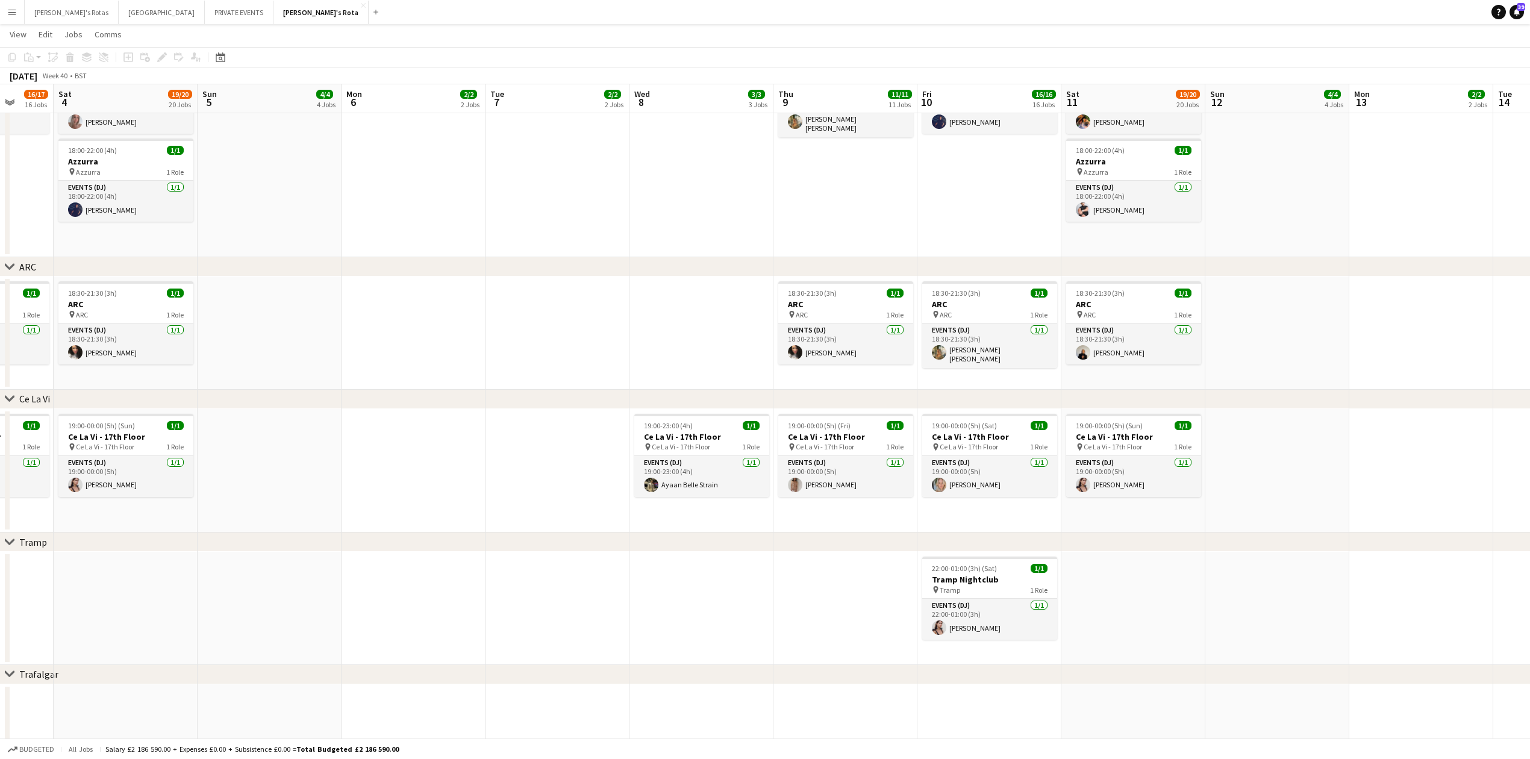
drag, startPoint x: 1142, startPoint y: 179, endPoint x: 908, endPoint y: 188, distance: 233.8
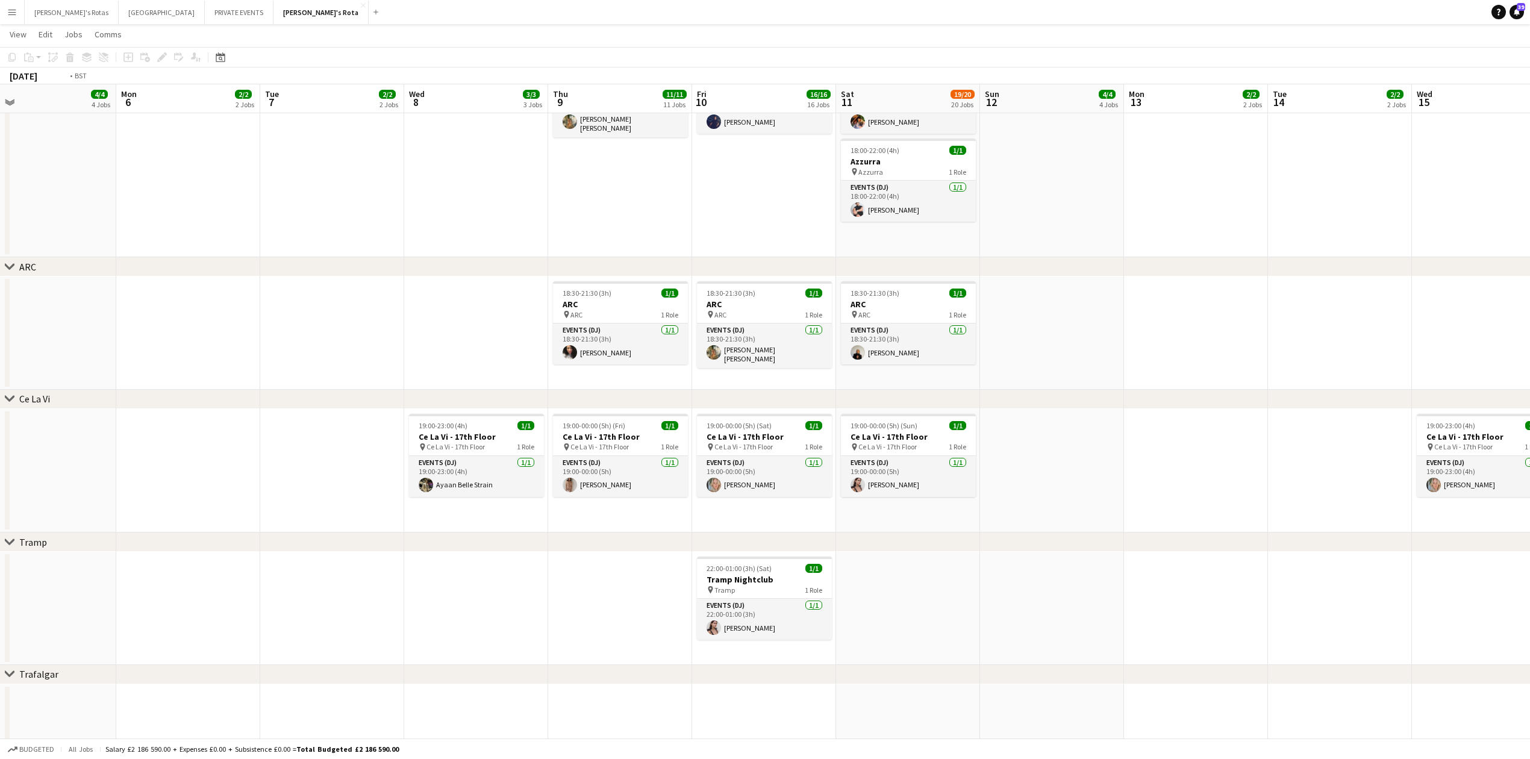
drag, startPoint x: 588, startPoint y: 236, endPoint x: 434, endPoint y: 263, distance: 157.0
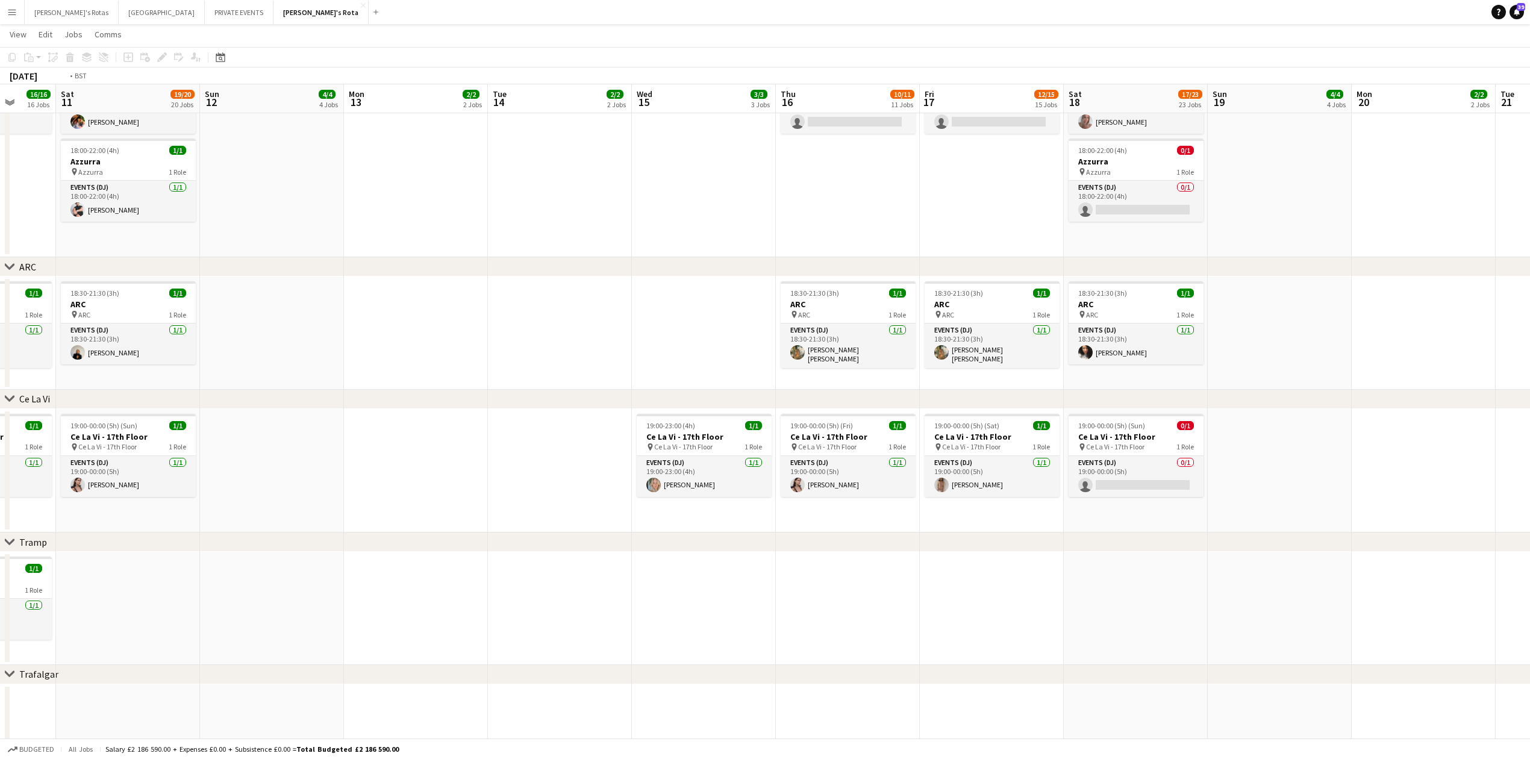
drag, startPoint x: 738, startPoint y: 275, endPoint x: 302, endPoint y: 311, distance: 437.5
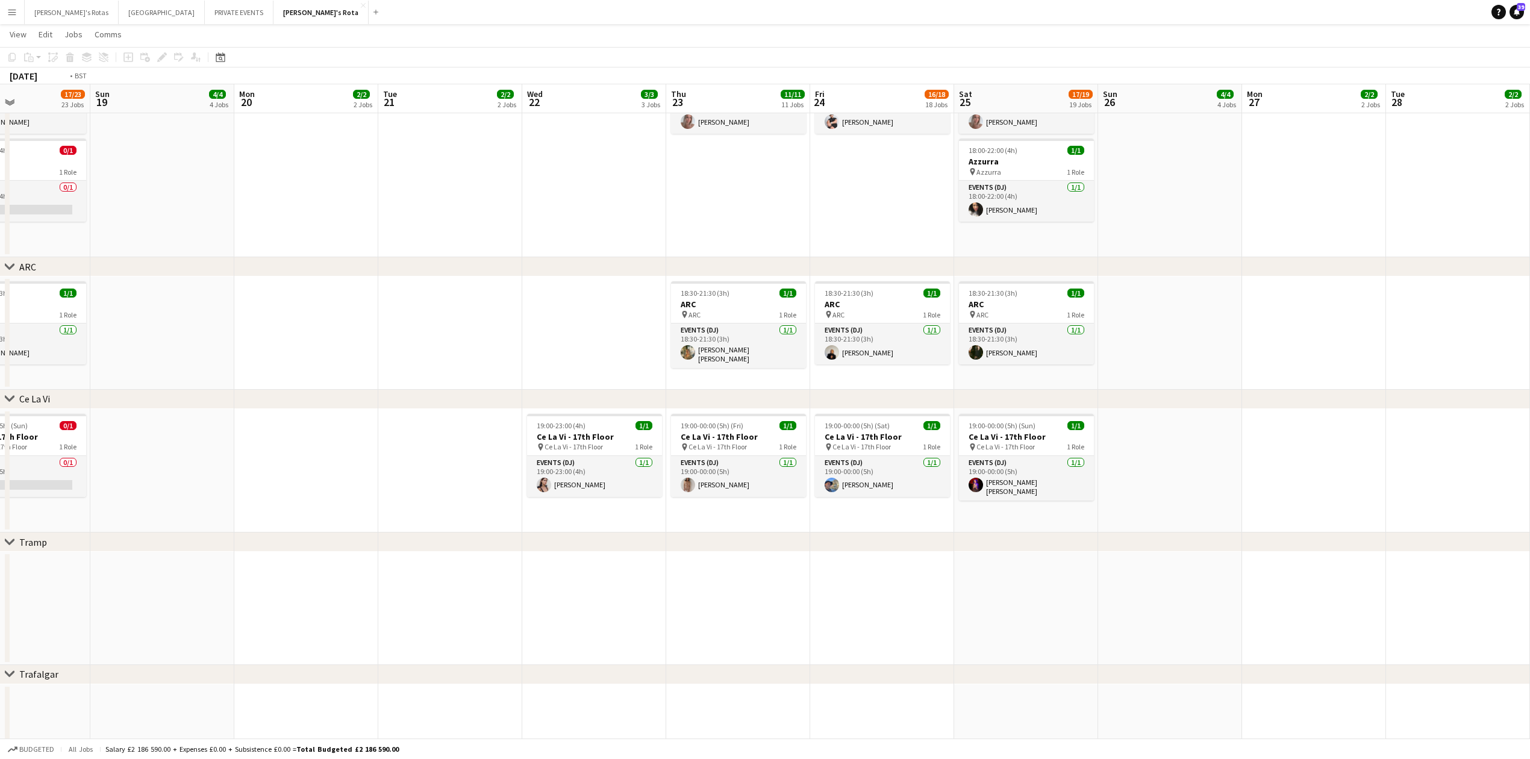
drag, startPoint x: 579, startPoint y: 217, endPoint x: 335, endPoint y: 240, distance: 245.5
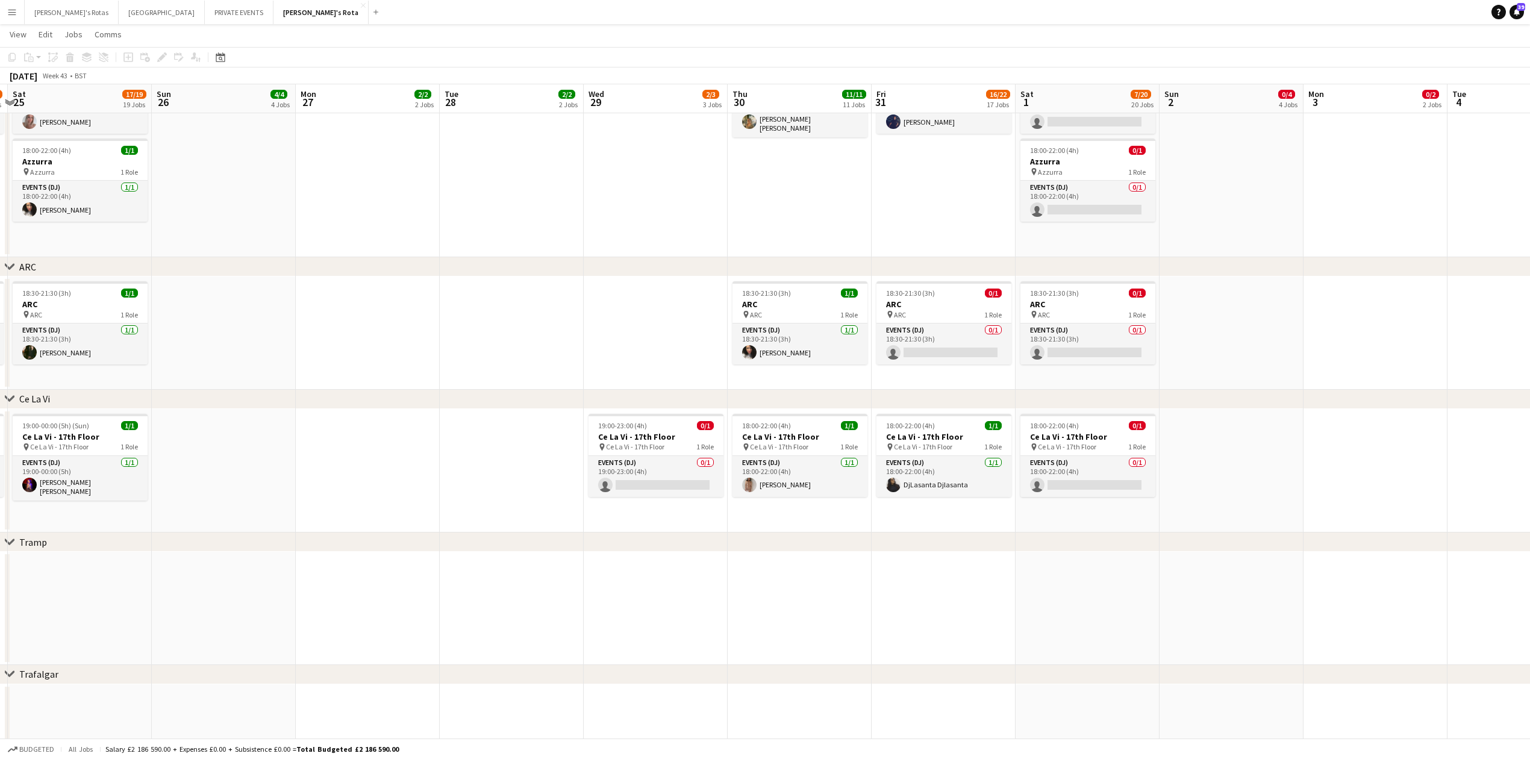
scroll to position [0, 471]
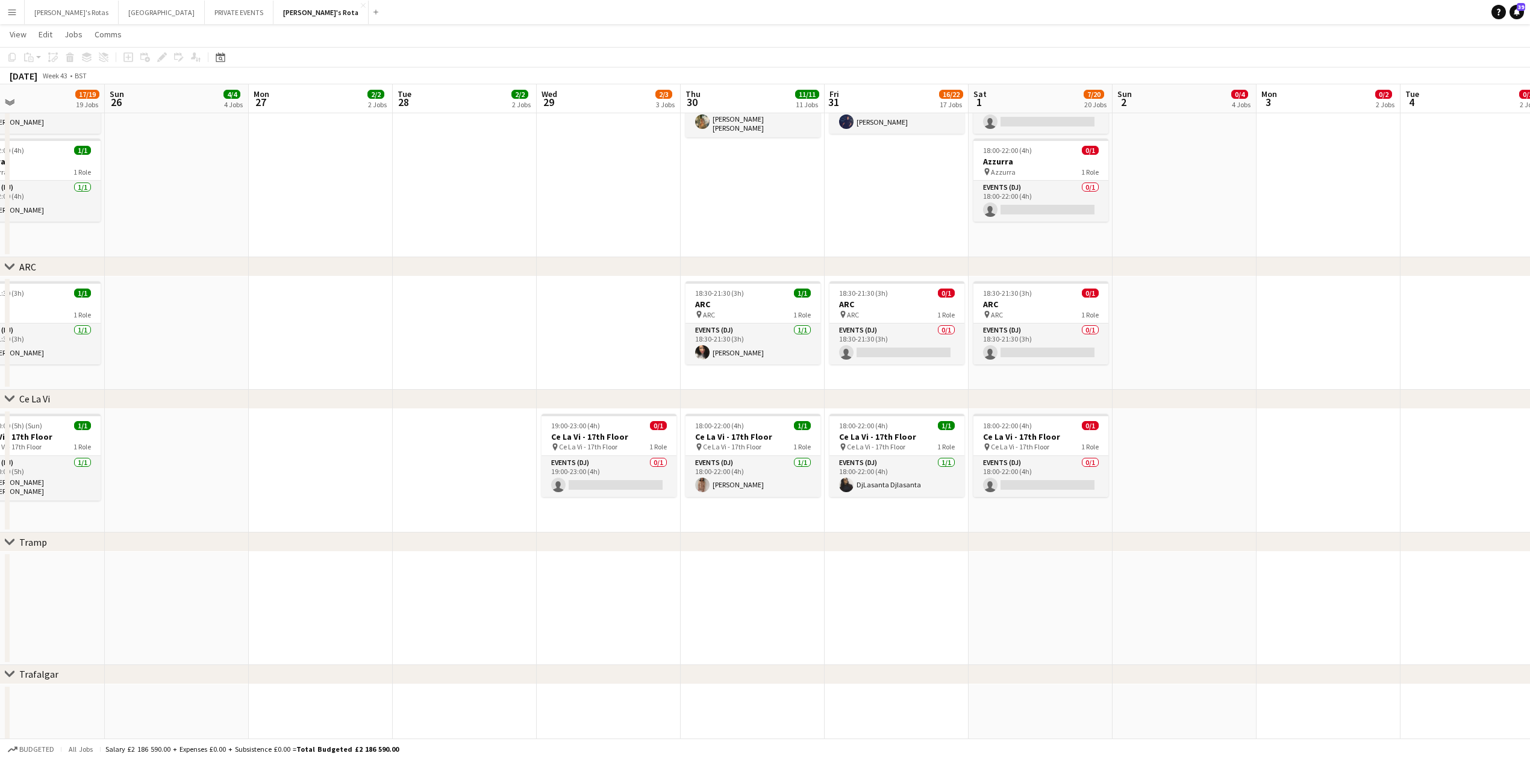
drag, startPoint x: 1168, startPoint y: 171, endPoint x: 314, endPoint y: 225, distance: 855.7
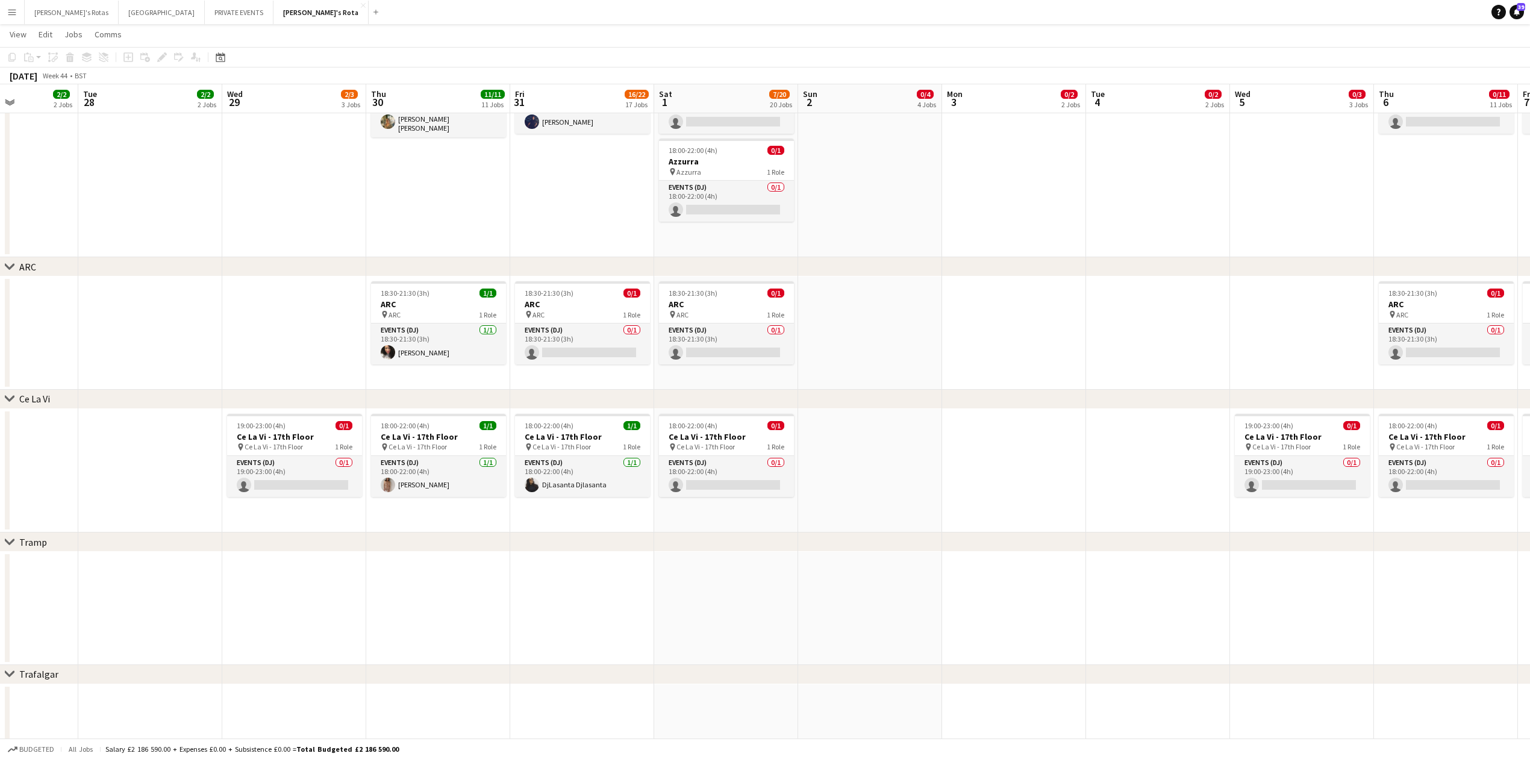
drag, startPoint x: 579, startPoint y: 191, endPoint x: 425, endPoint y: 226, distance: 157.6
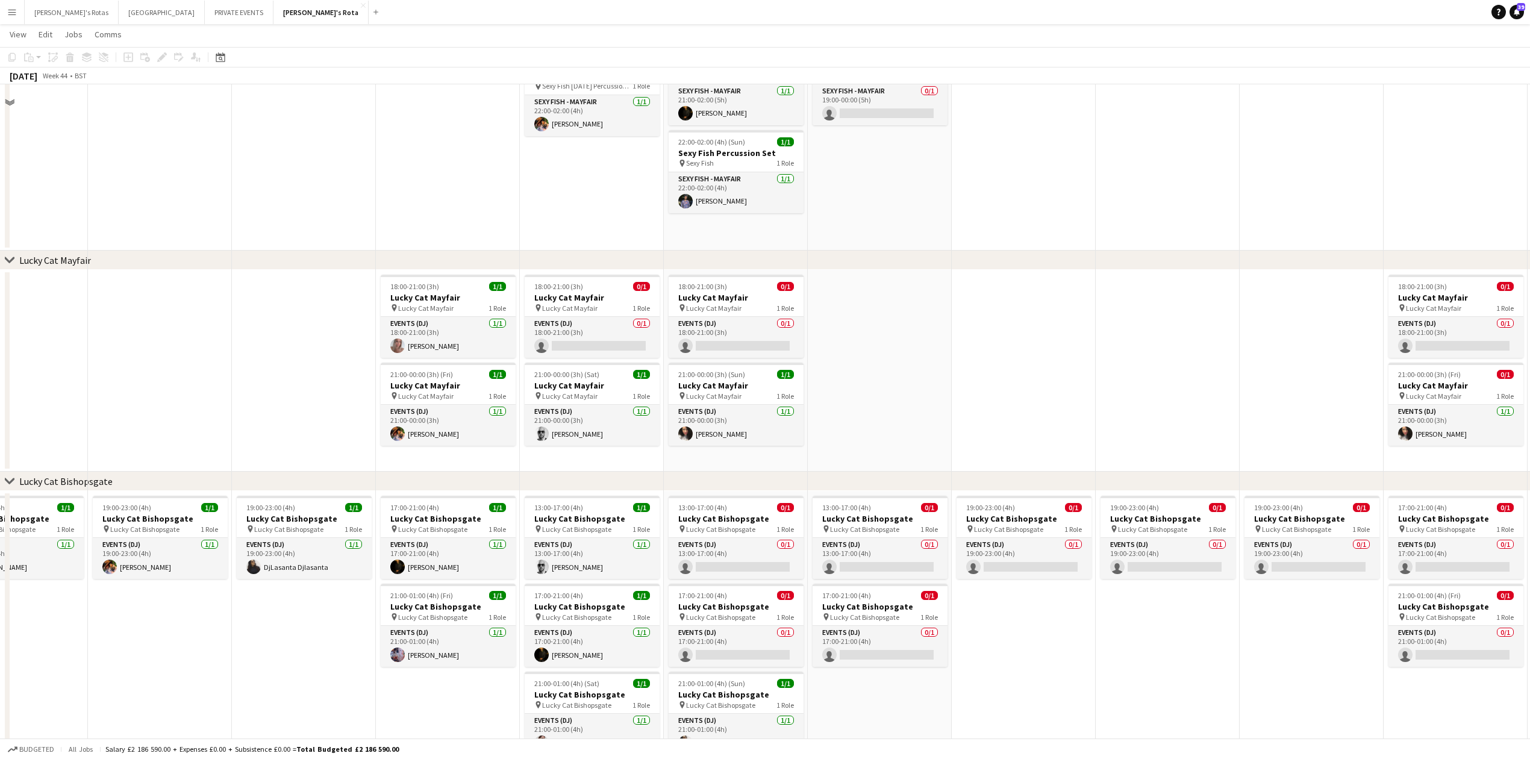
scroll to position [321, 0]
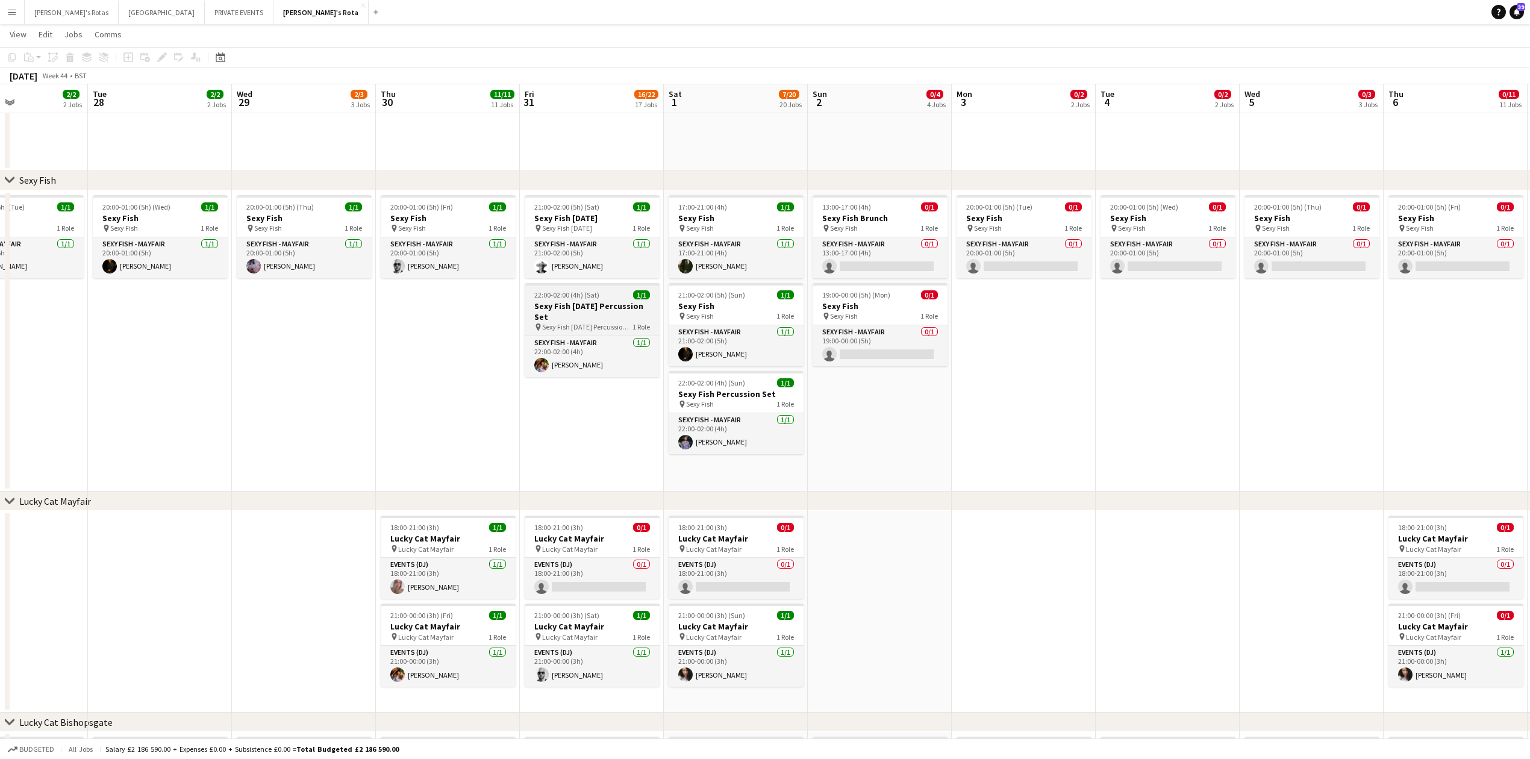
click at [565, 302] on h3 "Sexy Fish [DATE] Percussion Set" at bounding box center [592, 312] width 135 height 22
click at [550, 186] on div "chevron-right Sexy Fish" at bounding box center [765, 180] width 1530 height 19
click at [555, 207] on span "21:00-02:00 (5h) (Sat)" at bounding box center [566, 206] width 65 height 9
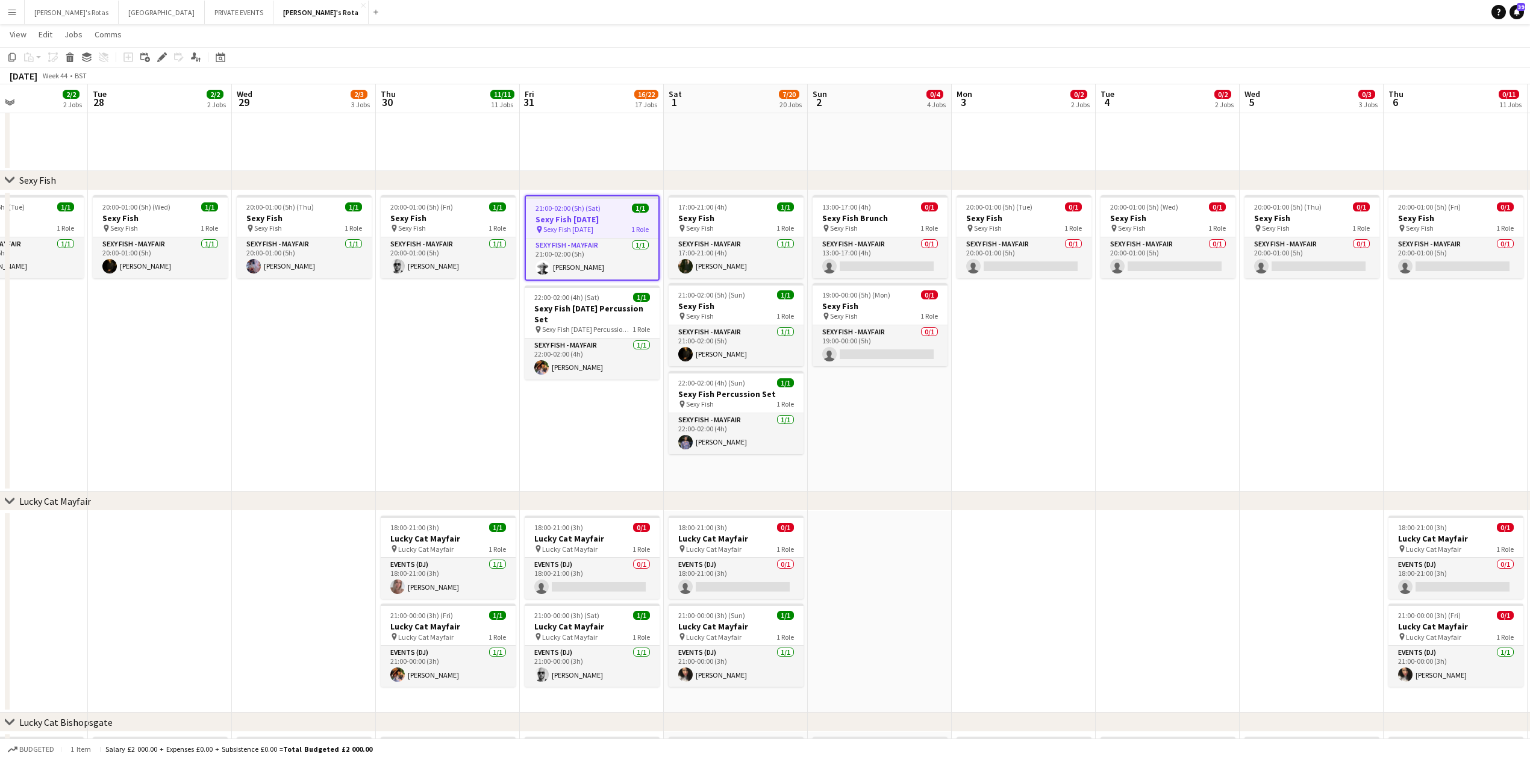
click at [581, 423] on app-date-cell "21:00-02:00 (5h) (Sat) 1/1 Sexy Fish [DATE] pin Sexy Fish [DATE] 1 Role SEXY FI…" at bounding box center [592, 341] width 144 height 302
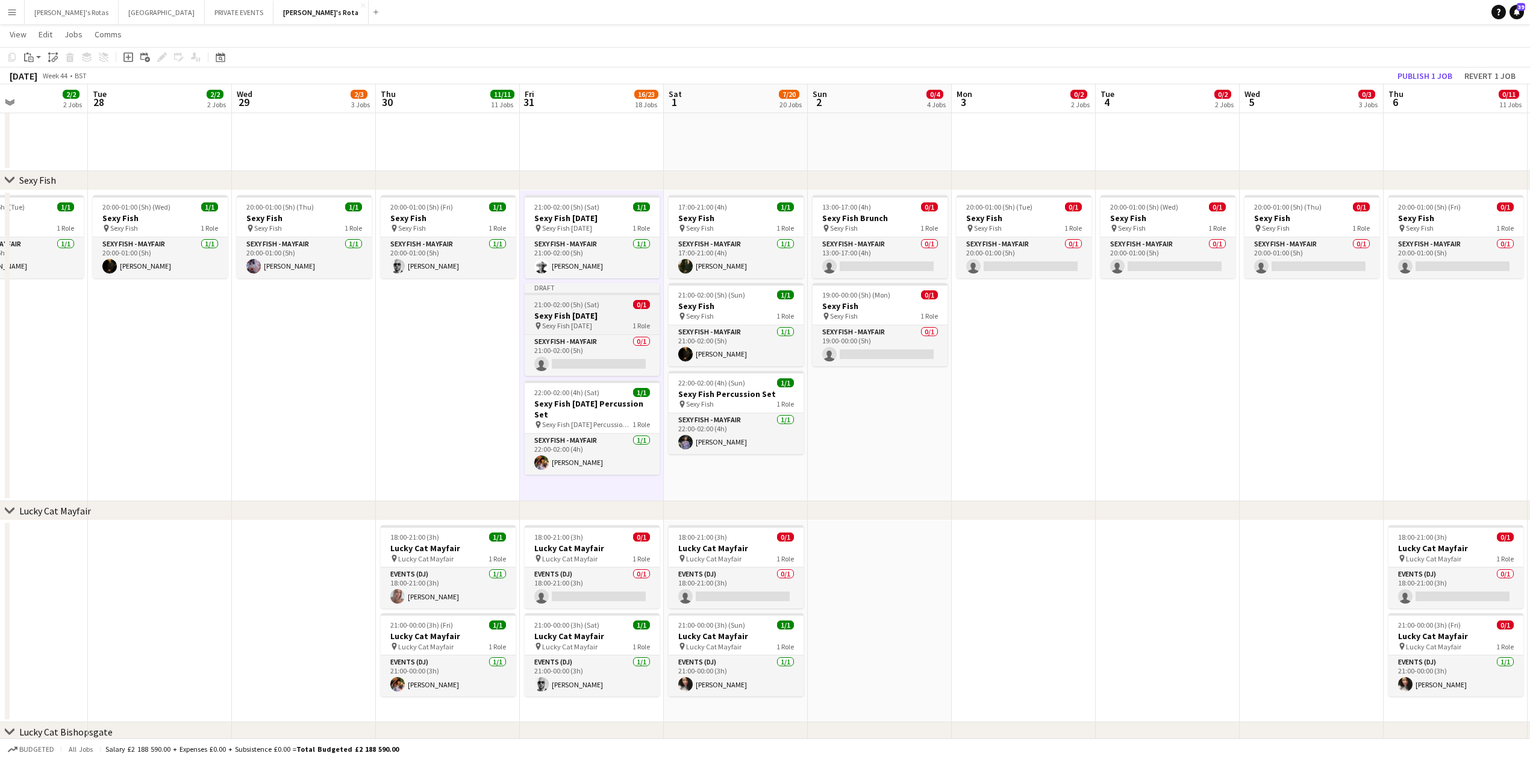
click at [586, 304] on span "21:00-02:00 (5h) (Sat)" at bounding box center [566, 304] width 65 height 9
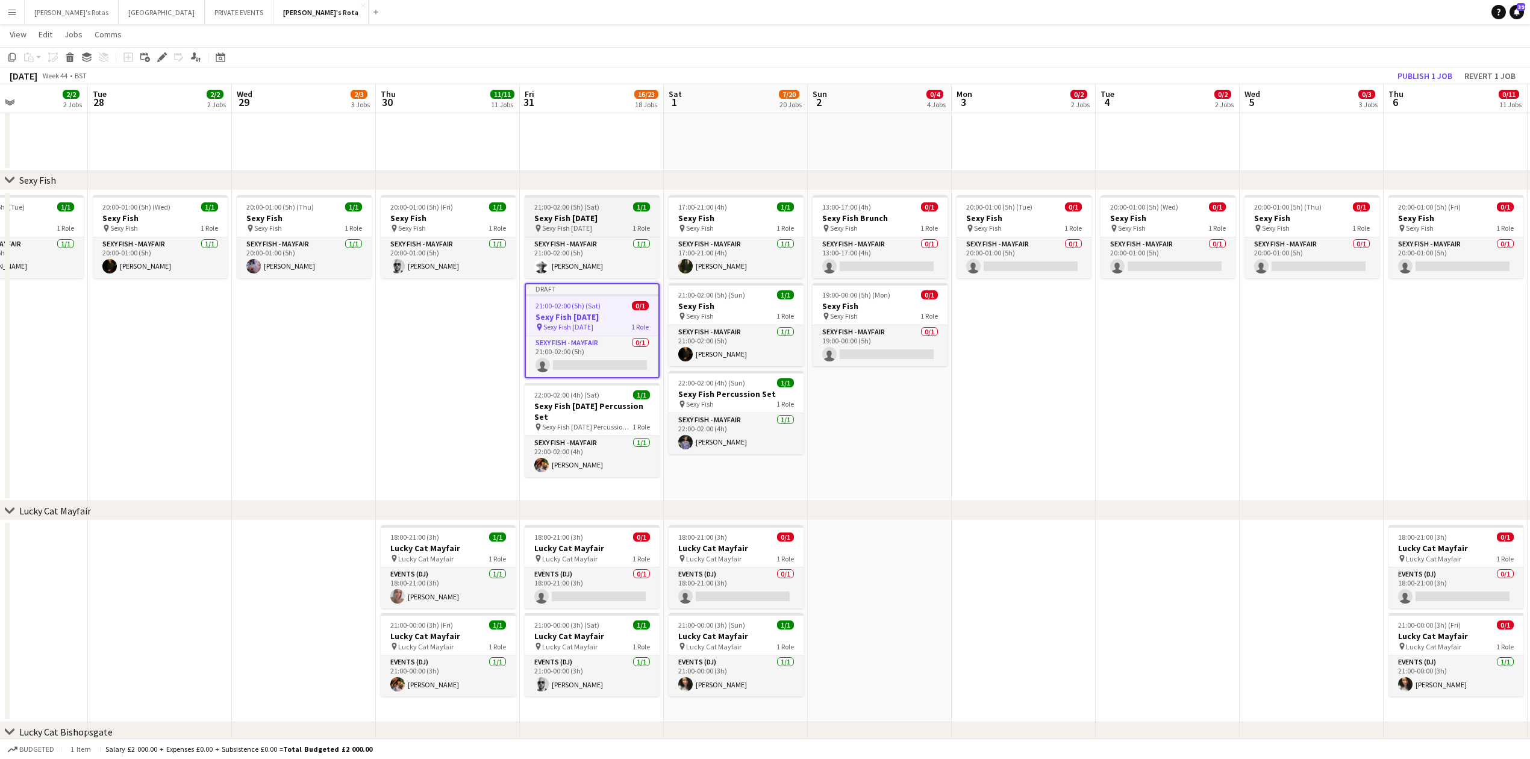
click at [583, 218] on h3 "Sexy Fish [DATE]" at bounding box center [592, 218] width 135 height 11
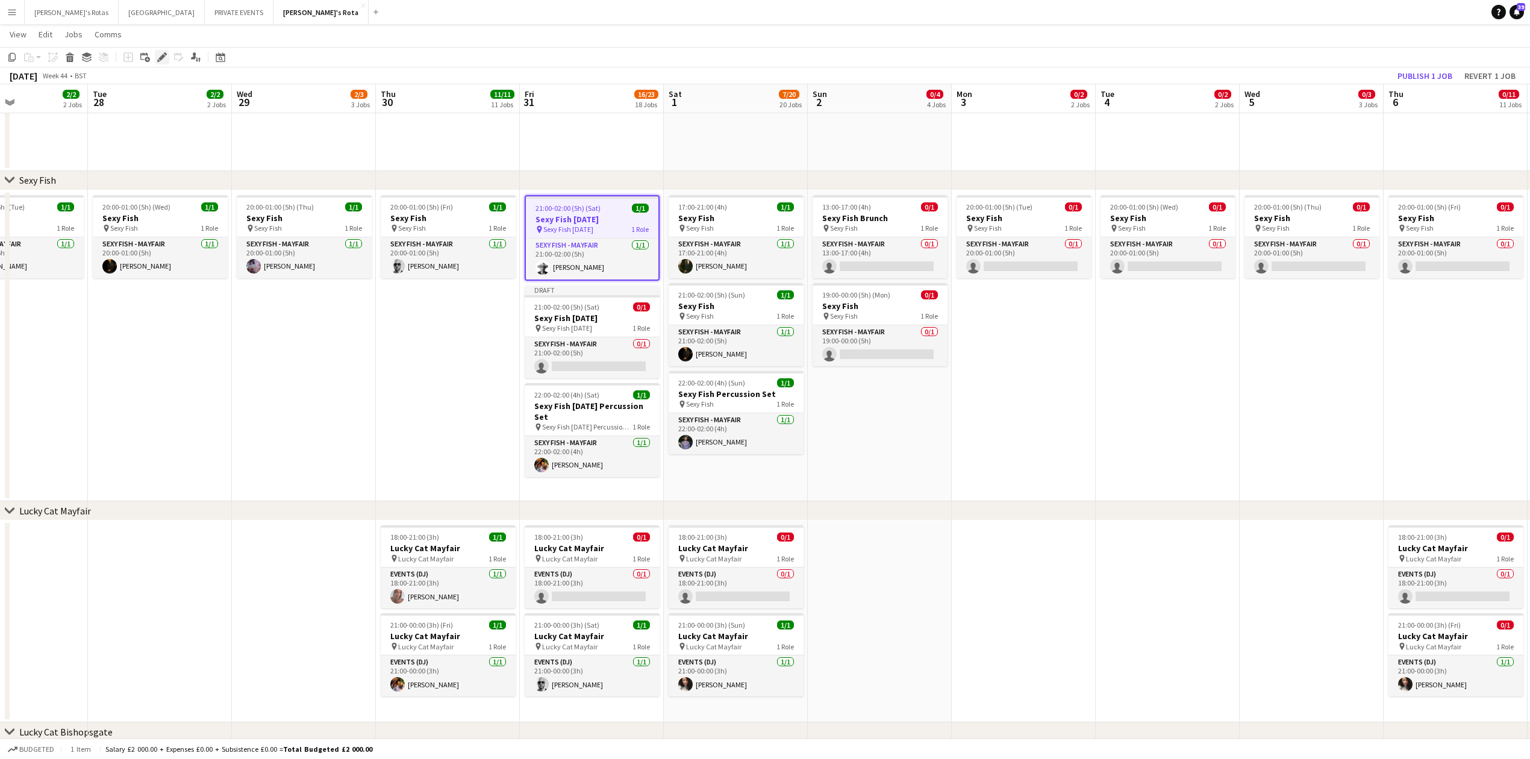
click at [160, 58] on icon at bounding box center [161, 57] width 7 height 7
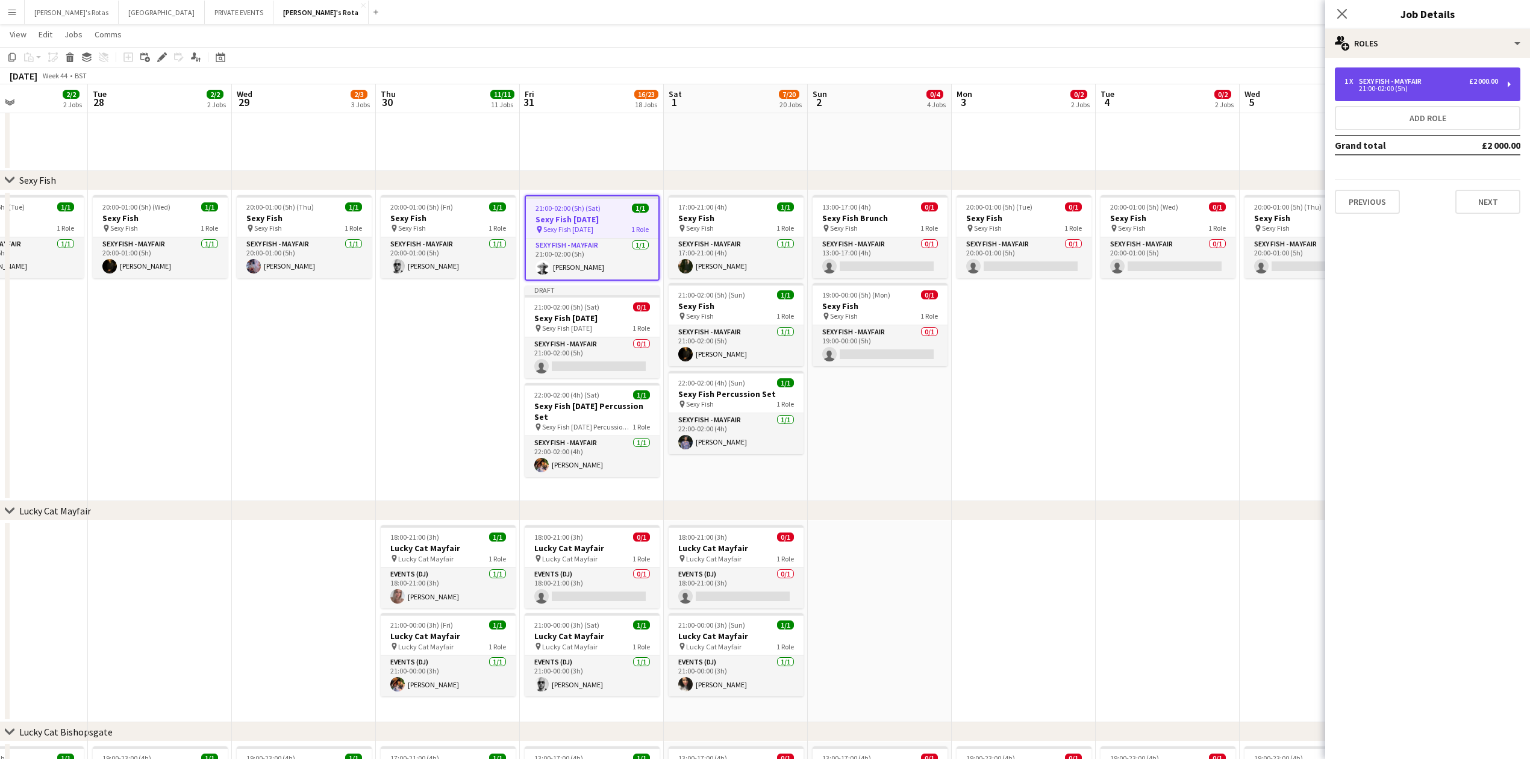
click at [1417, 86] on div "21:00-02:00 (5h)" at bounding box center [1421, 89] width 154 height 6
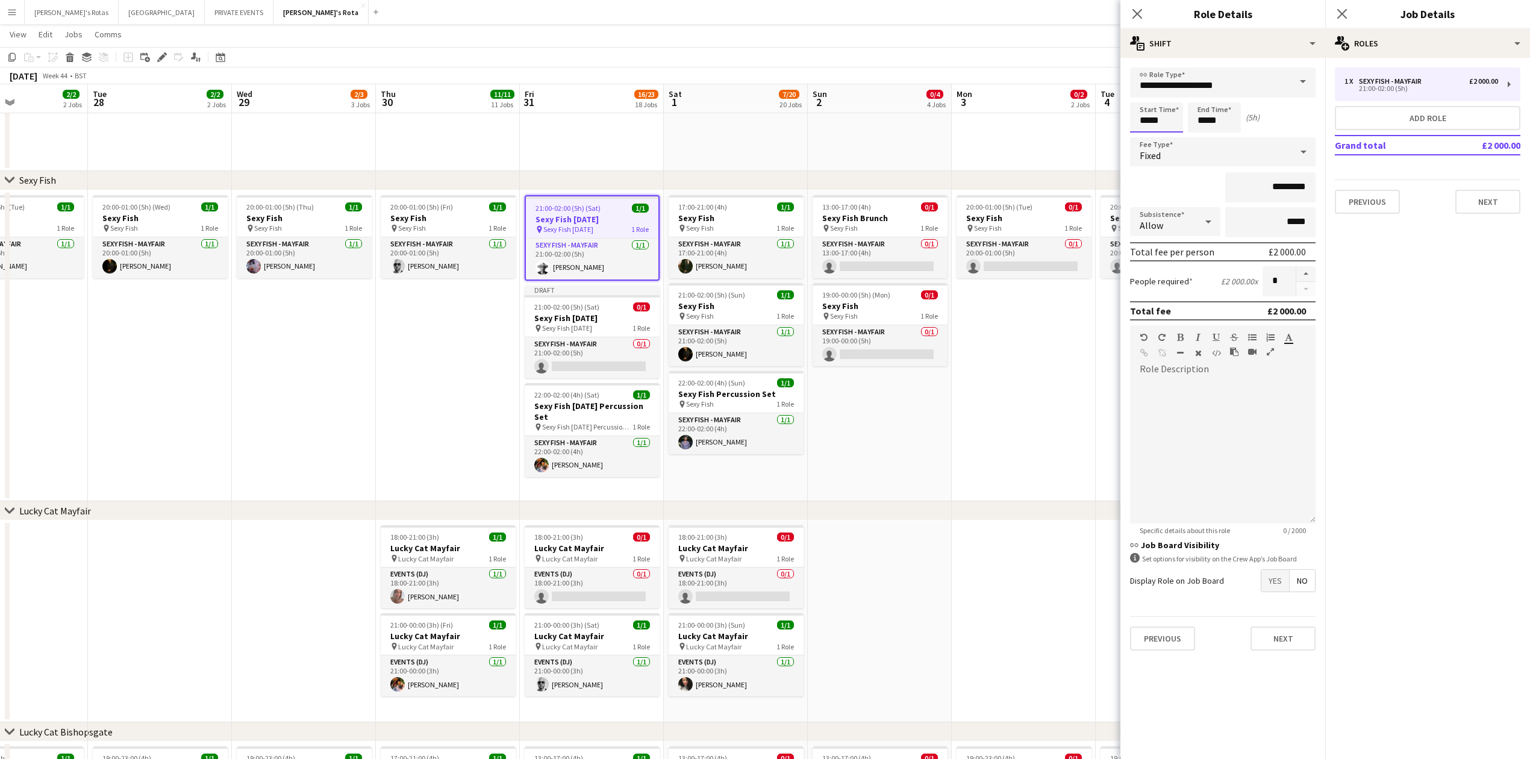
click at [1164, 116] on input "*****" at bounding box center [1156, 117] width 53 height 30
type input "*****"
click at [1152, 90] on div at bounding box center [1144, 96] width 24 height 12
click at [1480, 207] on button "Next" at bounding box center [1487, 202] width 65 height 24
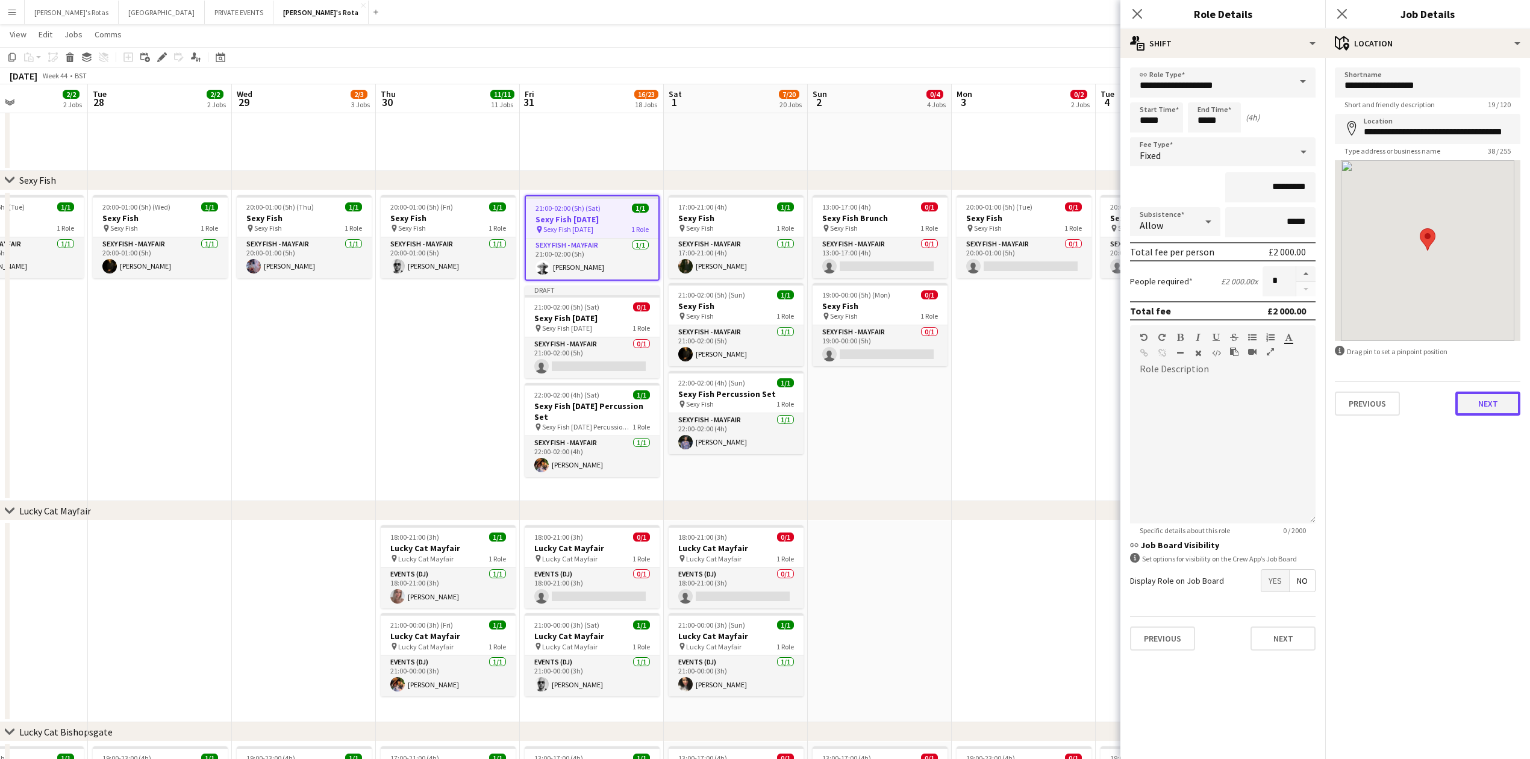
click at [1473, 408] on button "Next" at bounding box center [1487, 403] width 65 height 24
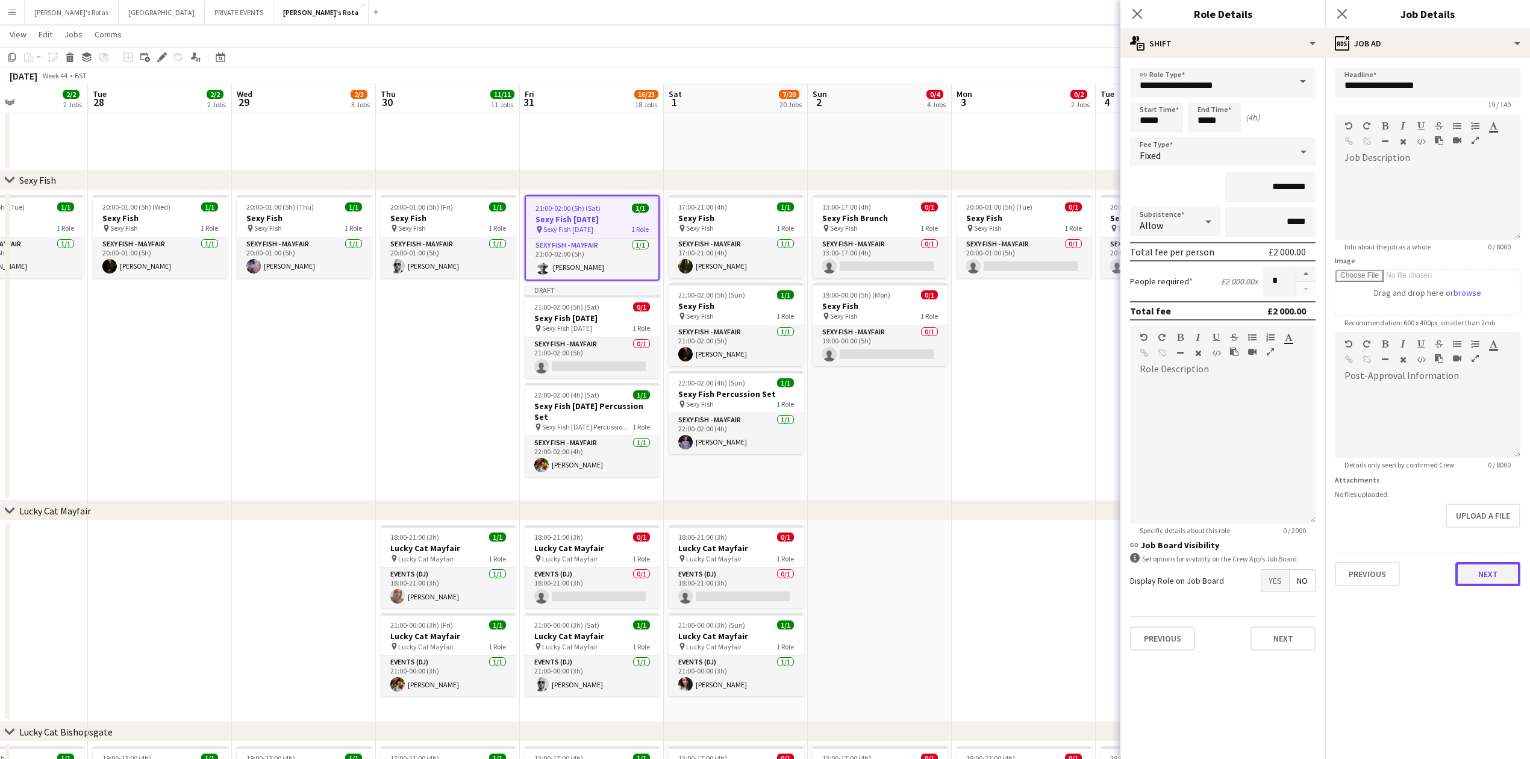
click at [1486, 571] on button "Next" at bounding box center [1487, 574] width 65 height 24
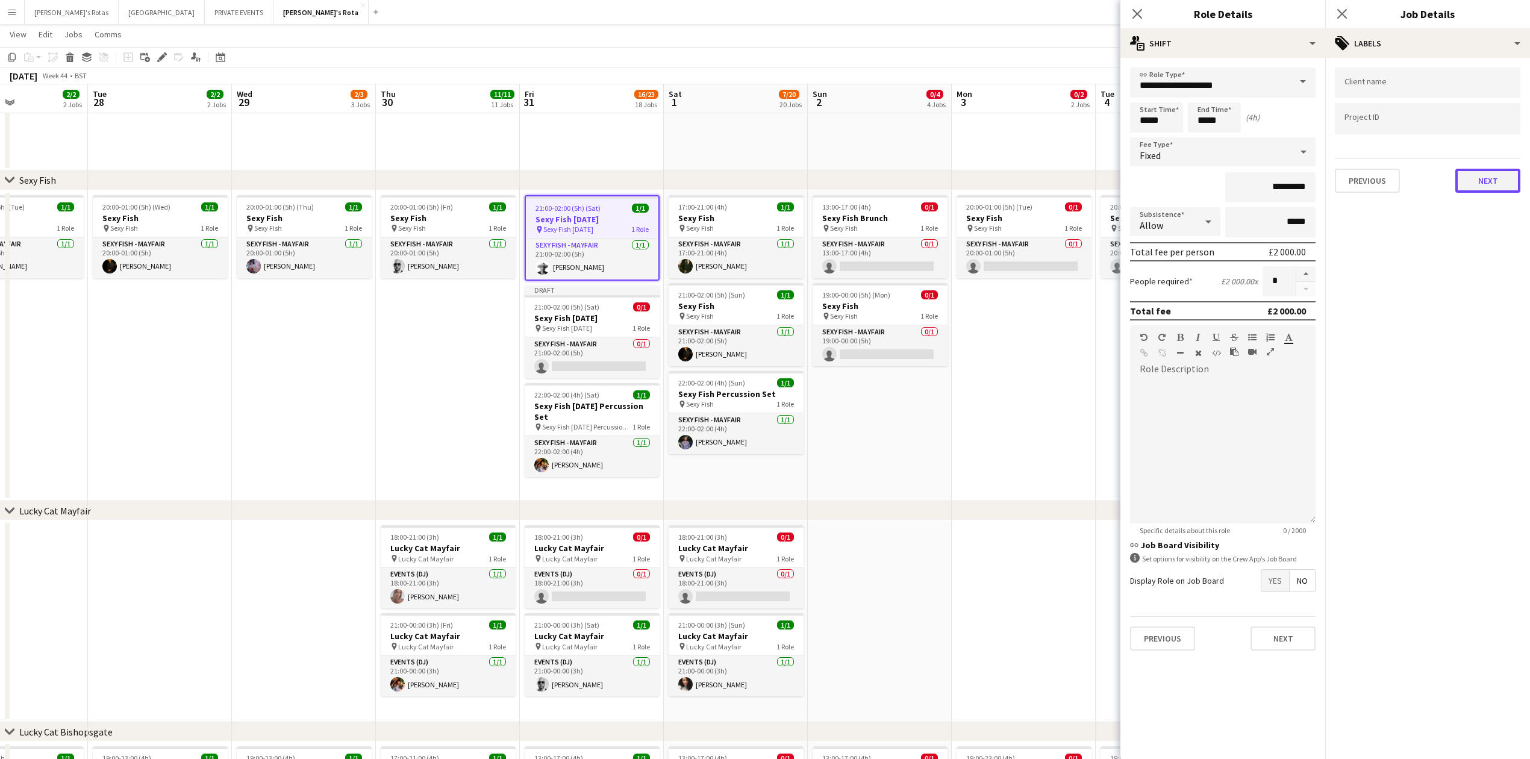
click at [1470, 184] on button "Next" at bounding box center [1487, 181] width 65 height 24
click at [1494, 234] on button "Next" at bounding box center [1487, 232] width 65 height 24
click at [1513, 234] on div "Previous Next" at bounding box center [1427, 245] width 185 height 34
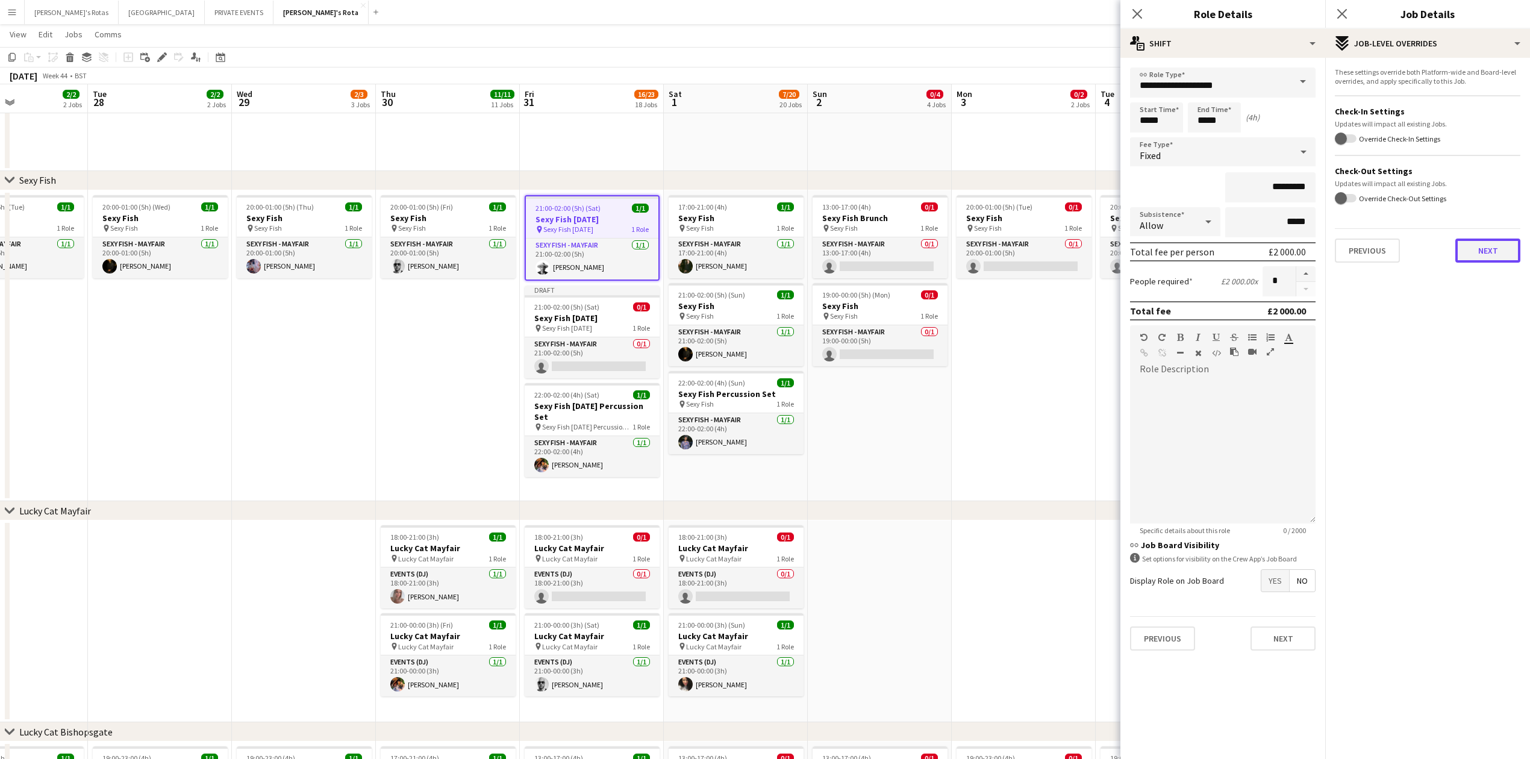
click at [1504, 251] on button "Next" at bounding box center [1487, 250] width 65 height 24
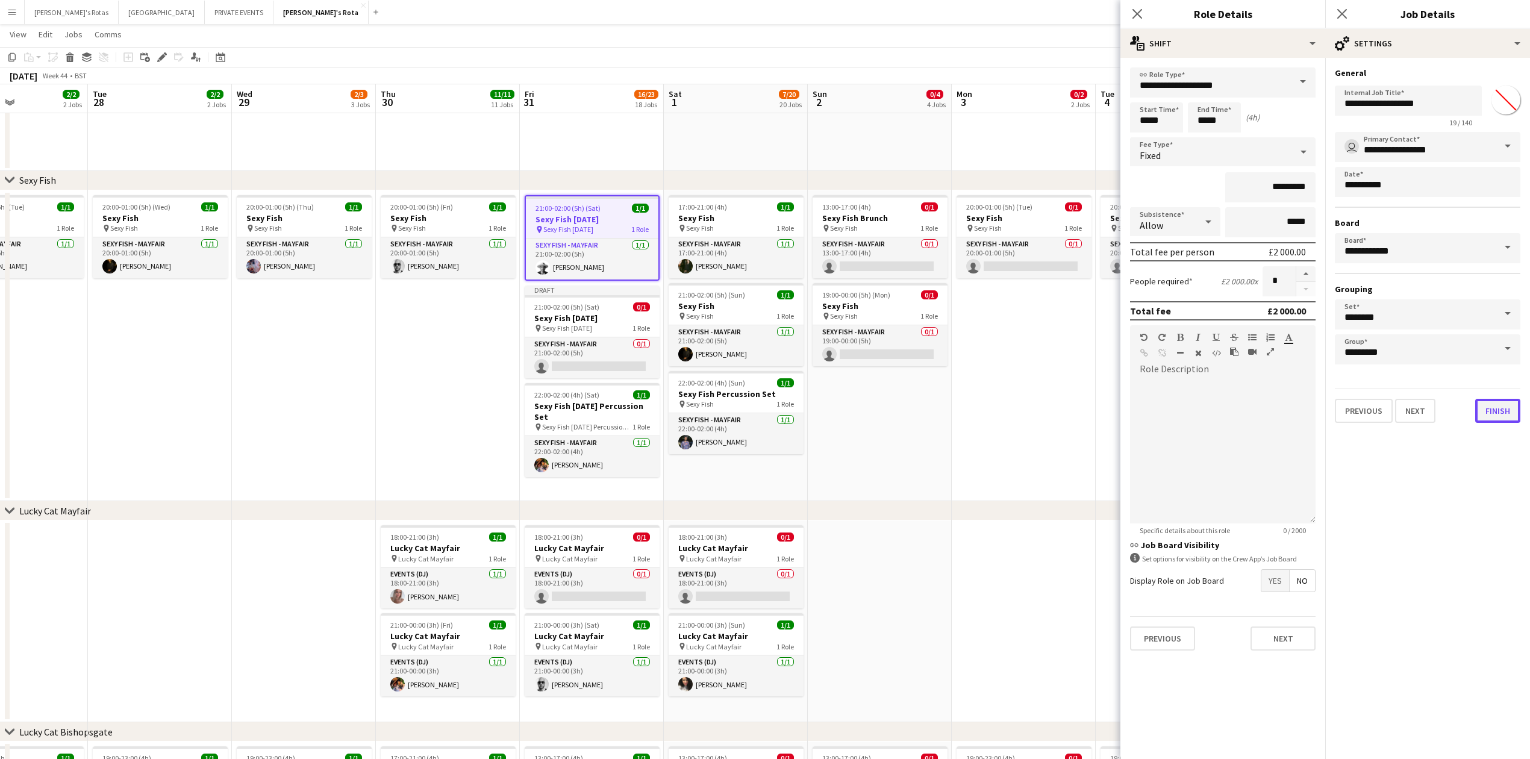
click at [1487, 405] on button "Finish" at bounding box center [1497, 411] width 45 height 24
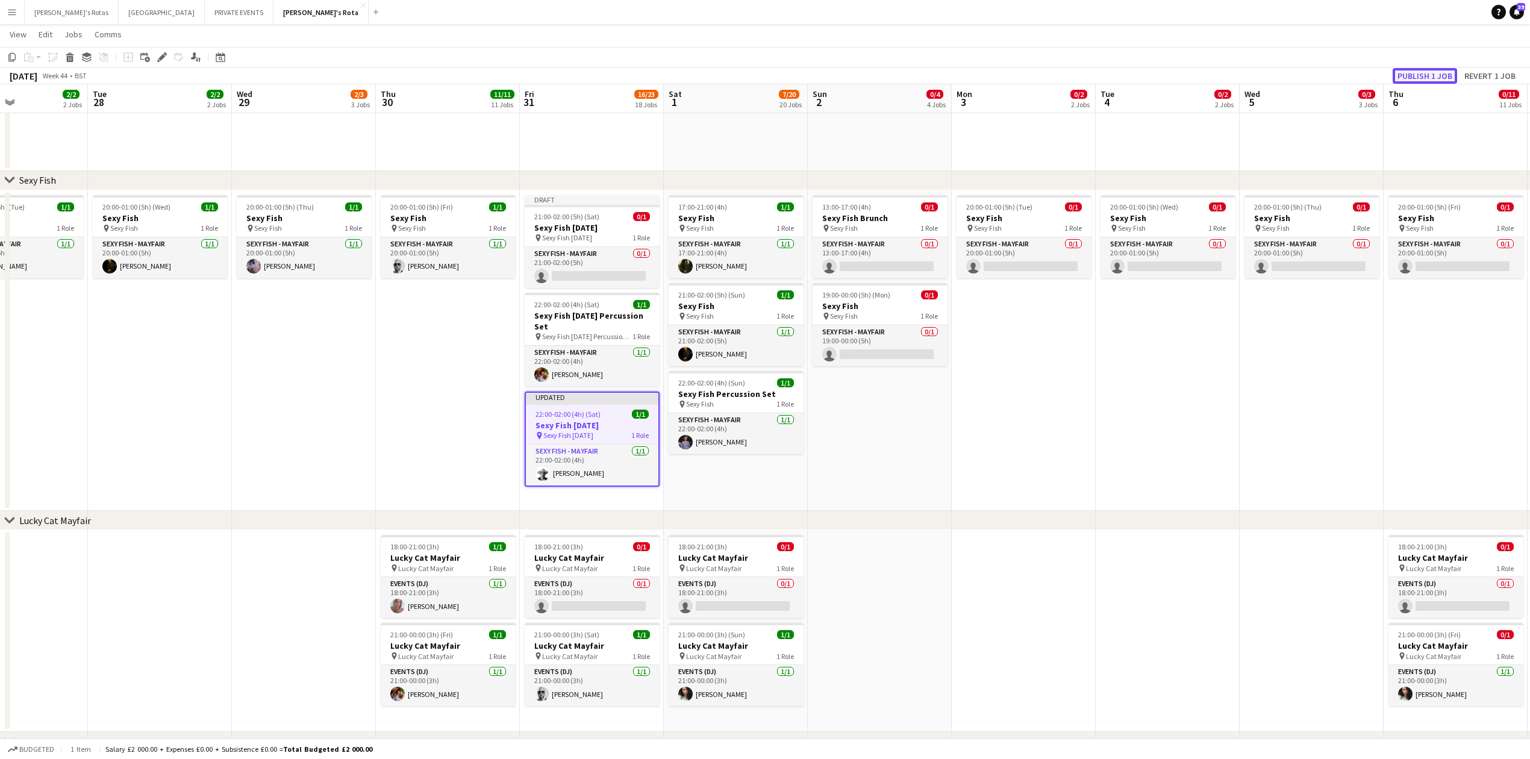
click at [1434, 78] on button "Publish 1 job" at bounding box center [1424, 76] width 64 height 16
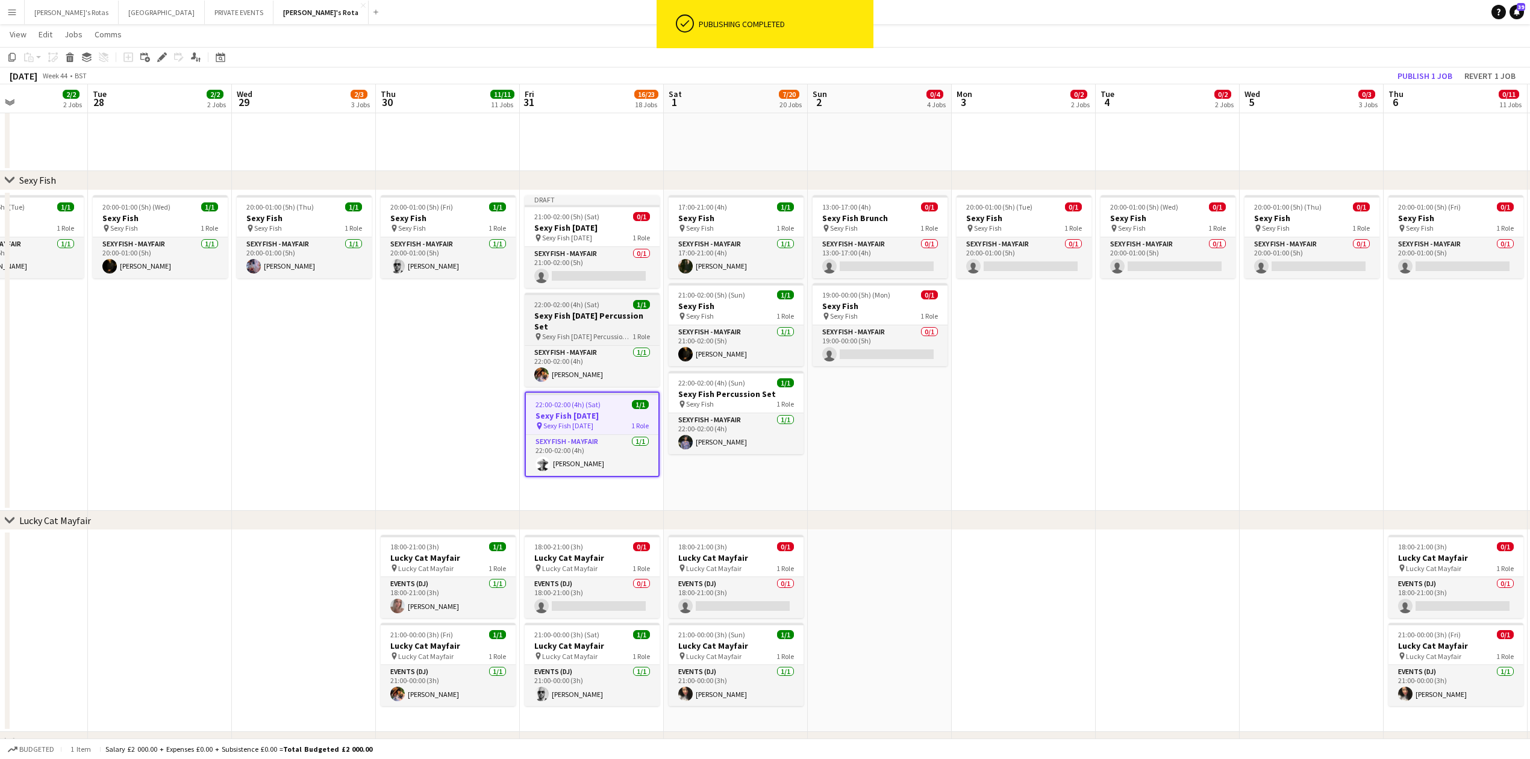
click at [593, 306] on span "22:00-02:00 (4h) (Sat)" at bounding box center [566, 304] width 65 height 9
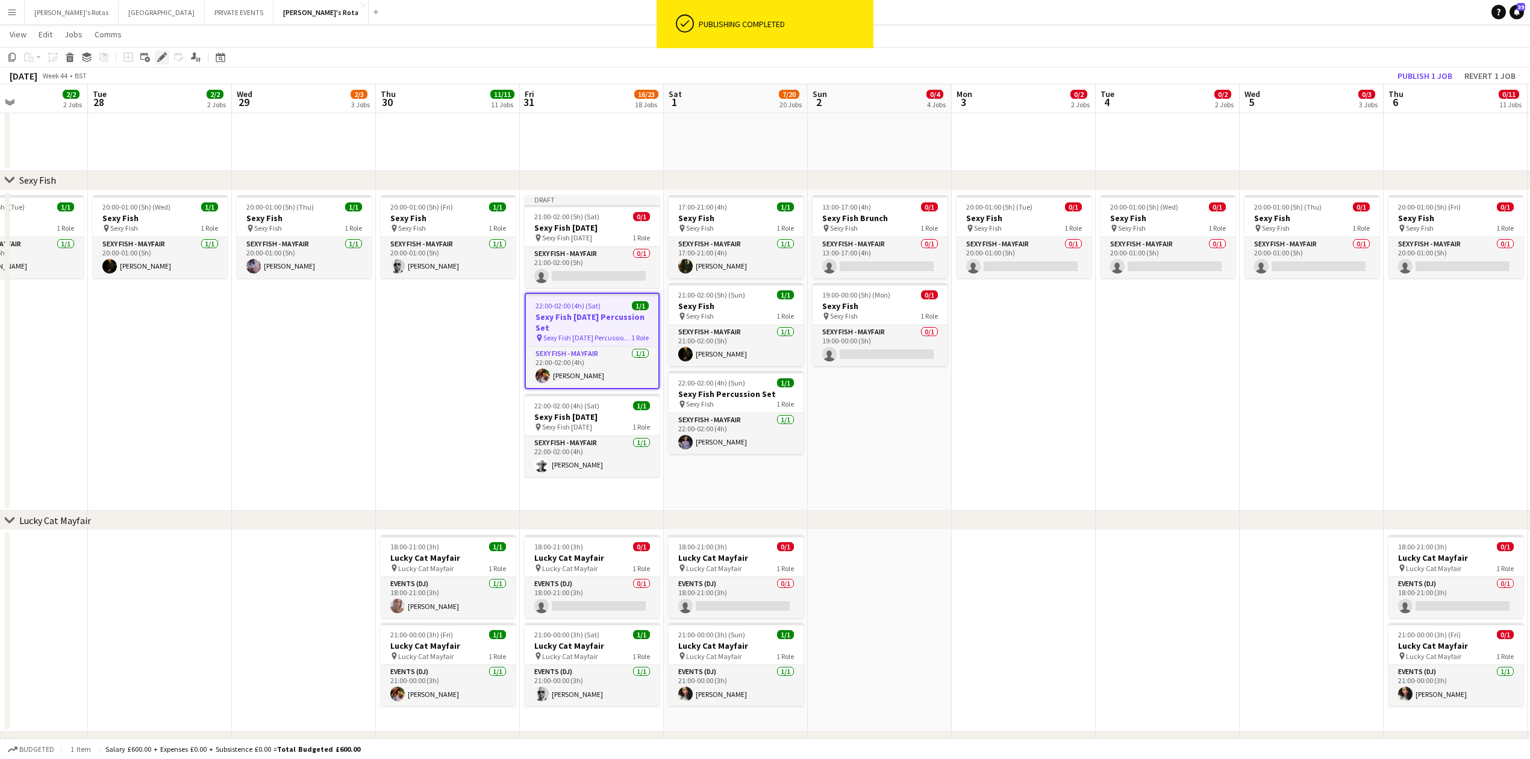
click at [164, 57] on icon at bounding box center [161, 57] width 7 height 7
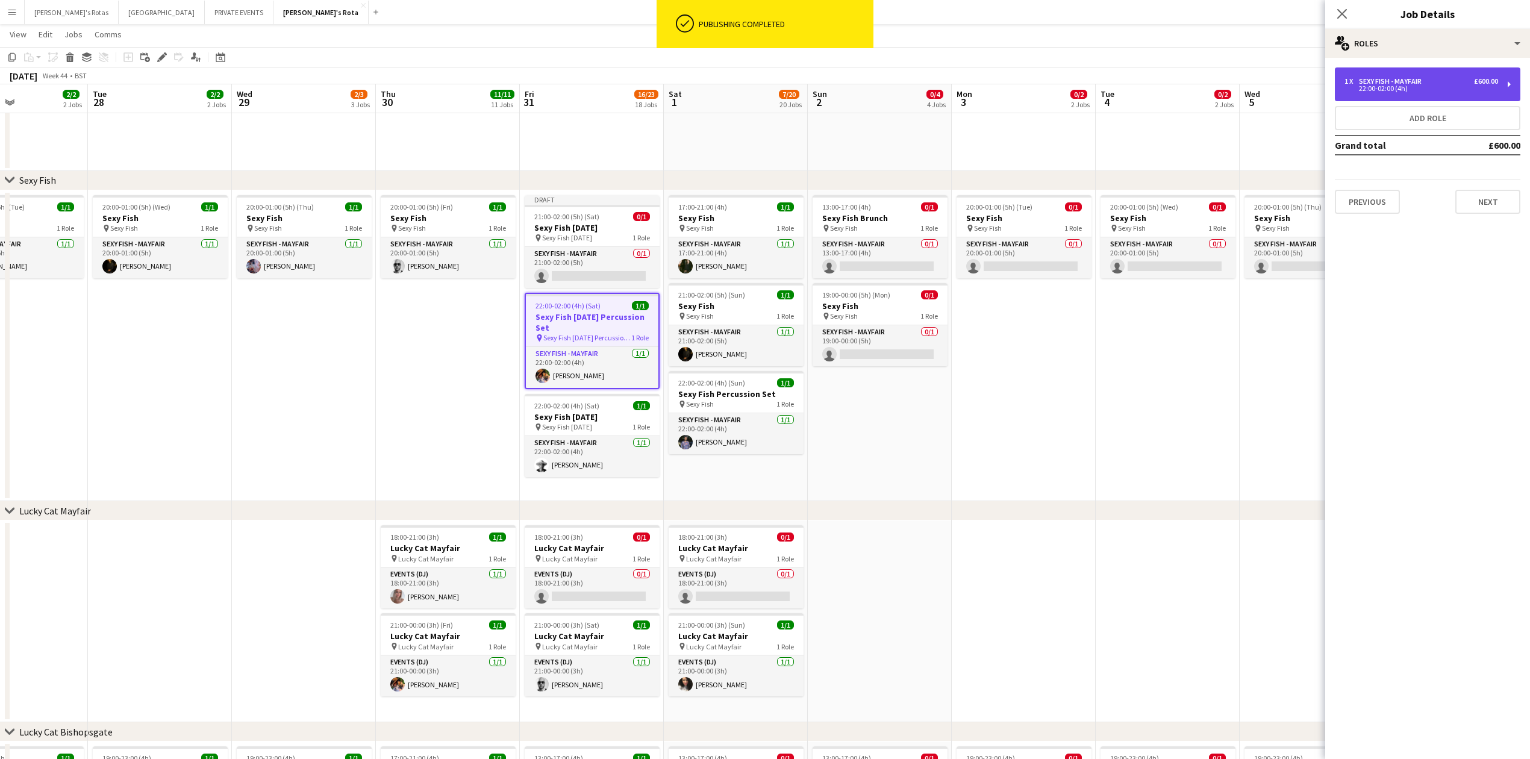
click at [1432, 87] on div "22:00-02:00 (4h)" at bounding box center [1421, 89] width 154 height 6
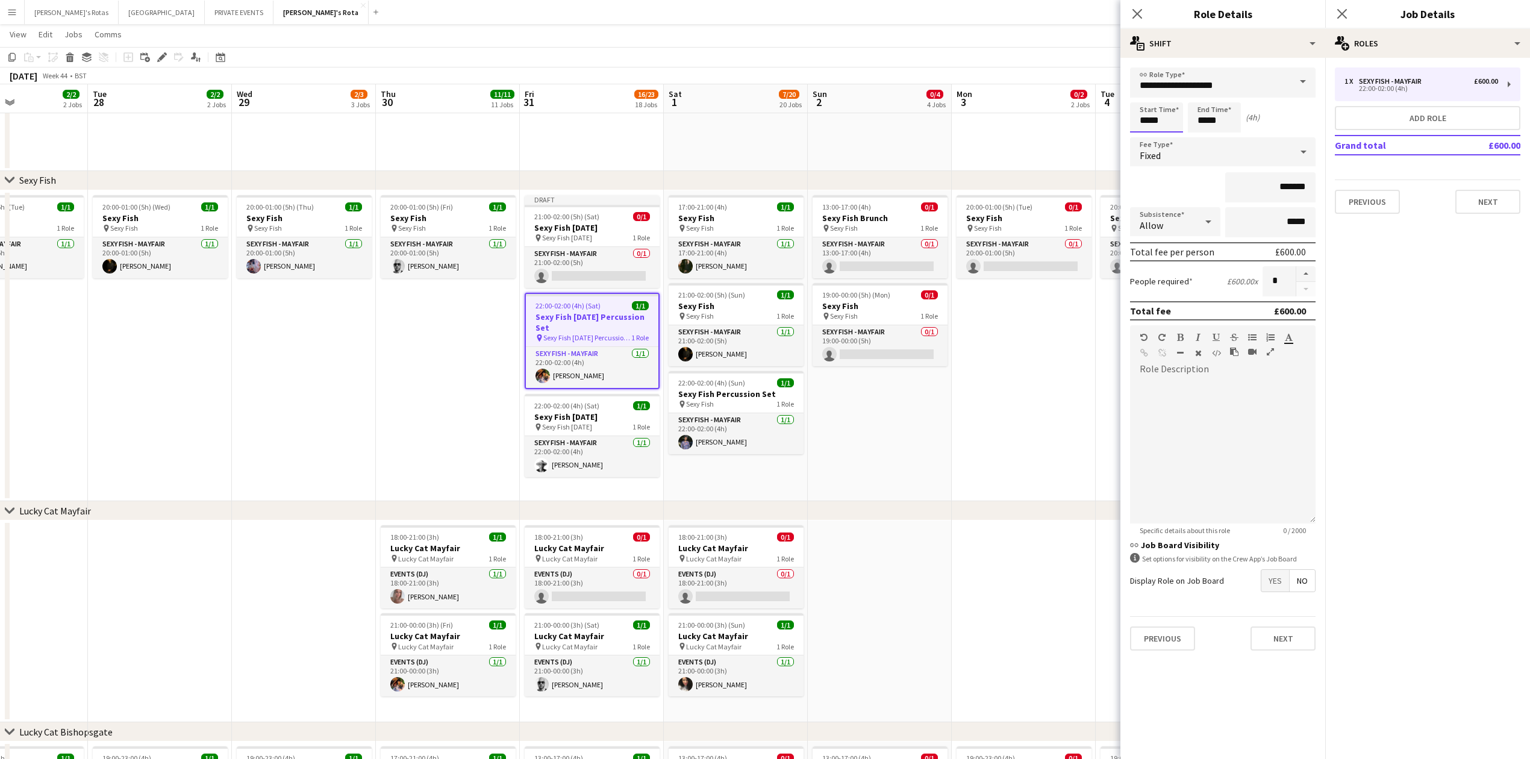
click at [1155, 122] on input "*****" at bounding box center [1156, 117] width 53 height 30
type input "*****"
click at [1147, 138] on div at bounding box center [1144, 138] width 24 height 12
click at [1218, 116] on input "*****" at bounding box center [1214, 117] width 53 height 30
type input "*****"
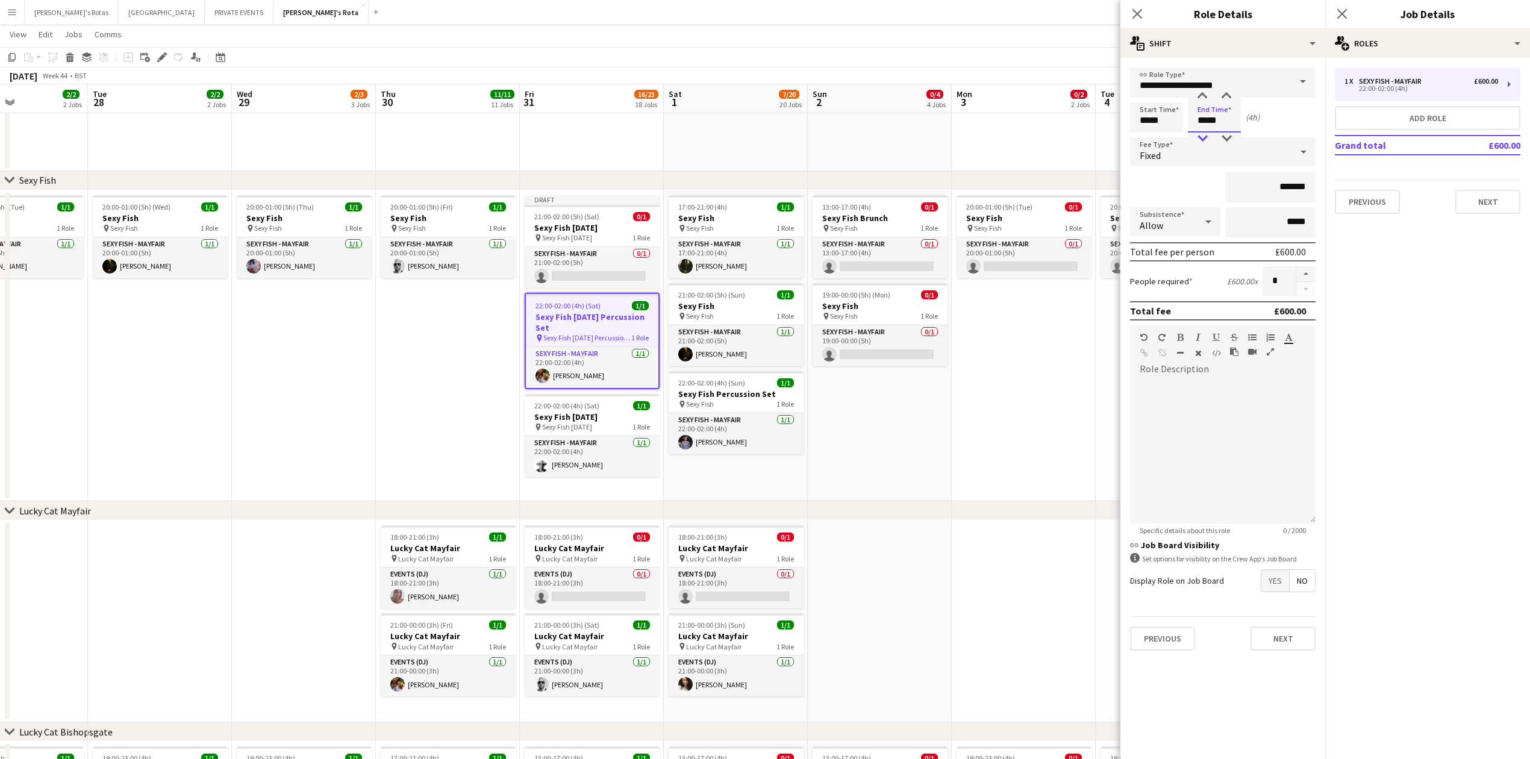
click at [1205, 138] on div at bounding box center [1202, 138] width 24 height 12
click at [1492, 201] on button "Next" at bounding box center [1487, 202] width 65 height 24
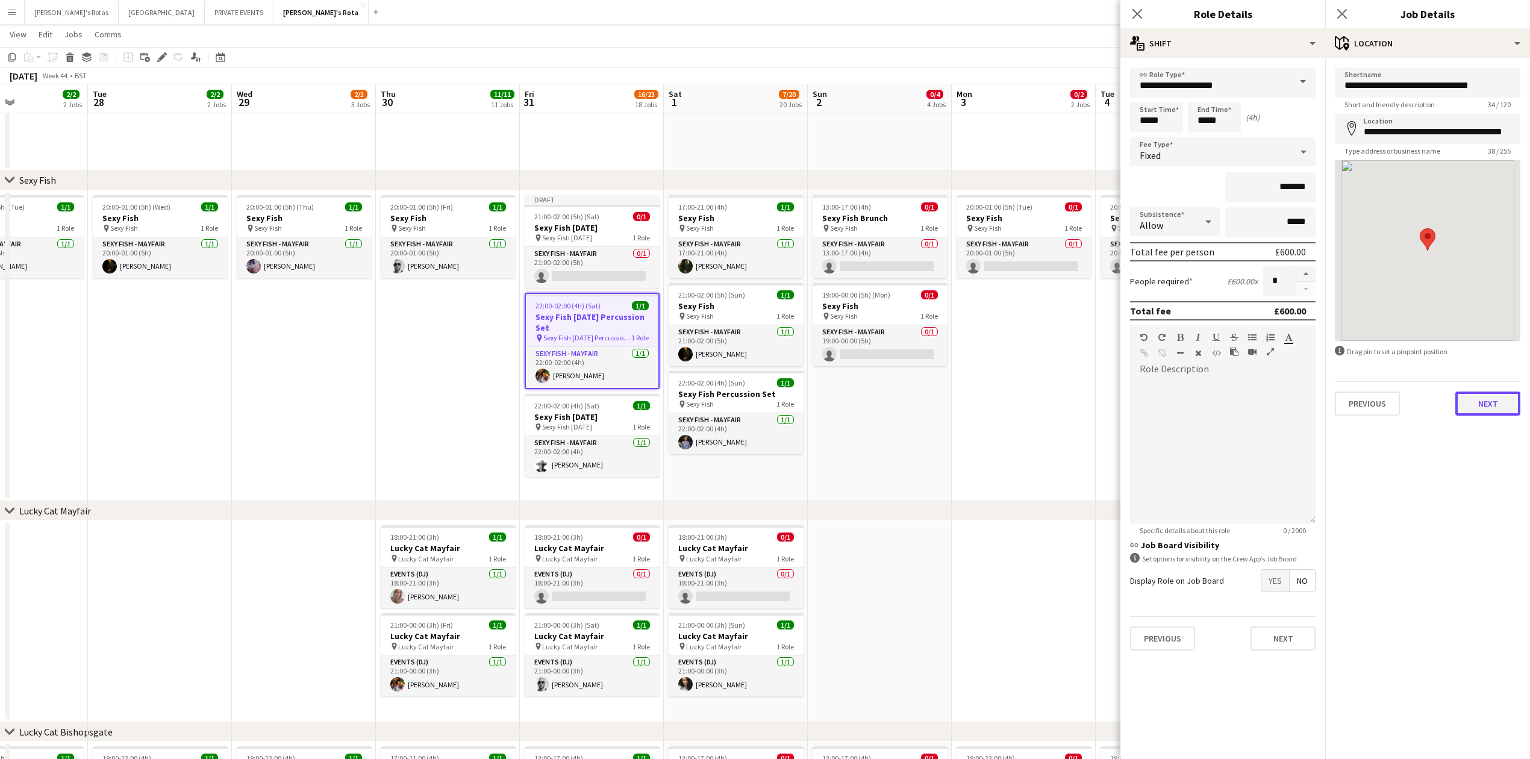
click at [1482, 403] on button "Next" at bounding box center [1487, 403] width 65 height 24
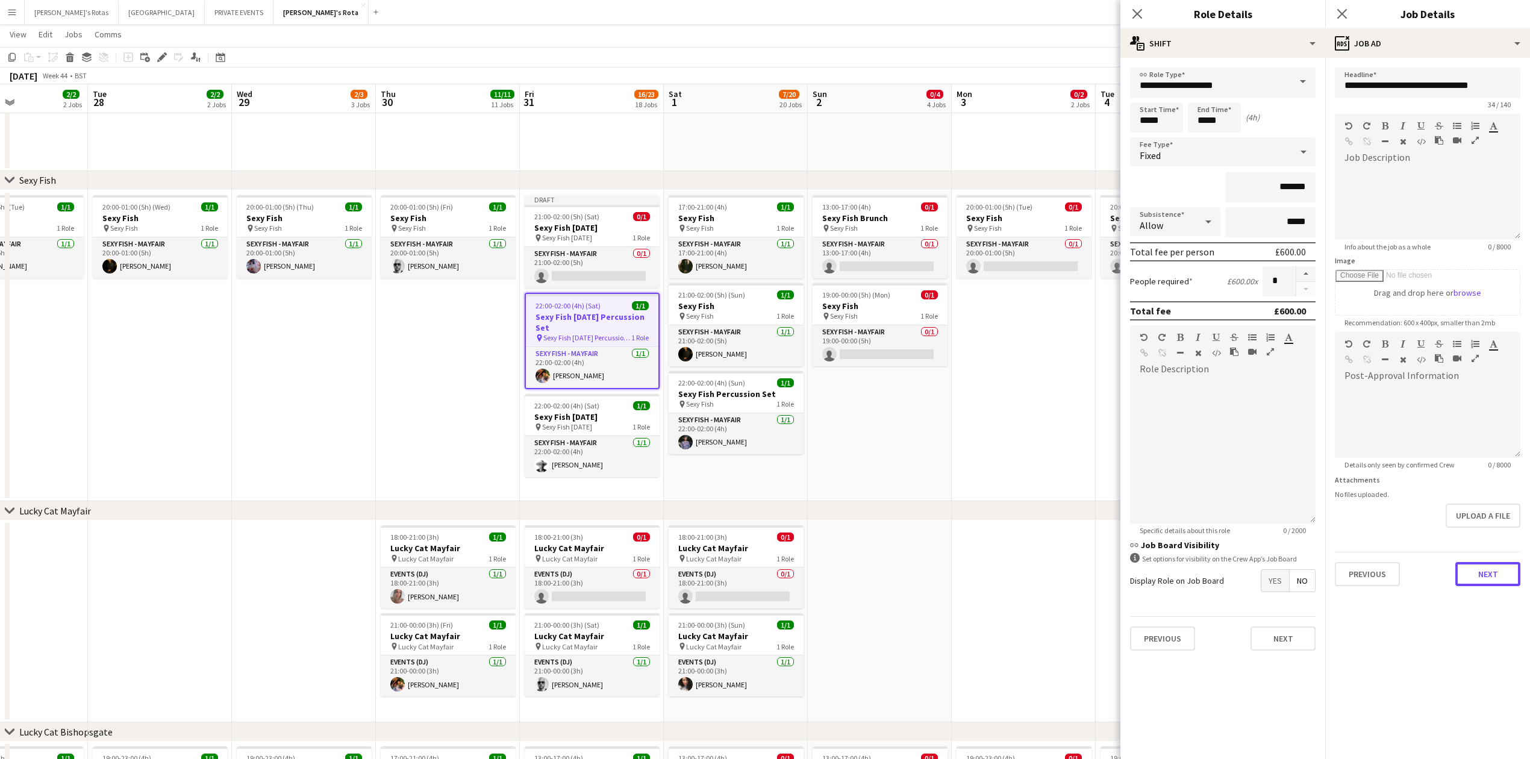
click at [1480, 577] on button "Next" at bounding box center [1487, 574] width 65 height 24
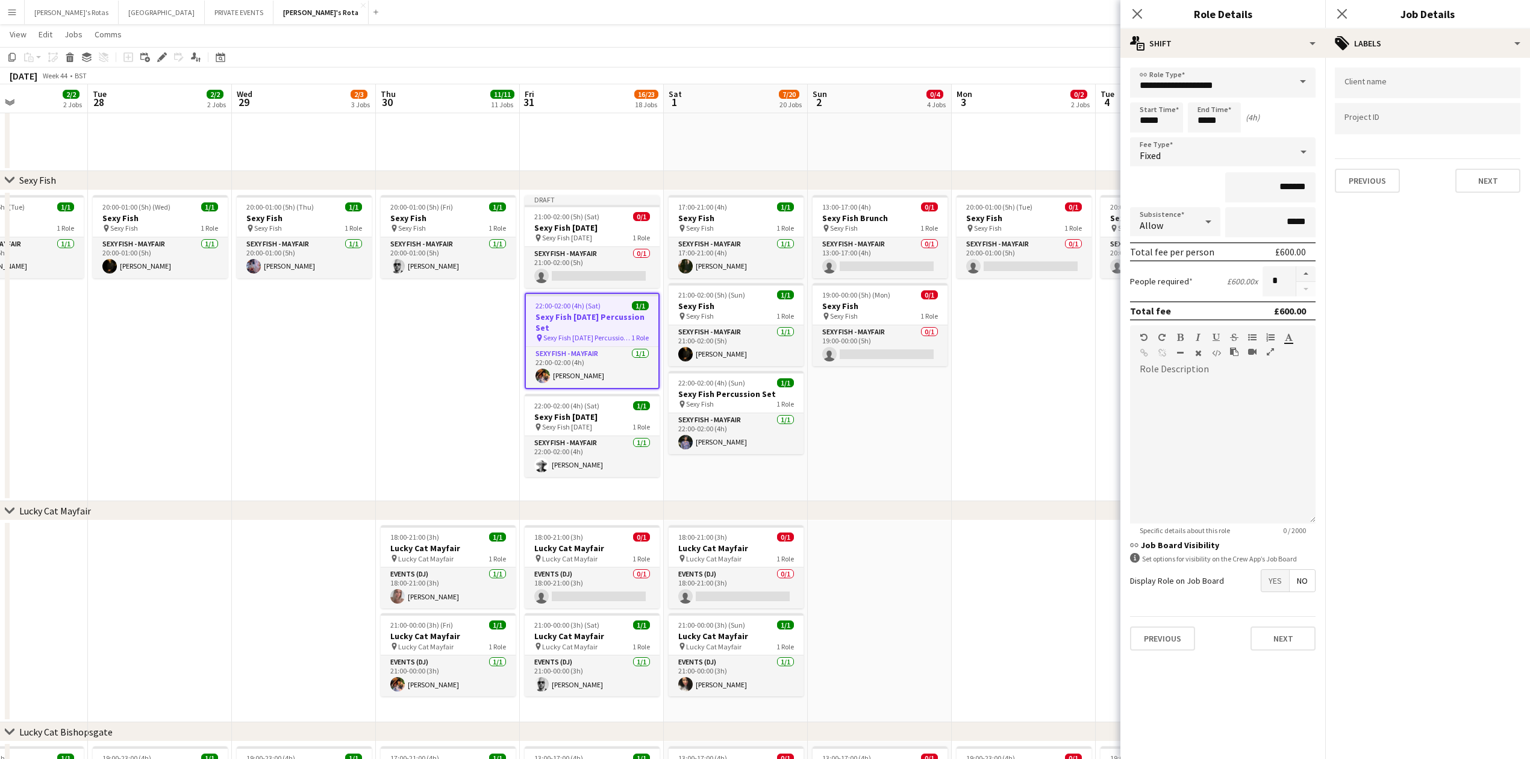
click at [1487, 192] on div "Client name Project ID Previous Next" at bounding box center [1427, 130] width 205 height 145
click at [1478, 176] on button "Next" at bounding box center [1487, 181] width 65 height 24
click at [1480, 234] on button "Next" at bounding box center [1487, 232] width 65 height 24
click at [1478, 255] on button "Next" at bounding box center [1487, 250] width 65 height 24
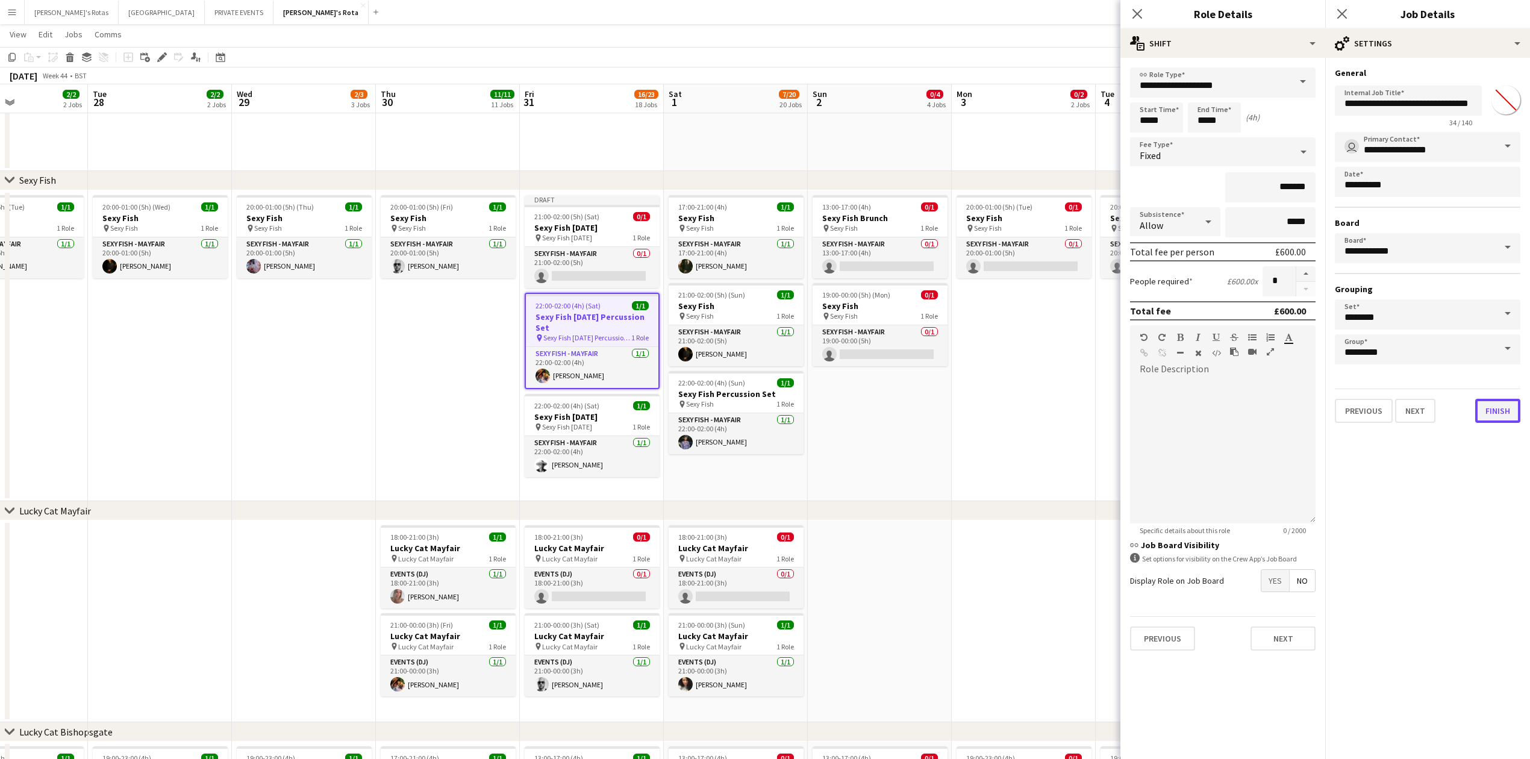
click at [1483, 410] on button "Finish" at bounding box center [1497, 411] width 45 height 24
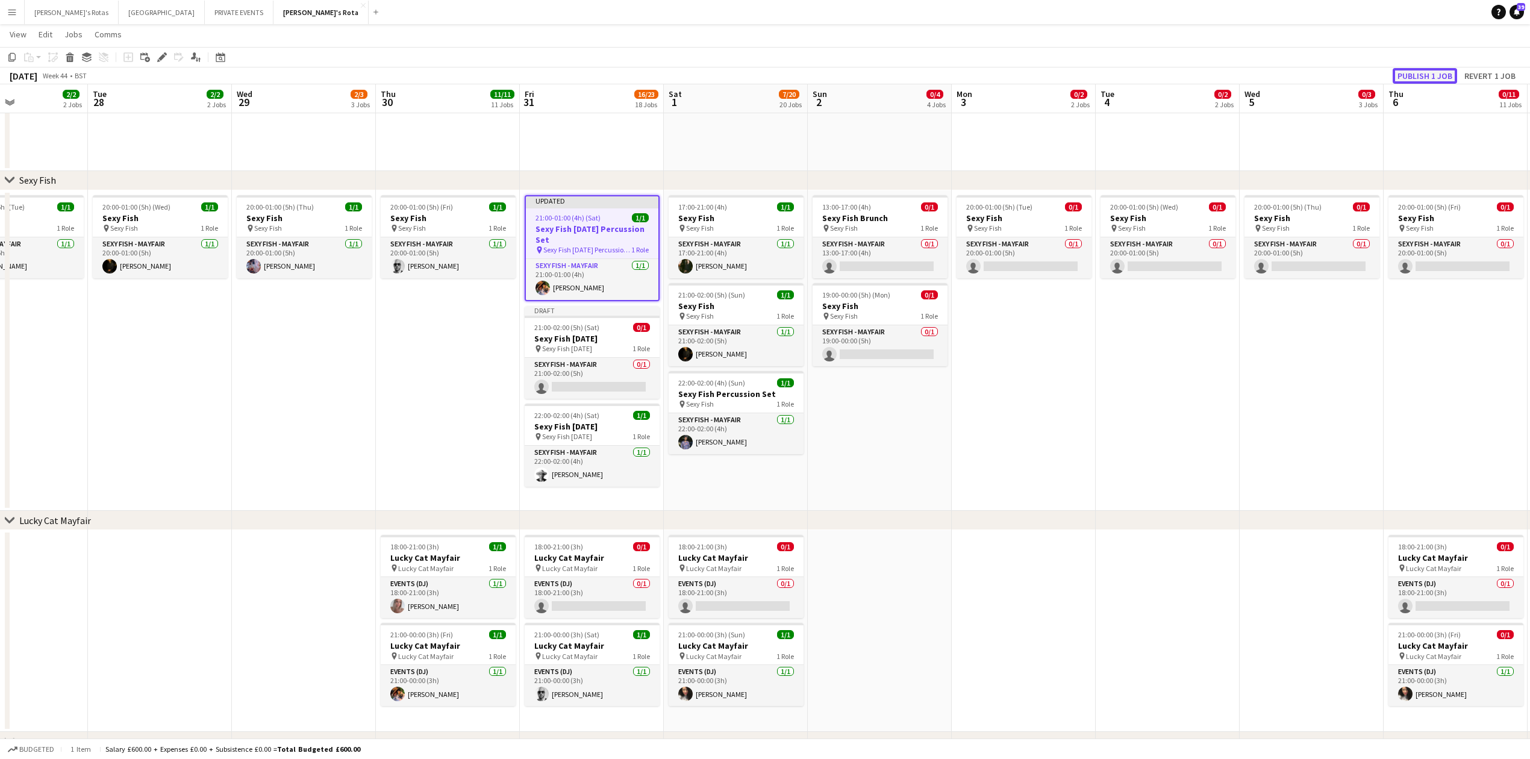
click at [1434, 75] on button "Publish 1 job" at bounding box center [1424, 76] width 64 height 16
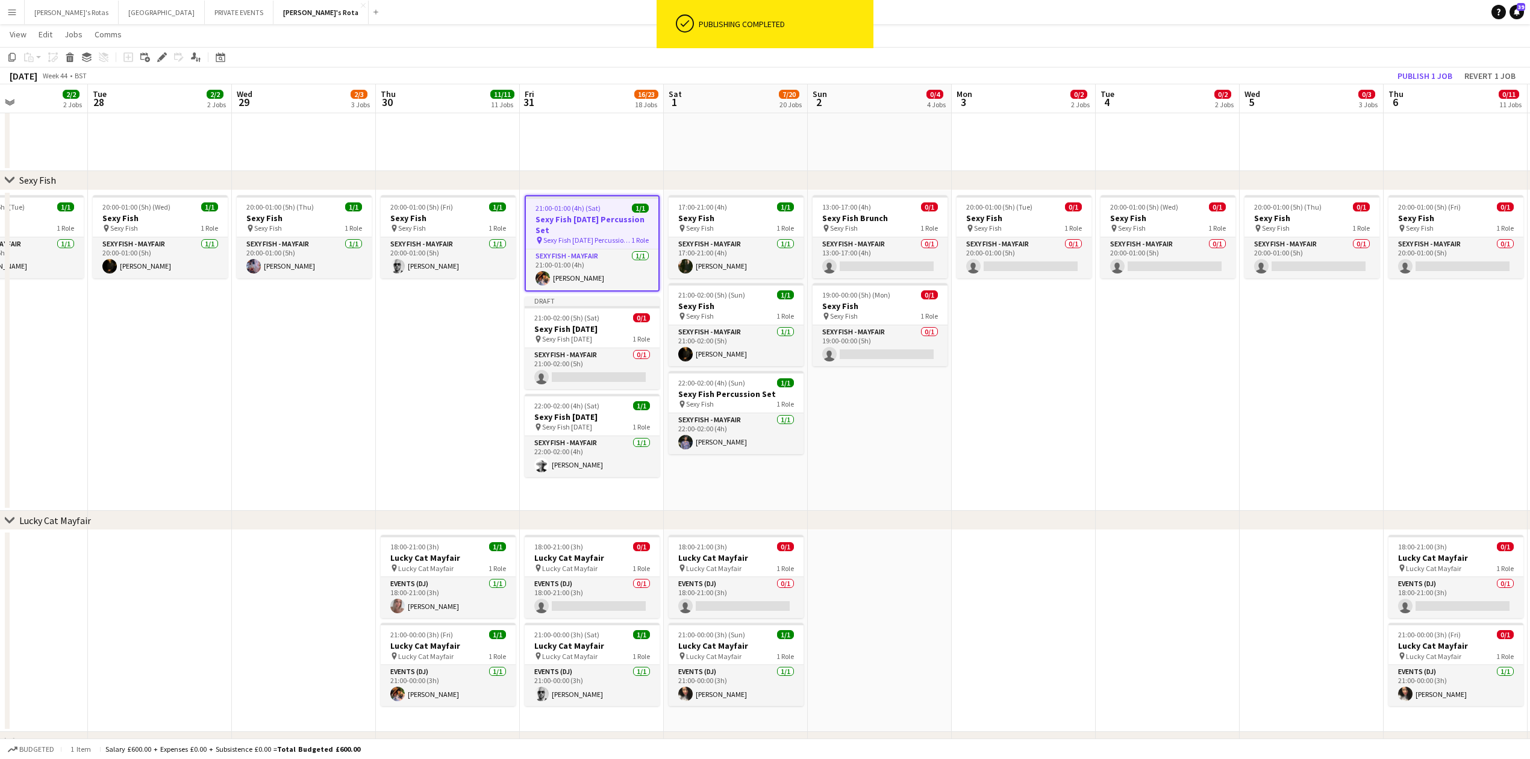
click at [560, 293] on app-date-cell "21:00-01:00 (4h) (Sat) 1/1 Sexy Fish [DATE] Percussion Set pin Sexy Fish [DATE]…" at bounding box center [592, 350] width 144 height 321
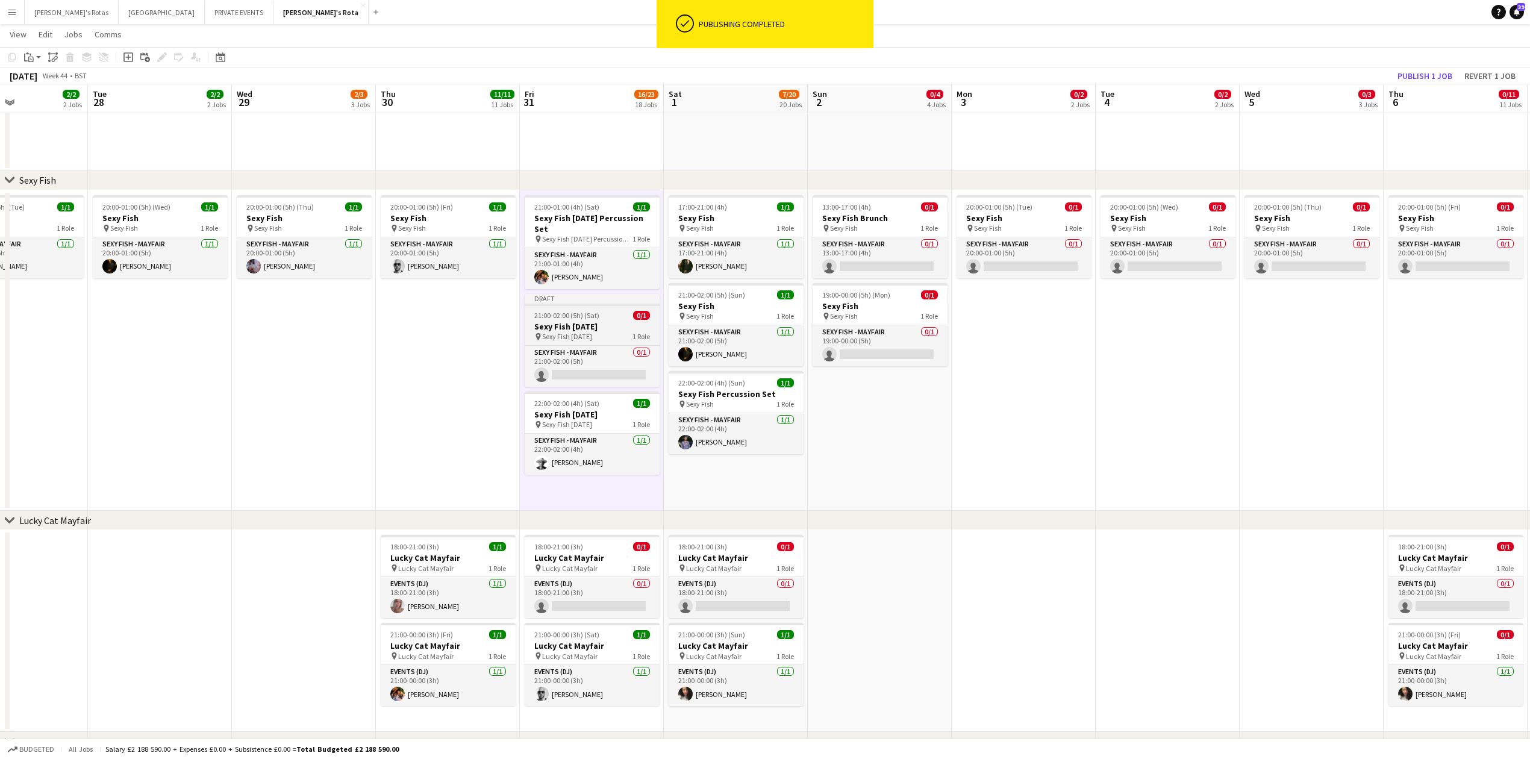
click at [570, 323] on h3 "Sexy Fish [DATE]" at bounding box center [592, 326] width 135 height 11
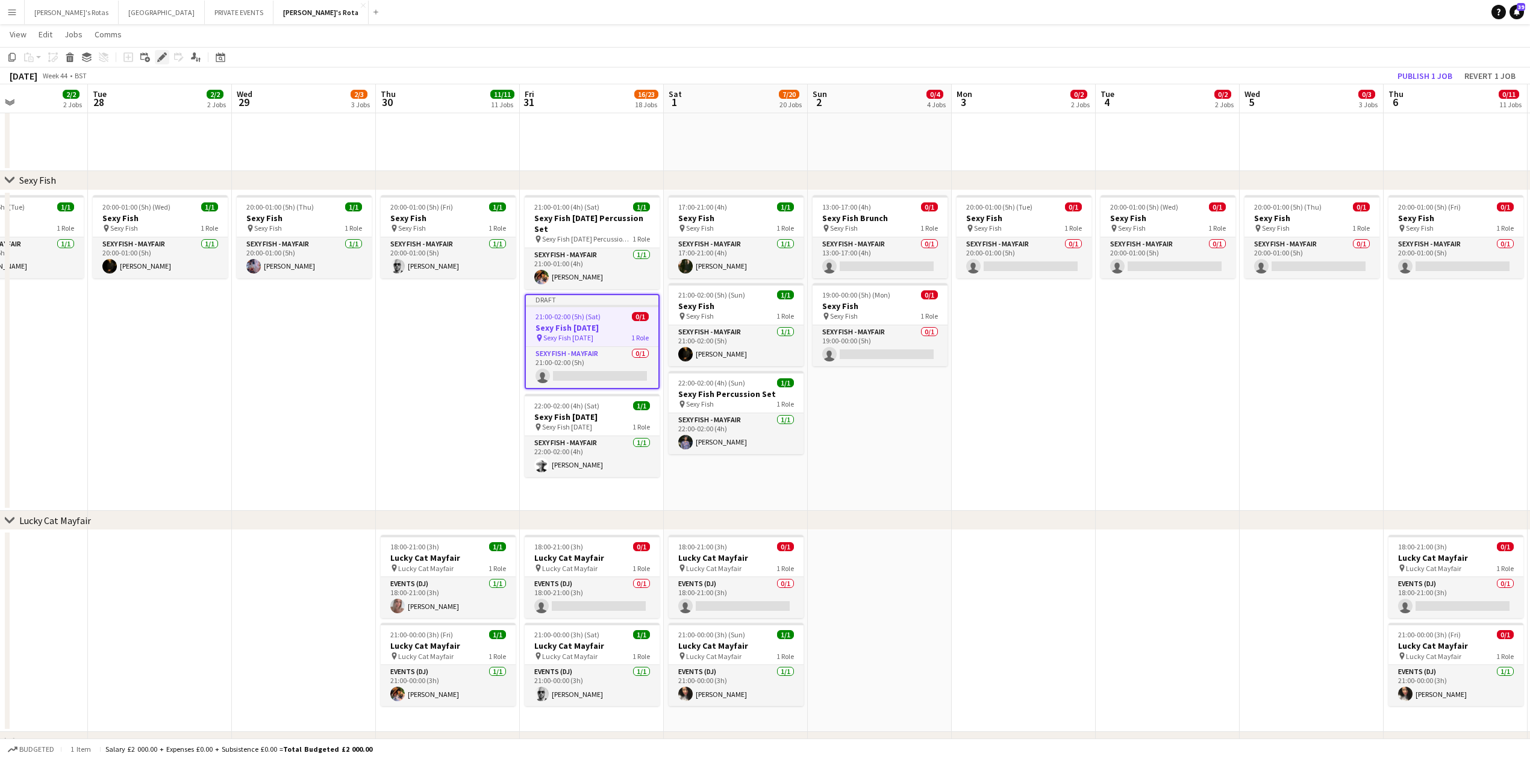
click at [164, 58] on icon "Edit" at bounding box center [162, 57] width 10 height 10
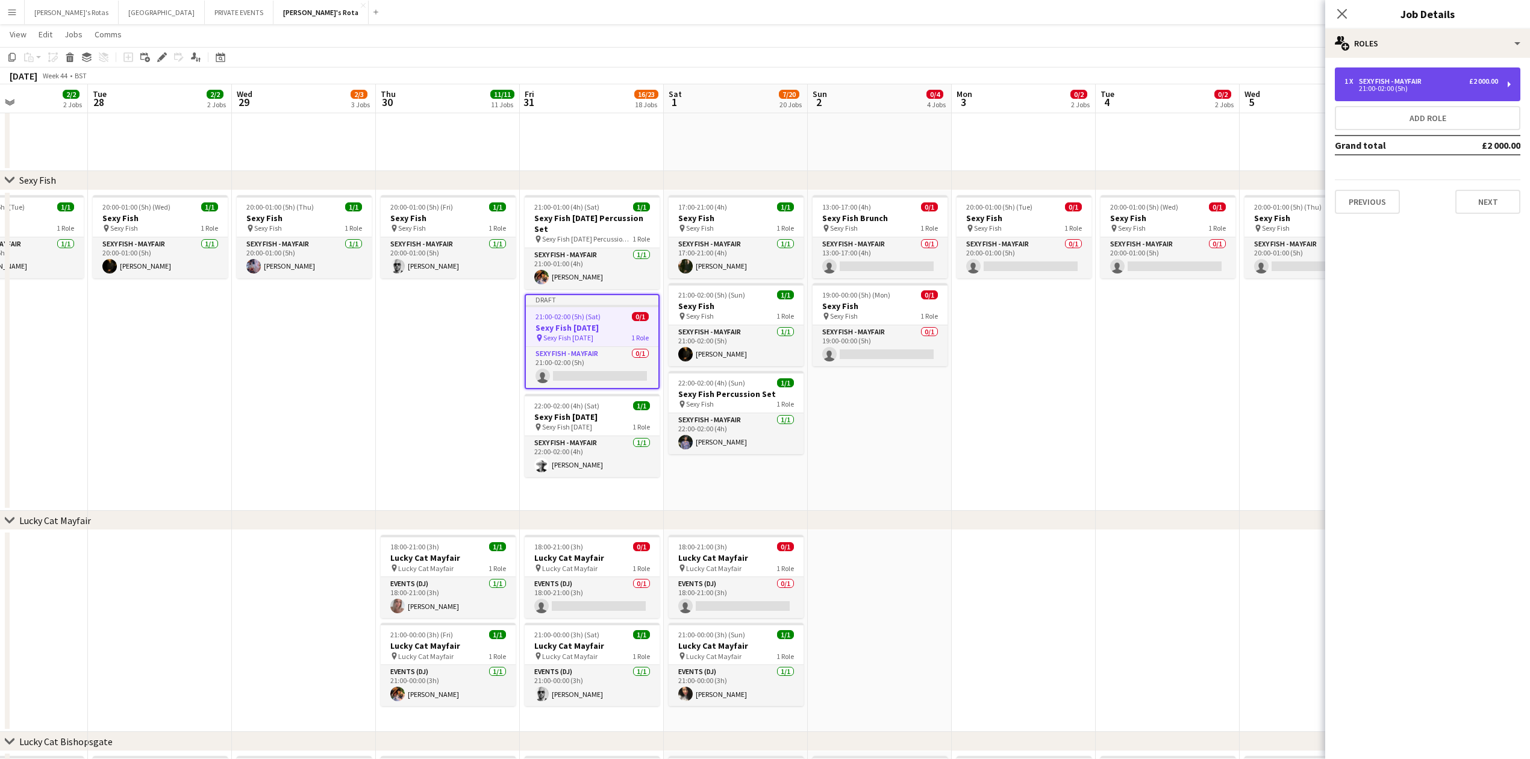
click at [1429, 84] on div "1 x SEXY FISH - MAYFAIR £2 000.00" at bounding box center [1421, 81] width 154 height 8
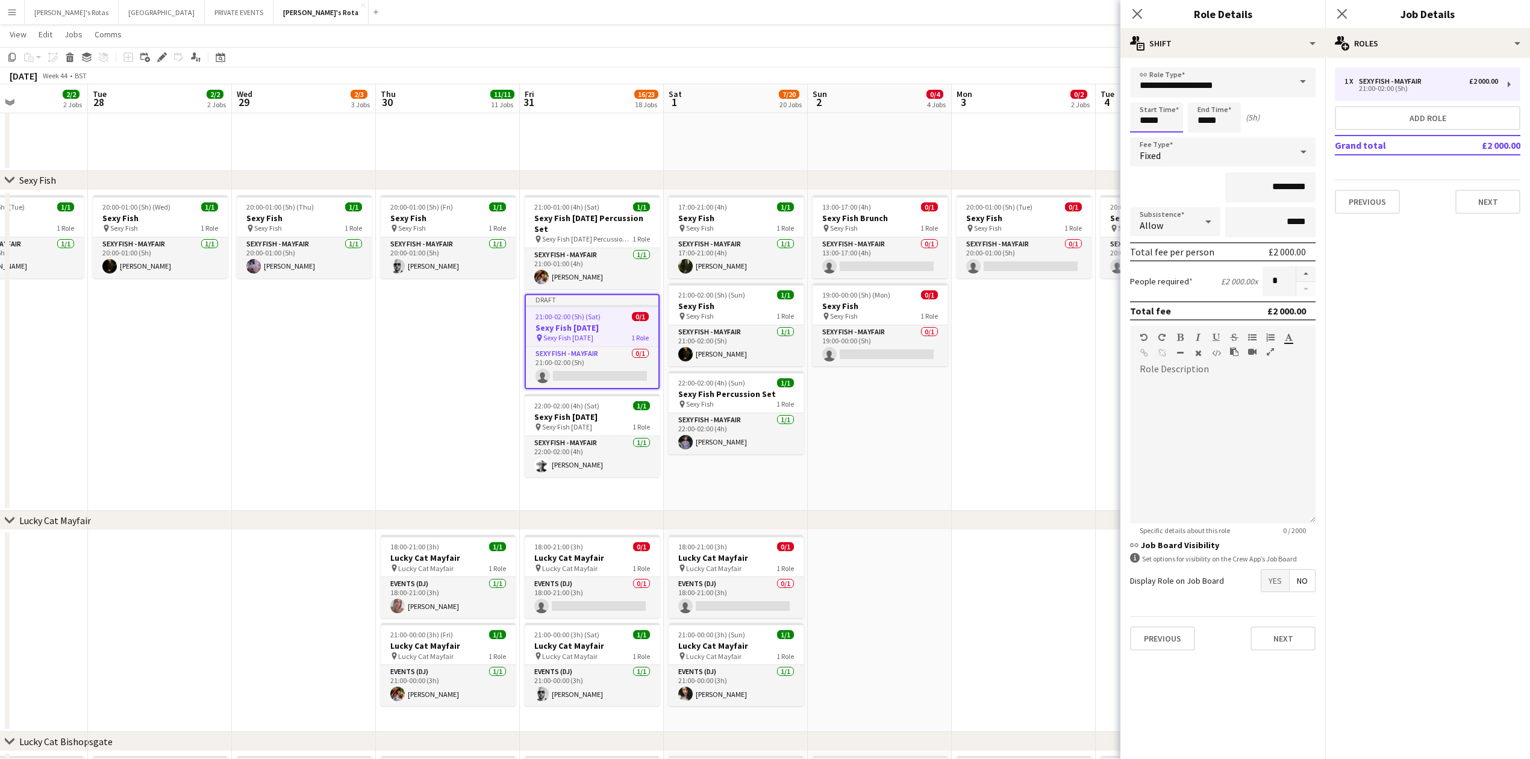
click at [1157, 124] on input "*****" at bounding box center [1156, 117] width 53 height 30
click at [1143, 138] on div at bounding box center [1144, 138] width 24 height 12
type input "*****"
click at [1143, 138] on div at bounding box center [1144, 138] width 24 height 12
click at [1209, 123] on input "*****" at bounding box center [1214, 117] width 53 height 30
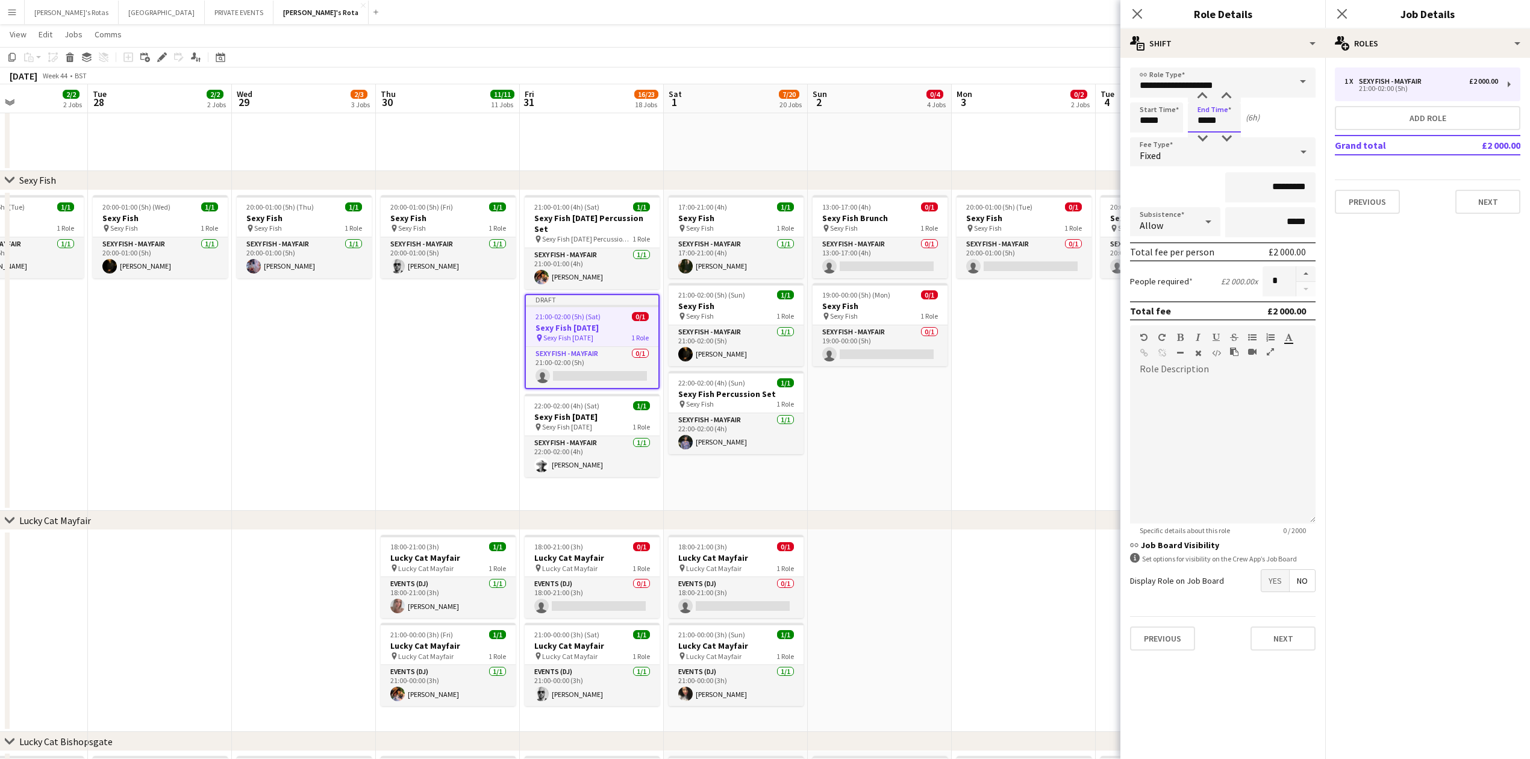
click at [1202, 136] on div at bounding box center [1202, 138] width 24 height 12
type input "*****"
click at [1202, 136] on div at bounding box center [1202, 138] width 24 height 12
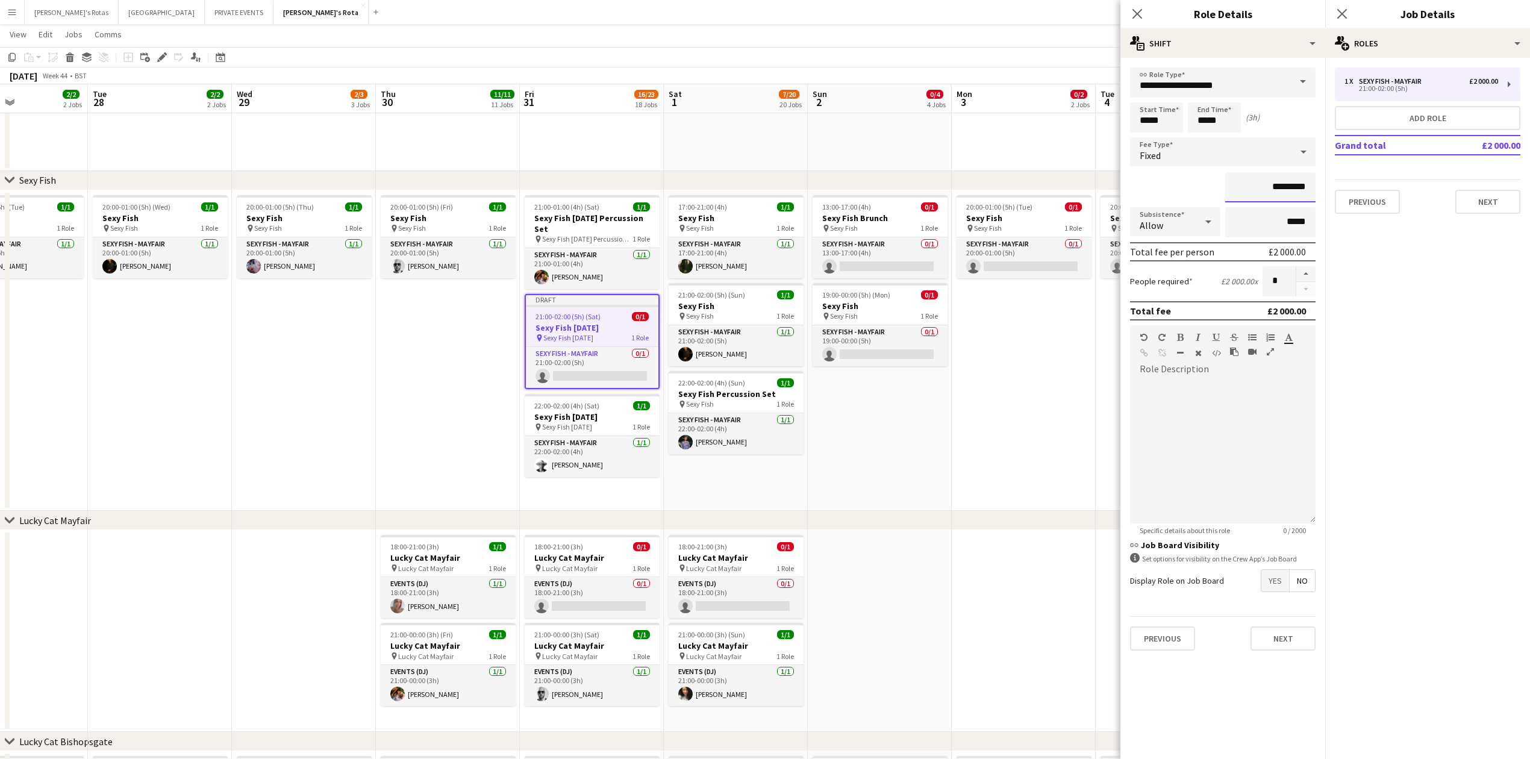
click at [1290, 192] on input "*********" at bounding box center [1270, 187] width 90 height 30
type input "**"
click at [1485, 203] on button "Next" at bounding box center [1487, 202] width 65 height 24
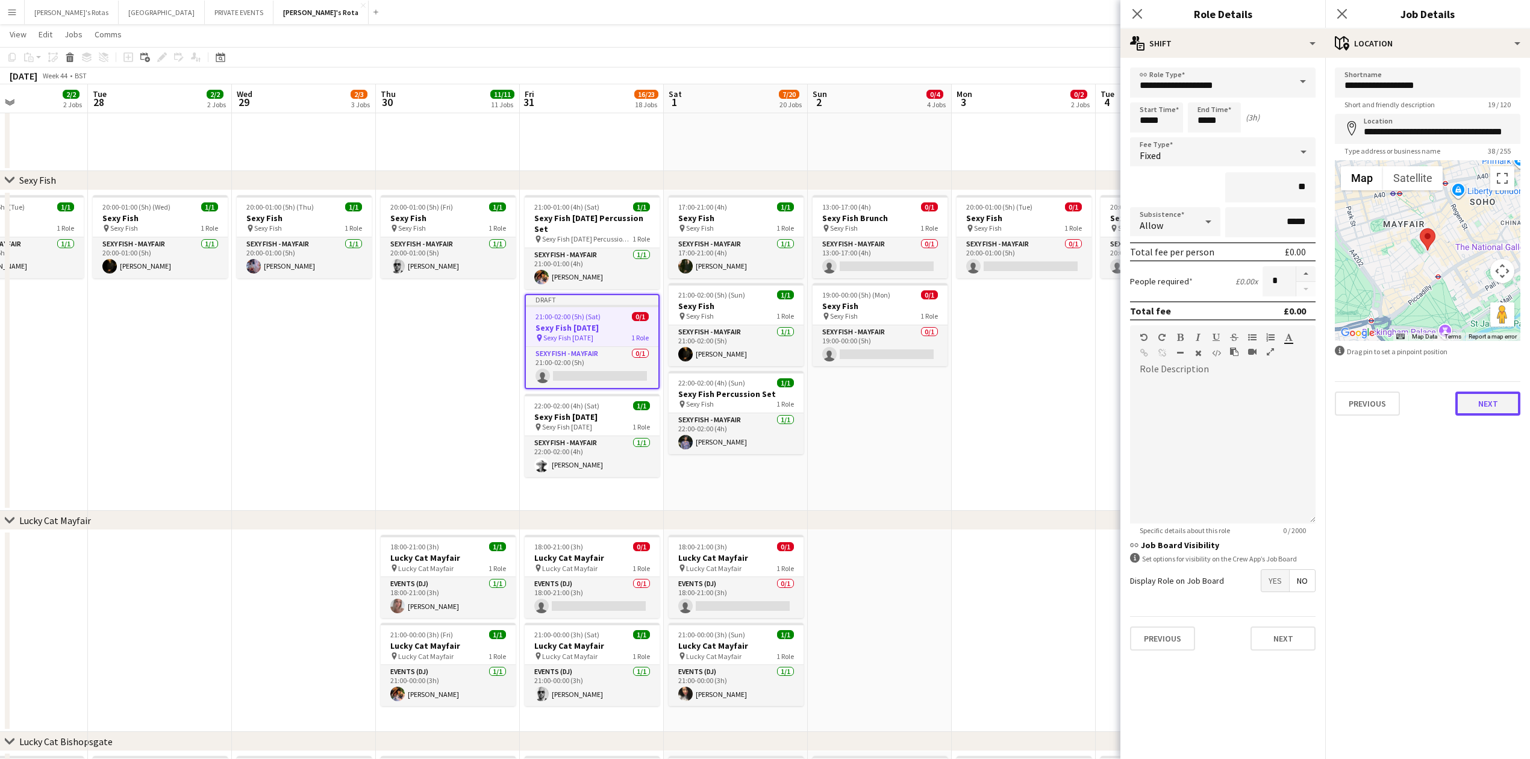
click at [1491, 404] on button "Next" at bounding box center [1487, 403] width 65 height 24
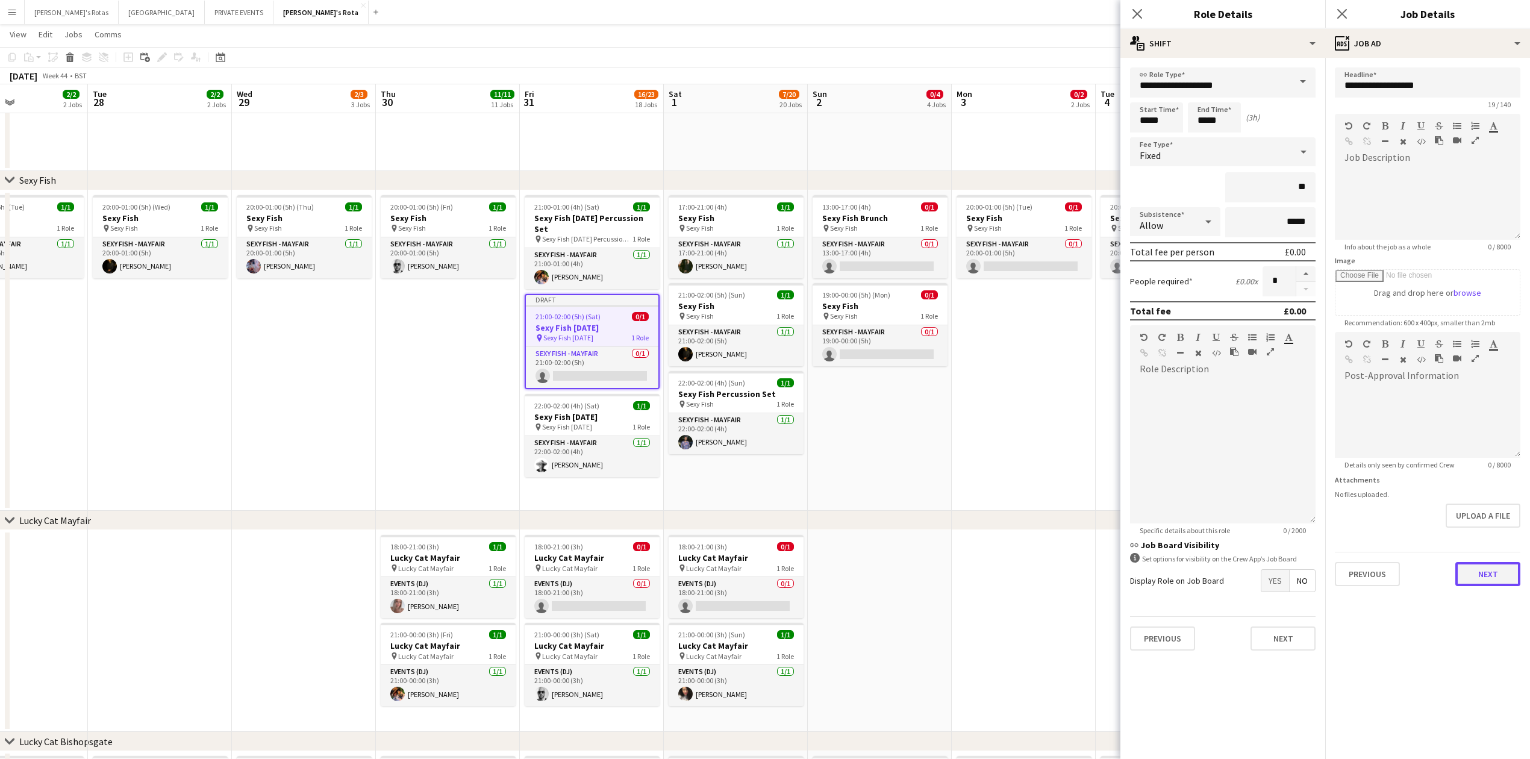
click at [1473, 578] on button "Next" at bounding box center [1487, 574] width 65 height 24
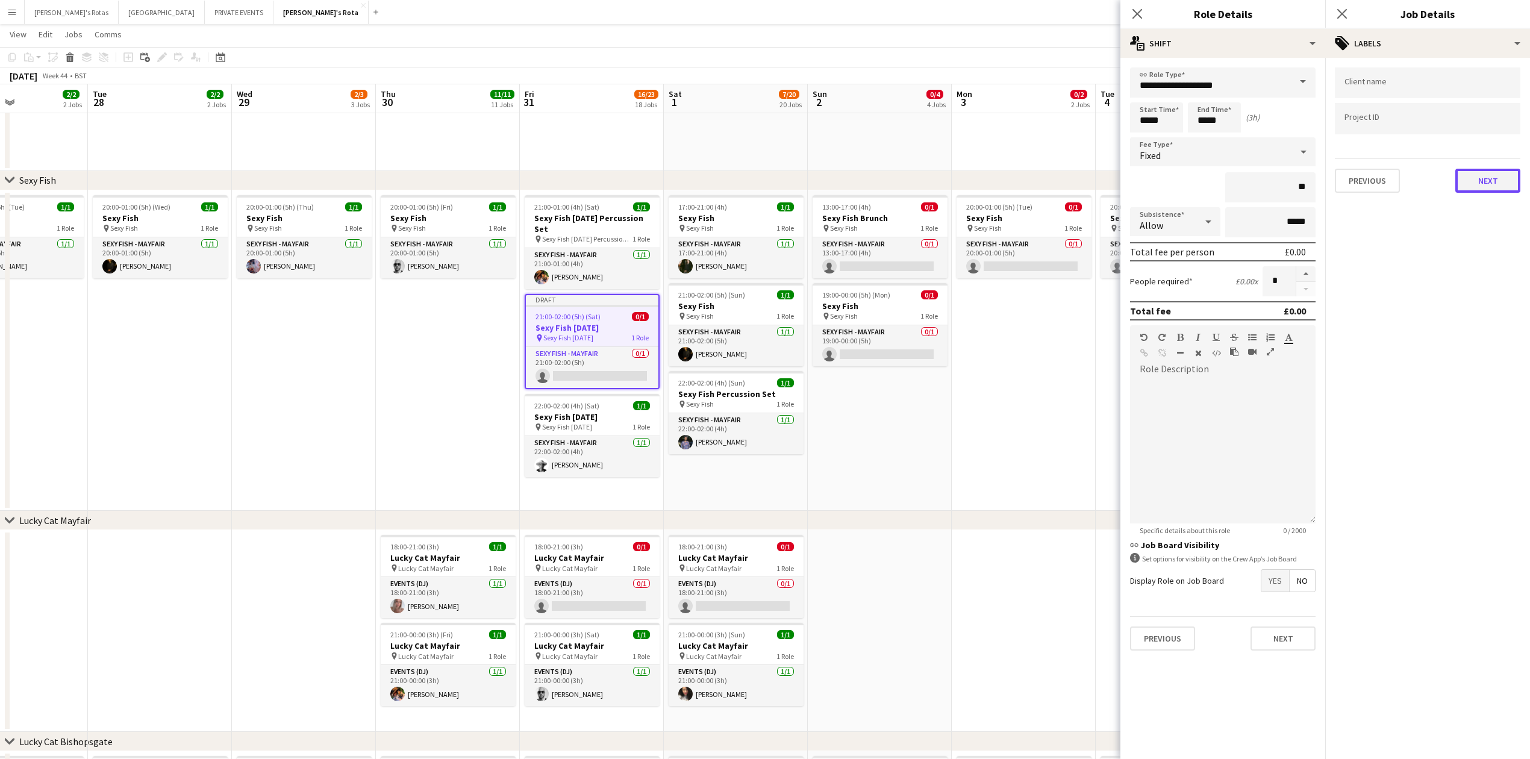
click at [1500, 171] on button "Next" at bounding box center [1487, 181] width 65 height 24
click at [1494, 114] on div "Previous Next" at bounding box center [1427, 119] width 185 height 34
click at [1494, 119] on button "Next" at bounding box center [1487, 125] width 65 height 24
click at [1503, 229] on div "Previous Next" at bounding box center [1427, 245] width 185 height 34
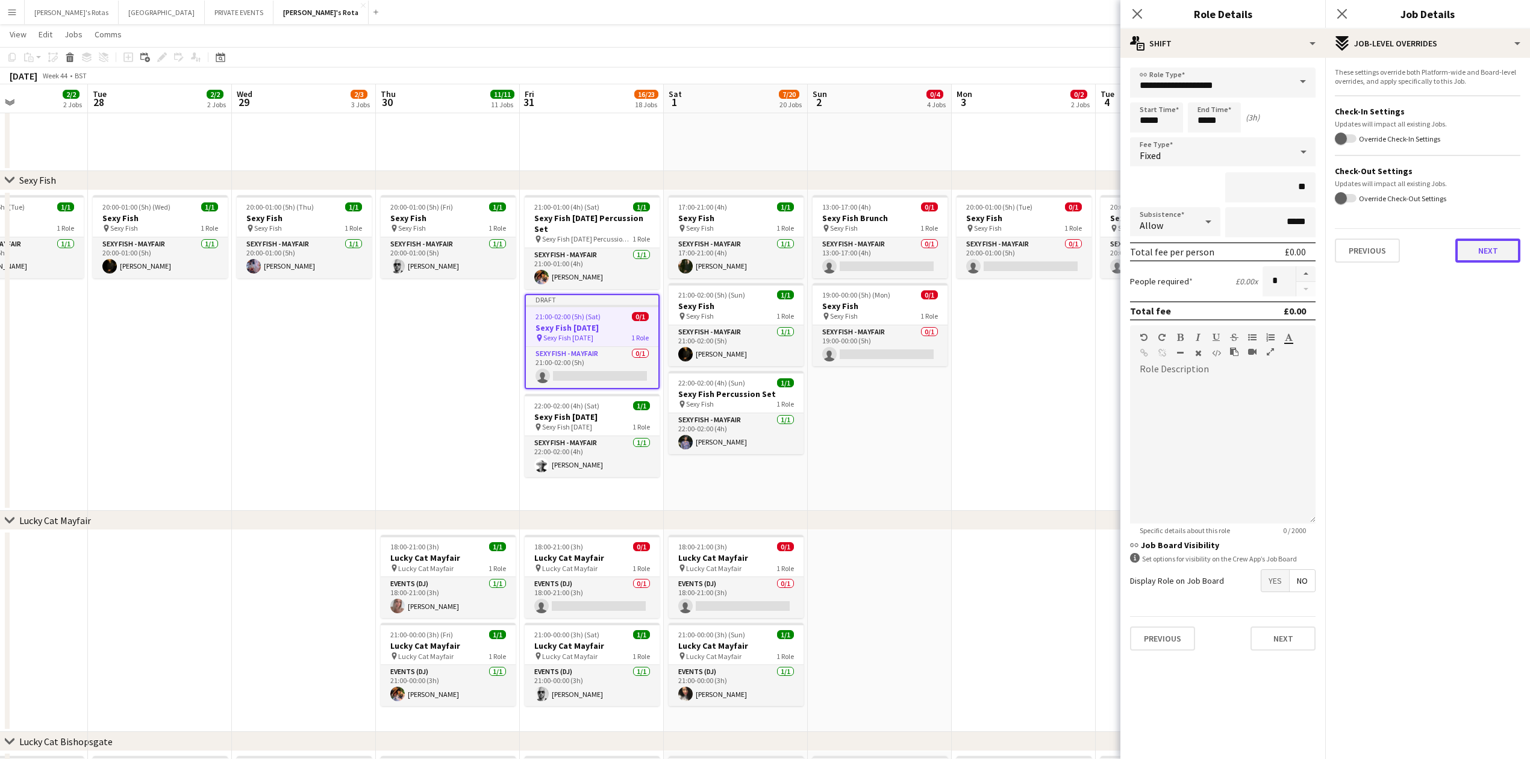
click at [1494, 247] on button "Next" at bounding box center [1487, 250] width 65 height 24
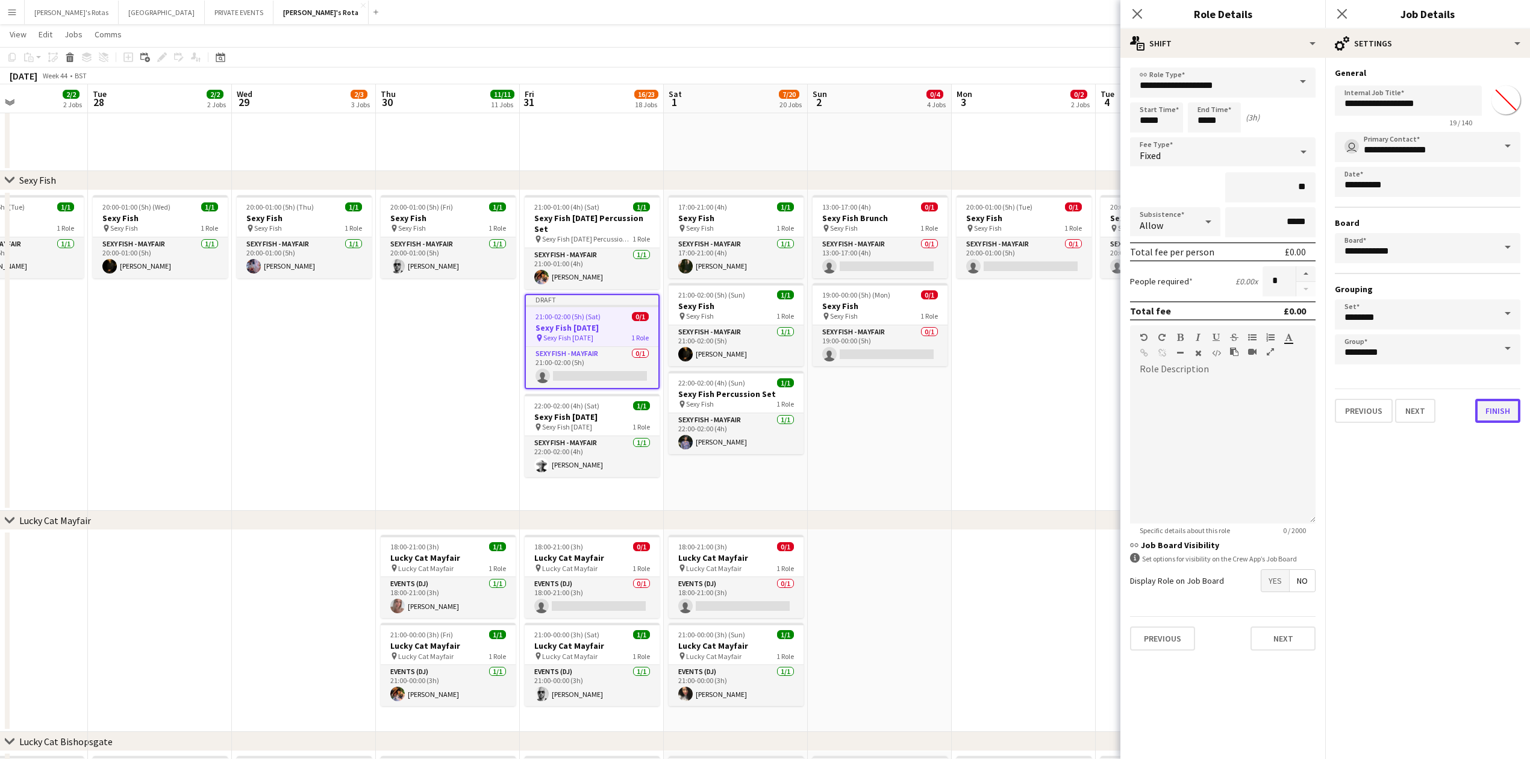
click at [1494, 405] on button "Finish" at bounding box center [1497, 411] width 45 height 24
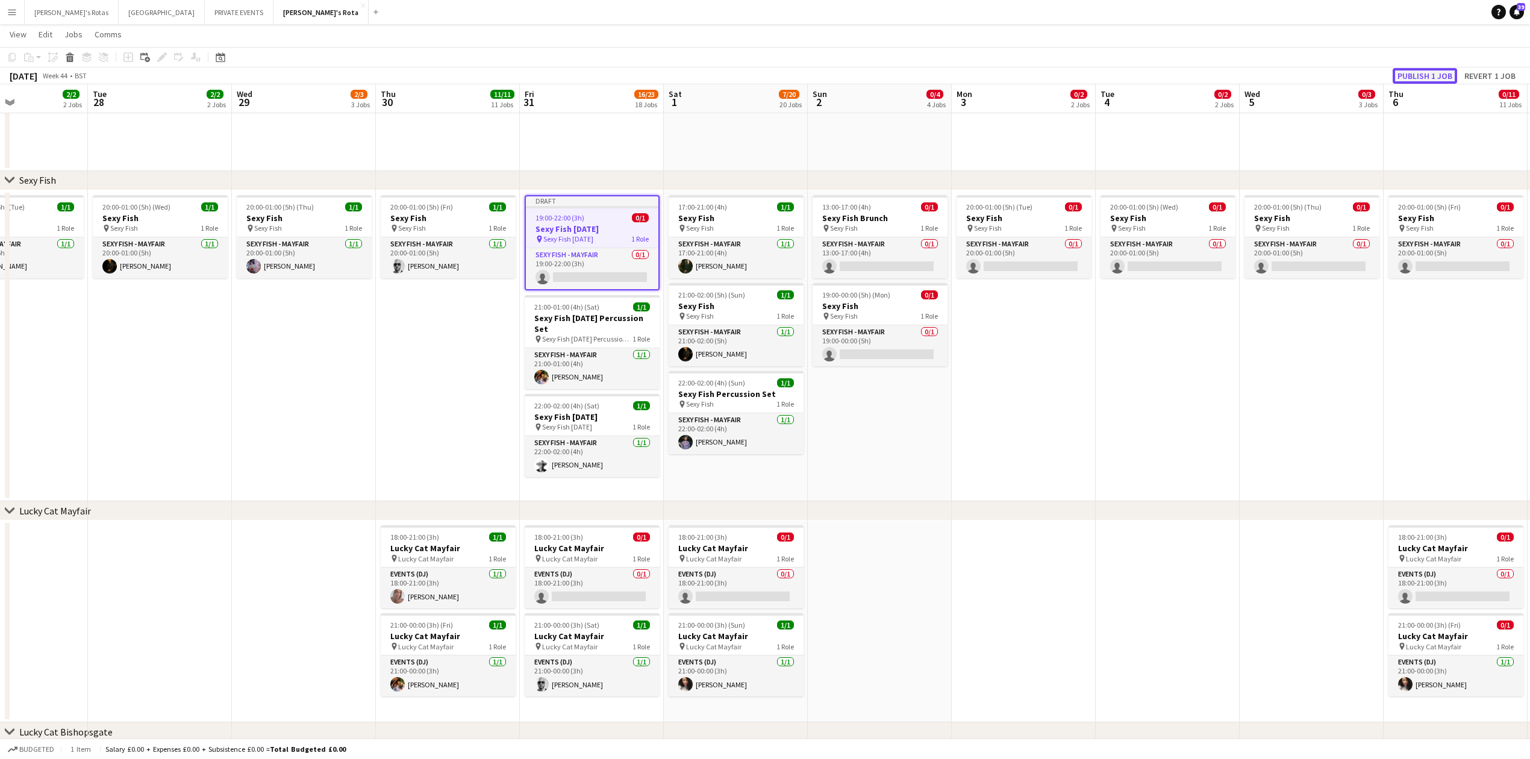
click at [1421, 71] on button "Publish 1 job" at bounding box center [1424, 76] width 64 height 16
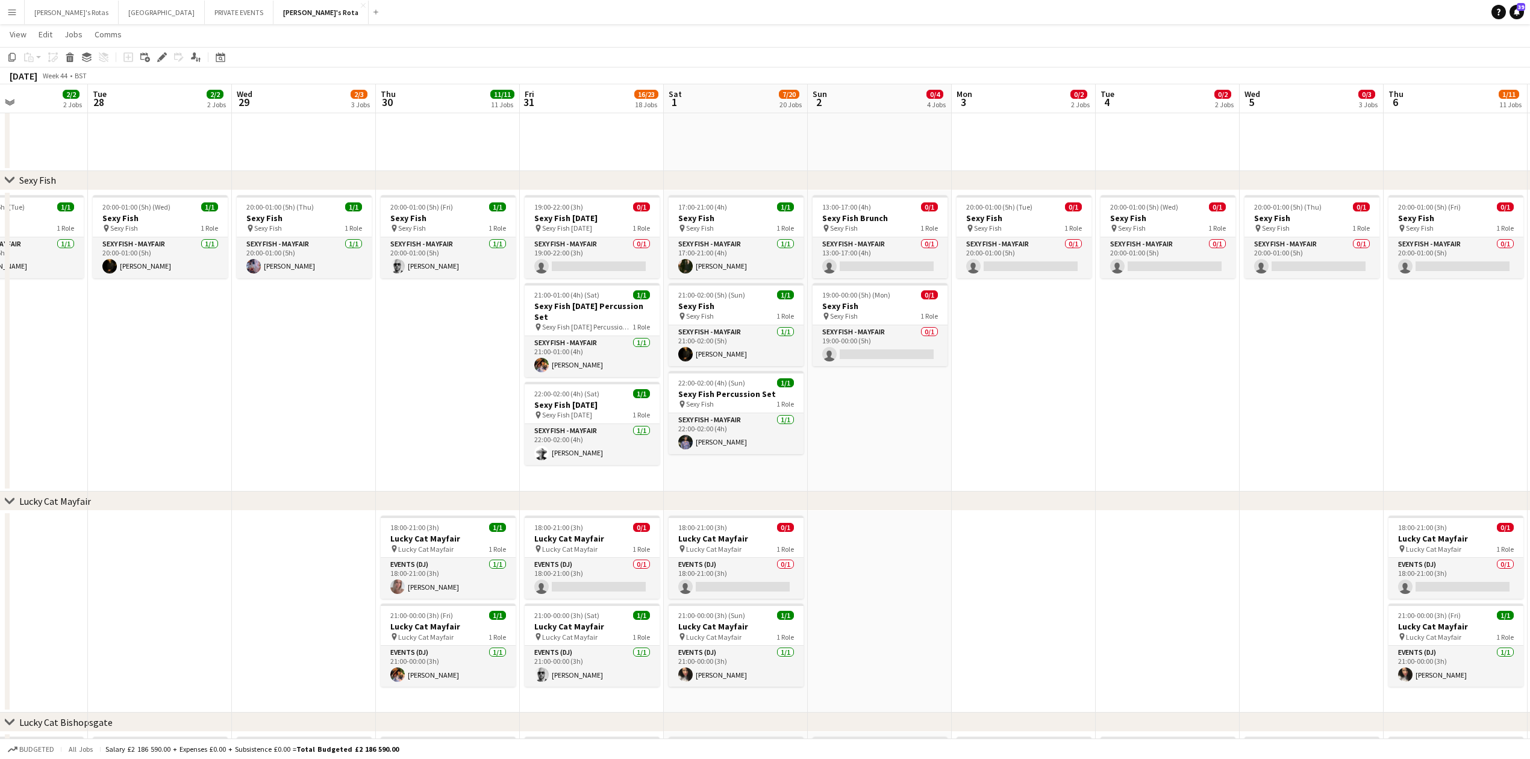
click at [301, 319] on app-date-cell "20:00-01:00 (5h) (Thu) 1/1 Sexy Fish pin Sexy Fish 1 Role SEXY FISH - MAYFAIR […" at bounding box center [304, 341] width 144 height 302
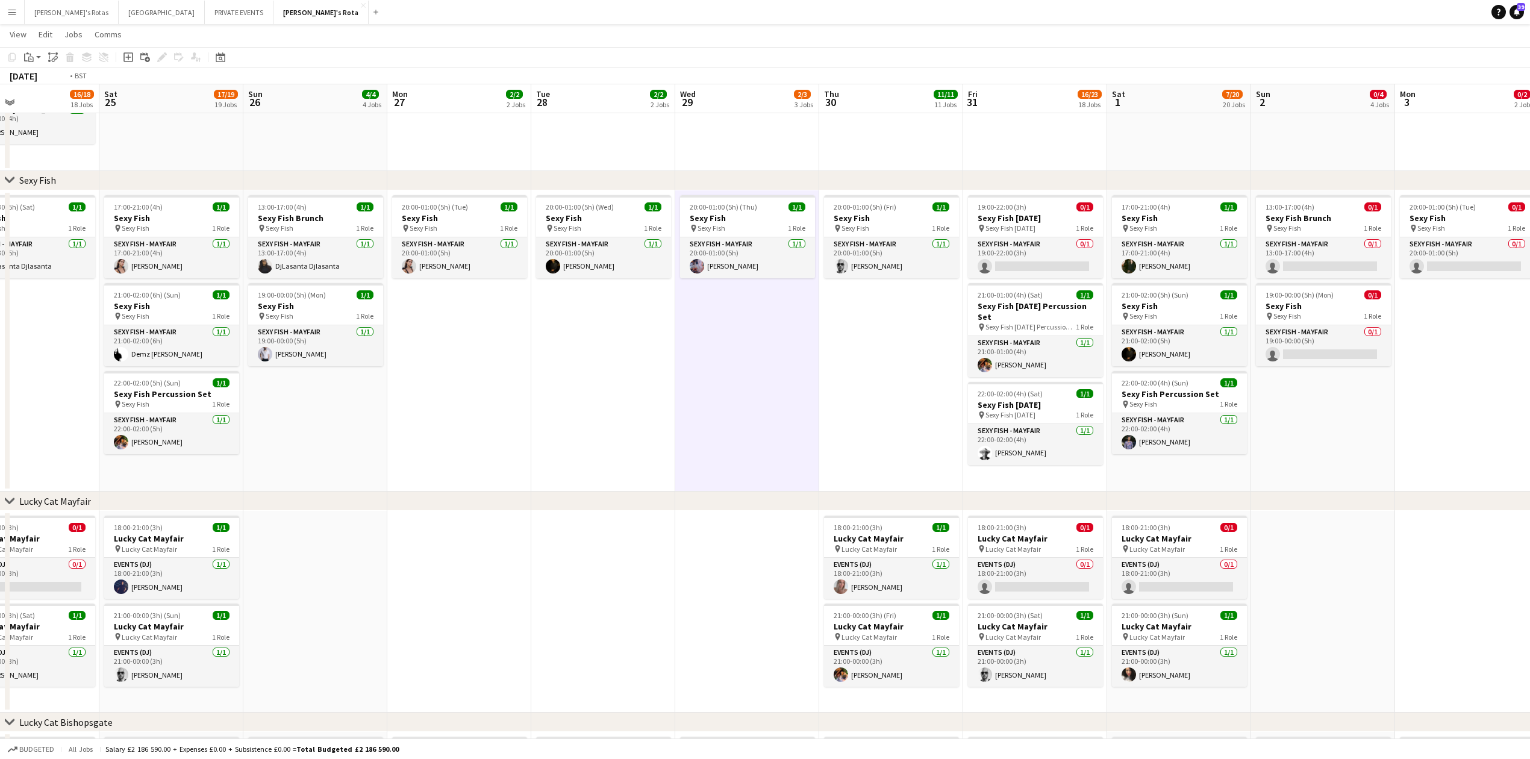
drag, startPoint x: 184, startPoint y: 352, endPoint x: 953, endPoint y: 326, distance: 768.9
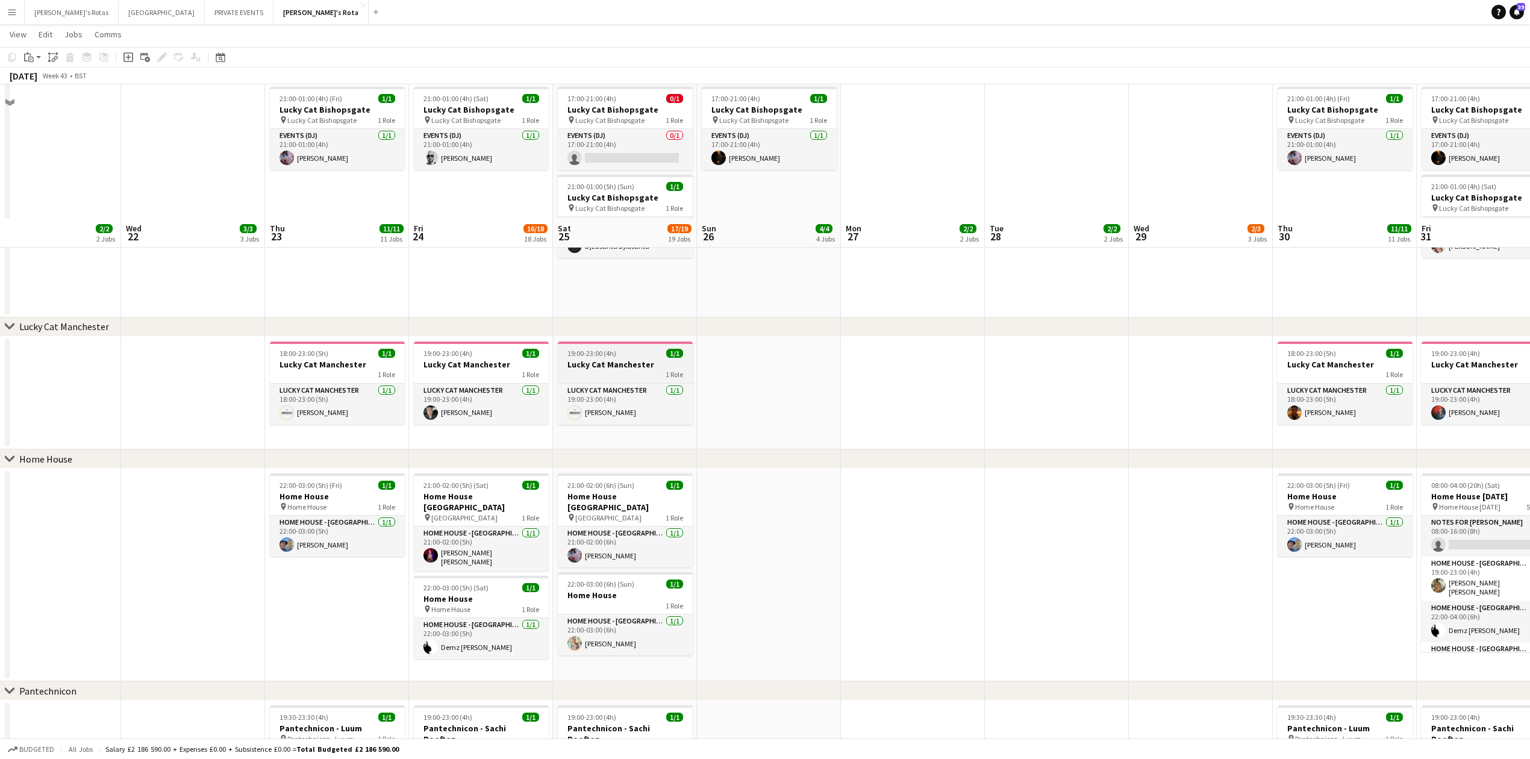
scroll to position [1044, 0]
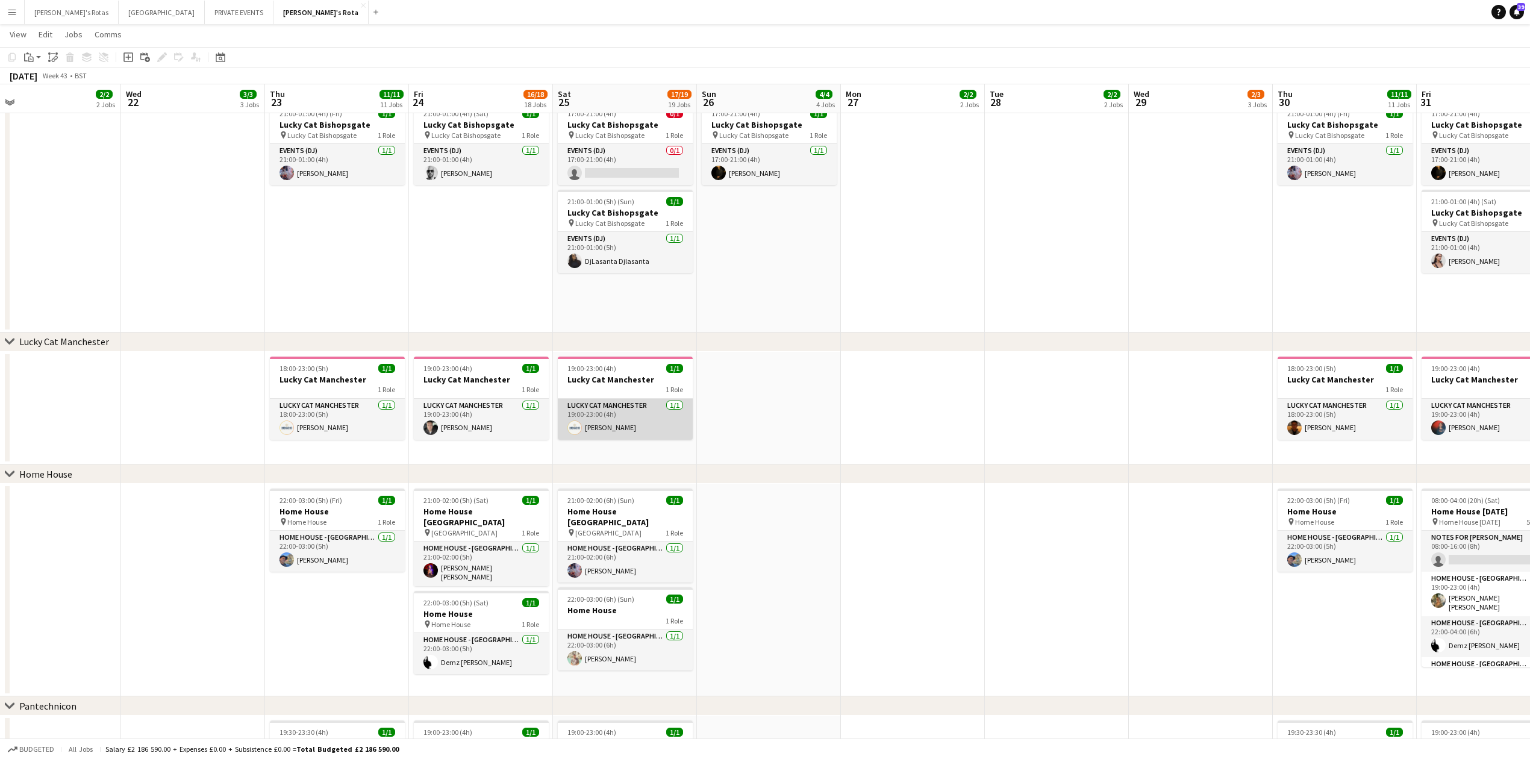
click at [615, 410] on app-card-role "Lucky Cat Manchester [DATE] 19:00-23:00 (4h) [PERSON_NAME]" at bounding box center [625, 419] width 135 height 41
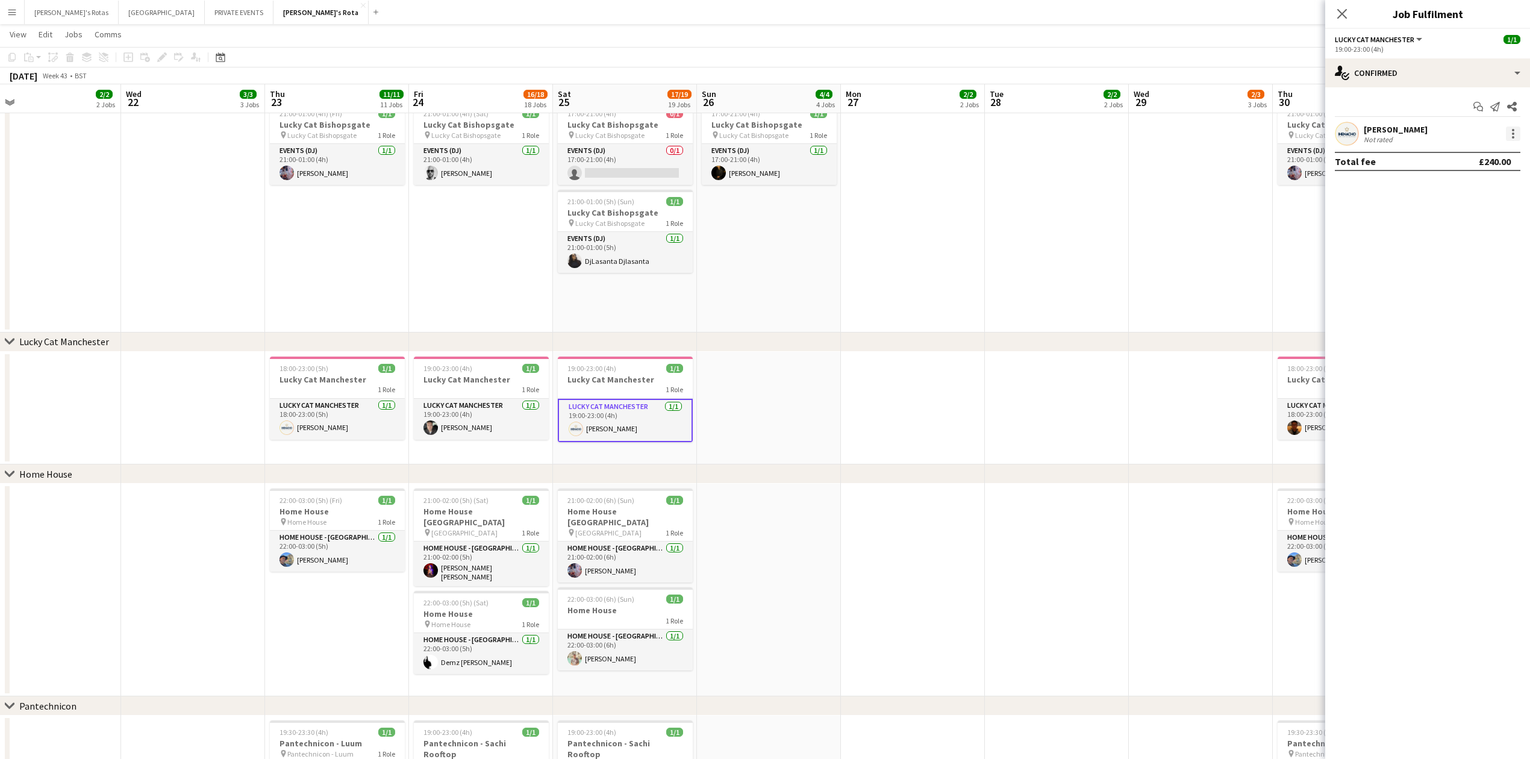
click at [1516, 132] on div at bounding box center [1513, 133] width 14 height 14
drag, startPoint x: 1462, startPoint y: 273, endPoint x: 1453, endPoint y: 261, distance: 15.5
click at [1460, 272] on span "Remove" at bounding box center [1454, 271] width 36 height 10
drag, startPoint x: 1406, startPoint y: 149, endPoint x: 1407, endPoint y: 132, distance: 16.9
click at [1406, 147] on app-confirmed-crew "single-neutral-actions Total fee £0.00" at bounding box center [1427, 146] width 205 height 49
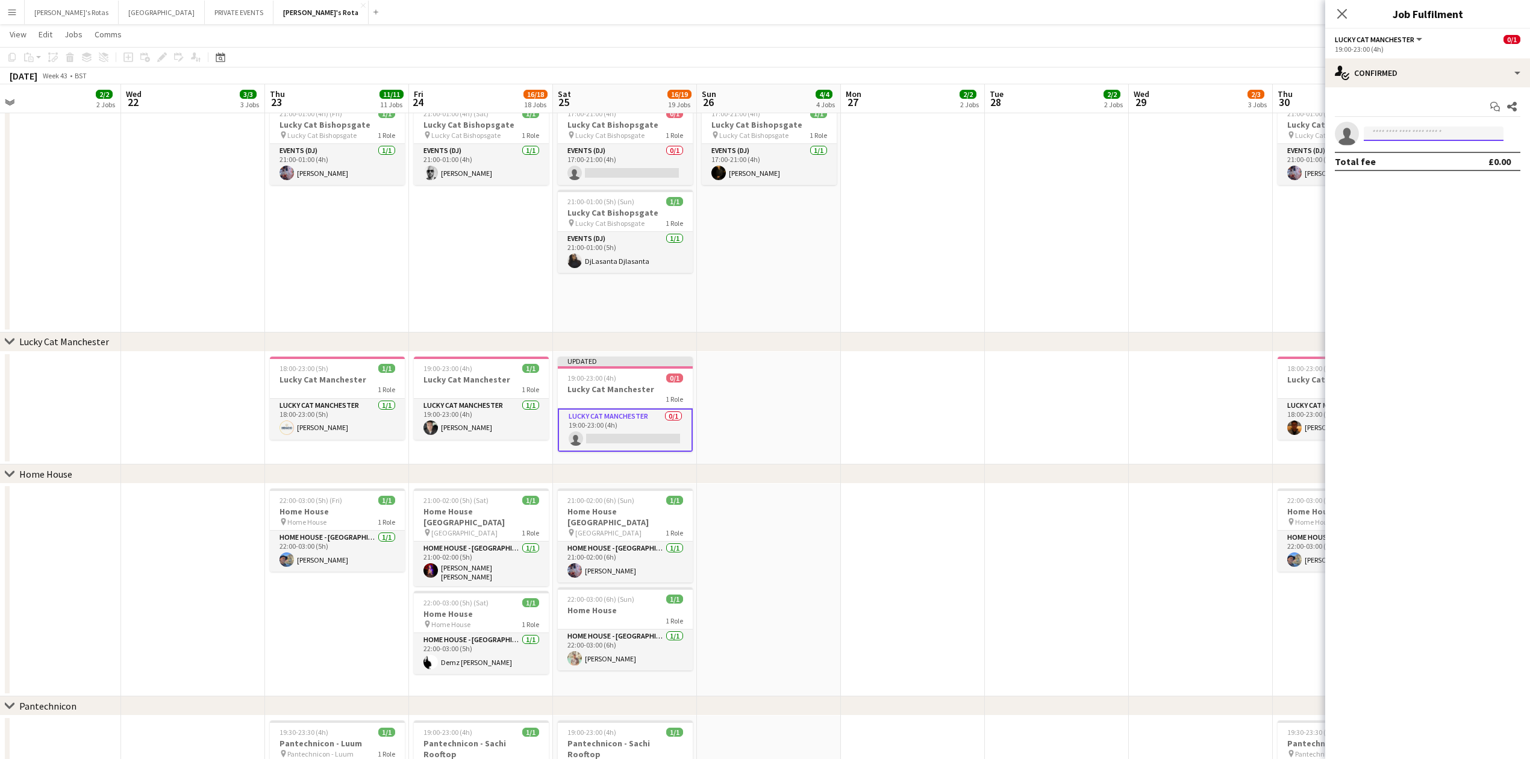
click at [1407, 132] on input at bounding box center [1434, 133] width 140 height 14
type input "*"
click at [1343, 12] on icon at bounding box center [1341, 13] width 11 height 11
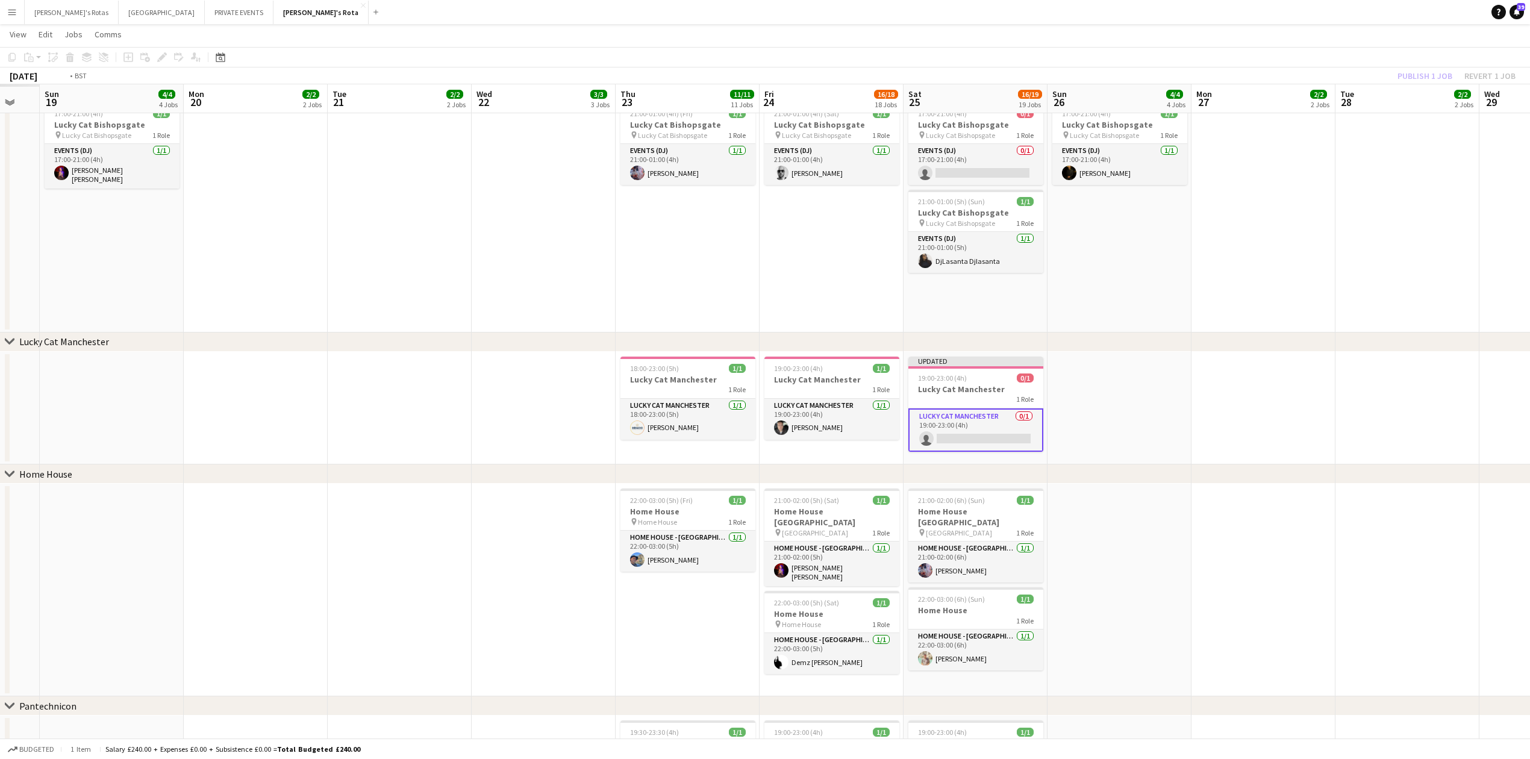
drag, startPoint x: 443, startPoint y: 385, endPoint x: 903, endPoint y: 377, distance: 460.2
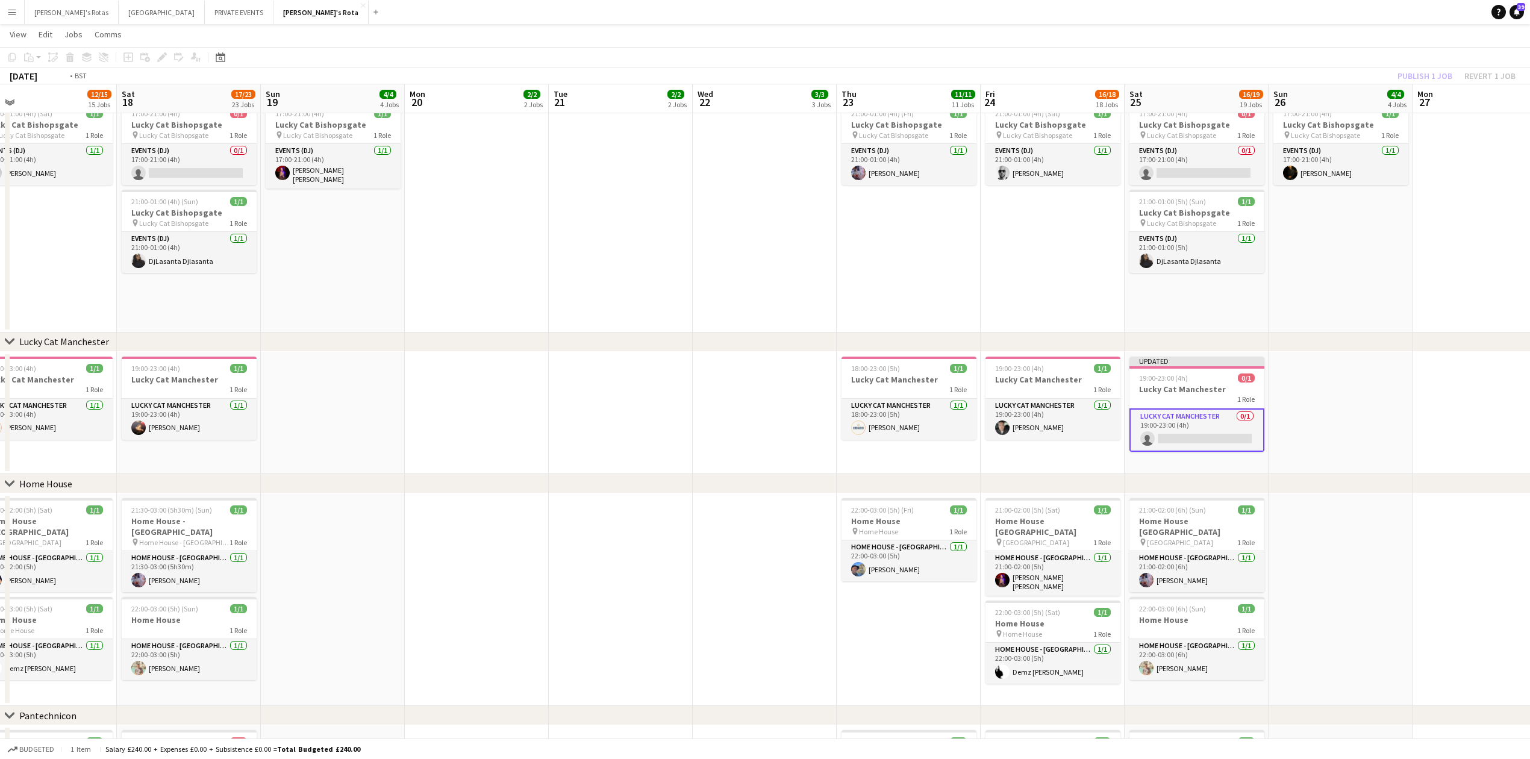
drag, startPoint x: 897, startPoint y: 388, endPoint x: 295, endPoint y: 442, distance: 604.6
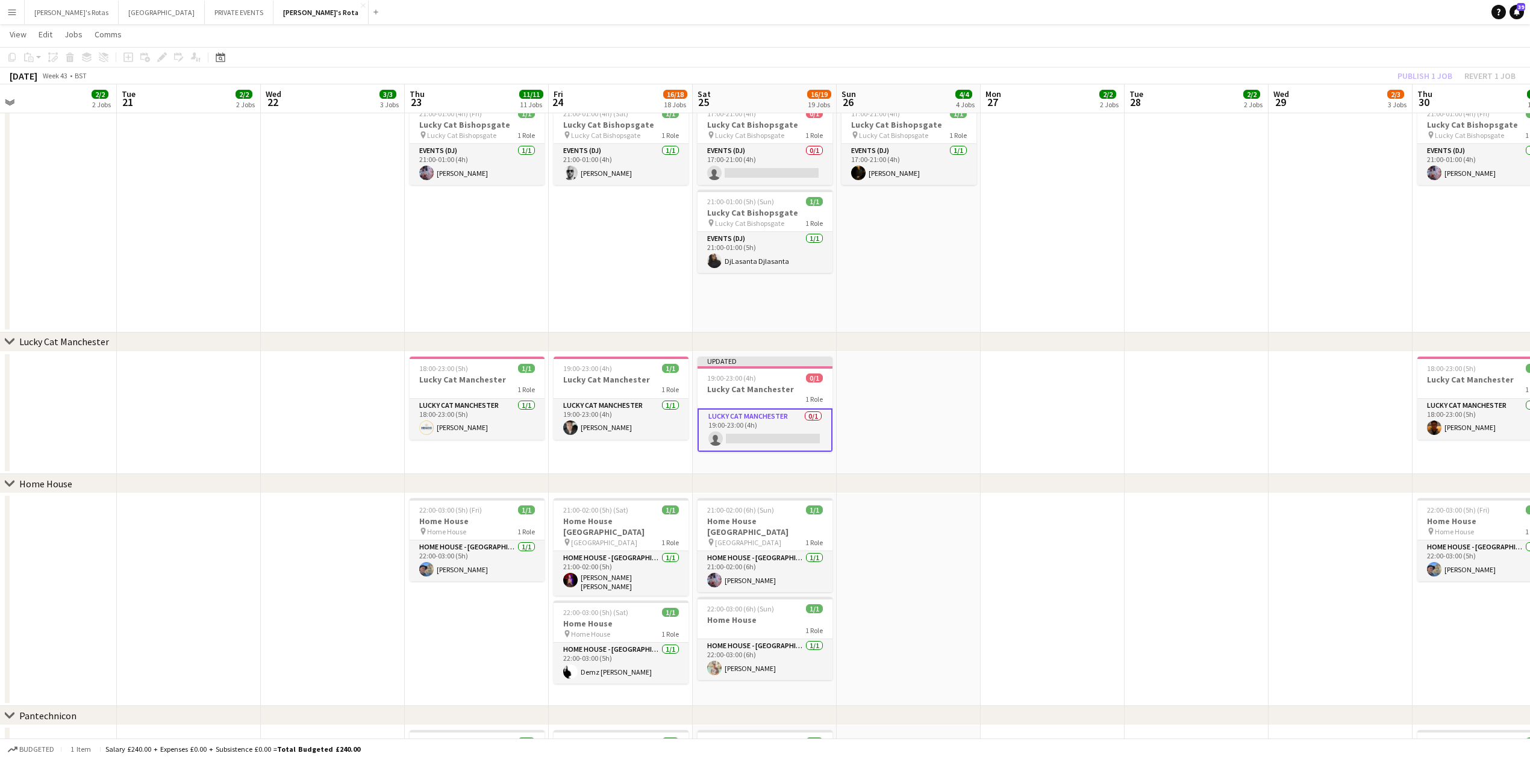
scroll to position [0, 457]
click at [765, 429] on app-card-role "Lucky Cat Manchester 0/1 19:00-23:00 (4h) single-neutral-actions" at bounding box center [767, 429] width 135 height 43
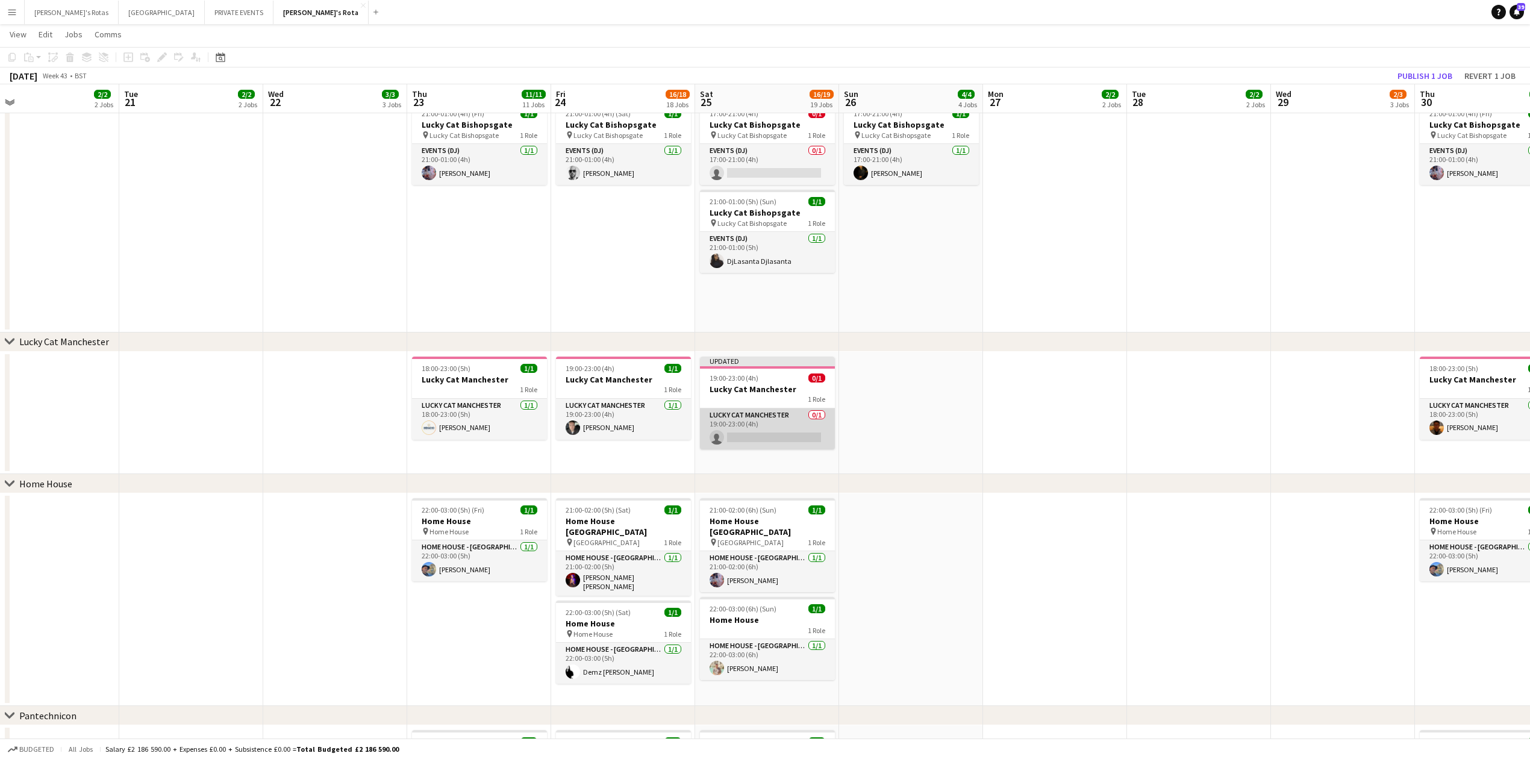
click at [762, 431] on app-card-role "Lucky Cat Manchester 0/1 19:00-23:00 (4h) single-neutral-actions" at bounding box center [767, 428] width 135 height 41
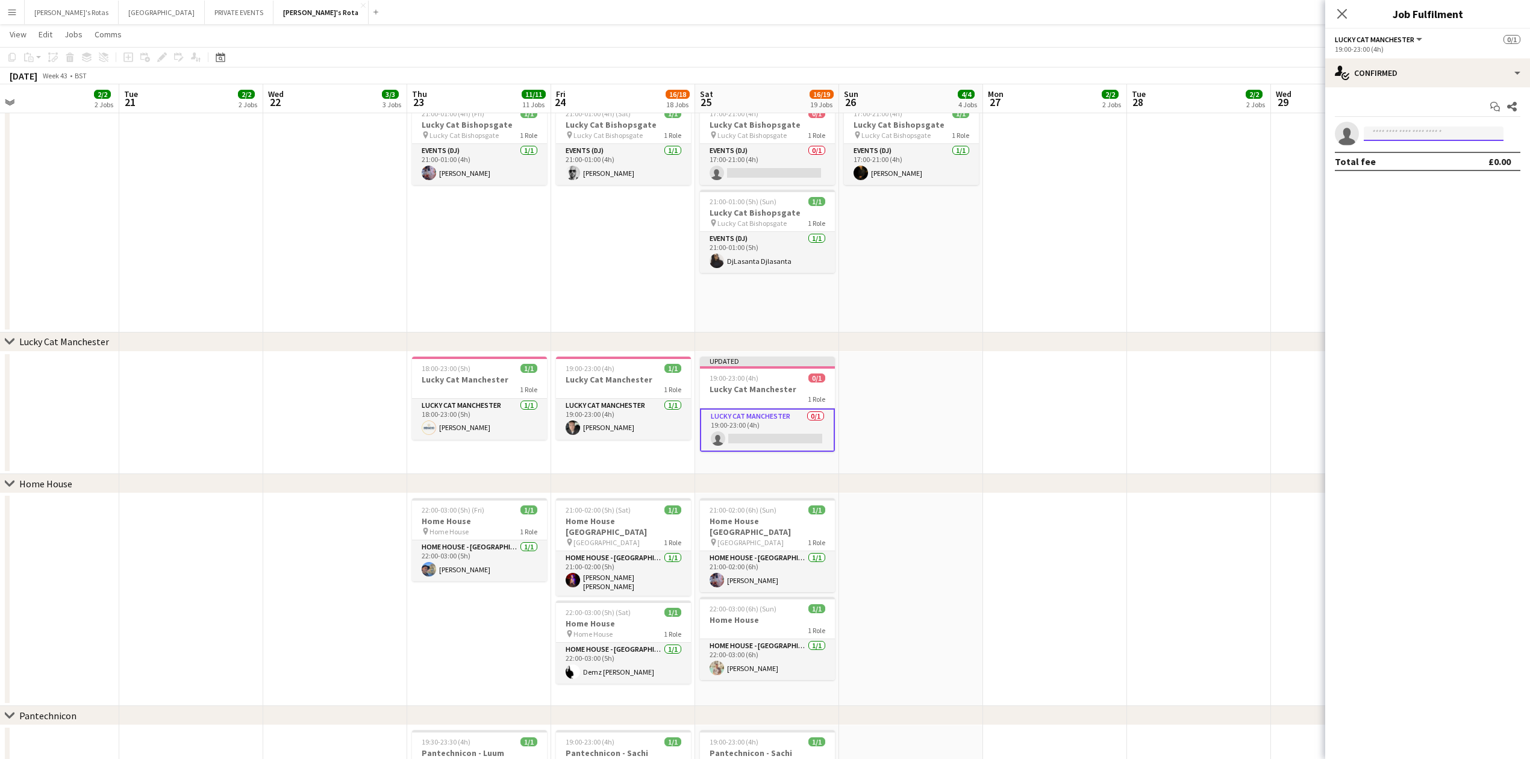
click at [1415, 137] on input at bounding box center [1434, 133] width 140 height 14
type input "****"
click at [1419, 169] on span "[PHONE_NUMBER]" at bounding box center [1433, 171] width 120 height 10
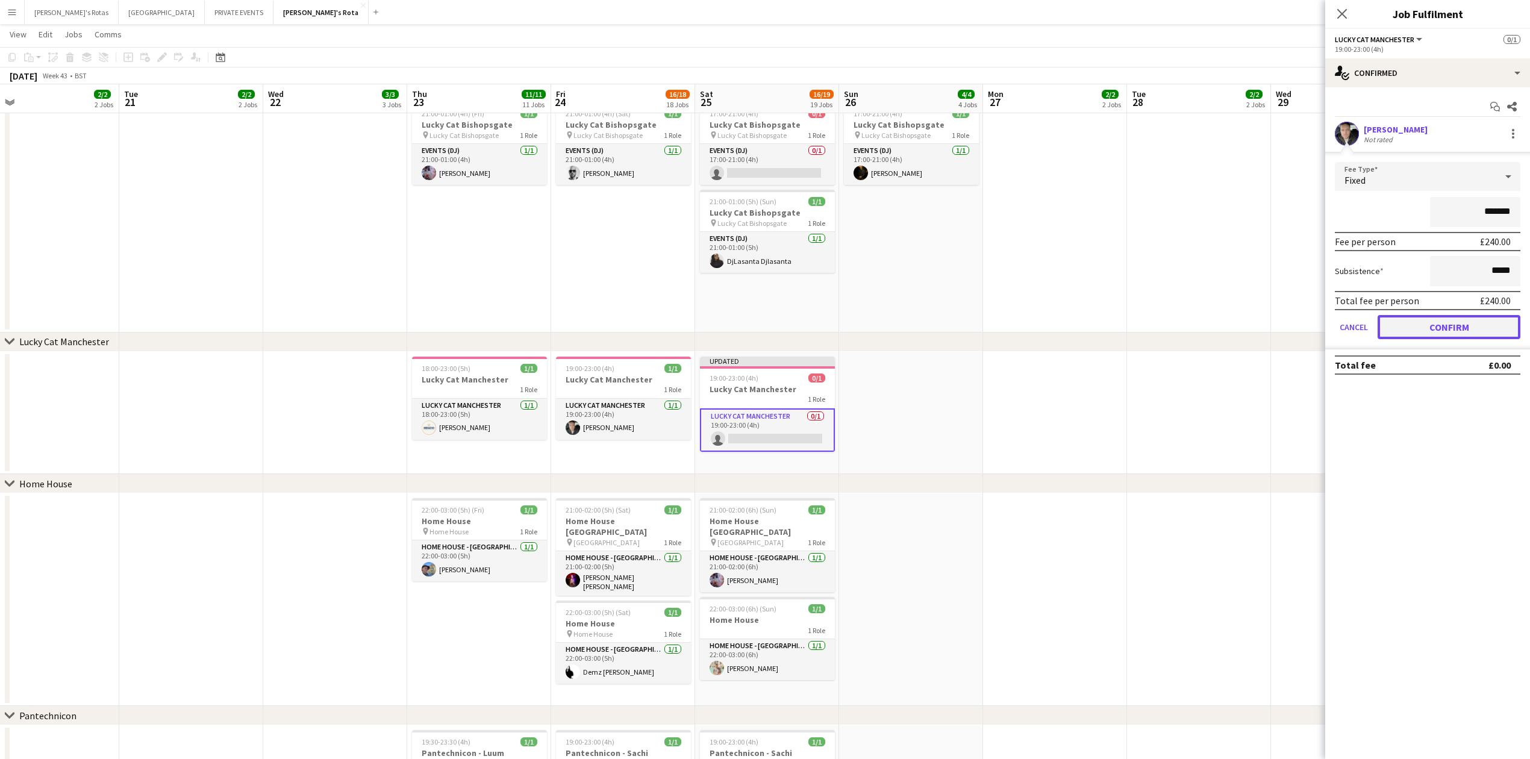
click at [1453, 325] on button "Confirm" at bounding box center [1448, 327] width 143 height 24
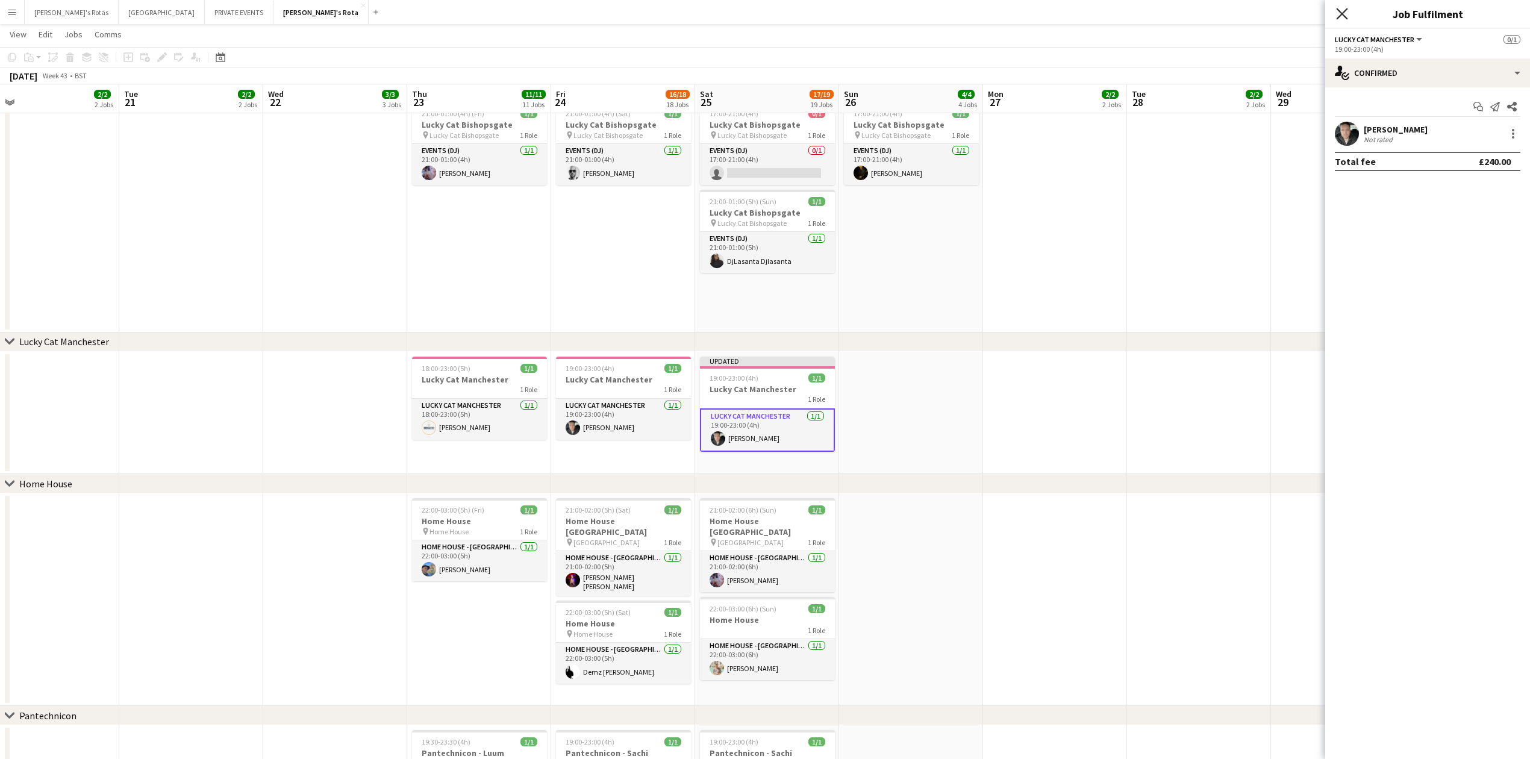
click at [1342, 12] on icon "Close pop-in" at bounding box center [1341, 13] width 11 height 11
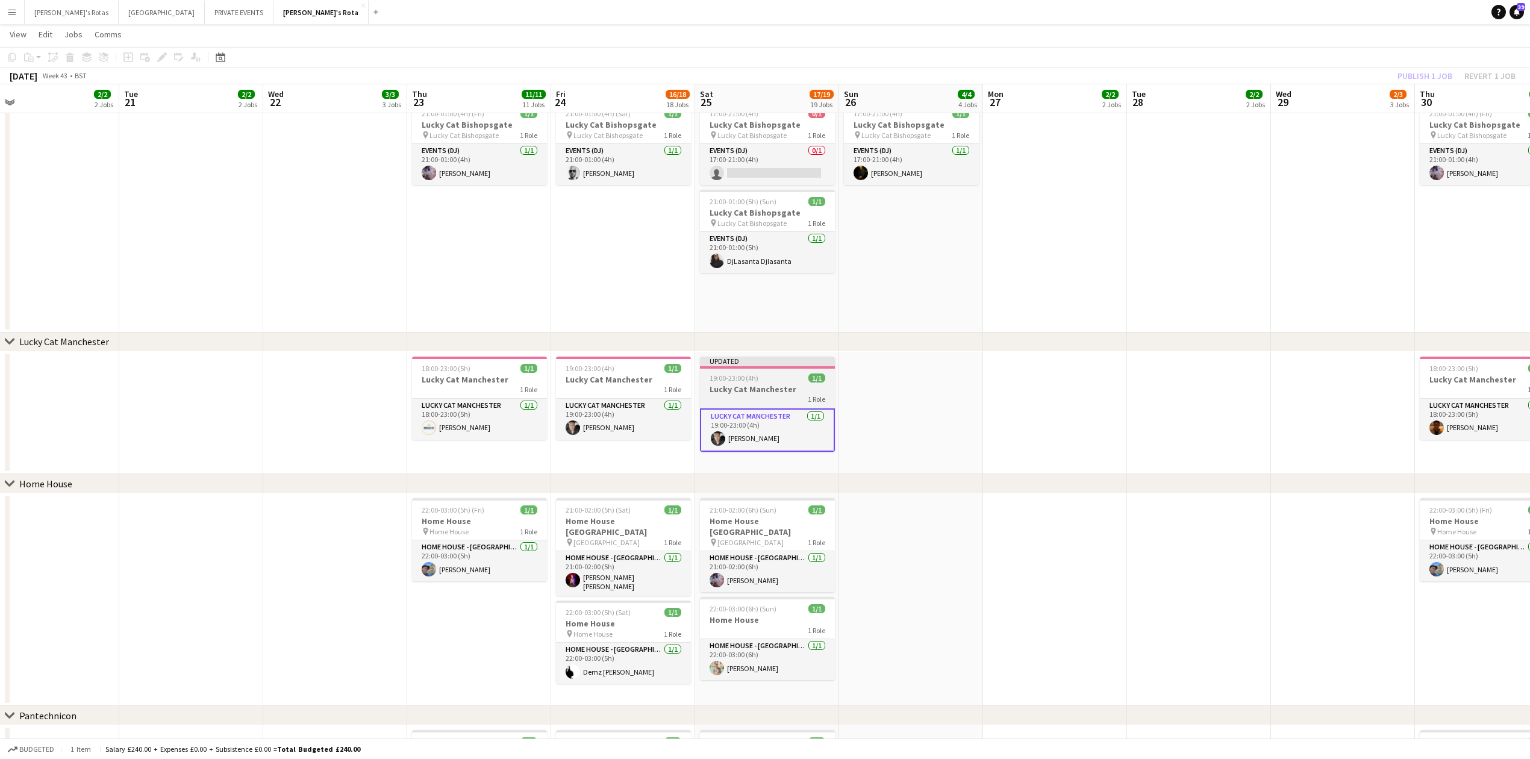
click at [752, 389] on h3 "Lucky Cat Manchester" at bounding box center [767, 389] width 135 height 11
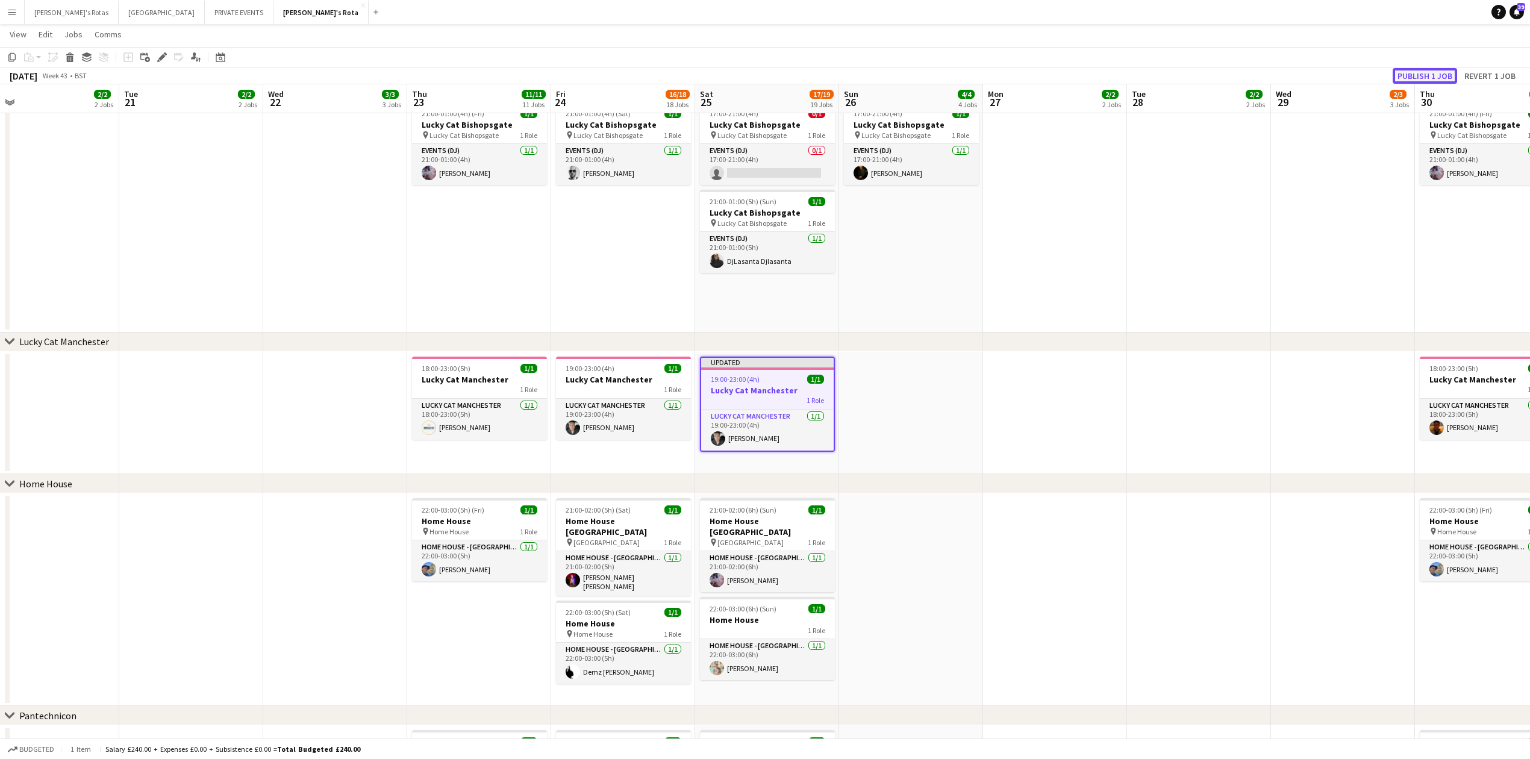
click at [1415, 73] on button "Publish 1 job" at bounding box center [1424, 76] width 64 height 16
click at [620, 429] on app-card-role "Lucky Cat Manchester [DATE] 19:00-23:00 (4h) [PERSON_NAME]" at bounding box center [623, 419] width 135 height 41
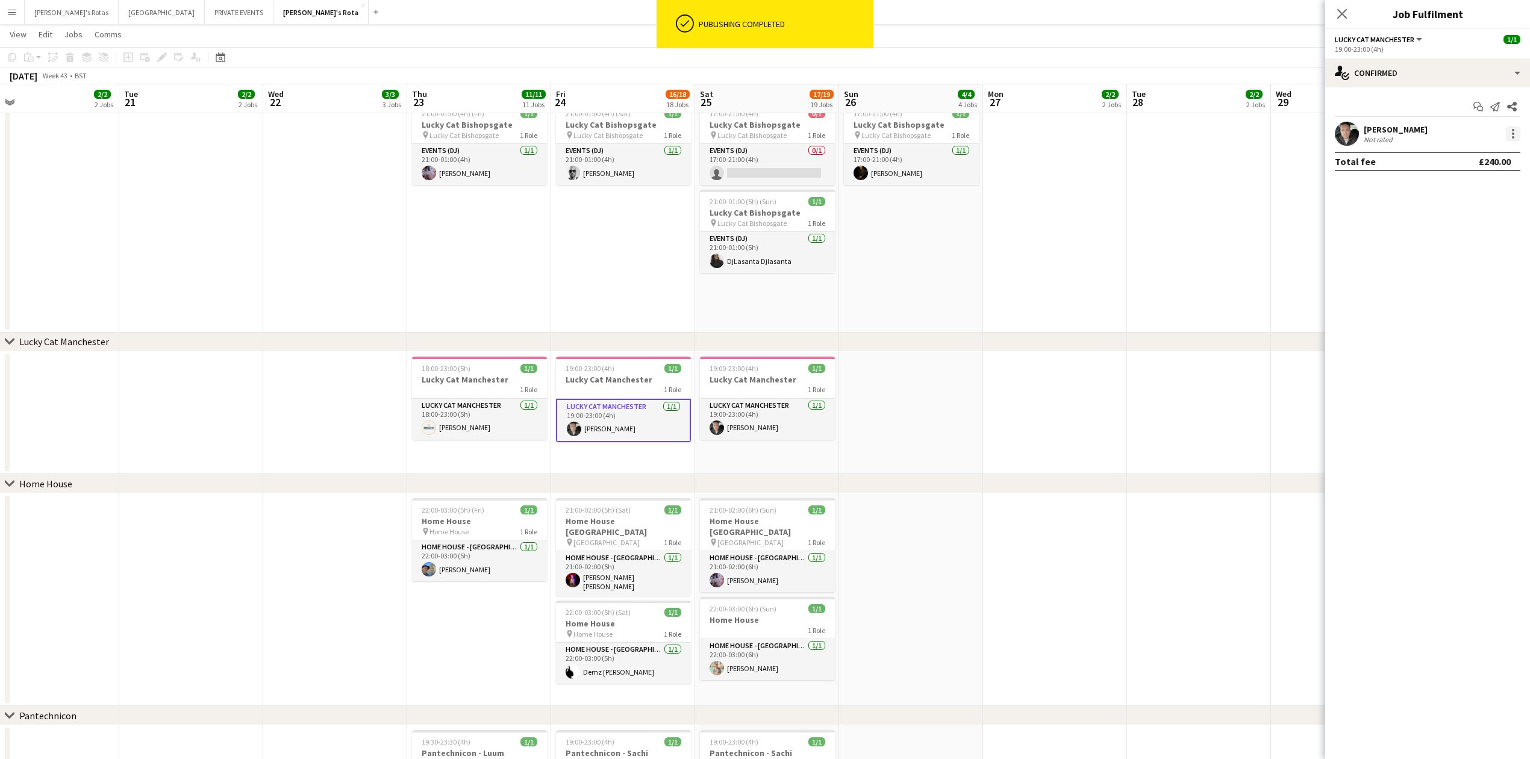
click at [1515, 131] on div at bounding box center [1513, 133] width 14 height 14
drag, startPoint x: 1468, startPoint y: 269, endPoint x: 1435, endPoint y: 239, distance: 44.4
click at [1465, 266] on span "Remove" at bounding box center [1454, 271] width 36 height 10
drag, startPoint x: 1403, startPoint y: 122, endPoint x: 1400, endPoint y: 131, distance: 9.3
click at [1401, 123] on app-invite-slot "single-neutral-actions" at bounding box center [1427, 134] width 205 height 24
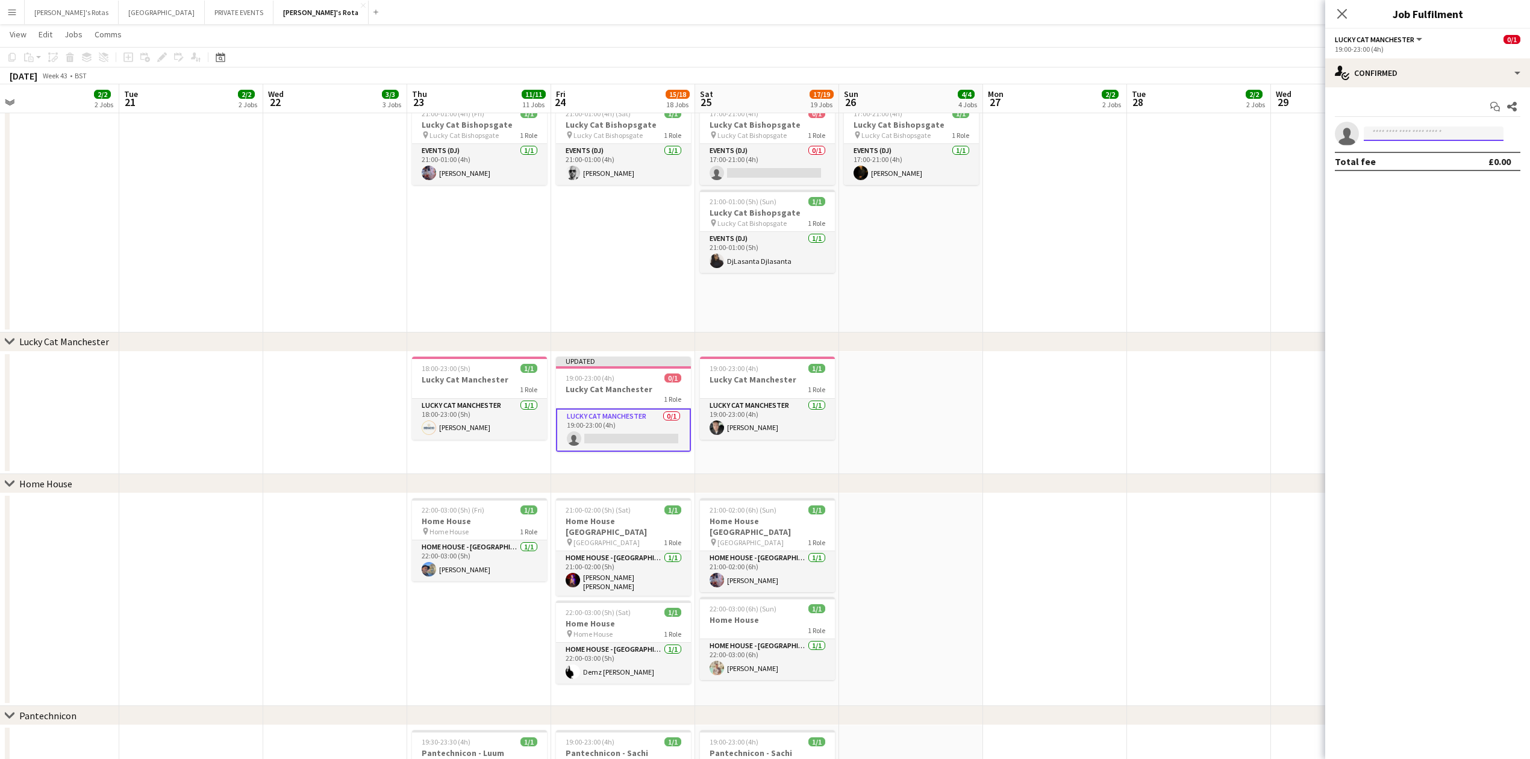
click at [1400, 131] on input at bounding box center [1434, 133] width 140 height 14
type input "****"
click at [1393, 152] on span "[PERSON_NAME]" at bounding box center [1407, 151] width 69 height 10
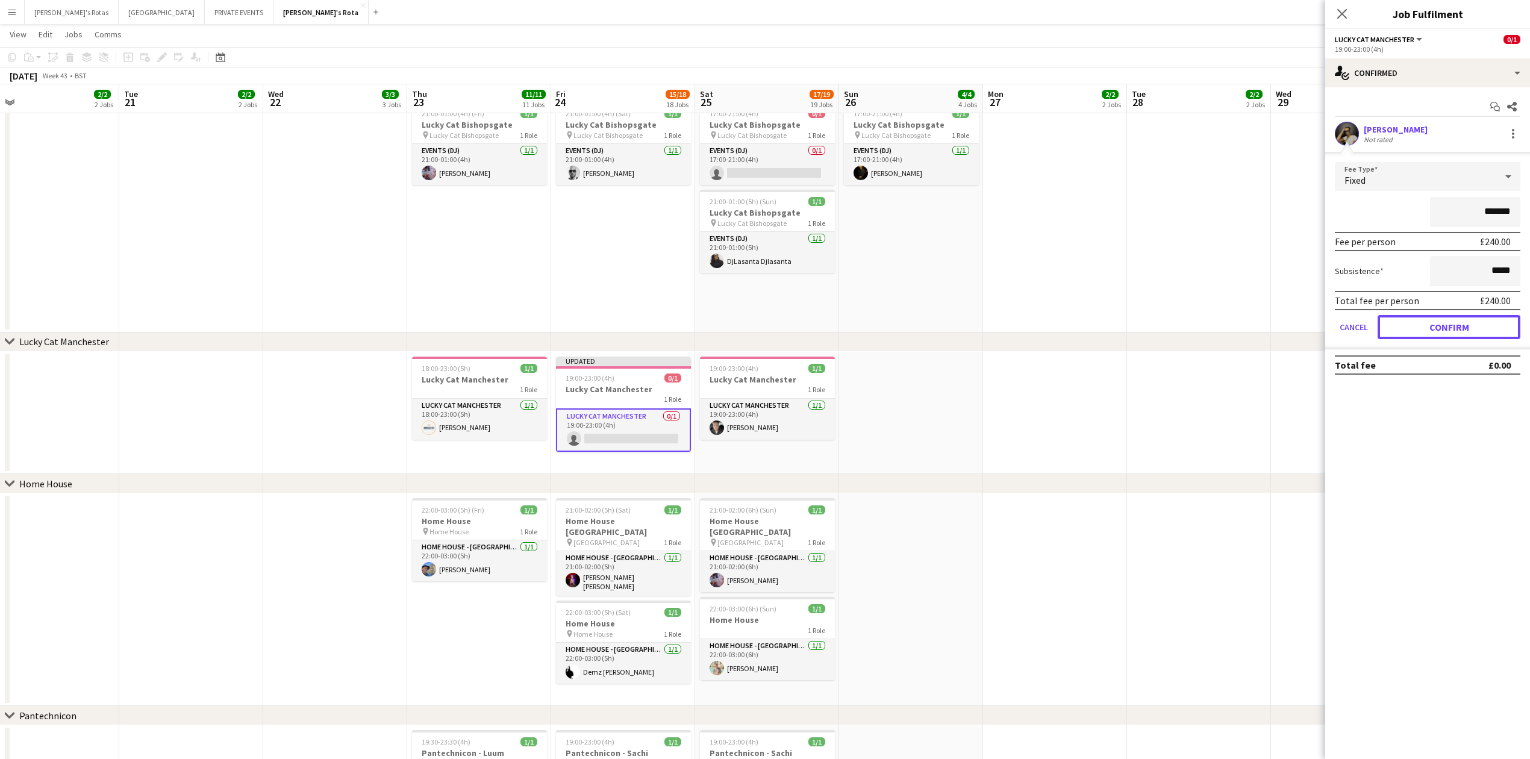
drag, startPoint x: 1442, startPoint y: 332, endPoint x: 1390, endPoint y: 223, distance: 121.2
click at [1441, 331] on button "Confirm" at bounding box center [1448, 327] width 143 height 24
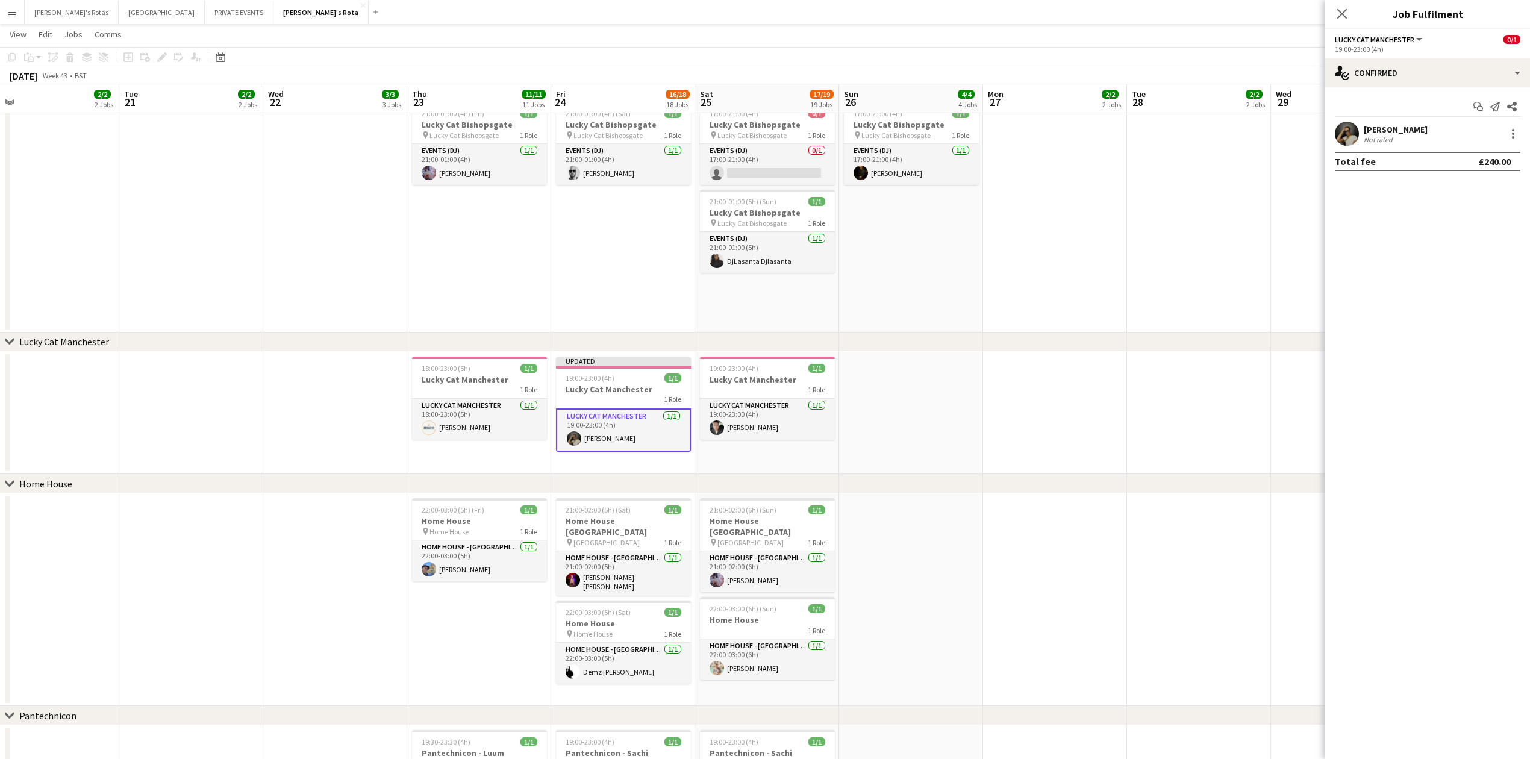
click at [1342, 17] on icon "Close pop-in" at bounding box center [1342, 14] width 10 height 10
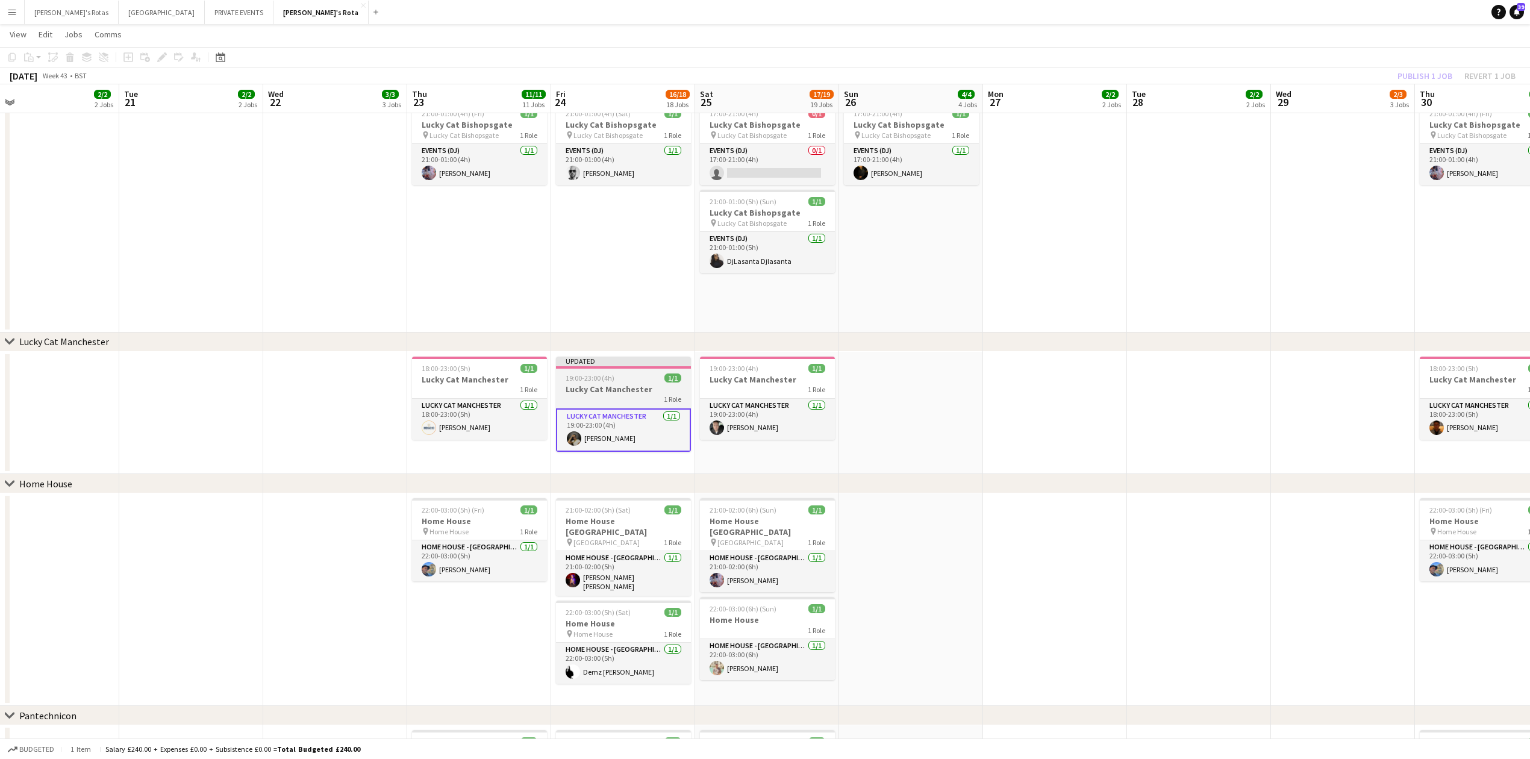
click at [620, 384] on h3 "Lucky Cat Manchester" at bounding box center [623, 389] width 135 height 11
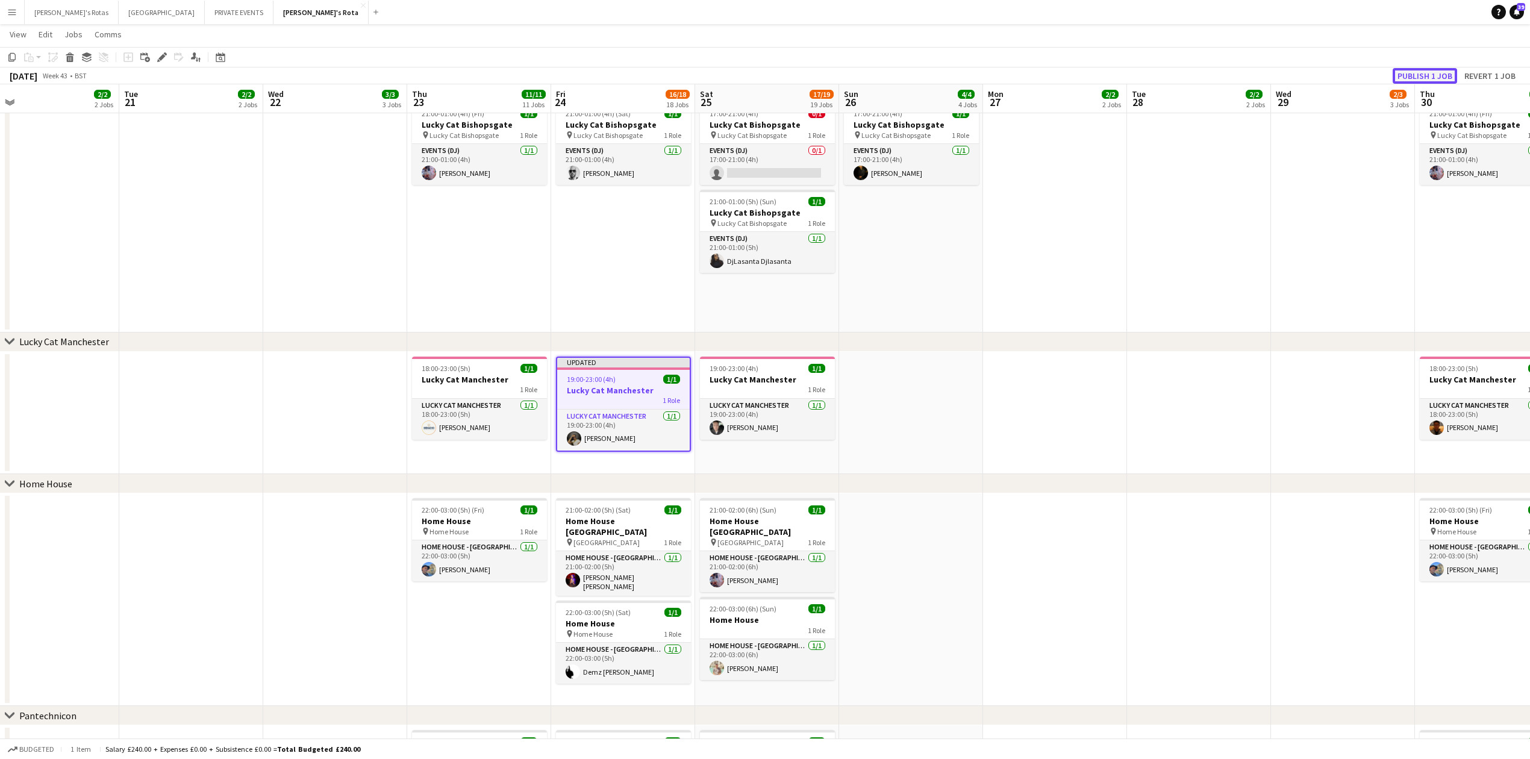
click at [1400, 75] on button "Publish 1 job" at bounding box center [1424, 76] width 64 height 16
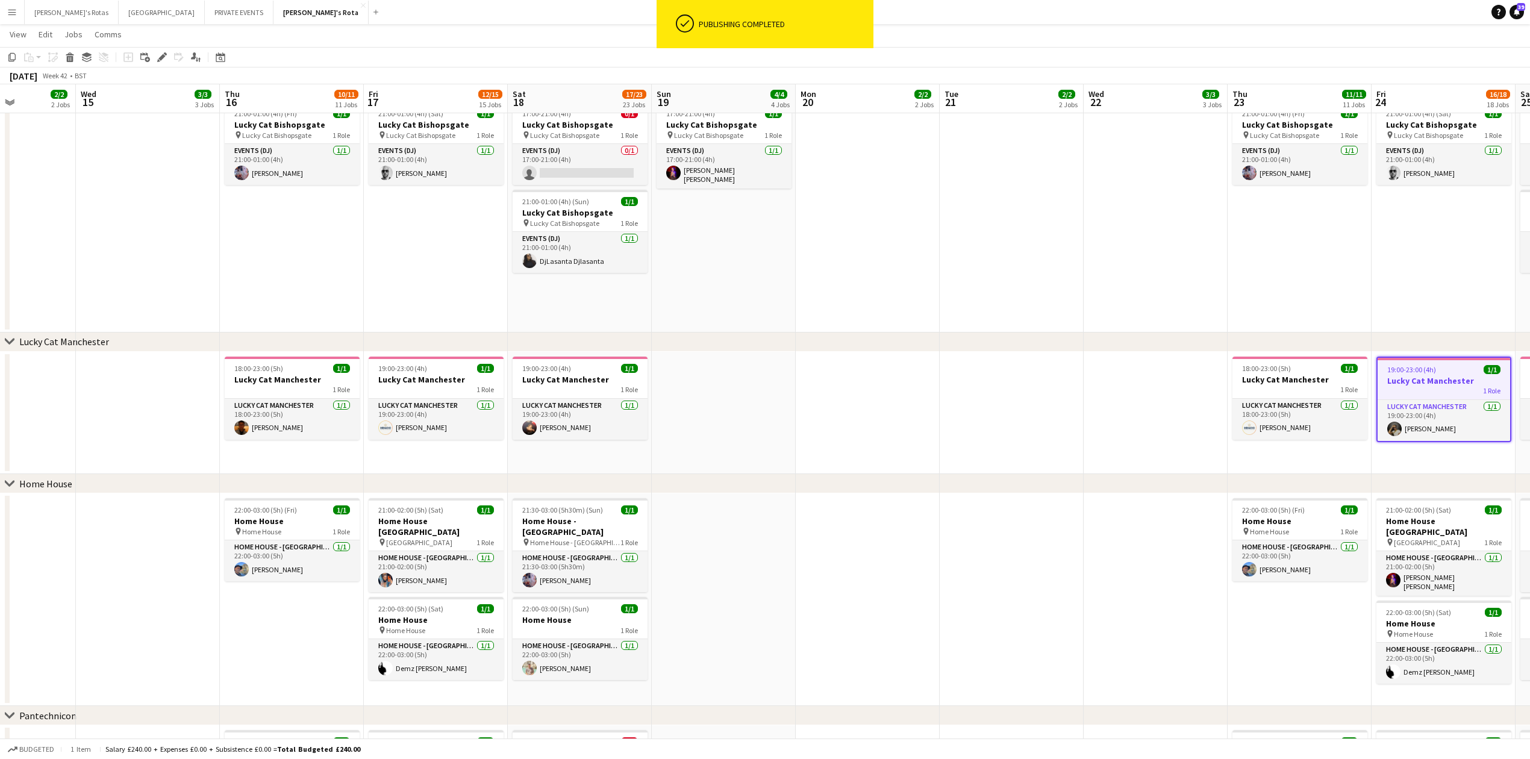
scroll to position [0, 376]
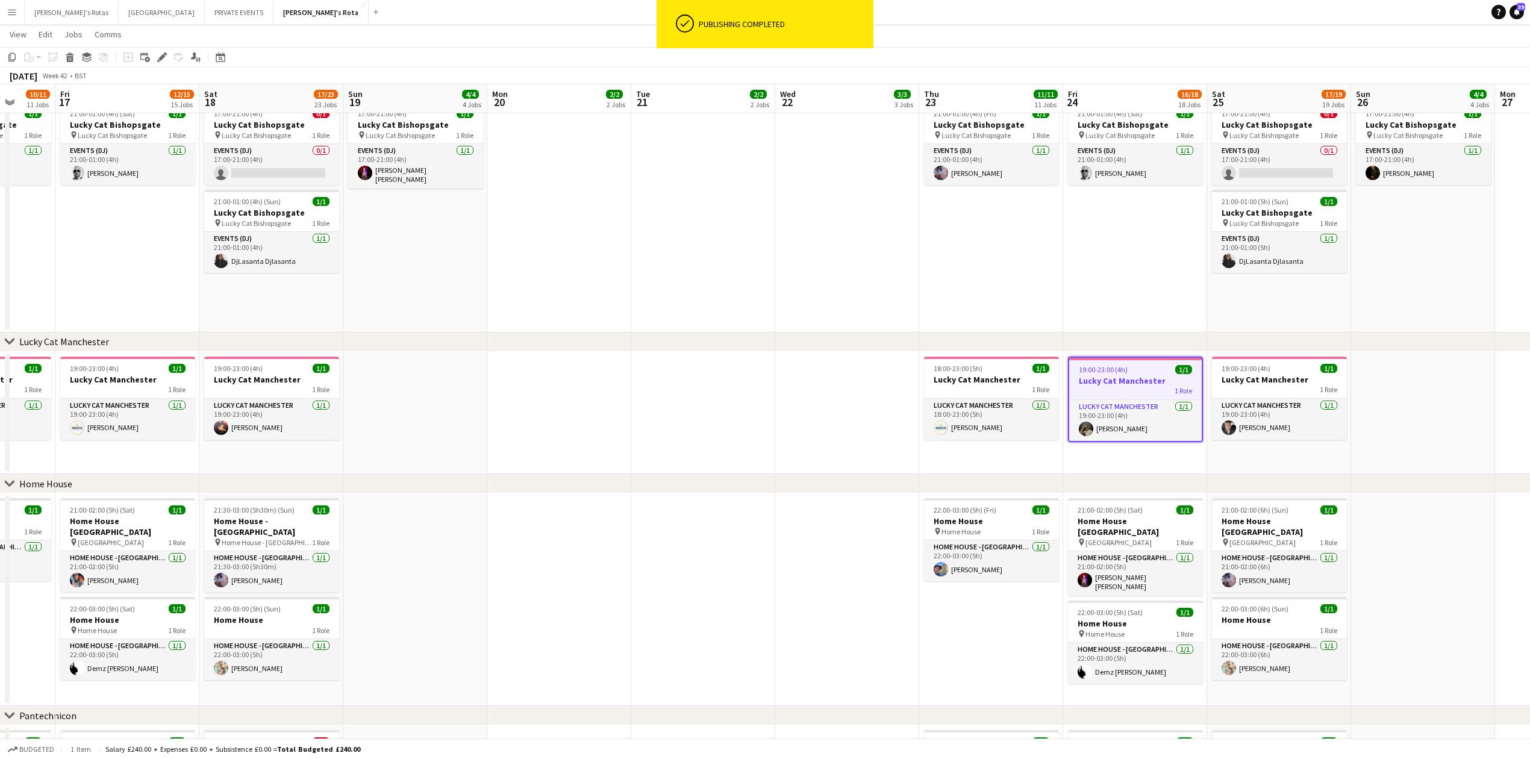
drag, startPoint x: 725, startPoint y: 418, endPoint x: 979, endPoint y: 404, distance: 254.6
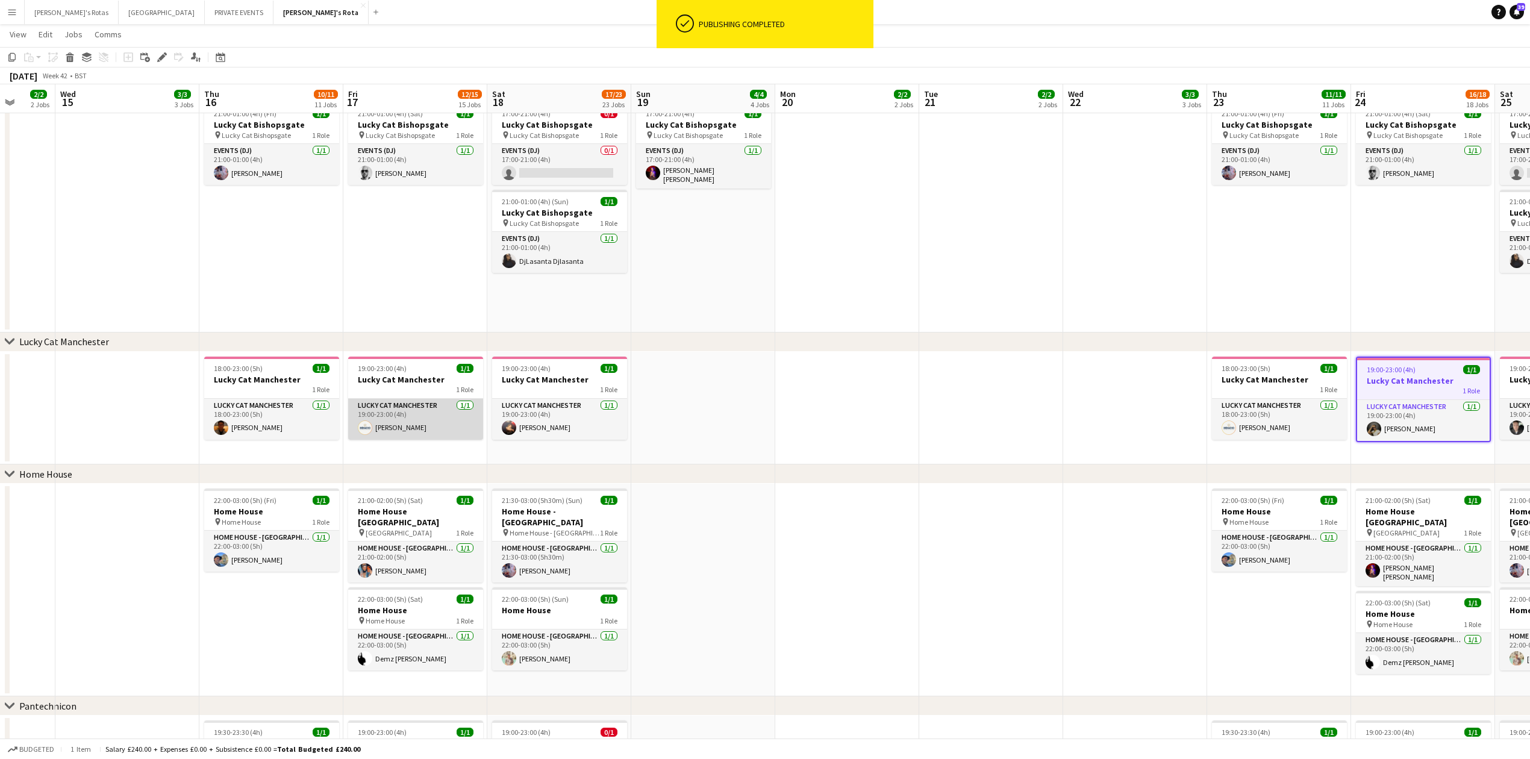
click at [382, 422] on app-card-role "Lucky Cat Manchester [DATE] 19:00-23:00 (4h) [PERSON_NAME]" at bounding box center [415, 419] width 135 height 41
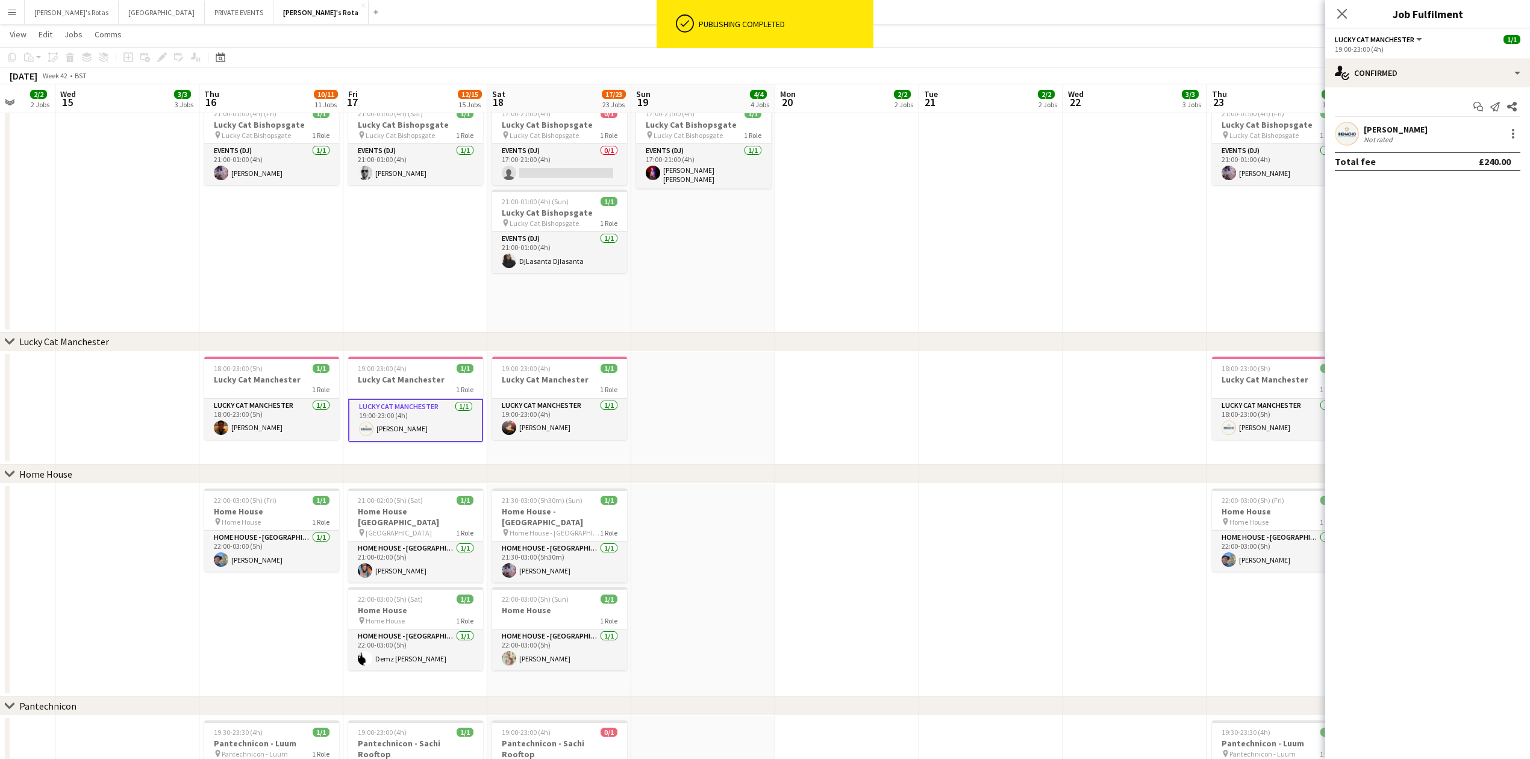
click at [1520, 133] on div "[PERSON_NAME] Not rated" at bounding box center [1427, 134] width 205 height 24
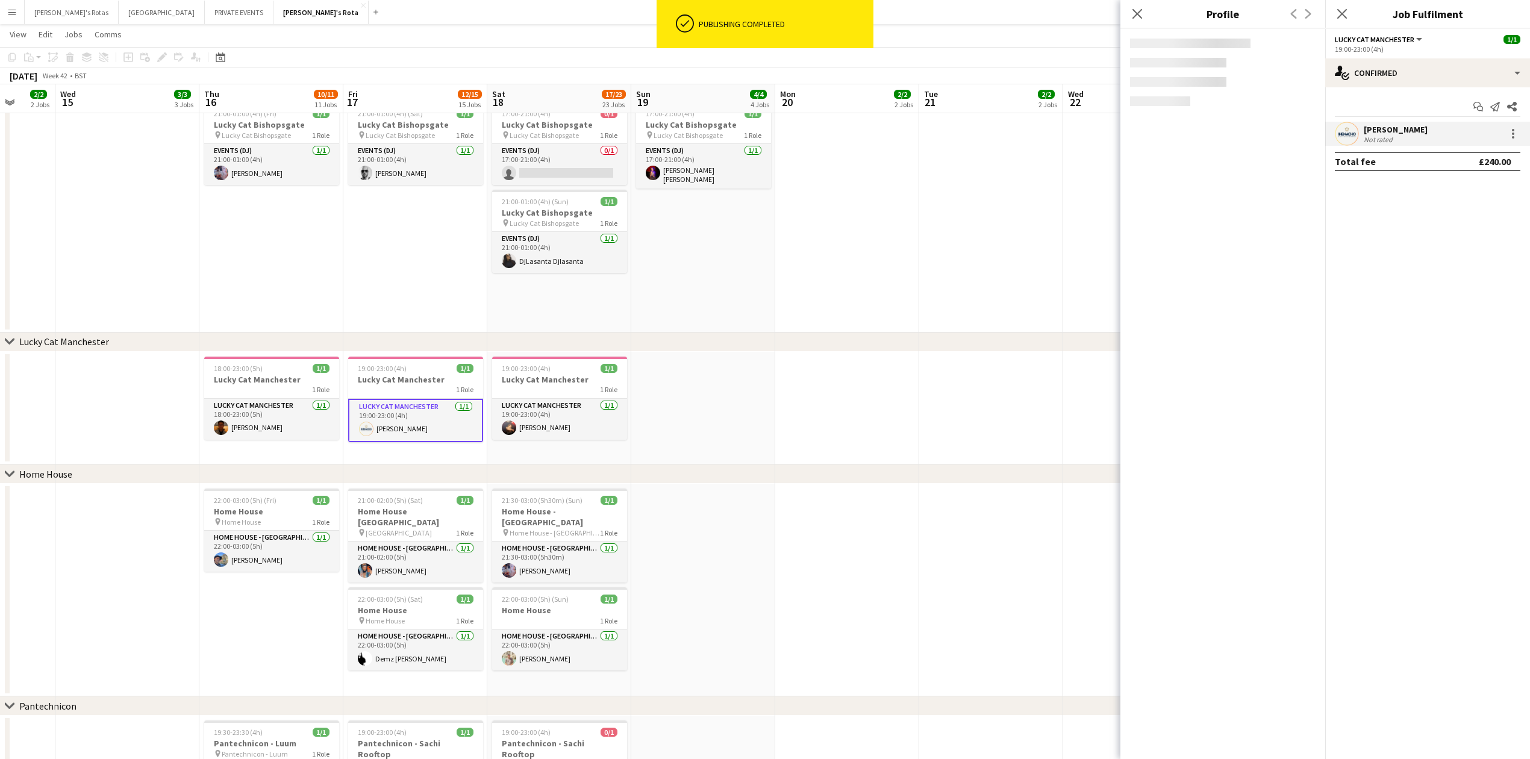
drag, startPoint x: 1520, startPoint y: 136, endPoint x: 1512, endPoint y: 147, distance: 14.2
click at [1520, 136] on div "[PERSON_NAME] Not rated" at bounding box center [1427, 134] width 205 height 24
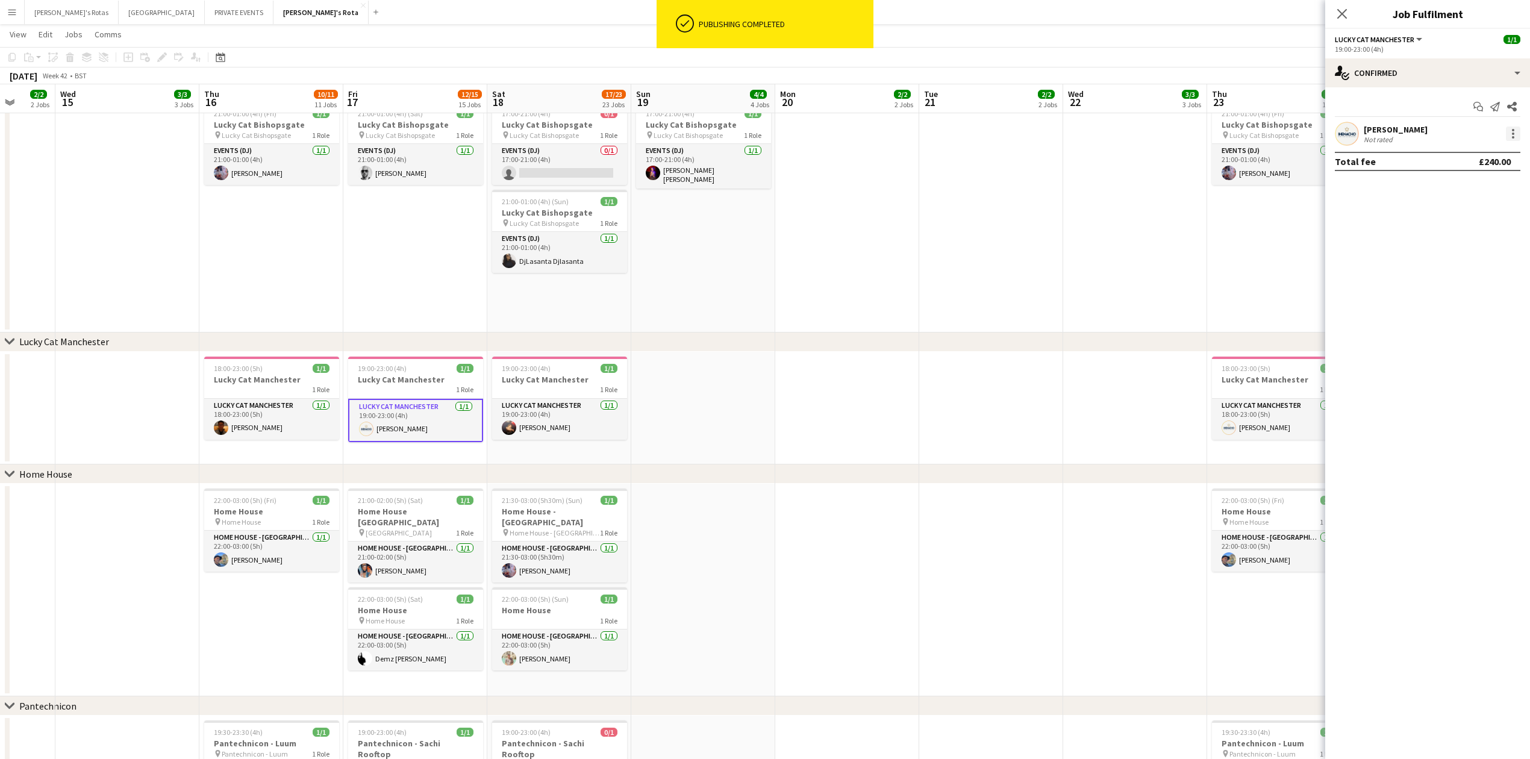
click at [1512, 129] on div at bounding box center [1513, 130] width 2 height 2
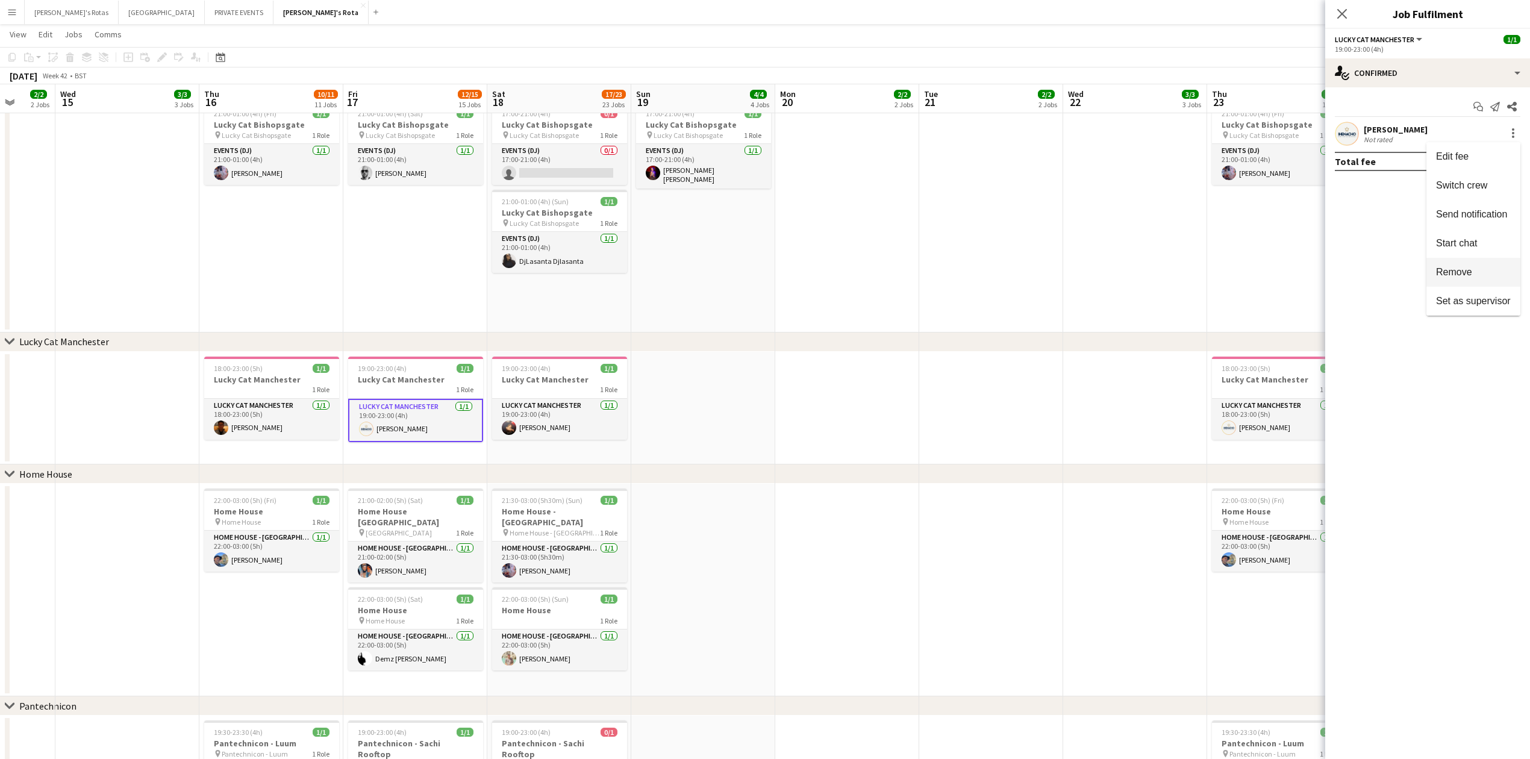
click at [1470, 273] on span "Remove" at bounding box center [1454, 271] width 36 height 10
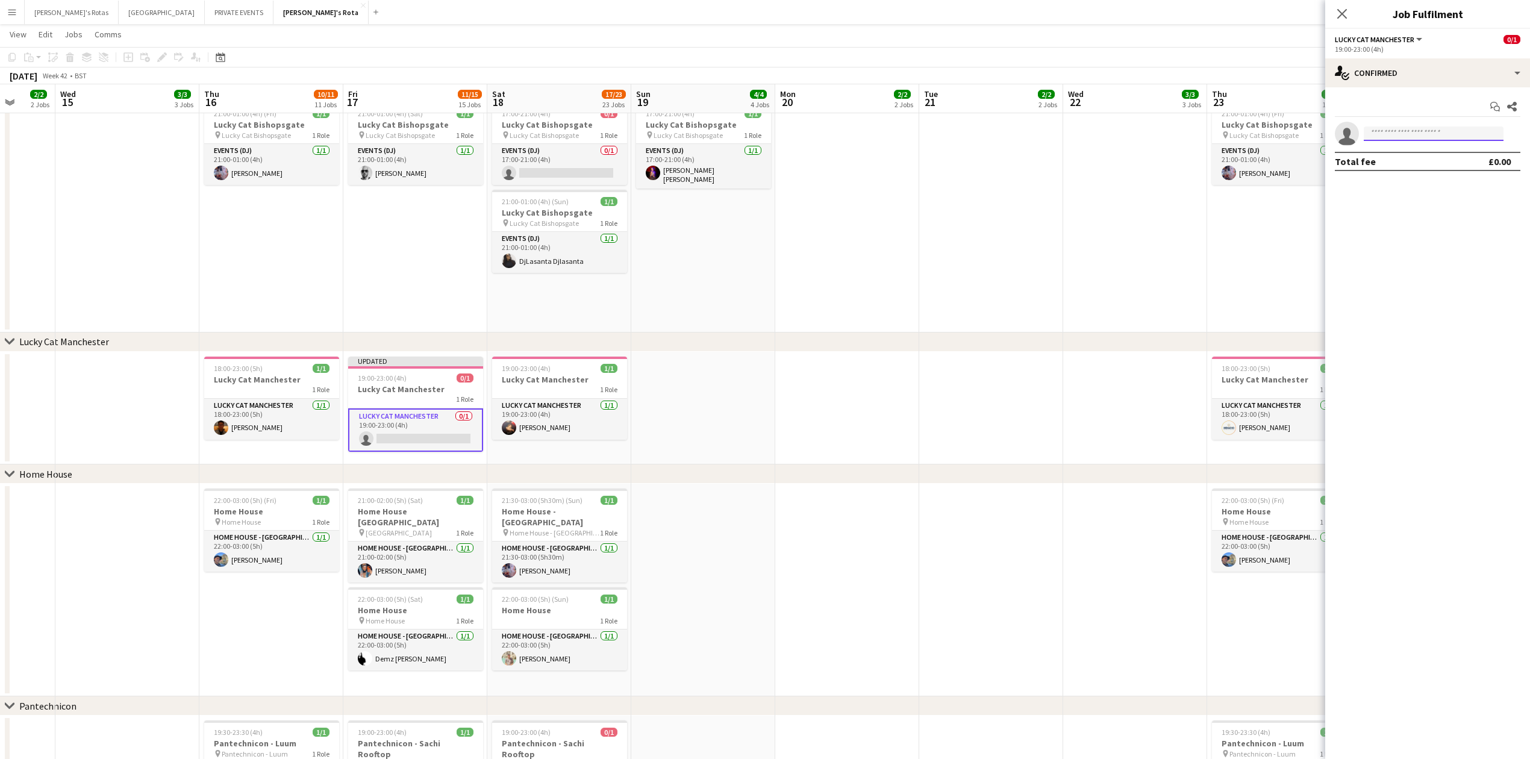
click at [1397, 135] on input at bounding box center [1434, 133] width 140 height 14
type input "*"
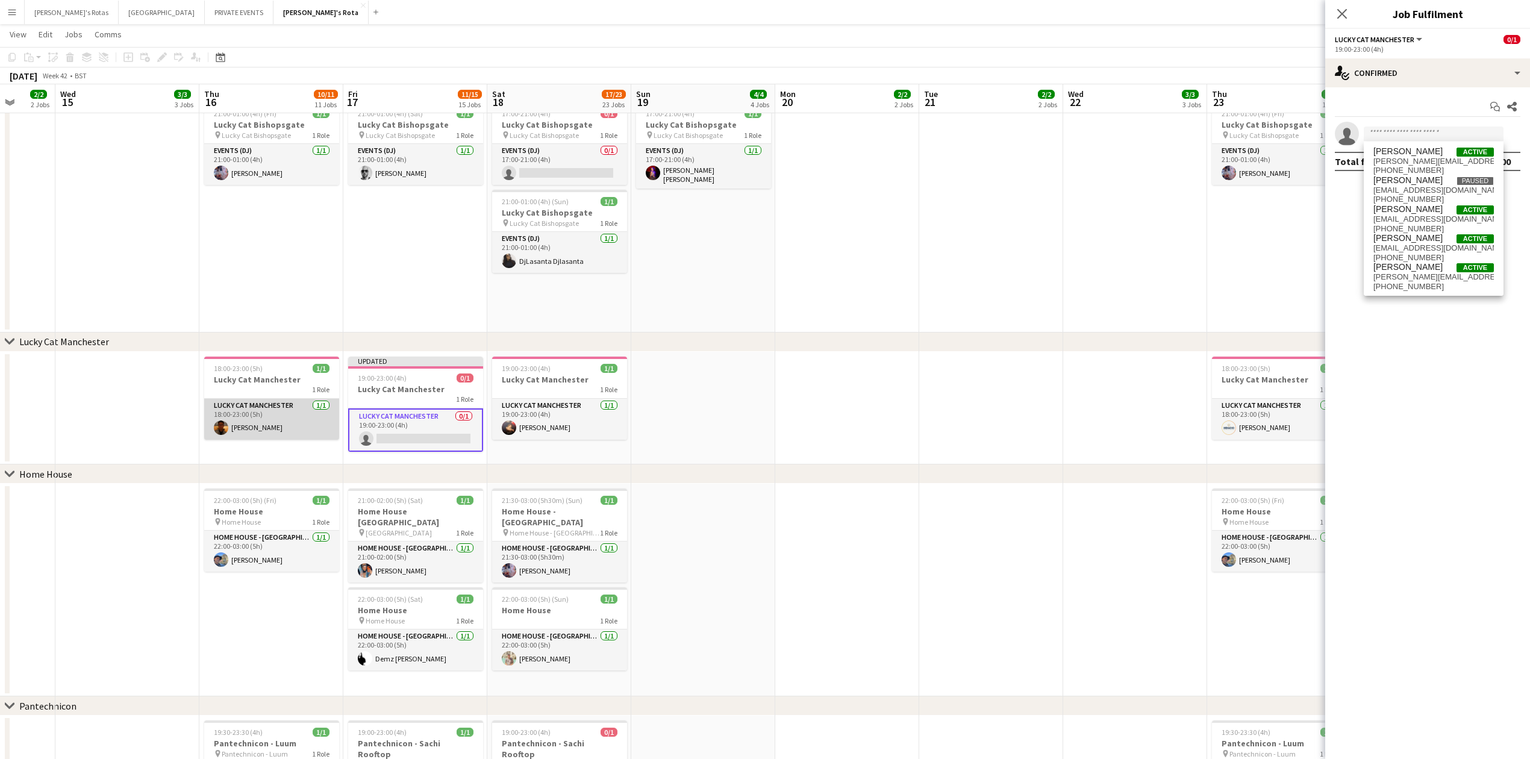
click at [278, 419] on app-card-role "Lucky Cat Manchester [DATE] 18:00-23:00 (5h) [PERSON_NAME]" at bounding box center [271, 419] width 135 height 41
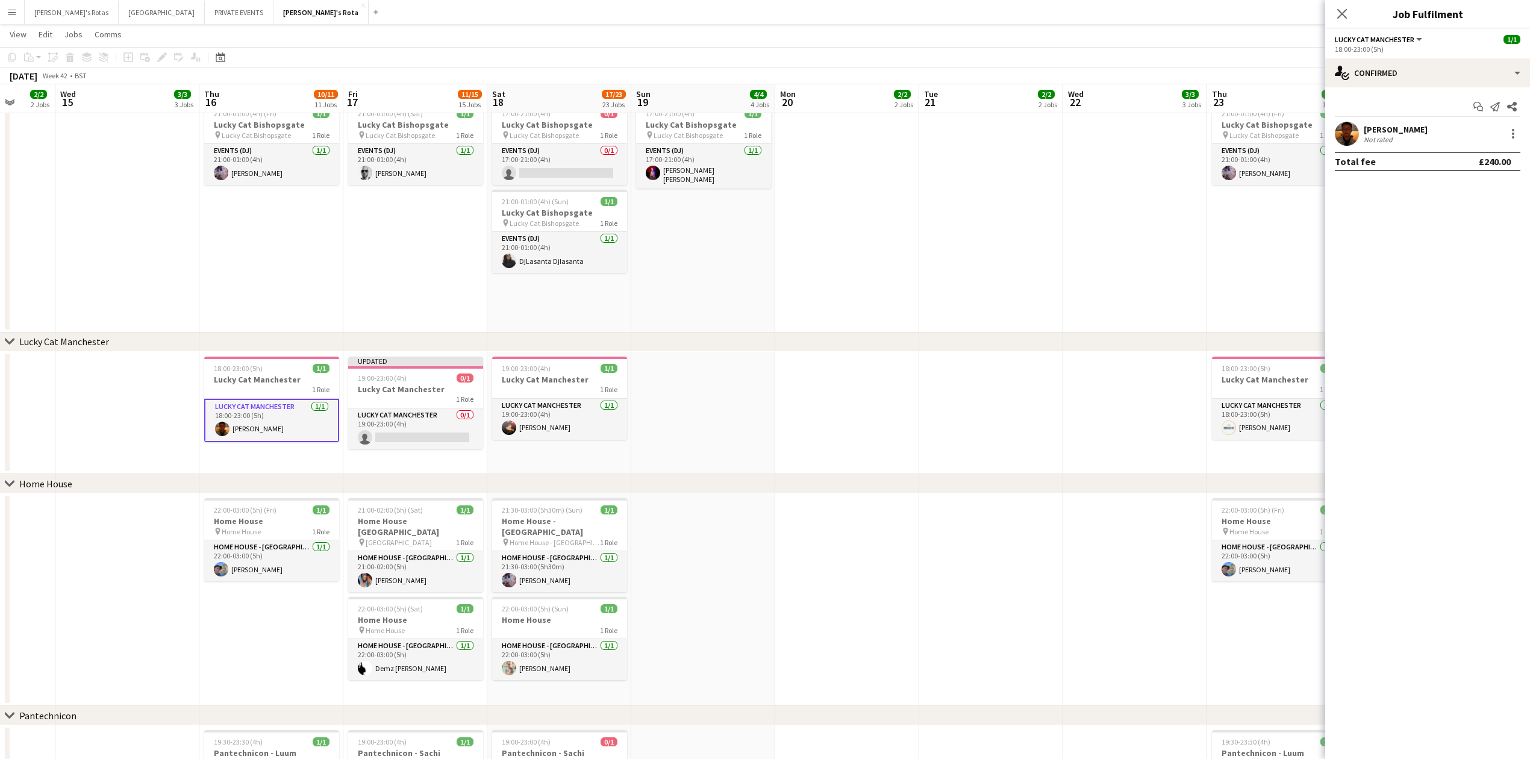
scroll to position [0, 378]
click at [1518, 135] on div at bounding box center [1513, 133] width 14 height 14
drag, startPoint x: 1490, startPoint y: 270, endPoint x: 1482, endPoint y: 245, distance: 27.2
click at [1490, 266] on span "Remove" at bounding box center [1473, 271] width 75 height 11
click at [1412, 132] on input at bounding box center [1434, 133] width 140 height 14
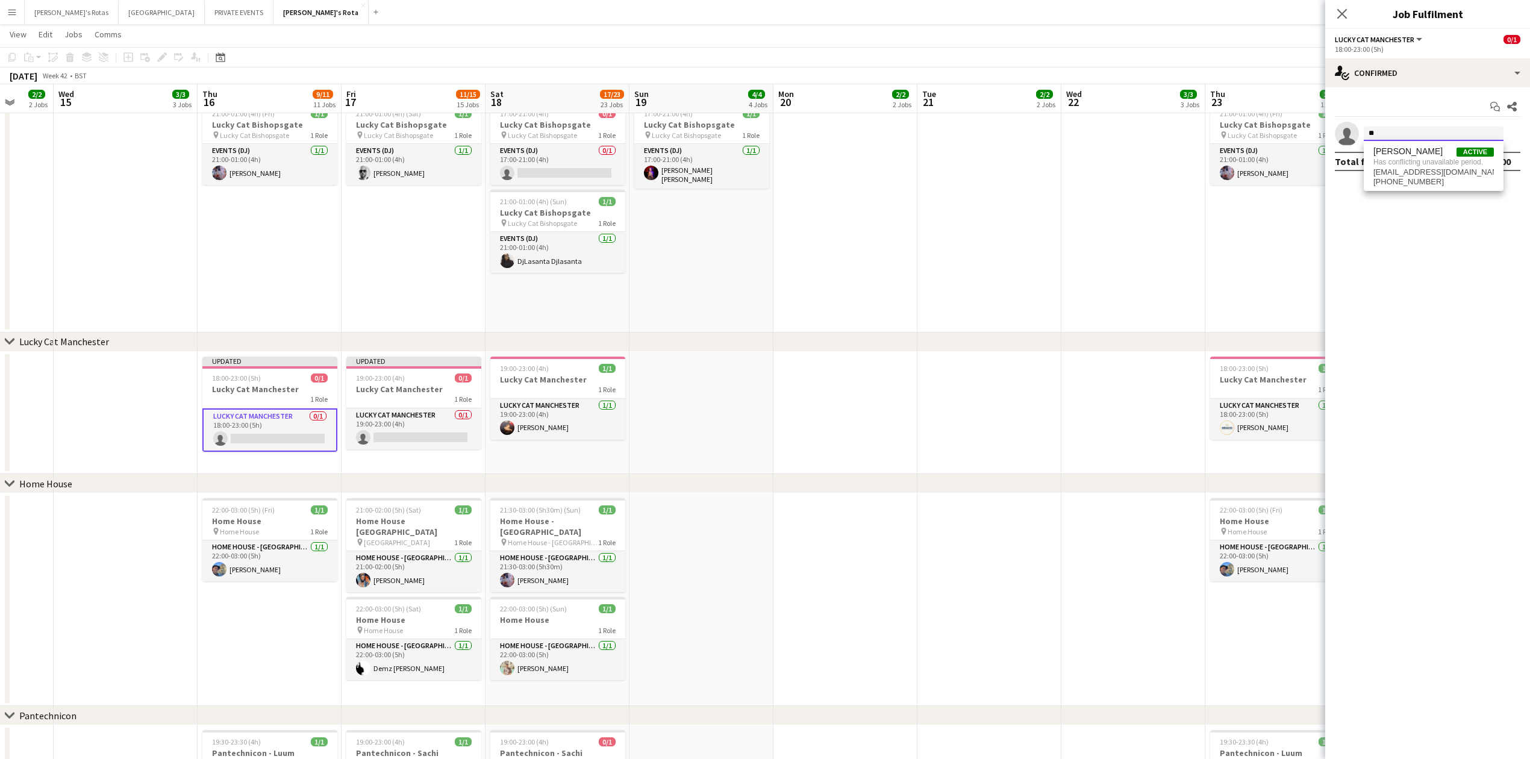
type input "*"
type input "****"
click at [245, 376] on span "18:00-23:00 (5h)" at bounding box center [236, 377] width 49 height 9
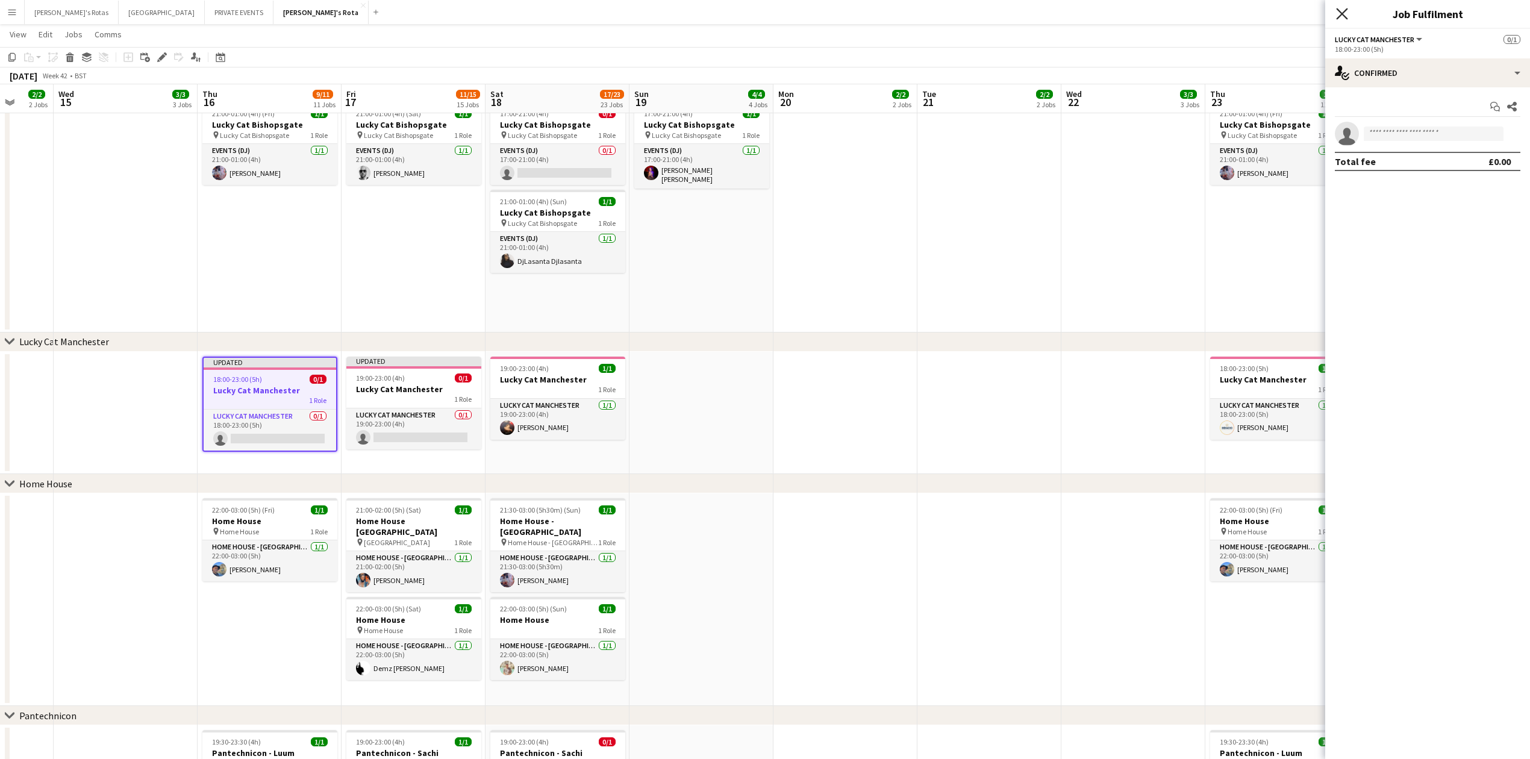
click at [1347, 16] on icon "Close pop-in" at bounding box center [1341, 13] width 11 height 11
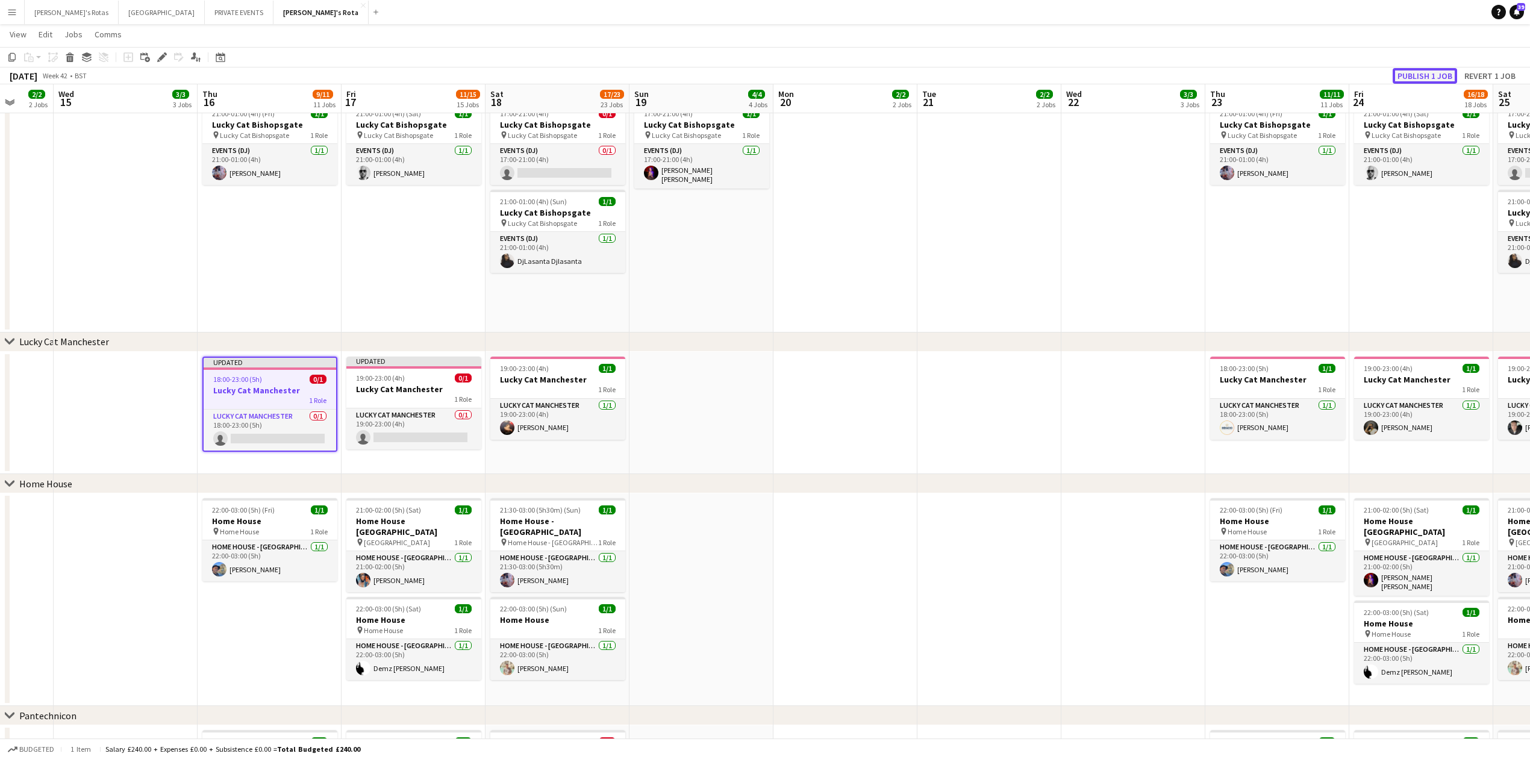
click at [1412, 69] on button "Publish 1 job" at bounding box center [1424, 76] width 64 height 16
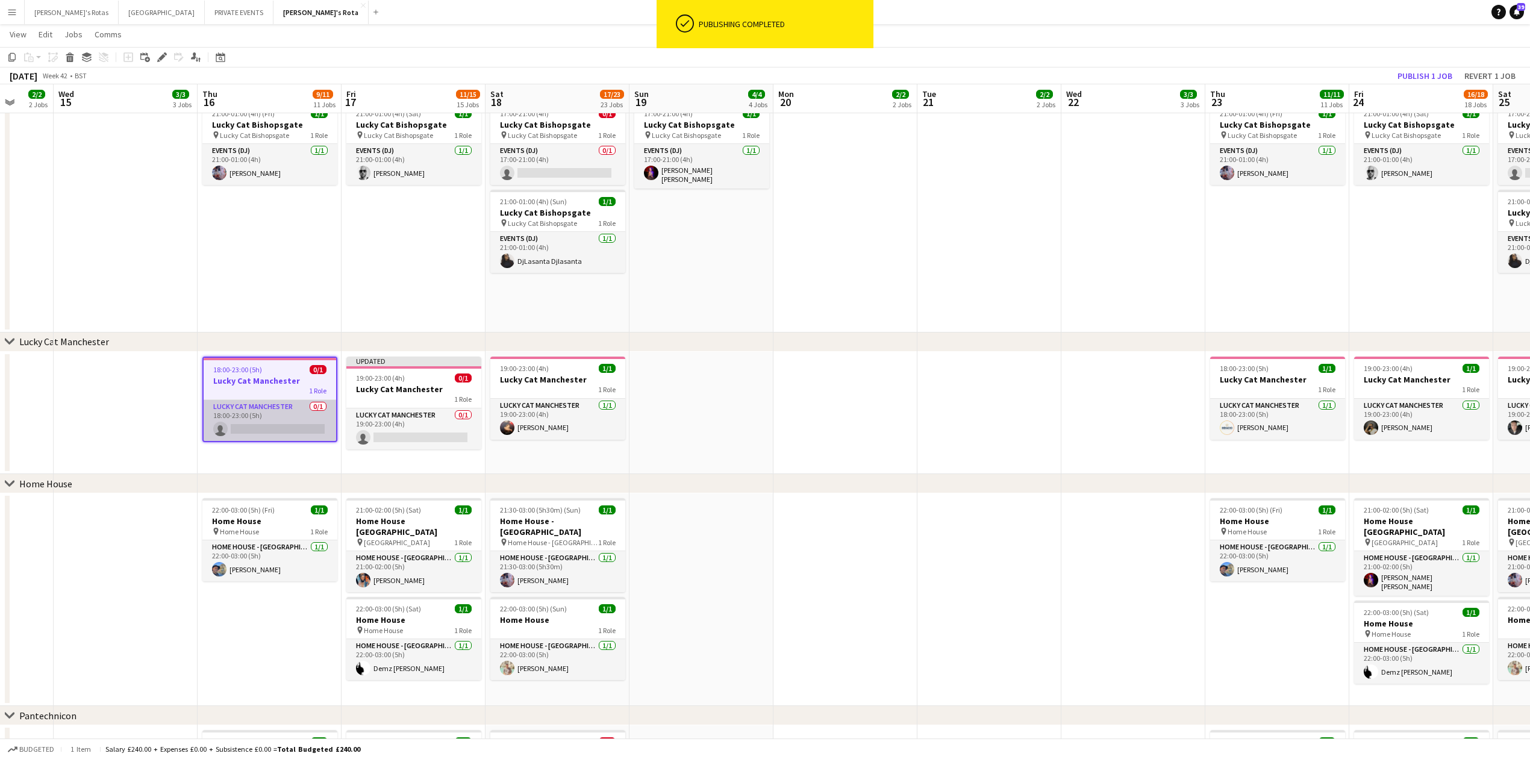
click at [244, 437] on app-card-role "Lucky Cat Manchester 0/1 18:00-23:00 (5h) single-neutral-actions" at bounding box center [270, 420] width 132 height 41
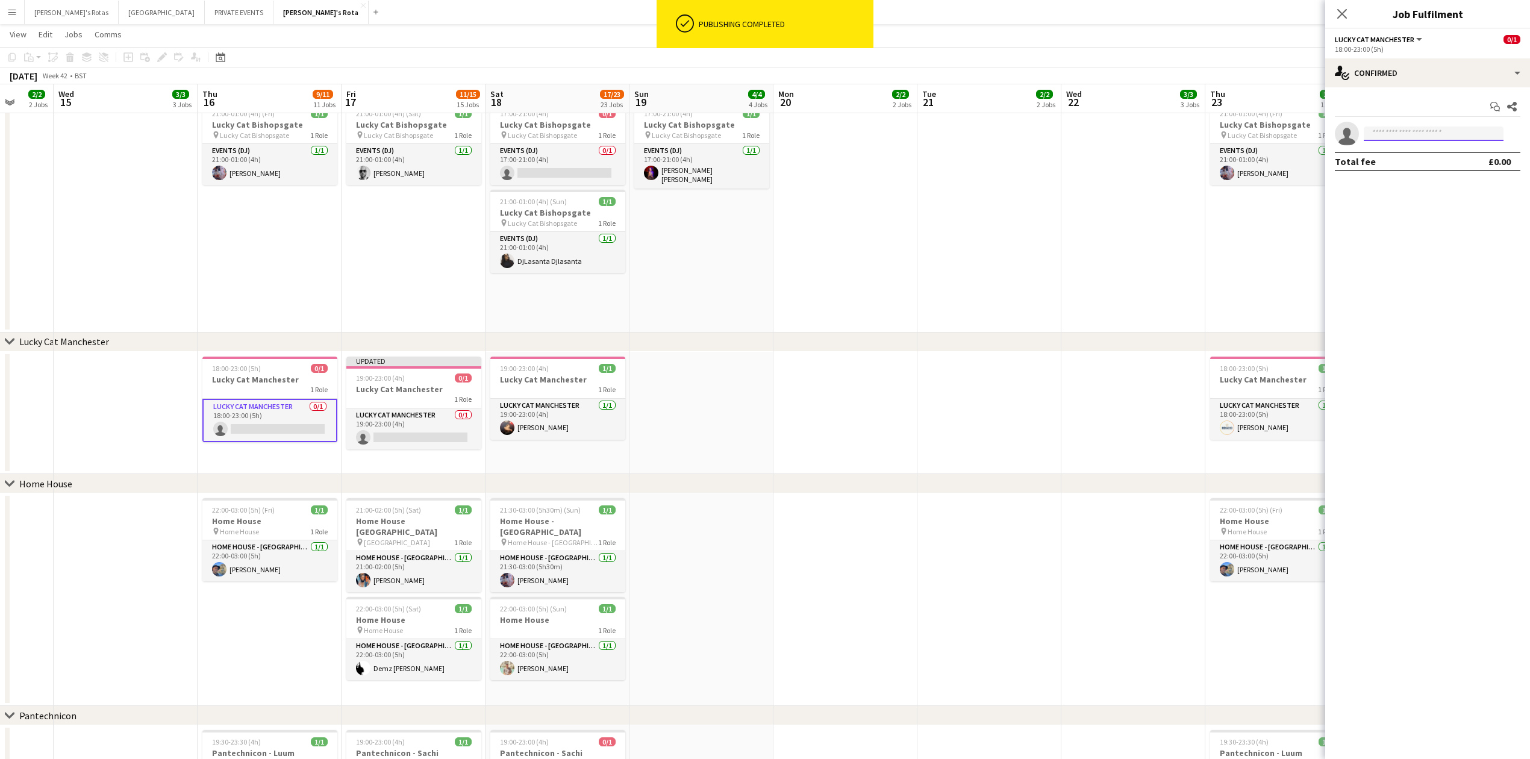
click at [1438, 136] on input at bounding box center [1434, 133] width 140 height 14
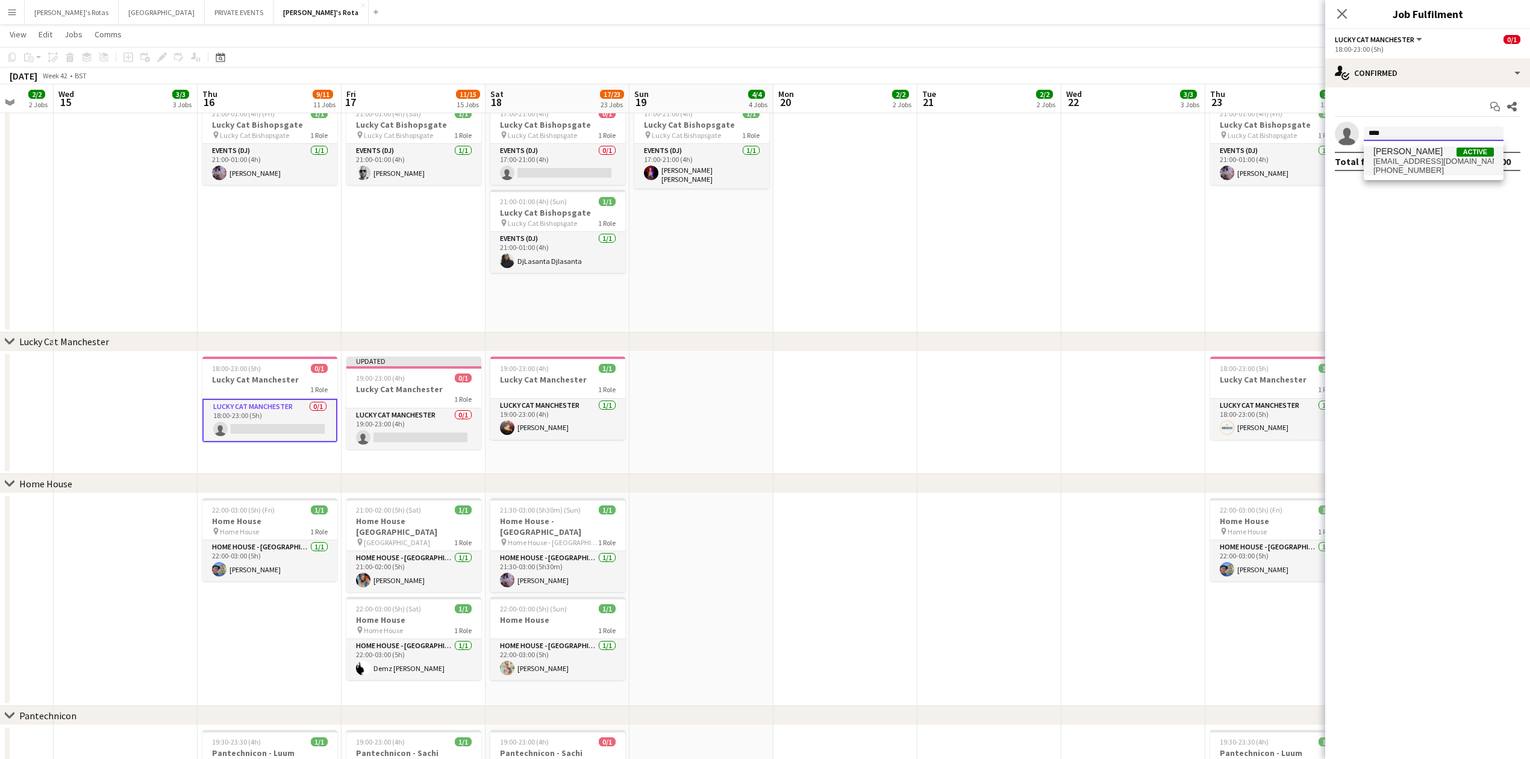
type input "****"
click at [1412, 169] on span "[PHONE_NUMBER]" at bounding box center [1433, 171] width 120 height 10
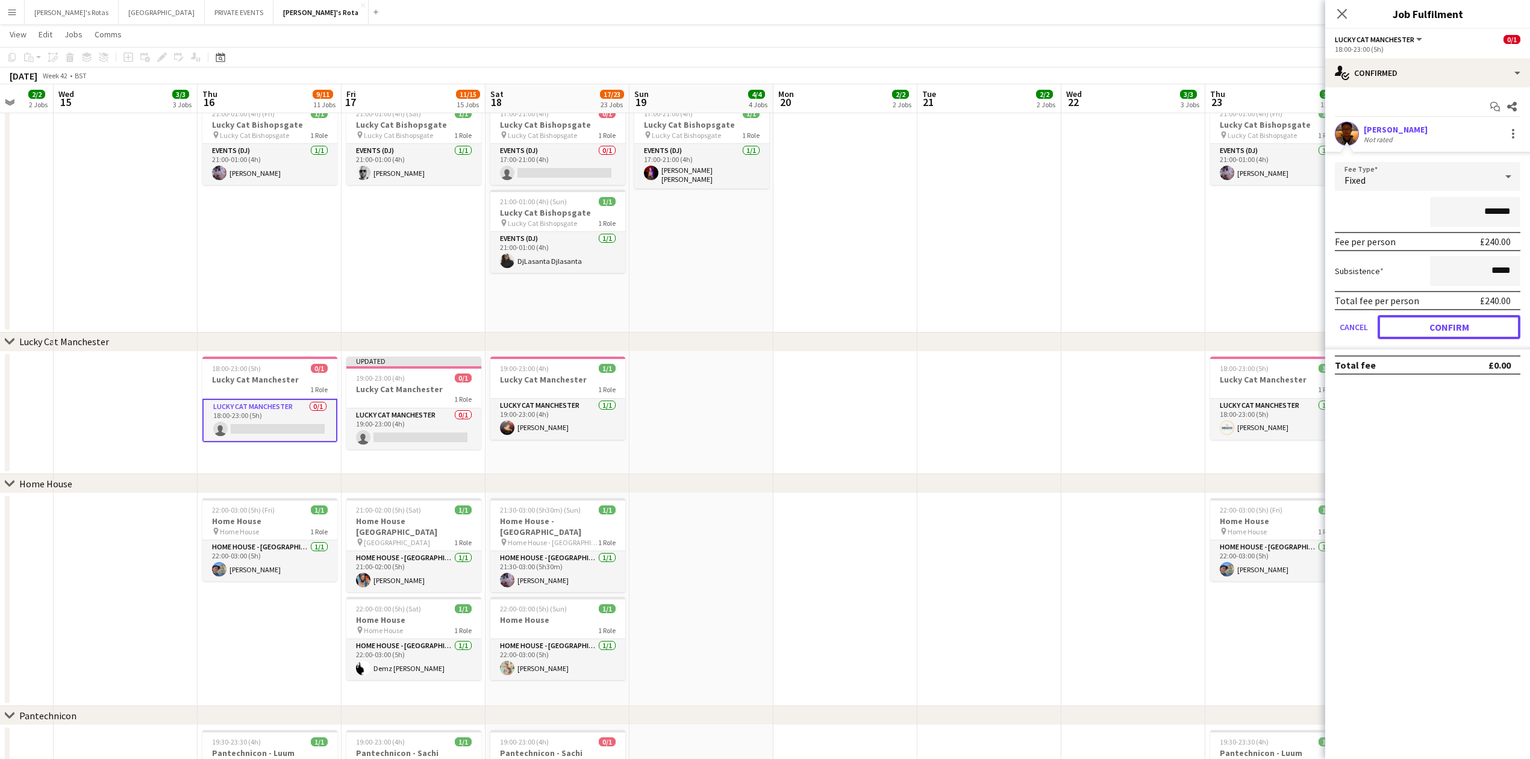
drag, startPoint x: 1431, startPoint y: 323, endPoint x: 1407, endPoint y: 276, distance: 53.1
click at [1434, 322] on button "Confirm" at bounding box center [1448, 327] width 143 height 24
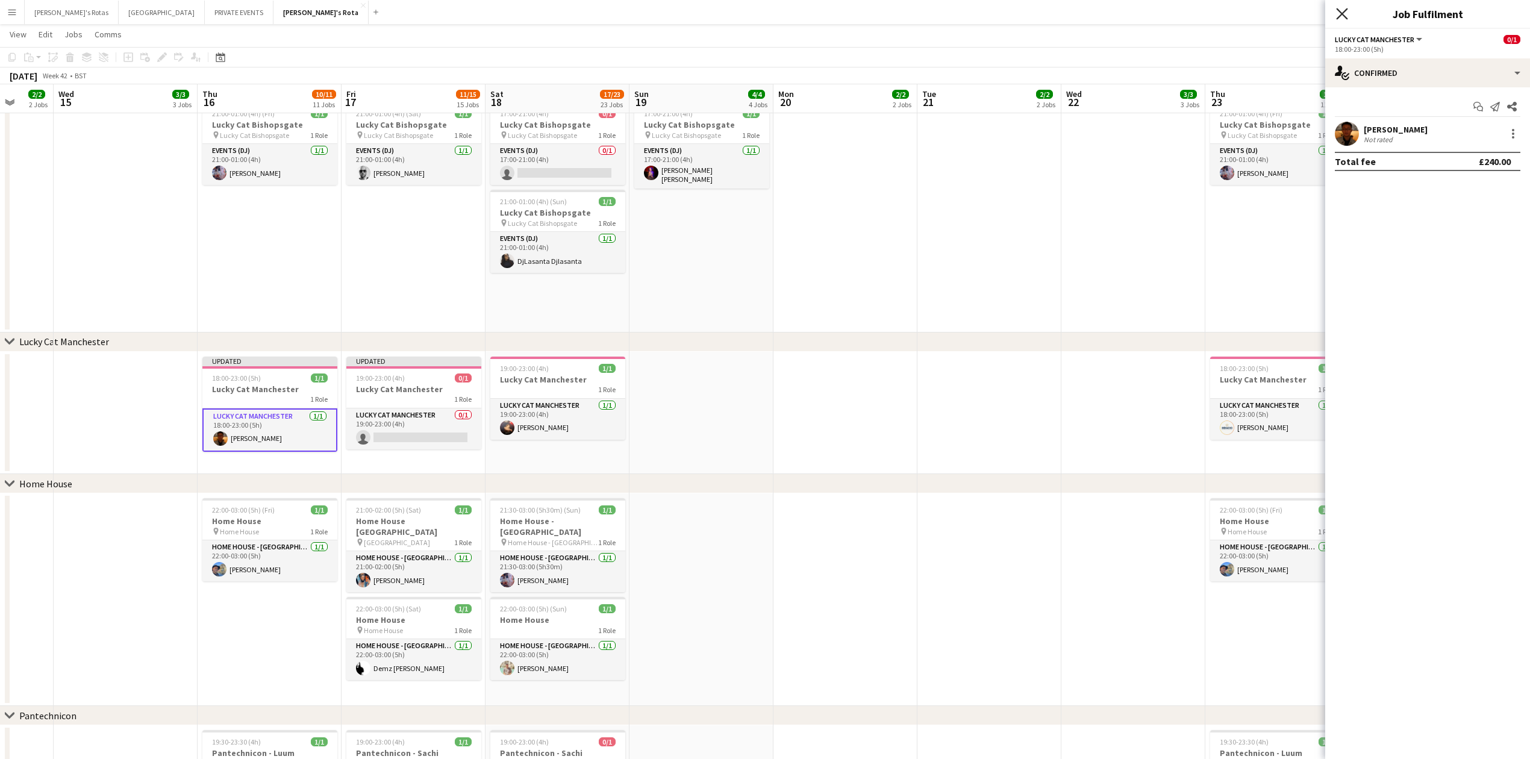
drag, startPoint x: 1339, startPoint y: 14, endPoint x: 1154, endPoint y: 142, distance: 225.2
click at [1338, 15] on icon "Close pop-in" at bounding box center [1342, 14] width 10 height 10
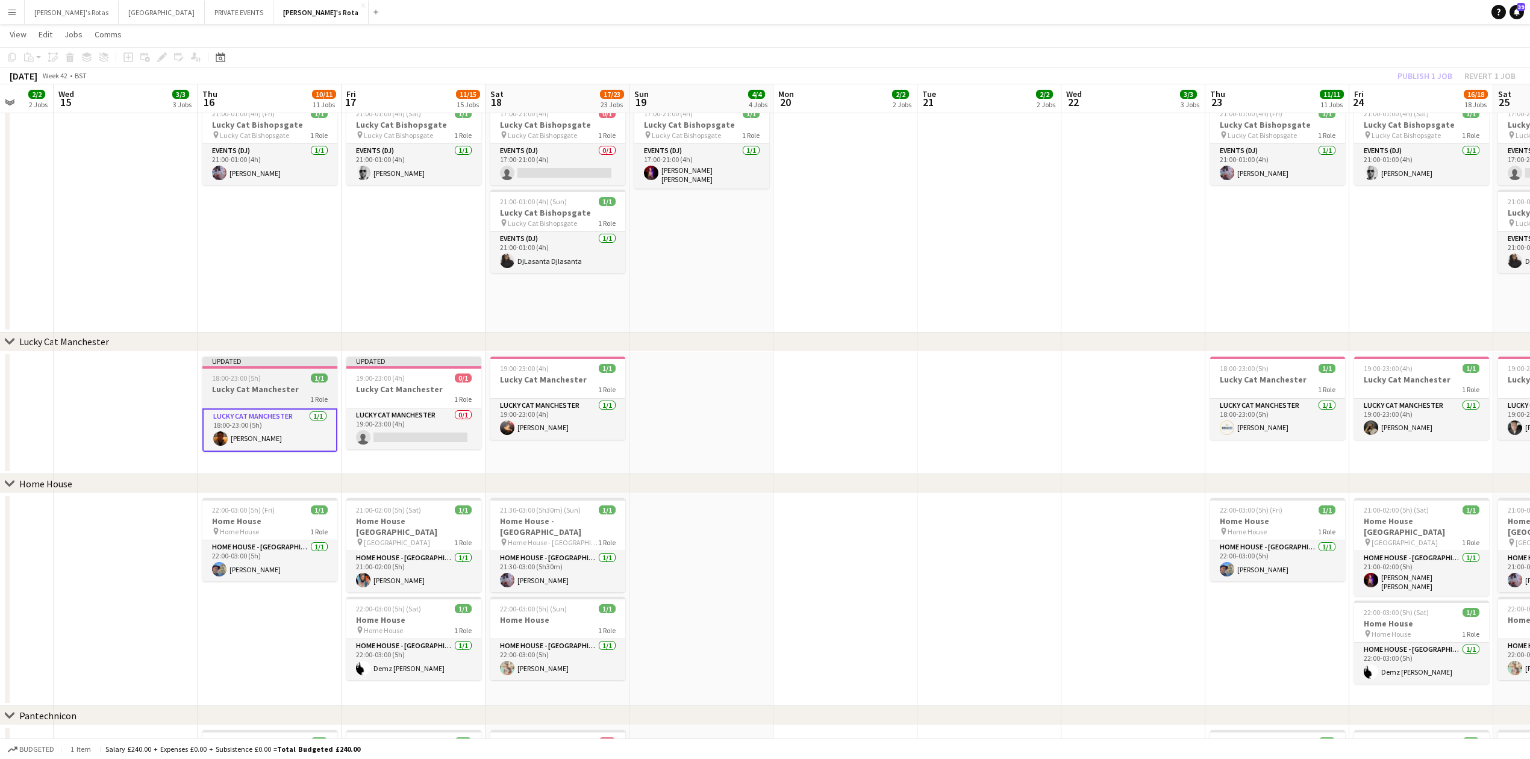
click at [270, 385] on h3 "Lucky Cat Manchester" at bounding box center [269, 389] width 135 height 11
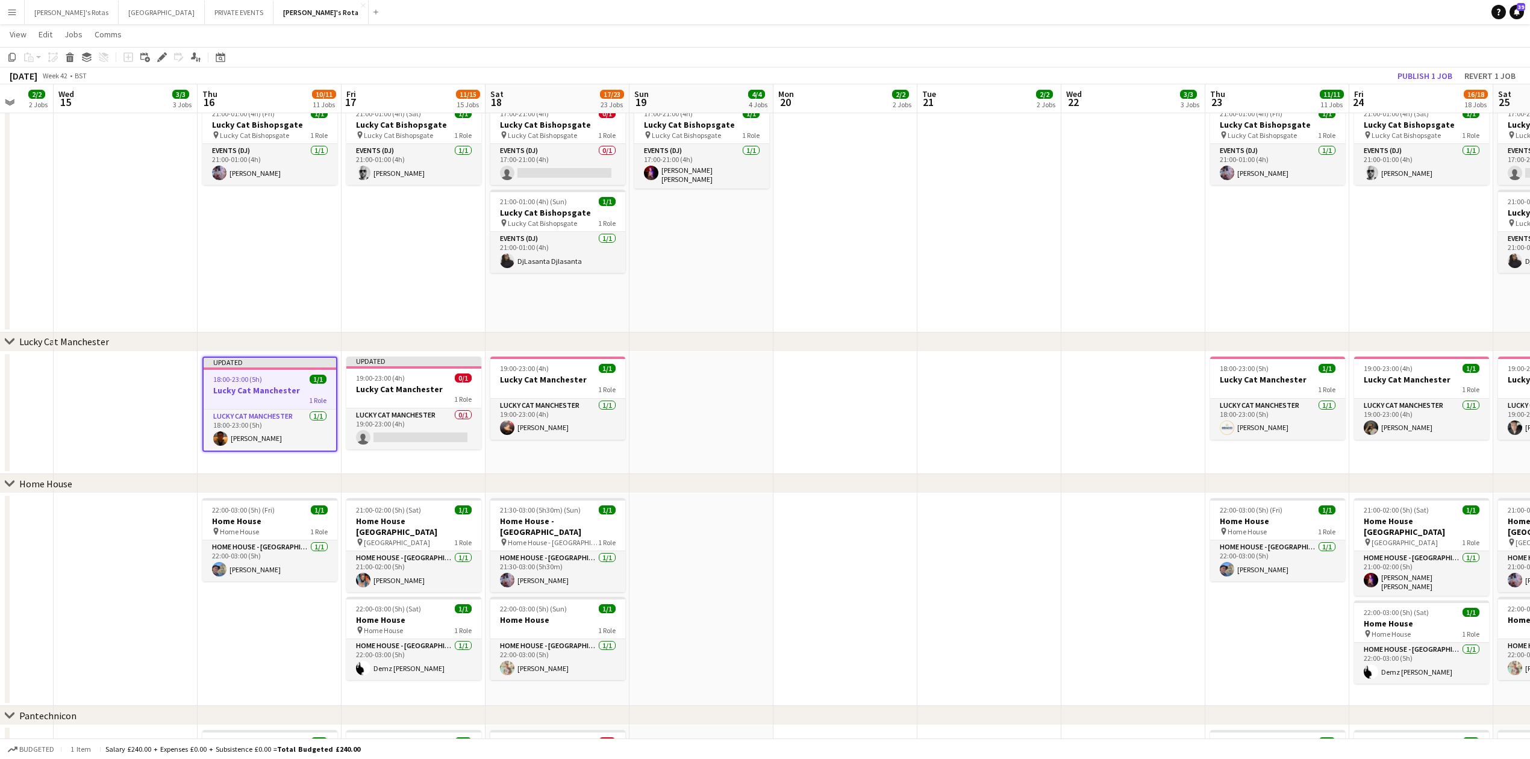
click at [1441, 66] on app-toolbar "Copy Paste Paste Ctrl+V Paste with crew Ctrl+Shift+V Paste linked Job [GEOGRAPH…" at bounding box center [765, 57] width 1530 height 20
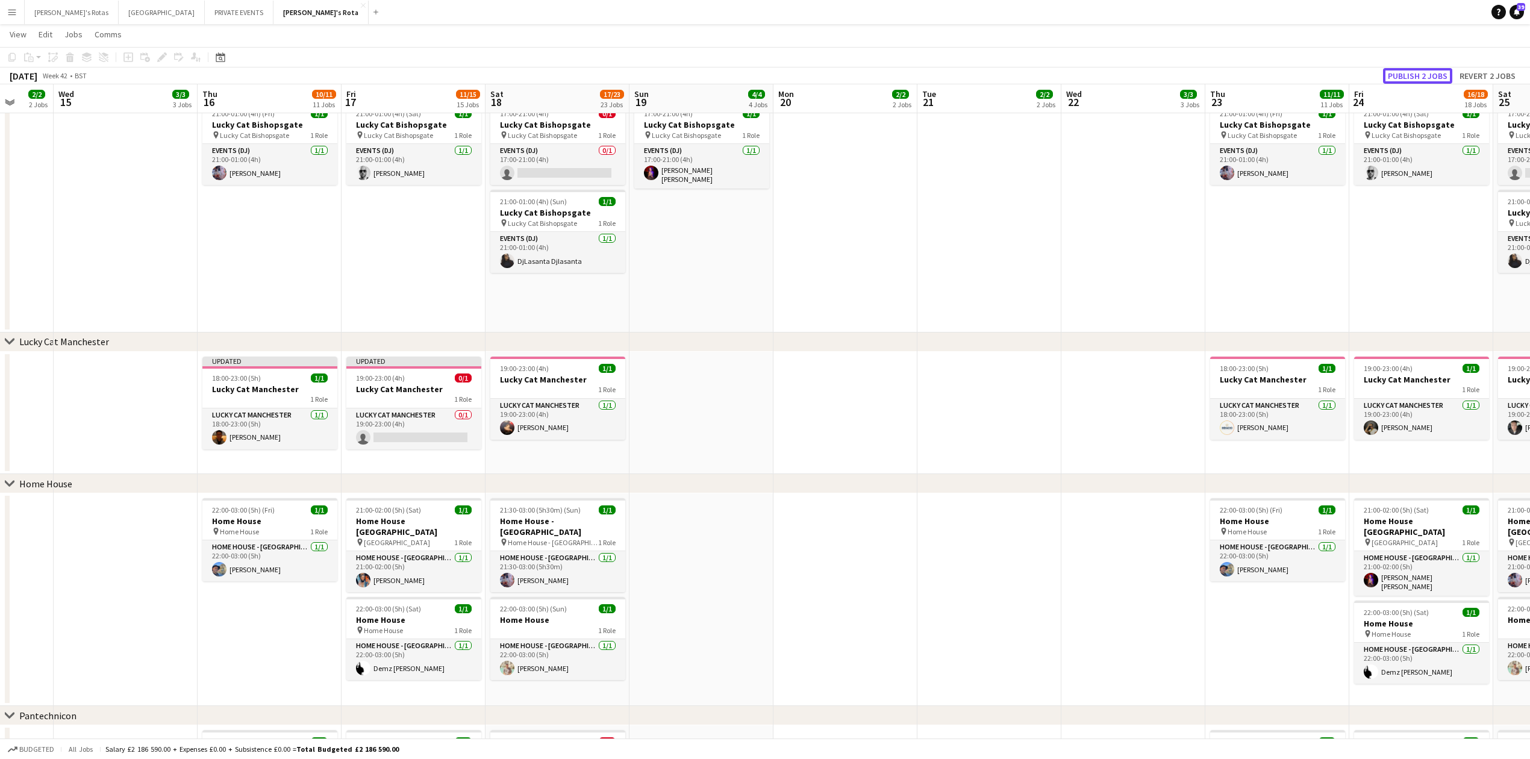
click at [1418, 75] on button "Publish 2 jobs" at bounding box center [1417, 76] width 69 height 16
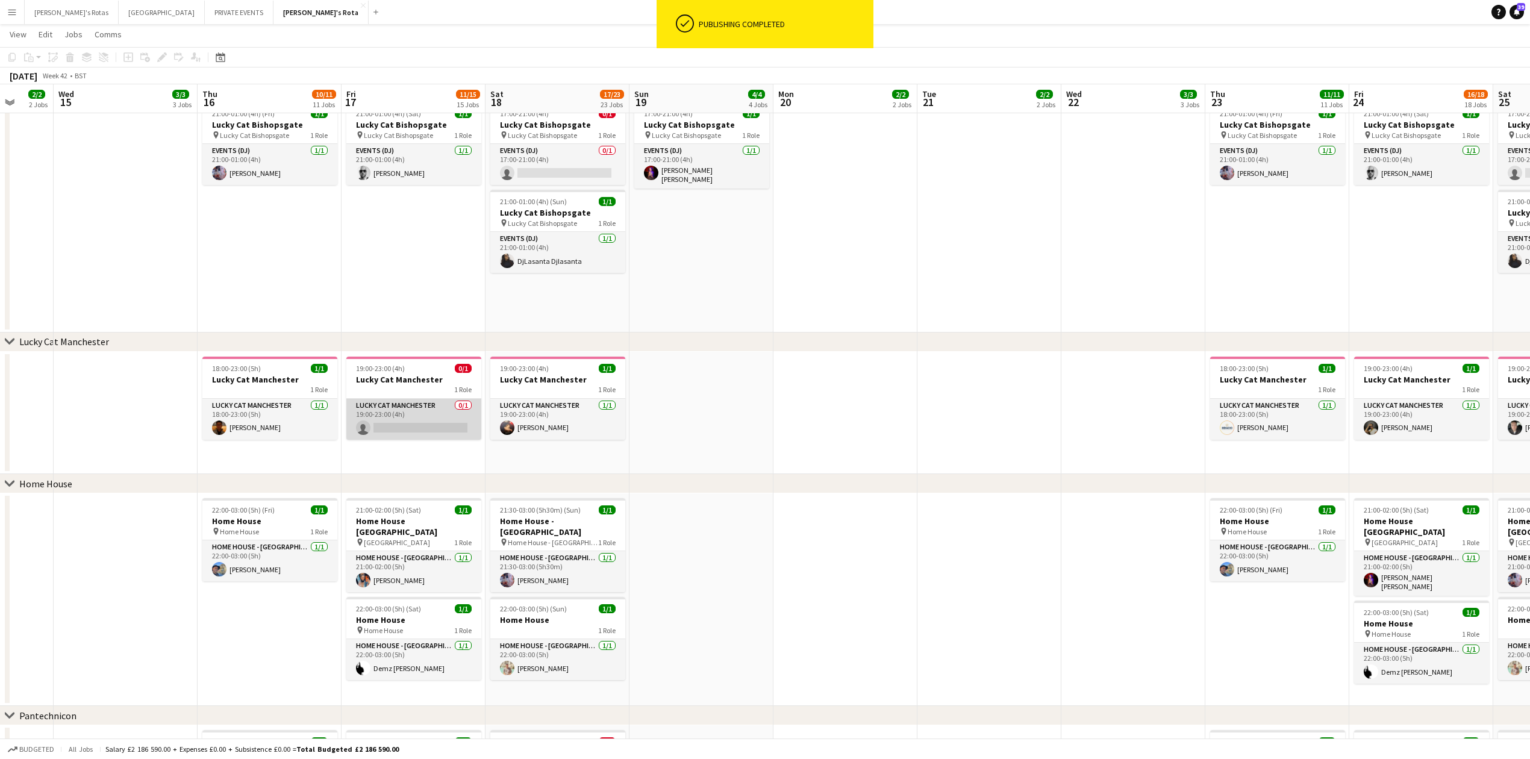
click at [388, 411] on app-card-role "Lucky Cat Manchester 0/1 19:00-23:00 (4h) single-neutral-actions" at bounding box center [413, 419] width 135 height 41
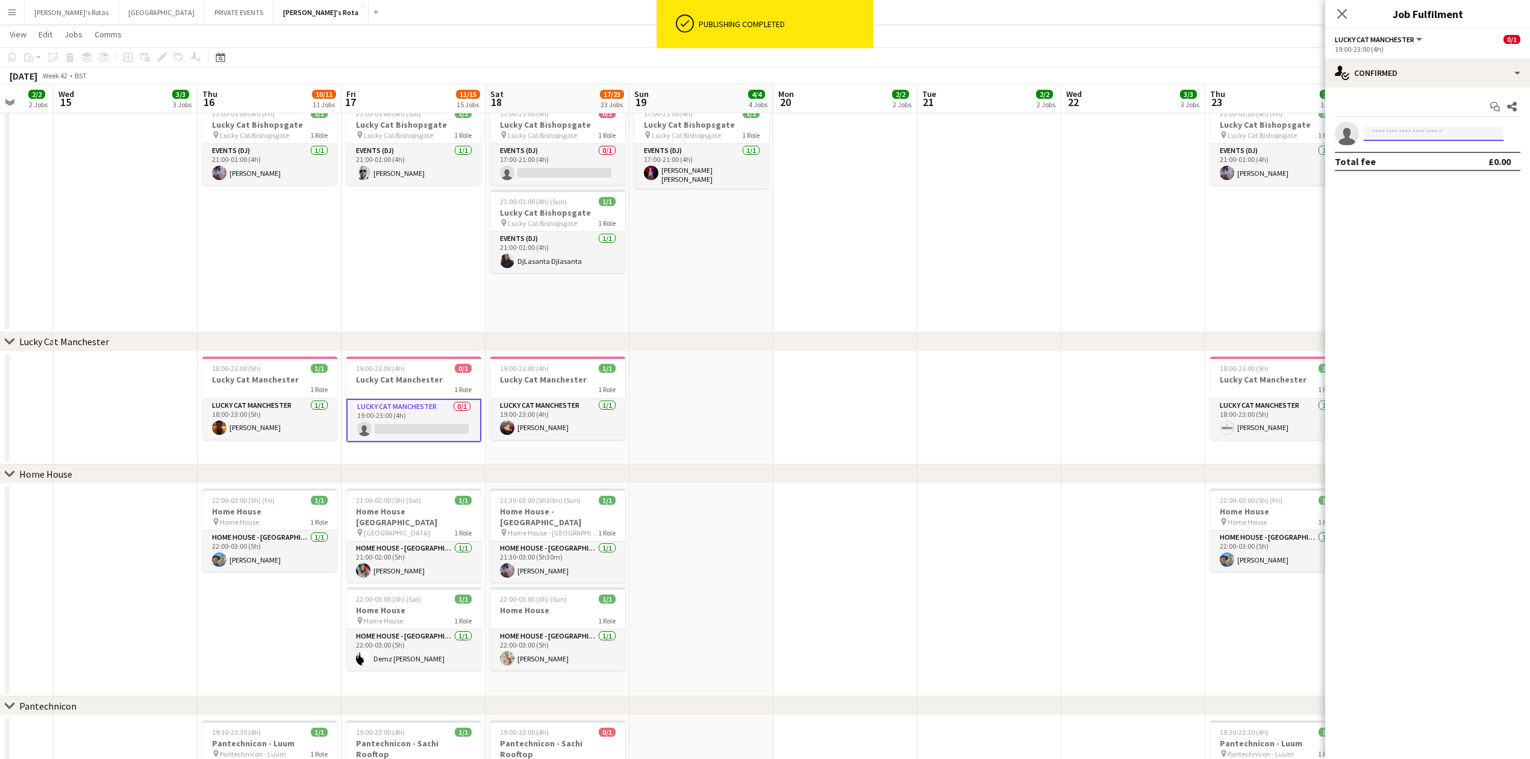
click at [1412, 129] on input at bounding box center [1434, 133] width 140 height 14
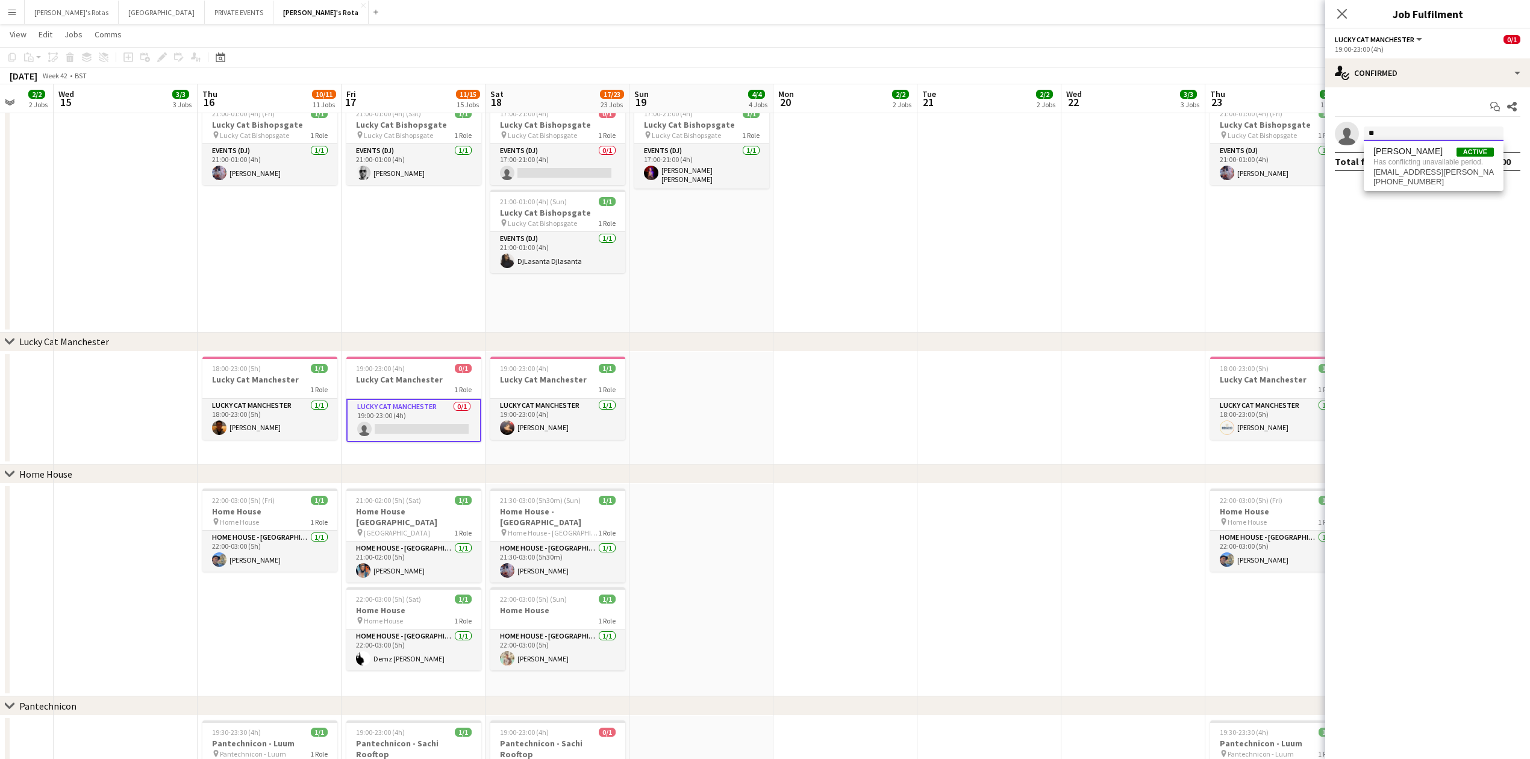
type input "*"
type input "***"
click at [1397, 189] on mat-expansion-panel "check Confirmed Start chat Share single-neutral-actions *** Total fee £0.00" at bounding box center [1427, 423] width 205 height 672
click at [1397, 165] on div "Total fee £0.00" at bounding box center [1427, 161] width 185 height 19
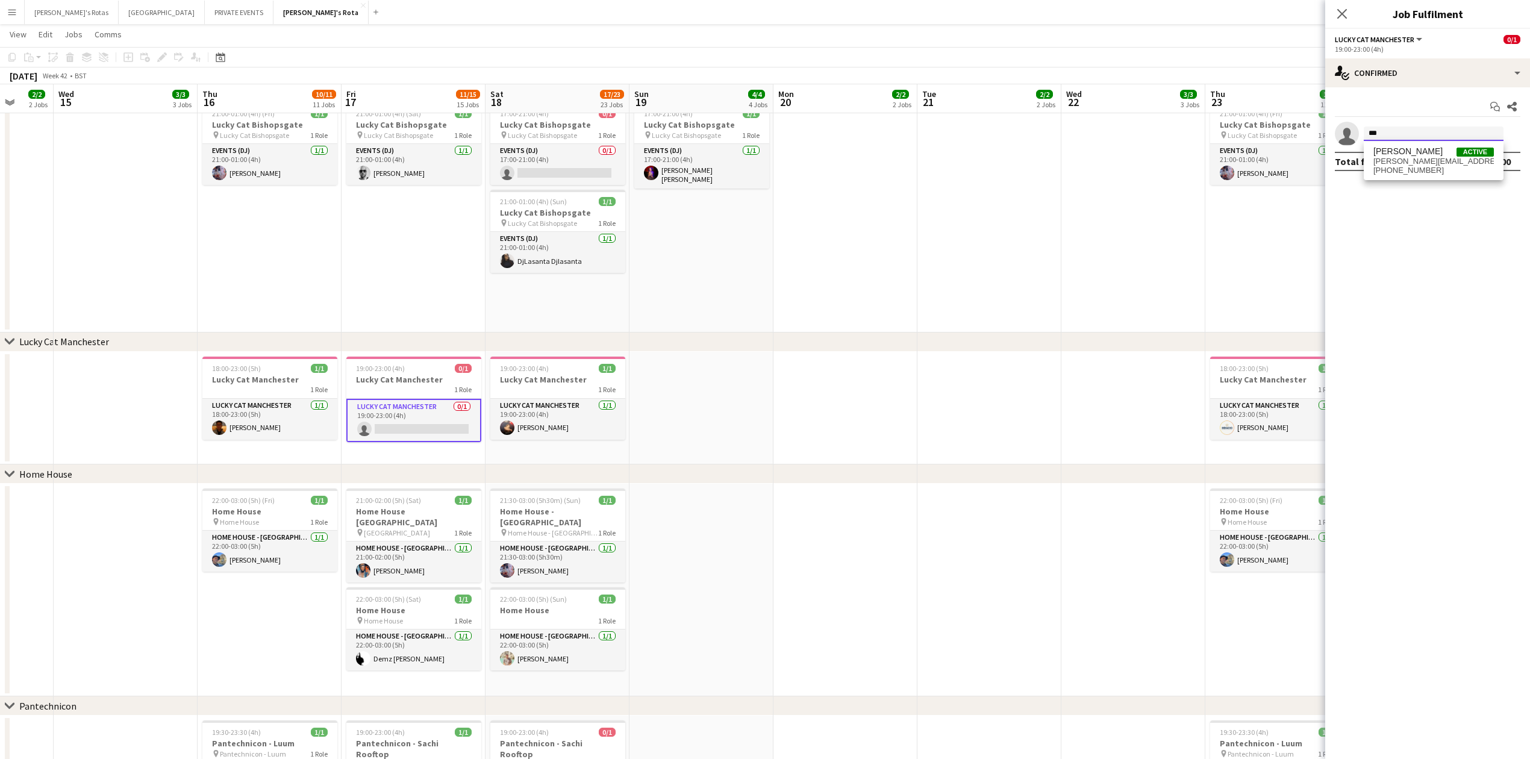
click at [1396, 138] on input "***" at bounding box center [1434, 133] width 140 height 14
click at [1400, 165] on span "[PERSON_NAME][EMAIL_ADDRESS][PERSON_NAME][DOMAIN_NAME]" at bounding box center [1433, 162] width 120 height 10
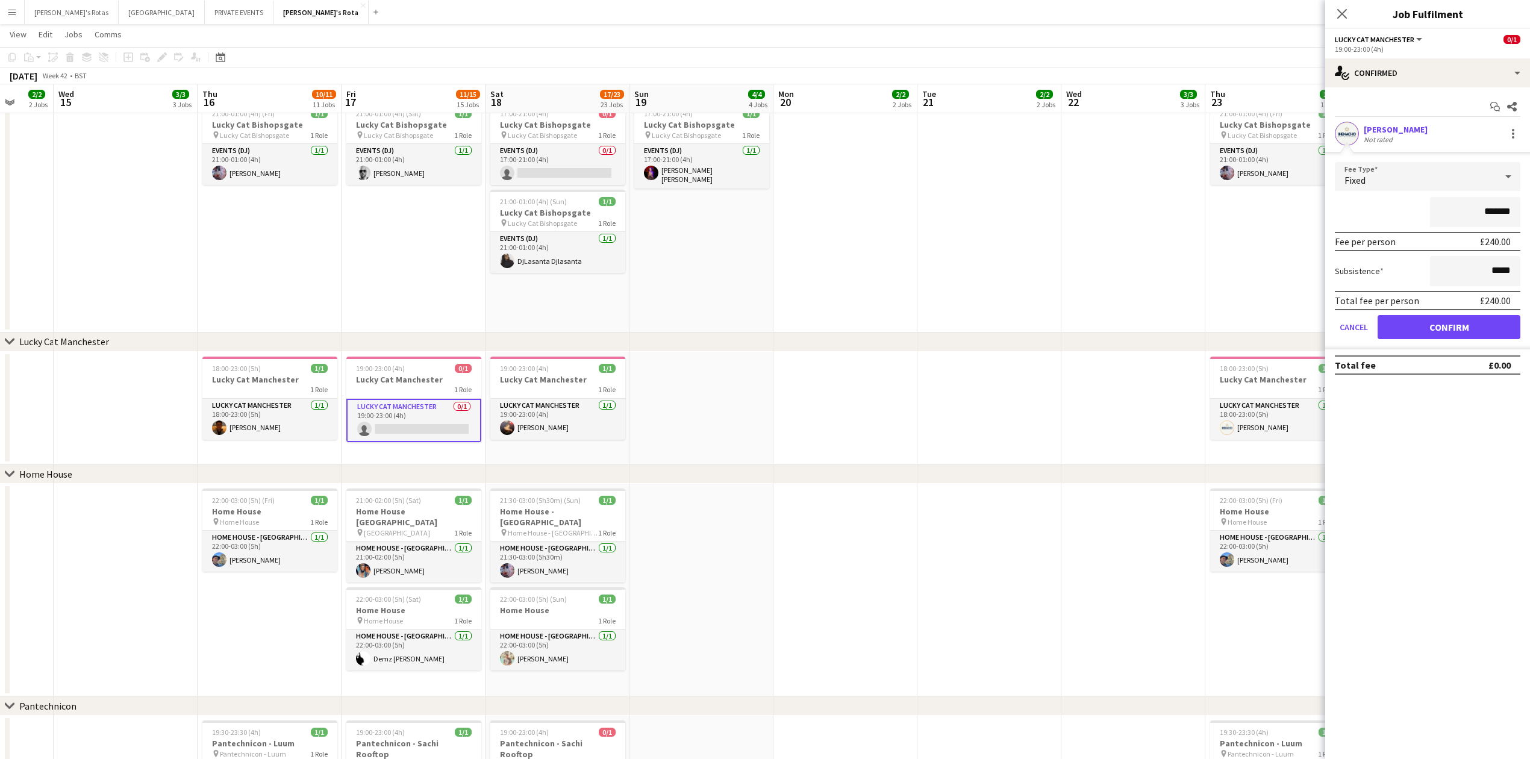
drag, startPoint x: 1427, startPoint y: 304, endPoint x: 1438, endPoint y: 323, distance: 22.4
click at [1429, 314] on form "Fee Type Fixed ******* Fee per person £240.00 Subsistence ***** Total fee per p…" at bounding box center [1427, 255] width 205 height 187
click at [1438, 326] on button "Confirm" at bounding box center [1448, 327] width 143 height 24
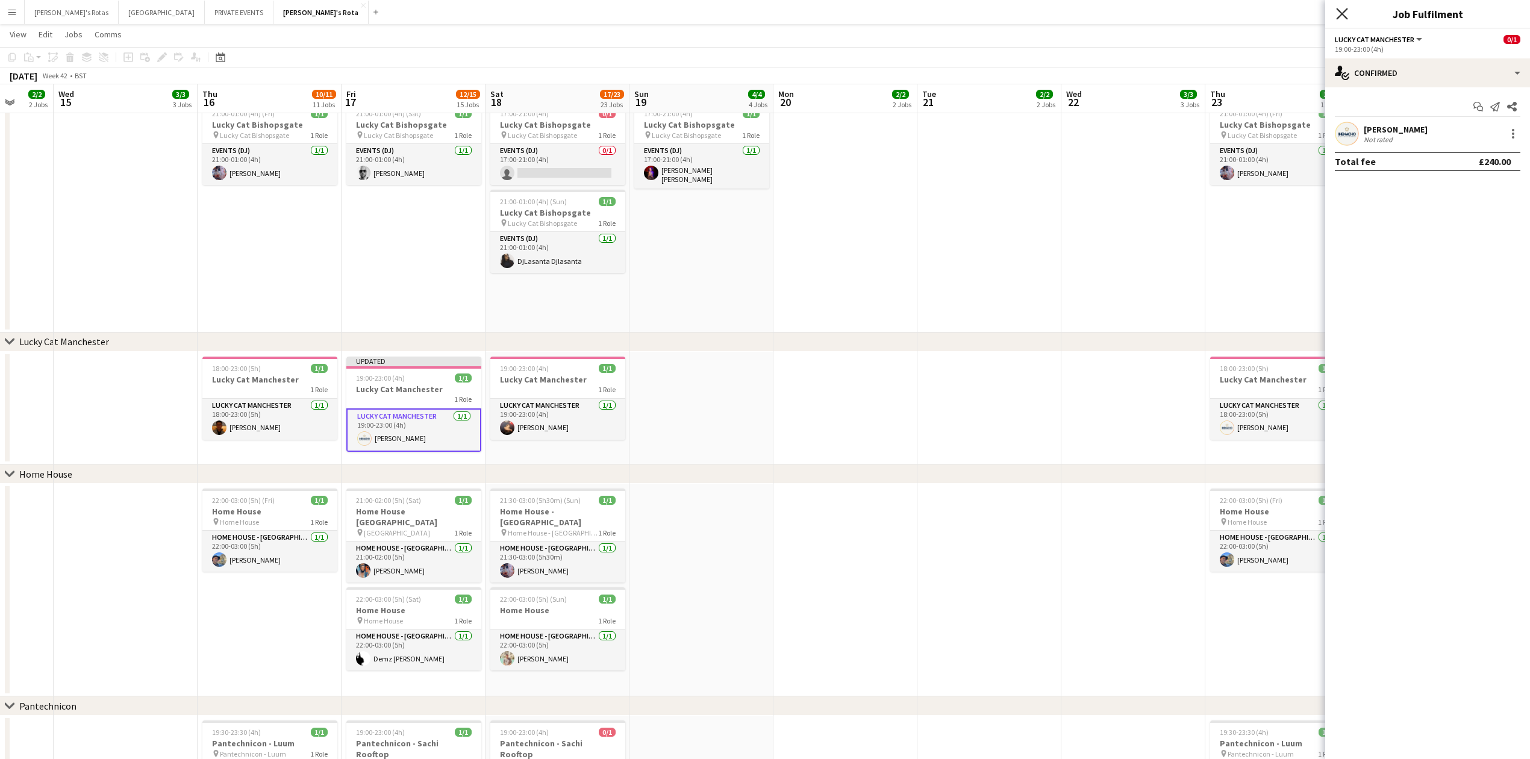
click at [1342, 10] on icon "Close pop-in" at bounding box center [1341, 13] width 11 height 11
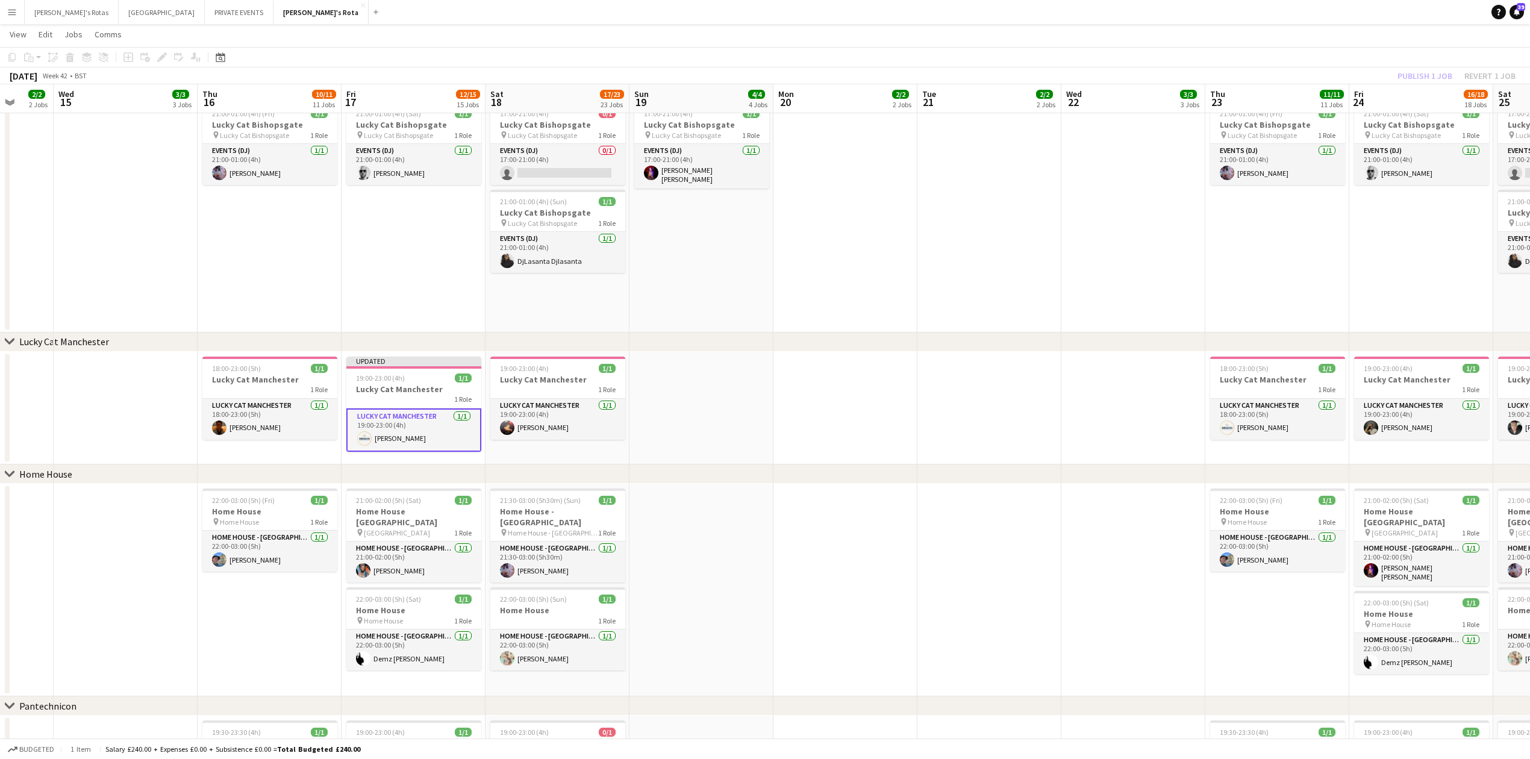
click at [408, 388] on h3 "Lucky Cat Manchester" at bounding box center [413, 389] width 135 height 11
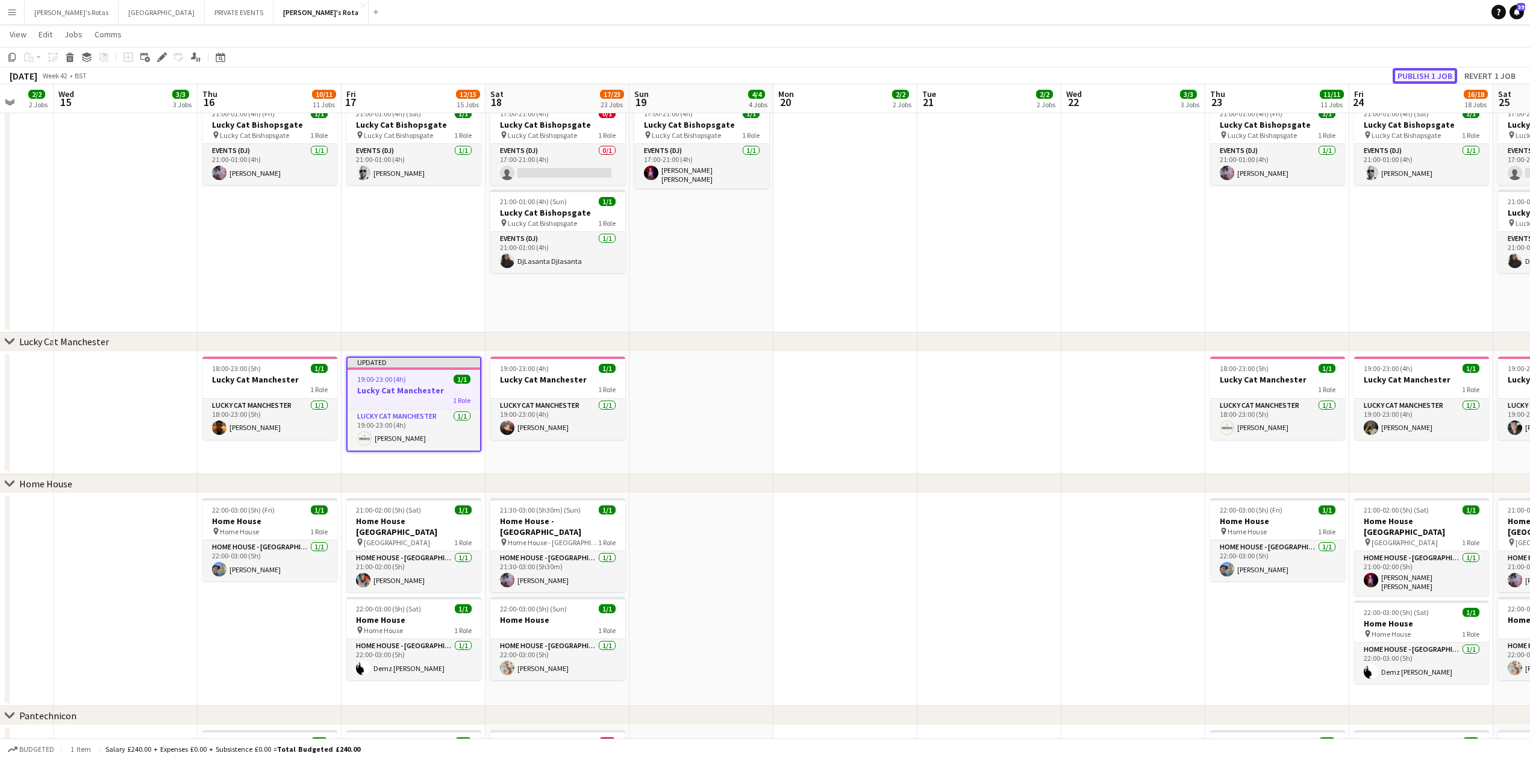
click at [1436, 70] on button "Publish 1 job" at bounding box center [1424, 76] width 64 height 16
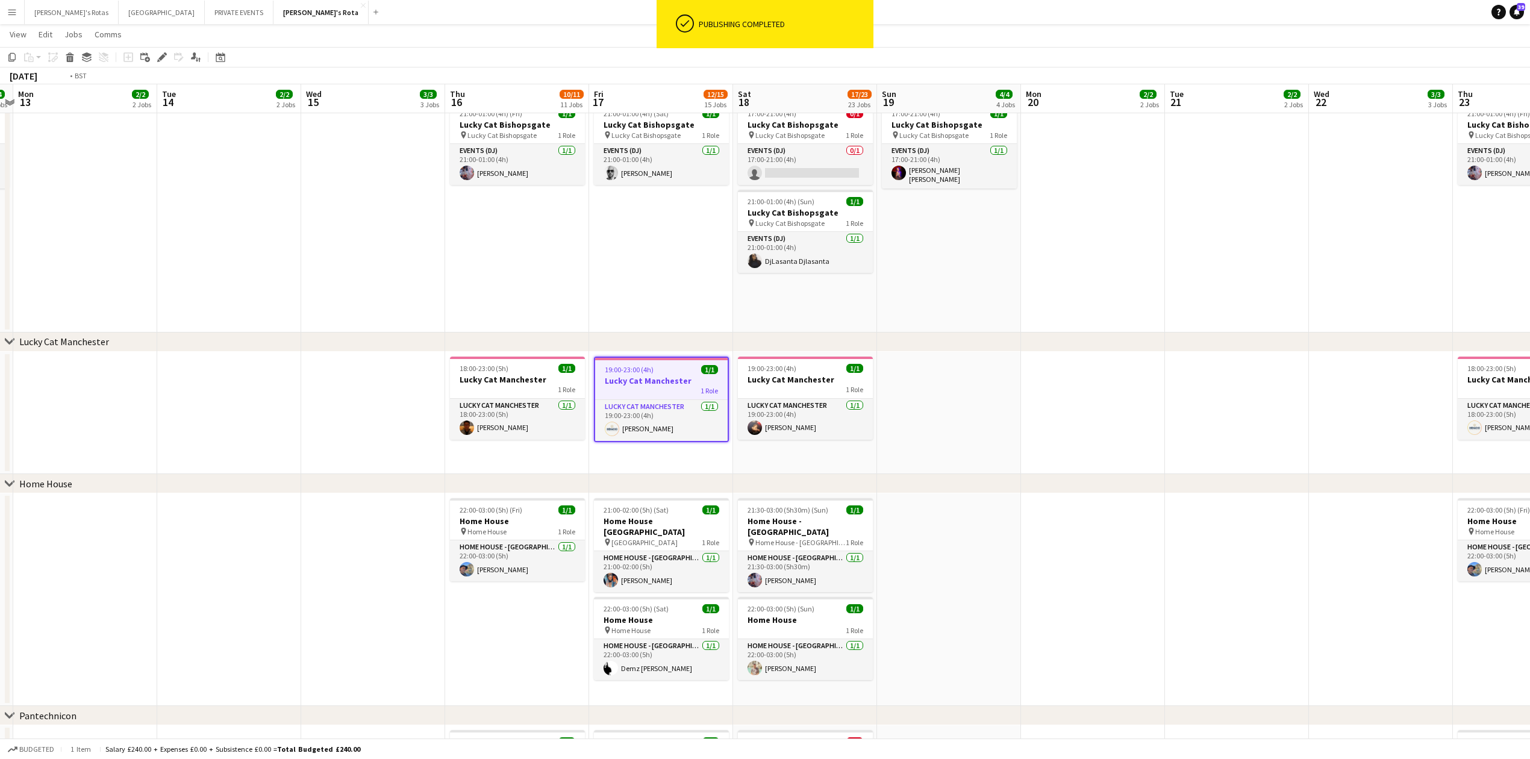
scroll to position [0, 287]
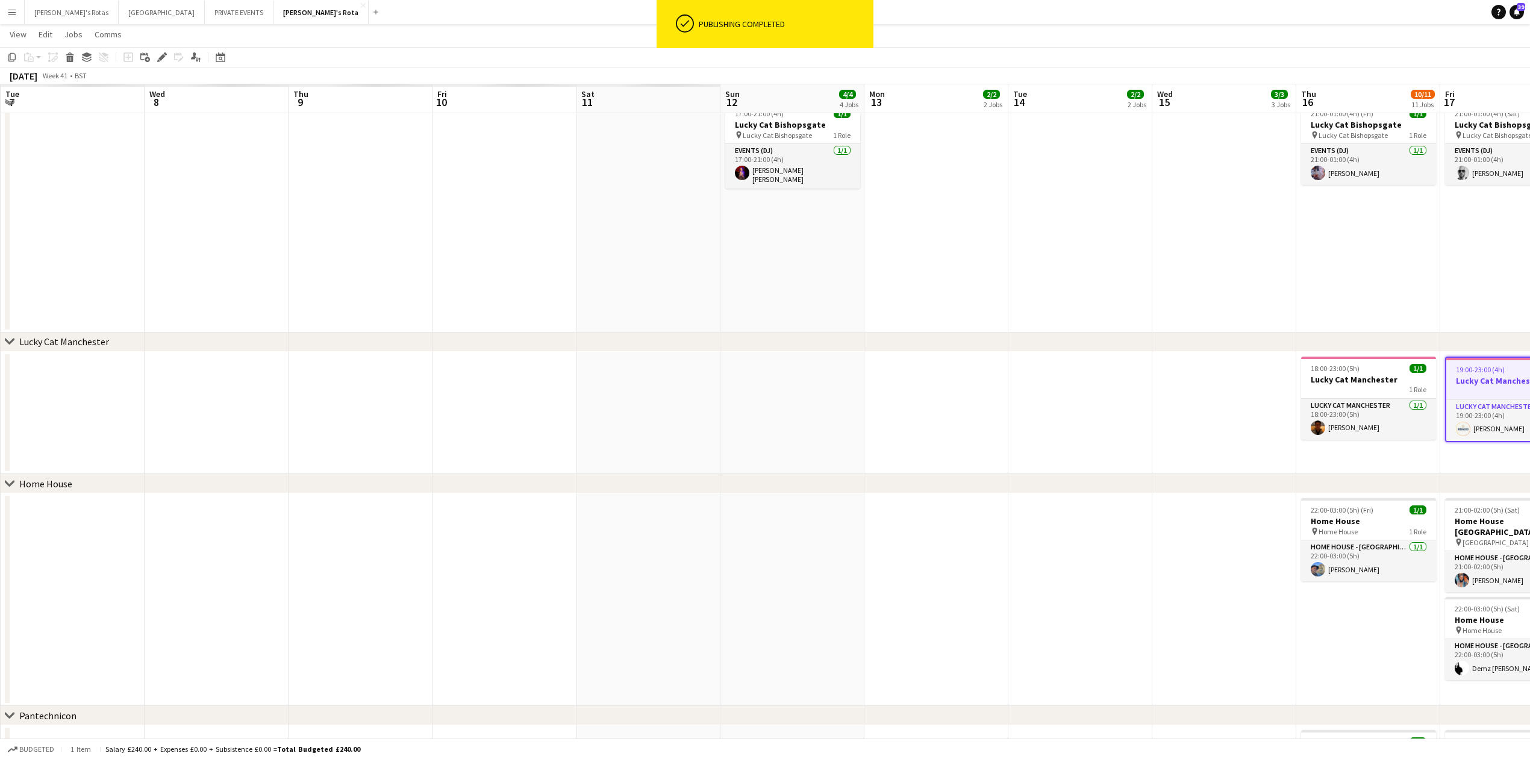
drag, startPoint x: 118, startPoint y: 426, endPoint x: 1214, endPoint y: 401, distance: 1096.4
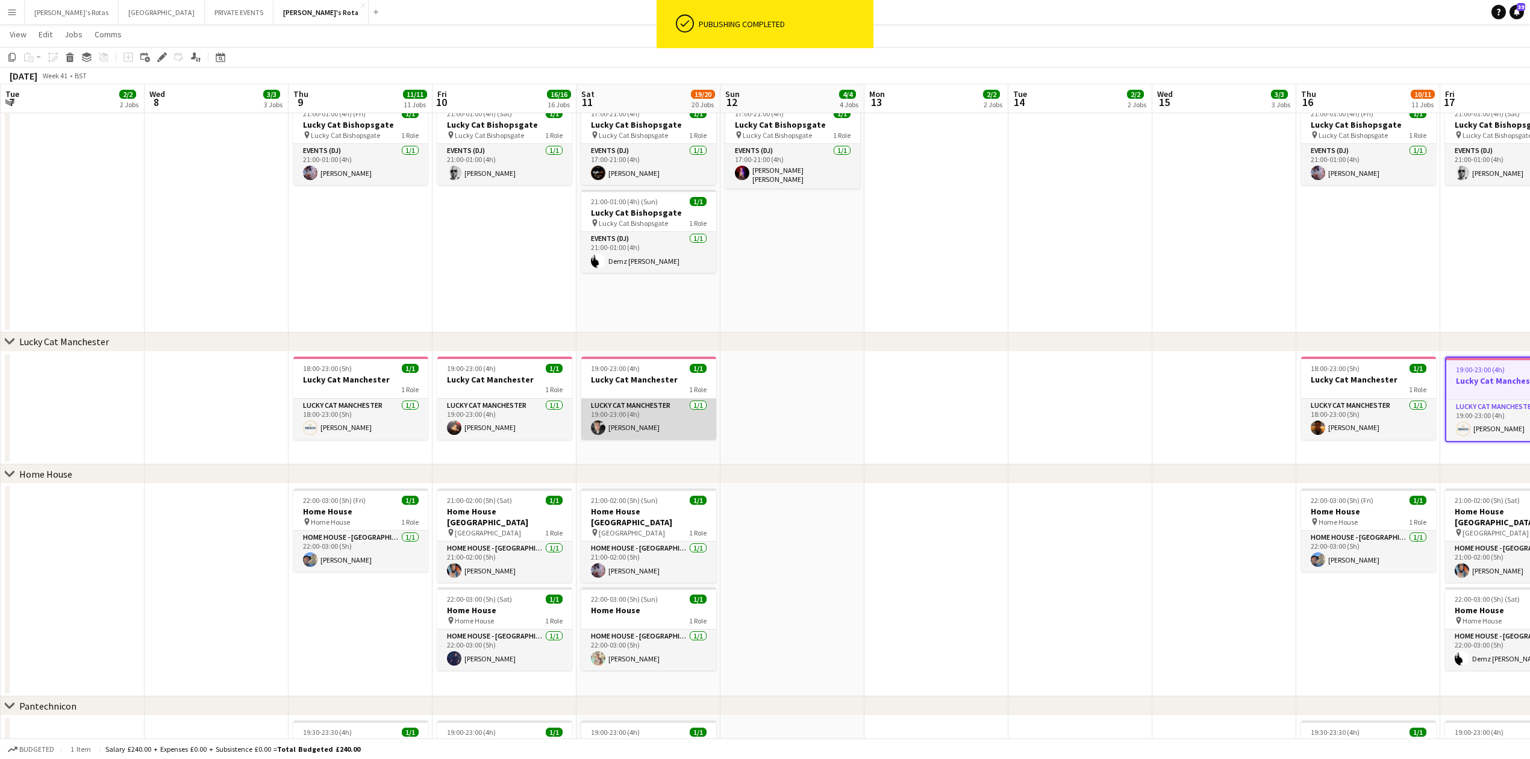
click at [634, 422] on app-card-role "Lucky Cat Manchester [DATE] 19:00-23:00 (4h) [PERSON_NAME]" at bounding box center [648, 419] width 135 height 41
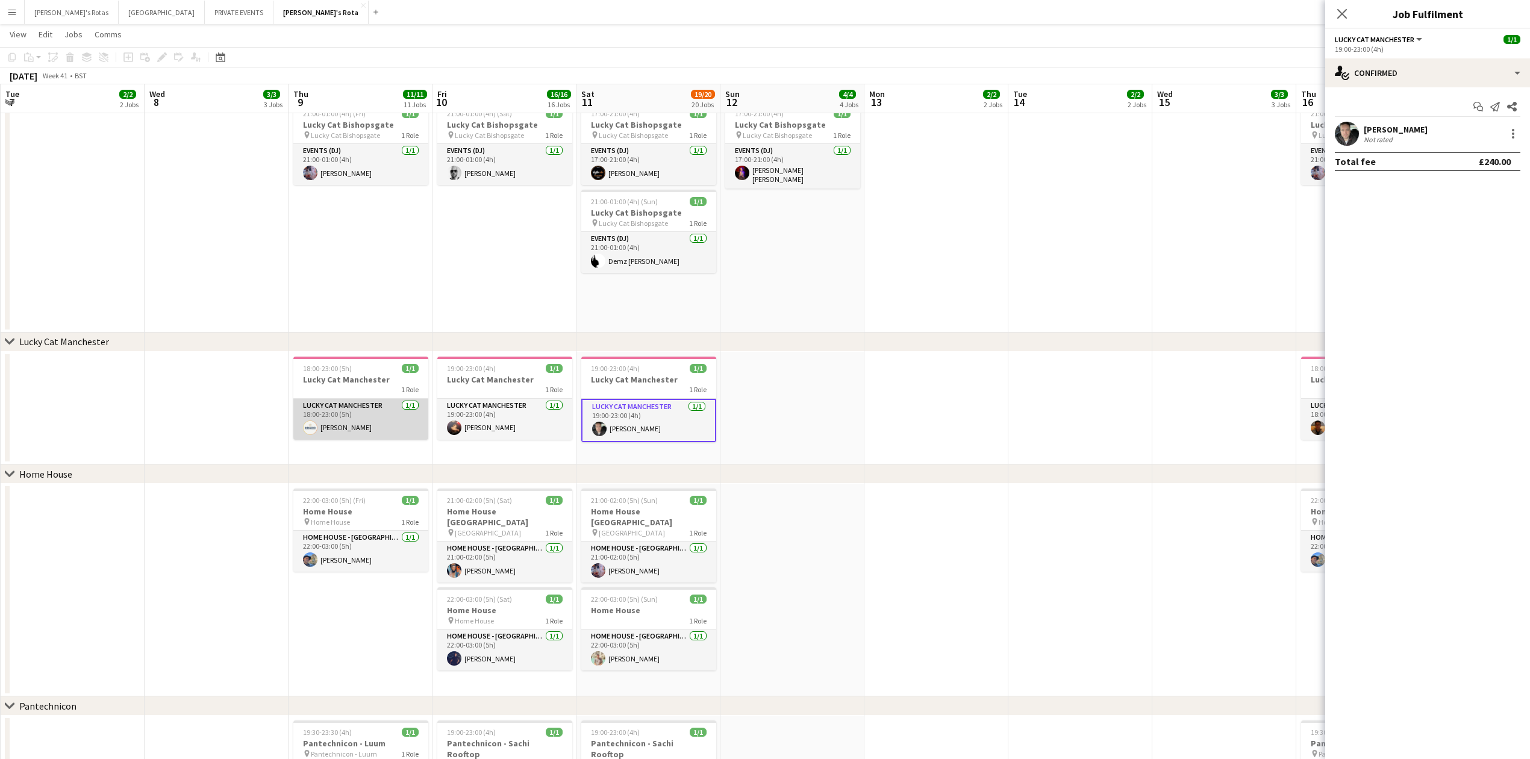
click at [338, 426] on app-card-role "Lucky Cat Manchester [DATE] 18:00-23:00 (5h) [PERSON_NAME]" at bounding box center [360, 419] width 135 height 41
click at [1516, 132] on div at bounding box center [1513, 133] width 14 height 14
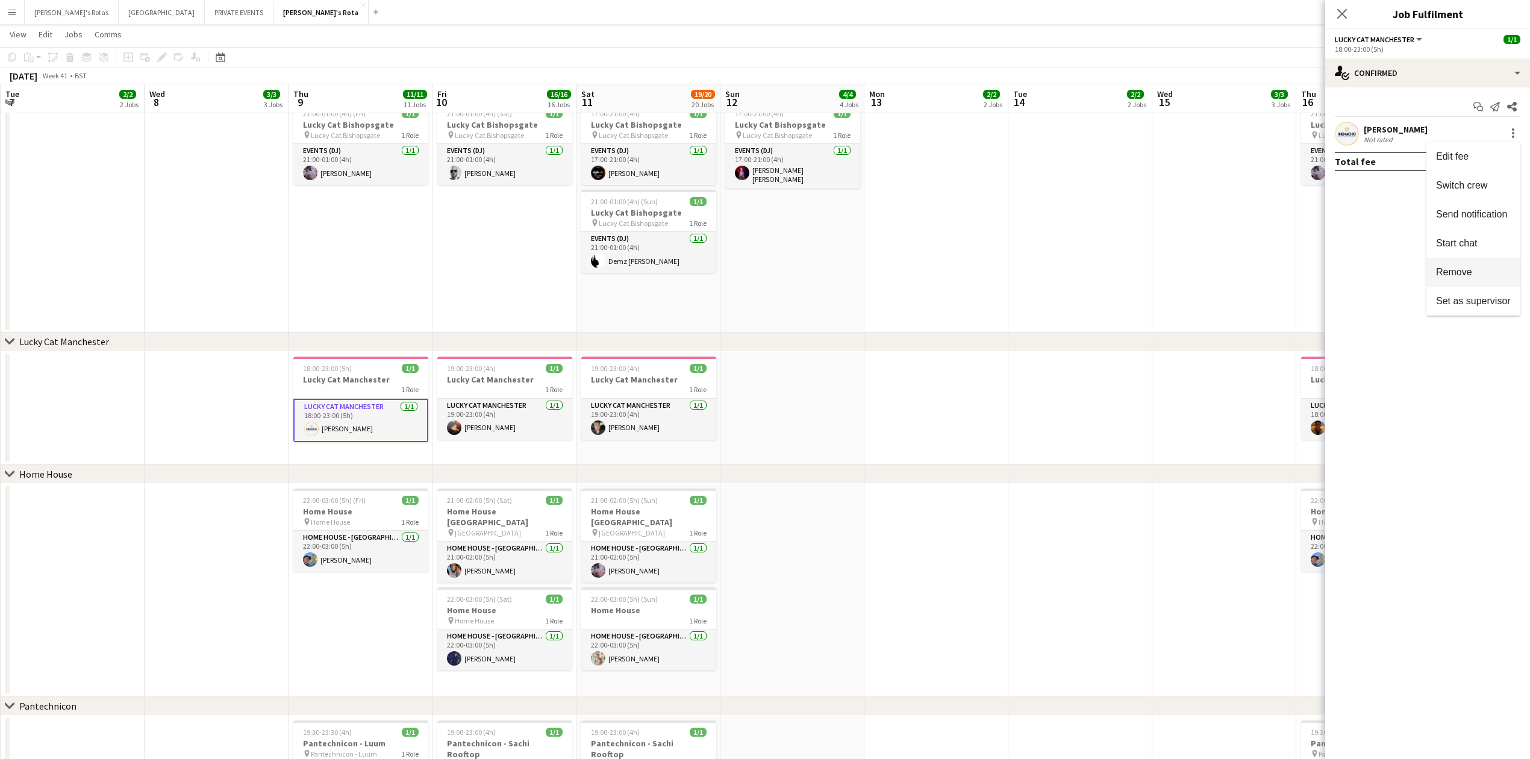
click at [1467, 268] on span "Remove" at bounding box center [1454, 271] width 36 height 10
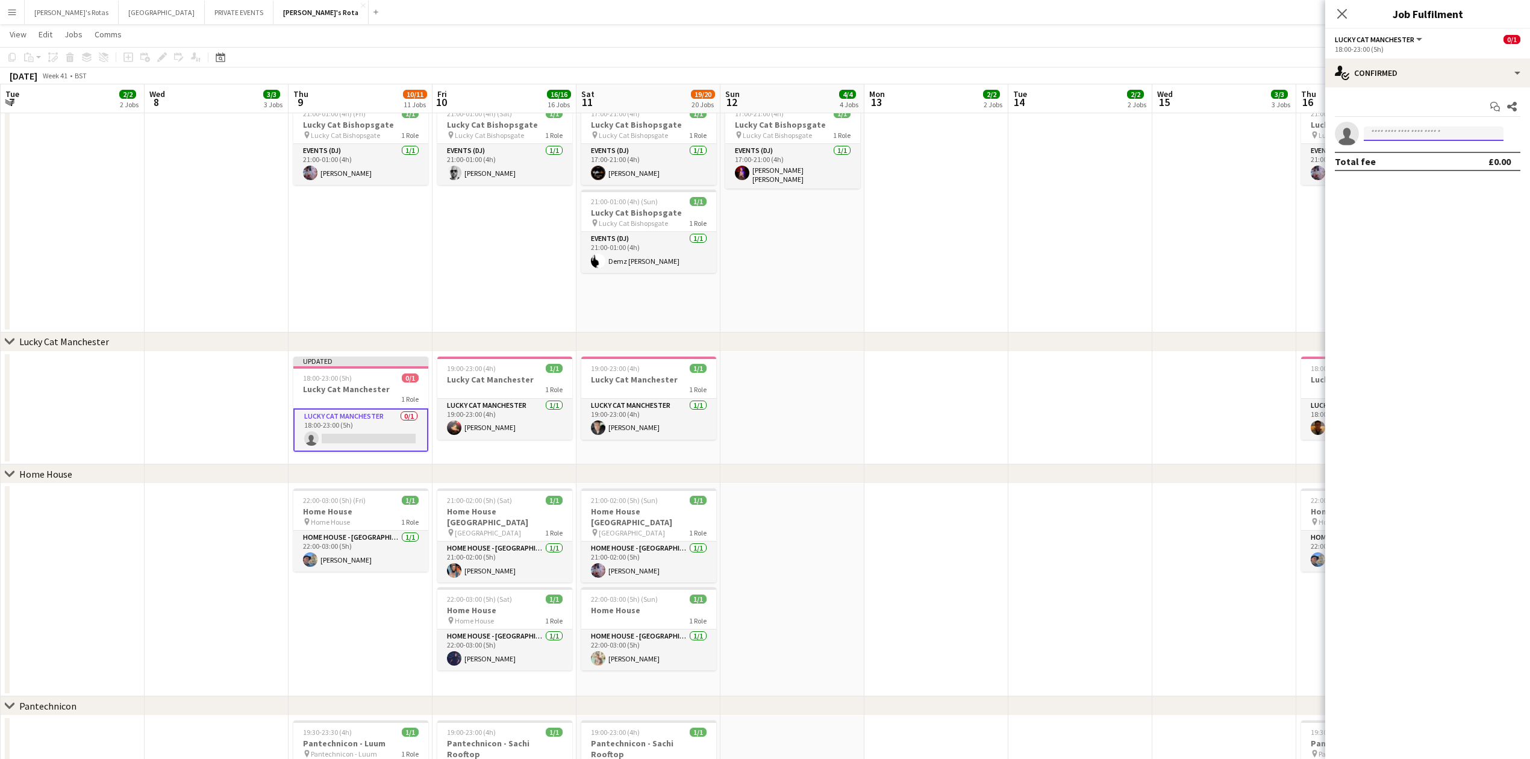
click at [1405, 135] on input at bounding box center [1434, 133] width 140 height 14
type input "****"
click at [1337, 14] on icon "Close pop-in" at bounding box center [1341, 13] width 11 height 11
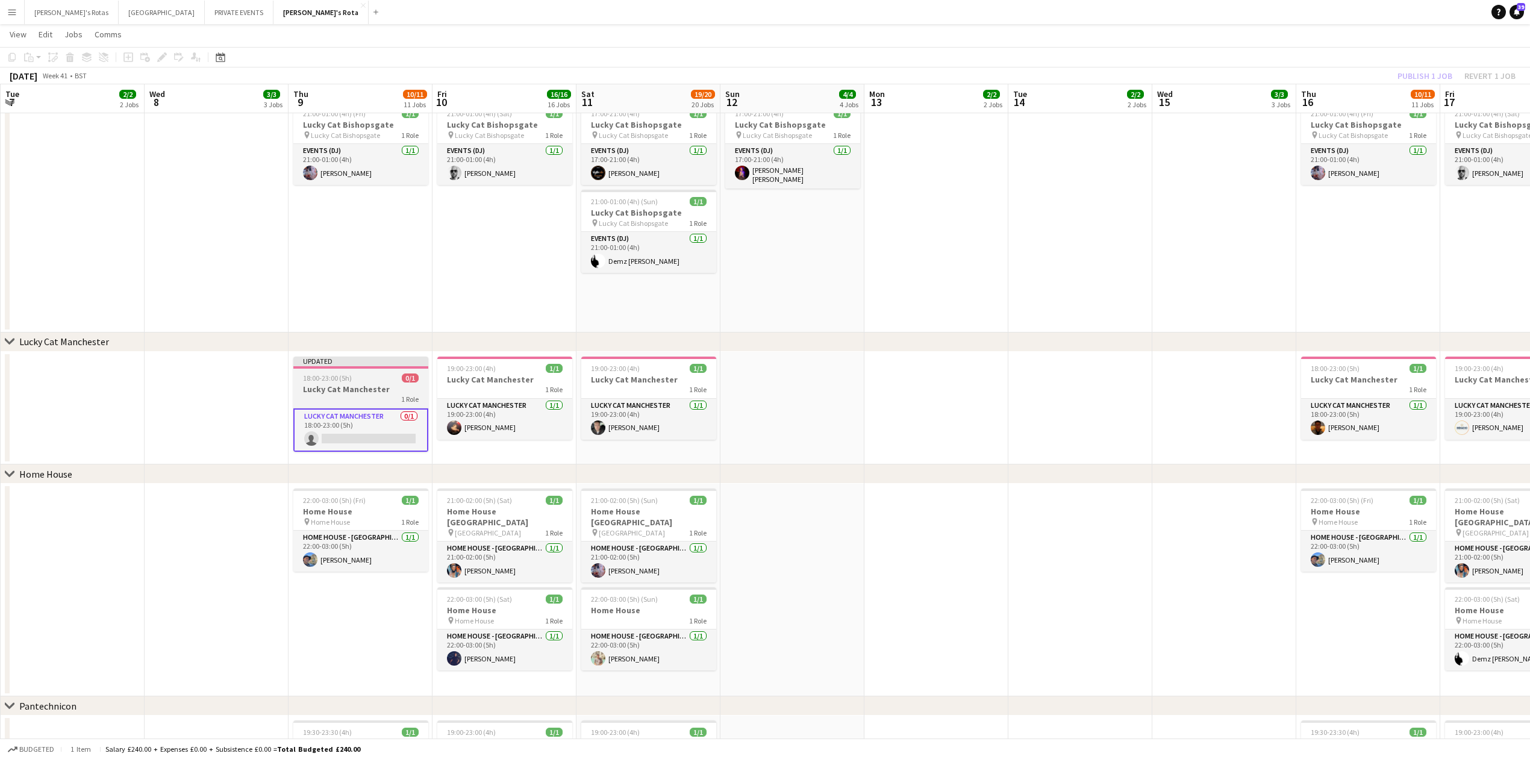
click at [341, 374] on span "18:00-23:00 (5h)" at bounding box center [327, 377] width 49 height 9
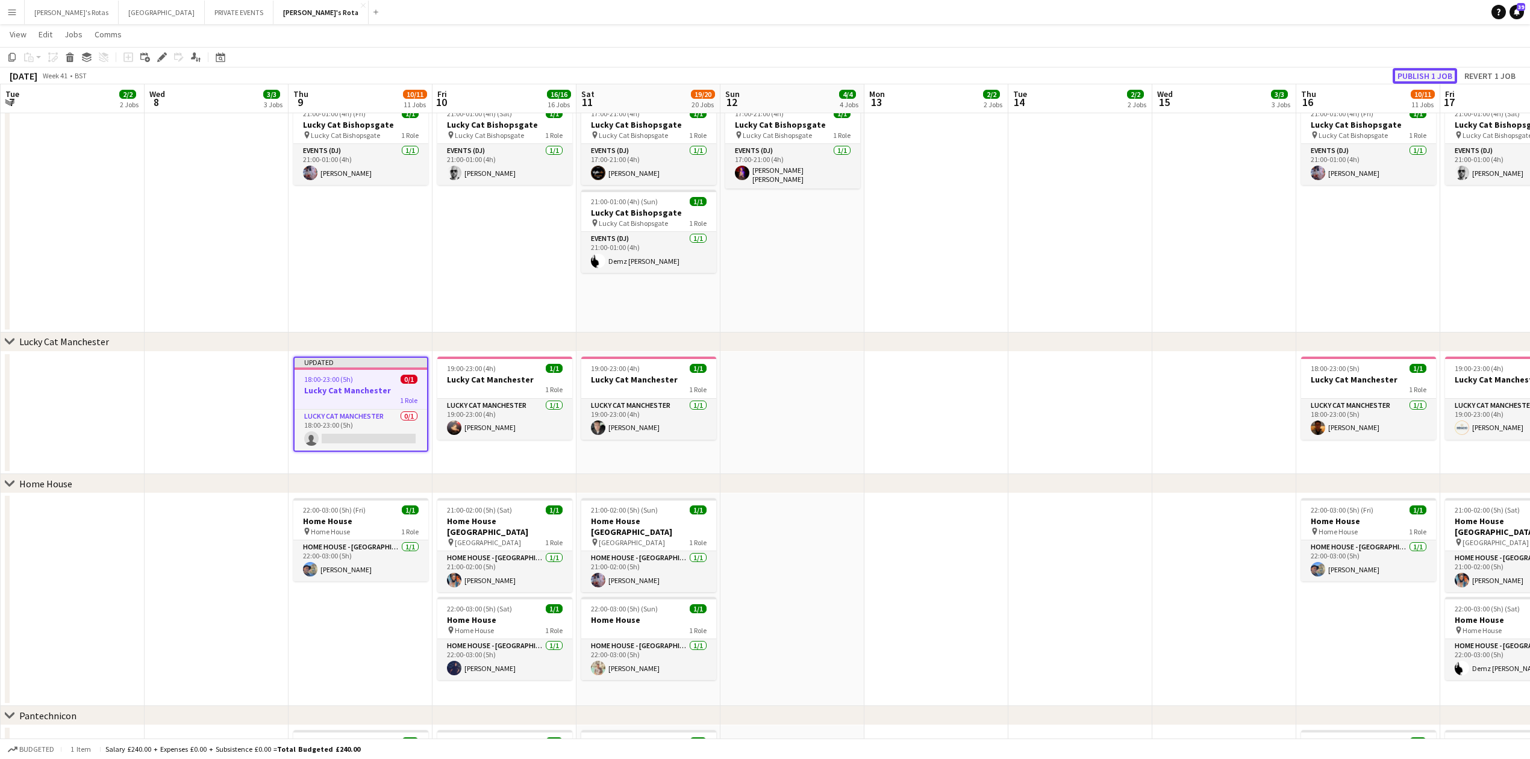
click at [1415, 73] on button "Publish 1 job" at bounding box center [1424, 76] width 64 height 16
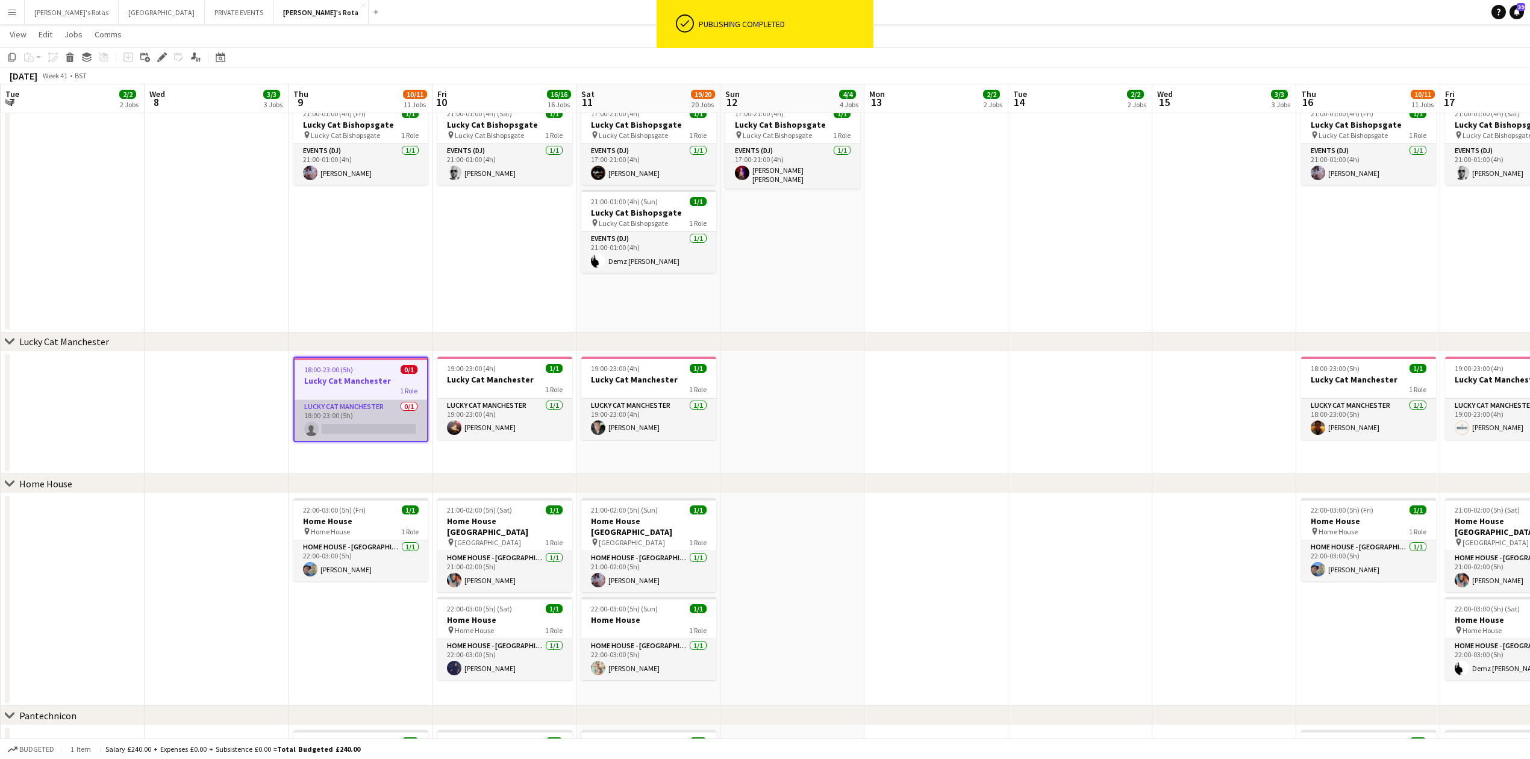
drag, startPoint x: 329, startPoint y: 430, endPoint x: 348, endPoint y: 420, distance: 21.0
click at [331, 430] on app-card-role "Lucky Cat Manchester 0/1 18:00-23:00 (5h) single-neutral-actions" at bounding box center [361, 420] width 132 height 41
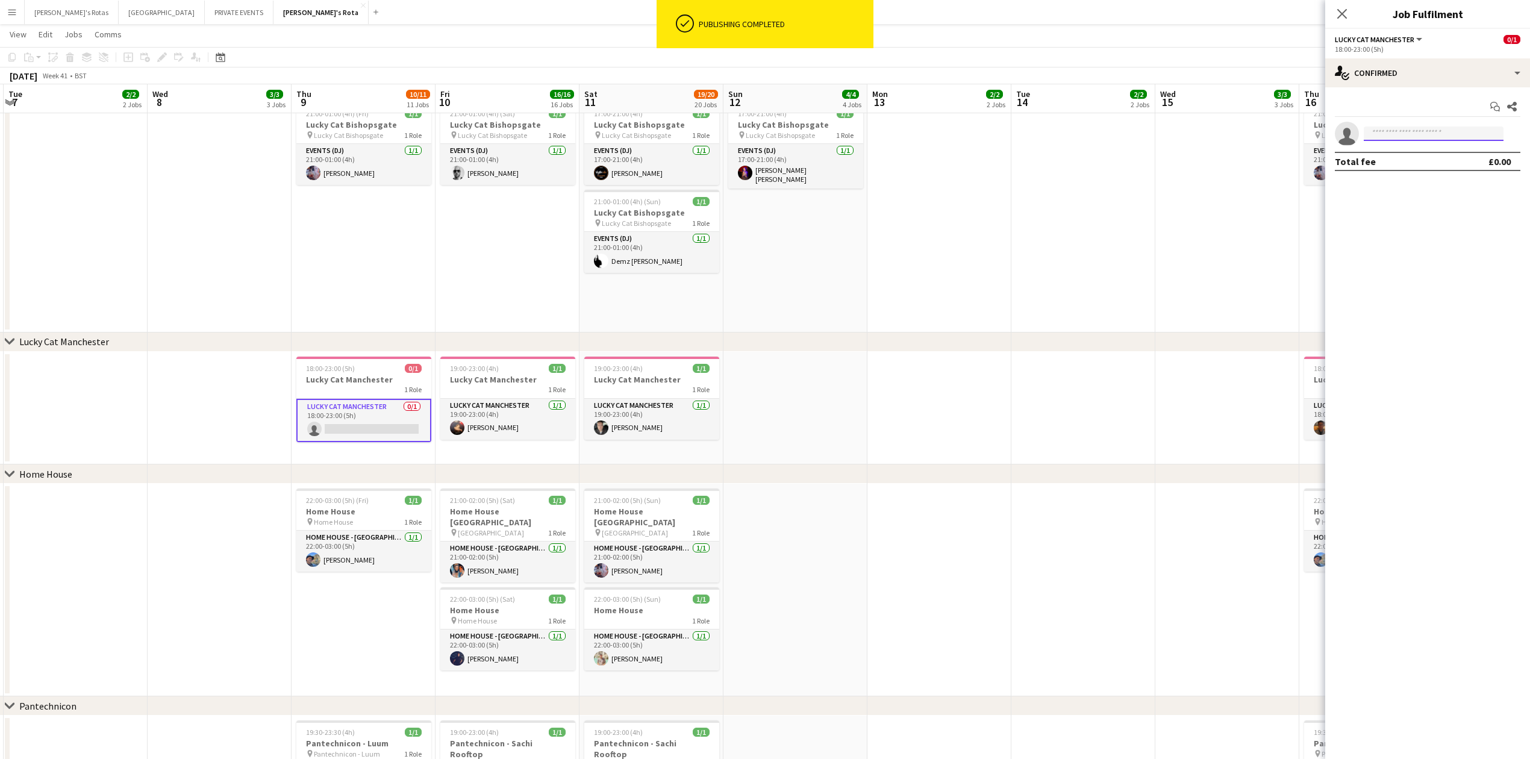
click at [1412, 136] on input at bounding box center [1434, 133] width 140 height 14
type input "***"
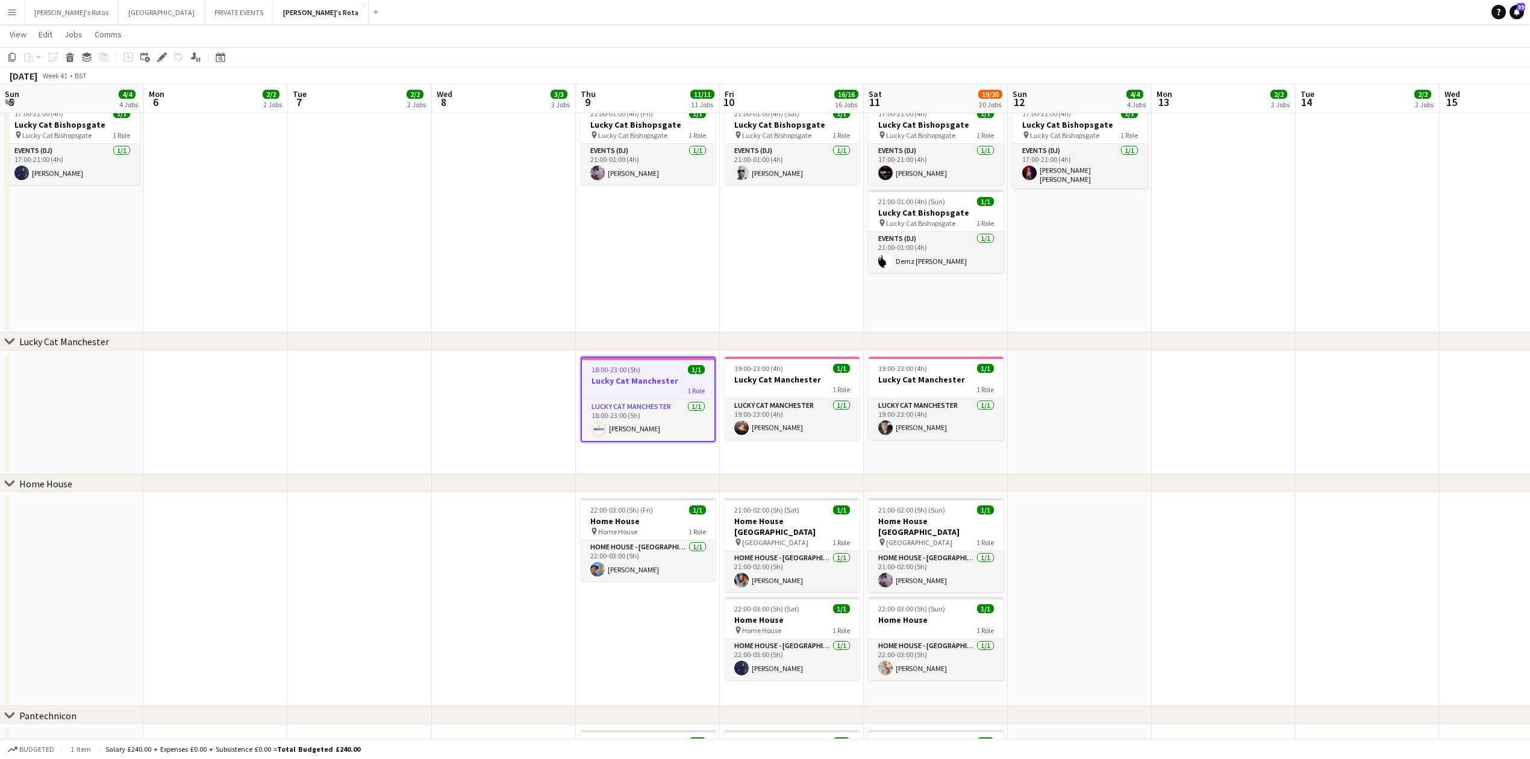
scroll to position [0, 284]
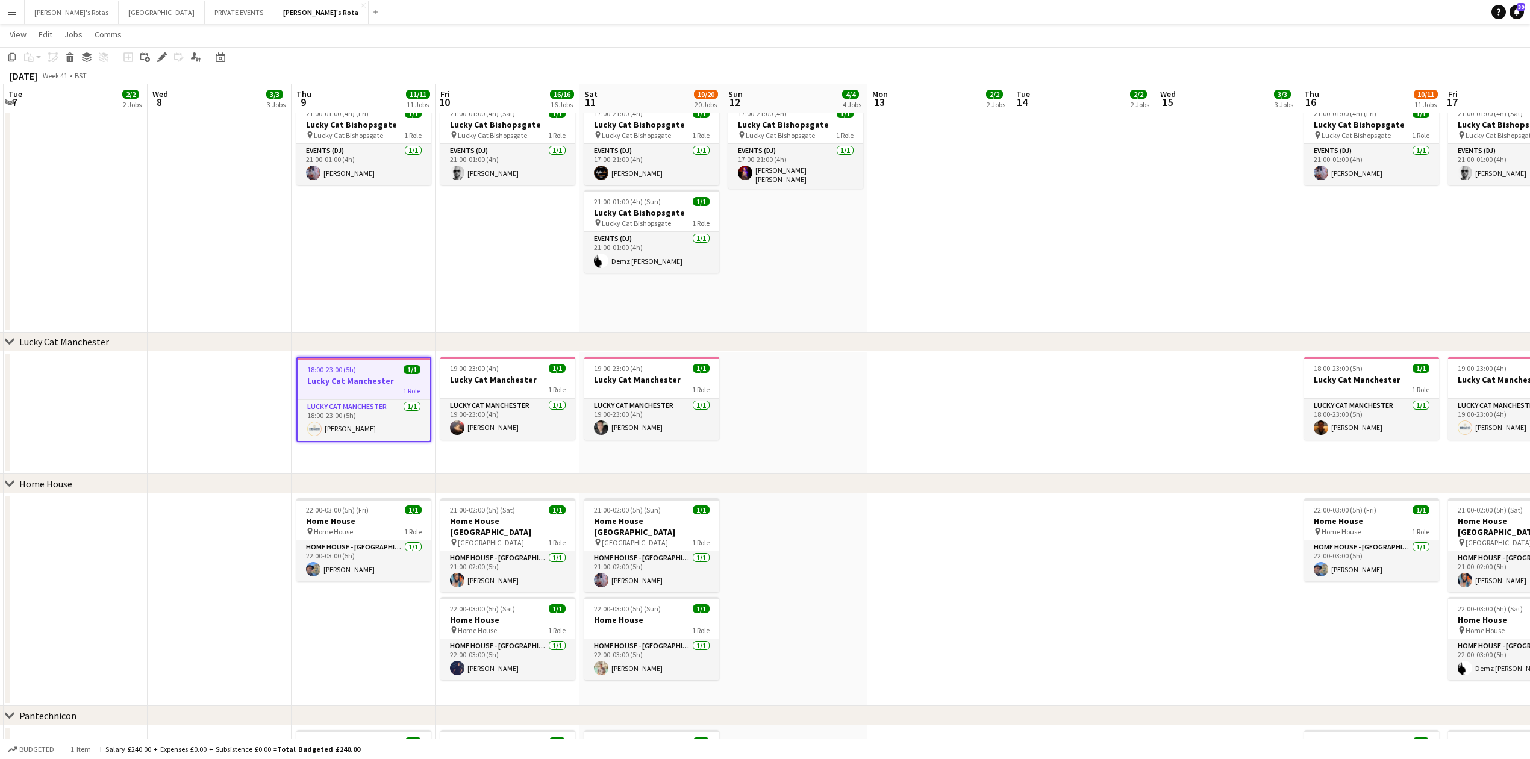
click at [201, 369] on app-date-cell at bounding box center [220, 413] width 144 height 123
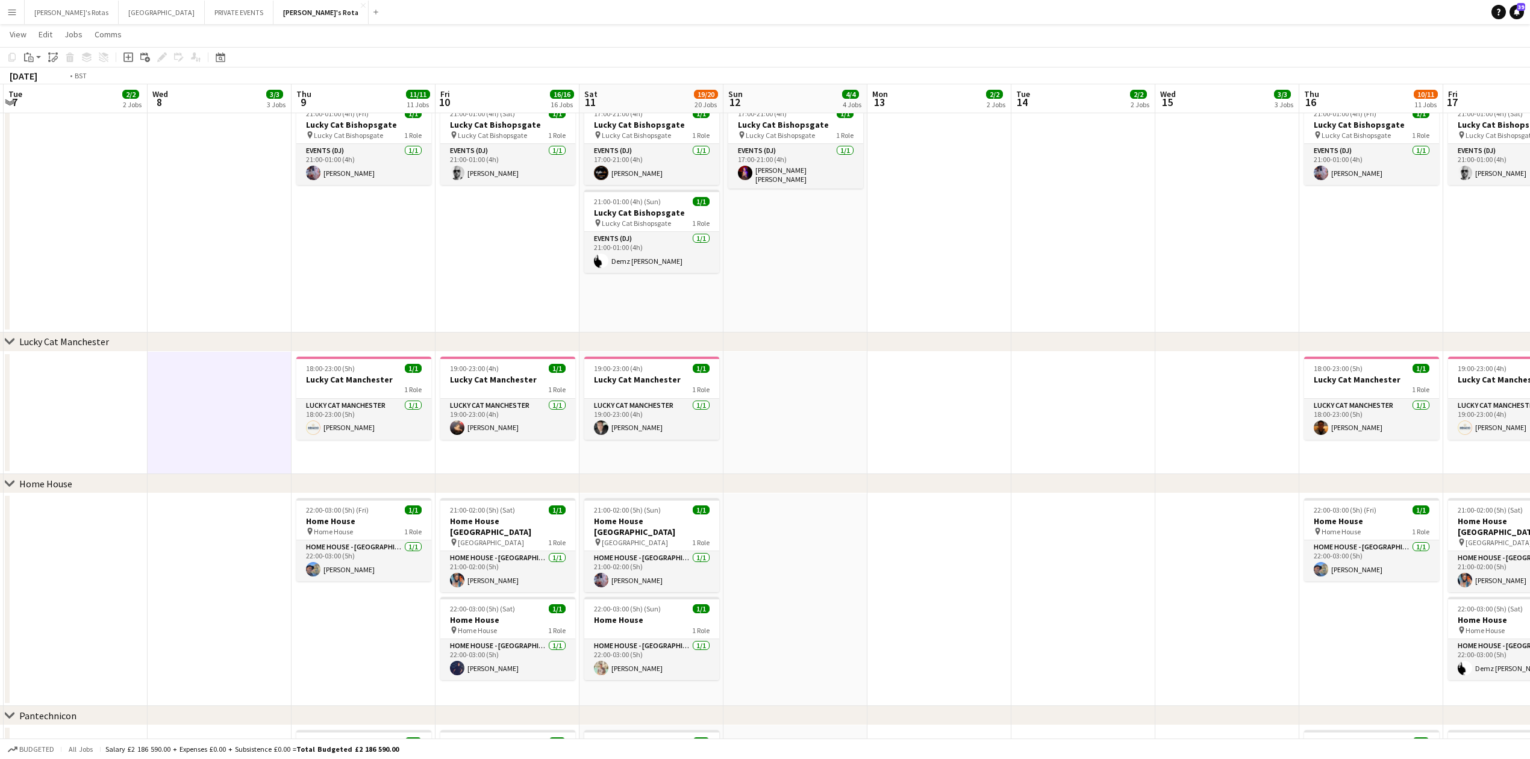
scroll to position [0, 266]
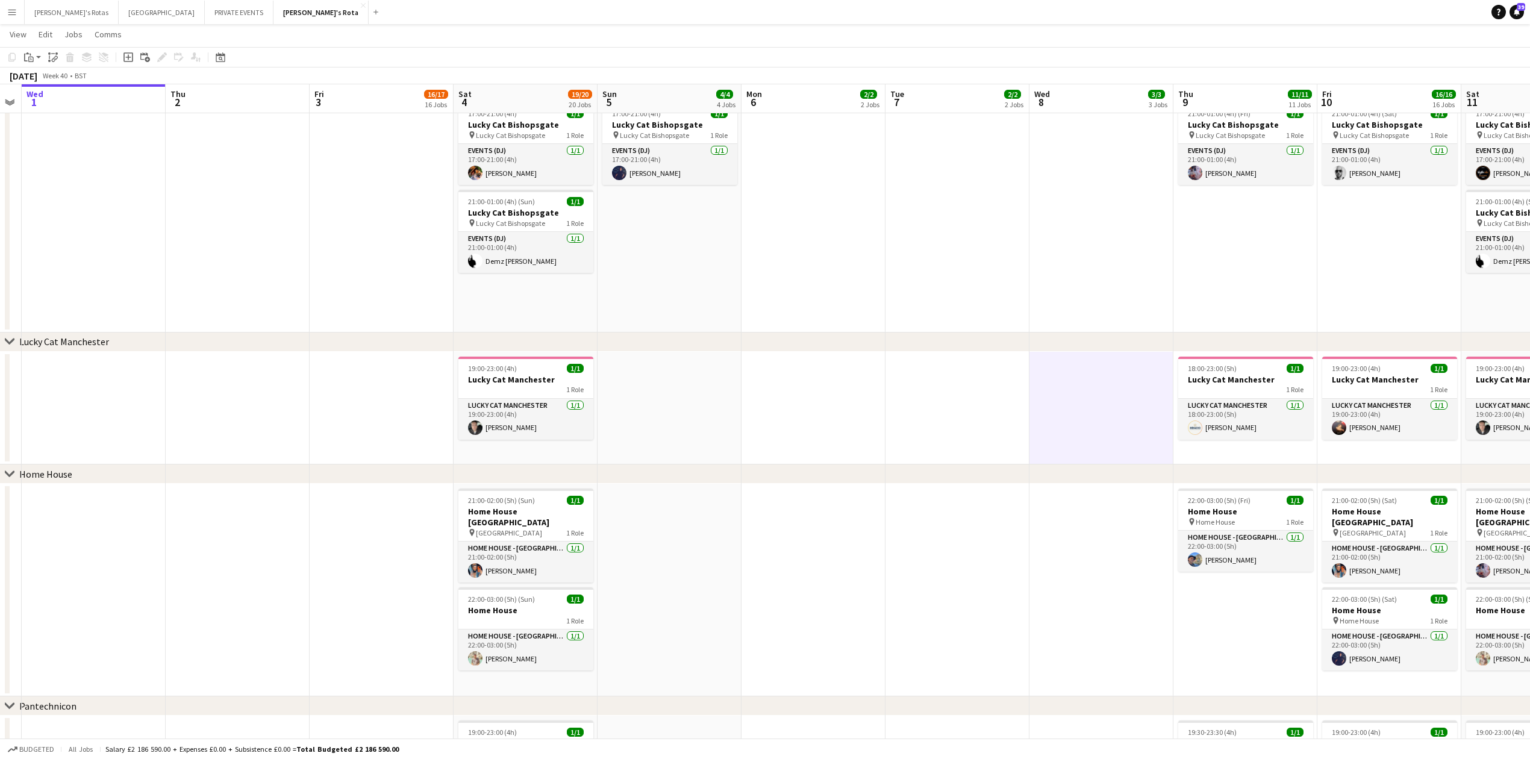
drag, startPoint x: 92, startPoint y: 397, endPoint x: 974, endPoint y: 412, distance: 881.8
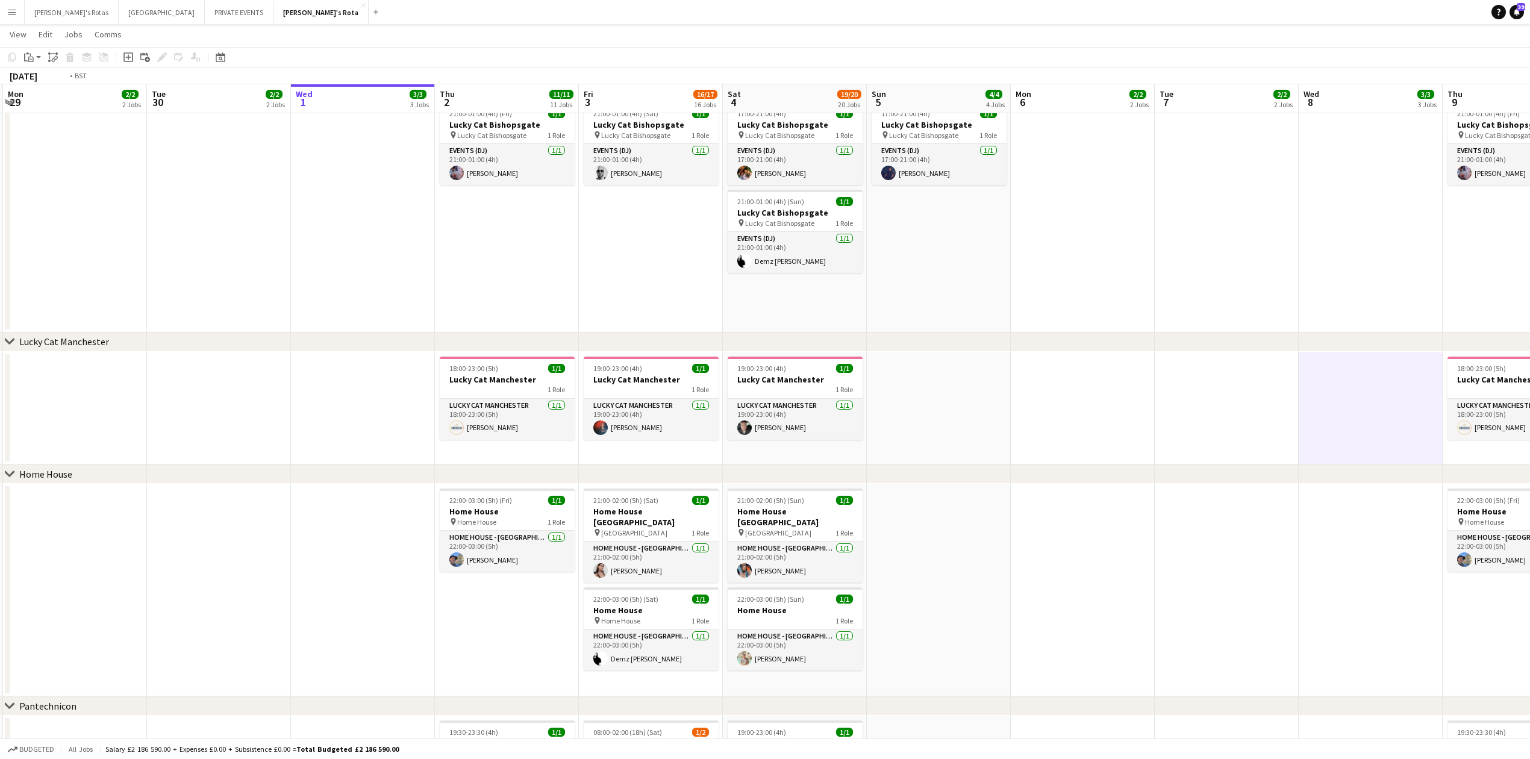
drag, startPoint x: 1023, startPoint y: 384, endPoint x: 1040, endPoint y: 384, distance: 16.9
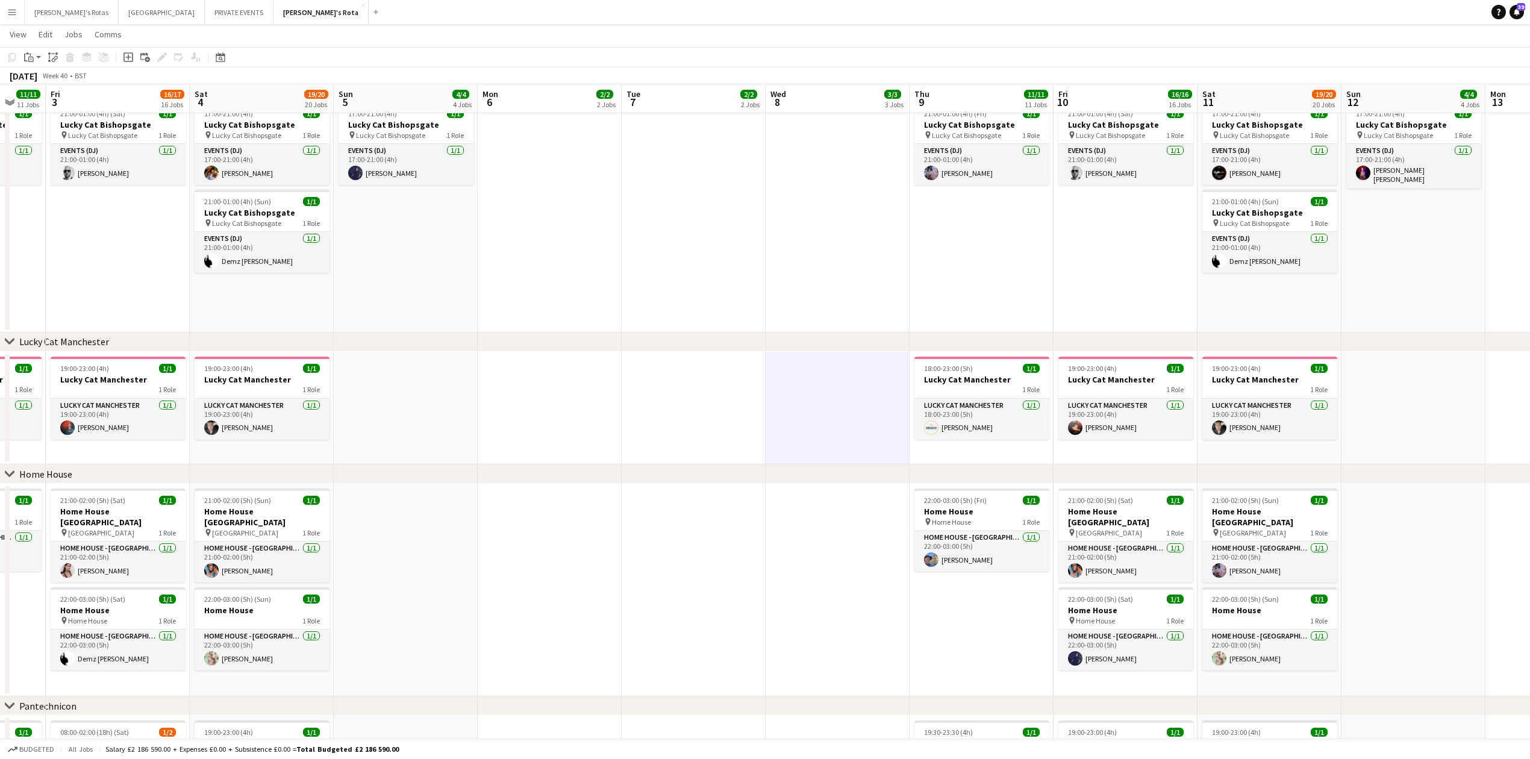
scroll to position [0, 468]
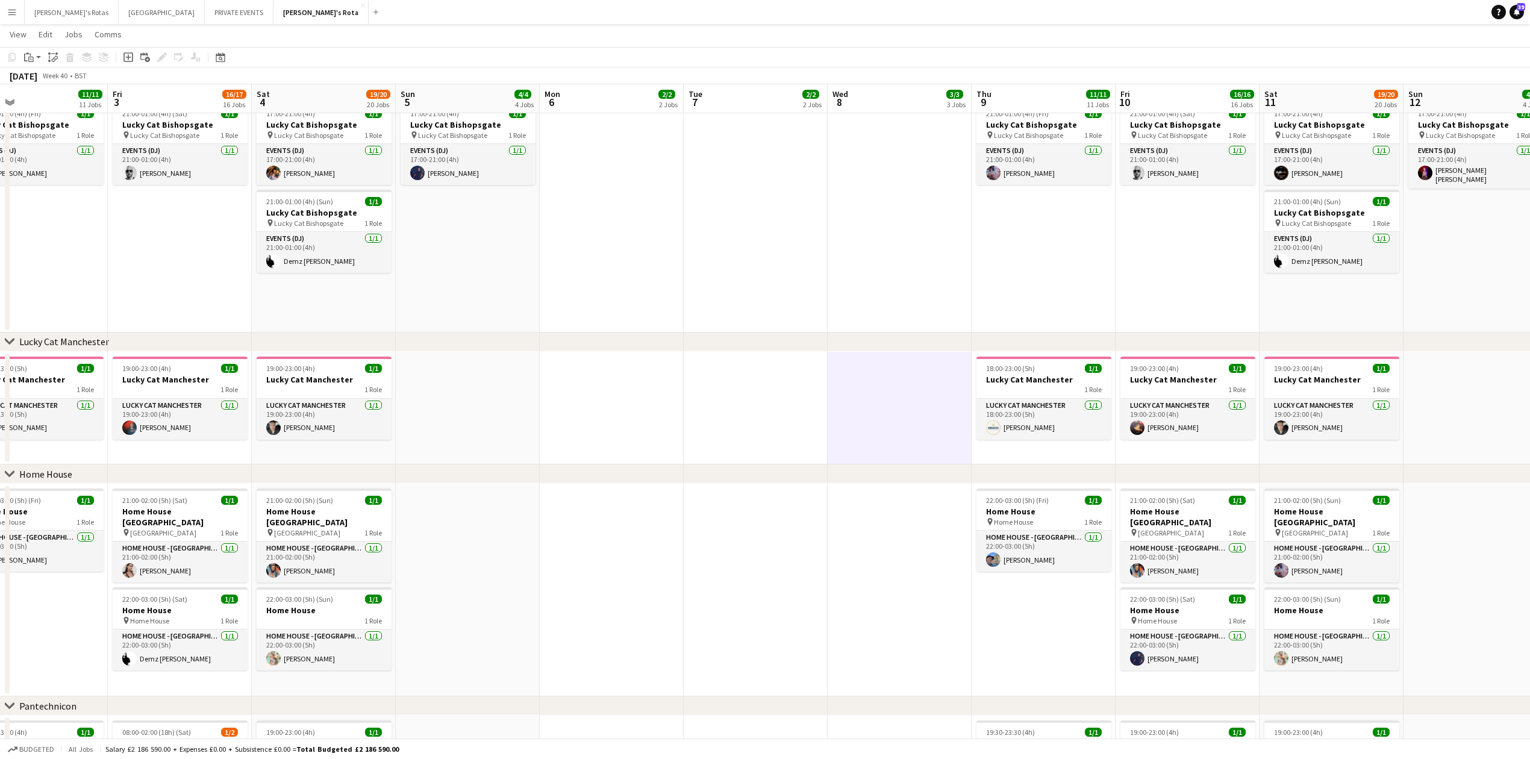
drag, startPoint x: 1195, startPoint y: 393, endPoint x: 708, endPoint y: 408, distance: 487.5
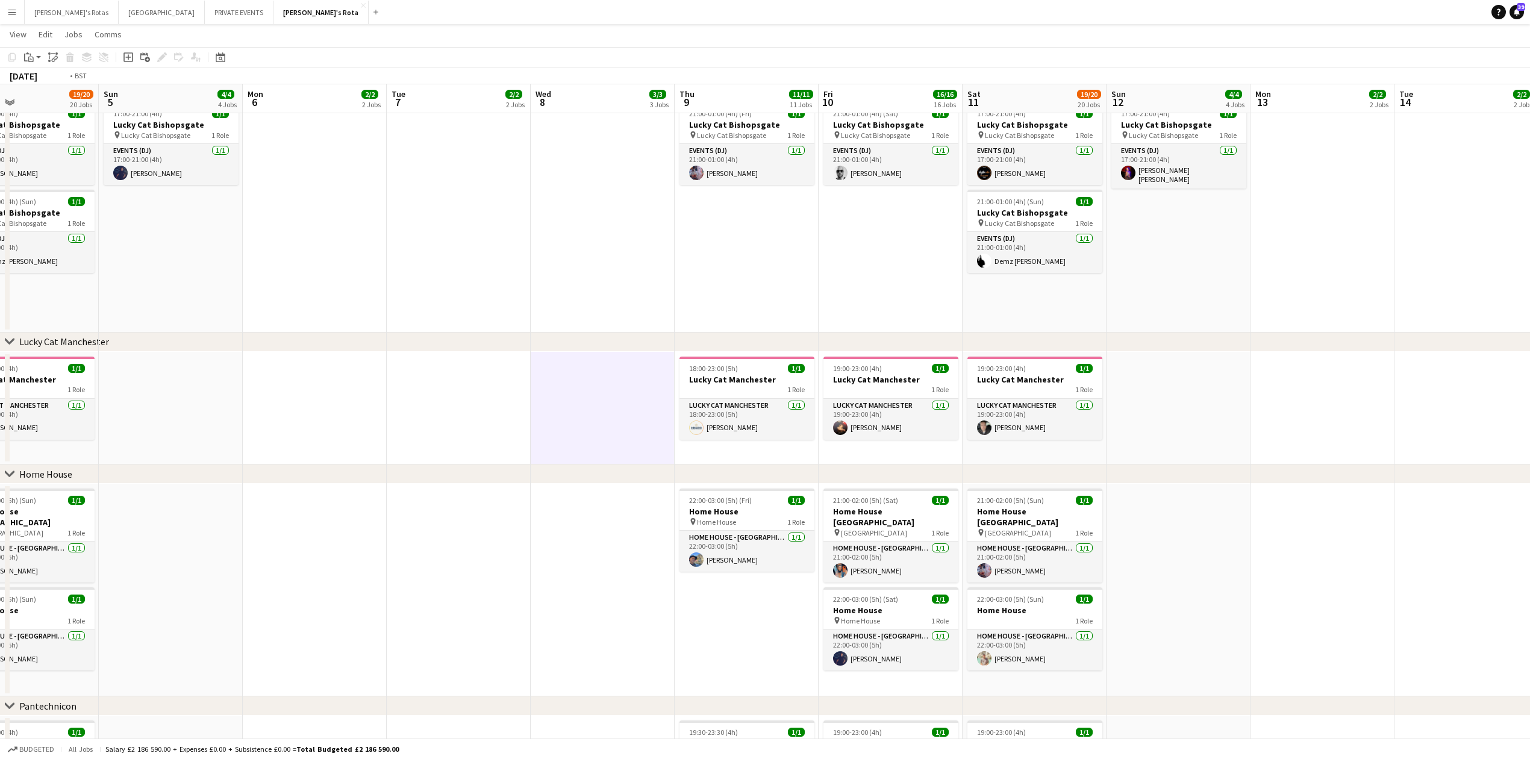
drag, startPoint x: 1504, startPoint y: 389, endPoint x: 602, endPoint y: 453, distance: 903.9
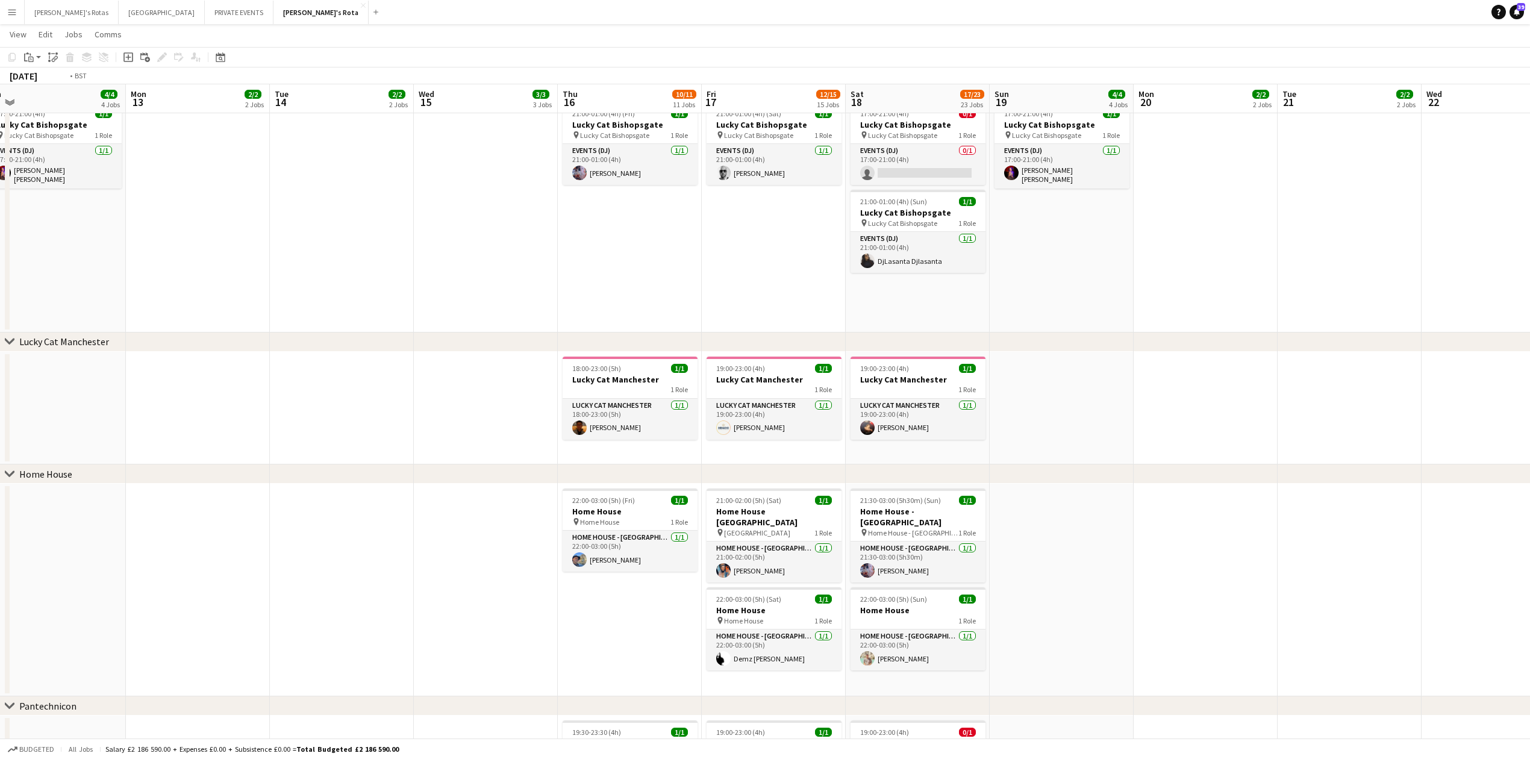
drag, startPoint x: 971, startPoint y: 427, endPoint x: 302, endPoint y: 432, distance: 669.1
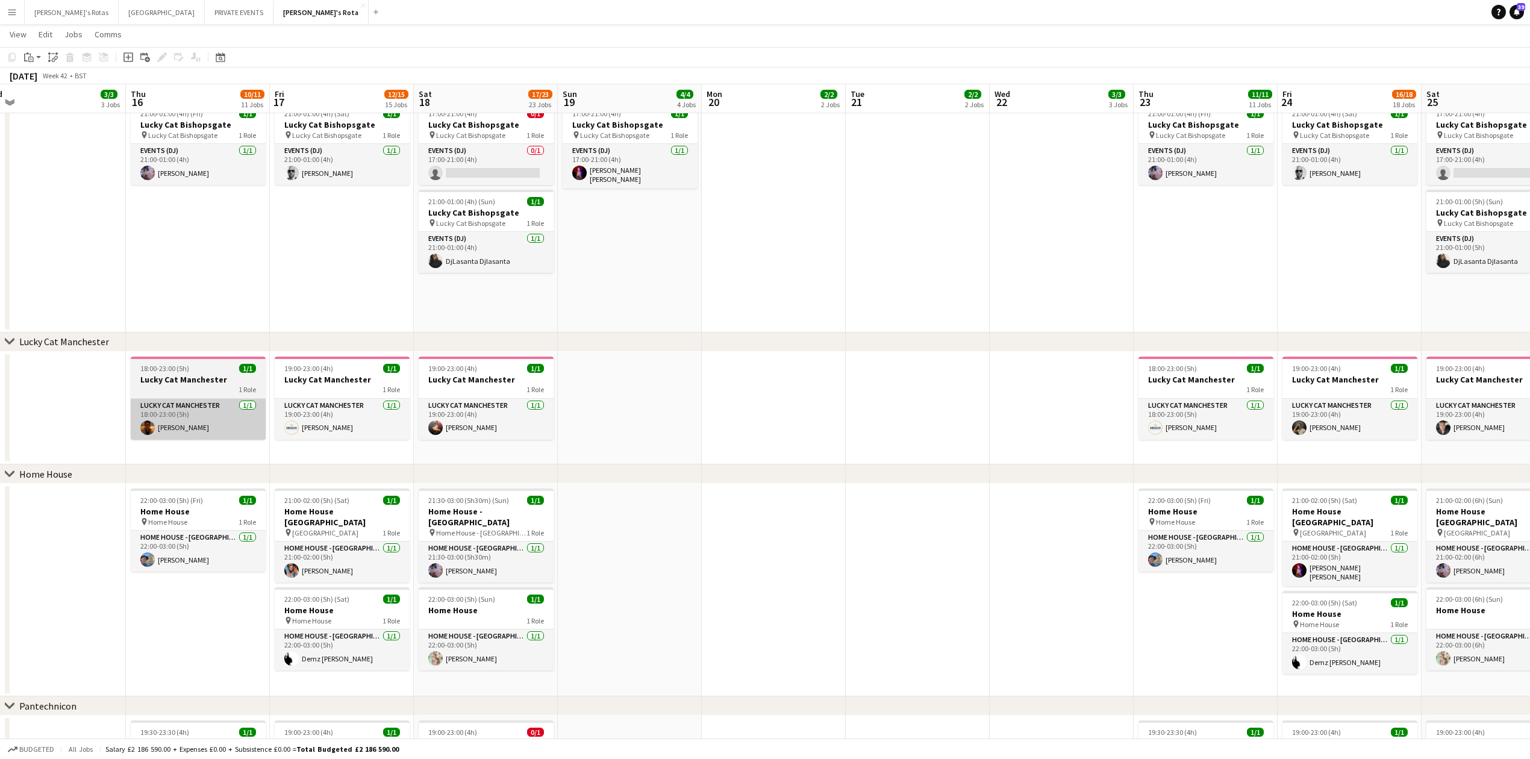
scroll to position [0, 337]
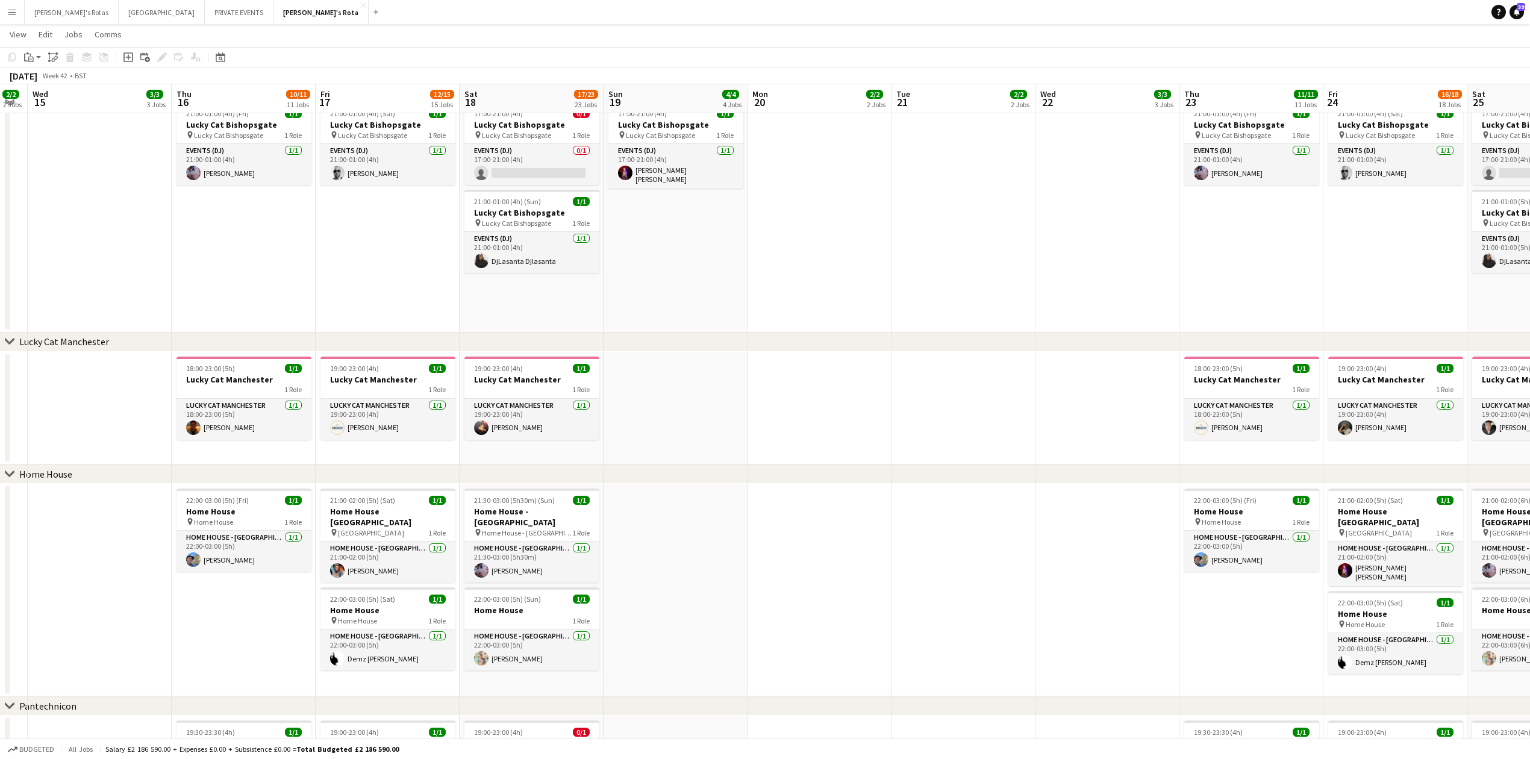
drag, startPoint x: 1155, startPoint y: 382, endPoint x: 343, endPoint y: 386, distance: 811.3
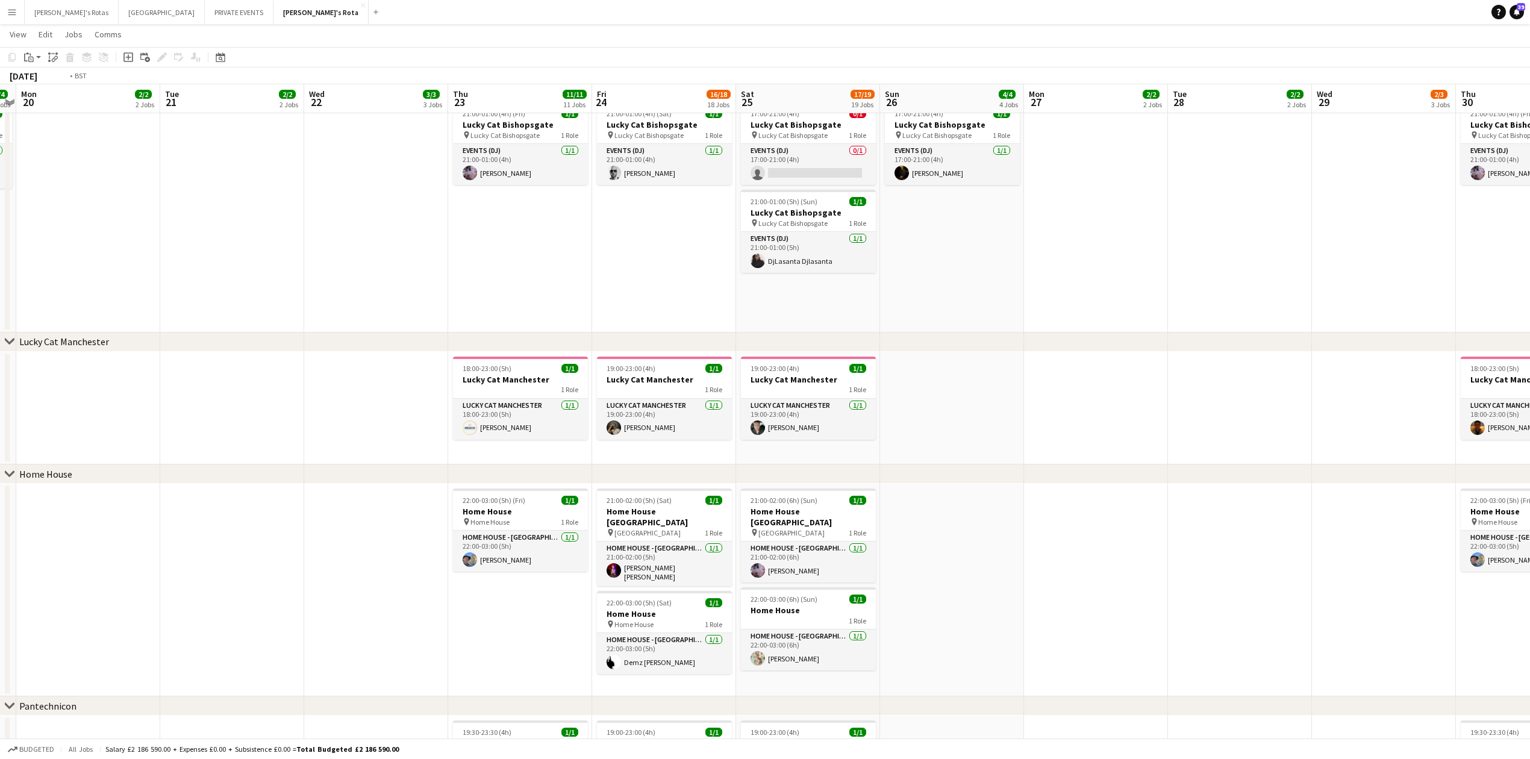
scroll to position [0, 504]
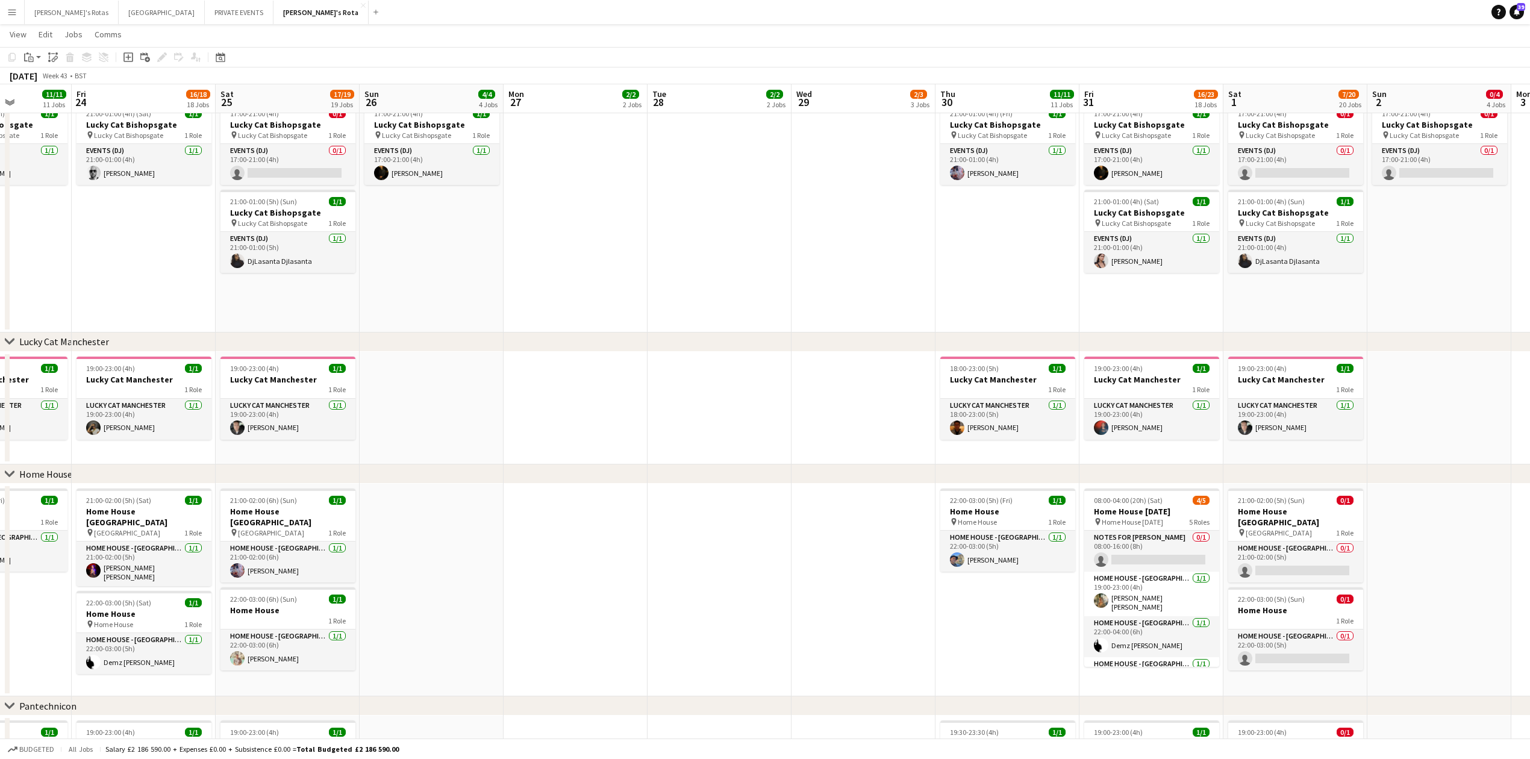
drag, startPoint x: 1179, startPoint y: 395, endPoint x: 385, endPoint y: 473, distance: 797.0
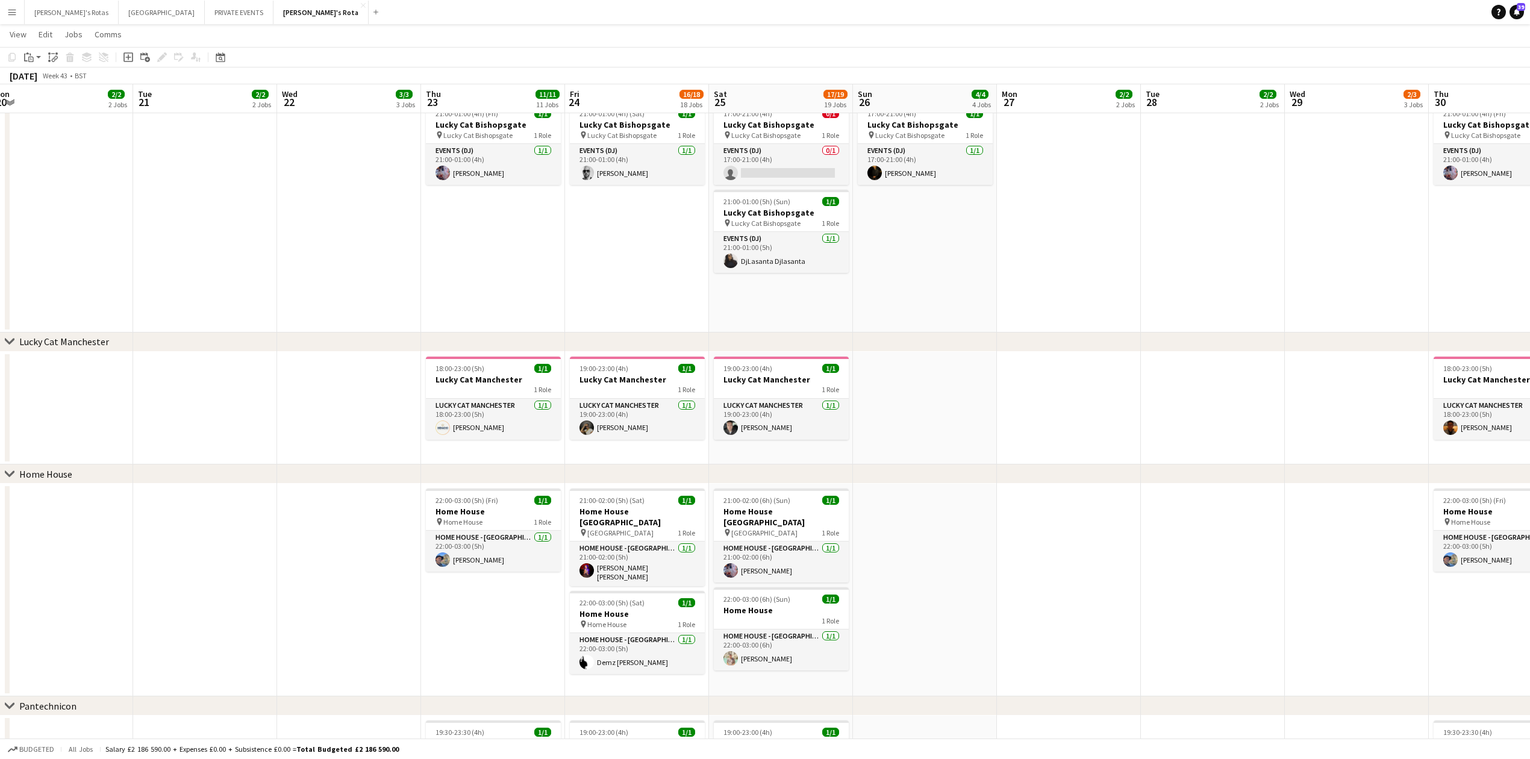
scroll to position [0, 297]
drag, startPoint x: 950, startPoint y: 384, endPoint x: 1054, endPoint y: 377, distance: 103.8
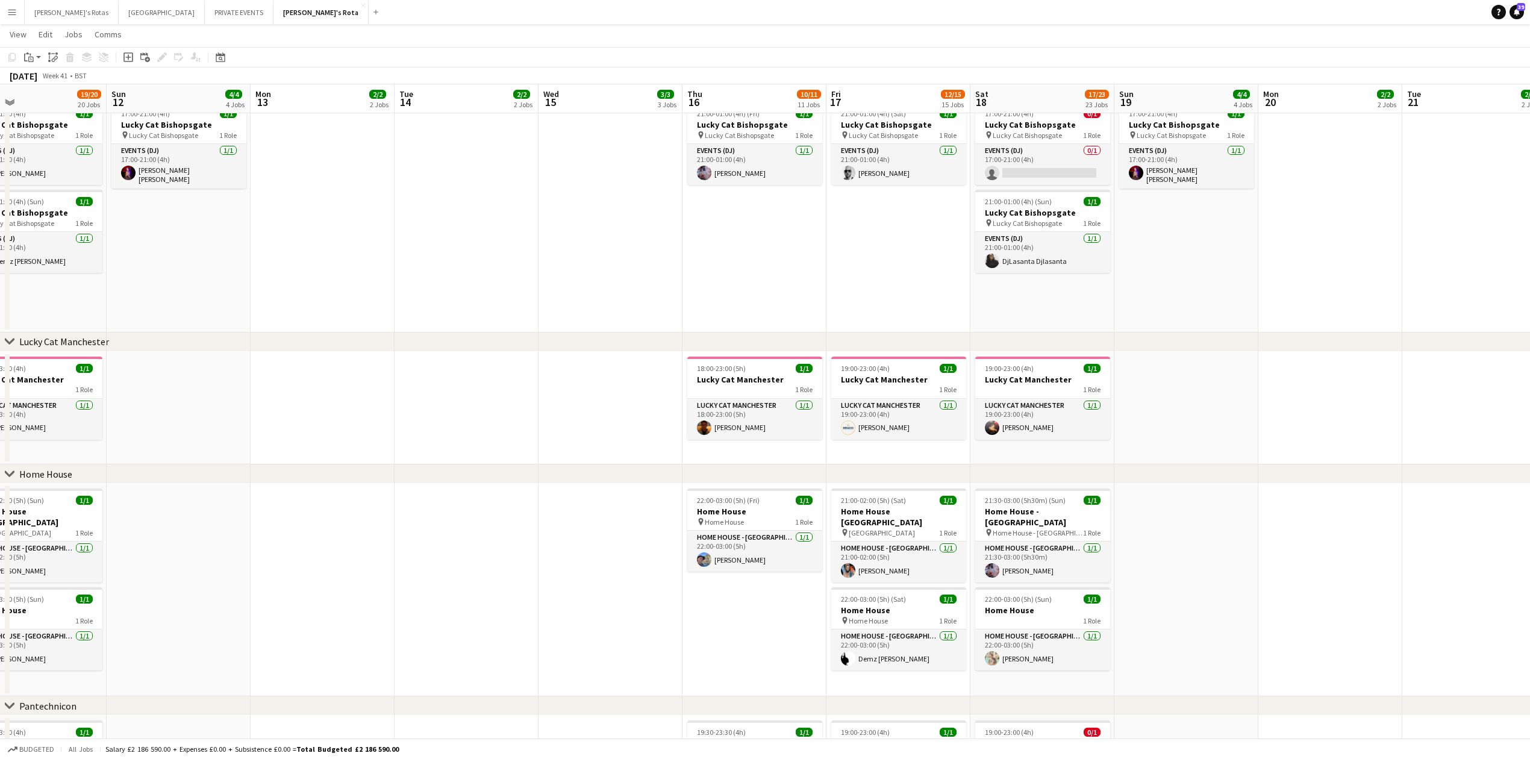
scroll to position [0, 381]
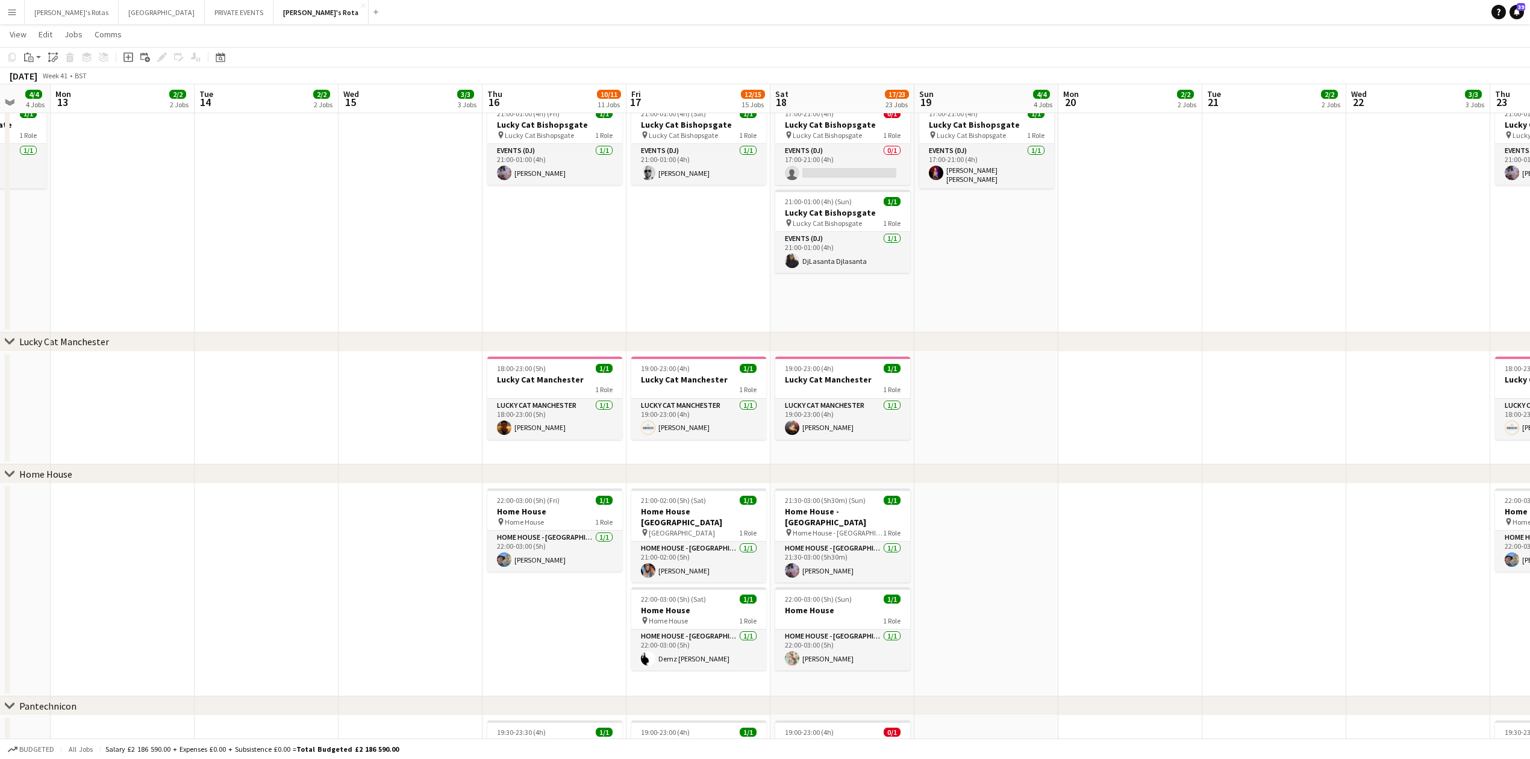
drag, startPoint x: 467, startPoint y: 425, endPoint x: 1297, endPoint y: 355, distance: 832.8
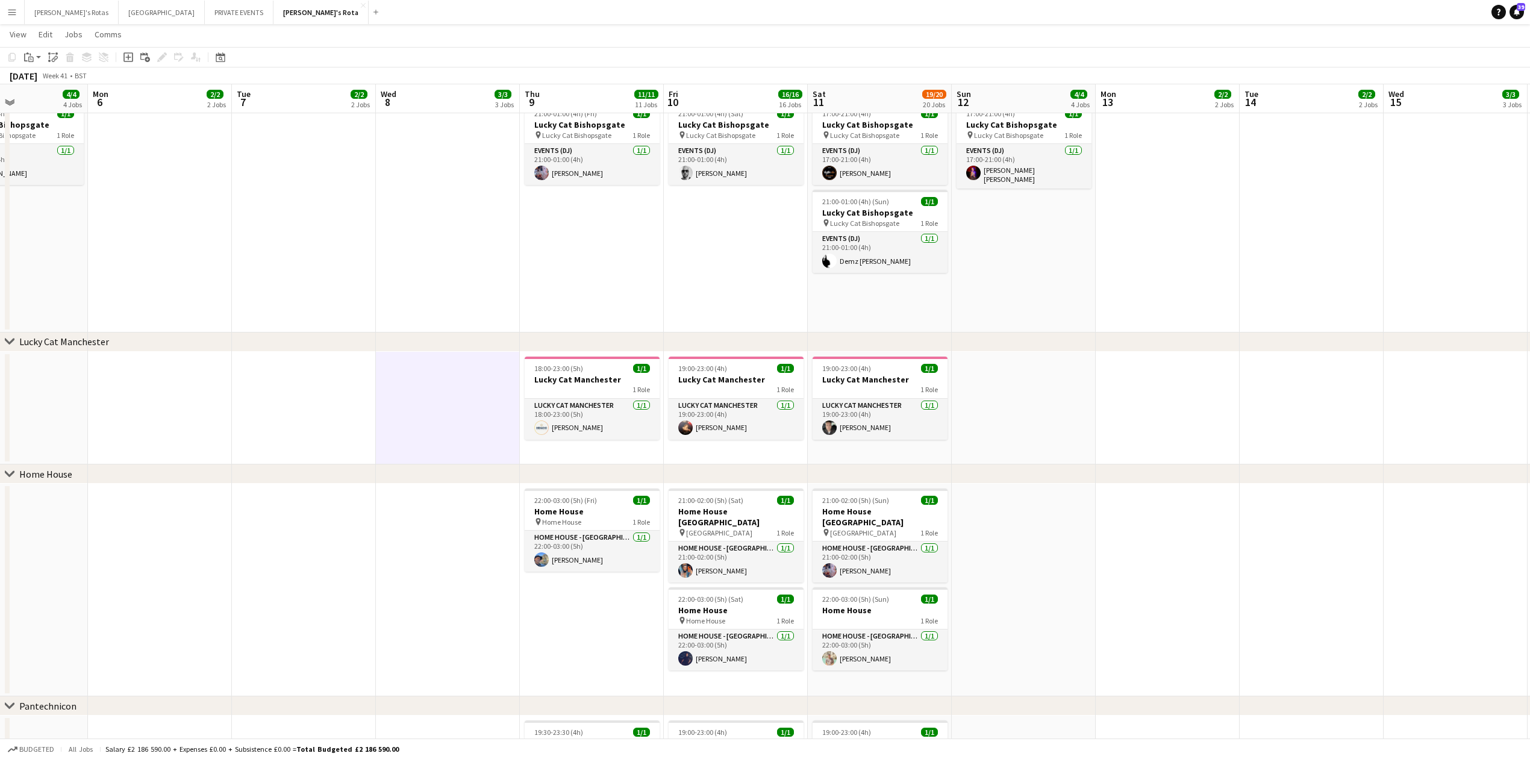
scroll to position [0, 321]
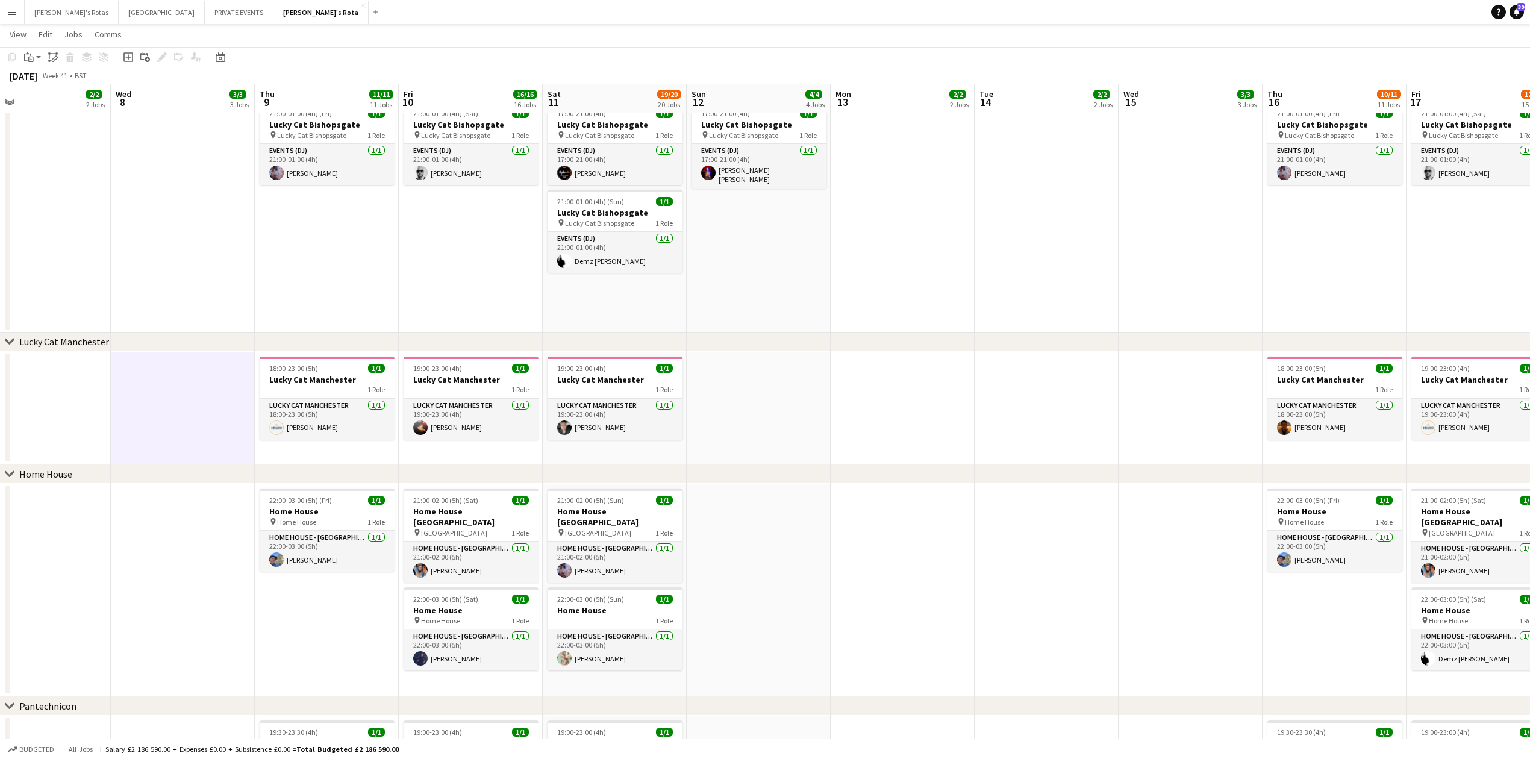
drag, startPoint x: 319, startPoint y: 408, endPoint x: 1099, endPoint y: 412, distance: 779.9
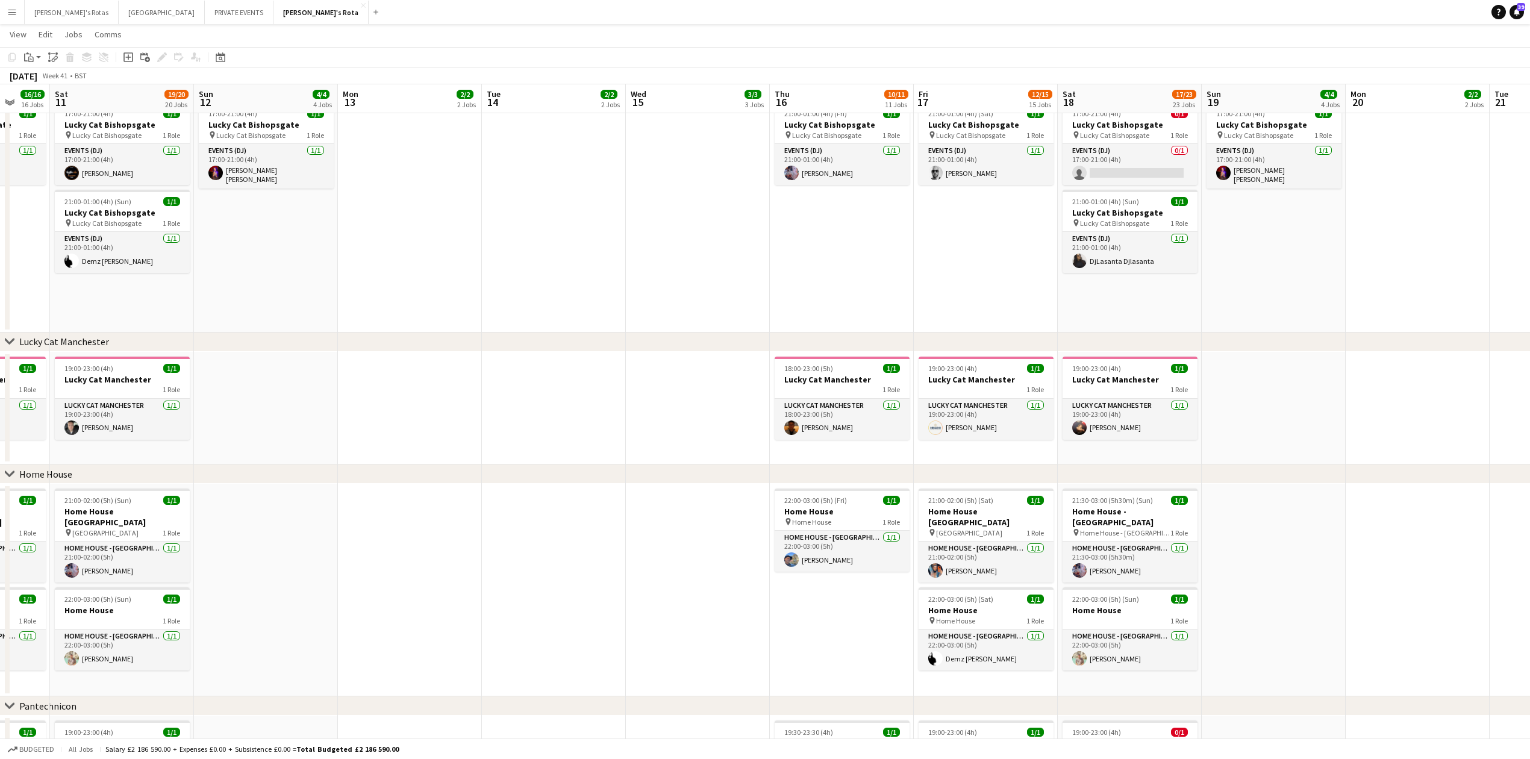
drag, startPoint x: 1070, startPoint y: 415, endPoint x: 461, endPoint y: 449, distance: 610.5
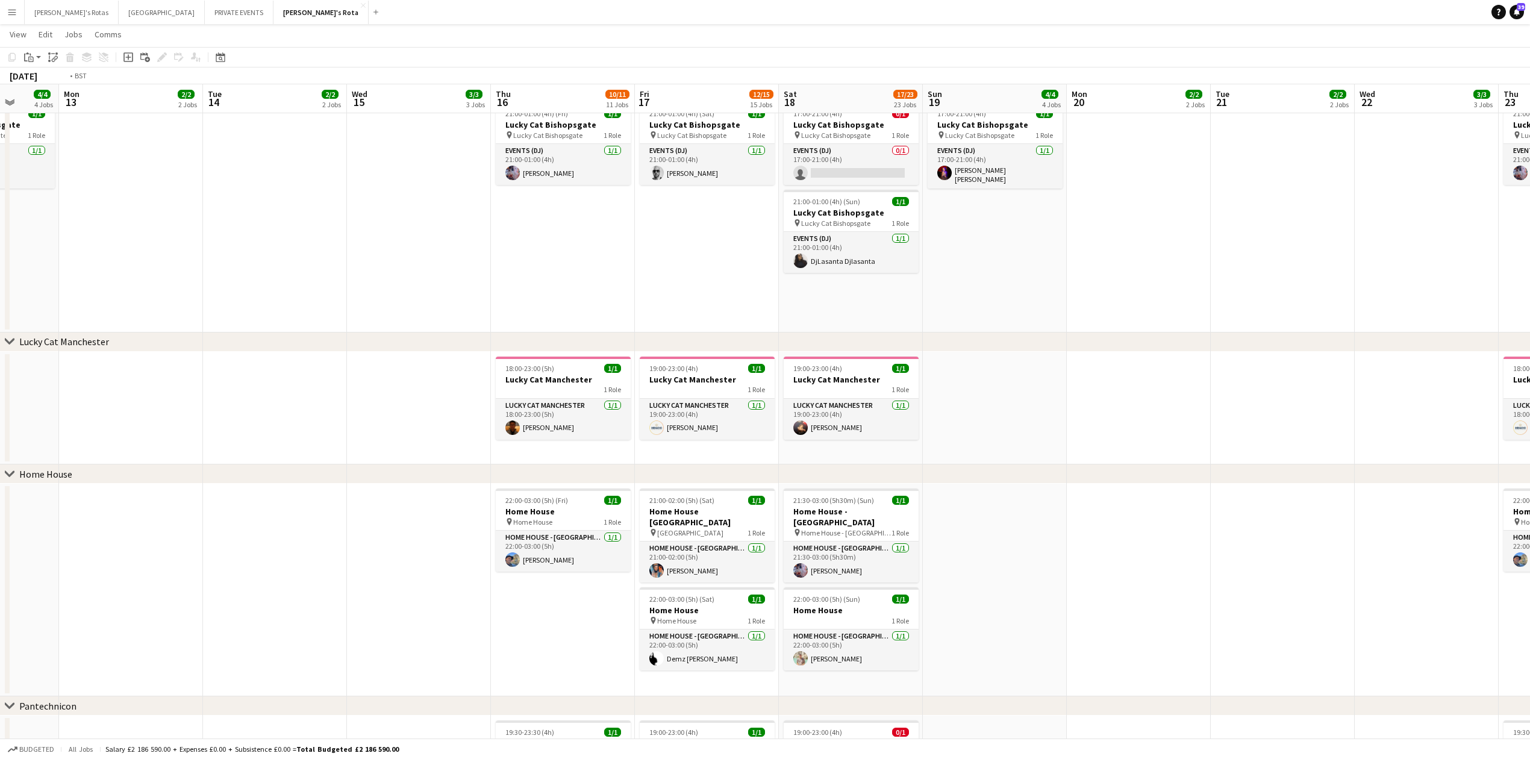
drag, startPoint x: 1268, startPoint y: 420, endPoint x: 694, endPoint y: 470, distance: 576.2
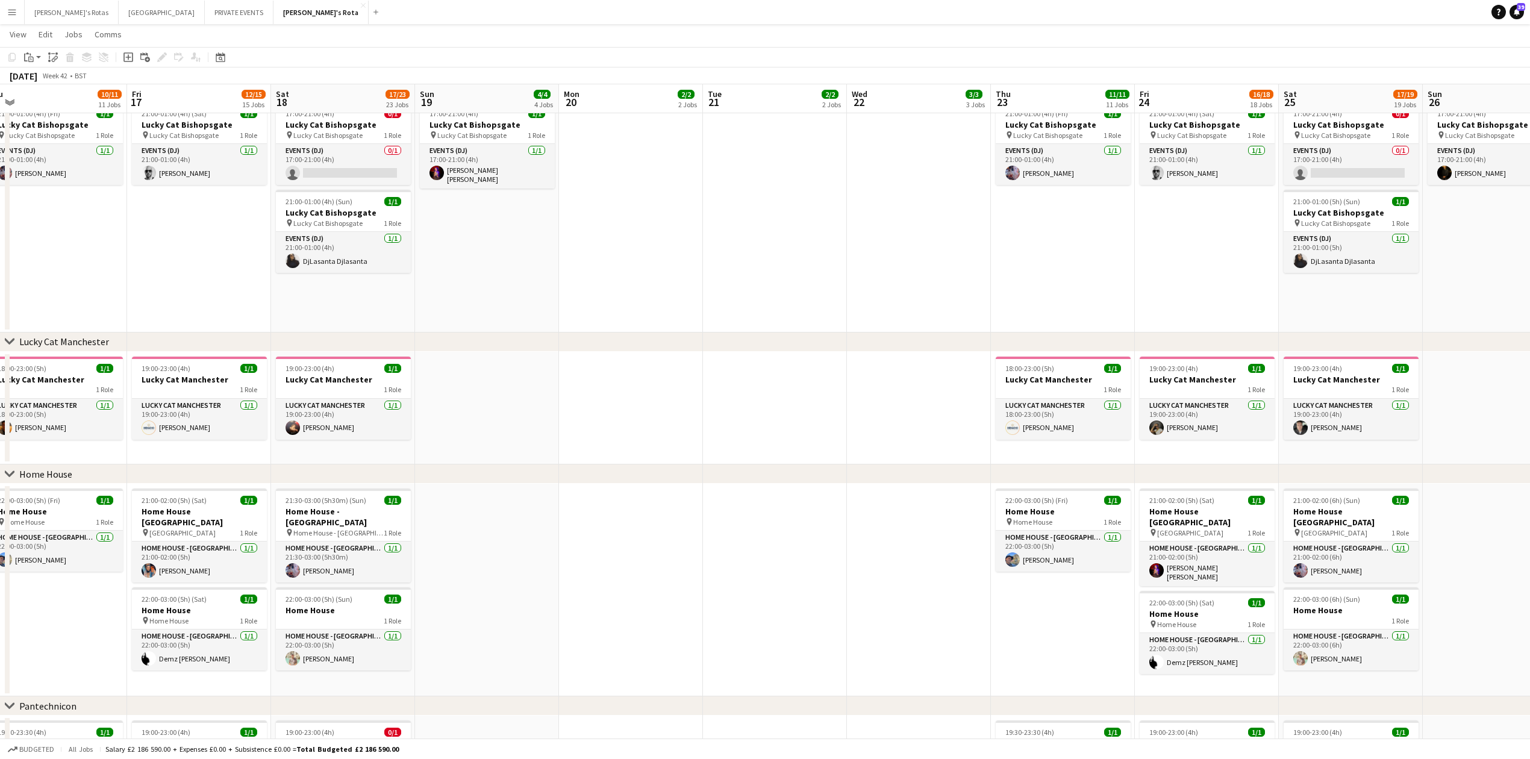
drag, startPoint x: 1055, startPoint y: 431, endPoint x: 493, endPoint y: 473, distance: 564.0
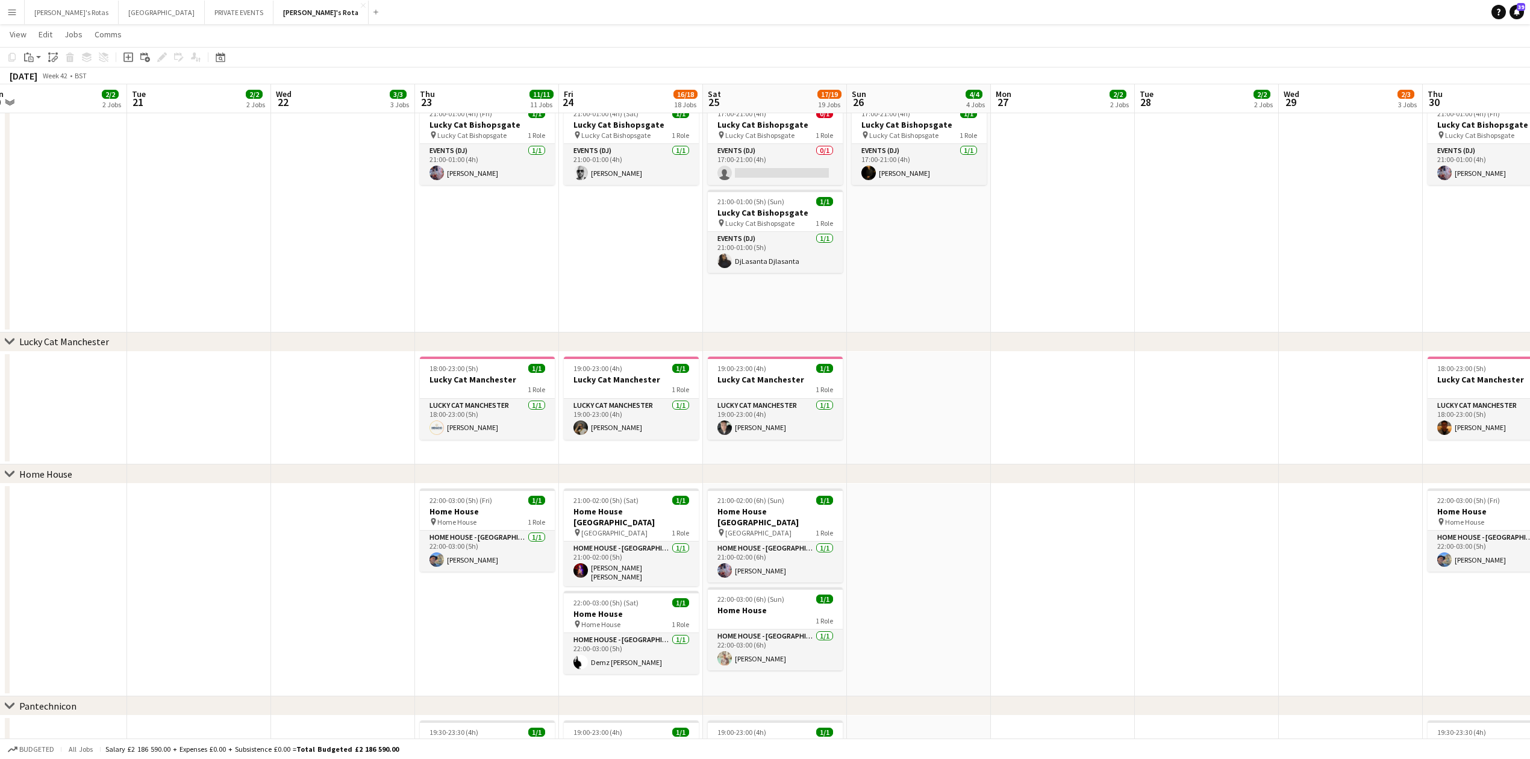
scroll to position [0, 305]
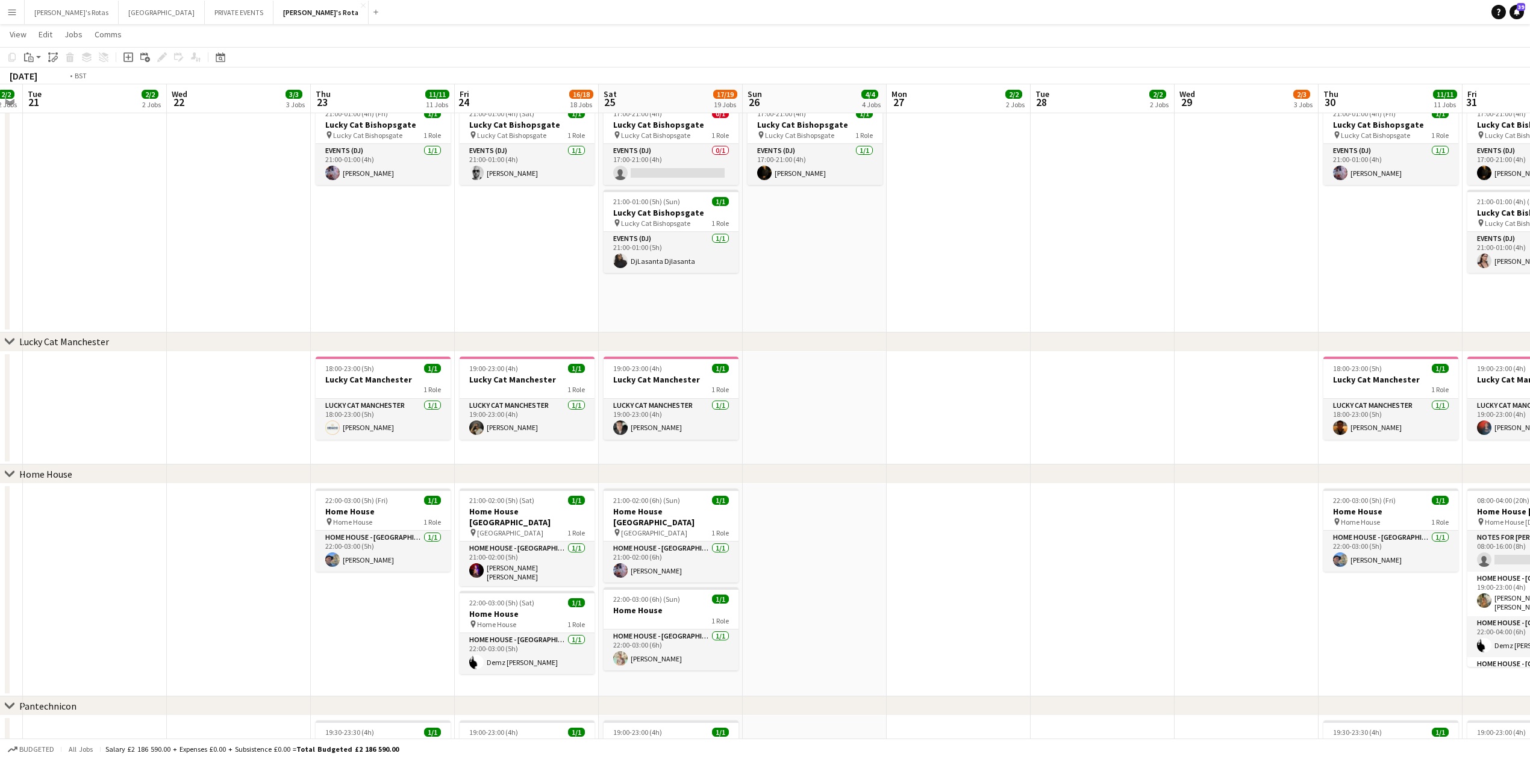
drag, startPoint x: 1270, startPoint y: 417, endPoint x: 507, endPoint y: 468, distance: 764.7
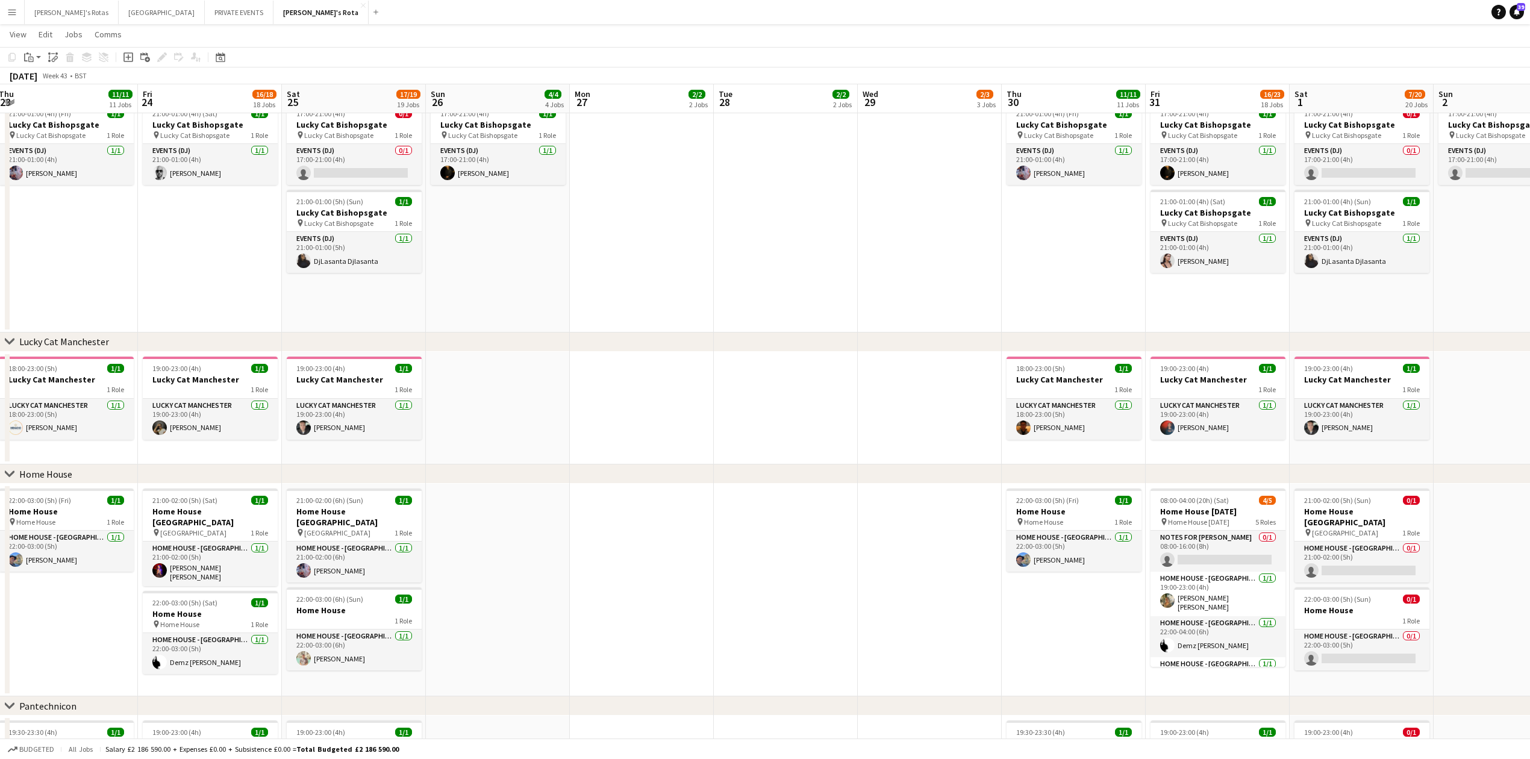
click at [876, 394] on app-date-cell at bounding box center [930, 408] width 144 height 113
click at [802, 547] on app-date-cell at bounding box center [786, 590] width 144 height 213
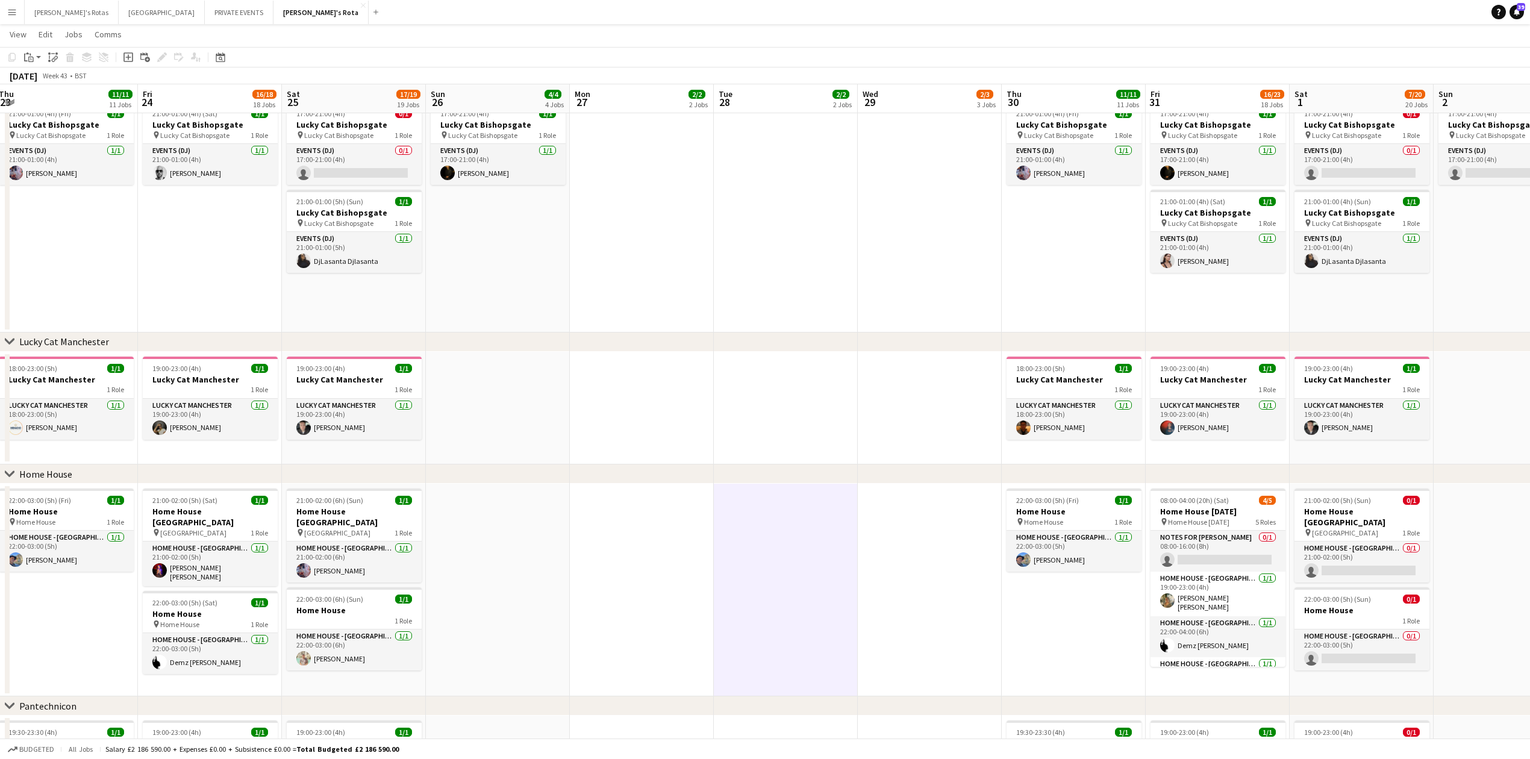
click at [777, 397] on app-date-cell at bounding box center [786, 408] width 144 height 113
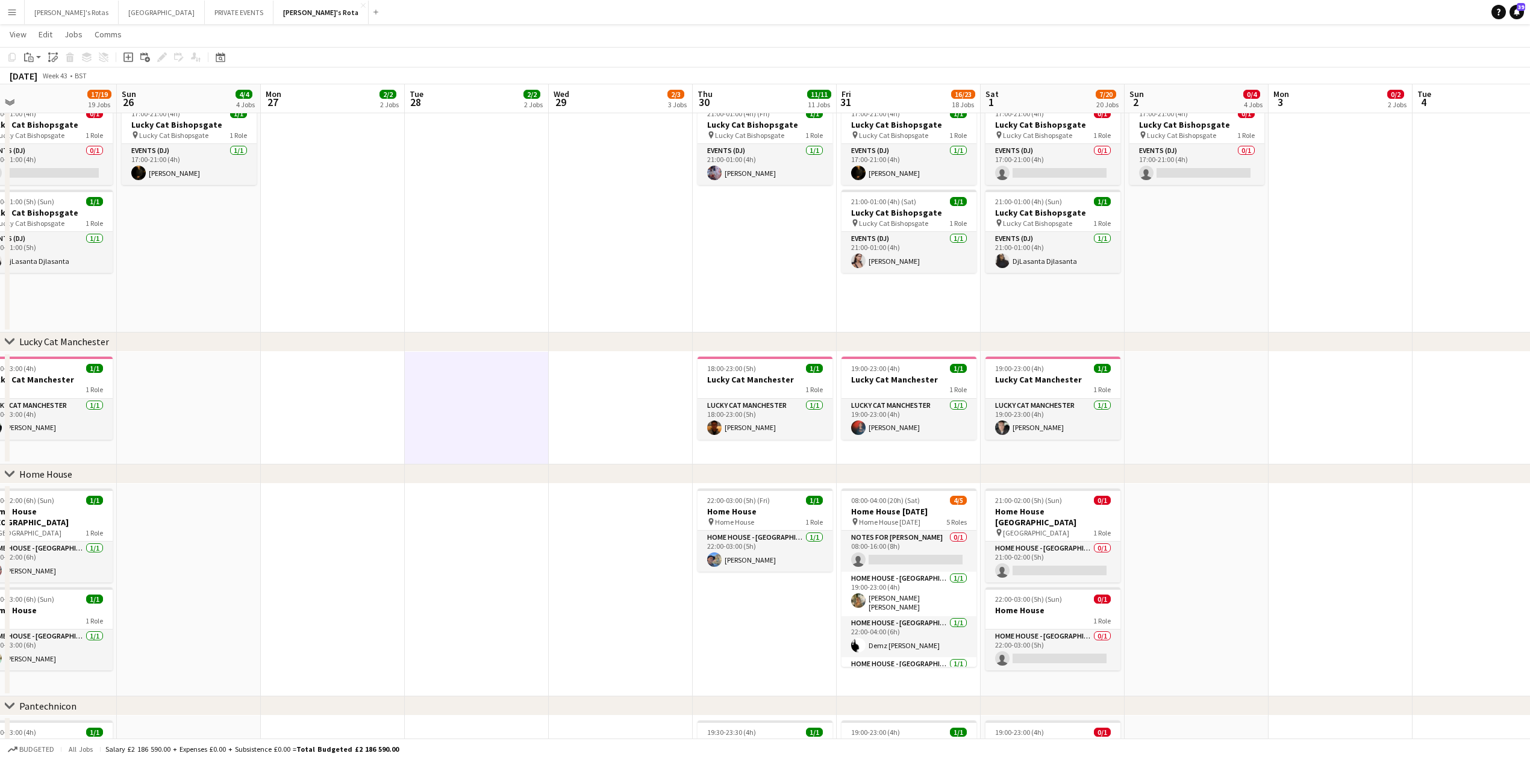
drag, startPoint x: 942, startPoint y: 408, endPoint x: 453, endPoint y: 415, distance: 489.1
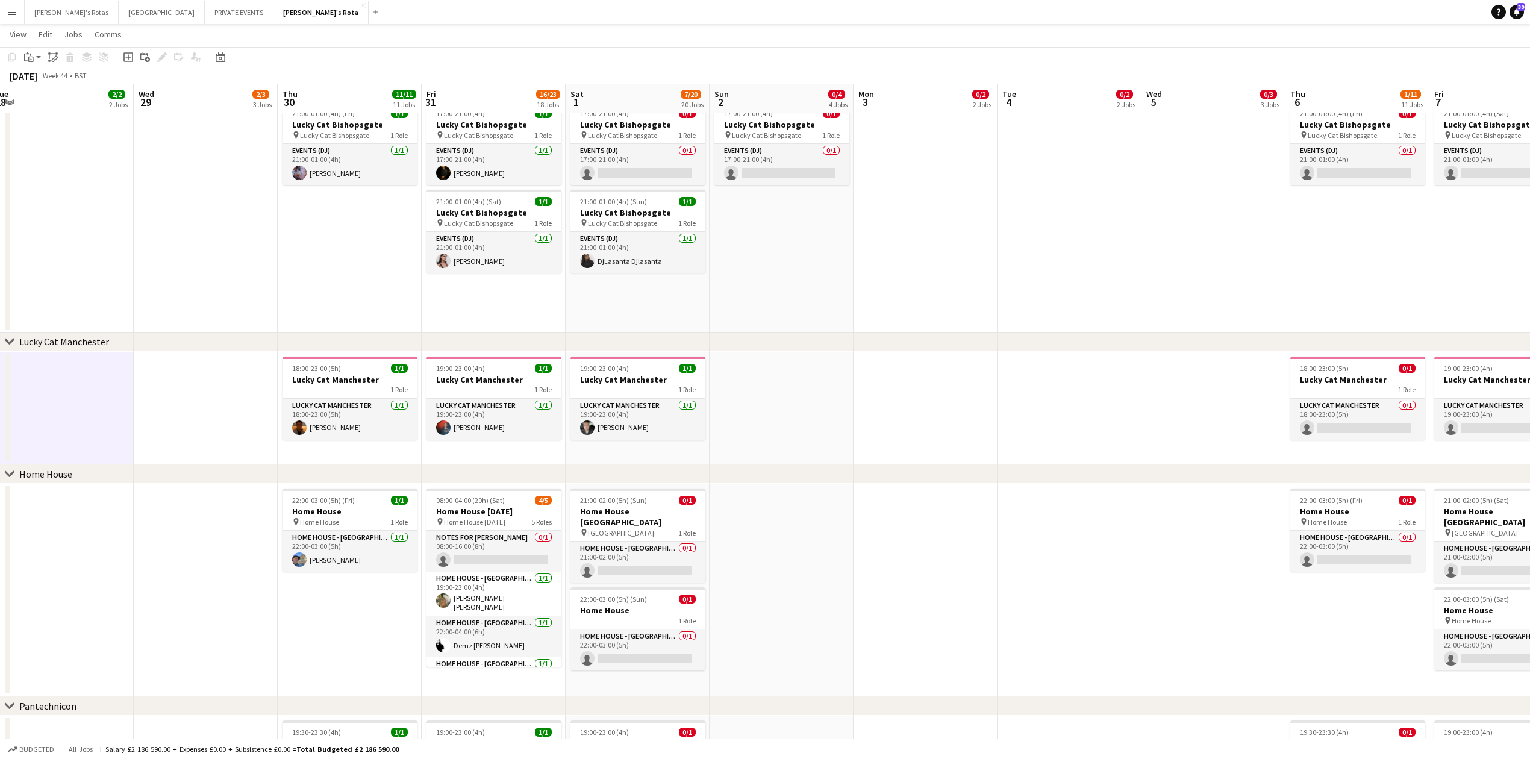
drag, startPoint x: 1239, startPoint y: 394, endPoint x: 782, endPoint y: 423, distance: 458.0
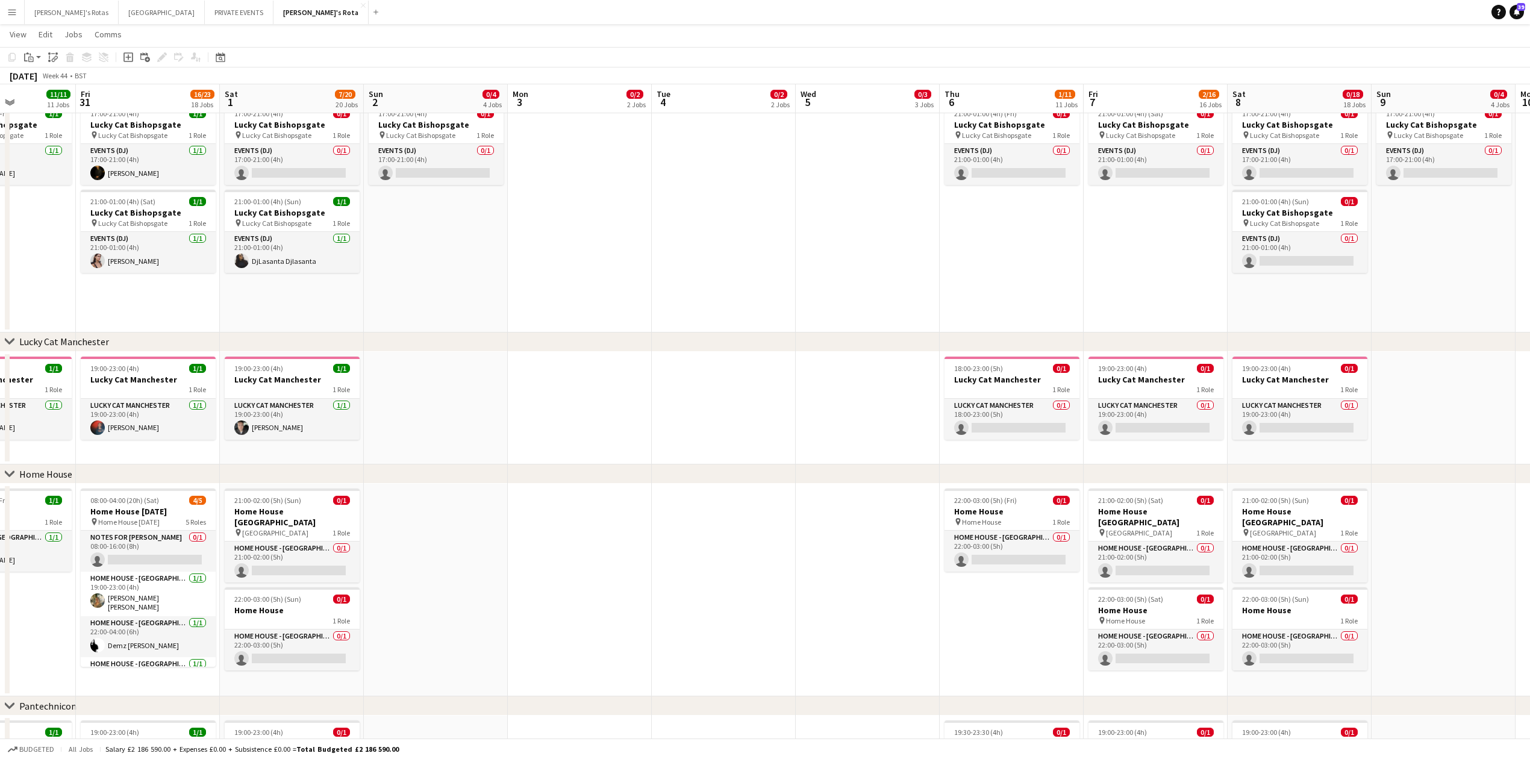
drag, startPoint x: 873, startPoint y: 424, endPoint x: 714, endPoint y: 417, distance: 159.1
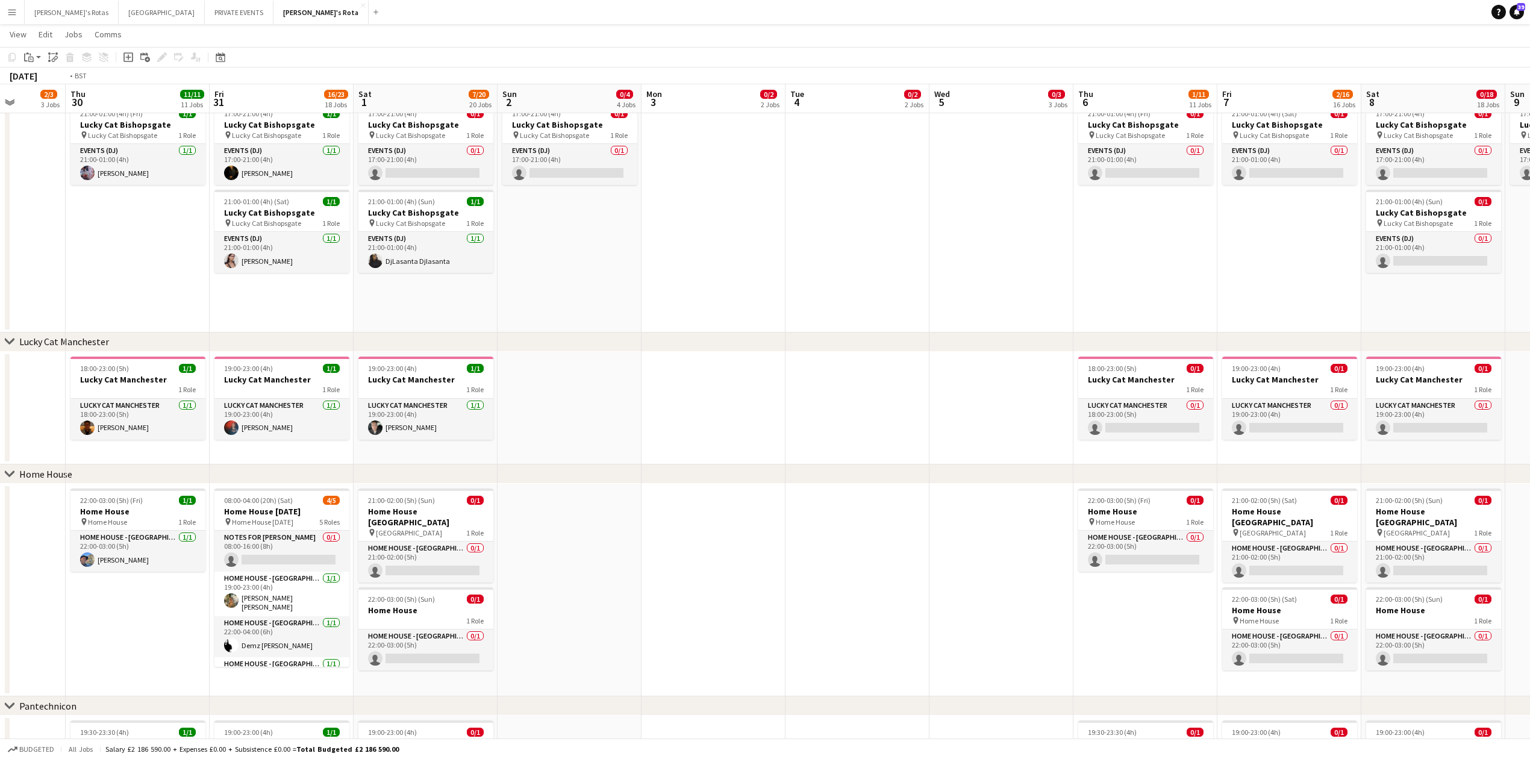
drag, startPoint x: 773, startPoint y: 418, endPoint x: 1435, endPoint y: 375, distance: 662.7
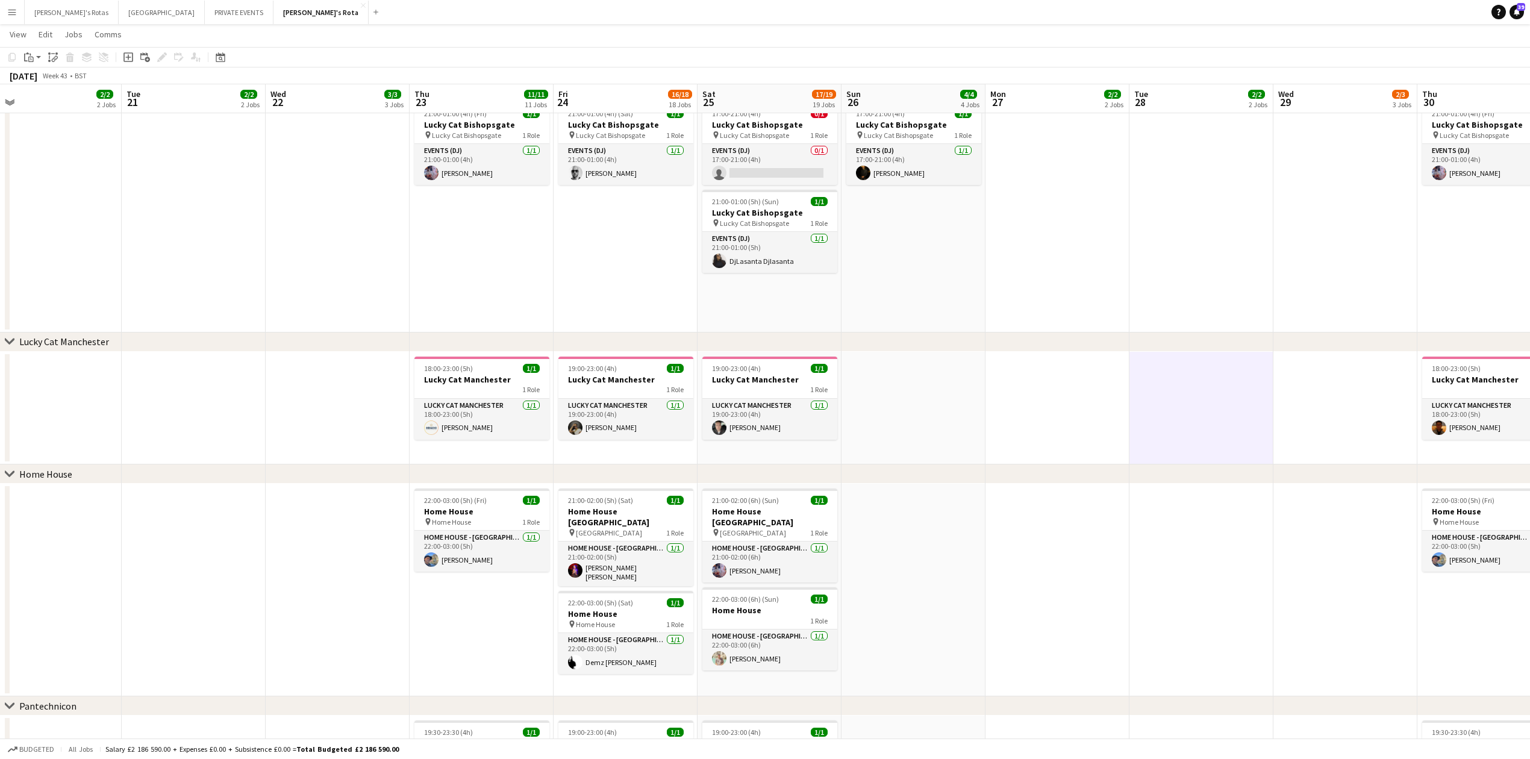
drag, startPoint x: 313, startPoint y: 385, endPoint x: 969, endPoint y: 381, distance: 655.9
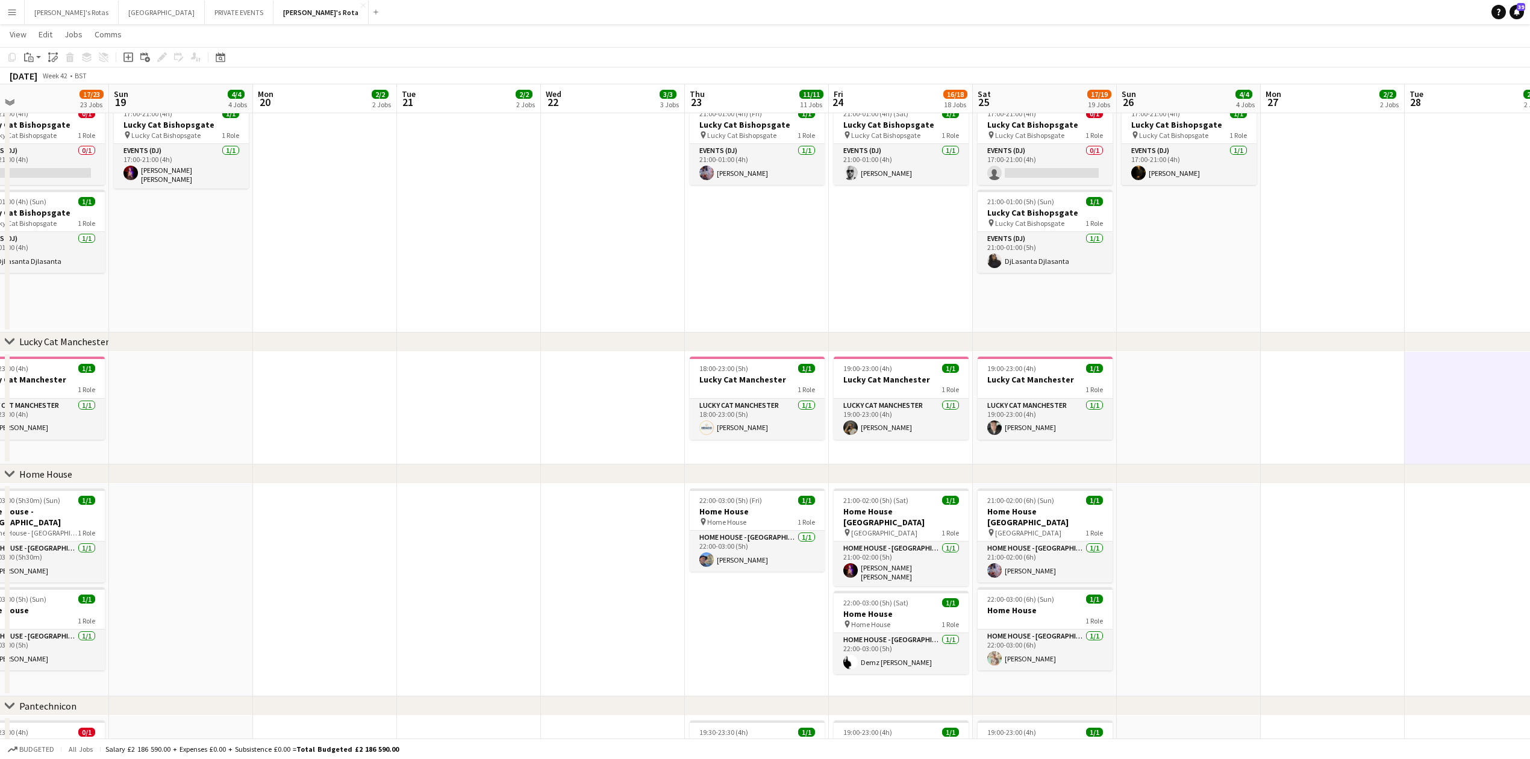
drag, startPoint x: 172, startPoint y: 386, endPoint x: 718, endPoint y: 369, distance: 545.9
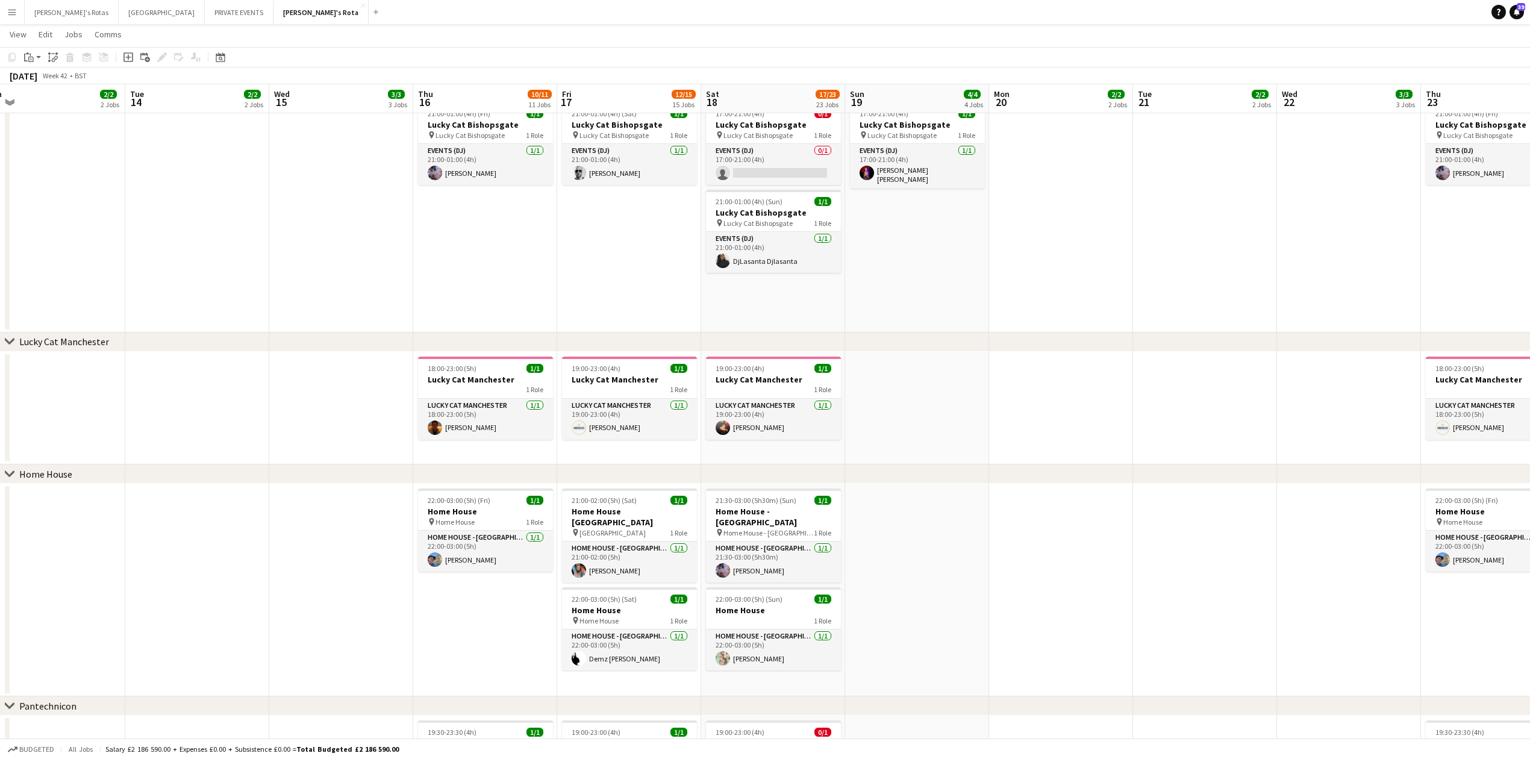
drag, startPoint x: 1068, startPoint y: 389, endPoint x: 1126, endPoint y: 367, distance: 62.3
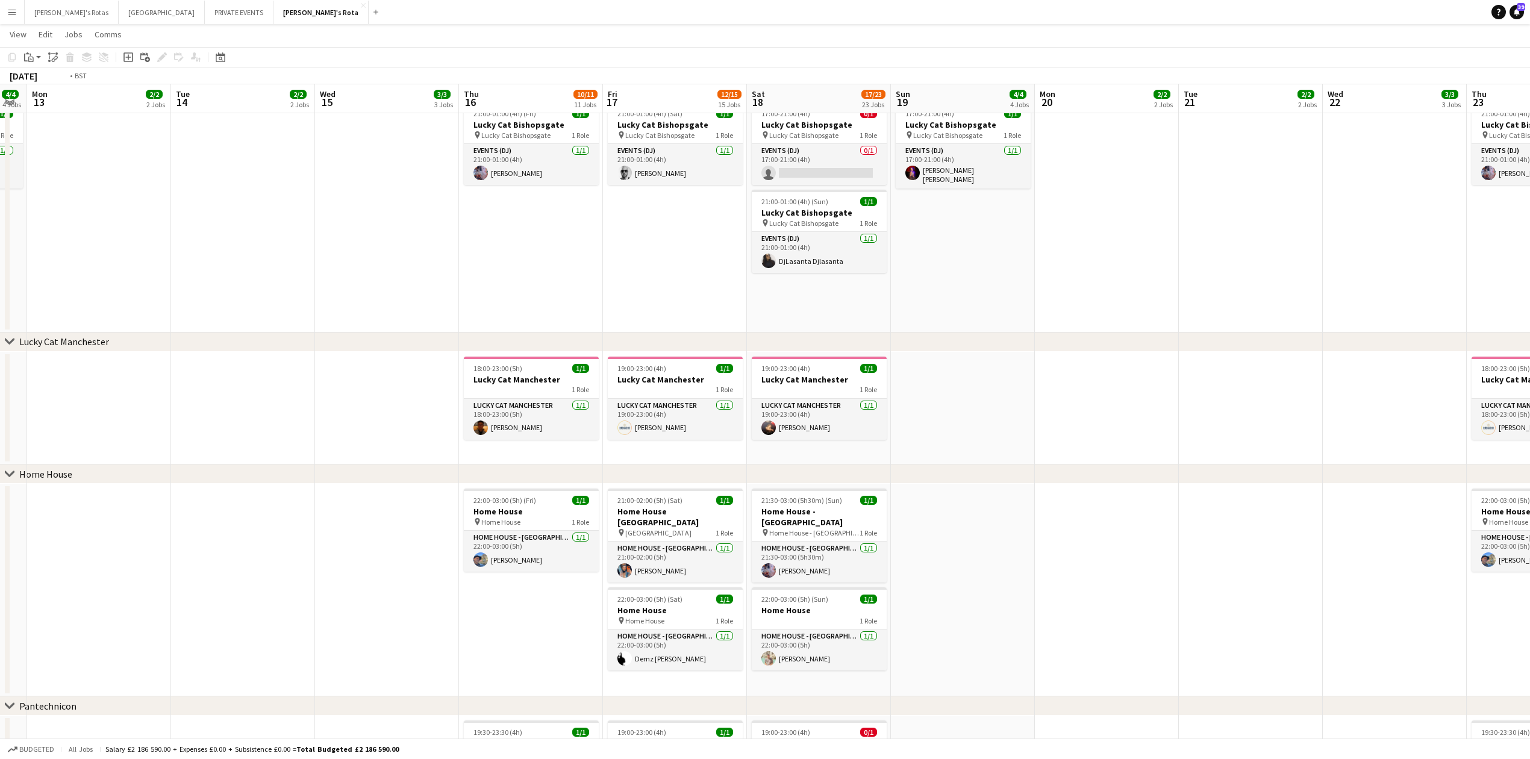
drag, startPoint x: 302, startPoint y: 395, endPoint x: 824, endPoint y: 398, distance: 522.2
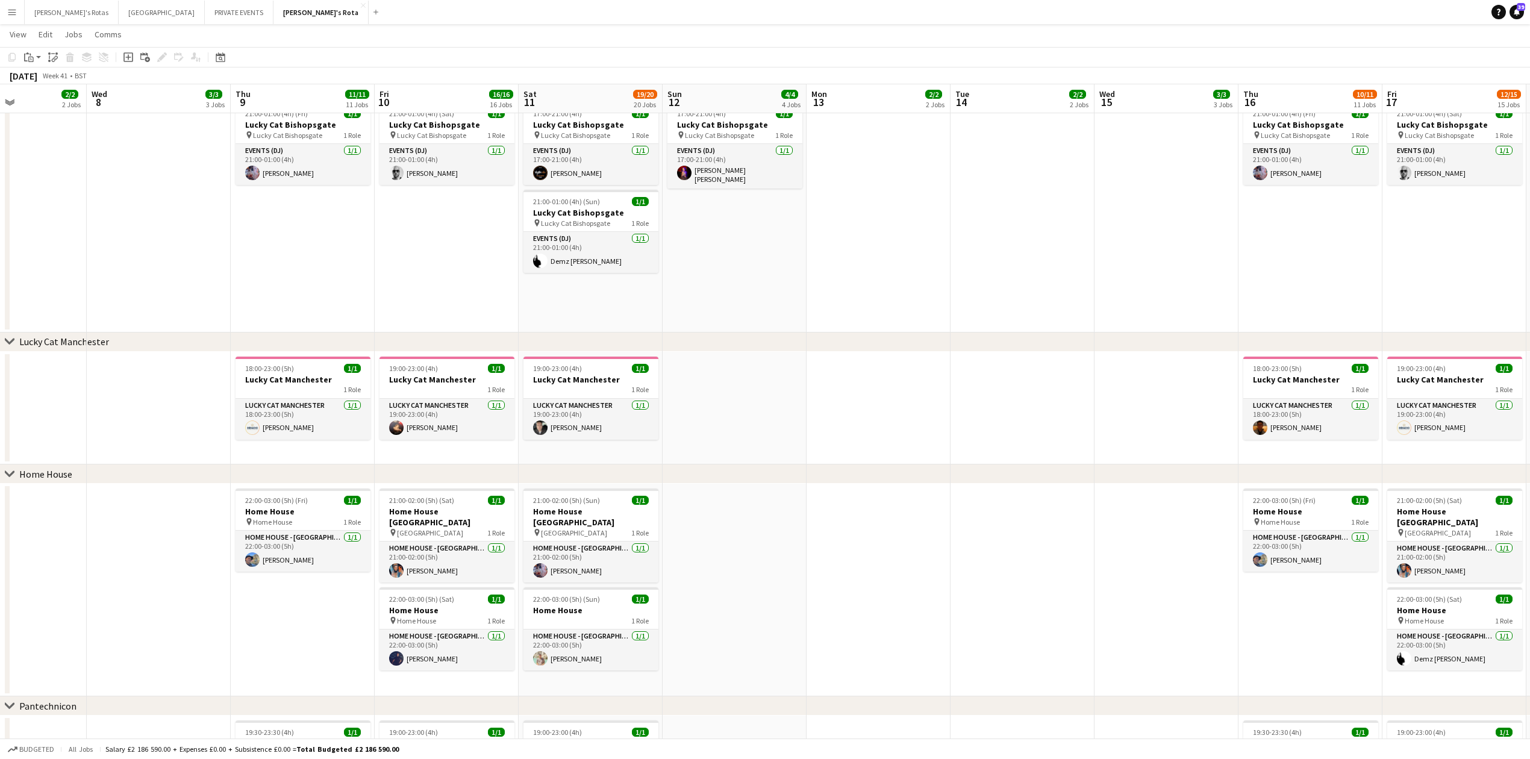
drag, startPoint x: 593, startPoint y: 396, endPoint x: 930, endPoint y: 379, distance: 337.7
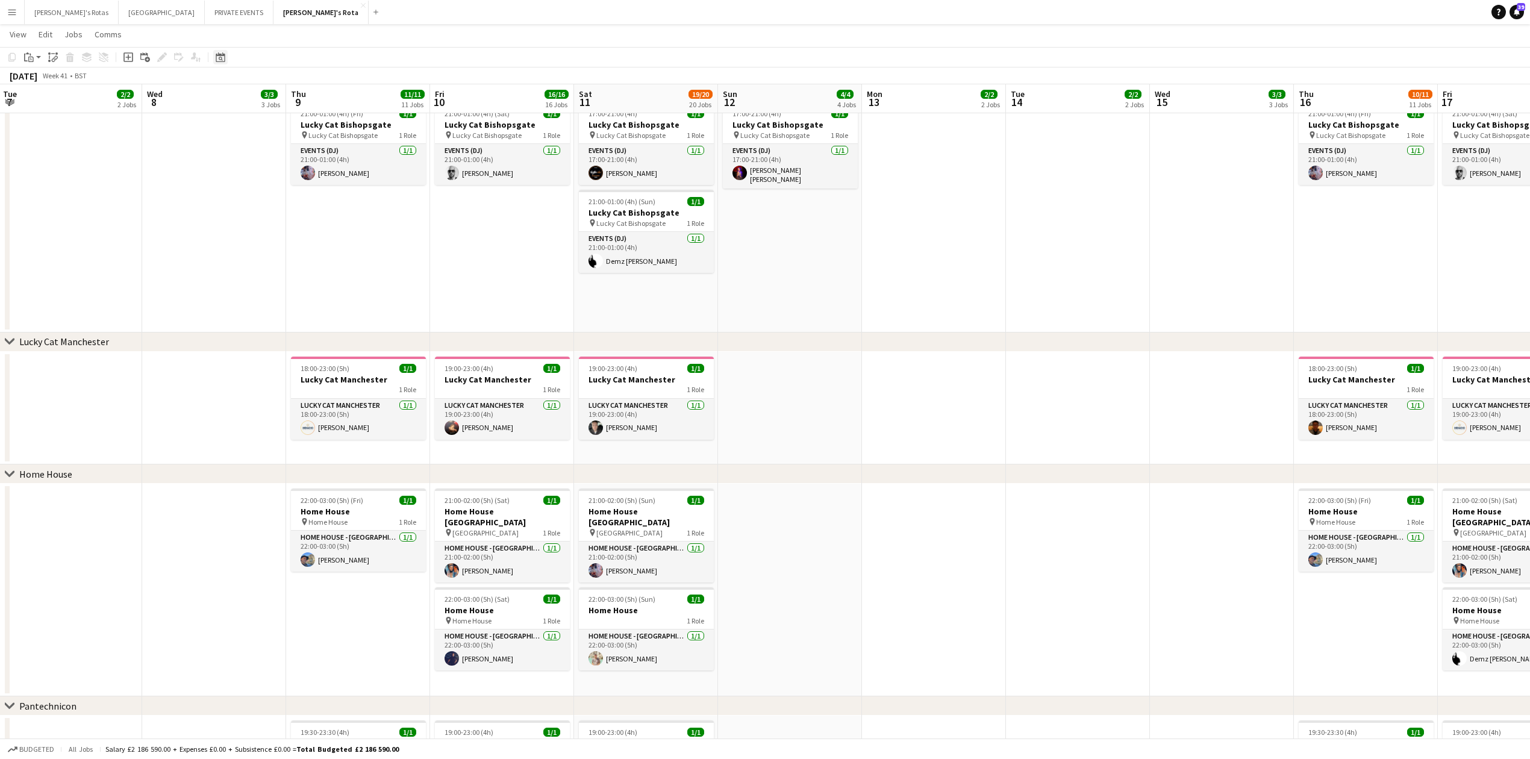
click at [218, 54] on icon at bounding box center [220, 57] width 9 height 10
click at [318, 97] on span "Next month" at bounding box center [318, 99] width 24 height 24
click at [304, 142] on span "1" at bounding box center [302, 145] width 14 height 17
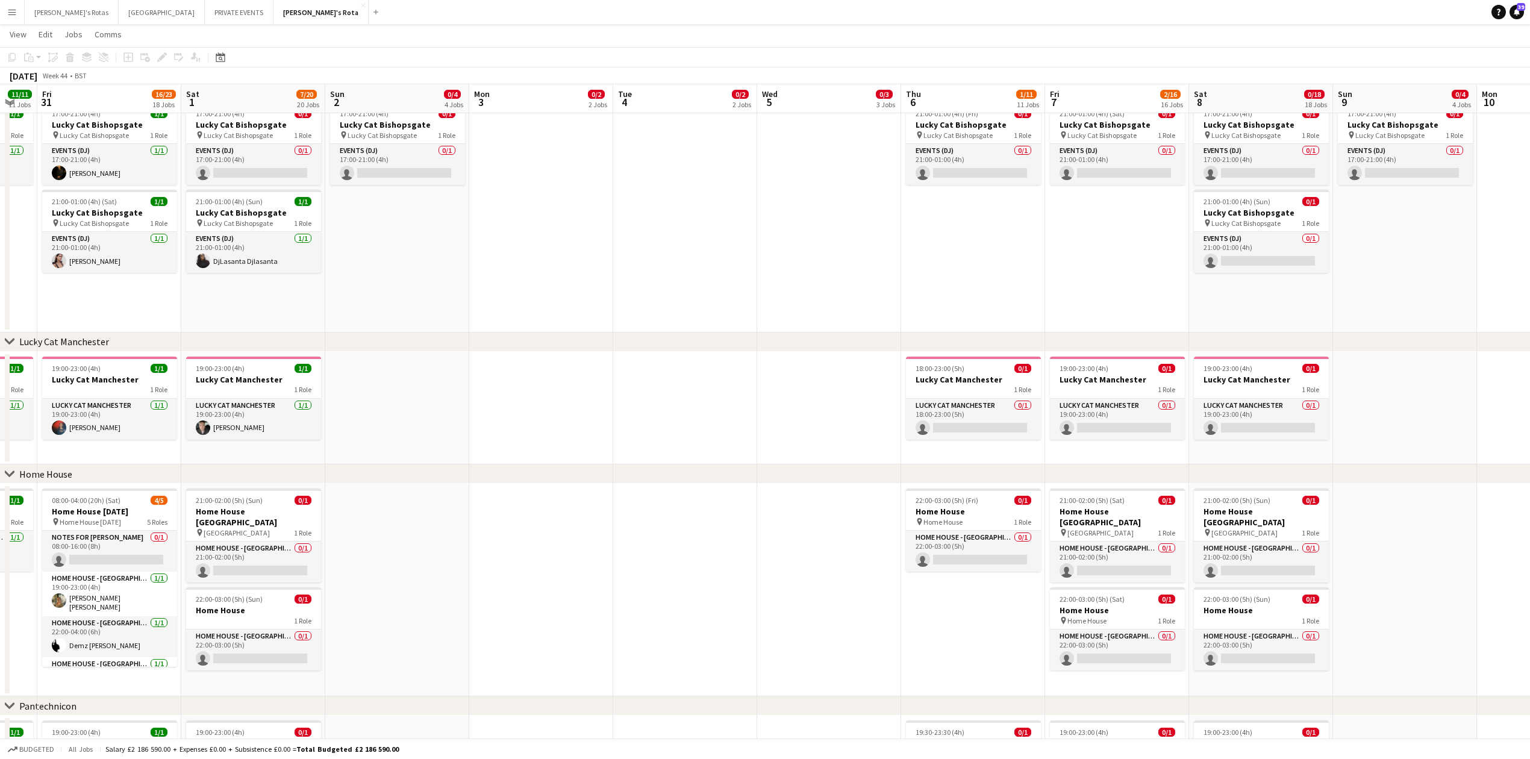
scroll to position [0, 444]
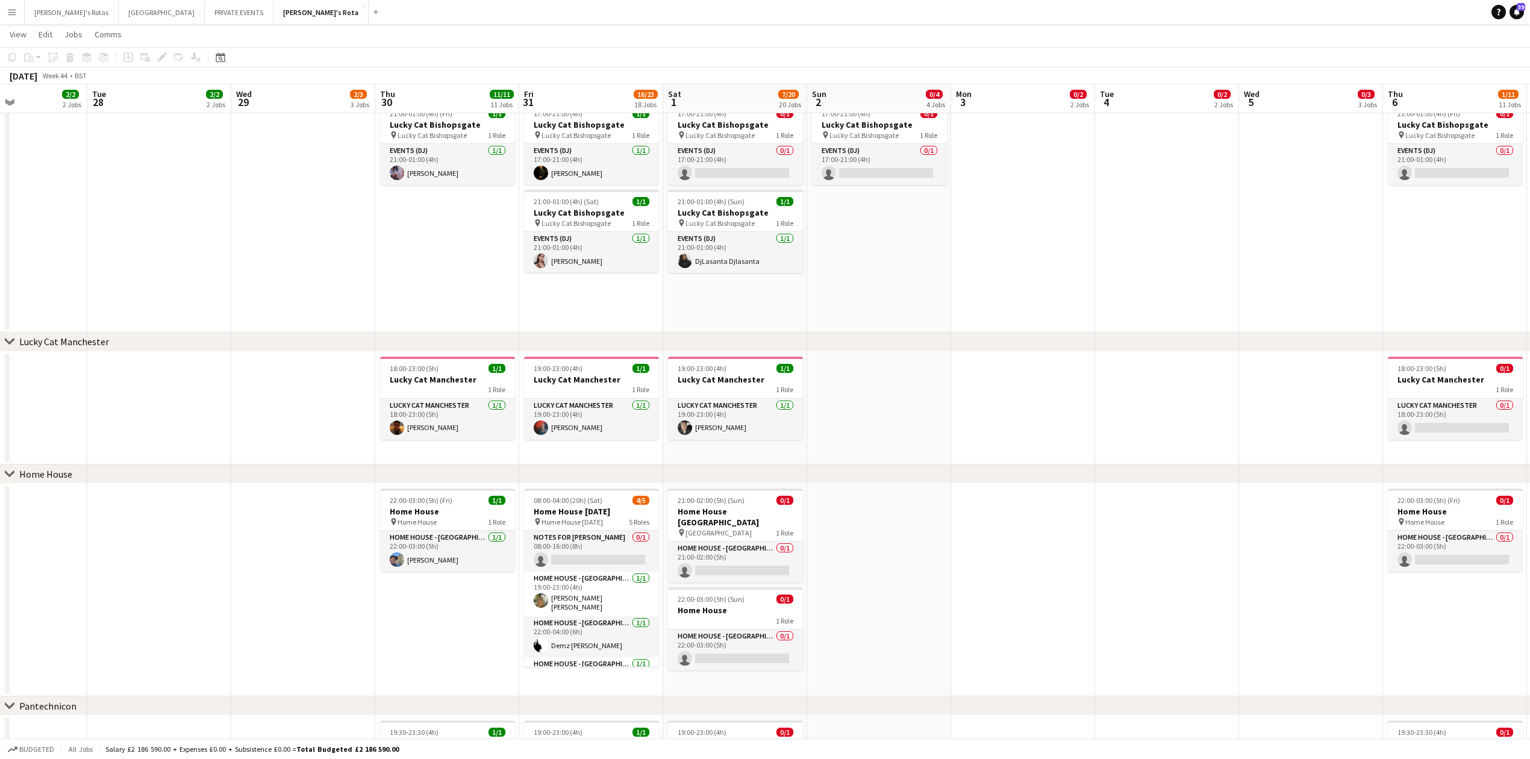
drag, startPoint x: 1123, startPoint y: 390, endPoint x: 1147, endPoint y: 395, distance: 24.6
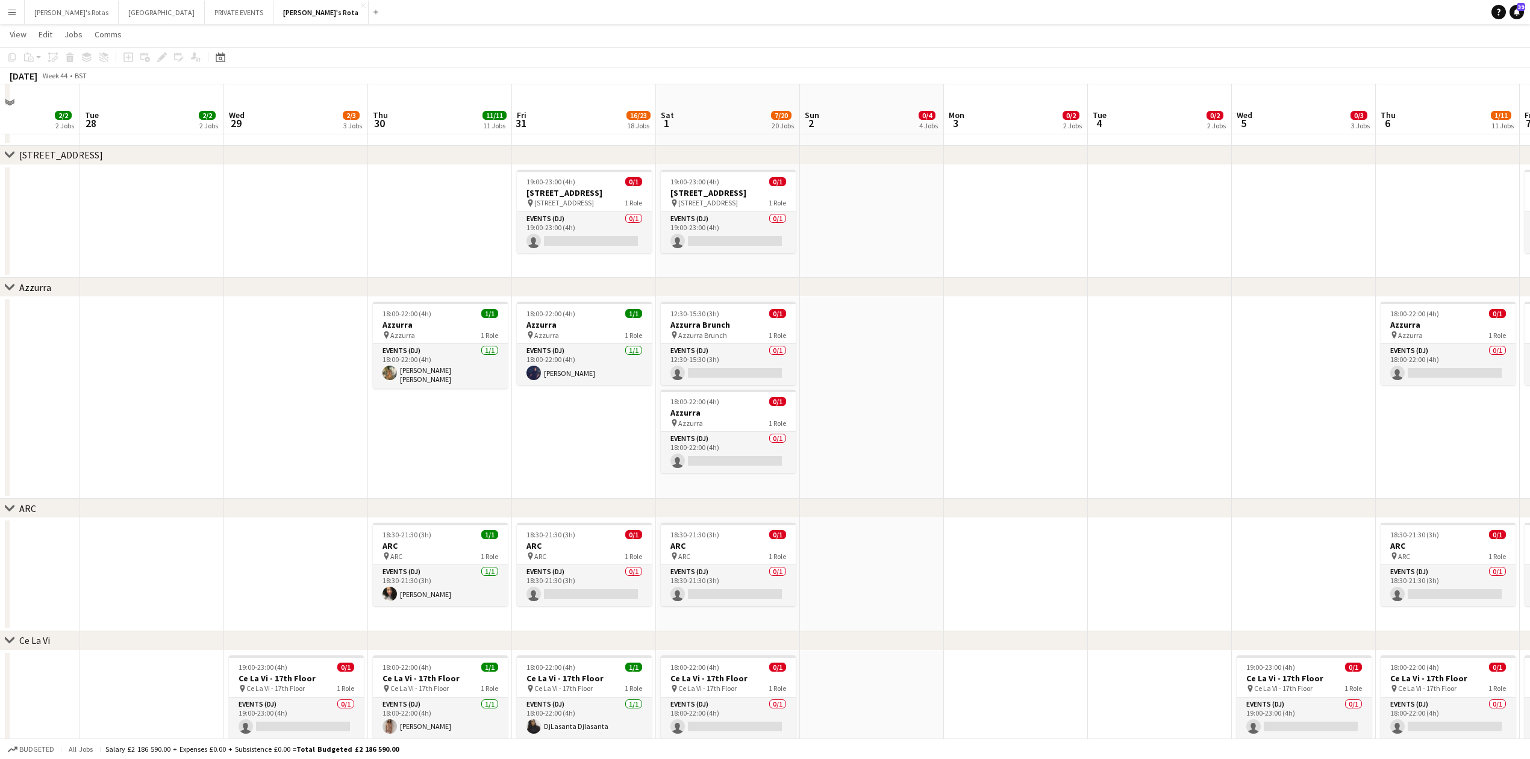
scroll to position [2168, 0]
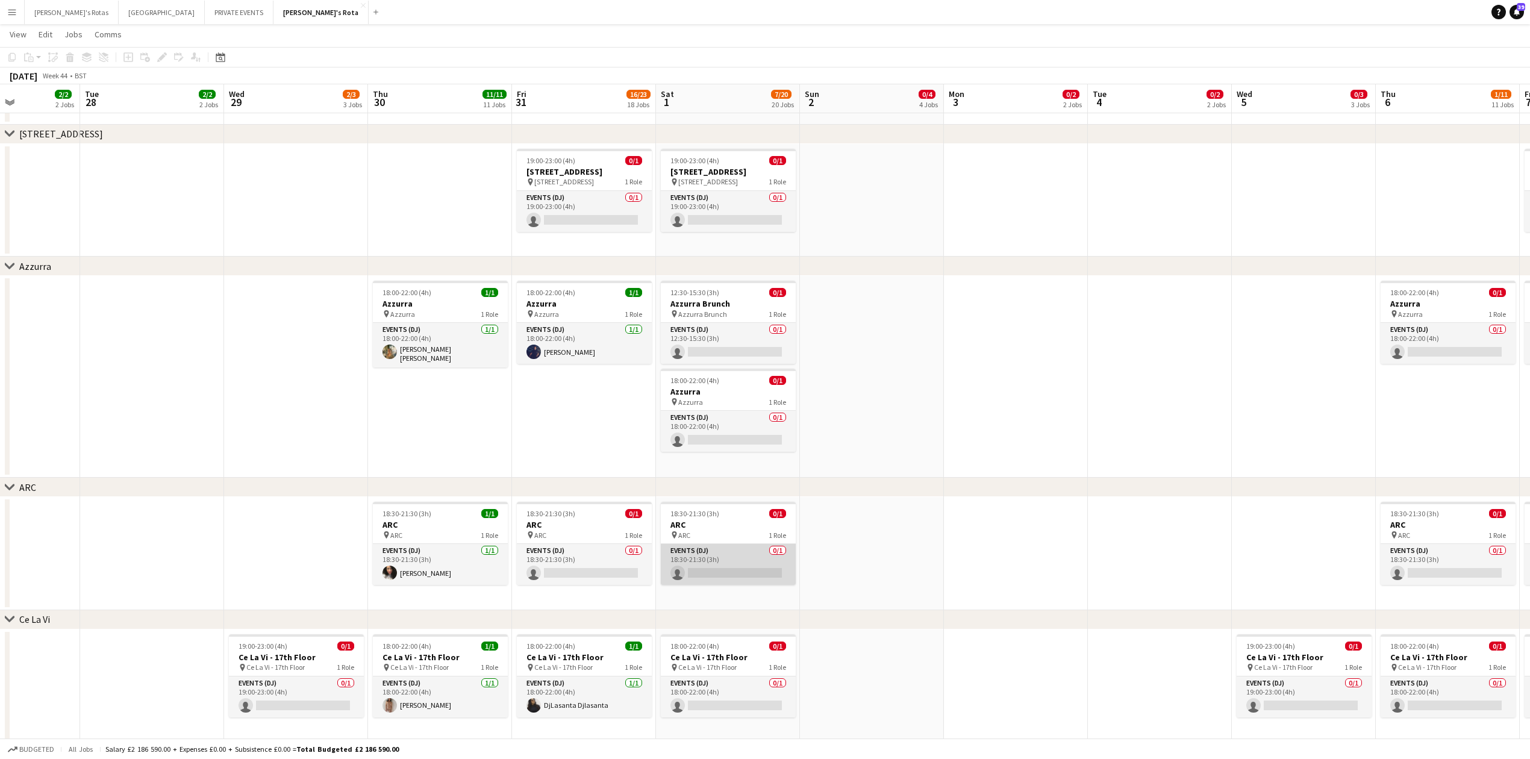
click at [699, 557] on app-card-role "Events (DJ) 0/1 18:30-21:30 (3h) single-neutral-actions" at bounding box center [728, 564] width 135 height 41
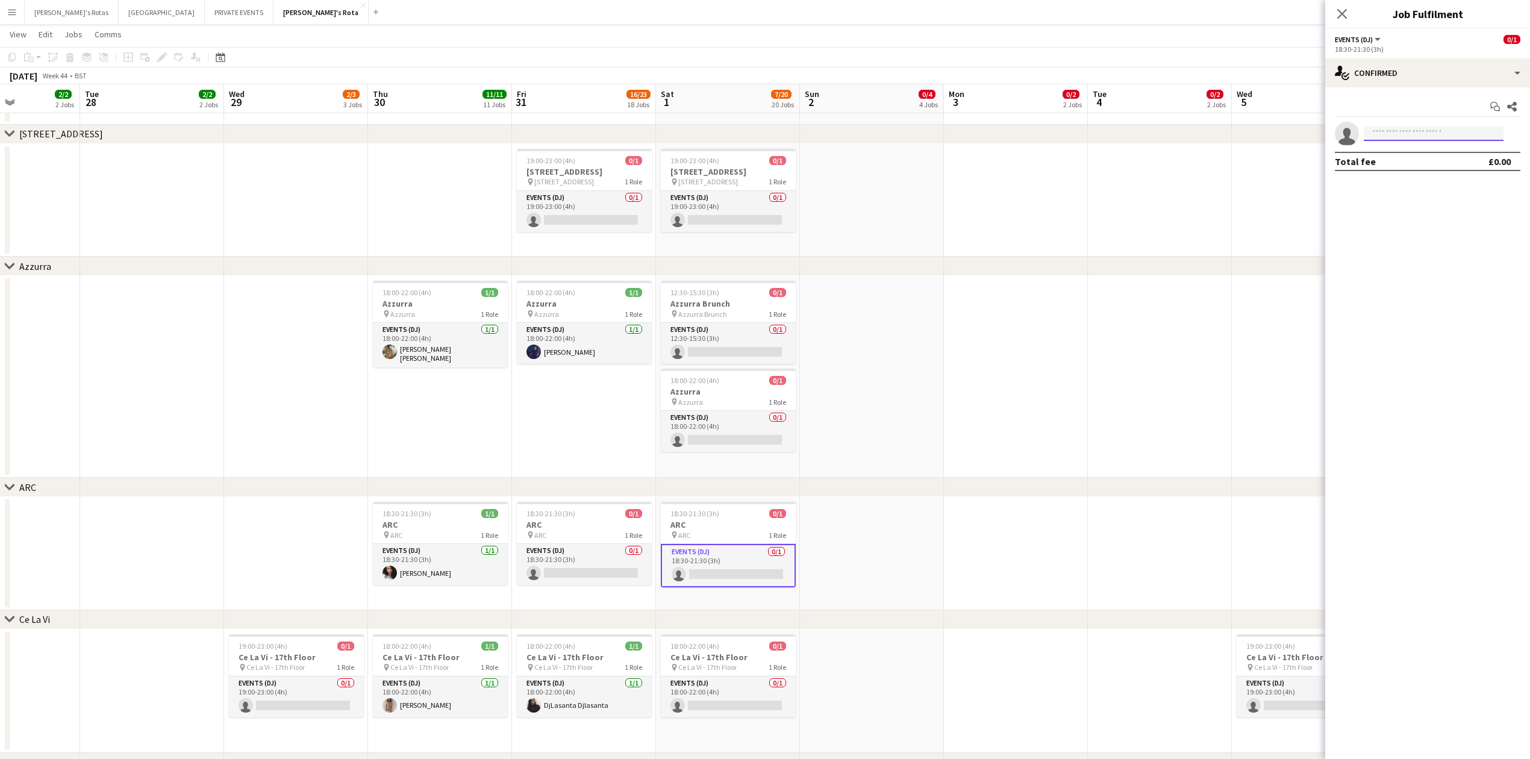
click at [1391, 139] on input at bounding box center [1434, 133] width 140 height 14
type input "***"
click at [1436, 159] on span "sigourneystandley@gmail.com" at bounding box center [1433, 162] width 120 height 10
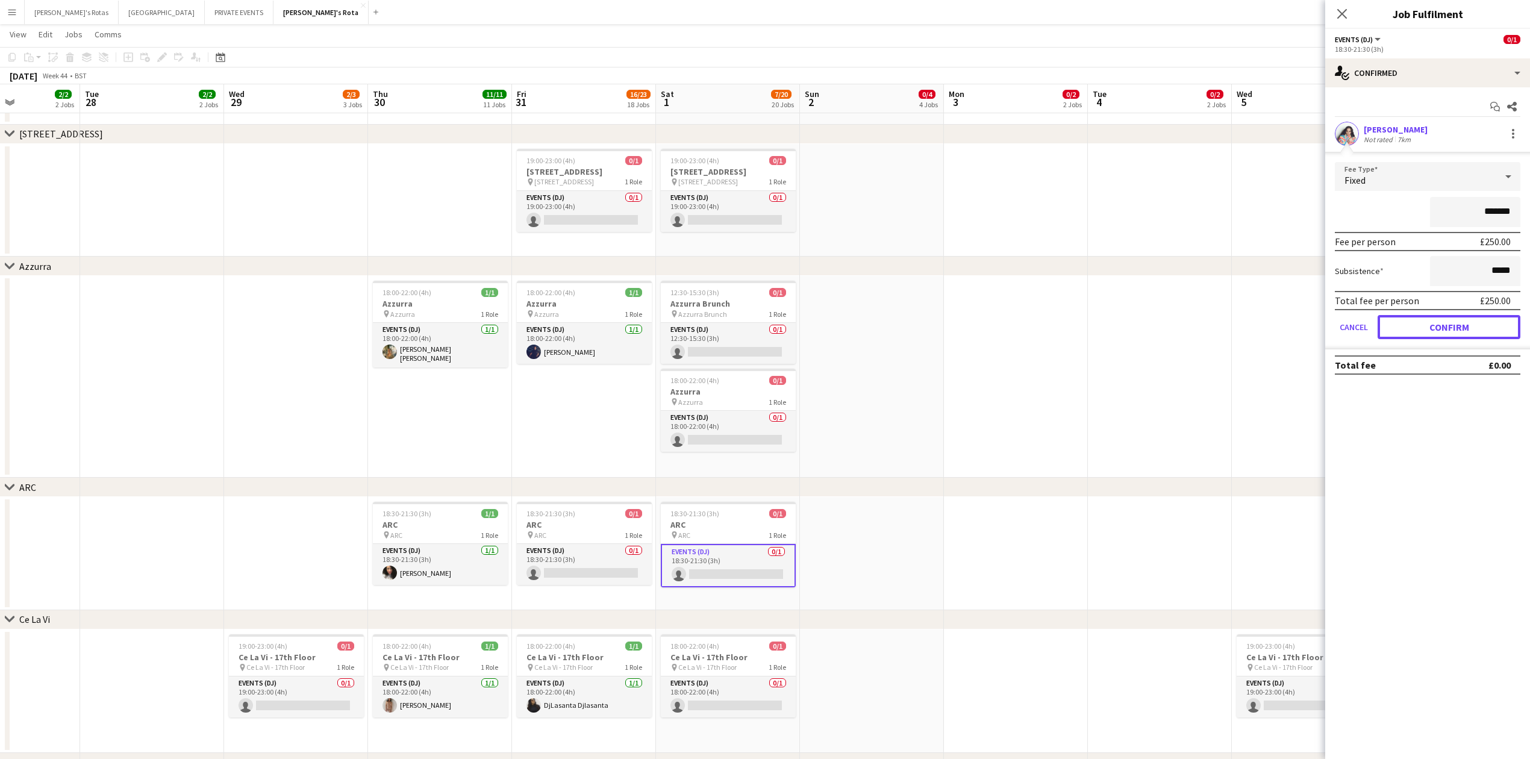
click at [1473, 331] on button "Confirm" at bounding box center [1448, 327] width 143 height 24
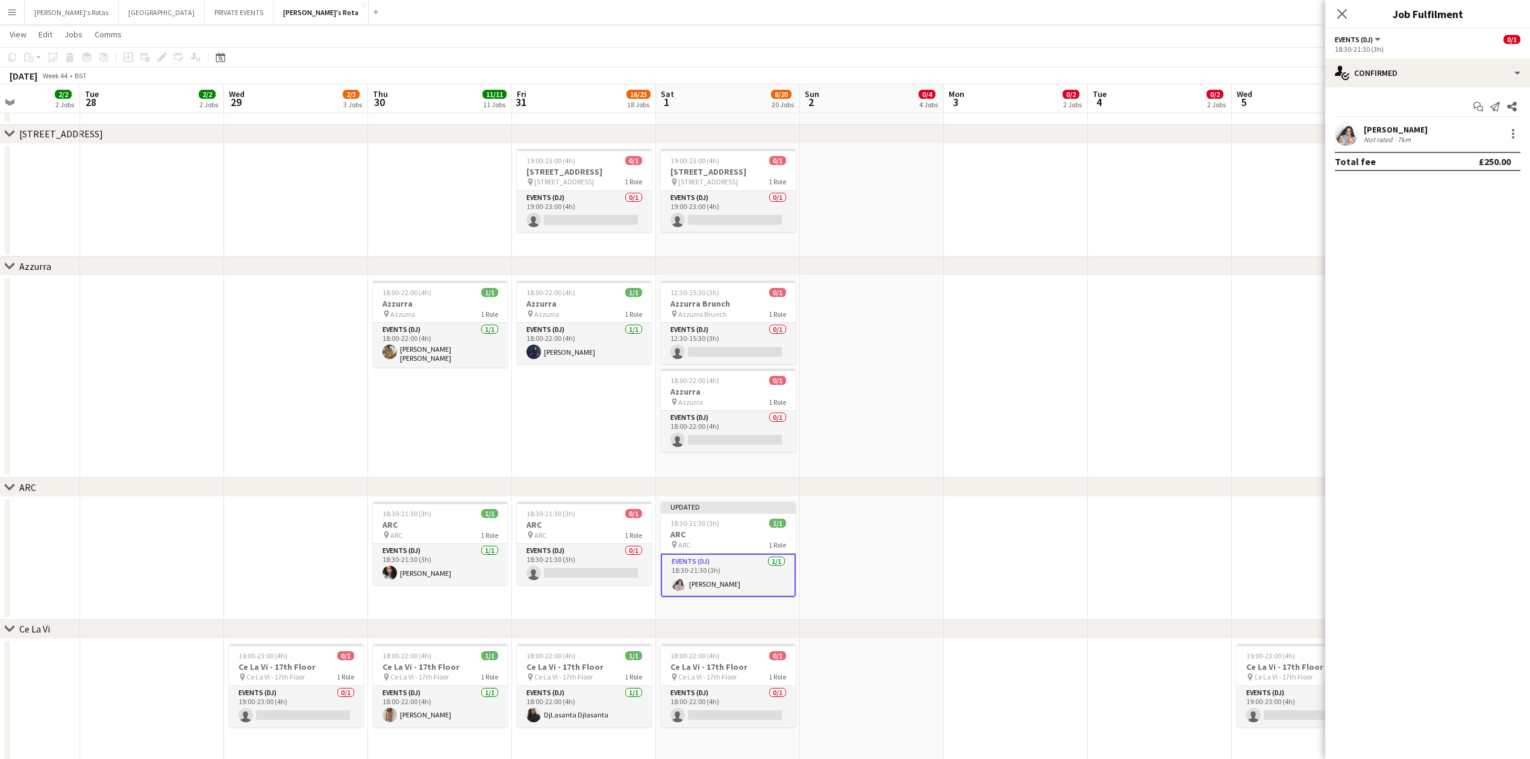
click at [1351, 15] on div "Close pop-in" at bounding box center [1342, 14] width 34 height 28
click at [1342, 16] on icon at bounding box center [1341, 13] width 11 height 11
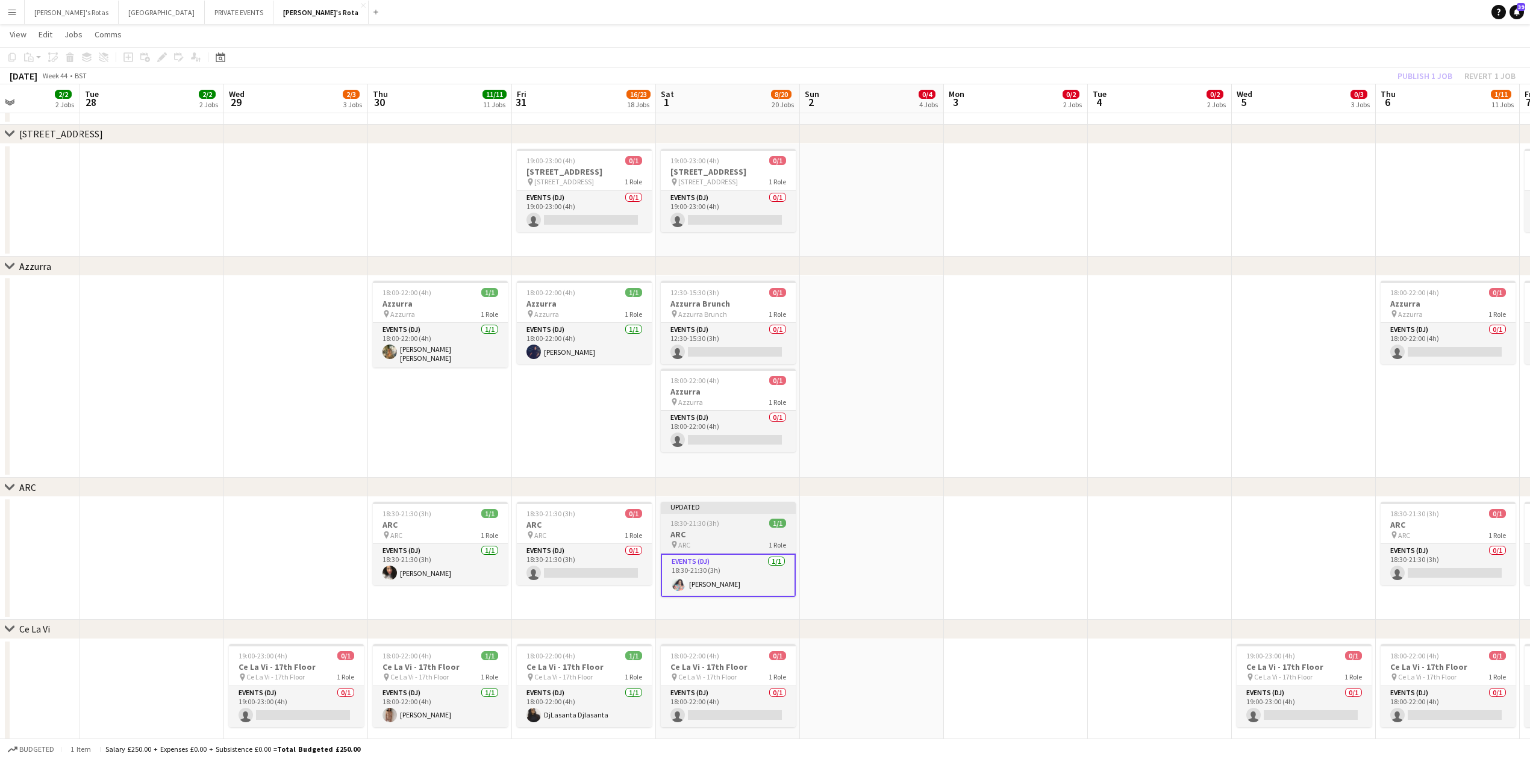
click at [706, 526] on span "18:30-21:30 (3h)" at bounding box center [694, 523] width 49 height 9
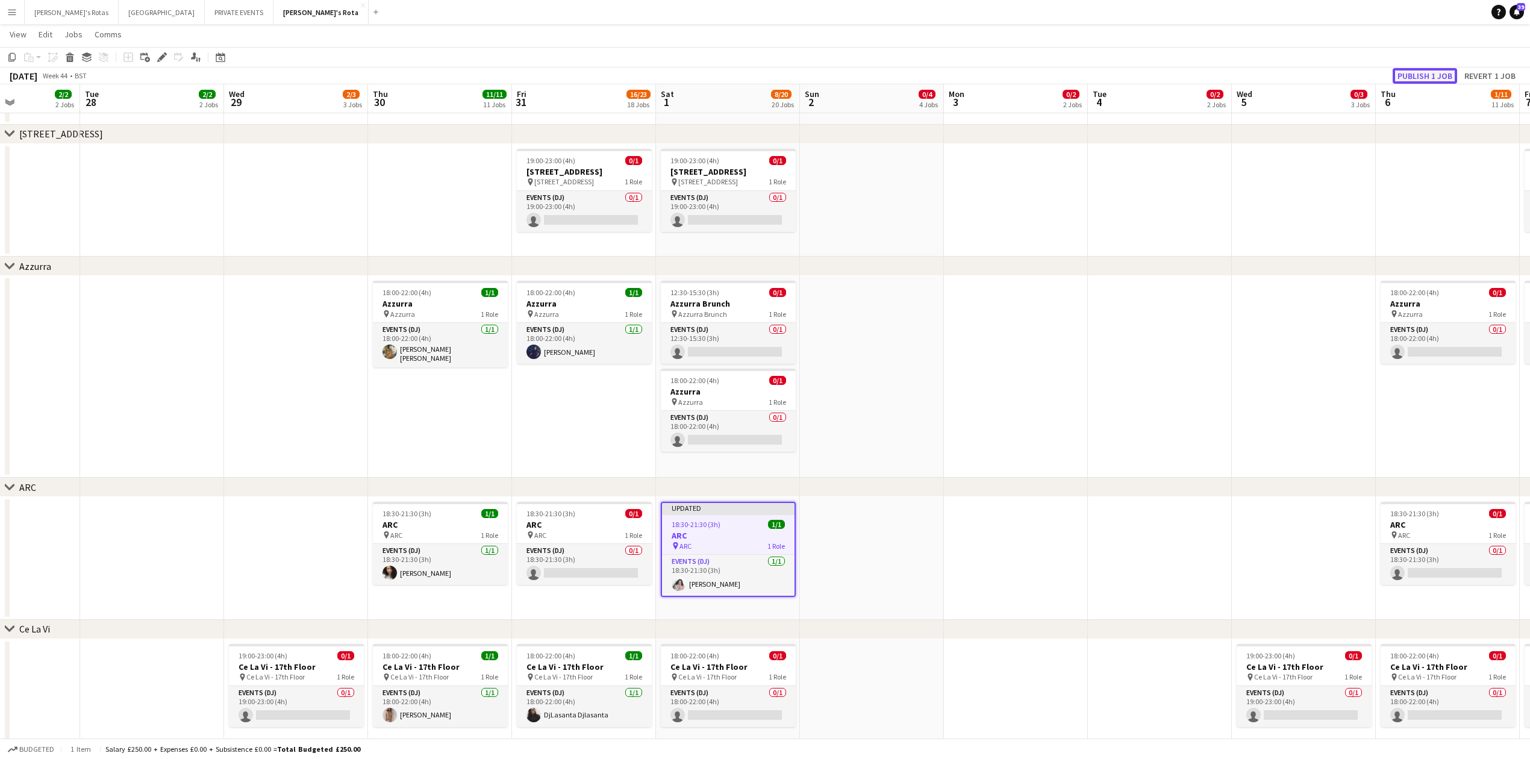
click at [1409, 78] on button "Publish 1 job" at bounding box center [1424, 76] width 64 height 16
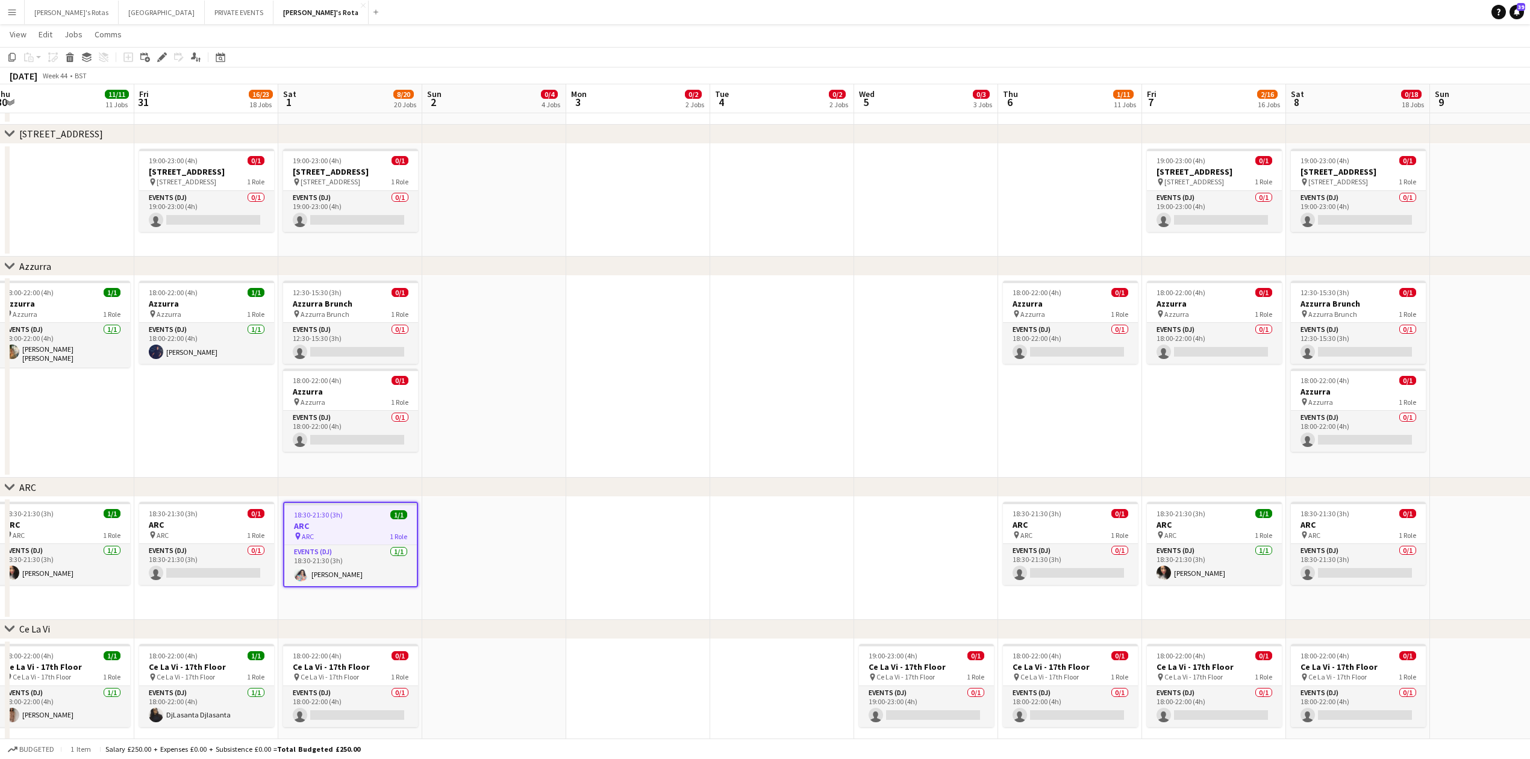
drag, startPoint x: 1021, startPoint y: 425, endPoint x: 542, endPoint y: 446, distance: 479.9
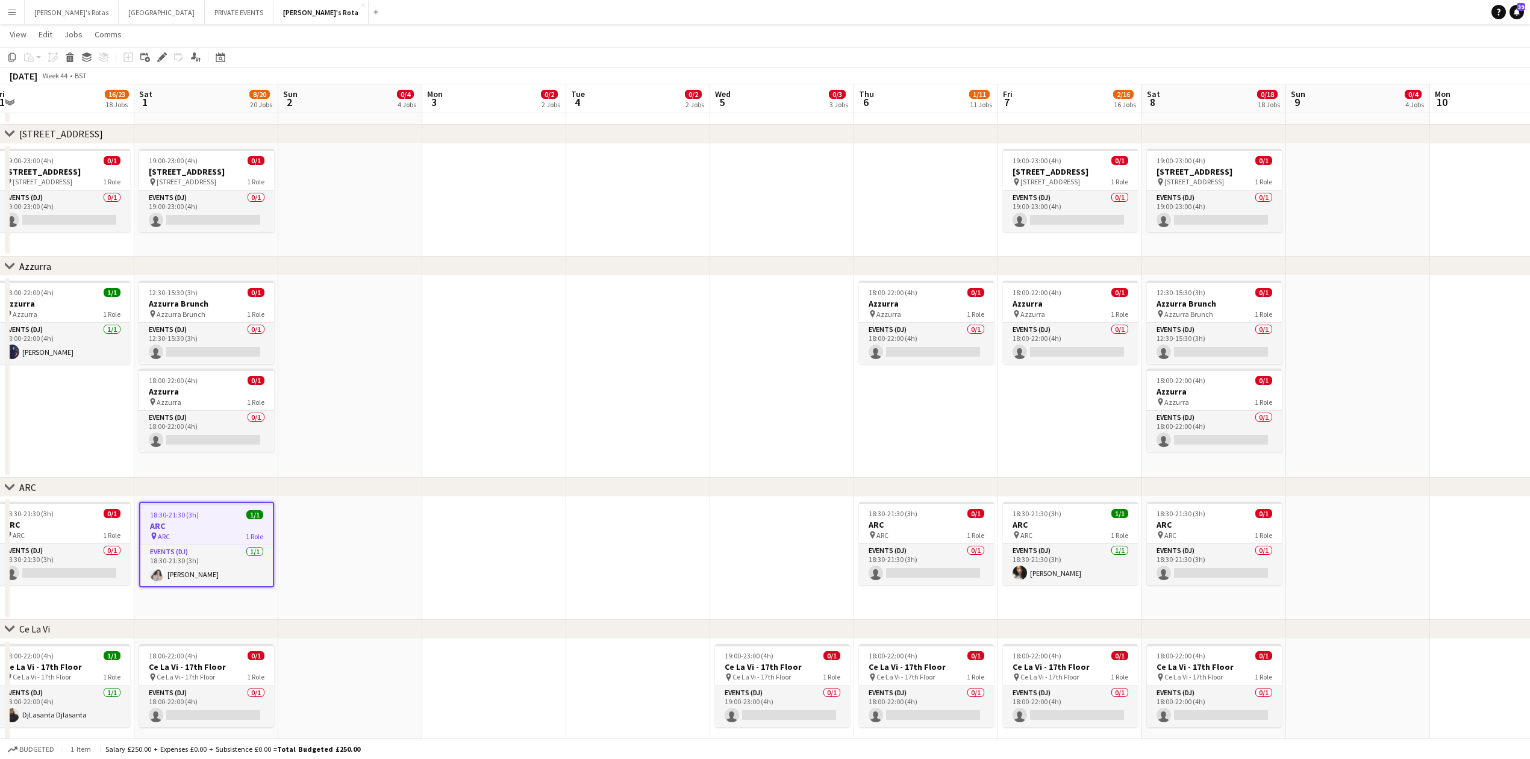
scroll to position [0, 468]
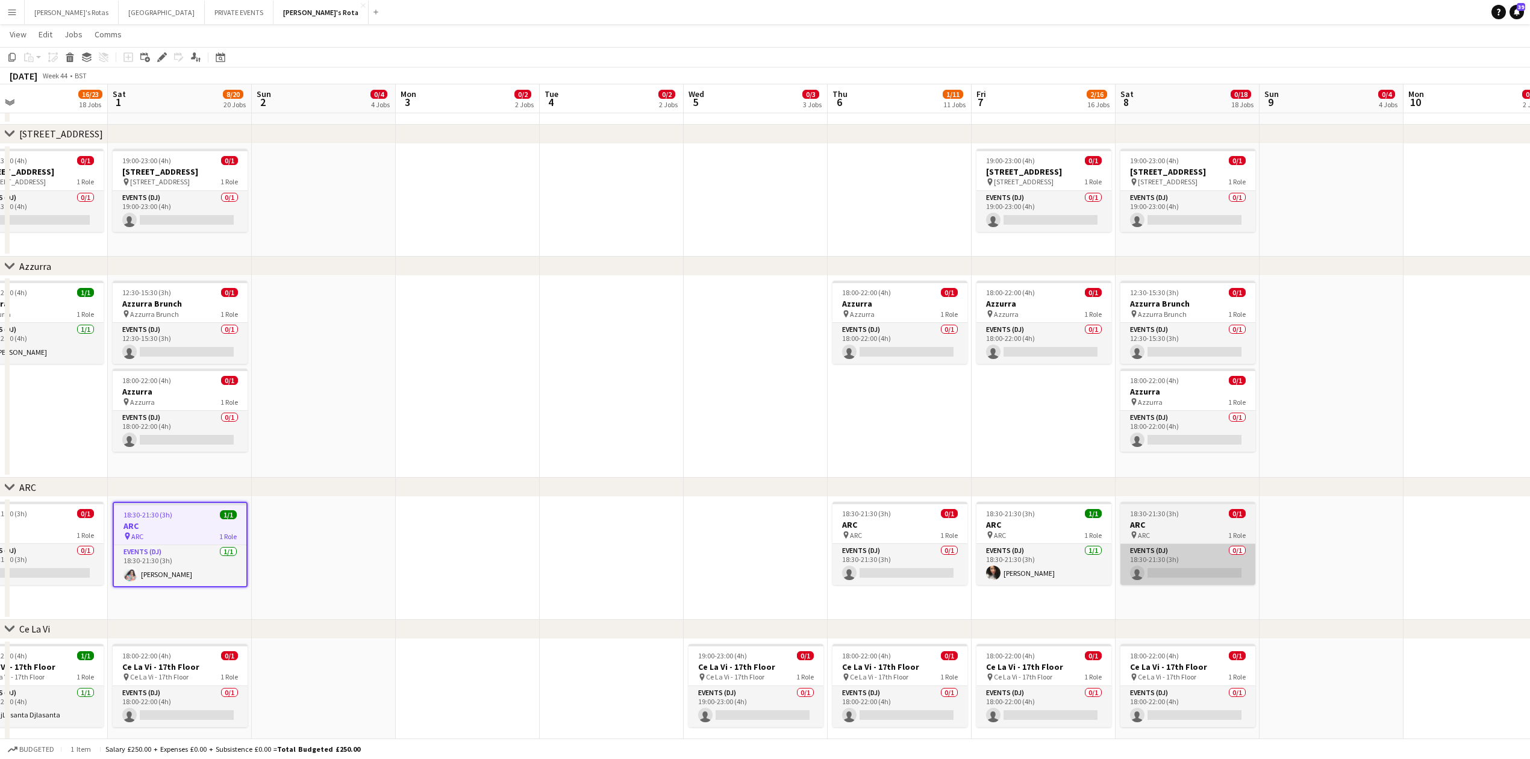
click at [1167, 573] on app-card-role "Events (DJ) 0/1 18:30-21:30 (3h) single-neutral-actions" at bounding box center [1187, 564] width 135 height 41
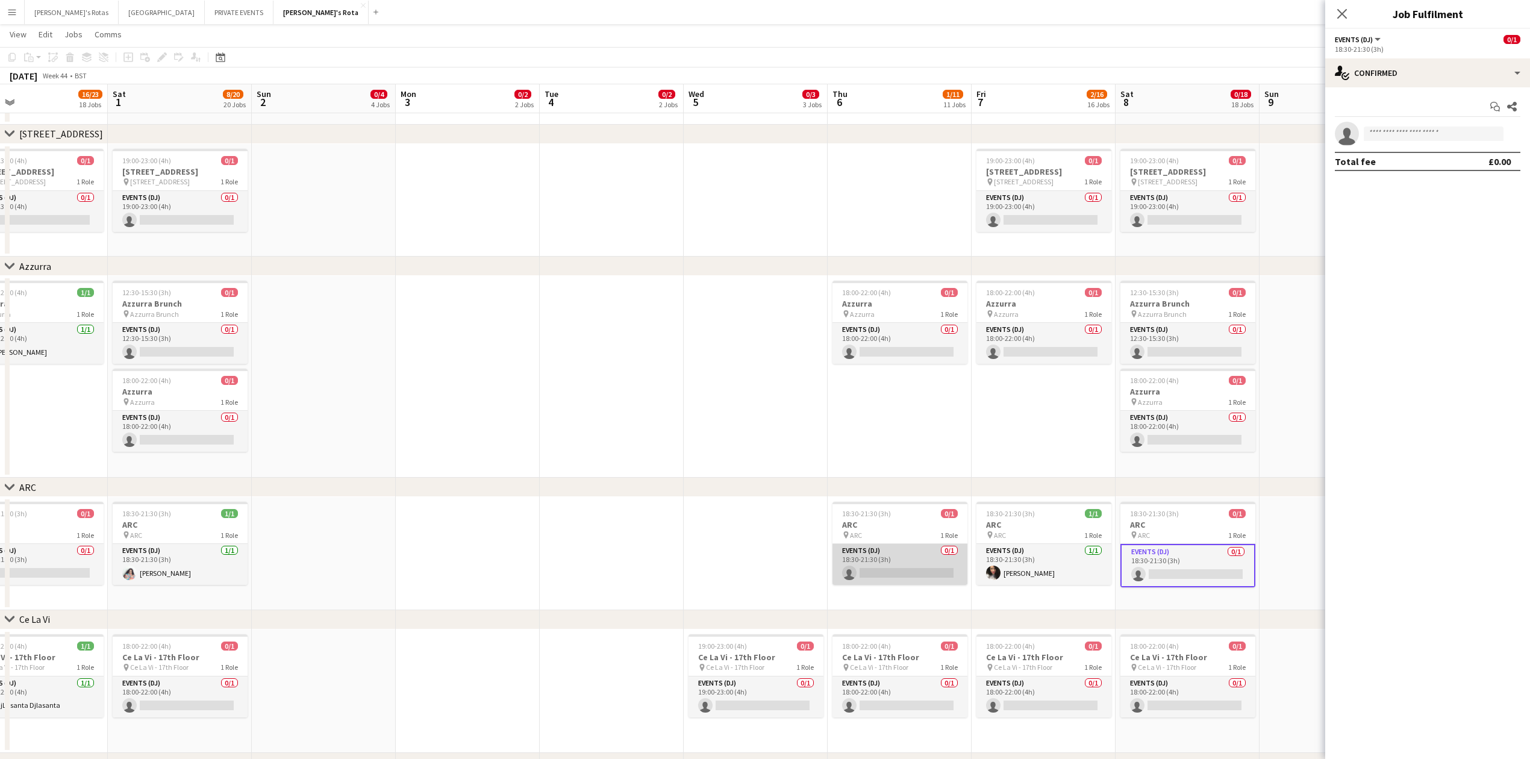
click at [926, 564] on app-card-role "Events (DJ) 0/1 18:30-21:30 (3h) single-neutral-actions" at bounding box center [899, 564] width 135 height 41
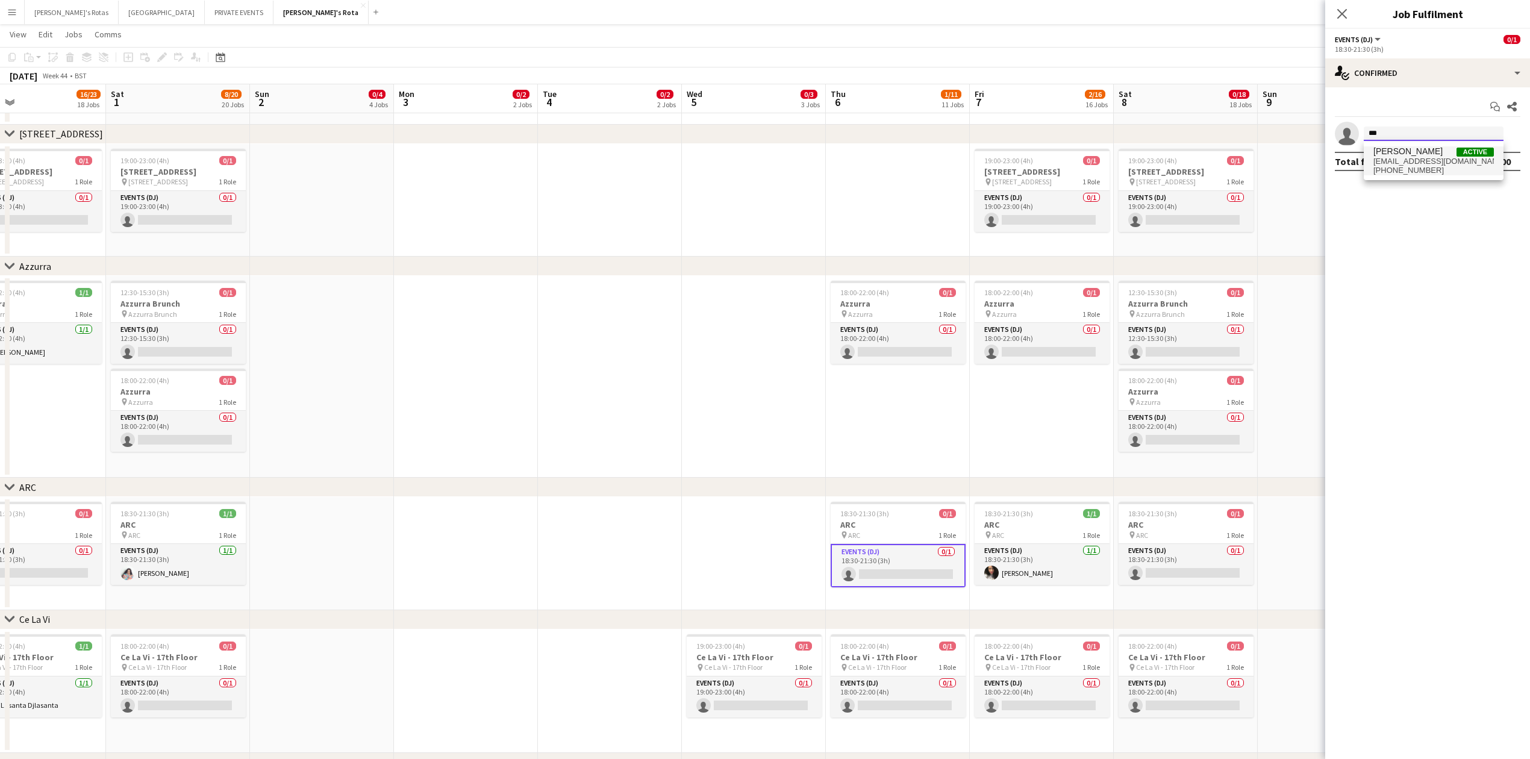
type input "***"
click at [1436, 169] on span "+447794948726" at bounding box center [1433, 171] width 120 height 10
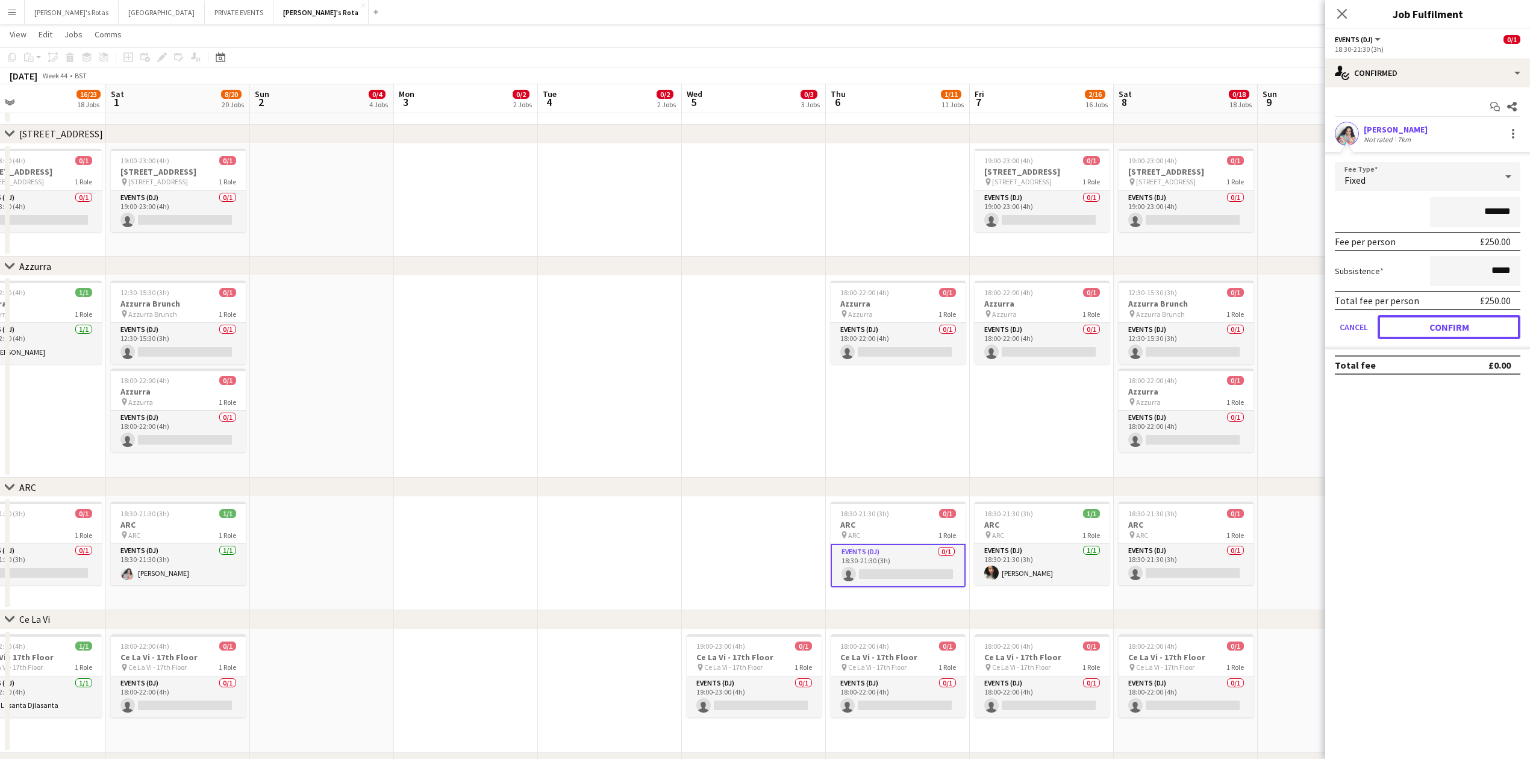
drag, startPoint x: 1484, startPoint y: 325, endPoint x: 1466, endPoint y: 310, distance: 23.9
click at [1482, 326] on button "Confirm" at bounding box center [1448, 327] width 143 height 24
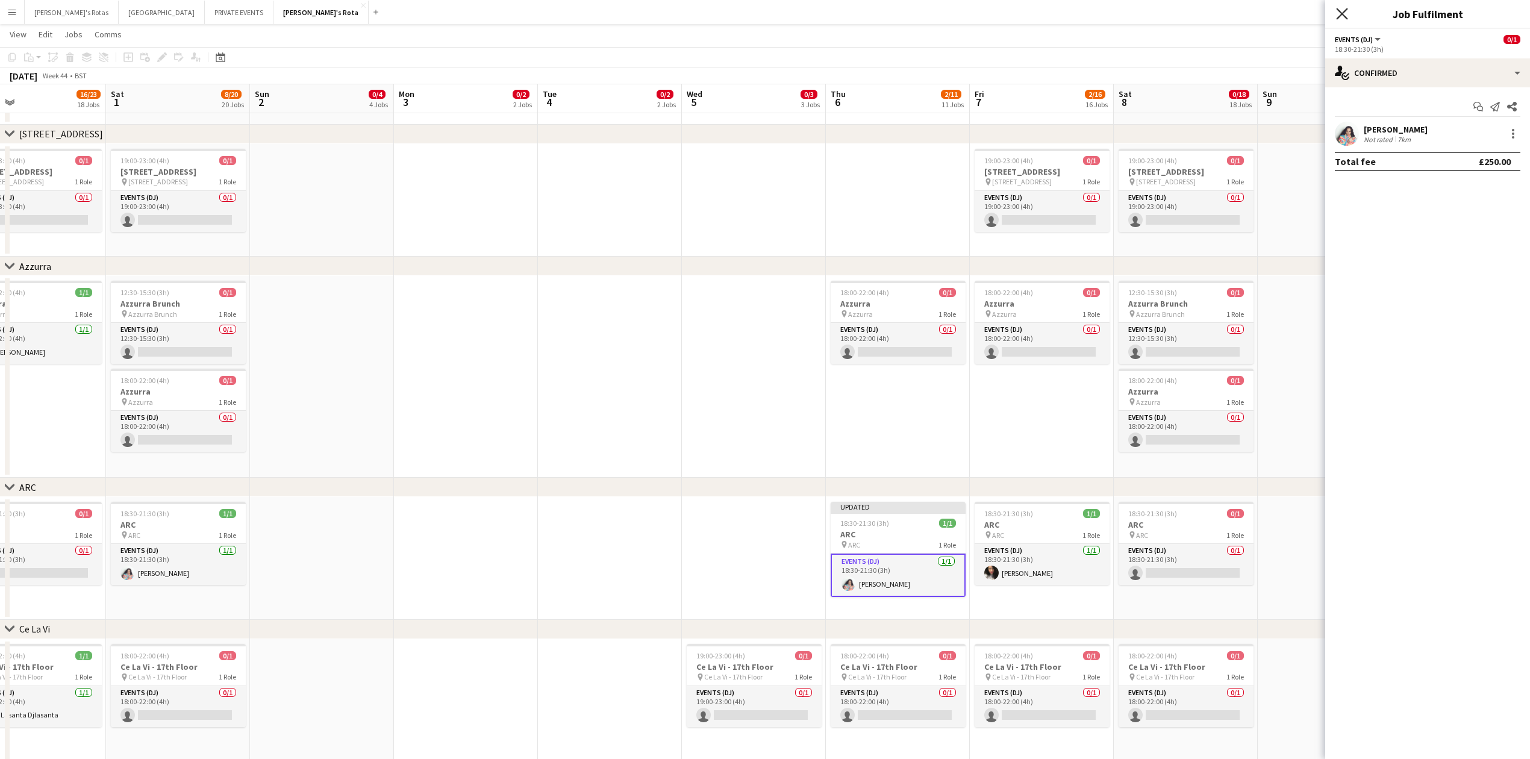
click at [1341, 13] on icon at bounding box center [1341, 13] width 11 height 11
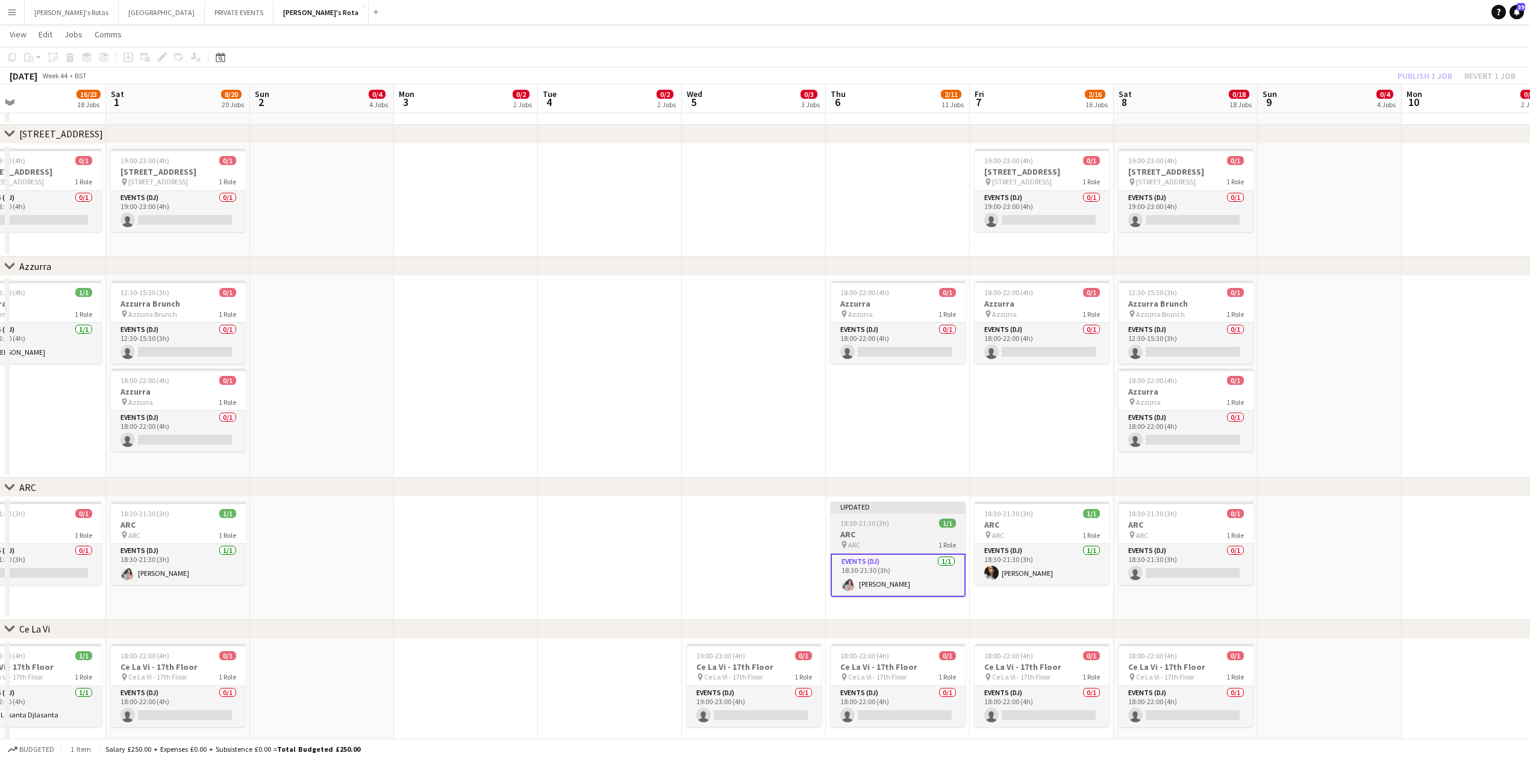
click at [925, 548] on div "pin ARC 1 Role" at bounding box center [898, 545] width 135 height 10
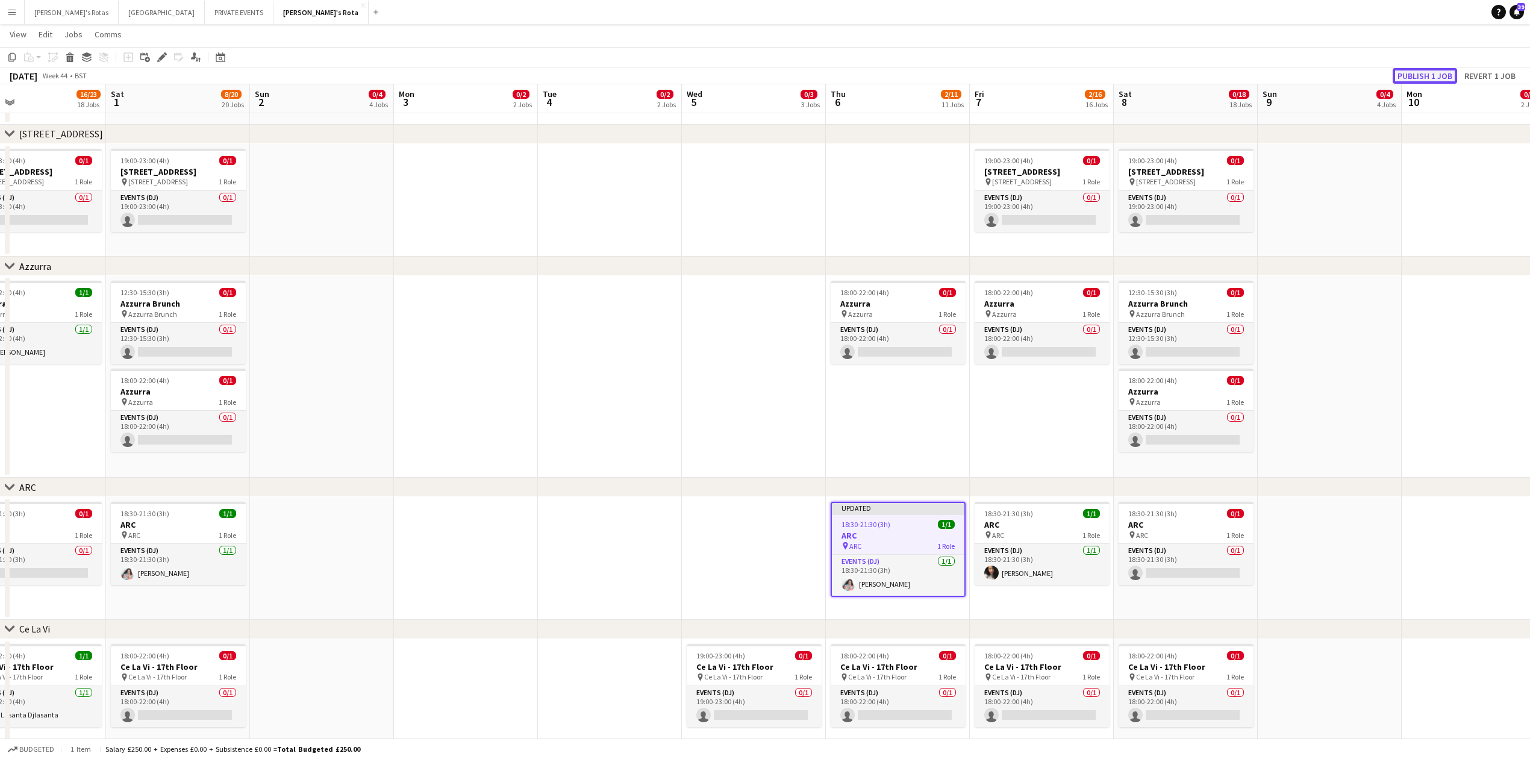
click at [1415, 76] on button "Publish 1 job" at bounding box center [1424, 76] width 64 height 16
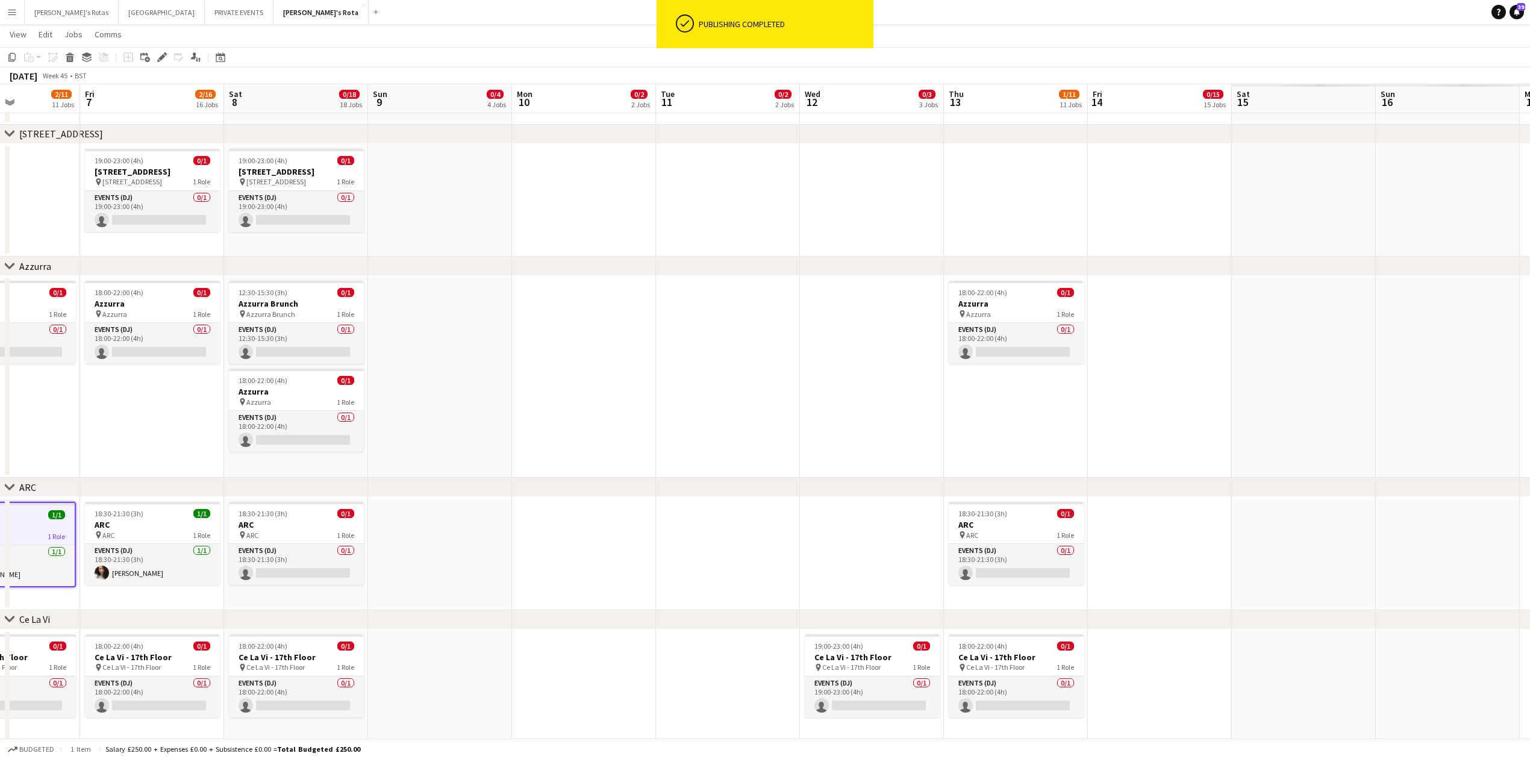
drag, startPoint x: 1483, startPoint y: 295, endPoint x: 562, endPoint y: 314, distance: 921.1
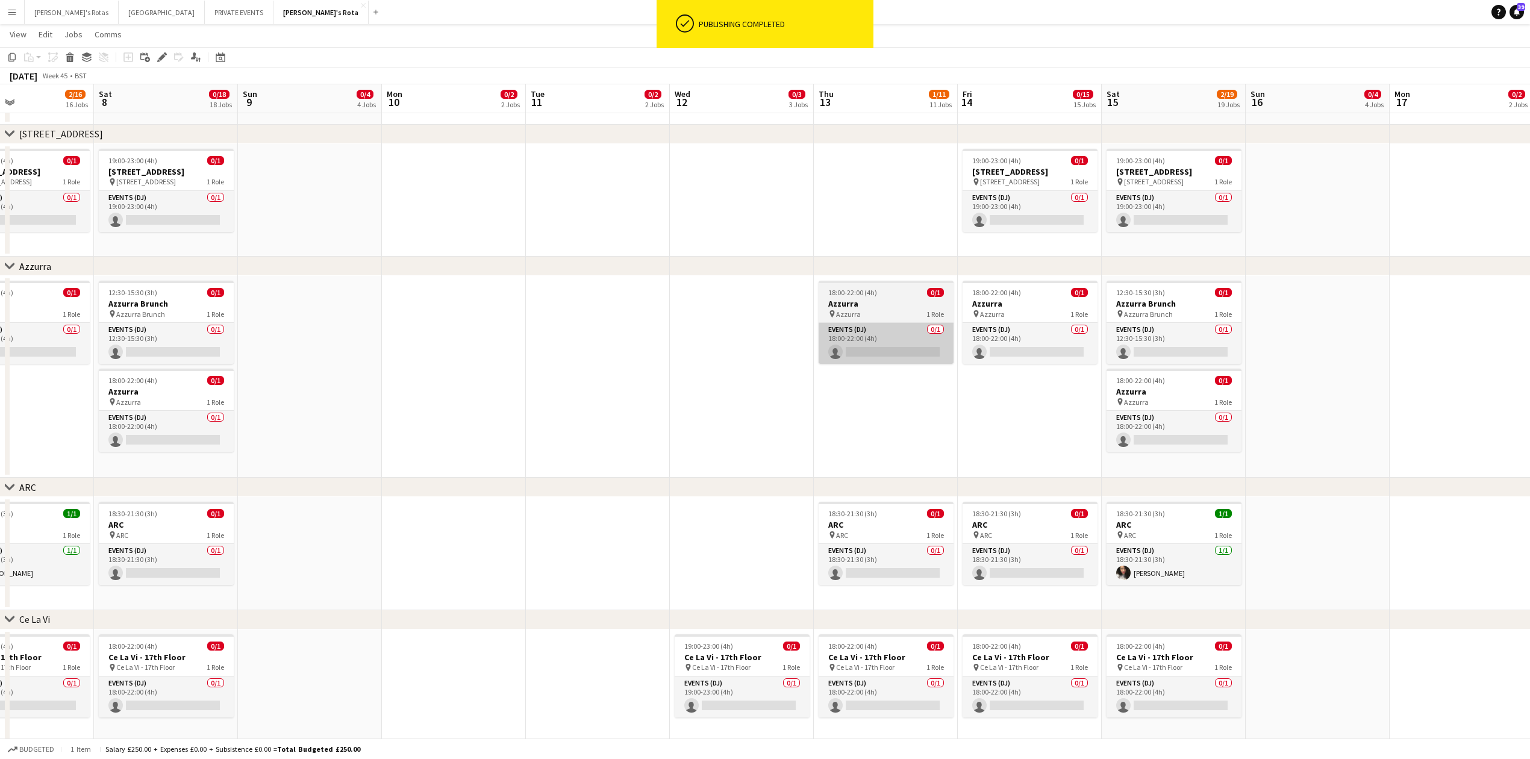
drag, startPoint x: 735, startPoint y: 346, endPoint x: 611, endPoint y: 355, distance: 124.4
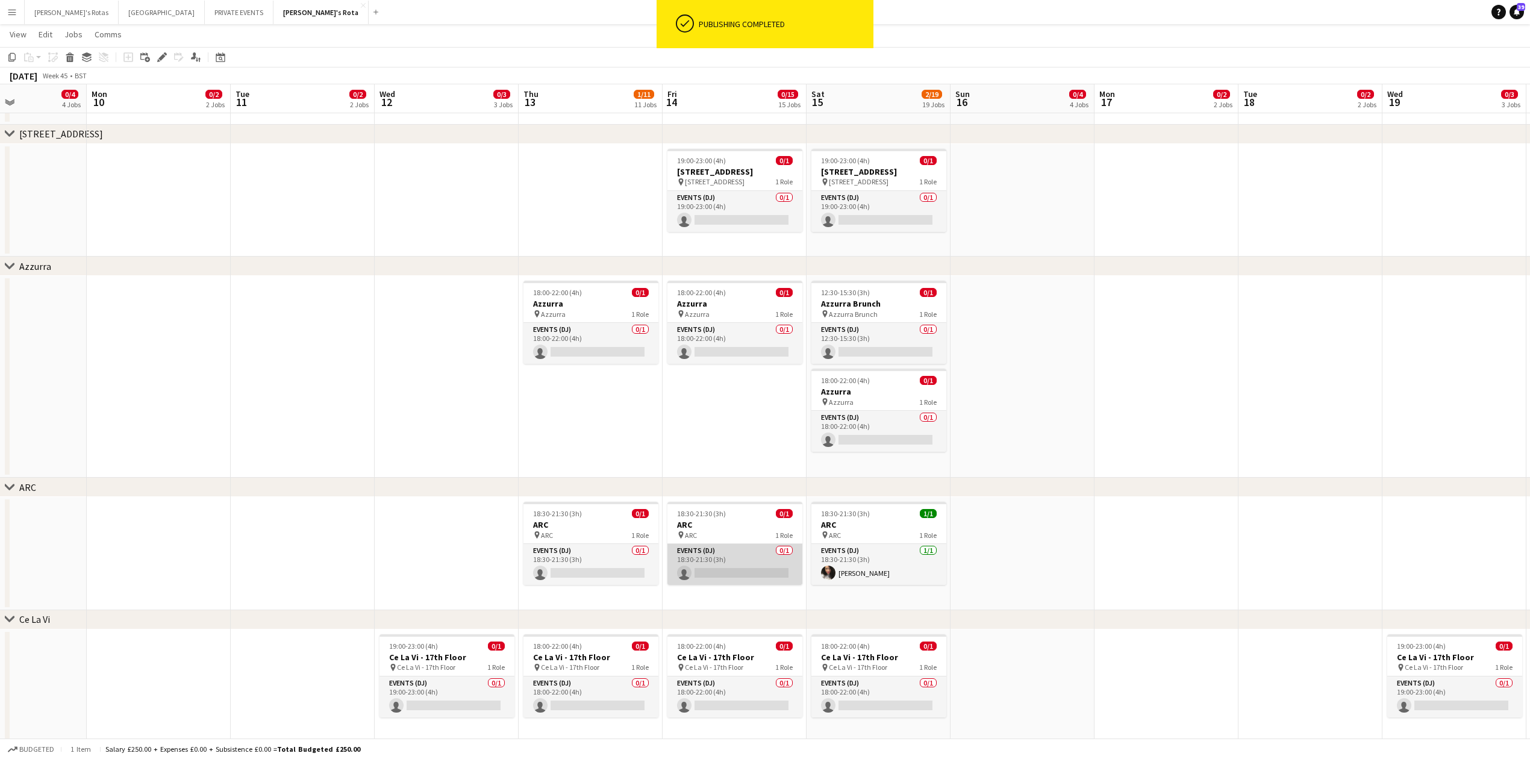
click at [711, 575] on app-card-role "Events (DJ) 0/1 18:30-21:30 (3h) single-neutral-actions" at bounding box center [734, 564] width 135 height 41
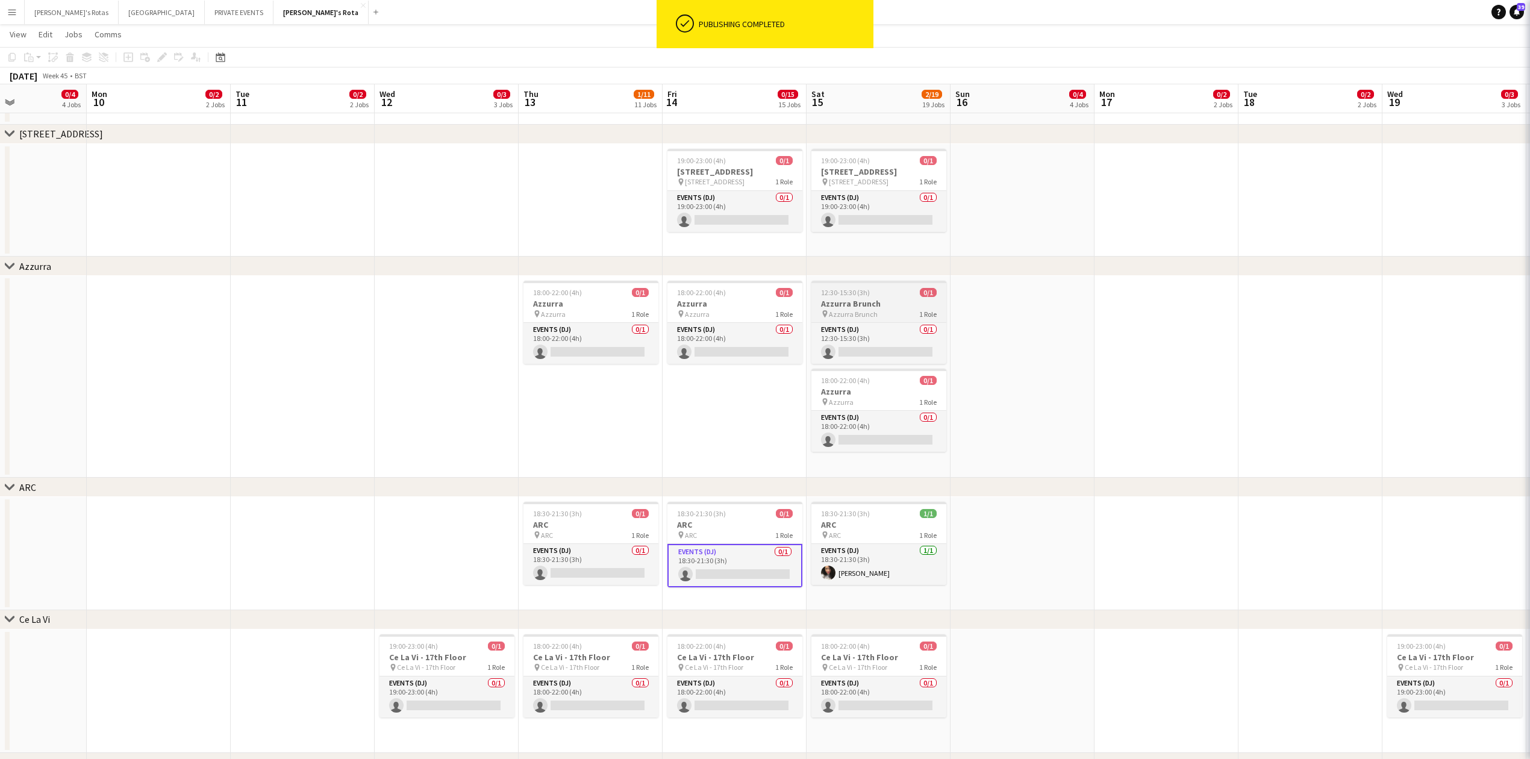
scroll to position [0, 488]
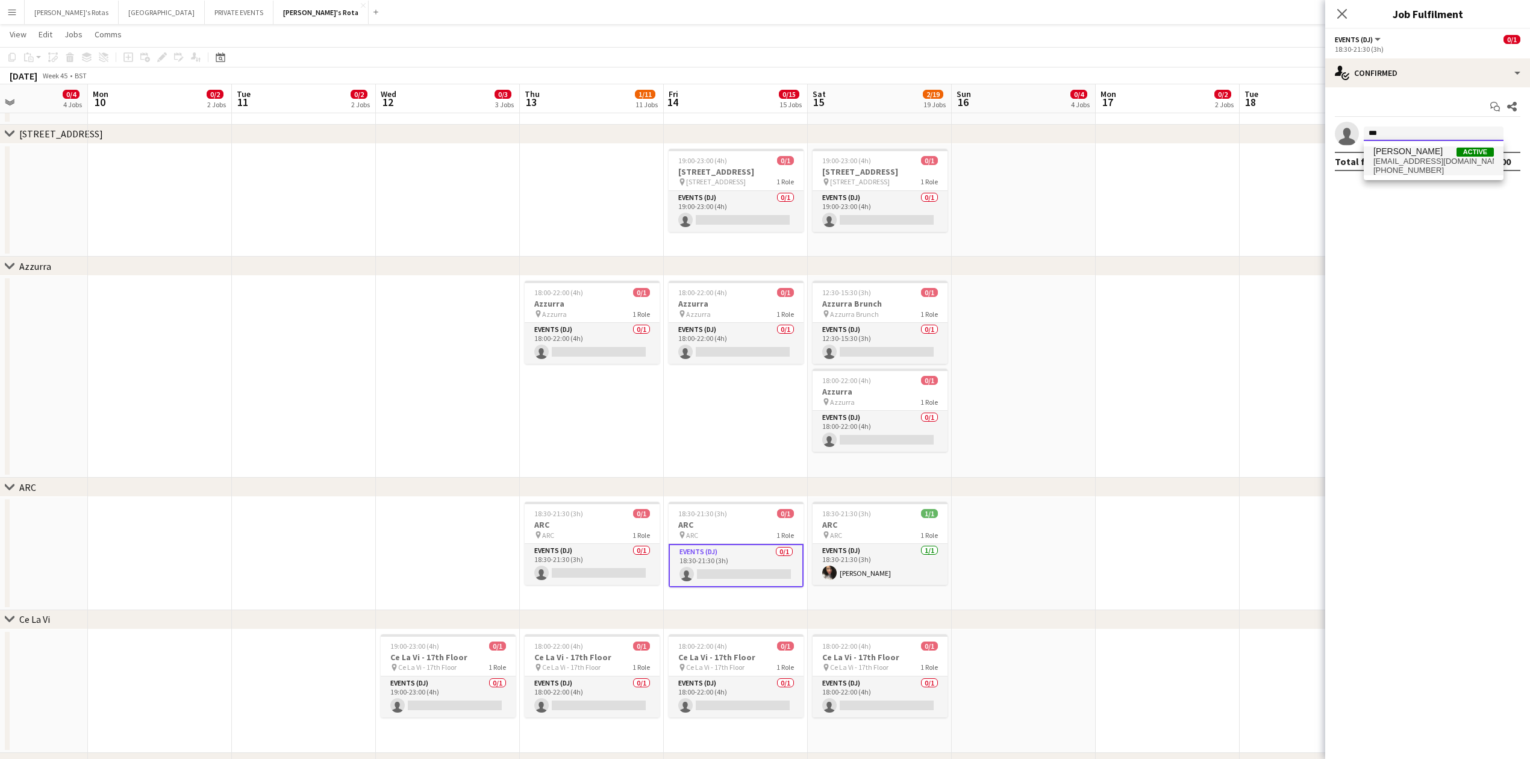
type input "***"
click at [1439, 172] on span "+447794948726" at bounding box center [1433, 171] width 120 height 10
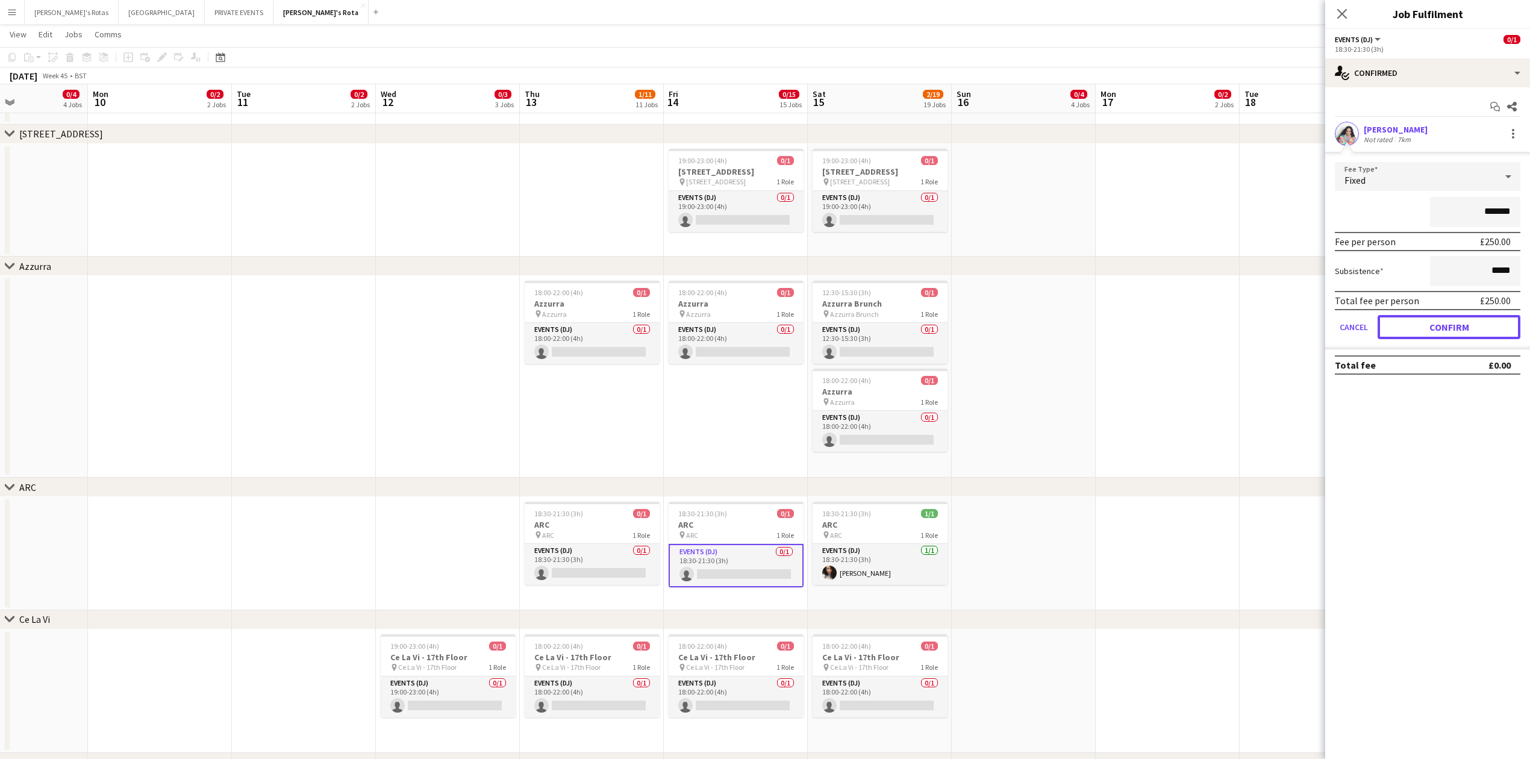
drag, startPoint x: 1446, startPoint y: 320, endPoint x: 1327, endPoint y: 176, distance: 187.0
click at [1446, 319] on button "Confirm" at bounding box center [1448, 327] width 143 height 24
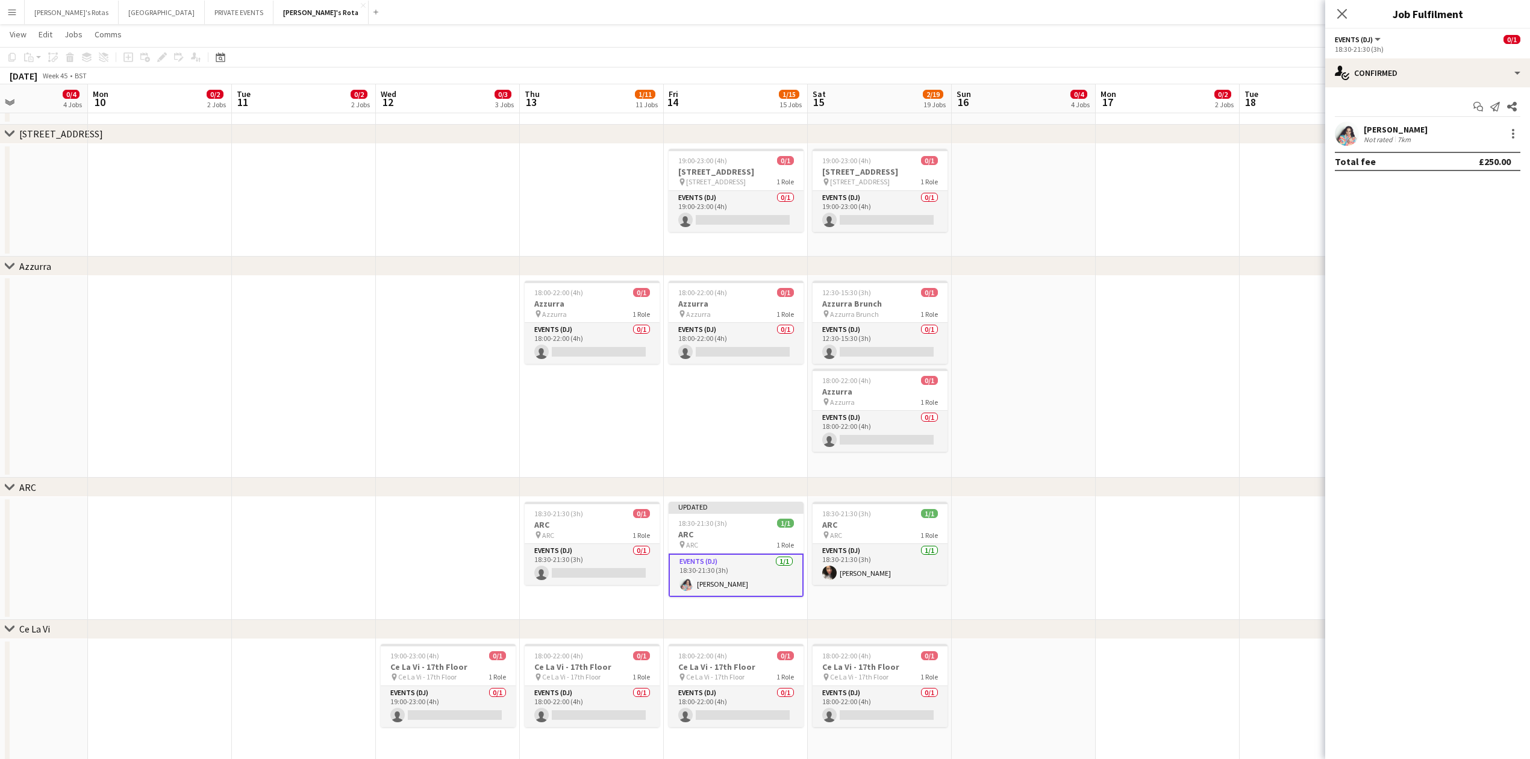
click at [1338, 13] on icon "Close pop-in" at bounding box center [1342, 14] width 10 height 10
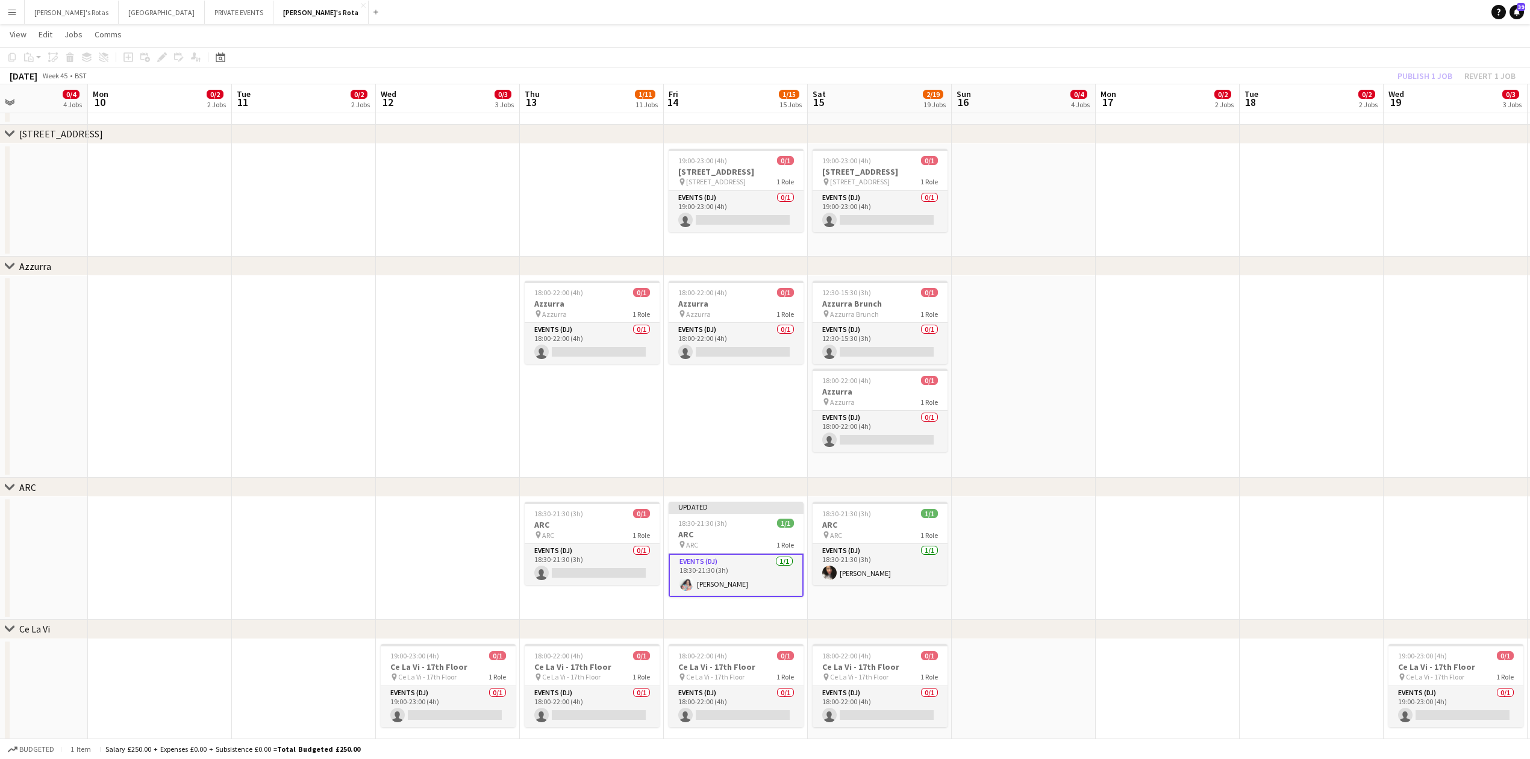
click at [707, 533] on h3 "ARC" at bounding box center [736, 534] width 135 height 11
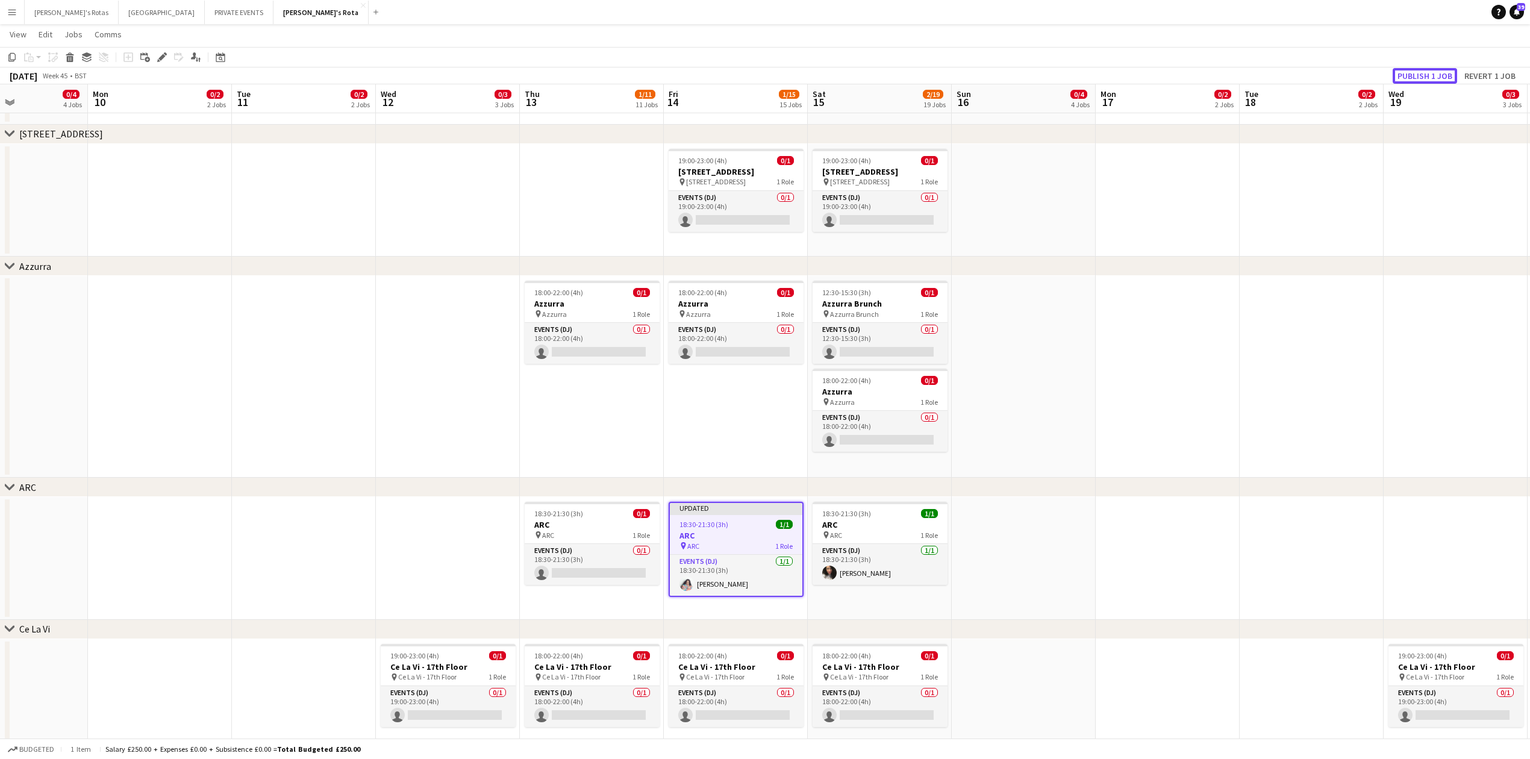
click at [1424, 72] on button "Publish 1 job" at bounding box center [1424, 76] width 64 height 16
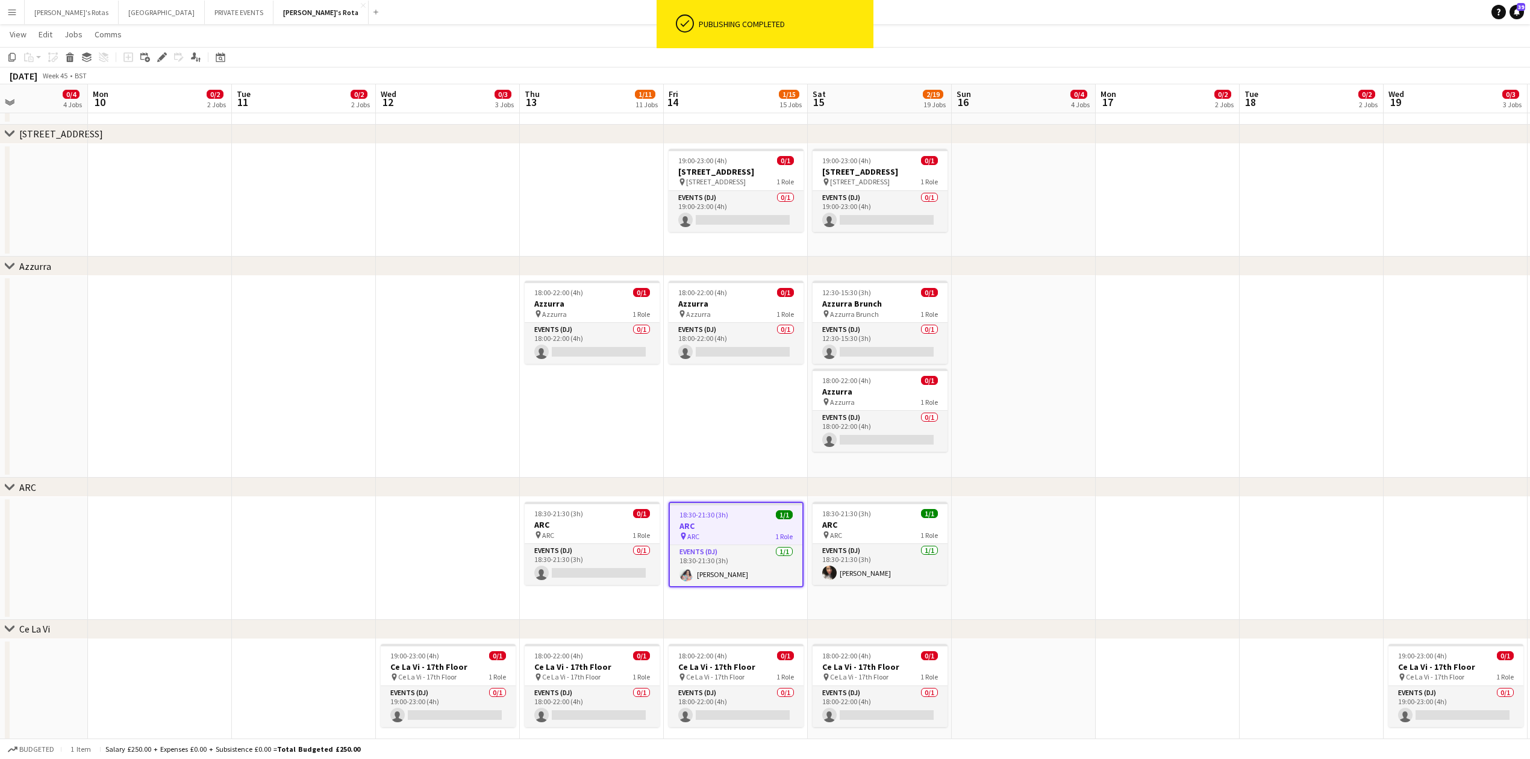
drag, startPoint x: 1365, startPoint y: 490, endPoint x: 954, endPoint y: 502, distance: 410.9
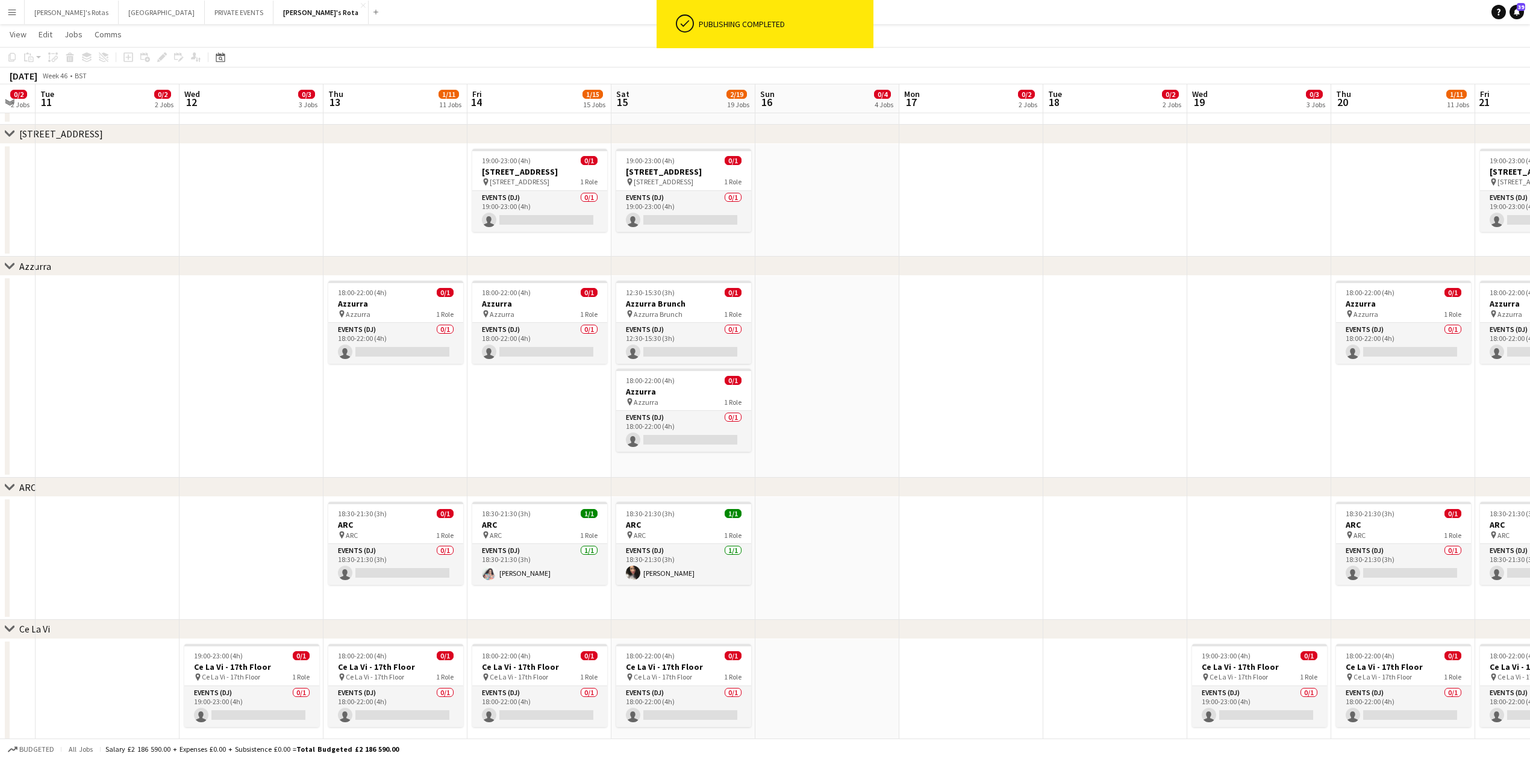
drag, startPoint x: 1102, startPoint y: 467, endPoint x: 632, endPoint y: 487, distance: 470.2
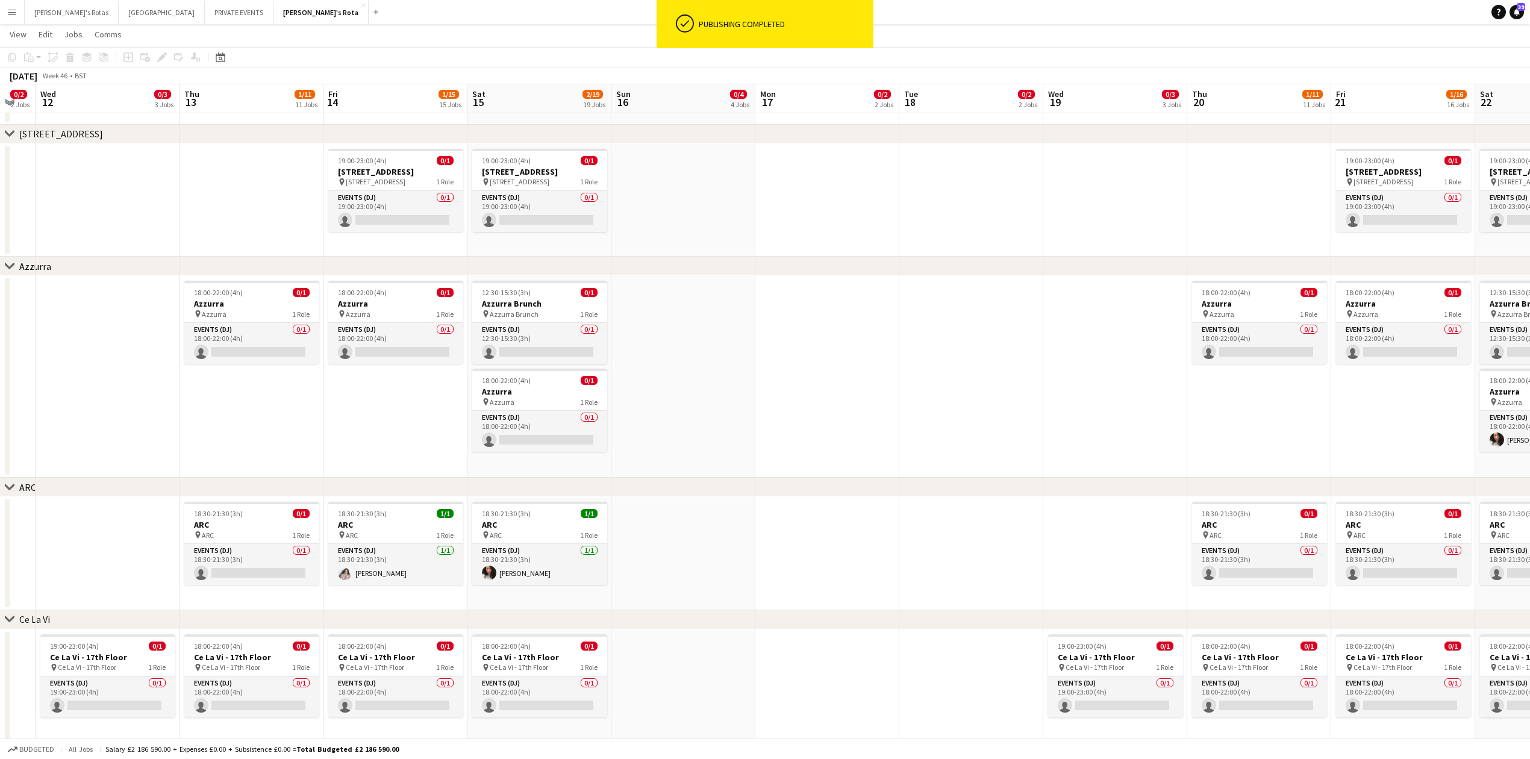
scroll to position [0, 425]
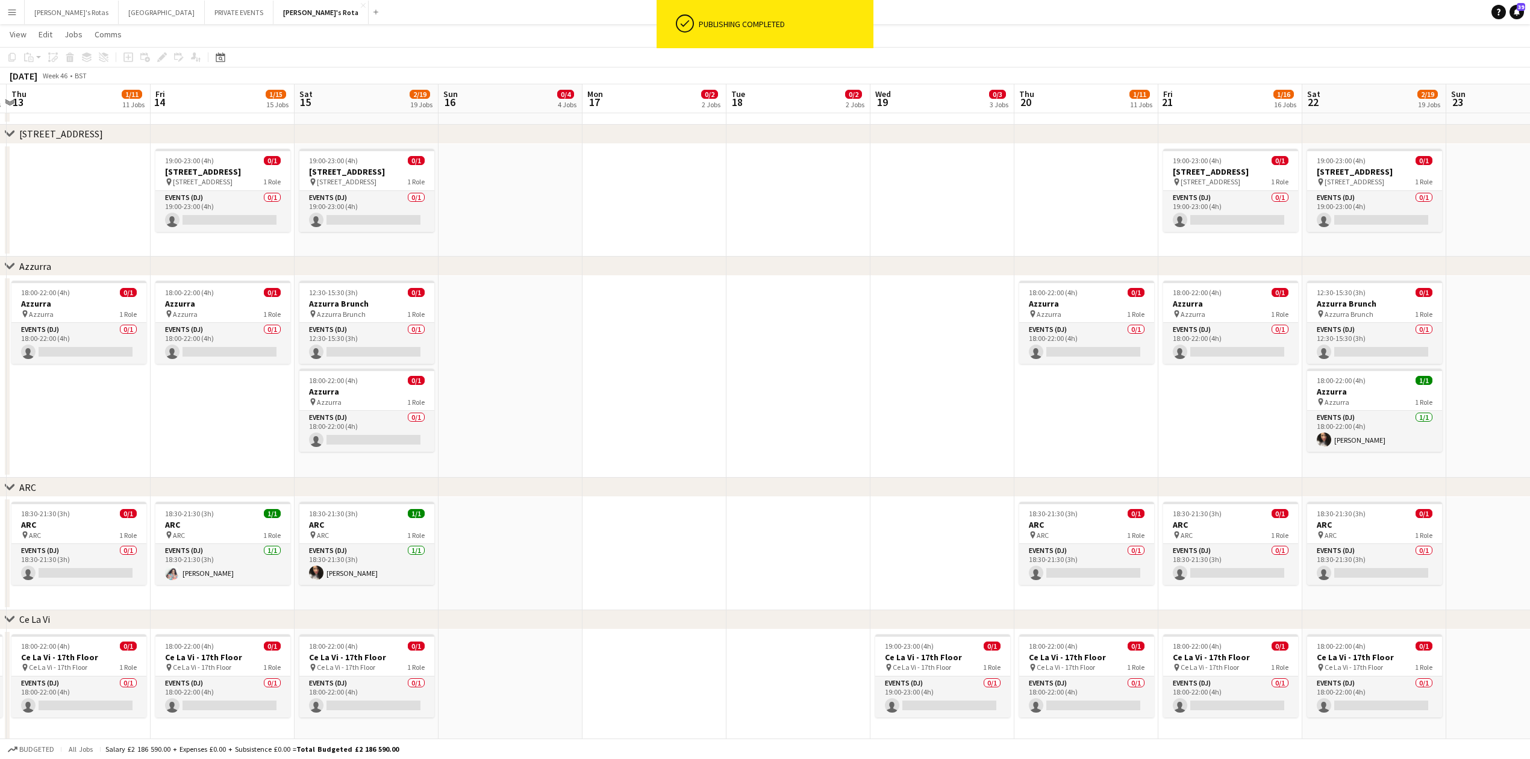
drag, startPoint x: 1133, startPoint y: 464, endPoint x: 553, endPoint y: 494, distance: 581.4
click at [1364, 566] on app-card-role "Events (DJ) 0/1 18:30-21:30 (3h) single-neutral-actions" at bounding box center [1374, 564] width 135 height 41
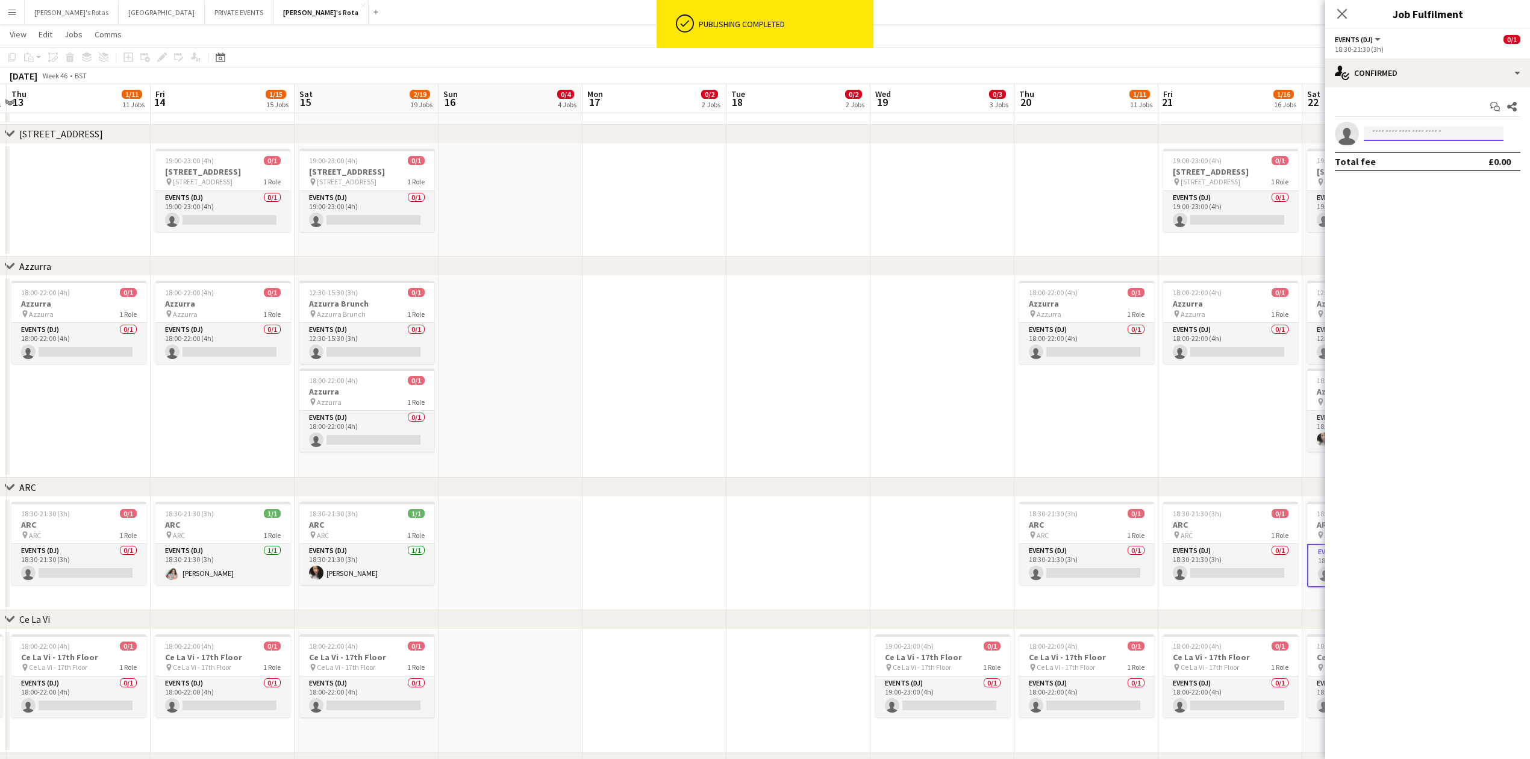
click at [1432, 138] on input at bounding box center [1434, 133] width 140 height 14
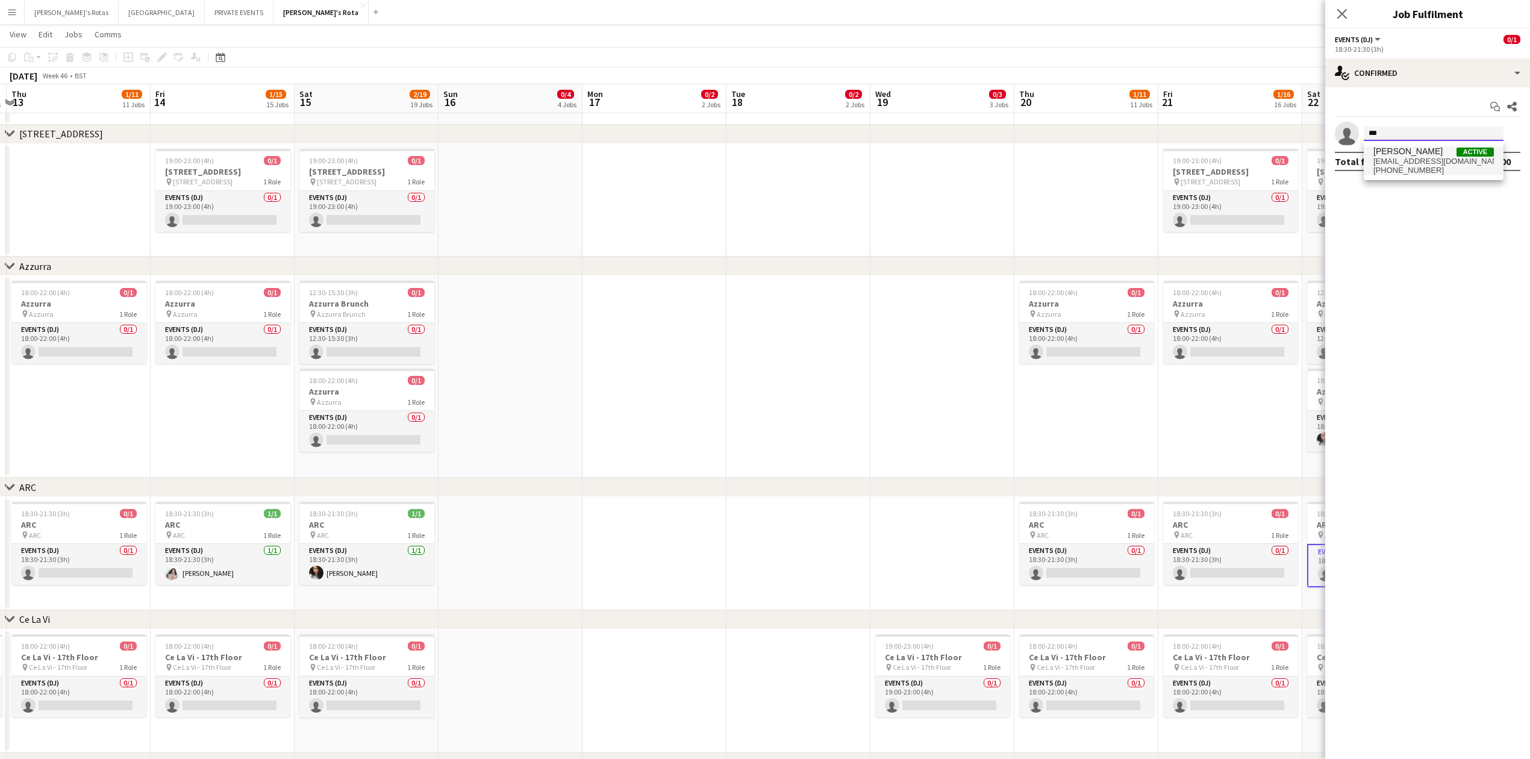
type input "***"
drag, startPoint x: 1420, startPoint y: 162, endPoint x: 1435, endPoint y: 153, distance: 17.6
click at [1420, 160] on span "sigourneystandley@gmail.com" at bounding box center [1433, 162] width 120 height 10
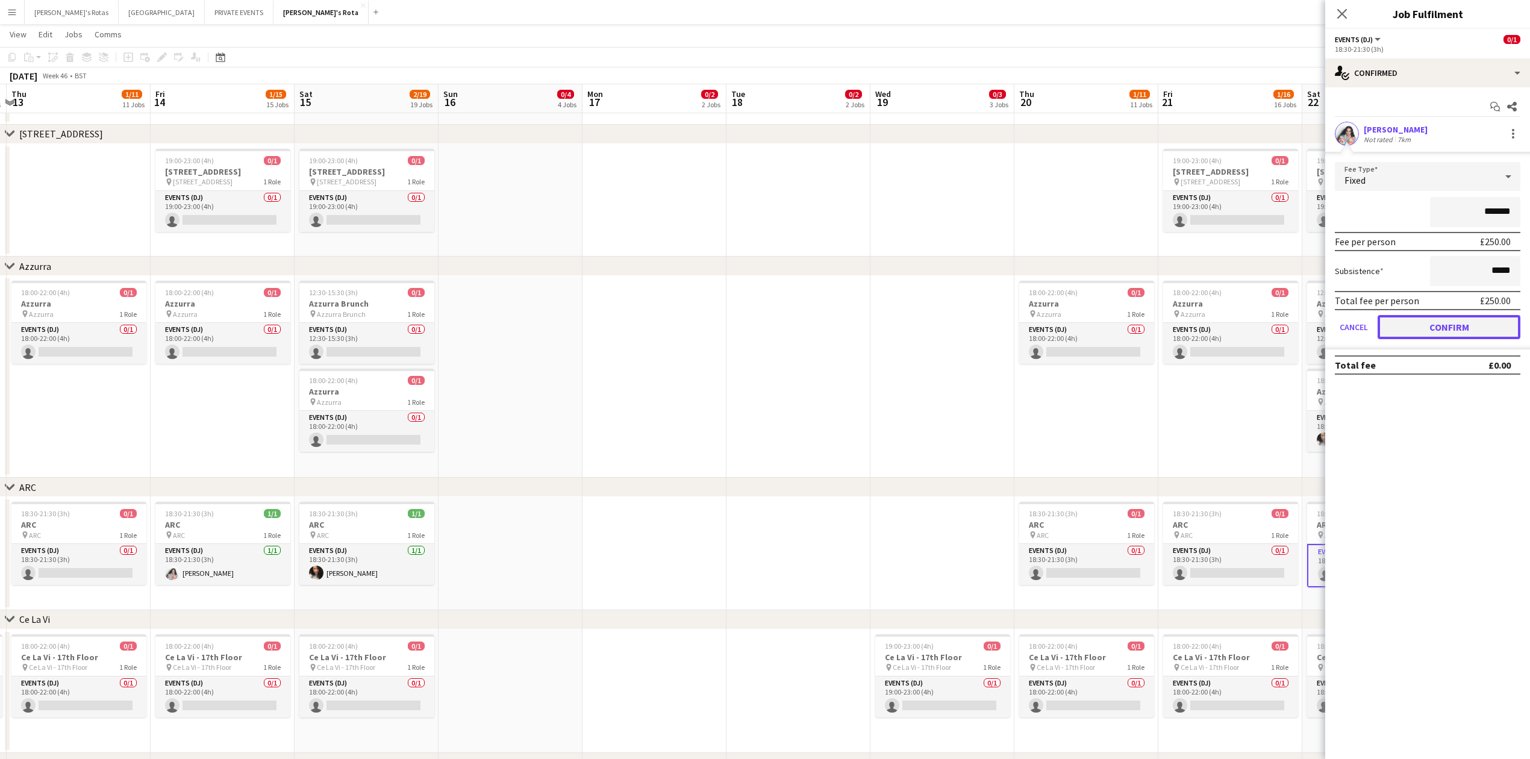
drag, startPoint x: 1451, startPoint y: 316, endPoint x: 1412, endPoint y: 266, distance: 63.5
click at [1449, 316] on button "Confirm" at bounding box center [1448, 327] width 143 height 24
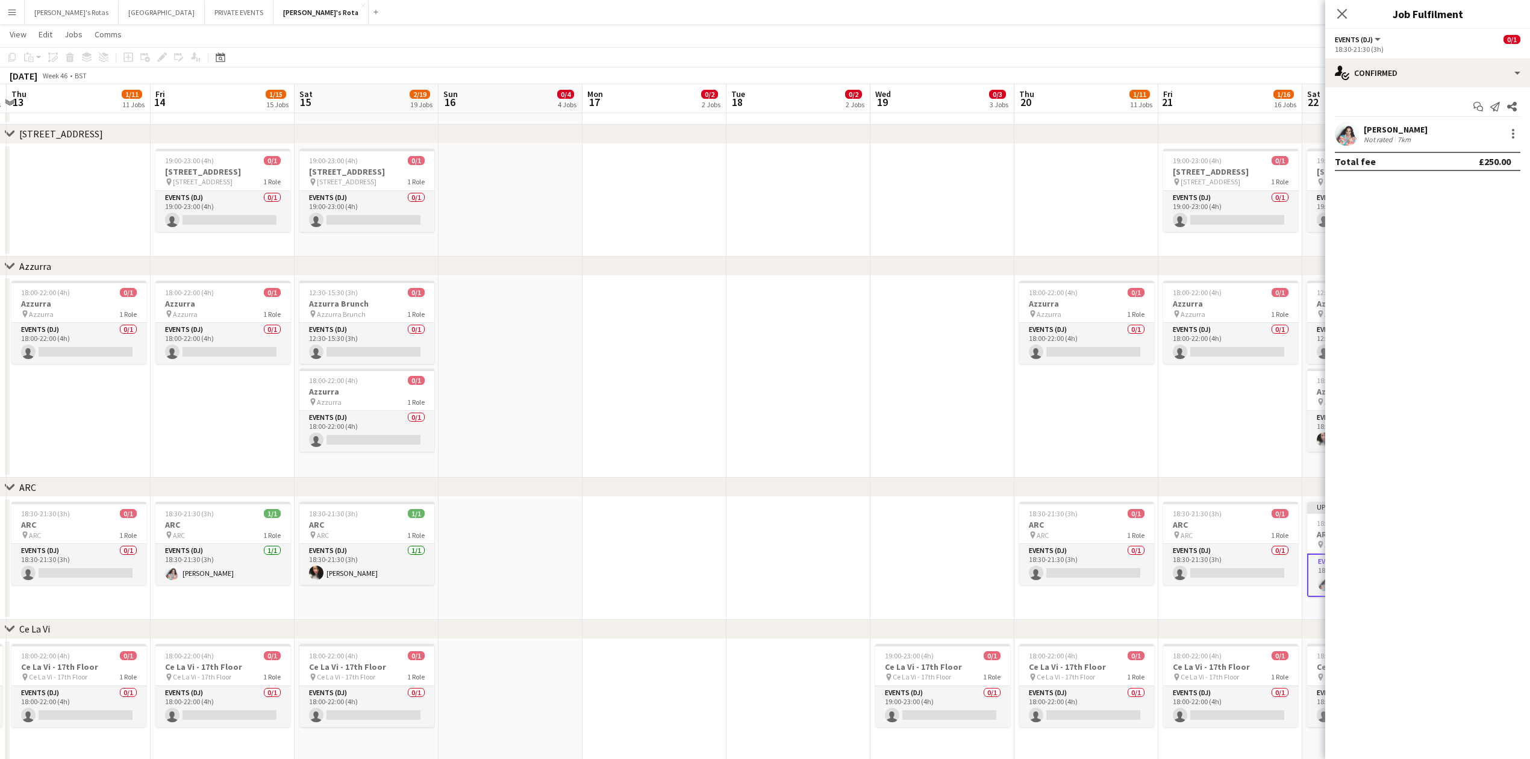
click at [1333, 10] on div "Close pop-in" at bounding box center [1342, 14] width 34 height 28
click at [1340, 12] on icon at bounding box center [1341, 13] width 11 height 11
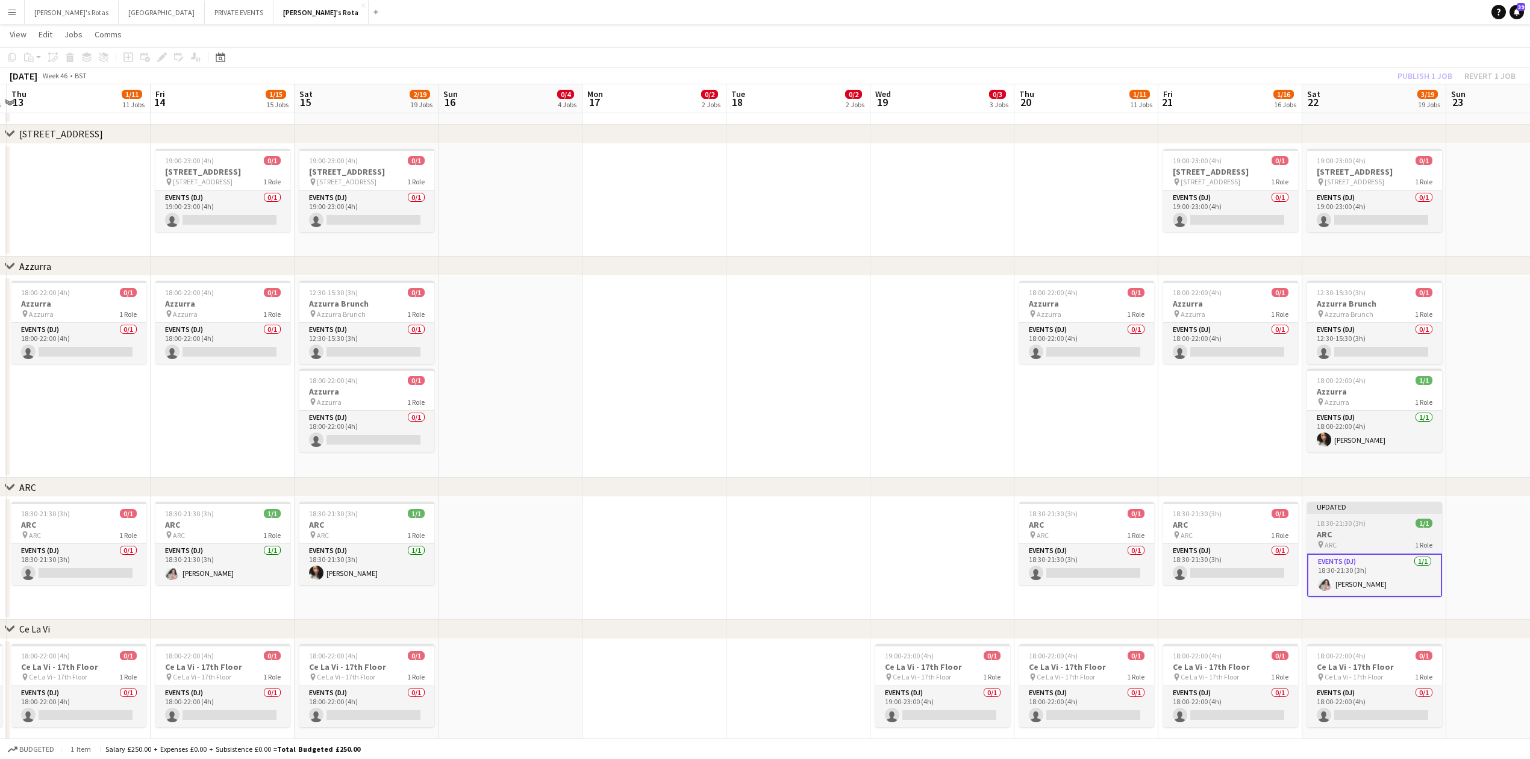
click at [1367, 534] on h3 "ARC" at bounding box center [1374, 534] width 135 height 11
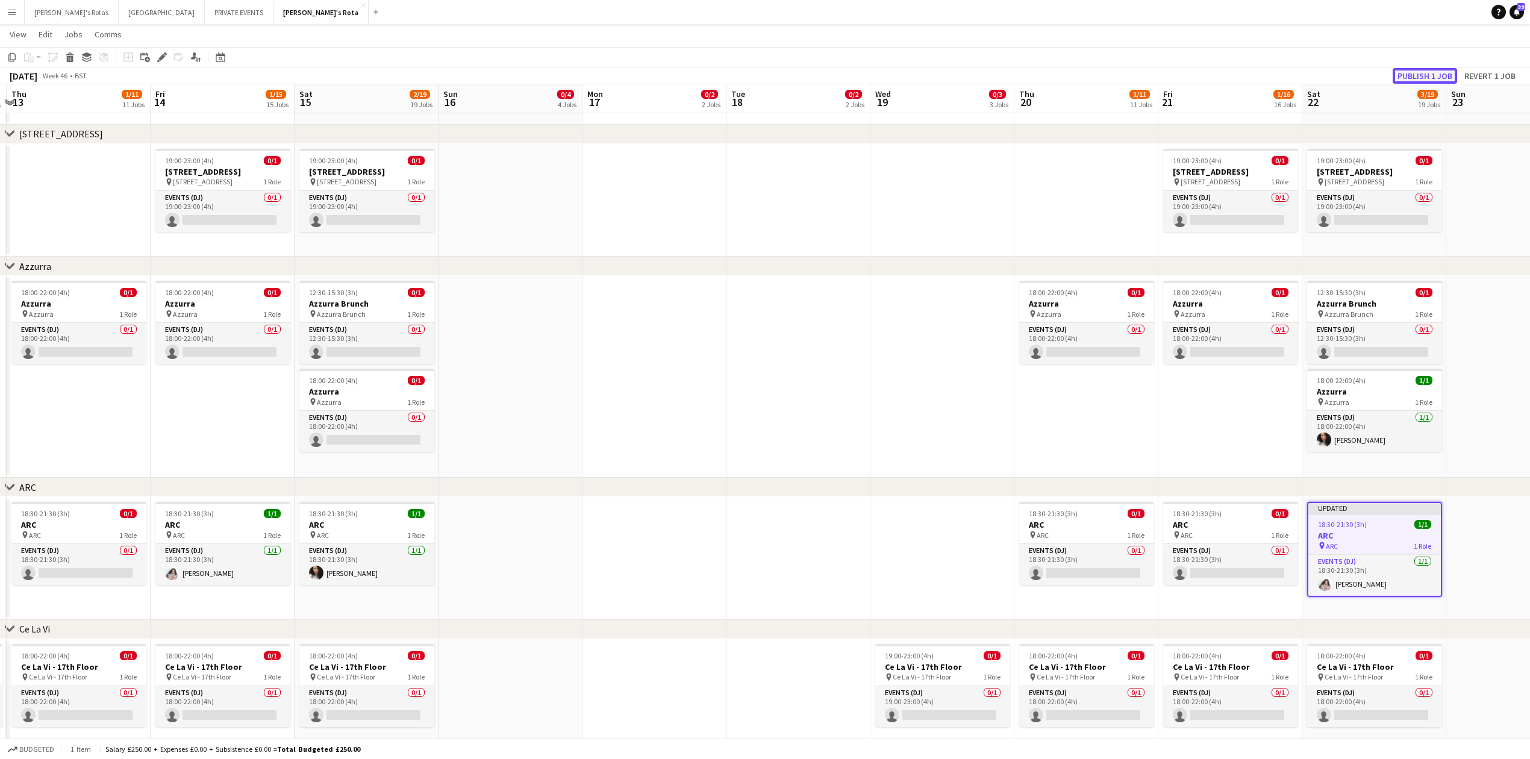
click at [1420, 68] on button "Publish 1 job" at bounding box center [1424, 76] width 64 height 16
click at [68, 7] on button "Katie's Rotas Close" at bounding box center [72, 12] width 94 height 23
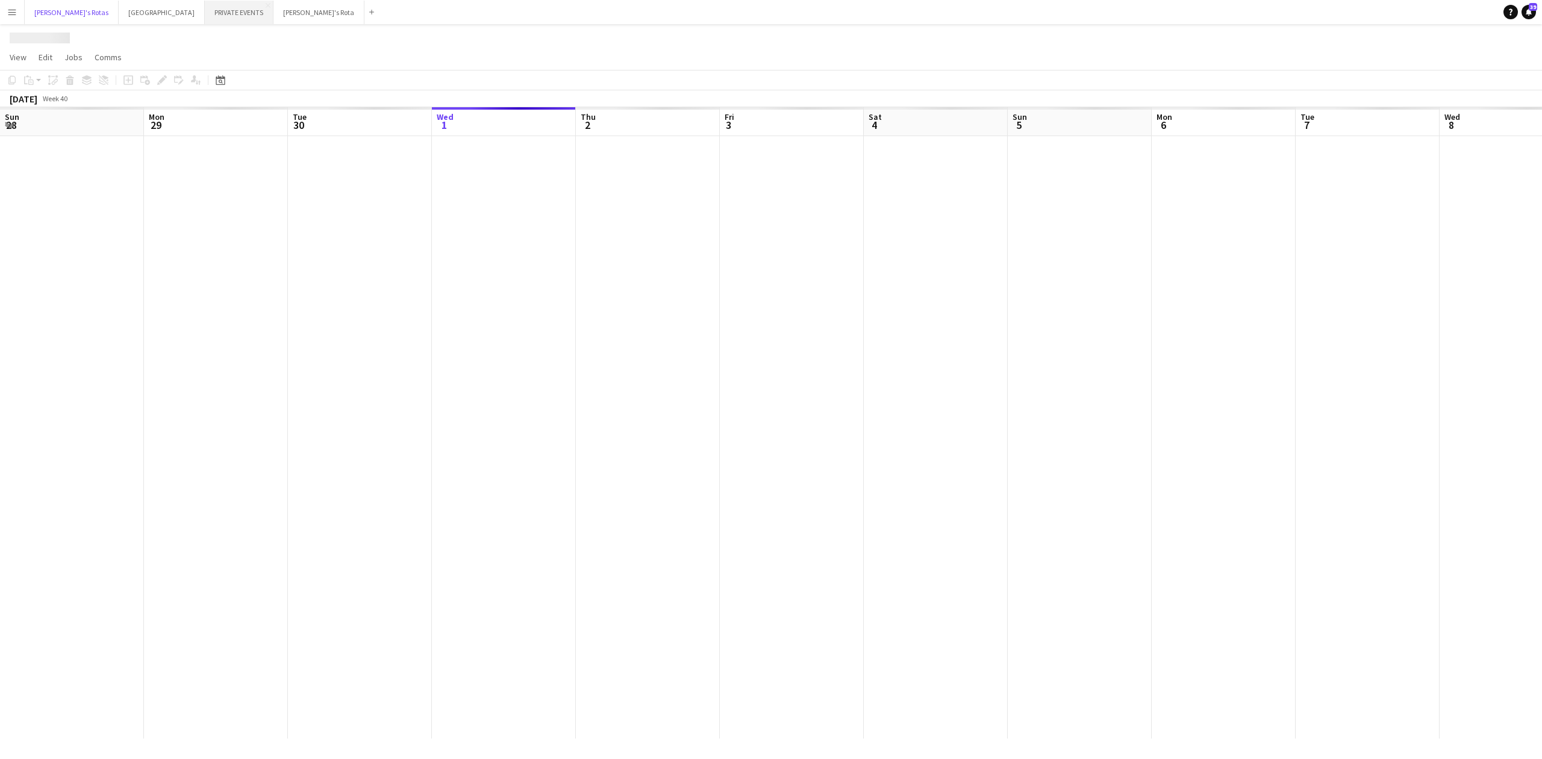
scroll to position [0, 288]
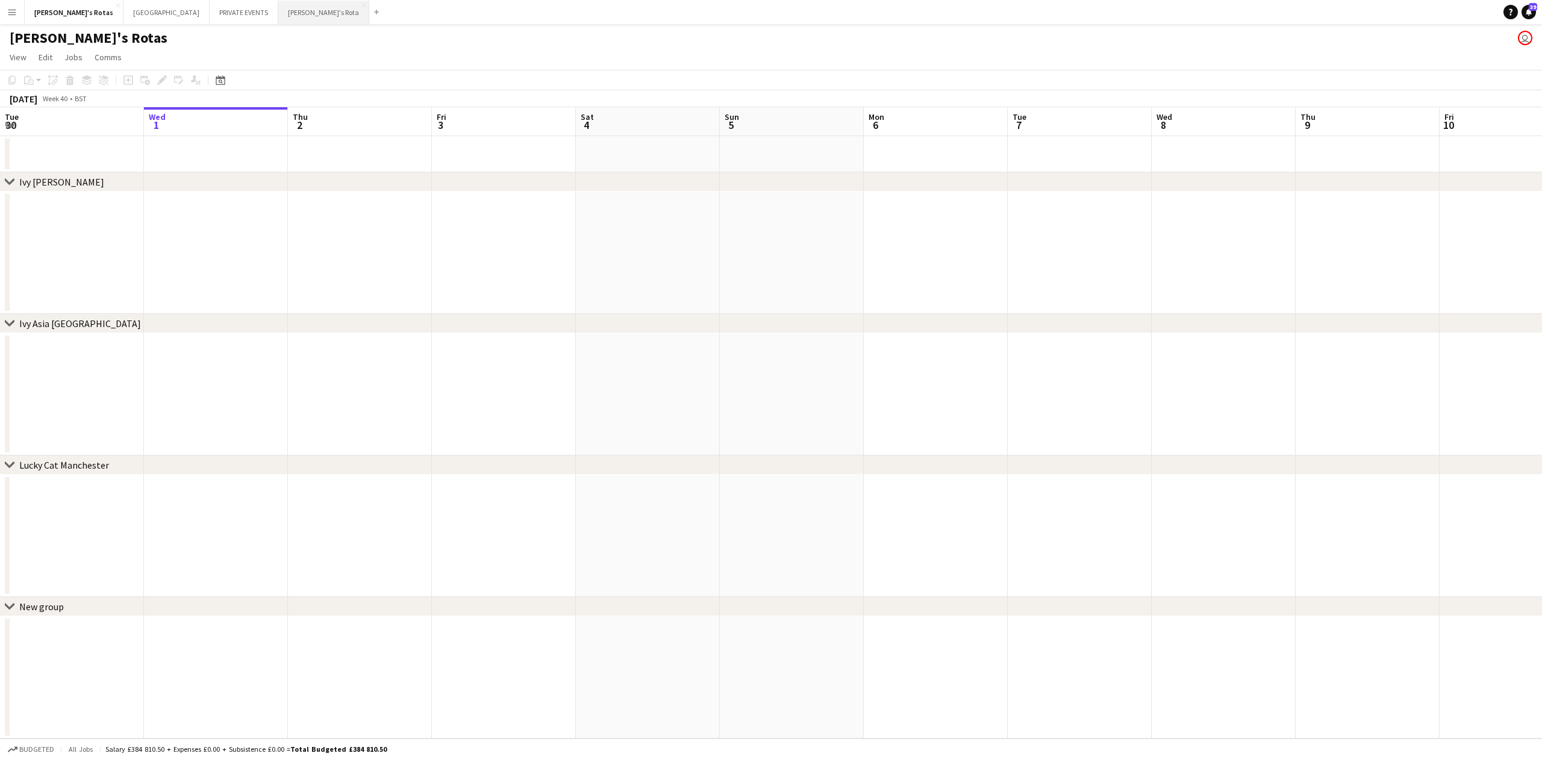
click at [278, 7] on button "[PERSON_NAME]'s Rota Close" at bounding box center [323, 12] width 91 height 23
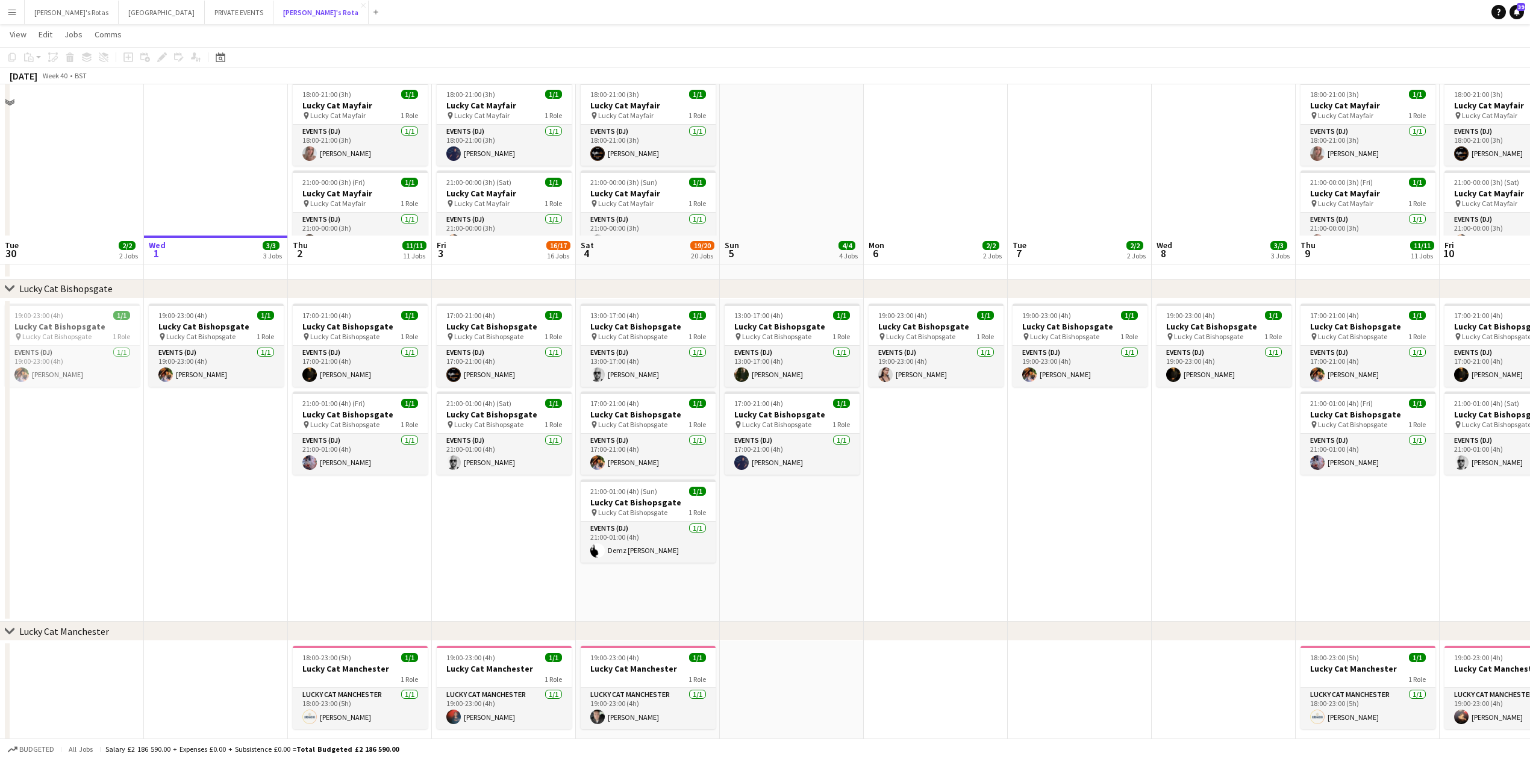
scroll to position [883, 0]
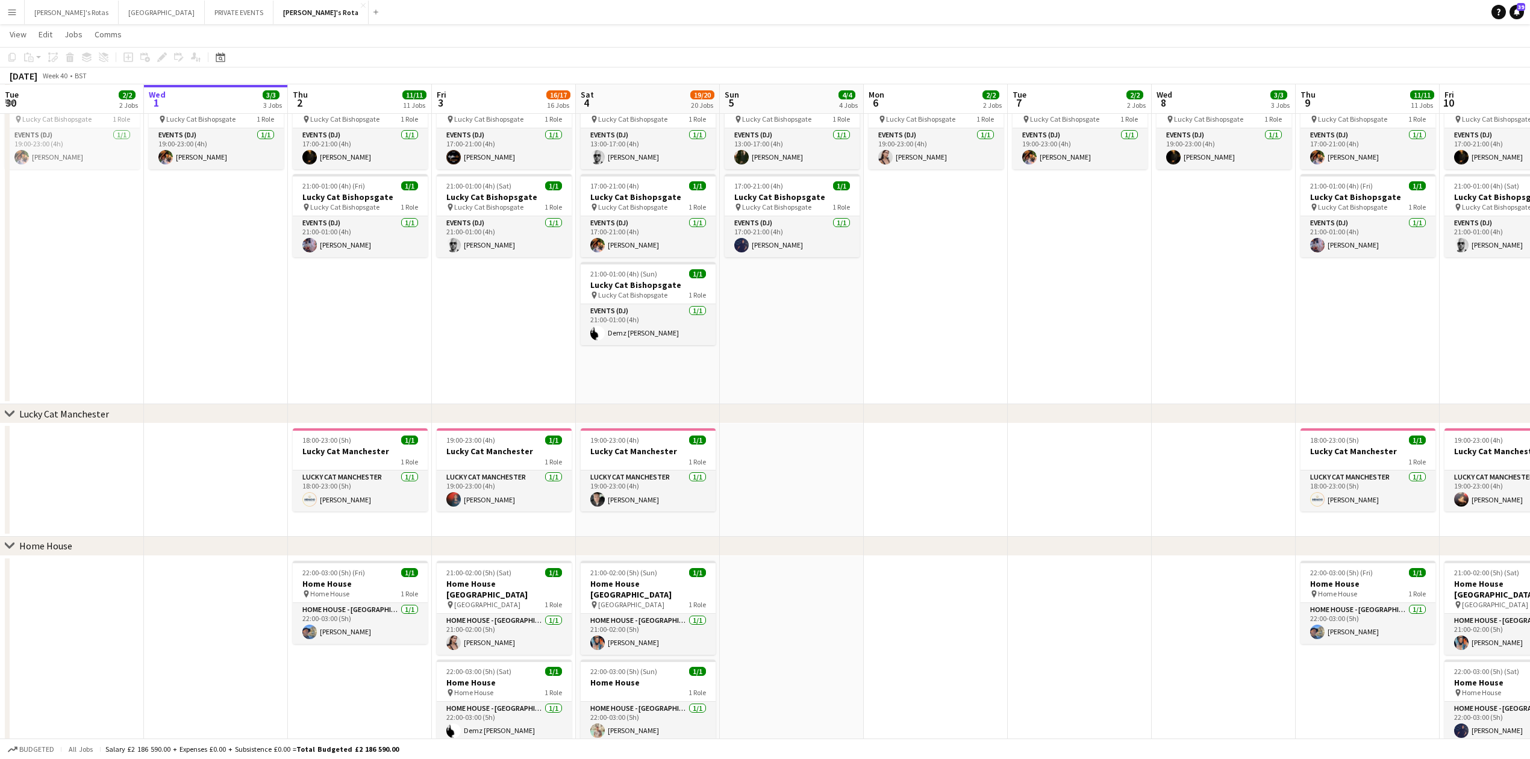
drag, startPoint x: 1099, startPoint y: 408, endPoint x: 823, endPoint y: 394, distance: 276.8
click at [519, 410] on div "chevron-right Lucky Cat Manchester" at bounding box center [765, 413] width 1530 height 19
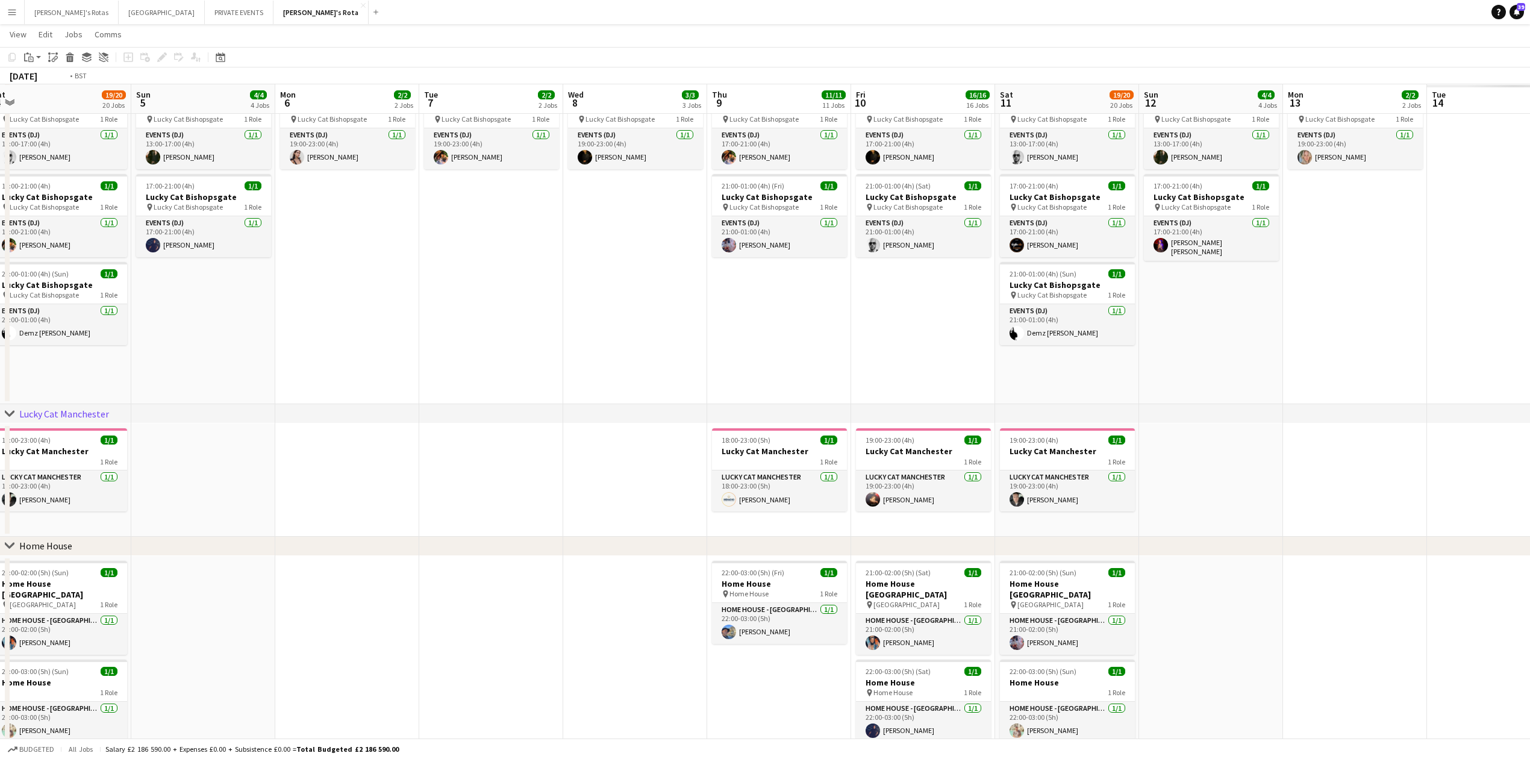
drag, startPoint x: 1079, startPoint y: 284, endPoint x: 121, endPoint y: 342, distance: 959.9
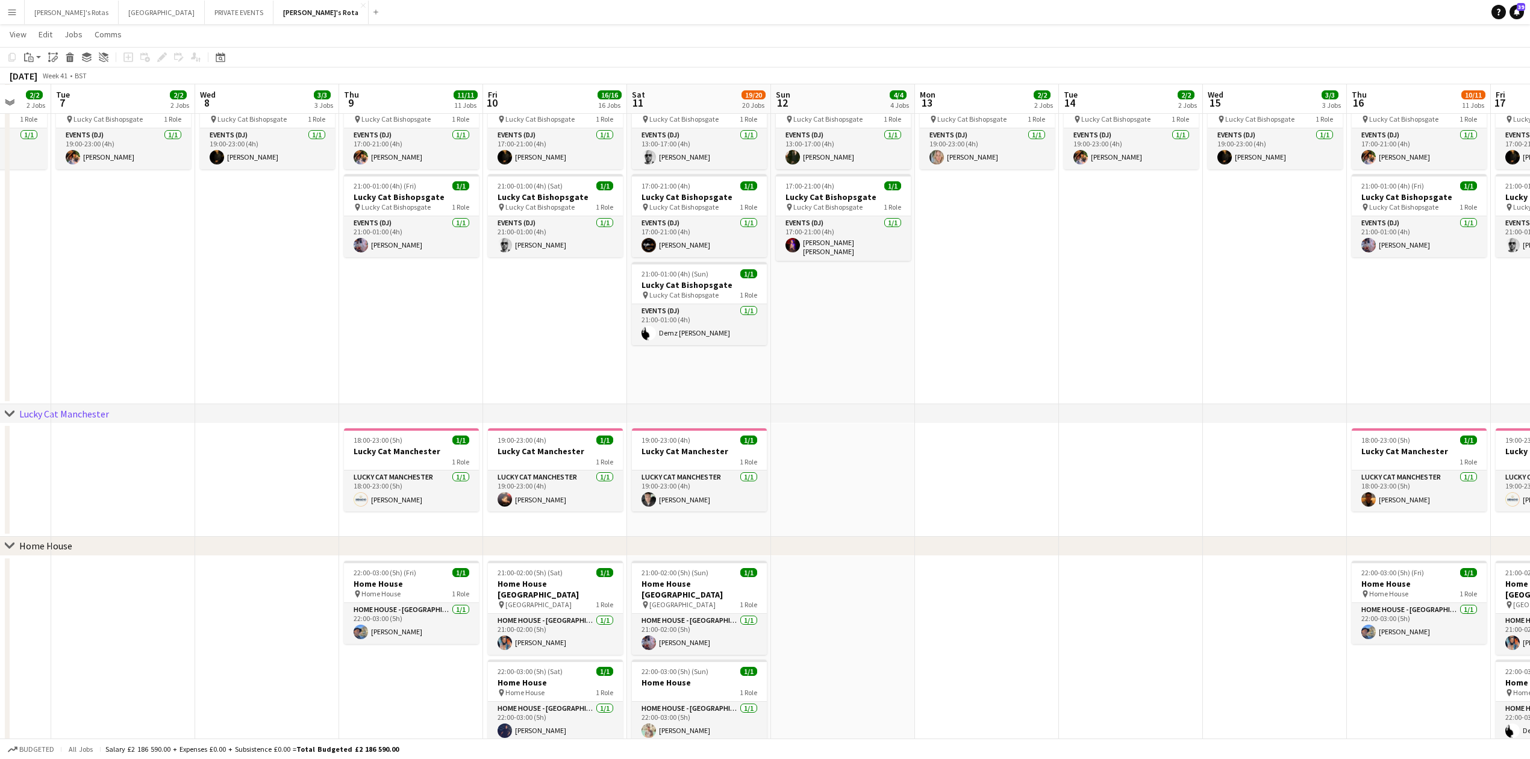
drag, startPoint x: 1029, startPoint y: 420, endPoint x: 931, endPoint y: 423, distance: 98.2
click at [931, 423] on div "chevron-right Lucky Cat Manchester" at bounding box center [765, 413] width 1530 height 19
drag, startPoint x: 1126, startPoint y: 410, endPoint x: 488, endPoint y: 425, distance: 638.0
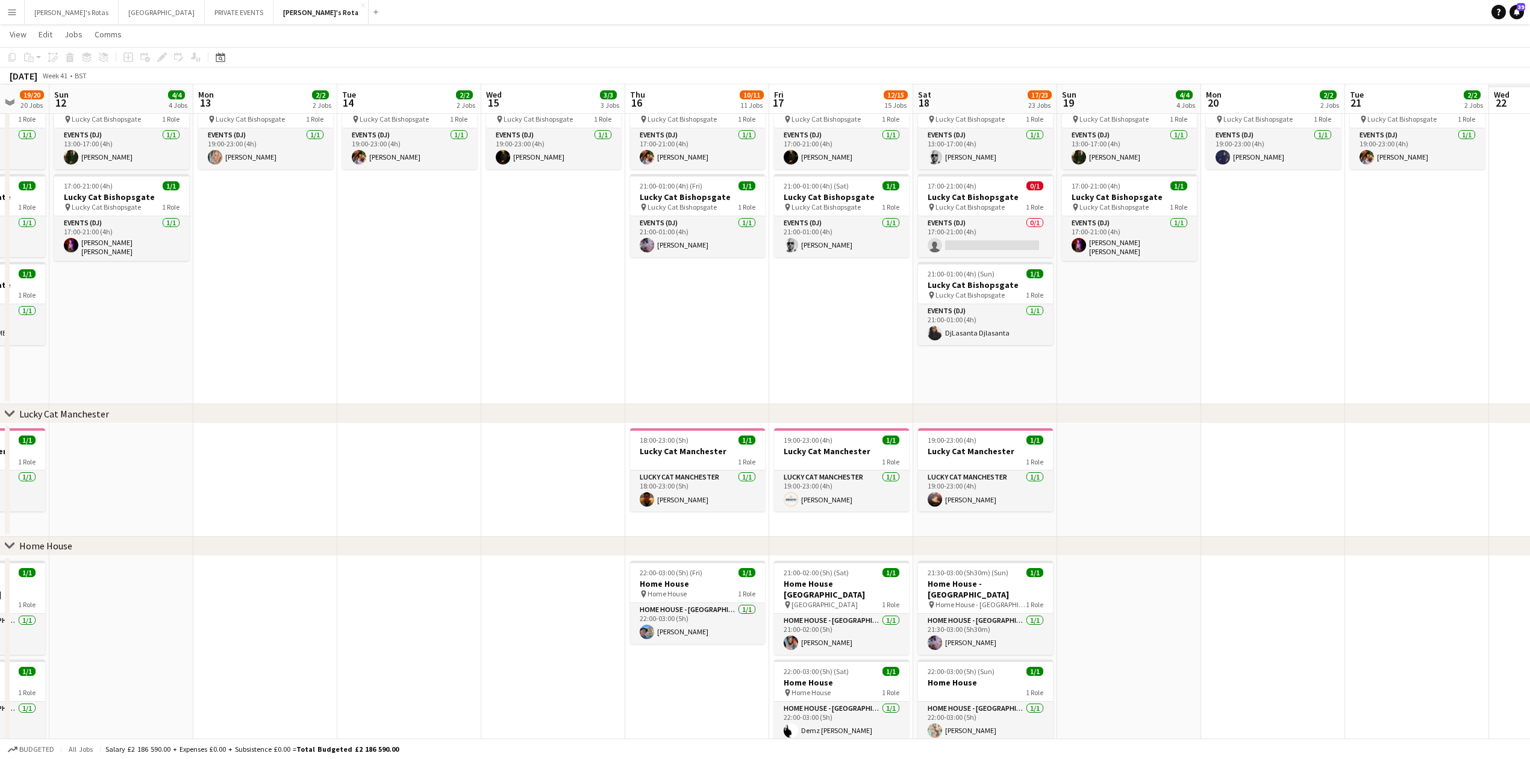
scroll to position [0, 413]
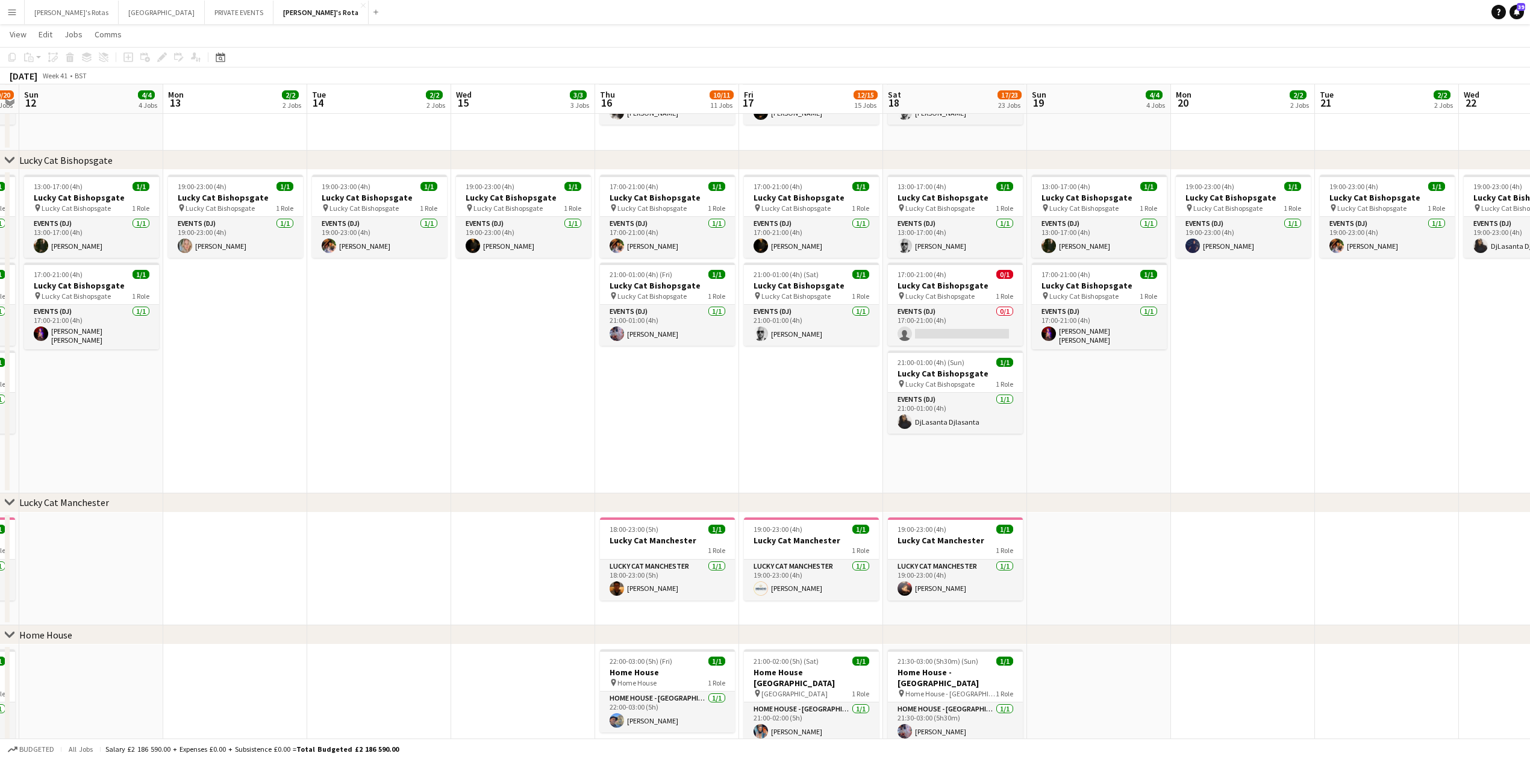
drag, startPoint x: 989, startPoint y: 463, endPoint x: 237, endPoint y: 487, distance: 752.0
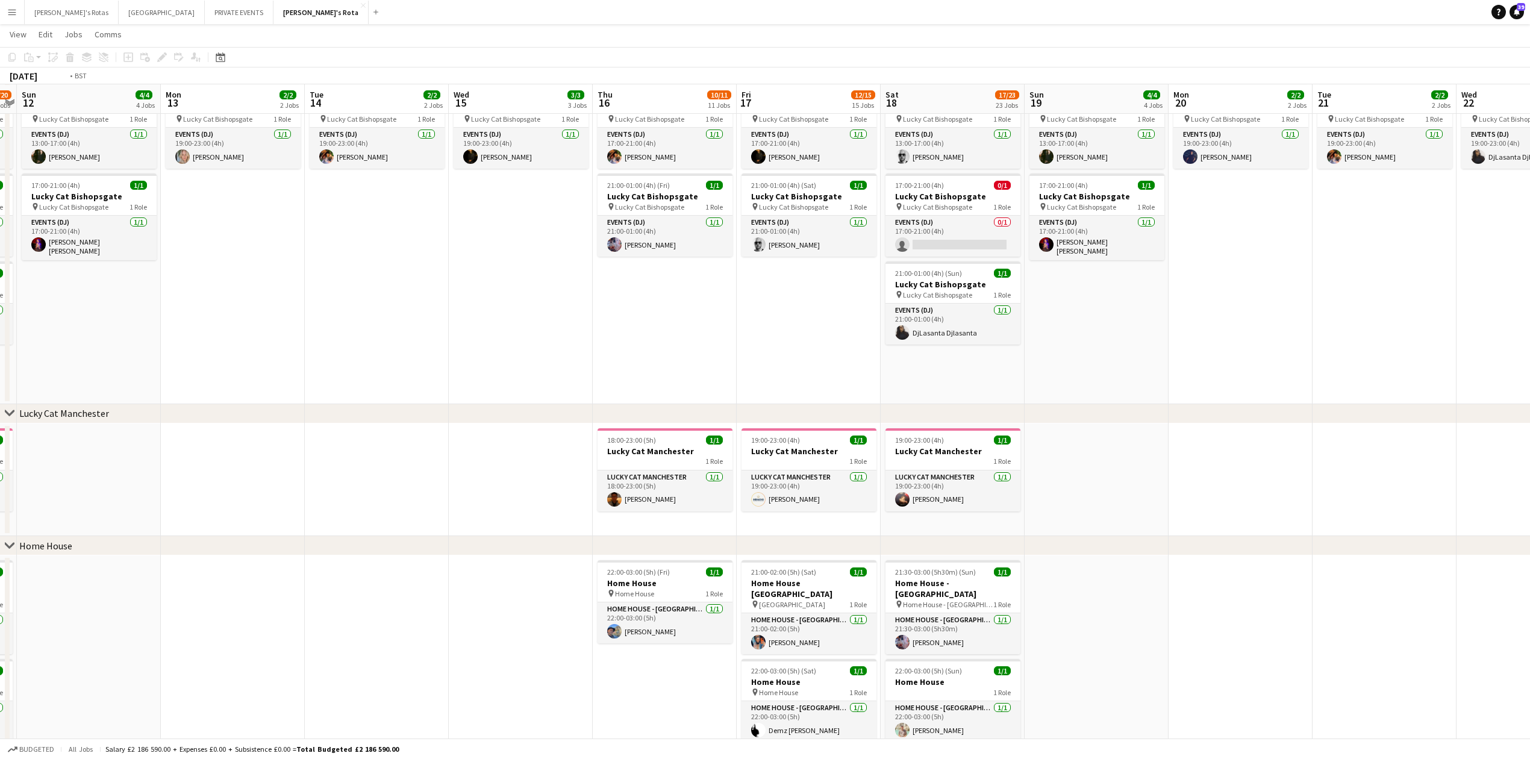
drag, startPoint x: 613, startPoint y: 321, endPoint x: 123, endPoint y: 320, distance: 489.6
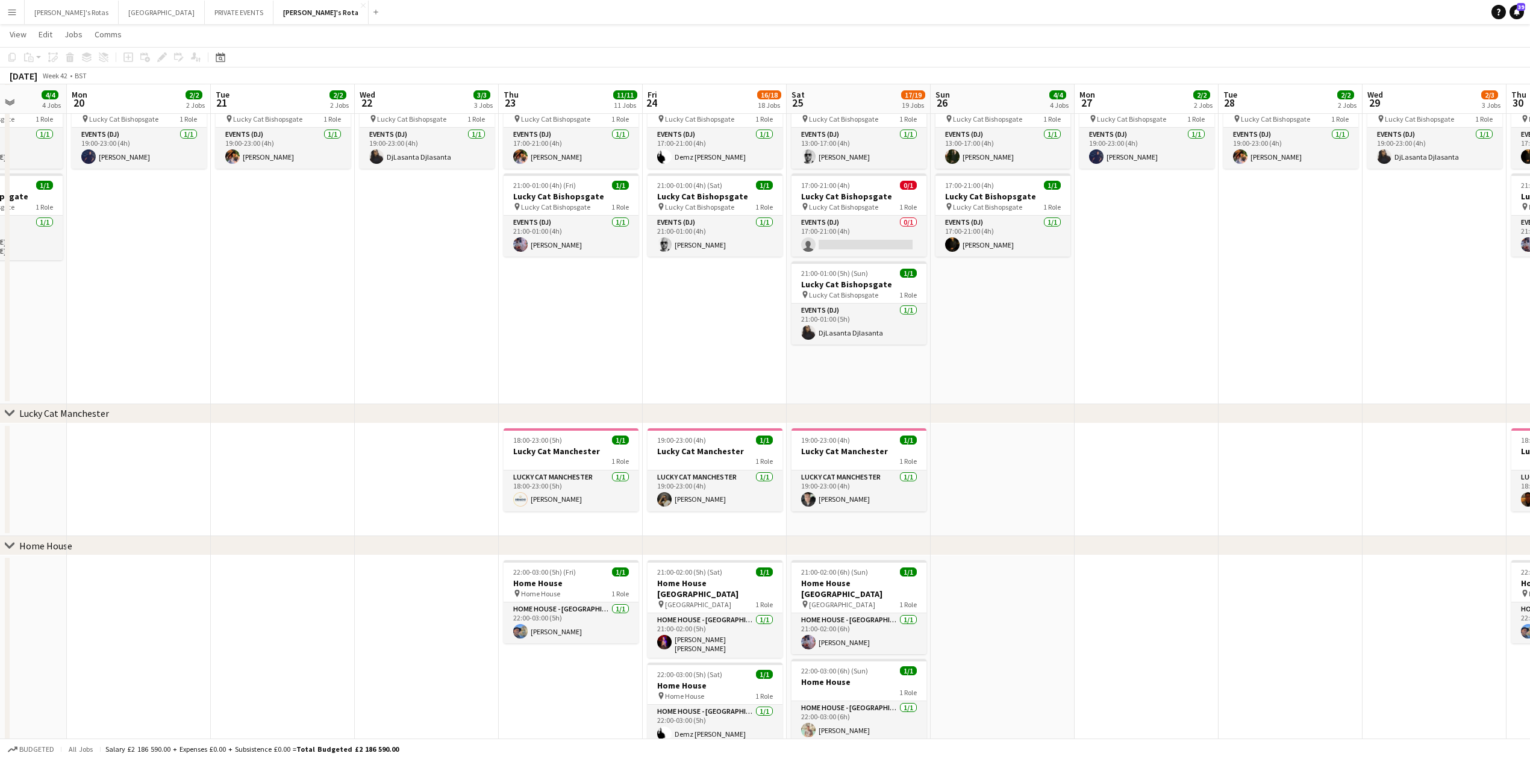
scroll to position [0, 514]
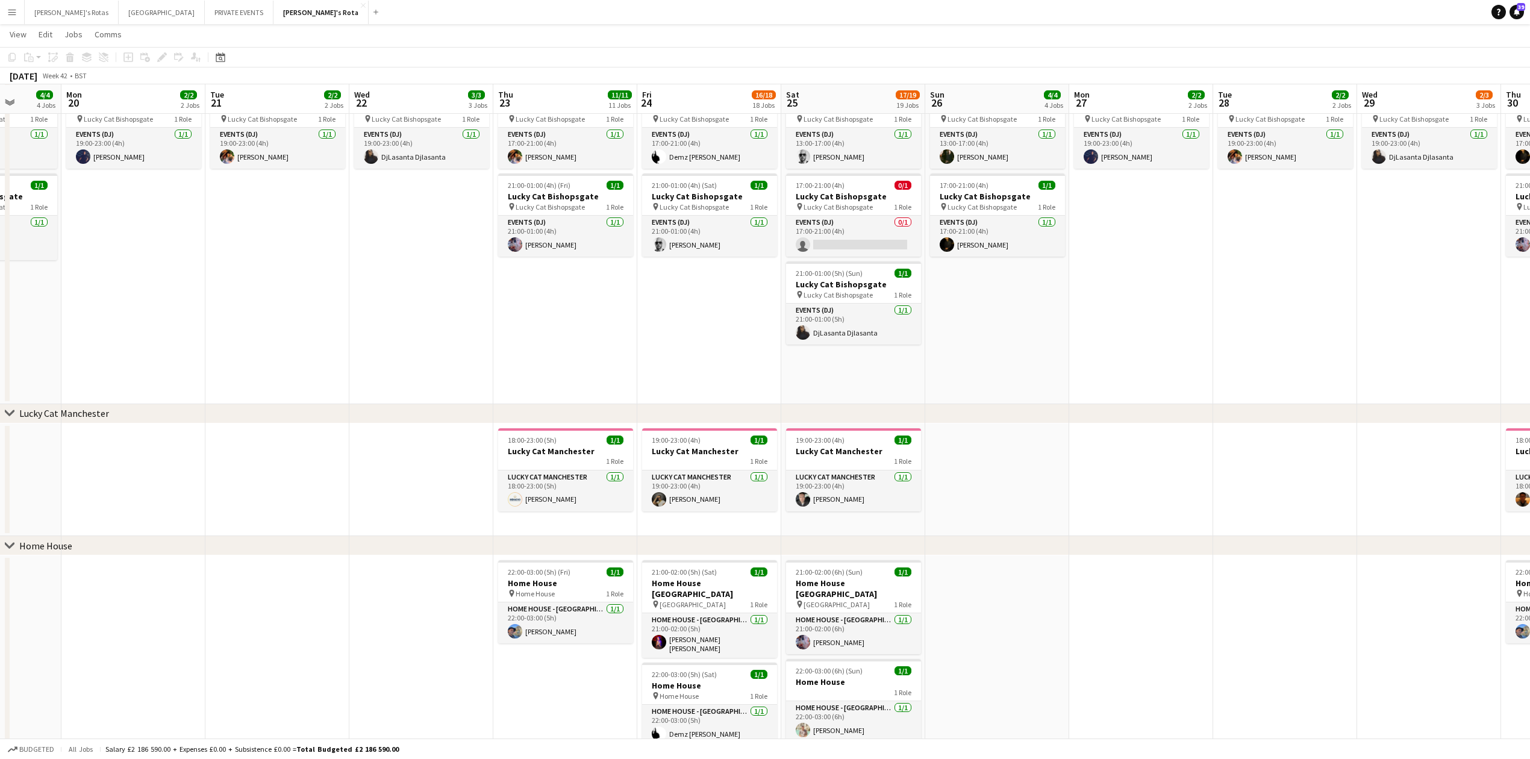
drag, startPoint x: 798, startPoint y: 352, endPoint x: 277, endPoint y: 349, distance: 521.0
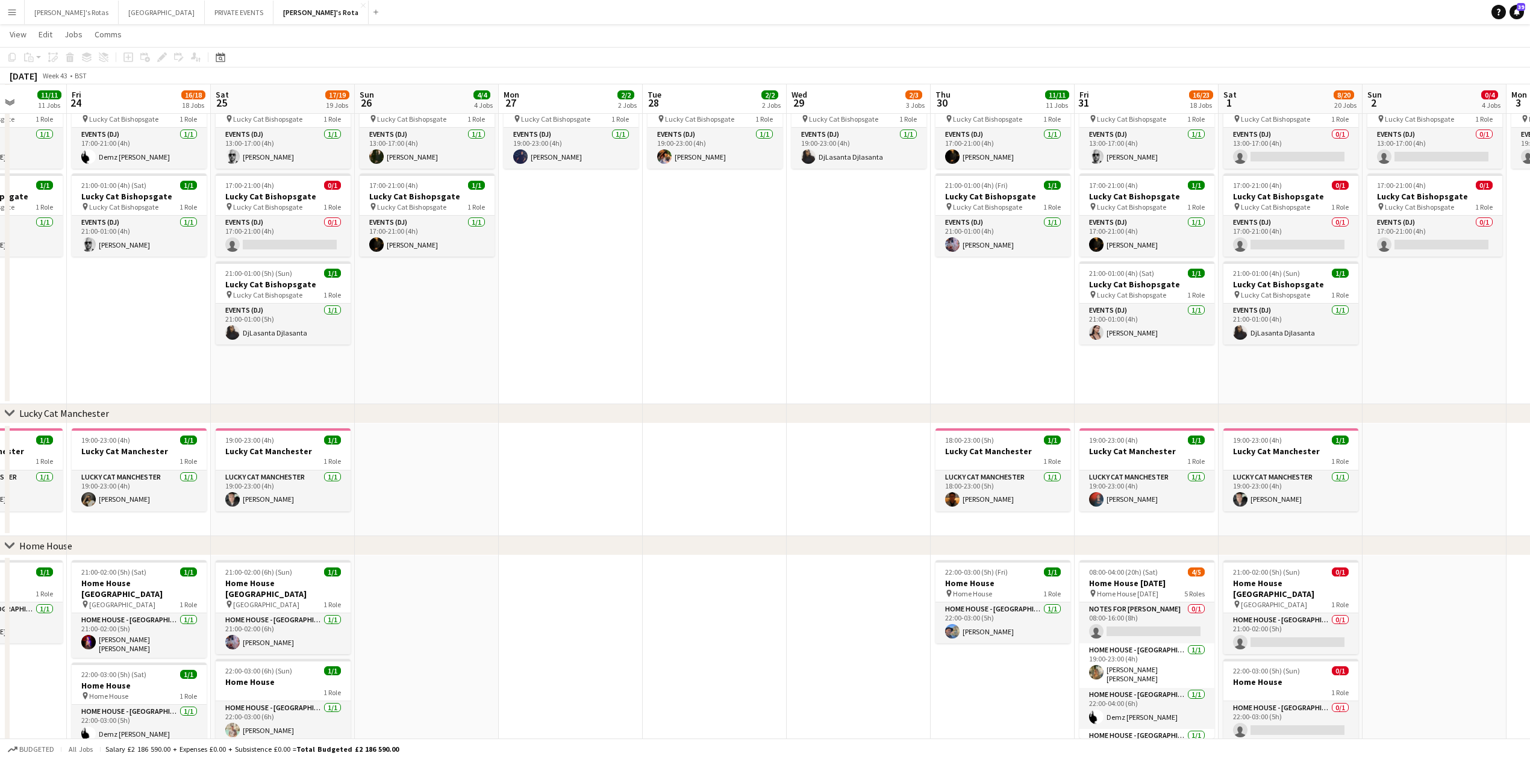
scroll to position [0, 416]
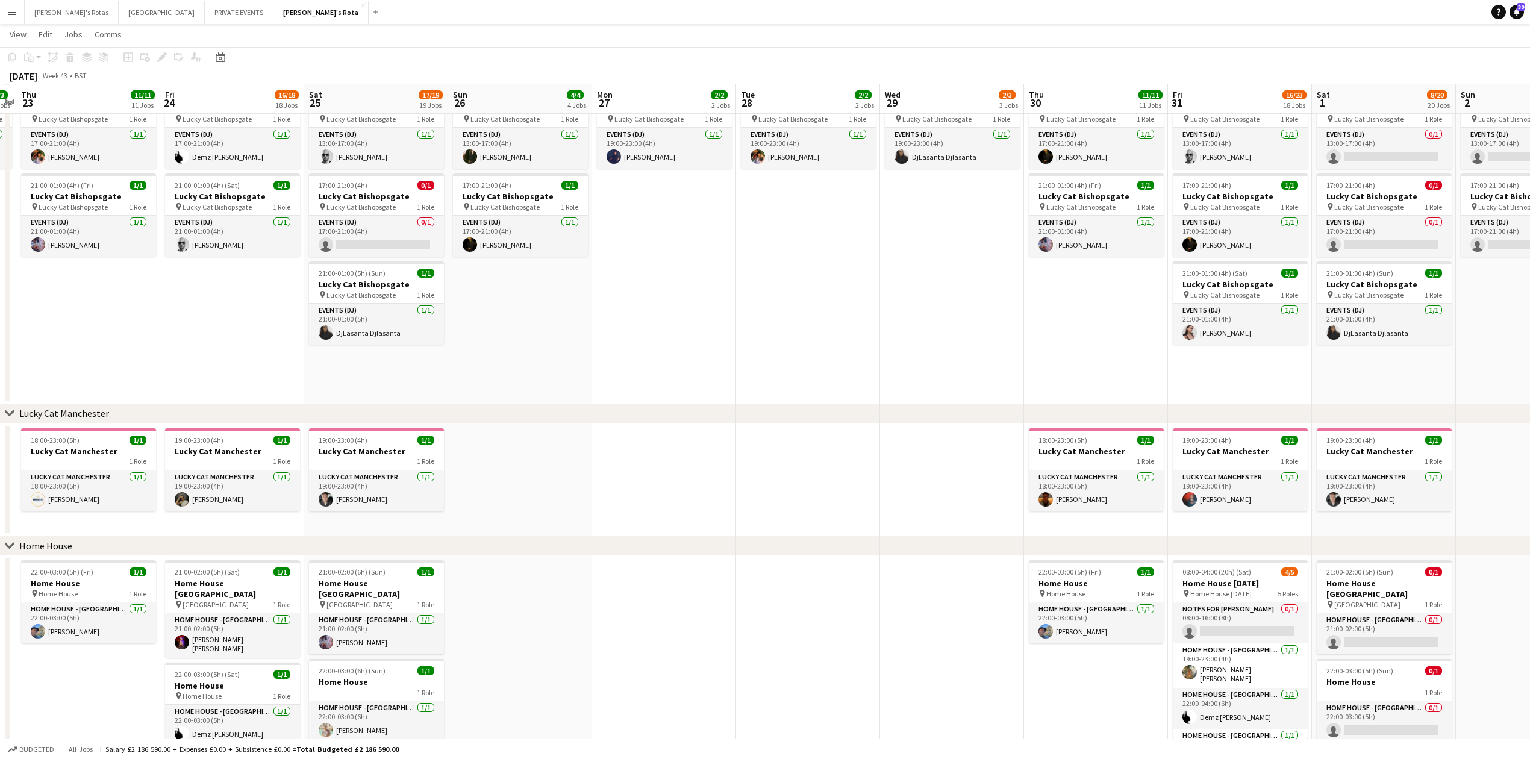
drag, startPoint x: 1145, startPoint y: 359, endPoint x: 560, endPoint y: 391, distance: 586.3
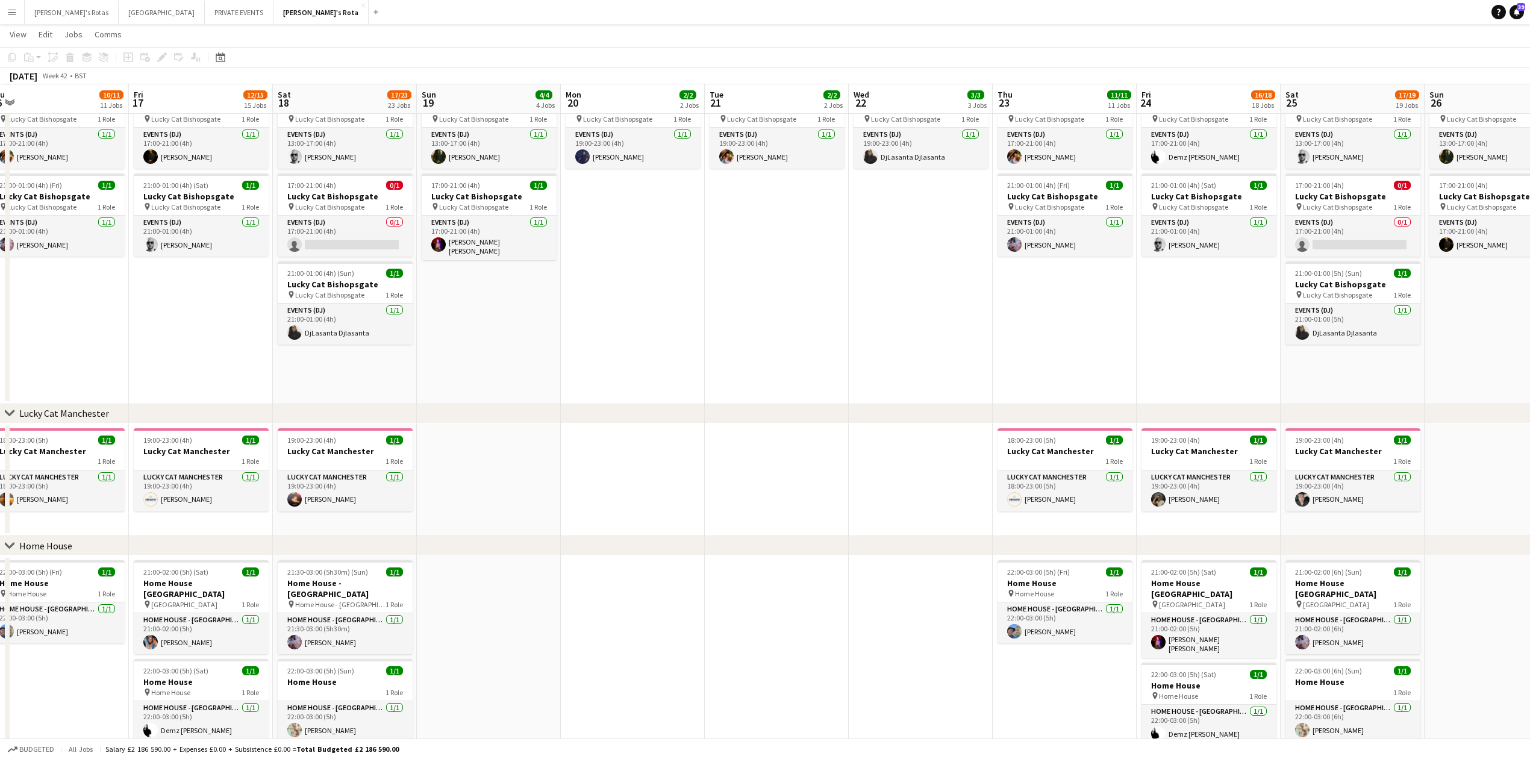
drag, startPoint x: 617, startPoint y: 387, endPoint x: 1251, endPoint y: 287, distance: 641.3
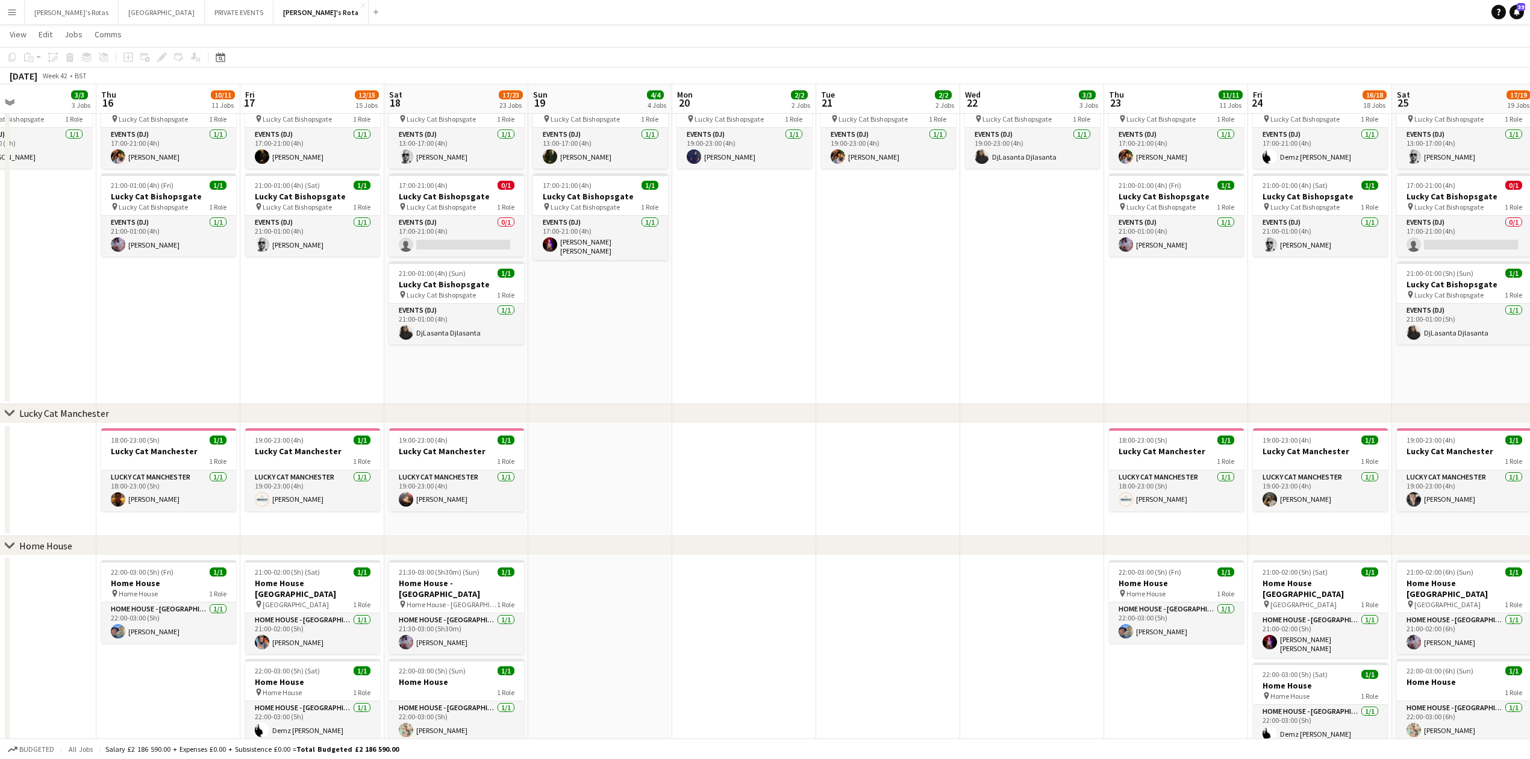
scroll to position [0, 295]
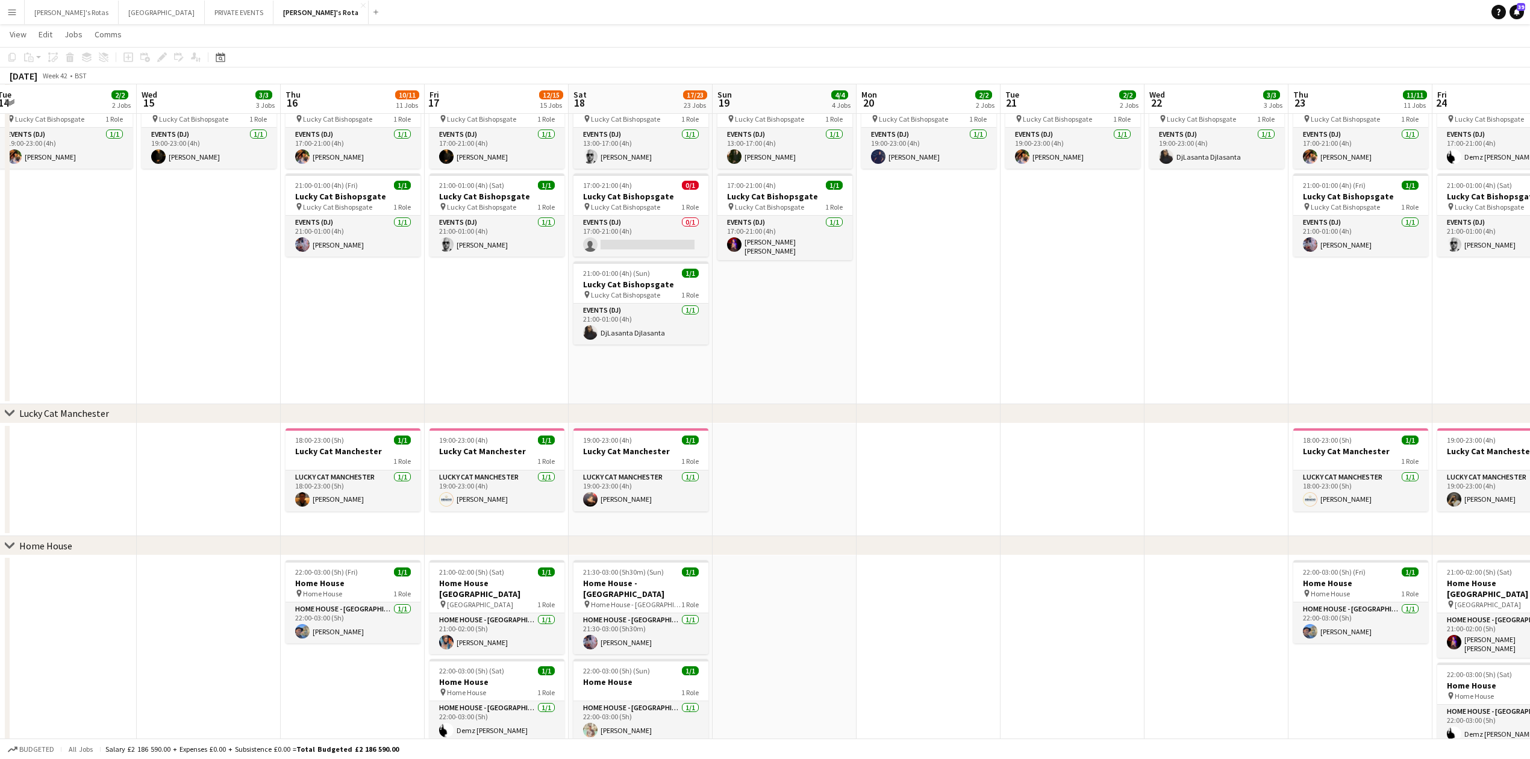
drag, startPoint x: 466, startPoint y: 348, endPoint x: 903, endPoint y: 299, distance: 440.6
click at [402, 354] on app-date-cell "17:00-21:00 (4h) 1/1 Lucky Cat Bishopsgate pin Lucky Cat Bishopsgate 1 Role Eve…" at bounding box center [353, 242] width 144 height 323
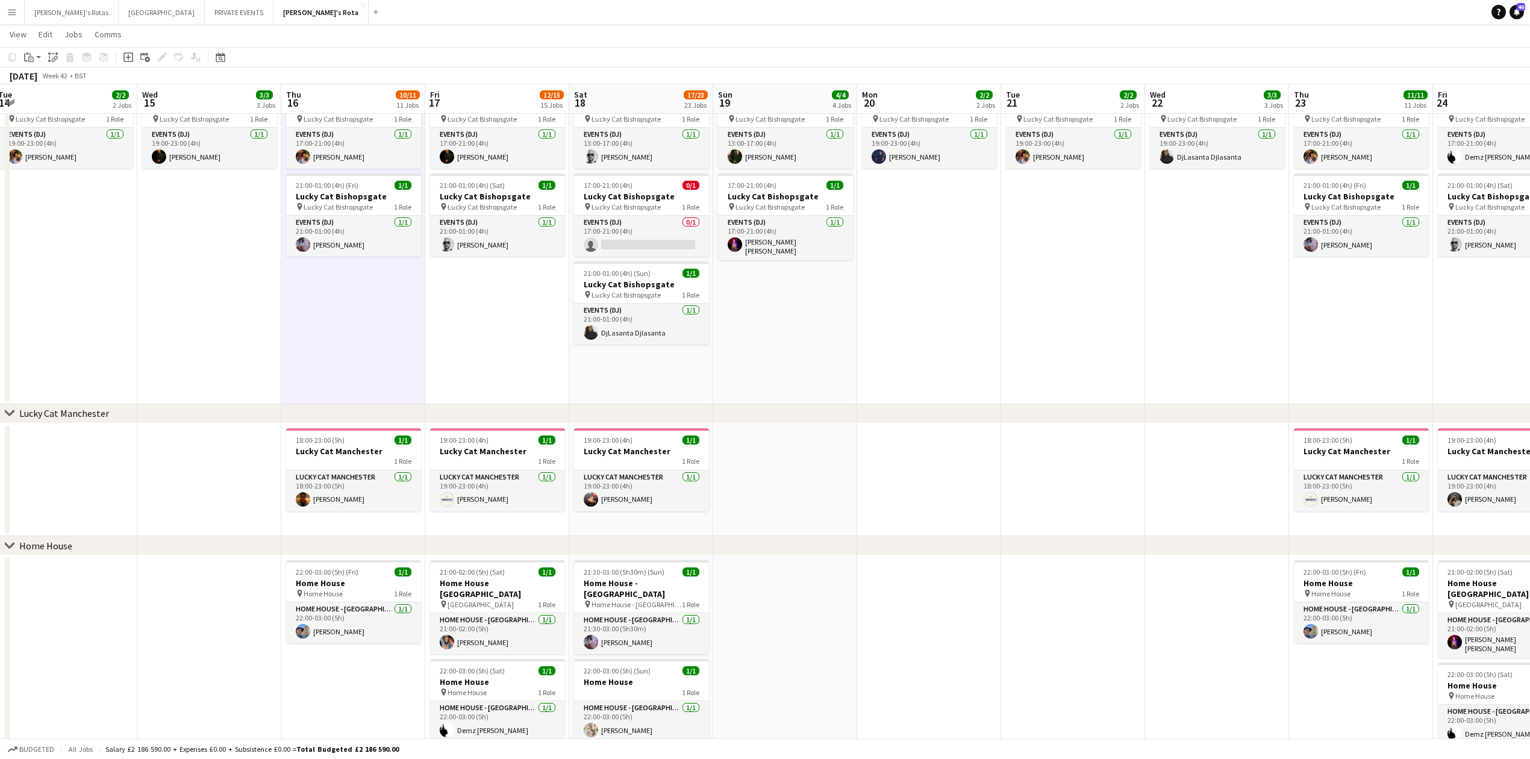
drag, startPoint x: 972, startPoint y: 306, endPoint x: 270, endPoint y: 340, distance: 703.1
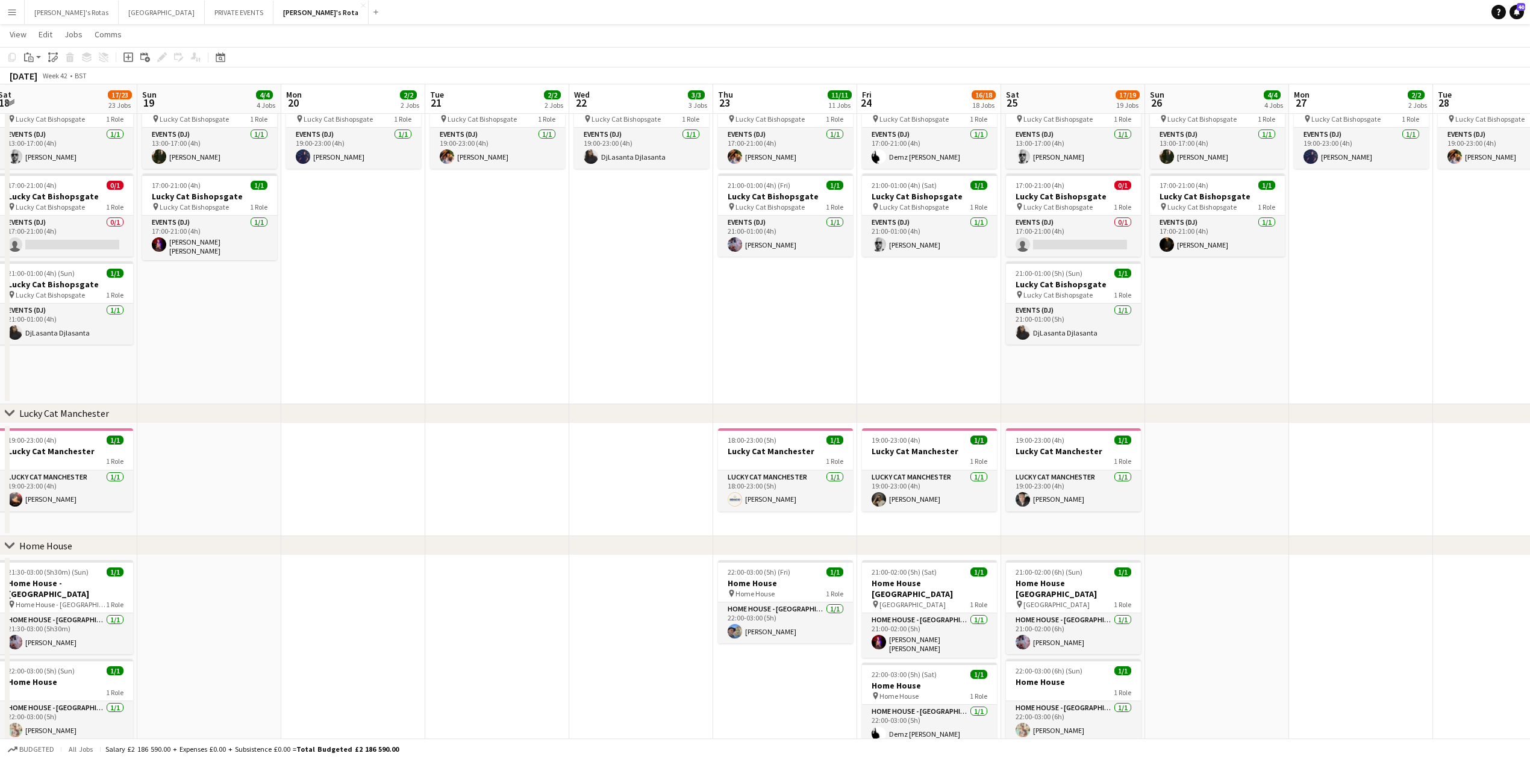
scroll to position [0, 425]
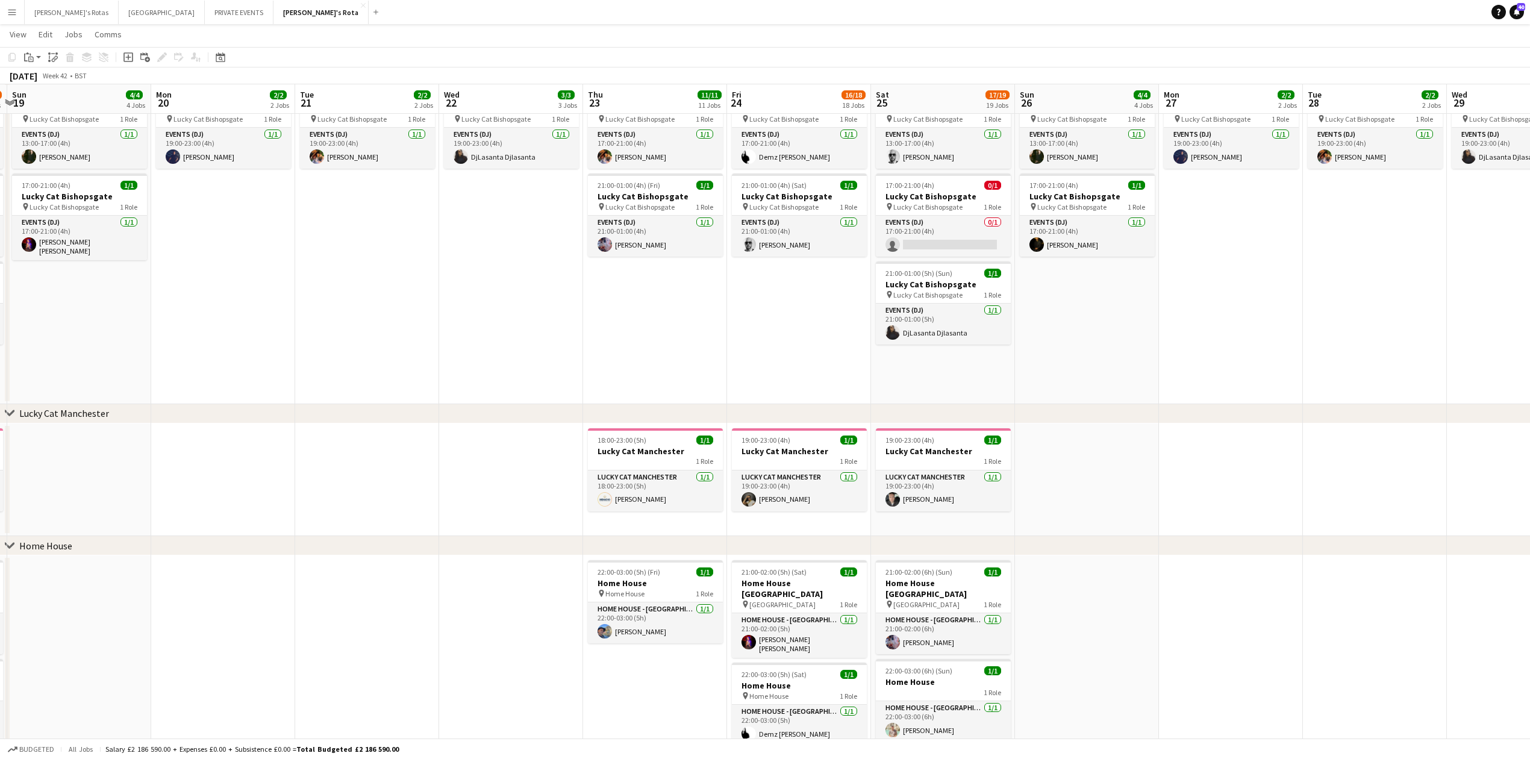
click at [1206, 273] on app-date-cell "19:00-23:00 (4h) 1/1 Lucky Cat Bishopsgate pin Lucky Cat Bishopsgate 1 Role Eve…" at bounding box center [1231, 242] width 144 height 323
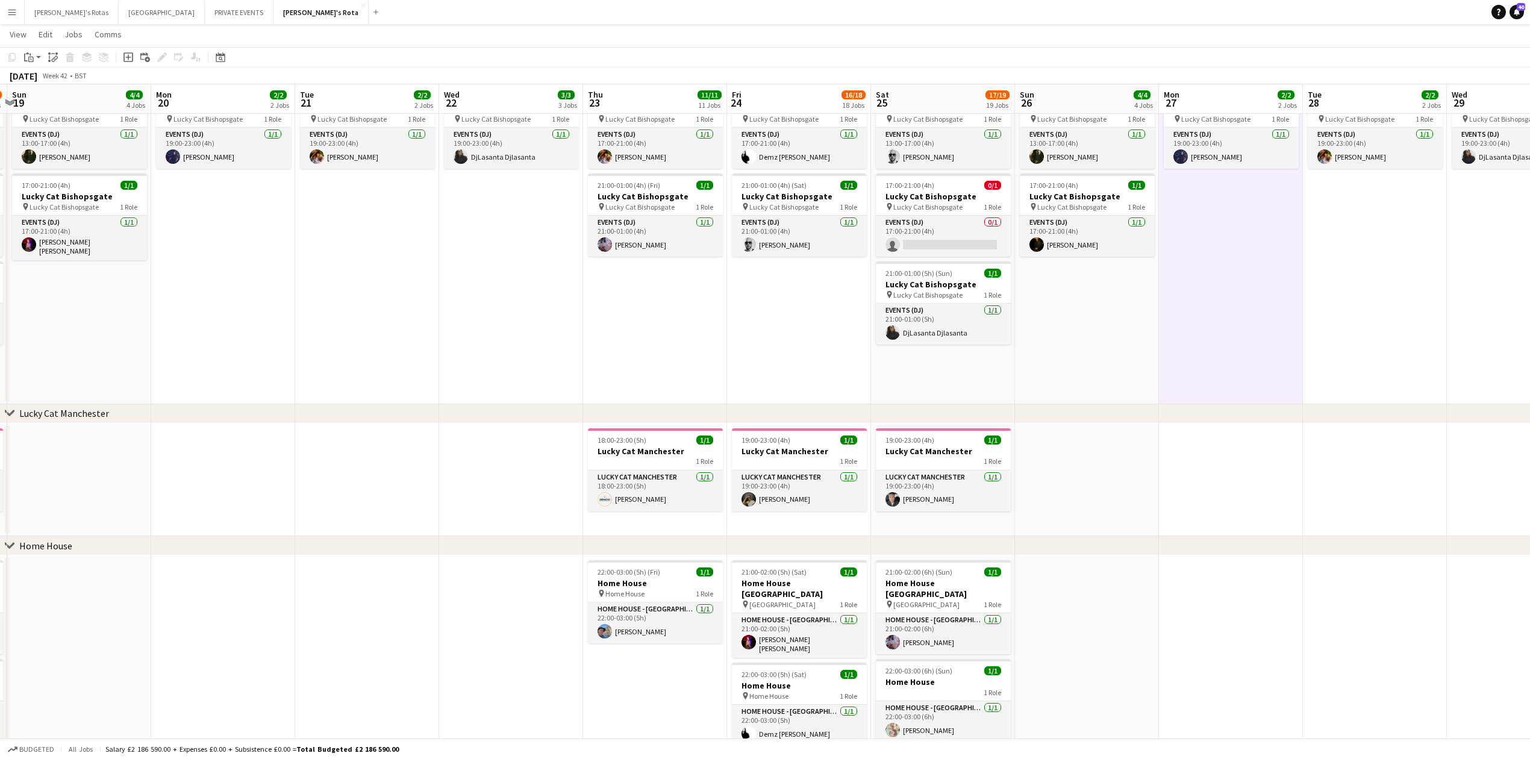
click at [793, 352] on app-date-cell "17:00-21:00 (4h) 1/1 Lucky Cat Bishopsgate pin Lucky Cat Bishopsgate 1 Role Eve…" at bounding box center [799, 242] width 144 height 323
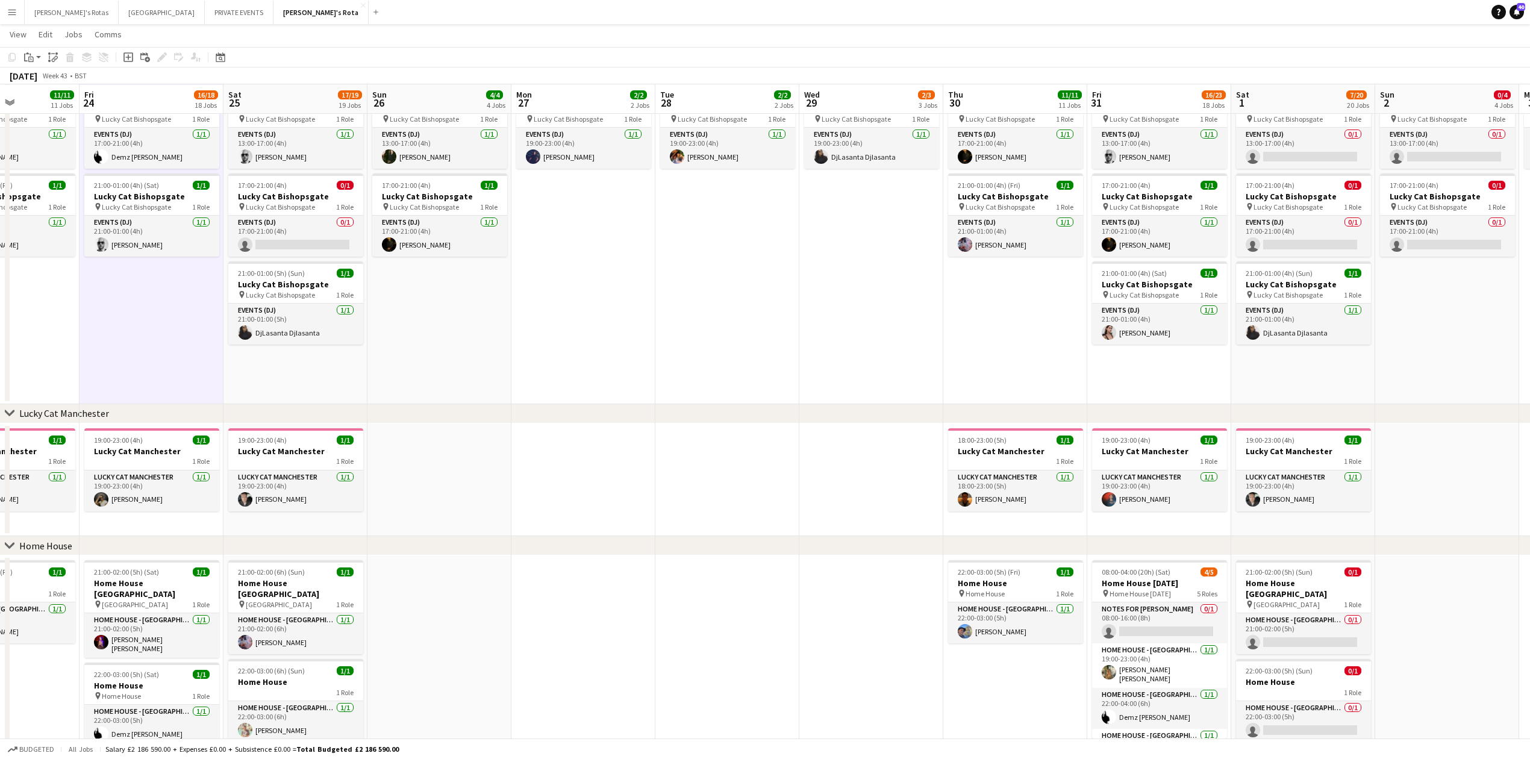
drag, startPoint x: 1386, startPoint y: 321, endPoint x: 424, endPoint y: 334, distance: 961.9
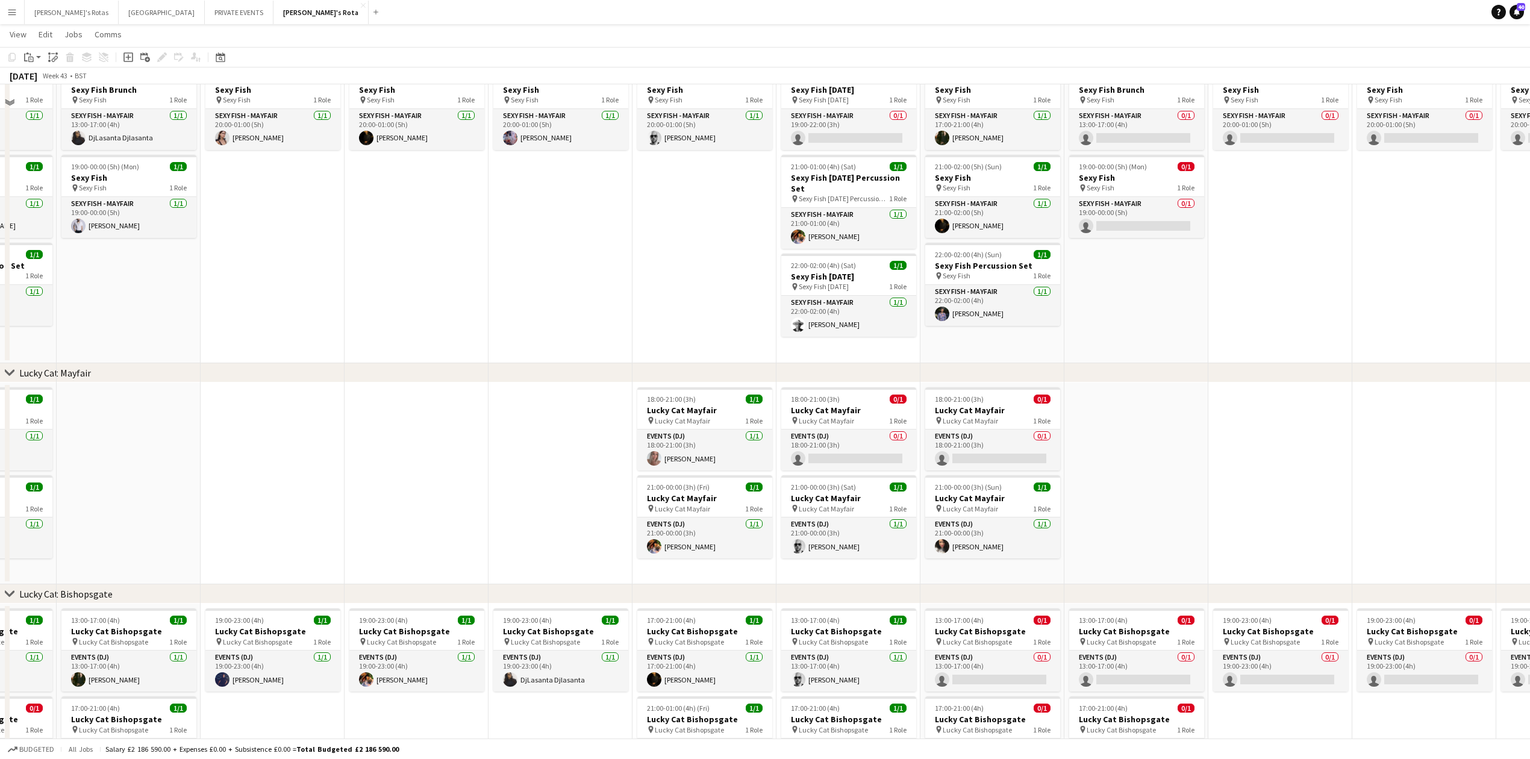
scroll to position [330, 0]
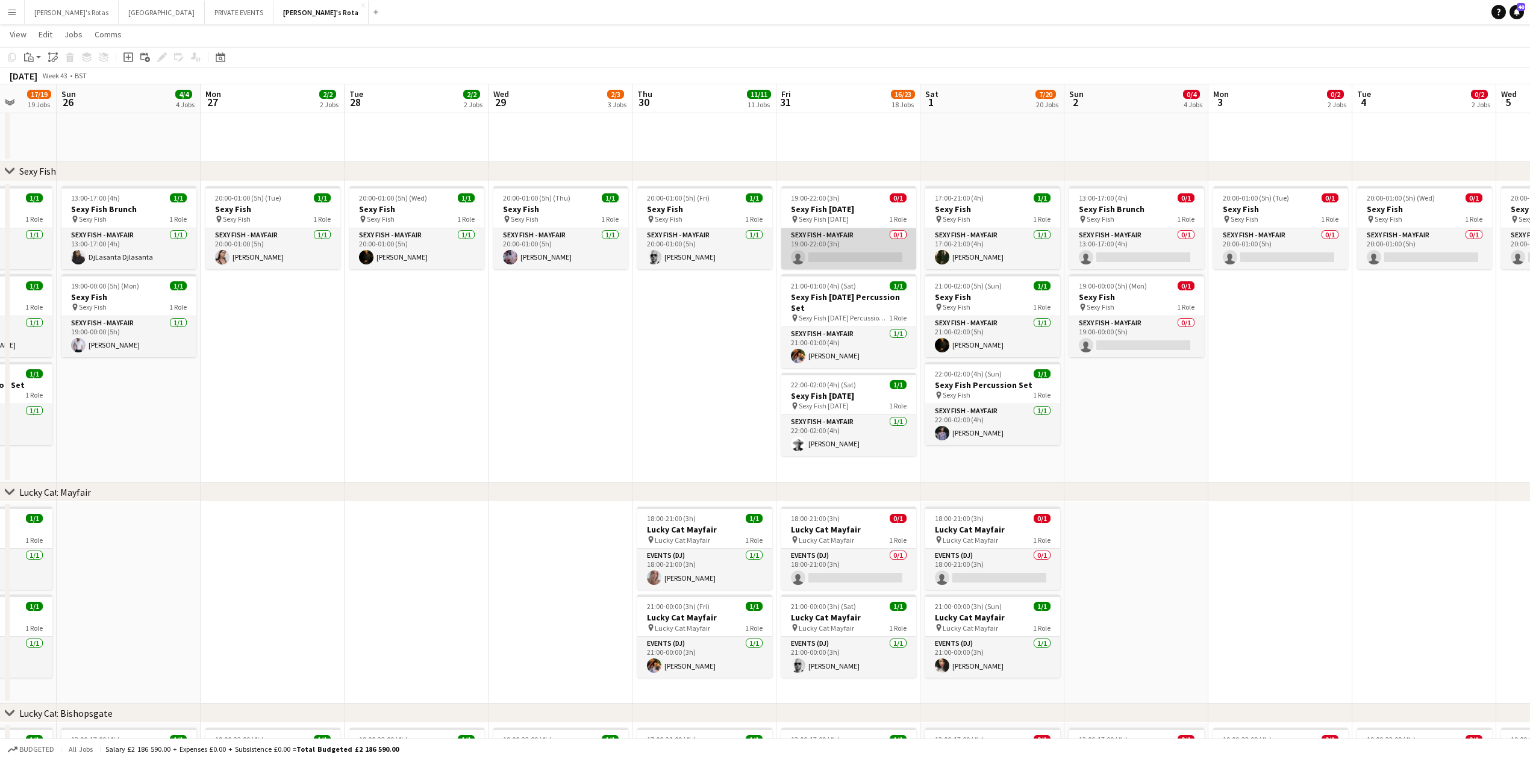
click at [842, 251] on app-card-role "SEXY FISH - MAYFAIR 0/1 19:00-22:00 (3h) single-neutral-actions" at bounding box center [848, 248] width 135 height 41
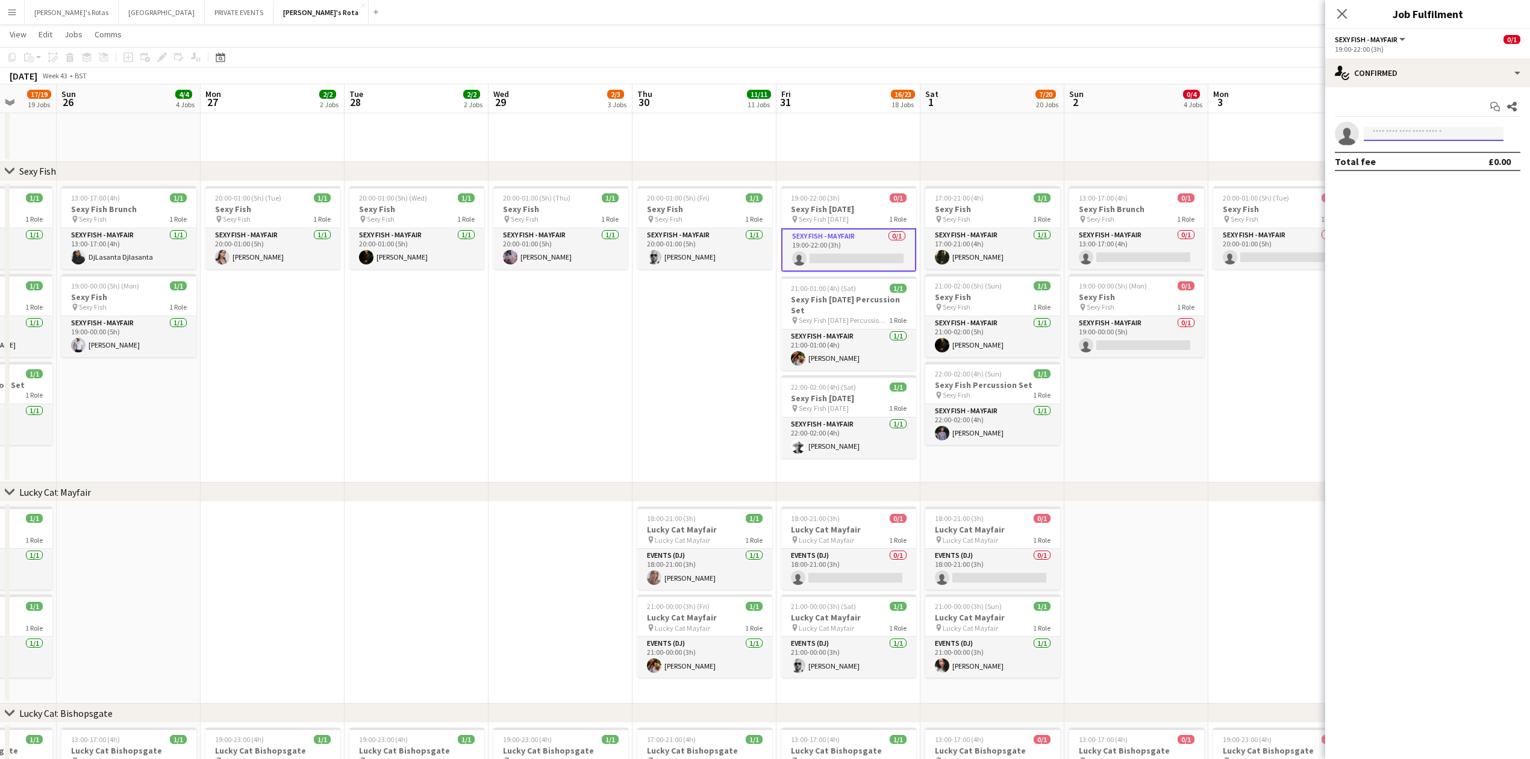
click at [1379, 136] on input at bounding box center [1434, 133] width 140 height 14
type input "****"
click at [1401, 164] on span "[EMAIL_ADDRESS][DOMAIN_NAME]" at bounding box center [1433, 162] width 120 height 10
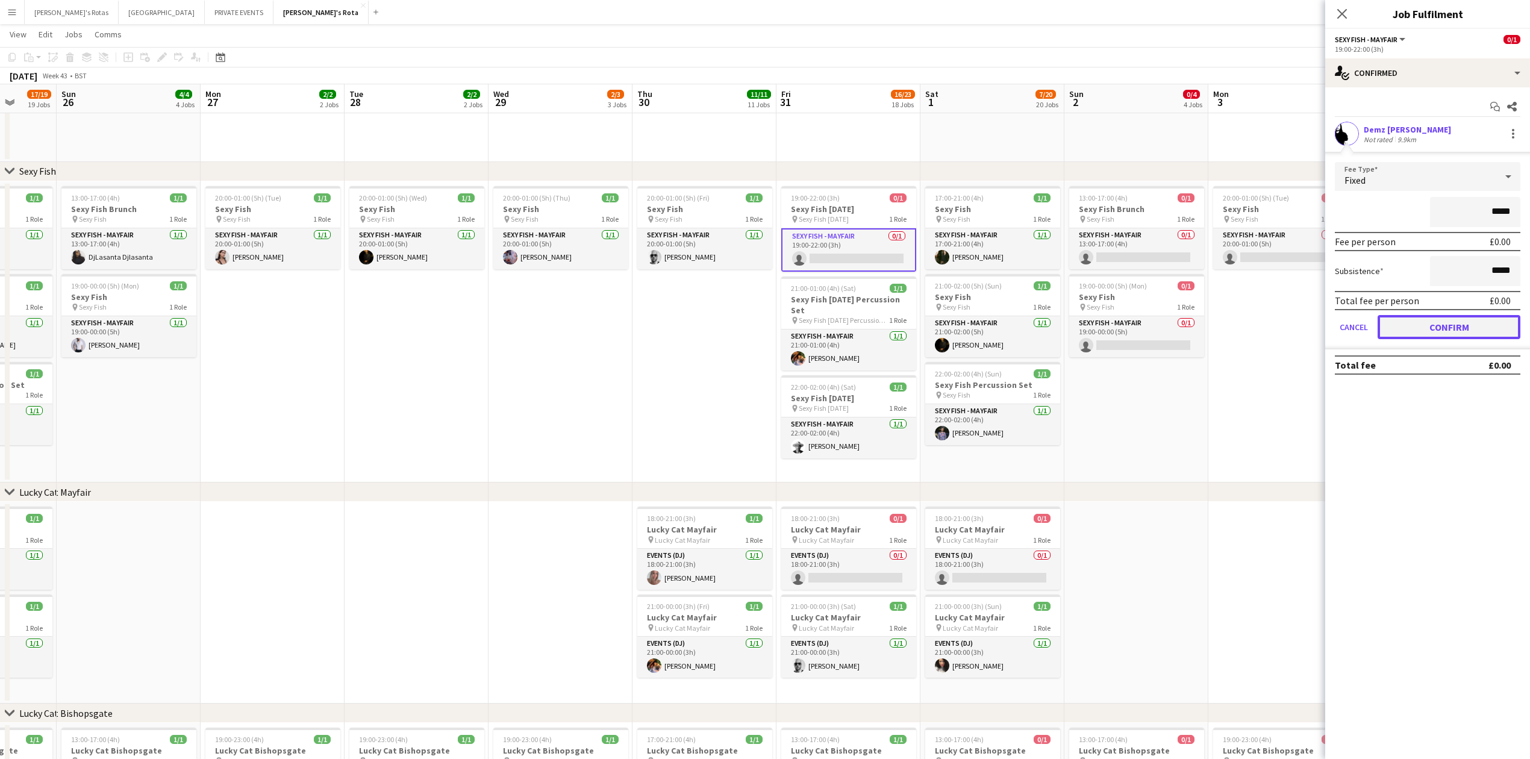
click at [1421, 318] on button "Confirm" at bounding box center [1448, 327] width 143 height 24
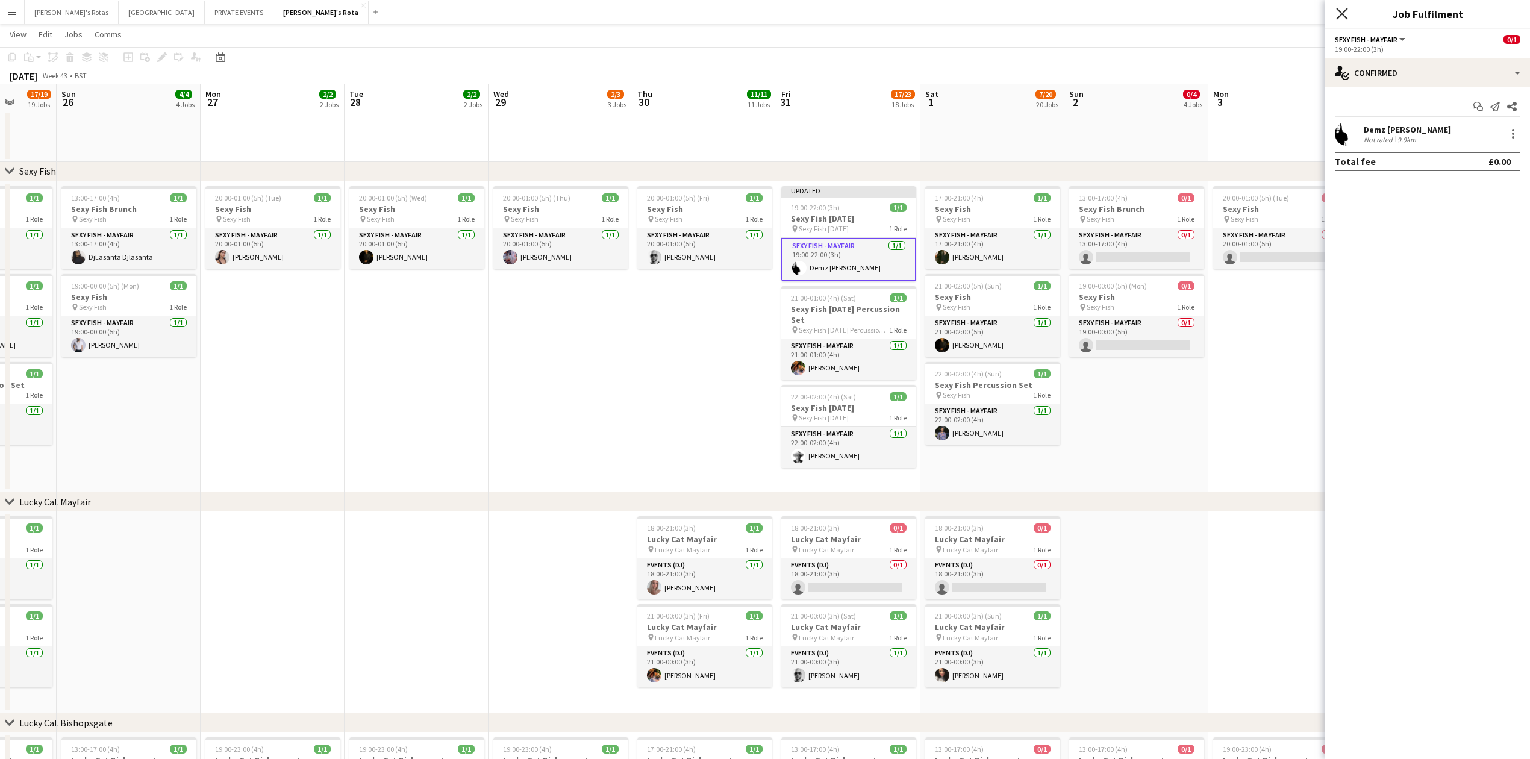
click at [1340, 13] on icon "Close pop-in" at bounding box center [1341, 13] width 11 height 11
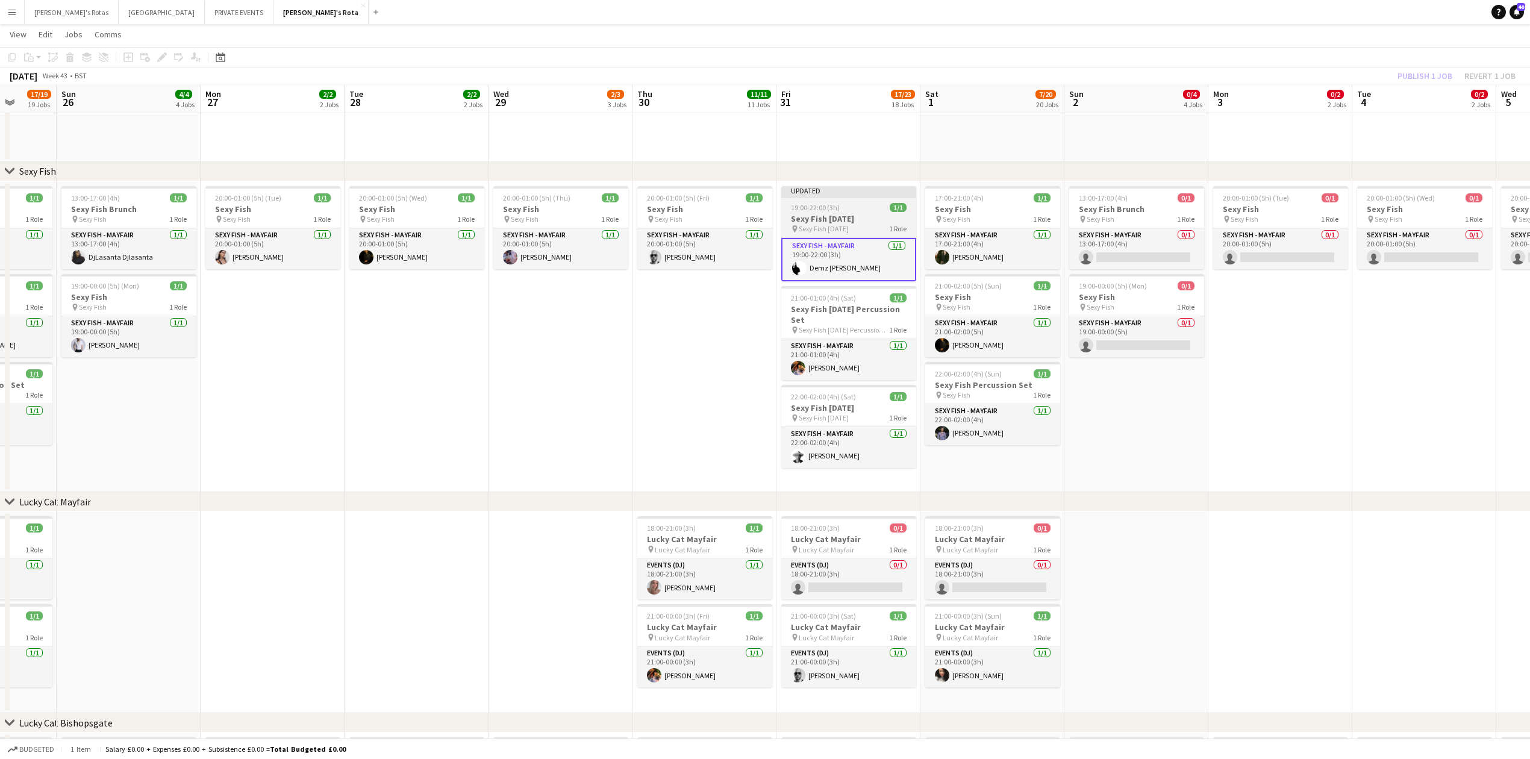
click at [824, 208] on span "19:00-22:00 (3h)" at bounding box center [815, 207] width 49 height 9
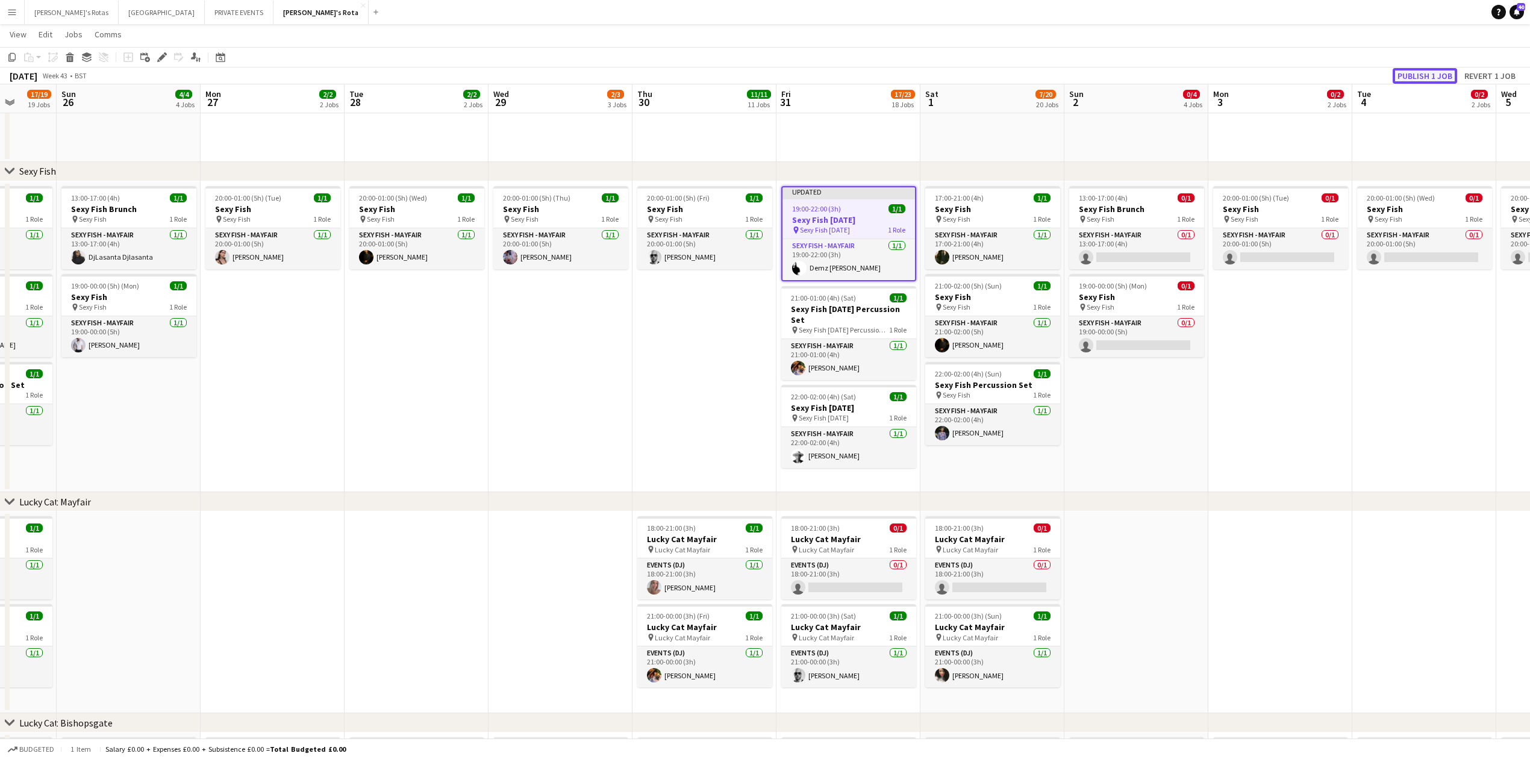
click at [1419, 73] on button "Publish 1 job" at bounding box center [1424, 76] width 64 height 16
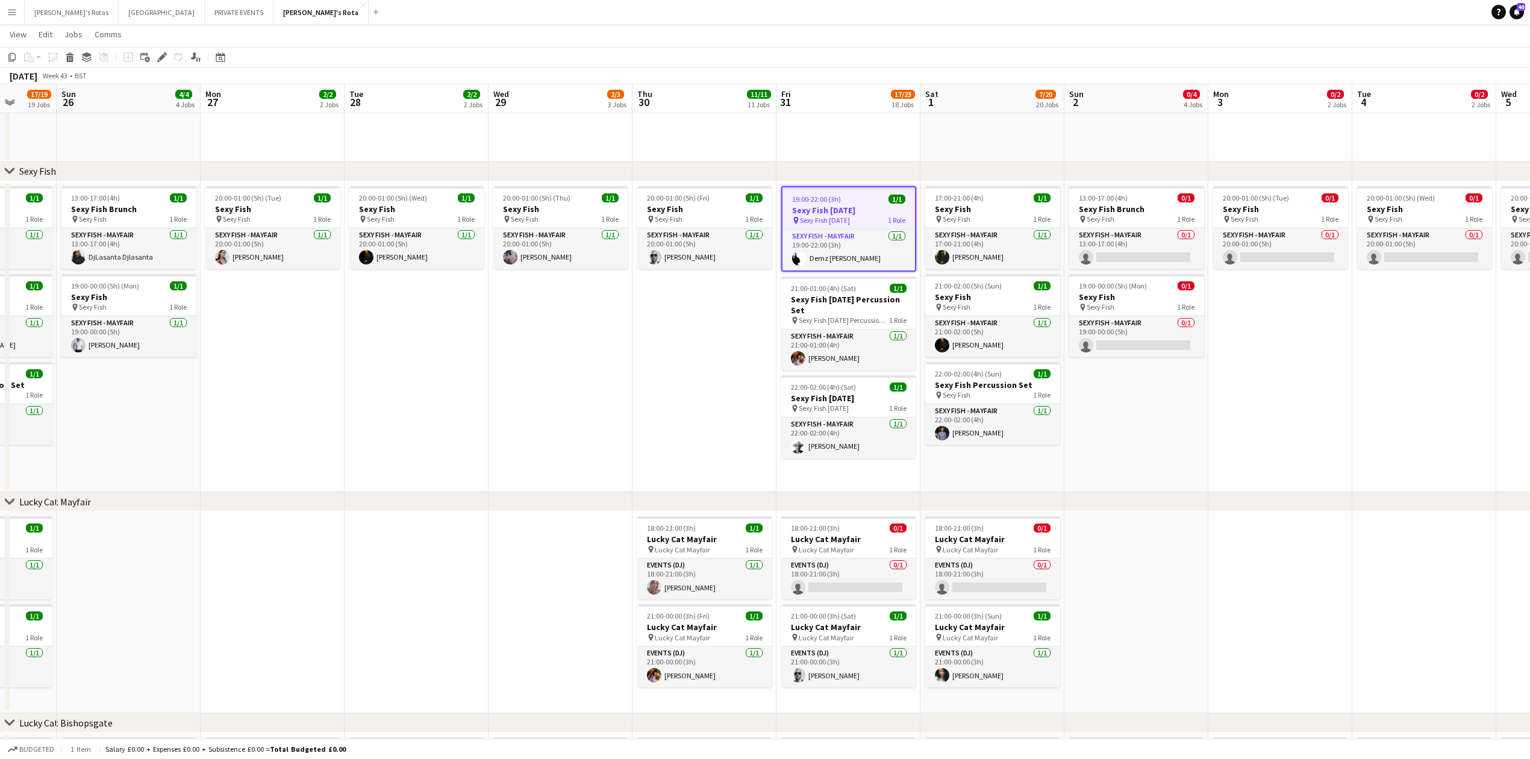
click at [661, 357] on app-date-cell "20:00-01:00 (5h) (Fri) 1/1 Sexy Fish pin Sexy Fish 1 Role SEXY FISH - MAYFAIR 1…" at bounding box center [704, 336] width 144 height 311
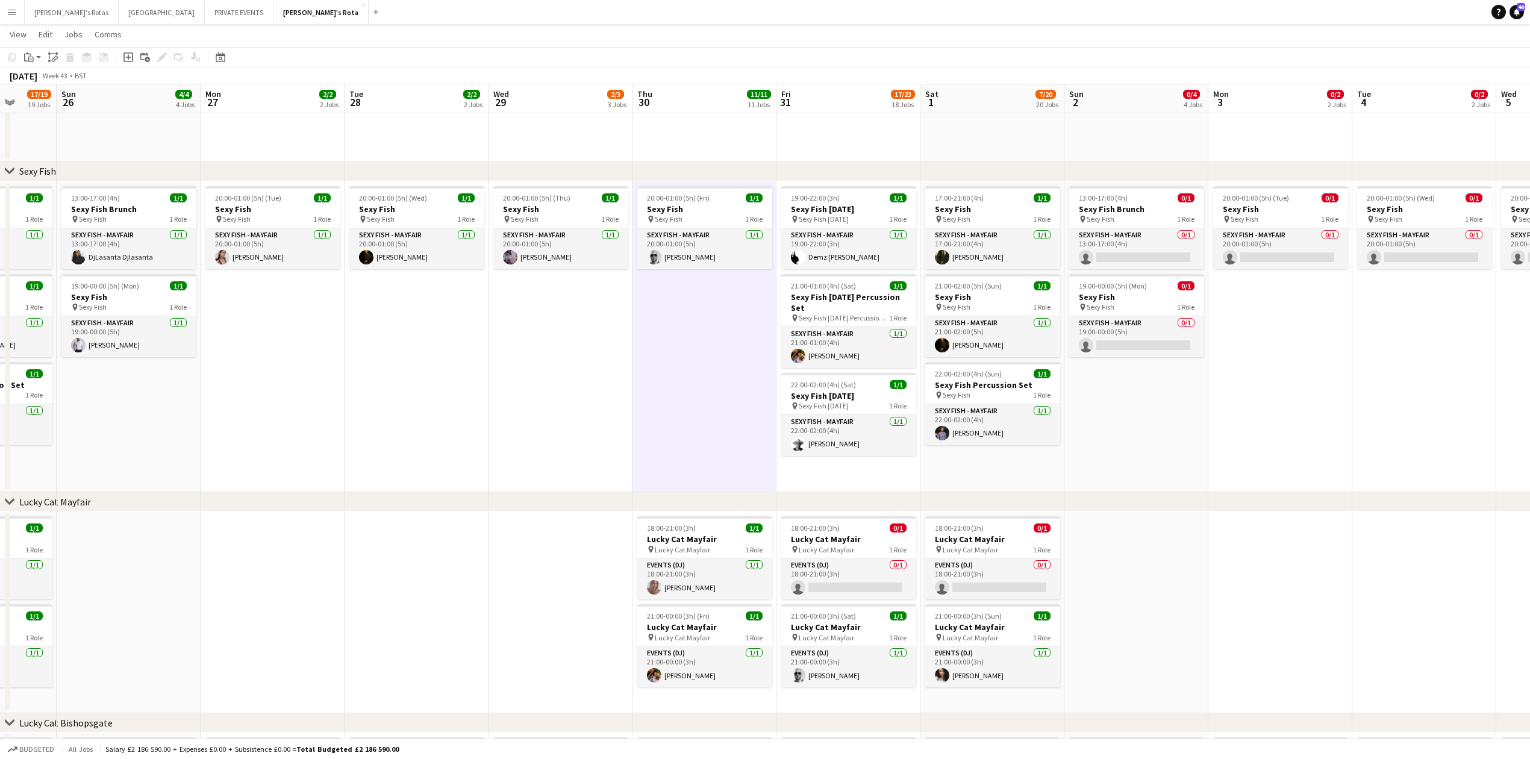
click at [430, 341] on app-date-cell "20:00-01:00 (5h) (Wed) 1/1 Sexy Fish pin Sexy Fish 1 Role SEXY FISH - MAYFAIR 1…" at bounding box center [416, 336] width 144 height 311
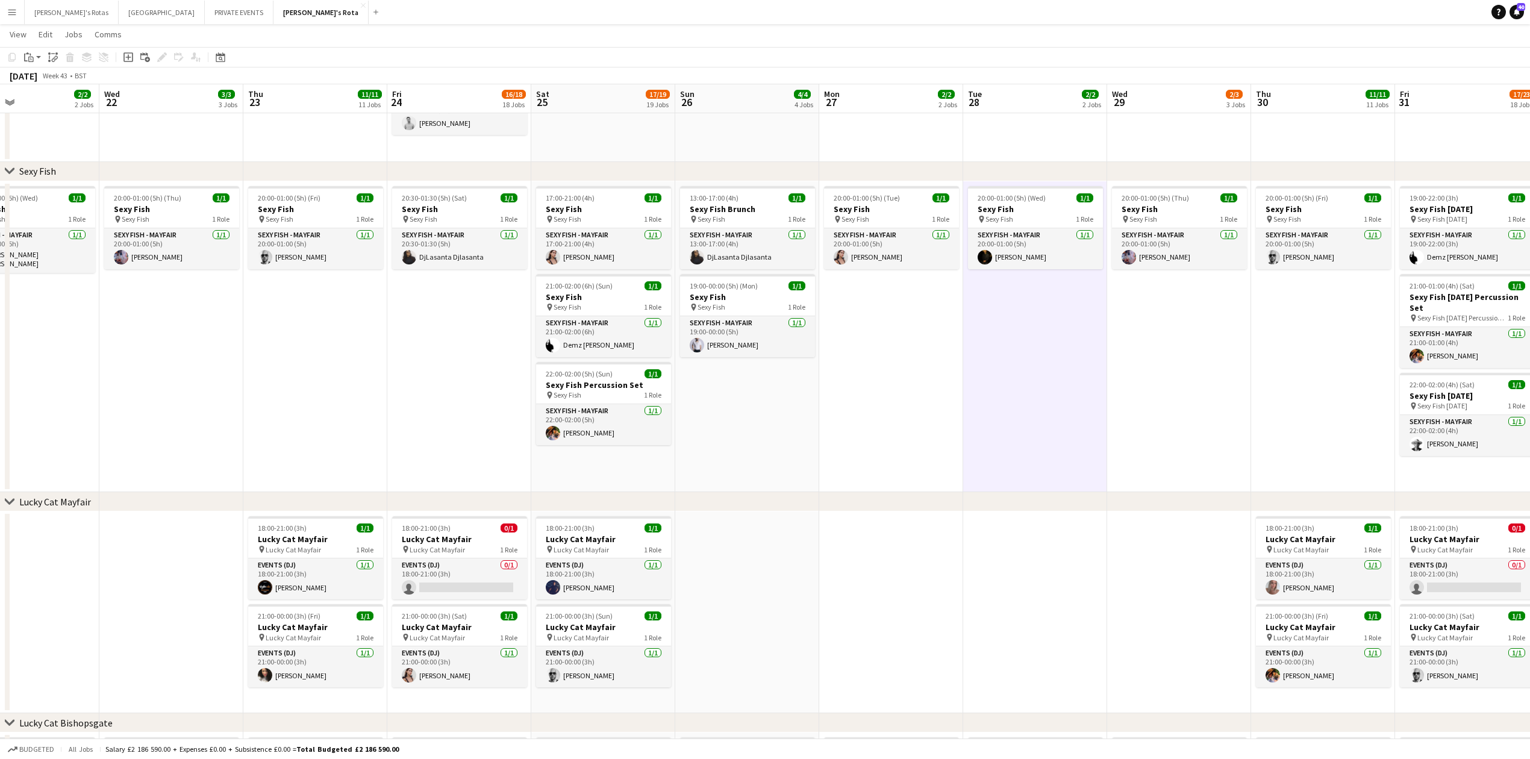
scroll to position [0, 285]
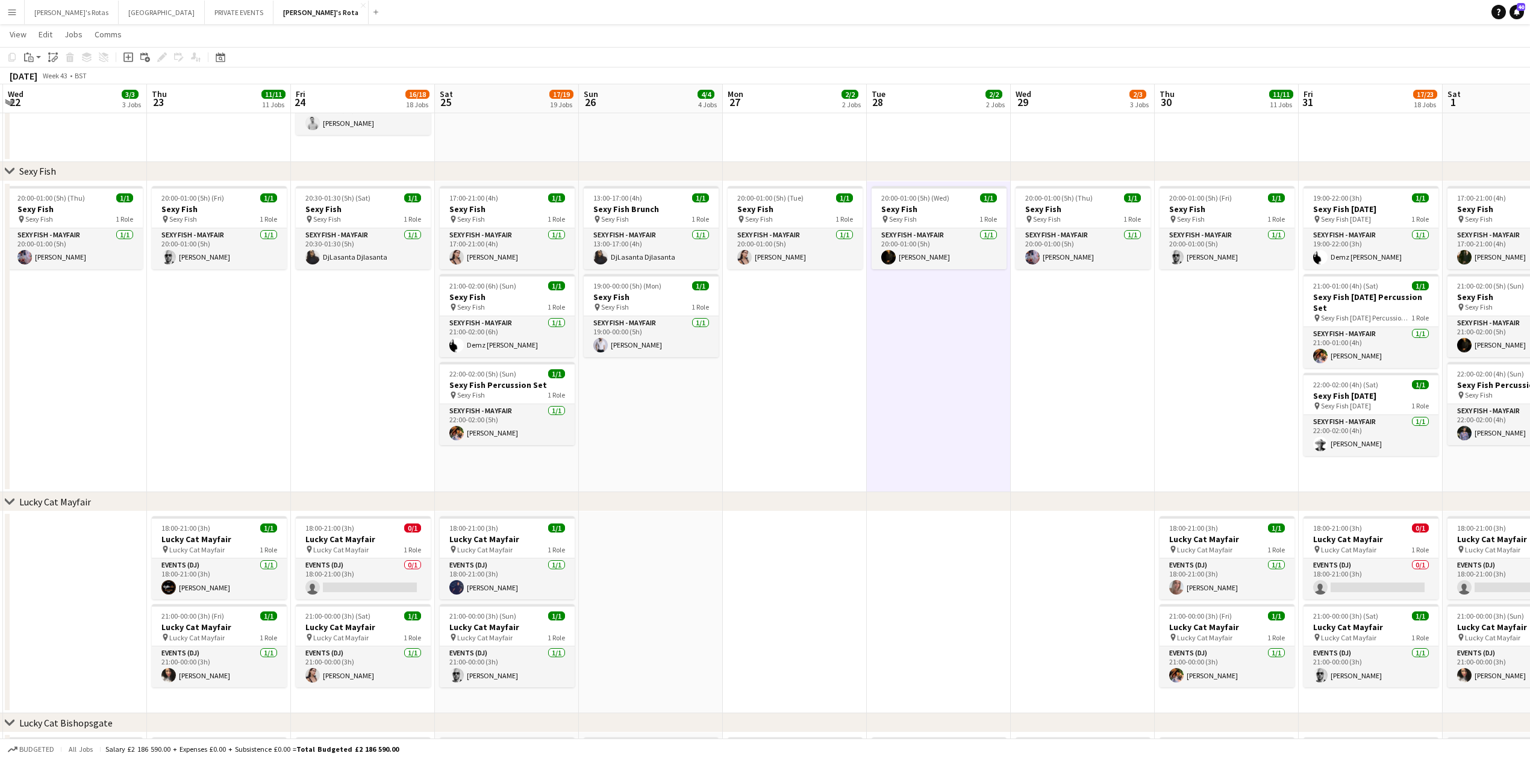
drag, startPoint x: 355, startPoint y: 394, endPoint x: 878, endPoint y: 427, distance: 523.2
click at [222, 61] on icon at bounding box center [220, 57] width 9 height 10
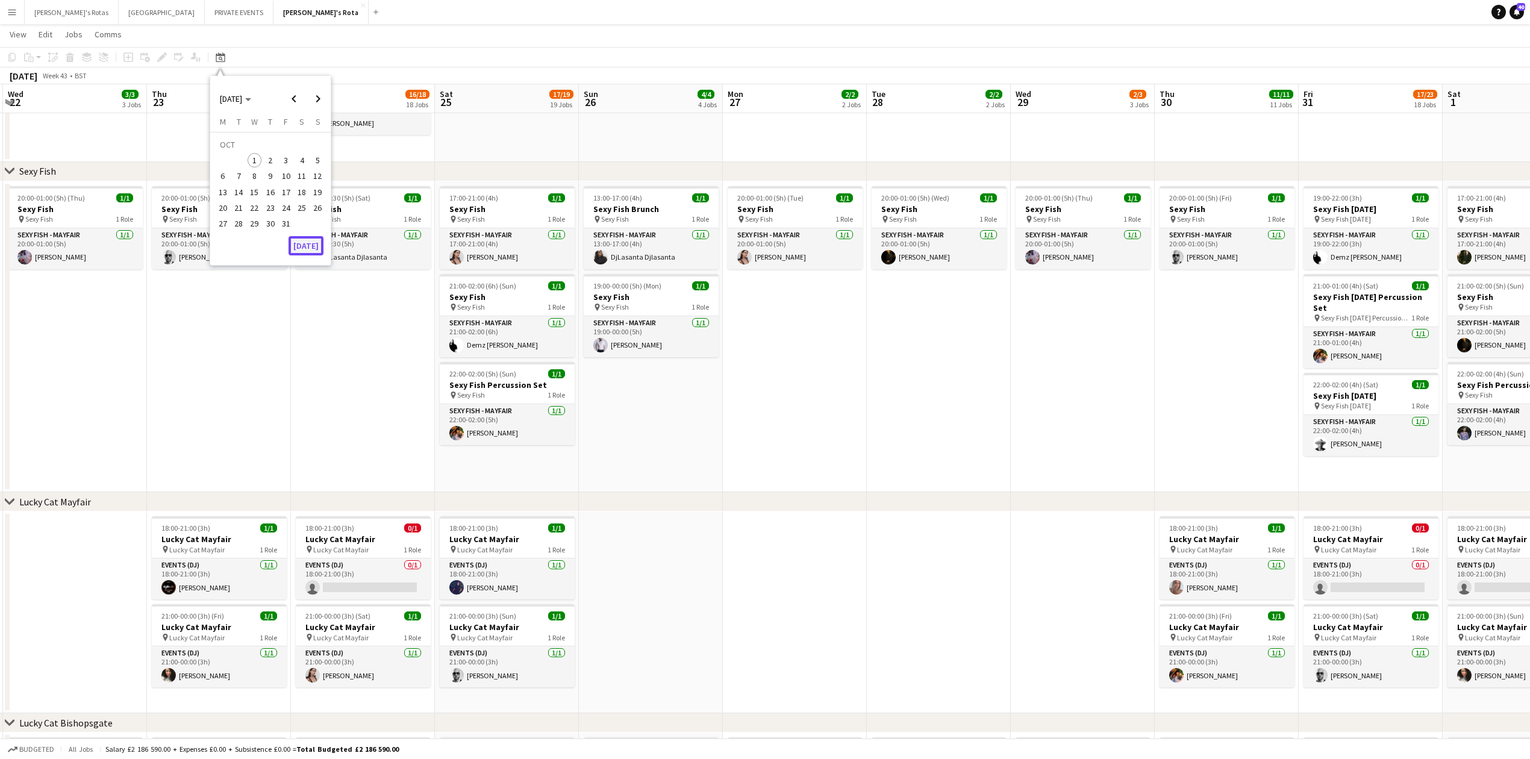
click at [311, 246] on button "[DATE]" at bounding box center [305, 245] width 35 height 19
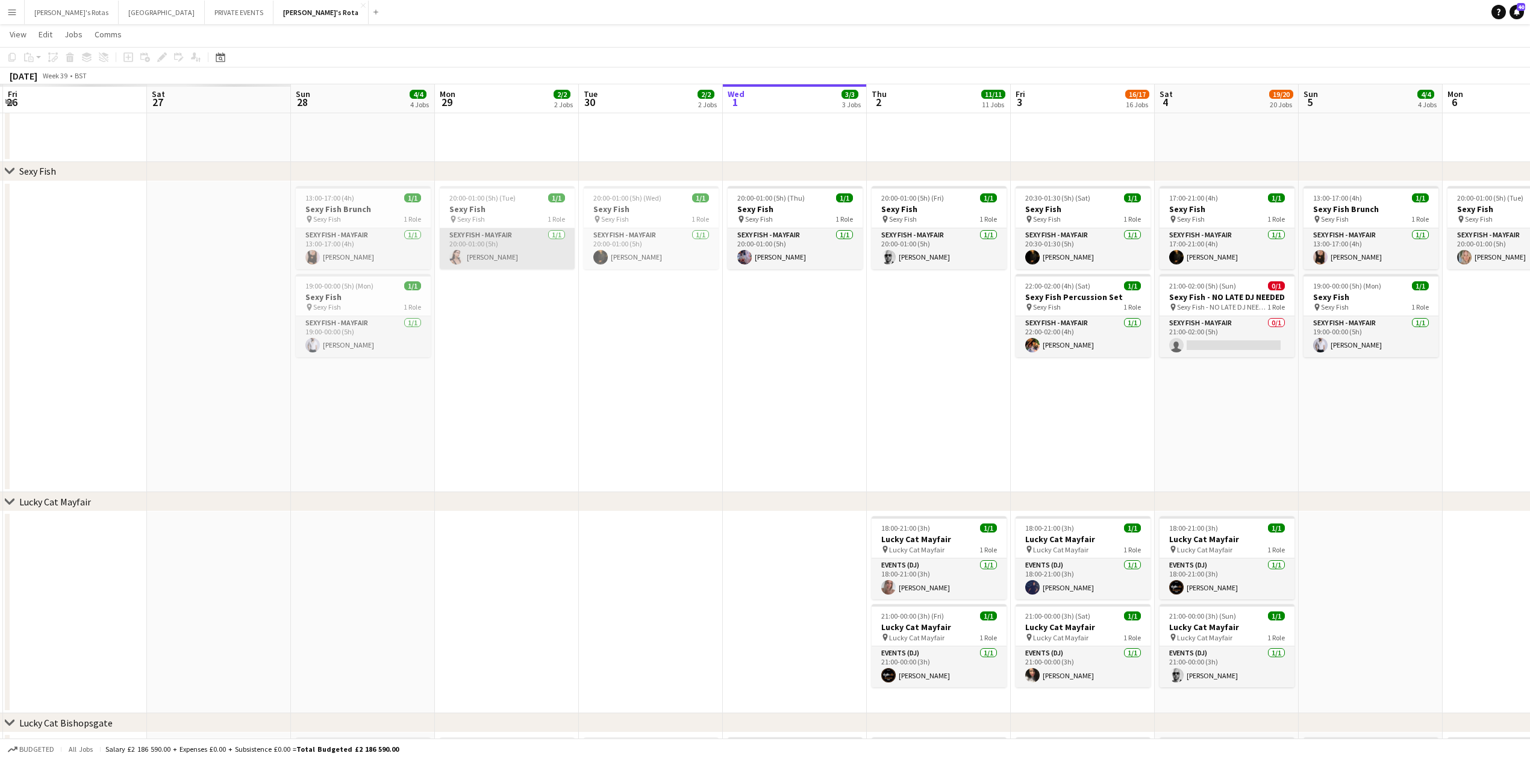
scroll to position [0, 414]
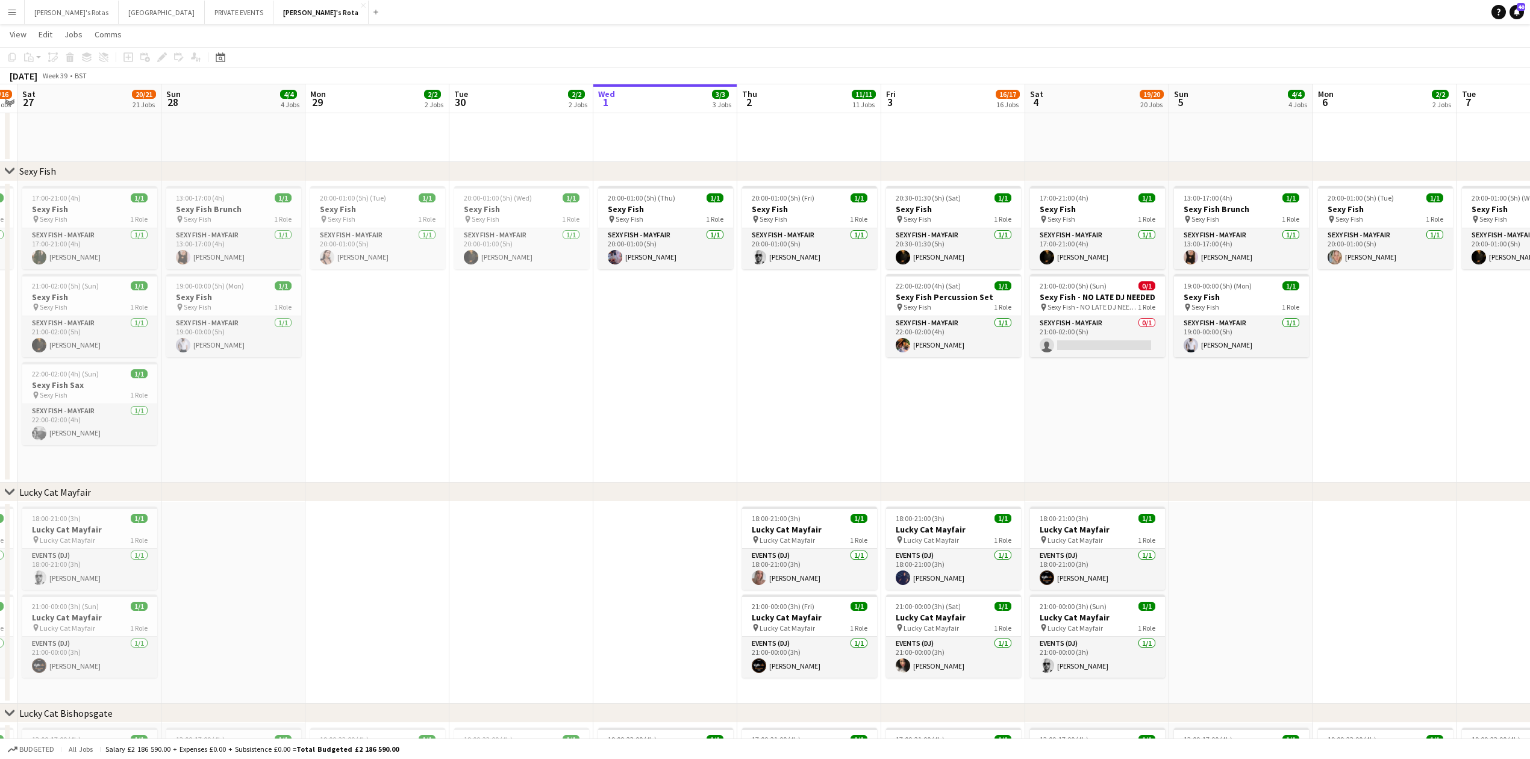
click at [666, 341] on app-date-cell "20:00-01:00 (5h) (Thu) 1/1 Sexy Fish pin Sexy Fish 1 Role SEXY FISH - MAYFAIR […" at bounding box center [665, 332] width 144 height 302
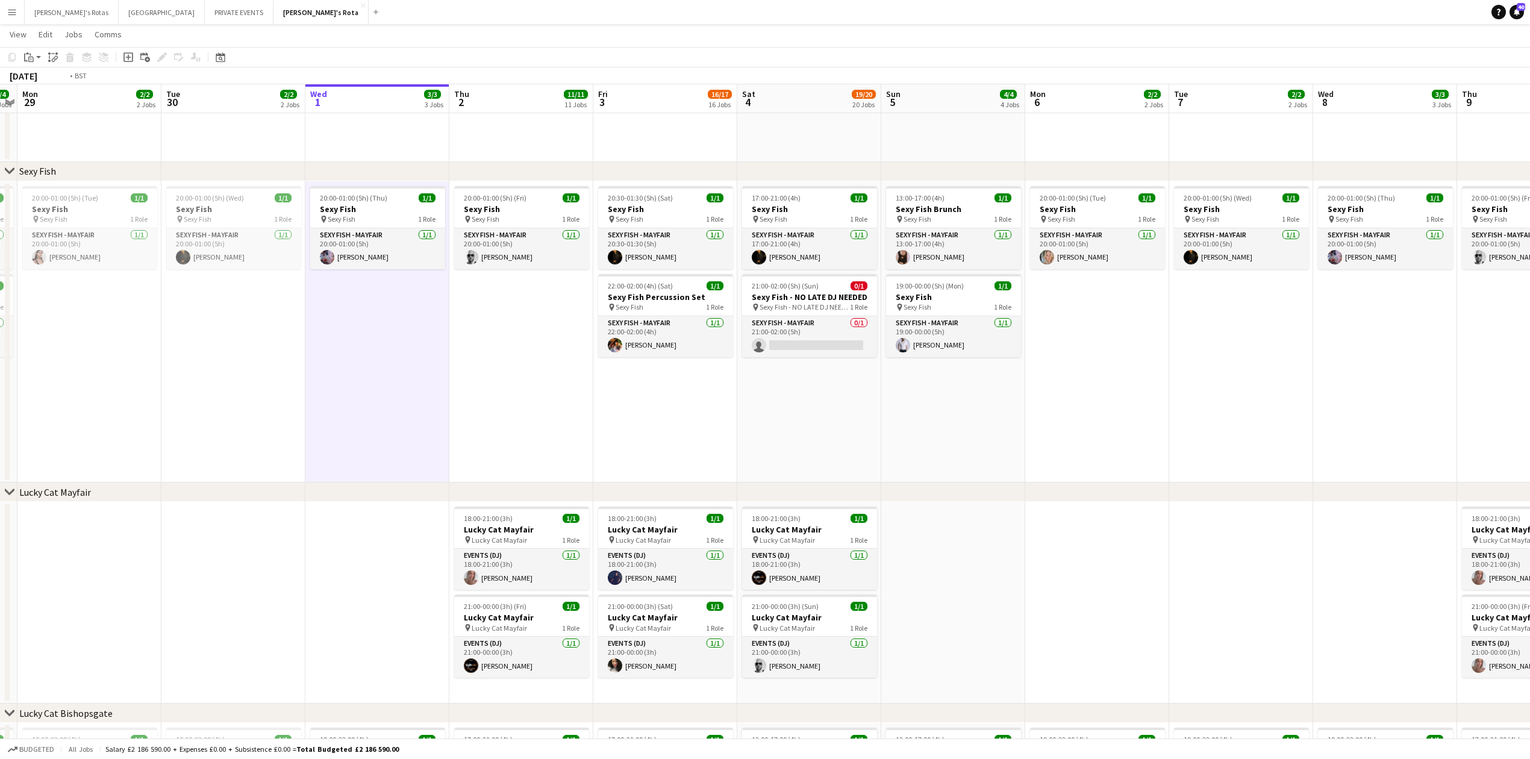
drag, startPoint x: 940, startPoint y: 394, endPoint x: 673, endPoint y: 401, distance: 266.9
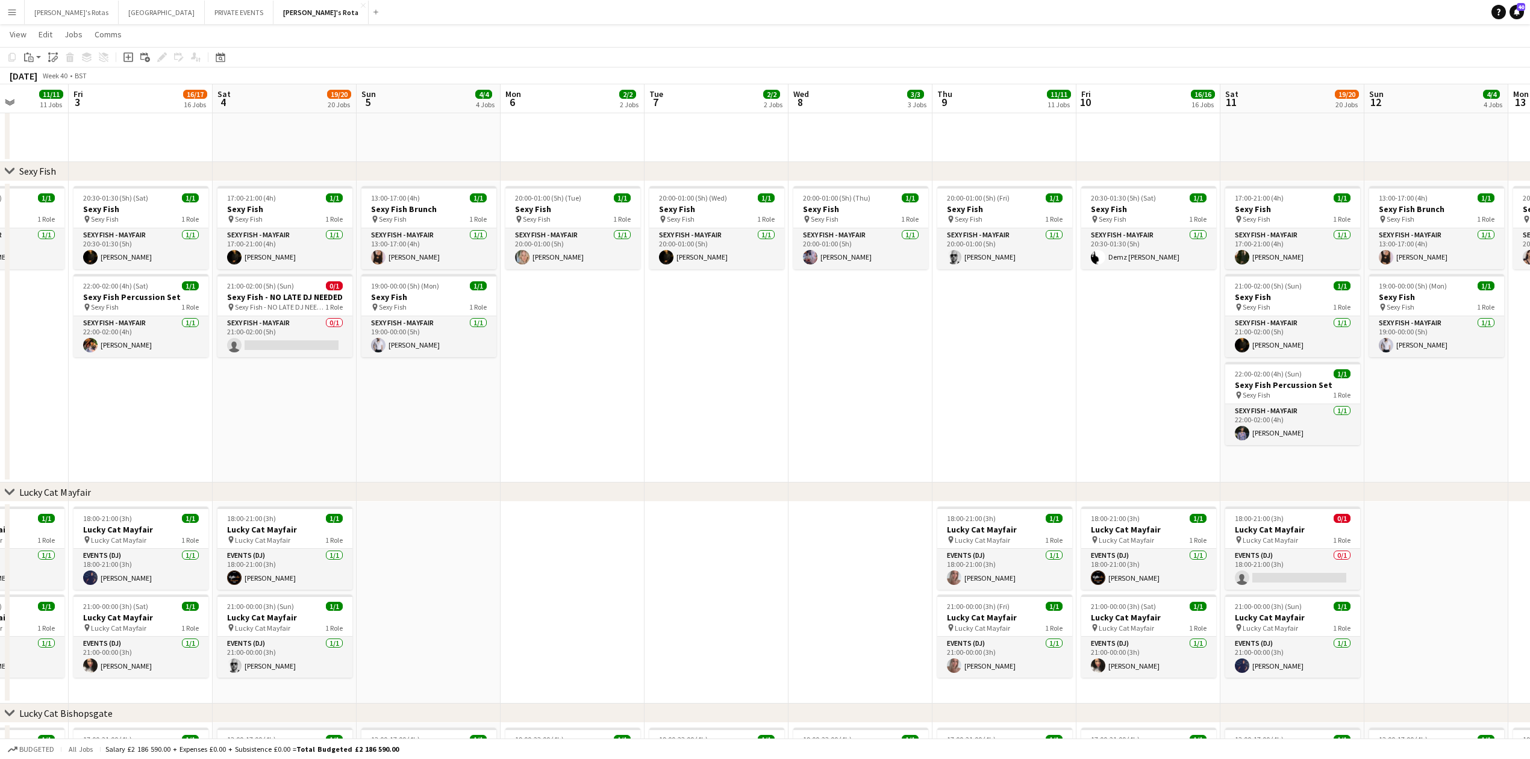
drag, startPoint x: 1104, startPoint y: 402, endPoint x: 181, endPoint y: 405, distance: 923.3
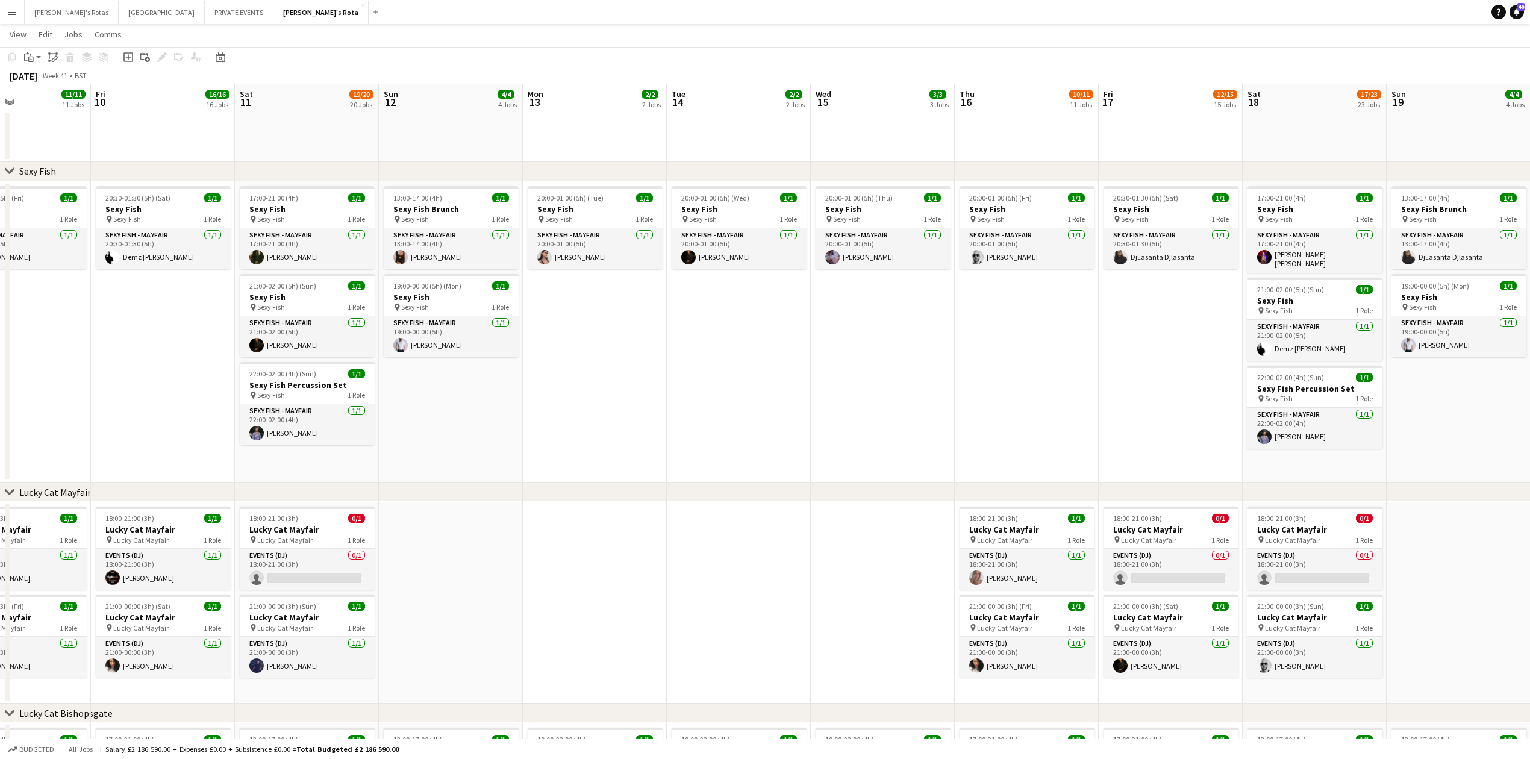
drag, startPoint x: 590, startPoint y: 326, endPoint x: 396, endPoint y: 325, distance: 193.9
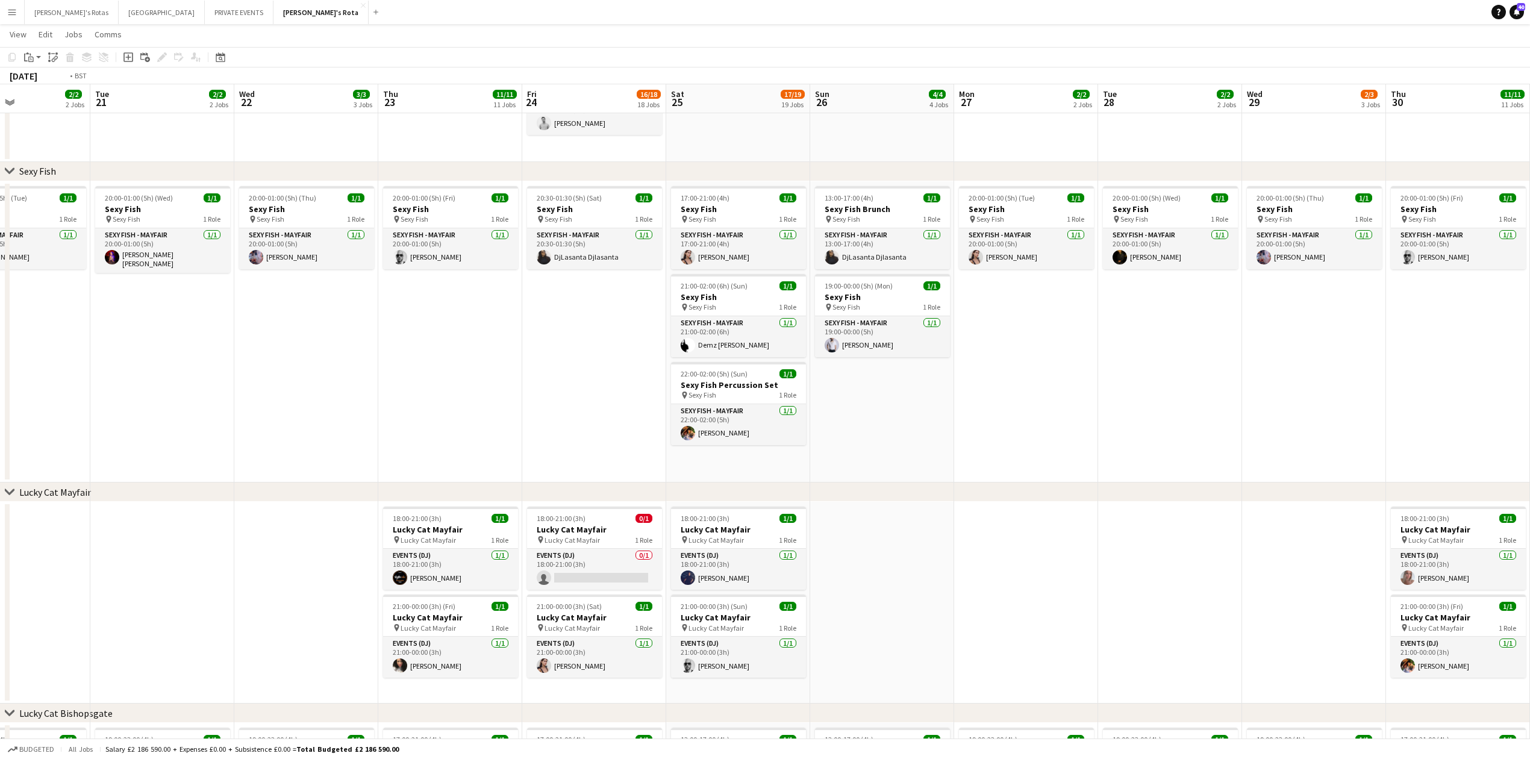
drag, startPoint x: 1194, startPoint y: 325, endPoint x: 102, endPoint y: 318, distance: 1091.3
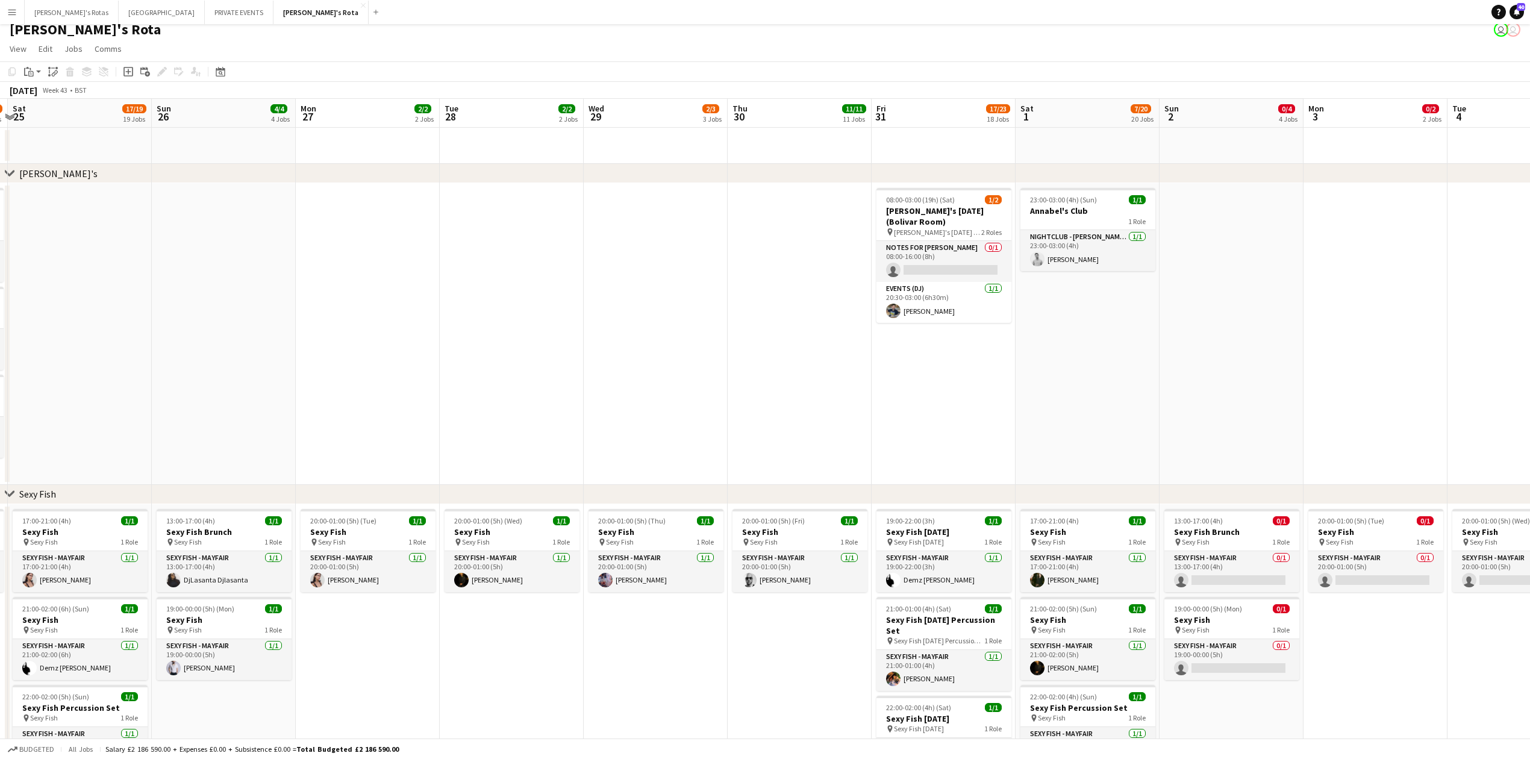
scroll to position [0, 0]
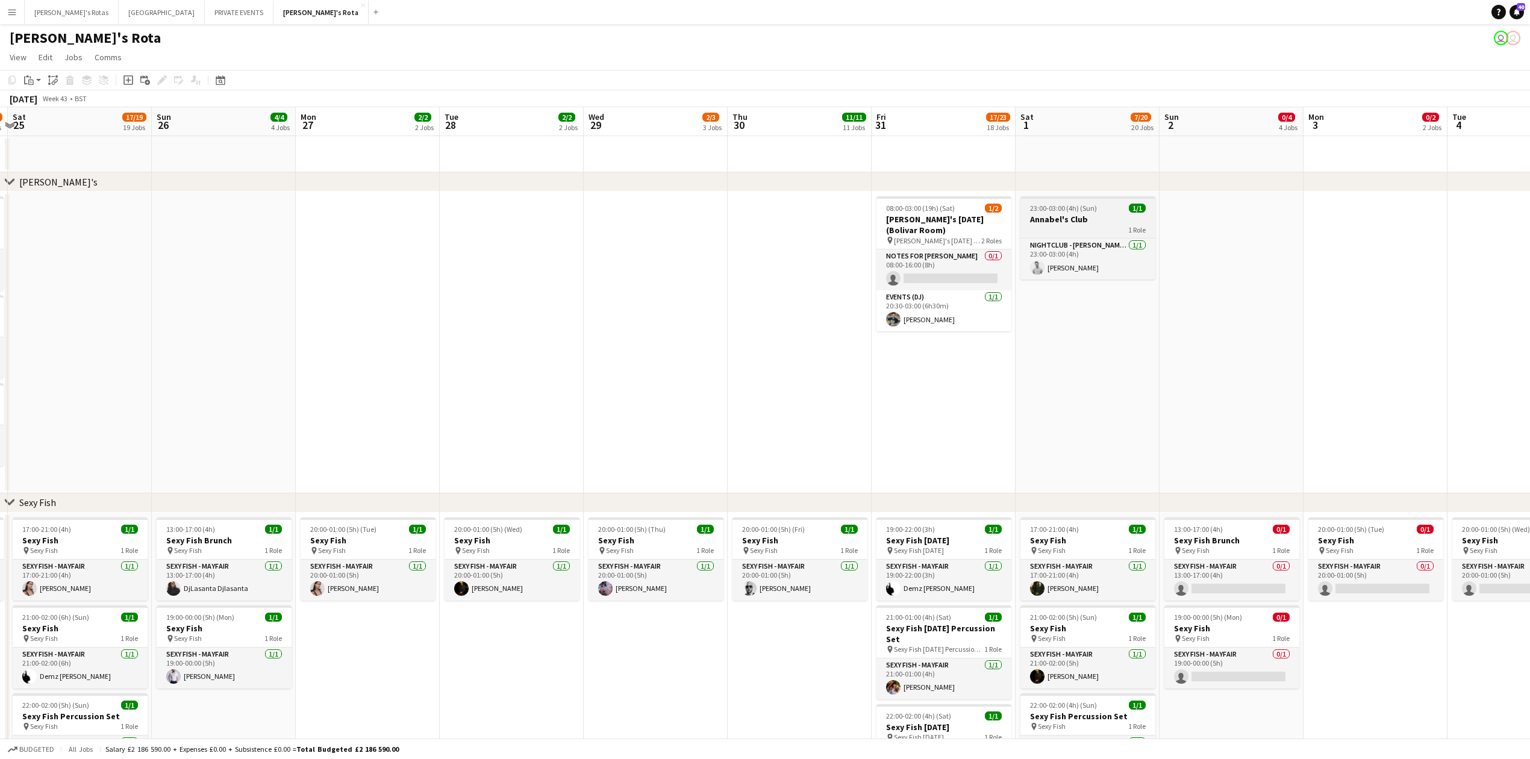
click at [1143, 205] on span "1/1" at bounding box center [1137, 208] width 17 height 9
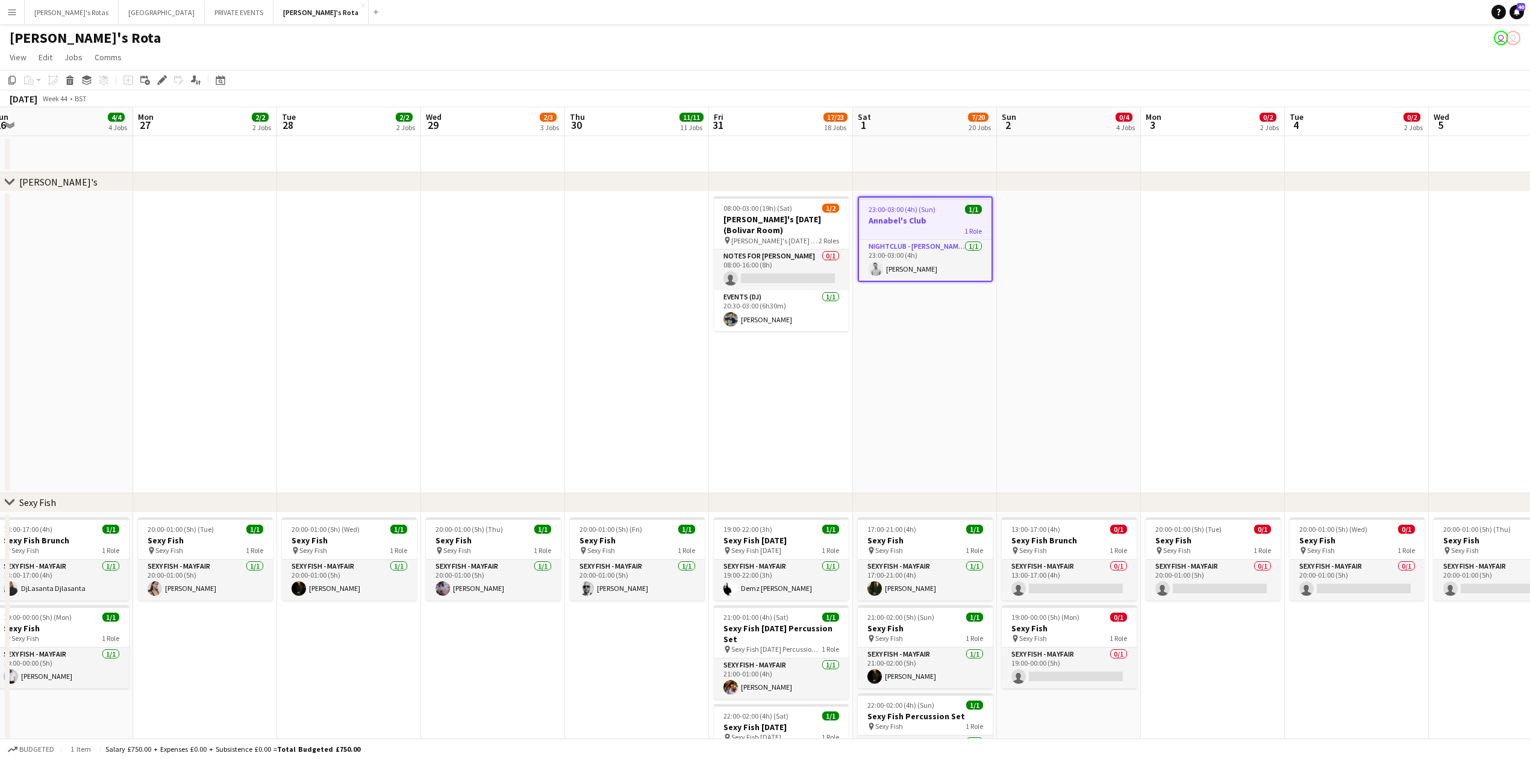
drag, startPoint x: 1268, startPoint y: 273, endPoint x: 651, endPoint y: 323, distance: 618.7
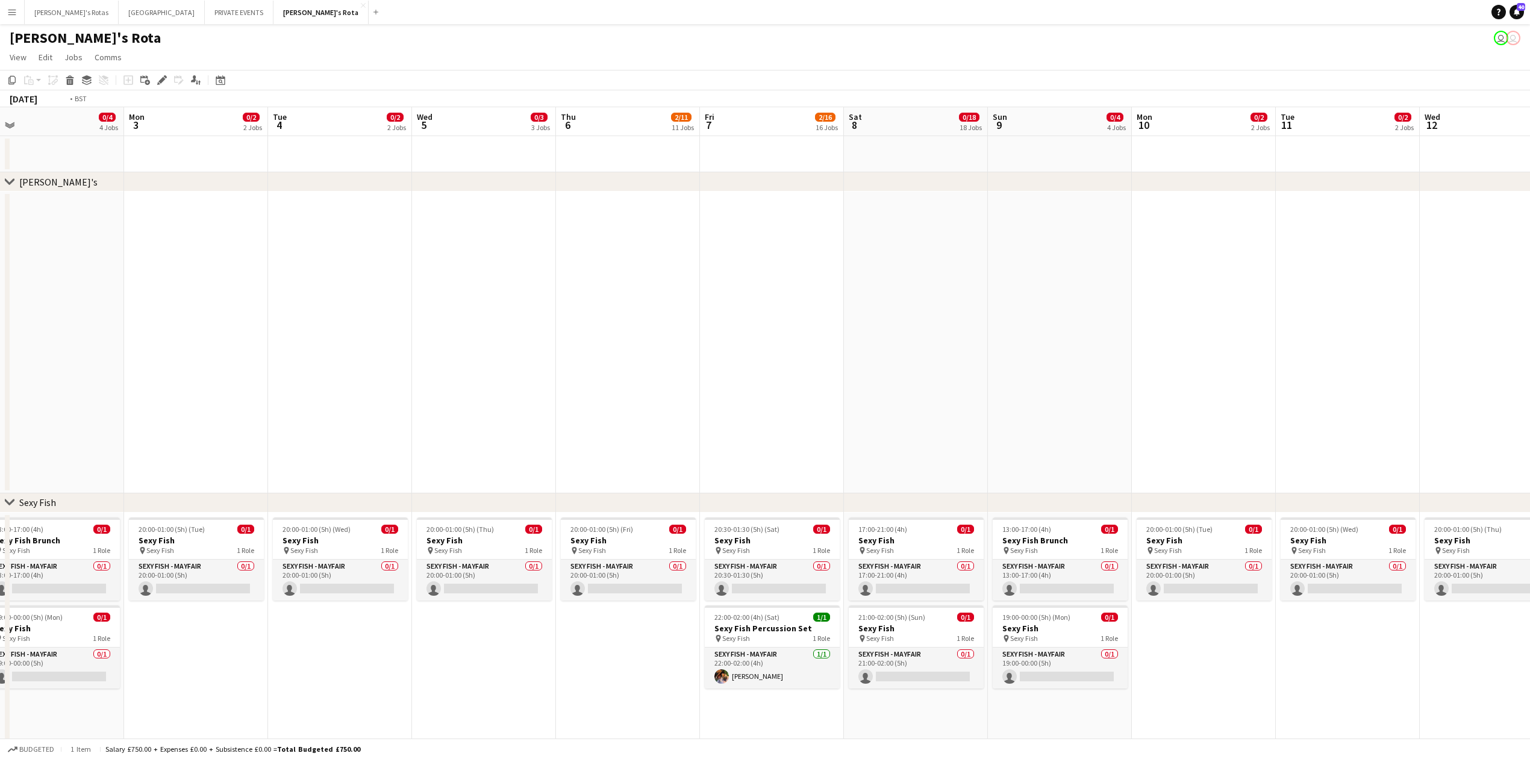
drag, startPoint x: 953, startPoint y: 317, endPoint x: 1082, endPoint y: 313, distance: 129.5
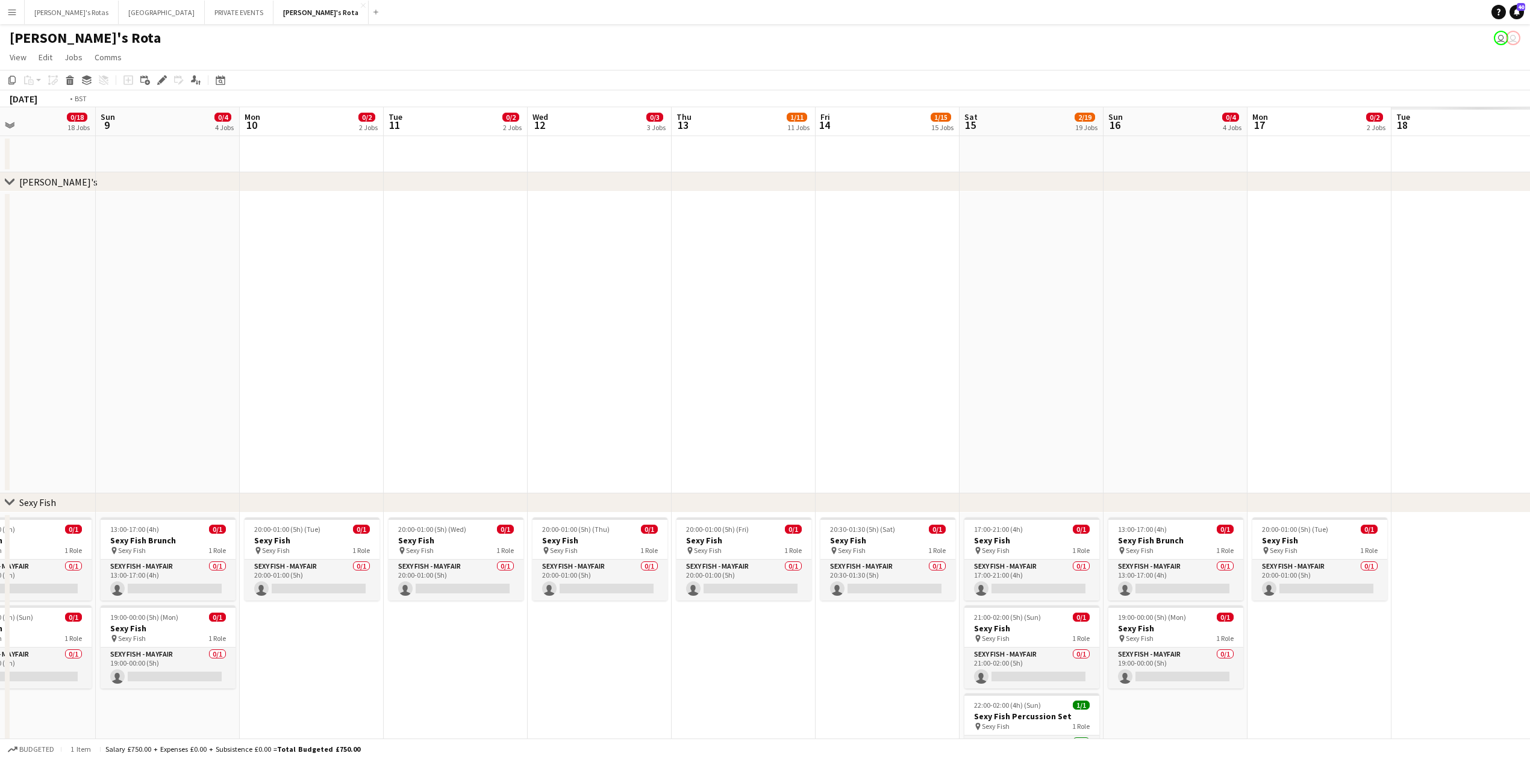
drag, startPoint x: 641, startPoint y: 309, endPoint x: 372, endPoint y: 325, distance: 270.3
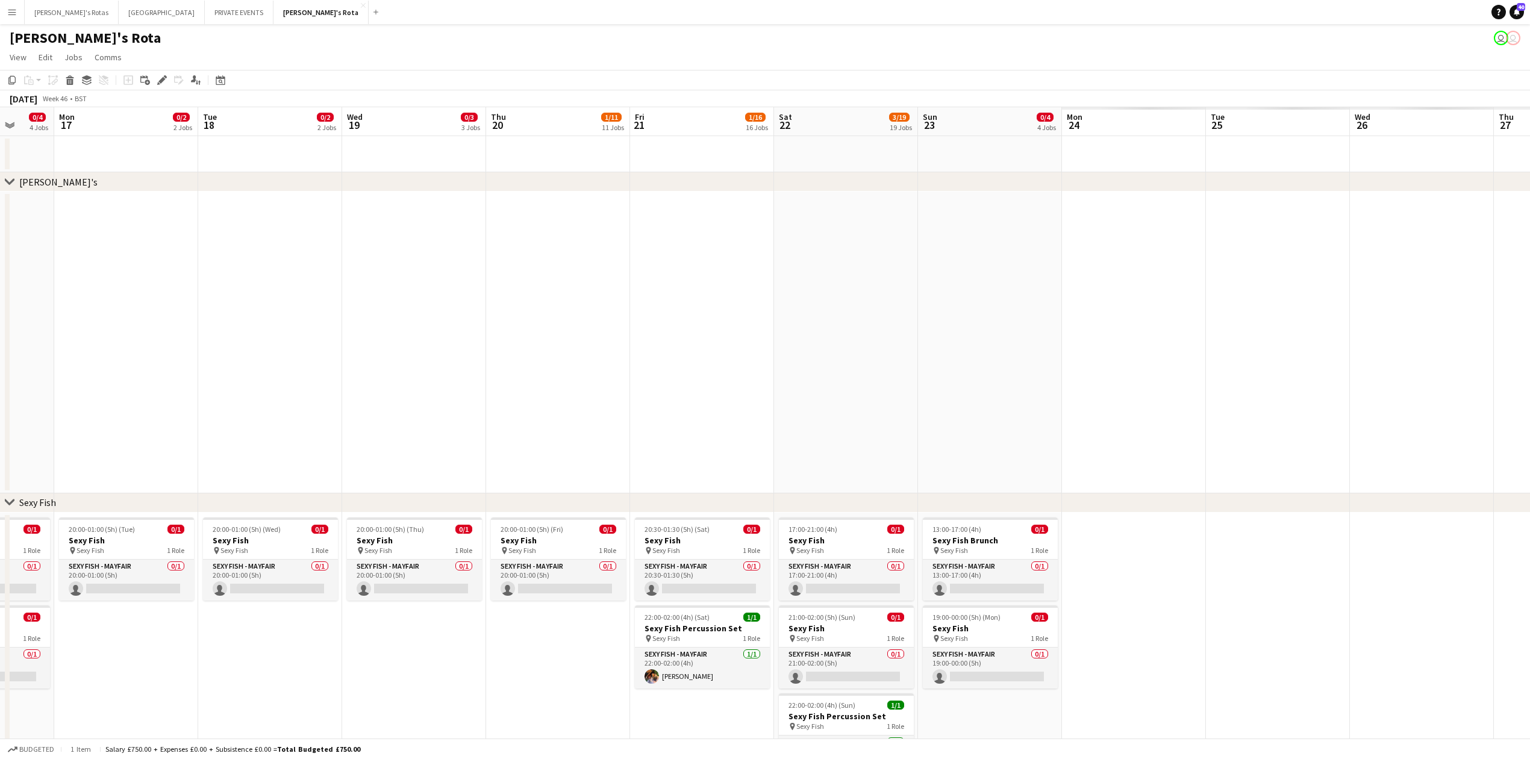
drag, startPoint x: 1027, startPoint y: 316, endPoint x: 229, endPoint y: 309, distance: 797.4
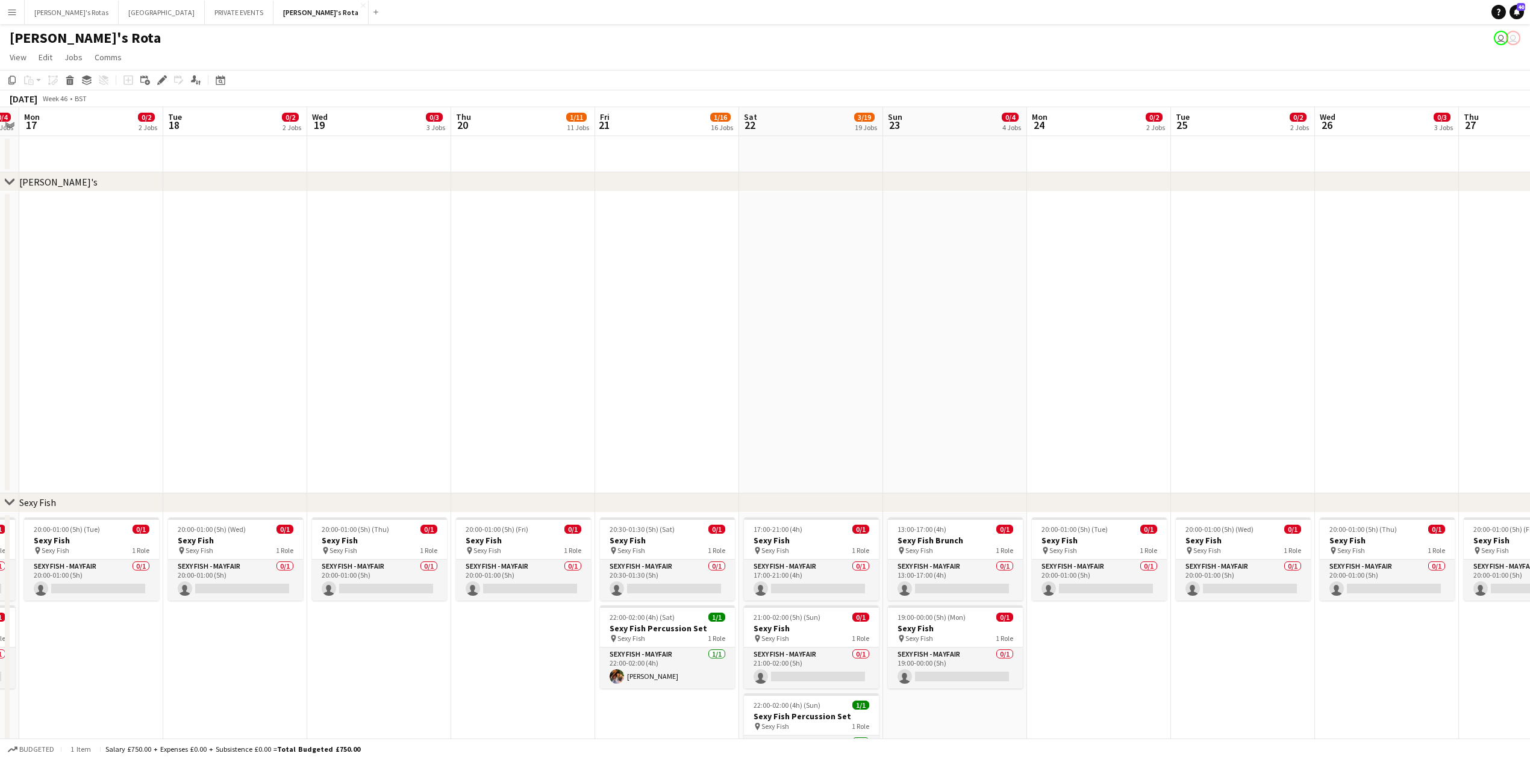
drag, startPoint x: 379, startPoint y: 326, endPoint x: 749, endPoint y: 331, distance: 369.8
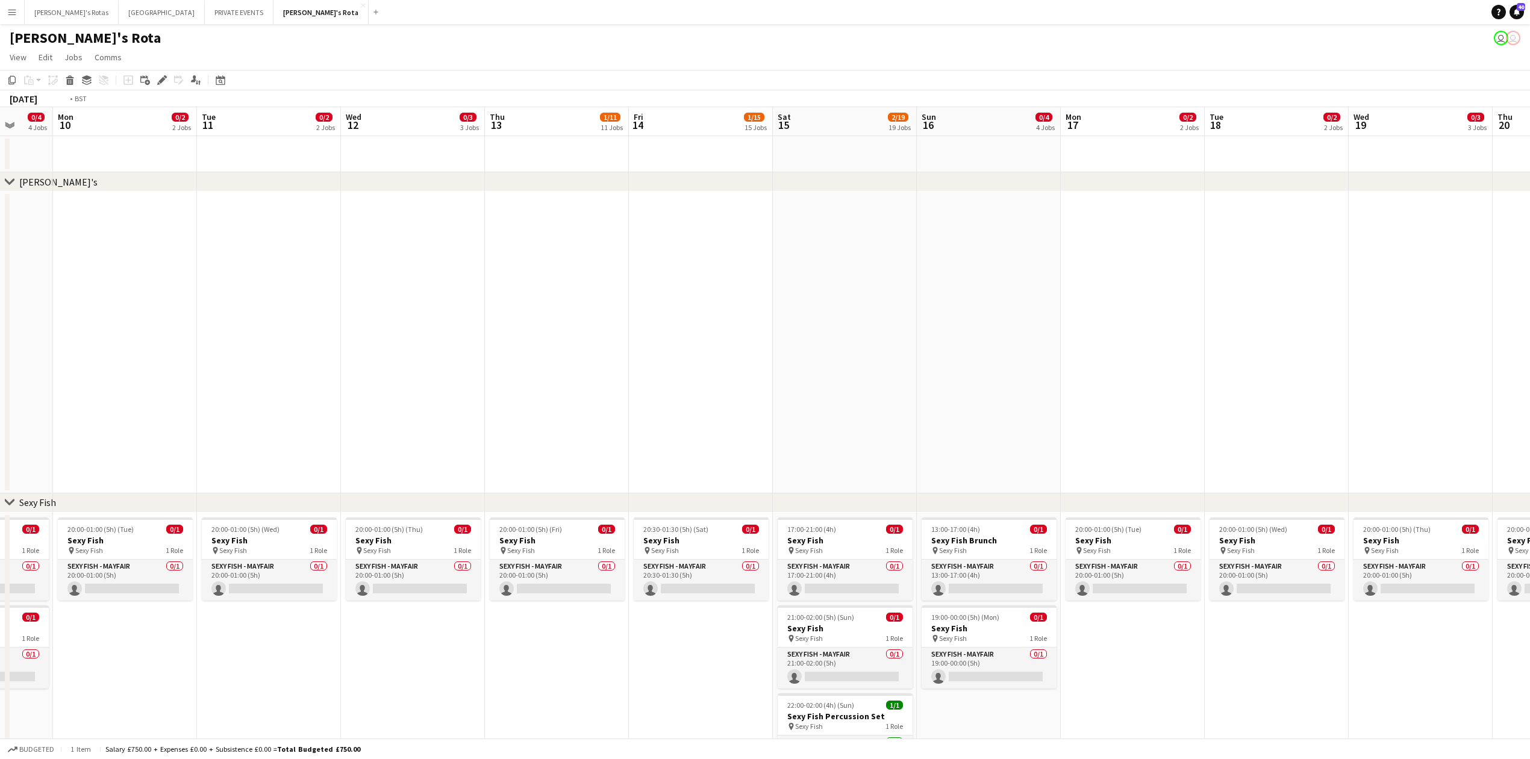
drag, startPoint x: 340, startPoint y: 326, endPoint x: 673, endPoint y: 328, distance: 333.1
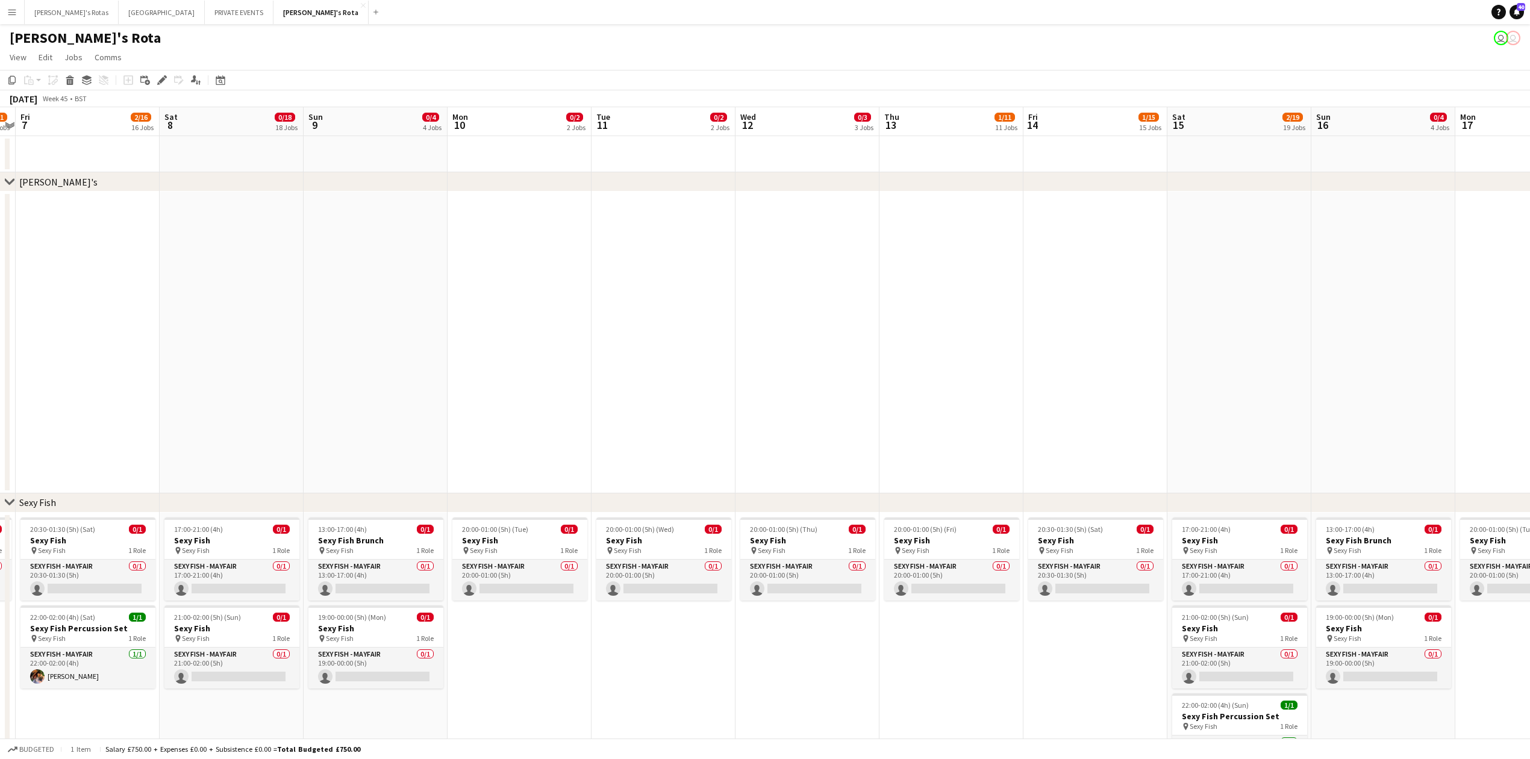
drag, startPoint x: 586, startPoint y: 331, endPoint x: 1075, endPoint y: 319, distance: 489.2
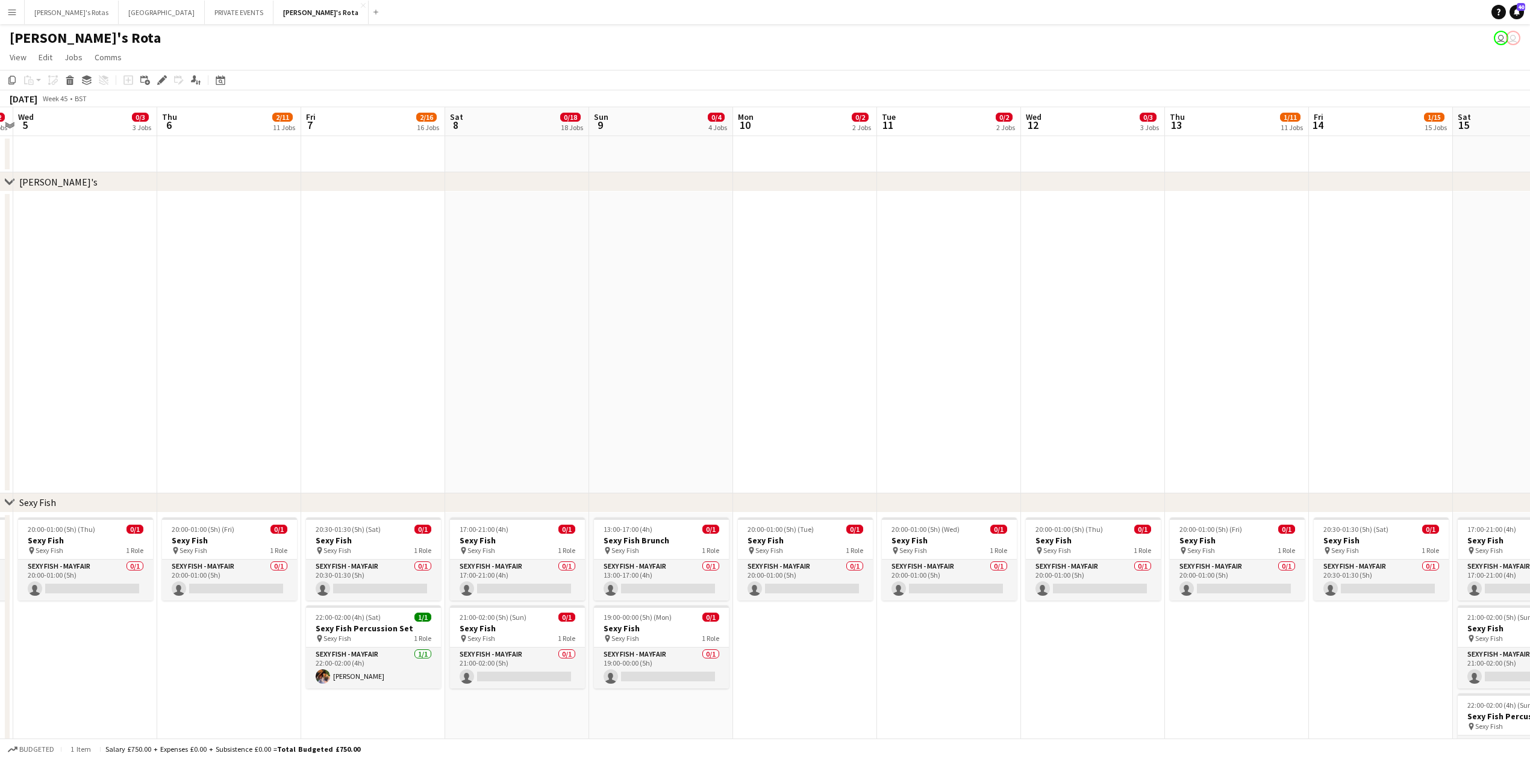
click at [385, 242] on app-date-cell at bounding box center [373, 343] width 144 height 302
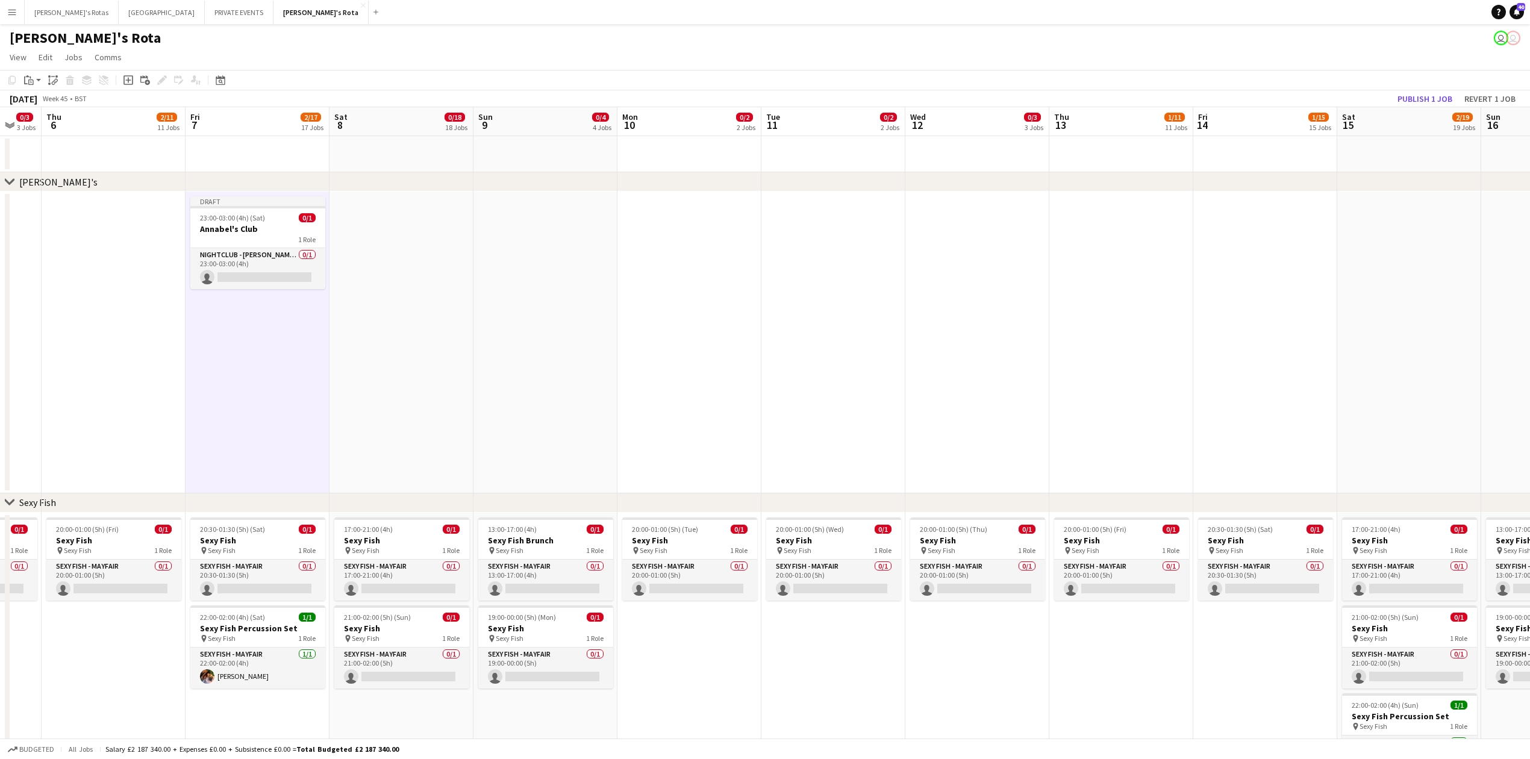
drag, startPoint x: 989, startPoint y: 280, endPoint x: 523, endPoint y: 294, distance: 466.4
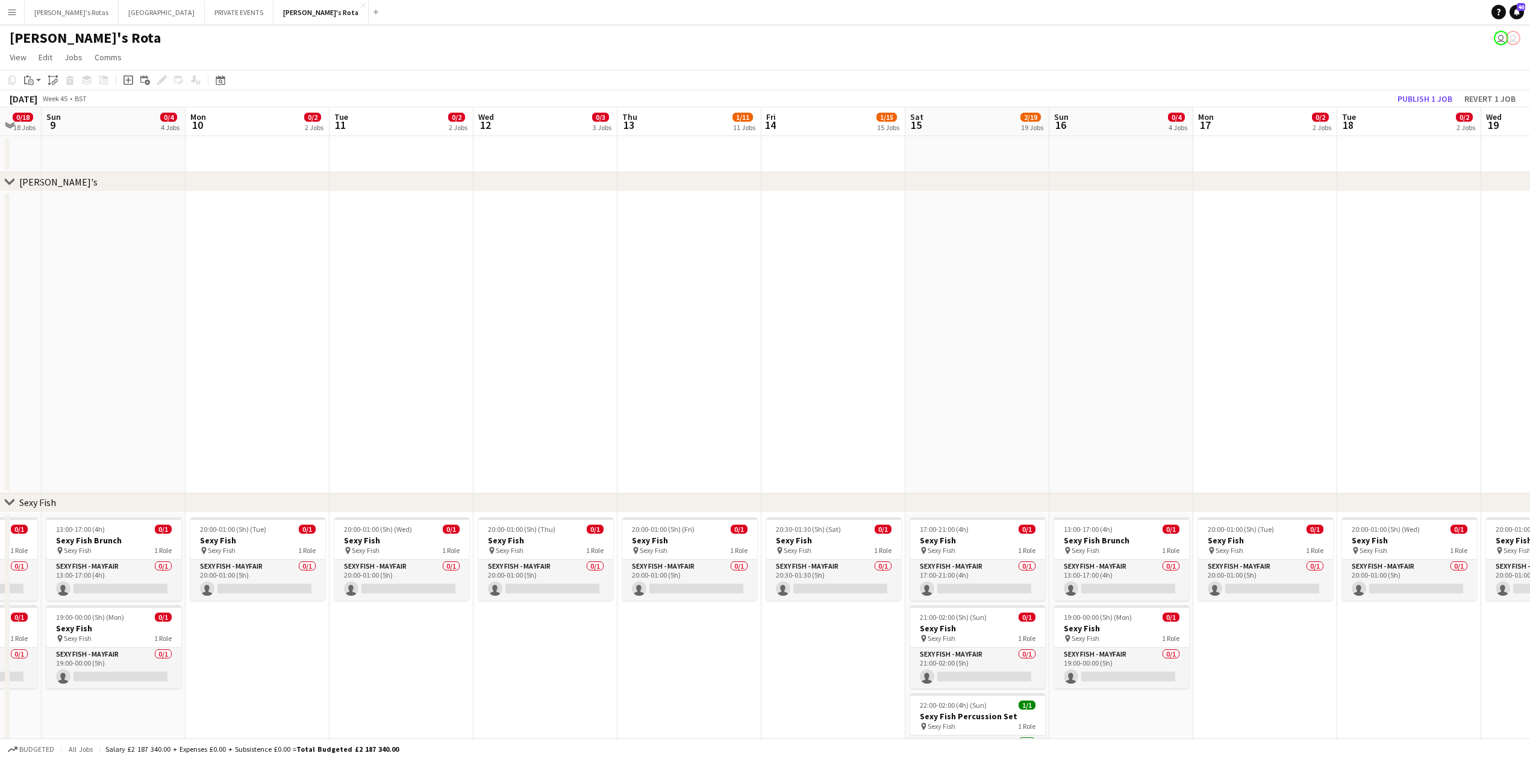
scroll to position [0, 386]
click at [964, 232] on app-date-cell at bounding box center [981, 343] width 144 height 302
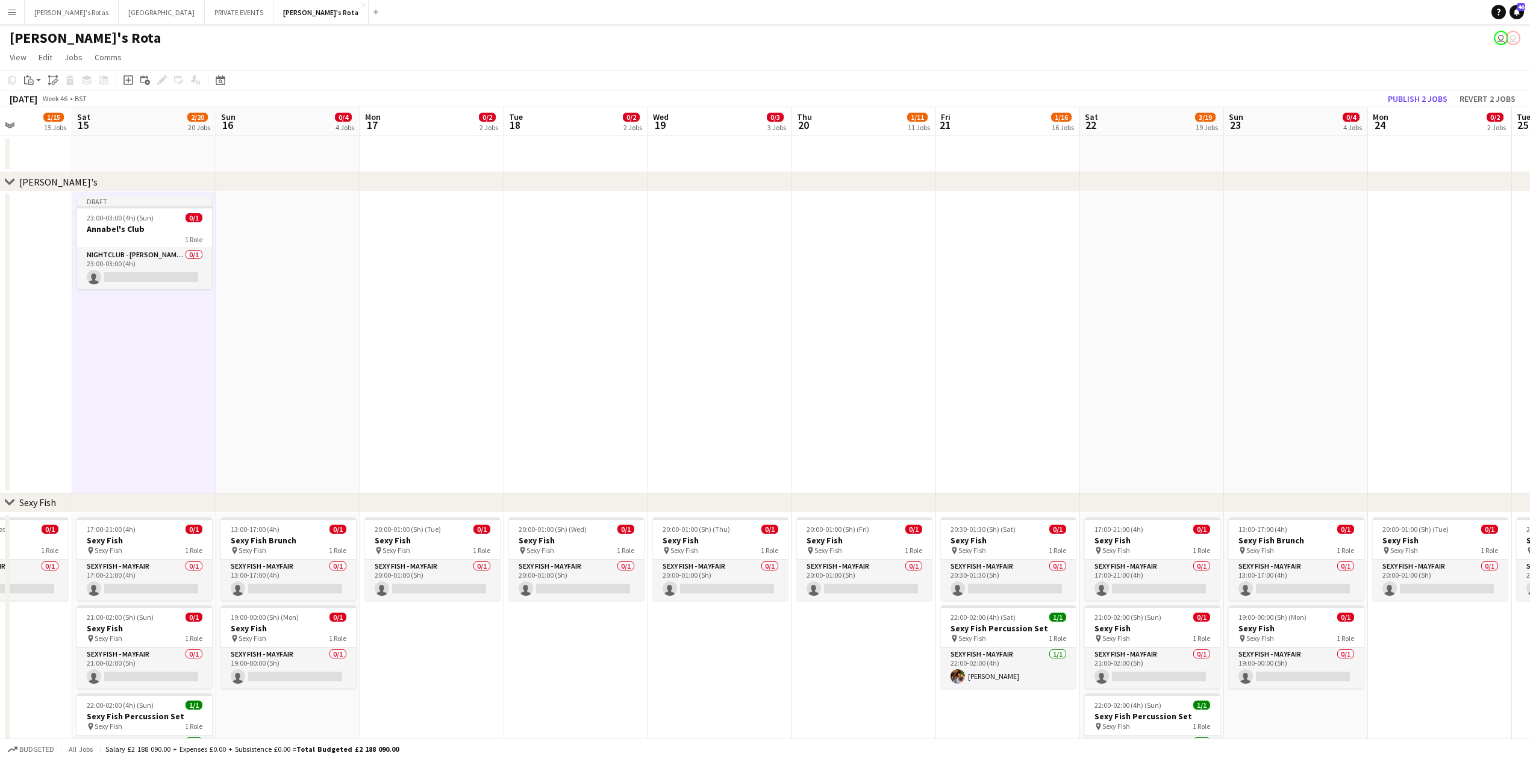
scroll to position [0, 443]
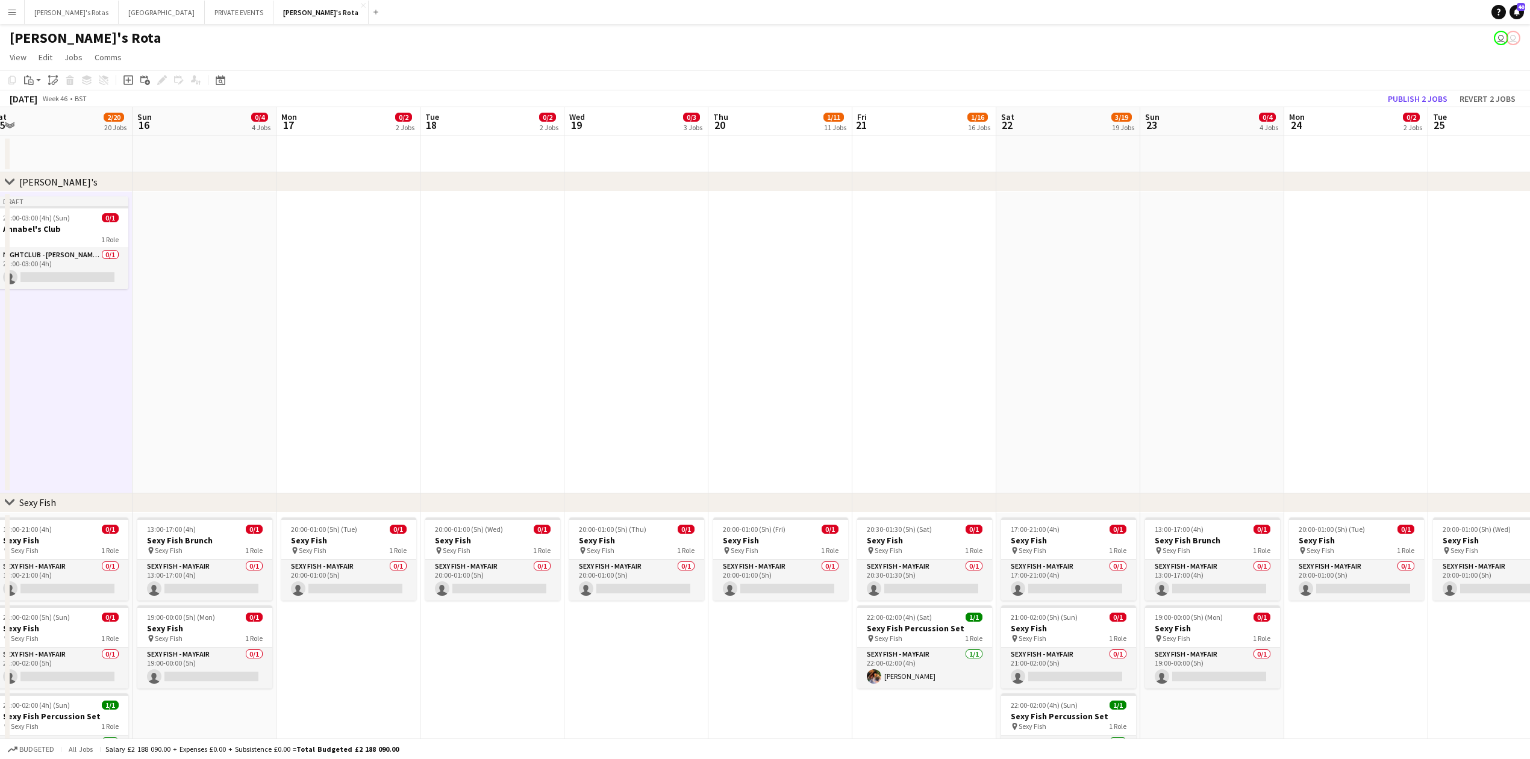
drag, startPoint x: 1423, startPoint y: 273, endPoint x: 502, endPoint y: 316, distance: 921.3
click at [935, 217] on app-date-cell at bounding box center [924, 343] width 144 height 302
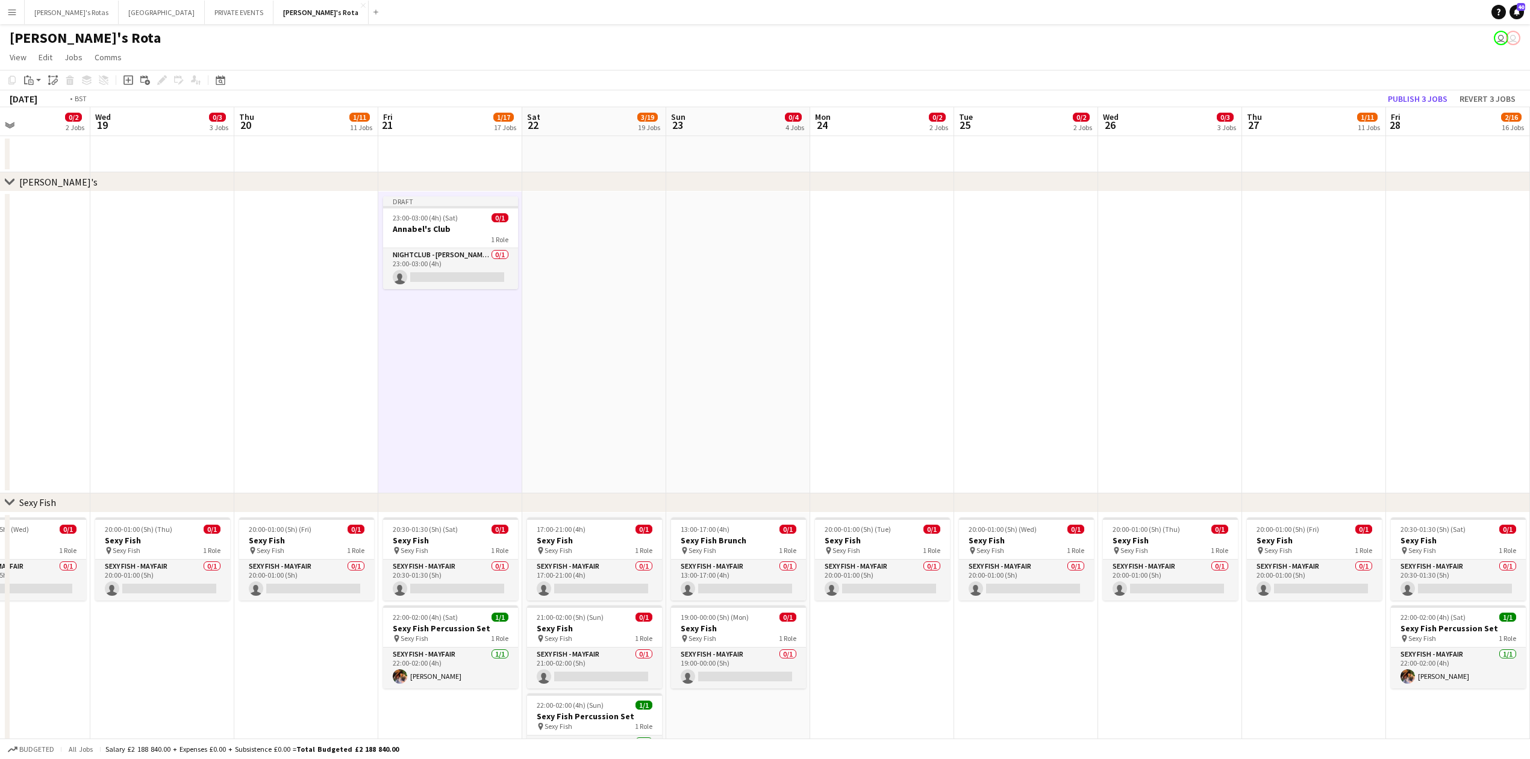
drag, startPoint x: 1242, startPoint y: 316, endPoint x: 477, endPoint y: 351, distance: 765.7
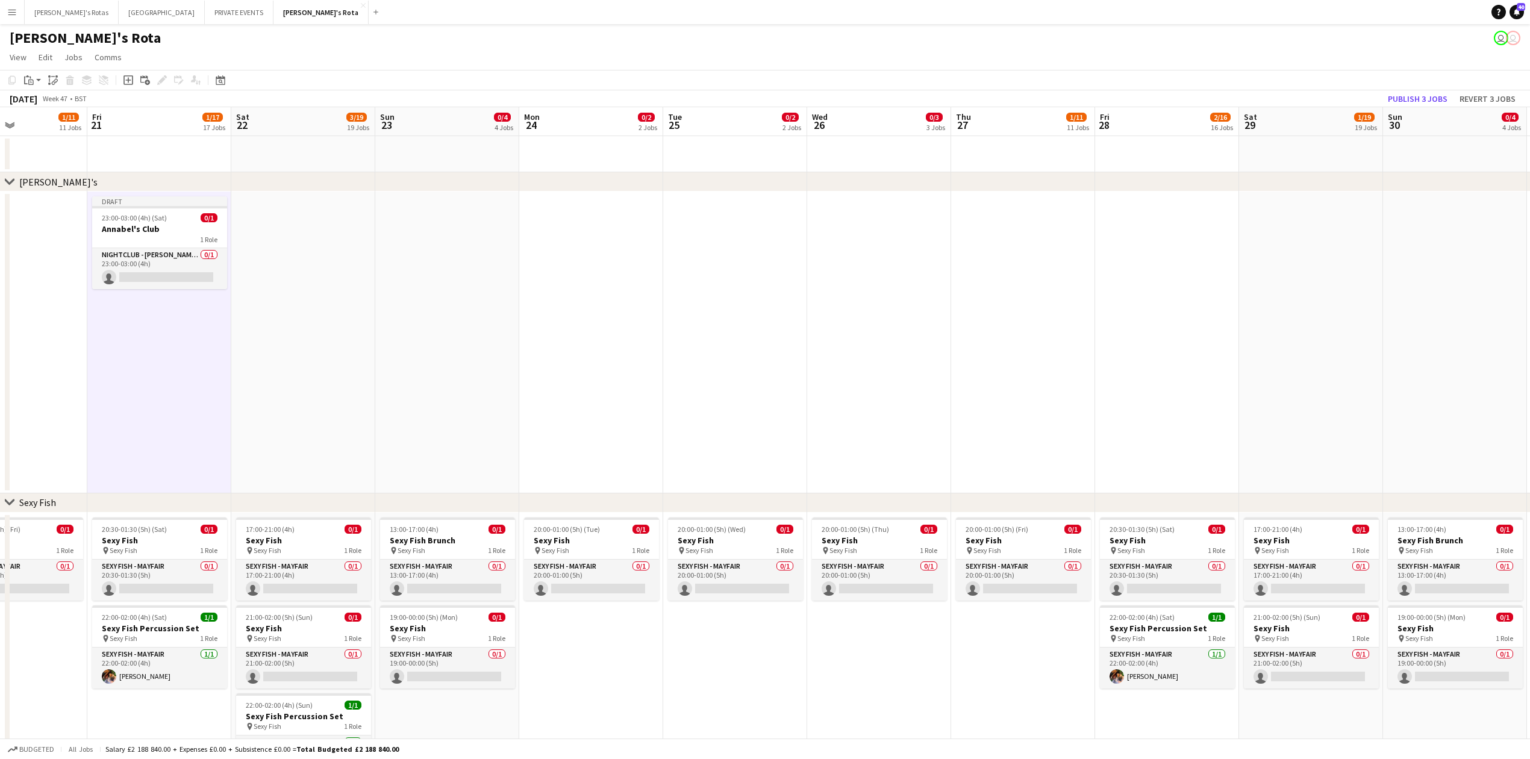
click at [1140, 227] on app-date-cell at bounding box center [1167, 343] width 144 height 302
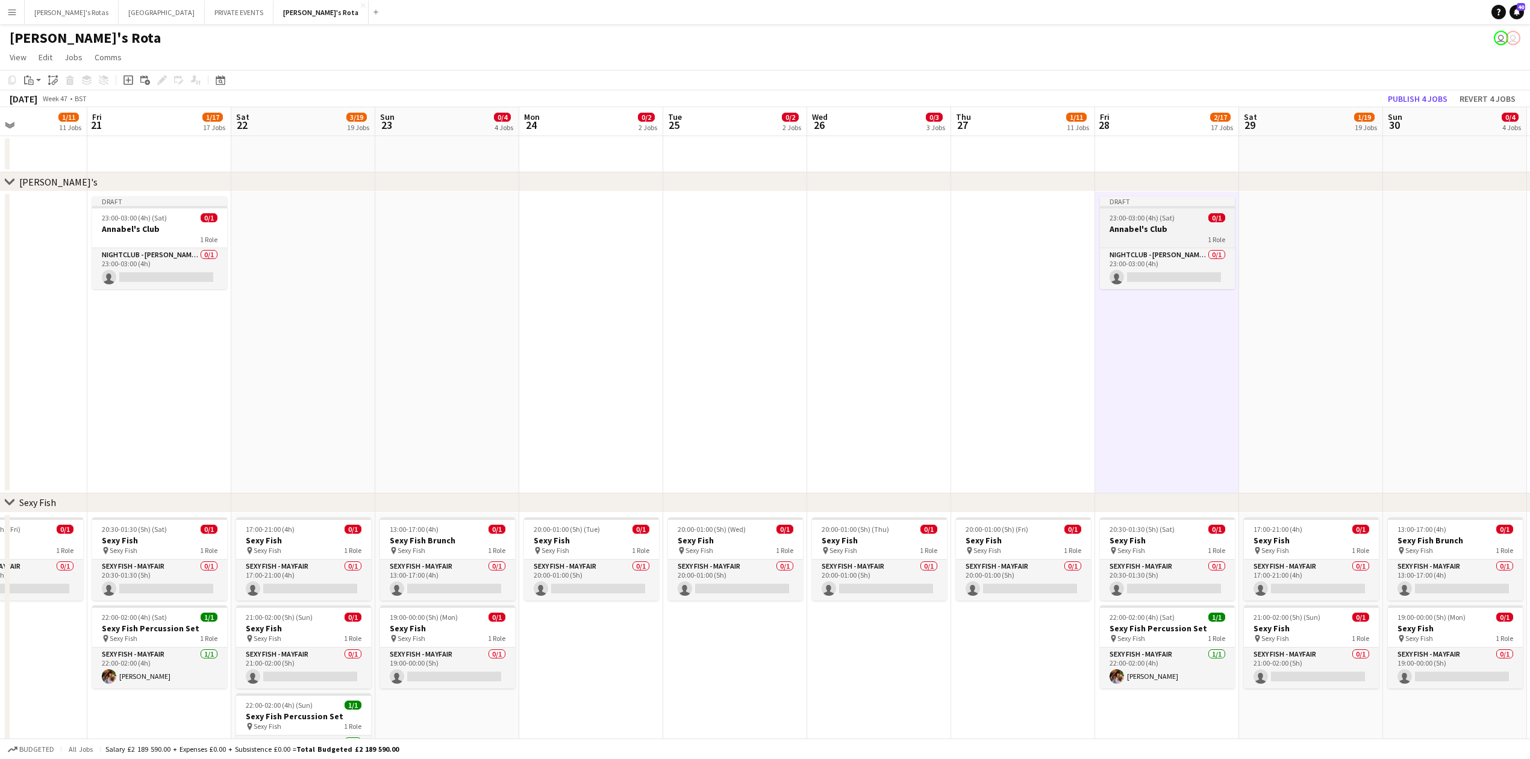
click at [1167, 229] on h3 "Annabel's Club" at bounding box center [1167, 228] width 135 height 11
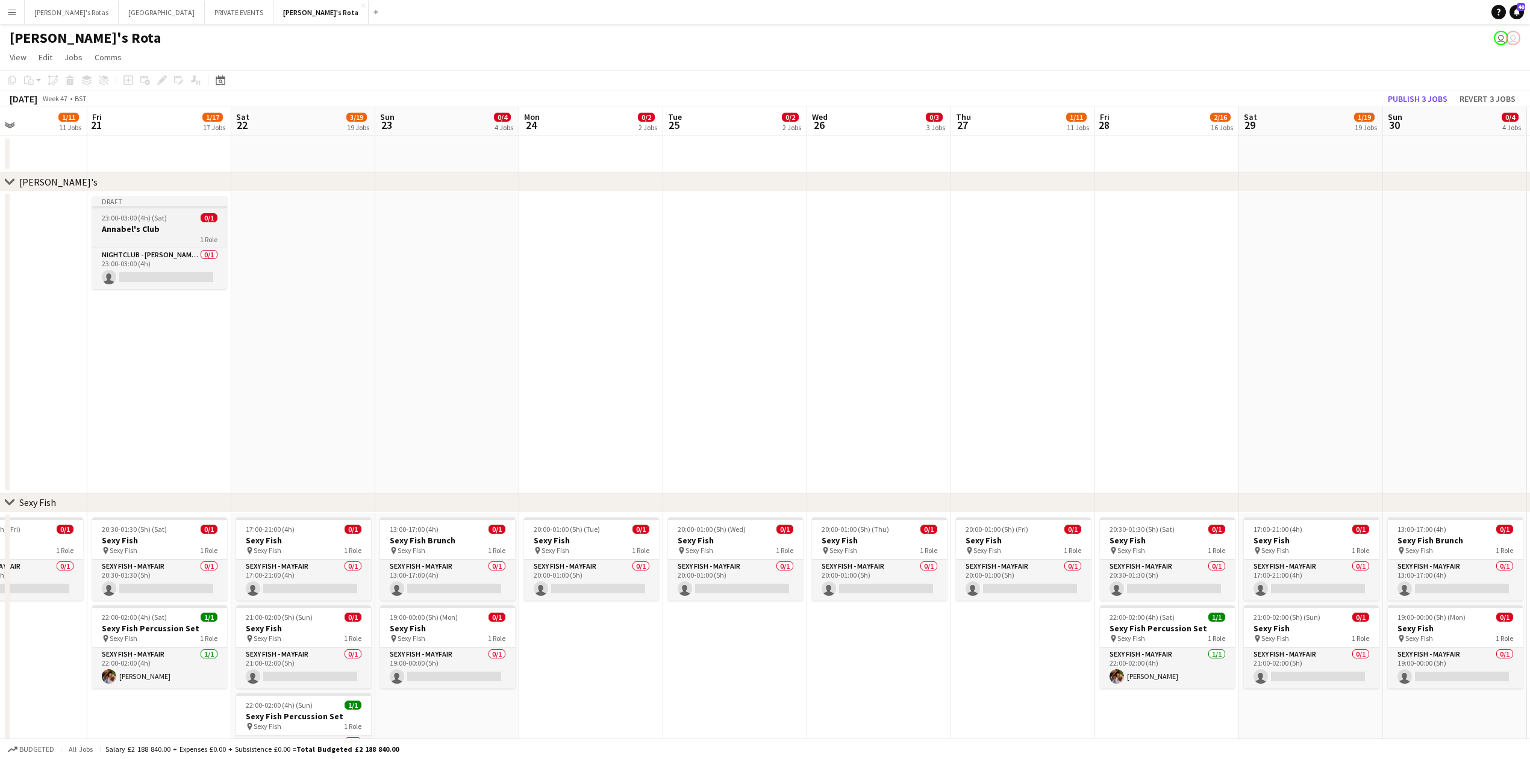
click at [157, 211] on app-job-card "Draft 23:00-03:00 (4h) (Sat) 0/1 Annabel's Club 1 Role NIGHTCLUB - ANNABEL'S 0/…" at bounding box center [159, 242] width 135 height 93
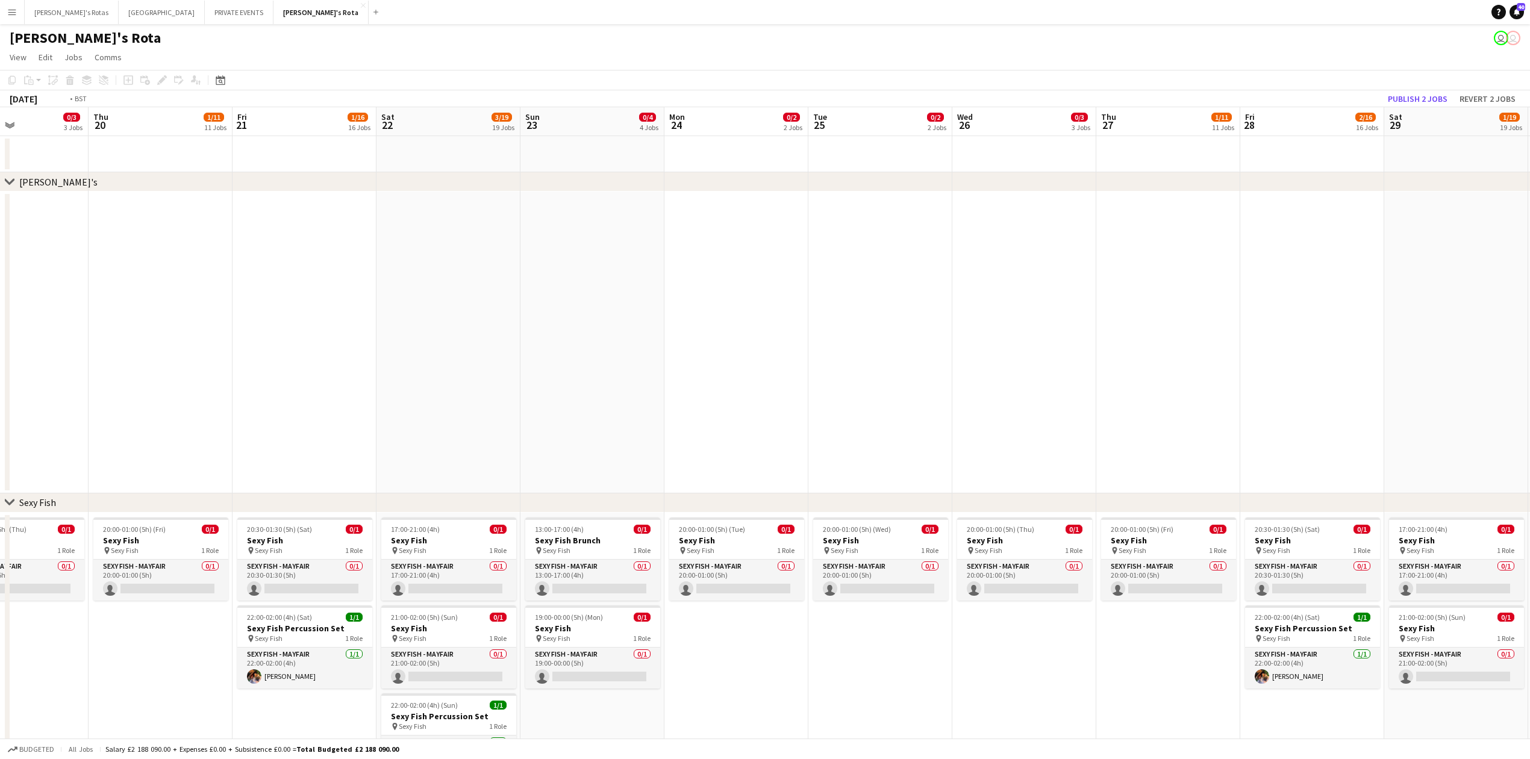
scroll to position [0, 0]
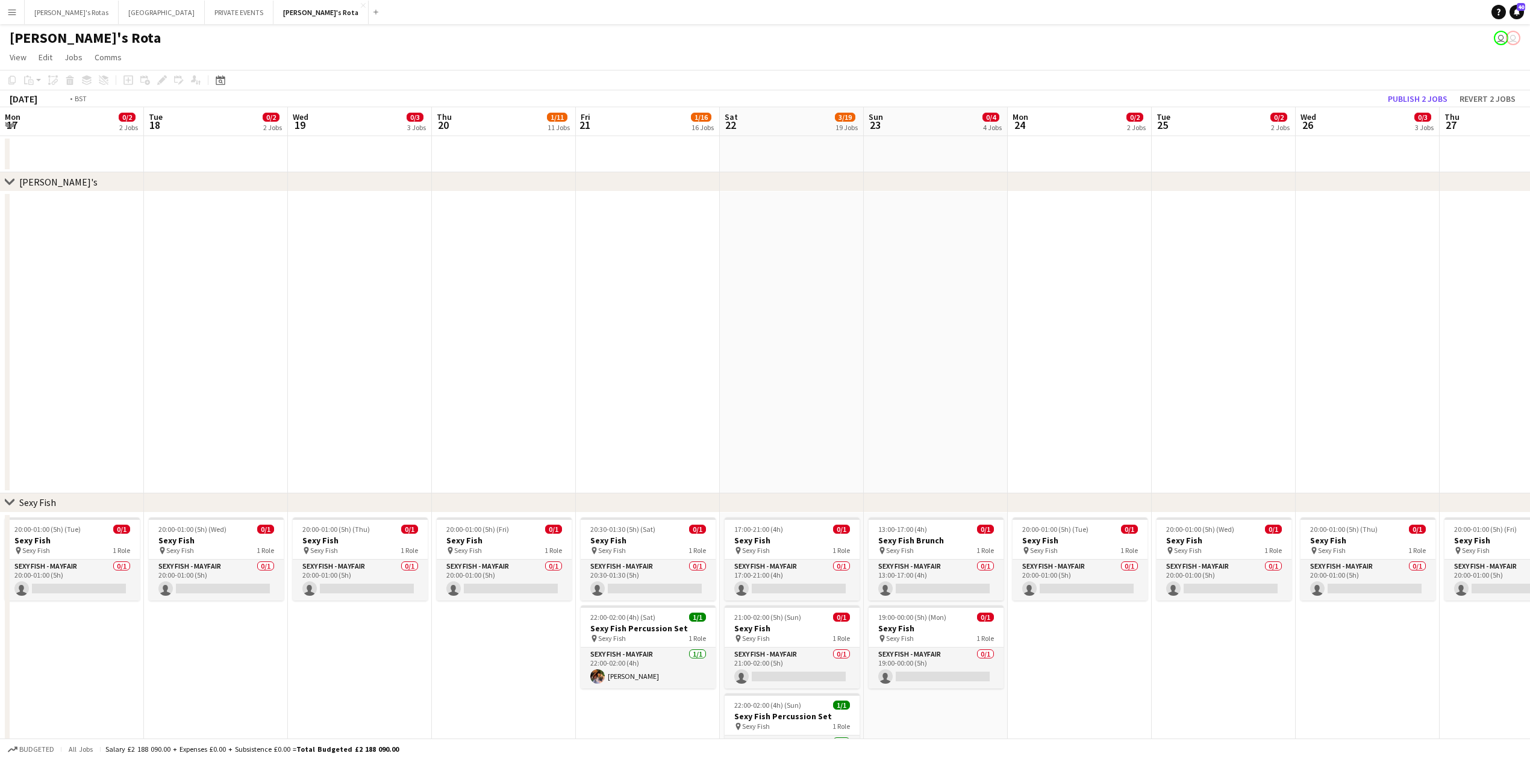
drag, startPoint x: 116, startPoint y: 345, endPoint x: 1219, endPoint y: 361, distance: 1103.5
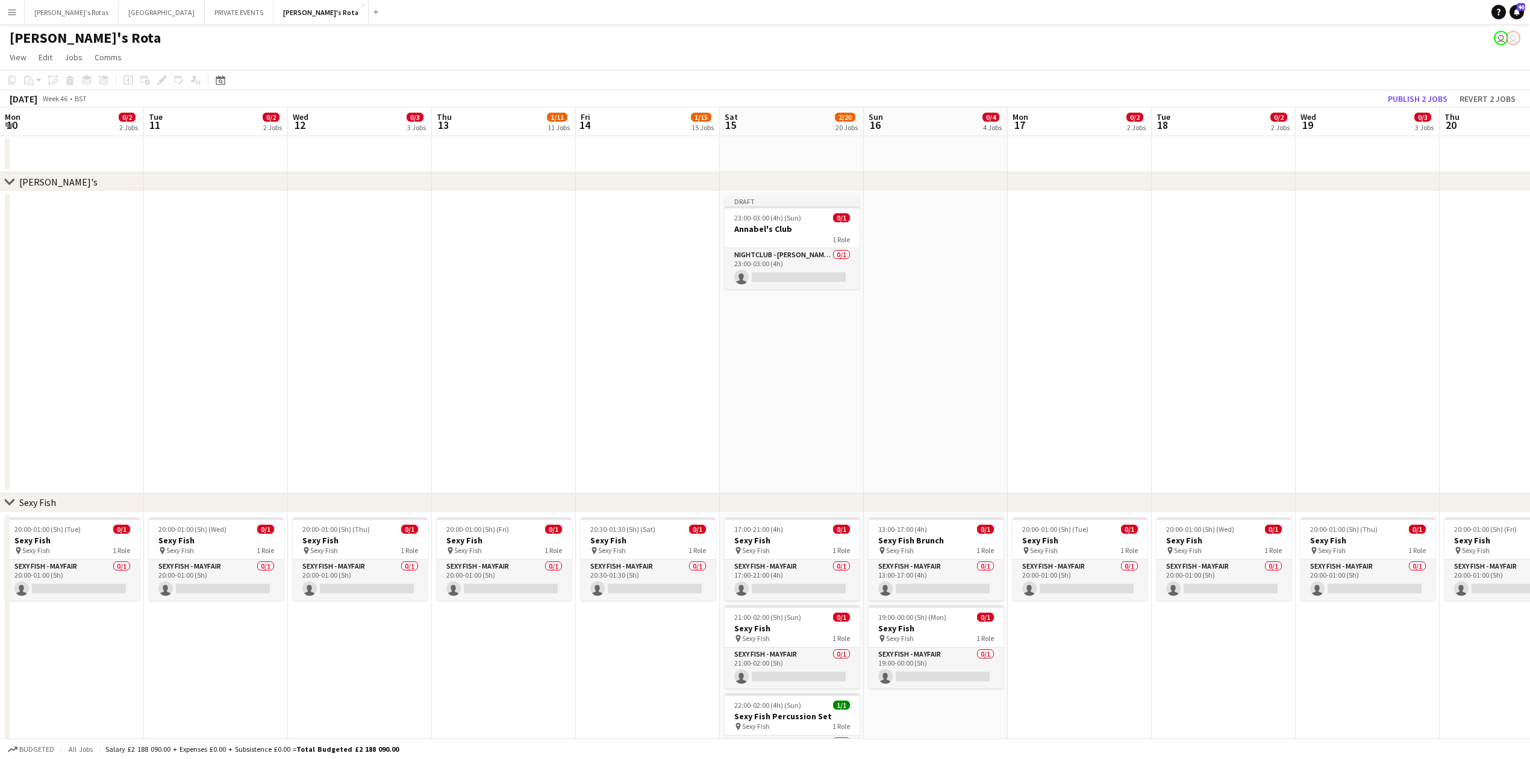
scroll to position [0, 391]
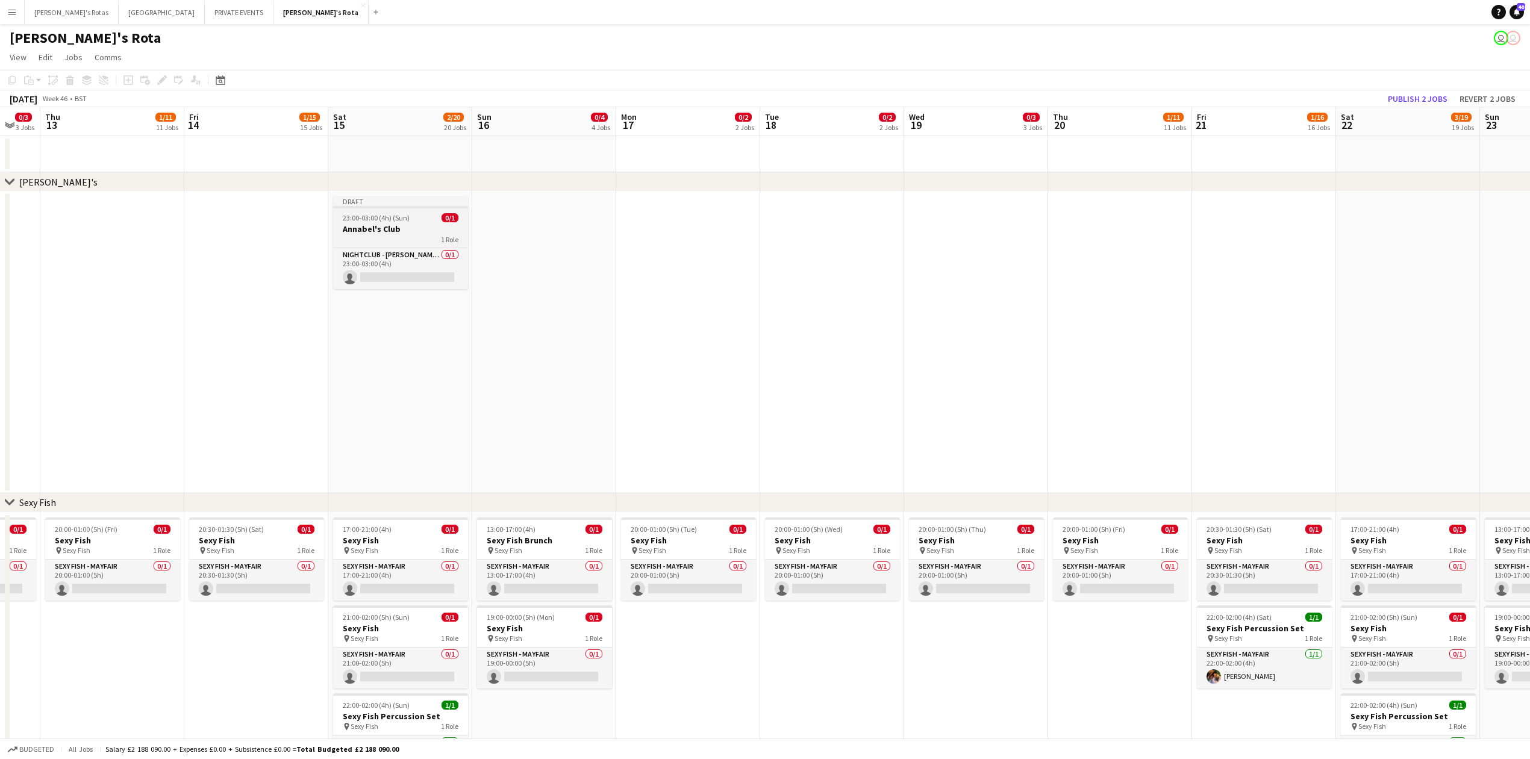
click at [417, 223] on h3 "Annabel's Club" at bounding box center [400, 228] width 135 height 11
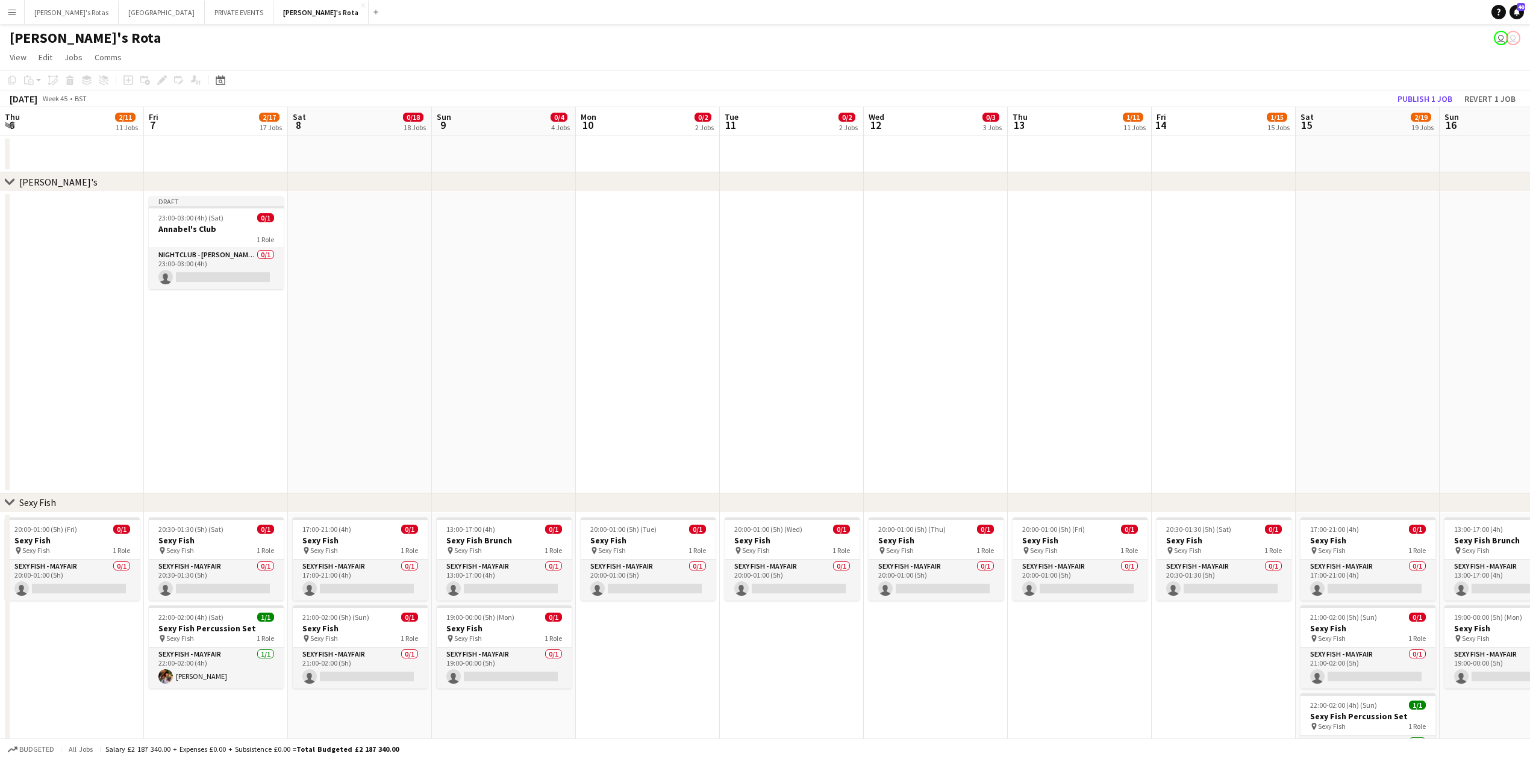
drag, startPoint x: 228, startPoint y: 391, endPoint x: 1093, endPoint y: 340, distance: 866.4
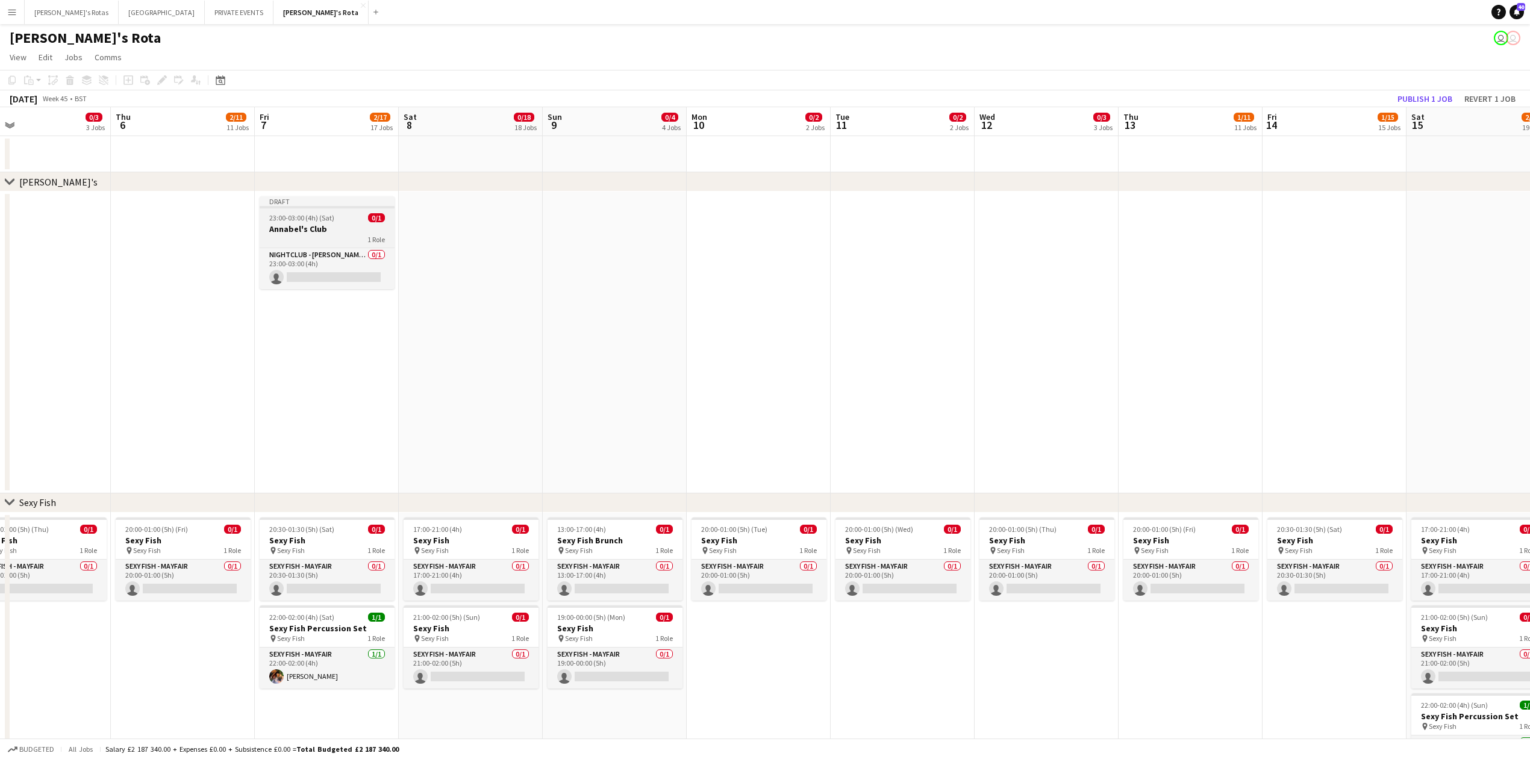
click at [349, 214] on div "23:00-03:00 (4h) (Sat) 0/1" at bounding box center [327, 217] width 135 height 9
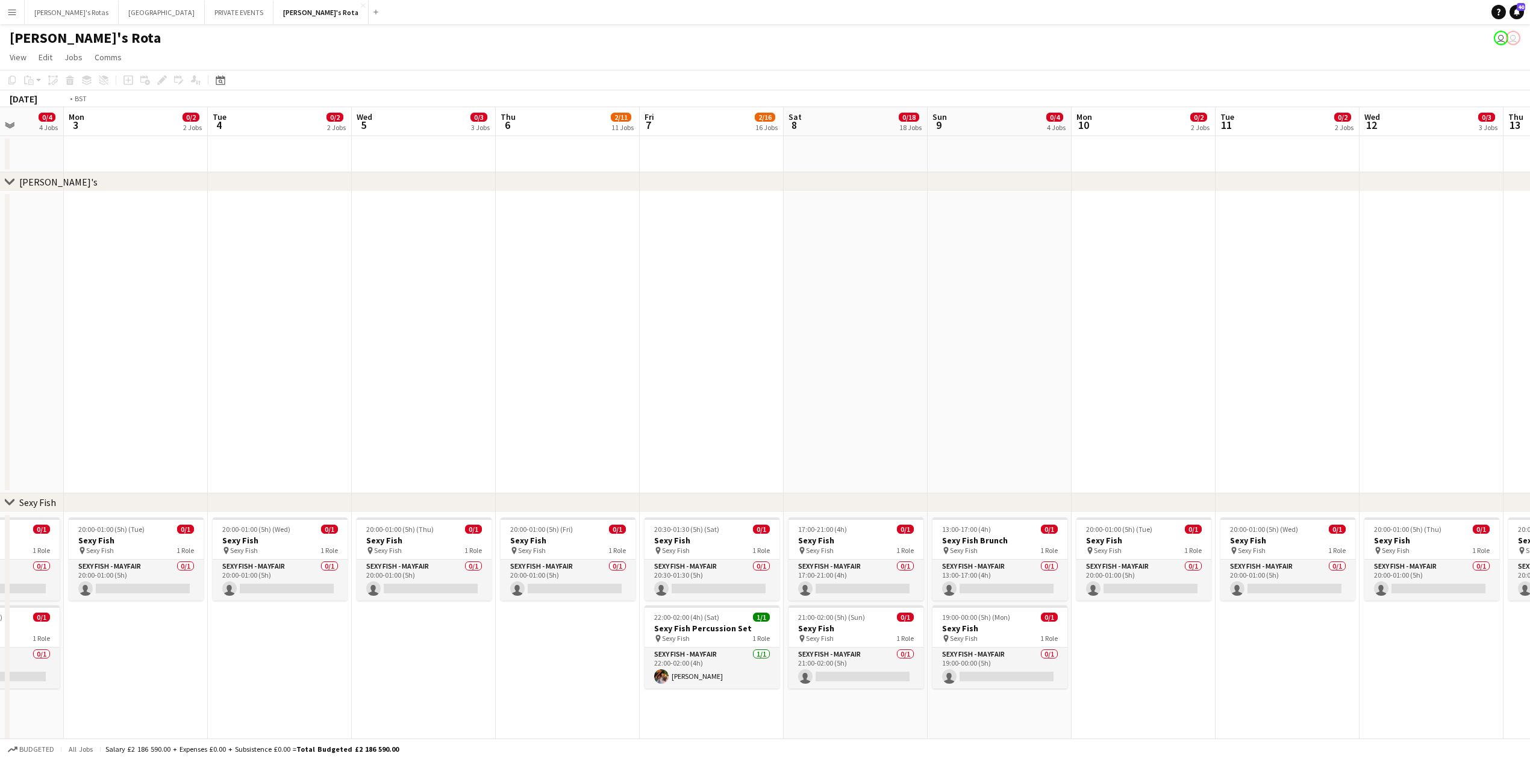
drag, startPoint x: 683, startPoint y: 391, endPoint x: 1184, endPoint y: 390, distance: 501.1
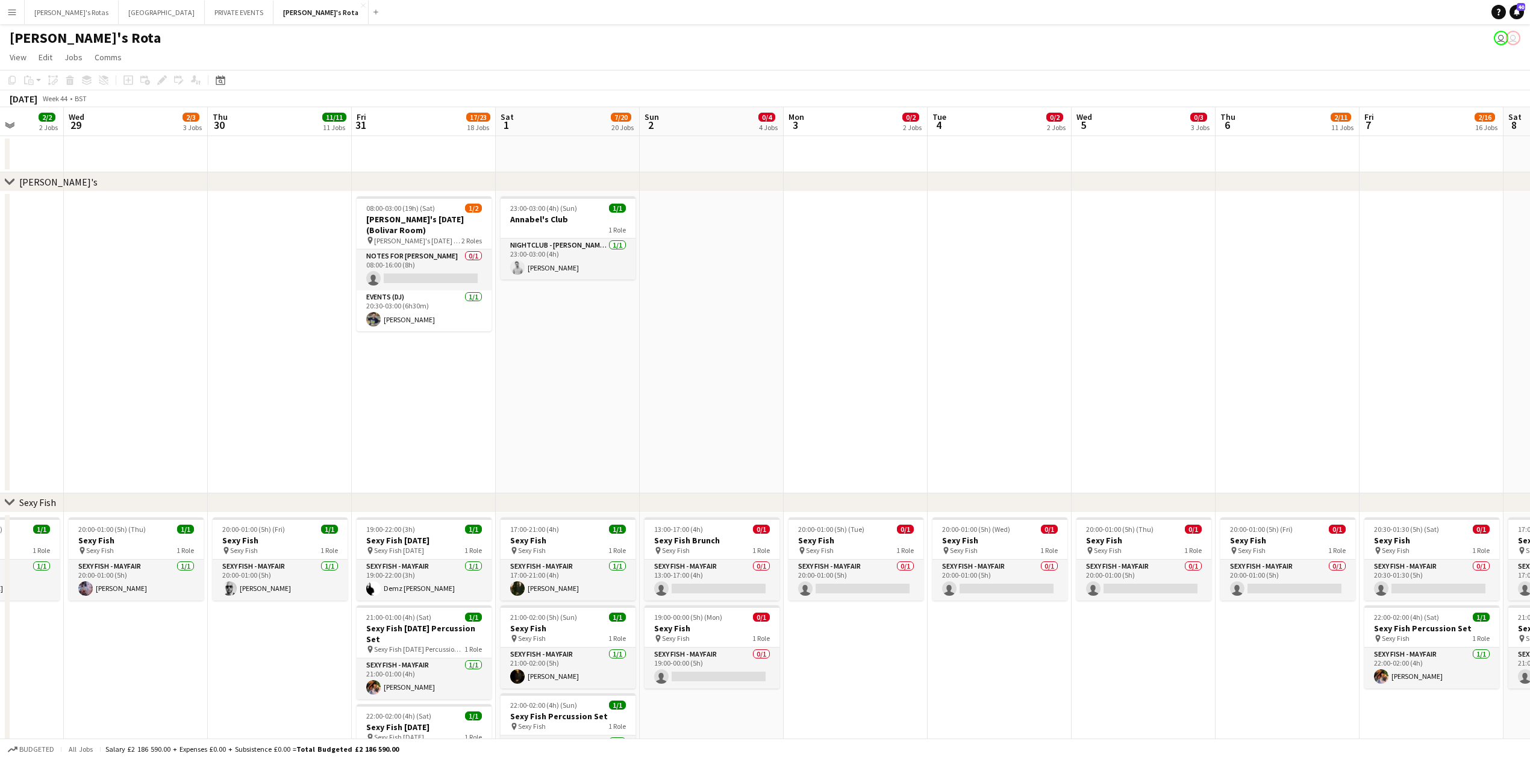
scroll to position [0, 369]
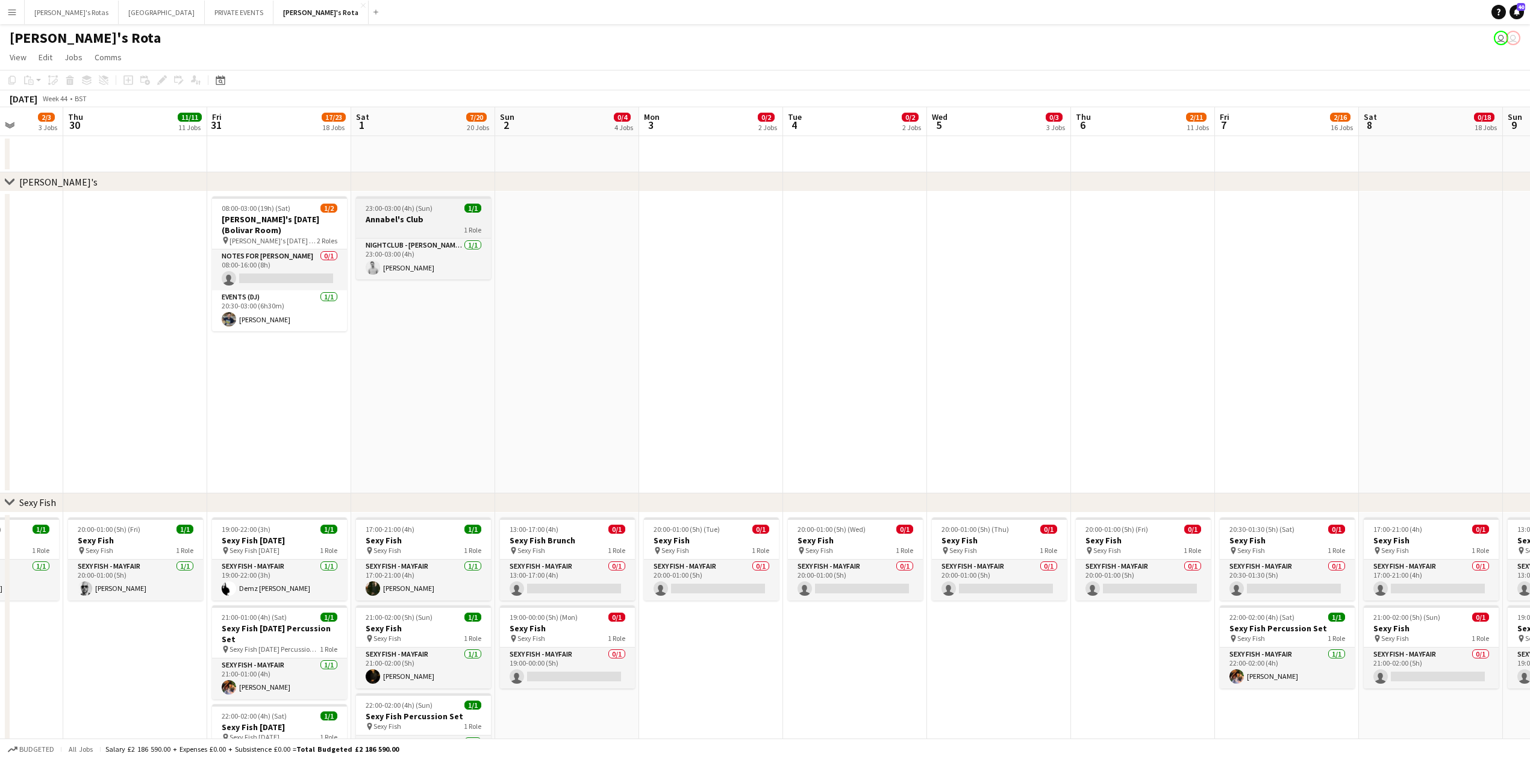
click at [458, 224] on h3 "Annabel's Club" at bounding box center [423, 219] width 135 height 11
click at [1248, 284] on app-date-cell at bounding box center [1287, 343] width 144 height 302
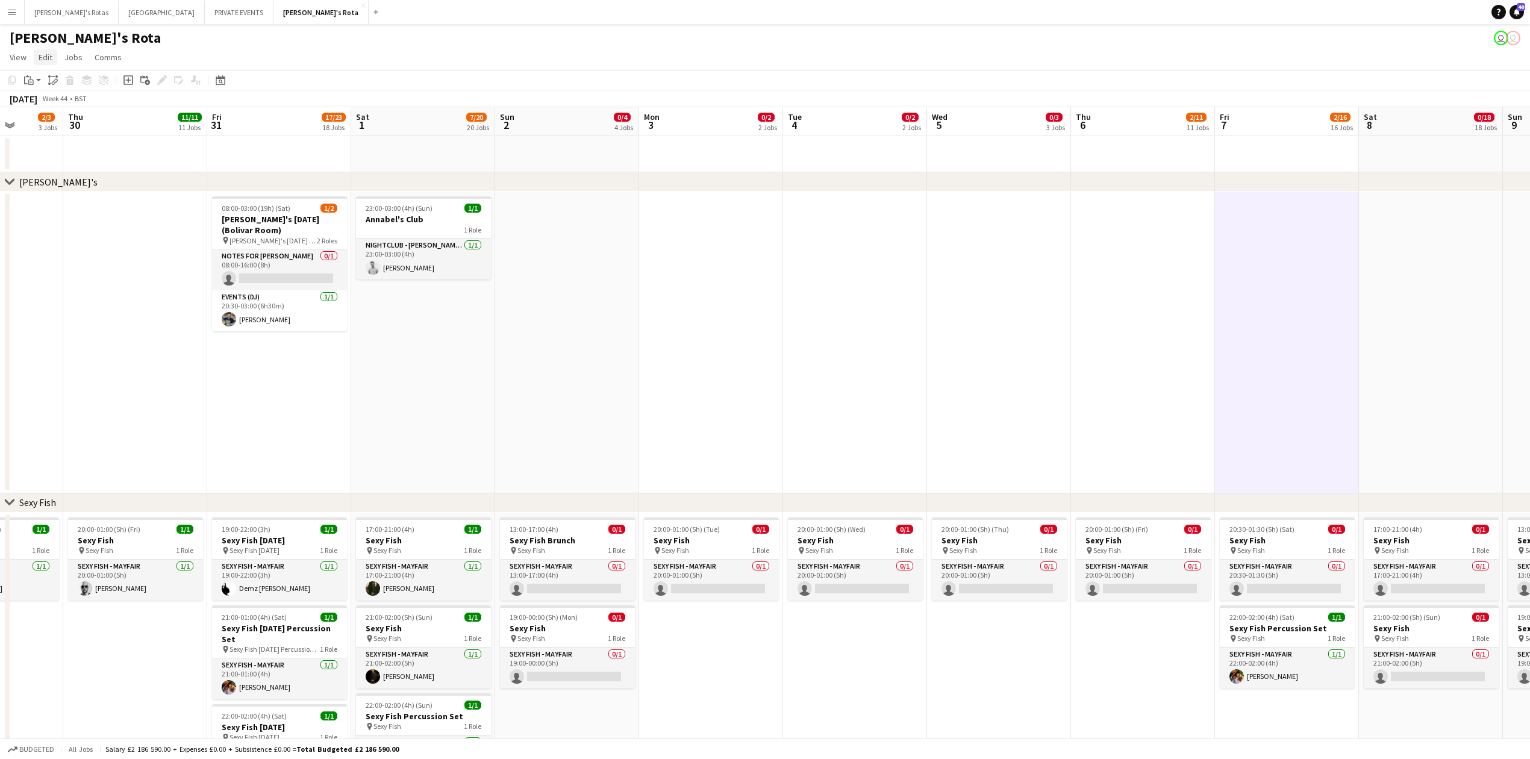
click at [43, 56] on span "Edit" at bounding box center [46, 57] width 14 height 11
click at [148, 134] on span "With Crew Ctrl+Shift+V" at bounding box center [158, 139] width 58 height 11
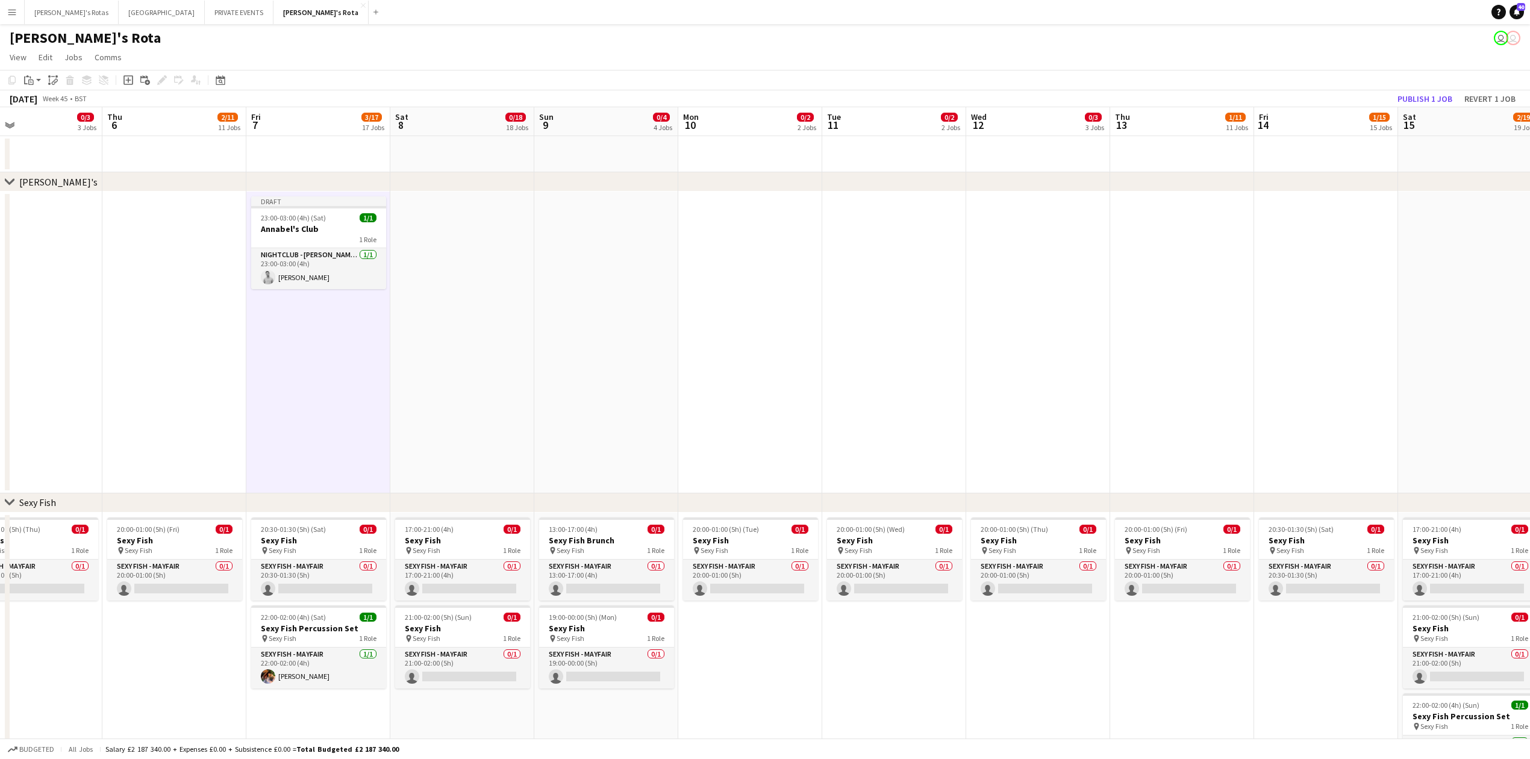
scroll to position [0, 490]
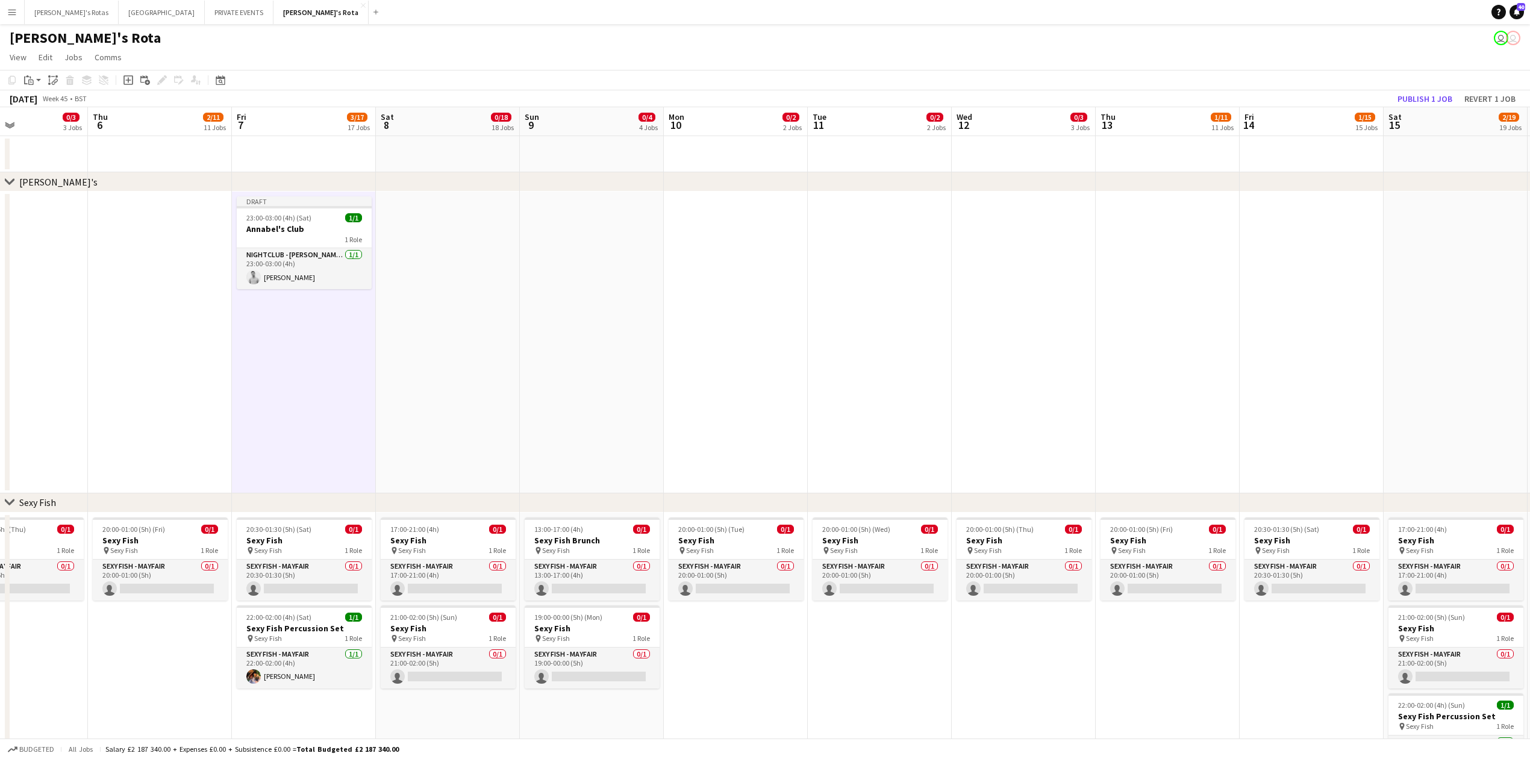
drag, startPoint x: 1345, startPoint y: 338, endPoint x: 422, endPoint y: 346, distance: 923.3
click at [1443, 224] on app-date-cell at bounding box center [1453, 343] width 144 height 302
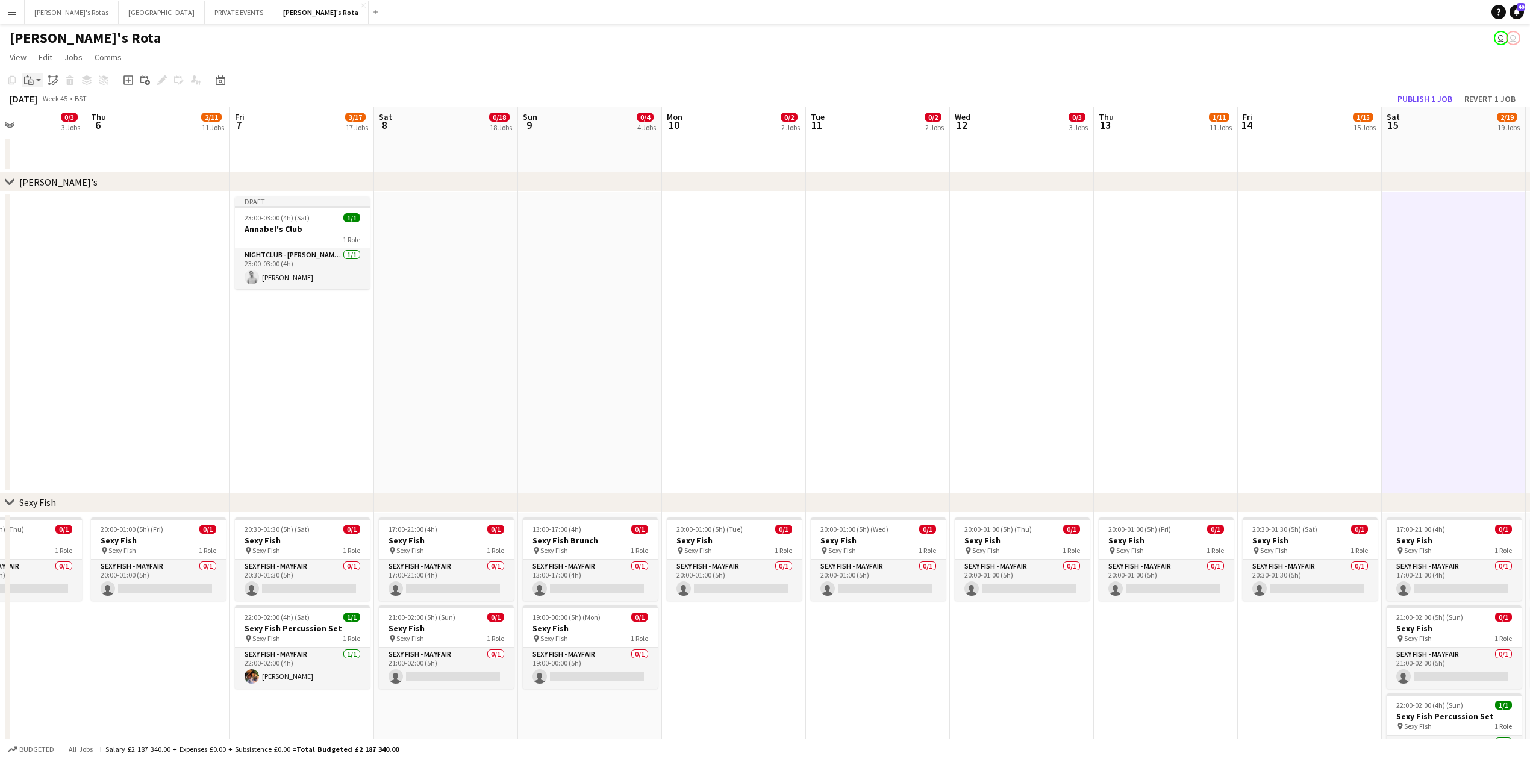
click at [36, 80] on app-action-btn "Paste" at bounding box center [33, 80] width 22 height 14
click at [80, 119] on link "Paste with crew Ctrl+Shift+V" at bounding box center [88, 123] width 113 height 11
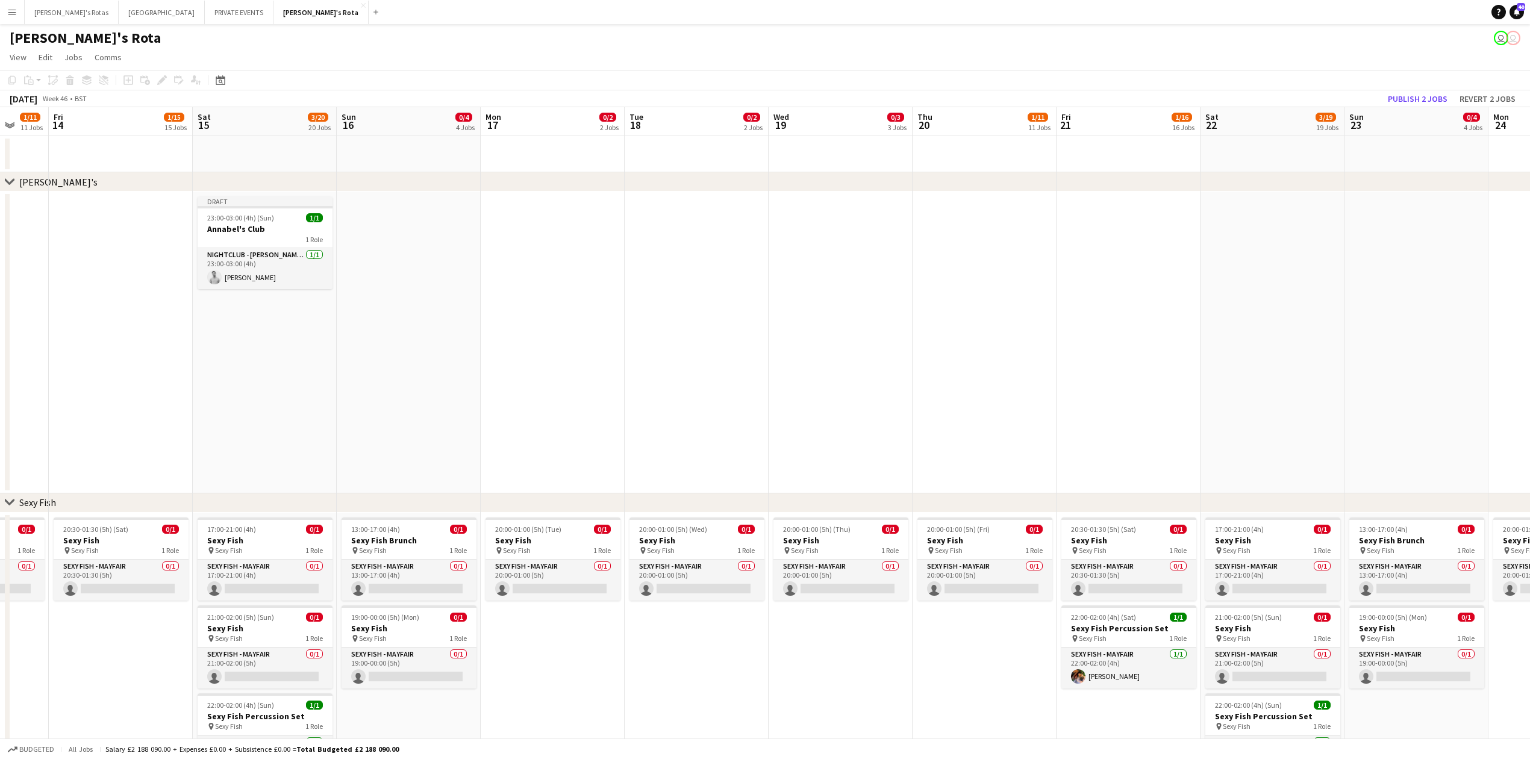
drag, startPoint x: 1044, startPoint y: 343, endPoint x: 383, endPoint y: 344, distance: 660.7
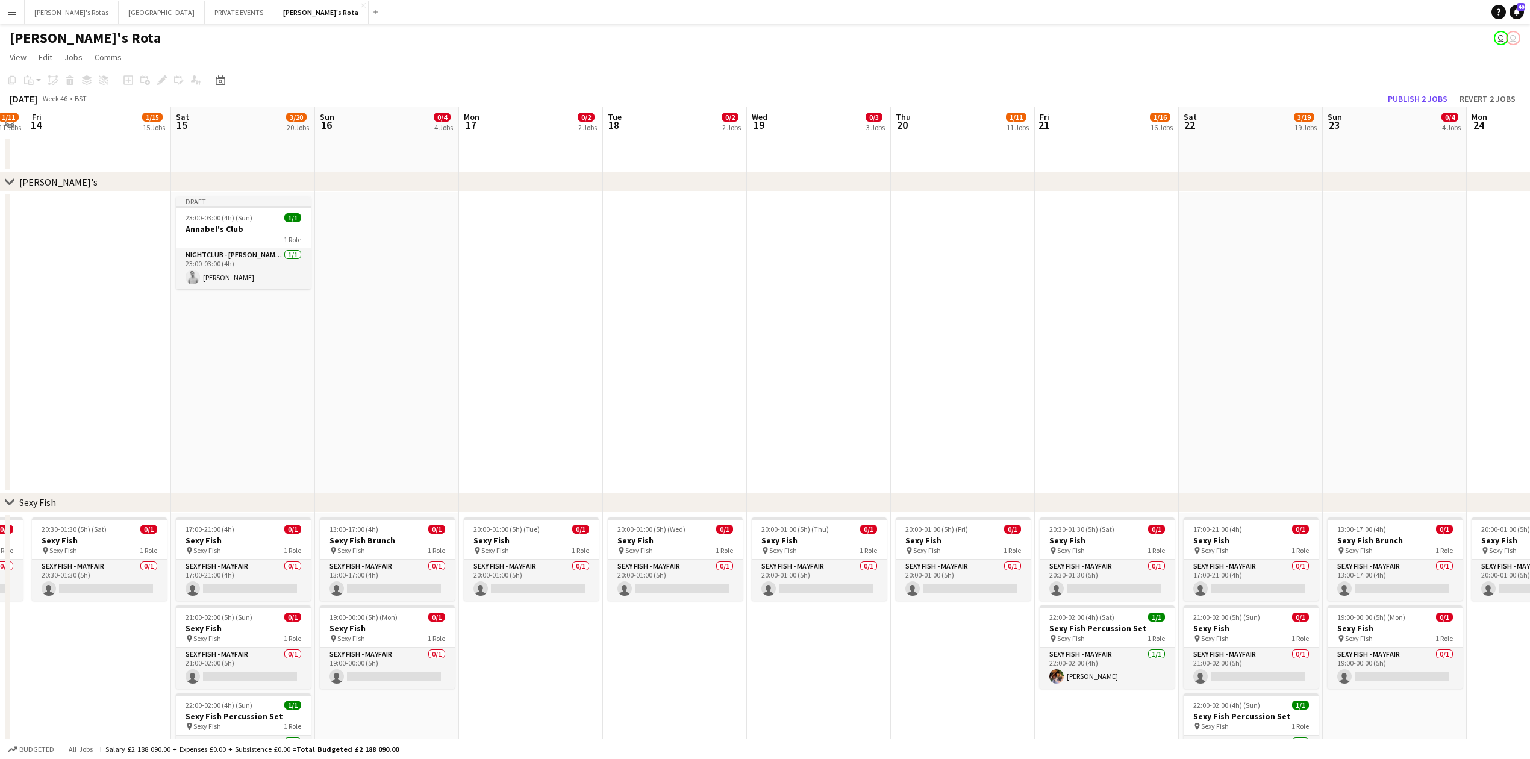
click at [1119, 222] on app-date-cell at bounding box center [1107, 343] width 144 height 302
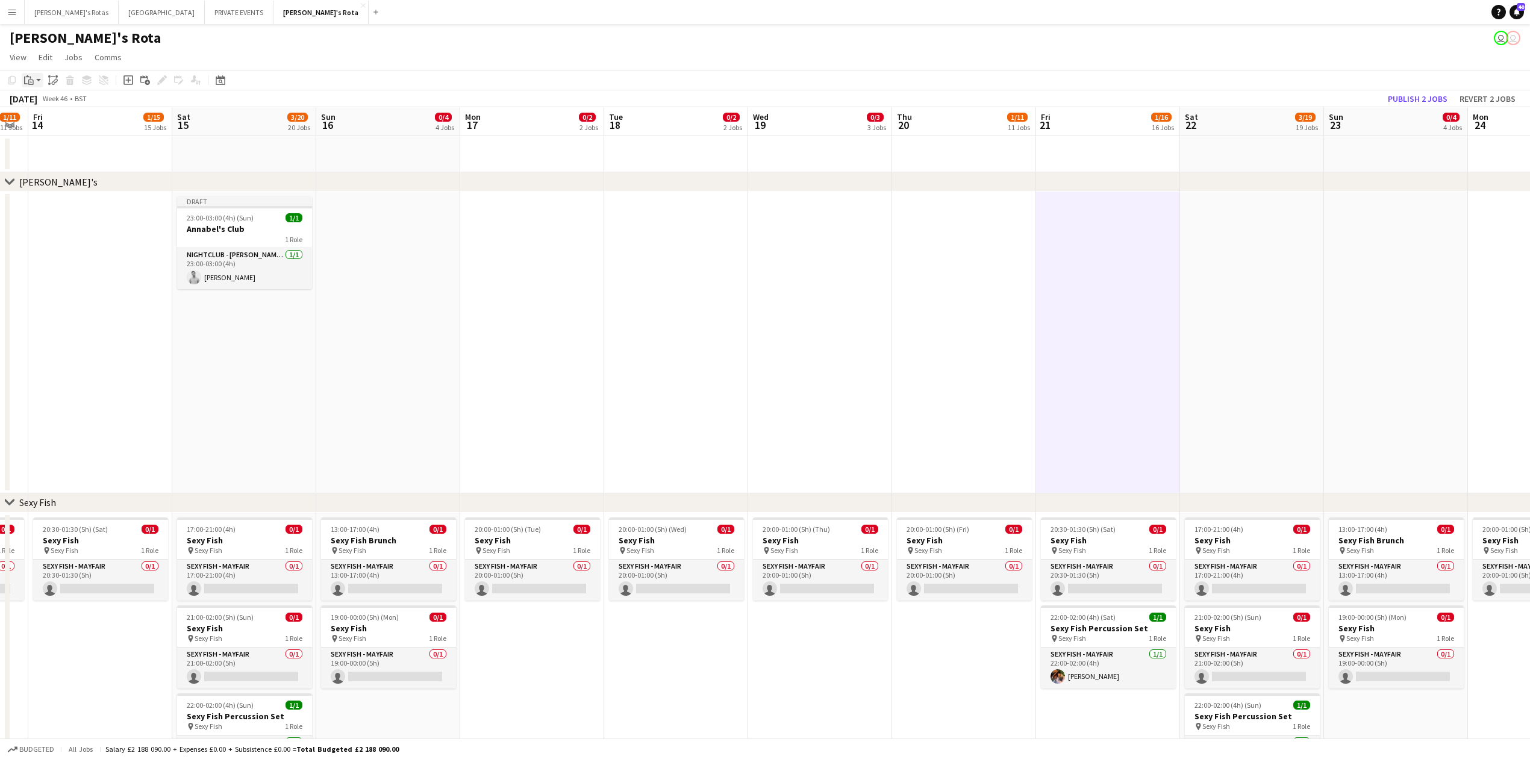
click at [37, 78] on app-action-btn "Paste" at bounding box center [33, 80] width 22 height 14
click at [54, 122] on link "Paste with crew Ctrl+Shift+V" at bounding box center [88, 123] width 113 height 11
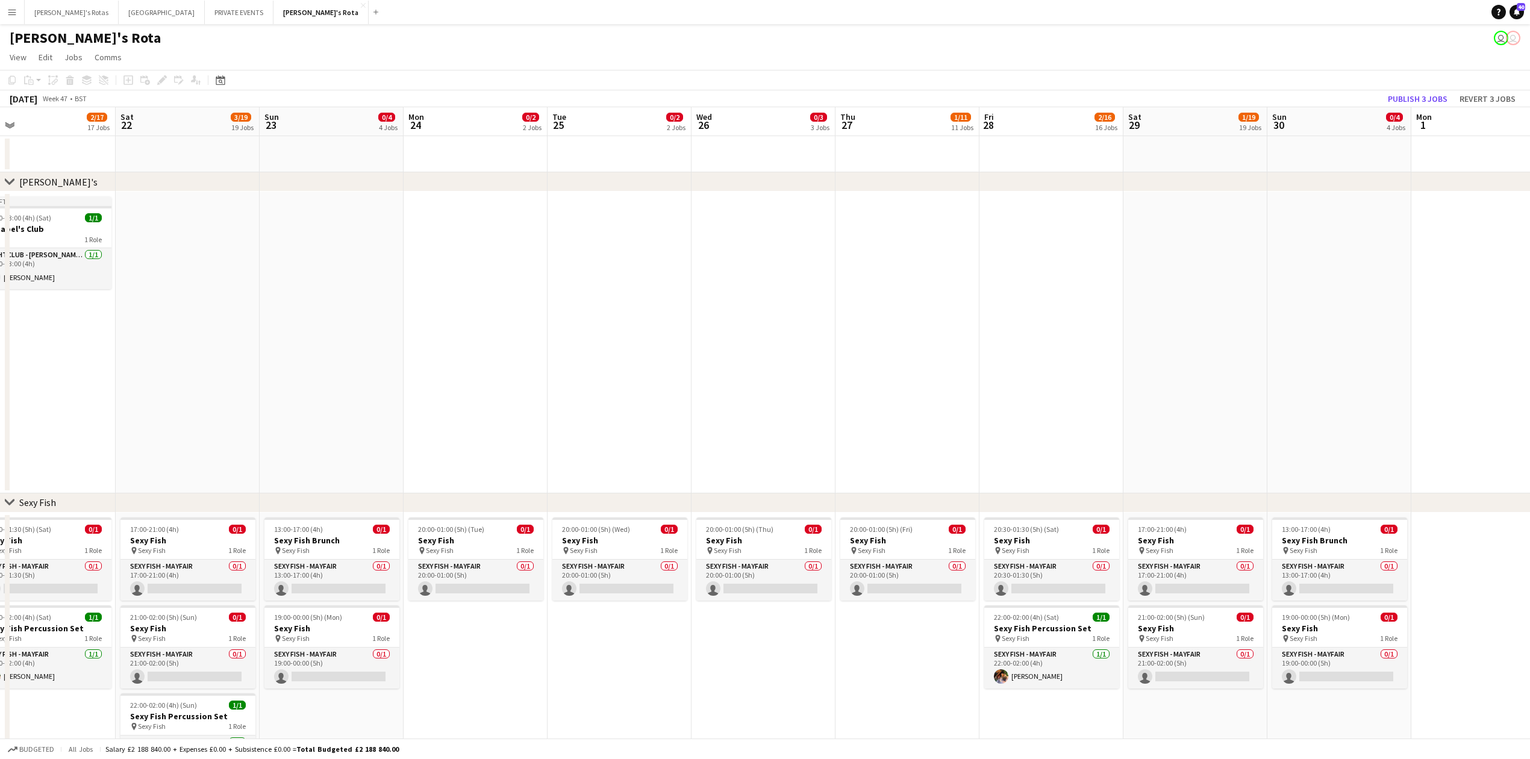
drag, startPoint x: 1265, startPoint y: 278, endPoint x: 282, endPoint y: 347, distance: 985.9
drag, startPoint x: 1041, startPoint y: 254, endPoint x: 990, endPoint y: 273, distance: 54.1
click at [1042, 254] on app-date-cell at bounding box center [1051, 343] width 144 height 302
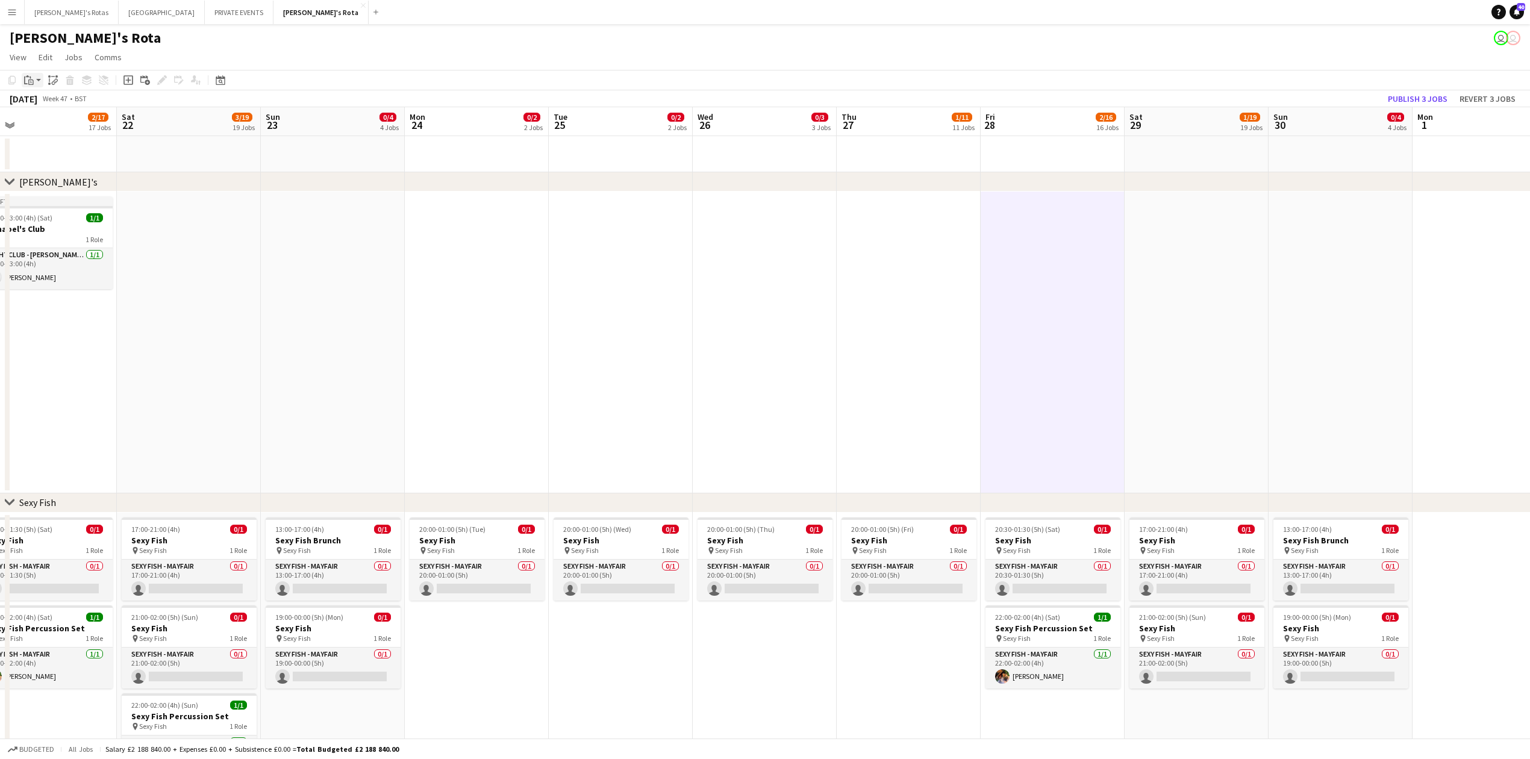
click at [37, 78] on app-action-btn "Paste" at bounding box center [33, 80] width 22 height 14
click at [57, 123] on link "Paste with crew Ctrl+Shift+V" at bounding box center [88, 123] width 113 height 11
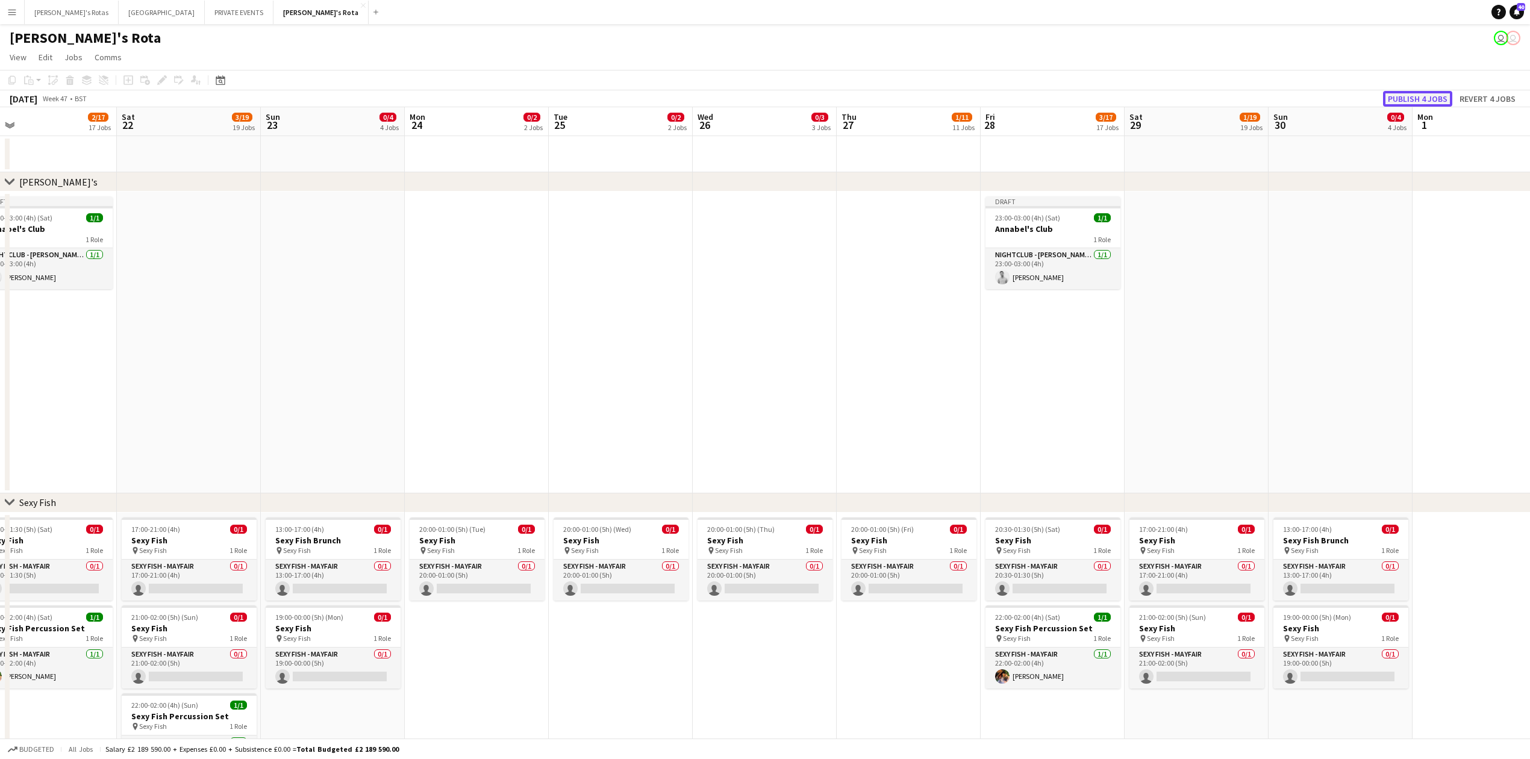
click at [1406, 96] on button "Publish 4 jobs" at bounding box center [1417, 99] width 69 height 16
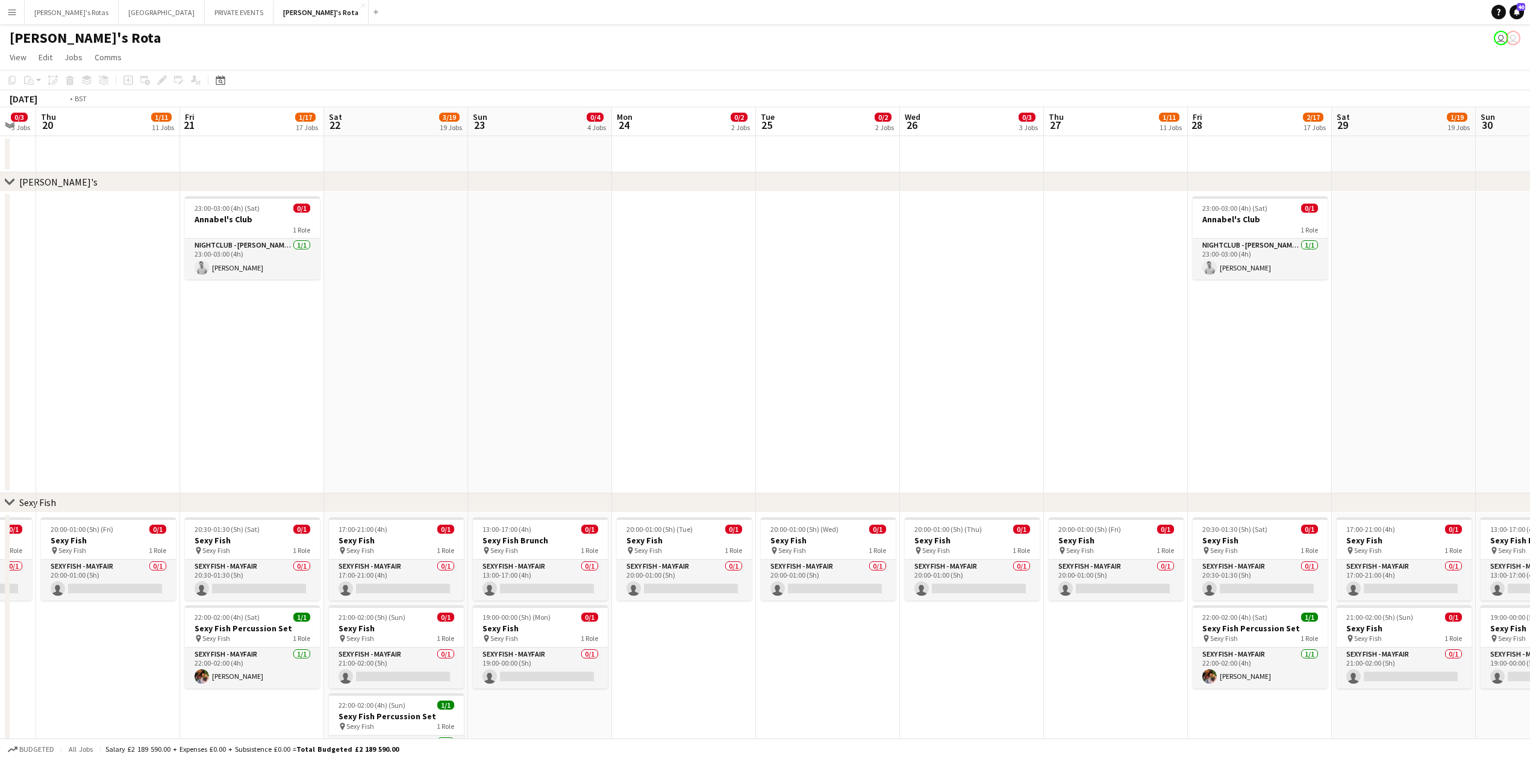
drag, startPoint x: 617, startPoint y: 271, endPoint x: 1214, endPoint y: 268, distance: 596.9
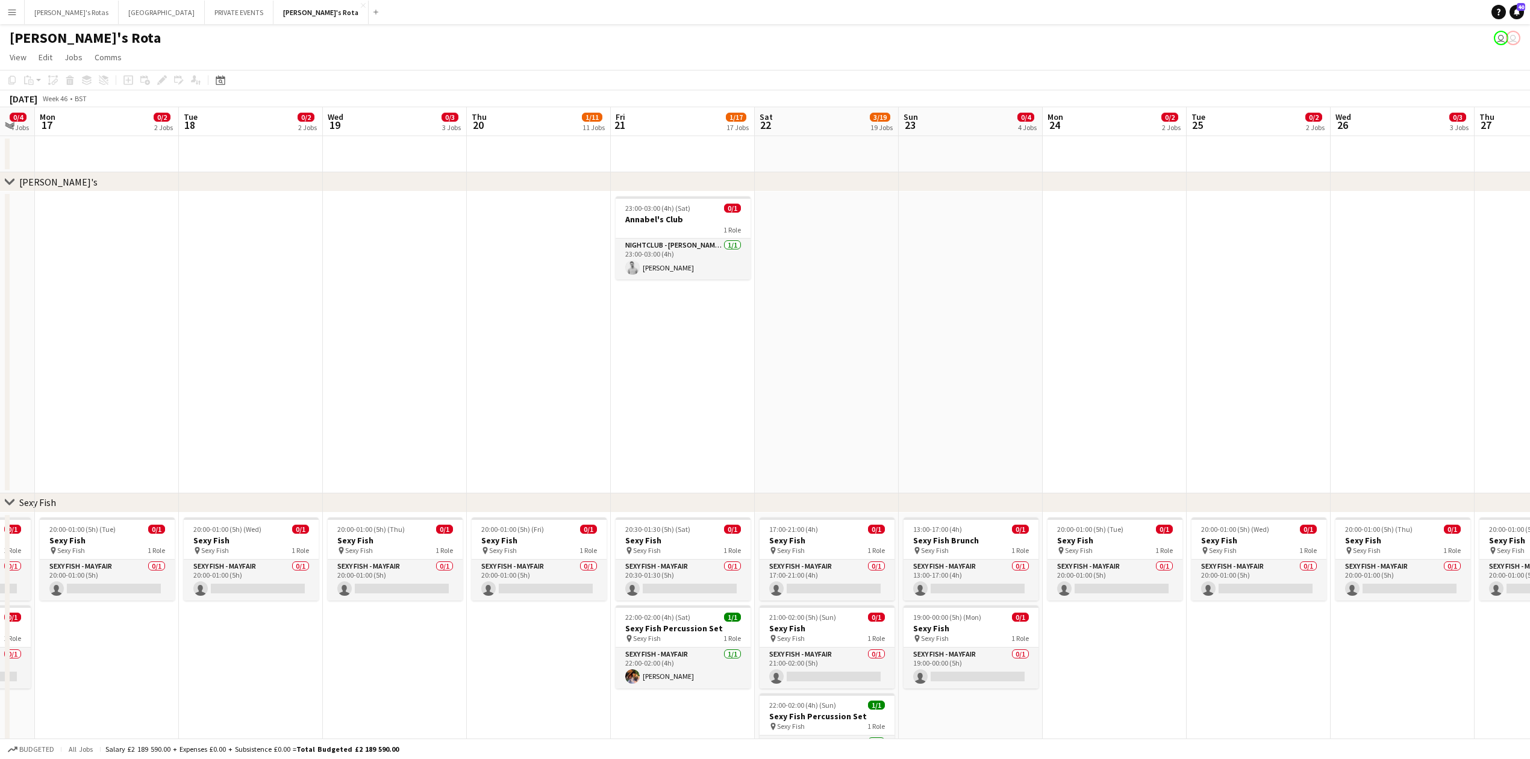
scroll to position [0, 254]
drag, startPoint x: 509, startPoint y: 316, endPoint x: 1252, endPoint y: 264, distance: 744.4
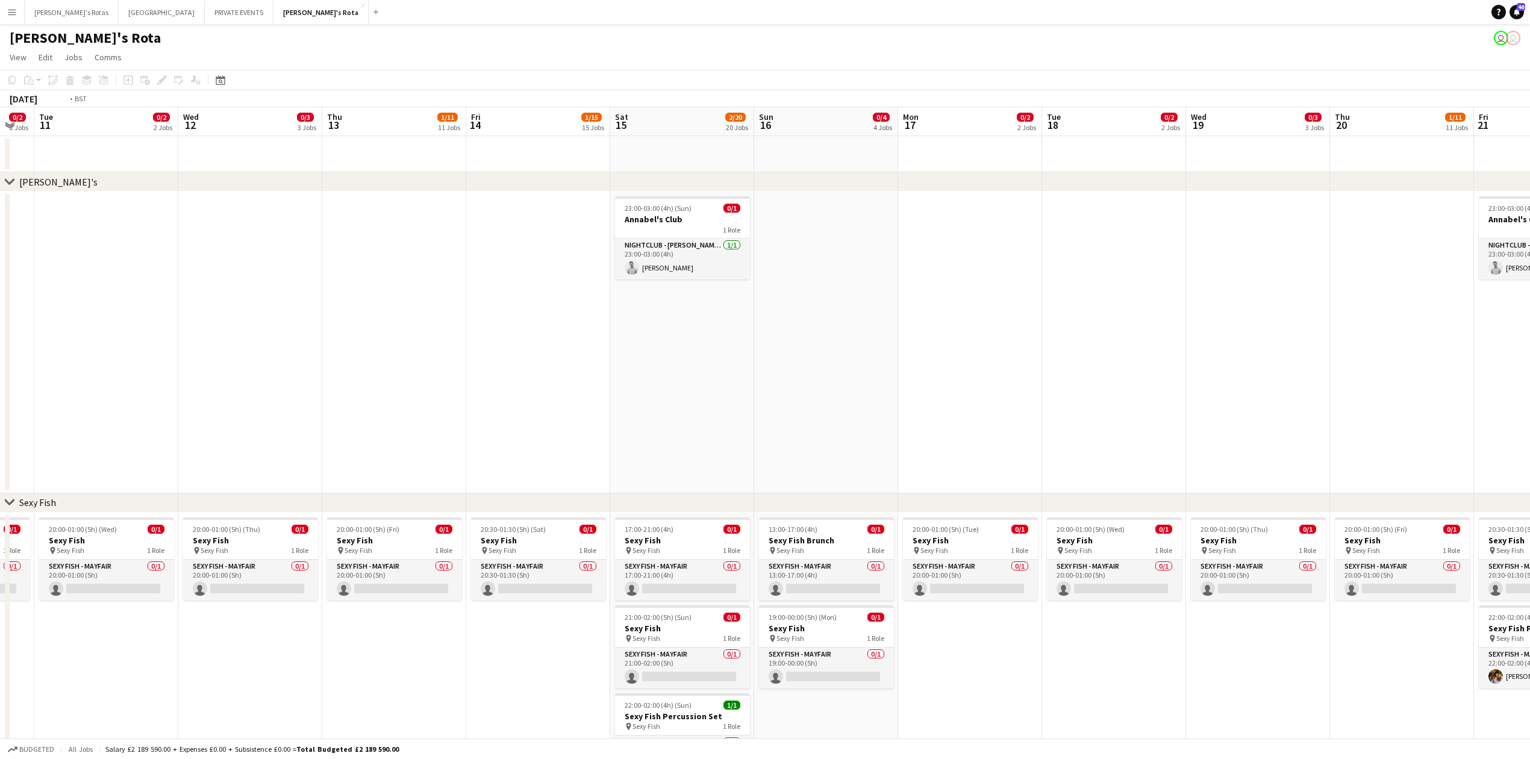
drag, startPoint x: 1049, startPoint y: 316, endPoint x: 1169, endPoint y: 295, distance: 122.4
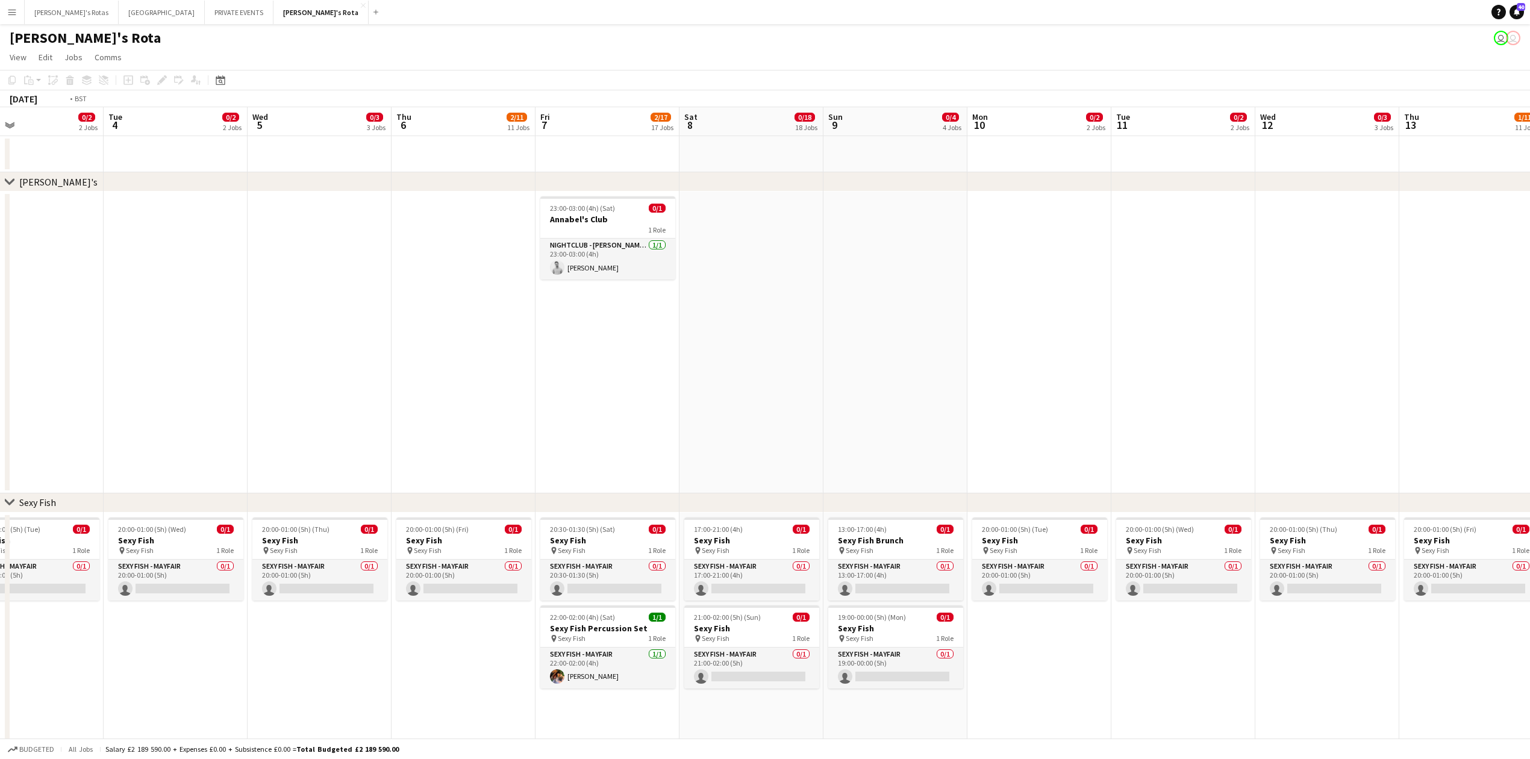
drag, startPoint x: 105, startPoint y: 280, endPoint x: 1309, endPoint y: 298, distance: 1204.7
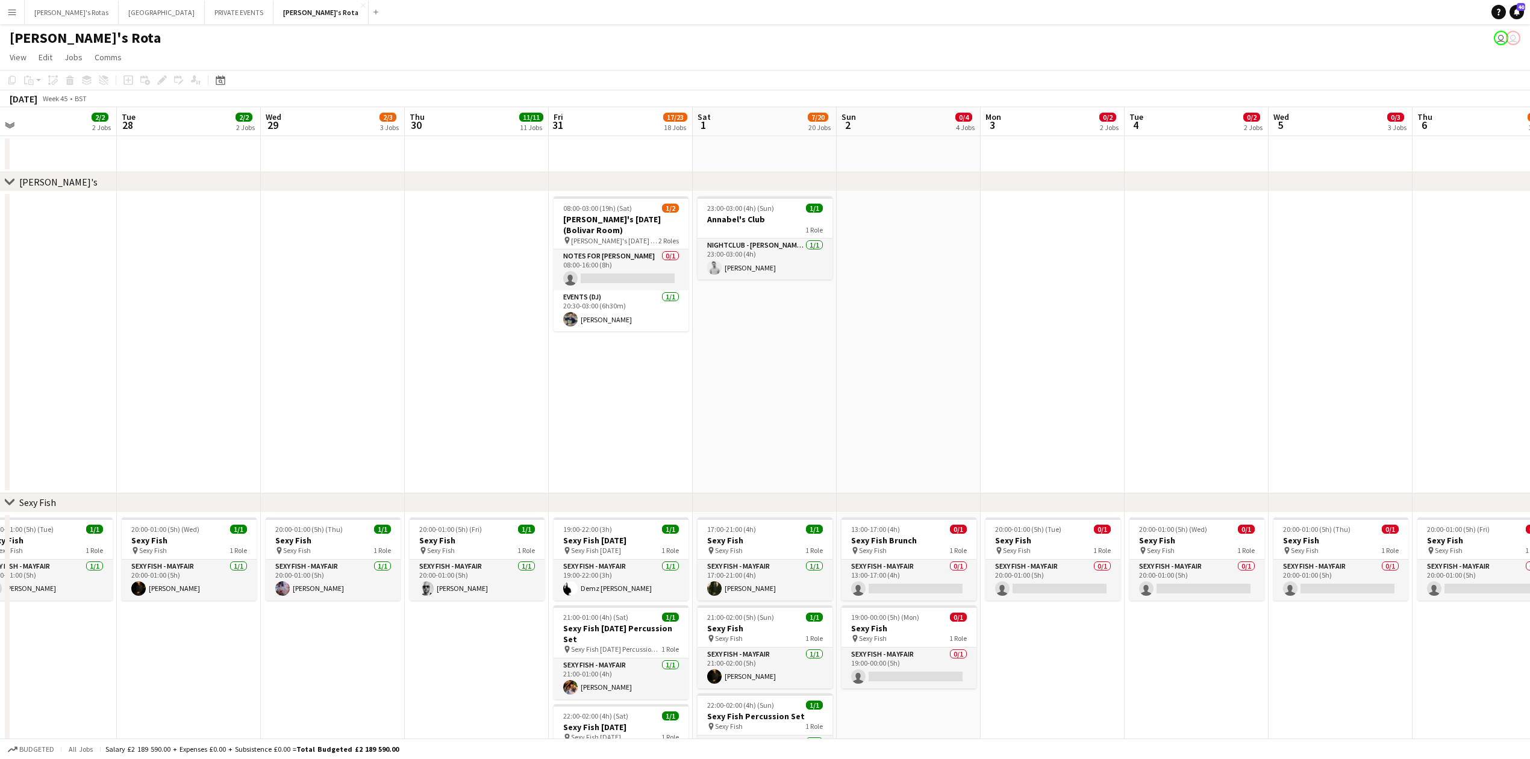
scroll to position [0, 316]
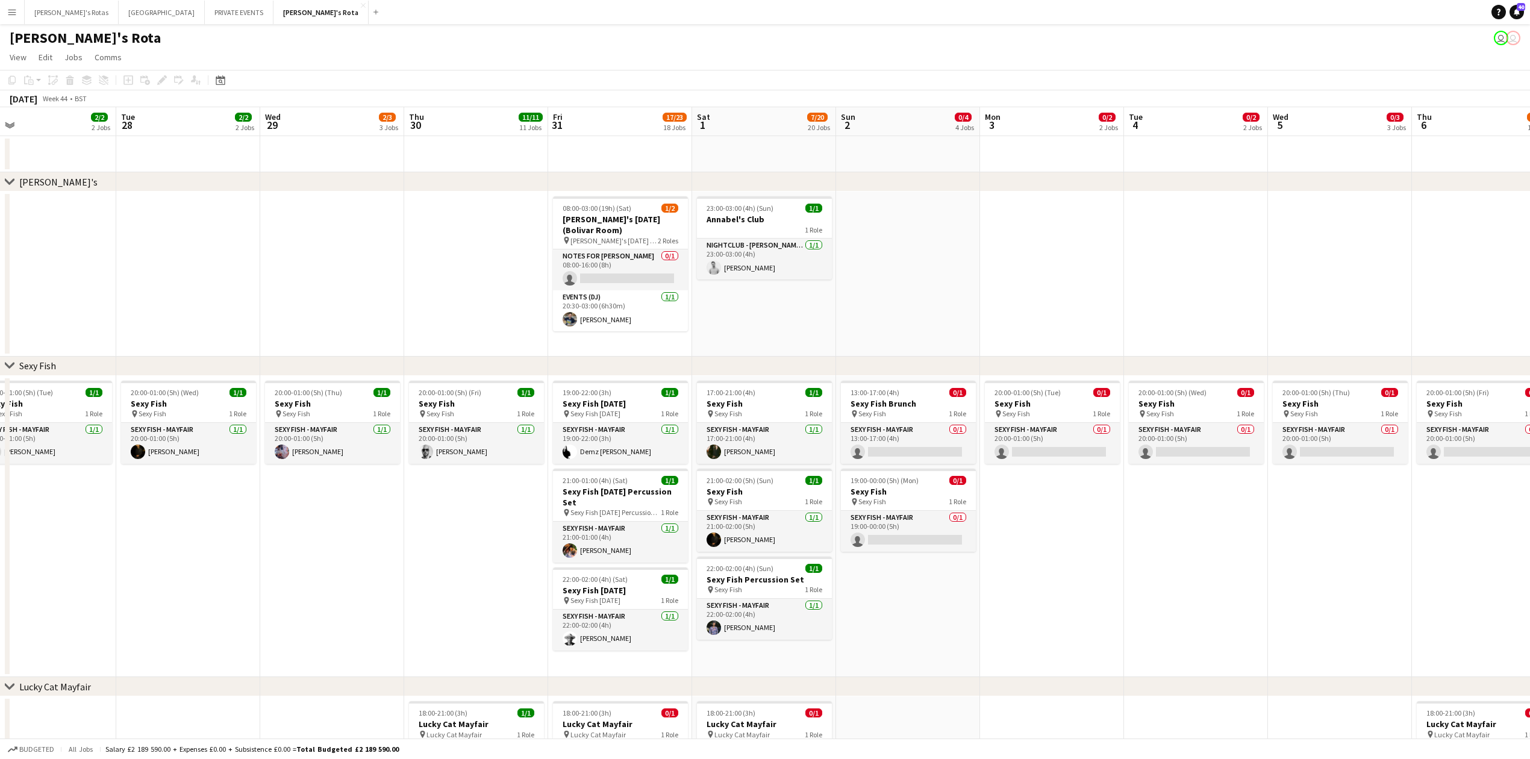
click at [465, 236] on app-date-cell at bounding box center [476, 274] width 144 height 165
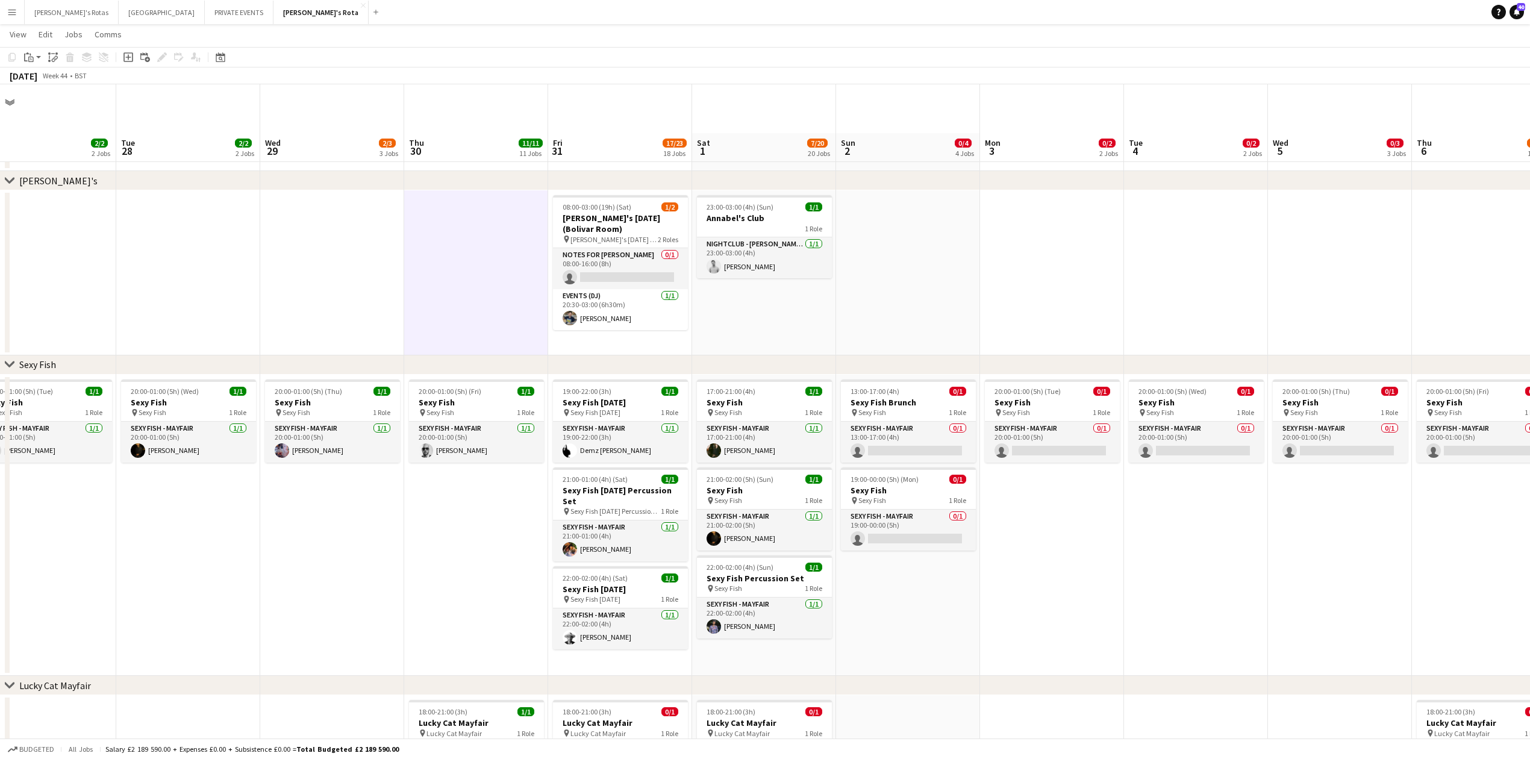
scroll to position [160, 0]
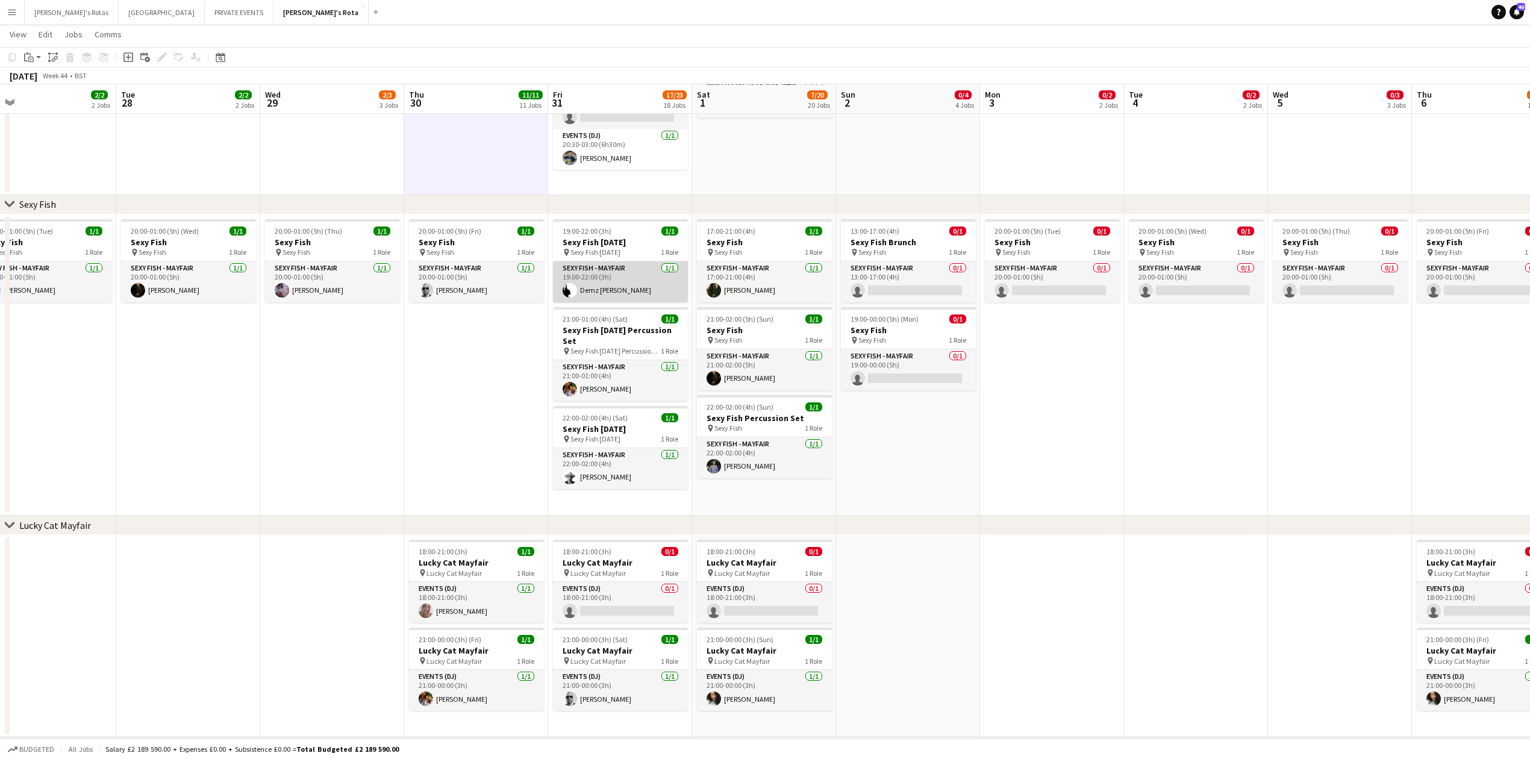
click at [609, 289] on app-card-role "SEXY FISH - MAYFAIR 1/1 19:00-22:00 (3h) Demz Bushay" at bounding box center [620, 281] width 135 height 41
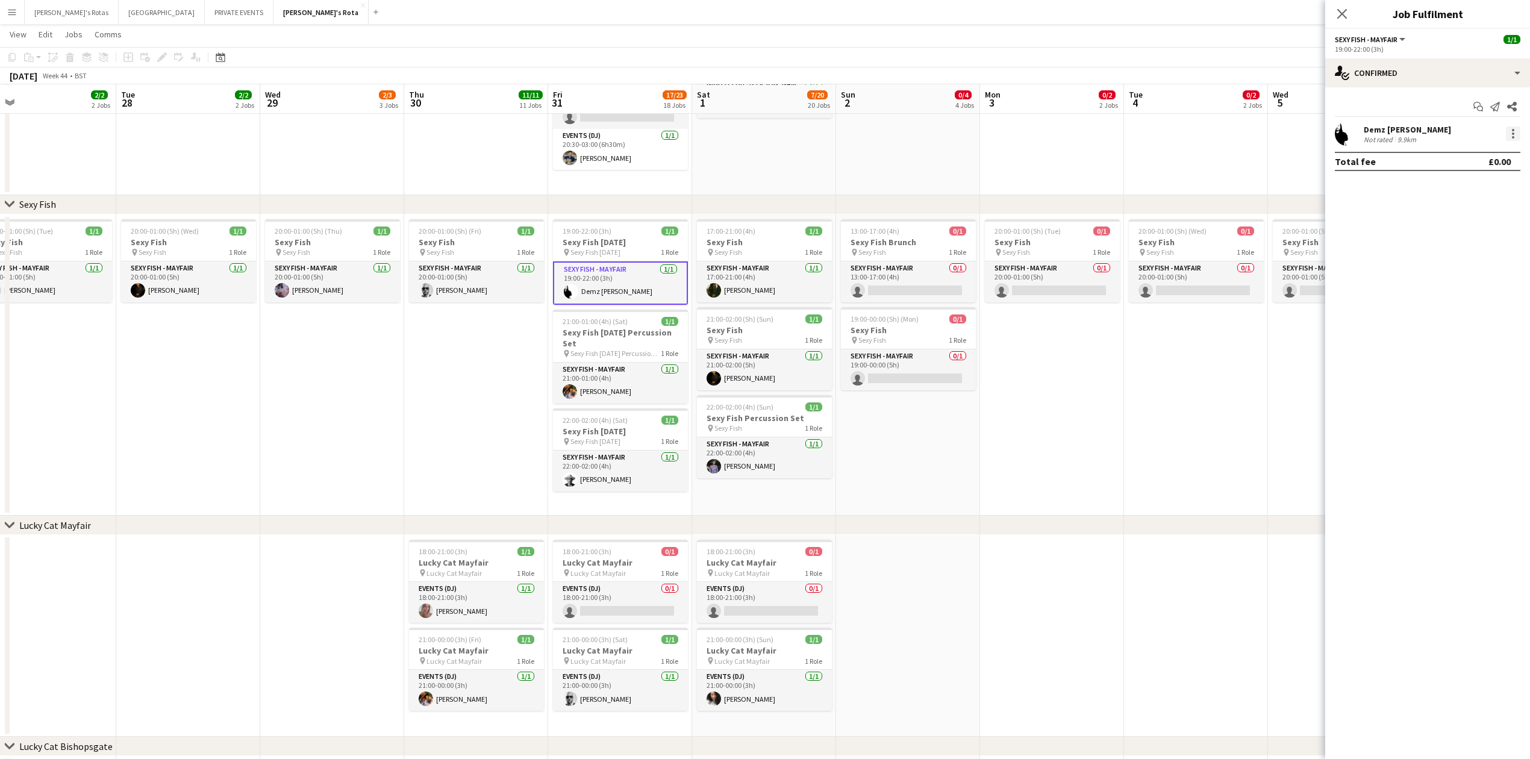
click at [1513, 132] on div at bounding box center [1513, 133] width 2 height 2
click at [1451, 266] on span "Remove" at bounding box center [1454, 271] width 36 height 10
click at [1412, 143] on app-invite-slot "single-neutral-actions" at bounding box center [1427, 134] width 205 height 24
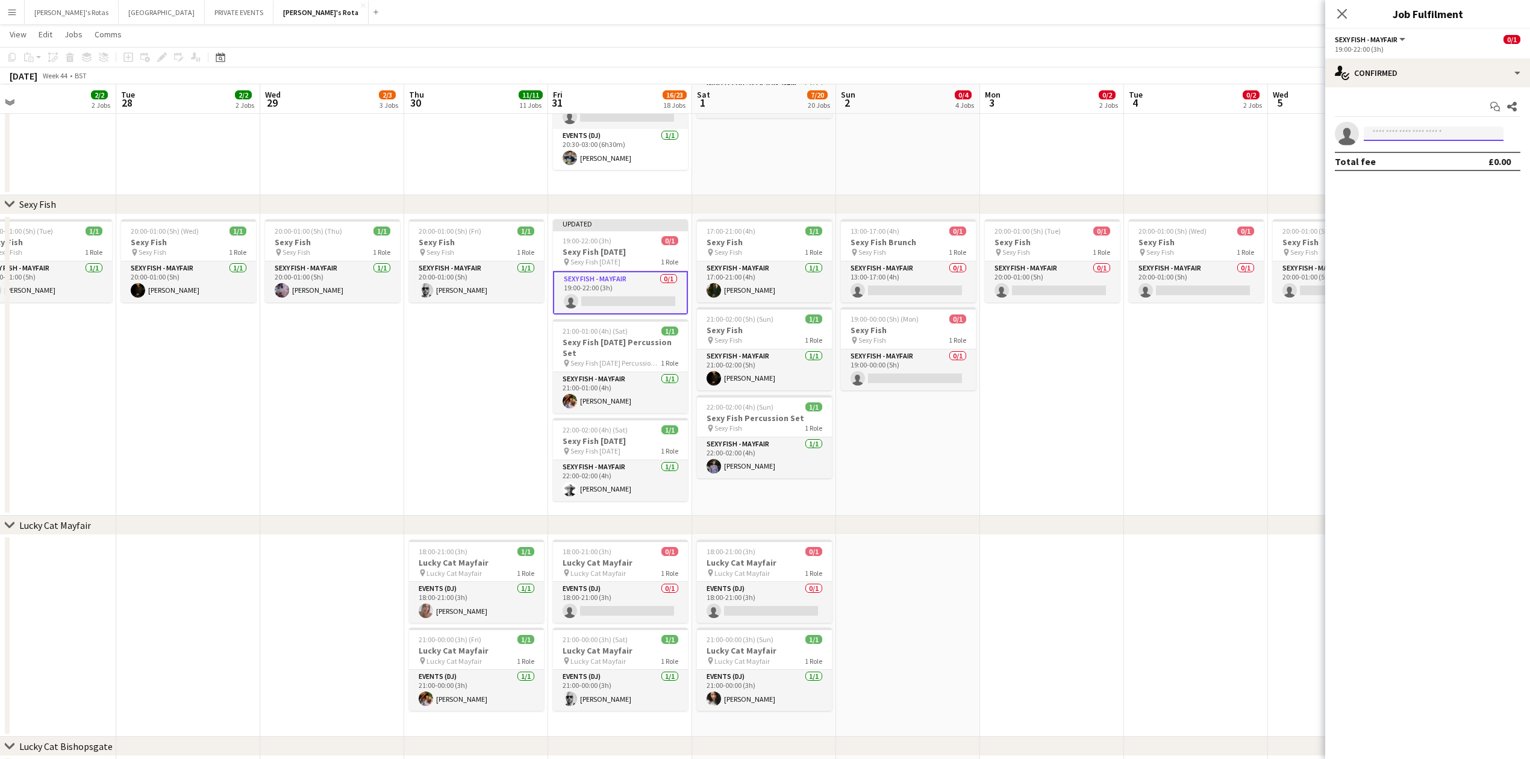
click at [1407, 140] on input at bounding box center [1434, 133] width 140 height 14
type input "******"
click at [548, 422] on app-date-cell "Updated 19:00-22:00 (3h) 0/1 Sexy Fish Halloween pin Sexy Fish Halloween 1 Role…" at bounding box center [620, 365] width 144 height 302
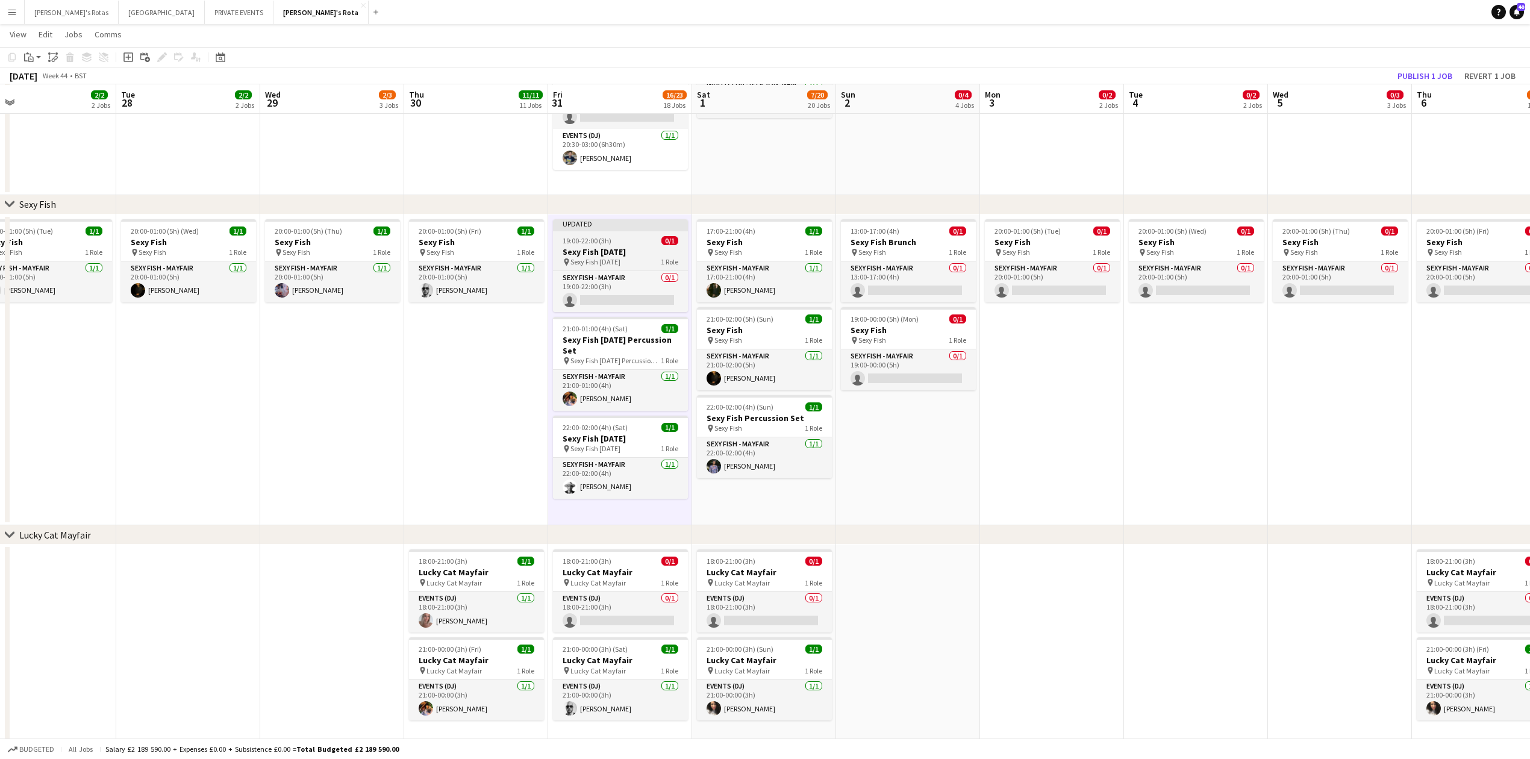
click at [577, 254] on h3 "Sexy Fish [DATE]" at bounding box center [620, 251] width 135 height 11
click at [1415, 75] on button "Publish 1 job" at bounding box center [1424, 76] width 64 height 16
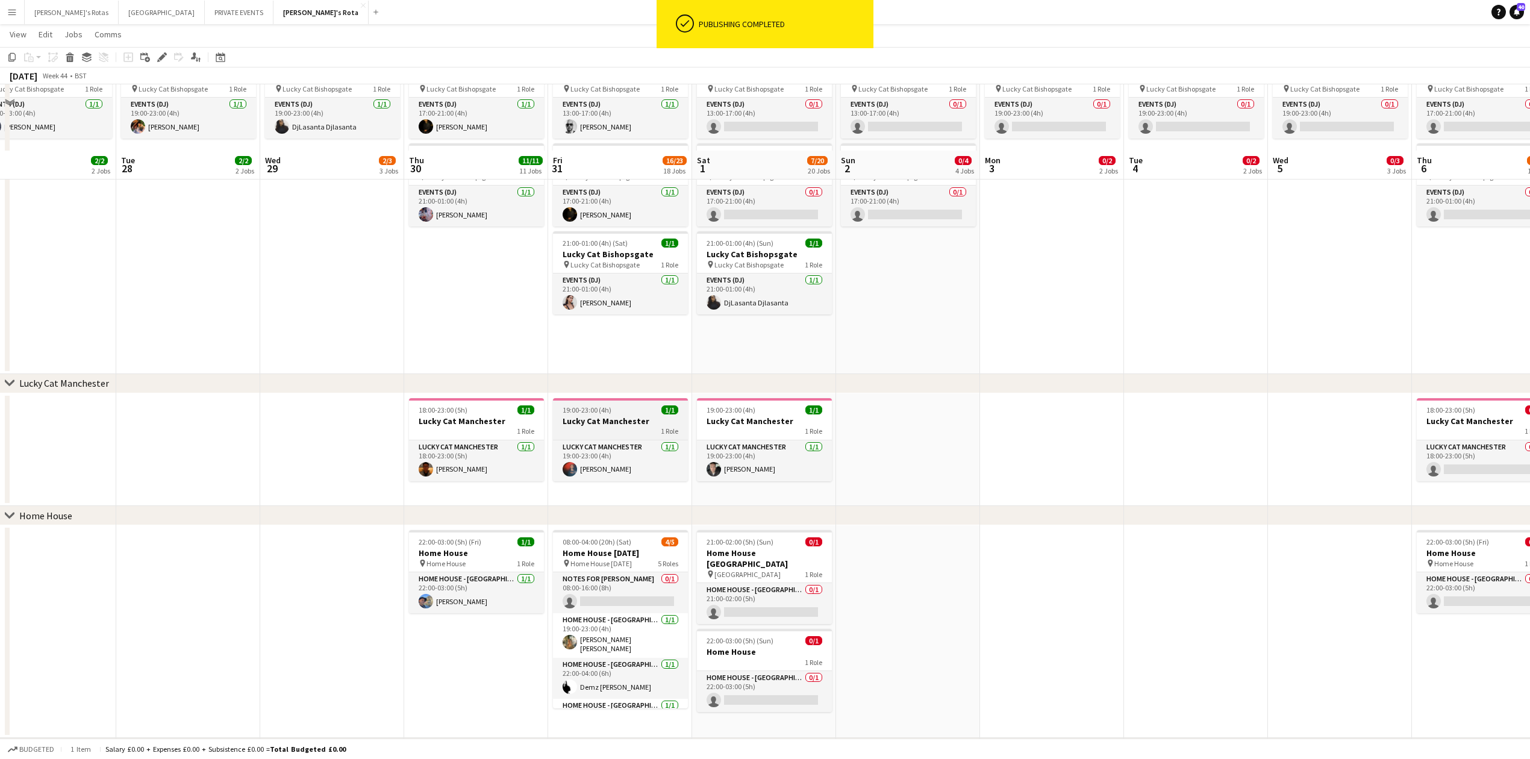
scroll to position [642, 0]
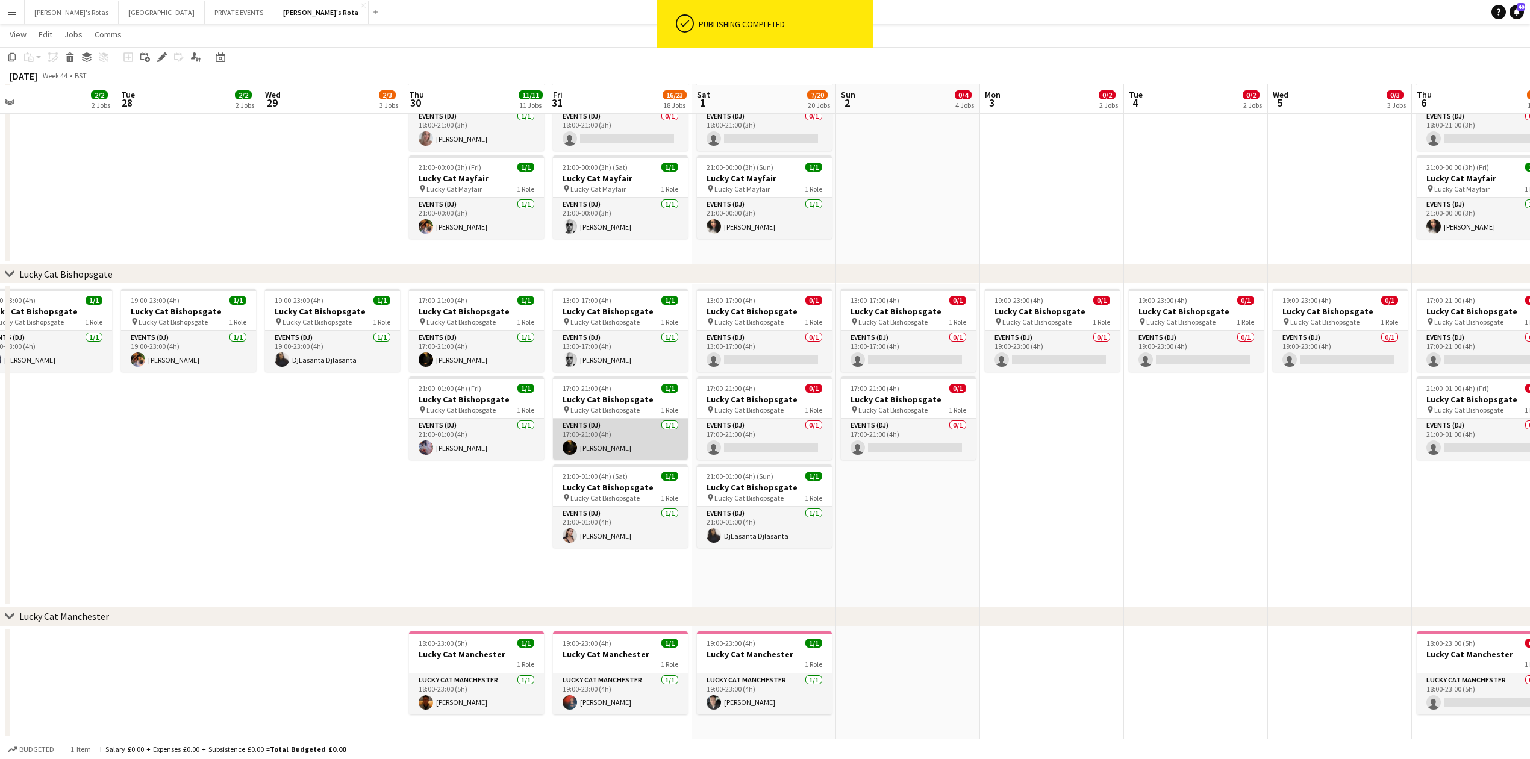
click at [634, 453] on app-card-role "Events (DJ) 1/1 17:00-21:00 (4h) Ashley Checkley" at bounding box center [620, 439] width 135 height 41
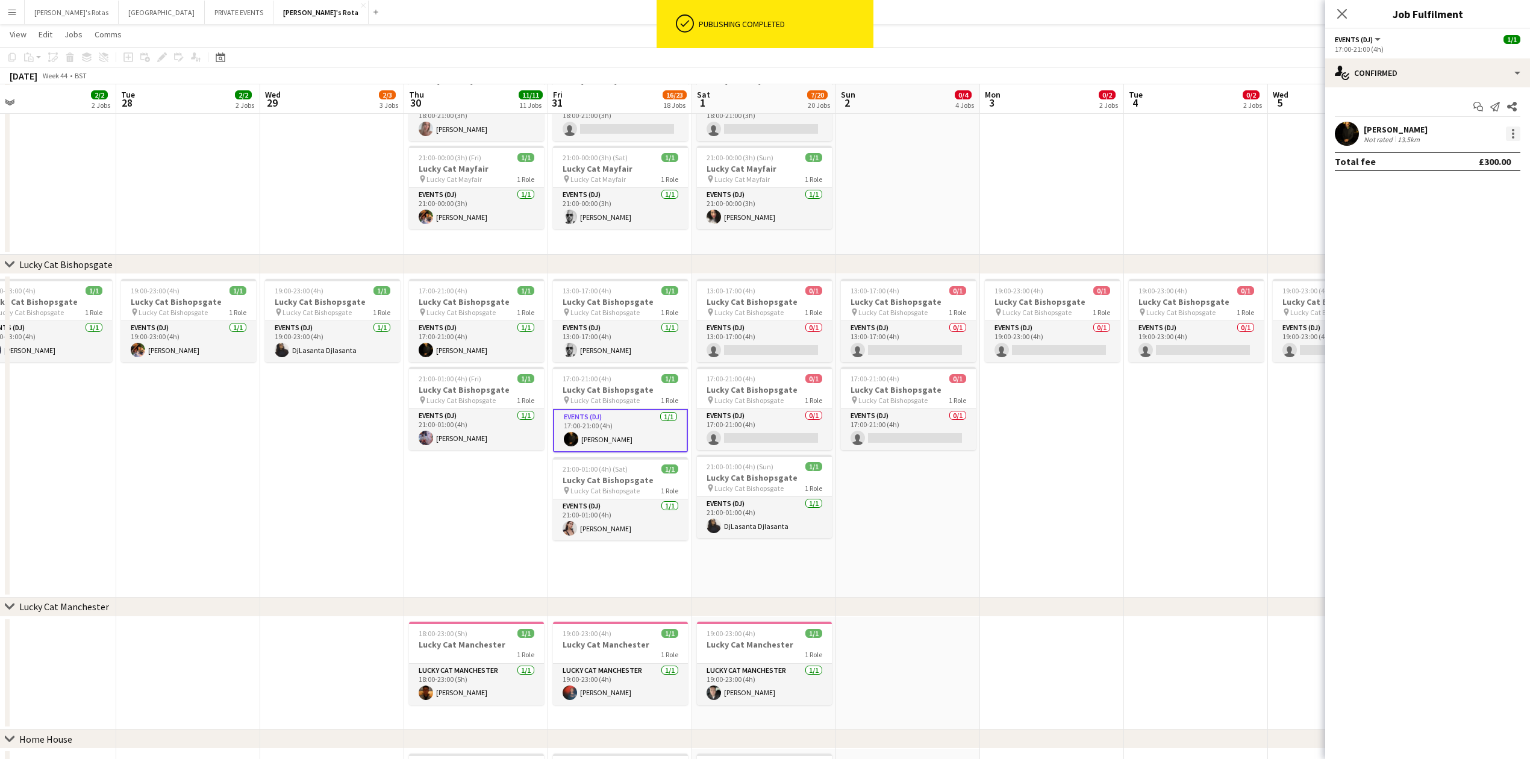
click at [1511, 131] on div at bounding box center [1513, 133] width 14 height 14
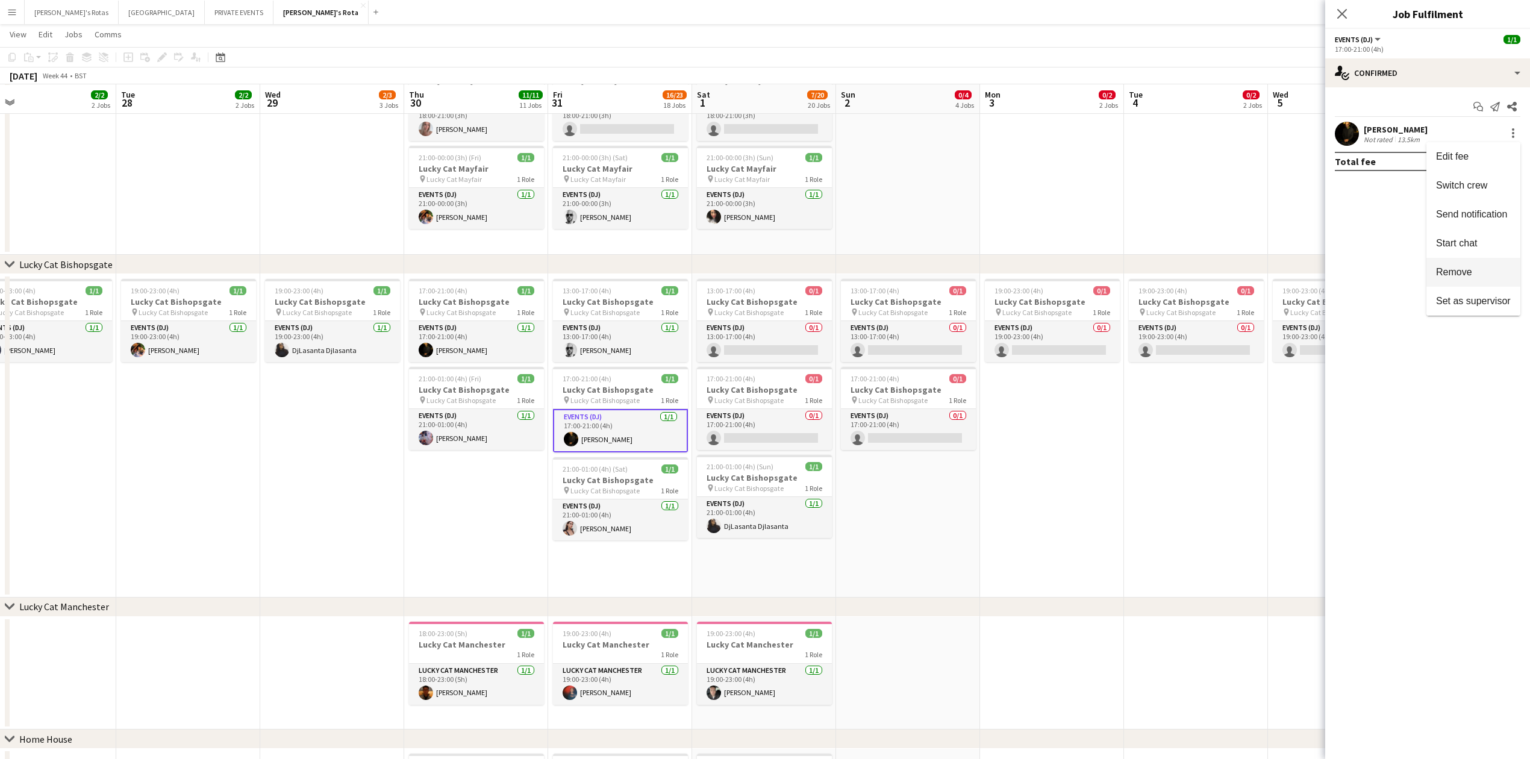
click at [1473, 284] on button "Remove" at bounding box center [1473, 272] width 94 height 29
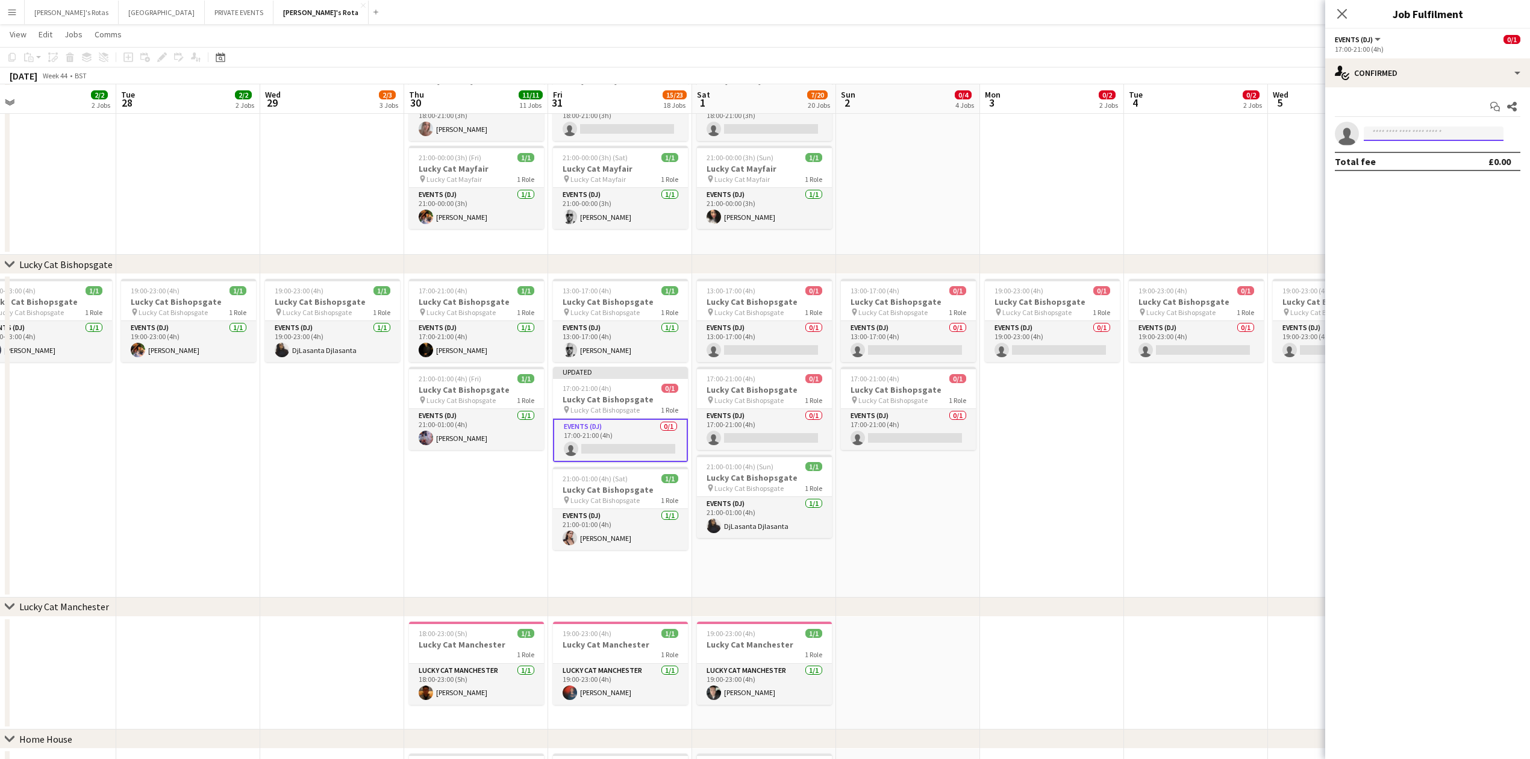
click at [1395, 128] on input at bounding box center [1434, 133] width 140 height 14
type input "*"
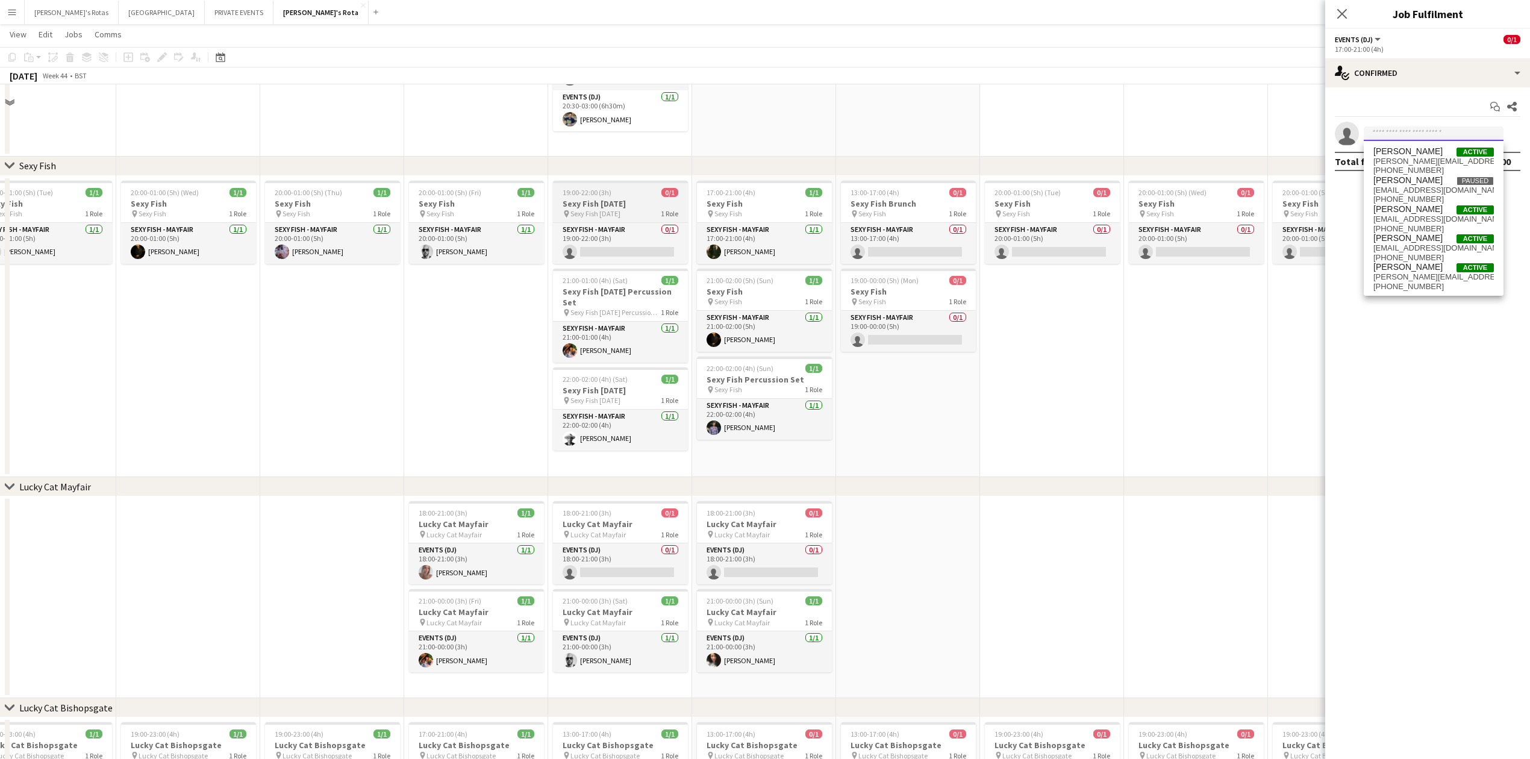
scroll to position [160, 0]
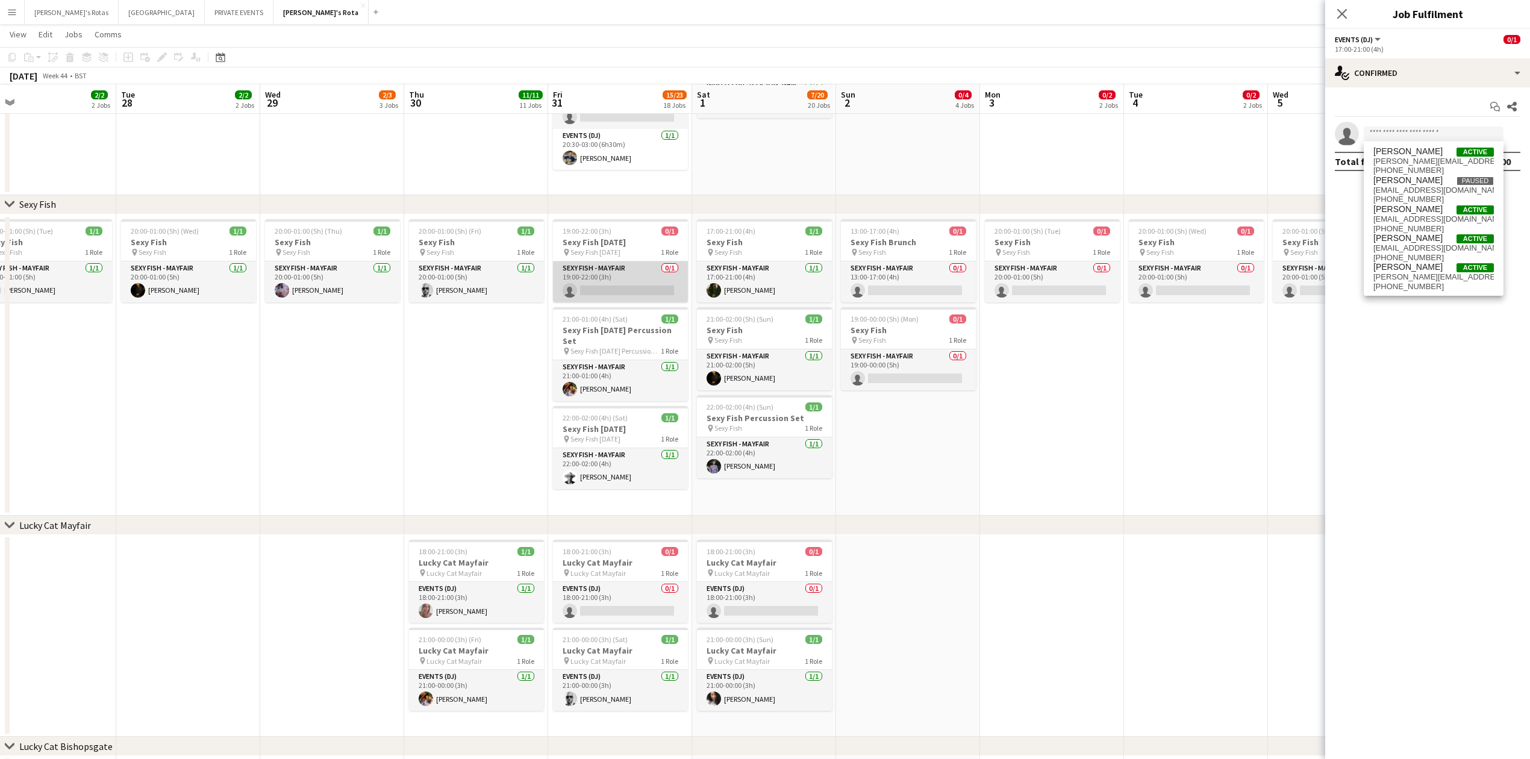
click at [629, 282] on app-card-role "SEXY FISH - MAYFAIR 0/1 19:00-22:00 (3h) single-neutral-actions" at bounding box center [620, 281] width 135 height 41
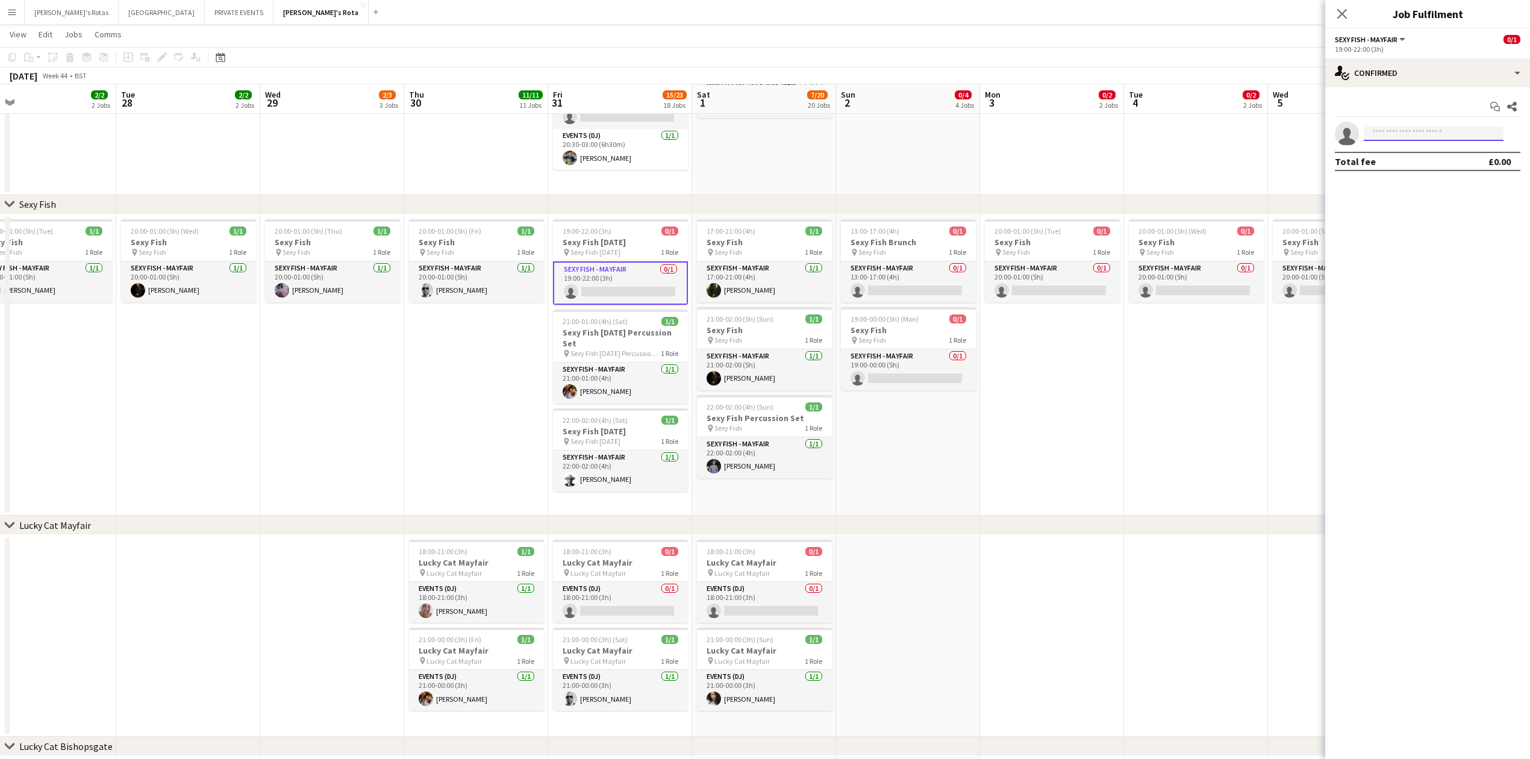
click at [1409, 136] on input at bounding box center [1434, 133] width 140 height 14
type input "******"
click at [631, 220] on div at bounding box center [620, 220] width 135 height 2
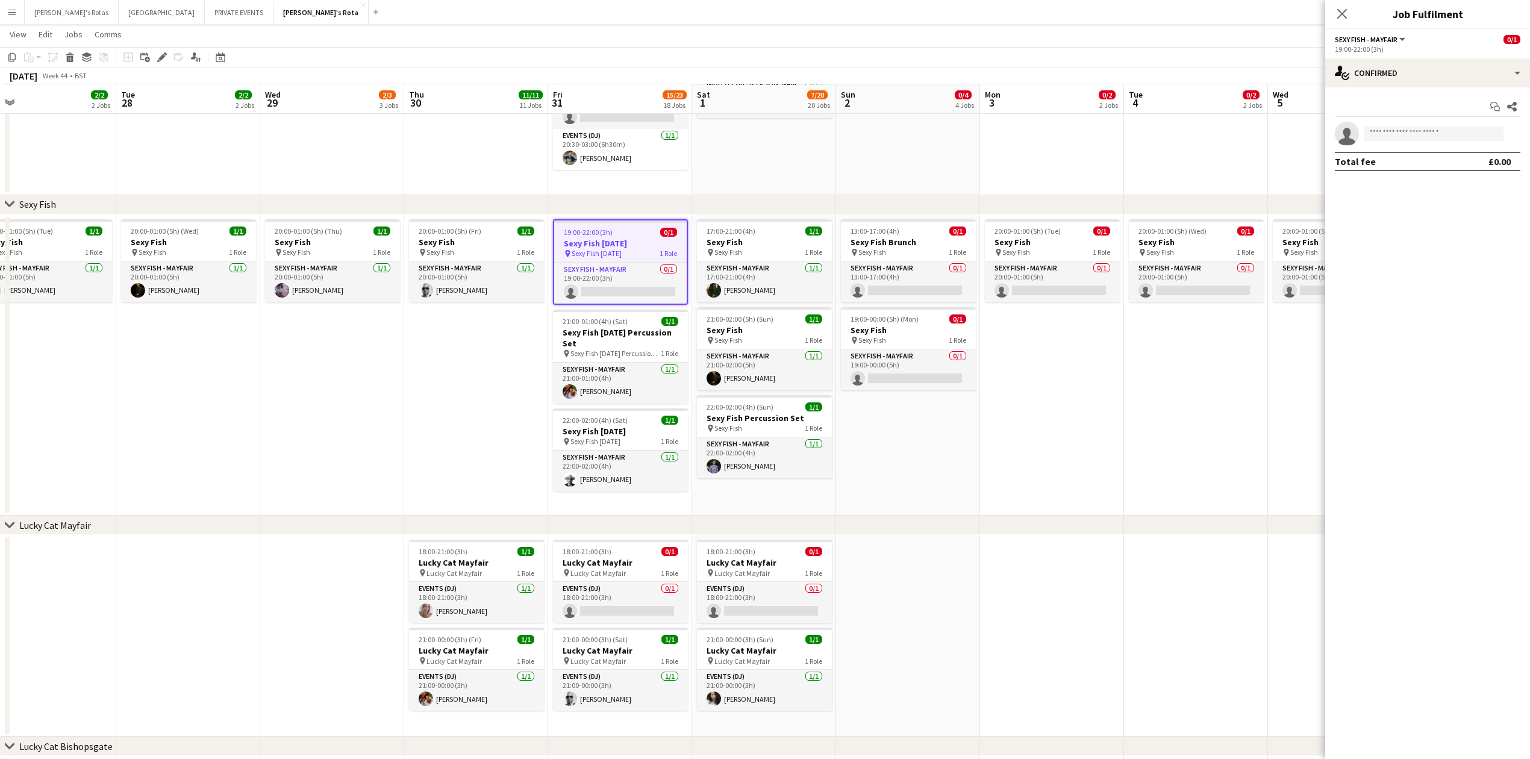
click at [1170, 131] on app-date-cell at bounding box center [1196, 112] width 144 height 165
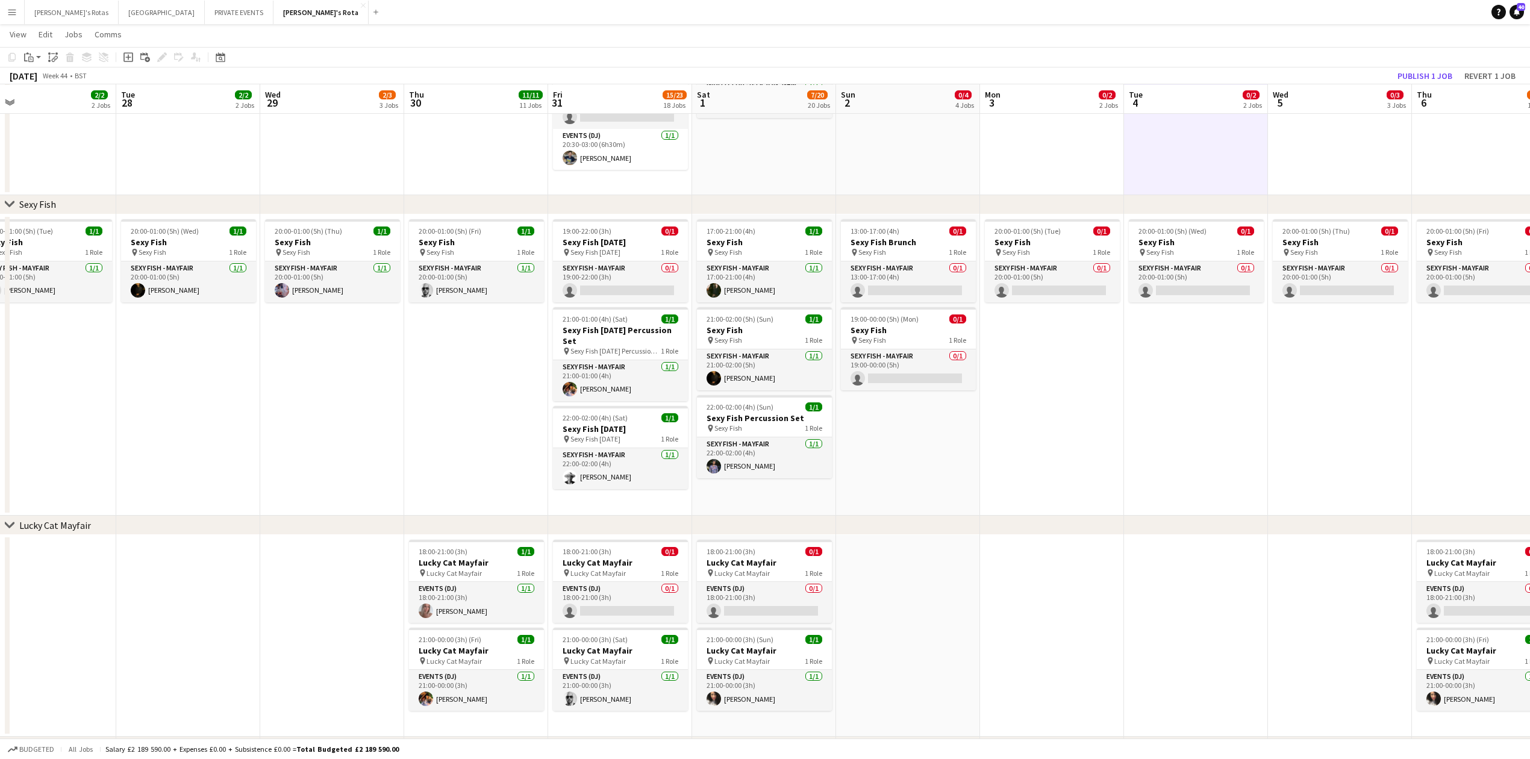
scroll to position [0, 314]
click at [1424, 68] on button "Publish 1 job" at bounding box center [1424, 76] width 64 height 16
click at [614, 273] on app-card-role "SEXY FISH - MAYFAIR 0/1 19:00-22:00 (3h) single-neutral-actions" at bounding box center [621, 281] width 135 height 41
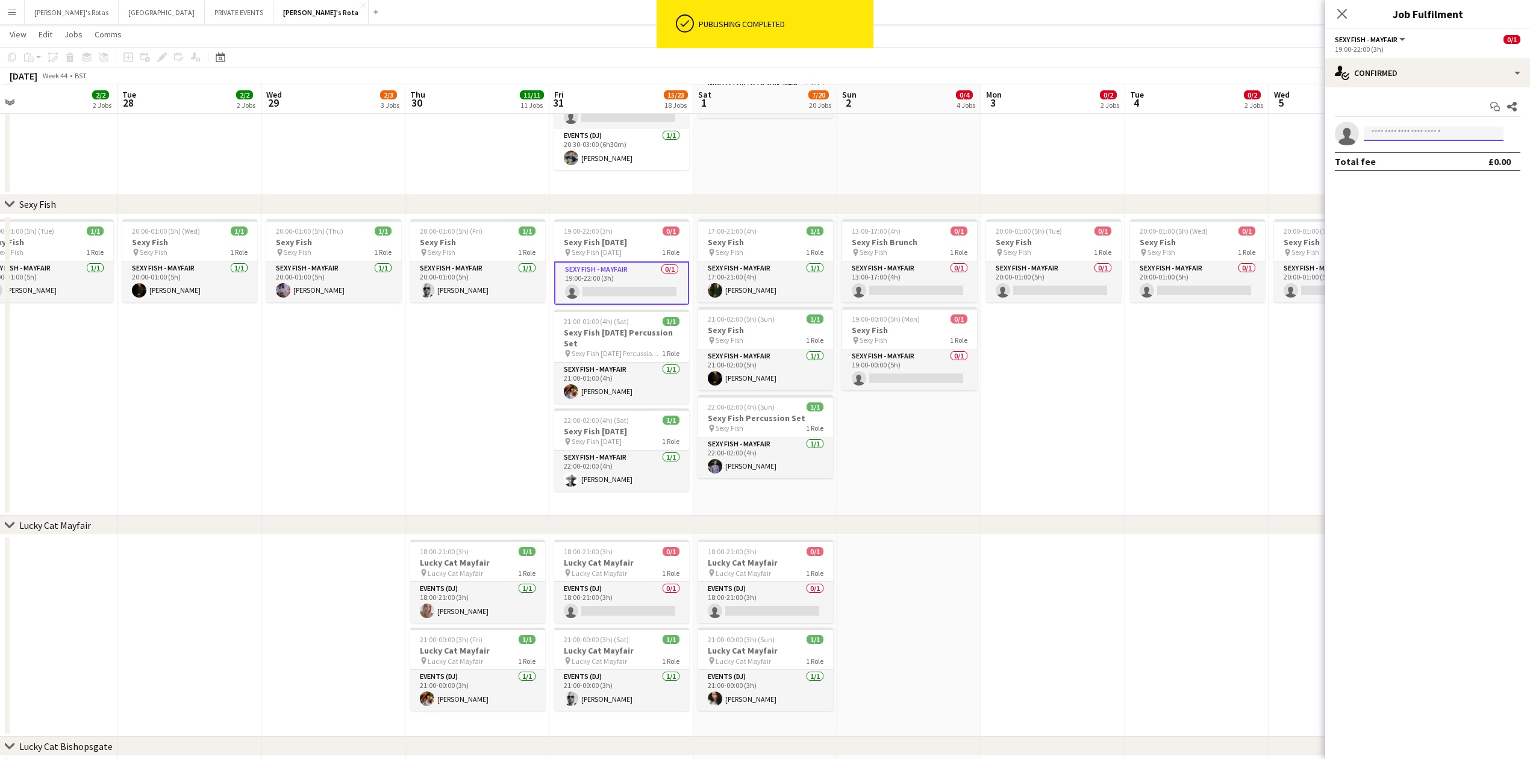
click at [1403, 136] on input at bounding box center [1434, 133] width 140 height 14
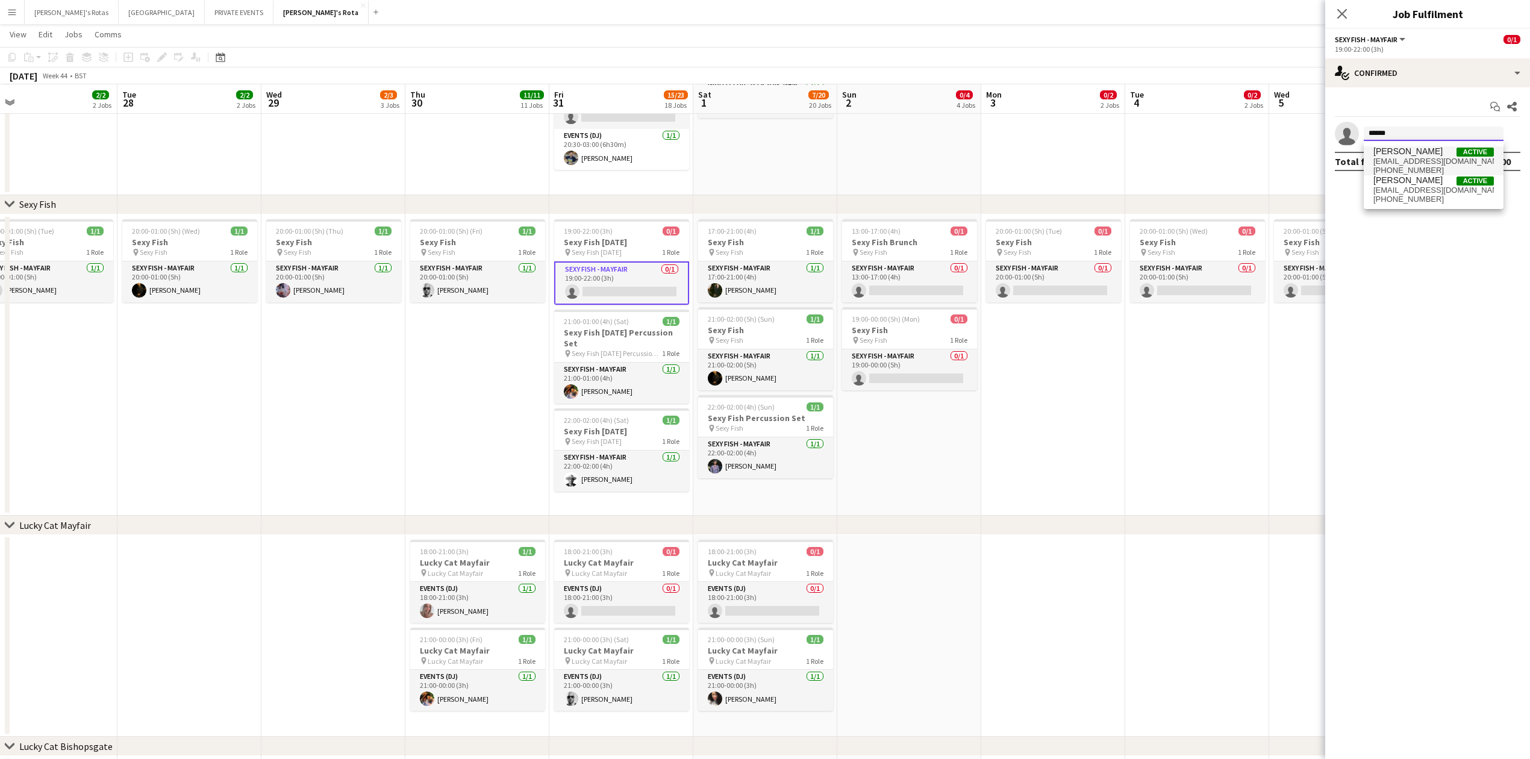
type input "******"
click at [1403, 161] on span "djashleyjames@gmail.com" at bounding box center [1433, 162] width 120 height 10
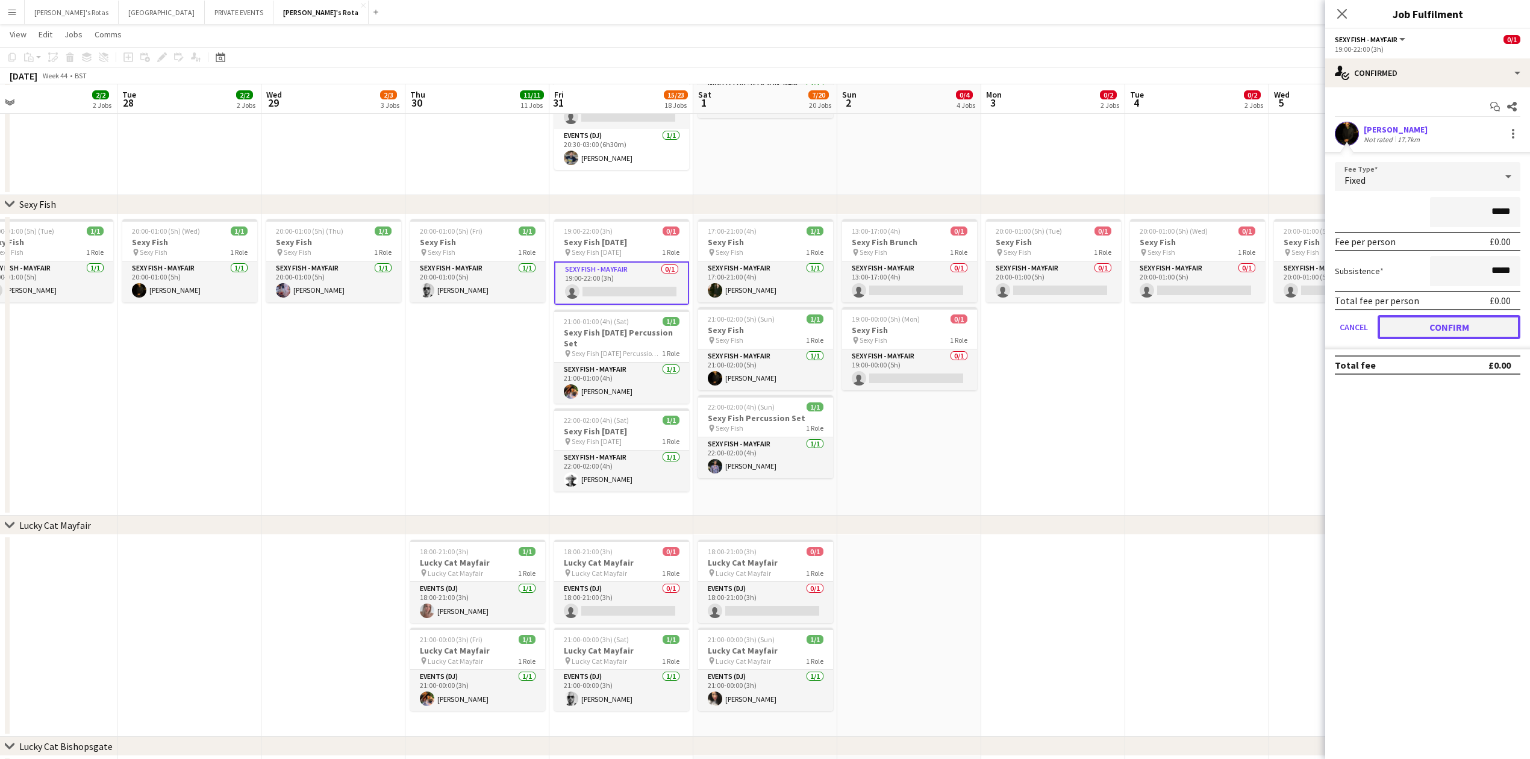
click at [1432, 335] on button "Confirm" at bounding box center [1448, 327] width 143 height 24
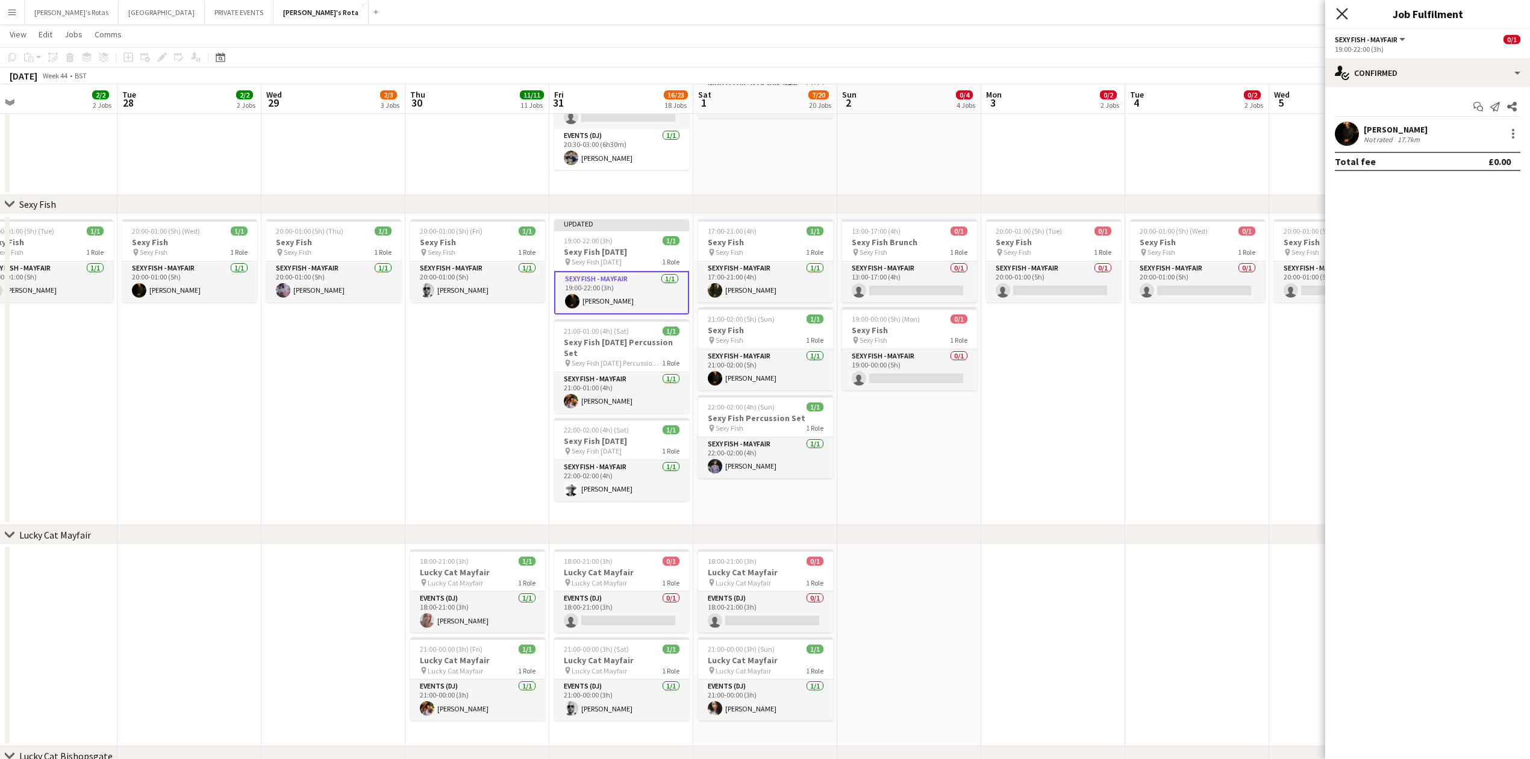
click at [1345, 13] on icon "Close pop-in" at bounding box center [1341, 13] width 11 height 11
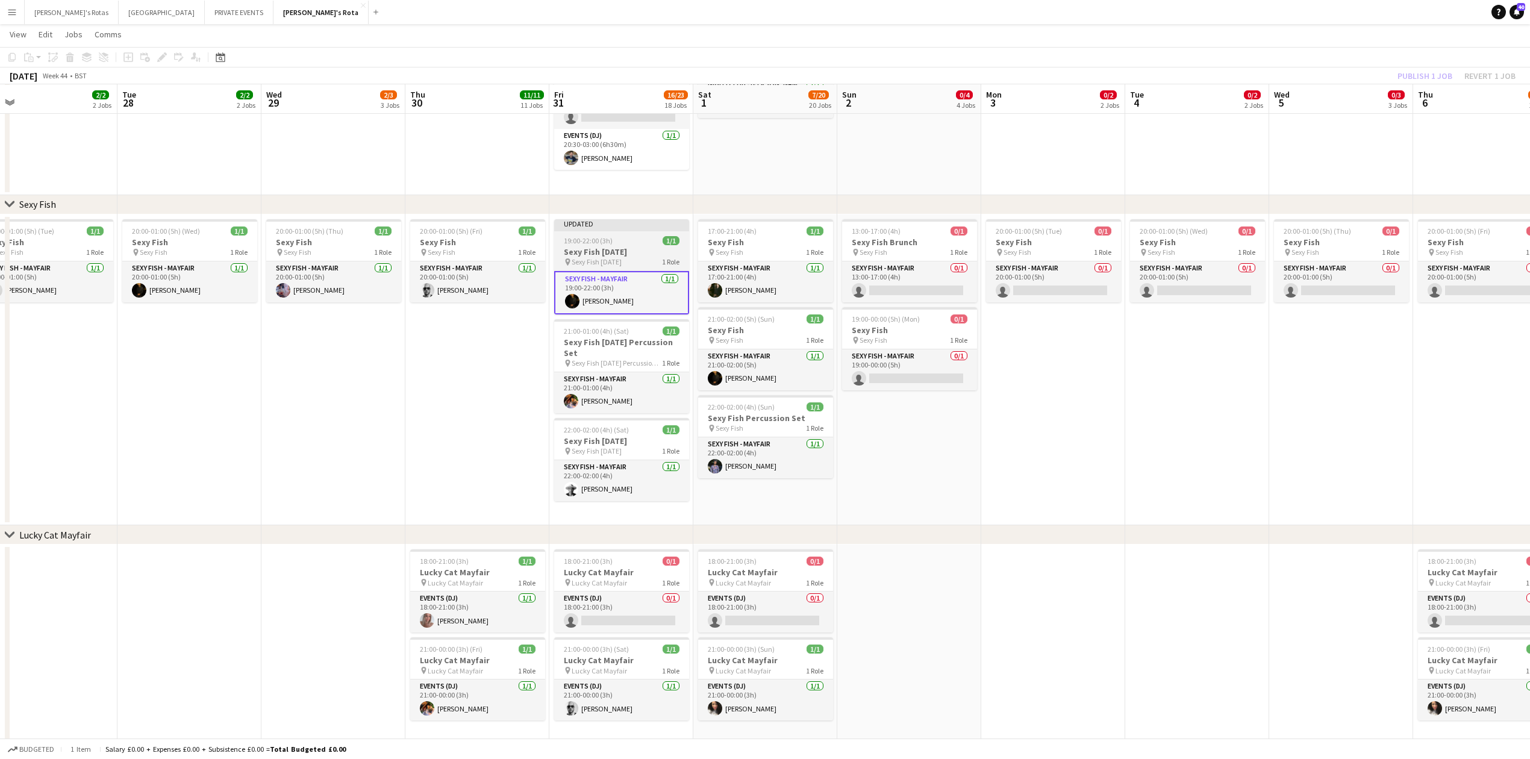
click at [605, 244] on span "19:00-22:00 (3h)" at bounding box center [588, 240] width 49 height 9
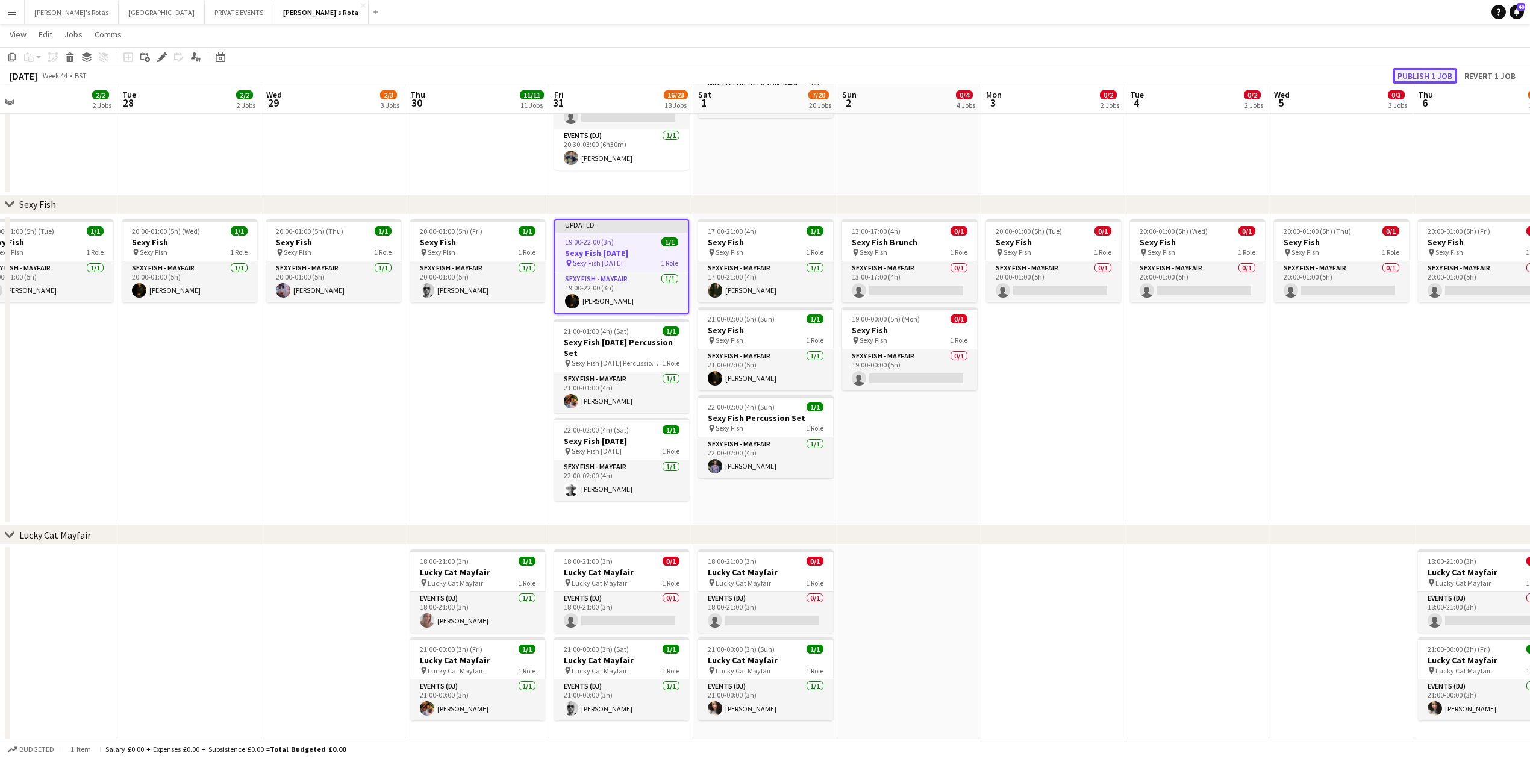
click at [1433, 73] on button "Publish 1 job" at bounding box center [1424, 76] width 64 height 16
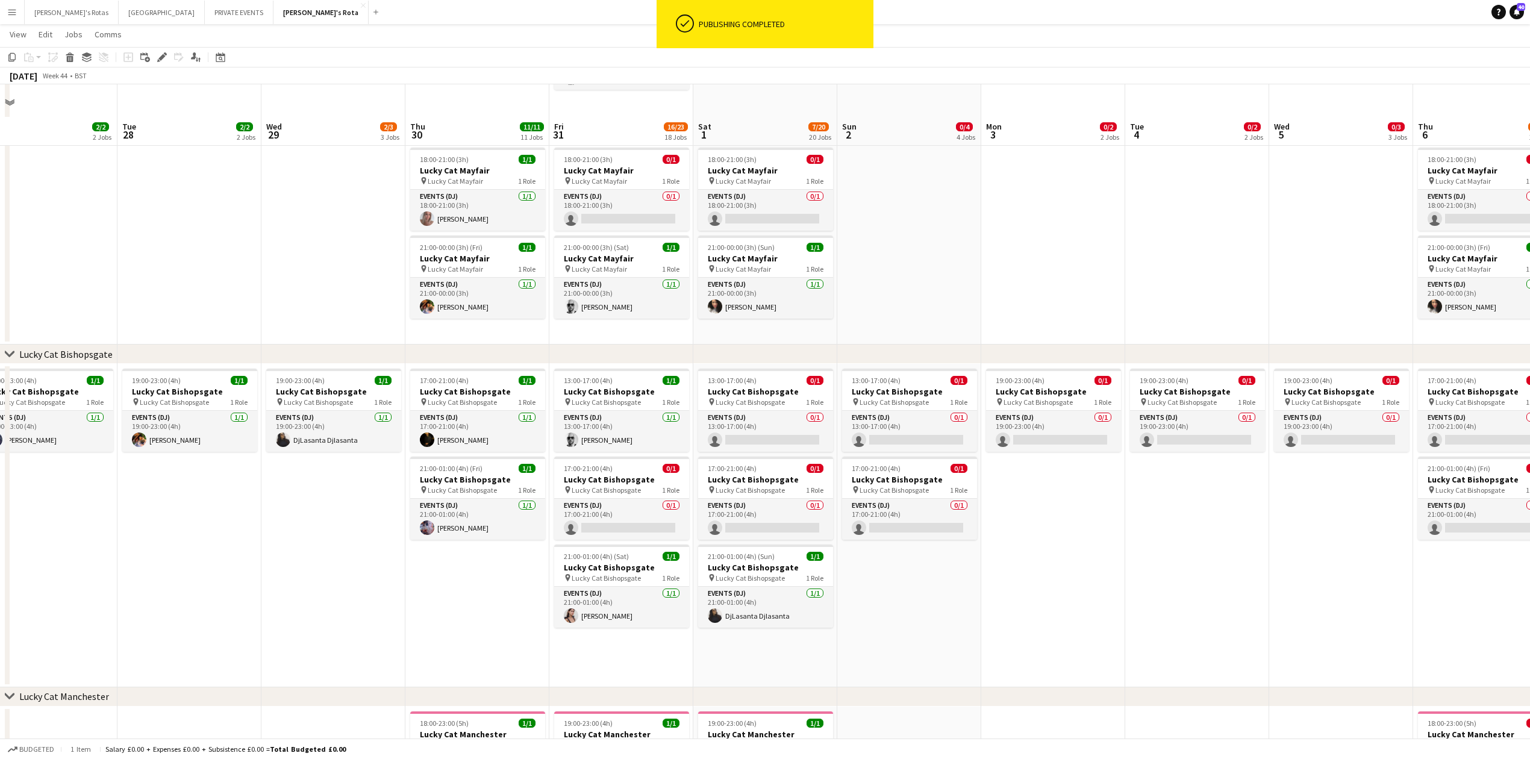
scroll to position [883, 0]
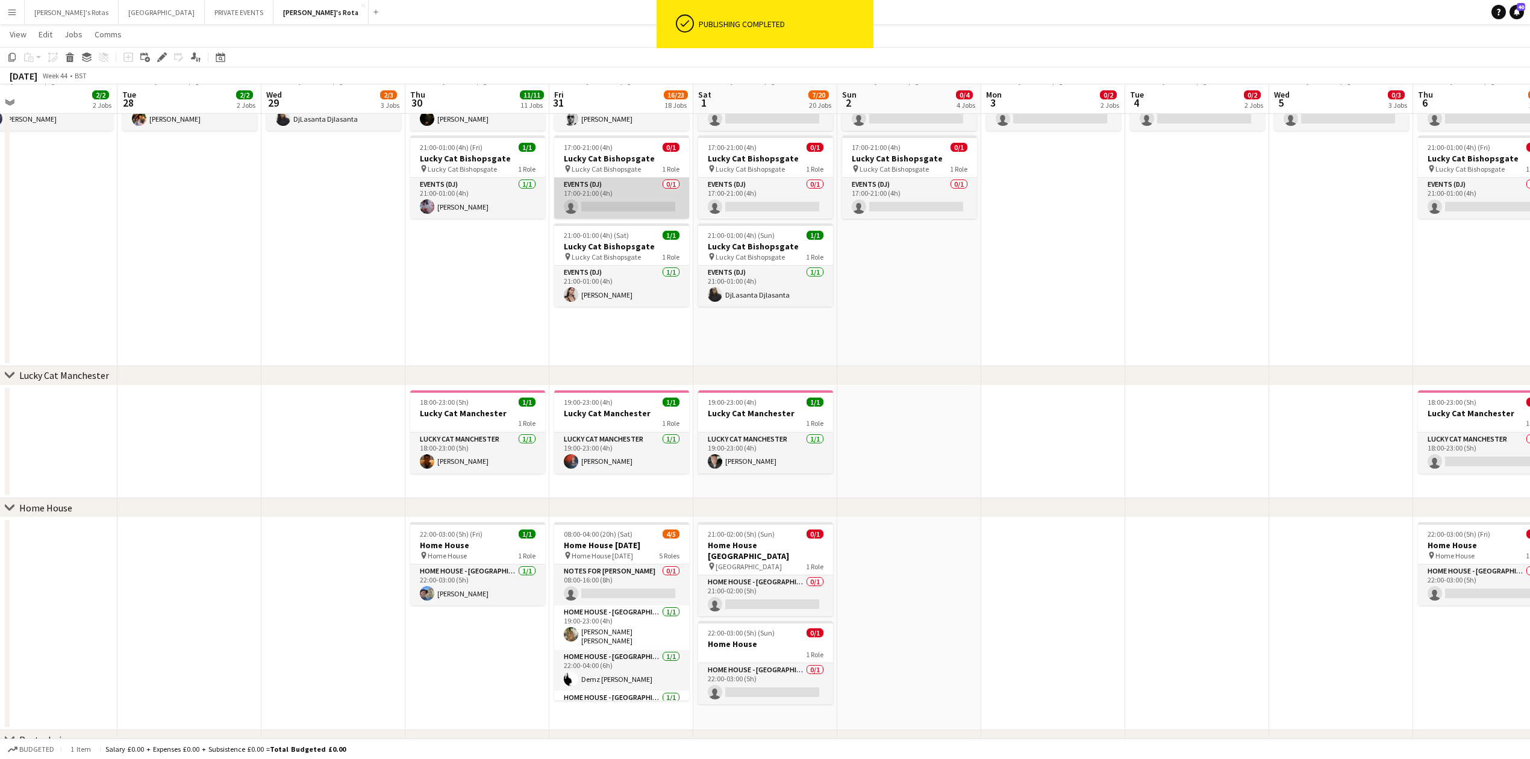
click at [625, 210] on app-card-role "Events (DJ) 0/1 17:00-21:00 (4h) single-neutral-actions" at bounding box center [621, 198] width 135 height 41
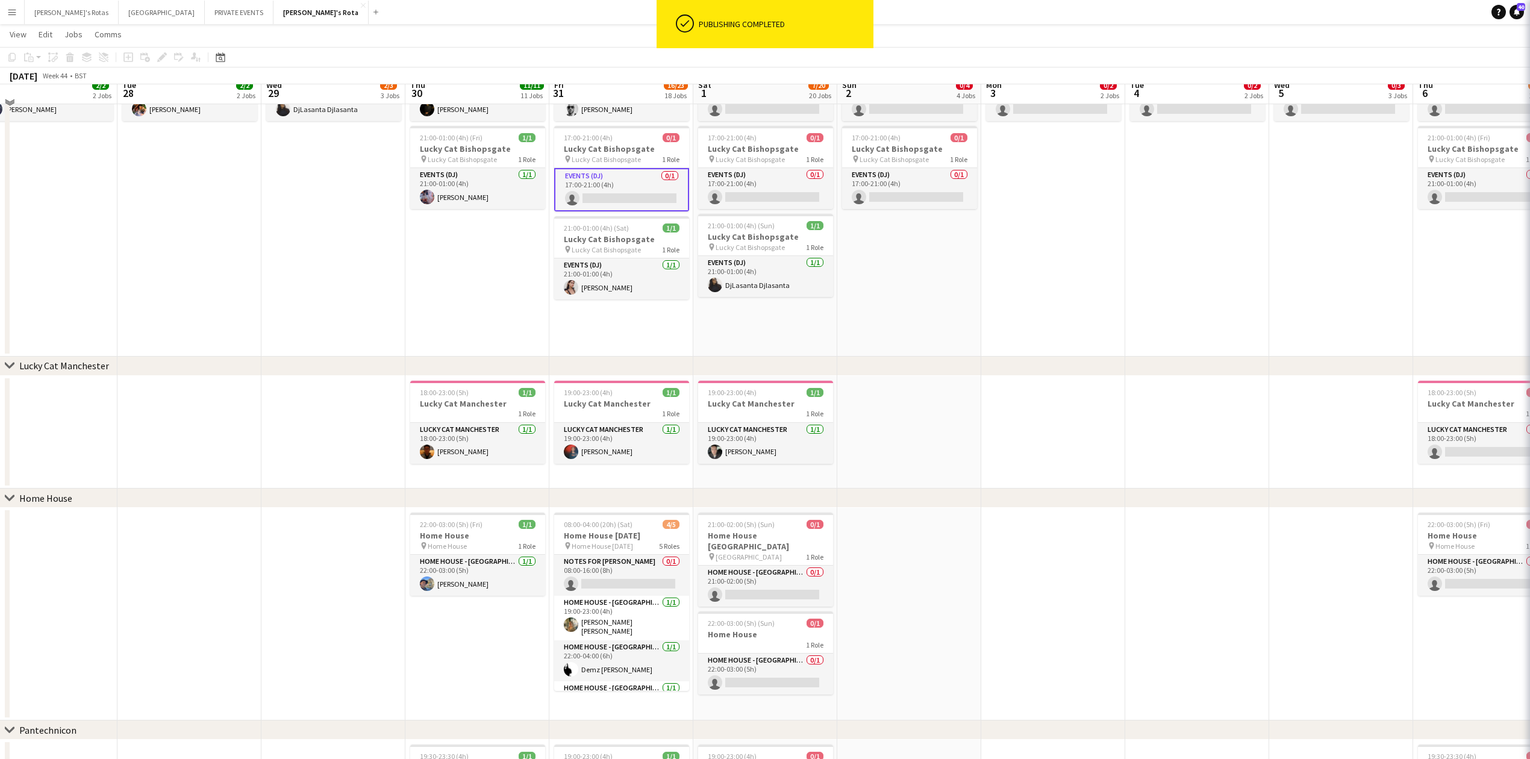
scroll to position [873, 0]
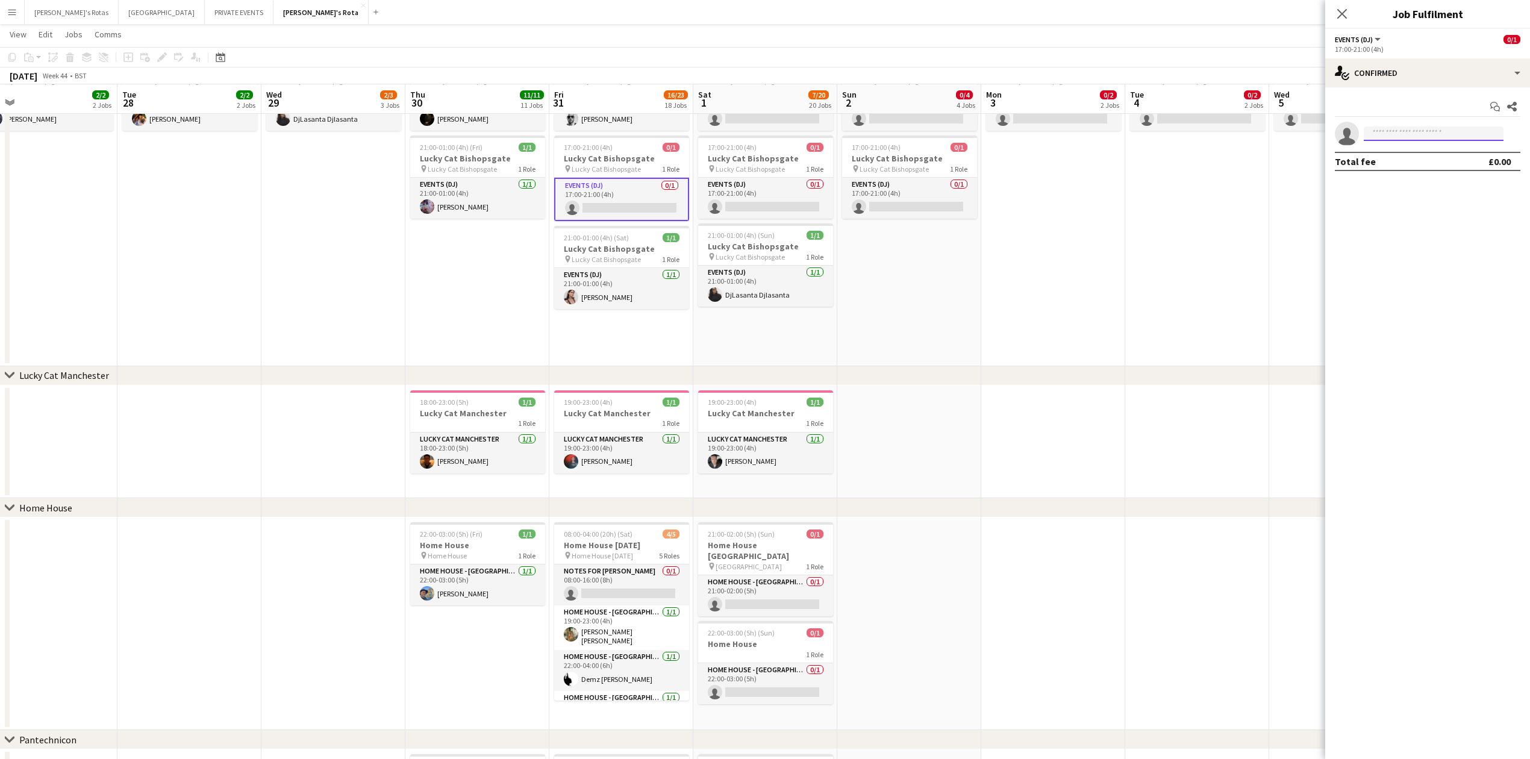
click at [1379, 131] on input at bounding box center [1434, 133] width 140 height 14
type input "******"
click at [1345, 11] on icon at bounding box center [1341, 13] width 11 height 11
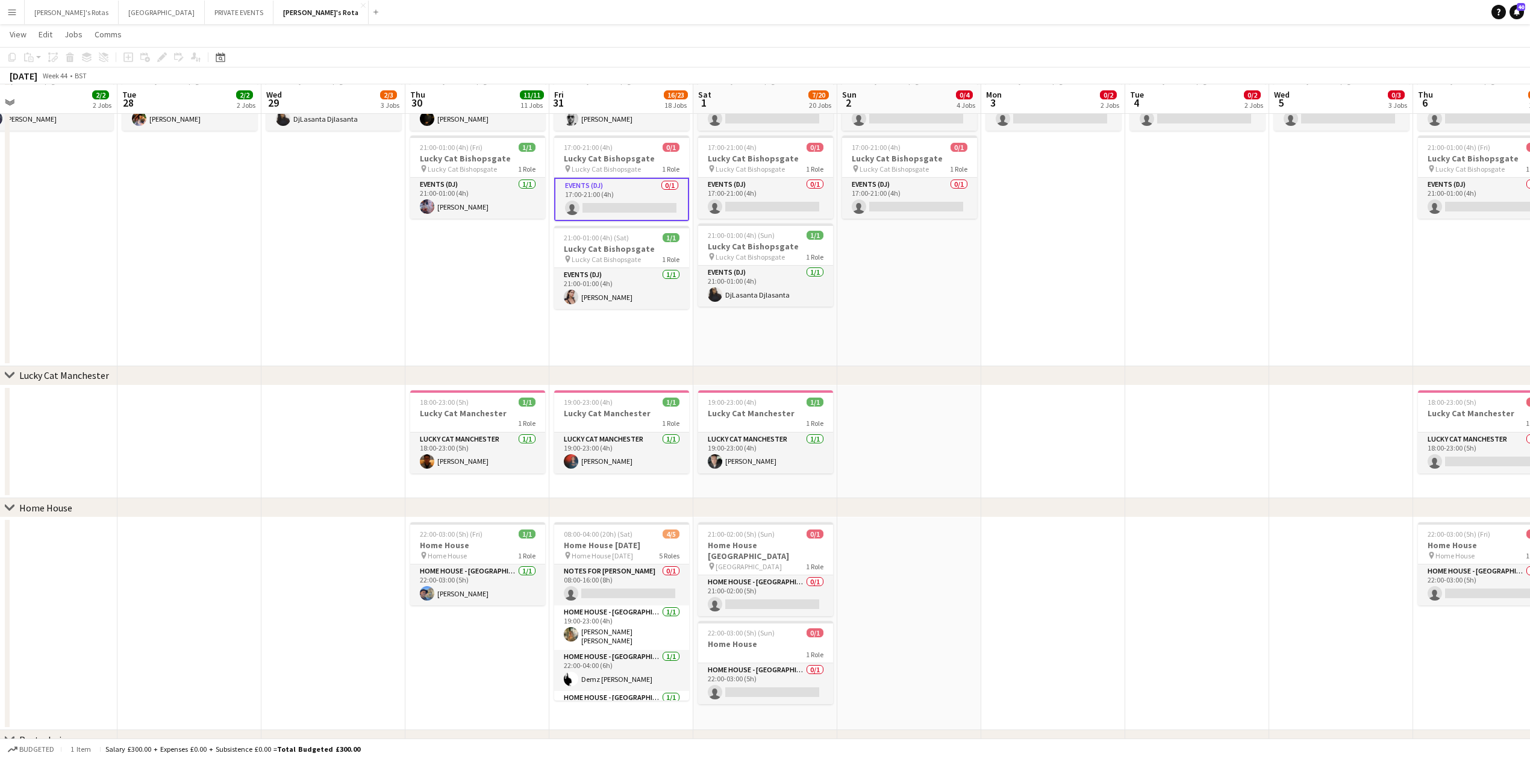
click at [287, 276] on app-date-cell "19:00-23:00 (4h) 1/1 Lucky Cat Bishopsgate pin Lucky Cat Bishopsgate 1 Role Eve…" at bounding box center [333, 204] width 144 height 323
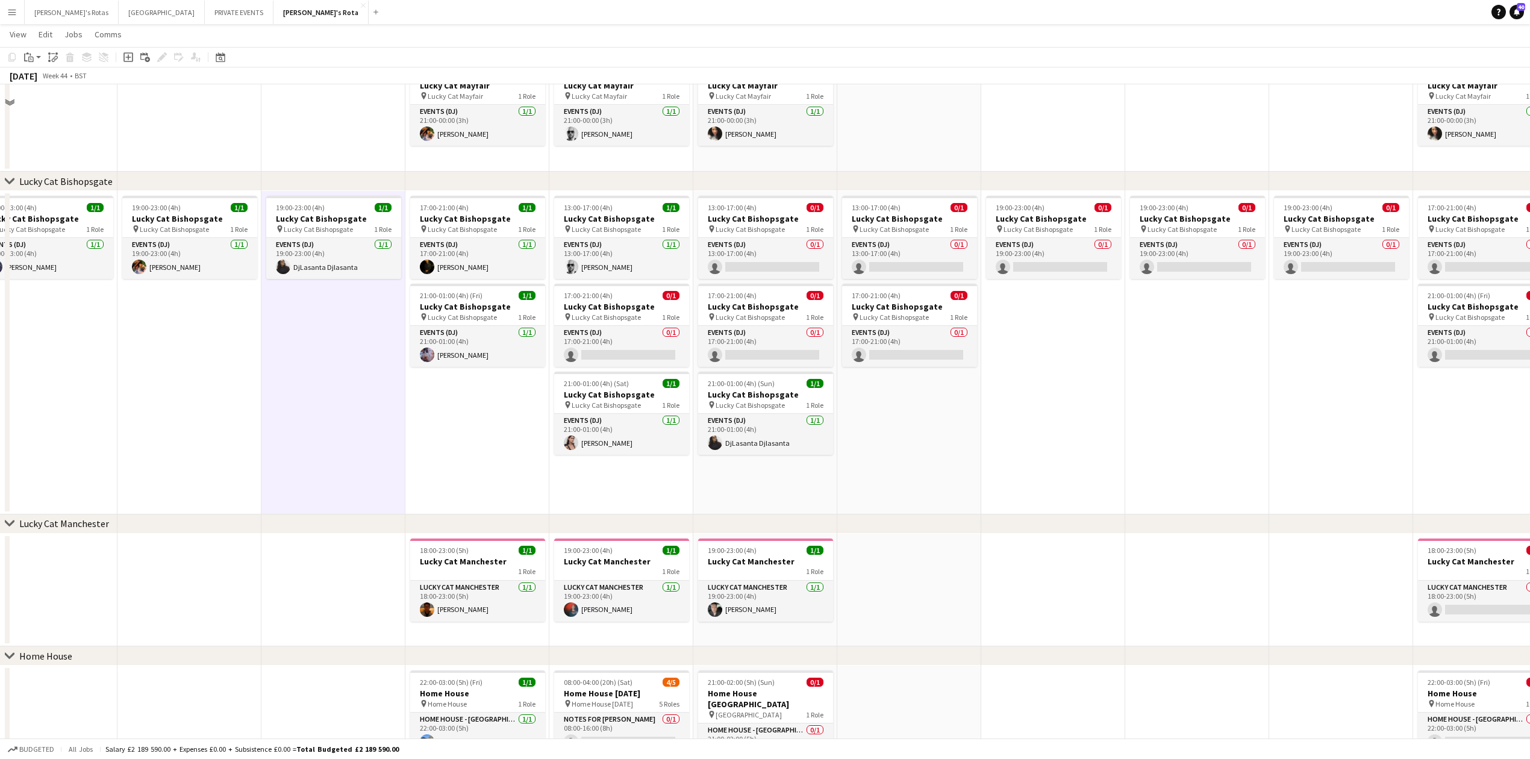
scroll to position [552, 0]
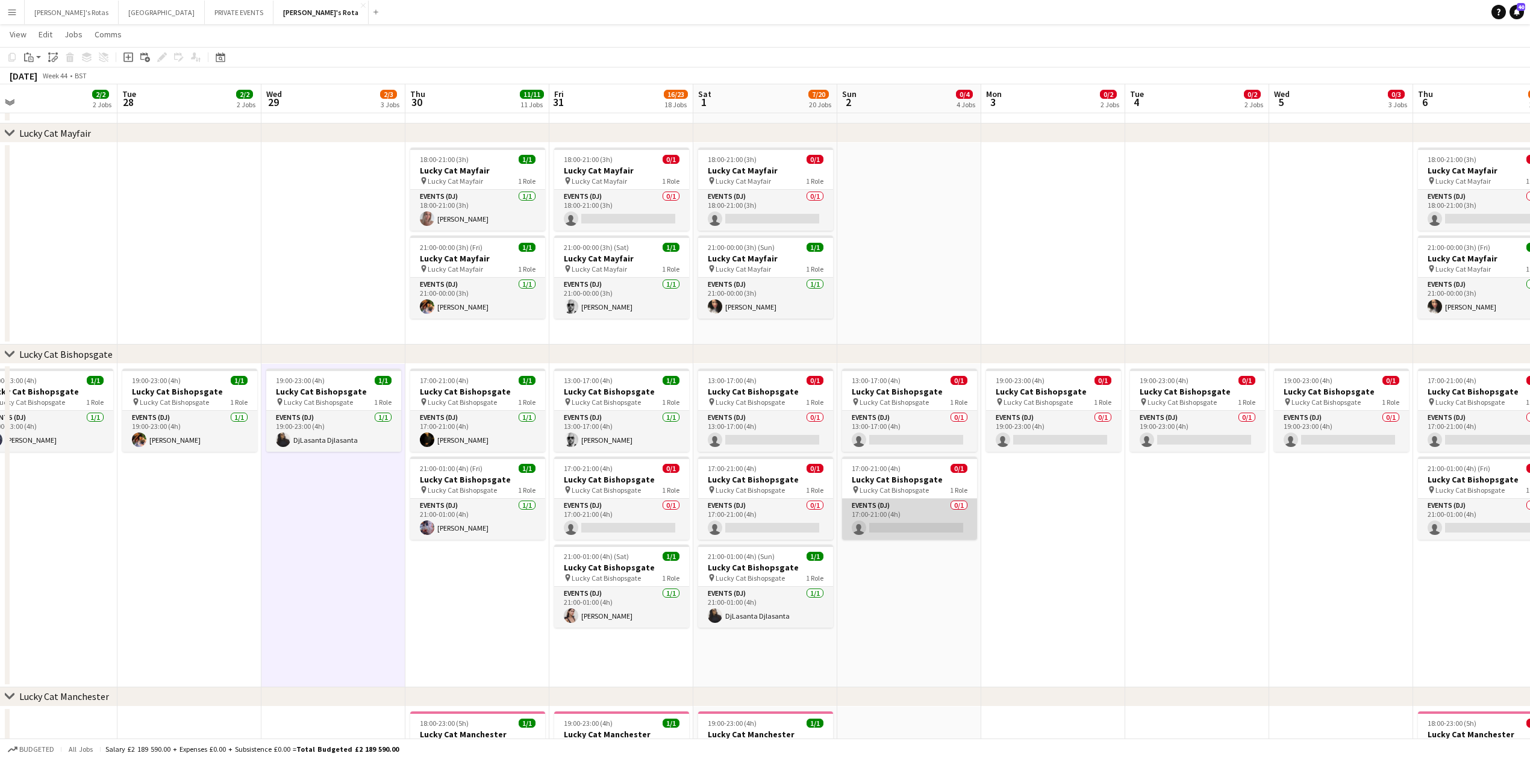
click at [913, 524] on app-card-role "Events (DJ) 0/1 17:00-21:00 (4h) single-neutral-actions" at bounding box center [909, 519] width 135 height 41
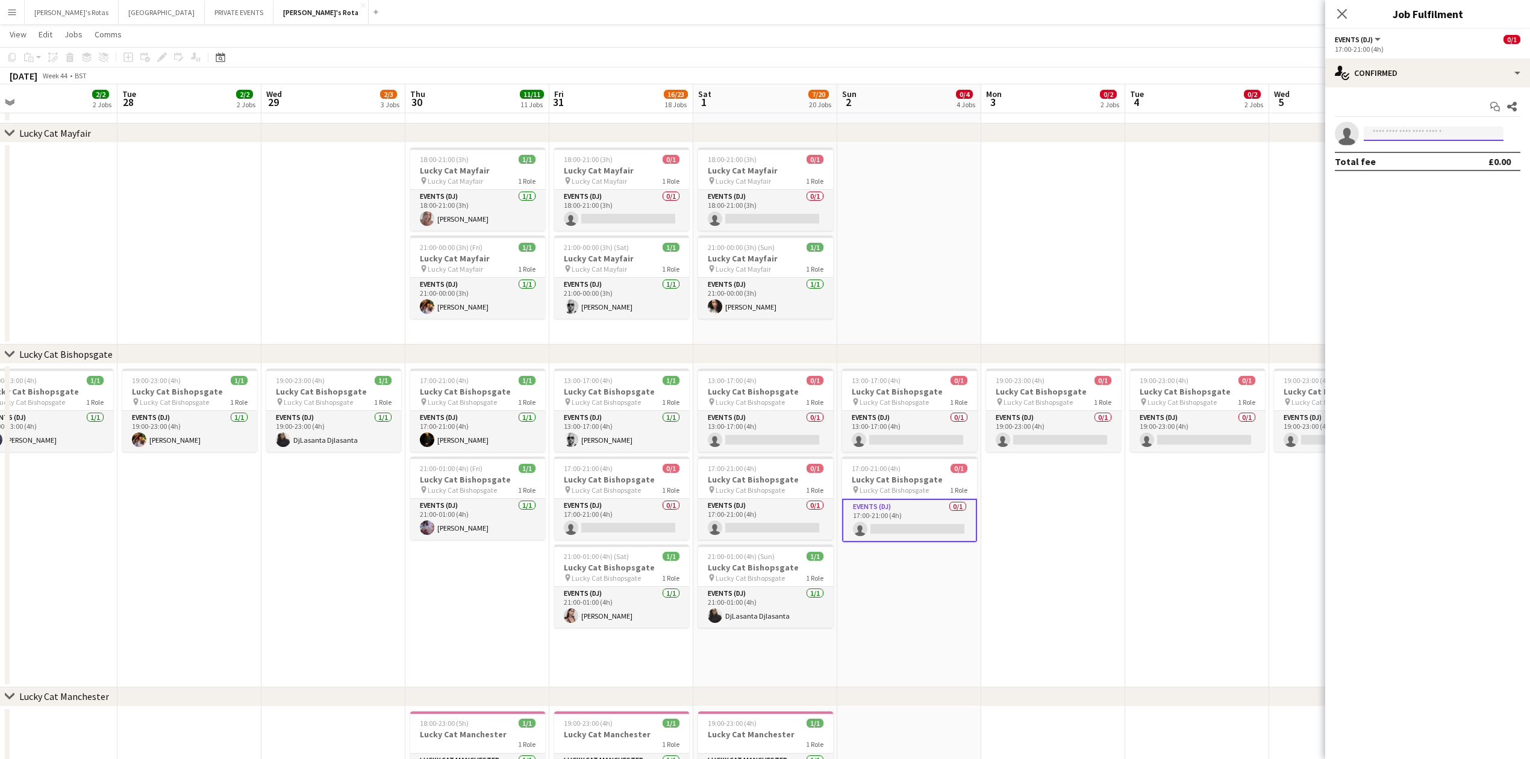
click at [1398, 140] on input at bounding box center [1434, 133] width 140 height 14
click at [263, 490] on app-date-cell "19:00-23:00 (4h) 1/1 Lucky Cat Bishopsgate pin Lucky Cat Bishopsgate 1 Role Eve…" at bounding box center [333, 525] width 144 height 323
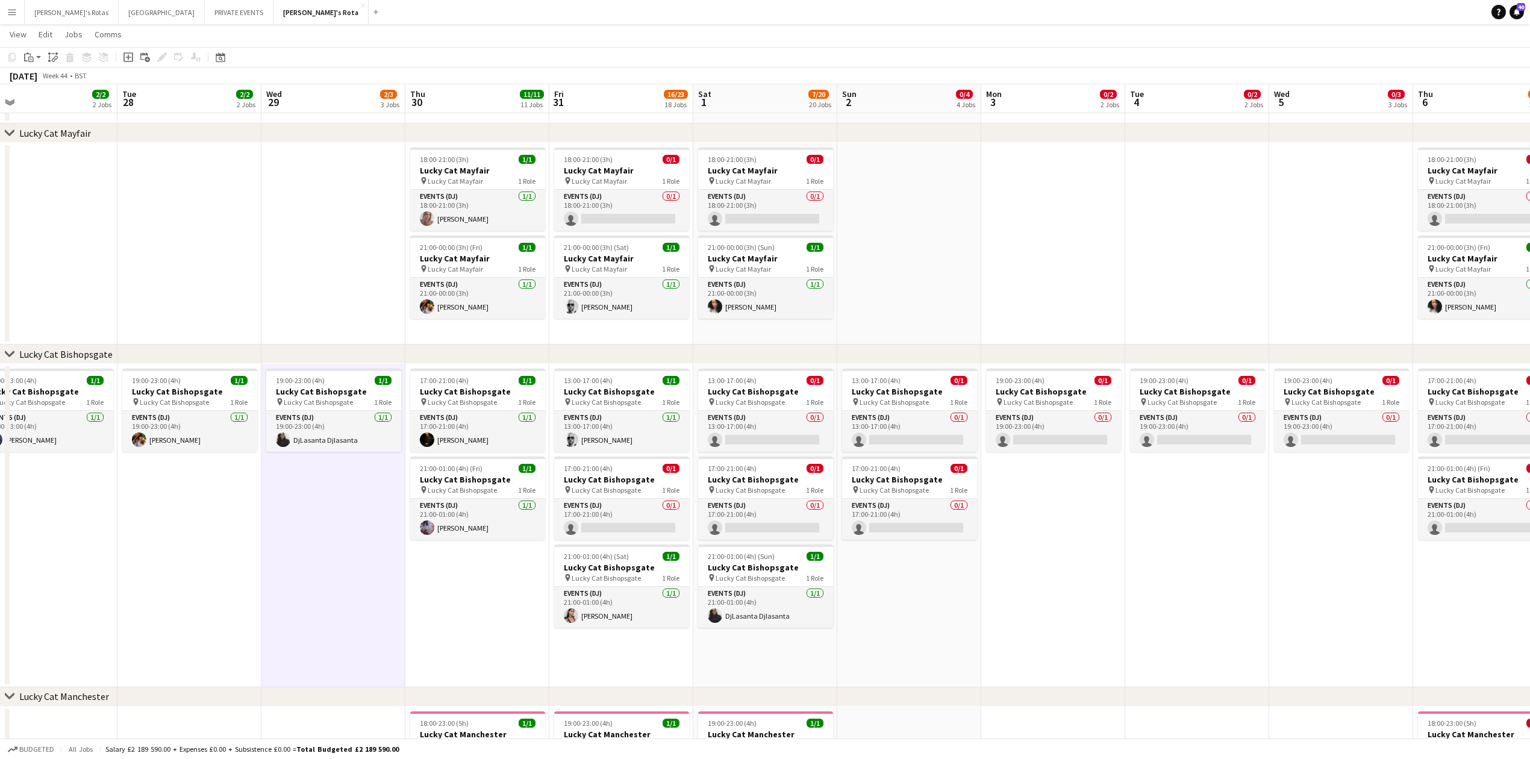
scroll to position [0, 316]
click at [642, 218] on app-card-role "Events (DJ) 0/1 18:00-21:00 (3h) single-neutral-actions" at bounding box center [620, 210] width 135 height 41
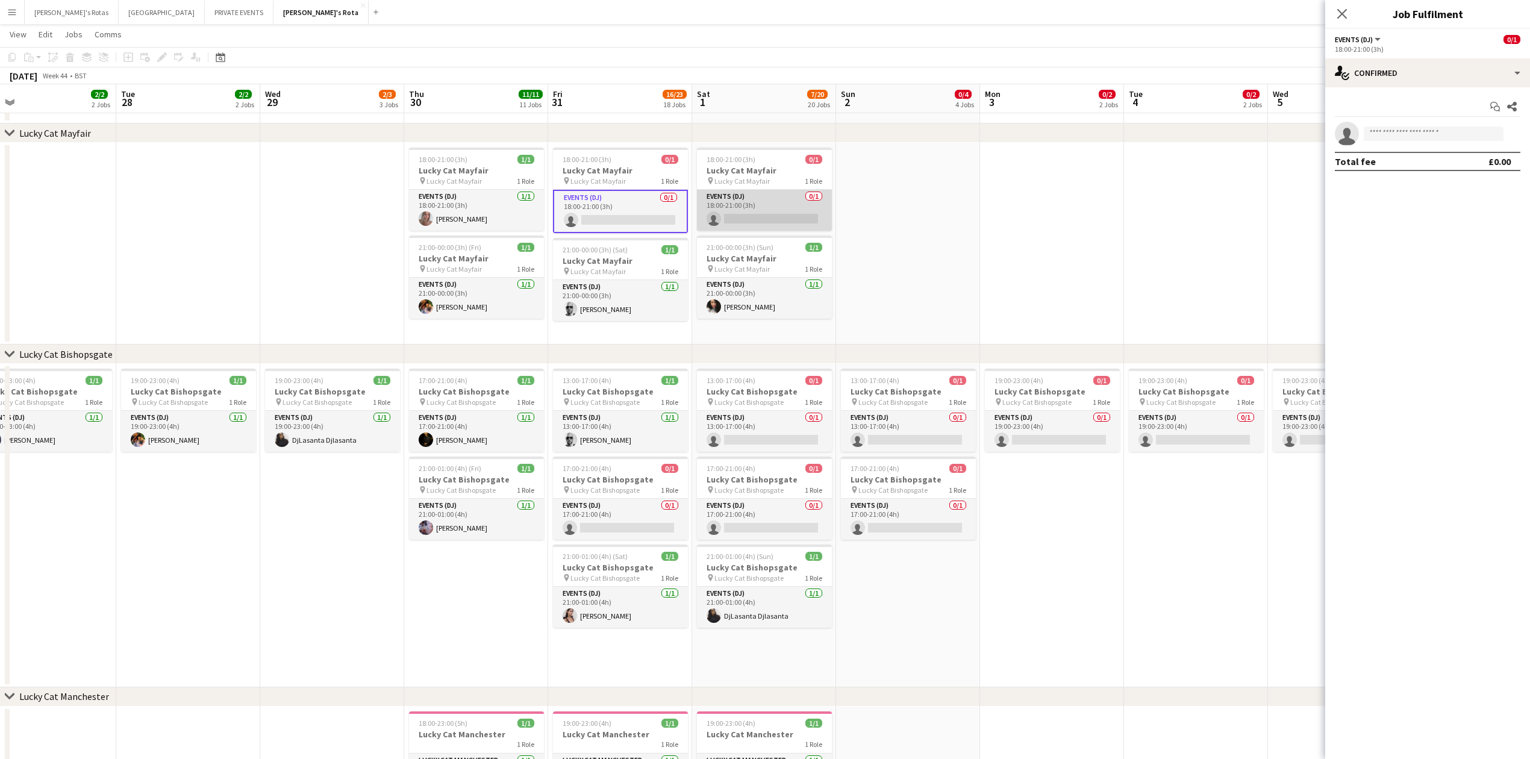
click at [718, 215] on app-card-role "Events (DJ) 0/1 18:00-21:00 (3h) single-neutral-actions" at bounding box center [764, 210] width 135 height 41
drag, startPoint x: 1412, startPoint y: 119, endPoint x: 1406, endPoint y: 123, distance: 7.4
click at [1411, 119] on div "Start chat Share single-neutral-actions Total fee £0.00" at bounding box center [1427, 133] width 205 height 93
click at [1405, 123] on app-invite-slot "single-neutral-actions" at bounding box center [1427, 134] width 205 height 24
click at [1390, 131] on input at bounding box center [1434, 133] width 140 height 14
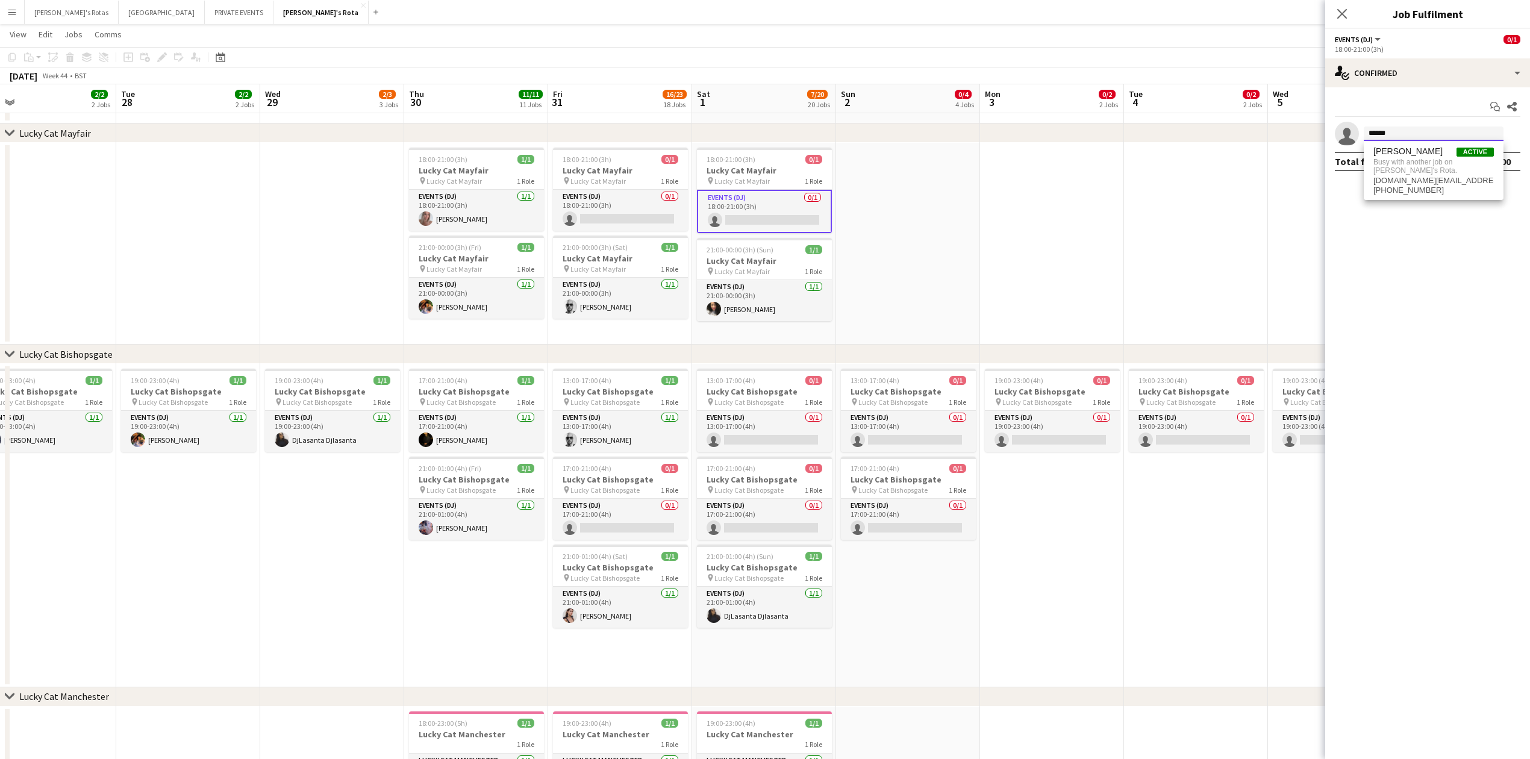
type input "******"
click at [294, 254] on app-date-cell at bounding box center [332, 244] width 144 height 202
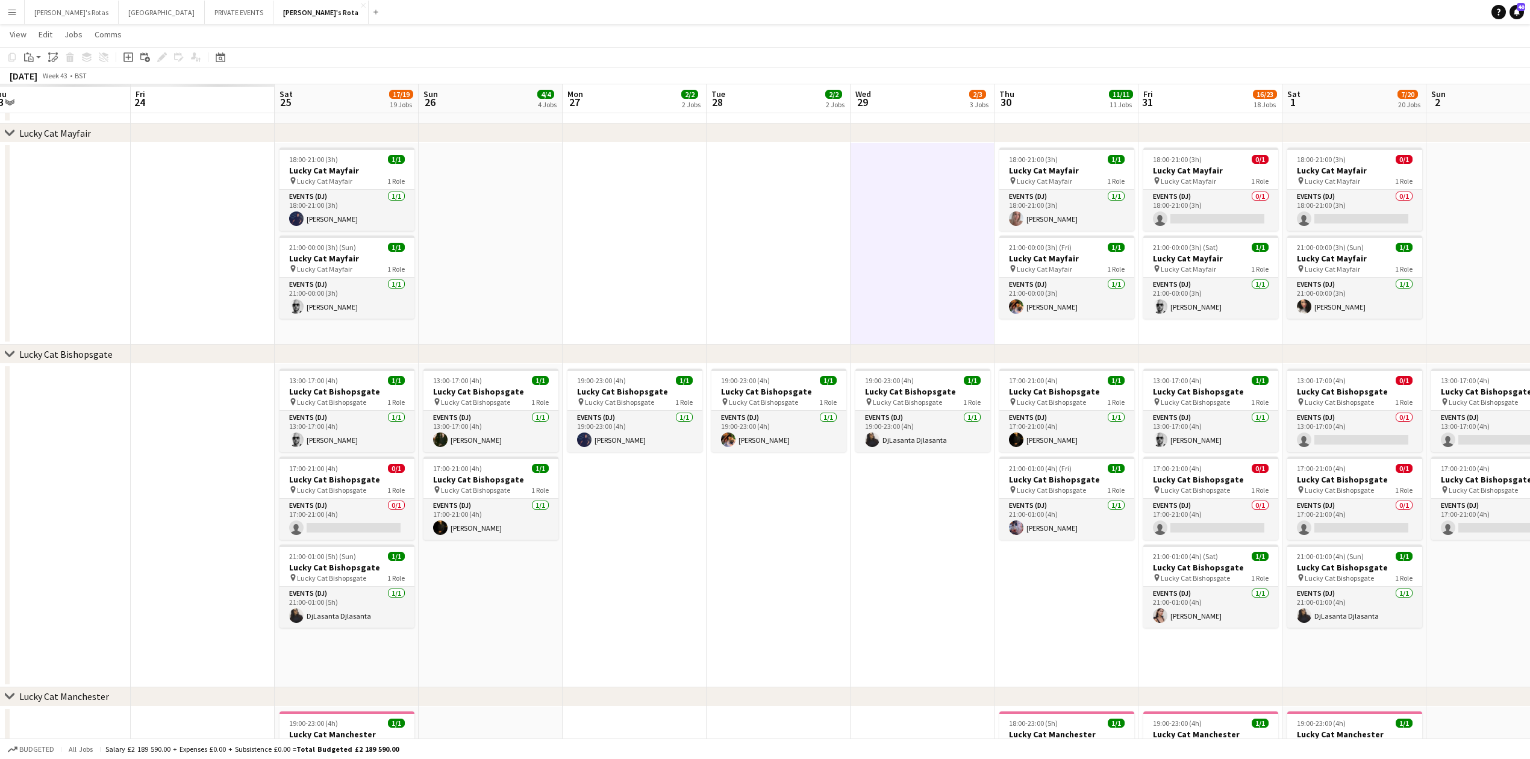
drag, startPoint x: 288, startPoint y: 270, endPoint x: 899, endPoint y: 264, distance: 610.7
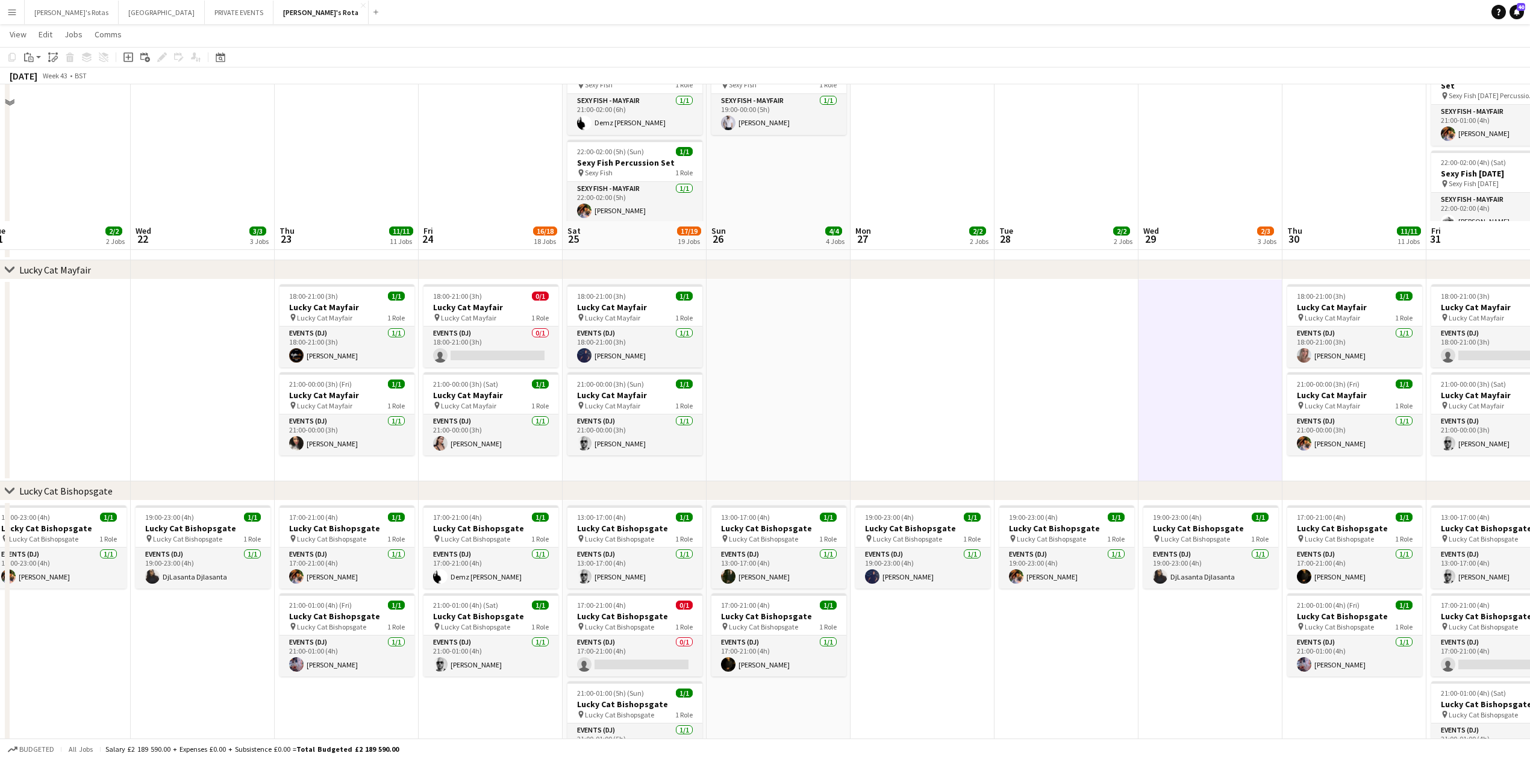
scroll to position [689, 0]
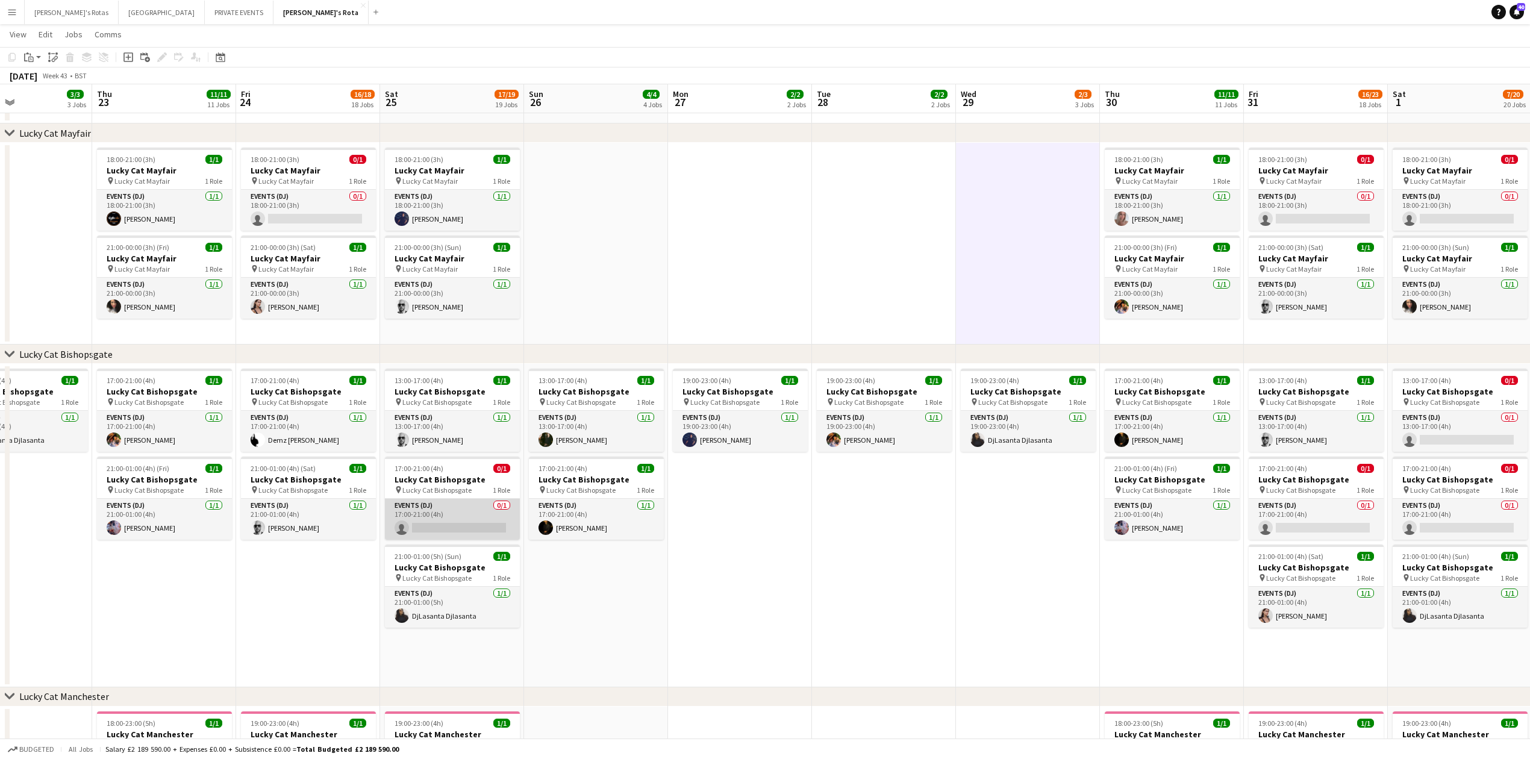
click at [434, 517] on app-card-role "Events (DJ) 0/1 17:00-21:00 (4h) single-neutral-actions" at bounding box center [452, 519] width 135 height 41
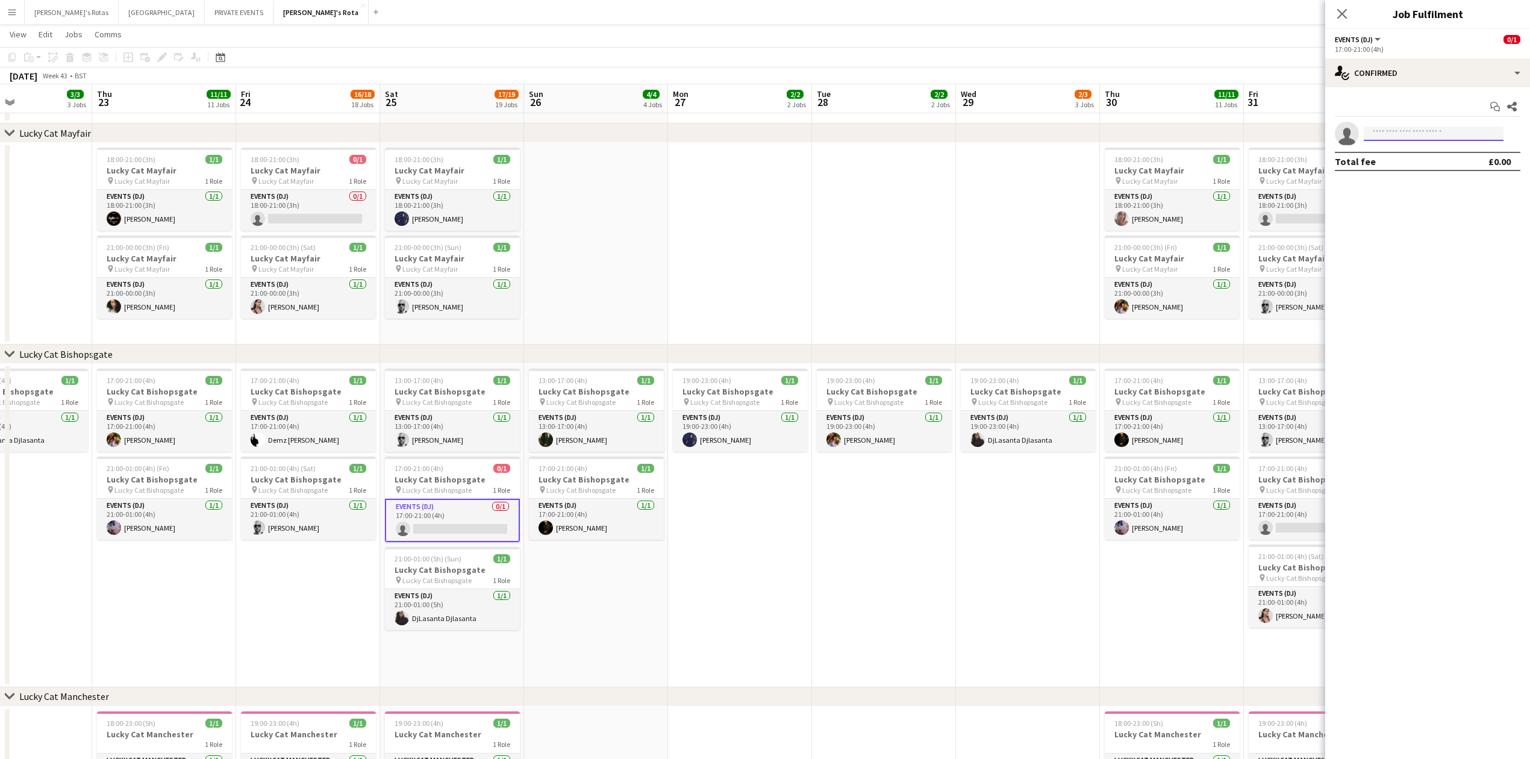
click at [1411, 134] on input at bounding box center [1434, 133] width 140 height 14
type input "*"
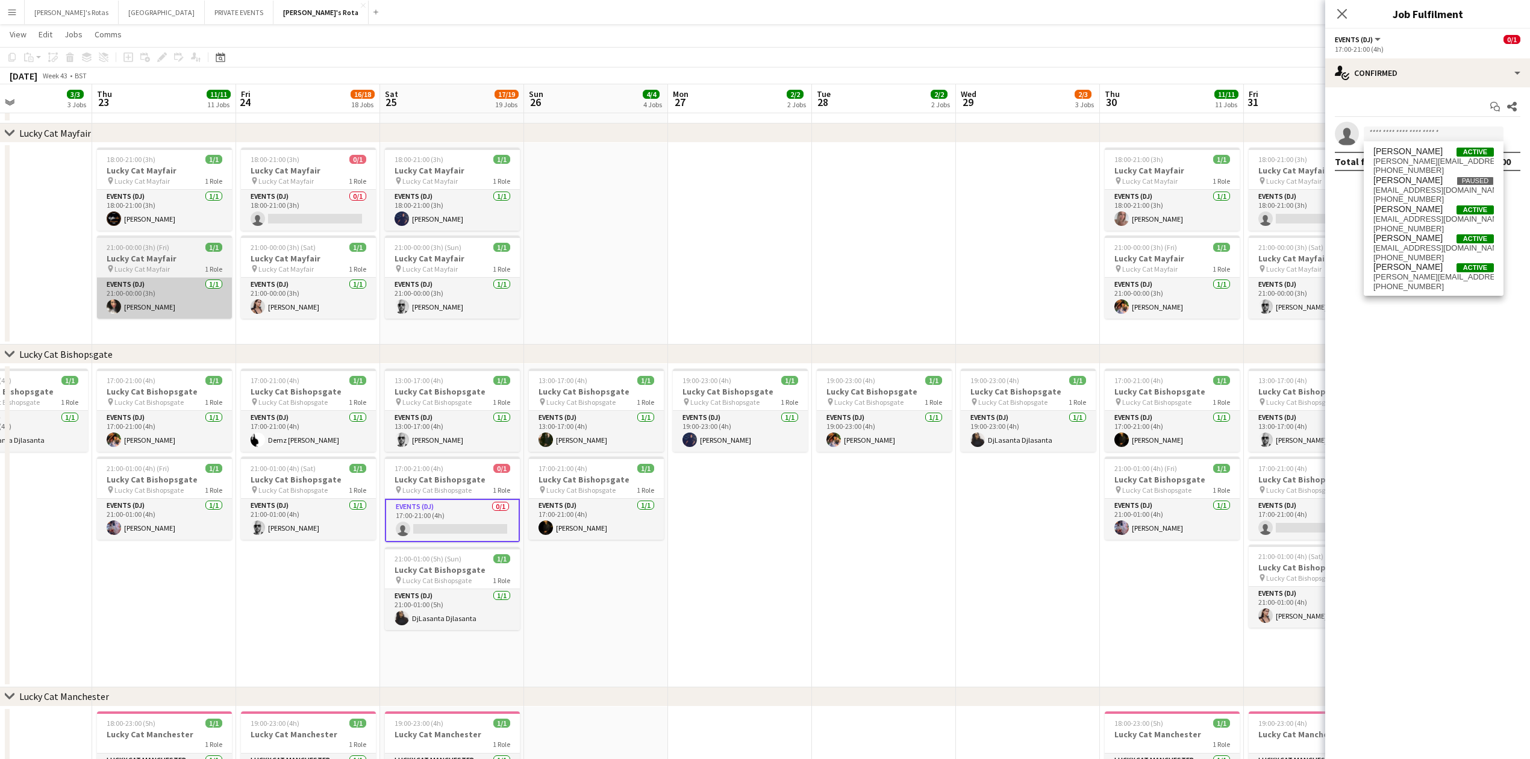
drag, startPoint x: 497, startPoint y: 613, endPoint x: 155, endPoint y: 298, distance: 465.4
click at [496, 613] on app-card-role "Events (DJ) [DATE] 21:00-01:00 (5h) DjLasanta Djlasanta" at bounding box center [452, 609] width 135 height 41
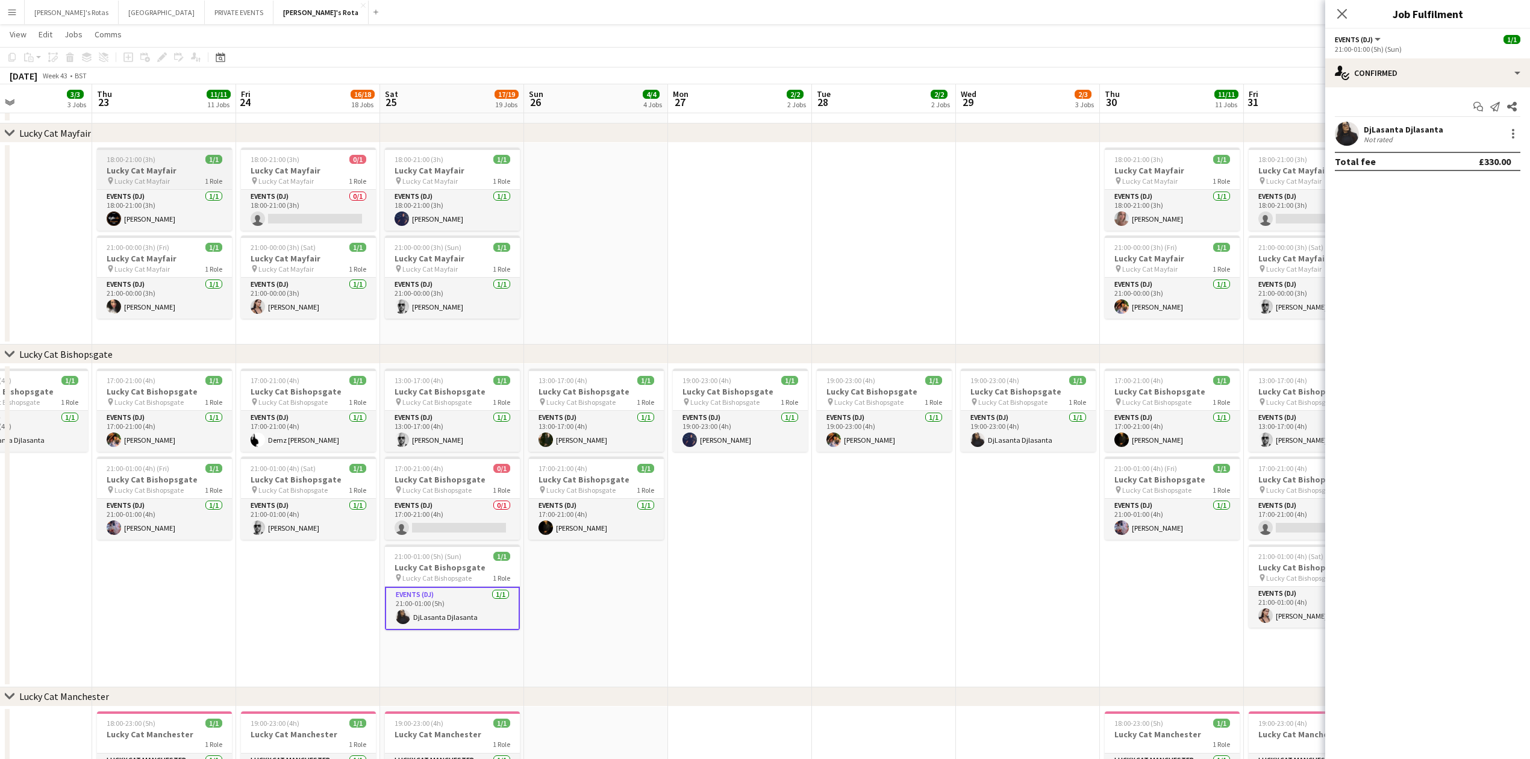
scroll to position [0, 341]
click at [293, 212] on app-card-role "Events (DJ) 0/1 18:00-21:00 (3h) single-neutral-actions" at bounding box center [307, 210] width 135 height 41
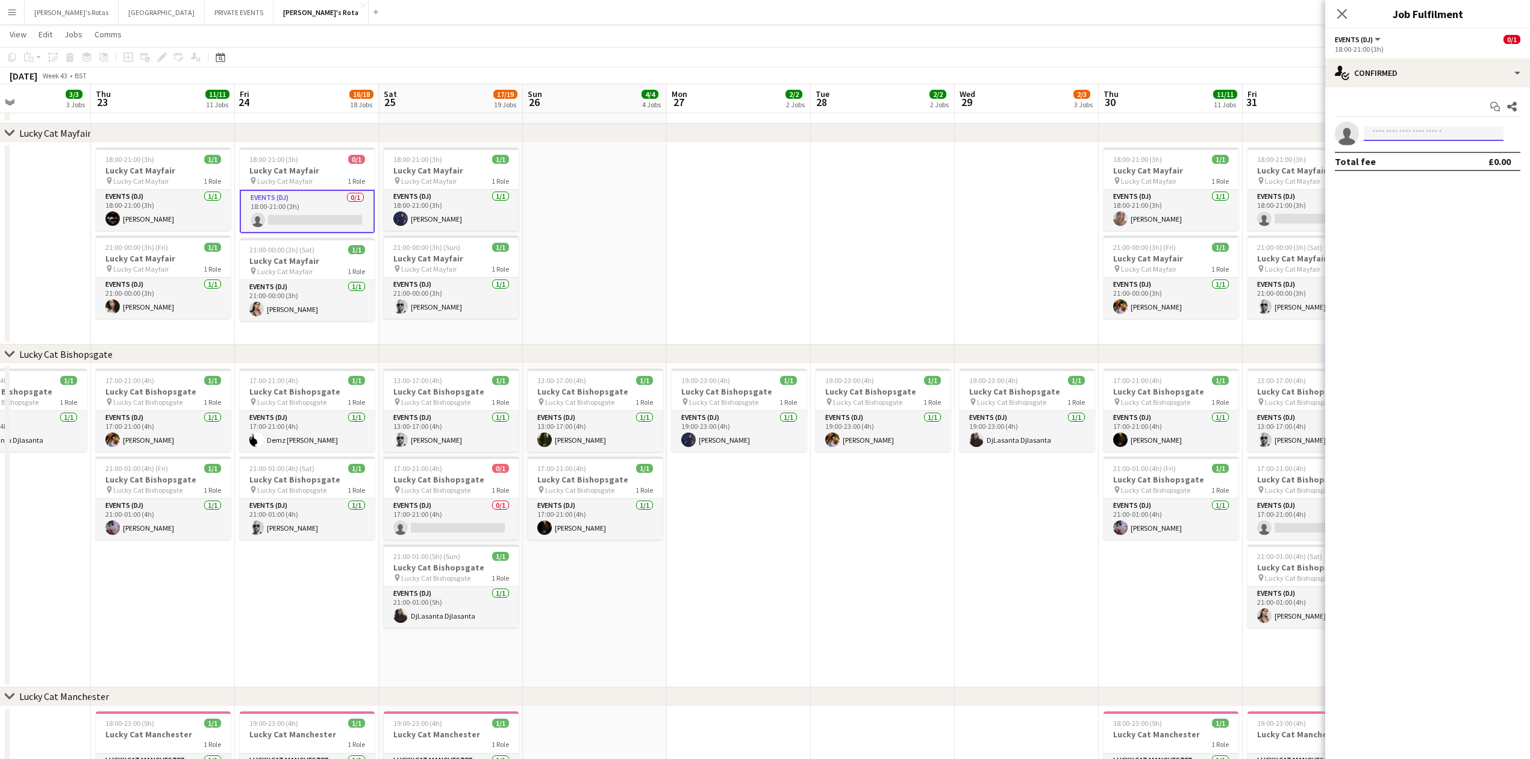
click at [1410, 135] on input at bounding box center [1434, 133] width 140 height 14
type input "****"
click at [1445, 165] on span "tahnee.tk@gmail.com" at bounding box center [1433, 162] width 120 height 10
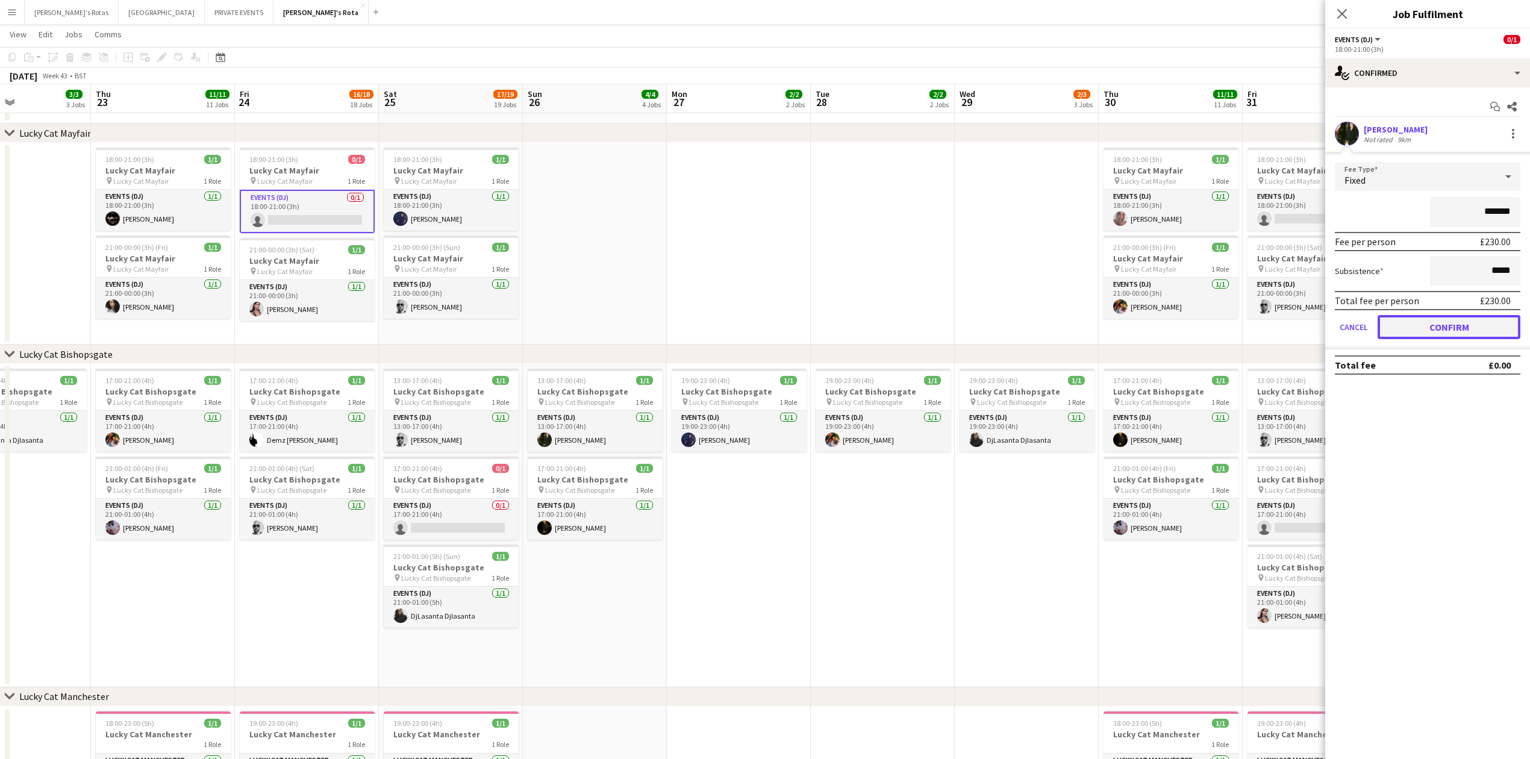
click at [1442, 321] on button "Confirm" at bounding box center [1448, 327] width 143 height 24
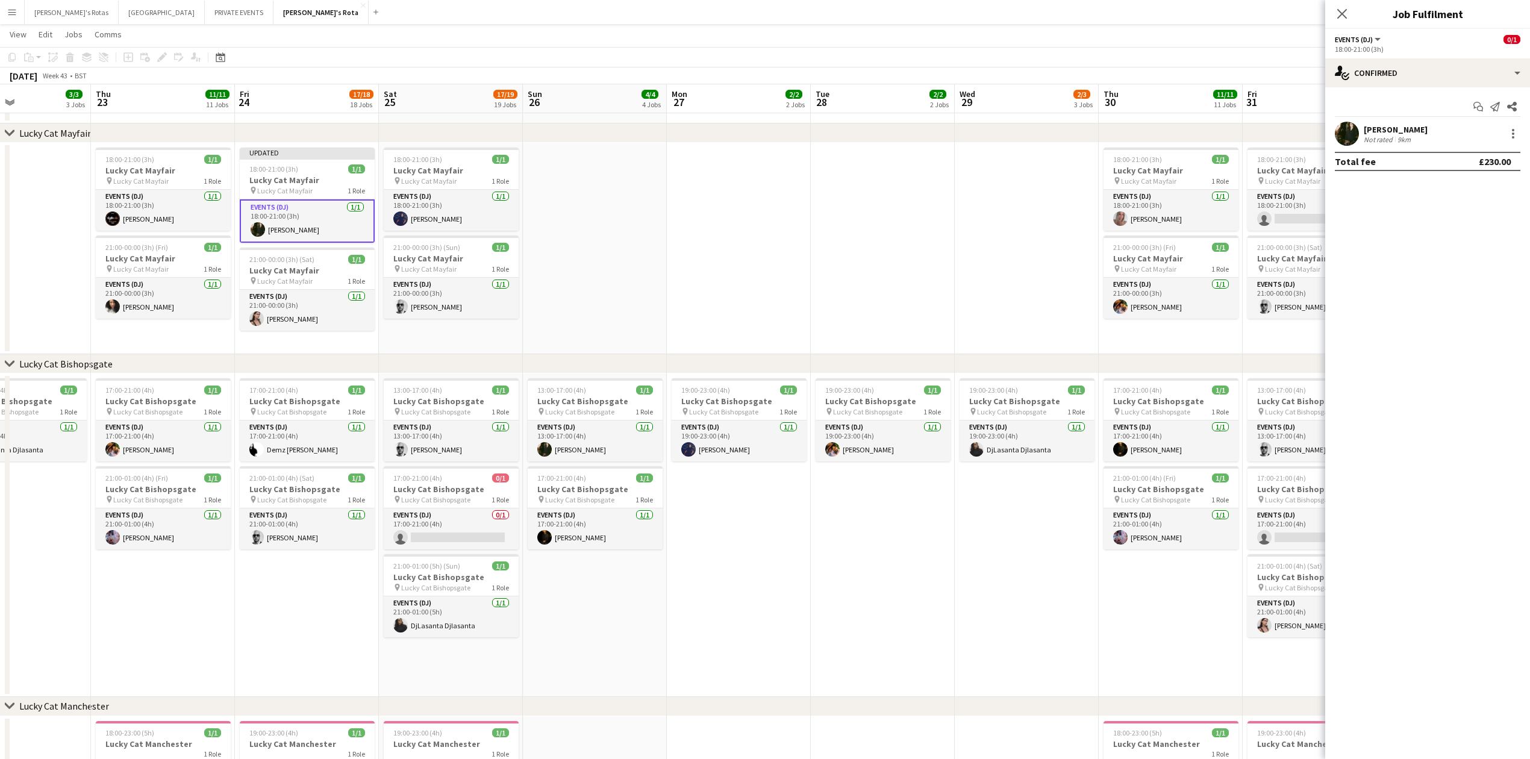
drag, startPoint x: 1343, startPoint y: 10, endPoint x: 1255, endPoint y: 37, distance: 92.0
click at [1342, 10] on icon "Close pop-in" at bounding box center [1342, 14] width 10 height 10
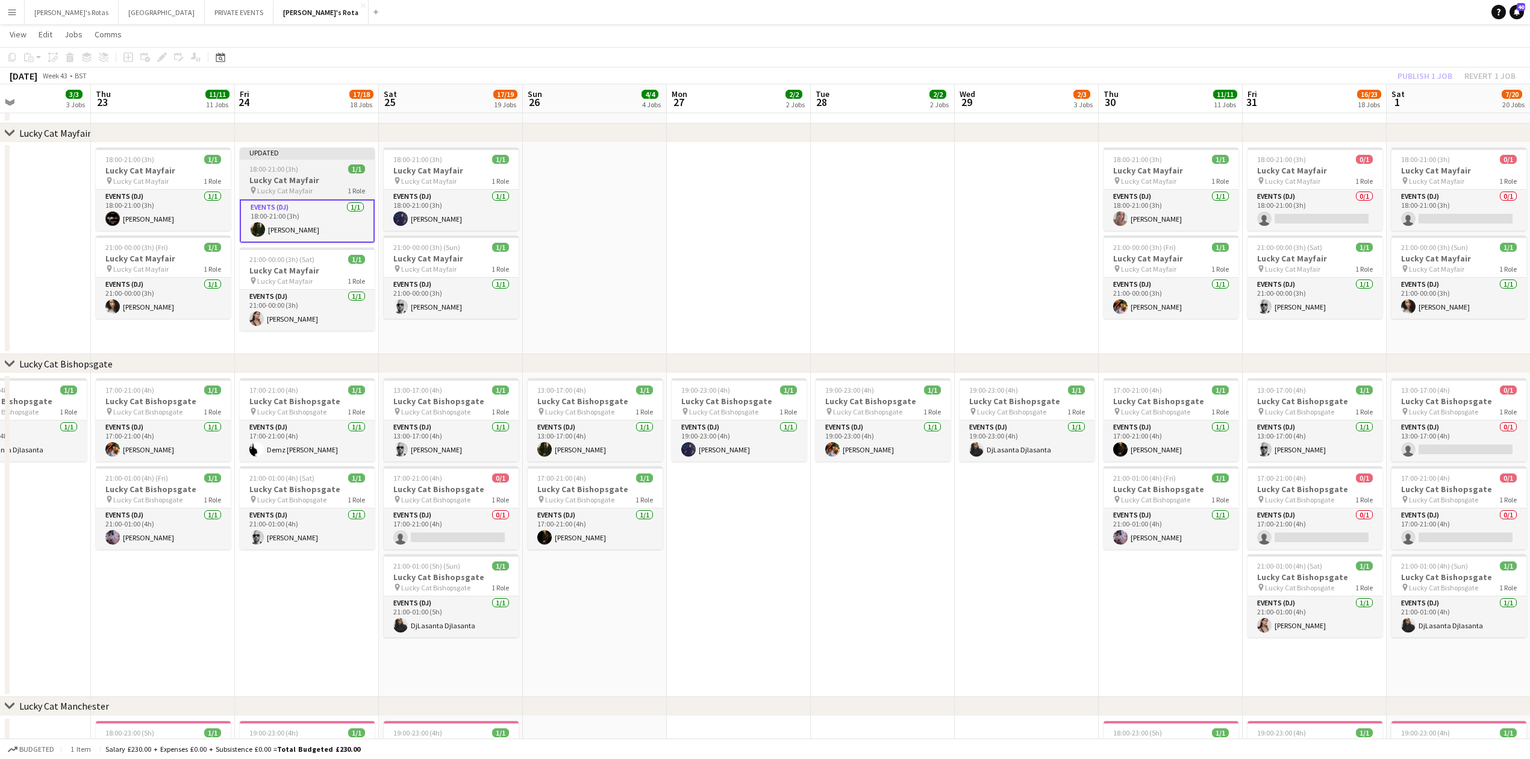
click at [270, 177] on h3 "Lucky Cat Mayfair" at bounding box center [307, 180] width 135 height 11
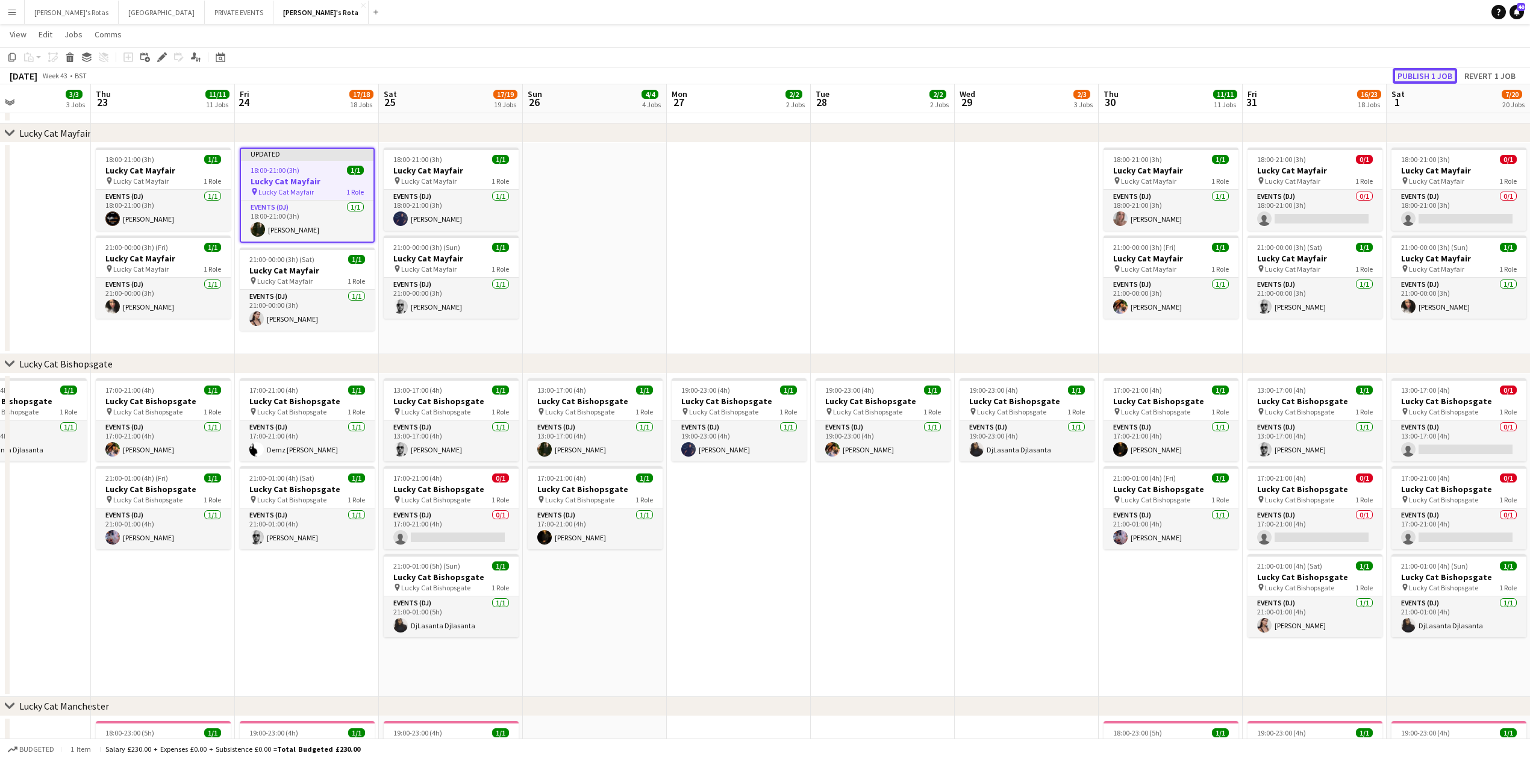
click at [1421, 75] on button "Publish 1 job" at bounding box center [1424, 76] width 64 height 16
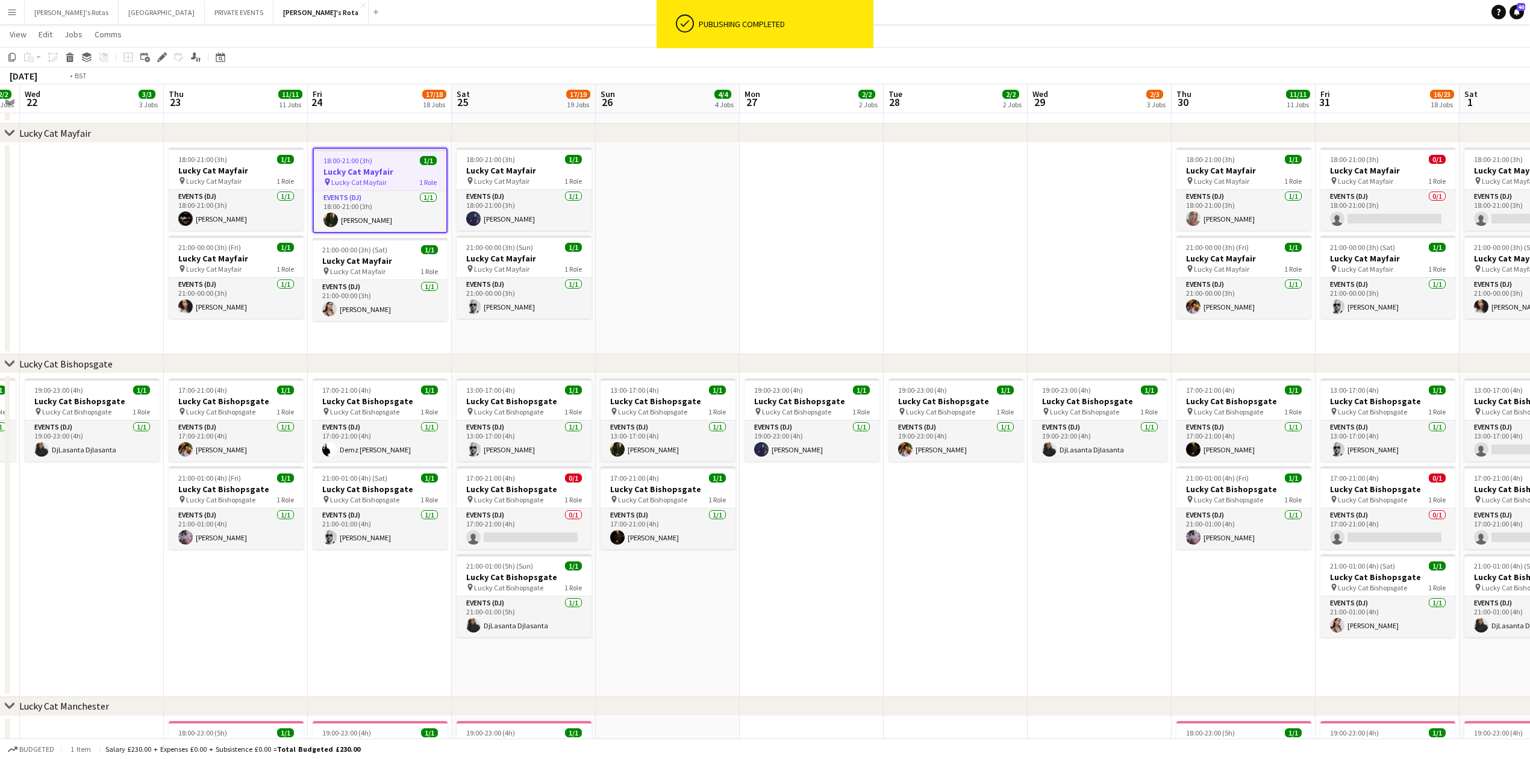
drag, startPoint x: 155, startPoint y: 608, endPoint x: 666, endPoint y: 608, distance: 511.3
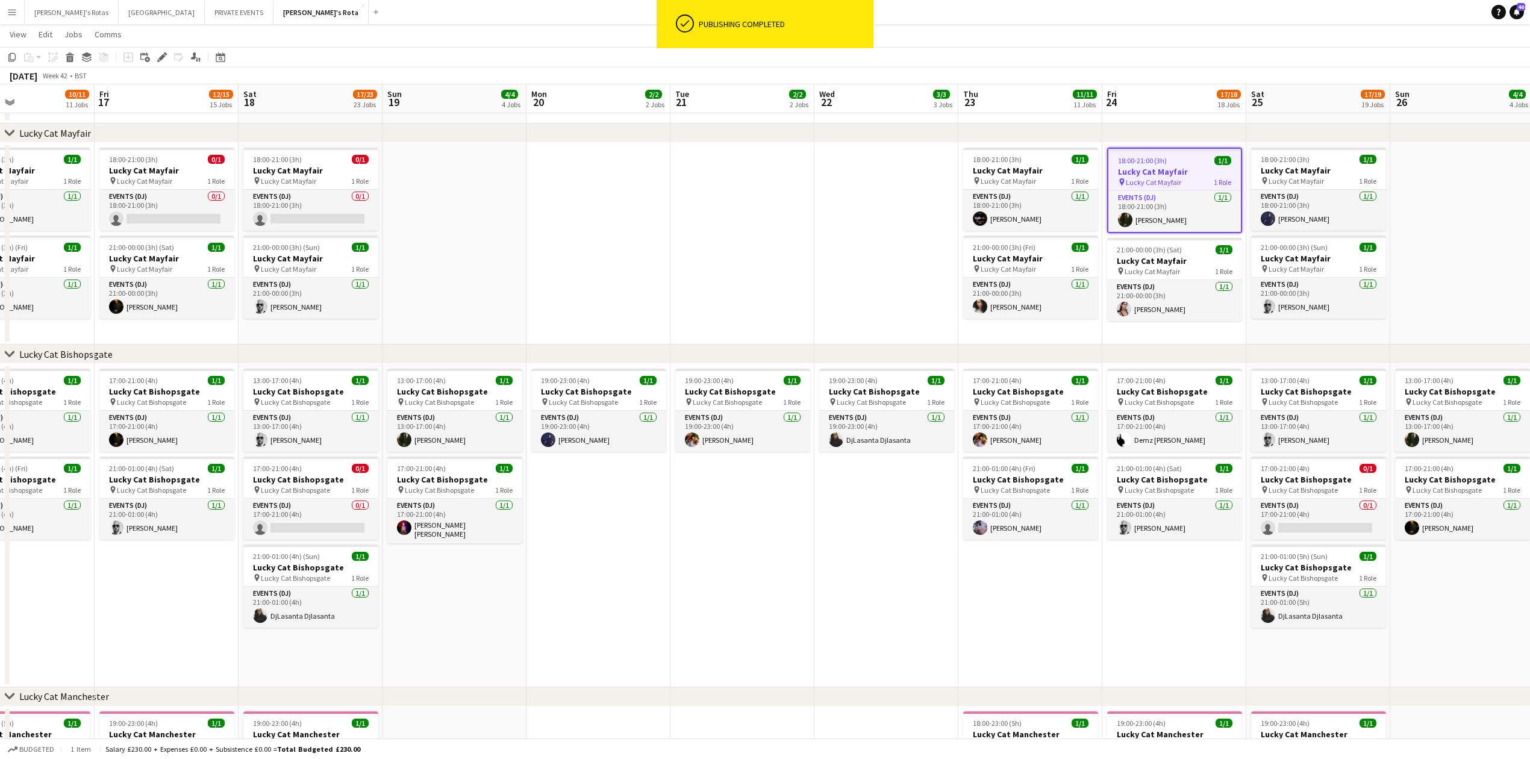
drag, startPoint x: 825, startPoint y: 572, endPoint x: 1114, endPoint y: 572, distance: 289.7
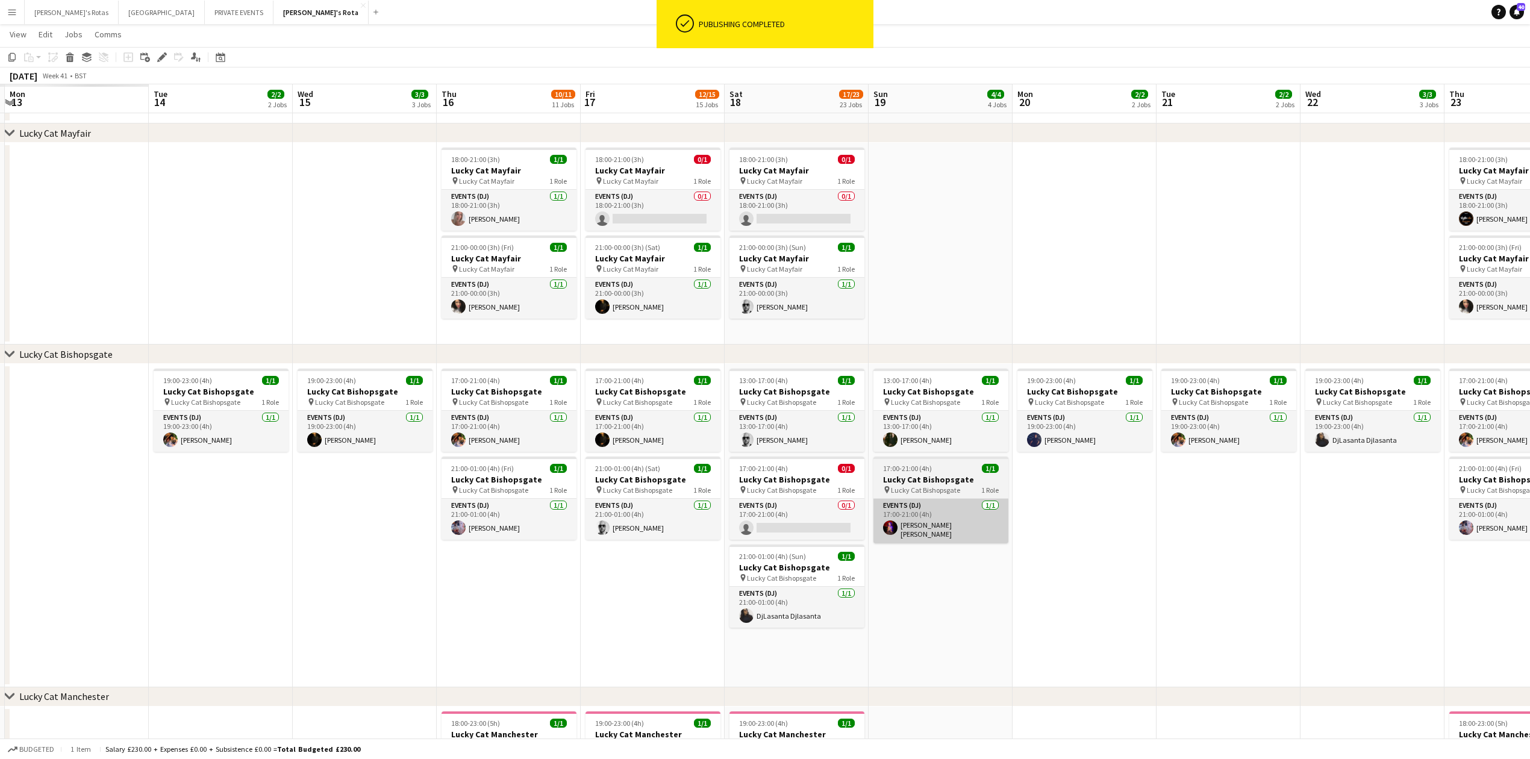
scroll to position [0, 427]
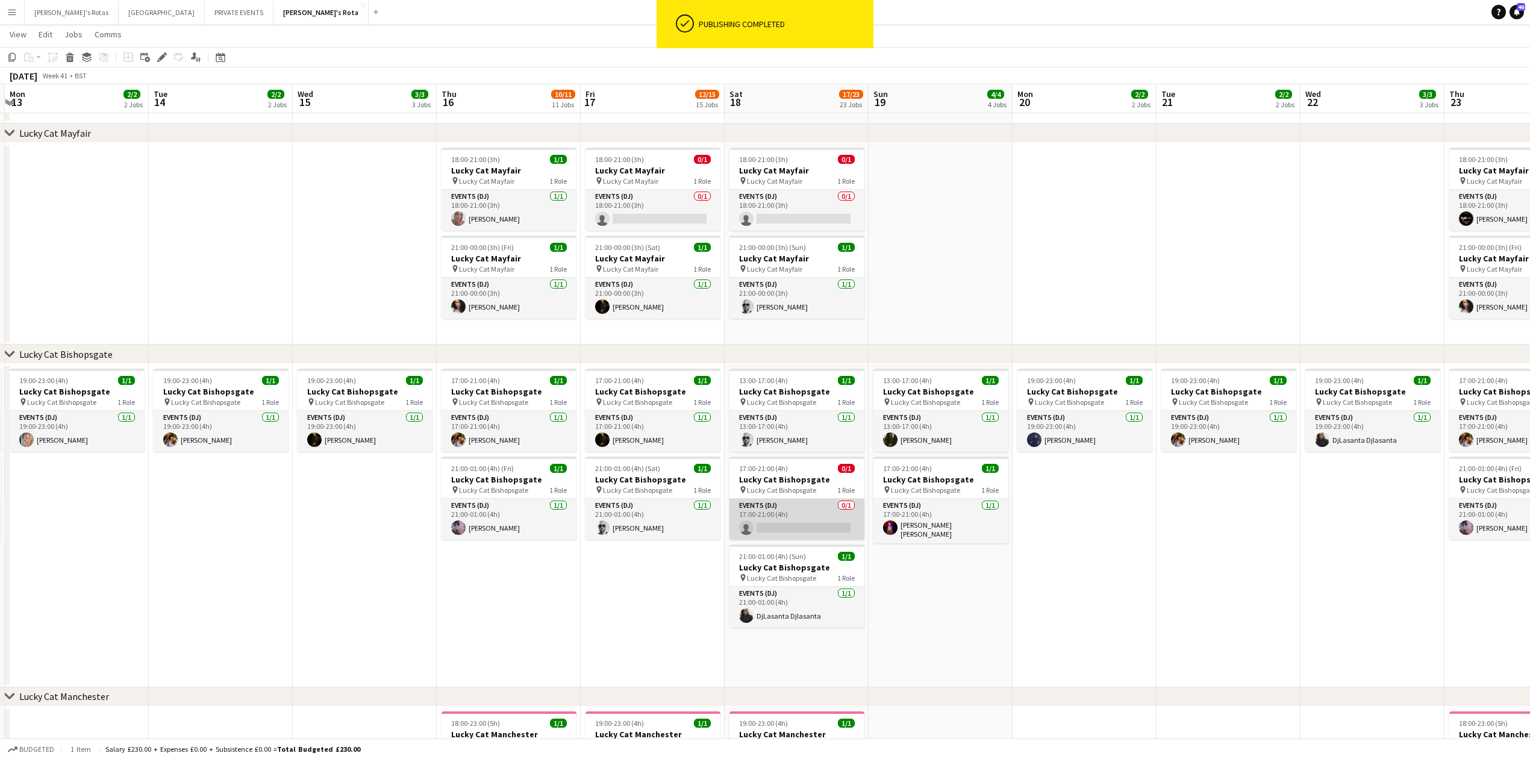
click at [834, 523] on app-card-role "Events (DJ) 0/1 17:00-21:00 (4h) single-neutral-actions" at bounding box center [796, 519] width 135 height 41
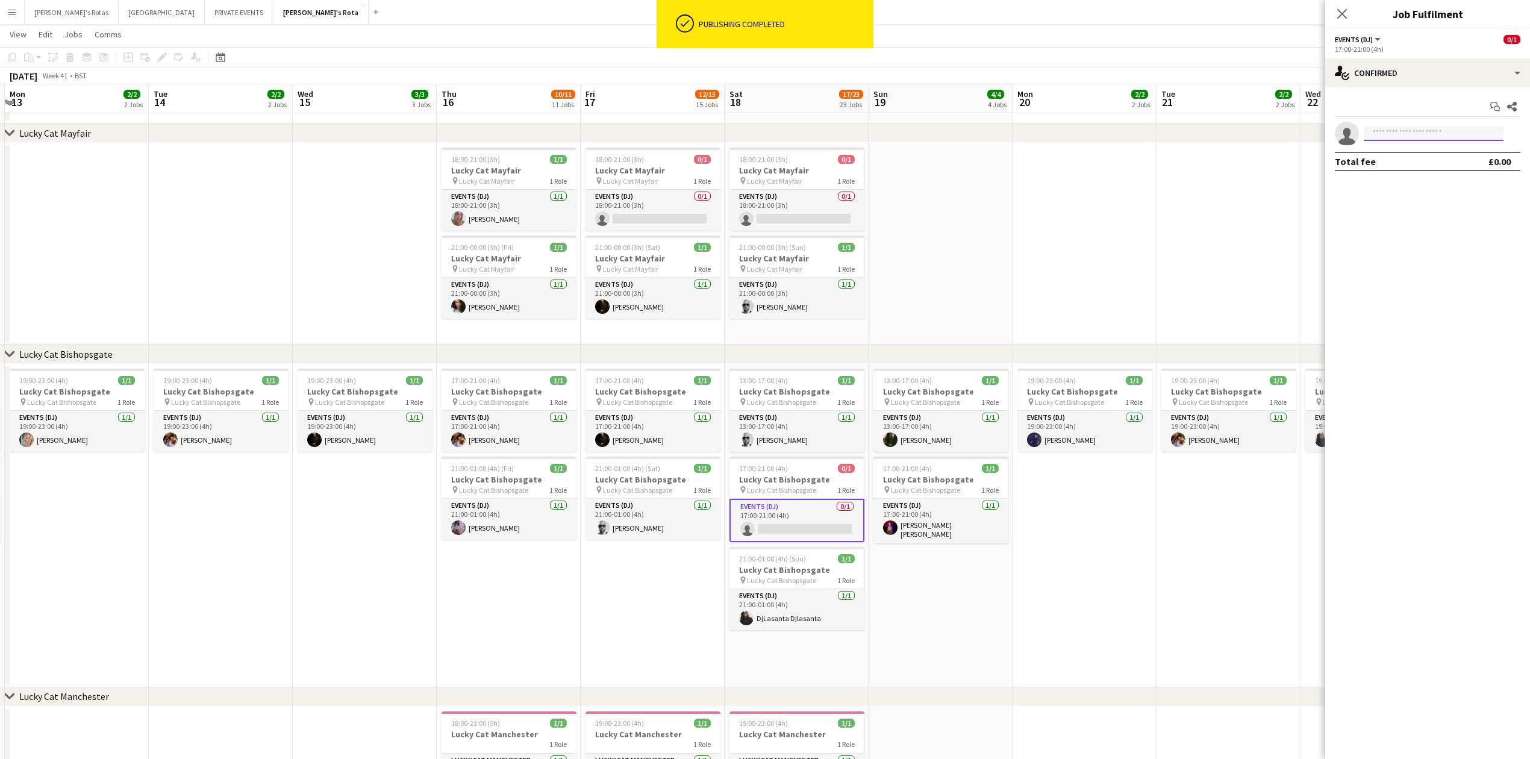
click at [1419, 130] on input at bounding box center [1434, 133] width 140 height 14
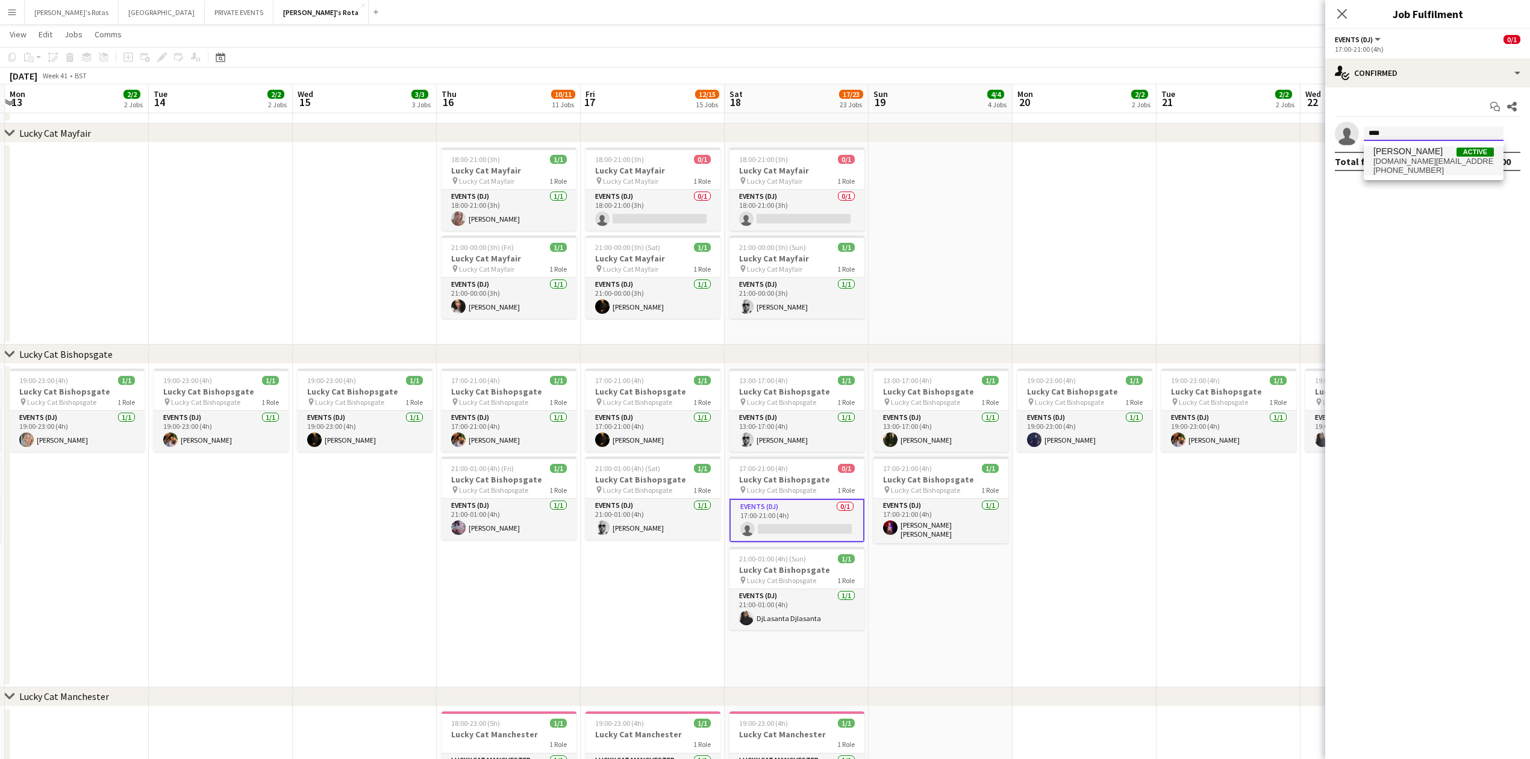
type input "****"
click at [1383, 157] on span "tahnee.tk@gmail.com" at bounding box center [1433, 162] width 120 height 10
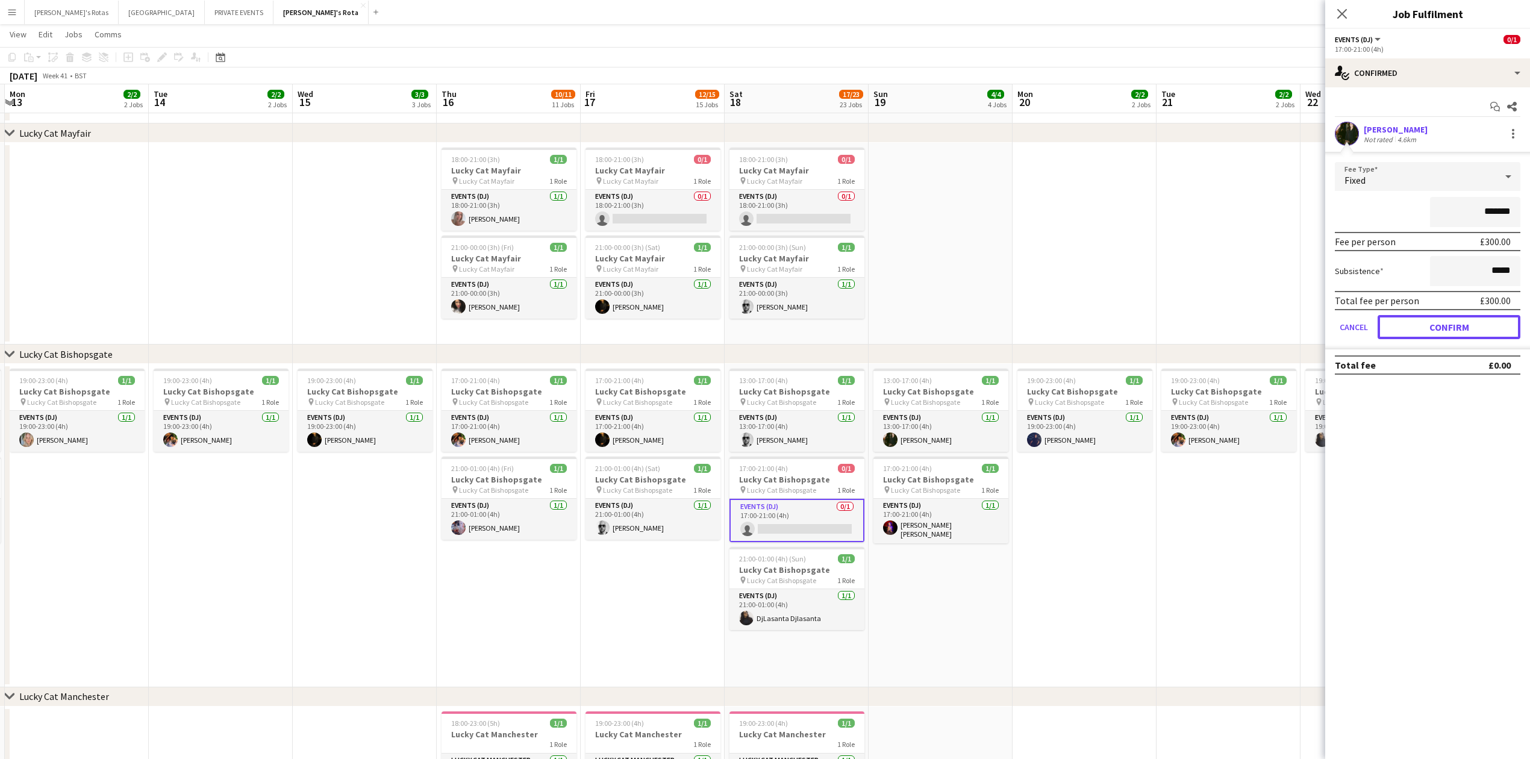
click at [1453, 318] on button "Confirm" at bounding box center [1448, 327] width 143 height 24
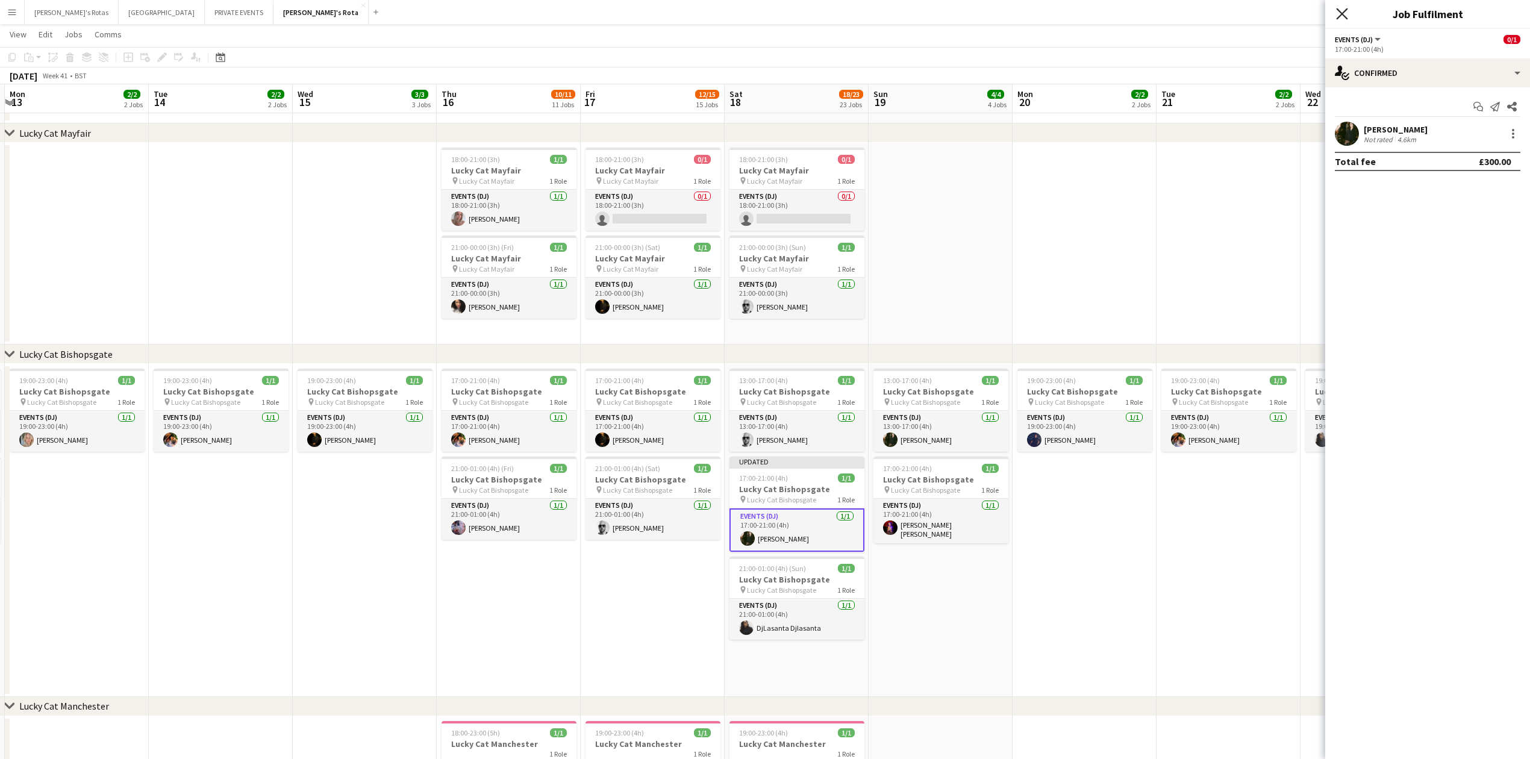
click at [1338, 11] on icon "Close pop-in" at bounding box center [1341, 13] width 11 height 11
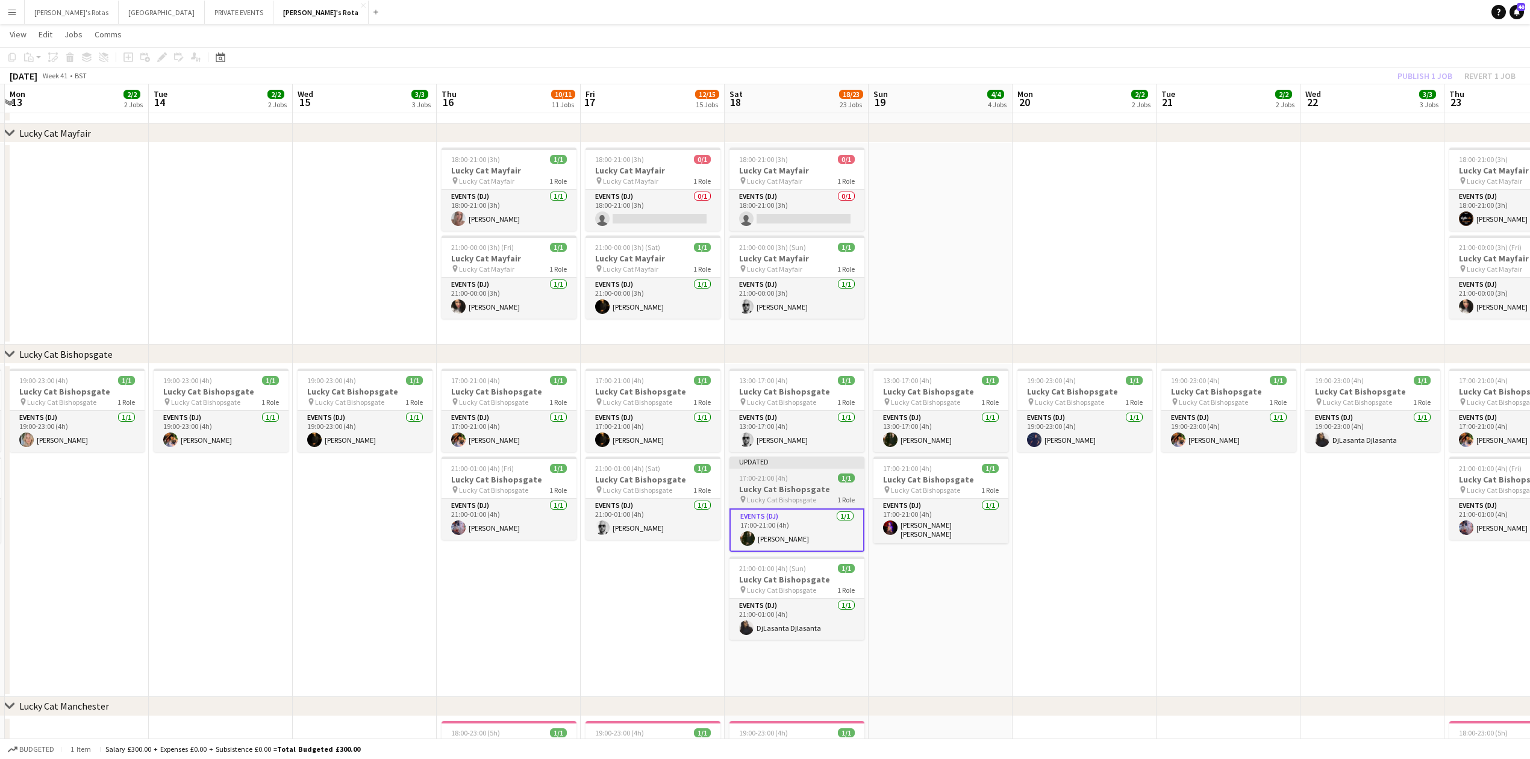
click at [769, 497] on span "Lucky Cat Bishopsgate" at bounding box center [781, 499] width 69 height 9
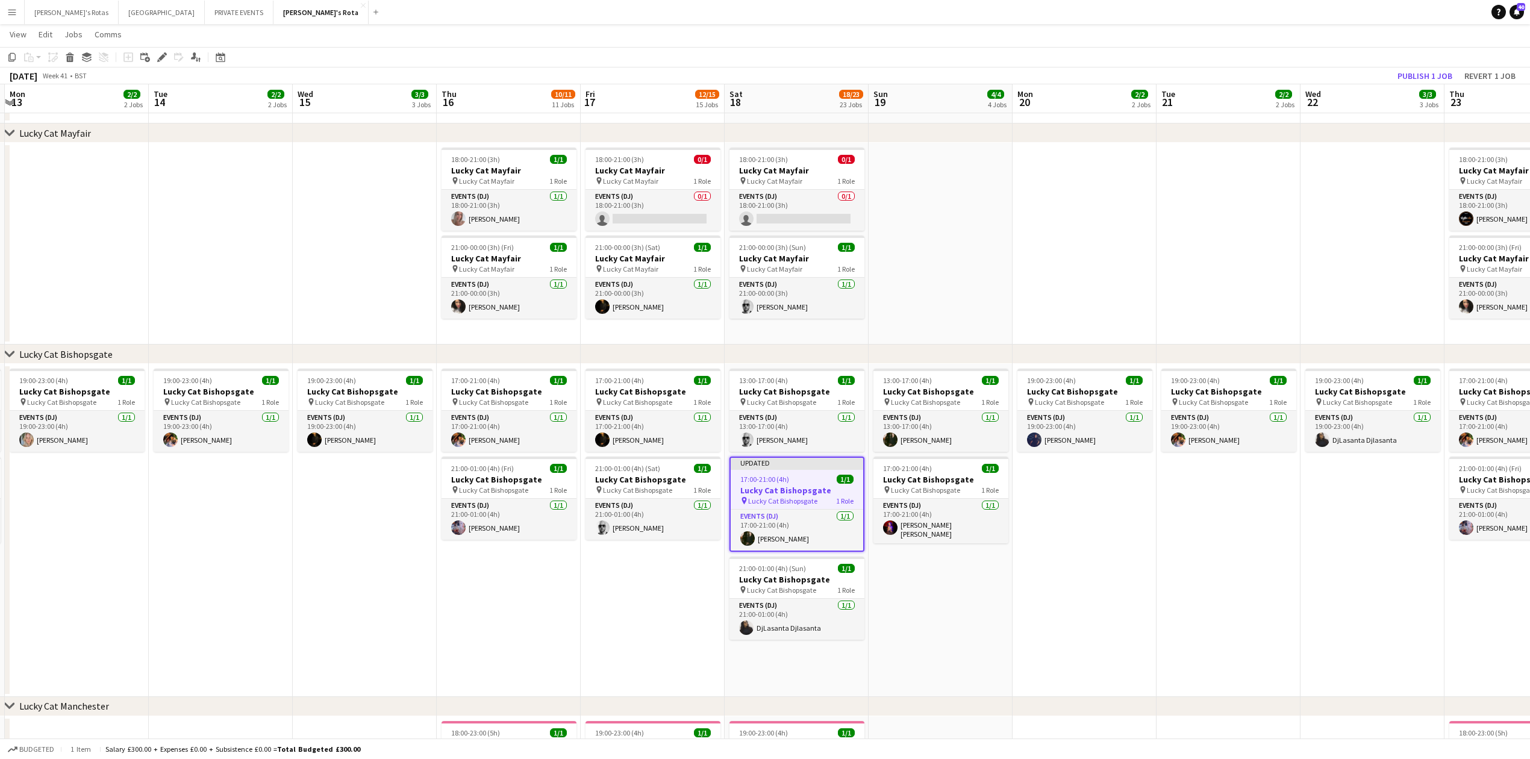
click at [1391, 72] on div "Publish 1 job Revert 1 job" at bounding box center [1456, 76] width 147 height 16
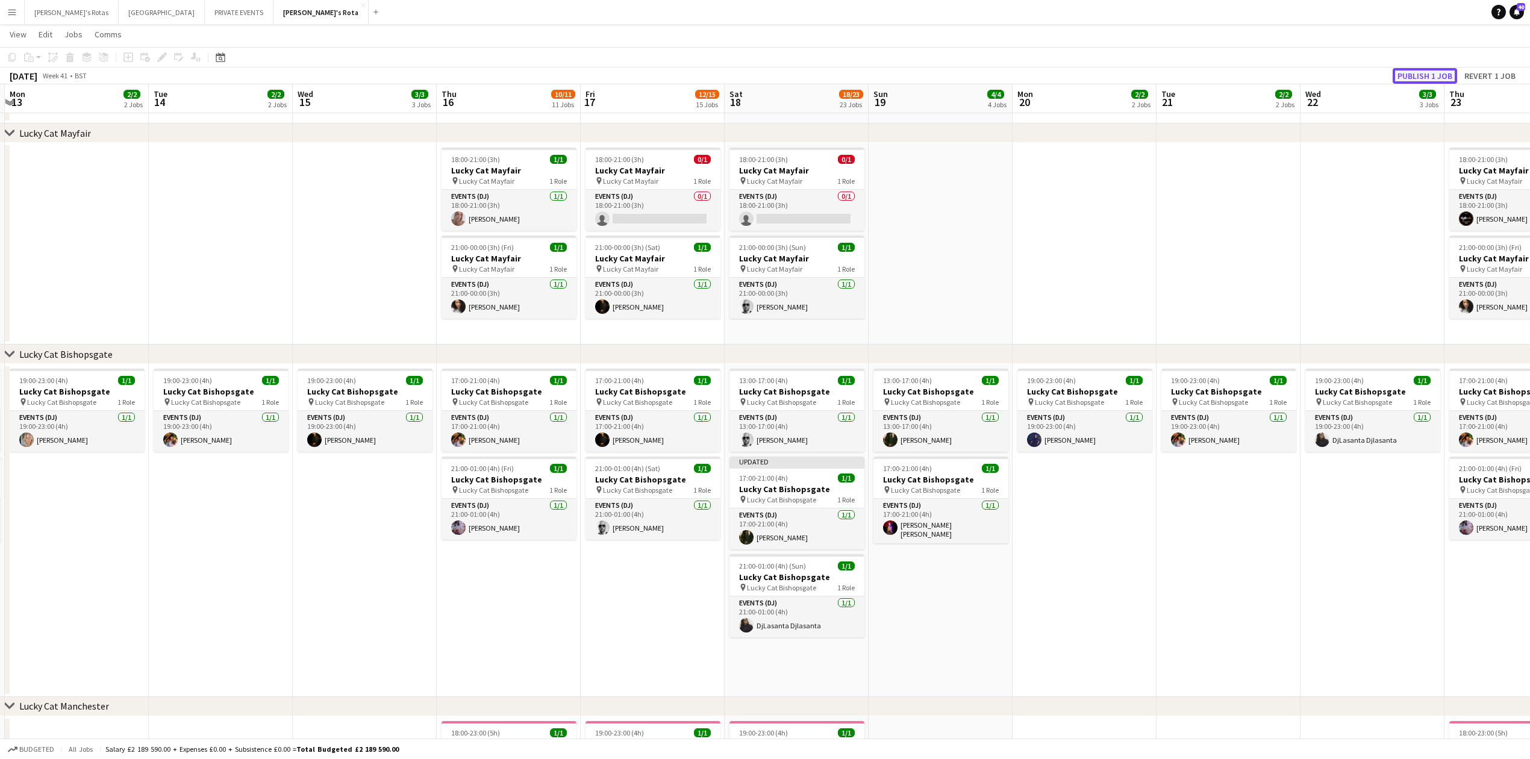
click at [1402, 72] on button "Publish 1 job" at bounding box center [1424, 76] width 64 height 16
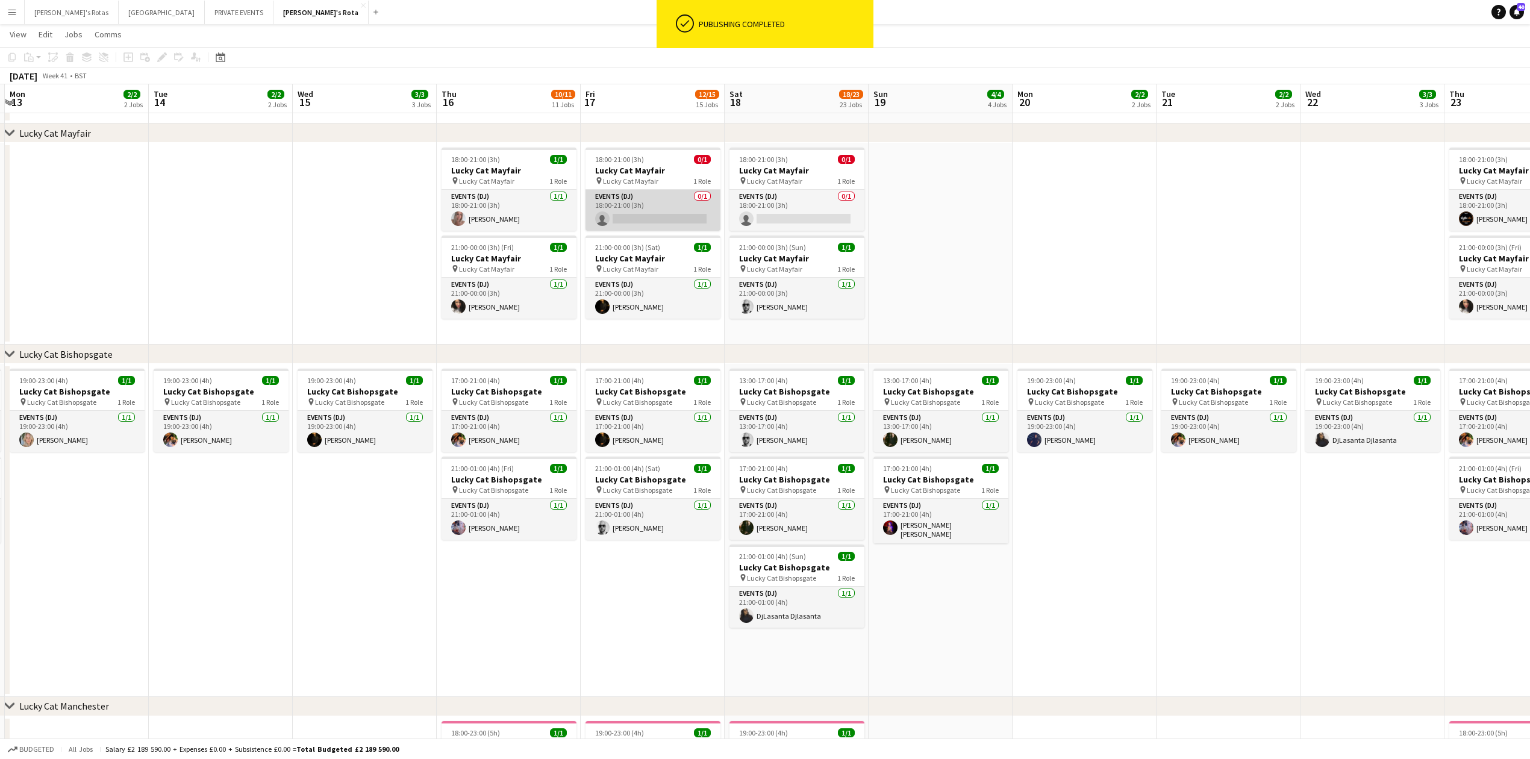
click at [678, 210] on app-card-role "Events (DJ) 0/1 18:00-21:00 (3h) single-neutral-actions" at bounding box center [652, 210] width 135 height 41
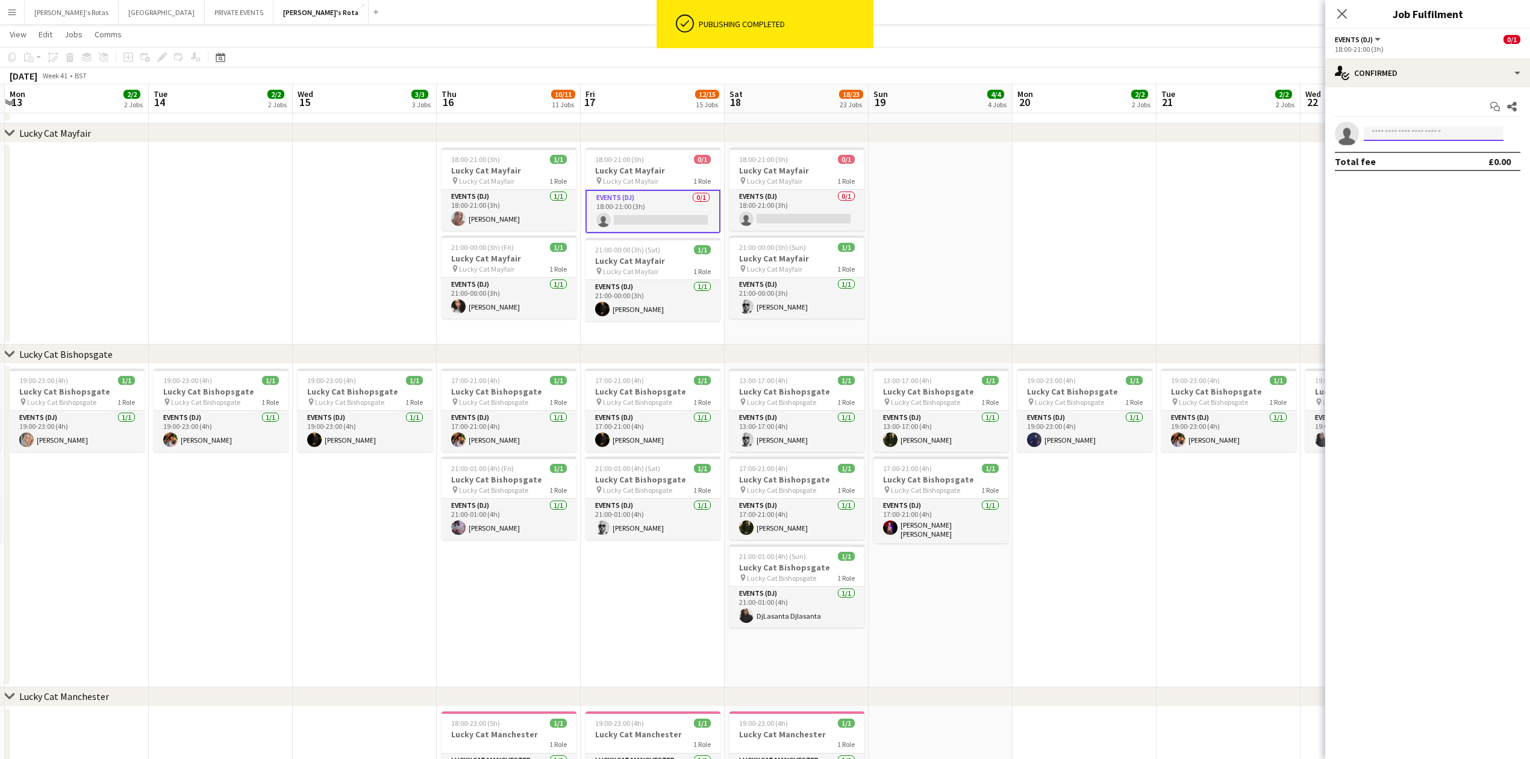
click at [1390, 133] on input at bounding box center [1434, 133] width 140 height 14
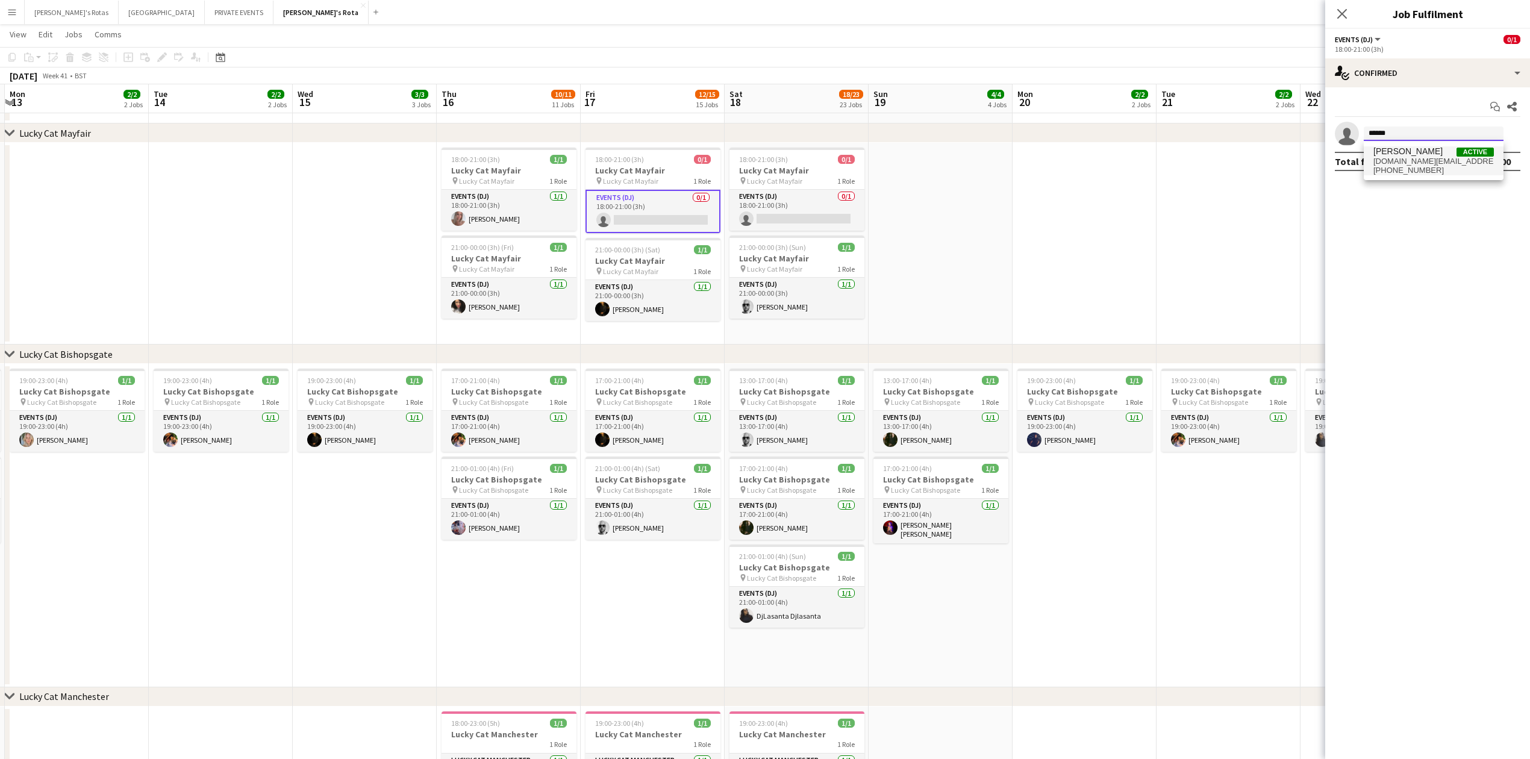
type input "******"
click at [1397, 152] on span "[PERSON_NAME]" at bounding box center [1407, 151] width 69 height 10
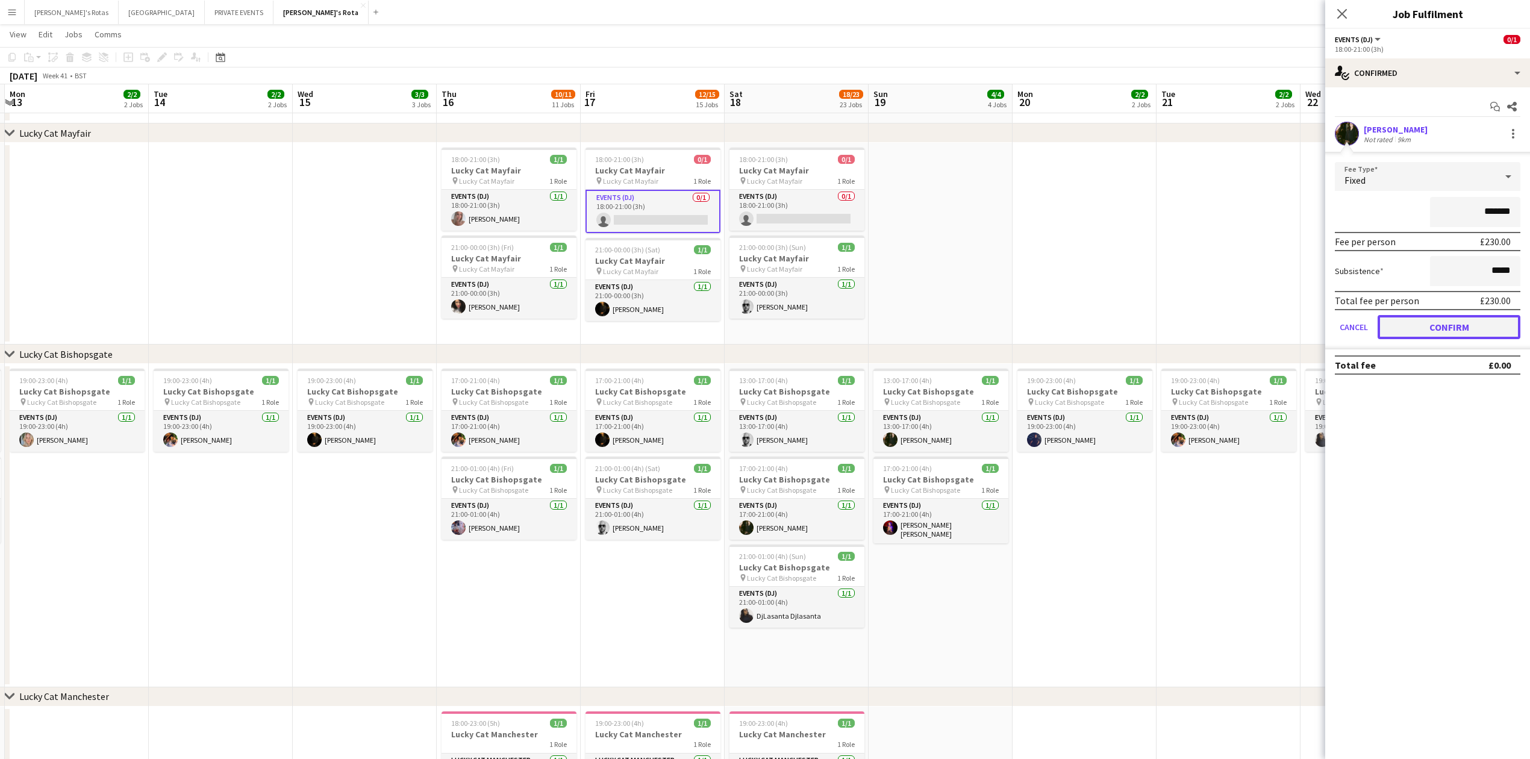
click at [1436, 328] on button "Confirm" at bounding box center [1448, 327] width 143 height 24
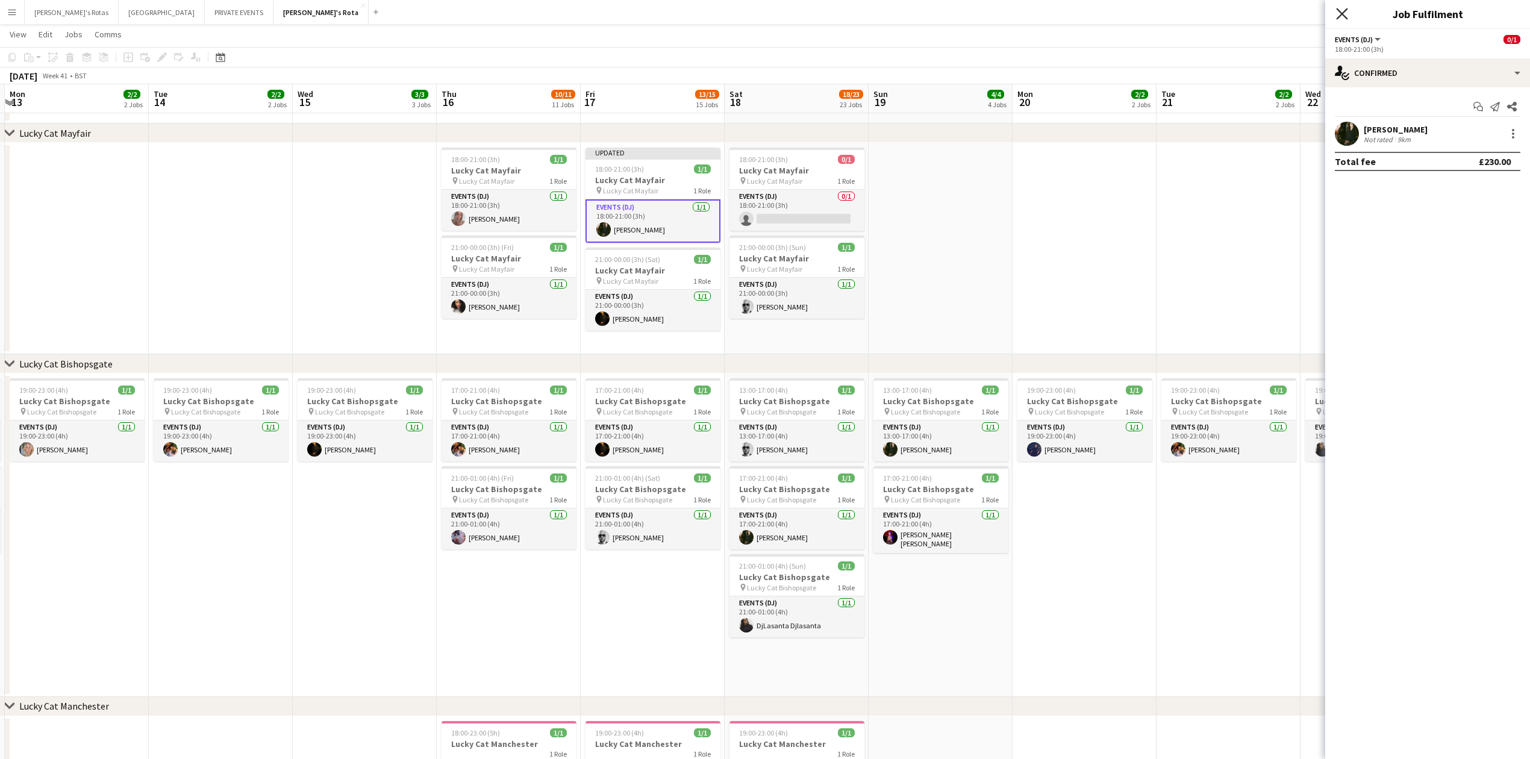
click at [1342, 13] on icon "Close pop-in" at bounding box center [1341, 13] width 11 height 11
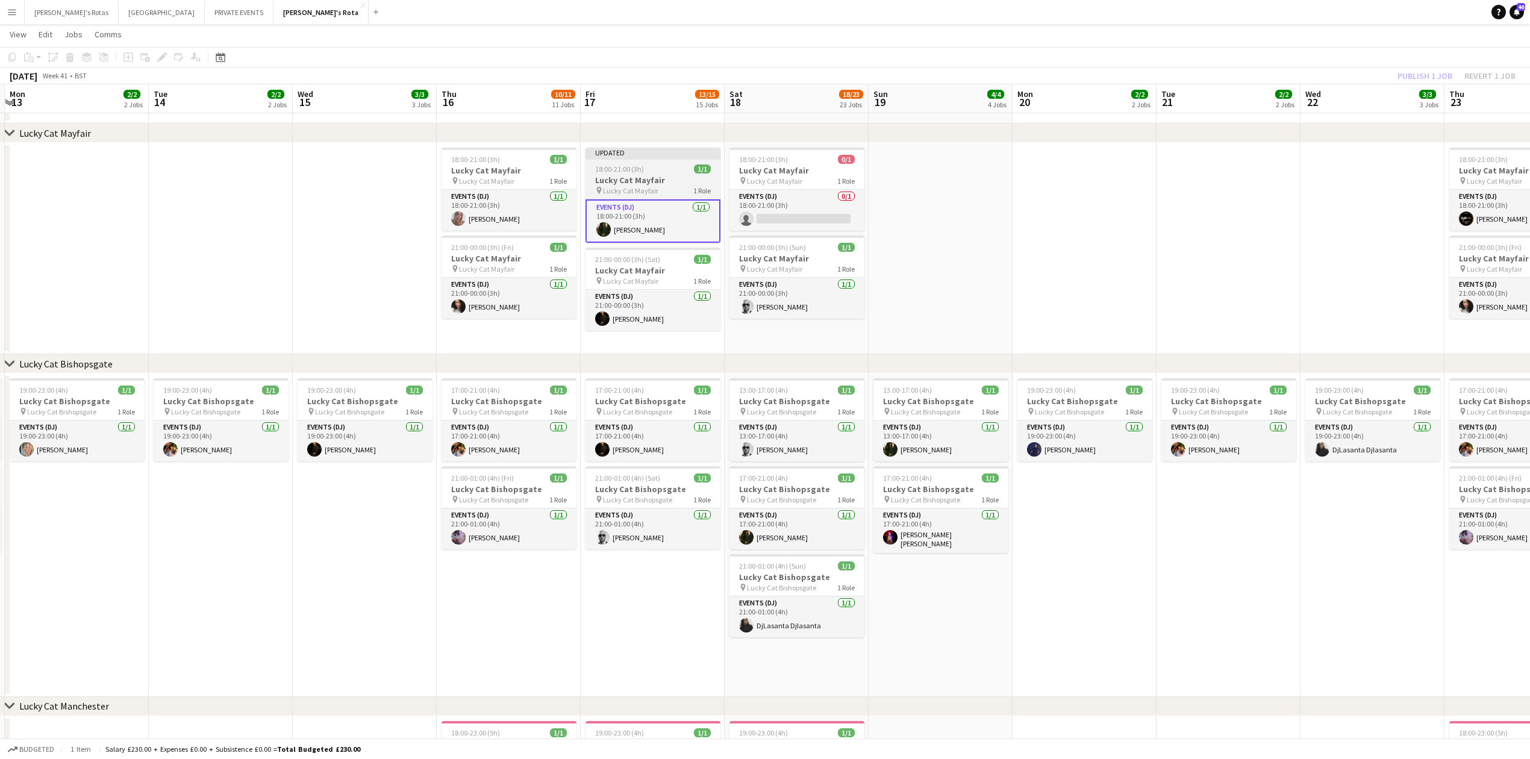
drag, startPoint x: 648, startPoint y: 181, endPoint x: 669, endPoint y: 176, distance: 20.9
click at [649, 181] on h3 "Lucky Cat Mayfair" at bounding box center [652, 180] width 135 height 11
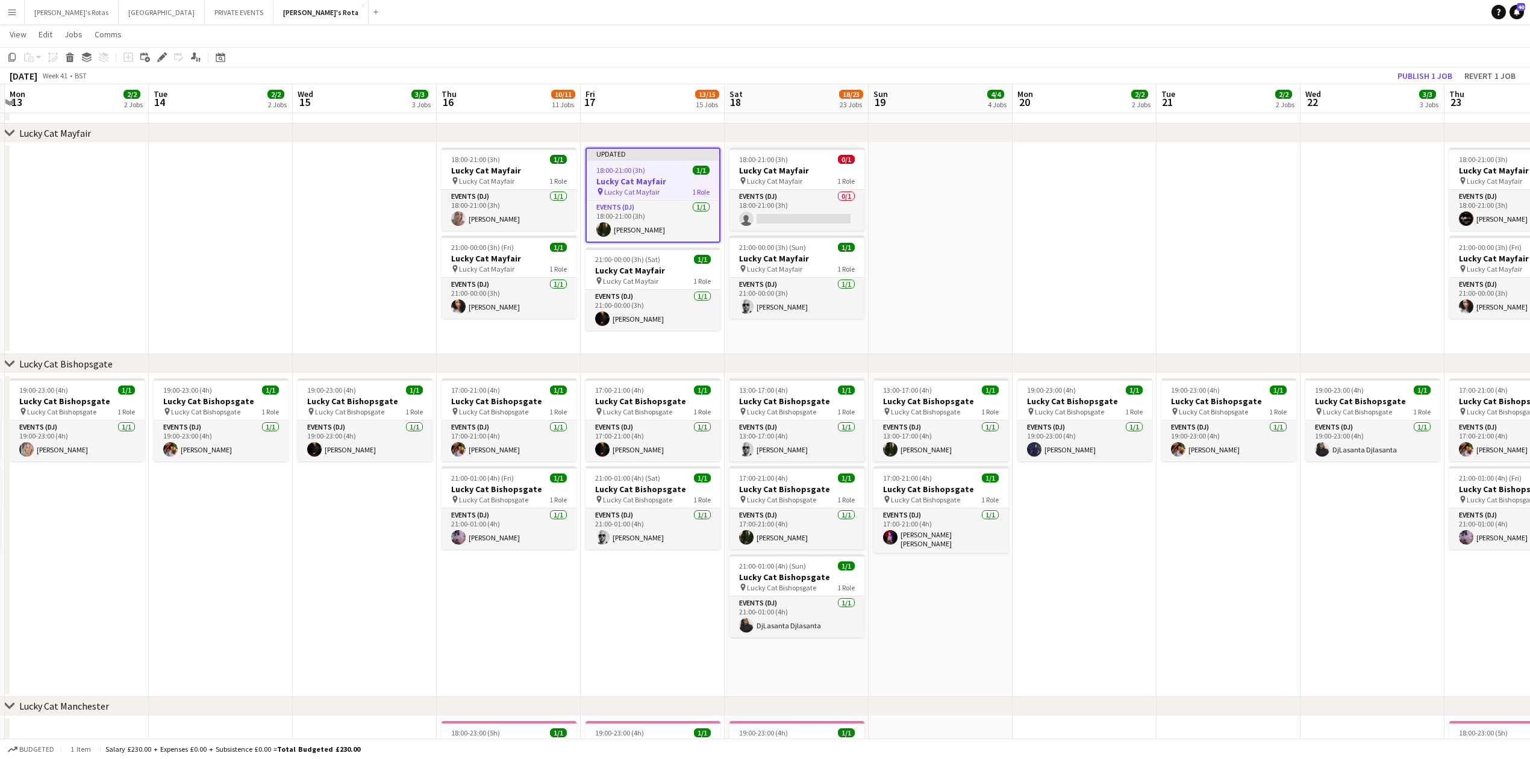
scroll to position [0, 426]
click at [1420, 78] on button "Publish 1 job" at bounding box center [1424, 76] width 64 height 16
click at [254, 282] on app-date-cell at bounding box center [221, 248] width 144 height 211
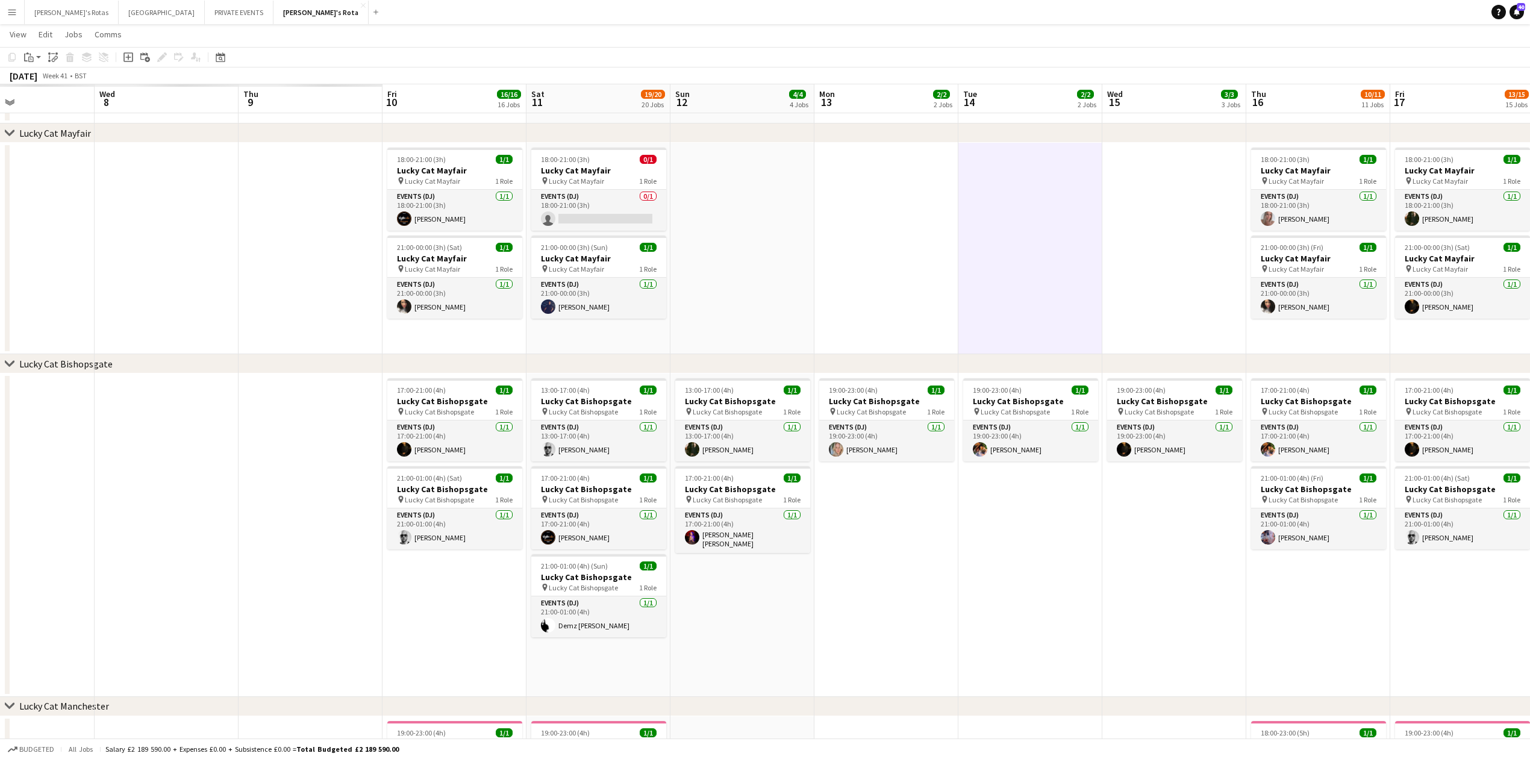
scroll to position [0, 261]
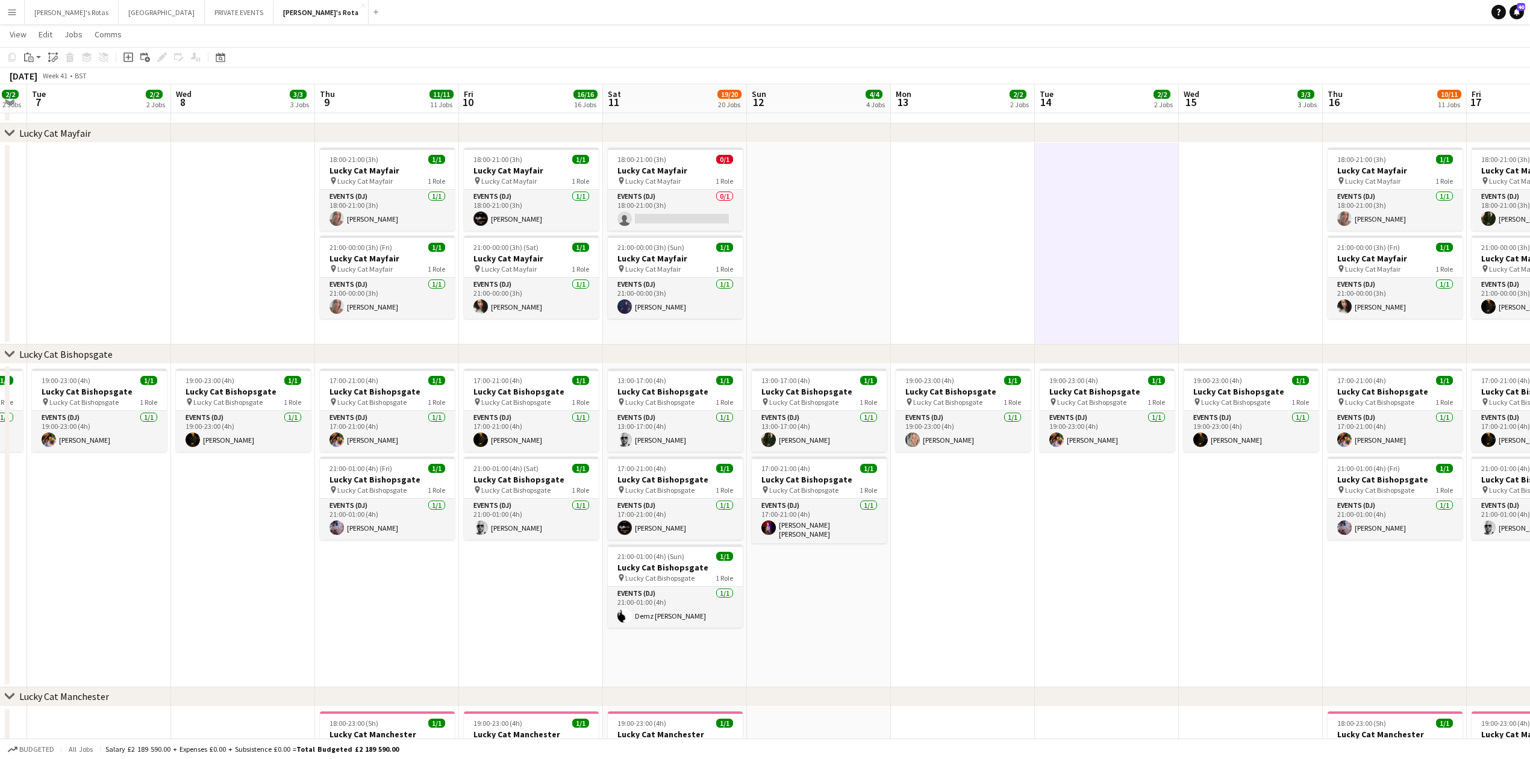
drag, startPoint x: 159, startPoint y: 222, endPoint x: 1044, endPoint y: 254, distance: 885.9
click at [694, 196] on app-card-role "Events (DJ) 0/1 18:00-21:00 (3h) single-neutral-actions" at bounding box center [675, 210] width 135 height 41
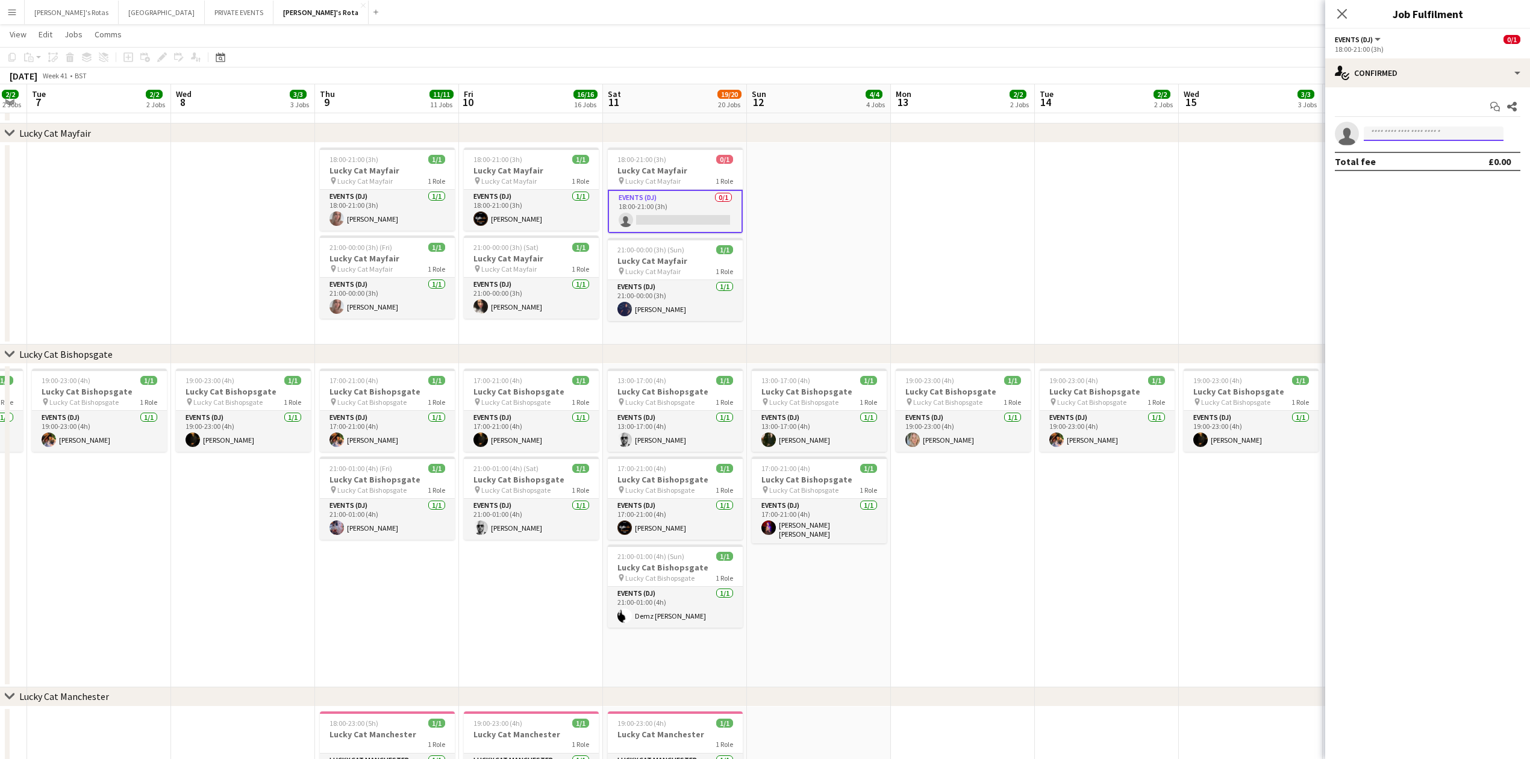
click at [1410, 129] on input at bounding box center [1434, 133] width 140 height 14
type input "******"
drag, startPoint x: 403, startPoint y: 589, endPoint x: 414, endPoint y: 584, distance: 12.7
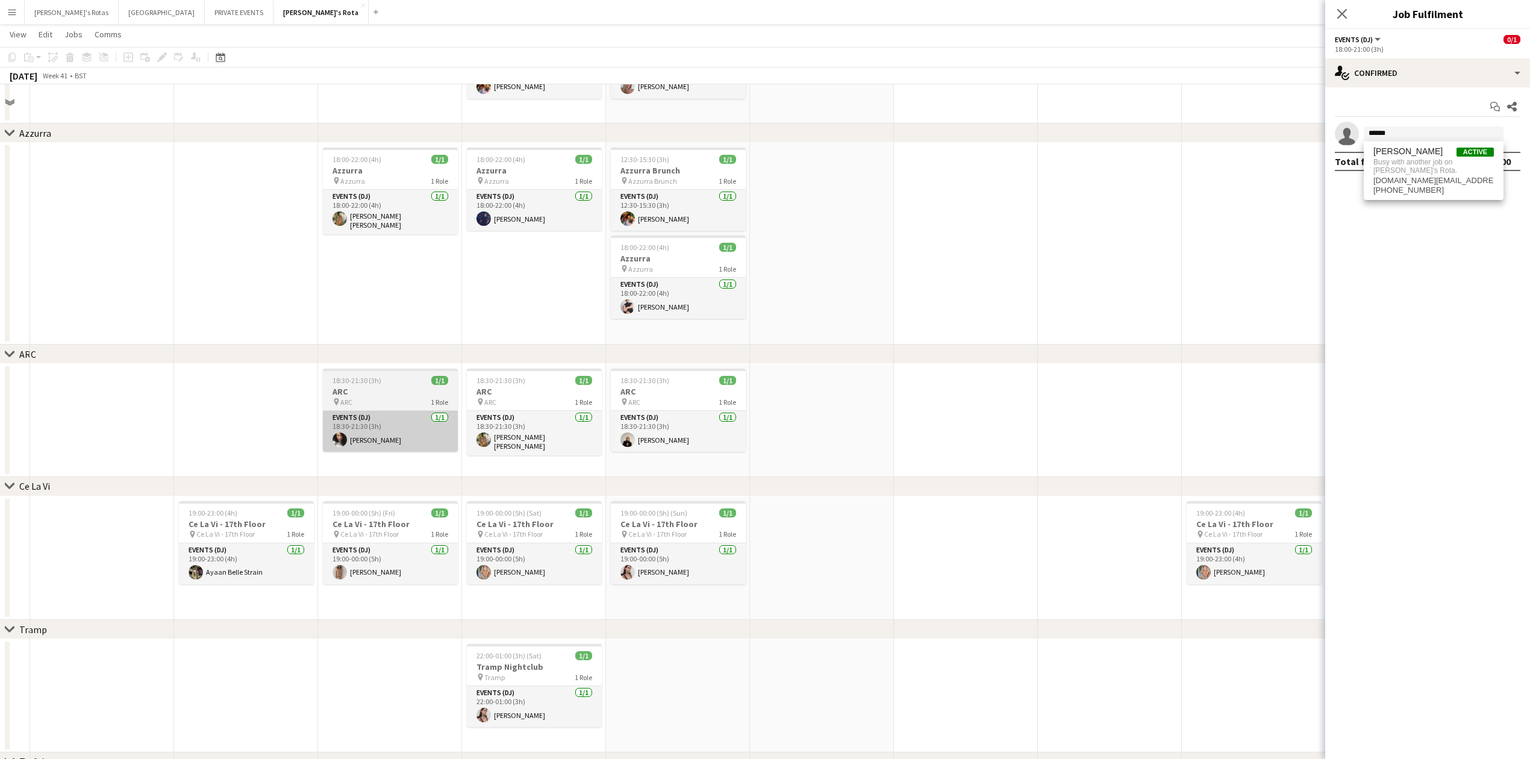
scroll to position [2328, 0]
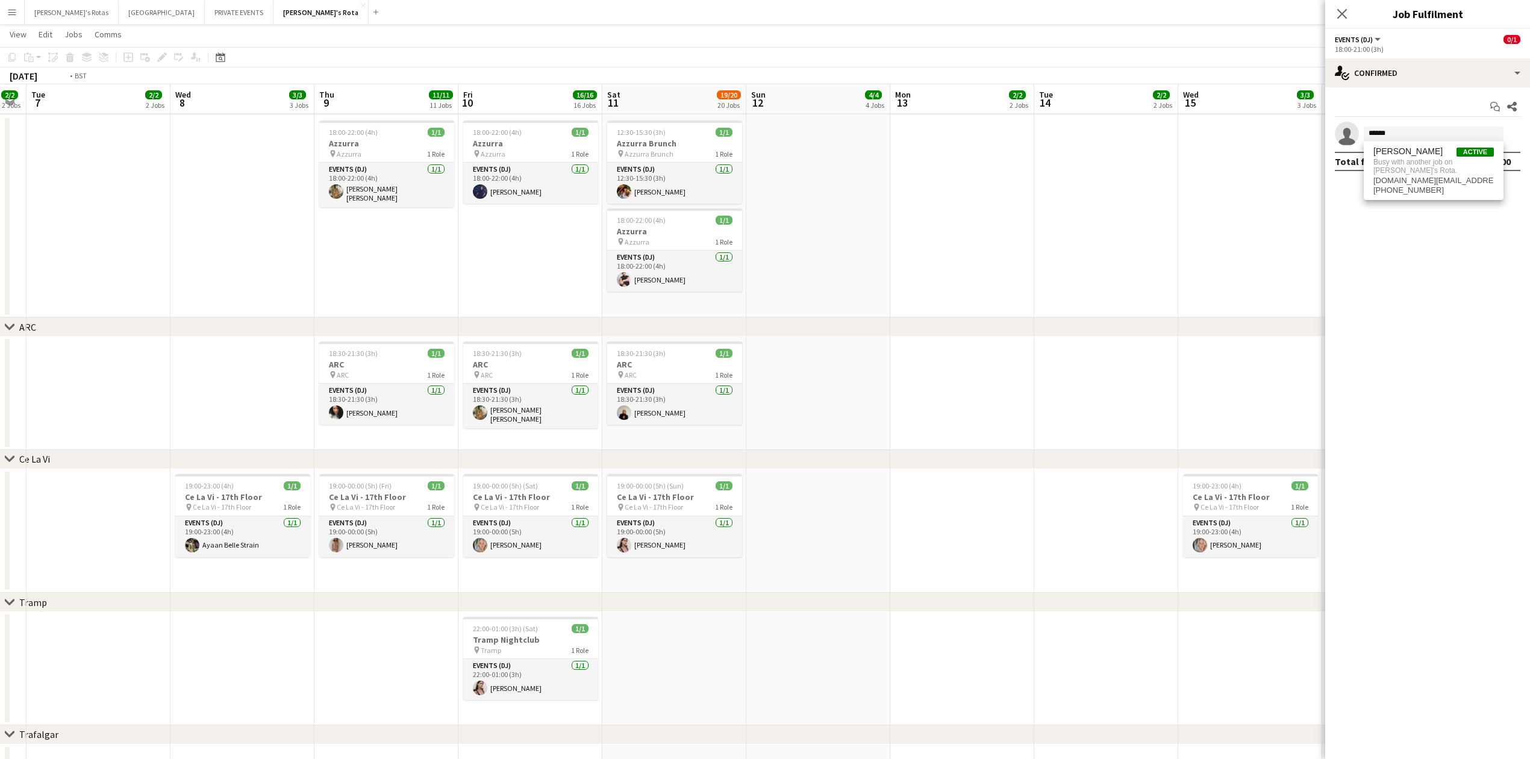
drag, startPoint x: 223, startPoint y: 273, endPoint x: 1208, endPoint y: 289, distance: 985.4
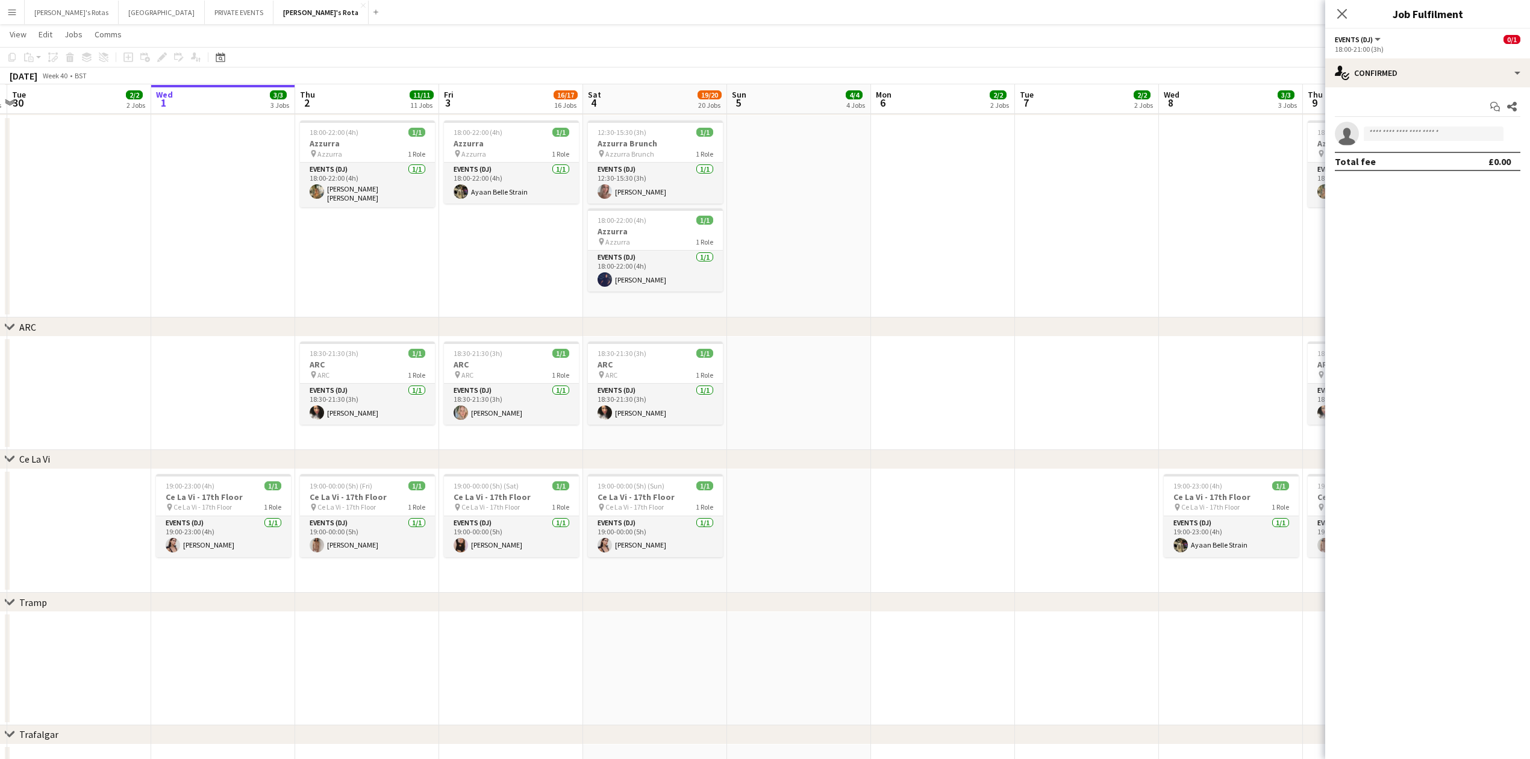
scroll to position [0, 313]
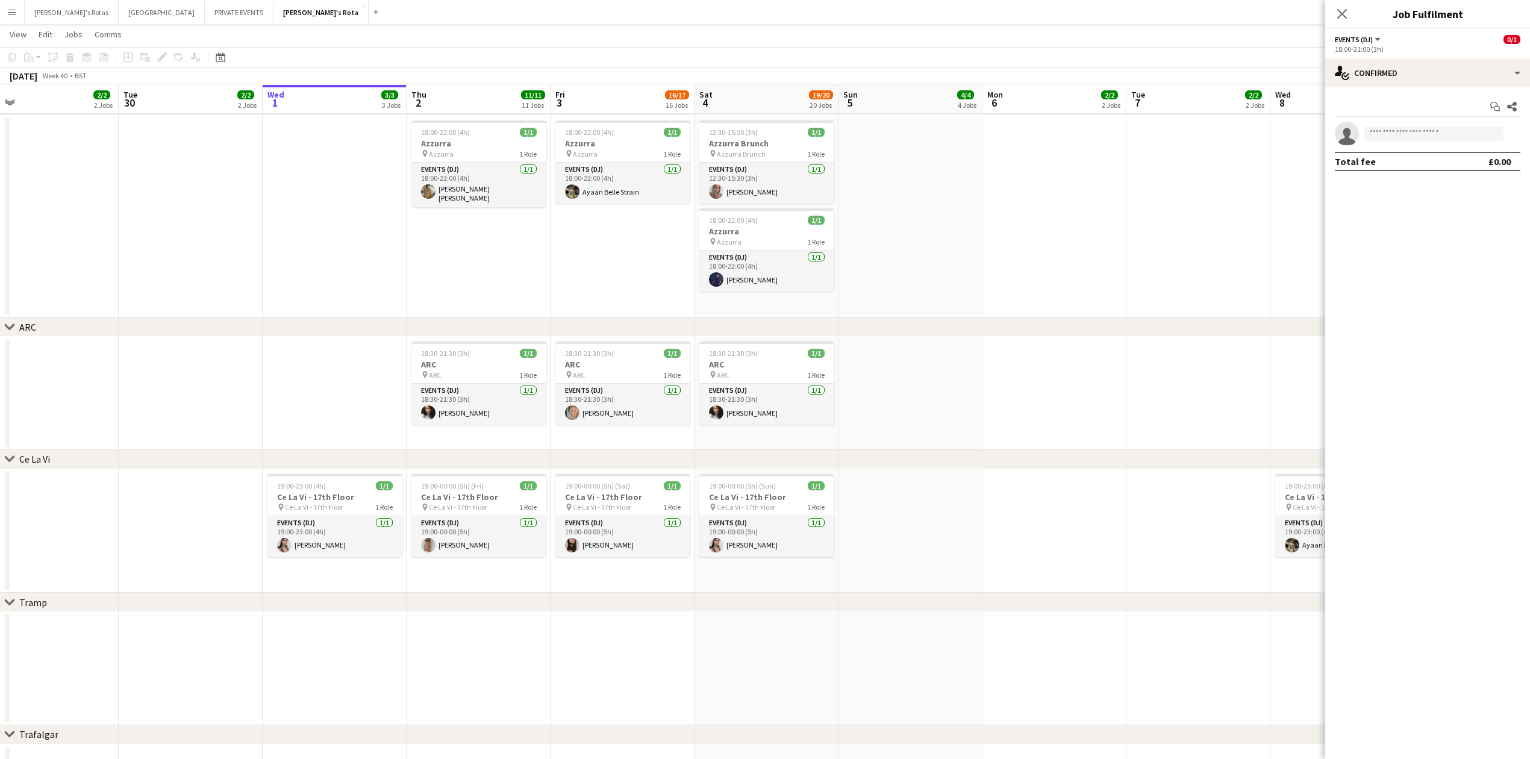
drag, startPoint x: 499, startPoint y: 319, endPoint x: 584, endPoint y: 330, distance: 86.2
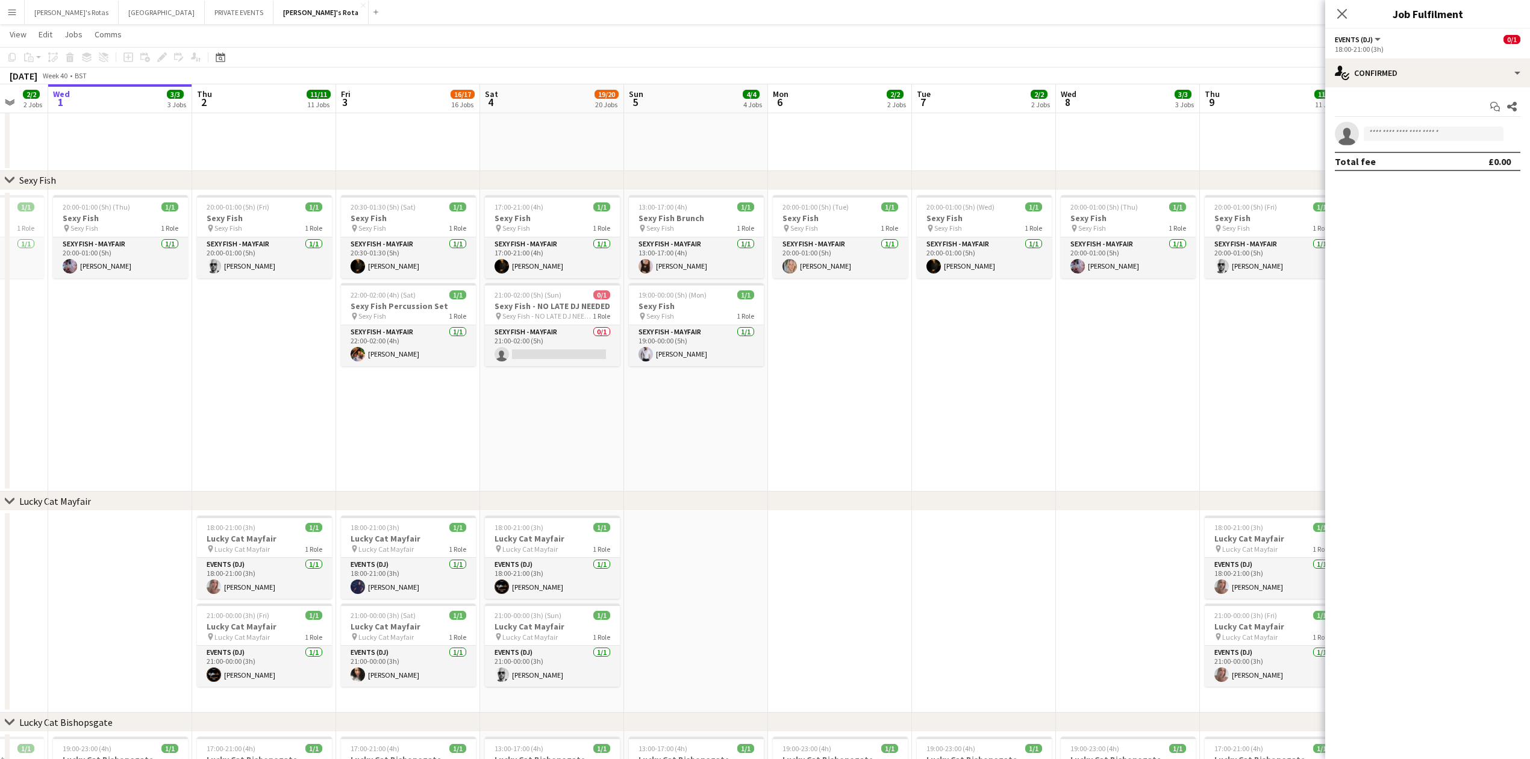
scroll to position [0, 495]
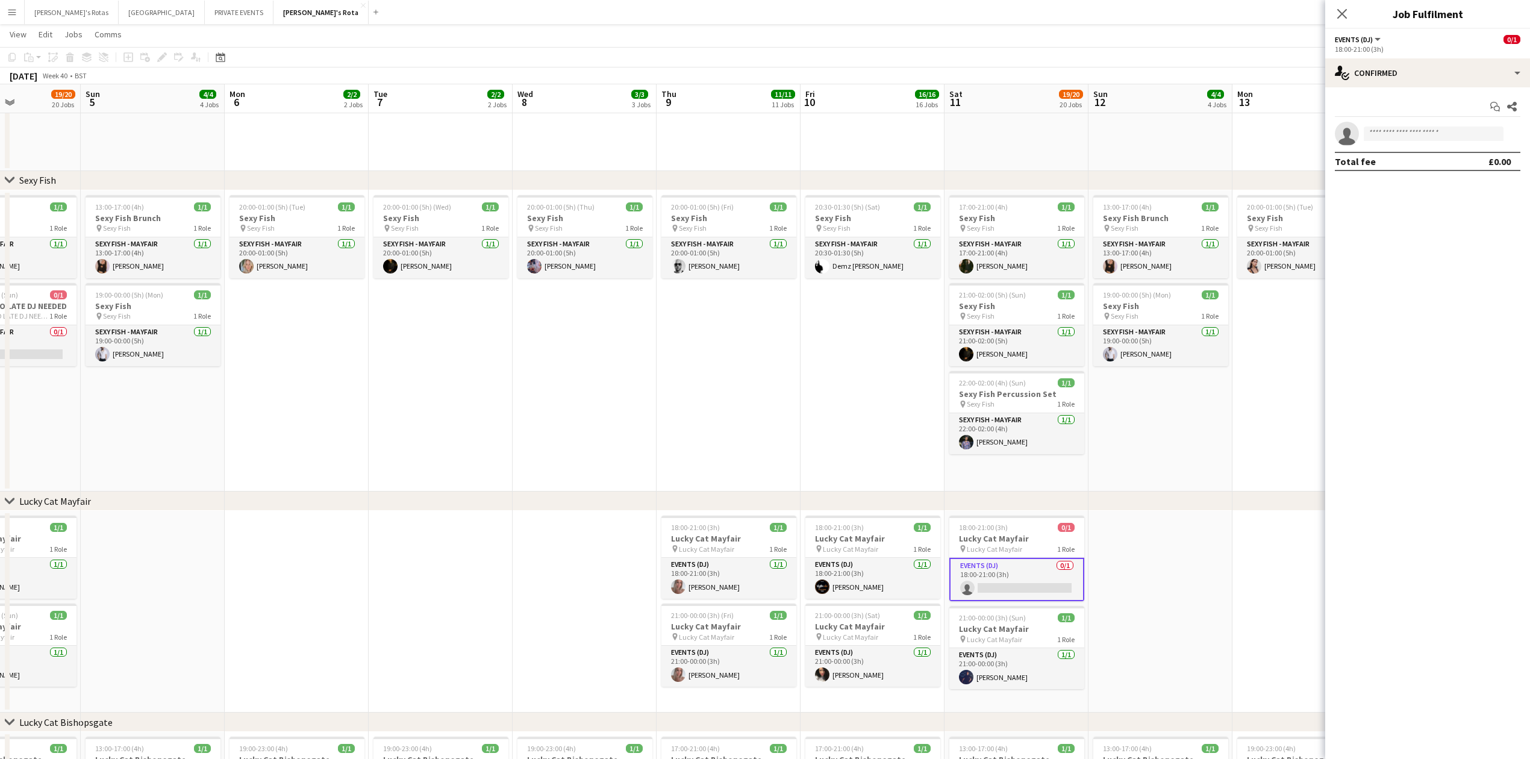
drag, startPoint x: 1091, startPoint y: 453, endPoint x: 334, endPoint y: 443, distance: 757.7
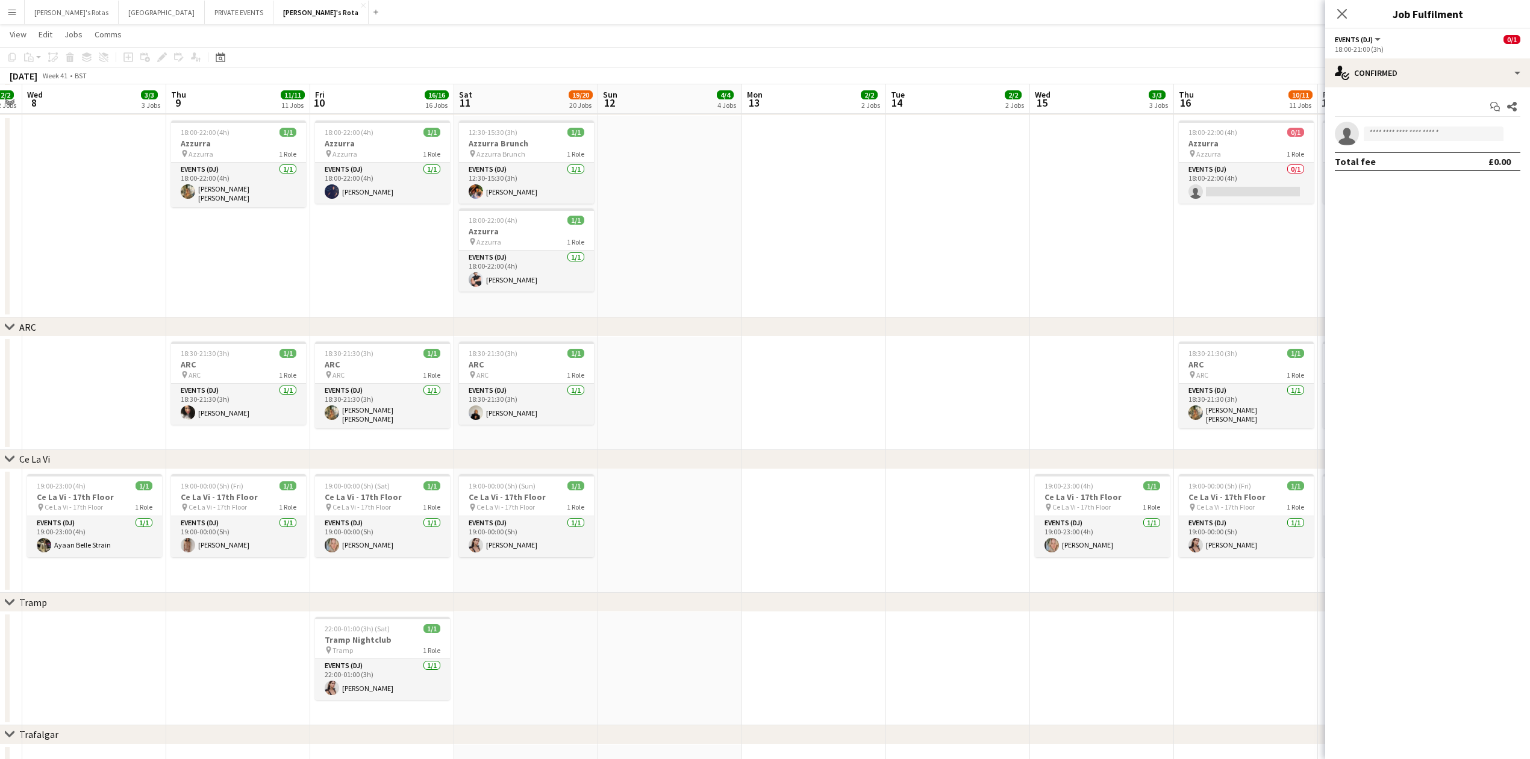
scroll to position [0, 348]
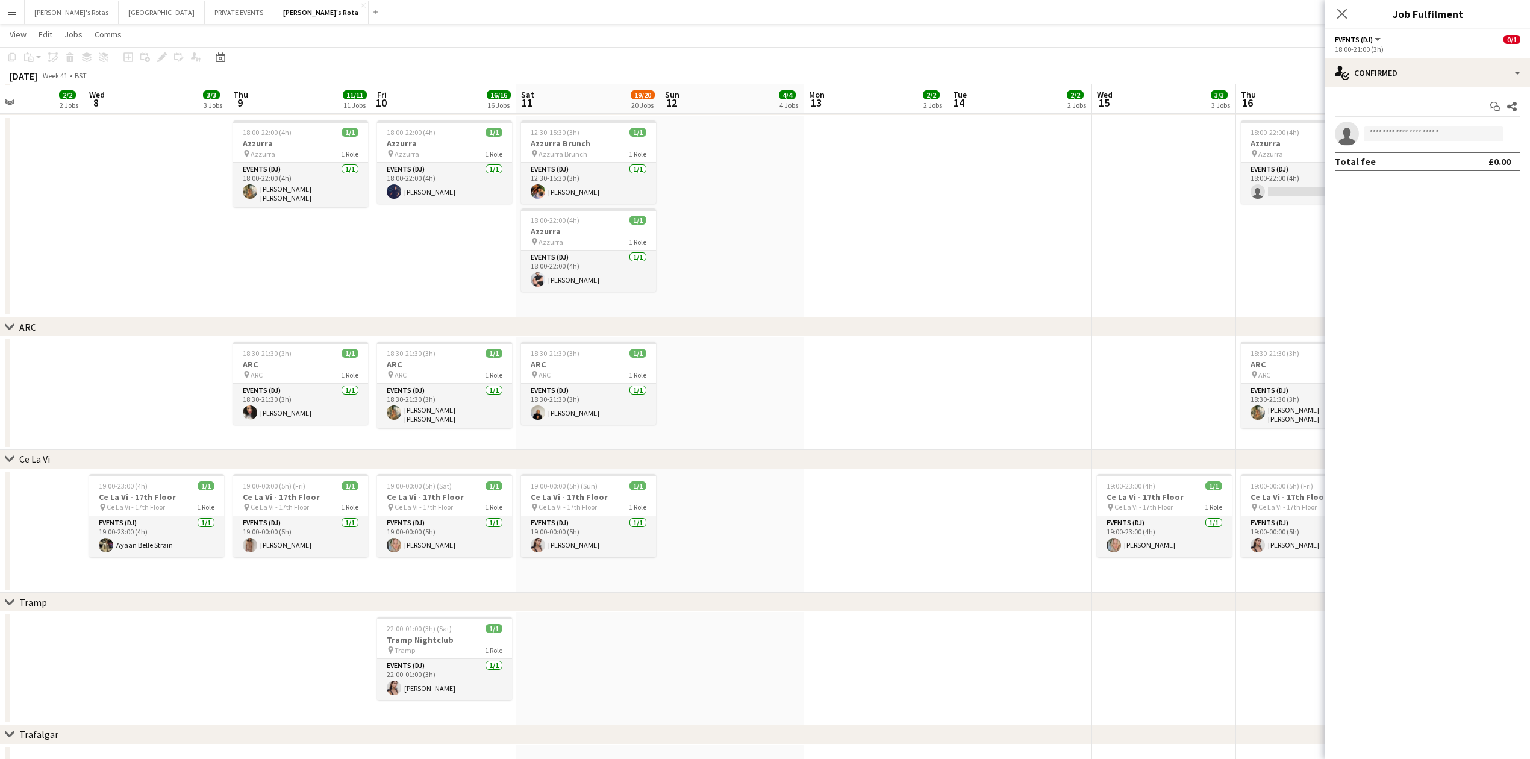
drag, startPoint x: 1147, startPoint y: 308, endPoint x: 25, endPoint y: 355, distance: 1123.6
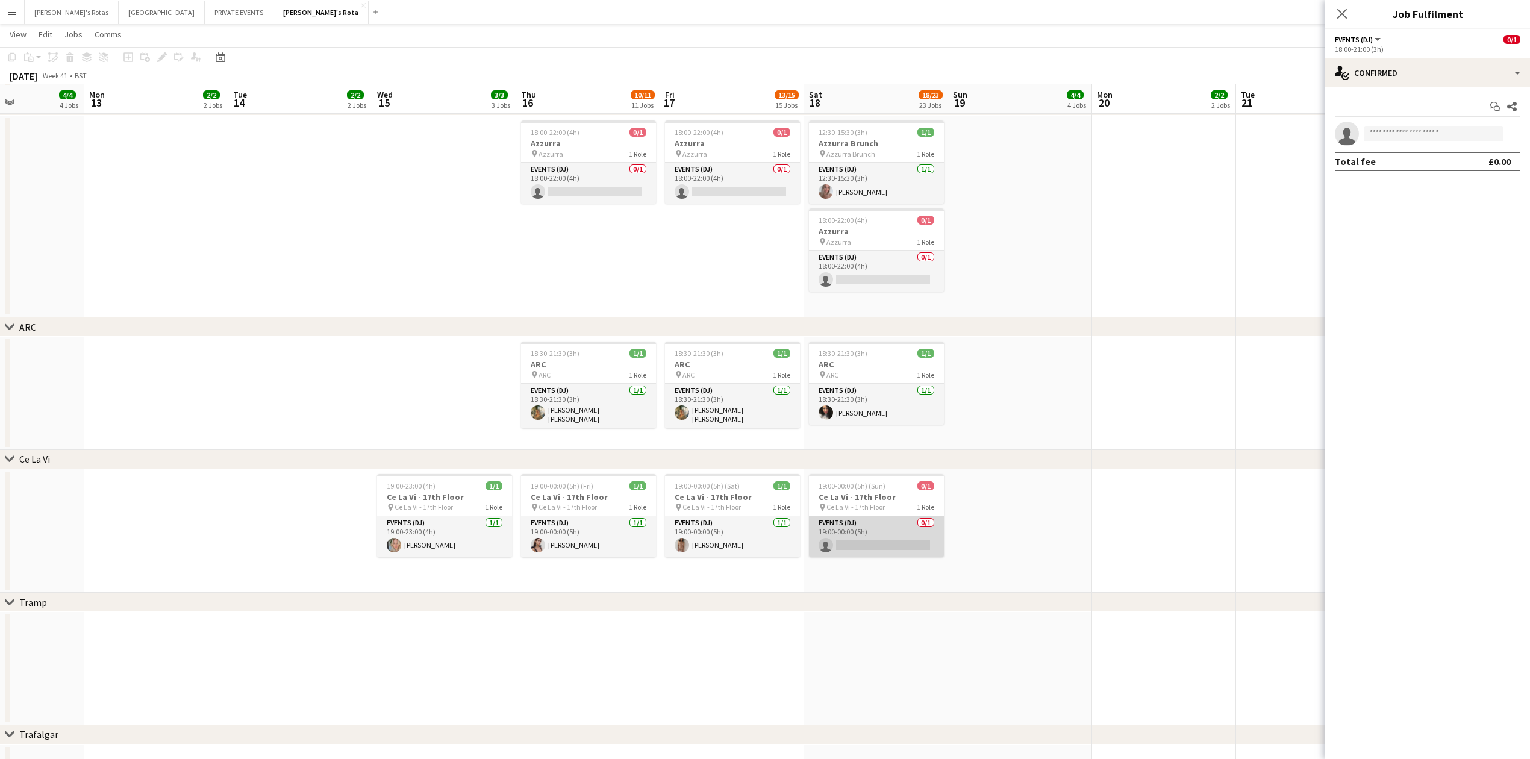
click at [825, 536] on app-card-role "Events (DJ) 0/1 19:00-00:00 (5h) single-neutral-actions" at bounding box center [876, 536] width 135 height 41
click at [1397, 131] on input at bounding box center [1434, 133] width 140 height 14
type input "*"
click at [374, 311] on app-date-cell at bounding box center [444, 217] width 144 height 202
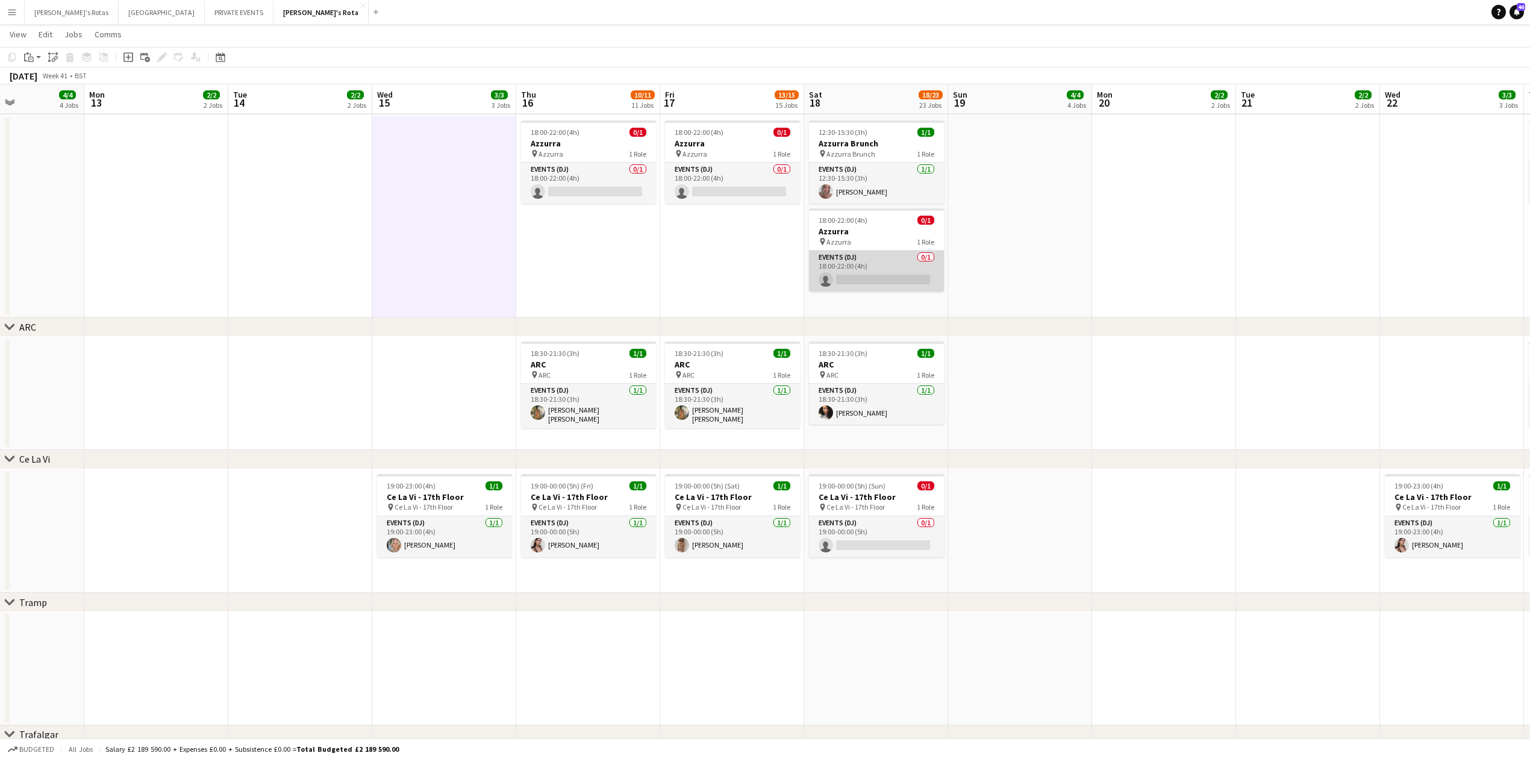
click at [909, 275] on app-card-role "Events (DJ) 0/1 18:00-22:00 (4h) single-neutral-actions" at bounding box center [876, 271] width 135 height 41
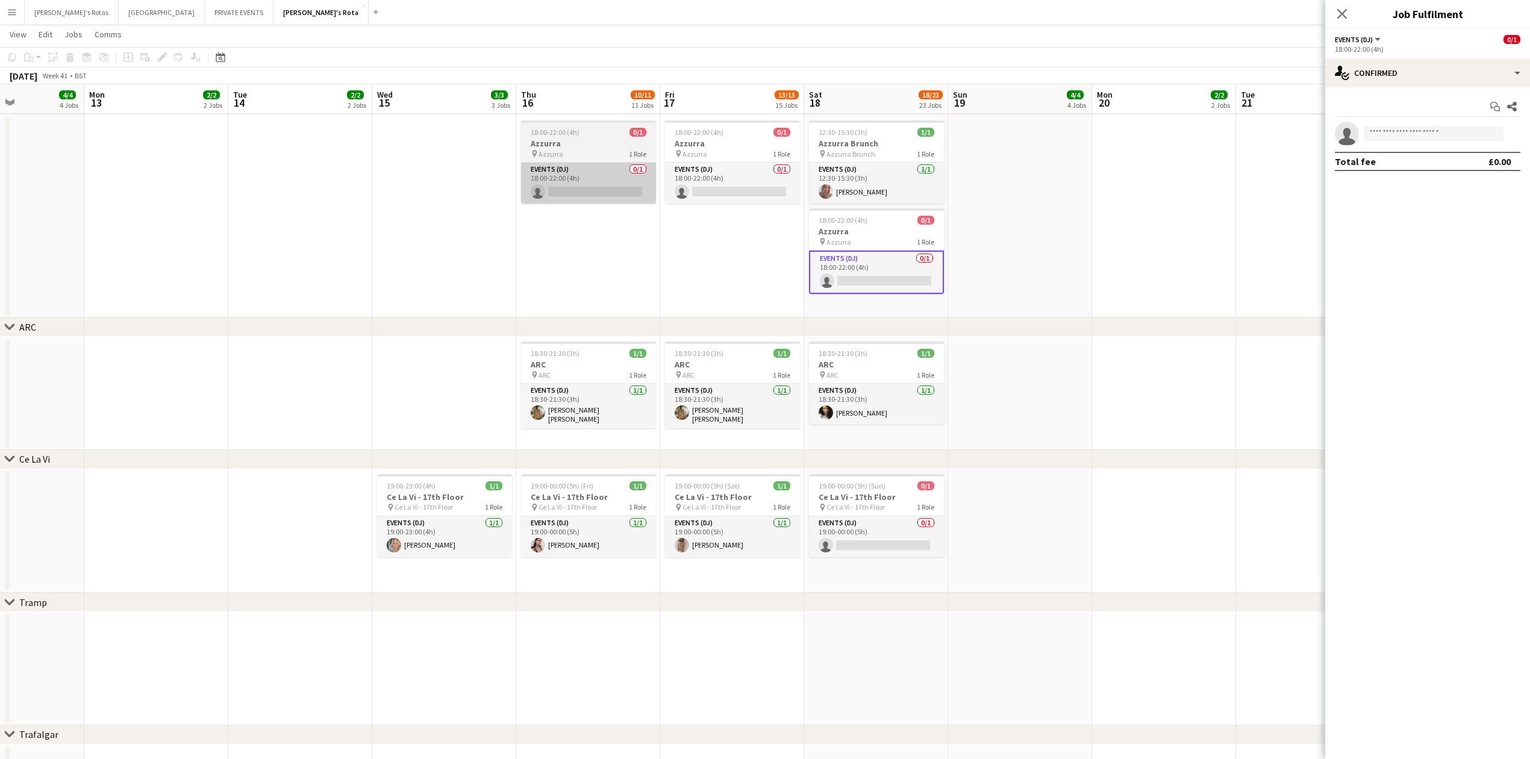
click at [587, 188] on app-card-role "Events (DJ) 0/1 18:00-22:00 (4h) single-neutral-actions" at bounding box center [588, 183] width 135 height 41
click at [1396, 136] on input at bounding box center [1434, 133] width 140 height 14
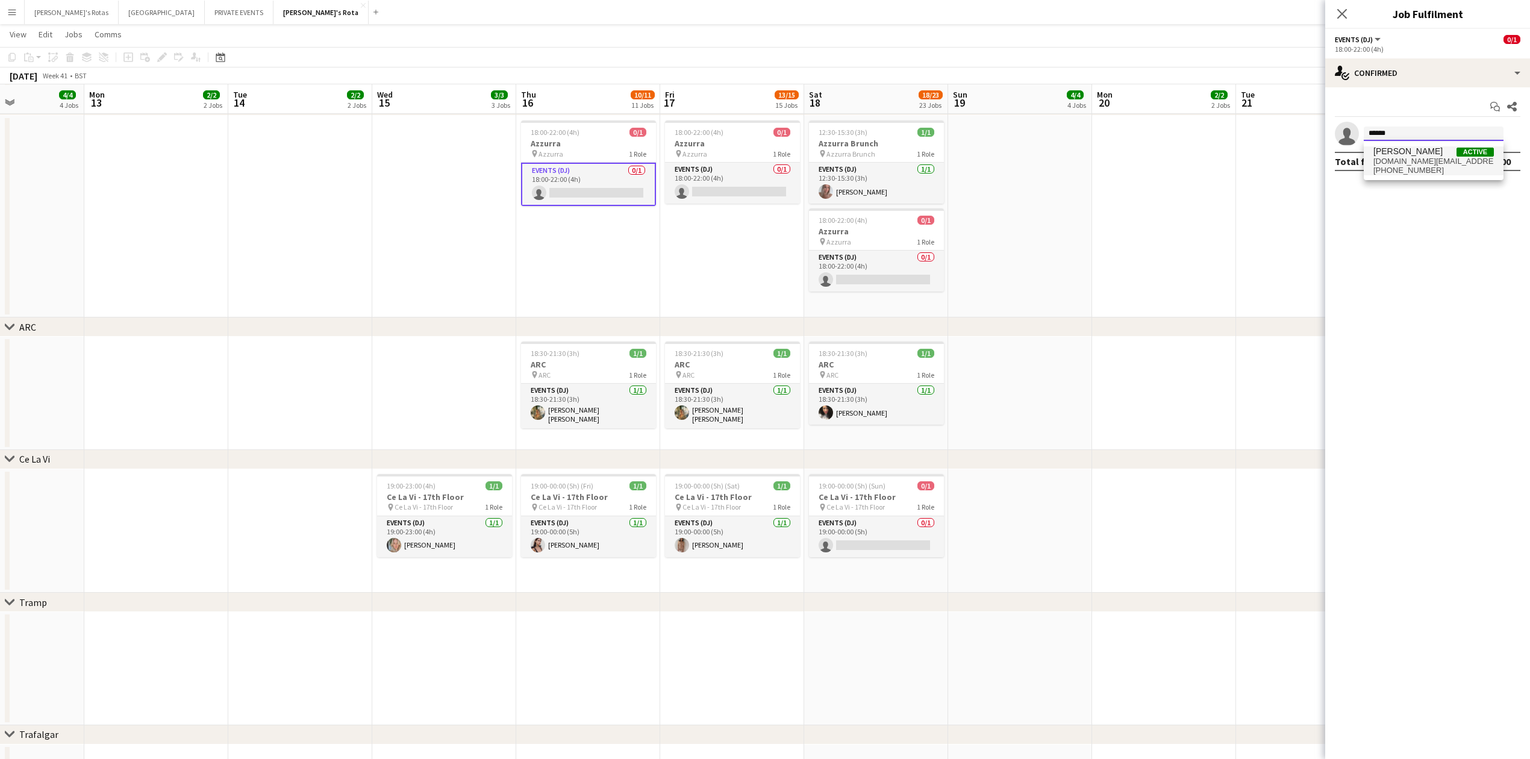
type input "******"
click at [1391, 164] on span "tahnee.tk@gmail.com" at bounding box center [1433, 162] width 120 height 10
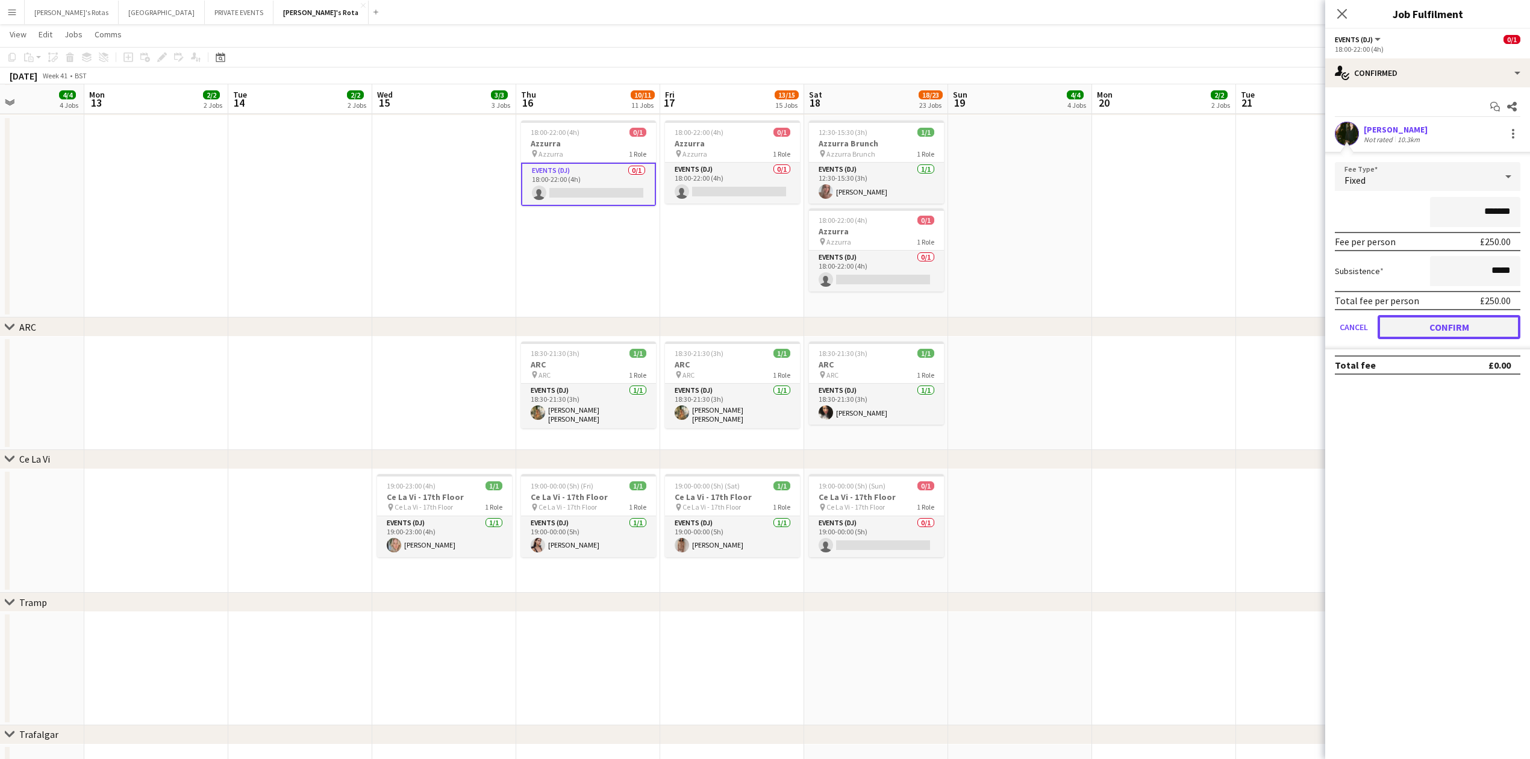
click at [1448, 323] on button "Confirm" at bounding box center [1448, 327] width 143 height 24
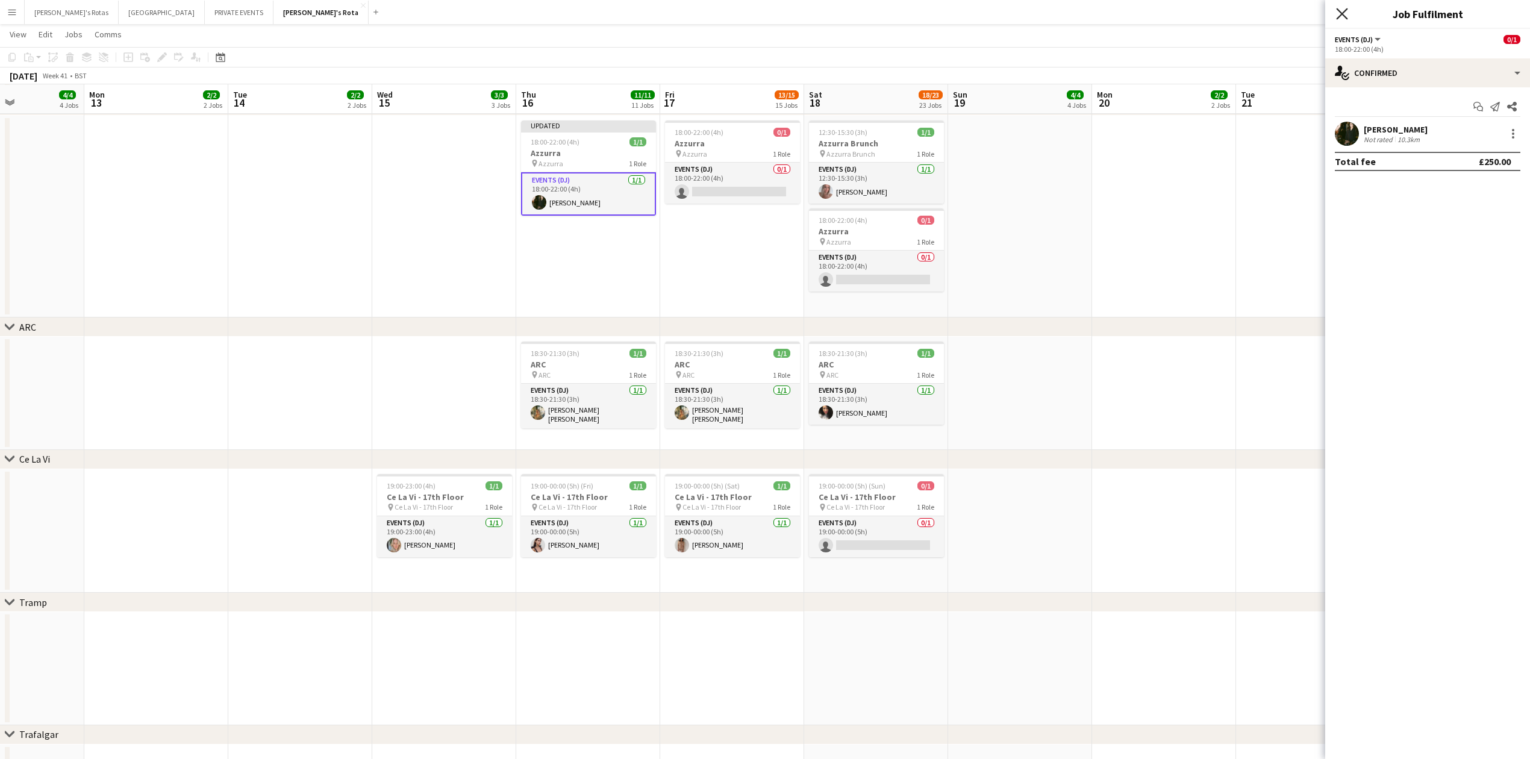
click at [1345, 10] on icon at bounding box center [1341, 13] width 11 height 11
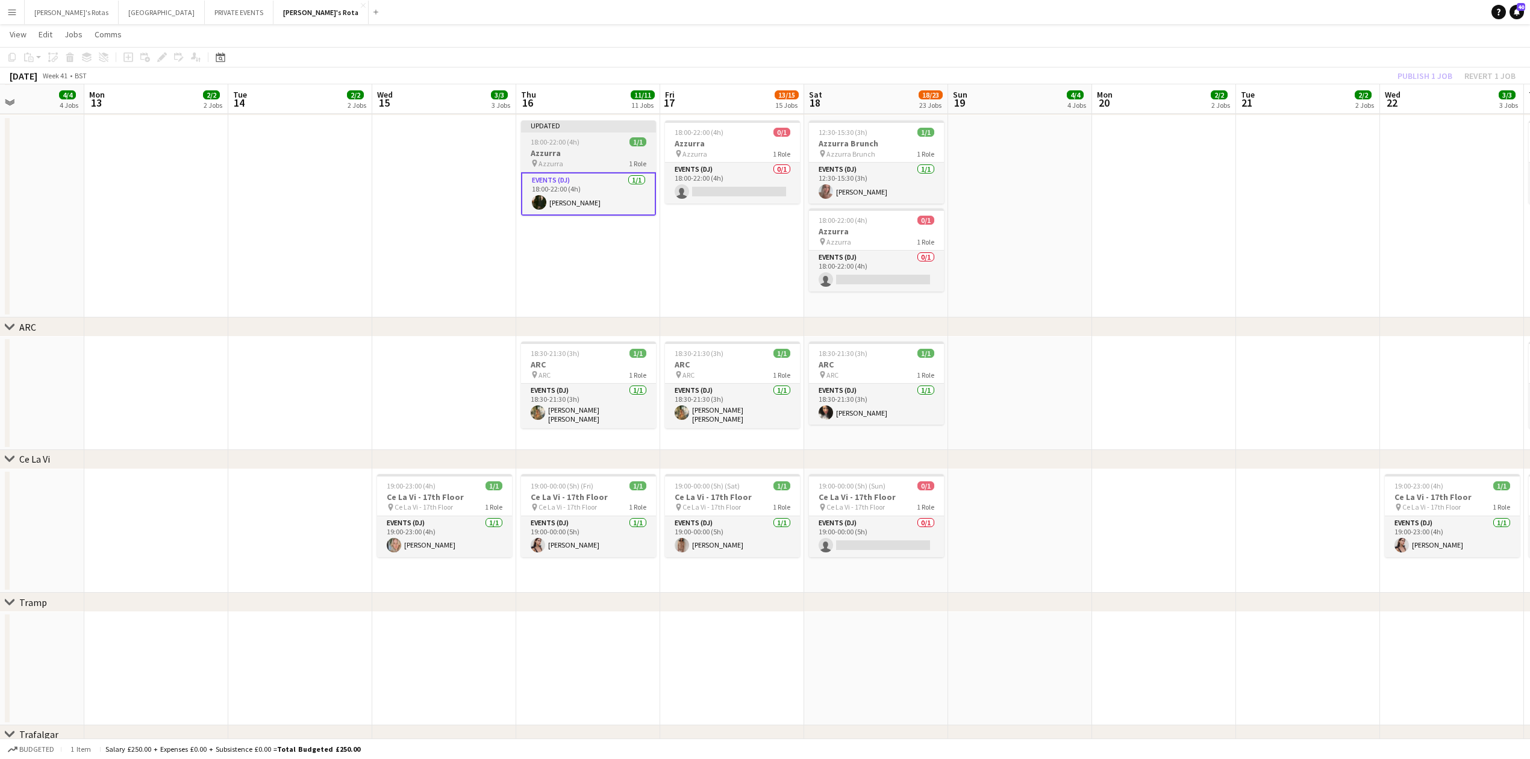
click at [567, 130] on div at bounding box center [588, 131] width 135 height 2
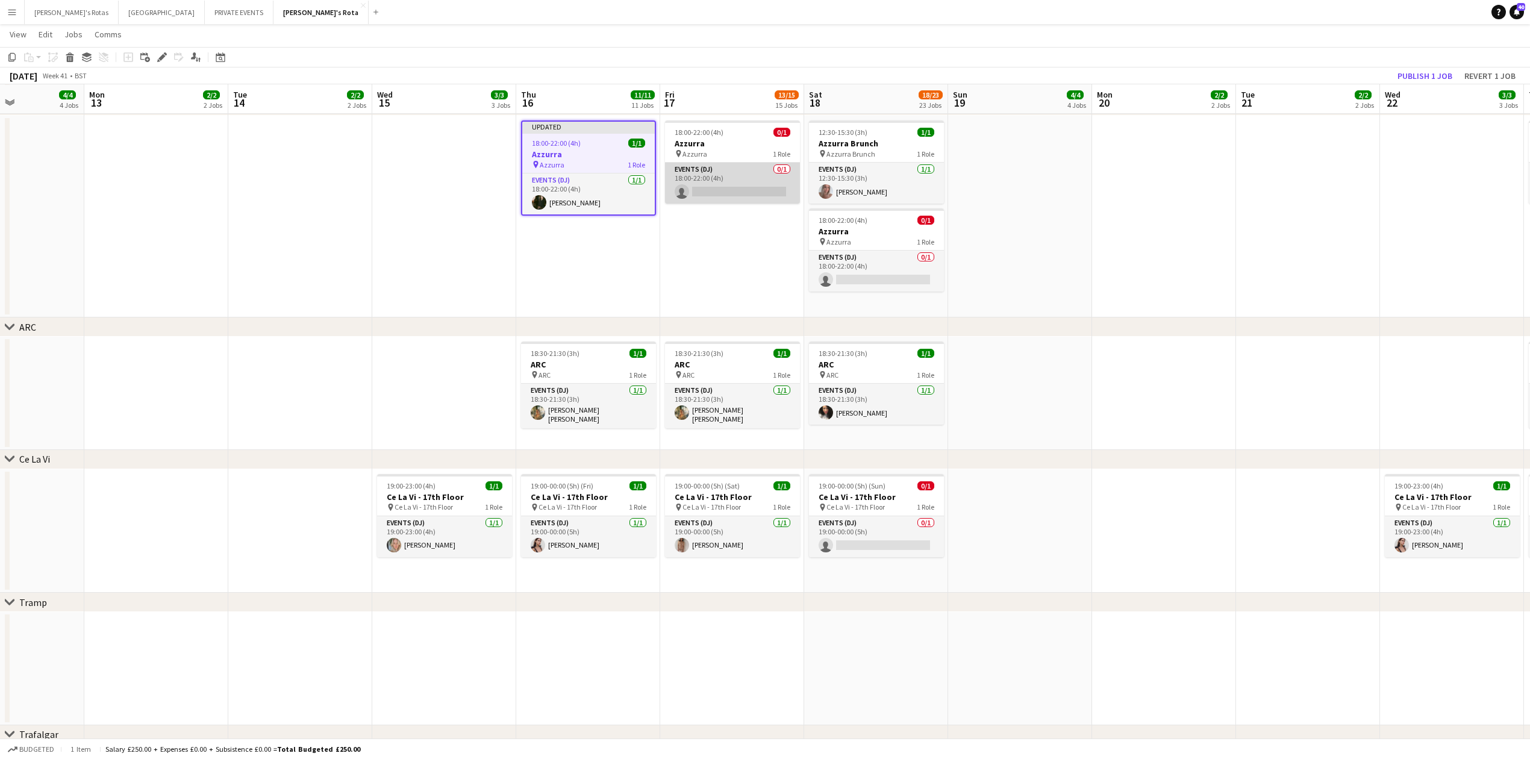
click at [728, 179] on app-card-role "Events (DJ) 0/1 18:00-22:00 (4h) single-neutral-actions" at bounding box center [732, 183] width 135 height 41
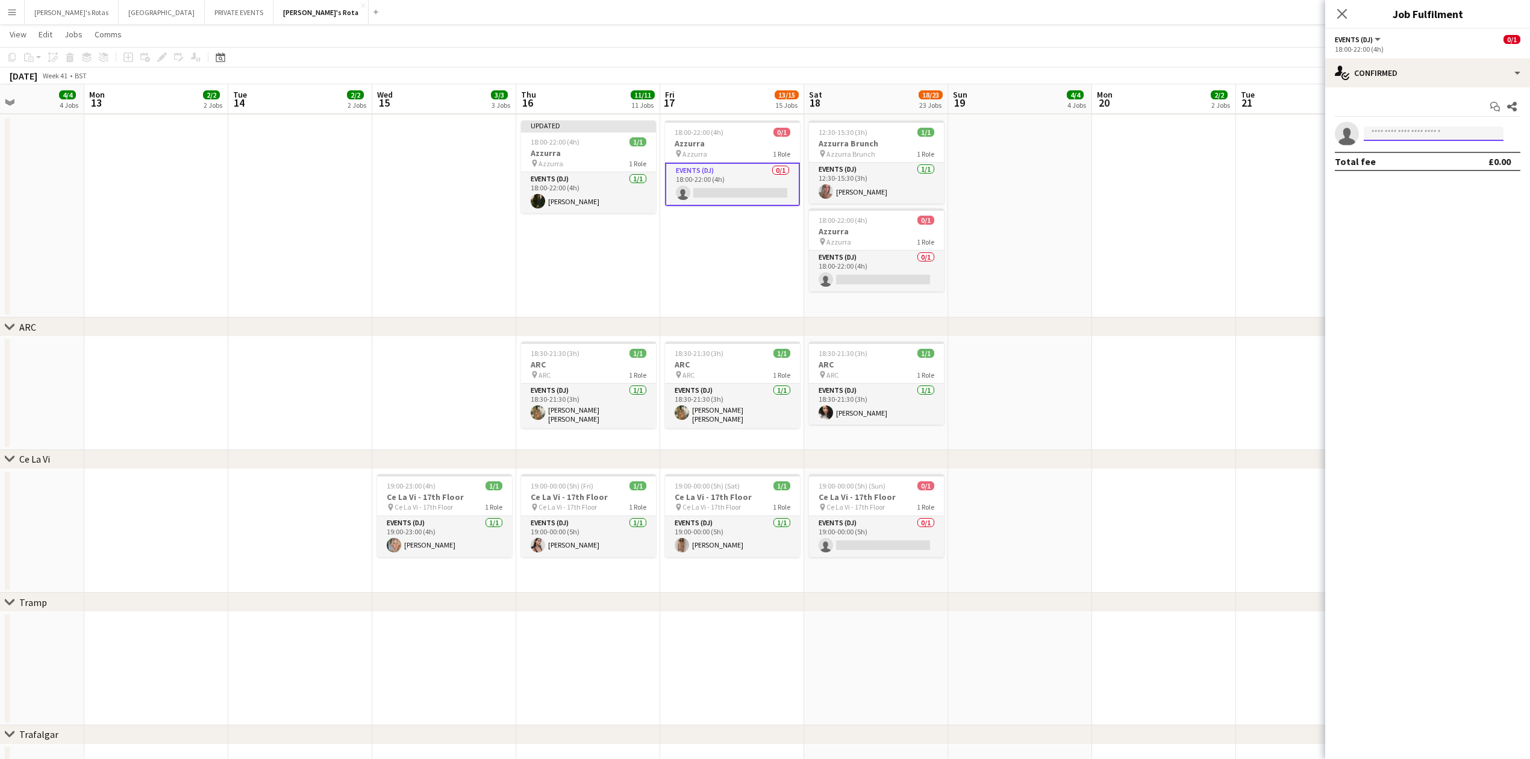
click at [1414, 135] on input at bounding box center [1434, 133] width 140 height 14
type input "******"
click at [1345, 7] on app-icon "Close pop-in" at bounding box center [1342, 14] width 14 height 14
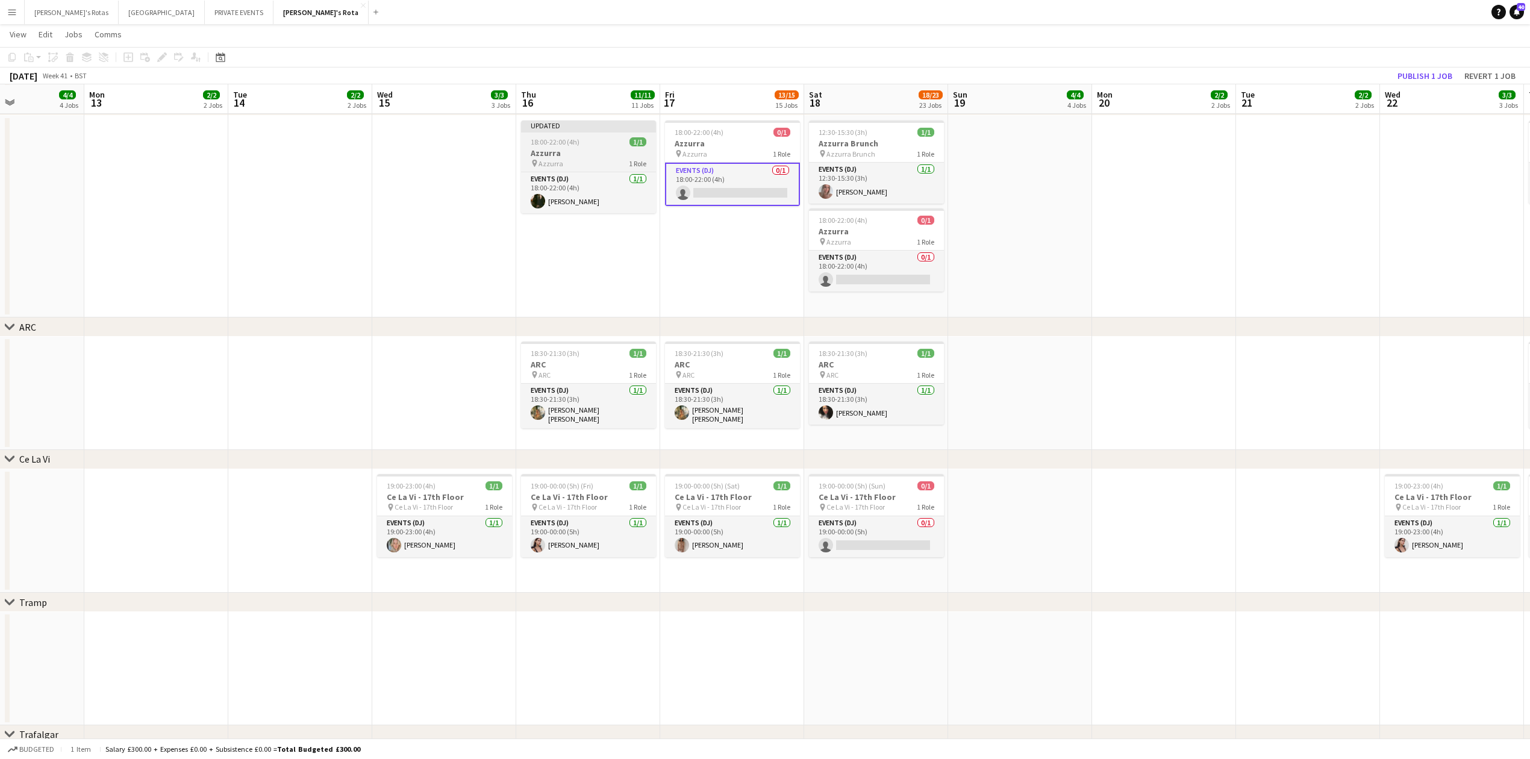
click at [564, 150] on h3 "Azzurra" at bounding box center [588, 153] width 135 height 11
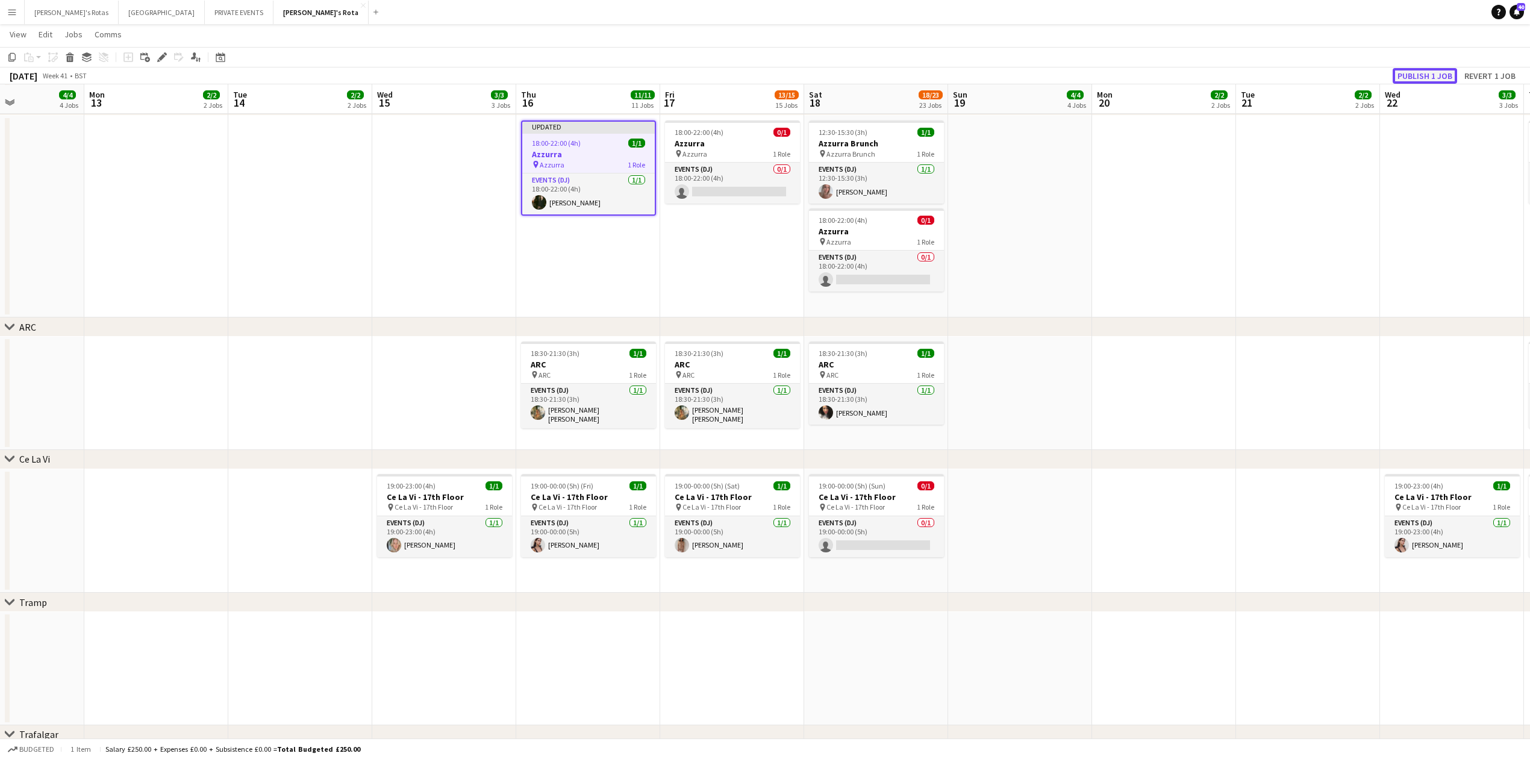
click at [1424, 73] on button "Publish 1 job" at bounding box center [1424, 76] width 64 height 16
click at [511, 229] on app-date-cell at bounding box center [444, 217] width 144 height 202
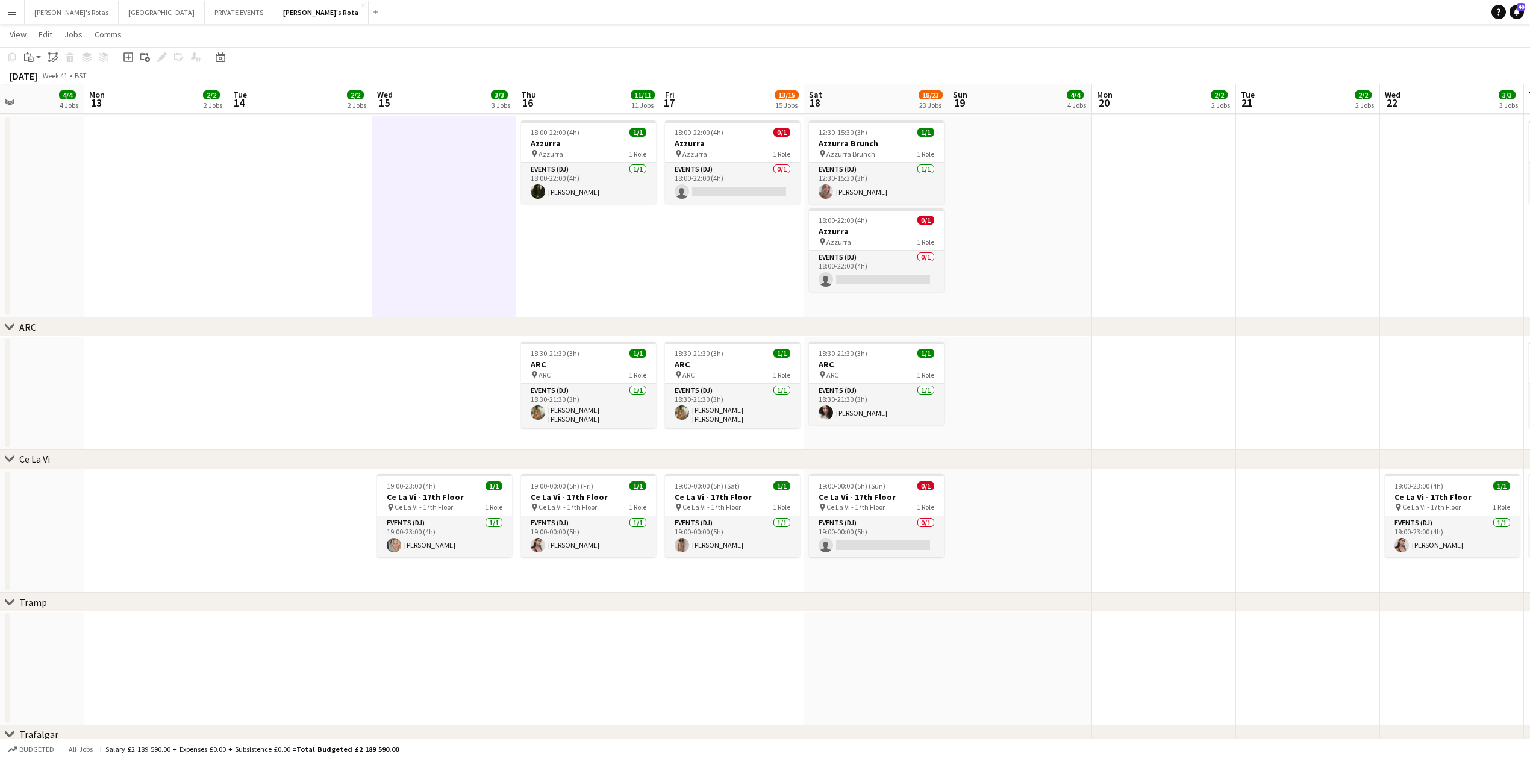
click at [658, 234] on app-date-cell "18:00-22:00 (4h) 1/1 Azzurra pin Azzurra 1 Role Events (DJ) 1/1 18:00-22:00 (4h…" at bounding box center [588, 217] width 144 height 202
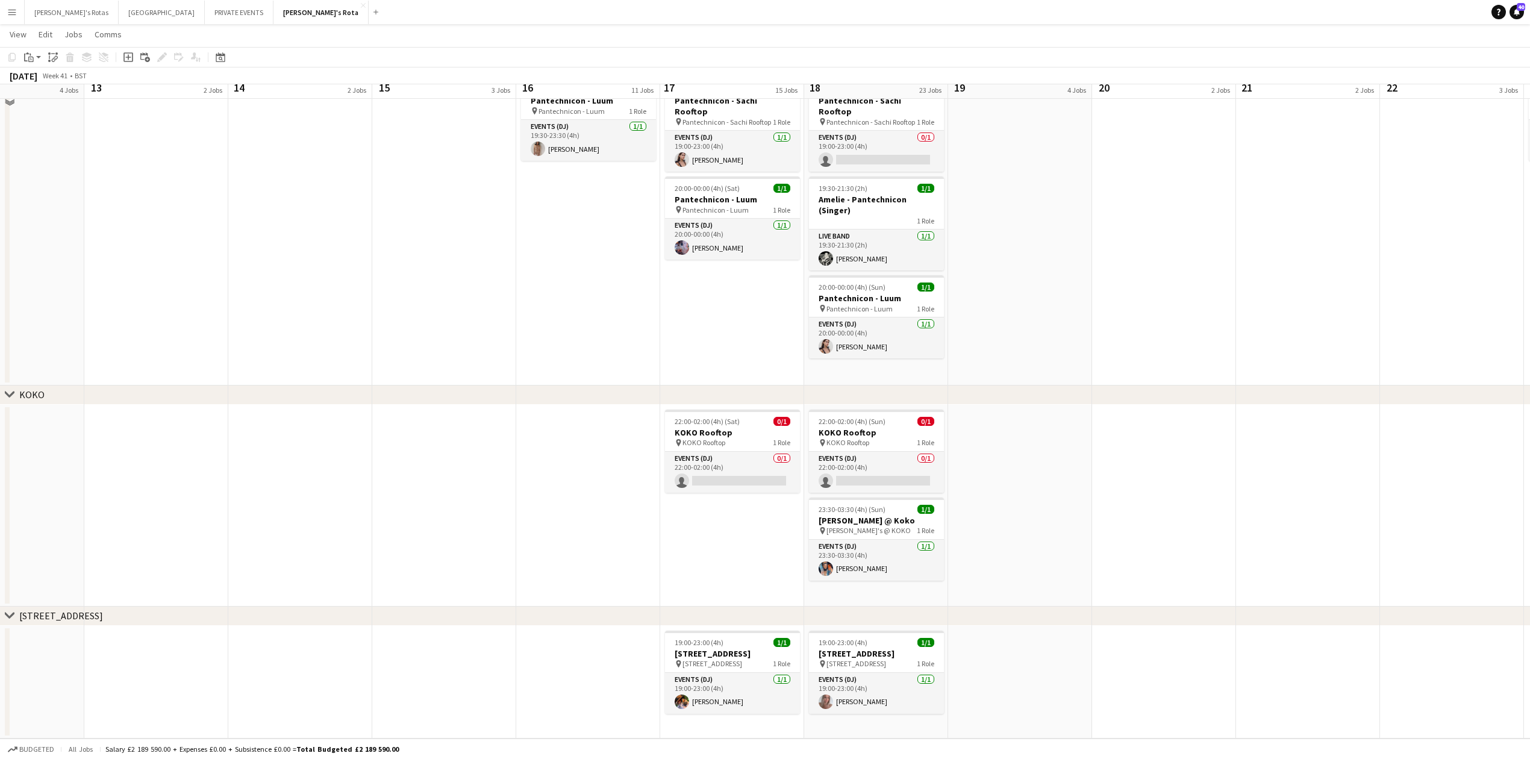
scroll to position [1365, 0]
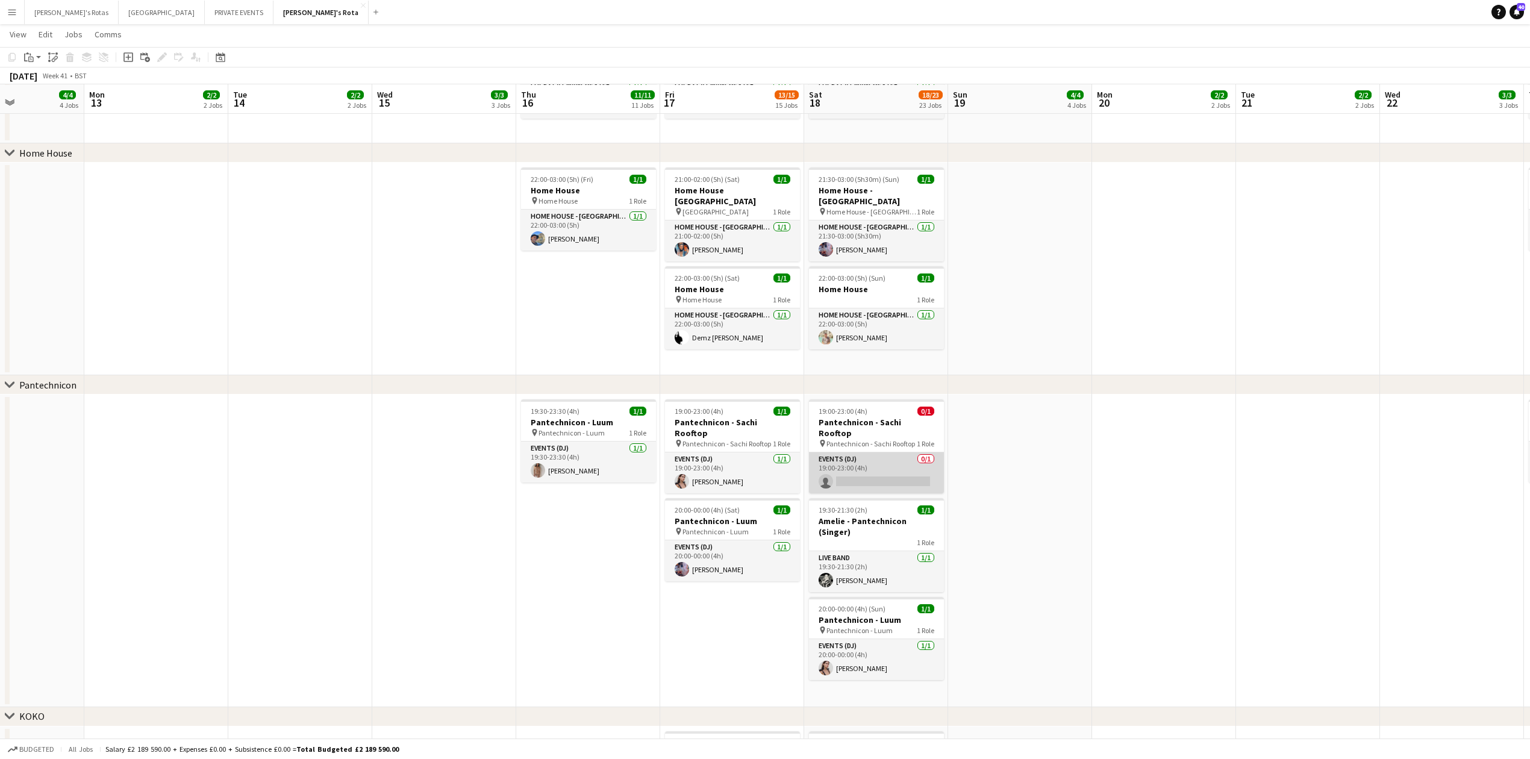
click at [844, 463] on app-card-role "Events (DJ) 0/1 19:00-23:00 (4h) single-neutral-actions" at bounding box center [876, 472] width 135 height 41
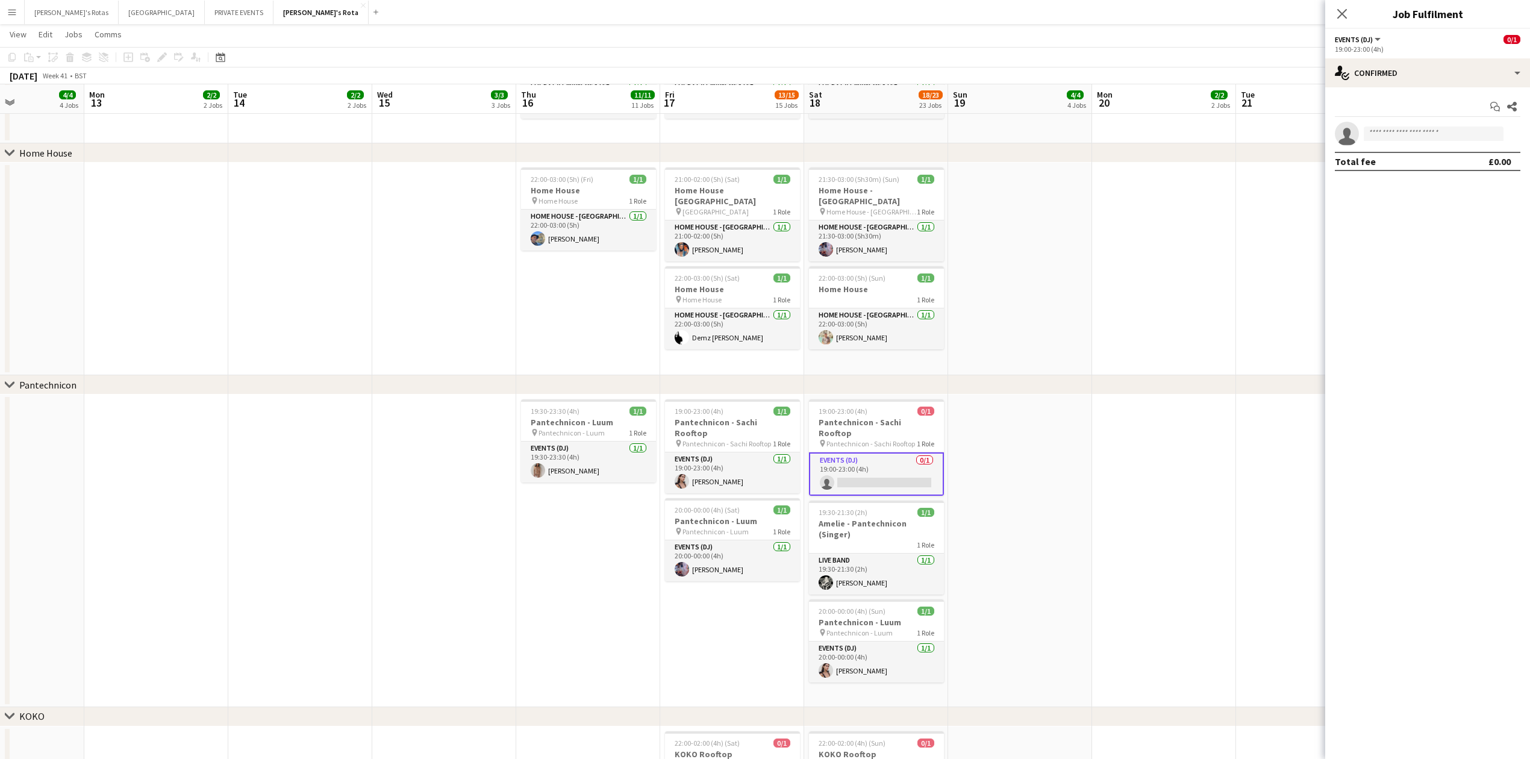
click at [203, 278] on app-date-cell at bounding box center [156, 269] width 144 height 213
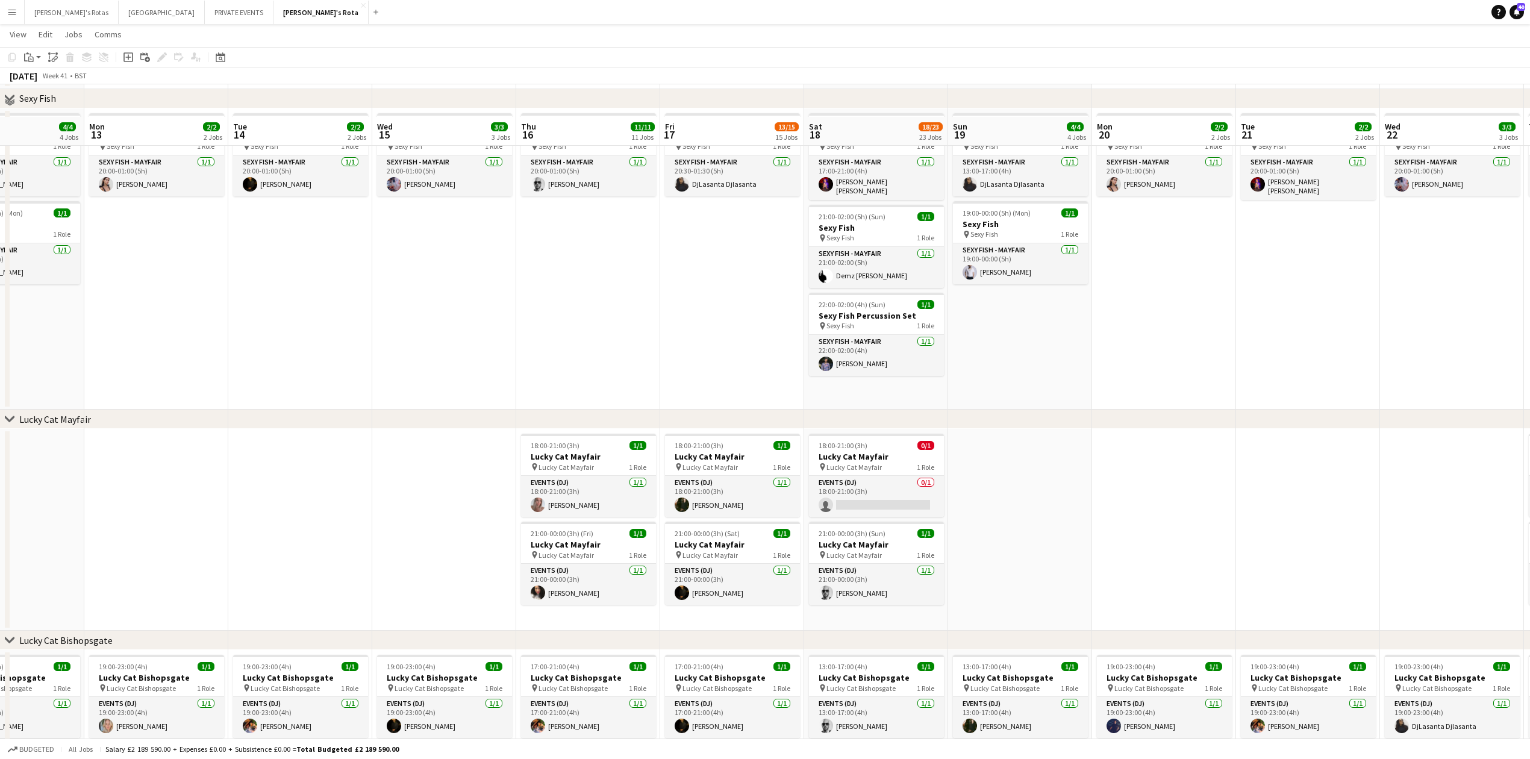
scroll to position [401, 0]
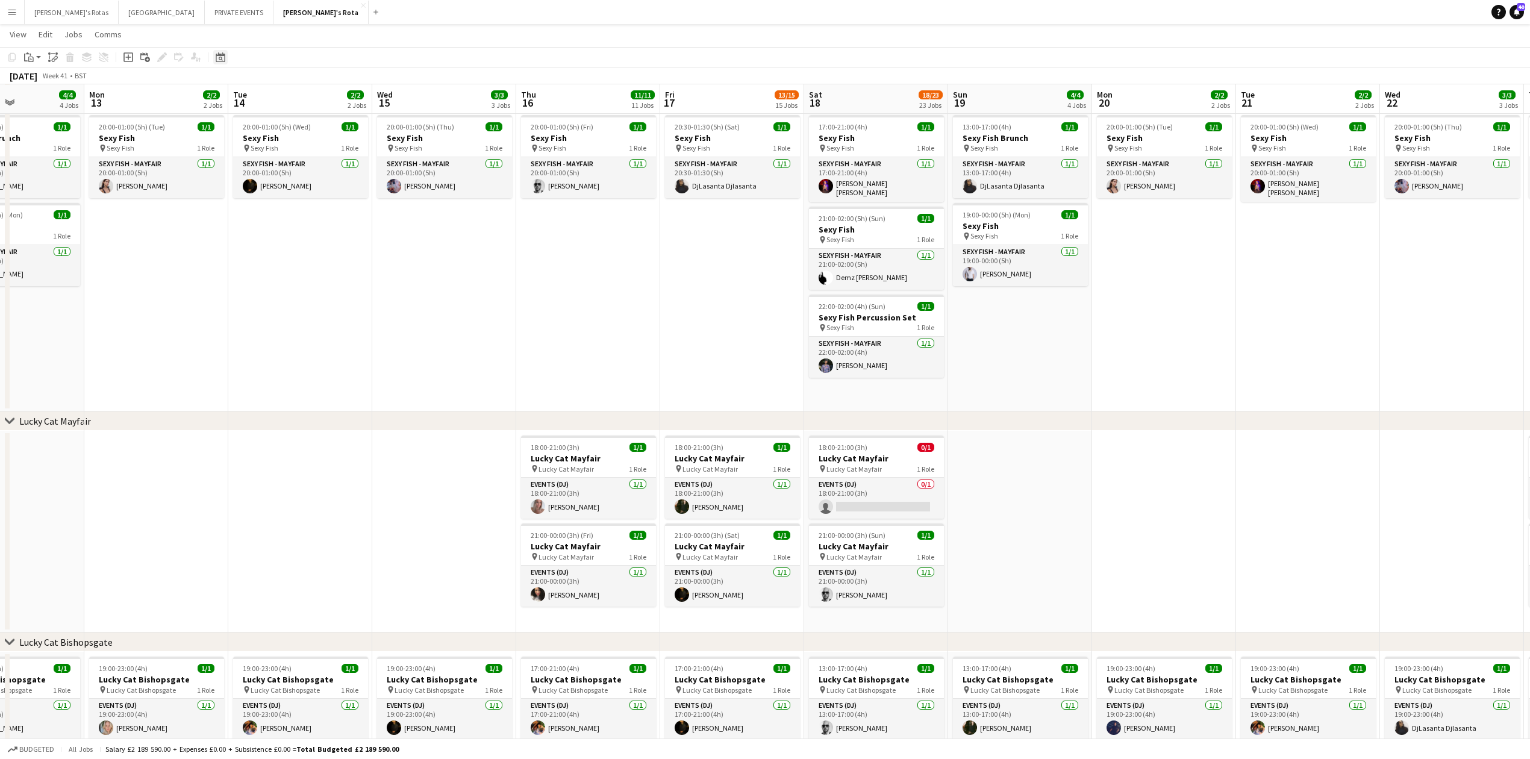
click at [217, 56] on icon "Date picker" at bounding box center [221, 57] width 10 height 10
click at [309, 240] on button "[DATE]" at bounding box center [305, 245] width 35 height 19
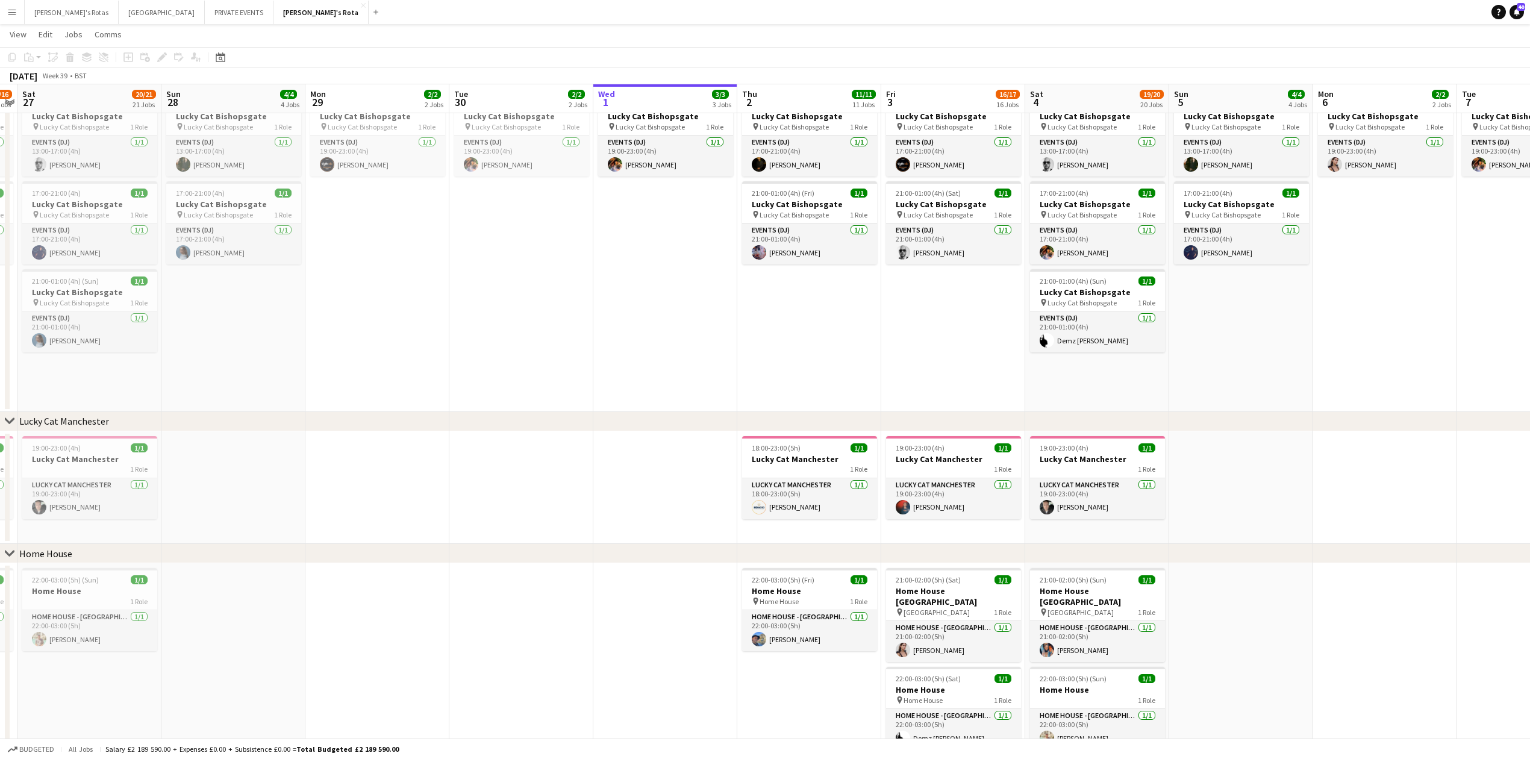
scroll to position [964, 0]
